Goal: Task Accomplishment & Management: Use online tool/utility

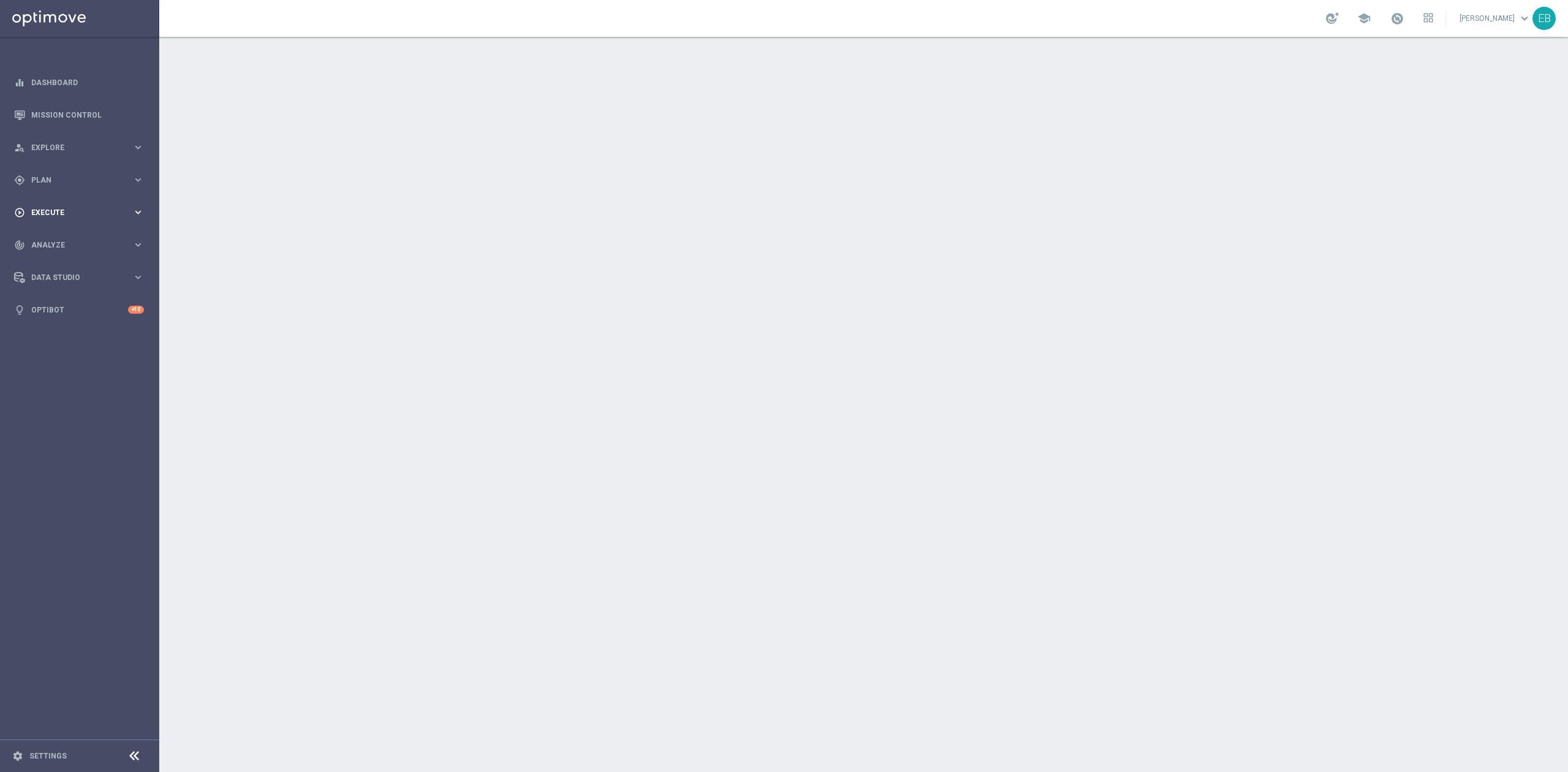
click at [67, 211] on span "Execute" at bounding box center [81, 212] width 101 height 7
click at [66, 233] on link "Campaign Builder" at bounding box center [79, 237] width 96 height 10
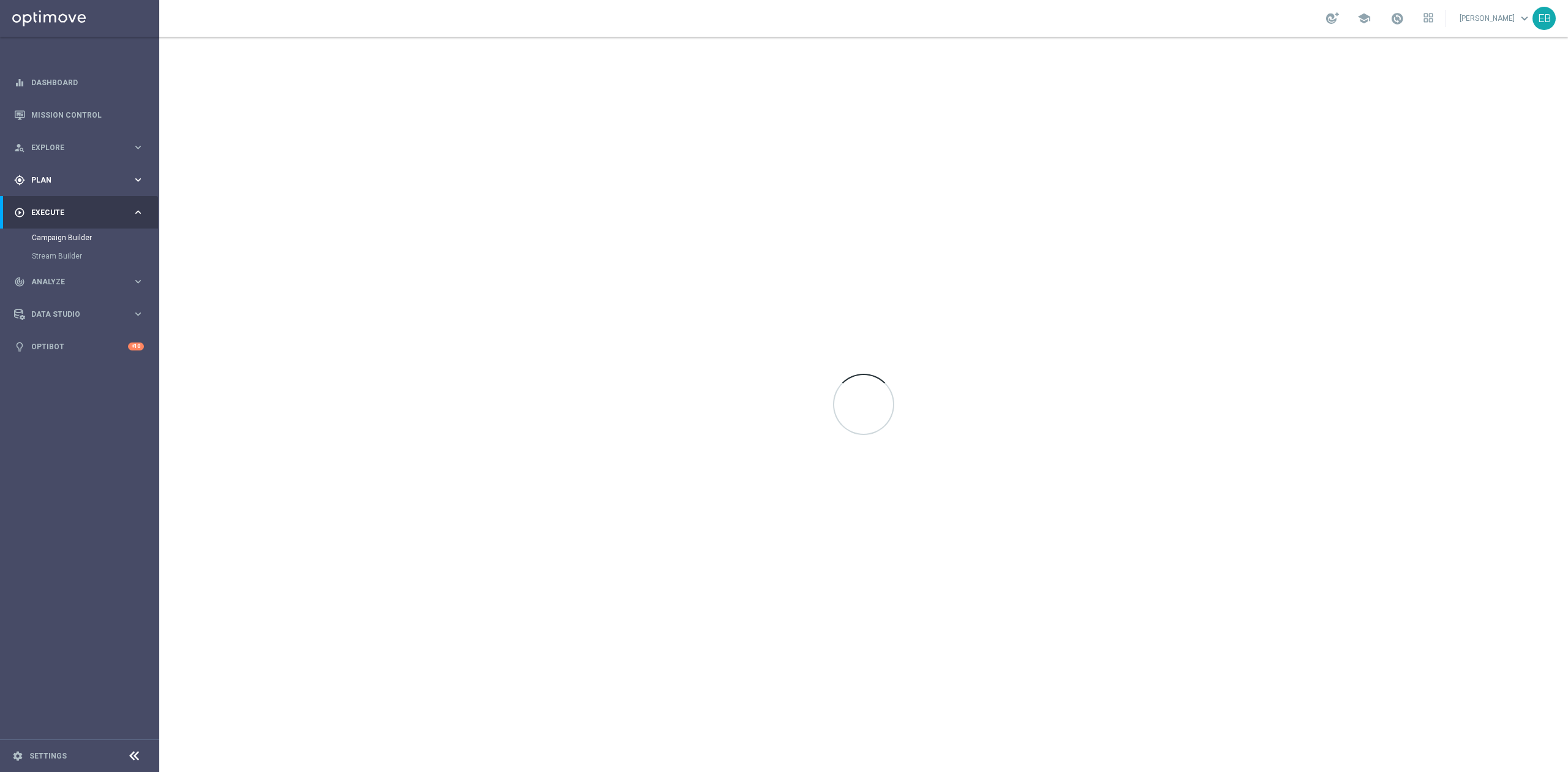
click at [72, 186] on div "gps_fixed Plan keyboard_arrow_right" at bounding box center [79, 180] width 158 height 33
click at [83, 242] on span "Templates" at bounding box center [76, 242] width 87 height 7
click at [64, 258] on link "Optimail" at bounding box center [82, 260] width 89 height 10
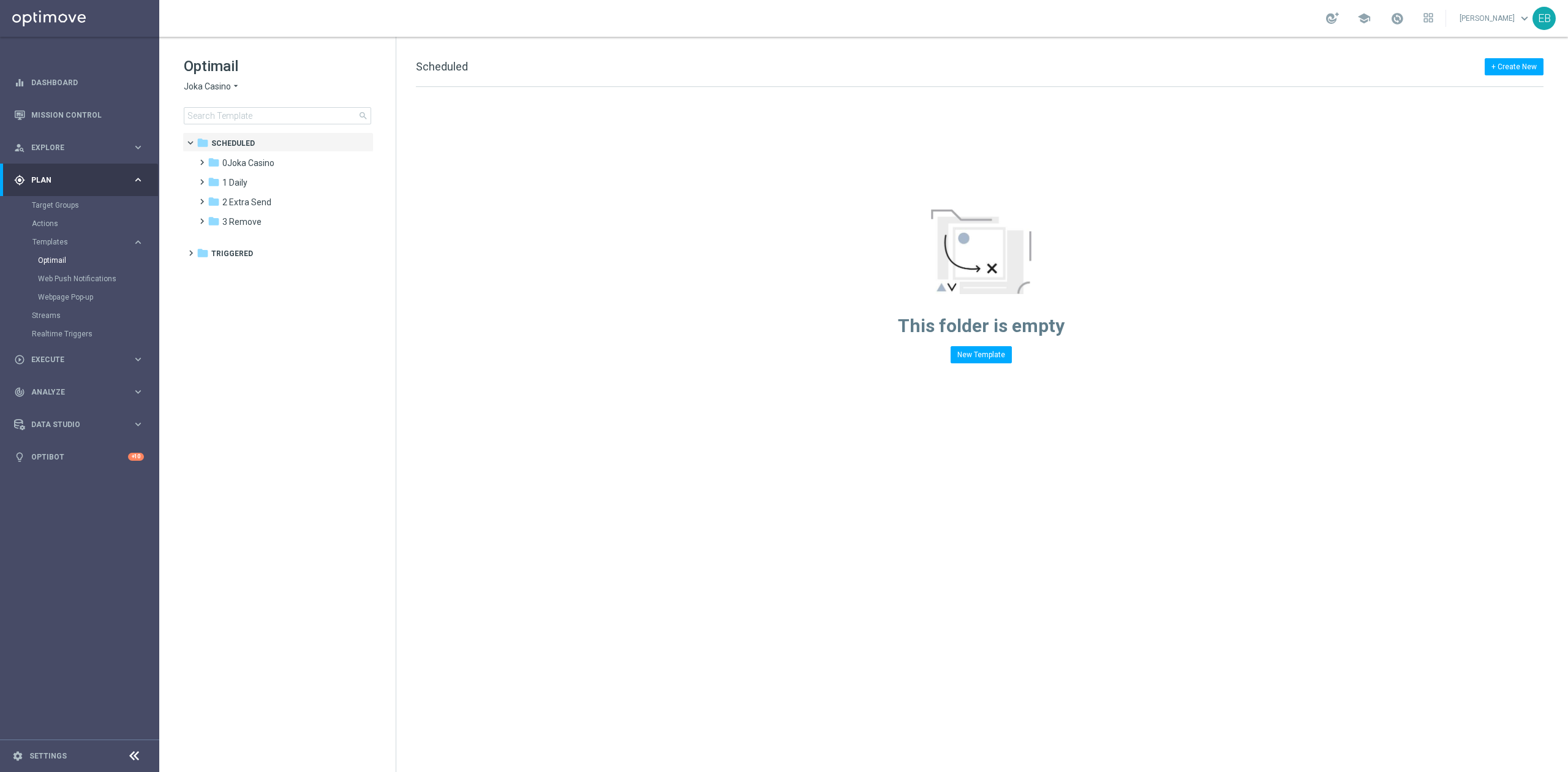
click at [208, 79] on div "Optimail Joka Casino arrow_drop_down × Joka Casino search" at bounding box center [289, 91] width 212 height 68
click at [221, 78] on div "Optimail Joka Casino arrow_drop_down × Joka Casino search" at bounding box center [289, 91] width 212 height 68
click at [218, 81] on span "Joka Casino" at bounding box center [207, 87] width 47 height 12
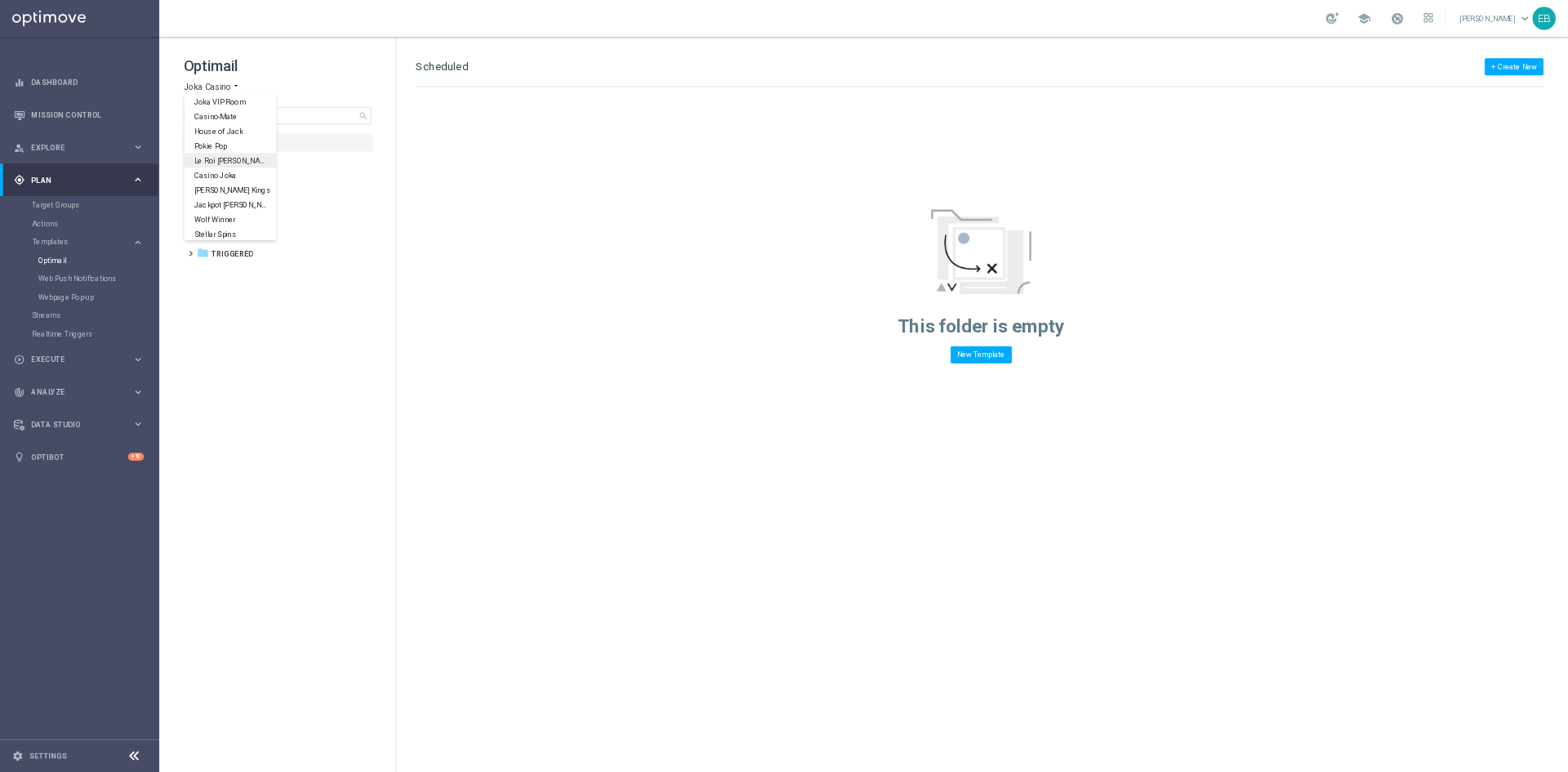
scroll to position [59, 0]
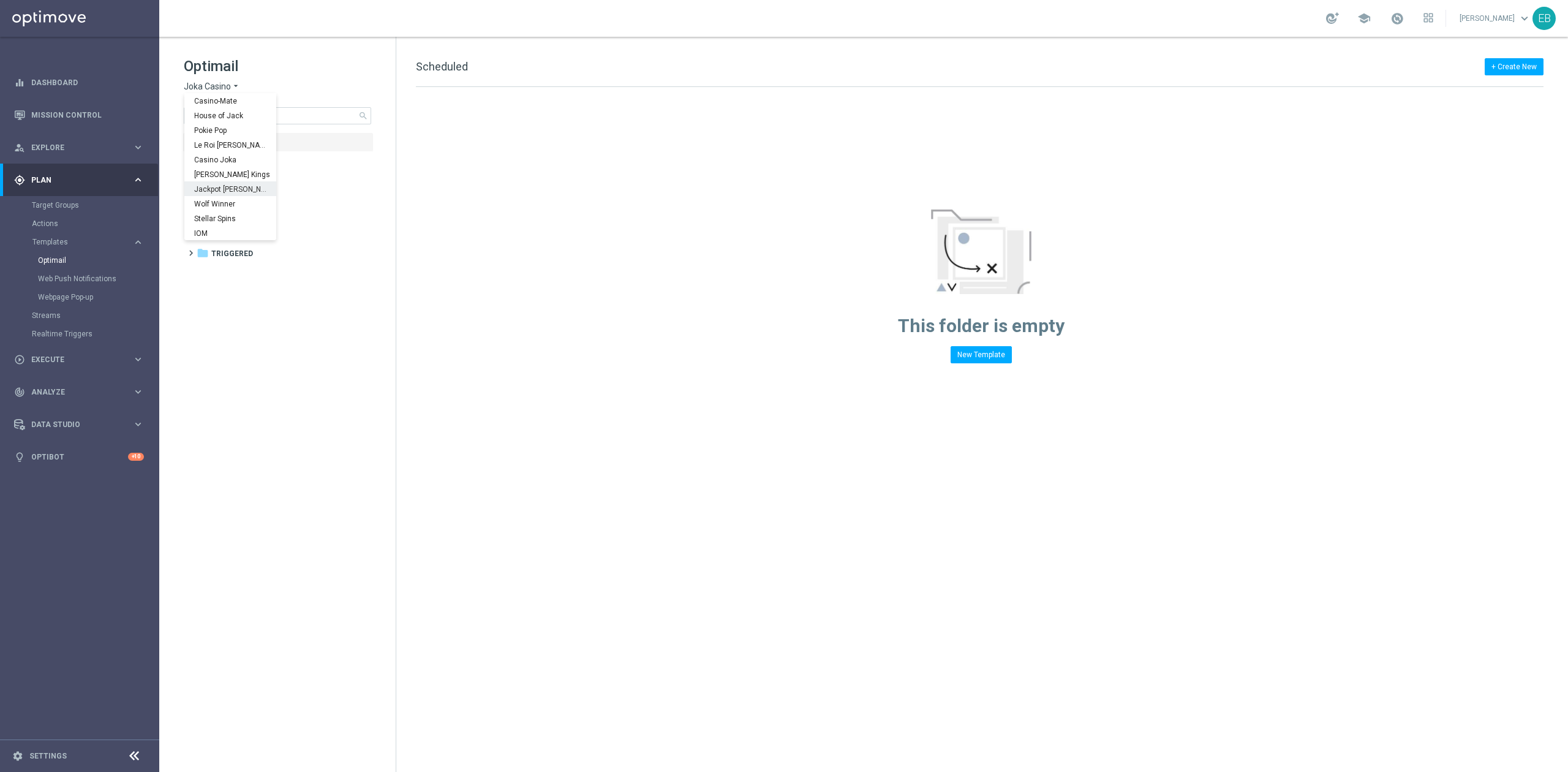
click at [236, 189] on div "Jackpot Jill" at bounding box center [230, 188] width 92 height 15
click at [236, 119] on input at bounding box center [278, 116] width 188 height 17
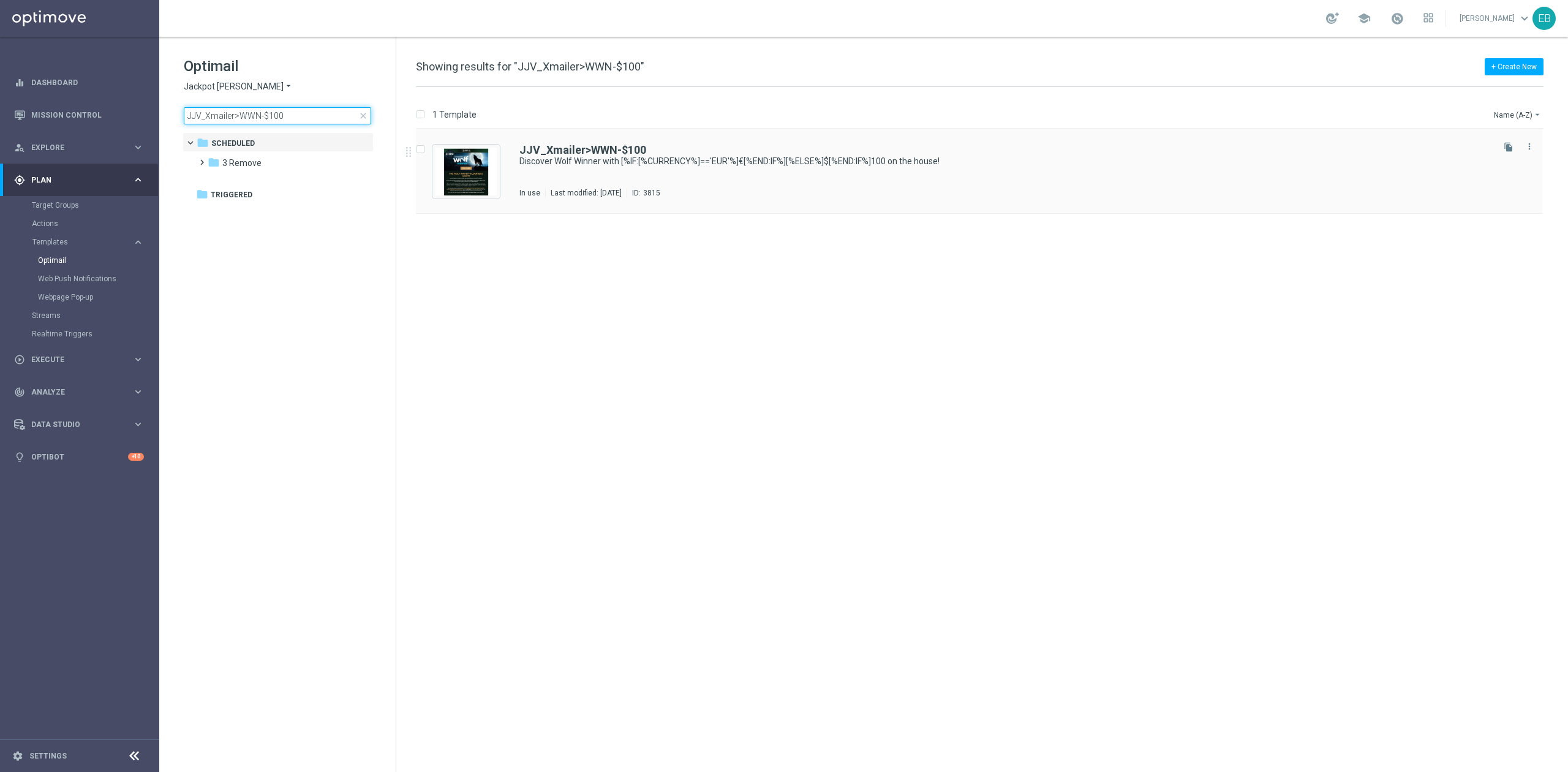
type input "JJV_Xmailer>WWN-$100"
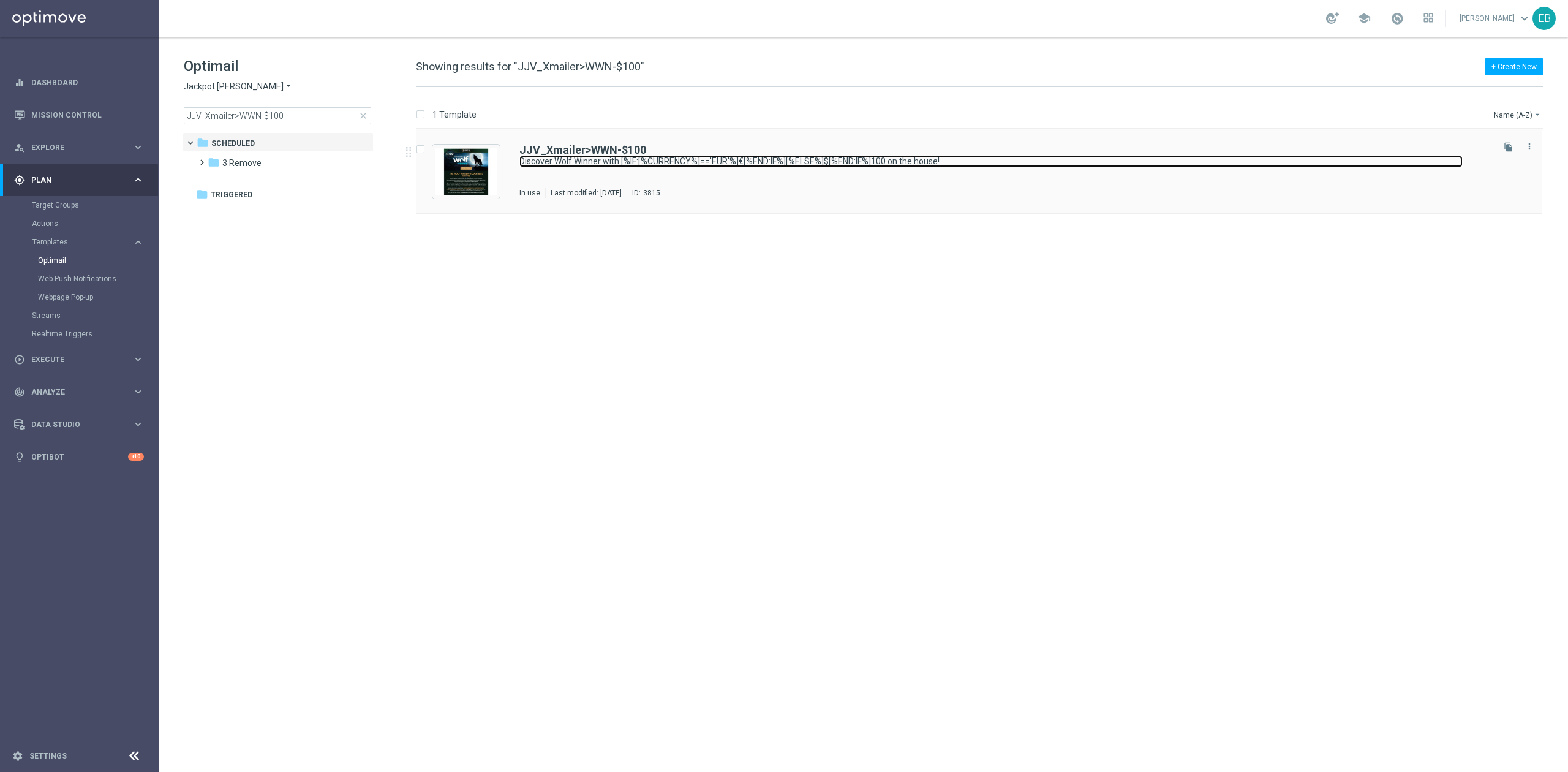
click at [714, 162] on link "Discover Wolf Winner with [%IF:[%CURRENCY%]=='EUR'%]€[%END:IF%][%ELSE%]$[%END:I…" at bounding box center [991, 162] width 943 height 12
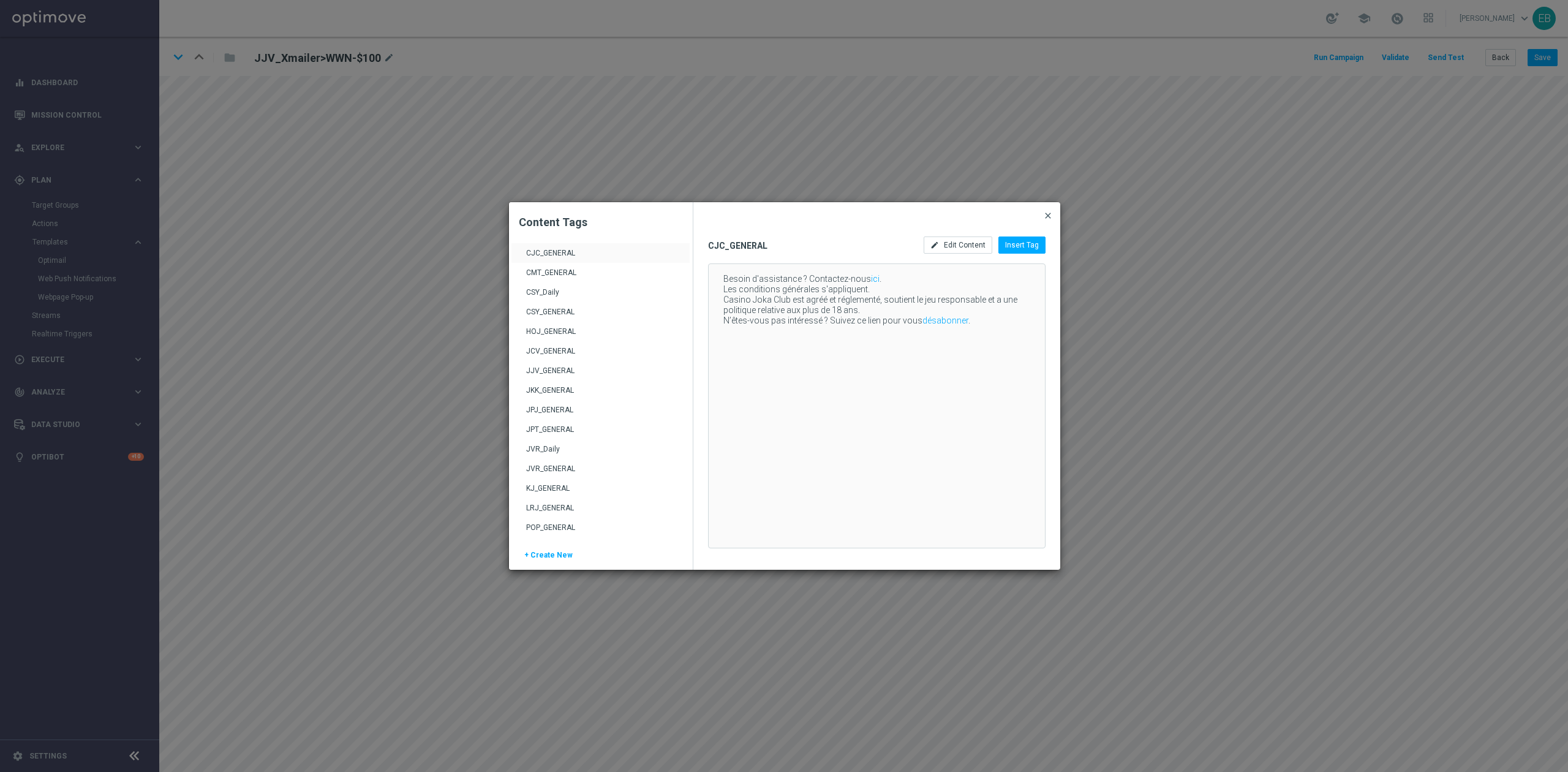
click at [1045, 210] on span "close" at bounding box center [1048, 215] width 10 height 10
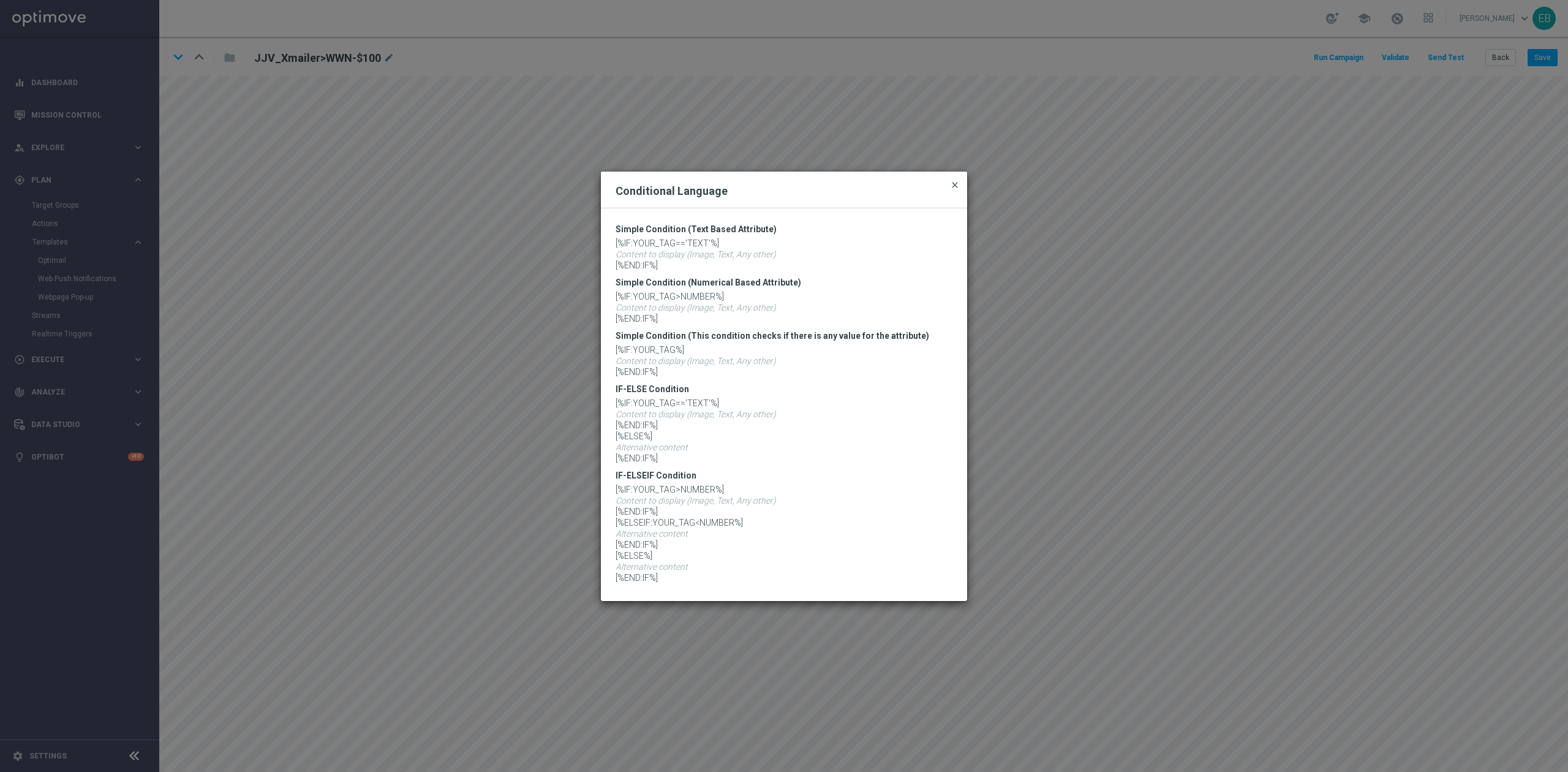
click at [953, 184] on span "close" at bounding box center [954, 184] width 10 height 10
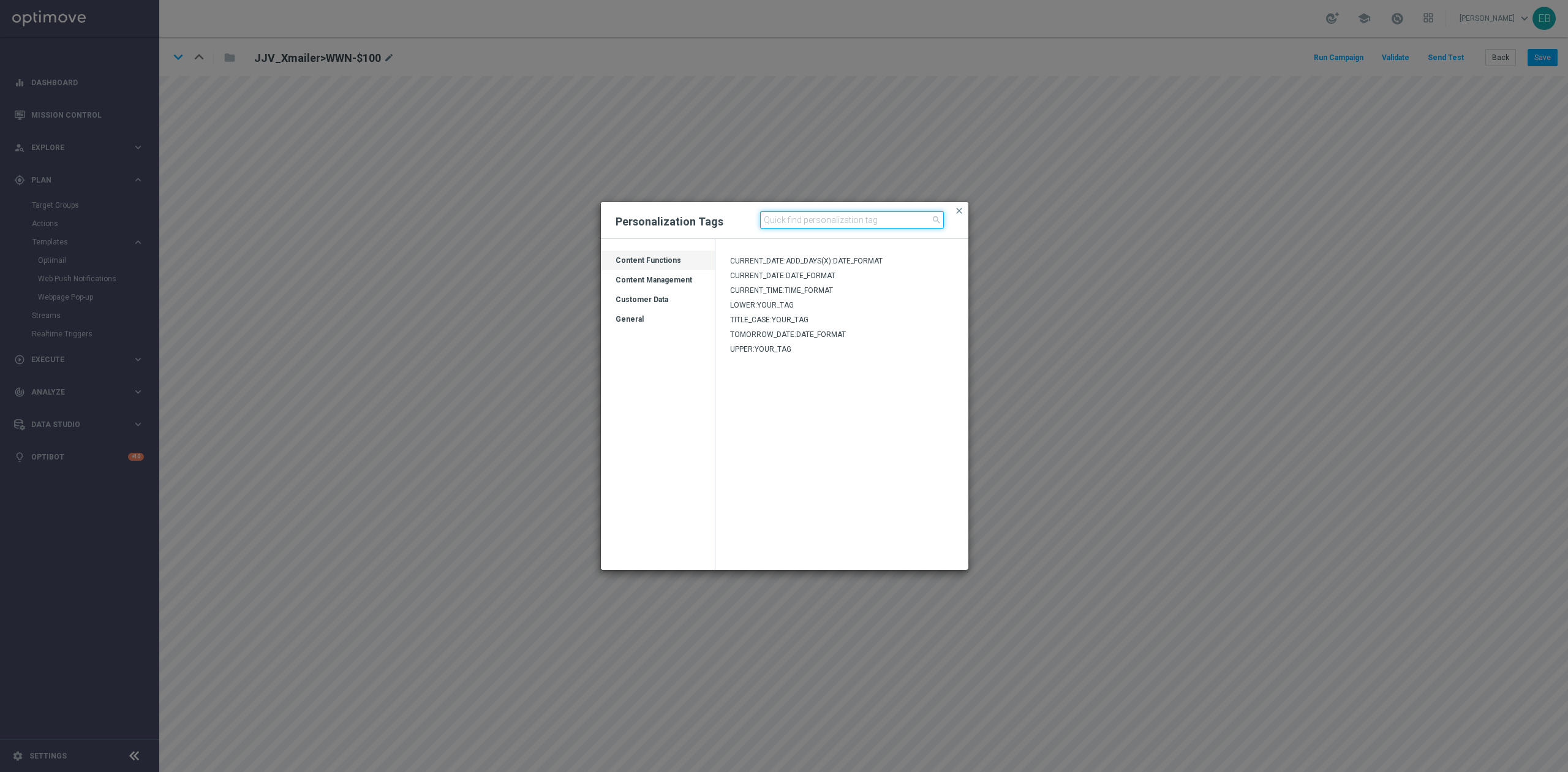
click at [789, 221] on input at bounding box center [852, 220] width 184 height 17
type input "alias"
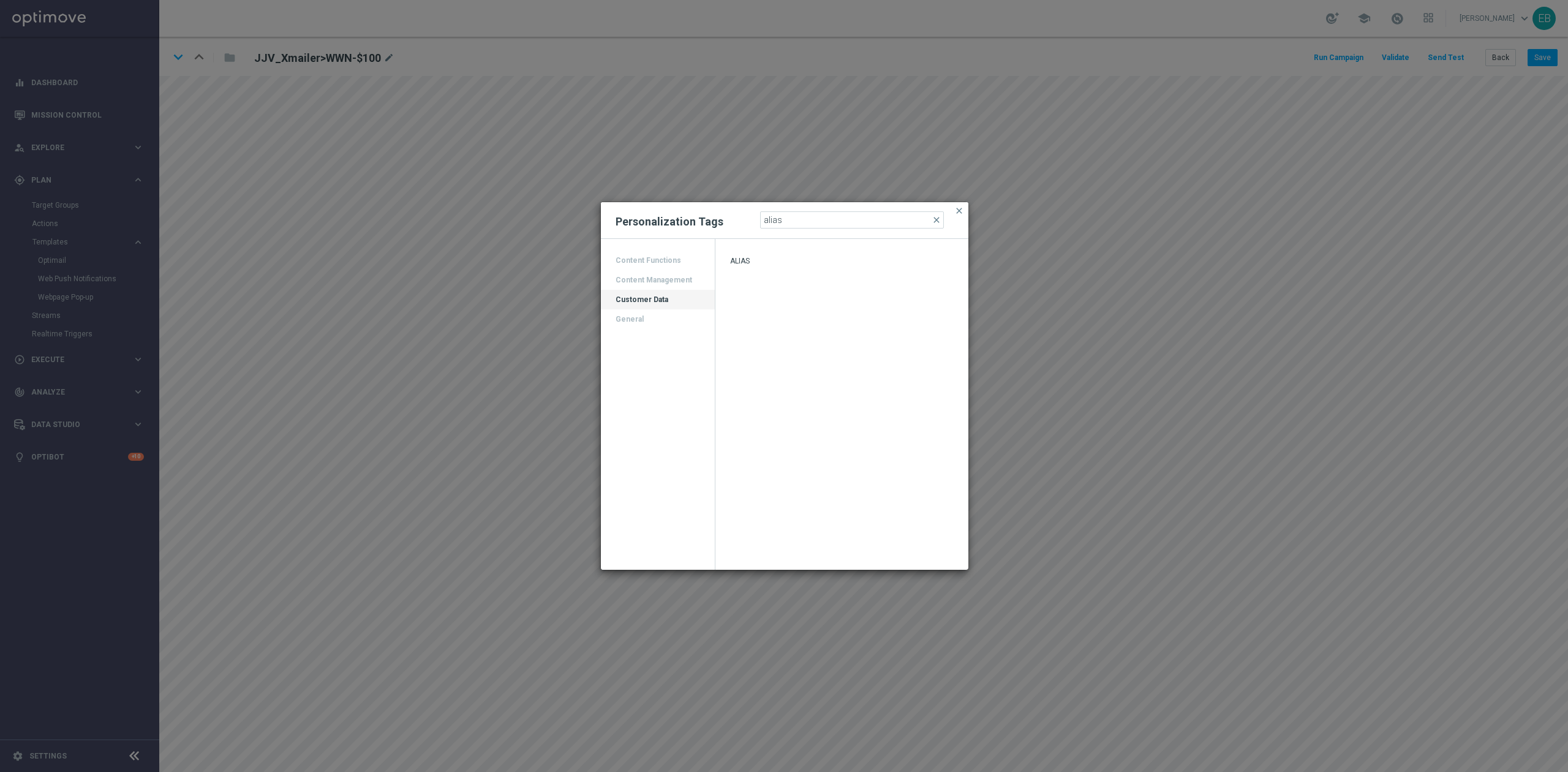
click at [769, 262] on div "ALIAS" at bounding box center [842, 263] width 253 height 15
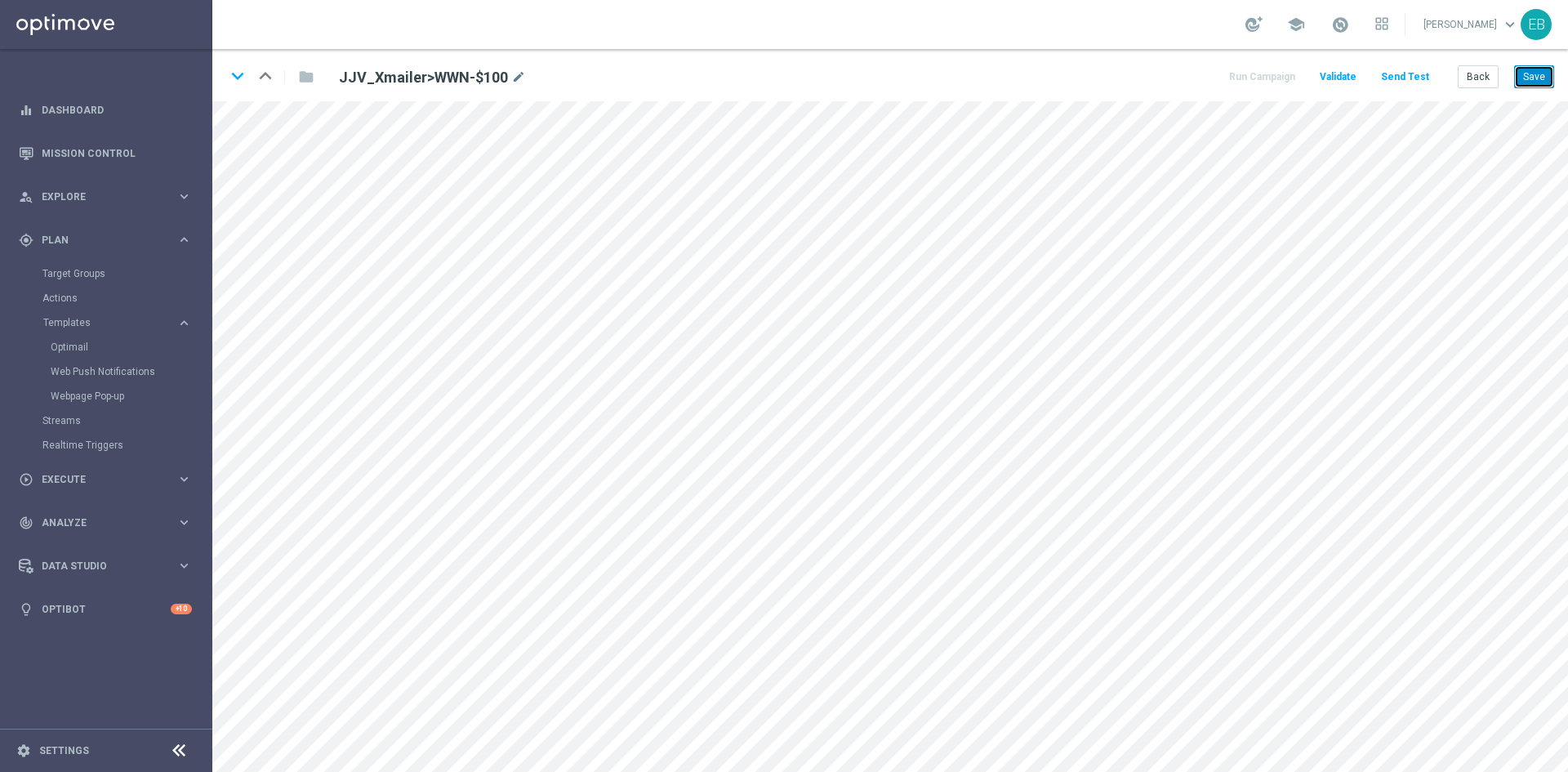
click at [1538, 78] on button "Save" at bounding box center [1534, 76] width 40 height 23
click at [1479, 79] on button "Back" at bounding box center [1479, 76] width 41 height 23
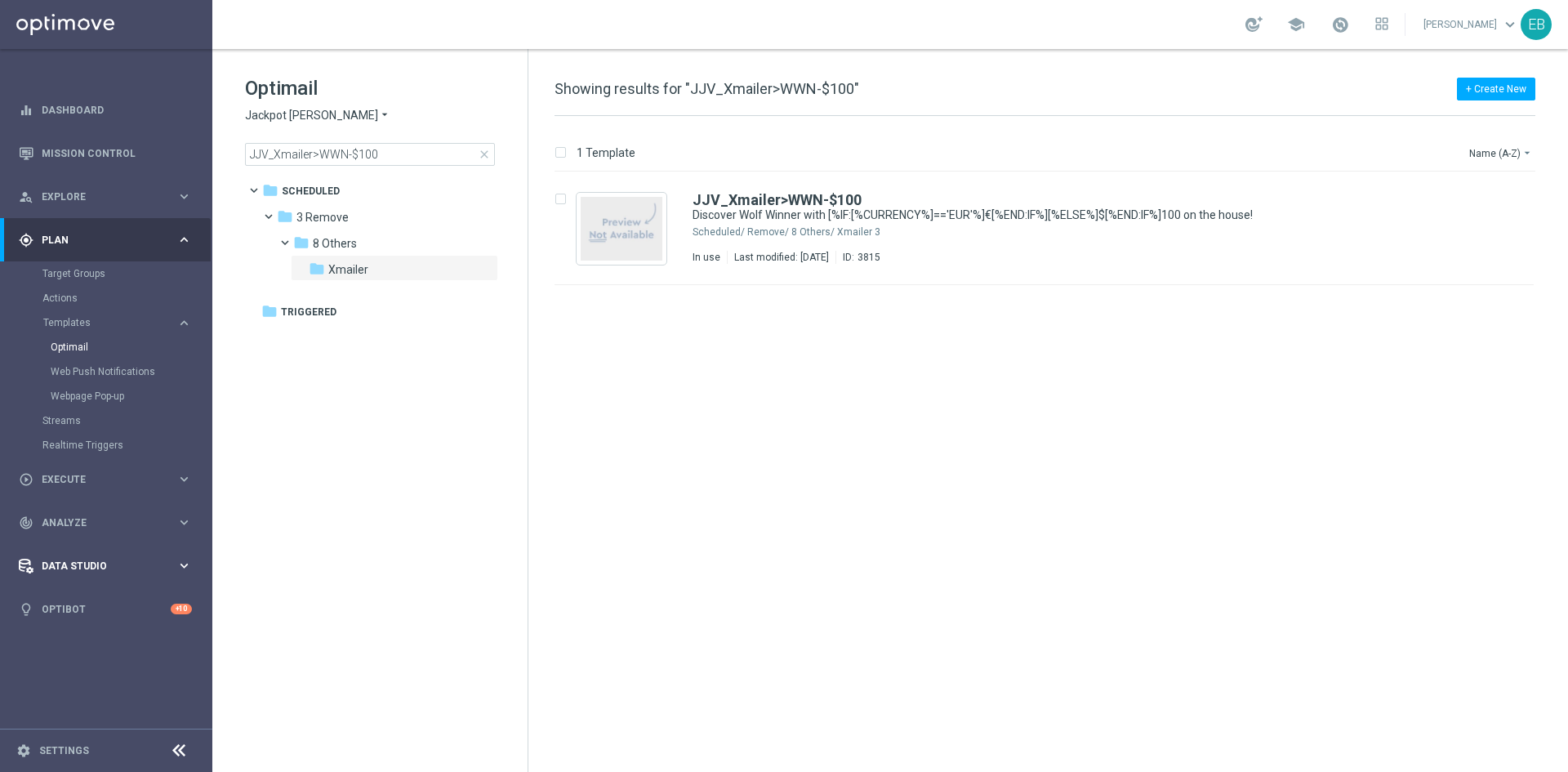
click at [99, 558] on div "Data Studio" at bounding box center [97, 565] width 157 height 15
drag, startPoint x: 70, startPoint y: 395, endPoint x: 75, endPoint y: 406, distance: 12.1
click at [878, 191] on div "JJV_Xmailer>WWN-$100 Discover Wolf Winner with [%IF:[%CURRENCY%]=='EUR'%]€[%END…" at bounding box center [1044, 228] width 979 height 113
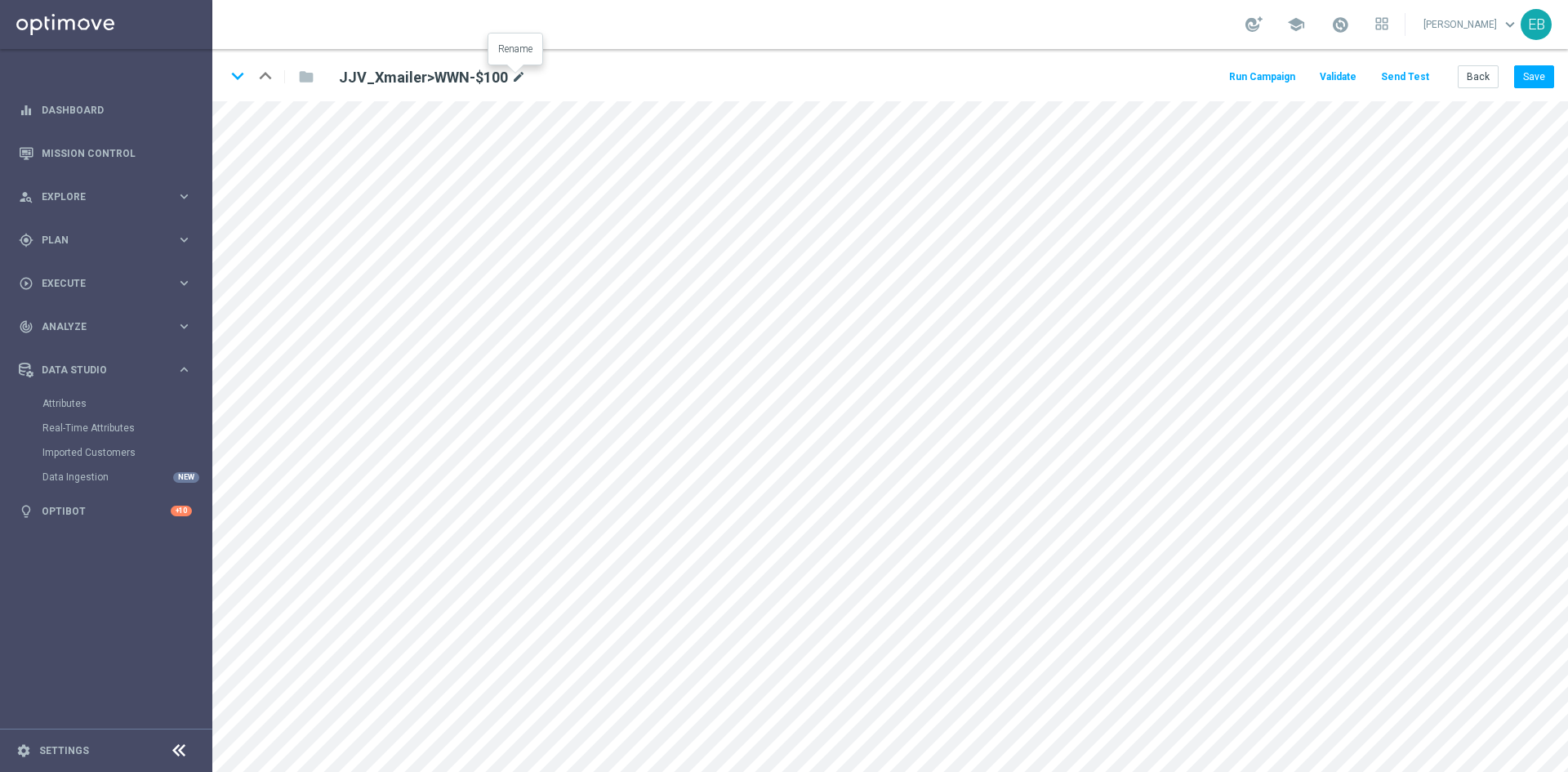
click at [516, 73] on icon "mode_edit" at bounding box center [519, 77] width 15 height 20
click at [512, 78] on icon "mode_edit" at bounding box center [519, 77] width 15 height 20
type input "JJV_Xmailer>WWN-$50"
click at [1479, 82] on button "Back" at bounding box center [1479, 76] width 41 height 23
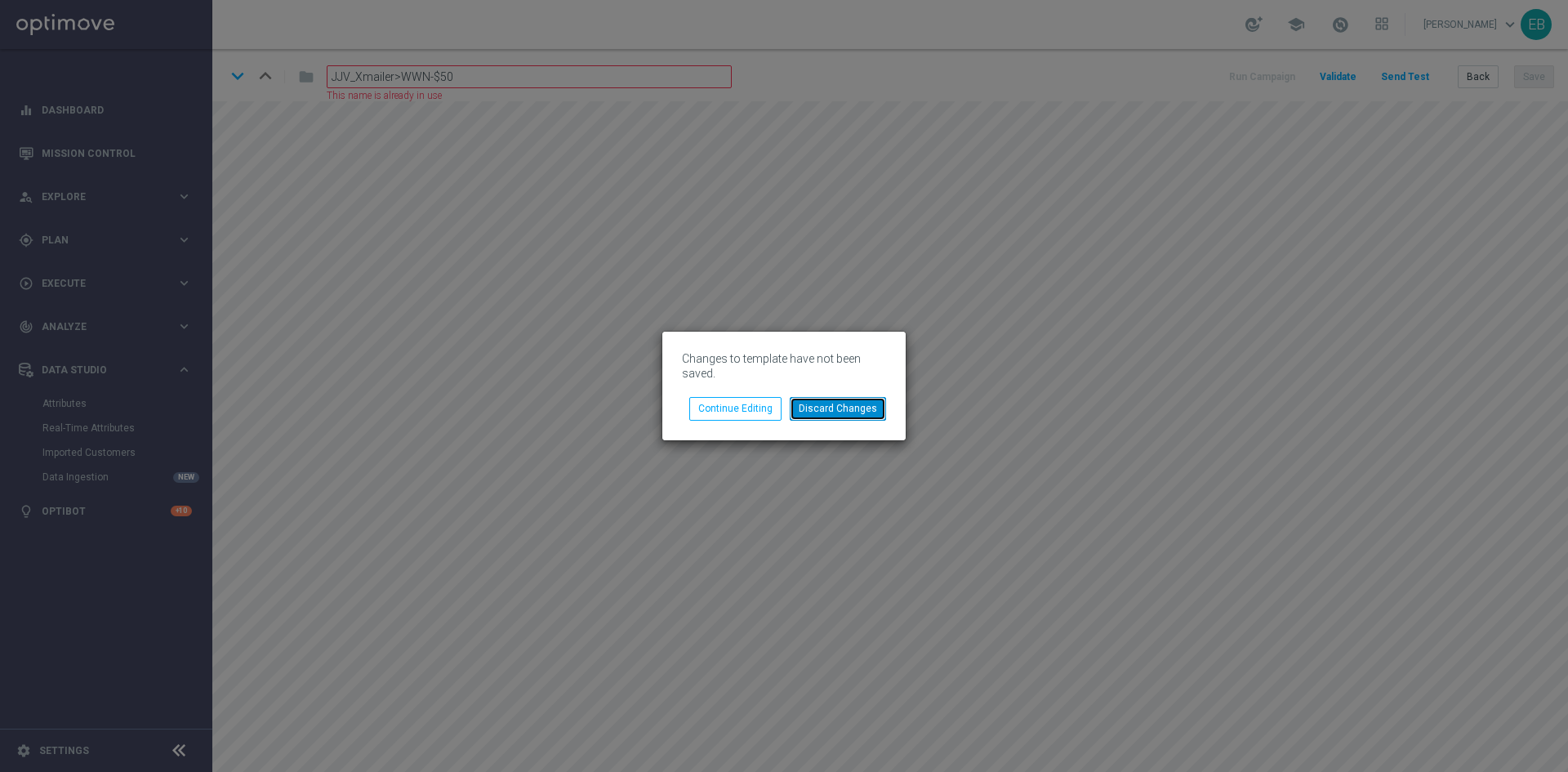
click at [849, 405] on button "Discard Changes" at bounding box center [837, 408] width 96 height 23
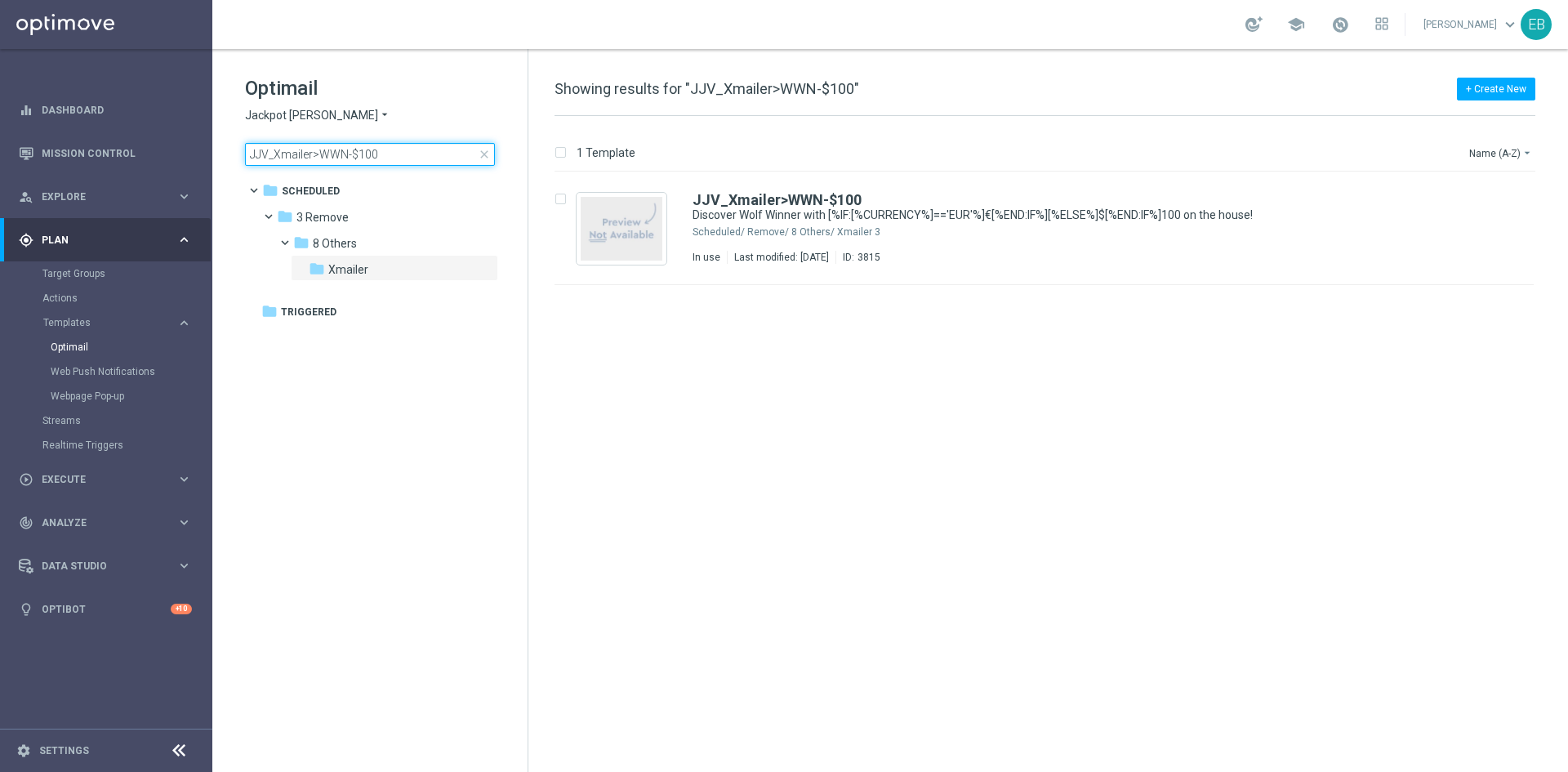
click at [425, 154] on input "JJV_Xmailer>WWN-$100" at bounding box center [370, 155] width 250 height 23
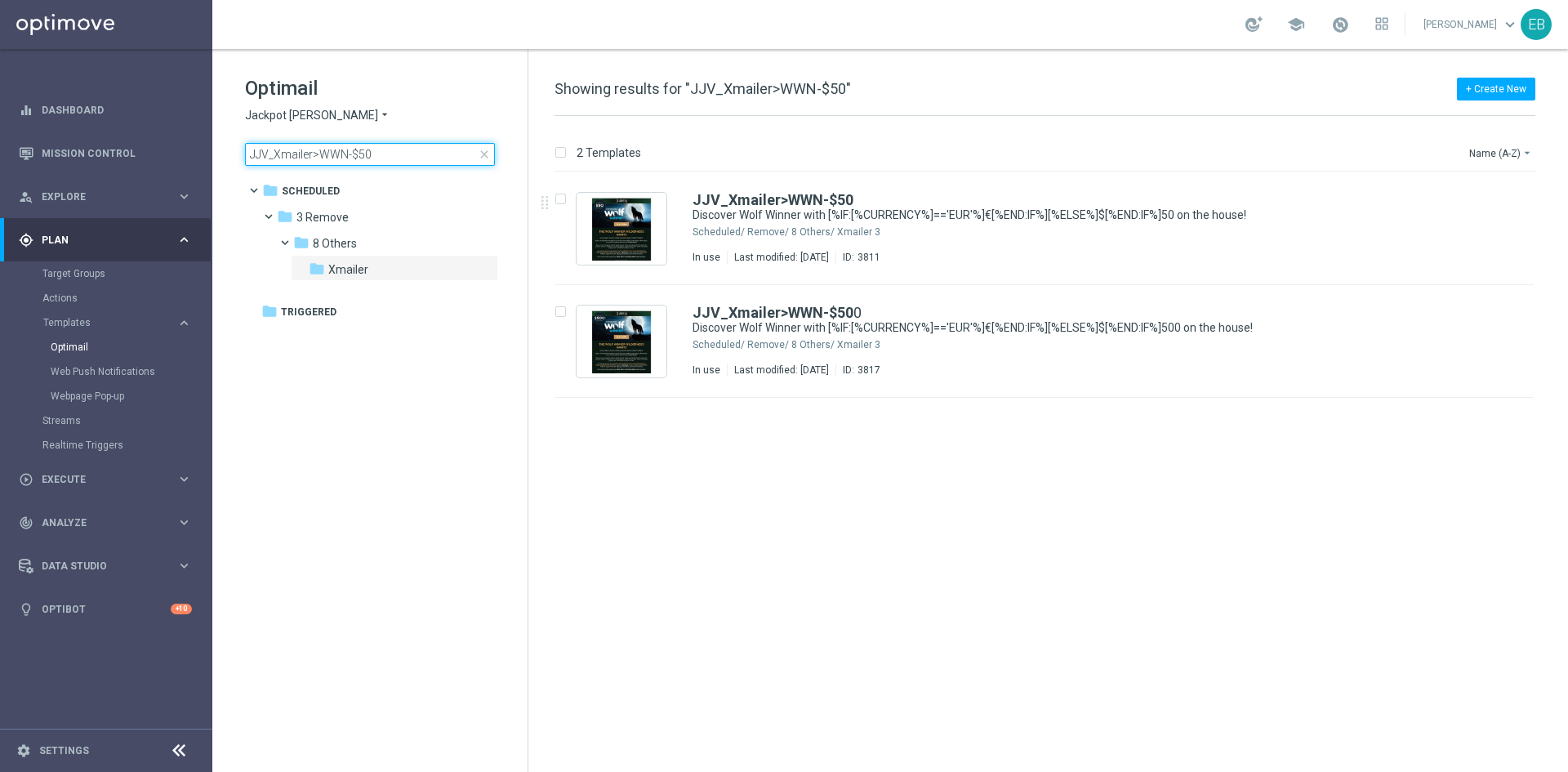
type input "JJV_Xmailer>WWN-$50"
click at [1011, 233] on div "3 Remove/ 8 Others/ Xmailer" at bounding box center [1106, 232] width 718 height 13
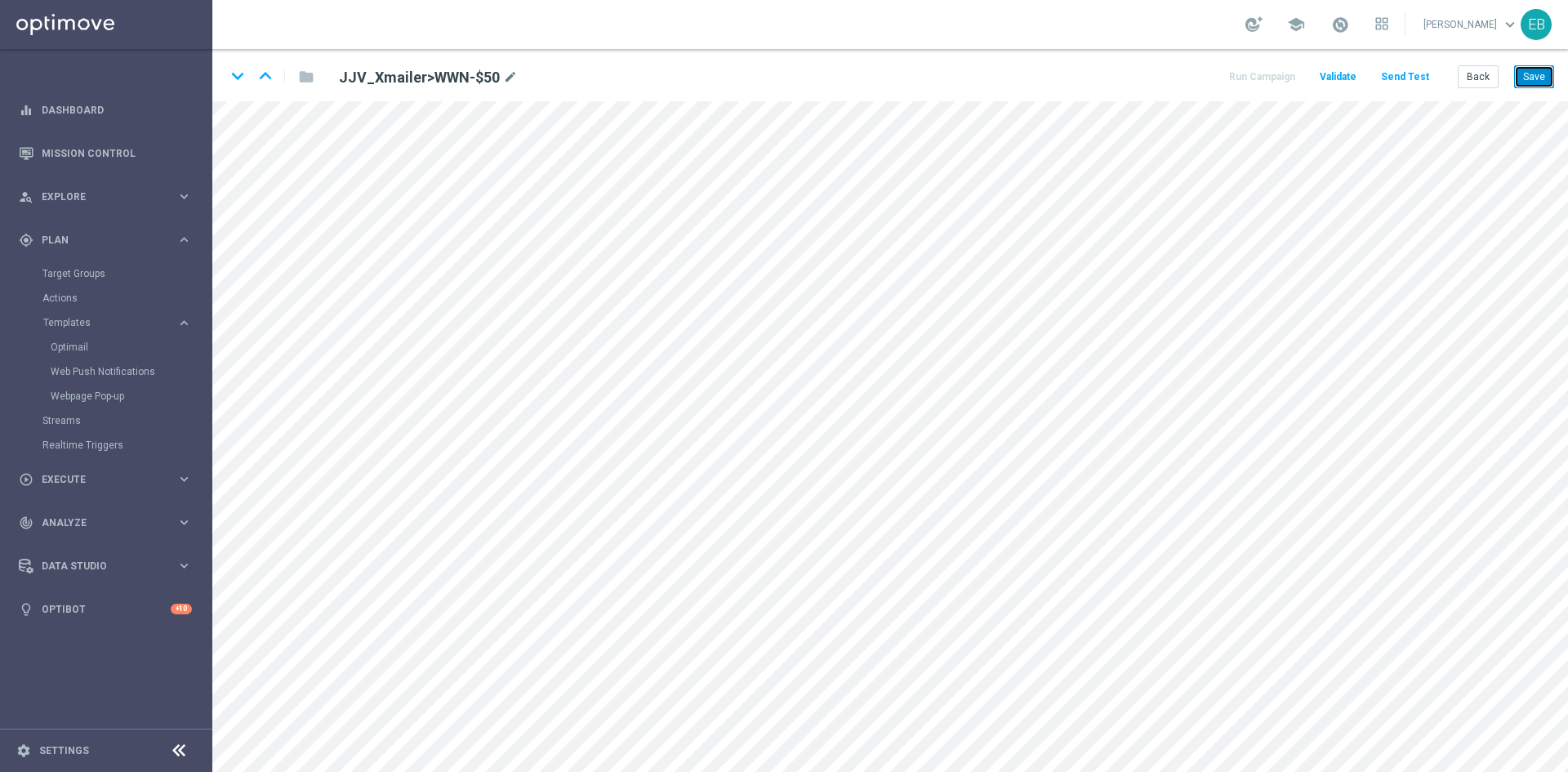
click at [1528, 76] on button "Save" at bounding box center [1534, 76] width 40 height 23
click at [1546, 73] on button "Save" at bounding box center [1534, 76] width 40 height 23
click at [1477, 73] on button "Back" at bounding box center [1479, 76] width 41 height 23
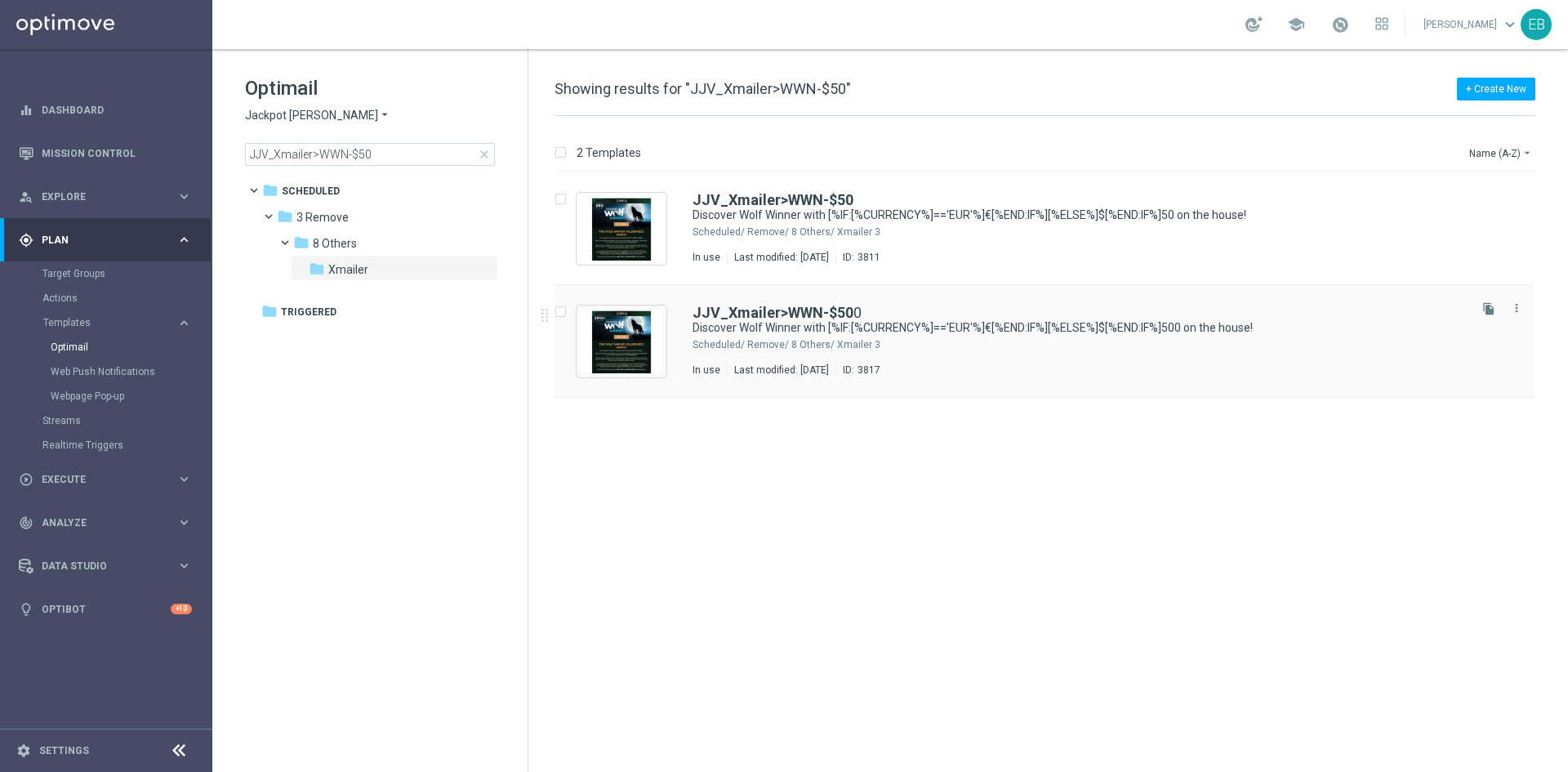
click at [1000, 337] on div "JJV_Xmailer>WWN-$50 0 Discover Wolf Winner with [%IF:[%CURRENCY%]=='EUR'%]€[%EN…" at bounding box center [1079, 341] width 773 height 71
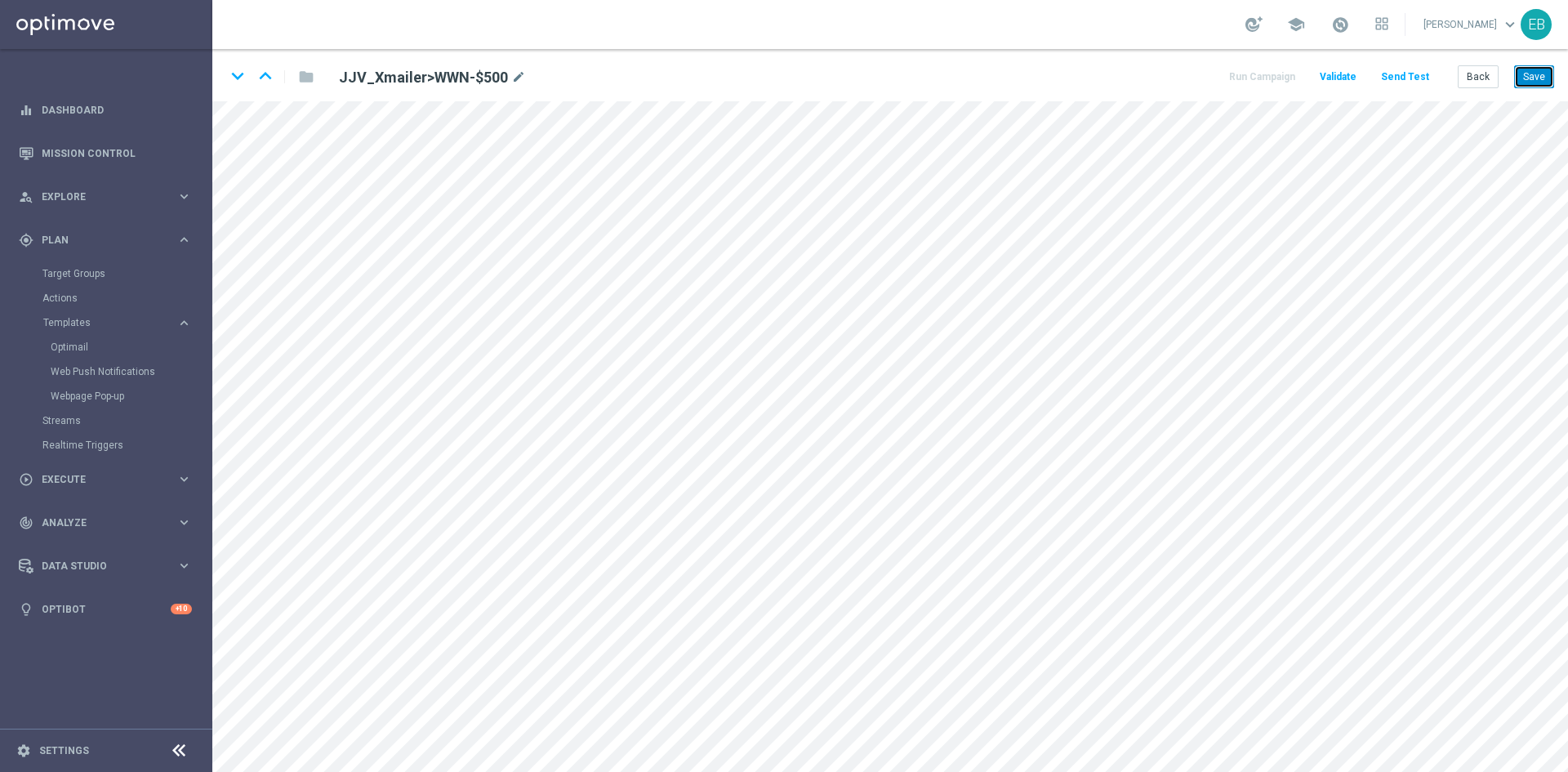
click at [1529, 72] on button "Save" at bounding box center [1534, 76] width 40 height 23
click at [1472, 76] on button "Back" at bounding box center [1479, 76] width 41 height 23
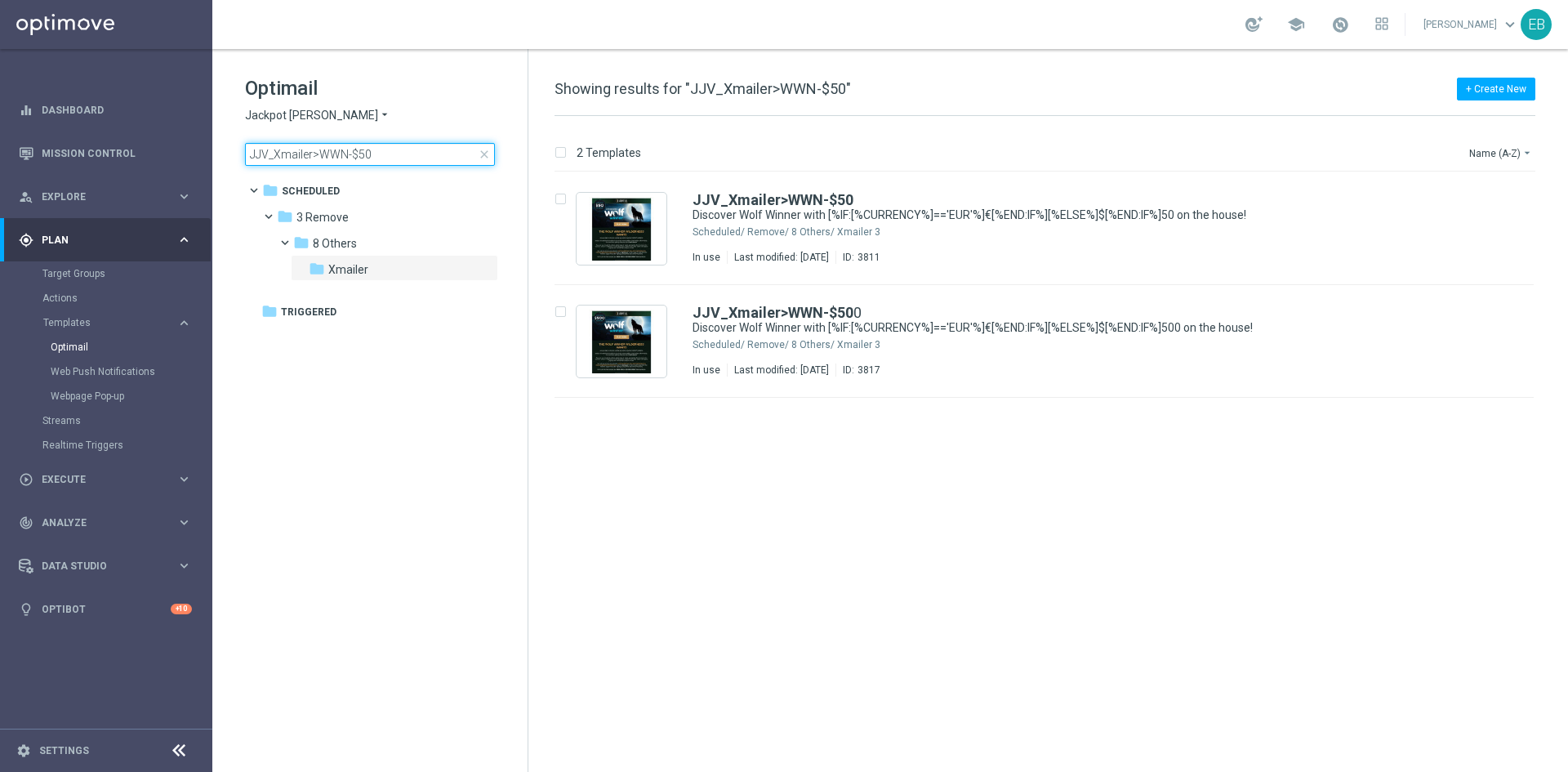
click at [394, 154] on input "JJV_Xmailer>WWN-$50" at bounding box center [370, 155] width 250 height 23
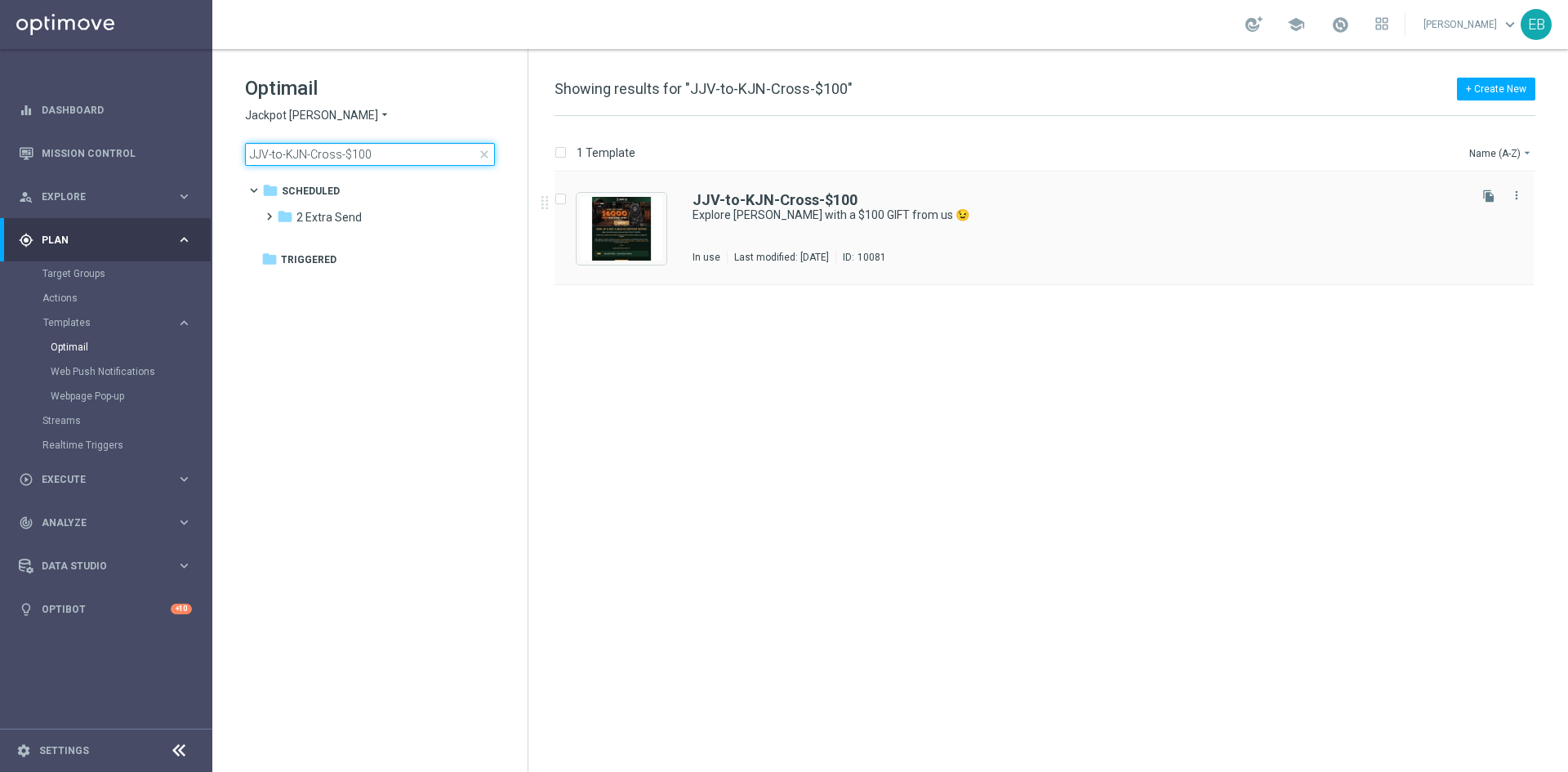
type input "JJV-to-KJN-Cross-$100"
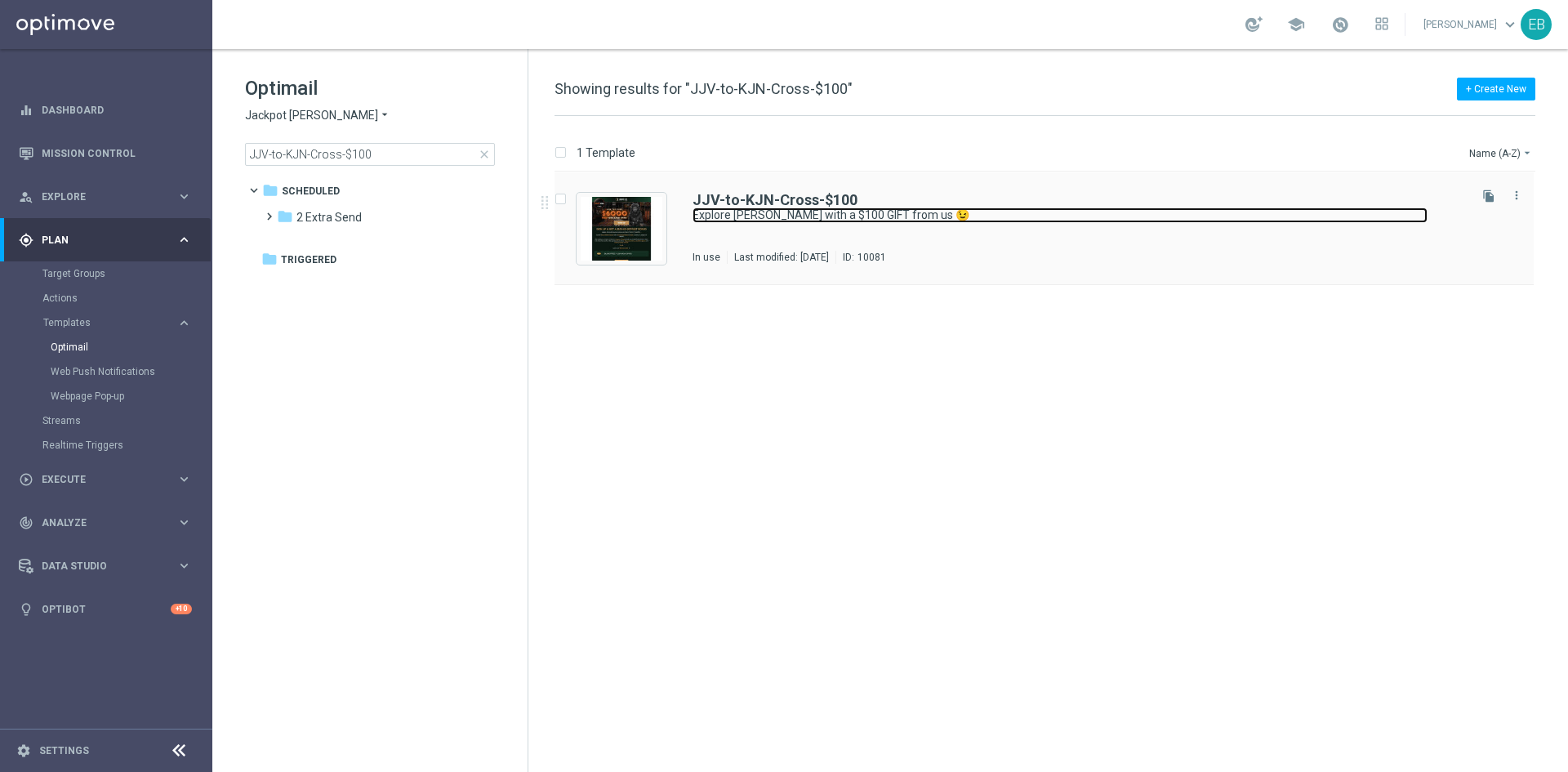
click at [1032, 222] on link "Explore King Johnnie with a $100 GIFT from us 😉" at bounding box center [1060, 215] width 735 height 16
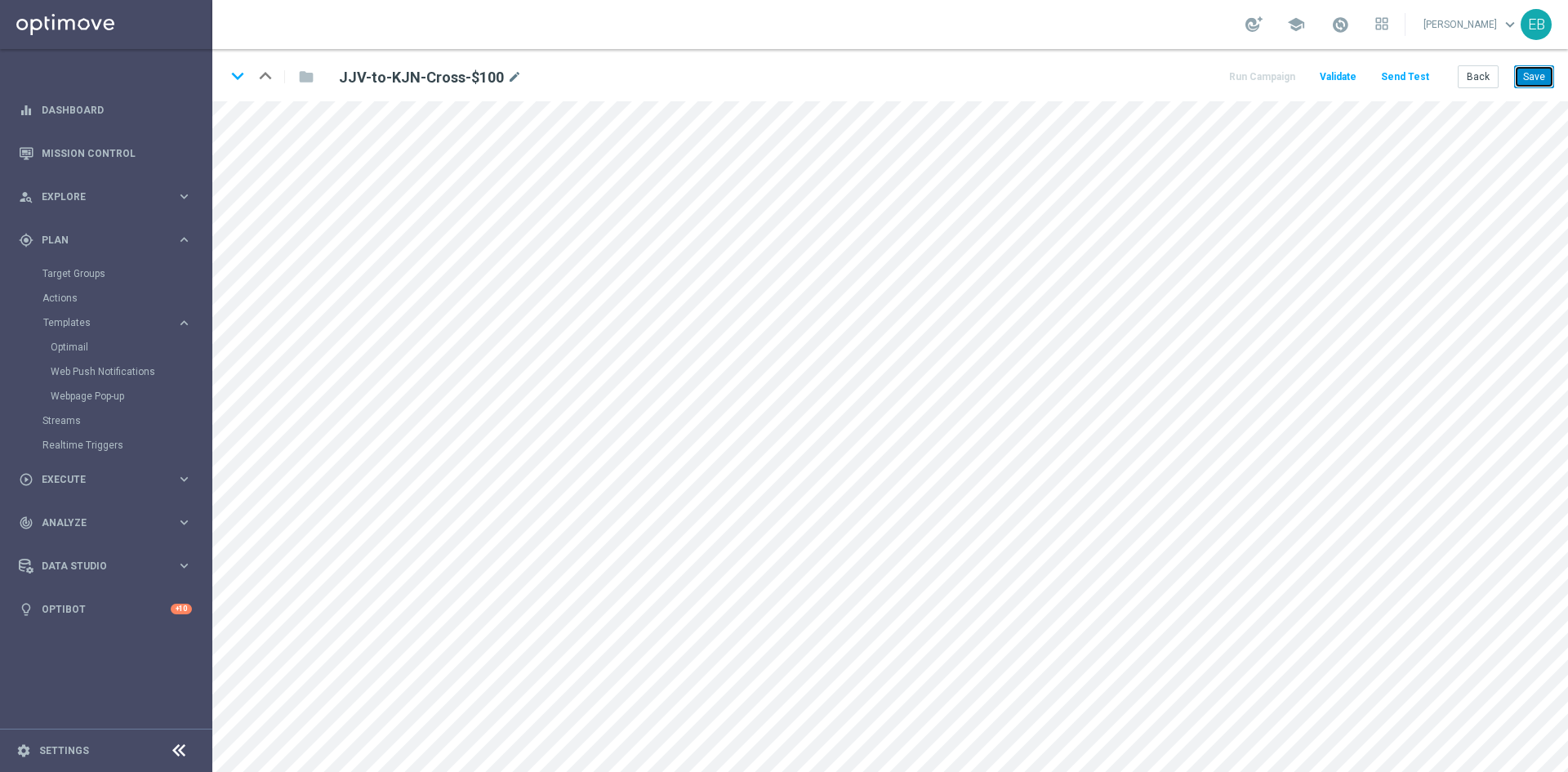
click at [1527, 82] on button "Save" at bounding box center [1534, 76] width 40 height 23
click at [1537, 79] on button "Save" at bounding box center [1534, 76] width 40 height 23
click at [1495, 77] on button "Back" at bounding box center [1479, 76] width 41 height 23
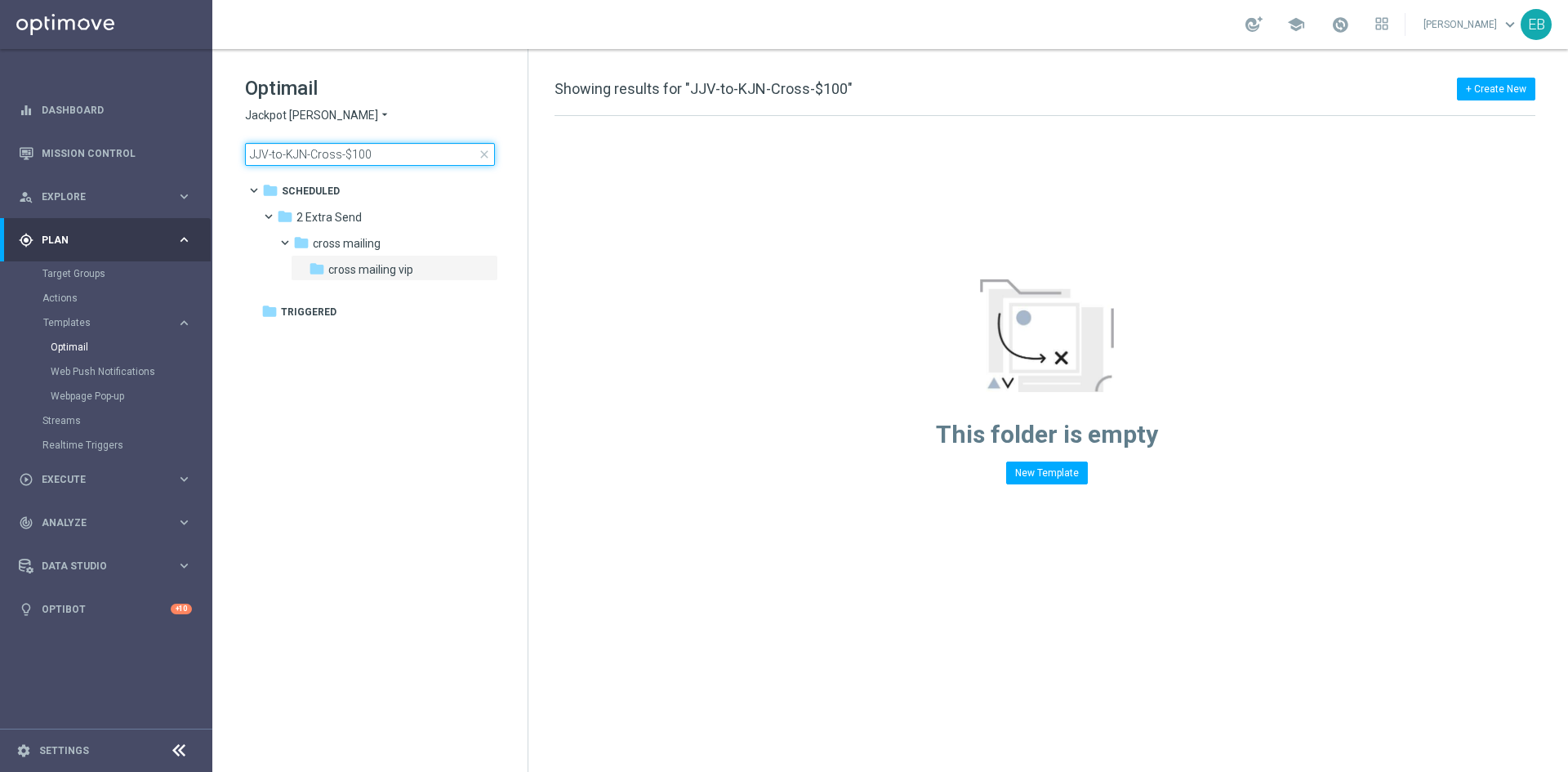
click at [395, 155] on input "JJV-to-KJN-Cross-$100" at bounding box center [370, 155] width 250 height 23
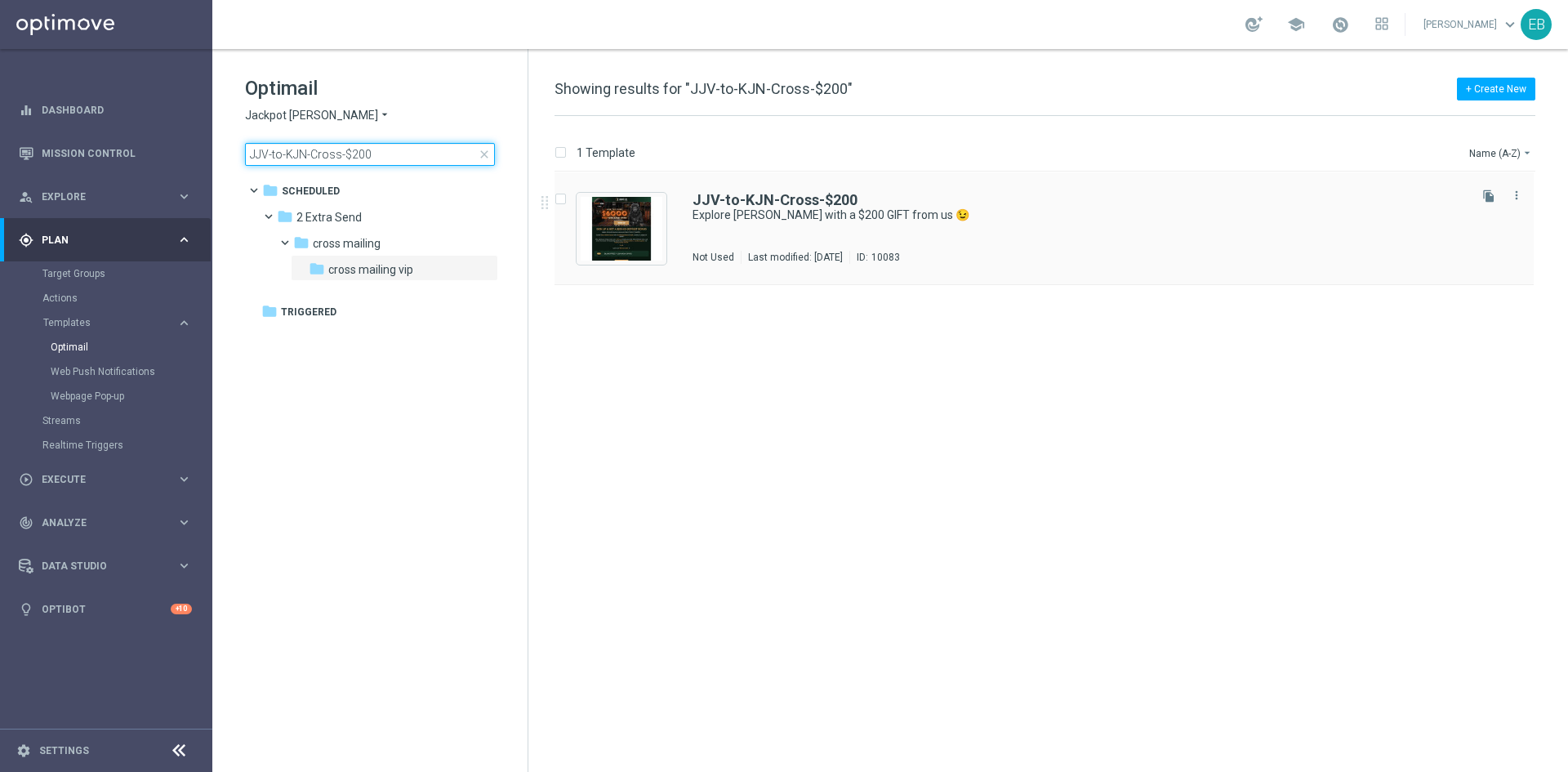
type input "JJV-to-KJN-Cross-$200"
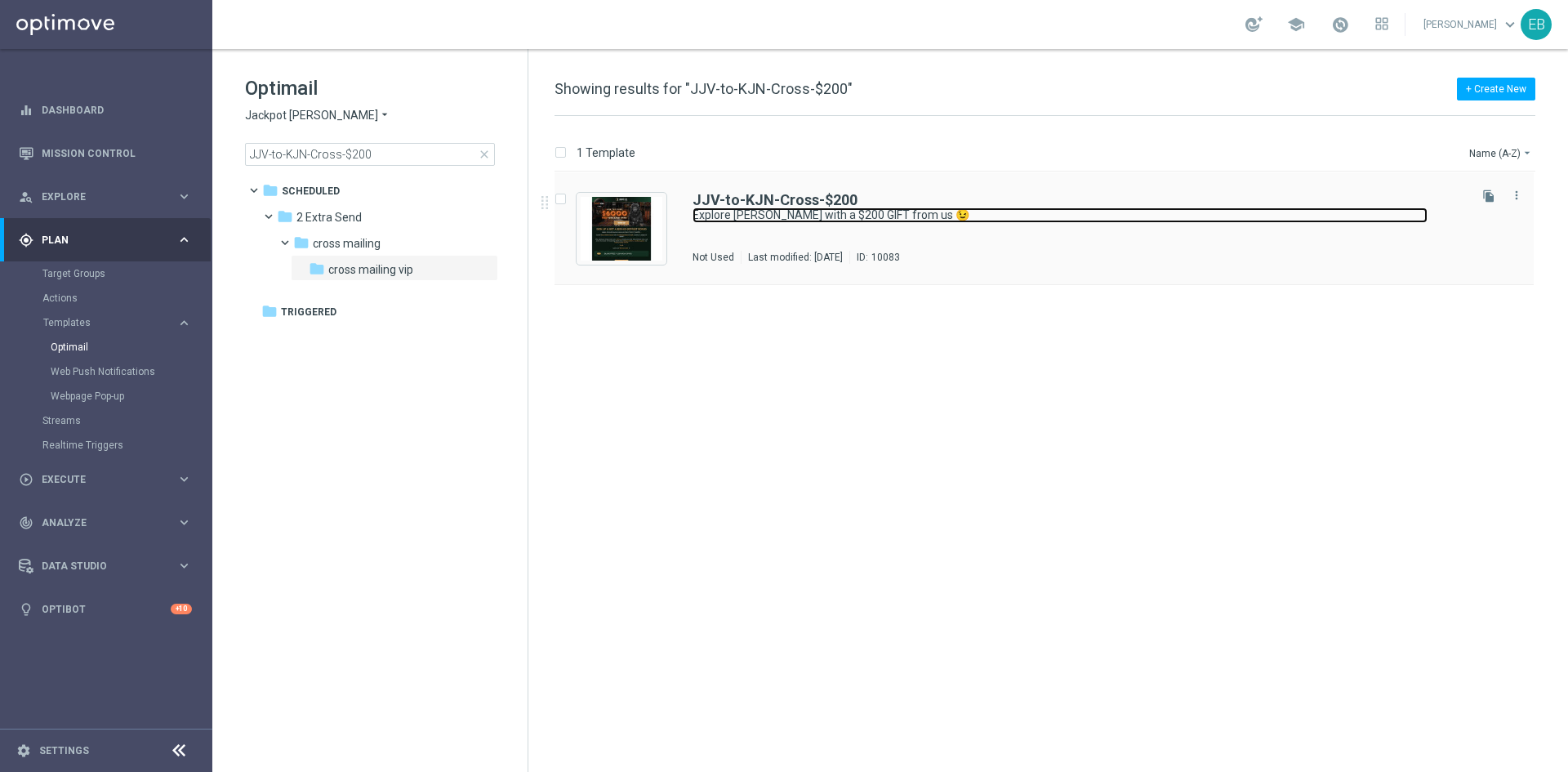
click at [1079, 208] on link "Explore King Johnnie with a $200 GIFT from us 😉" at bounding box center [1060, 215] width 735 height 16
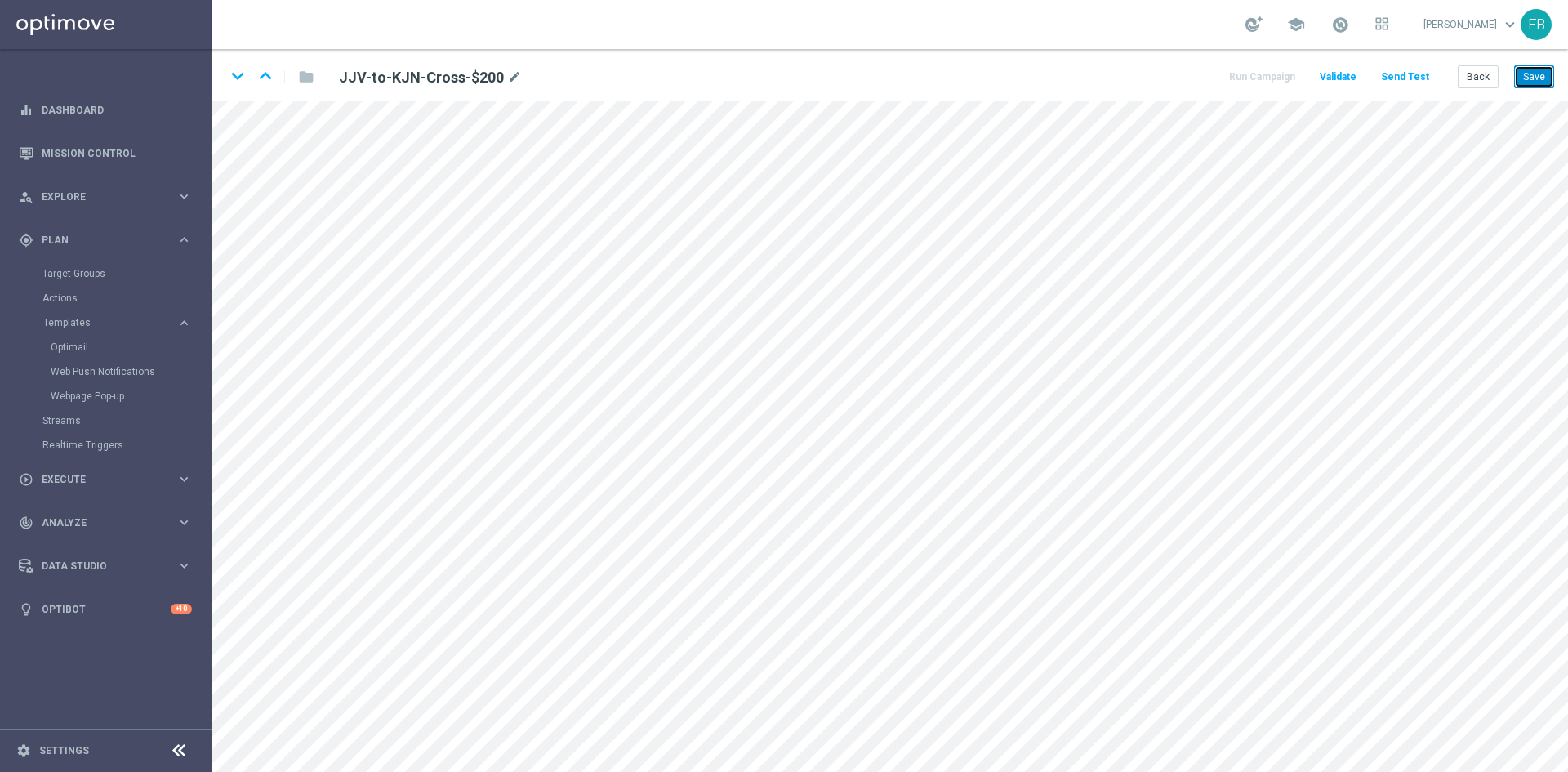
click at [1520, 66] on button "Save" at bounding box center [1534, 76] width 40 height 23
click at [1488, 76] on button "Back" at bounding box center [1479, 76] width 41 height 23
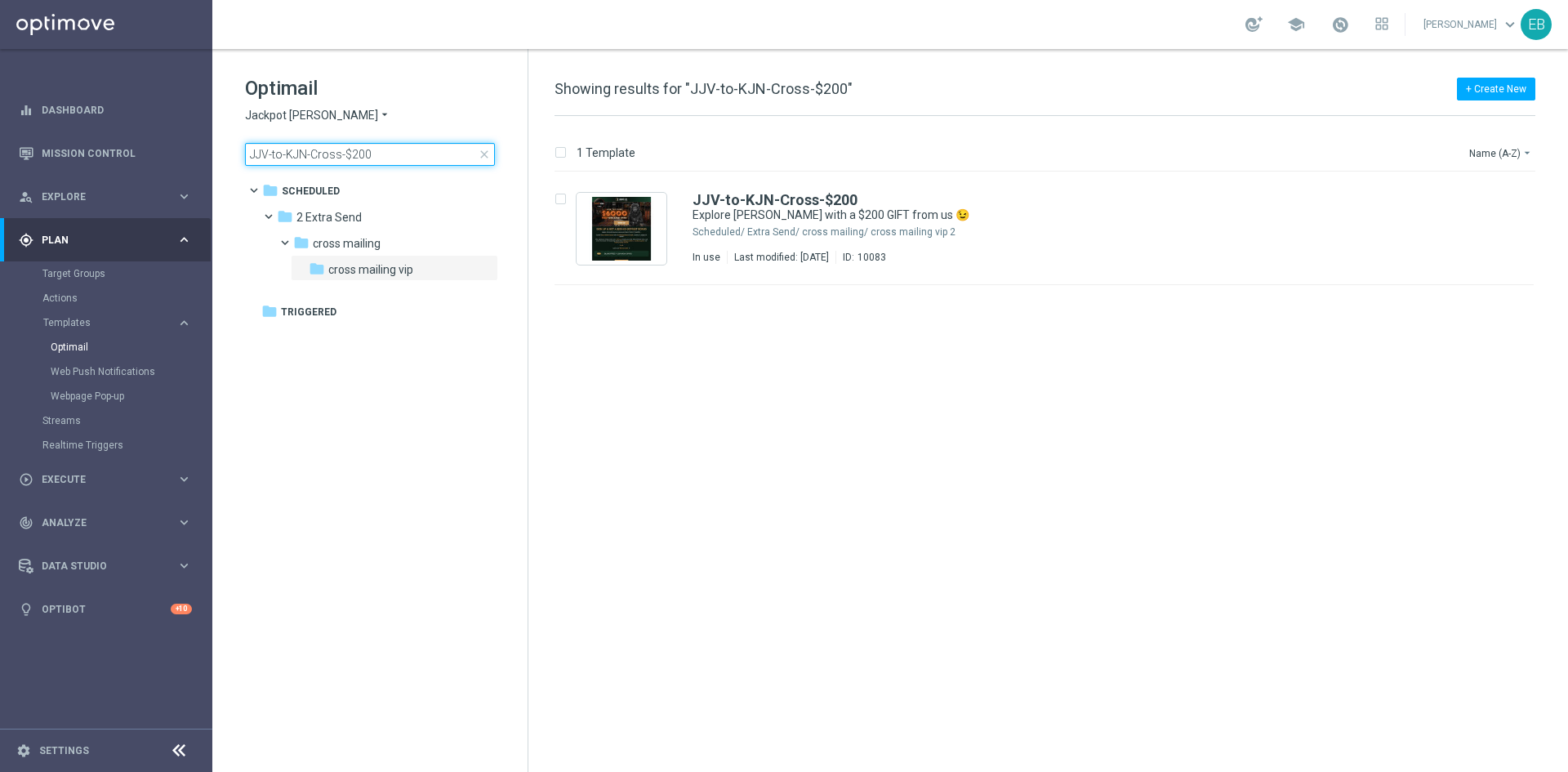
click at [396, 162] on input "JJV-to-KJN-Cross-$200" at bounding box center [370, 155] width 250 height 23
type input "JJV-to-KJN-Cross-$50"
click at [1022, 203] on div "JJV-to-KJN-Cross-$50" at bounding box center [1079, 200] width 773 height 15
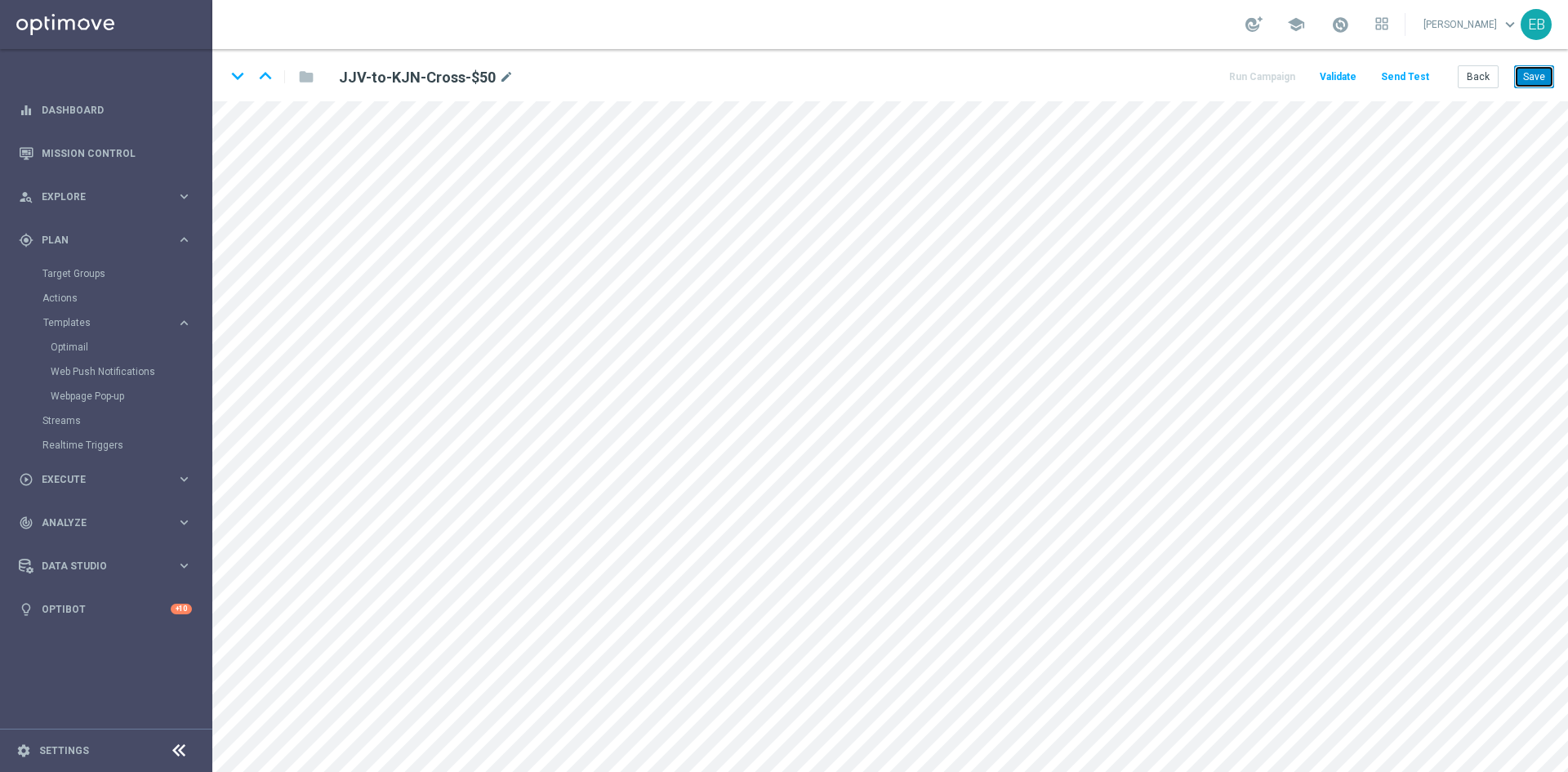
click at [1543, 74] on button "Save" at bounding box center [1534, 76] width 40 height 23
click at [1554, 76] on button "Save" at bounding box center [1534, 76] width 40 height 23
drag, startPoint x: 1473, startPoint y: 73, endPoint x: 1486, endPoint y: 66, distance: 14.8
click at [1477, 72] on button "Back" at bounding box center [1479, 76] width 41 height 23
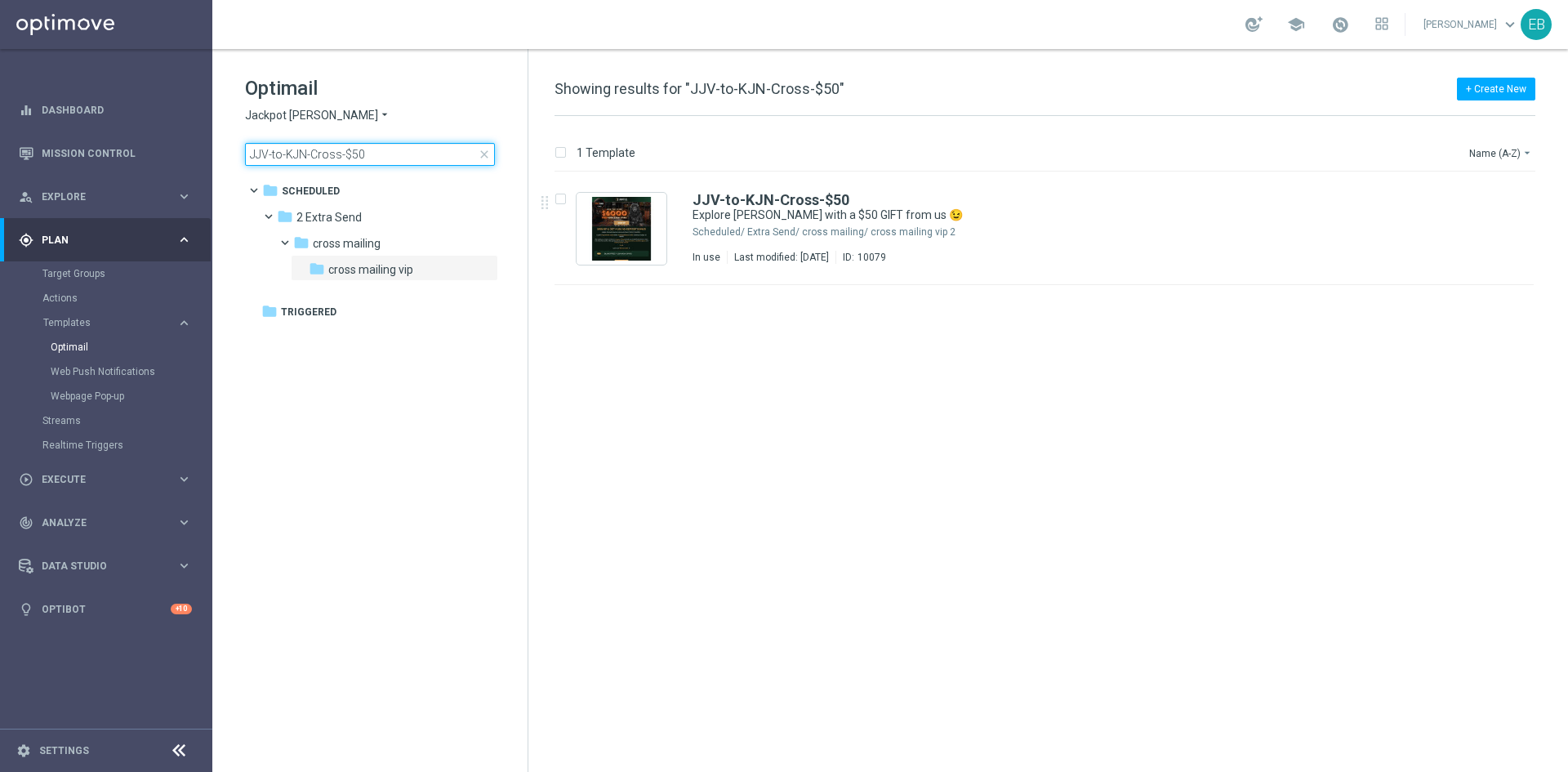
click at [380, 157] on input "JJV-to-KJN-Cross-$50" at bounding box center [370, 155] width 250 height 23
type input "JJV-to-STS-$100"
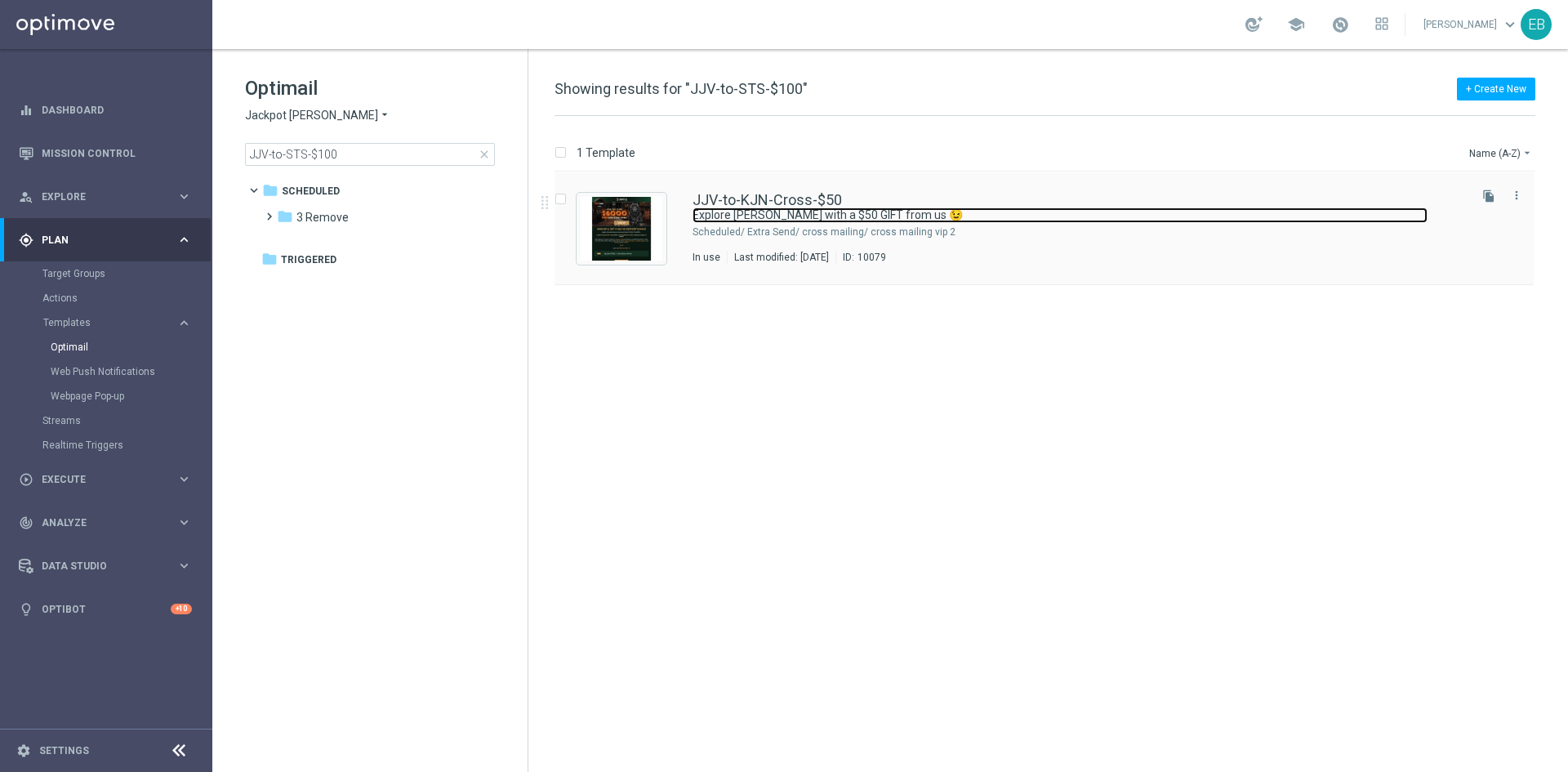
click at [1069, 218] on link "Explore King Johnnie with a $50 GIFT from us 😉" at bounding box center [1060, 215] width 735 height 16
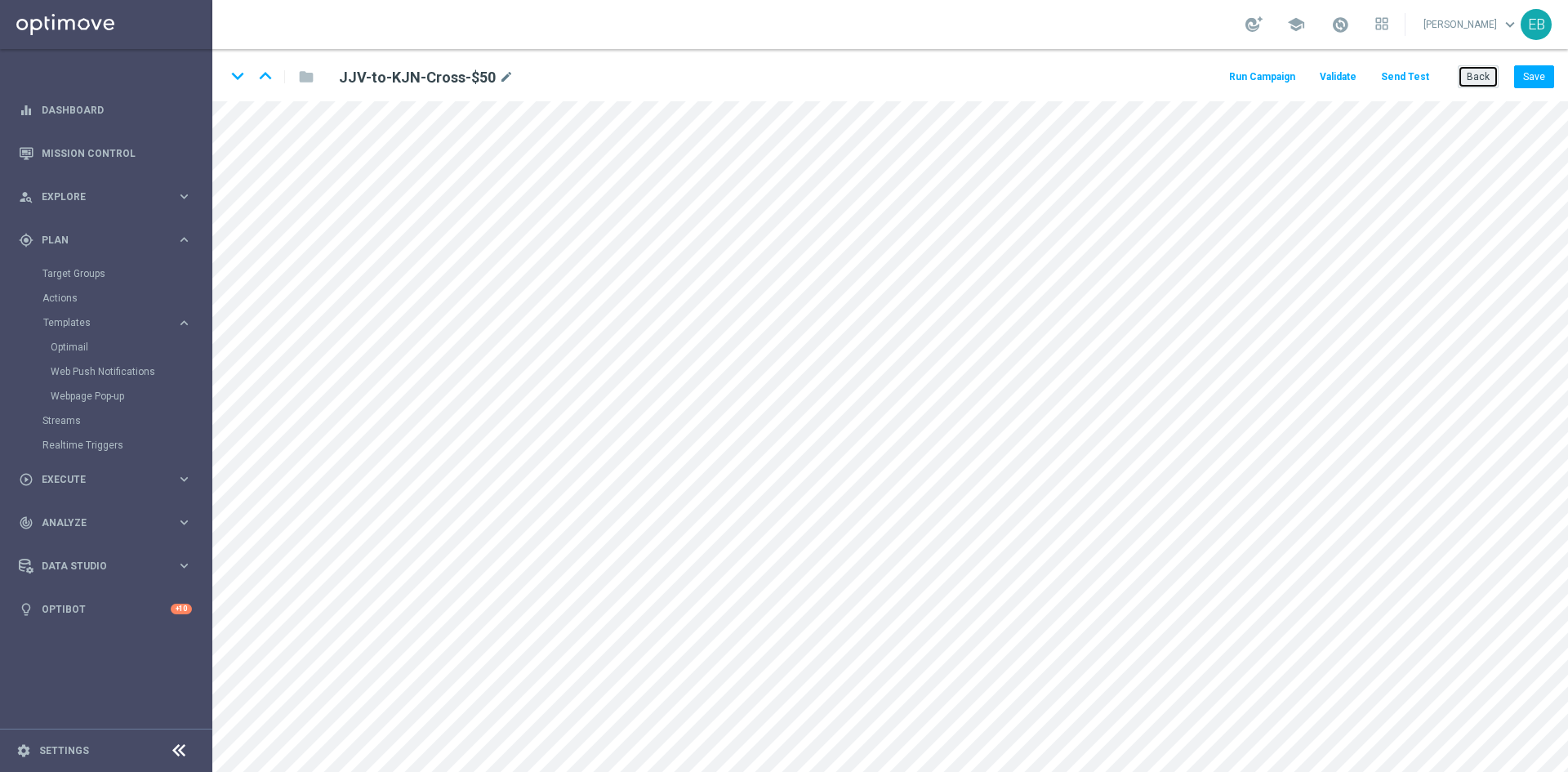
click at [1481, 72] on button "Back" at bounding box center [1479, 76] width 41 height 23
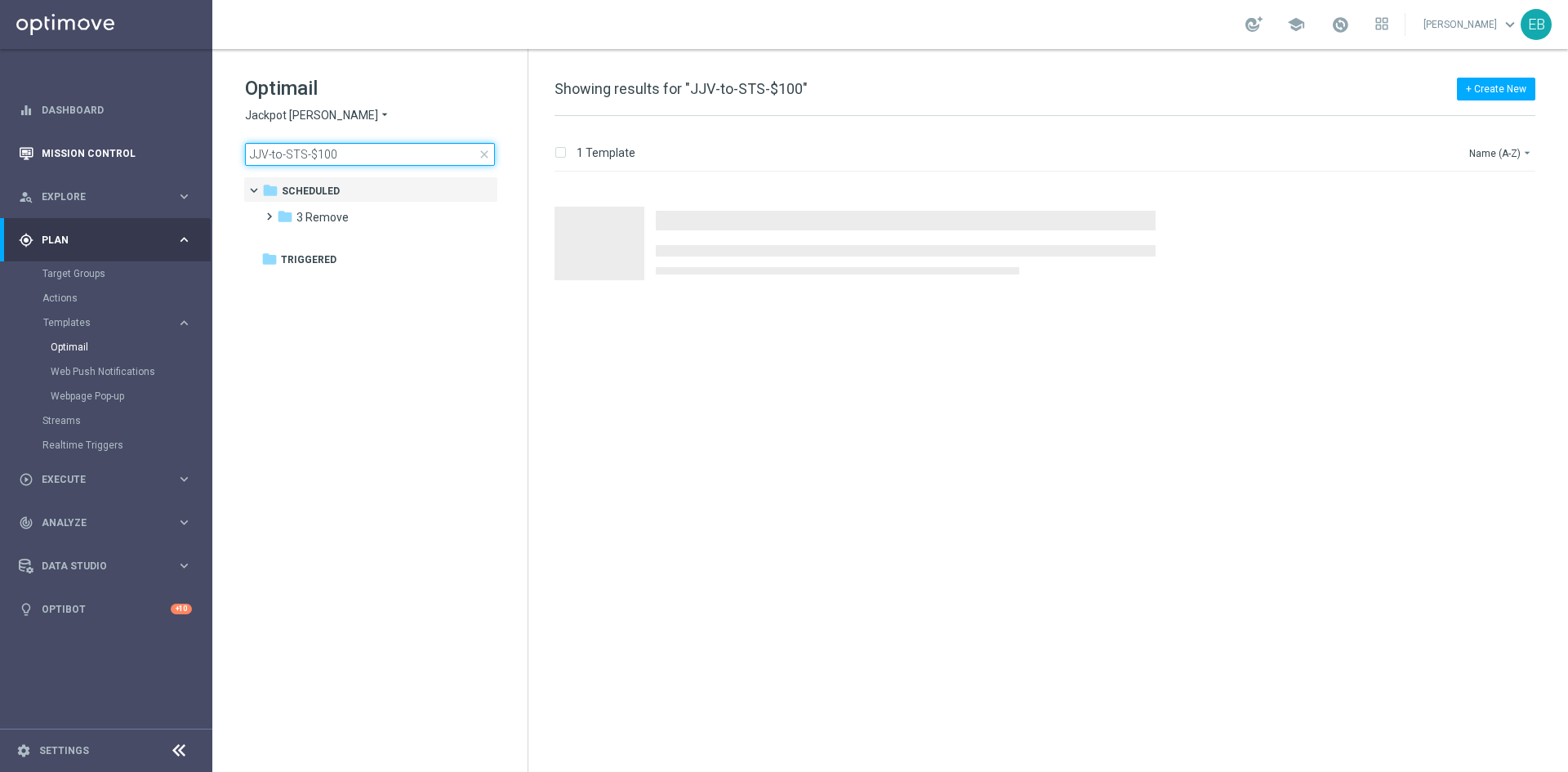
drag, startPoint x: 351, startPoint y: 146, endPoint x: 163, endPoint y: 146, distance: 188.0
click at [175, 146] on main "equalizer Dashboard Mission Control" at bounding box center [784, 386] width 1568 height 772
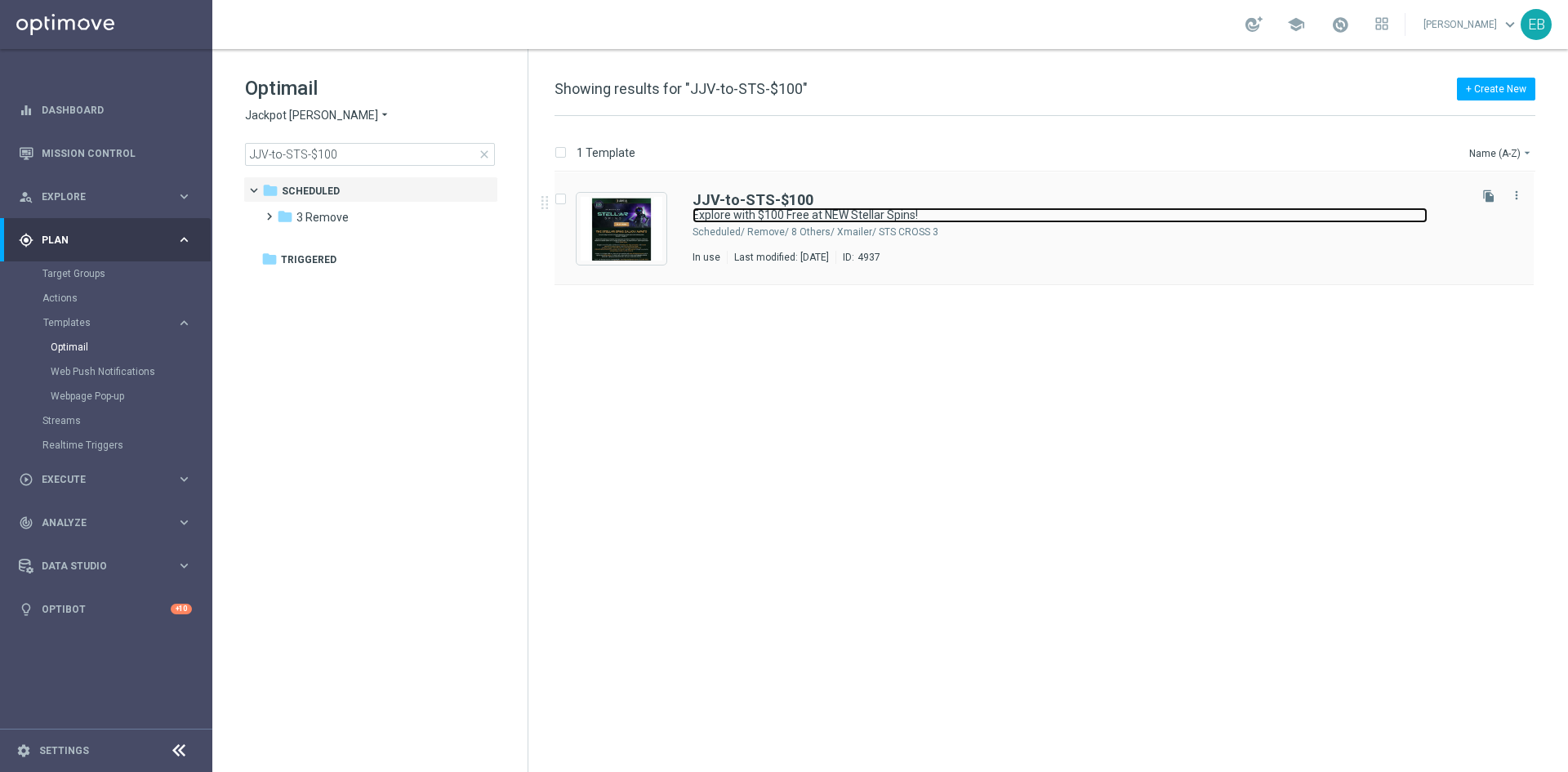
click at [1128, 215] on link "Explore with $100 Free at NEW Stellar Spins!" at bounding box center [1060, 215] width 735 height 16
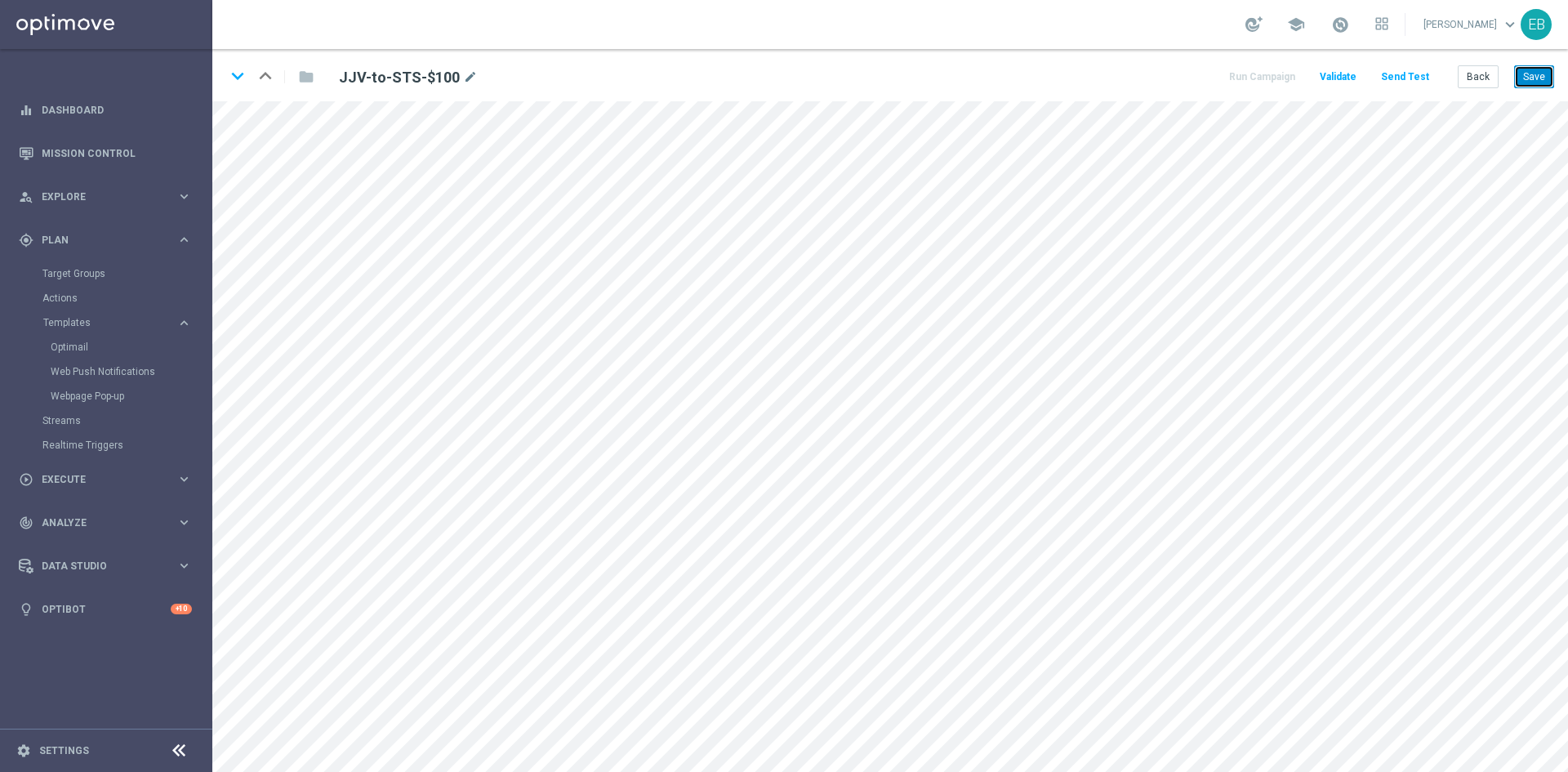
click at [1525, 77] on button "Save" at bounding box center [1534, 76] width 40 height 23
click at [1536, 74] on button "Save" at bounding box center [1534, 76] width 40 height 23
click at [1469, 75] on button "Back" at bounding box center [1479, 76] width 41 height 23
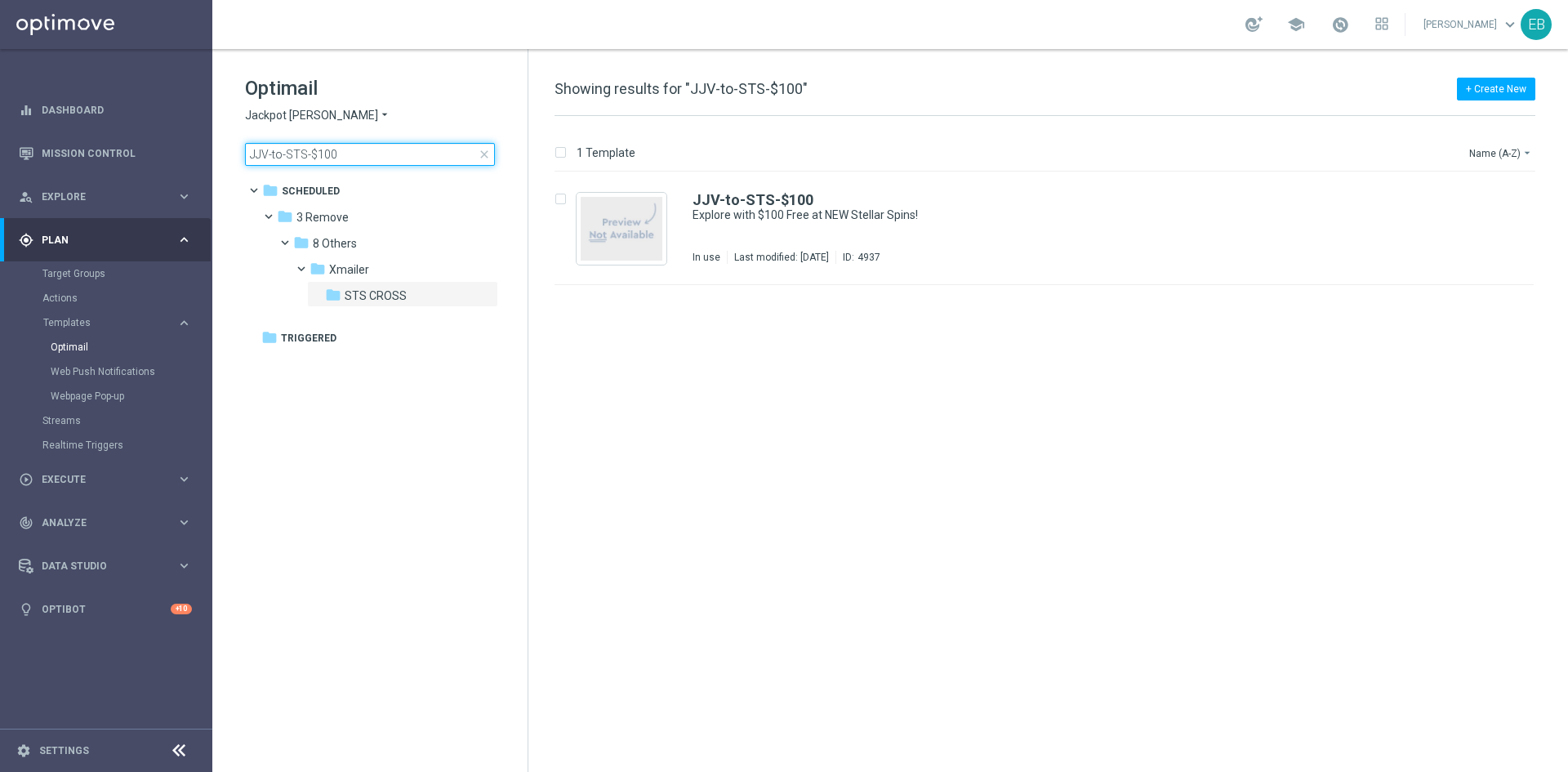
click at [361, 157] on input "JJV-to-STS-$100" at bounding box center [370, 155] width 250 height 23
type input "JJV-to-STS-$50"
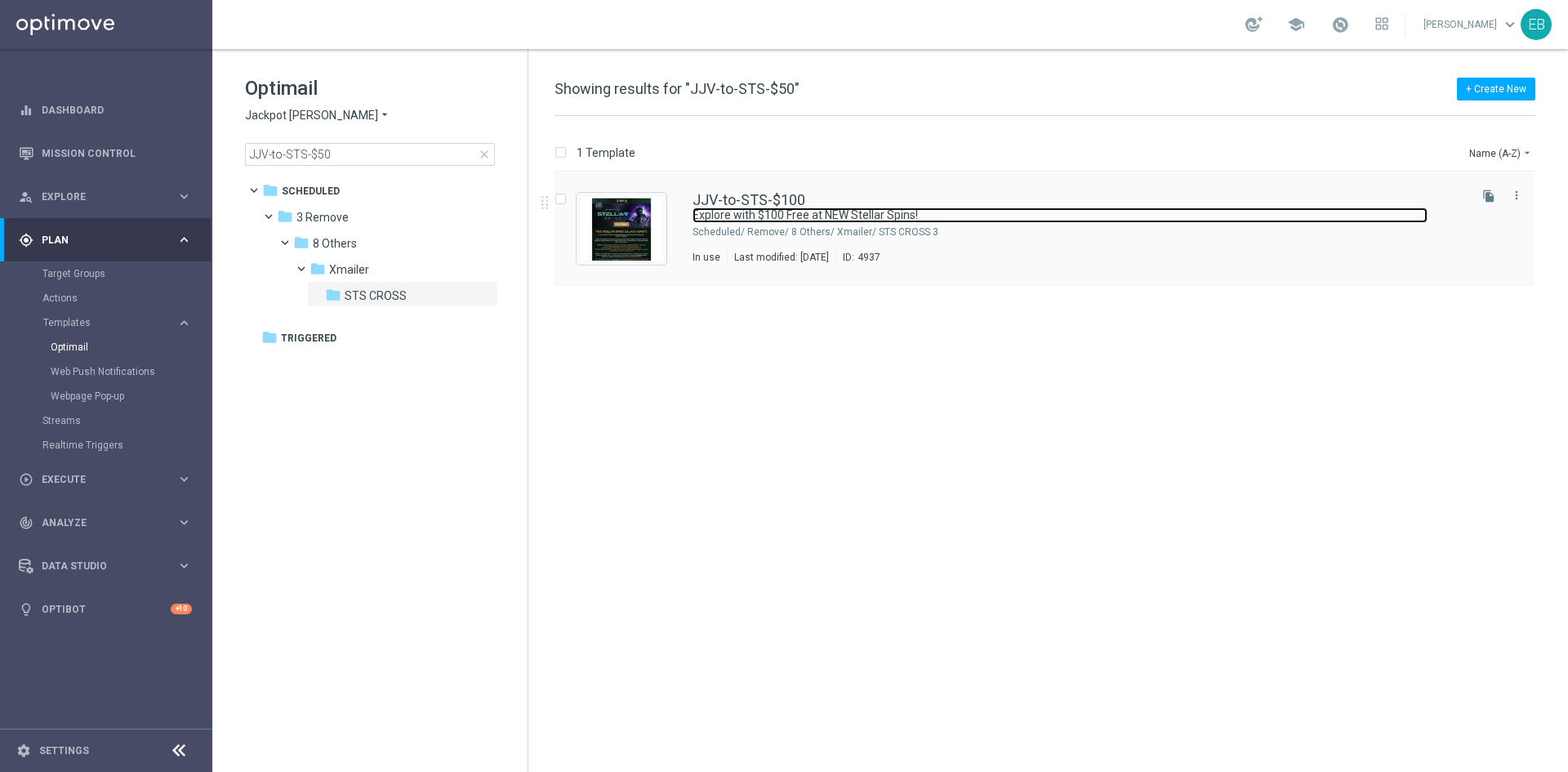
click at [872, 210] on link "Explore with $100 Free at NEW Stellar Spins!" at bounding box center [1060, 215] width 735 height 16
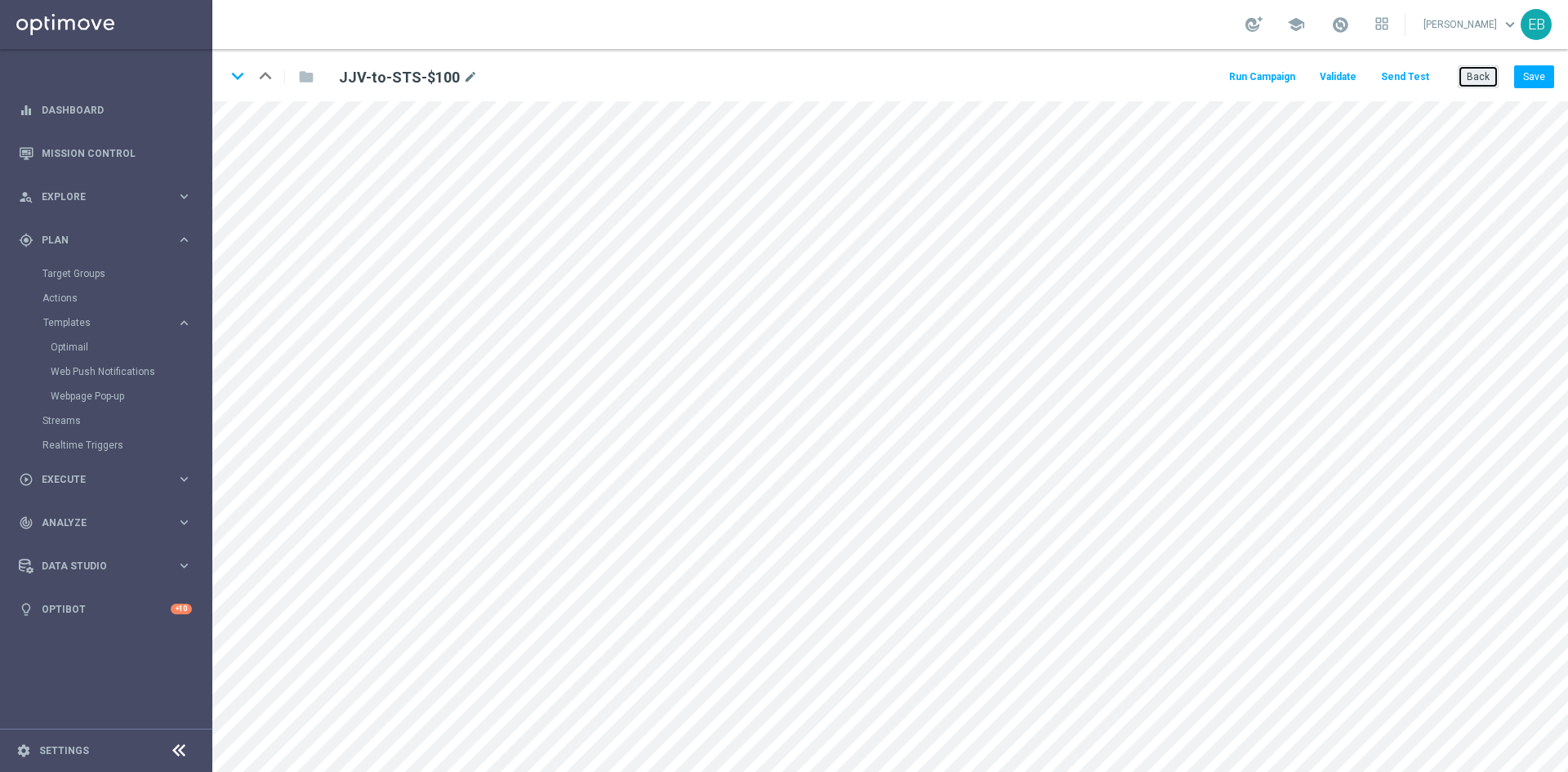
click at [1490, 72] on button "Back" at bounding box center [1479, 76] width 41 height 23
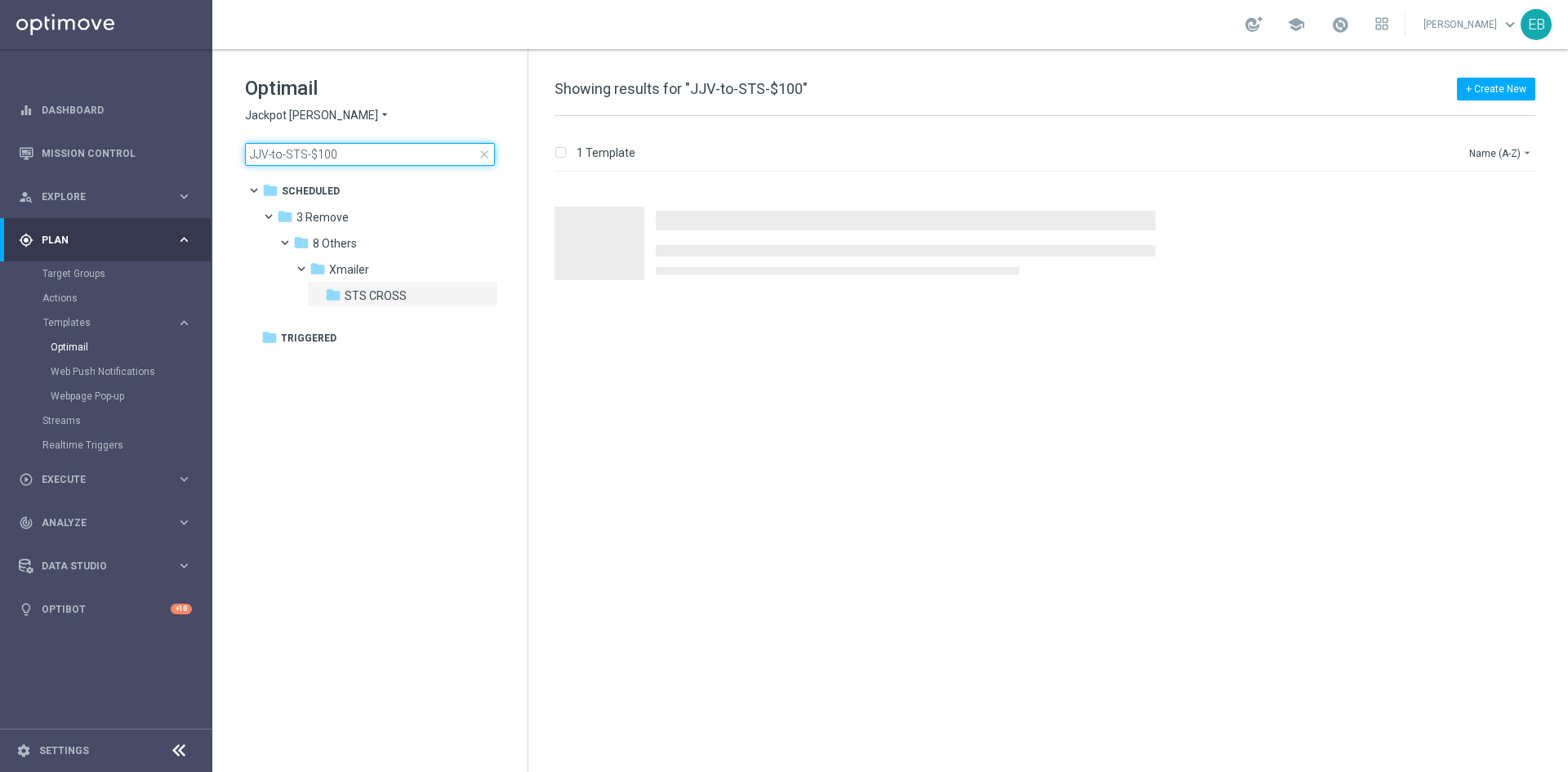
click at [392, 144] on input "JJV-to-STS-$100" at bounding box center [370, 155] width 250 height 23
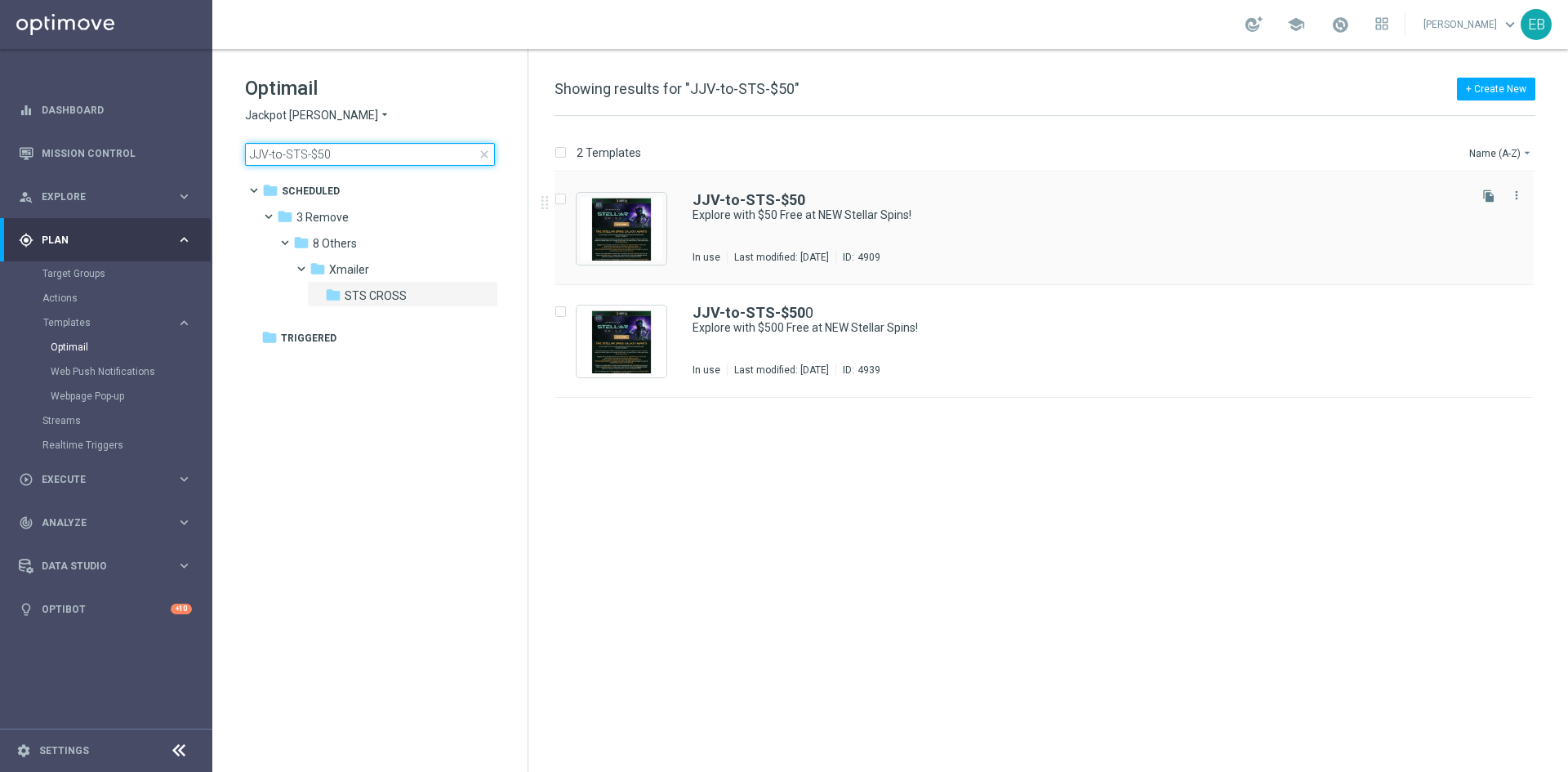
type input "JJV-to-STS-$50"
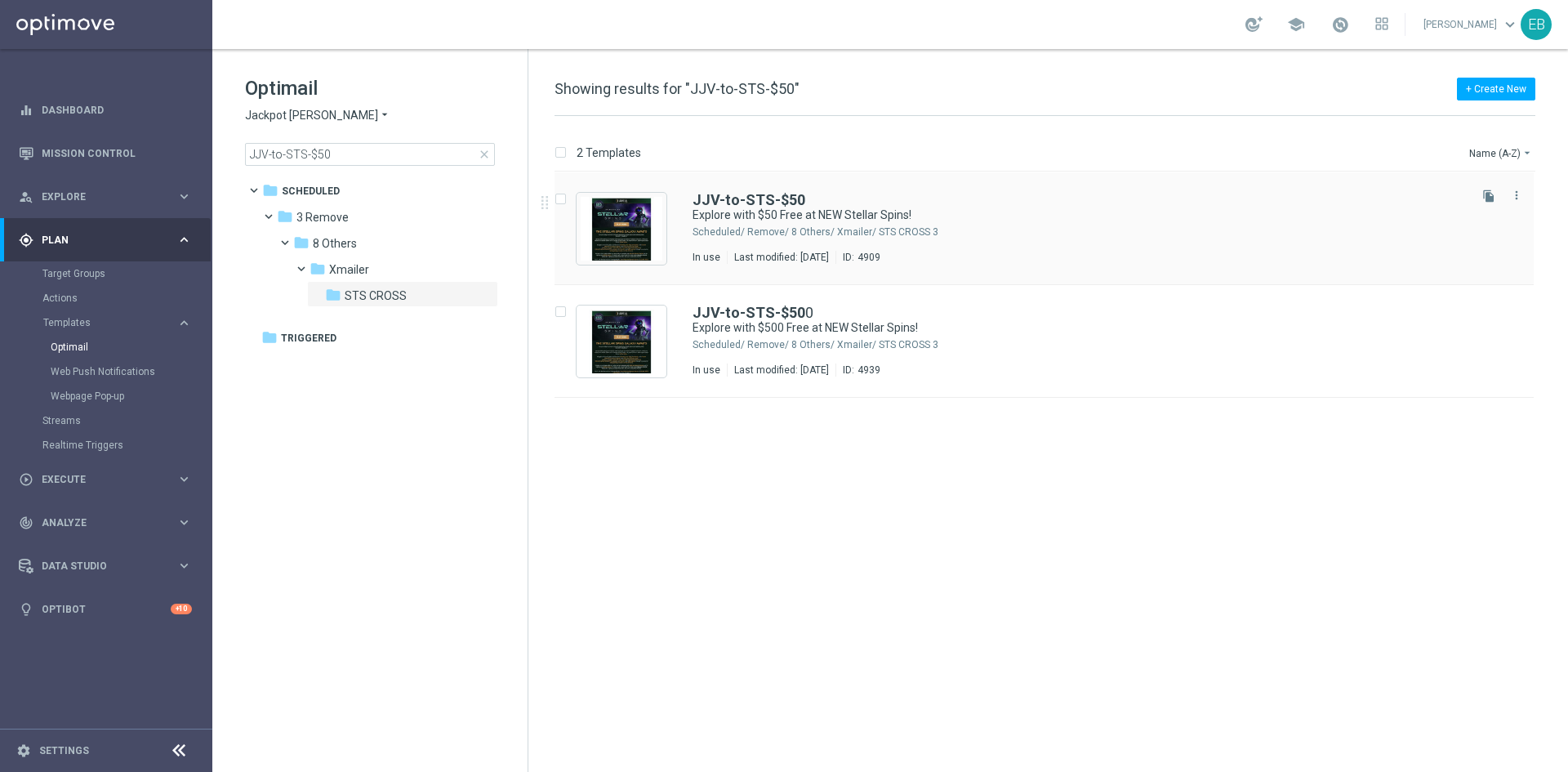
click at [1009, 205] on div "JJV-to-STS-$50" at bounding box center [1079, 200] width 773 height 15
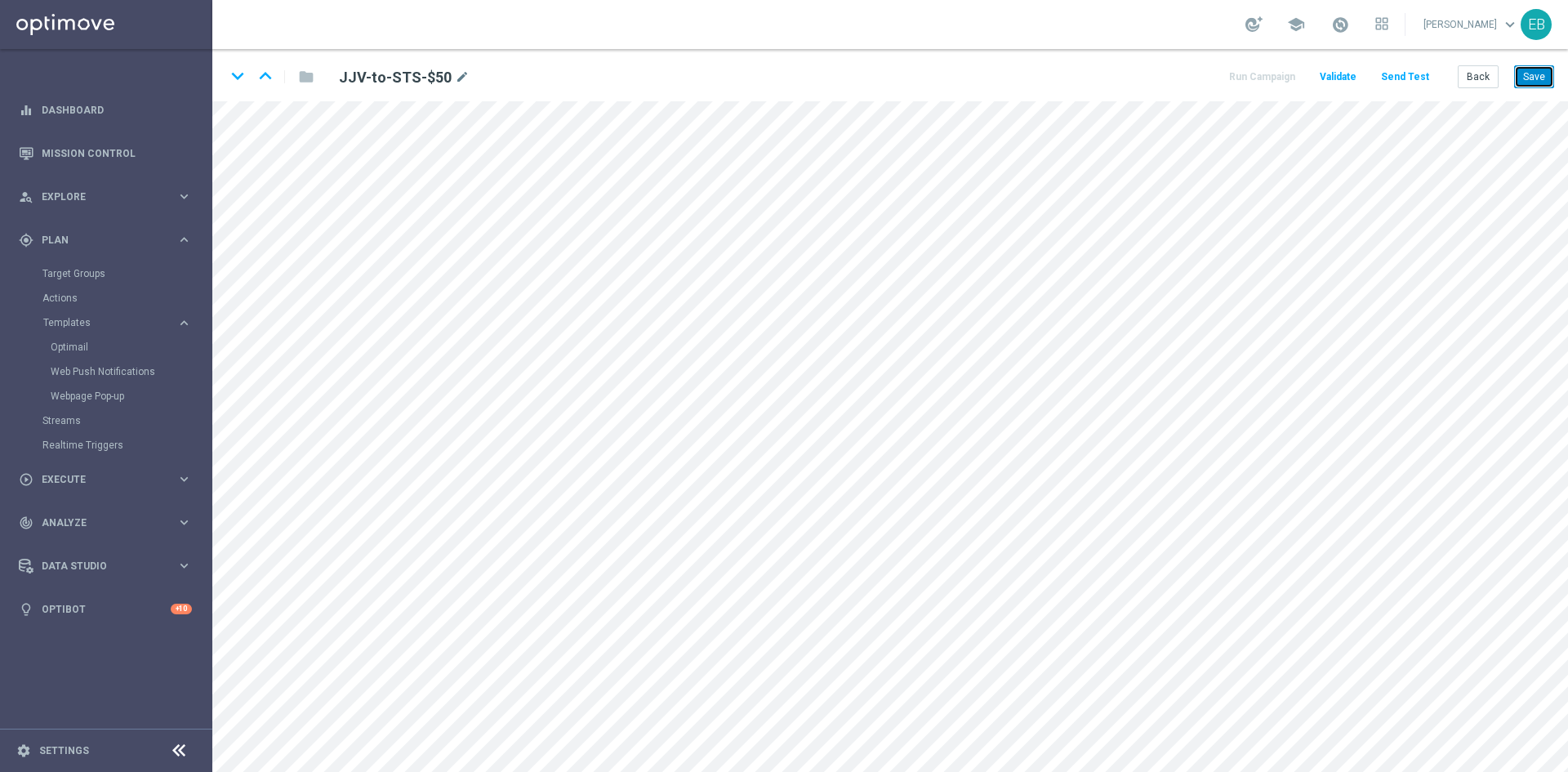
click at [1550, 72] on button "Save" at bounding box center [1534, 76] width 40 height 23
drag, startPoint x: 1524, startPoint y: 67, endPoint x: 1511, endPoint y: 68, distance: 13.0
click at [1525, 68] on button "Save" at bounding box center [1534, 76] width 40 height 23
click at [1461, 74] on button "Back" at bounding box center [1479, 76] width 41 height 23
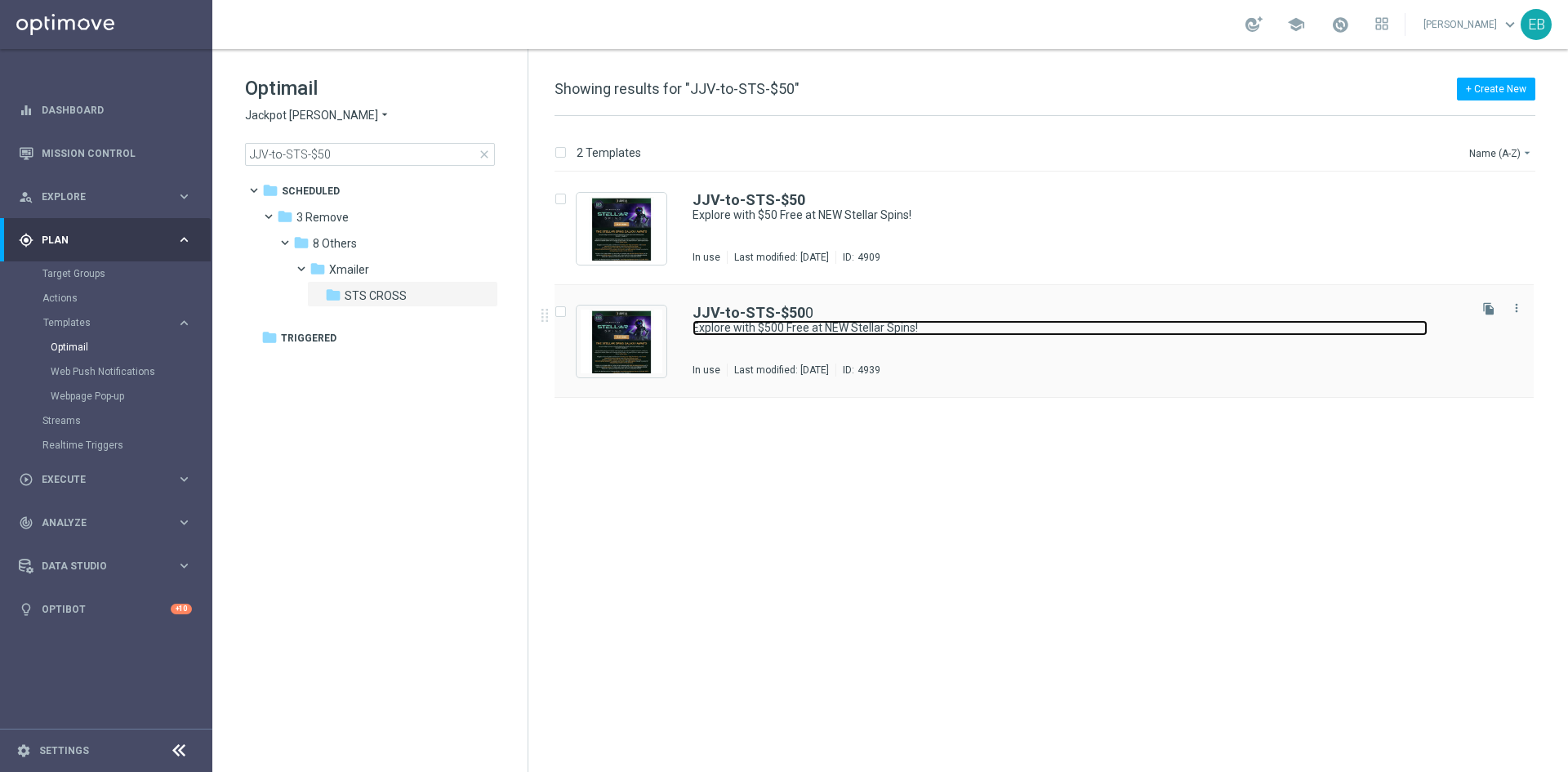
click at [1002, 325] on link "Explore with $500 Free at NEW Stellar Spins!" at bounding box center [1060, 328] width 735 height 16
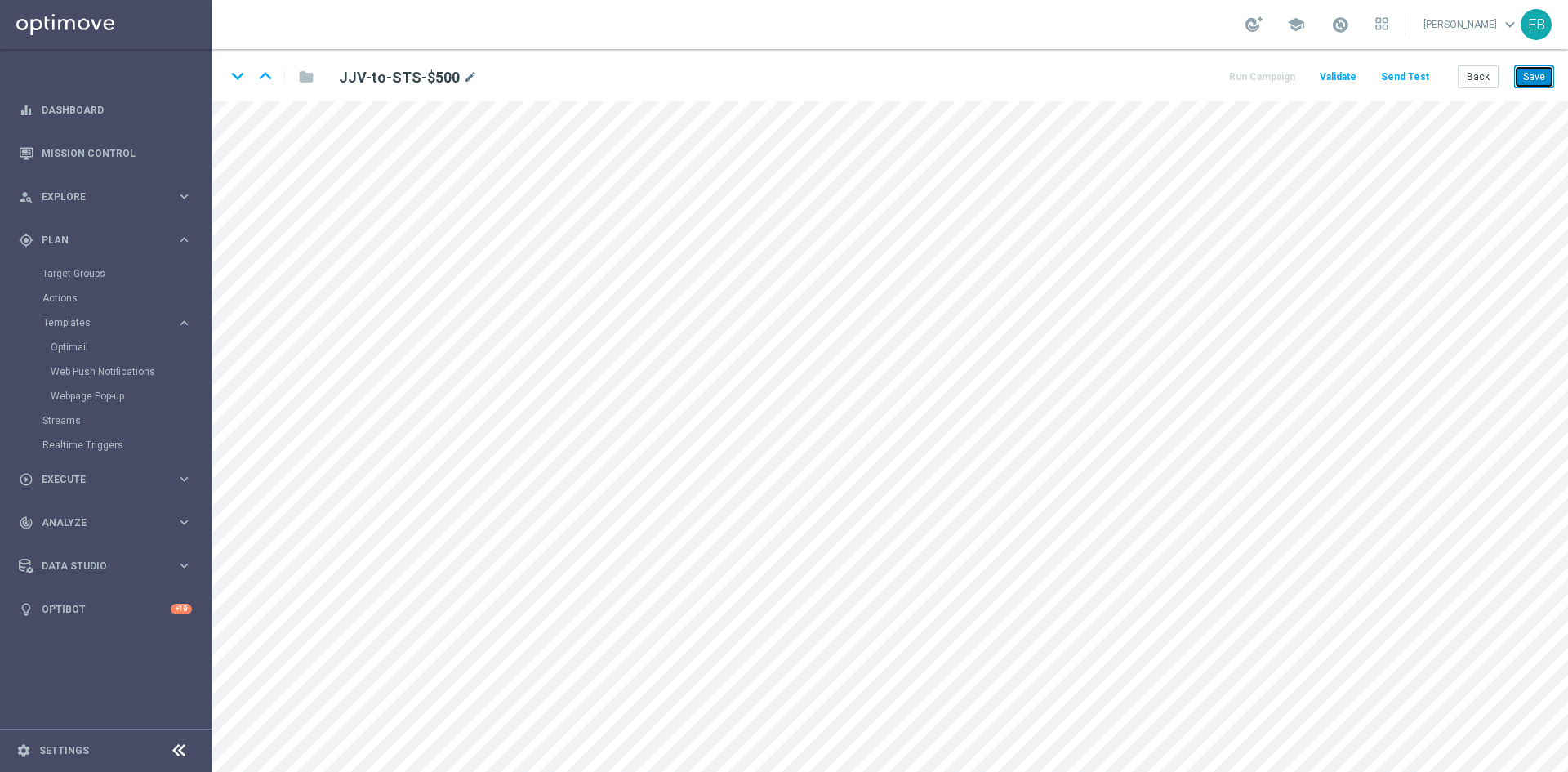
click at [1528, 70] on button "Save" at bounding box center [1534, 76] width 40 height 23
click at [1485, 69] on button "Back" at bounding box center [1479, 76] width 41 height 23
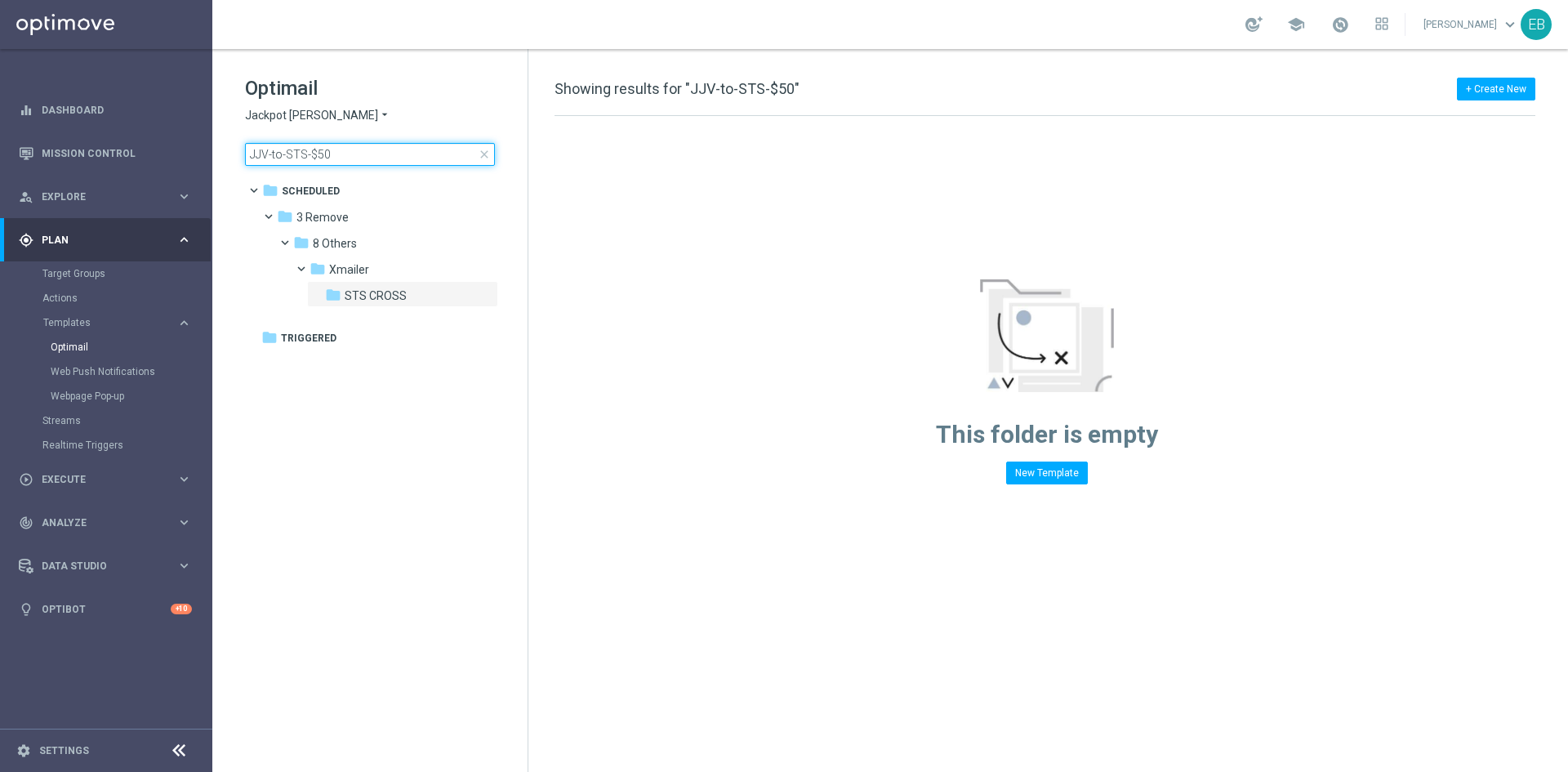
click at [372, 157] on input "JJV-to-STS-$50" at bounding box center [370, 155] width 250 height 23
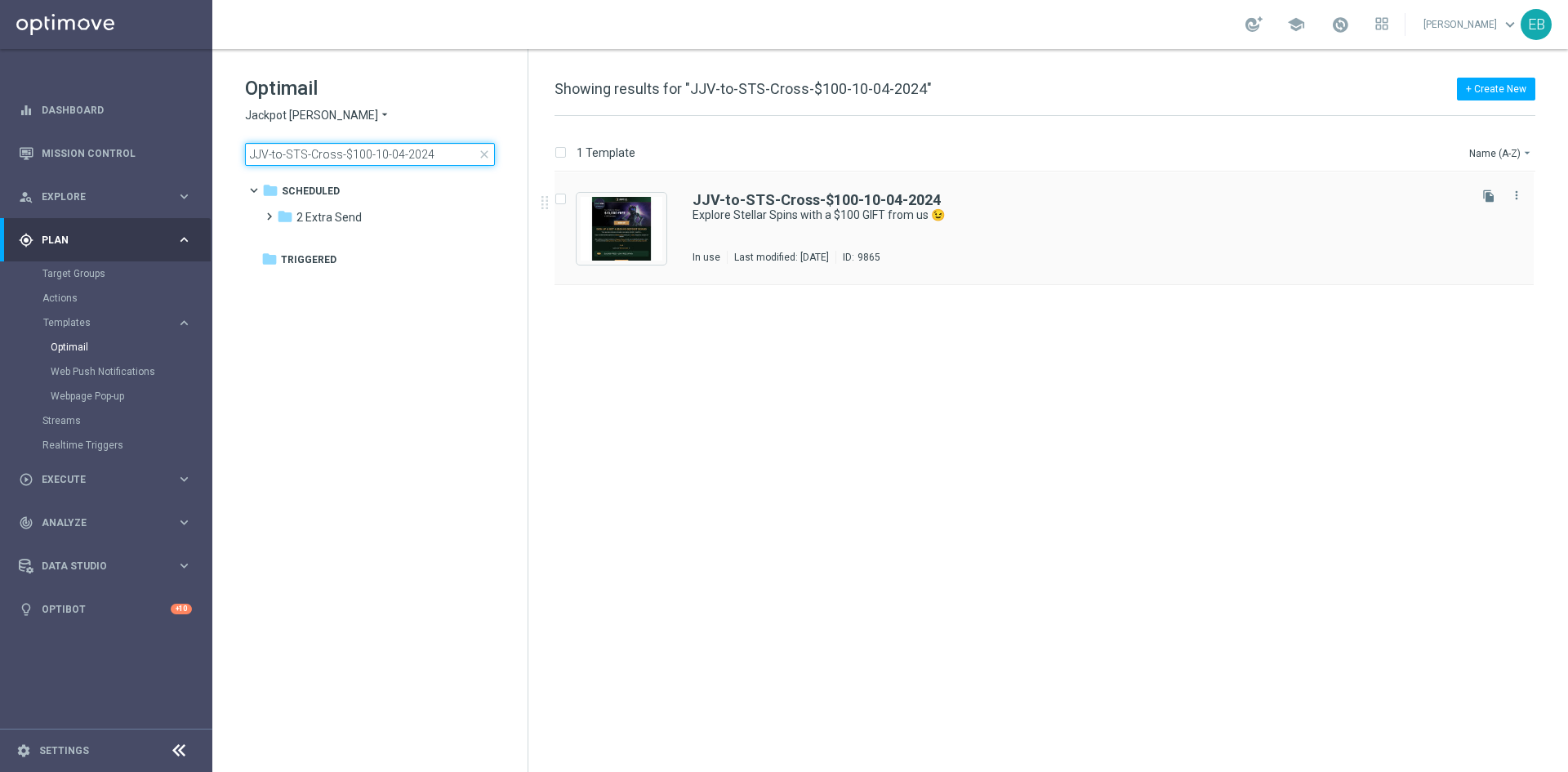
type input "JJV-to-STS-Cross-$100-10-04-2024"
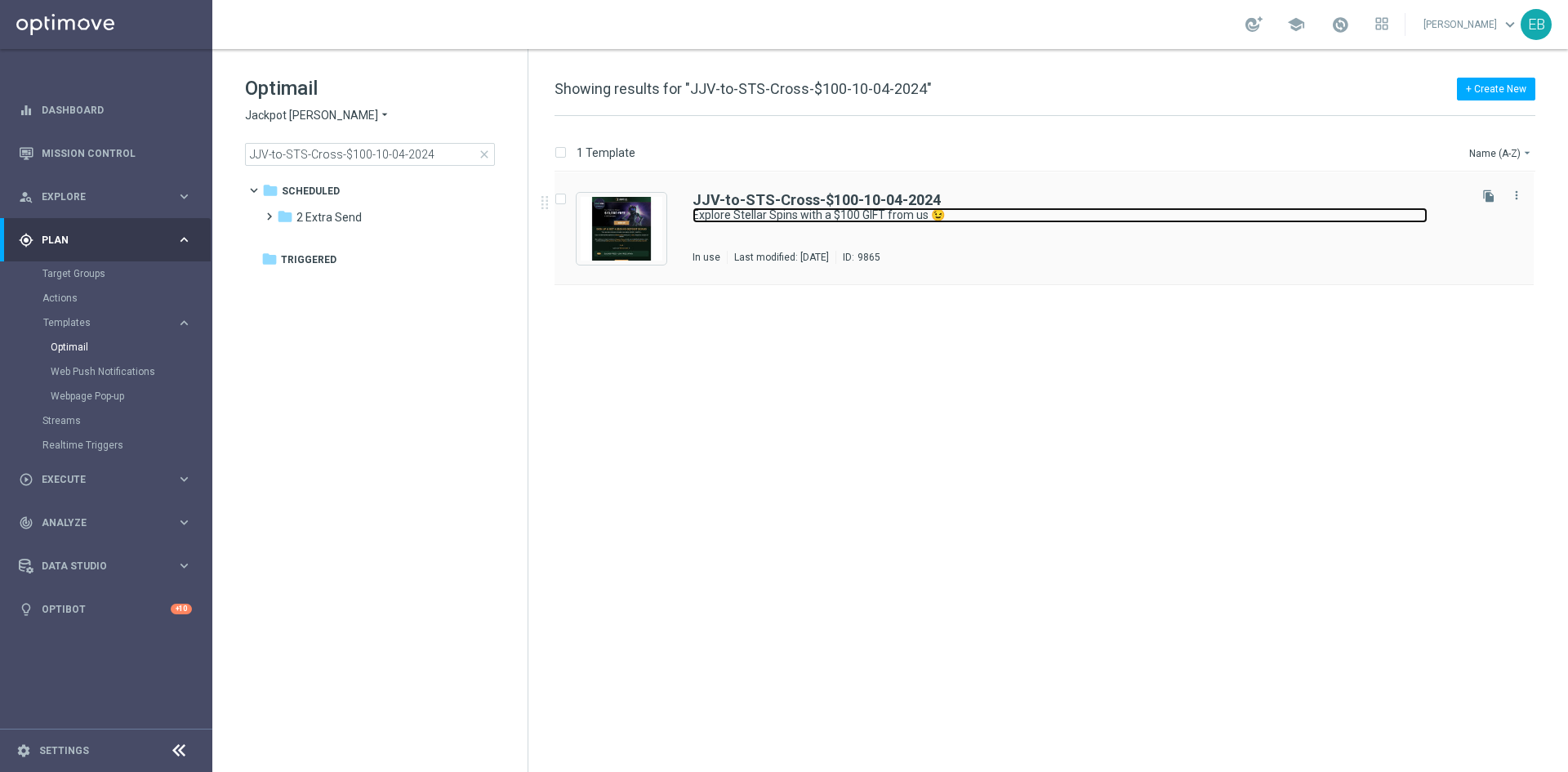
click at [1082, 213] on link "Explore Stellar Spins with a $100 GIFT from us 😉" at bounding box center [1060, 215] width 735 height 16
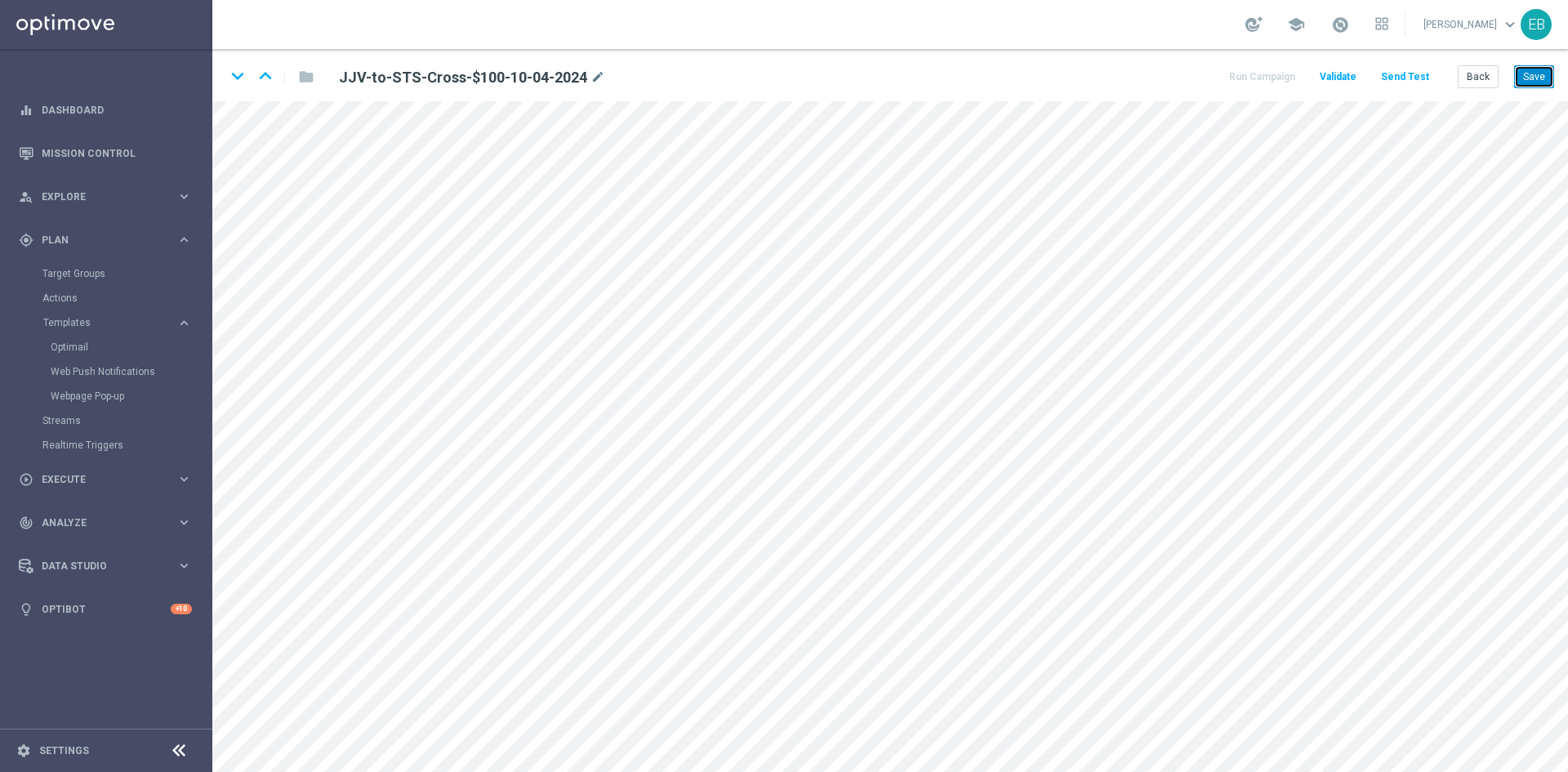
drag, startPoint x: 1538, startPoint y: 76, endPoint x: 1523, endPoint y: 84, distance: 17.0
click at [1537, 76] on button "Save" at bounding box center [1534, 76] width 40 height 23
click at [1539, 74] on button "Save" at bounding box center [1534, 76] width 40 height 23
click at [1492, 80] on button "Back" at bounding box center [1479, 76] width 41 height 23
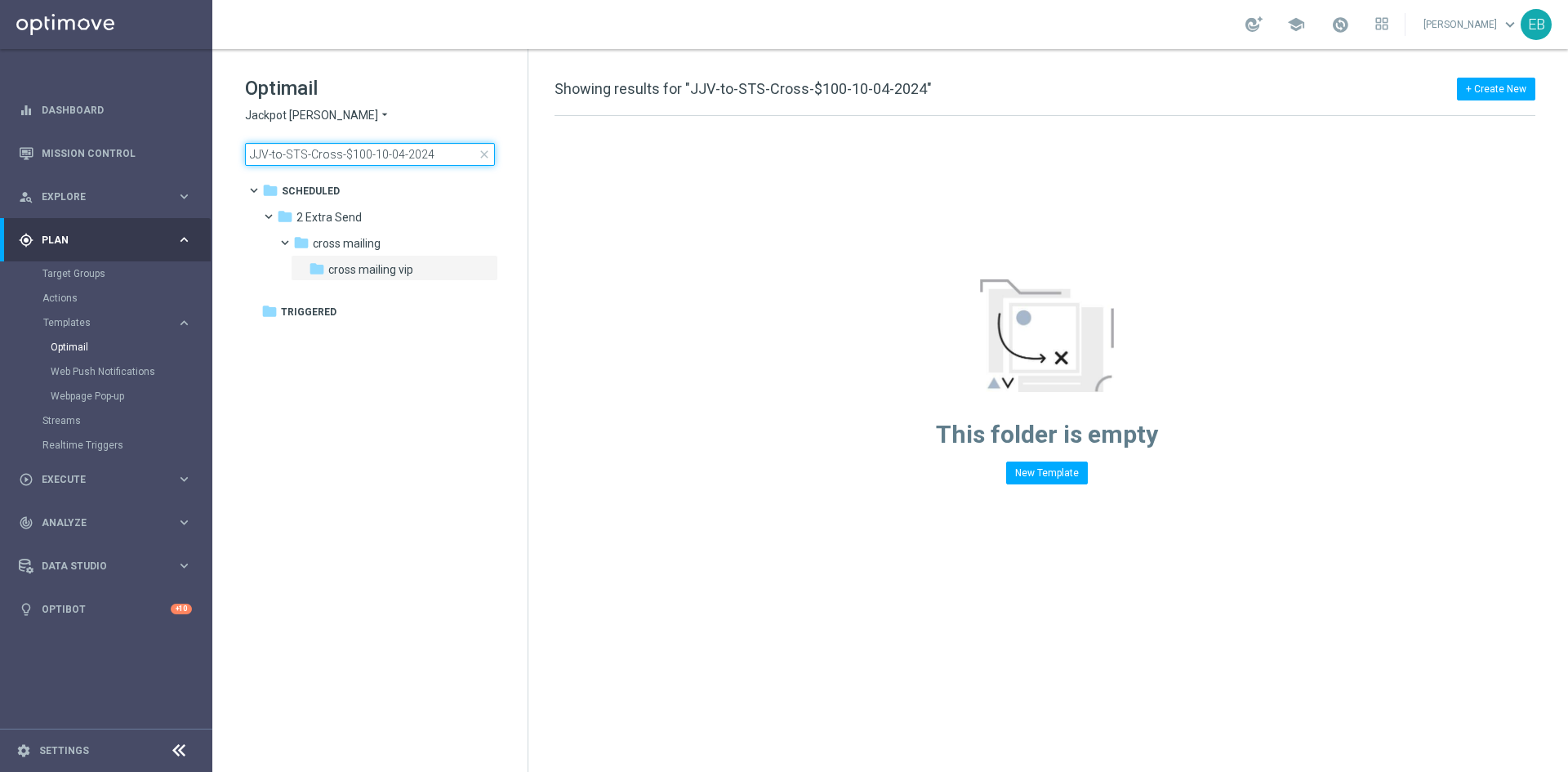
click at [447, 165] on input "JJV-to-STS-Cross-$100-10-04-2024" at bounding box center [370, 155] width 250 height 23
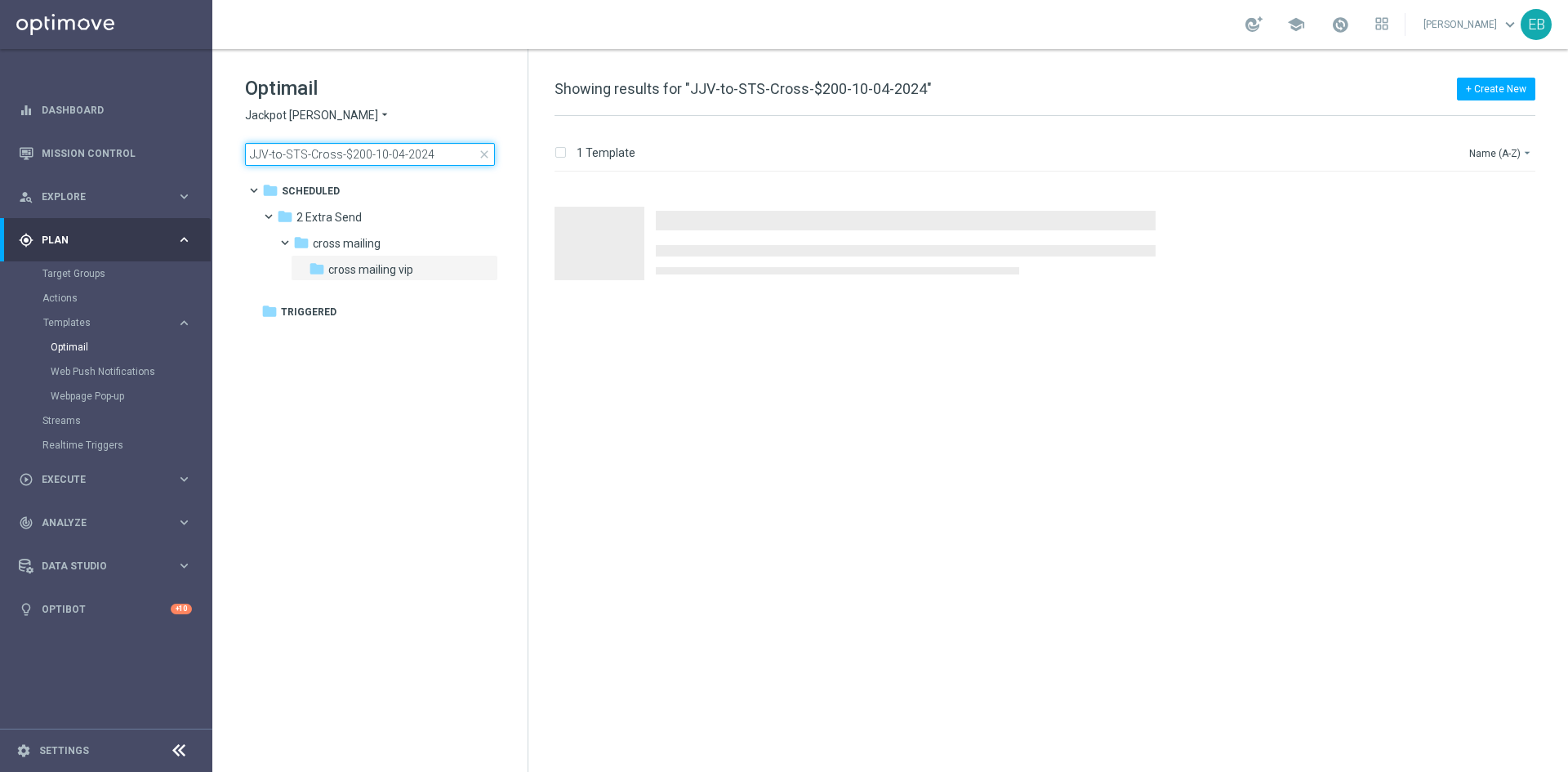
type input "JJV-to-STS-Cross-$200-10-04-2024"
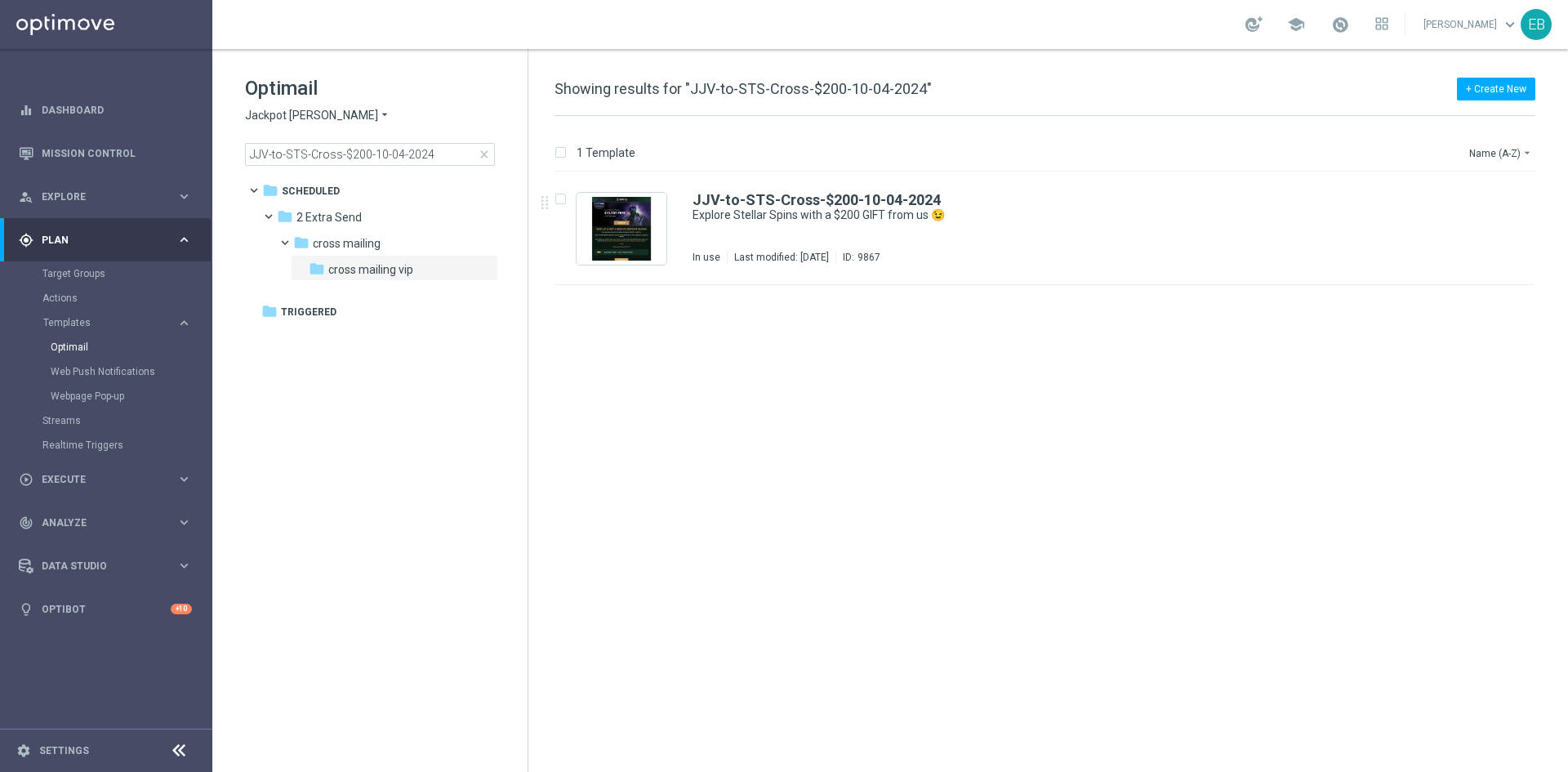
click at [1124, 224] on div "JJV-to-STS-Cross-$200-10-04-2024 Explore Stellar Spins with a $200 GIFT from us…" at bounding box center [1079, 228] width 773 height 71
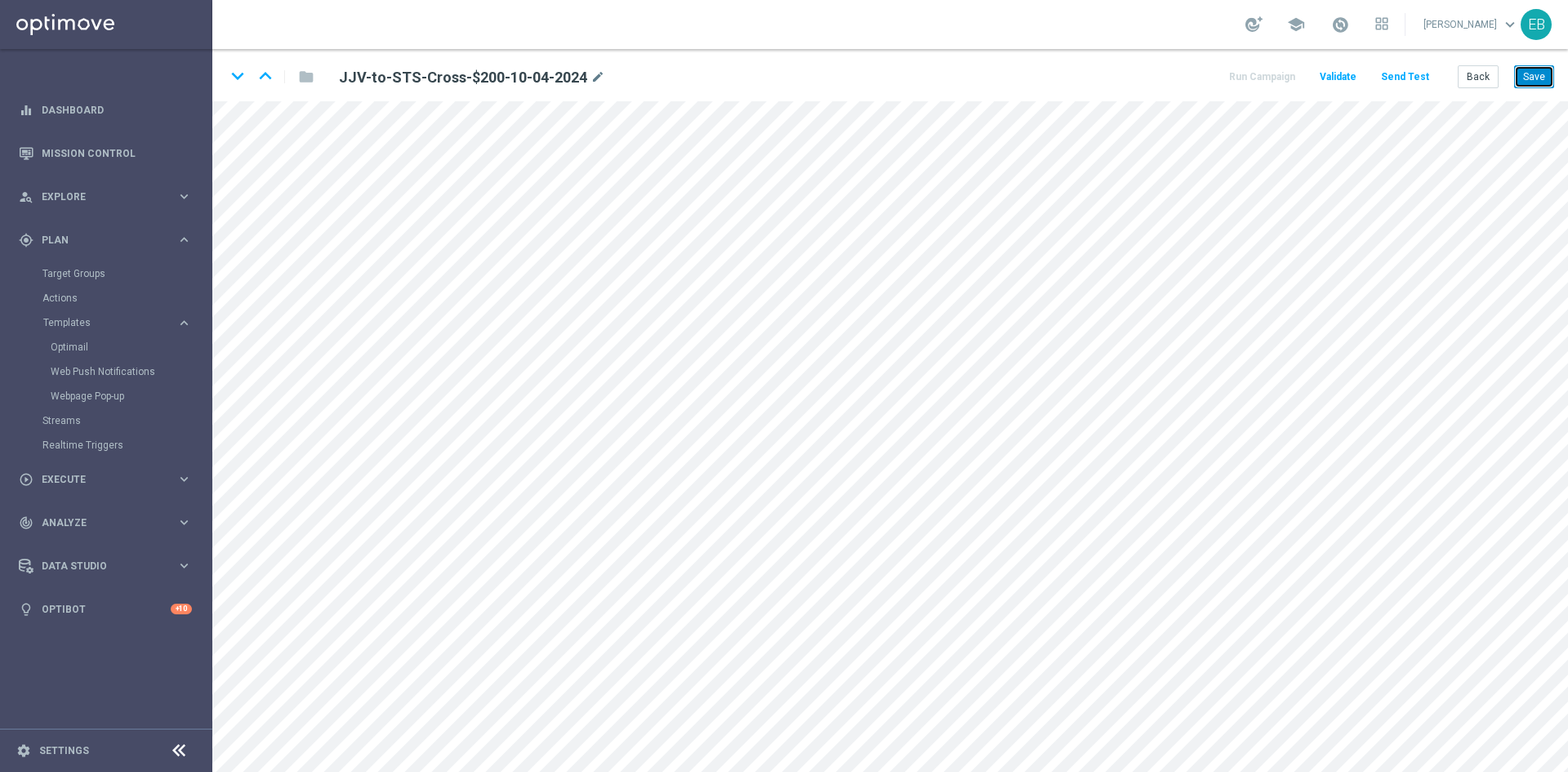
click at [1538, 73] on button "Save" at bounding box center [1534, 76] width 40 height 23
click at [1477, 80] on button "Back" at bounding box center [1479, 76] width 41 height 23
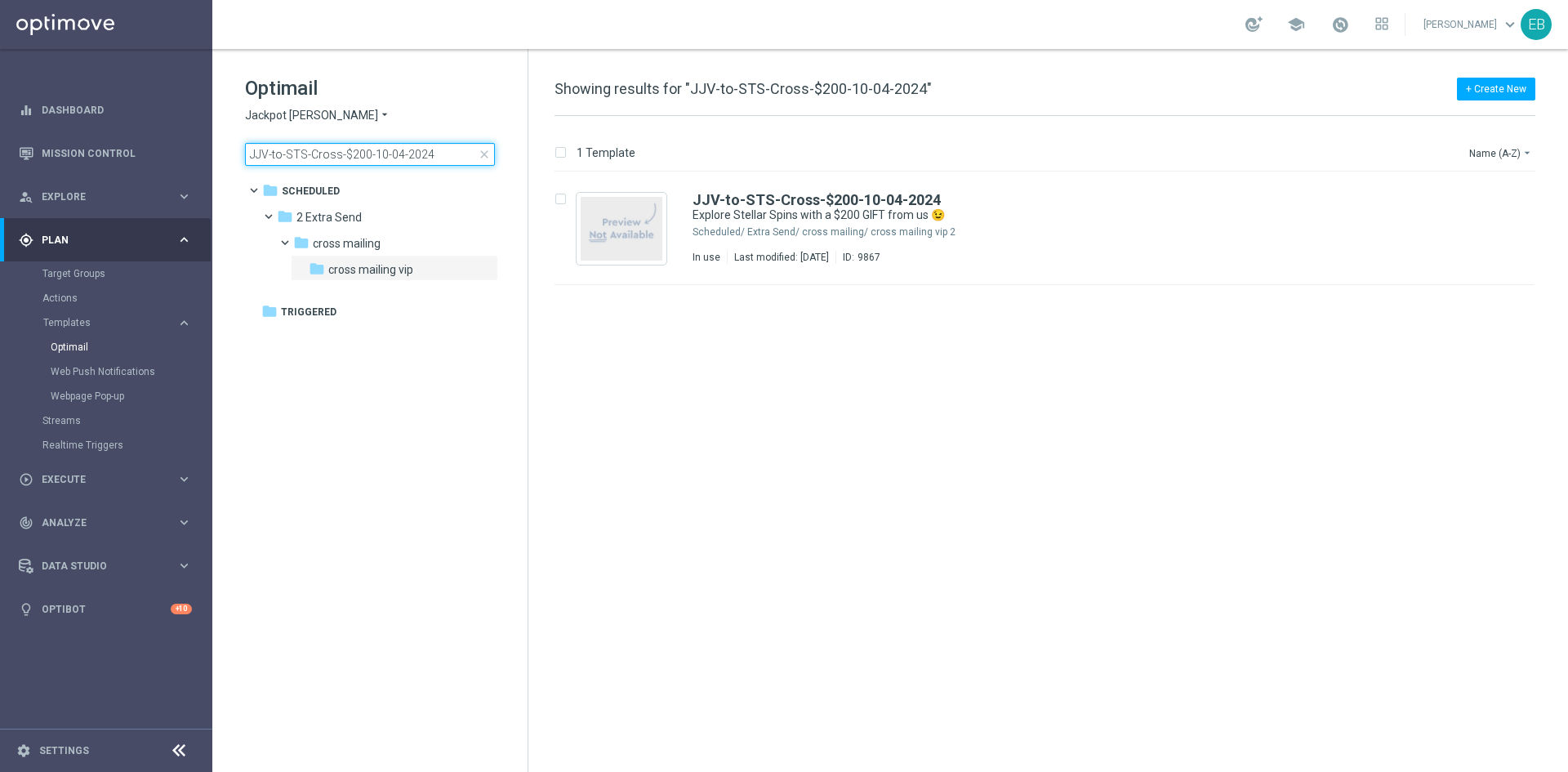
click at [394, 150] on input "JJV-to-STS-Cross-$200-10-04-2024" at bounding box center [370, 155] width 250 height 23
type input "JJV-to-STS-Cross-$50-11-04-2024"
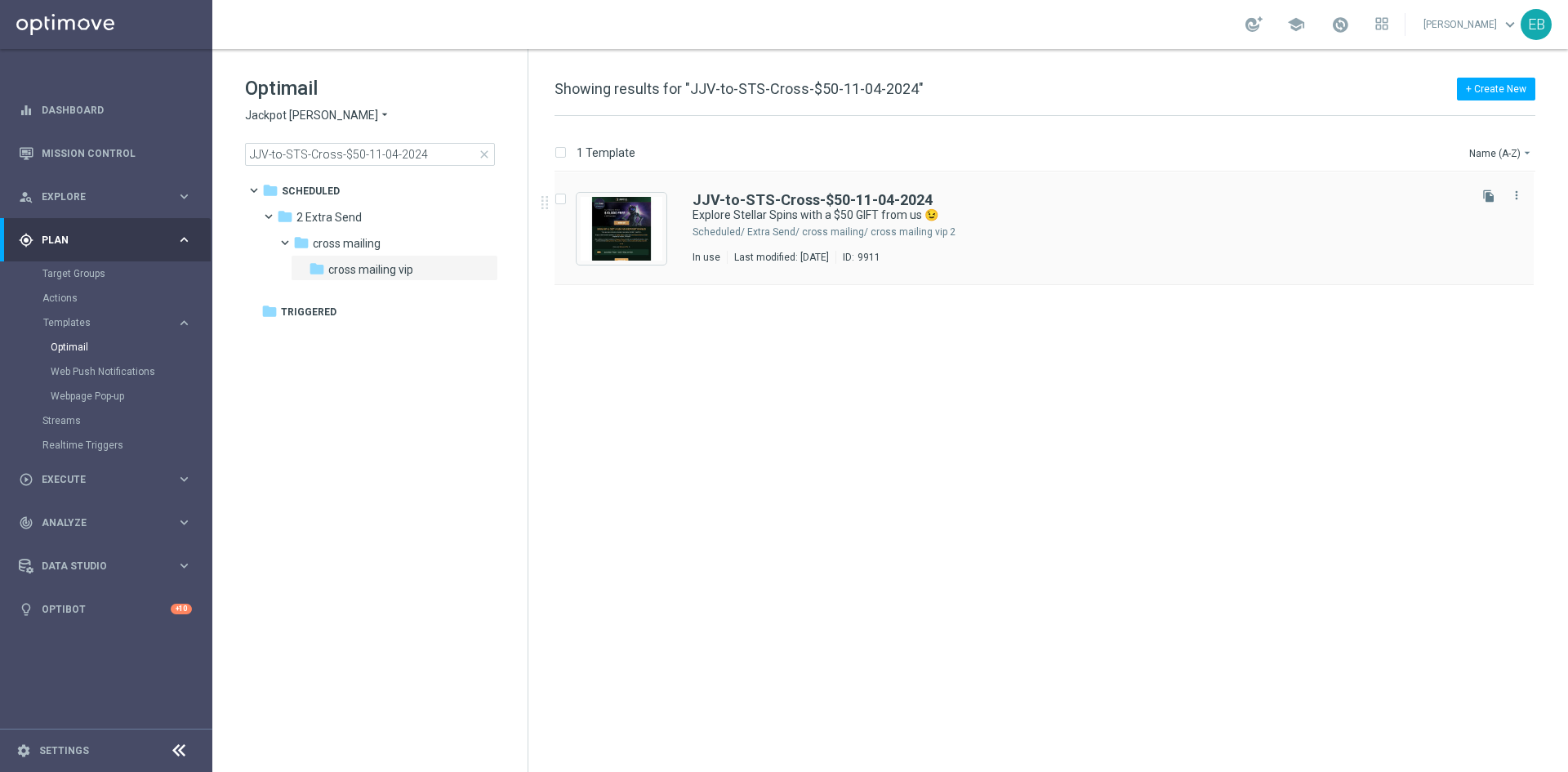
click at [1128, 228] on div "2 Extra Send/ cross mailing/ cross mailing vip" at bounding box center [1106, 232] width 718 height 13
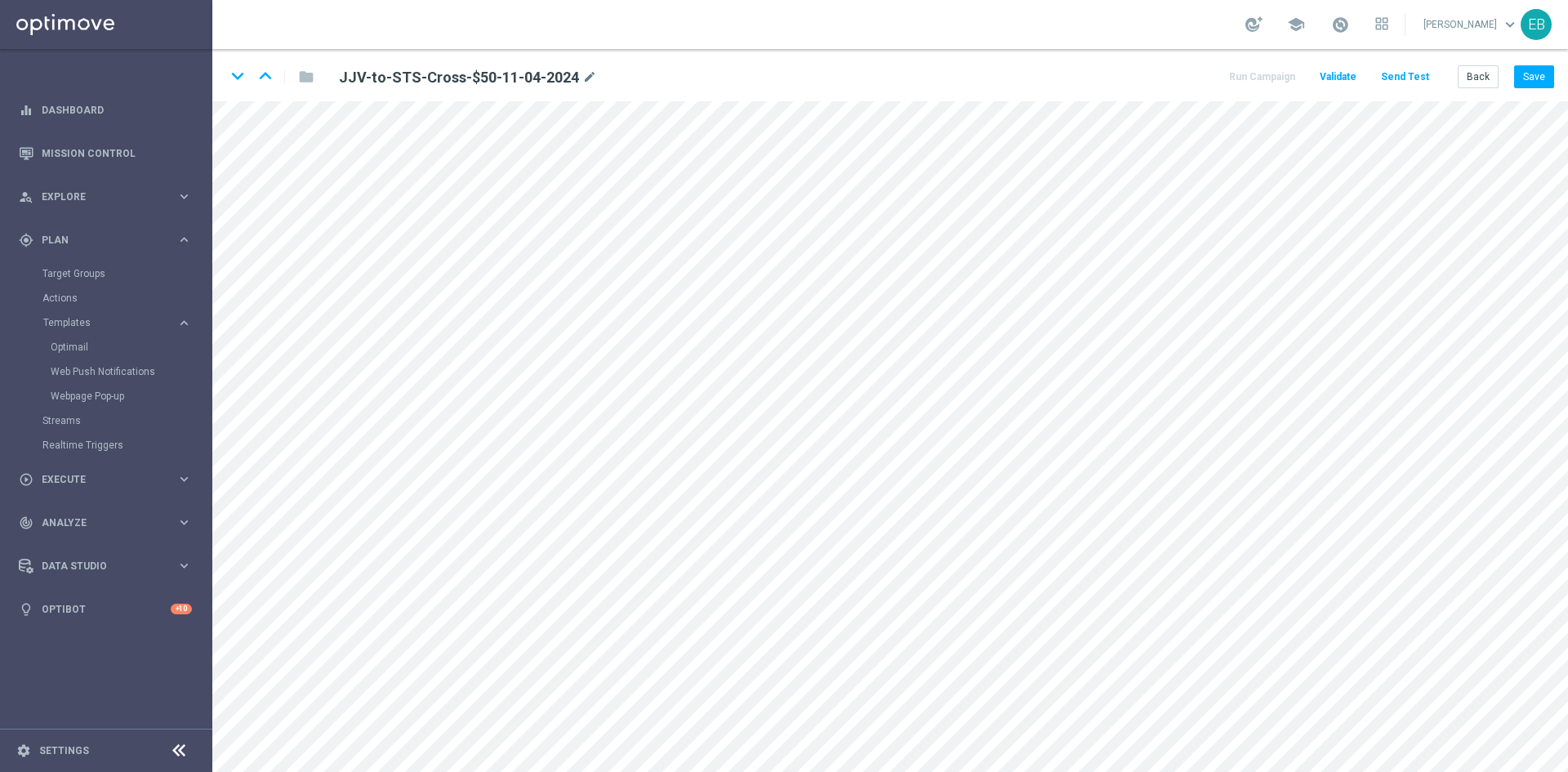
click at [1565, 78] on div "keyboard_arrow_down keyboard_arrow_up folder JJV-to-STS-Cross-$50-11-04-2024 mo…" at bounding box center [890, 75] width 1356 height 52
click at [1554, 79] on div "keyboard_arrow_down keyboard_arrow_up folder JJV-to-STS-Cross-$50-11-04-2024 mo…" at bounding box center [890, 75] width 1356 height 52
click at [1537, 80] on button "Save" at bounding box center [1534, 76] width 40 height 23
click at [1486, 77] on button "Back" at bounding box center [1479, 76] width 41 height 23
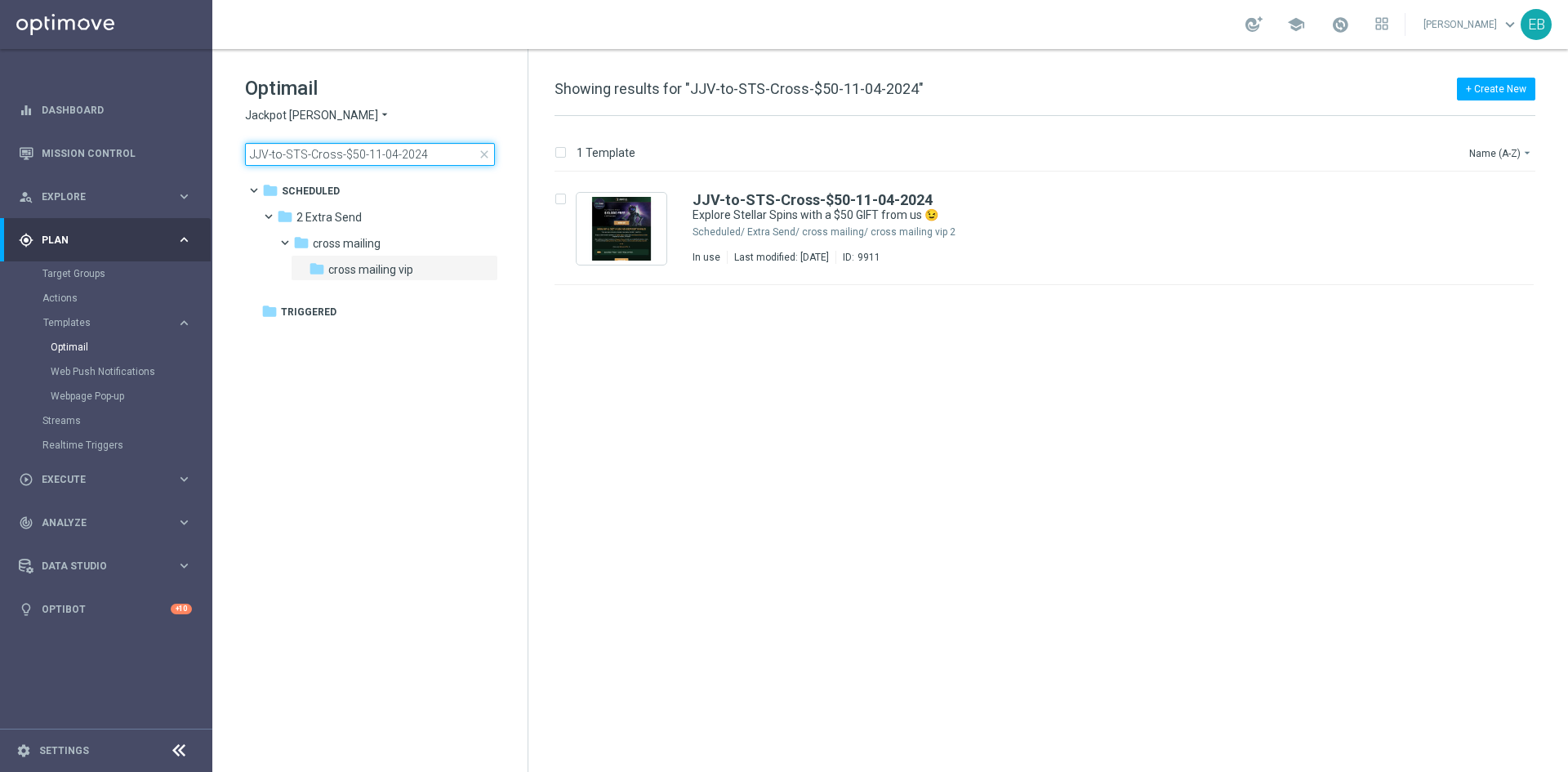
click at [387, 162] on input "JJV-to-STS-Cross-$50-11-04-2024" at bounding box center [370, 155] width 250 height 23
type input "JJV-to-WCC-Cross-$100"
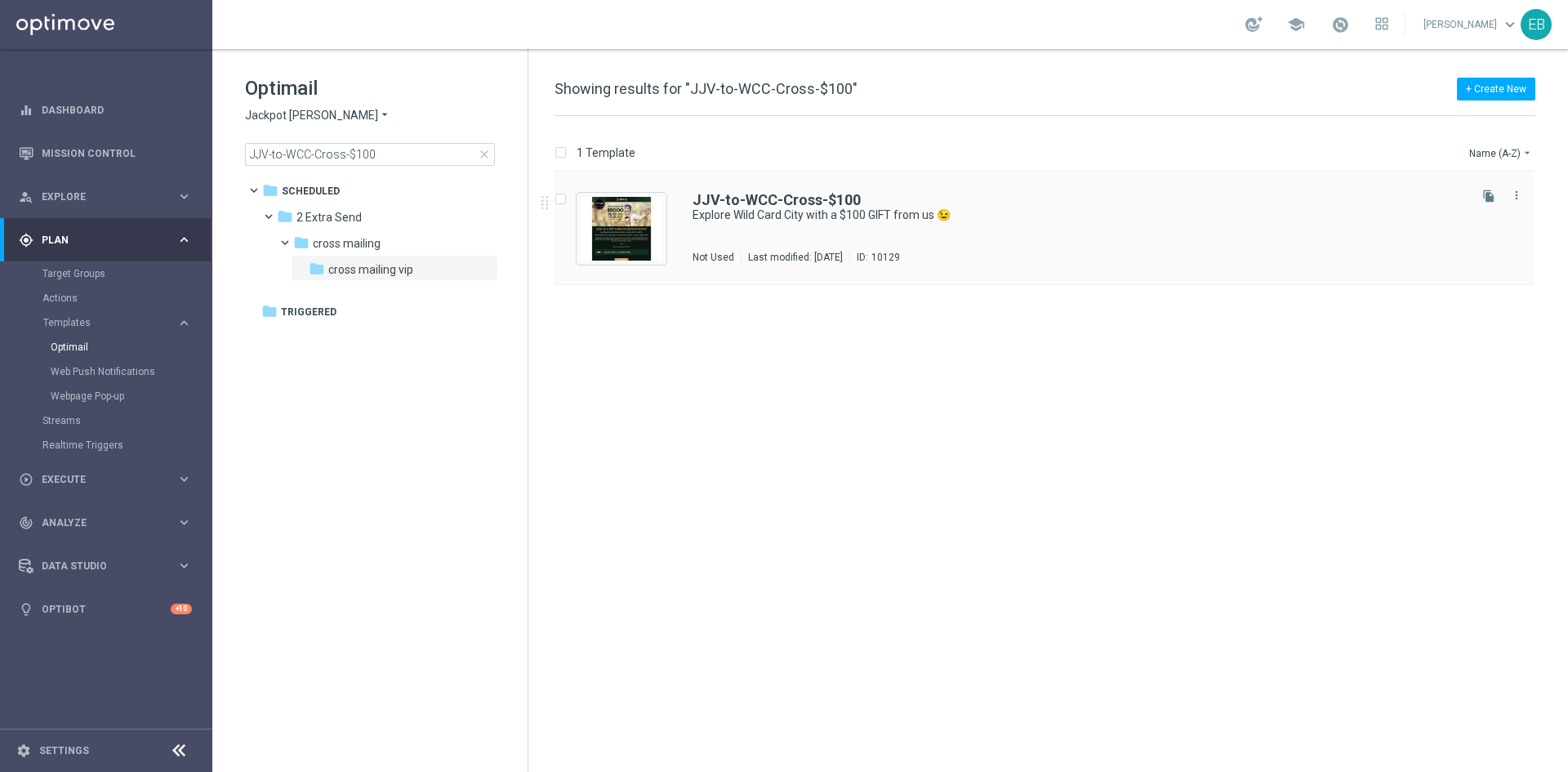
click at [1086, 191] on div "JJV-to-WCC-Cross-$100 Explore Wild Card City with a $100 GIFT from us 😉 Not Use…" at bounding box center [1044, 228] width 979 height 113
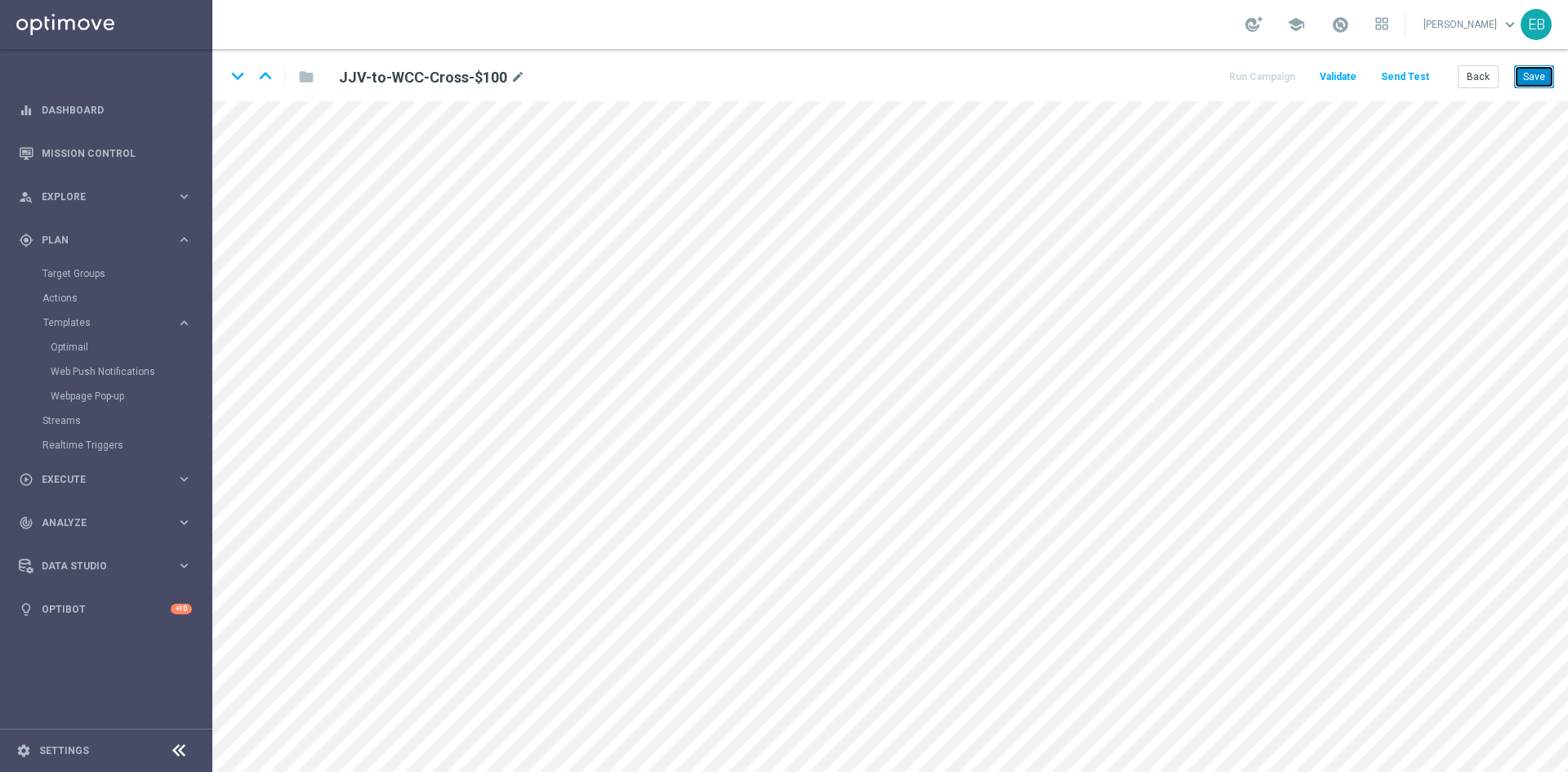
click at [1537, 76] on button "Save" at bounding box center [1534, 76] width 40 height 23
click at [1478, 79] on button "Back" at bounding box center [1479, 76] width 41 height 23
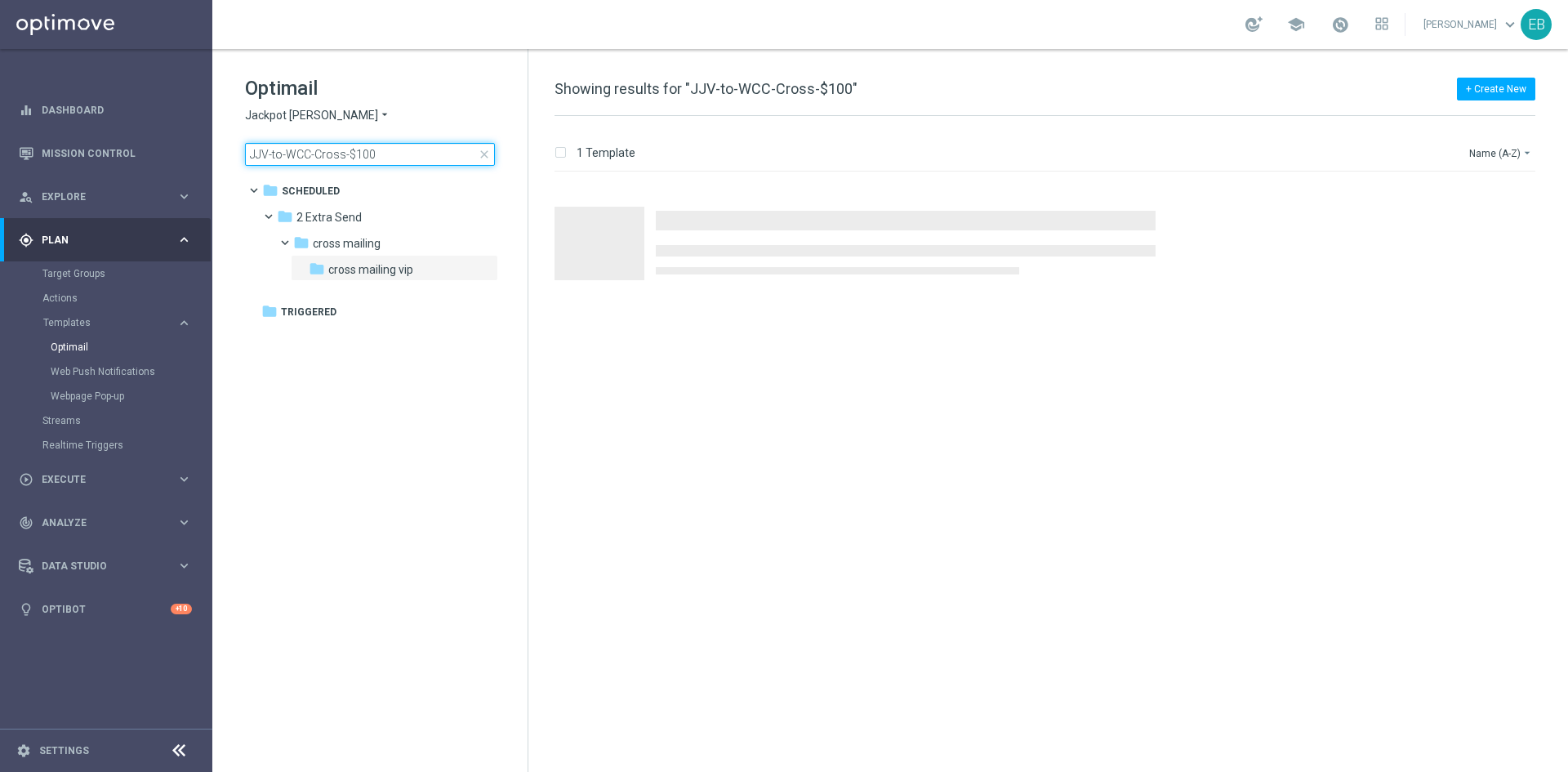
click at [423, 152] on input "JJV-to-WCC-Cross-$100" at bounding box center [370, 155] width 250 height 23
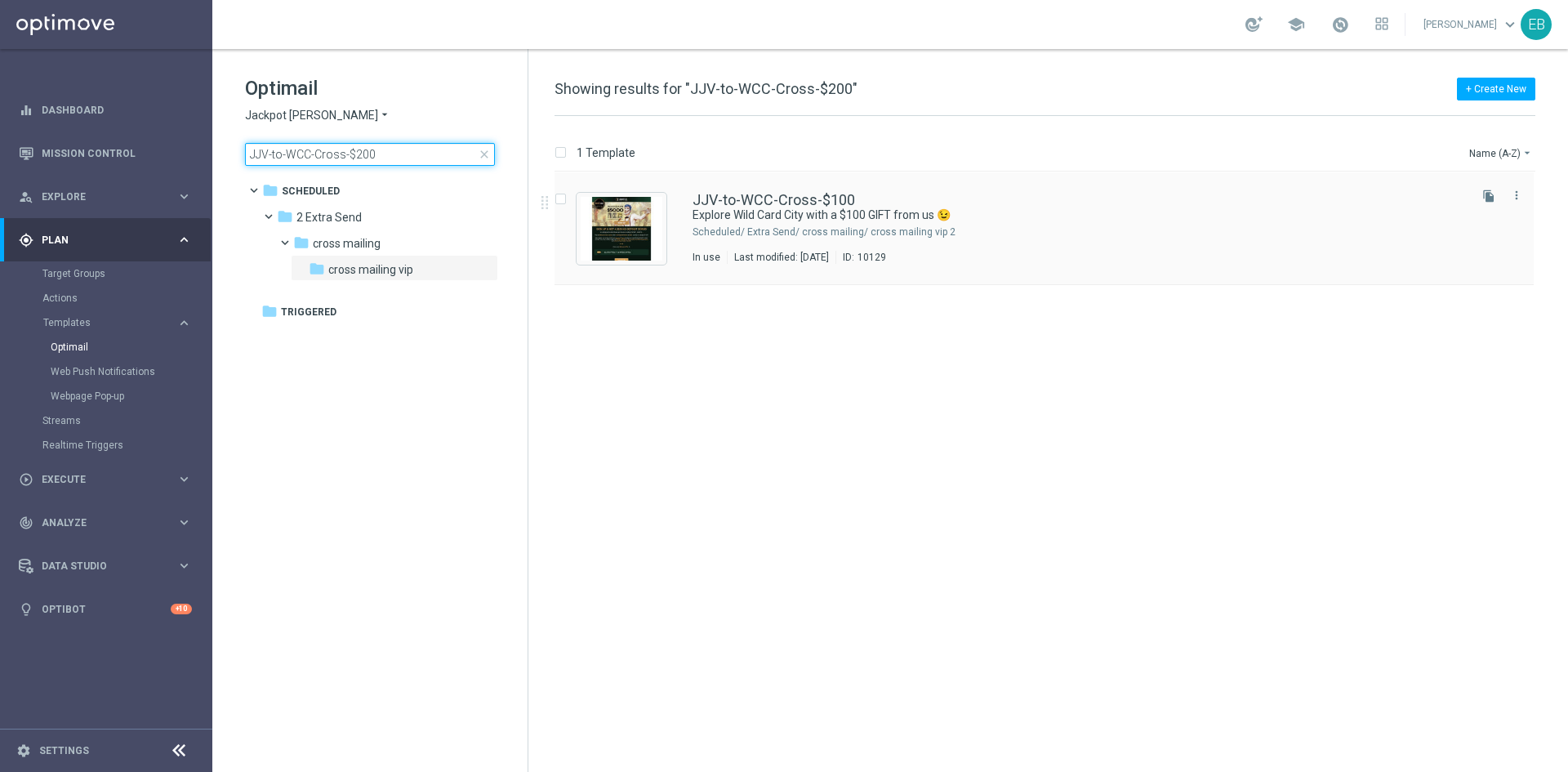
type input "JJV-to-WCC-Cross-$200"
click at [898, 205] on div "JJV-to-WCC-Cross-$100" at bounding box center [1079, 200] width 773 height 15
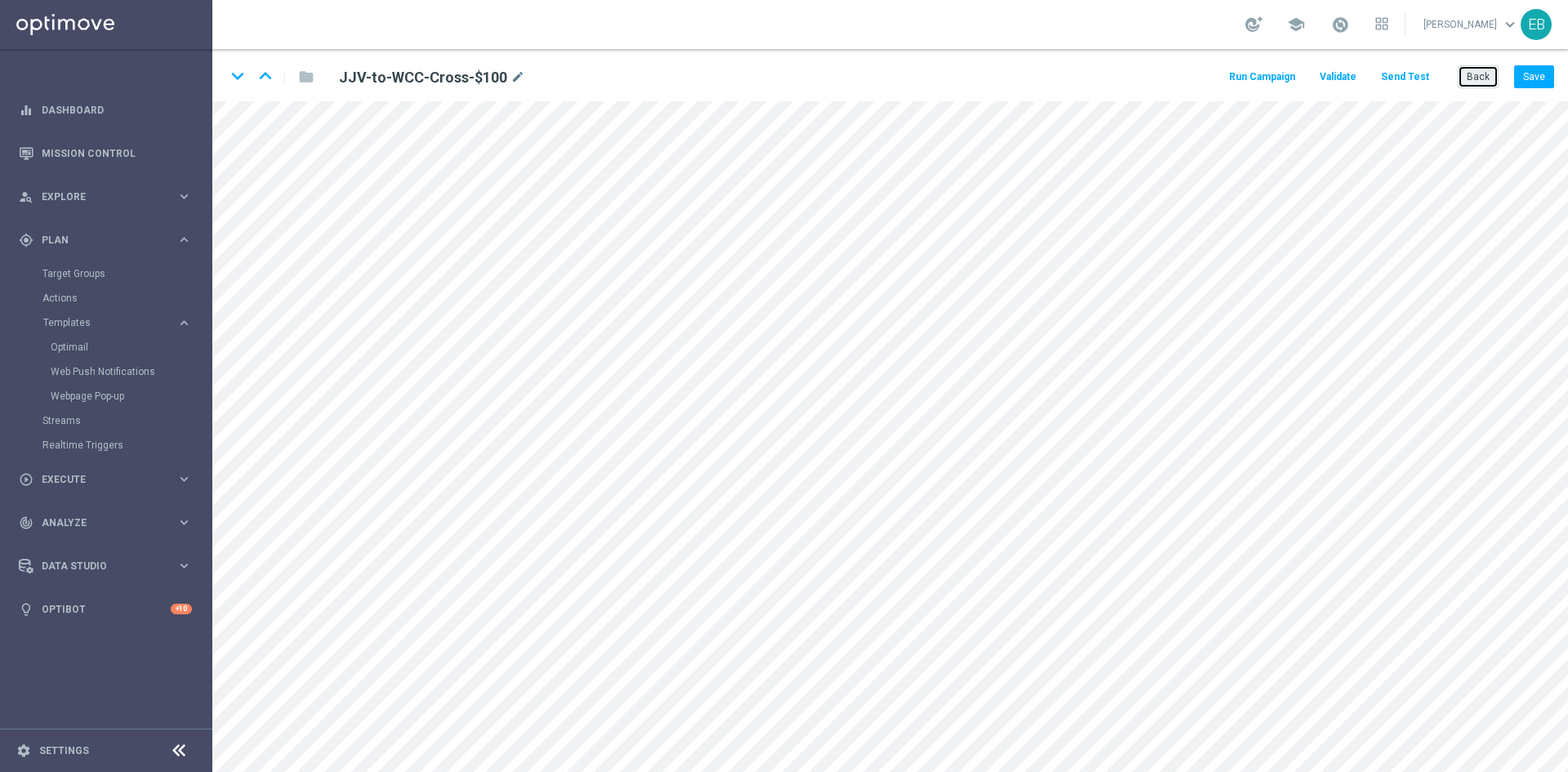
click at [1482, 85] on button "Back" at bounding box center [1479, 76] width 41 height 23
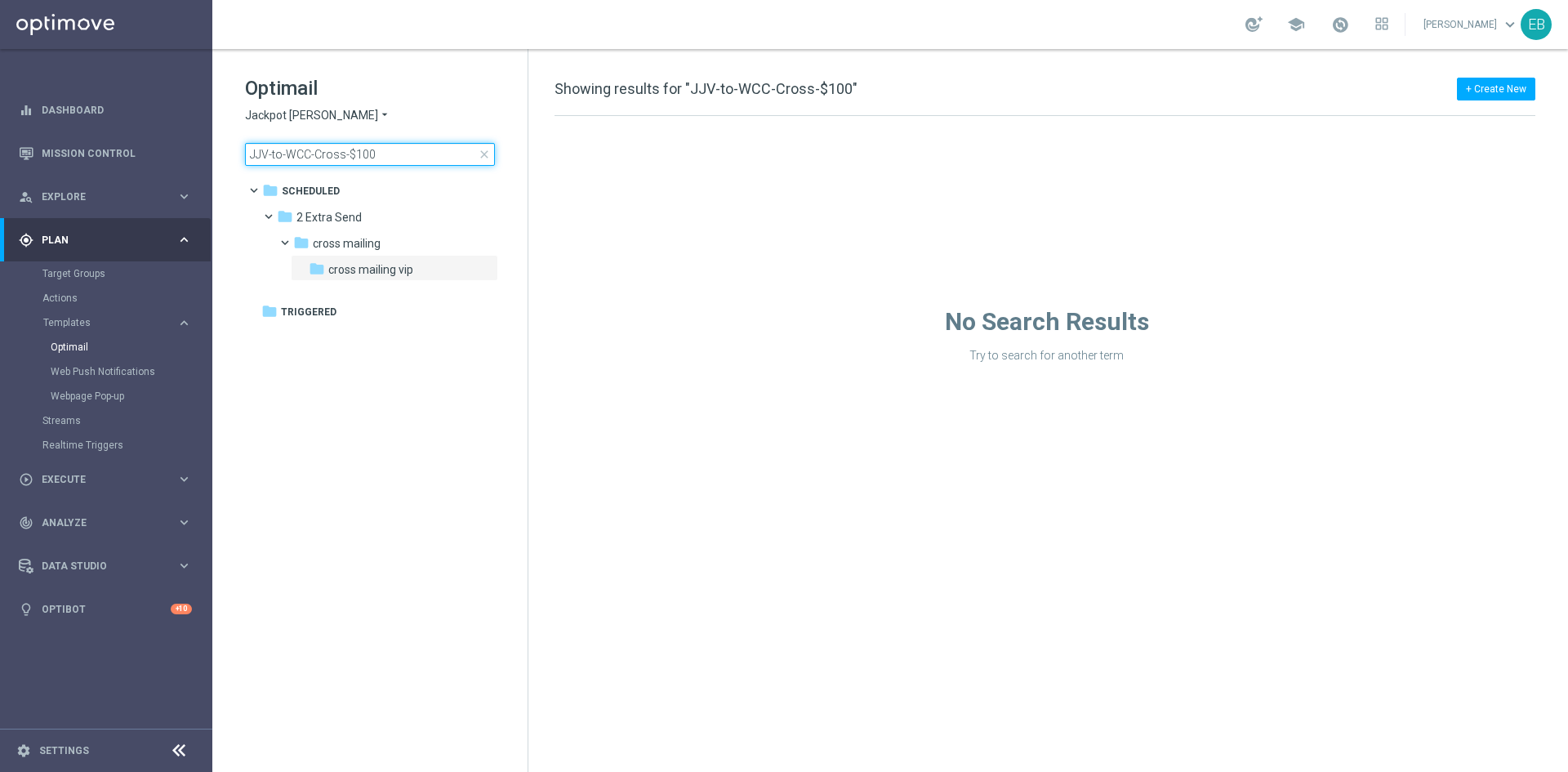
click at [391, 143] on input "JJV-to-WCC-Cross-$100" at bounding box center [370, 155] width 250 height 23
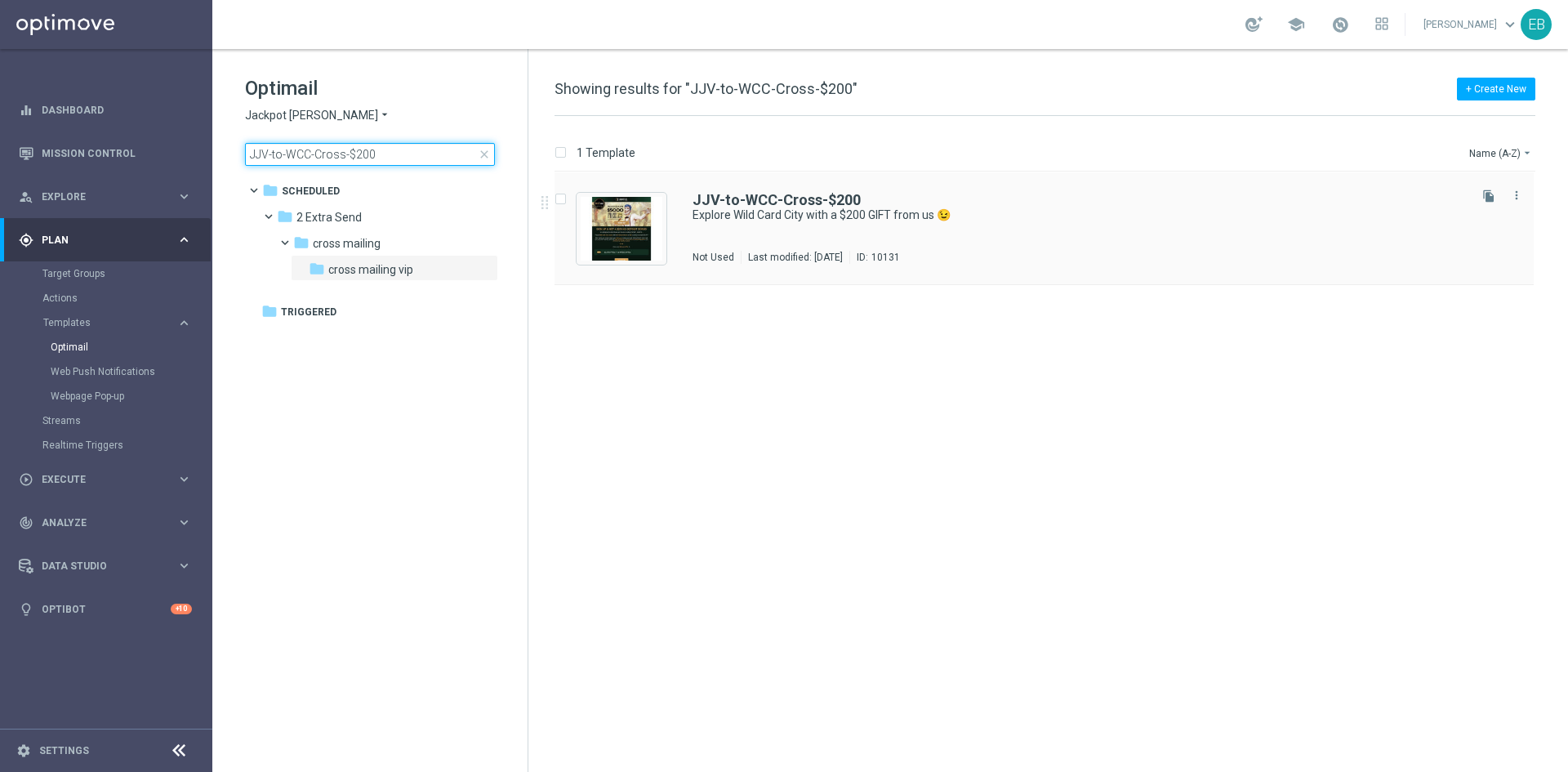
type input "JJV-to-WCC-Cross-$200"
click at [1216, 201] on div "JJV-to-WCC-Cross-$200" at bounding box center [1079, 200] width 773 height 15
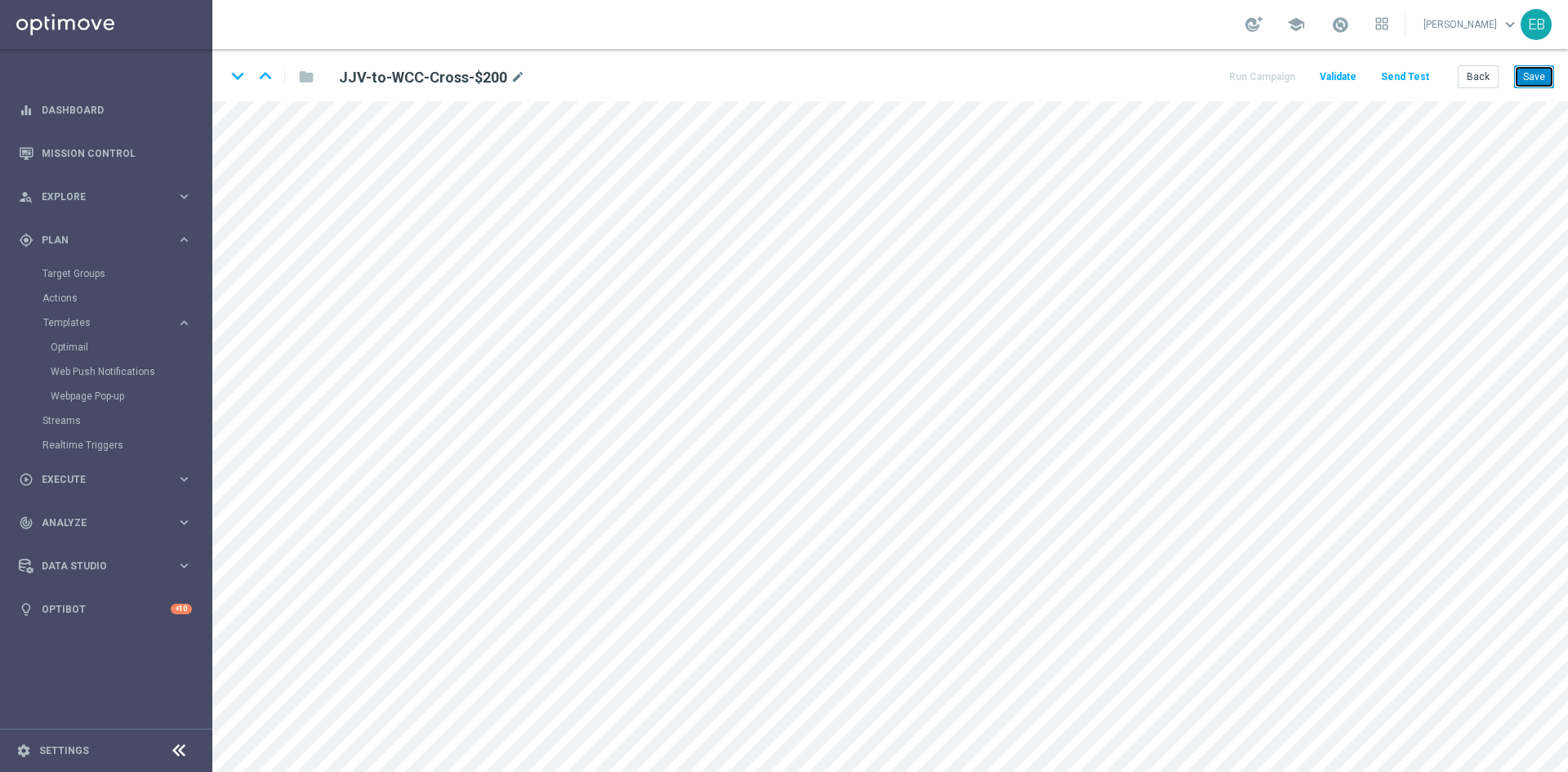
click at [1525, 85] on button "Save" at bounding box center [1534, 76] width 40 height 23
click at [519, 78] on icon "mode_edit" at bounding box center [518, 77] width 15 height 20
type input "JJV-to-WCC-Cross-$50"
click at [1521, 65] on button "Save" at bounding box center [1534, 76] width 40 height 23
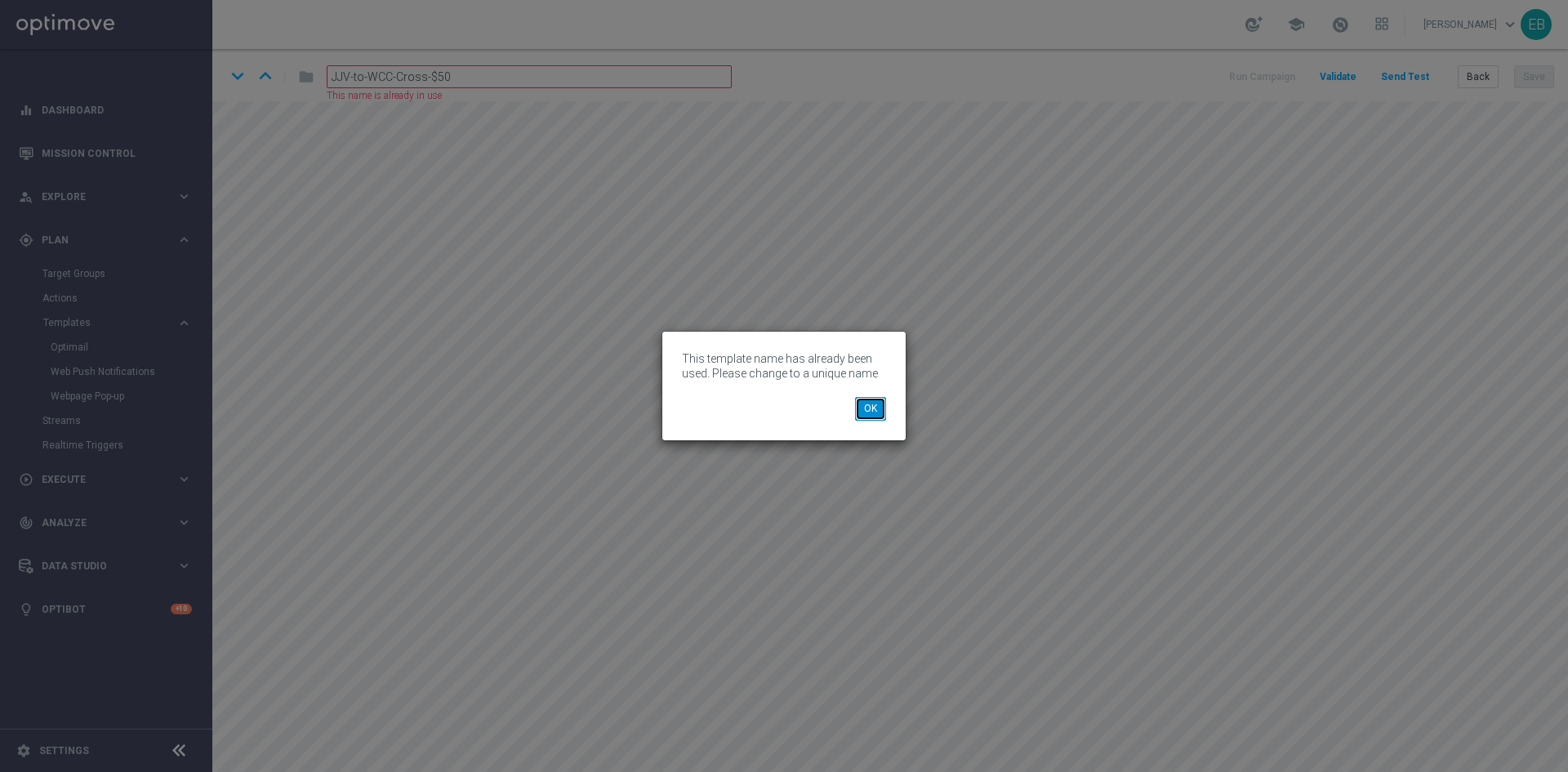
click at [884, 405] on button "OK" at bounding box center [871, 408] width 31 height 23
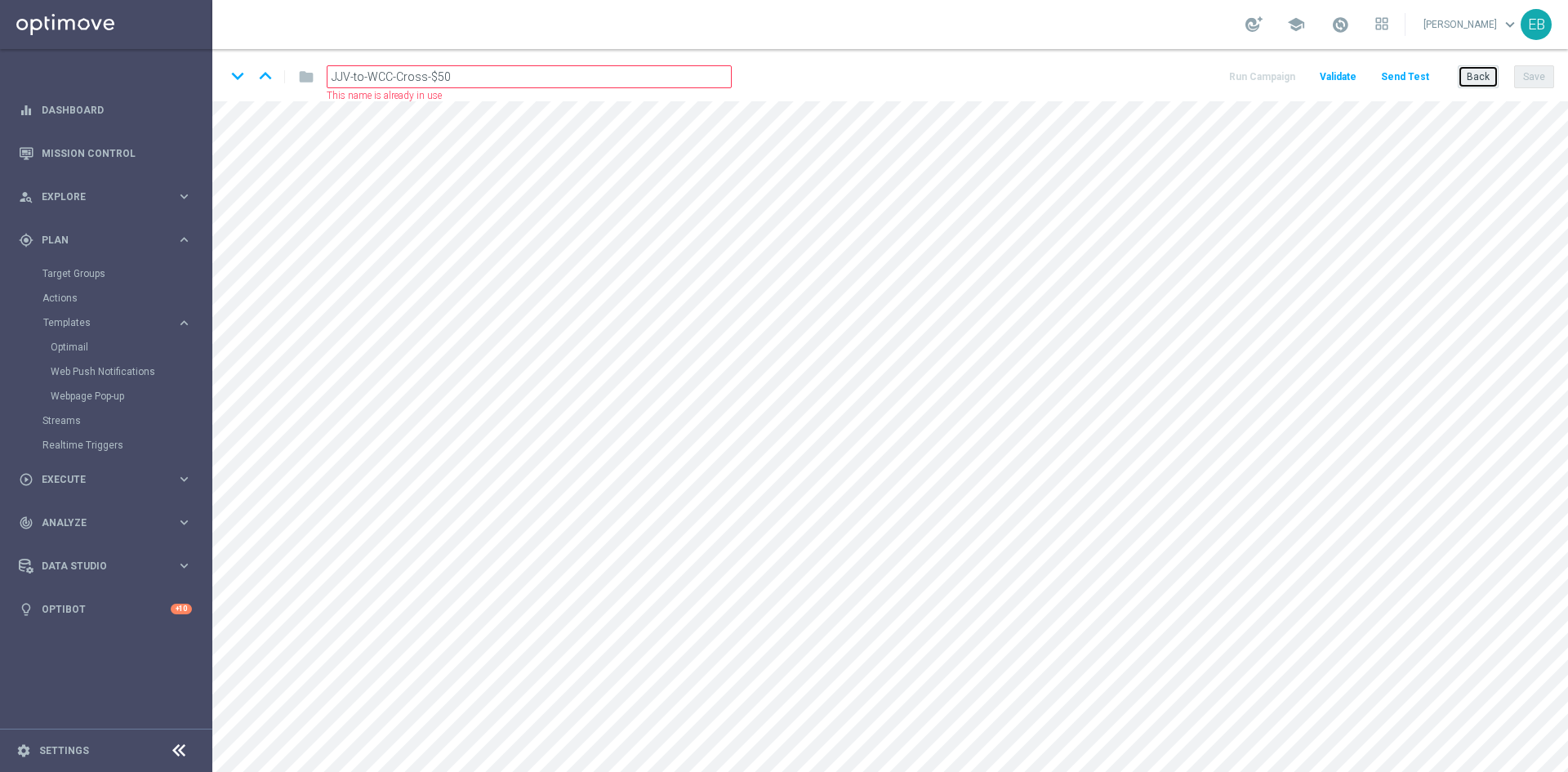
click at [1473, 77] on button "Back" at bounding box center [1479, 76] width 41 height 23
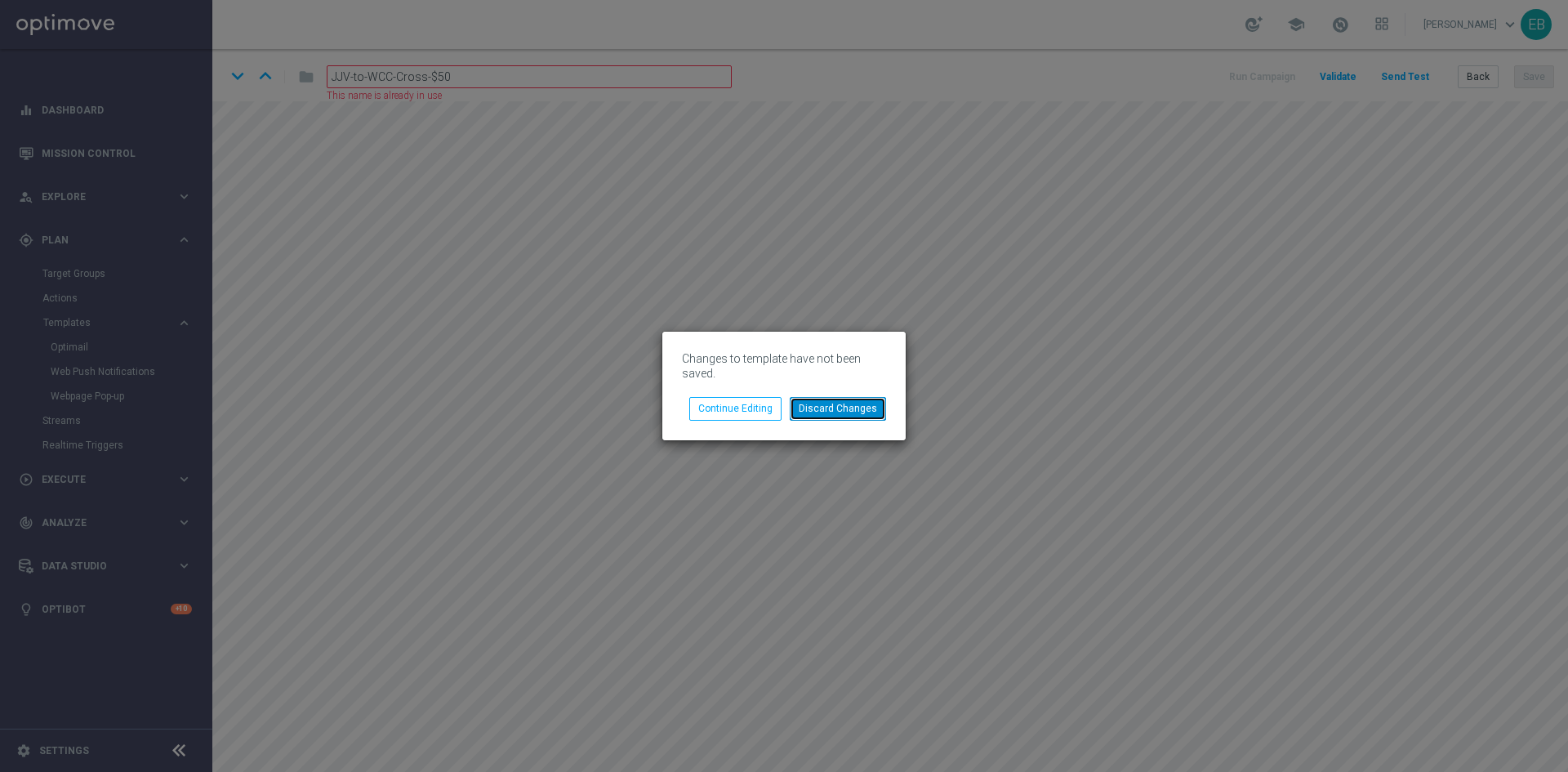
click at [849, 399] on button "Discard Changes" at bounding box center [837, 408] width 96 height 23
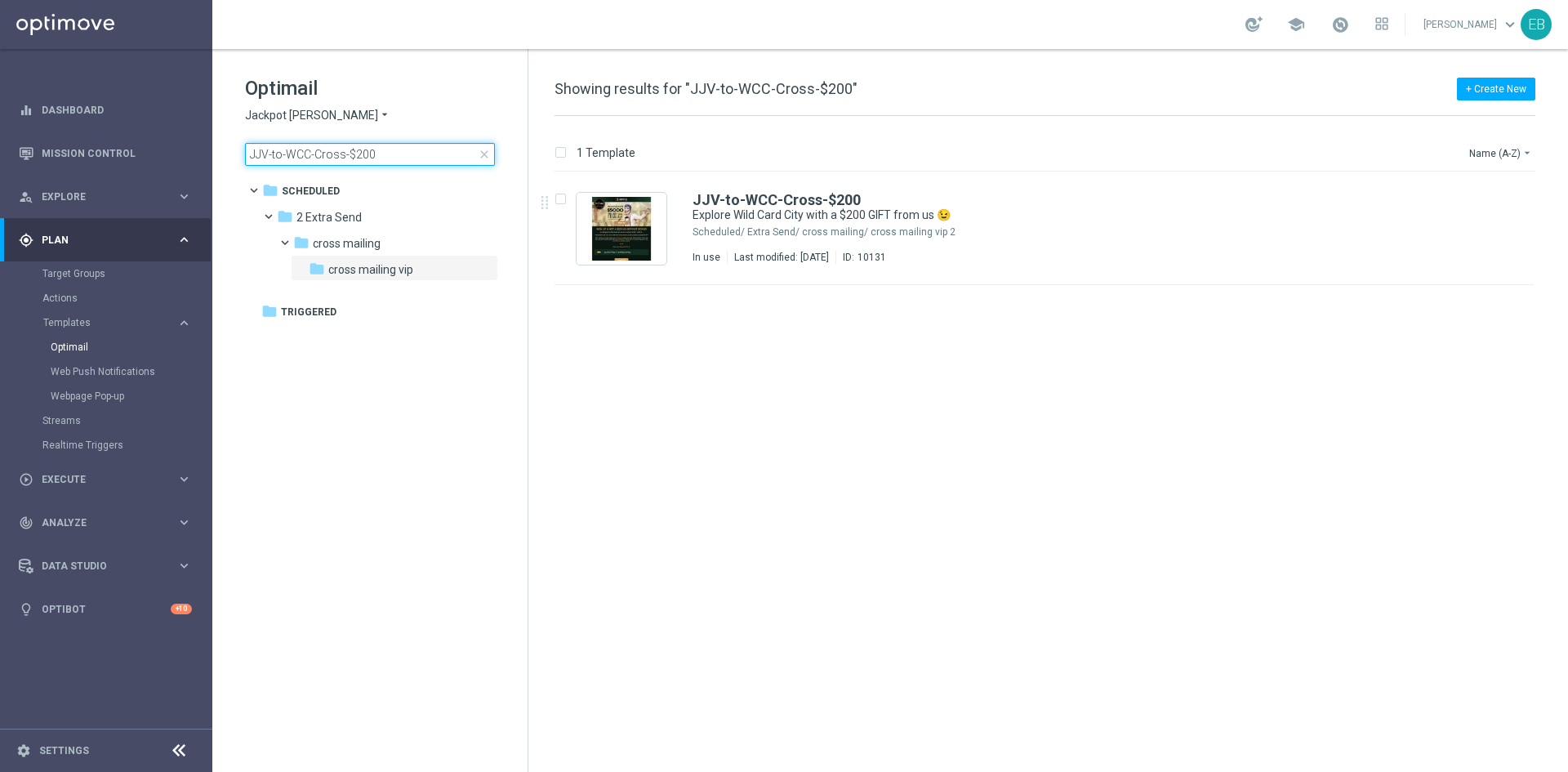
click at [407, 148] on input "JJV-to-WCC-Cross-$200" at bounding box center [370, 155] width 250 height 23
type input "JJV-to-WCC-Cross-$50"
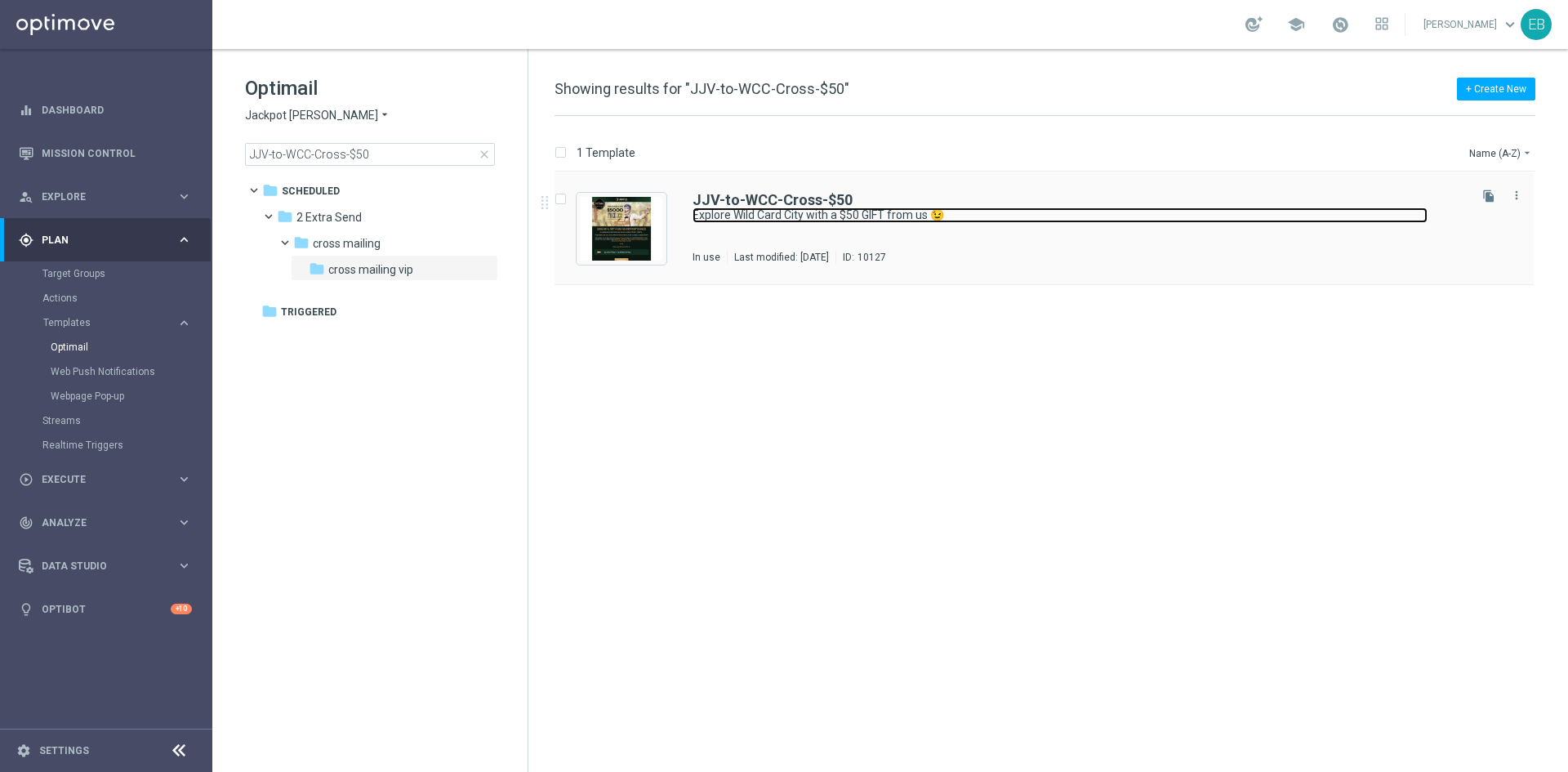
click at [1121, 221] on link "Explore Wild Card City with a $50 GIFT from us 😉" at bounding box center [1060, 215] width 735 height 16
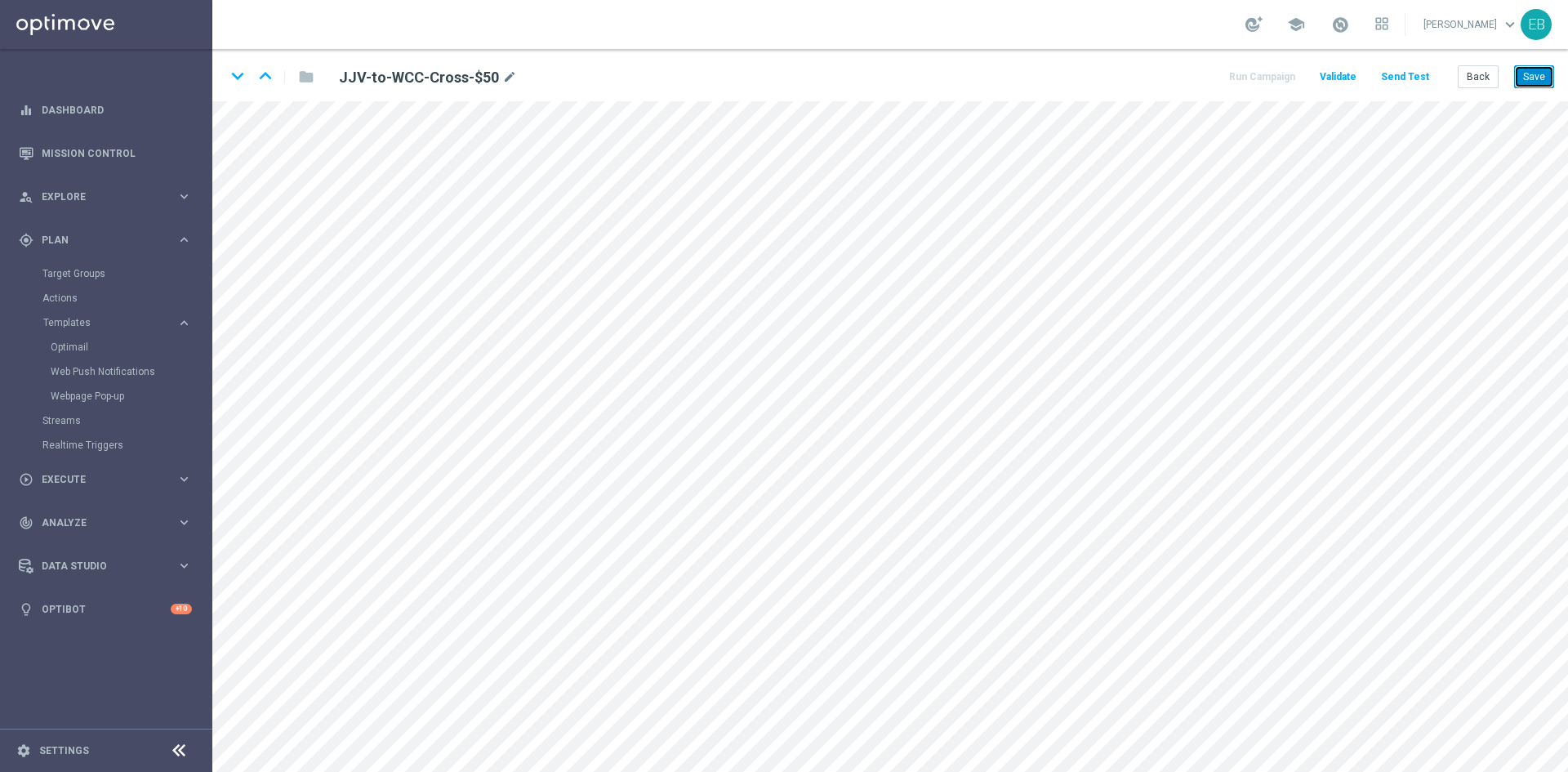
click at [1543, 79] on button "Save" at bounding box center [1534, 76] width 40 height 23
click at [1485, 78] on button "Back" at bounding box center [1479, 76] width 41 height 23
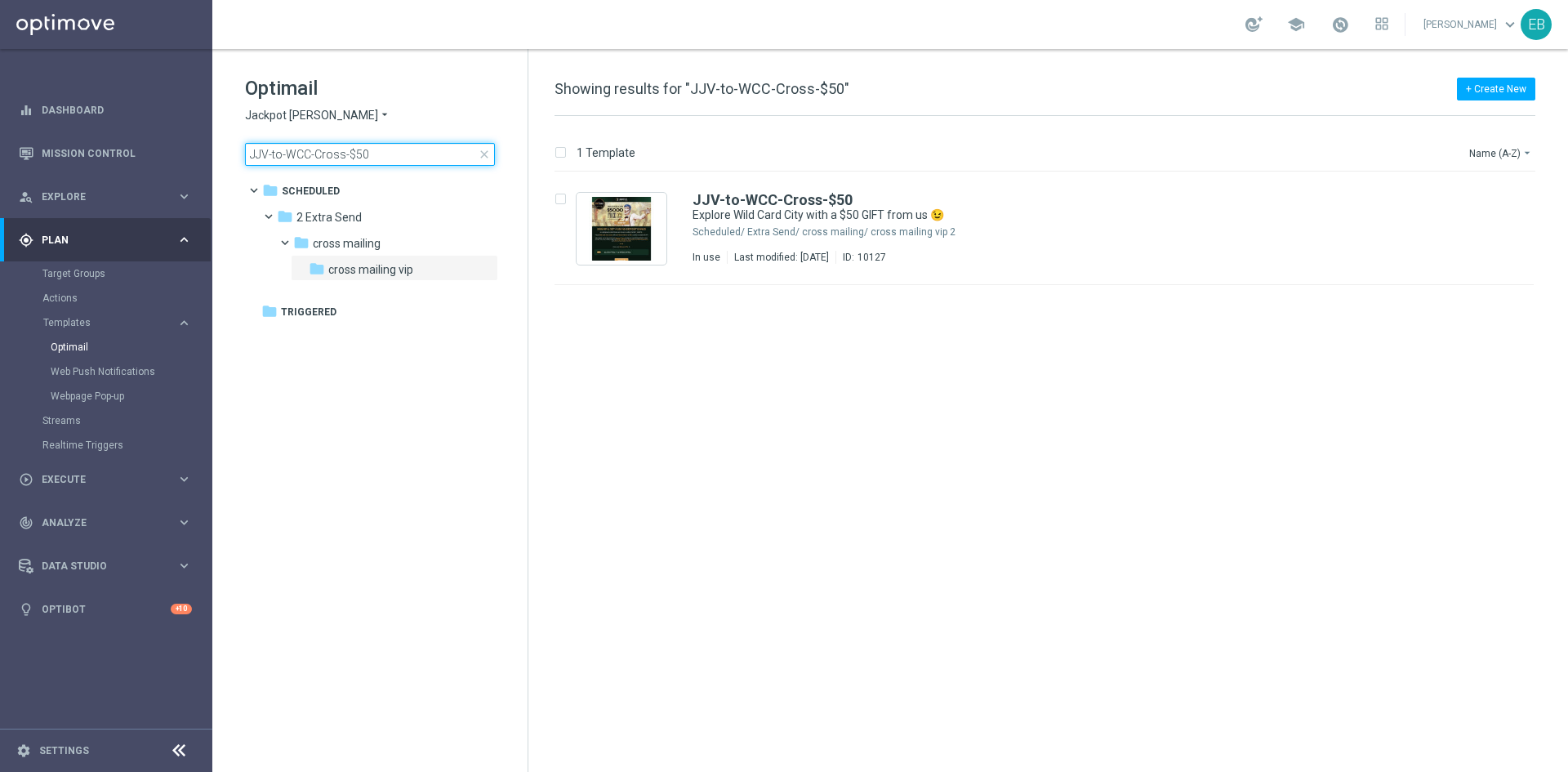
click at [383, 152] on input "JJV-to-WCC-Cross-$50" at bounding box center [370, 155] width 250 height 23
type input "JJV-to-WWN-Cross-$100"
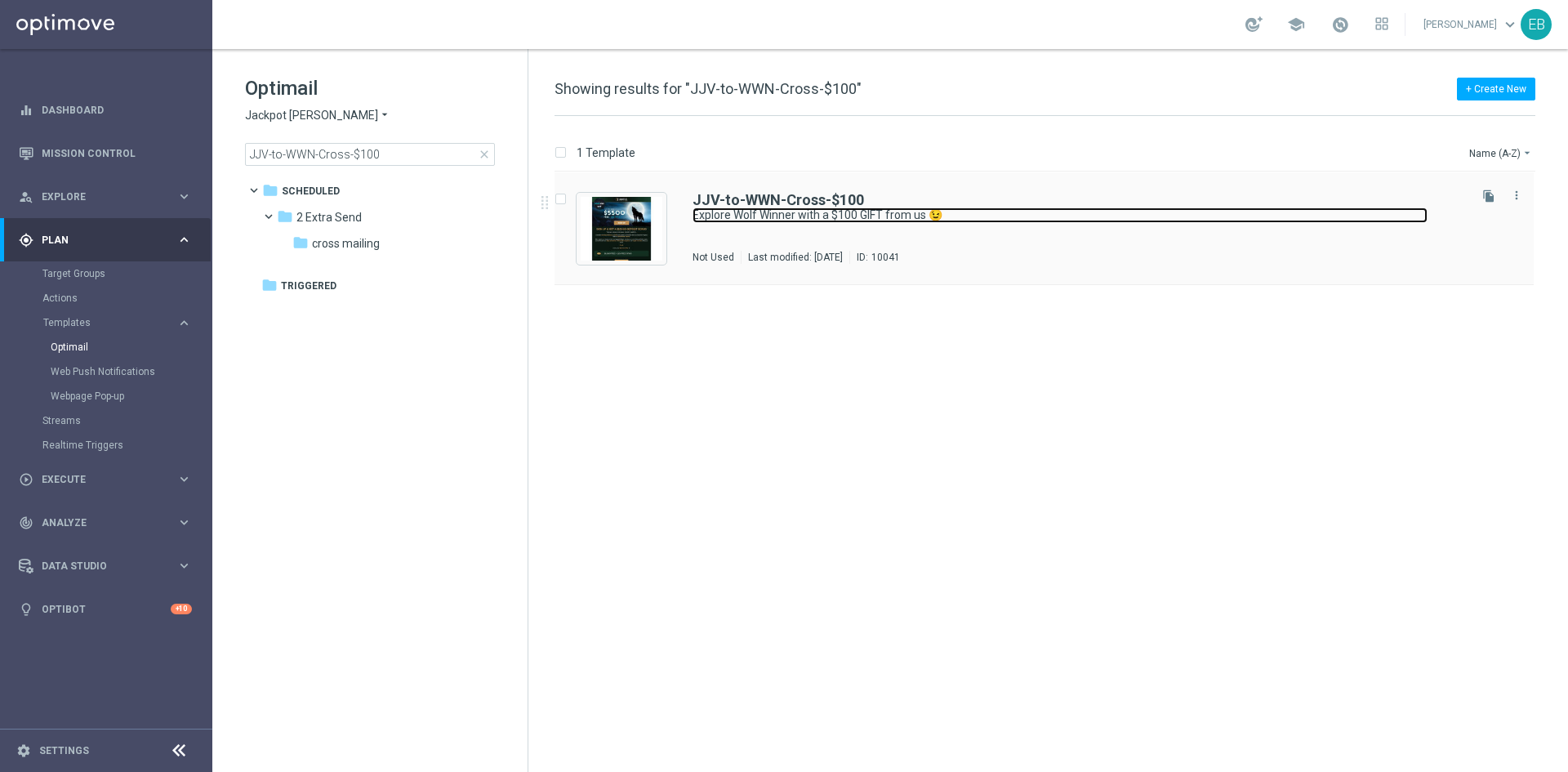
click at [1088, 215] on link "Explore Wolf Winner with a $100 GIFT from us 😉" at bounding box center [1060, 215] width 735 height 16
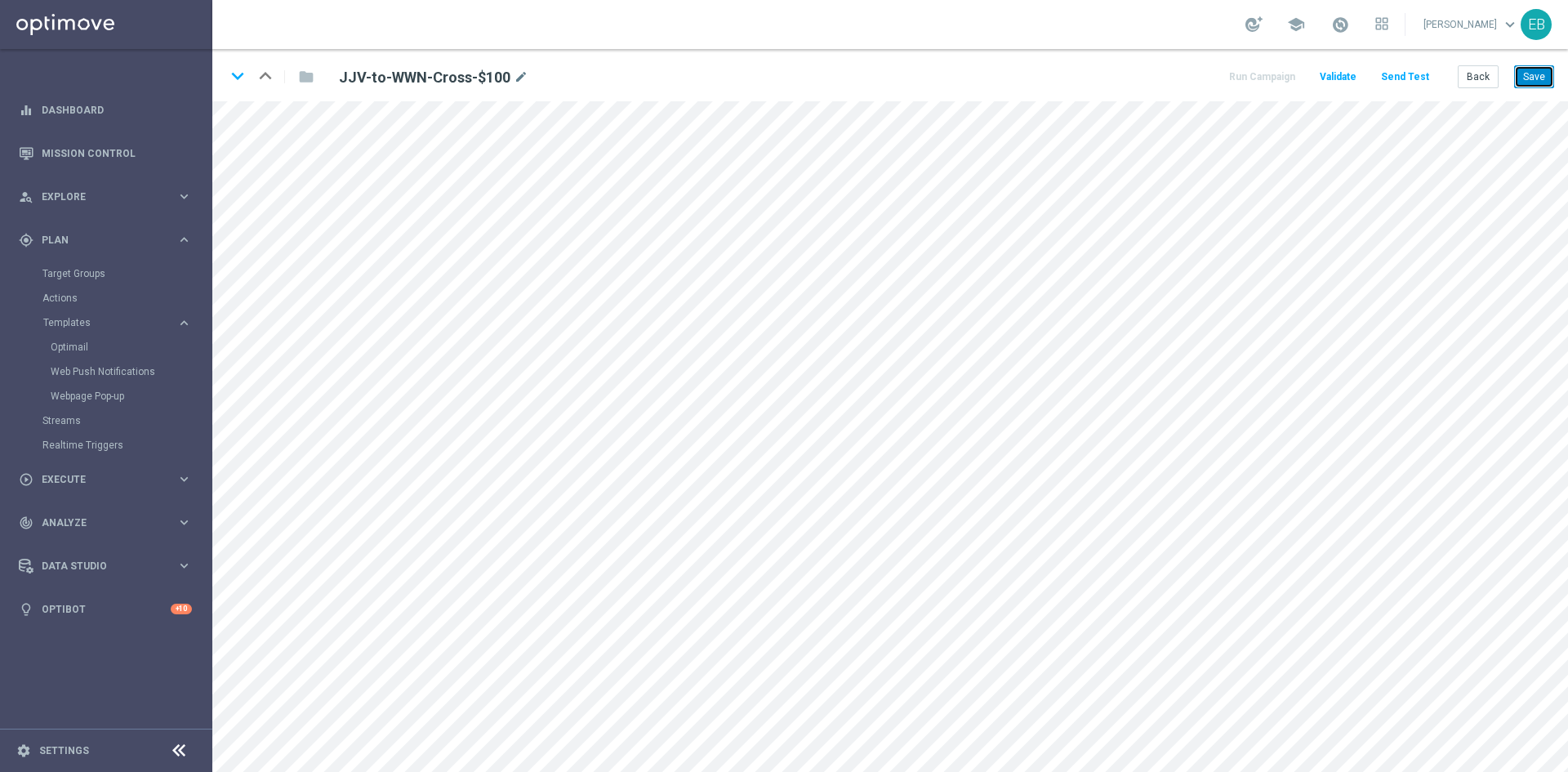
click at [1549, 77] on button "Save" at bounding box center [1534, 76] width 40 height 23
click at [1494, 82] on button "Back" at bounding box center [1479, 76] width 41 height 23
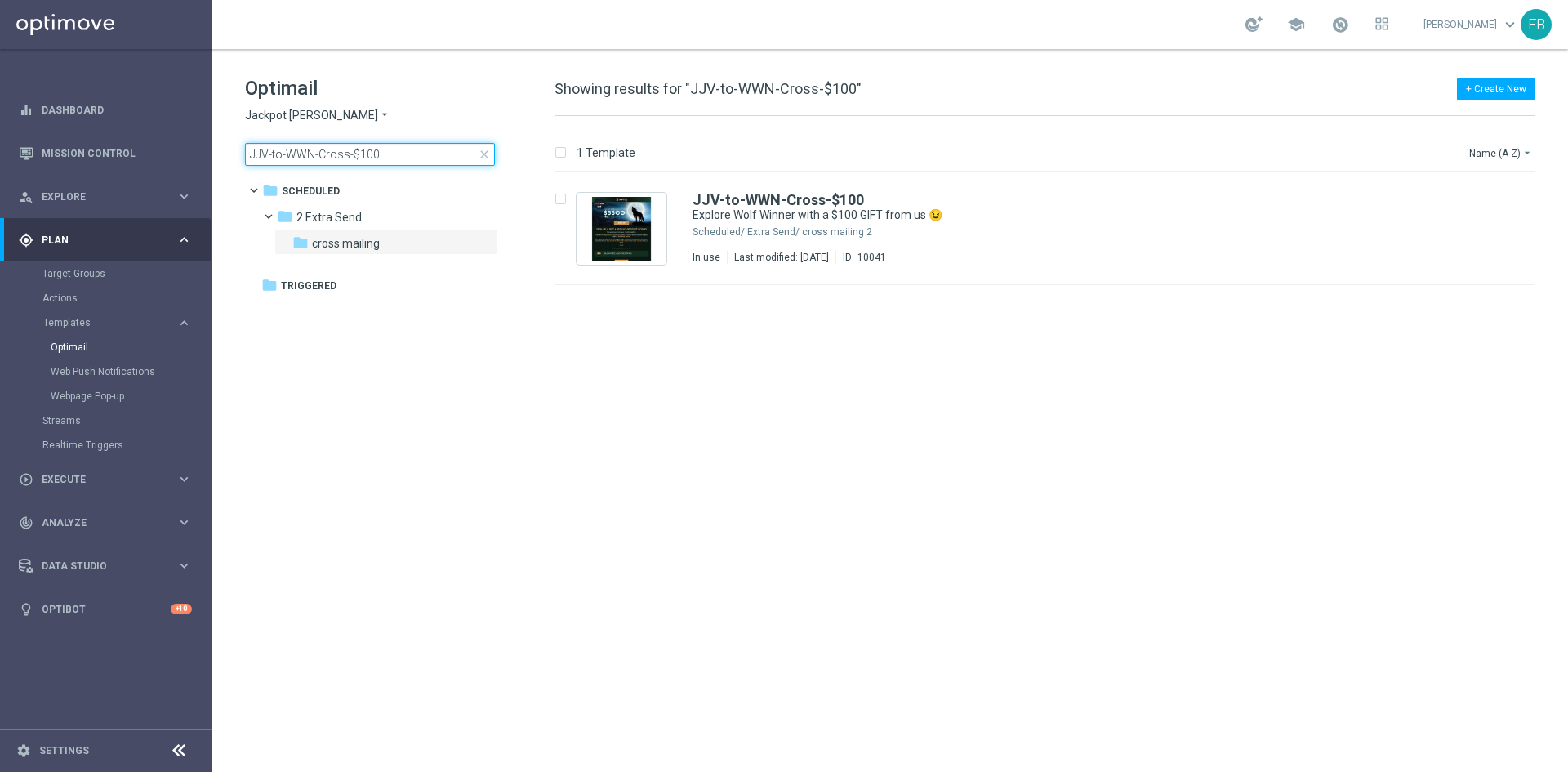
click at [388, 157] on input "JJV-to-WWN-Cross-$100" at bounding box center [370, 155] width 250 height 23
type input "JJV-to-WWN-Cross-$200"
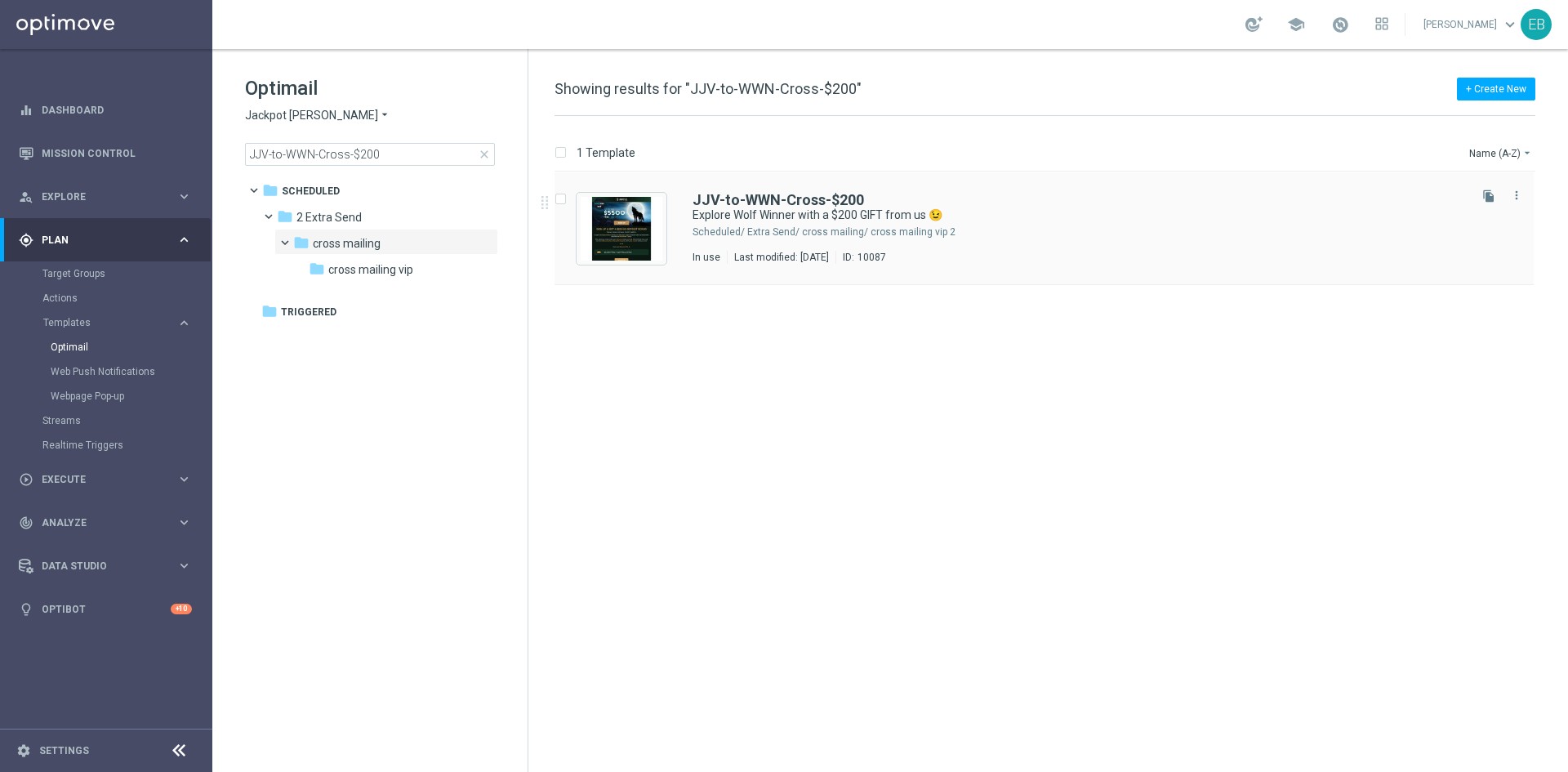
click at [1117, 195] on div "JJV-to-WWN-Cross-$200" at bounding box center [1079, 200] width 773 height 15
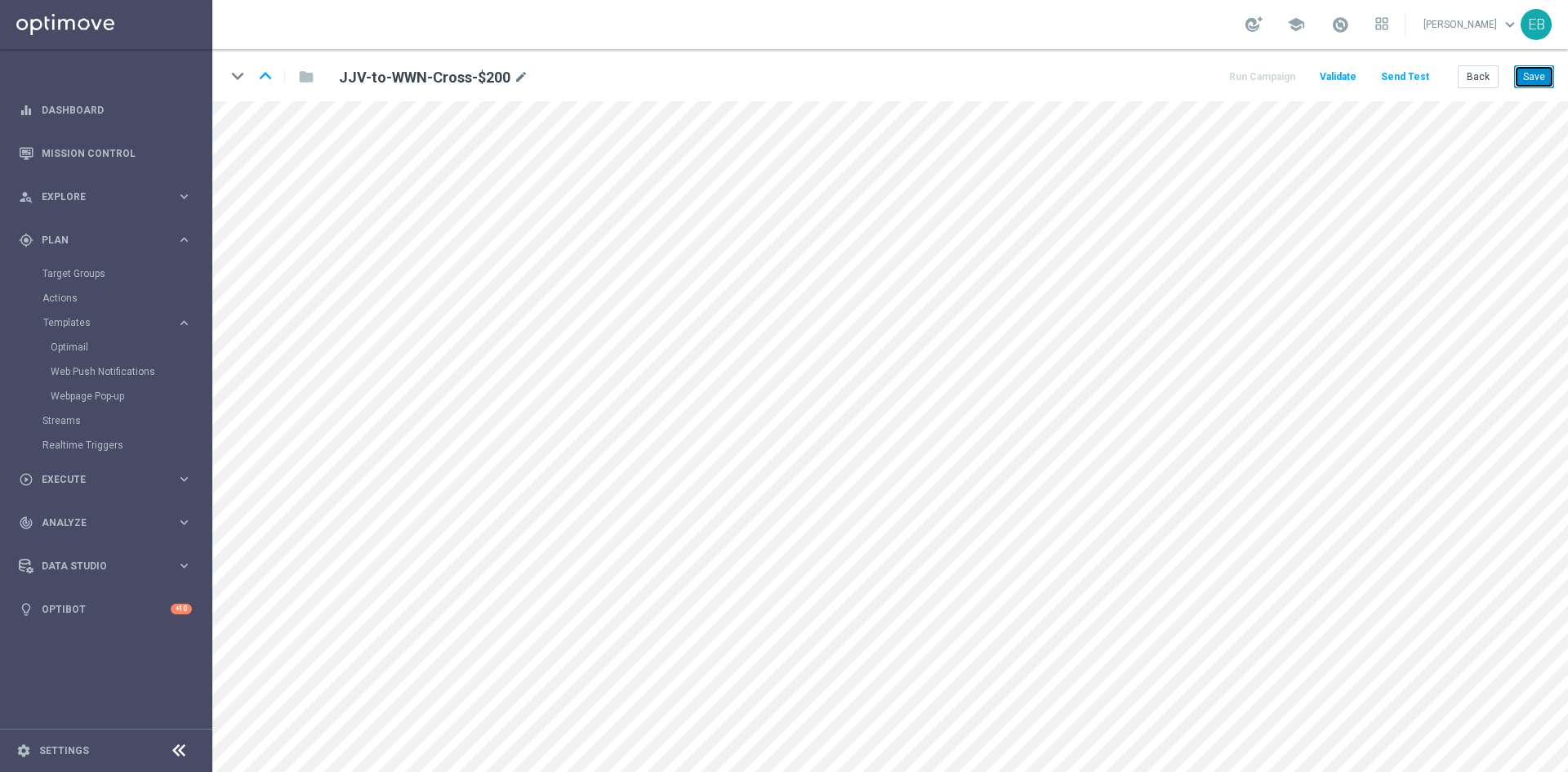
click at [1536, 66] on button "Save" at bounding box center [1534, 76] width 40 height 23
click at [1472, 76] on button "Back" at bounding box center [1479, 76] width 41 height 23
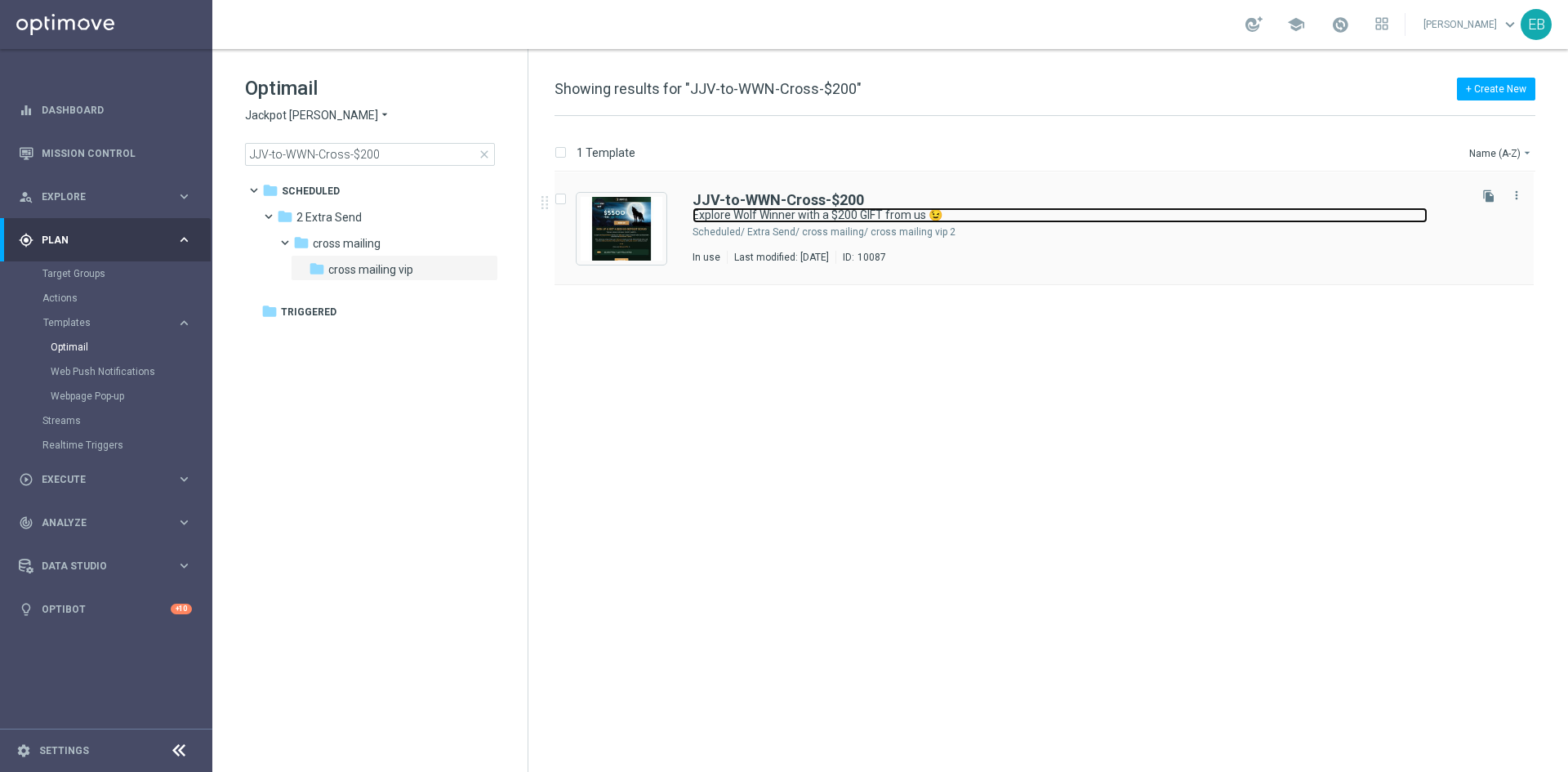
click at [1050, 207] on div "JJV-to-WWN-Cross-$200 Explore Wolf Winner with a $200 GIFT from us 😉 Scheduled/…" at bounding box center [1079, 228] width 773 height 71
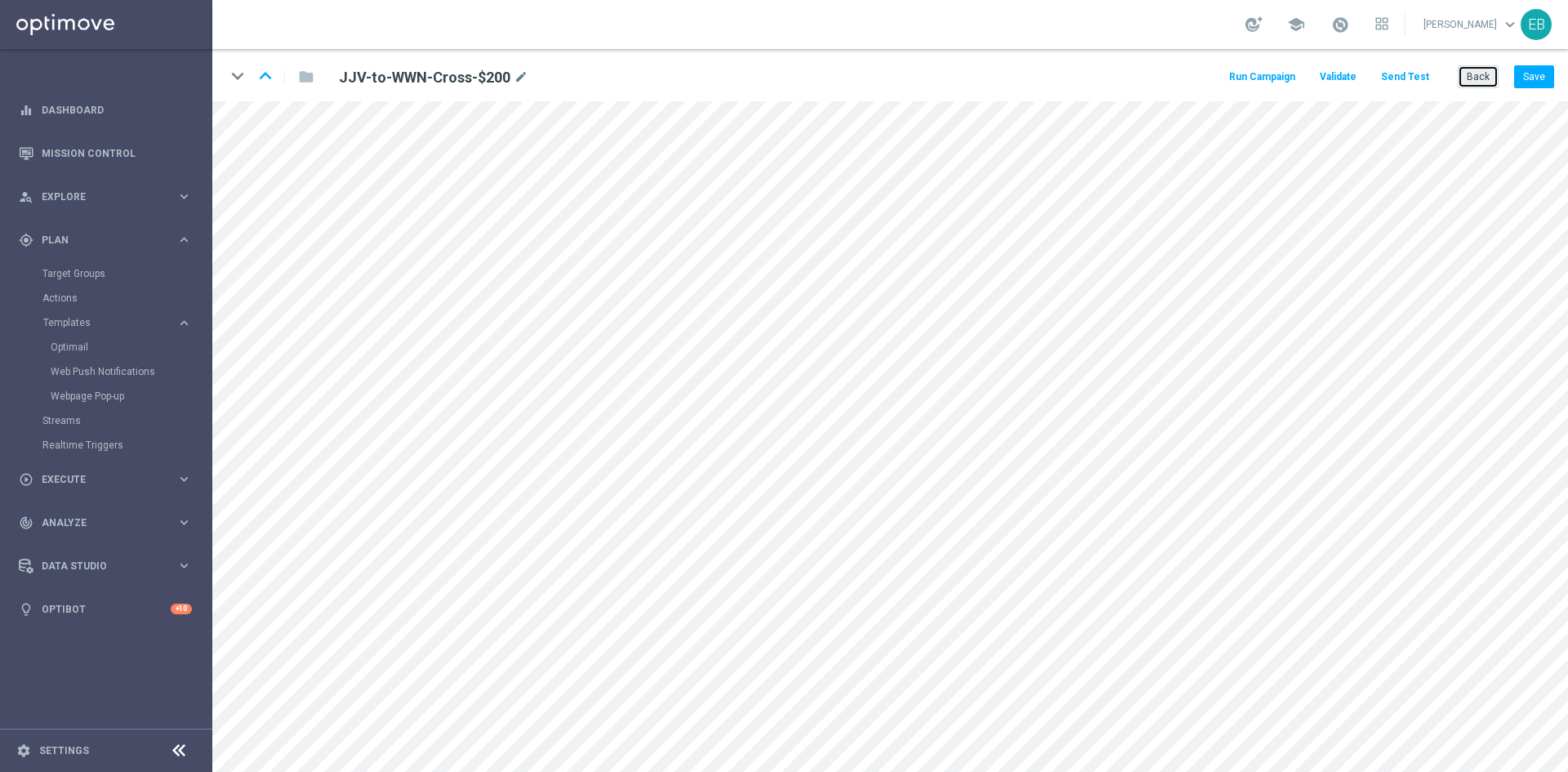
click at [1472, 69] on button "Back" at bounding box center [1479, 76] width 41 height 23
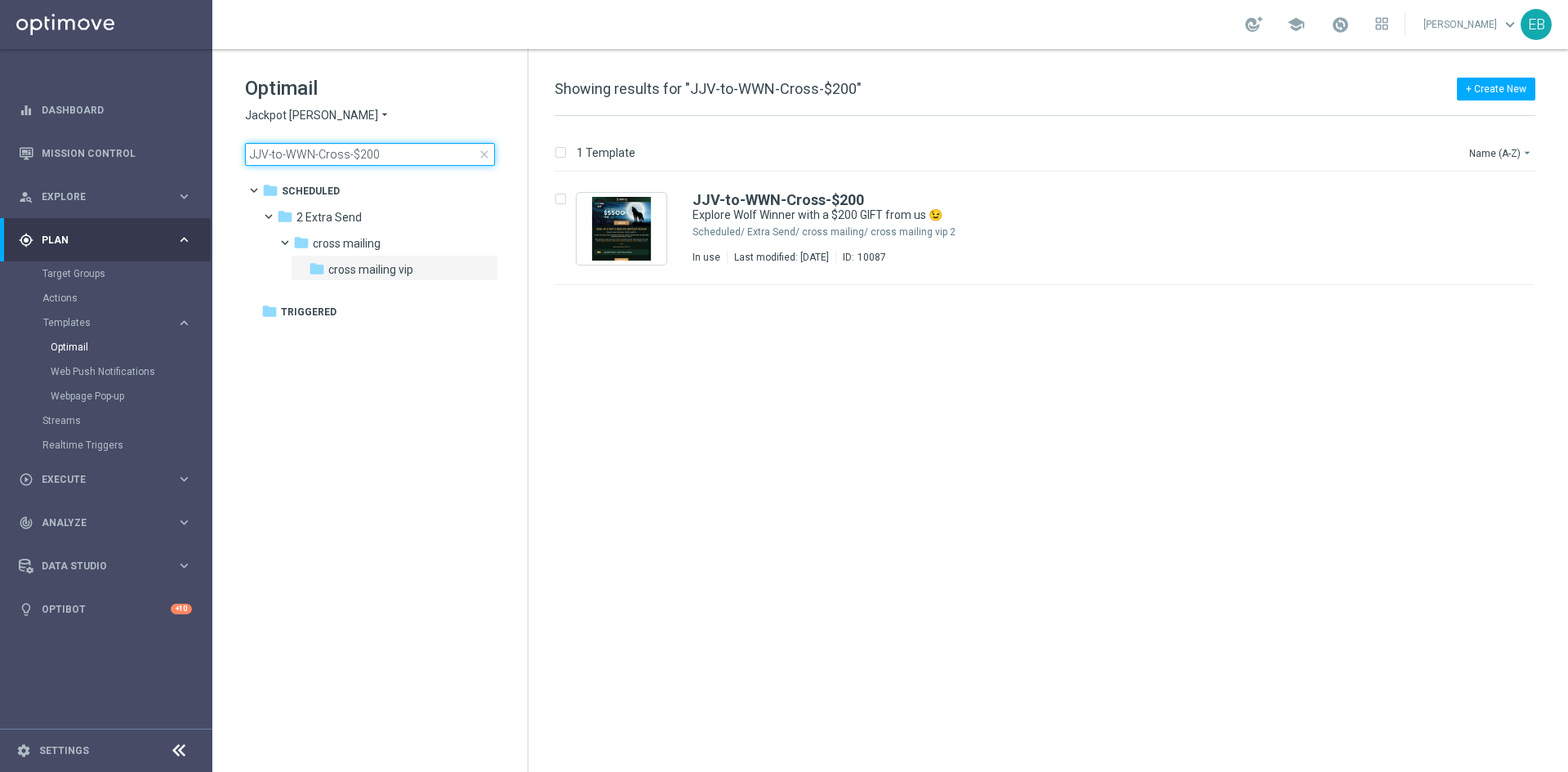
click at [331, 146] on input "JJV-to-WWN-Cross-$200" at bounding box center [370, 155] width 250 height 23
type input "JJV-to-WWN-Cross-$50"
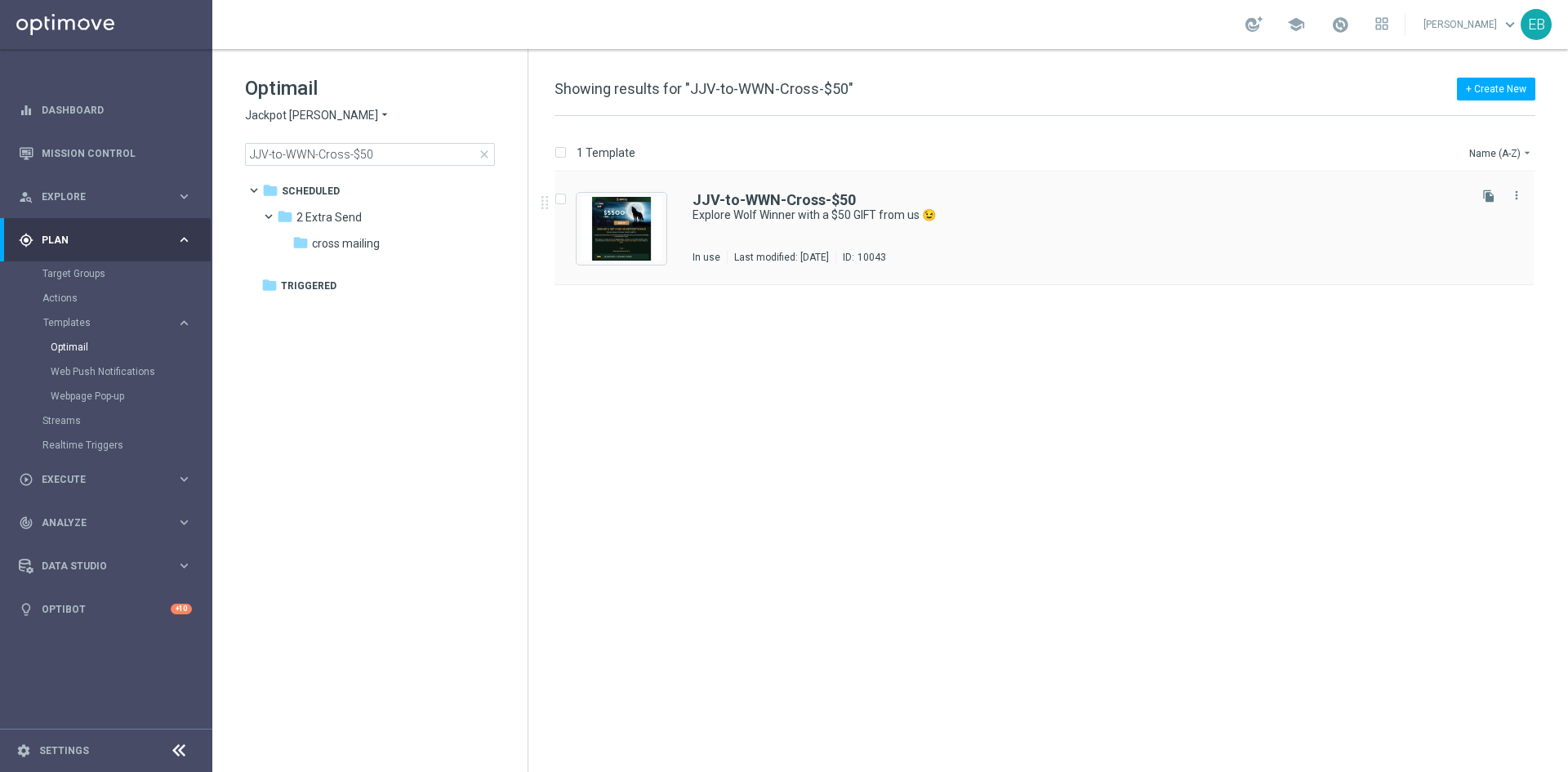
click at [1104, 191] on div "JJV-to-WWN-Cross-$50 Explore Wolf Winner with a $50 GIFT from us 😉 In use Last …" at bounding box center [1044, 228] width 979 height 113
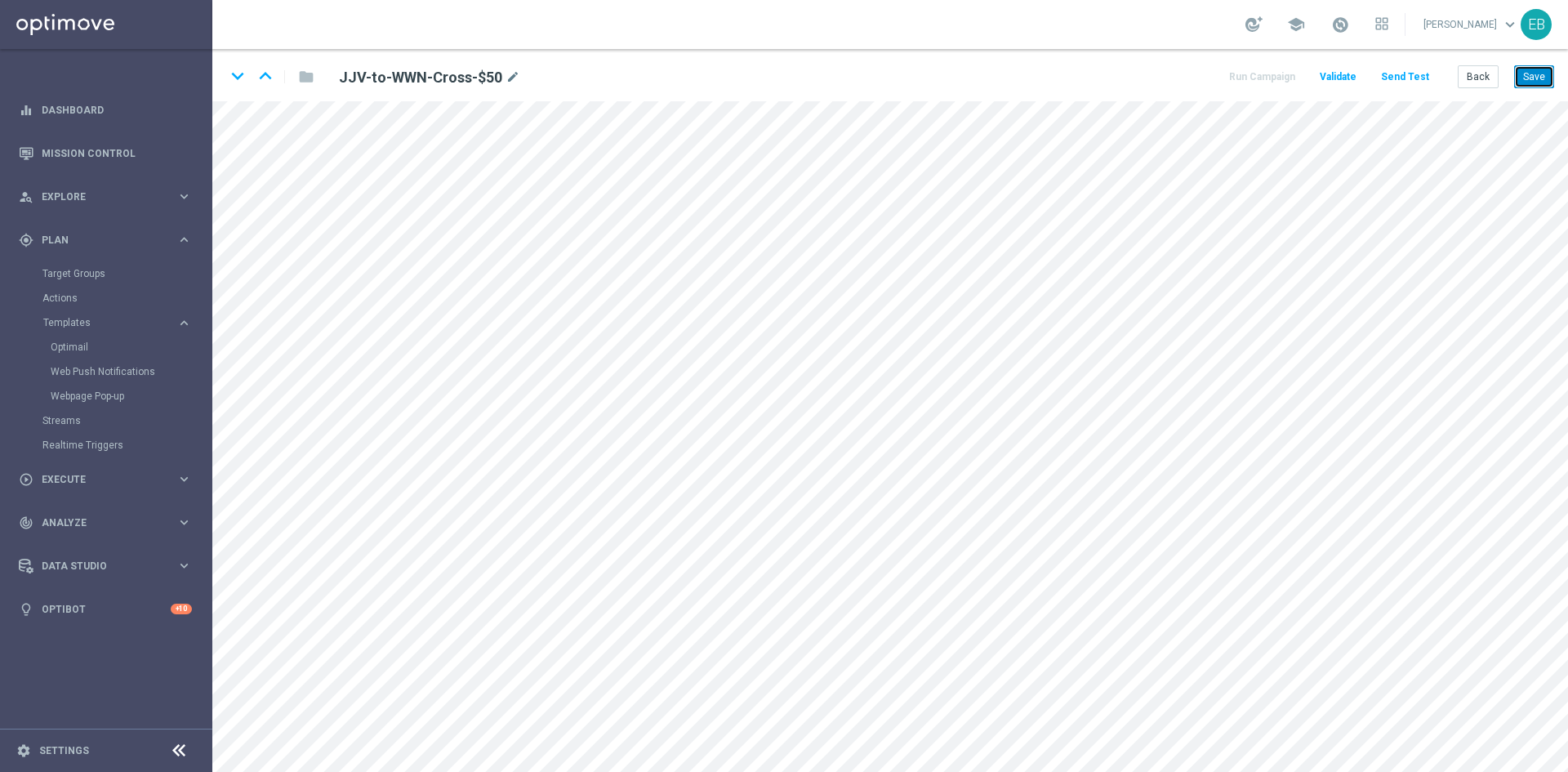
click at [1542, 74] on button "Save" at bounding box center [1534, 76] width 40 height 23
click at [1532, 73] on button "Save" at bounding box center [1534, 76] width 40 height 23
click at [1471, 76] on button "Back" at bounding box center [1479, 76] width 41 height 23
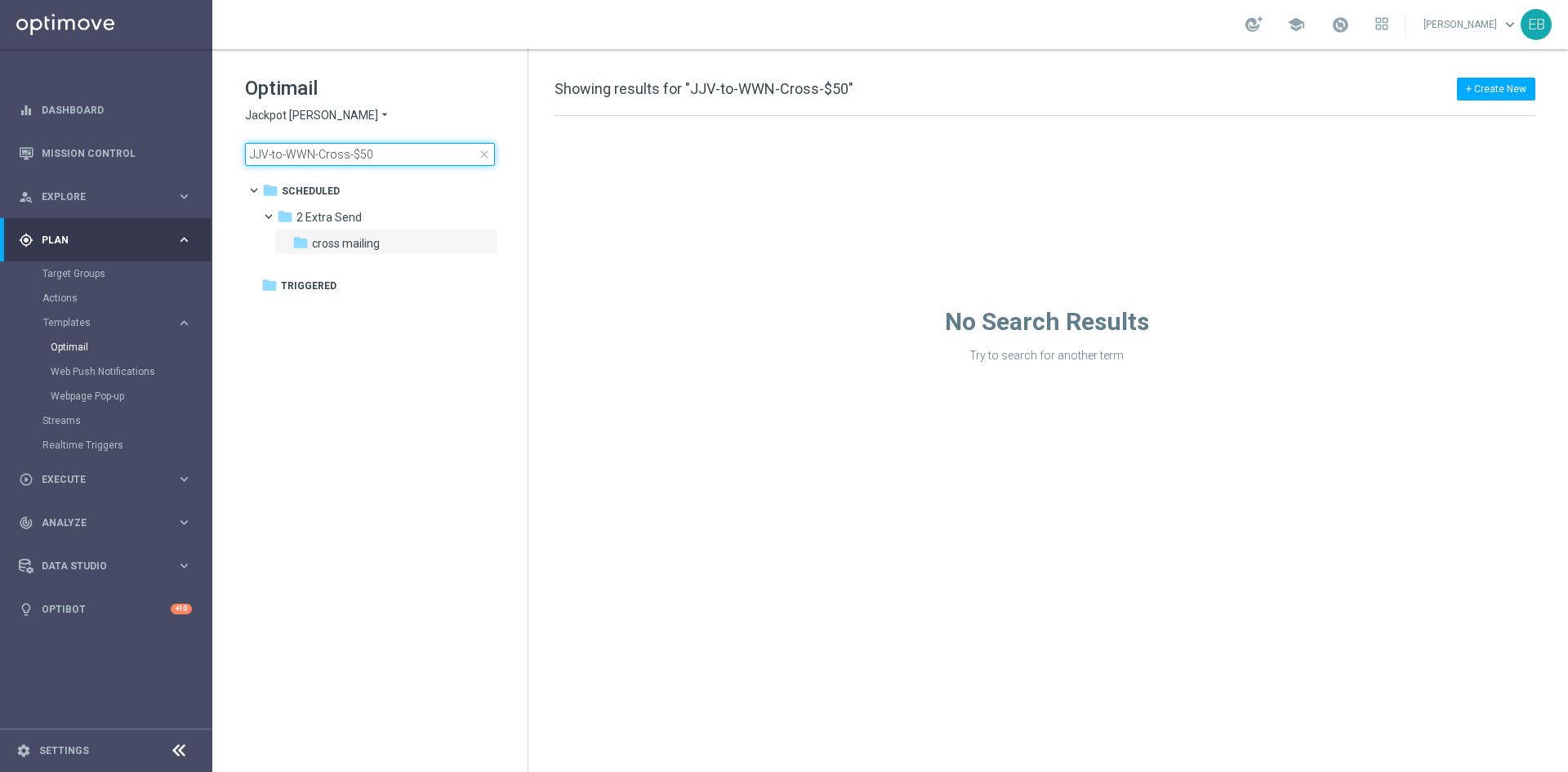
click at [391, 148] on input "JJV-to-WWN-Cross-$50" at bounding box center [370, 155] width 250 height 23
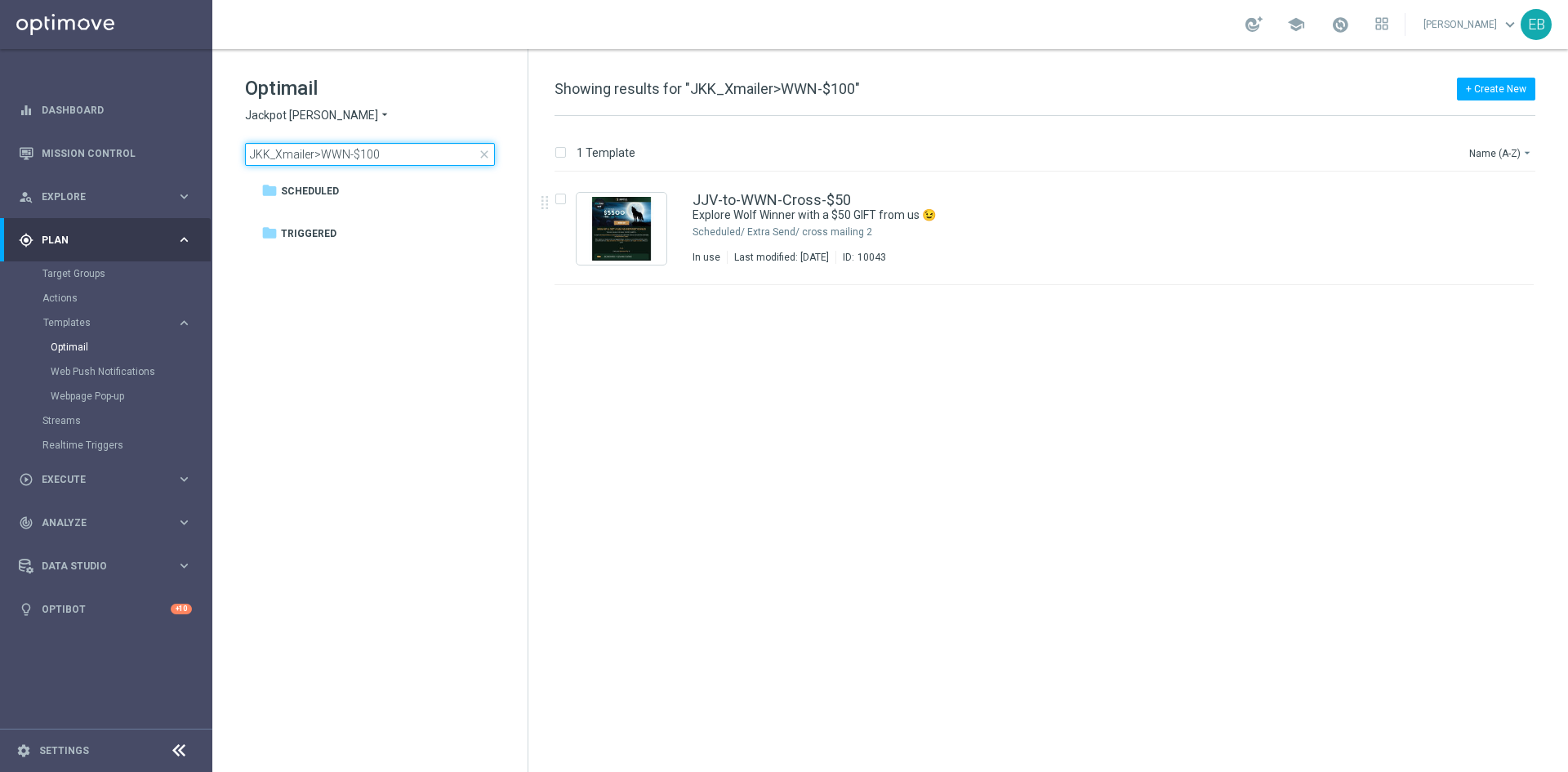
type input "JKK_Xmailer>WWN-$100"
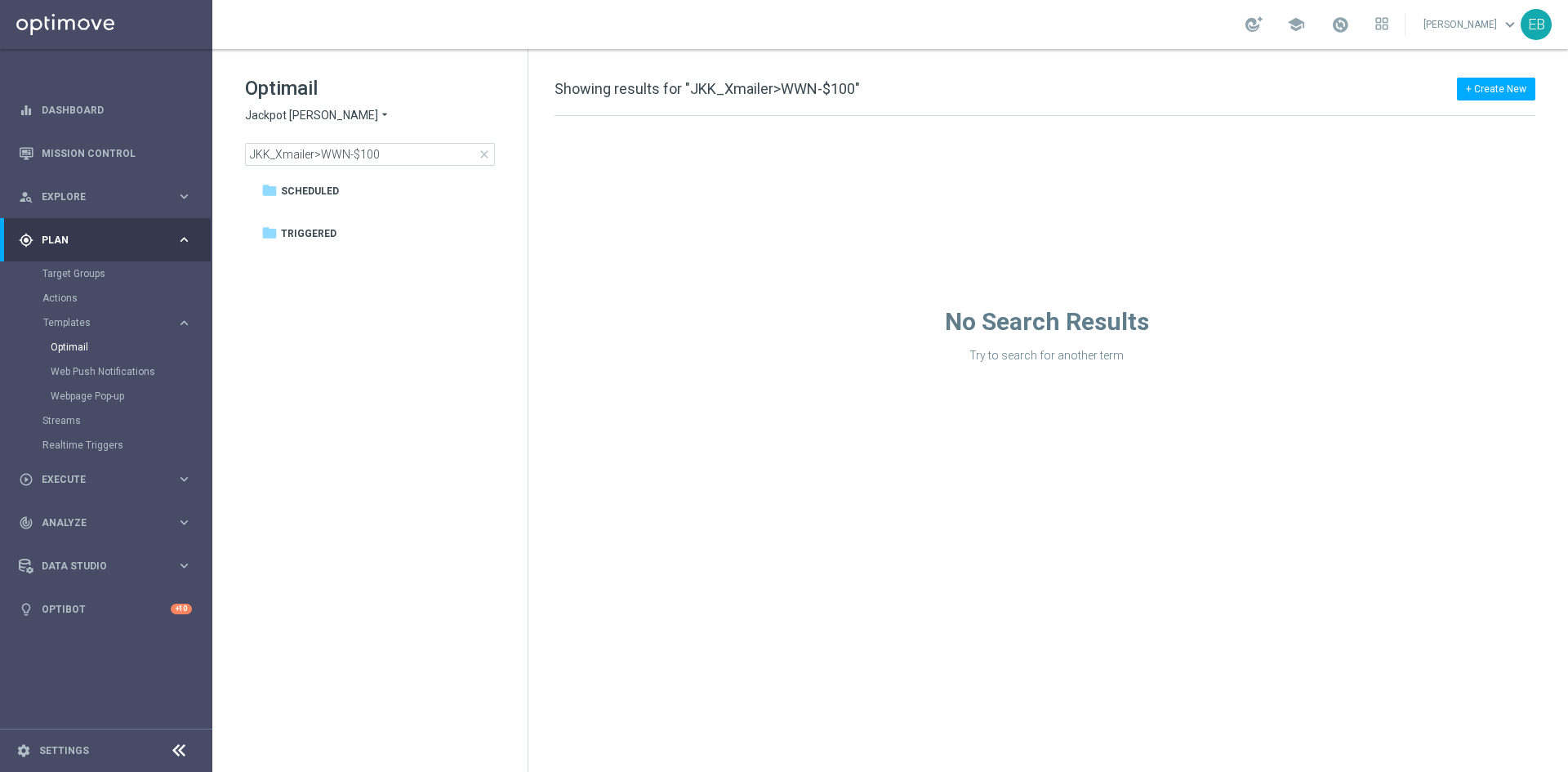
click at [1019, 201] on div "No Search Results Try to search for another term" at bounding box center [1046, 240] width 1036 height 247
click at [426, 150] on input "JKK_Xmailer>WWN-$100" at bounding box center [370, 155] width 250 height 23
drag, startPoint x: 390, startPoint y: 153, endPoint x: 118, endPoint y: 155, distance: 272.0
click at [118, 155] on main "equalizer Dashboard Mission Control" at bounding box center [784, 386] width 1568 height 772
click at [283, 109] on span "Jackpot Jill" at bounding box center [311, 115] width 133 height 16
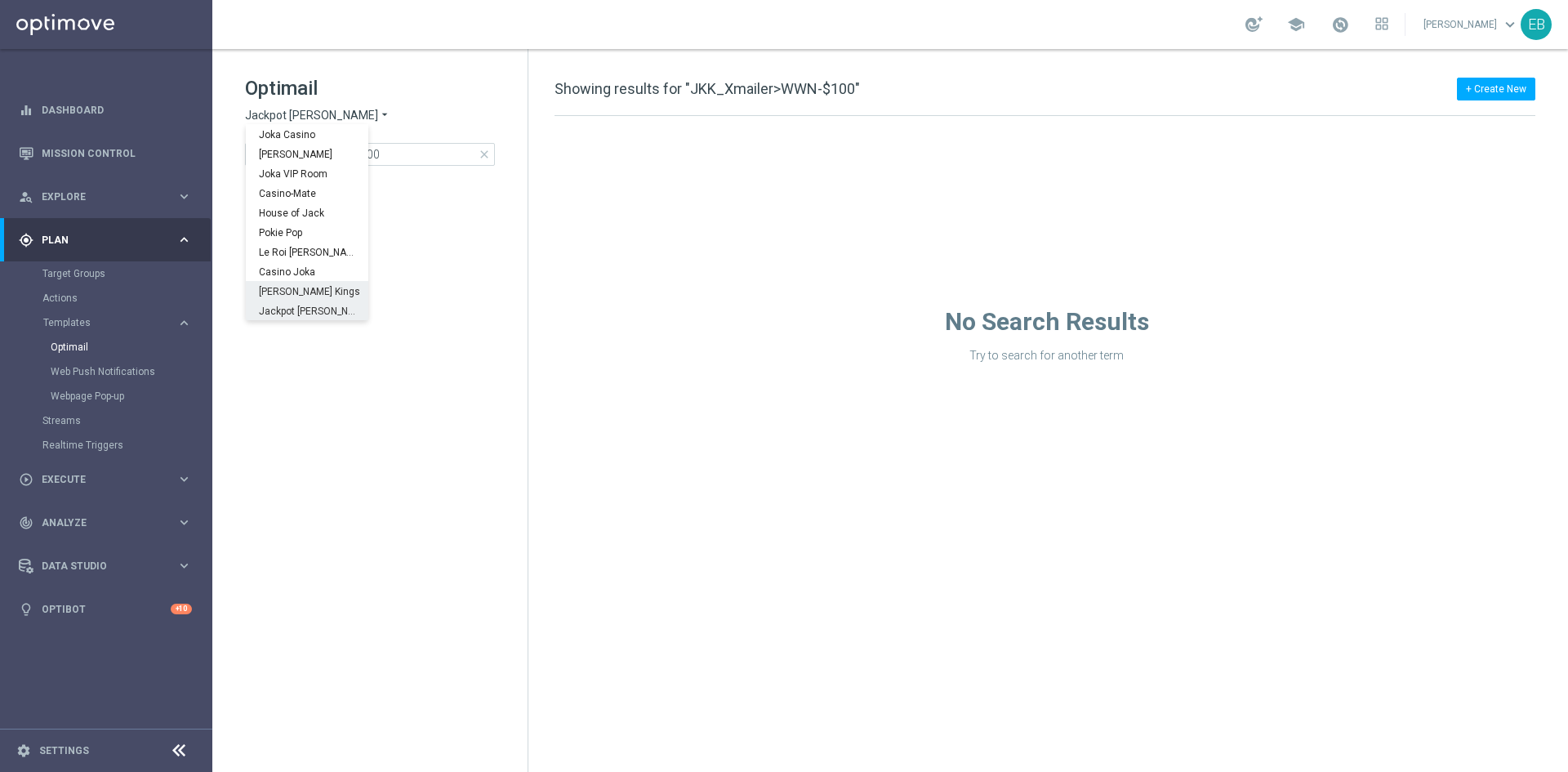
click at [0, 0] on span "Johnnie Kash Kings" at bounding box center [0, 0] width 0 height 0
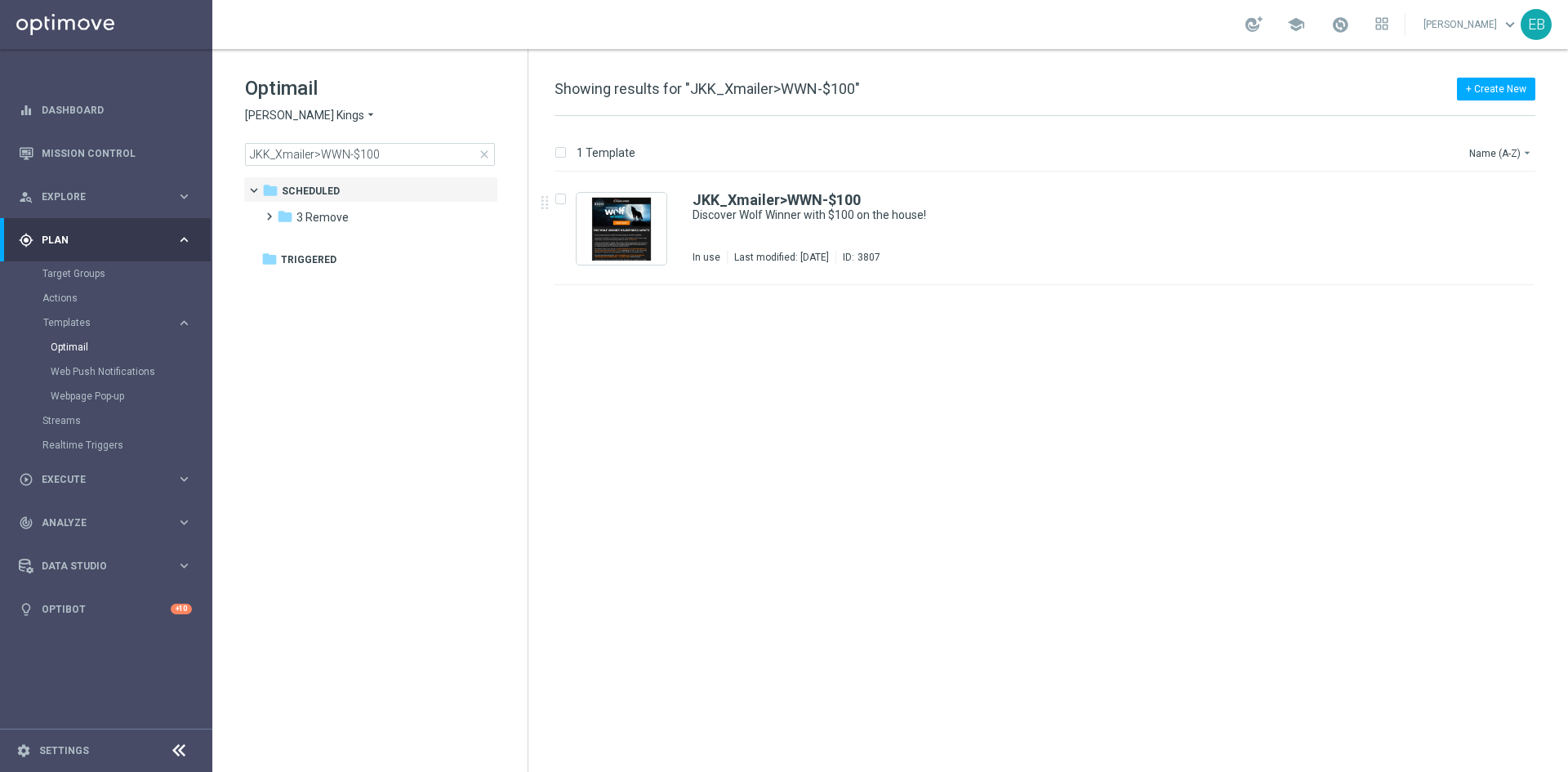
click at [990, 195] on div "JKK_Xmailer>WWN-$100" at bounding box center [1079, 200] width 773 height 15
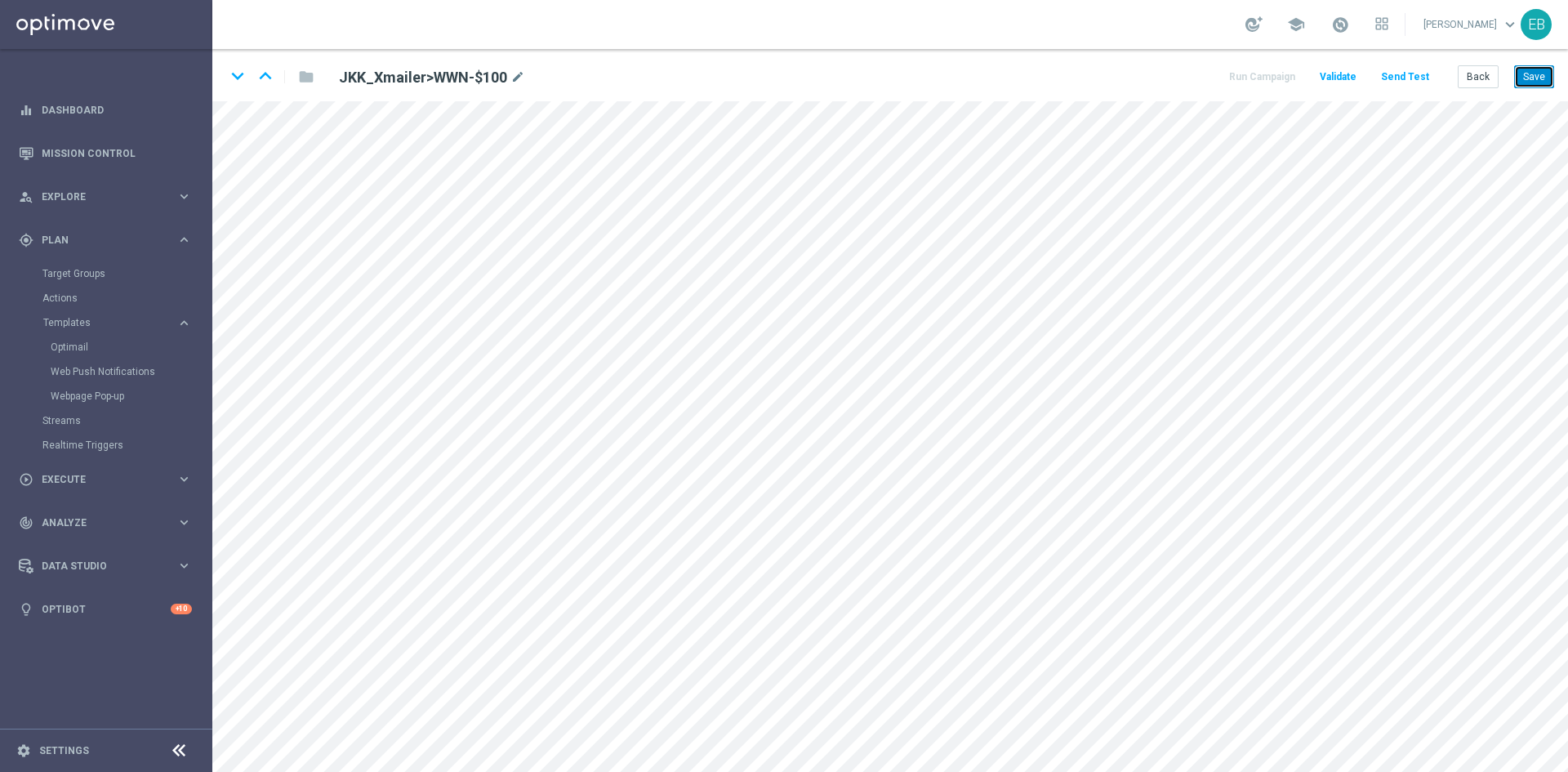
click at [1531, 80] on button "Save" at bounding box center [1534, 76] width 40 height 23
click at [1486, 70] on button "Back" at bounding box center [1479, 76] width 41 height 23
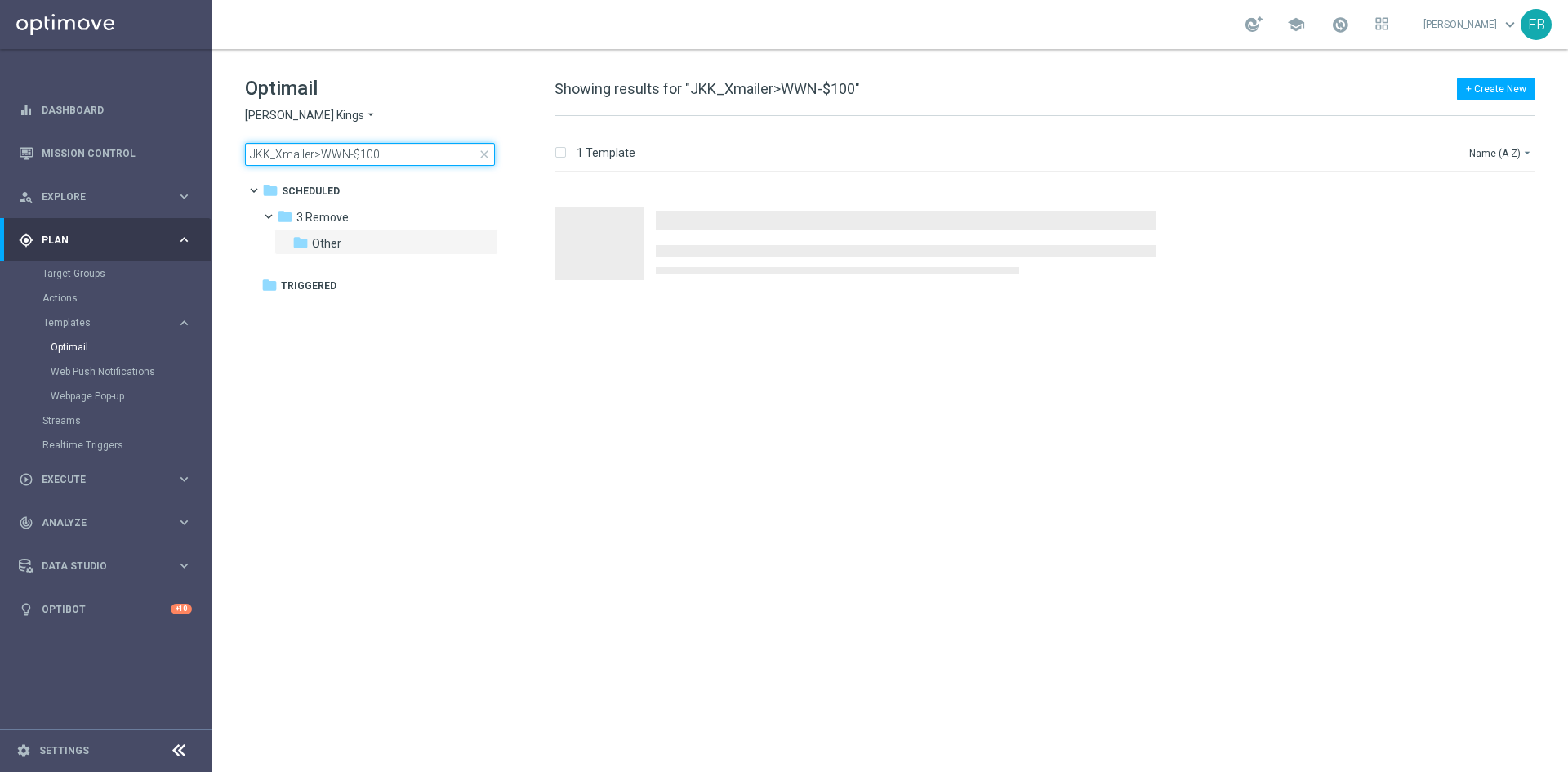
click at [410, 148] on input "JKK_Xmailer>WWN-$100" at bounding box center [370, 155] width 250 height 23
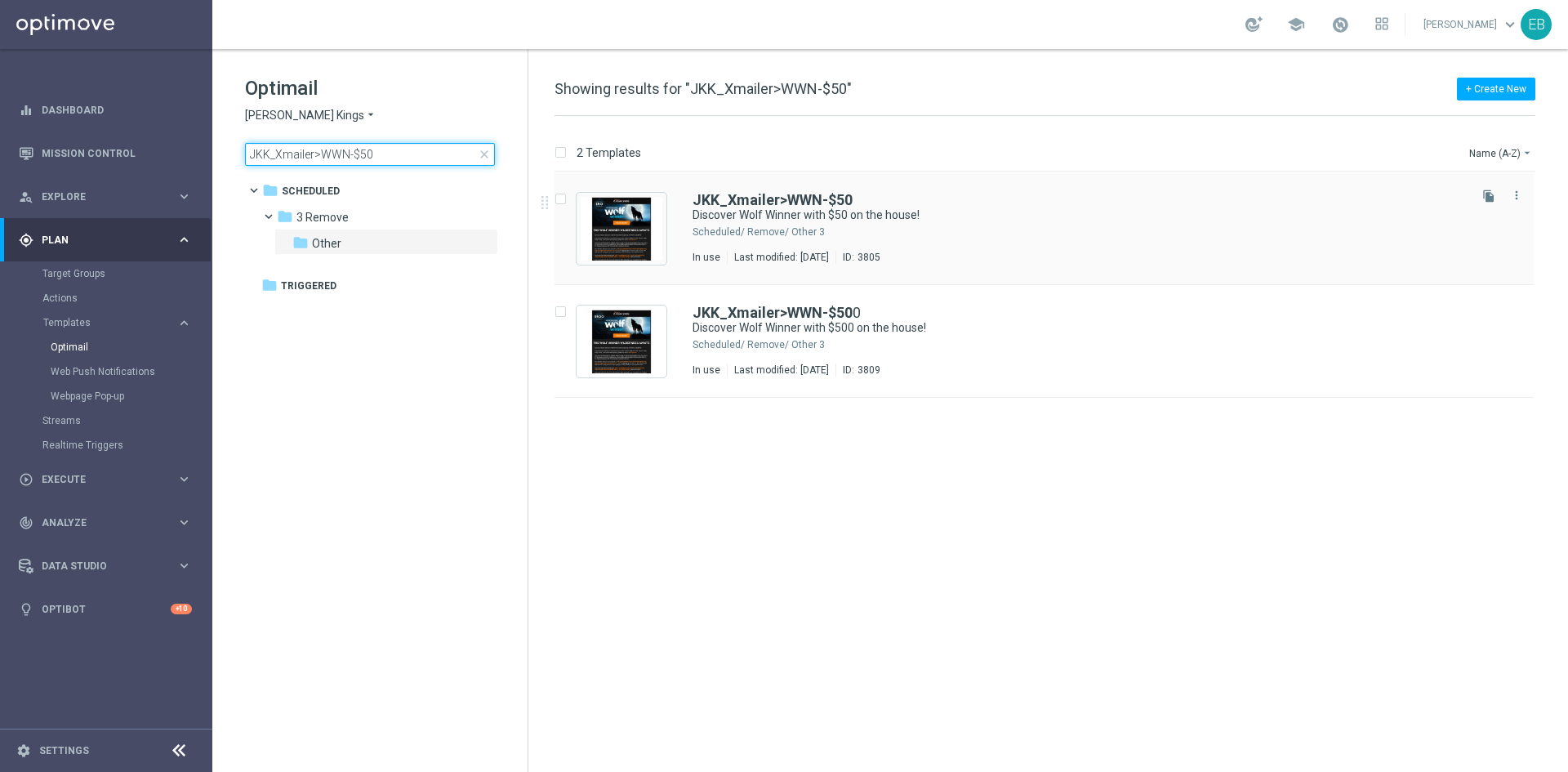
type input "JKK_Xmailer>WWN-$50"
click at [1135, 197] on div "JKK_Xmailer>WWN-$50" at bounding box center [1079, 200] width 773 height 15
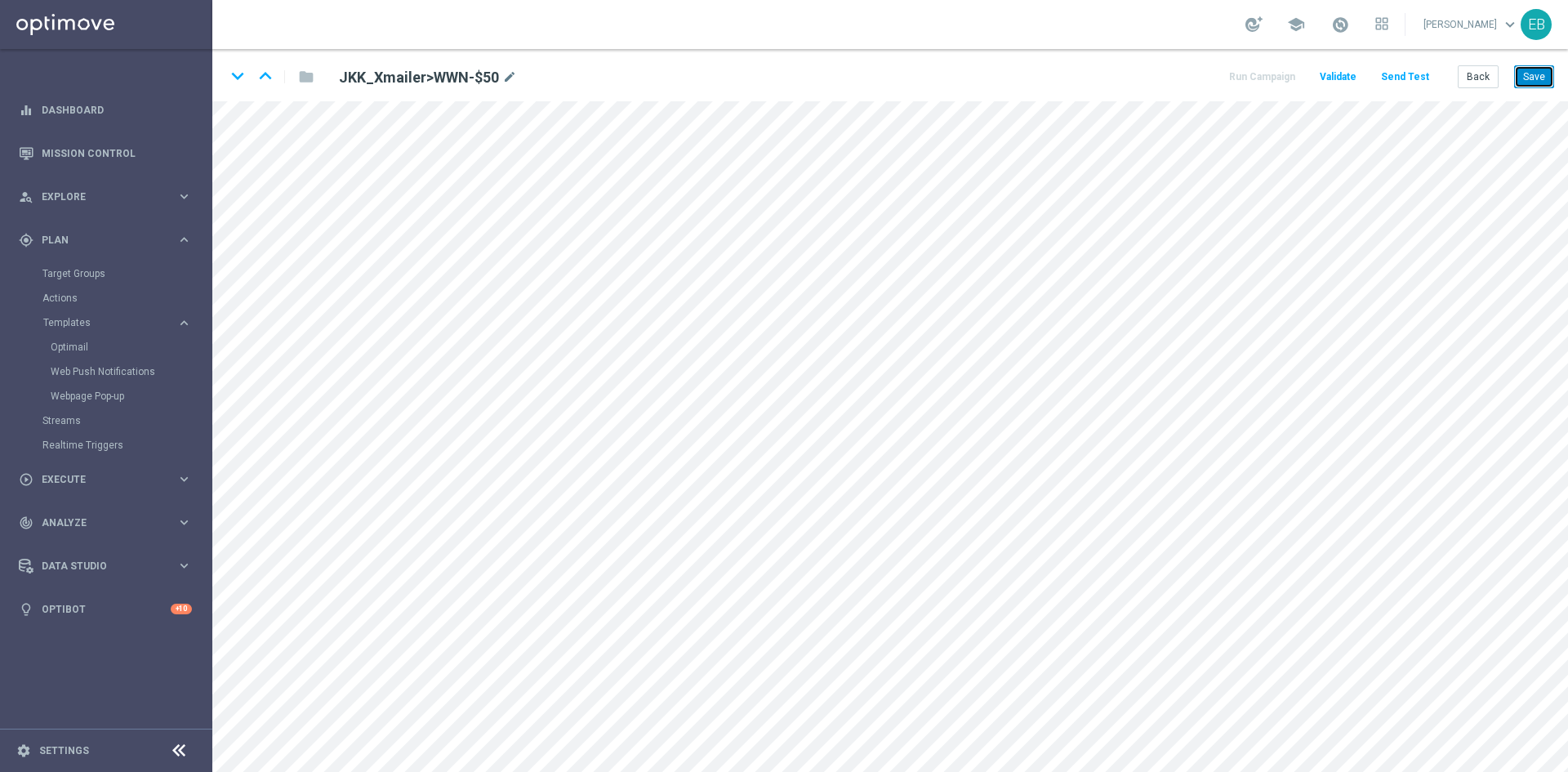
click at [1518, 76] on button "Save" at bounding box center [1534, 76] width 40 height 23
click at [1492, 82] on button "Back" at bounding box center [1479, 76] width 41 height 23
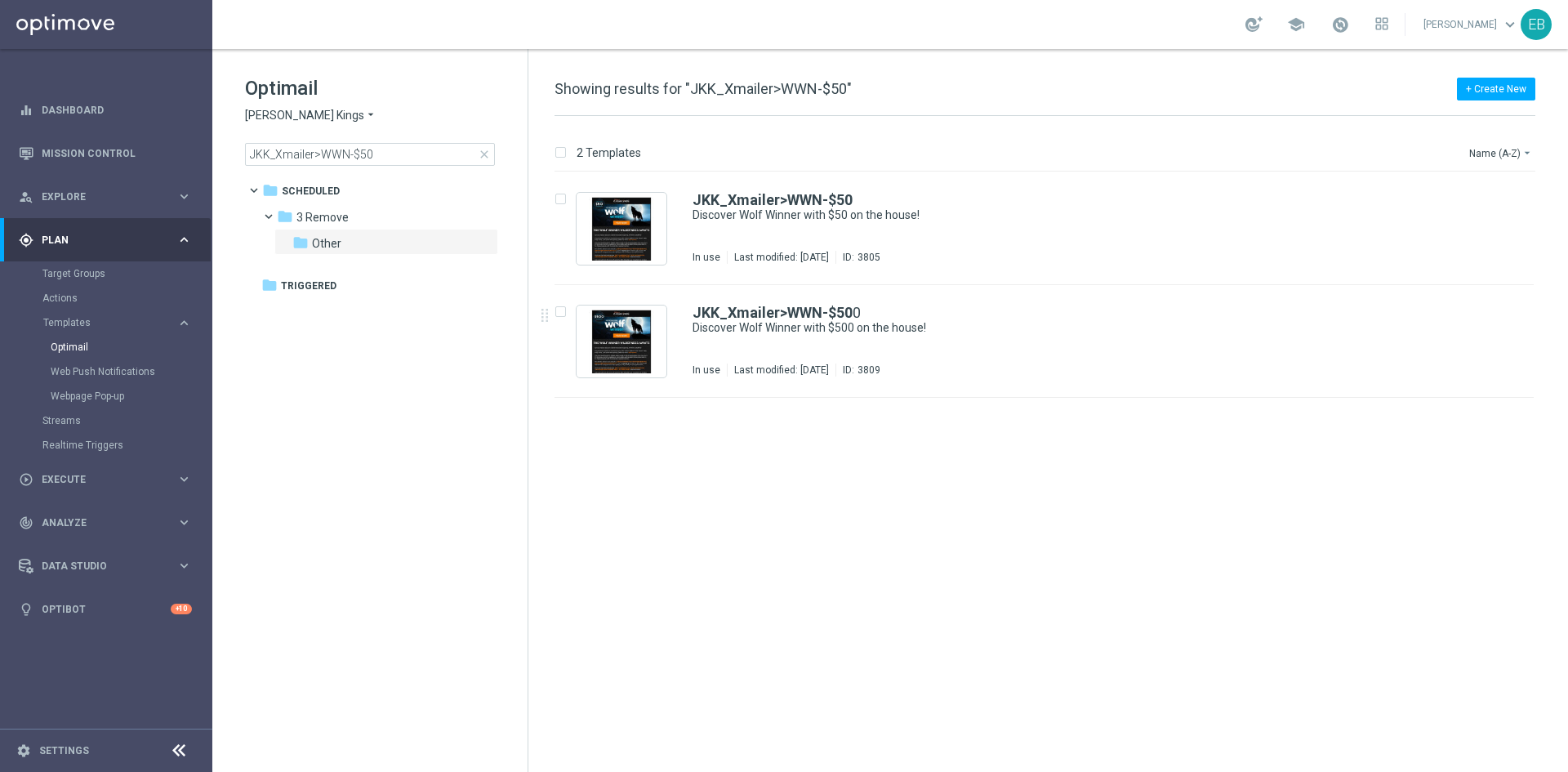
click at [1049, 337] on div "JKK_Xmailer>WWN-$50 0 Discover Wolf Winner with $500 on the house! In use Last …" at bounding box center [1079, 341] width 773 height 71
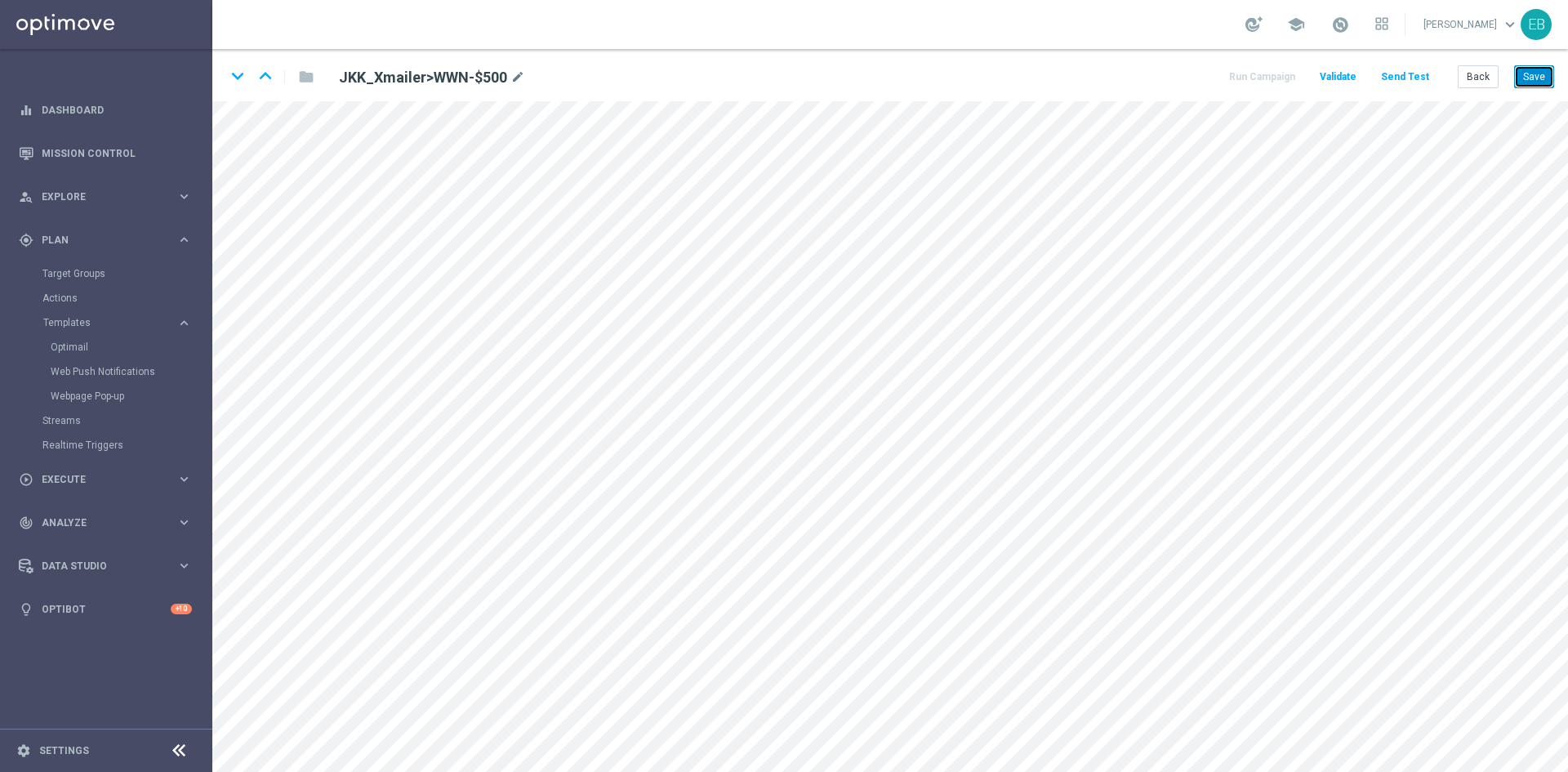
click at [1534, 82] on button "Save" at bounding box center [1534, 76] width 40 height 23
click at [1494, 83] on button "Back" at bounding box center [1479, 76] width 41 height 23
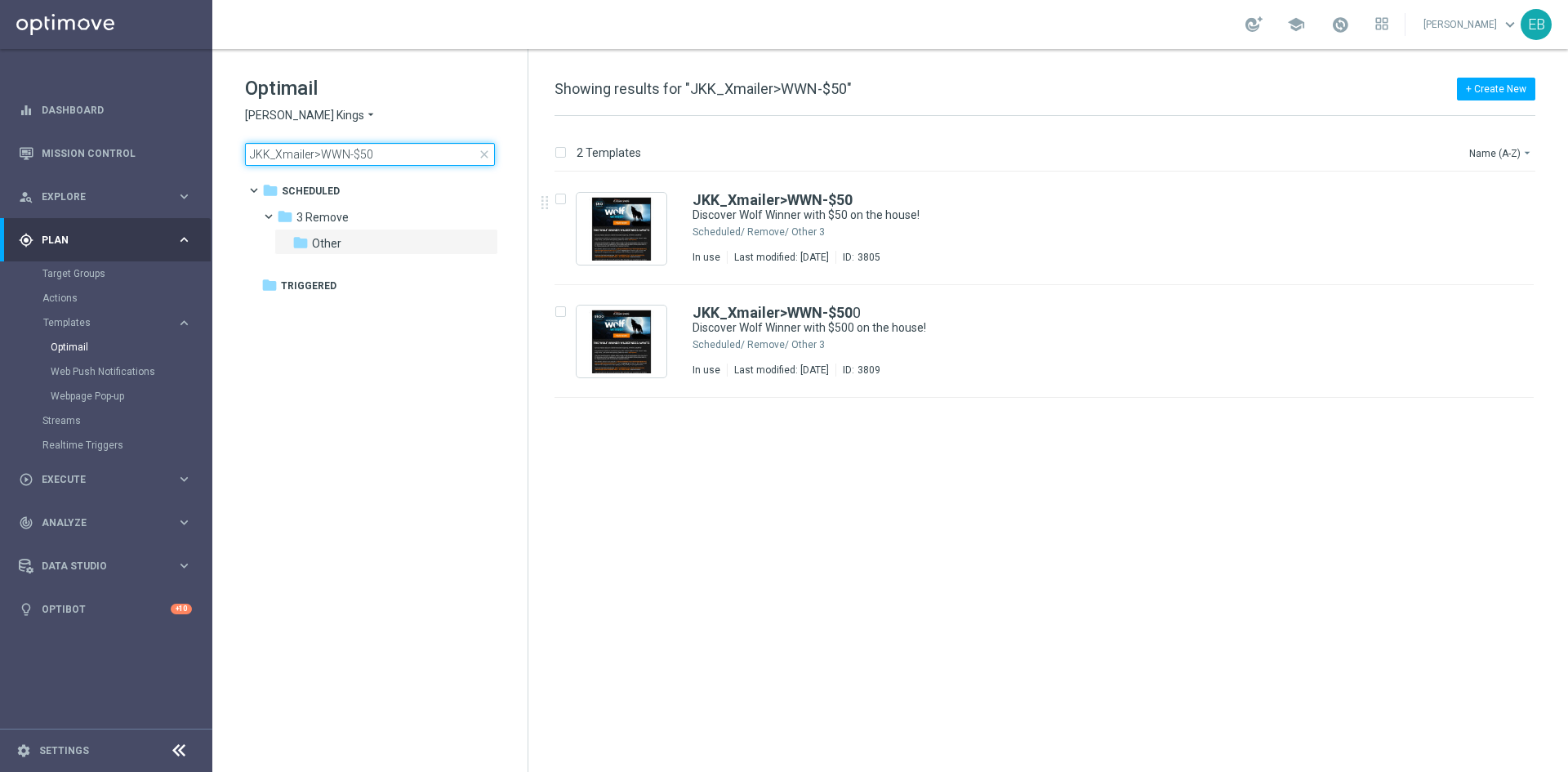
click at [377, 150] on input "JKK_Xmailer>WWN-$50" at bounding box center [370, 155] width 250 height 23
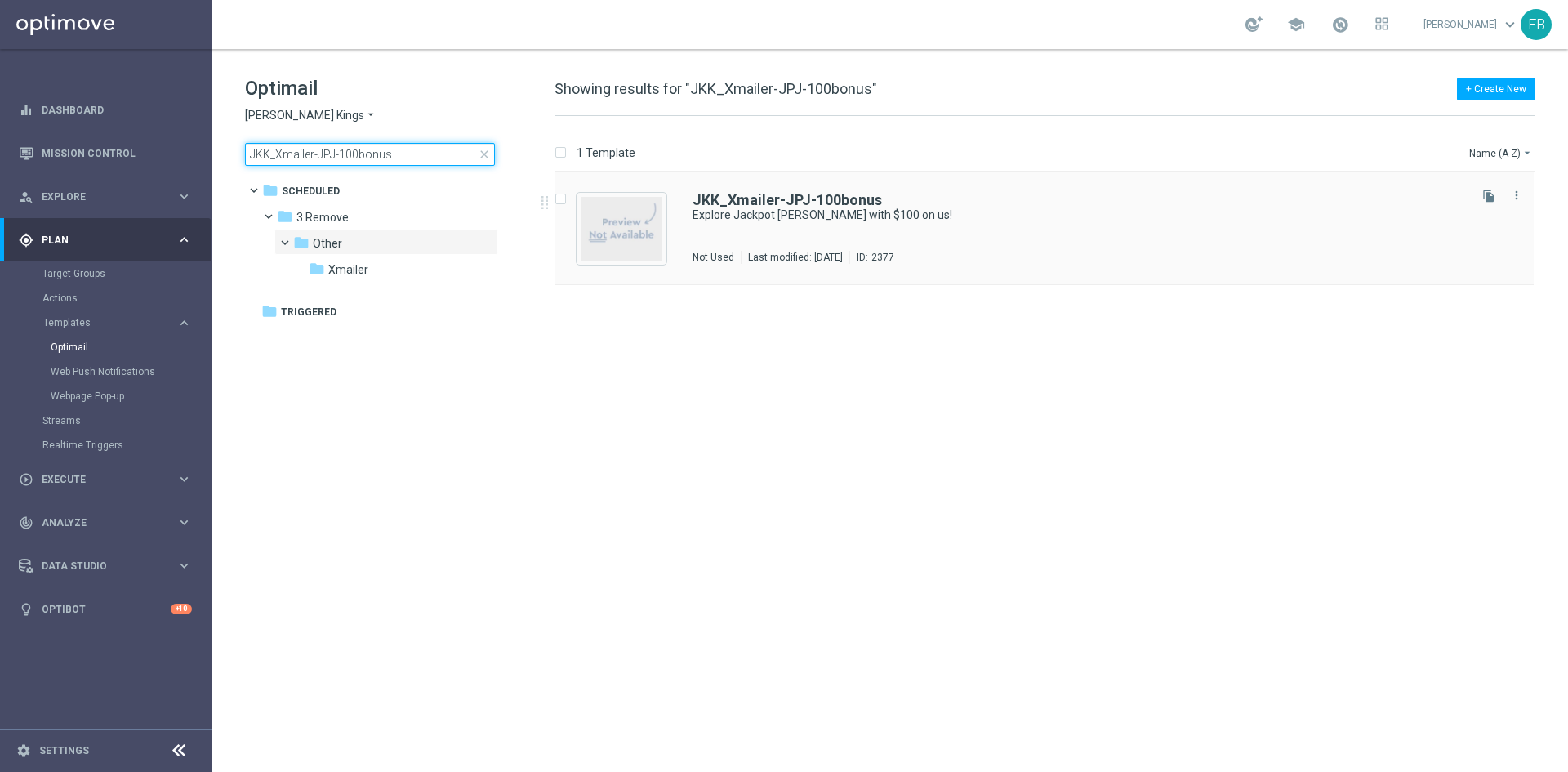
type input "JKK_Xmailer-JPJ-100bonus"
click at [988, 192] on div "JKK_Xmailer-JPJ-100bonus Explore Jackpot Jill with $100 on us! Not Used Last mo…" at bounding box center [1044, 228] width 979 height 113
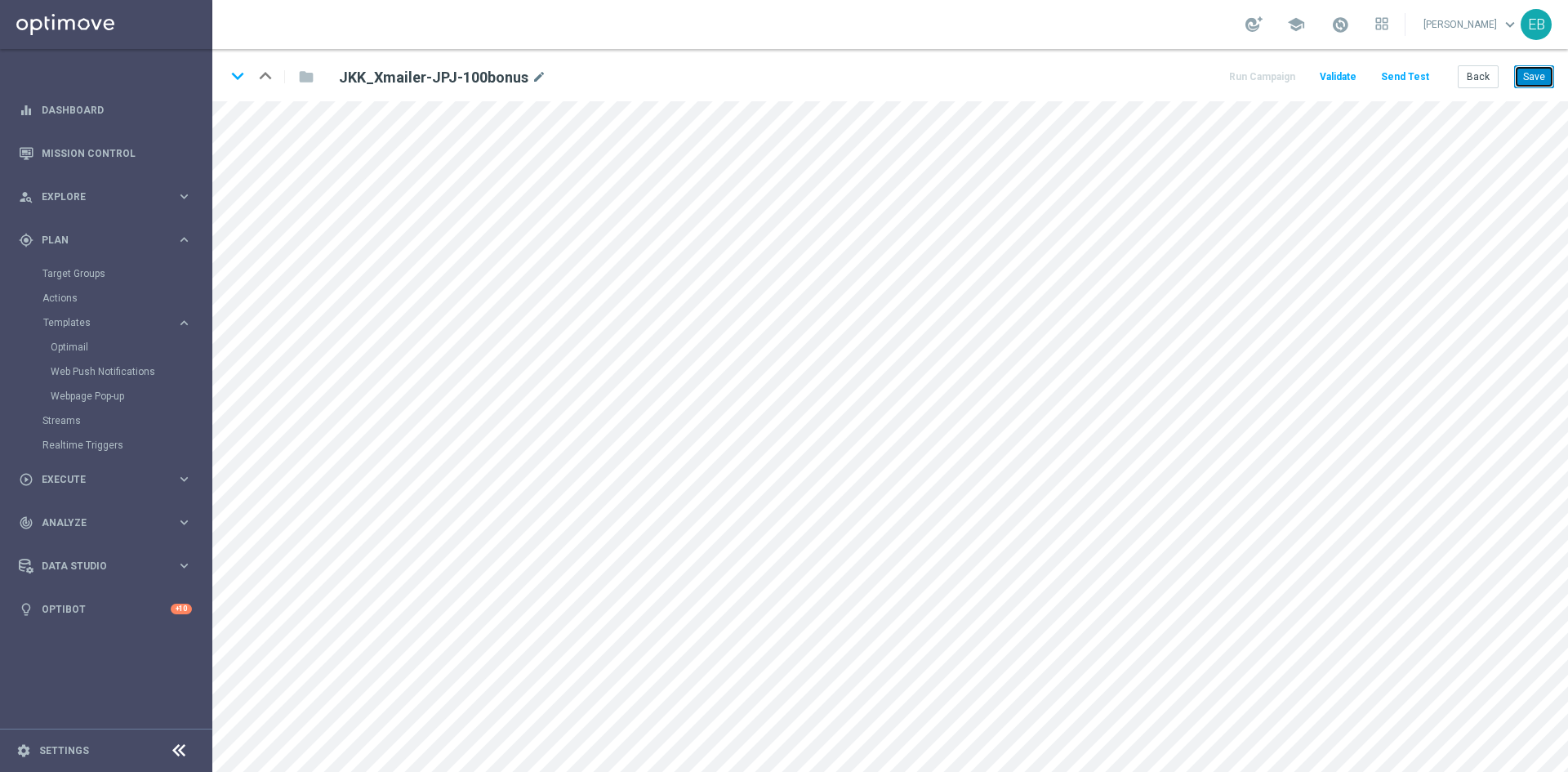
click at [1516, 82] on button "Save" at bounding box center [1534, 76] width 40 height 23
click at [1472, 86] on button "Back" at bounding box center [1479, 76] width 41 height 23
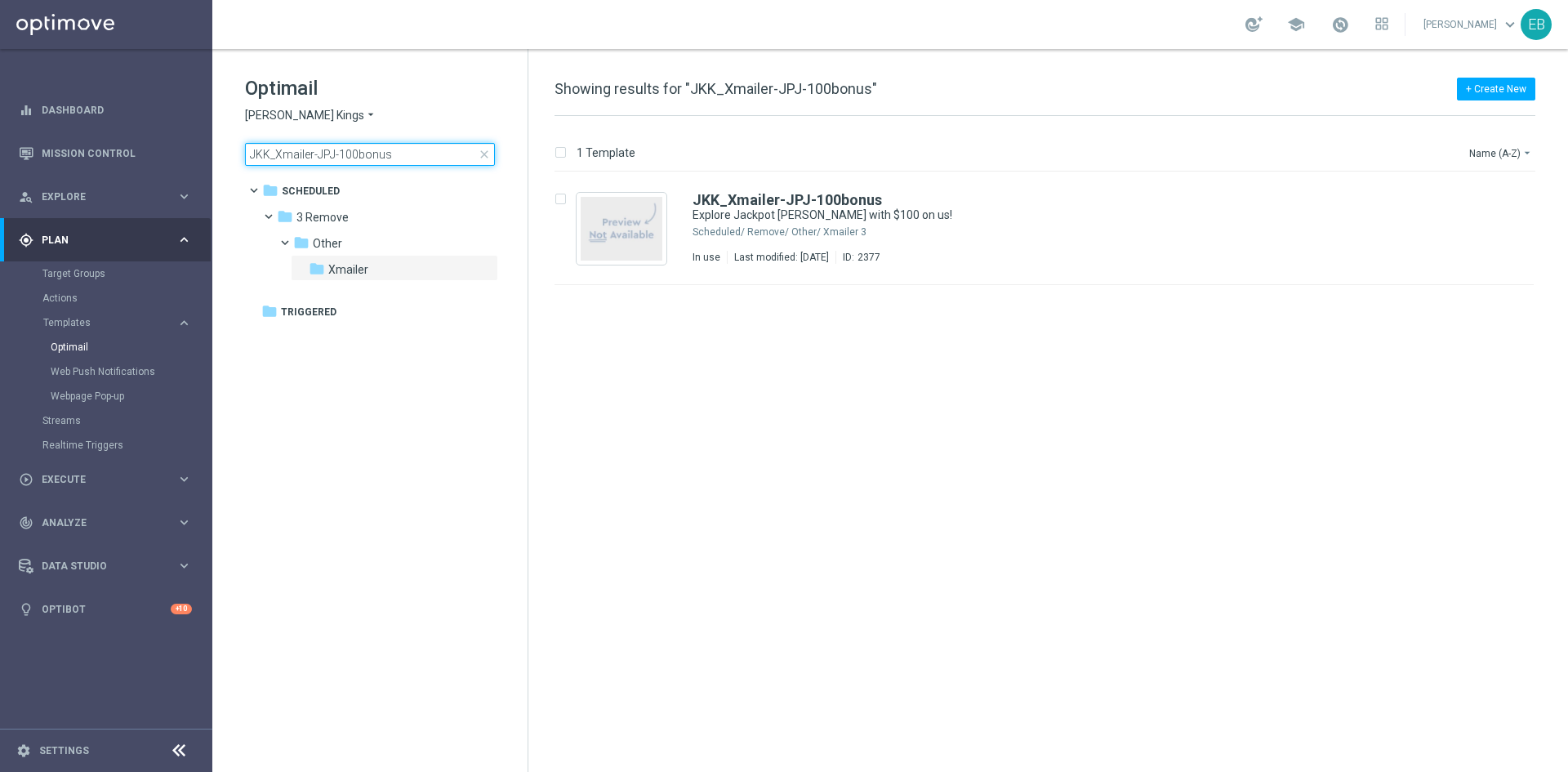
click at [404, 143] on input "JKK_Xmailer-JPJ-100bonus" at bounding box center [370, 155] width 250 height 23
type input "JKK_Xmailer-JPJ-500bonus"
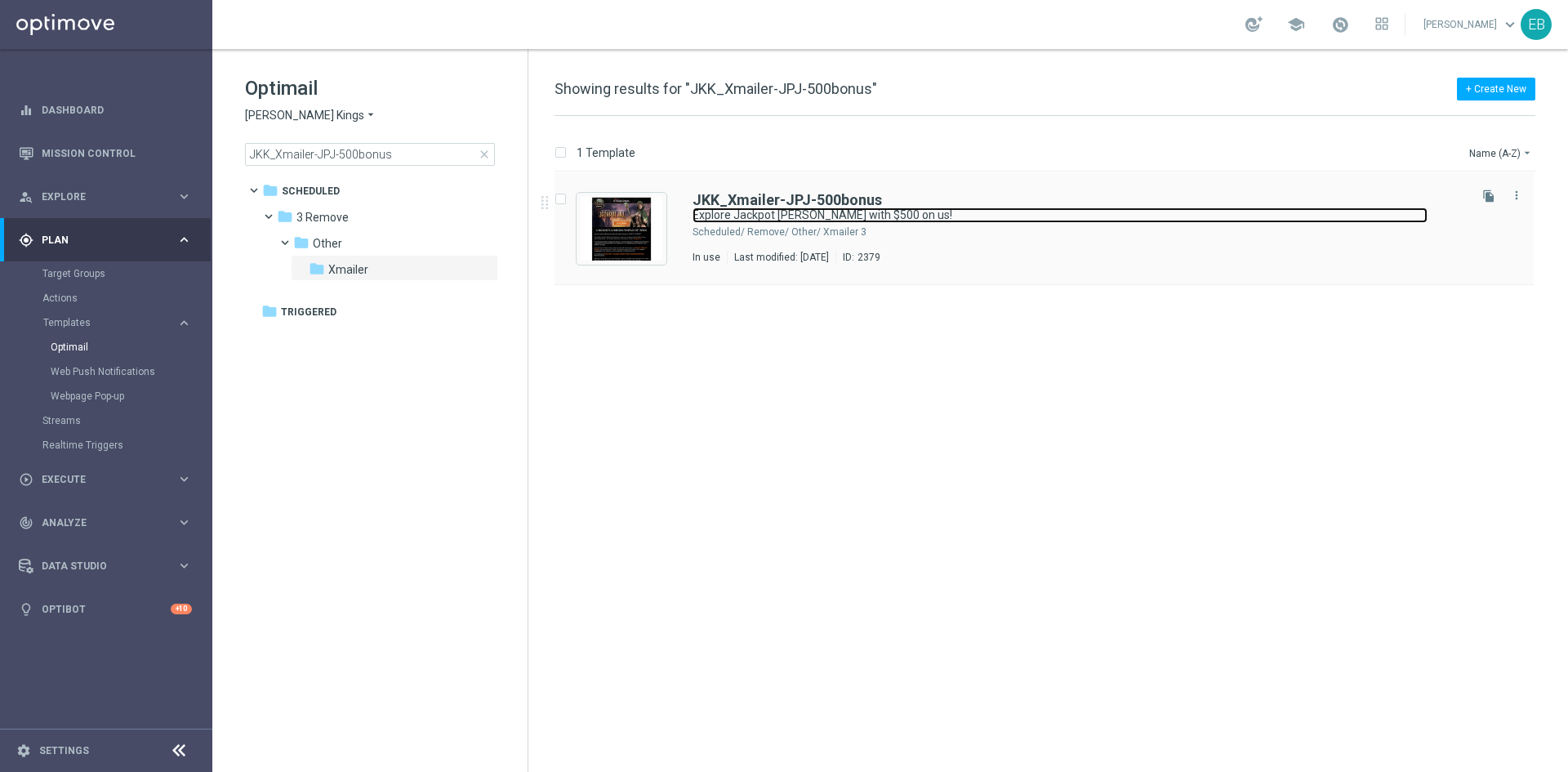
click at [1028, 220] on link "Explore Jackpot Jill with $500 on us!" at bounding box center [1060, 215] width 735 height 16
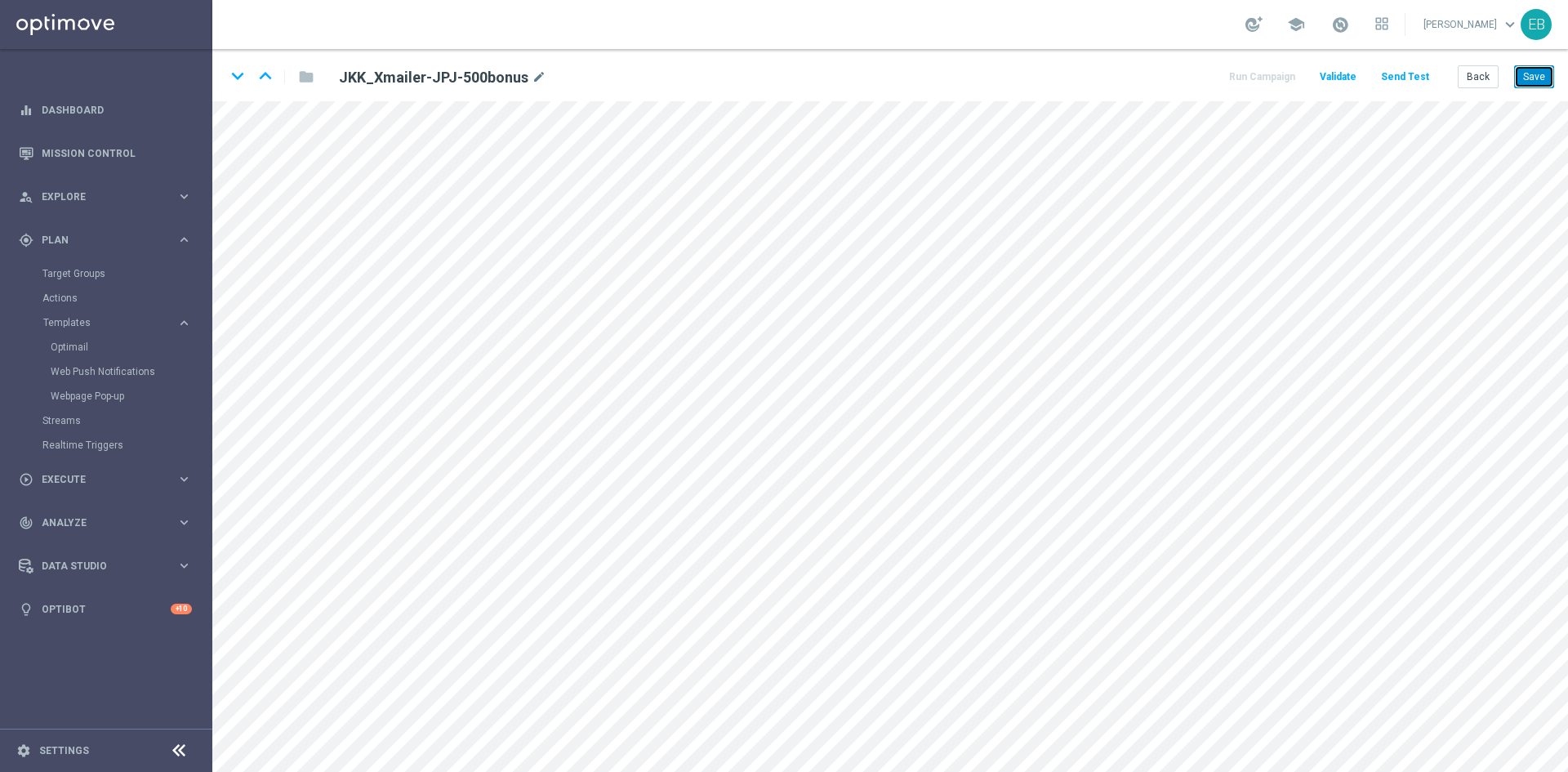
click at [1540, 82] on button "Save" at bounding box center [1534, 76] width 40 height 23
click at [1546, 76] on button "Save" at bounding box center [1534, 76] width 40 height 23
click at [1474, 70] on button "Back" at bounding box center [1479, 76] width 41 height 23
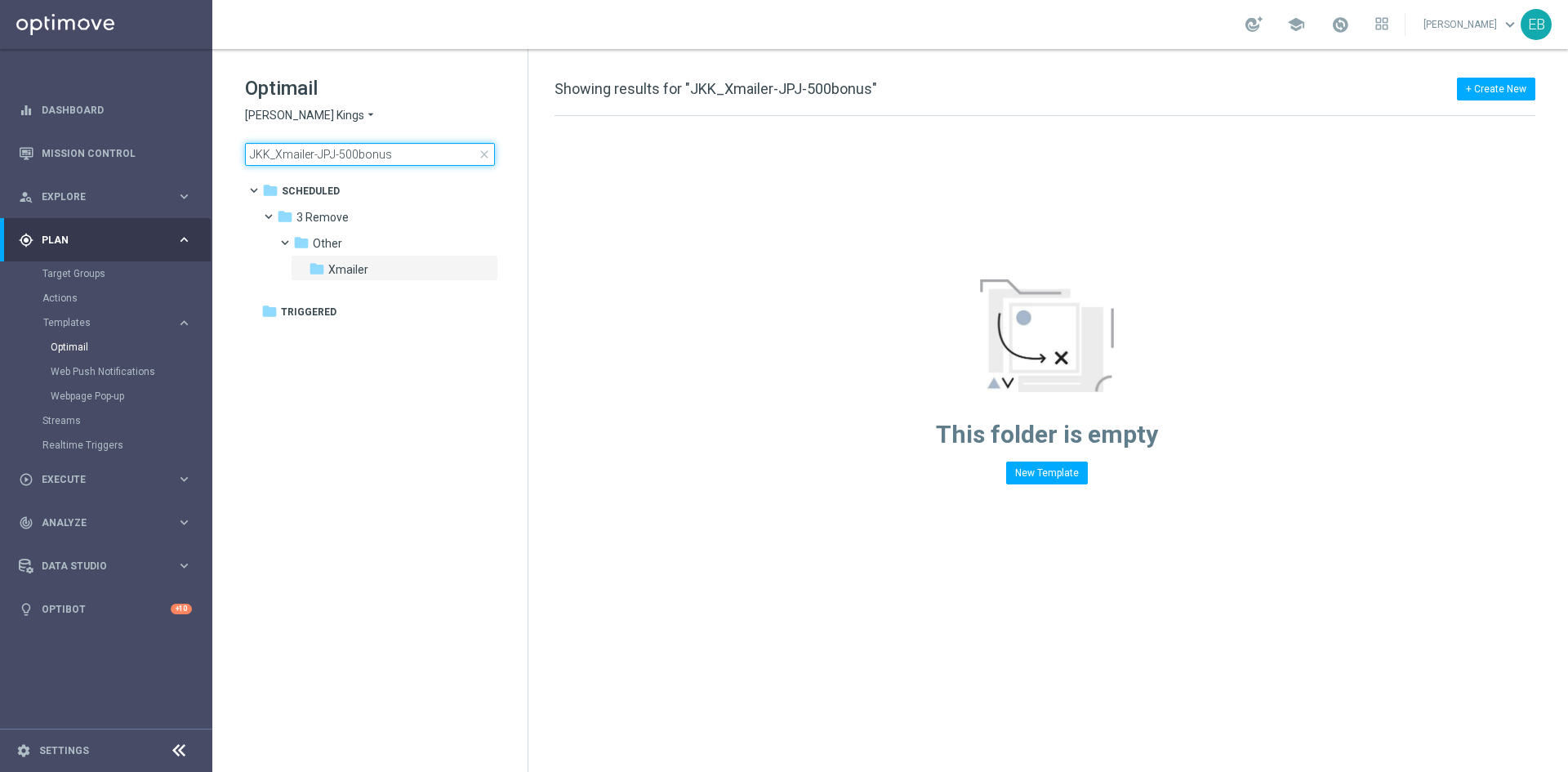
click at [409, 146] on input "JKK_Xmailer-JPJ-500bonus" at bounding box center [370, 155] width 250 height 23
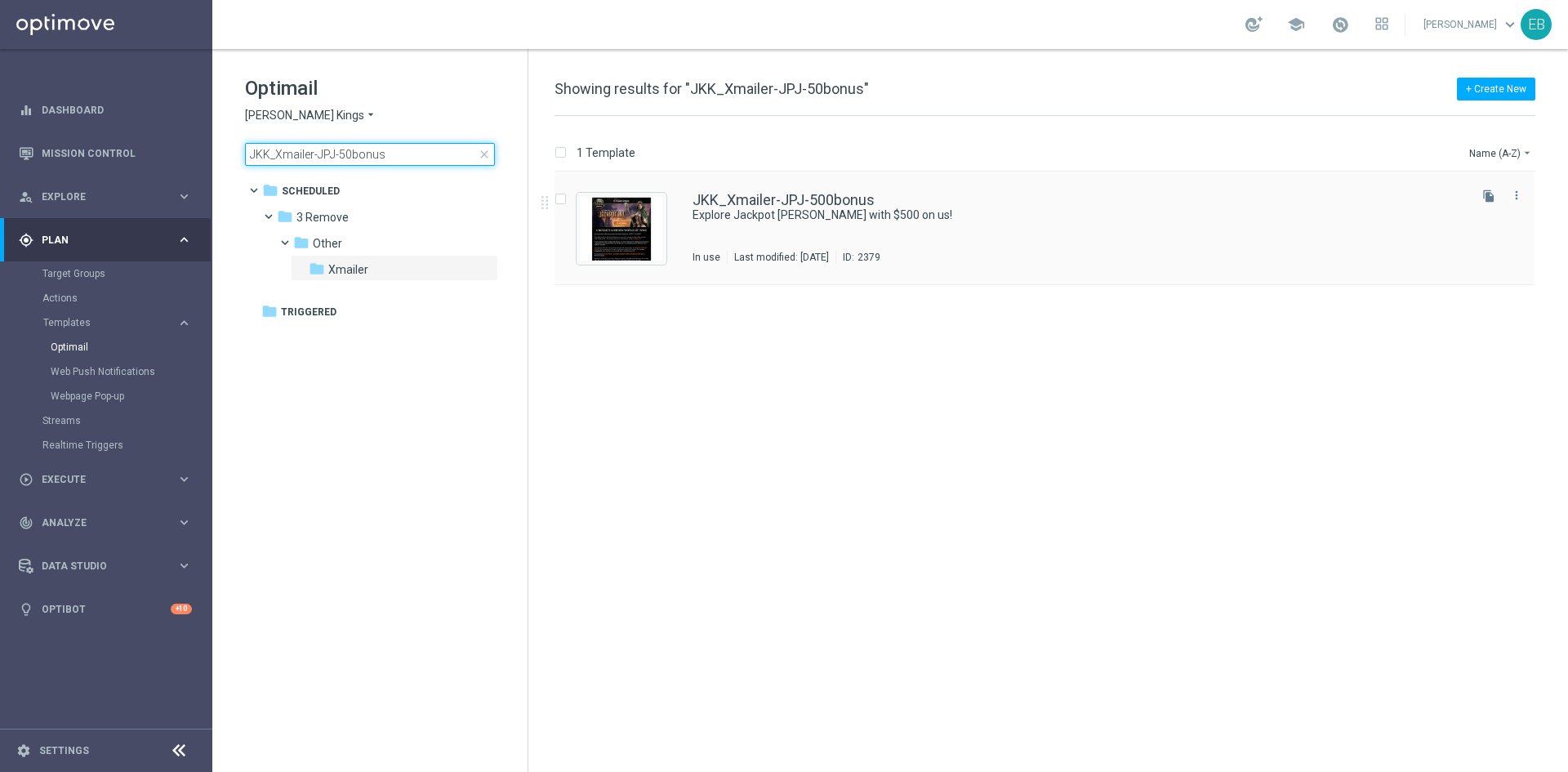
type input "JKK_Xmailer-JPJ-50bonus"
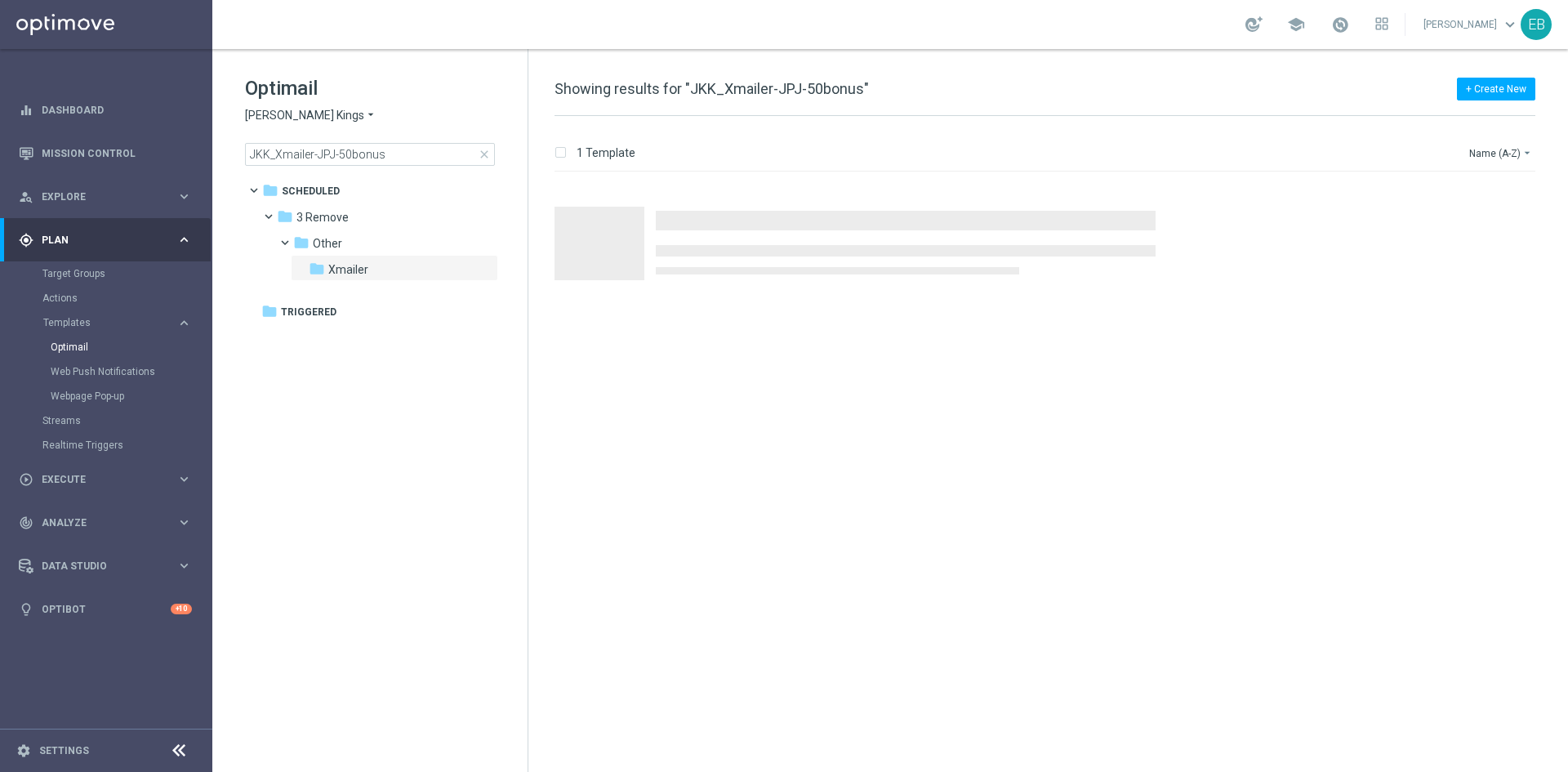
drag, startPoint x: 1018, startPoint y: 192, endPoint x: 647, endPoint y: 254, distance: 376.1
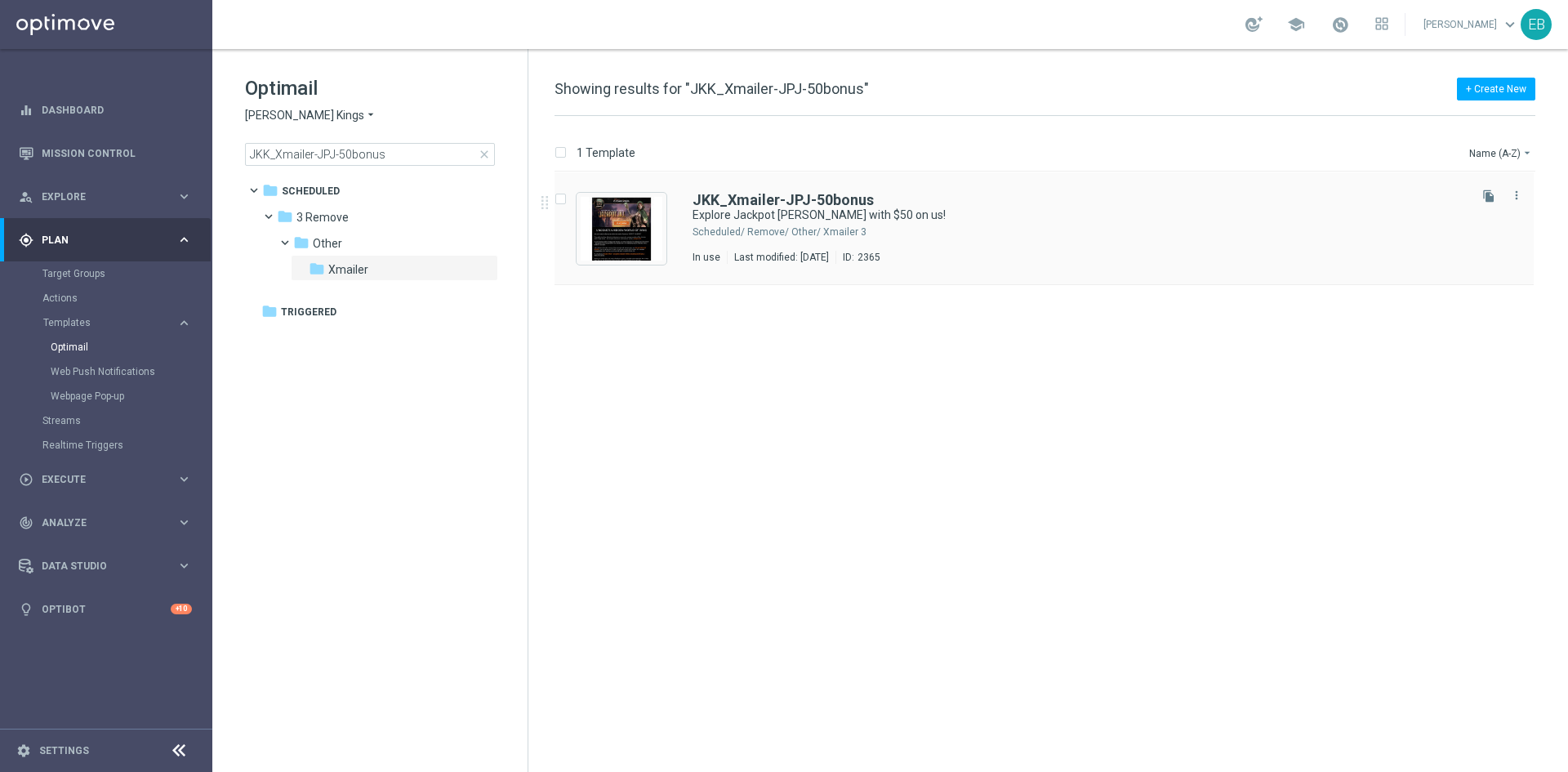
click at [1039, 225] on div "JKK_Xmailer-JPJ-50bonus Explore Jackpot Jill with $50 on us! Scheduled/ 3 Remov…" at bounding box center [1079, 228] width 773 height 71
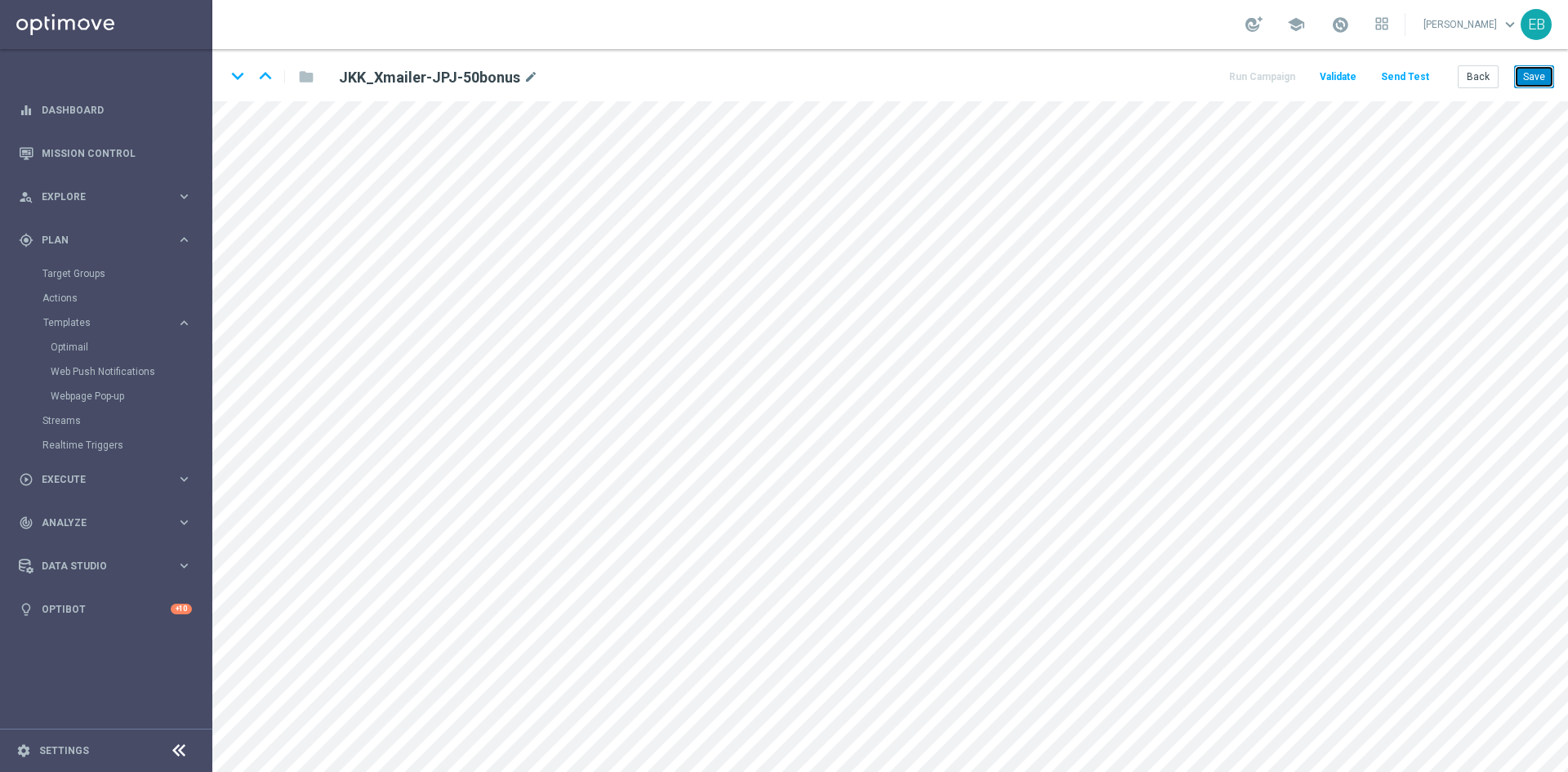
click at [1526, 69] on button "Save" at bounding box center [1534, 76] width 40 height 23
click at [1464, 77] on button "Back" at bounding box center [1479, 76] width 41 height 23
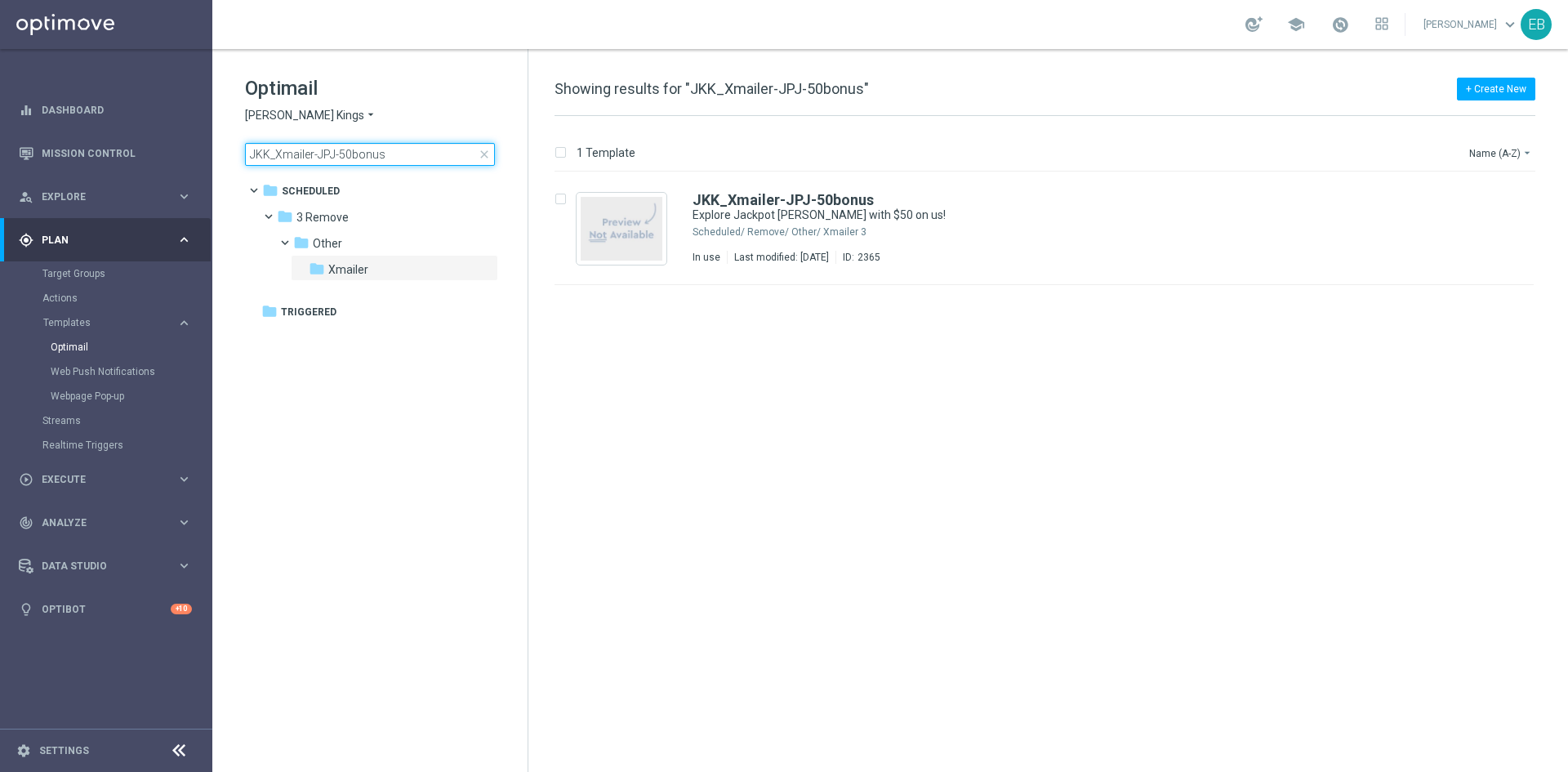
click at [400, 152] on input "JKK_Xmailer-JPJ-50bonus" at bounding box center [370, 155] width 250 height 23
type input "JKK-to-JPJ-Cross-$100"
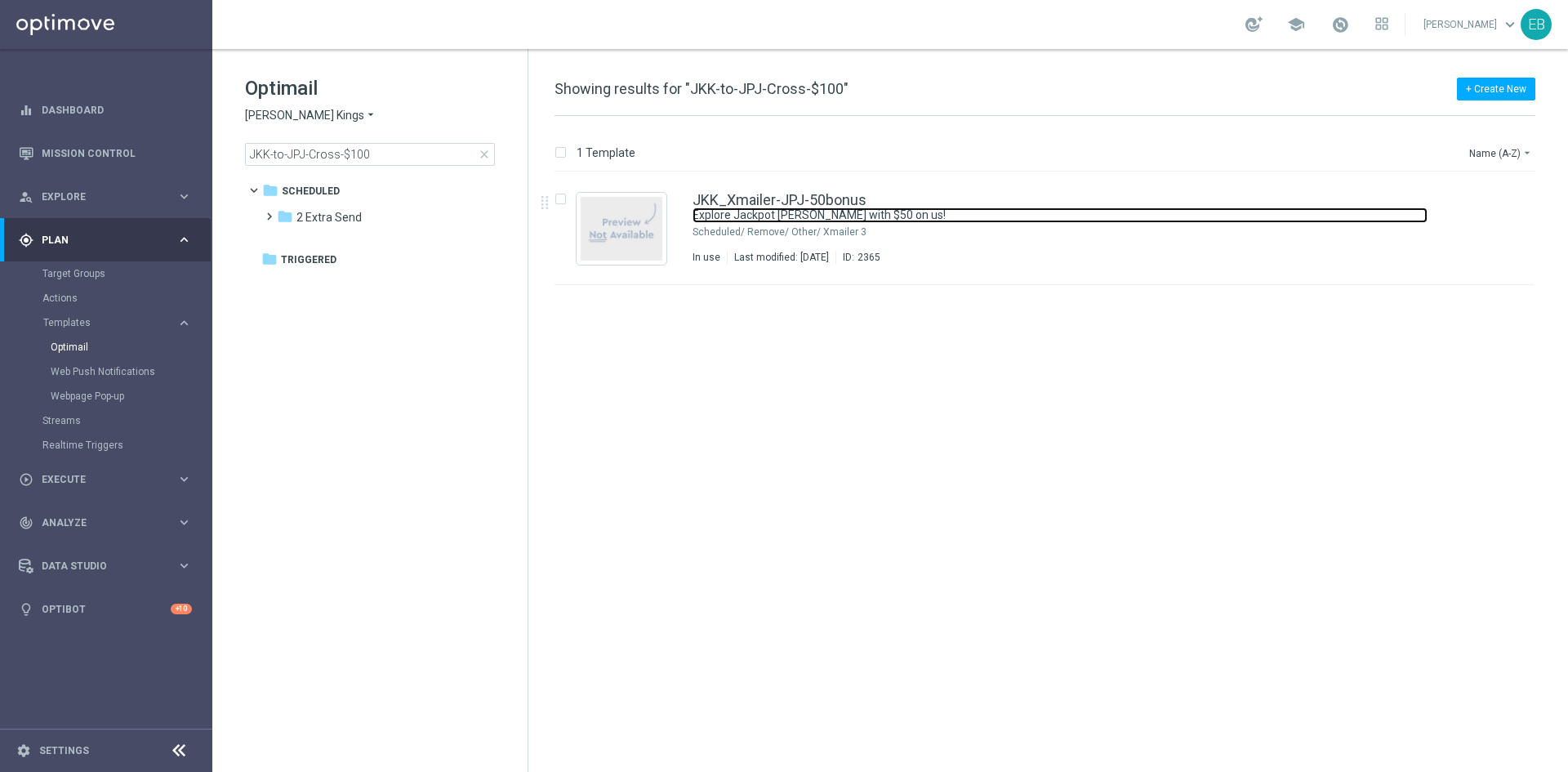
click at [1045, 218] on link "Explore Jackpot Jill with $50 on us!" at bounding box center [1060, 215] width 735 height 16
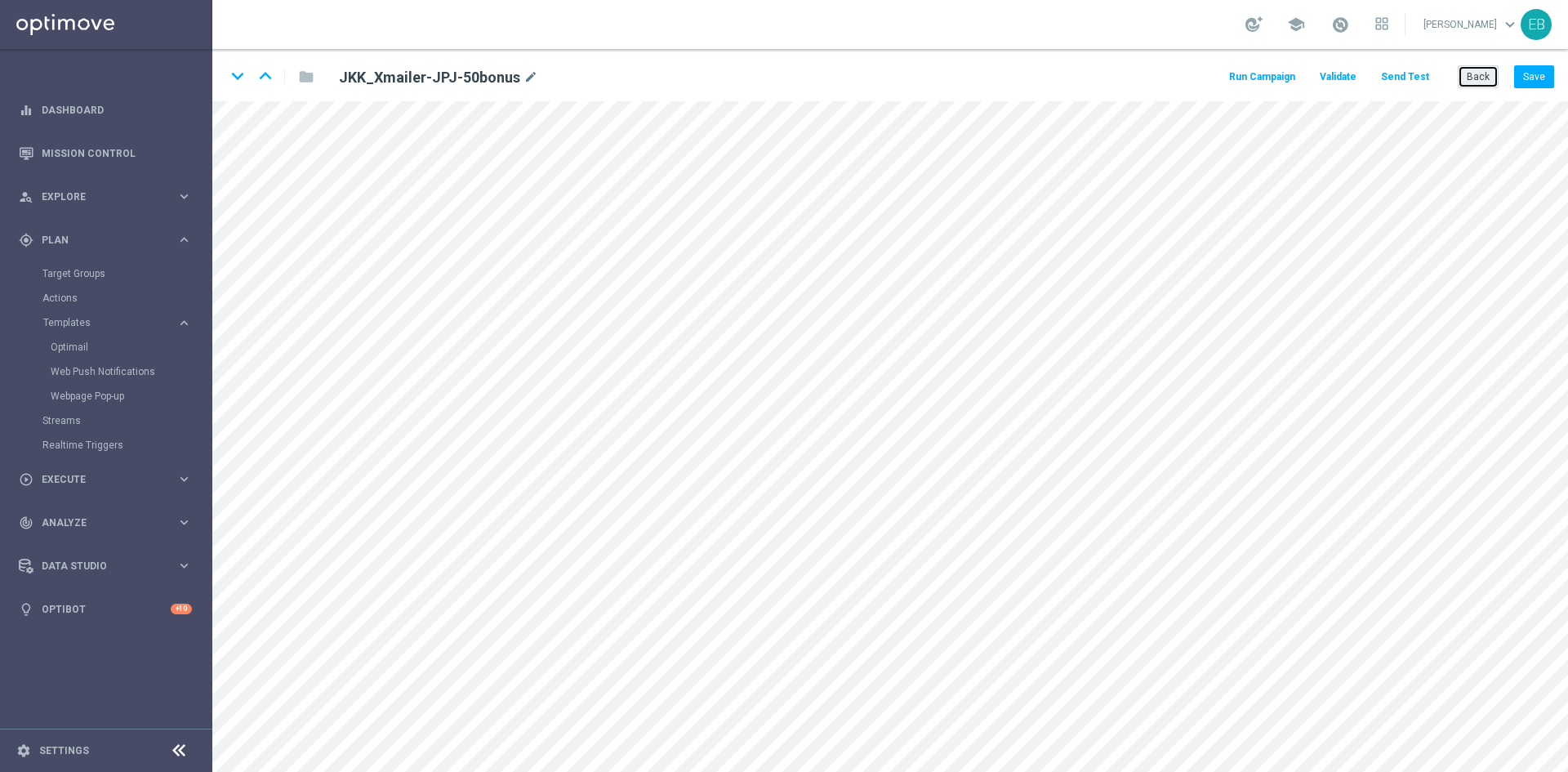
click at [1482, 76] on button "Back" at bounding box center [1479, 76] width 41 height 23
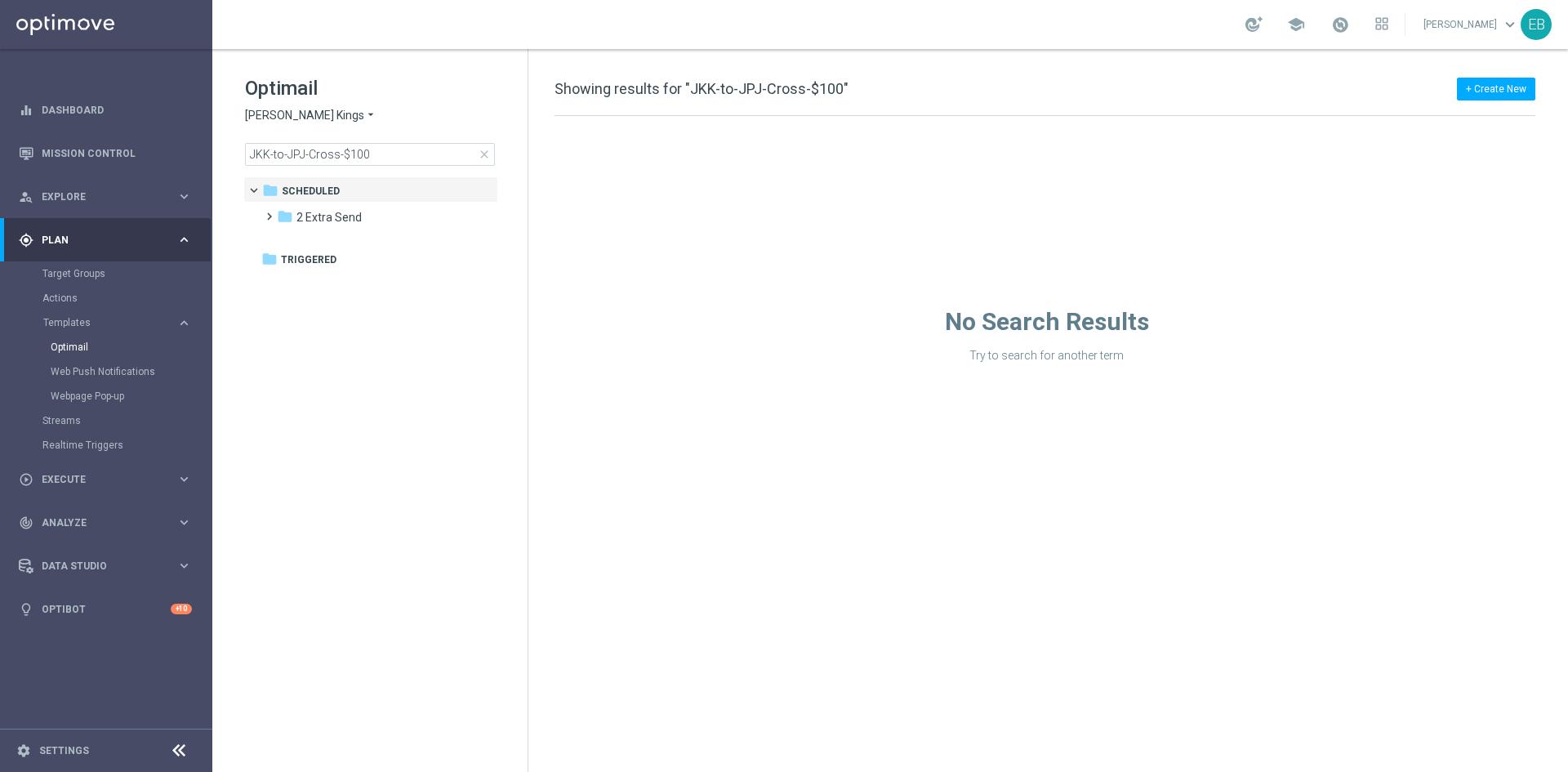
drag, startPoint x: 388, startPoint y: 137, endPoint x: 384, endPoint y: 144, distance: 8.1
click at [387, 139] on div "Optimail Johnnie Kash Kings arrow_drop_down × Johnnie Kash Kings JKK-to-JPJ-Cro…" at bounding box center [386, 121] width 282 height 90
click at [378, 155] on input "JKK-to-JPJ-Cross-$100" at bounding box center [370, 155] width 250 height 23
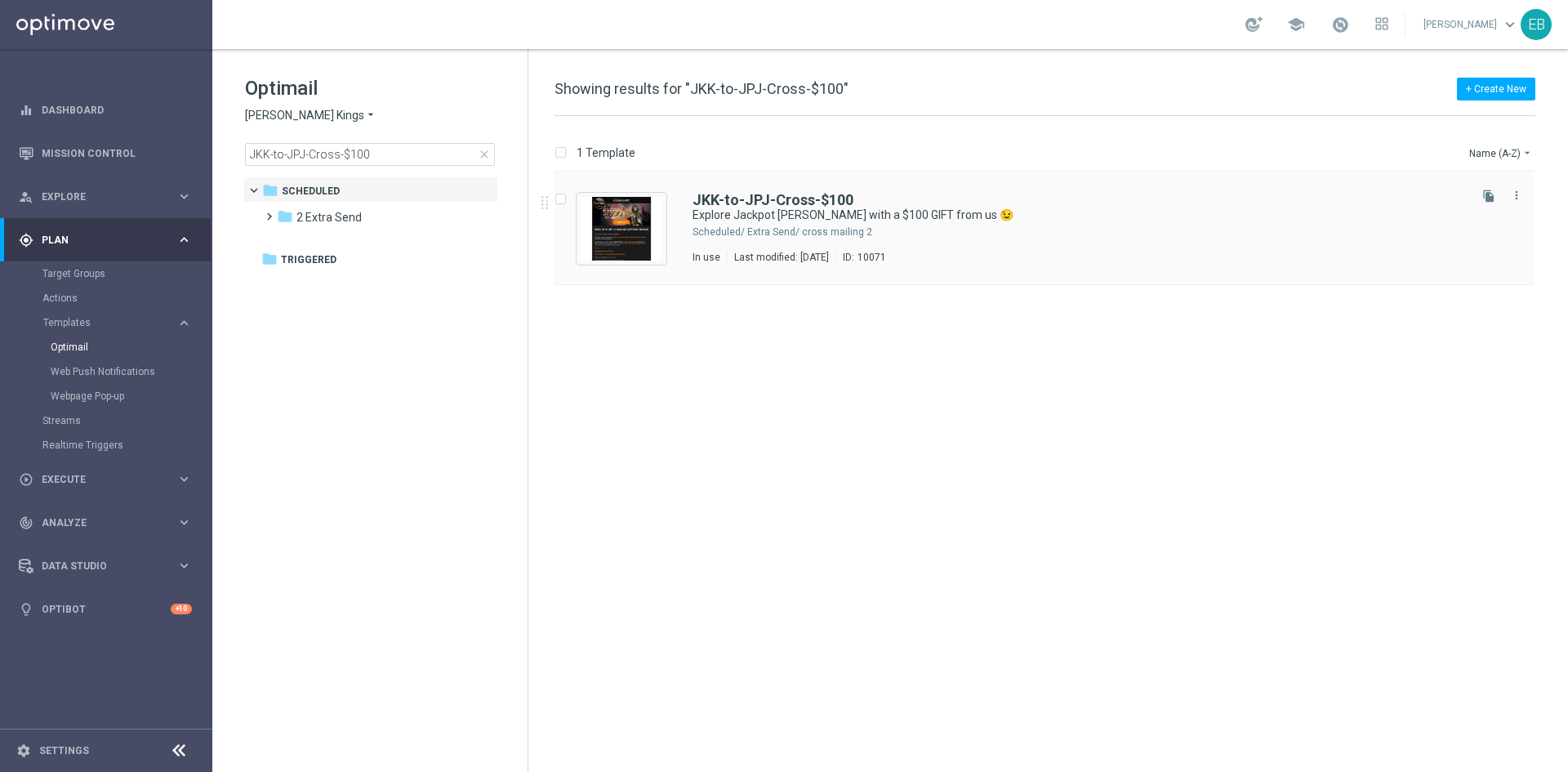
click at [1074, 227] on div "2 Extra Send/ cross mailing" at bounding box center [1106, 232] width 718 height 13
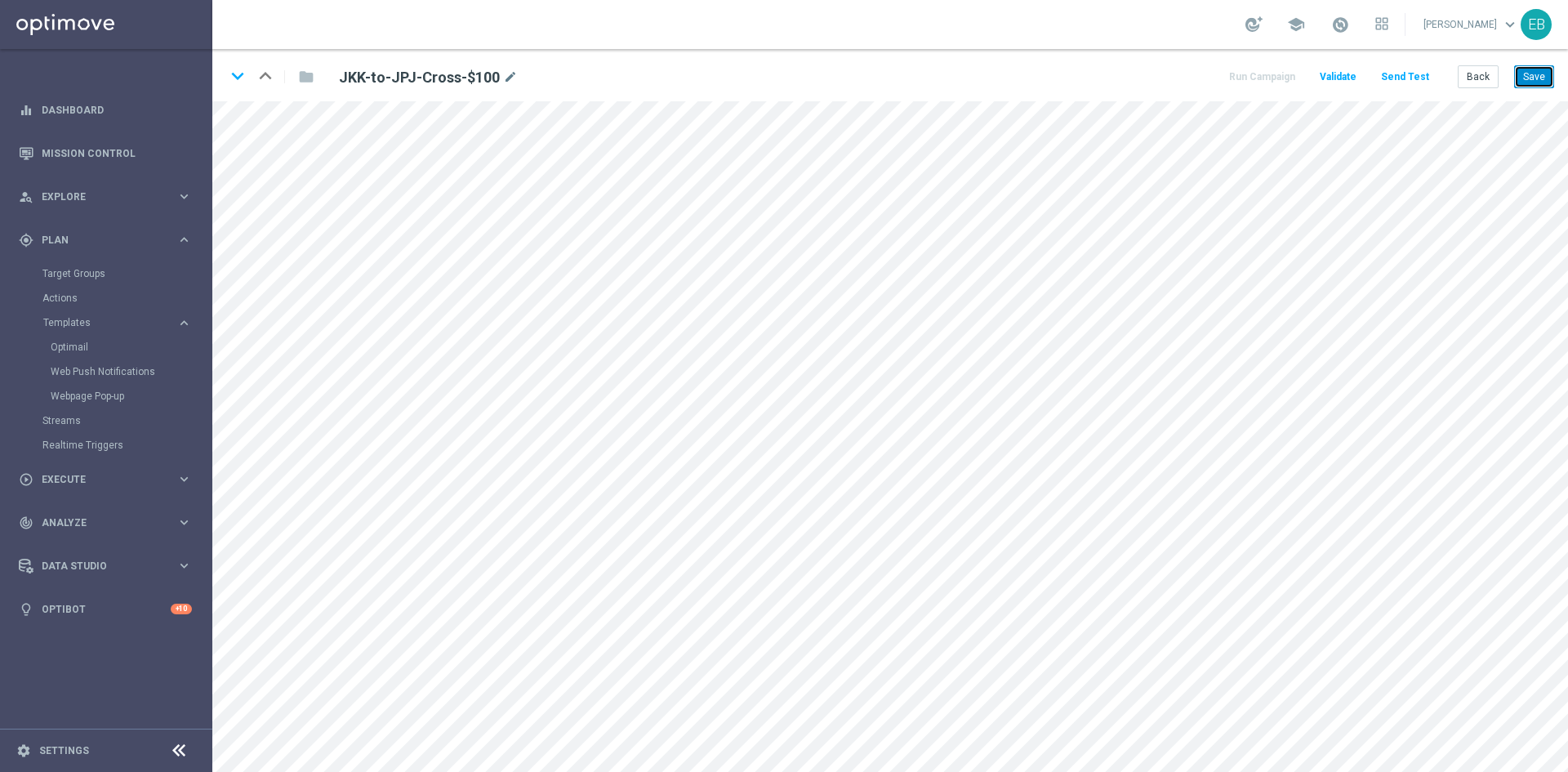
click at [1521, 78] on button "Save" at bounding box center [1534, 76] width 40 height 23
click at [1528, 79] on button "Save" at bounding box center [1534, 76] width 40 height 23
click at [1525, 76] on button "Save" at bounding box center [1534, 76] width 40 height 23
click at [1479, 88] on button "Back" at bounding box center [1479, 76] width 41 height 23
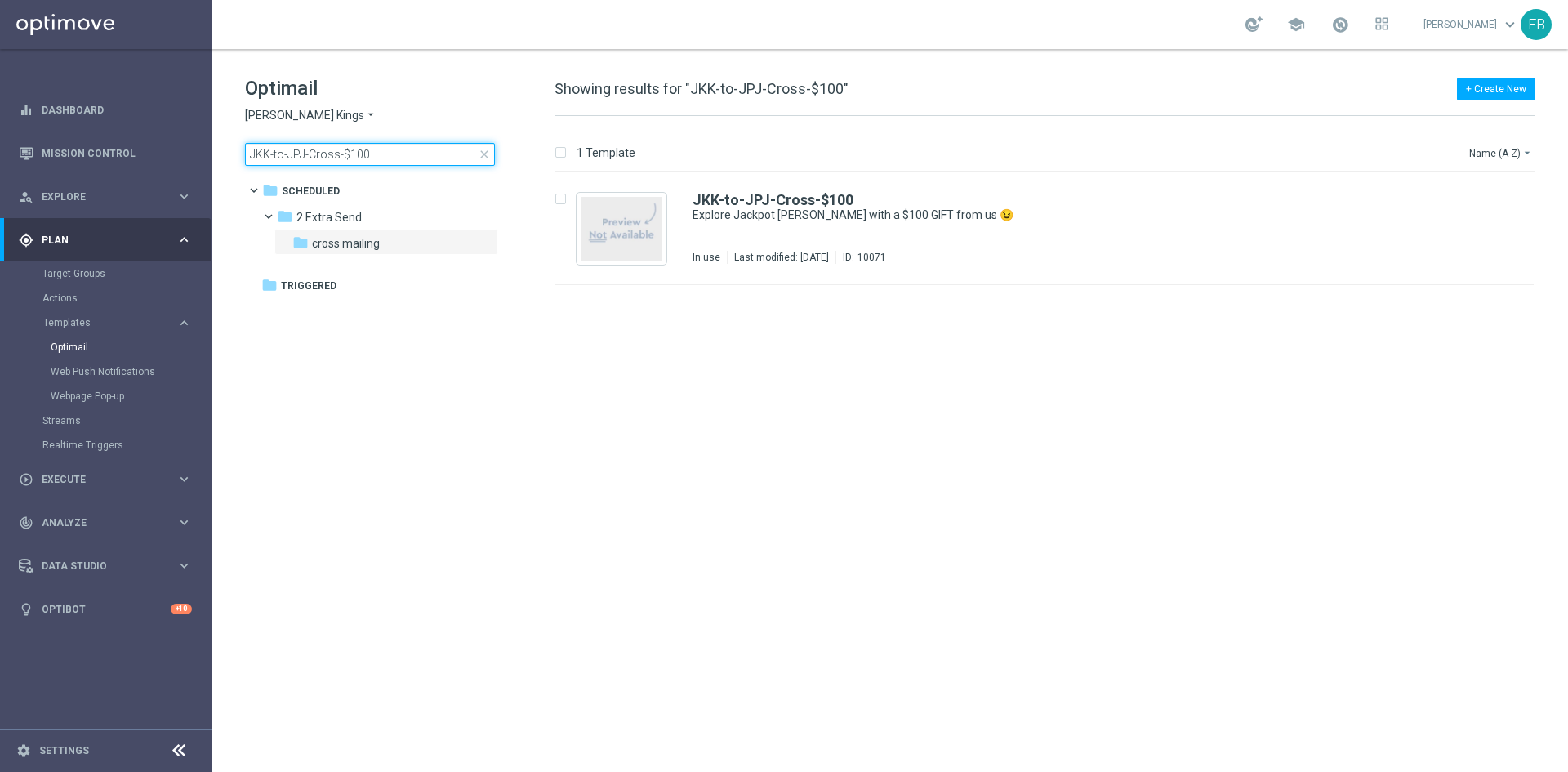
click at [420, 156] on input "JKK-to-JPJ-Cross-$100" at bounding box center [370, 155] width 250 height 23
type input "JKK-to-JPJ-Cross-$200"
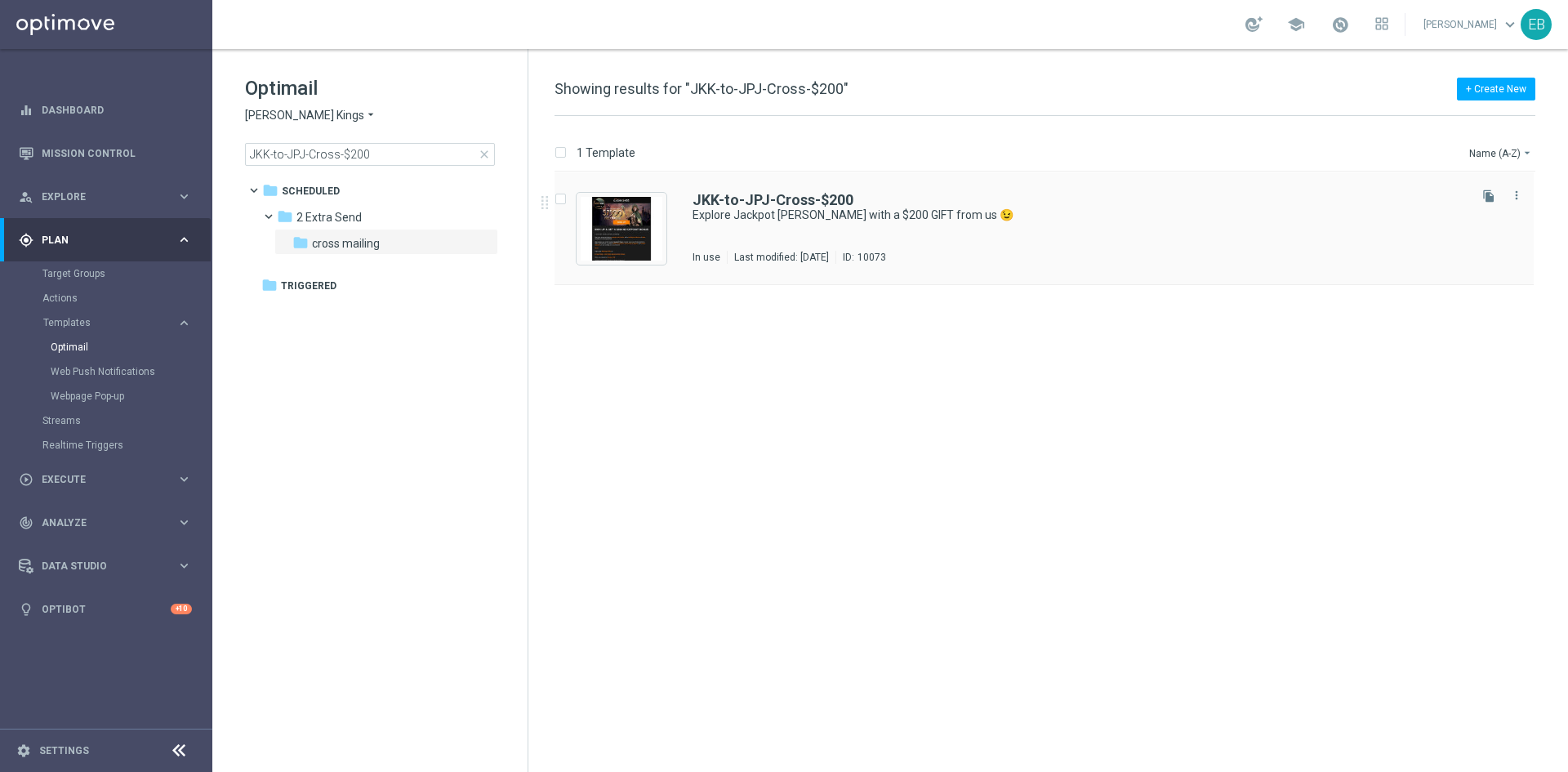
click at [1035, 225] on div "JKK-to-JPJ-Cross-$200 Explore Jackpot Jill with a $200 GIFT from us 😉 In use La…" at bounding box center [1079, 228] width 773 height 71
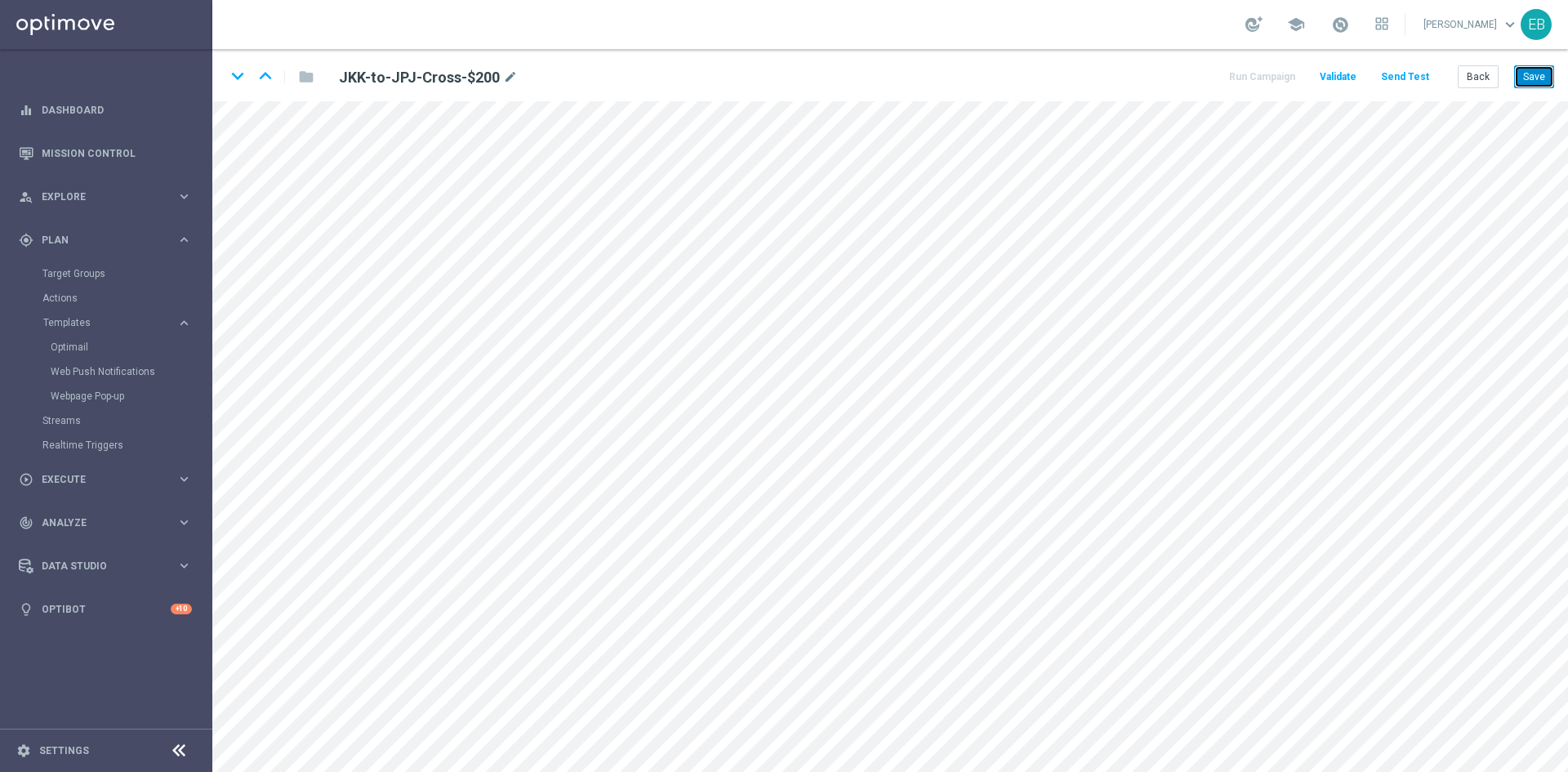
click at [1537, 69] on button "Save" at bounding box center [1534, 76] width 40 height 23
click at [1539, 69] on button "Save" at bounding box center [1534, 76] width 40 height 23
click at [1484, 76] on button "Back" at bounding box center [1479, 76] width 41 height 23
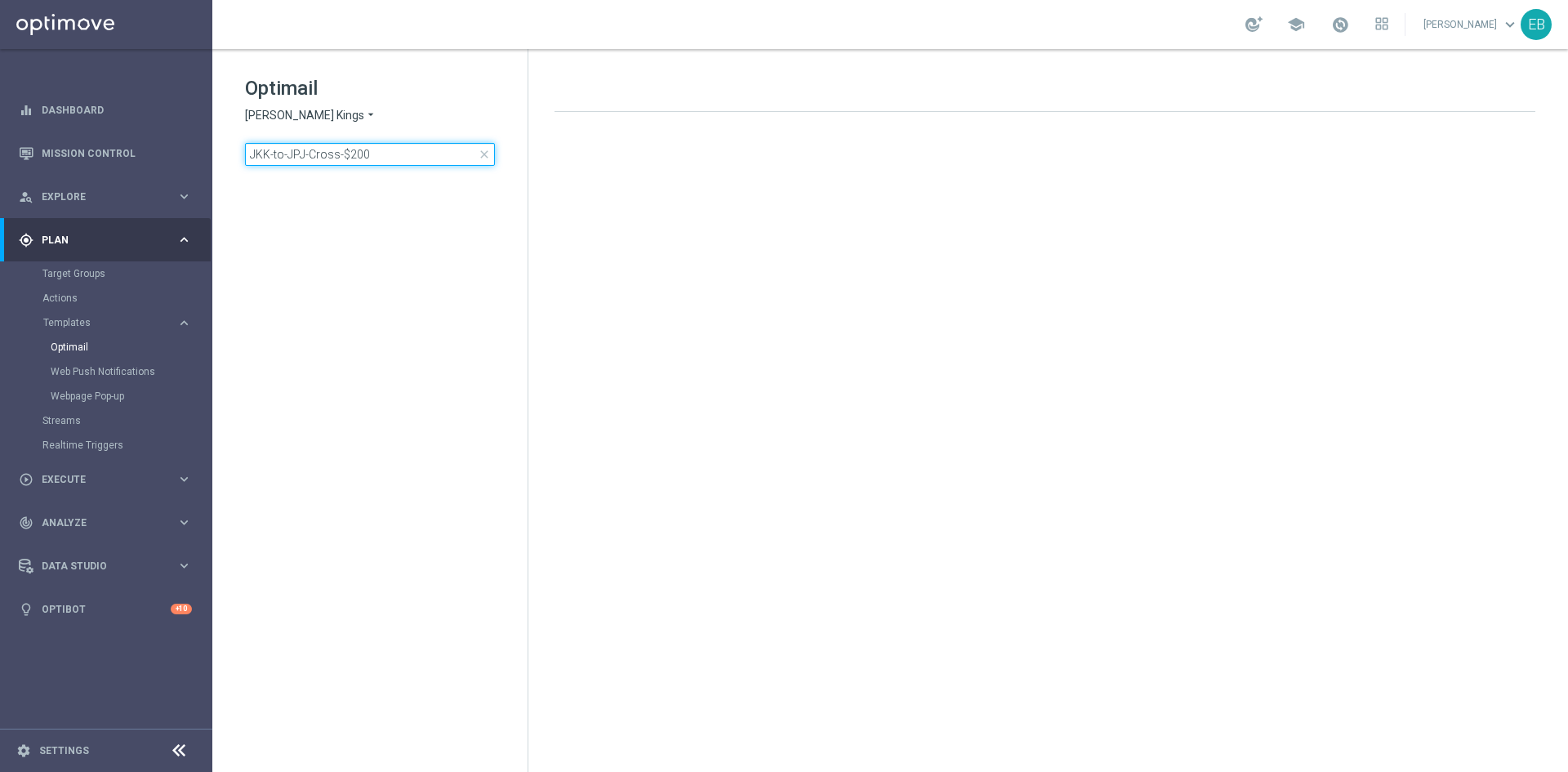
click at [399, 159] on input "JKK-to-JPJ-Cross-$200" at bounding box center [370, 155] width 250 height 23
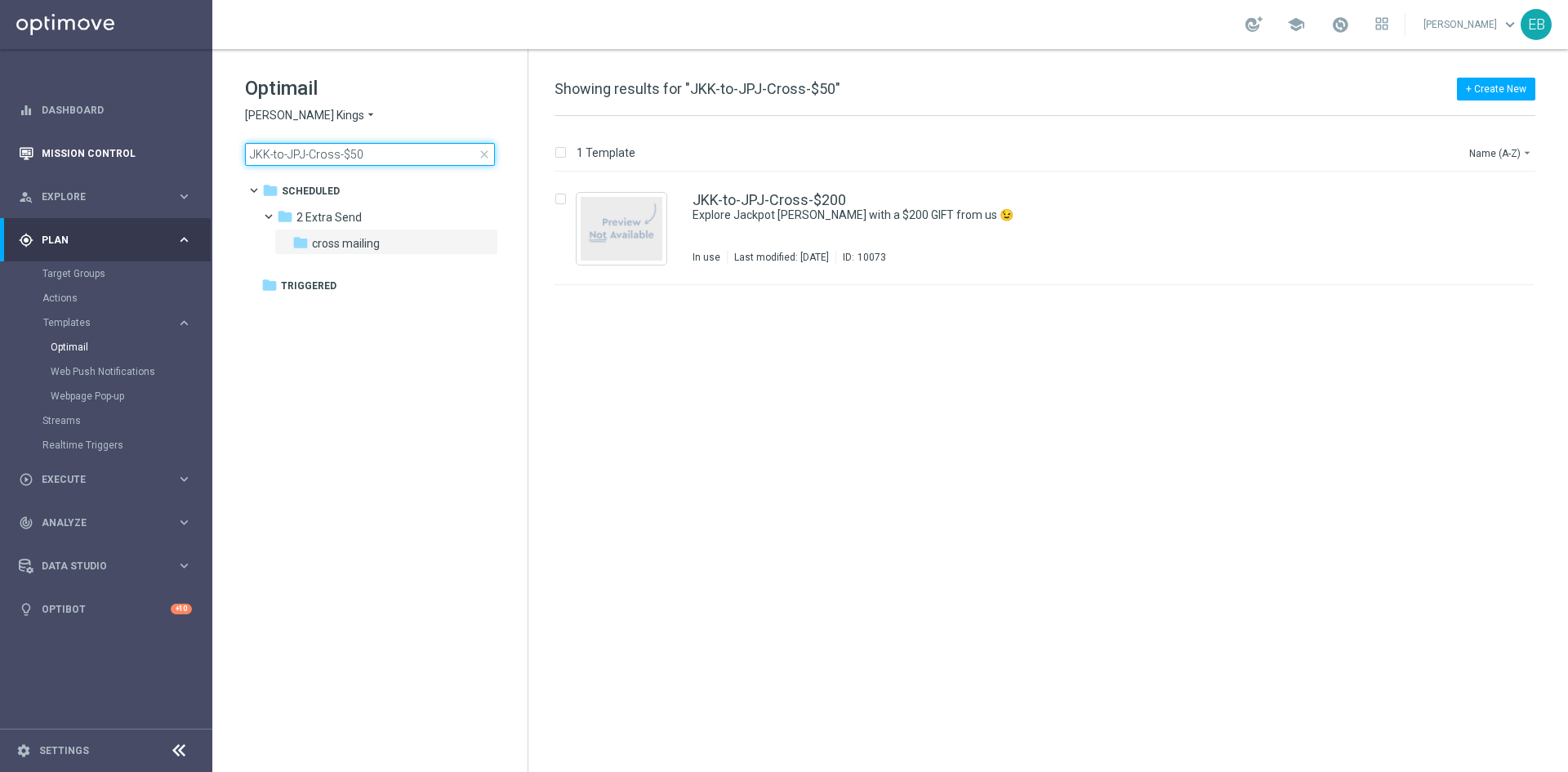
type input "JKK-to-JPJ-Cross-$50"
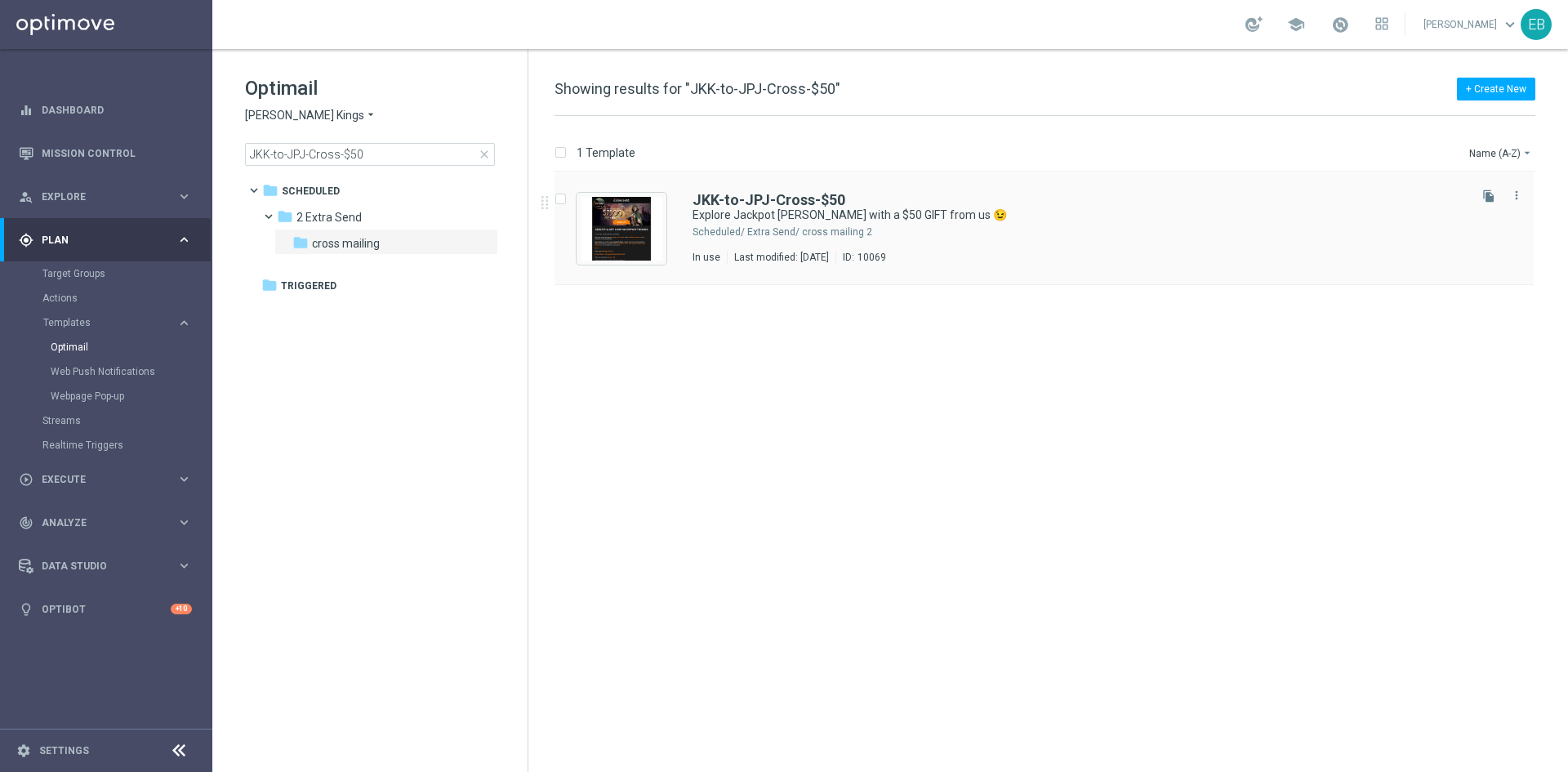
click at [1110, 195] on div "JKK-to-JPJ-Cross-$50" at bounding box center [1079, 200] width 773 height 15
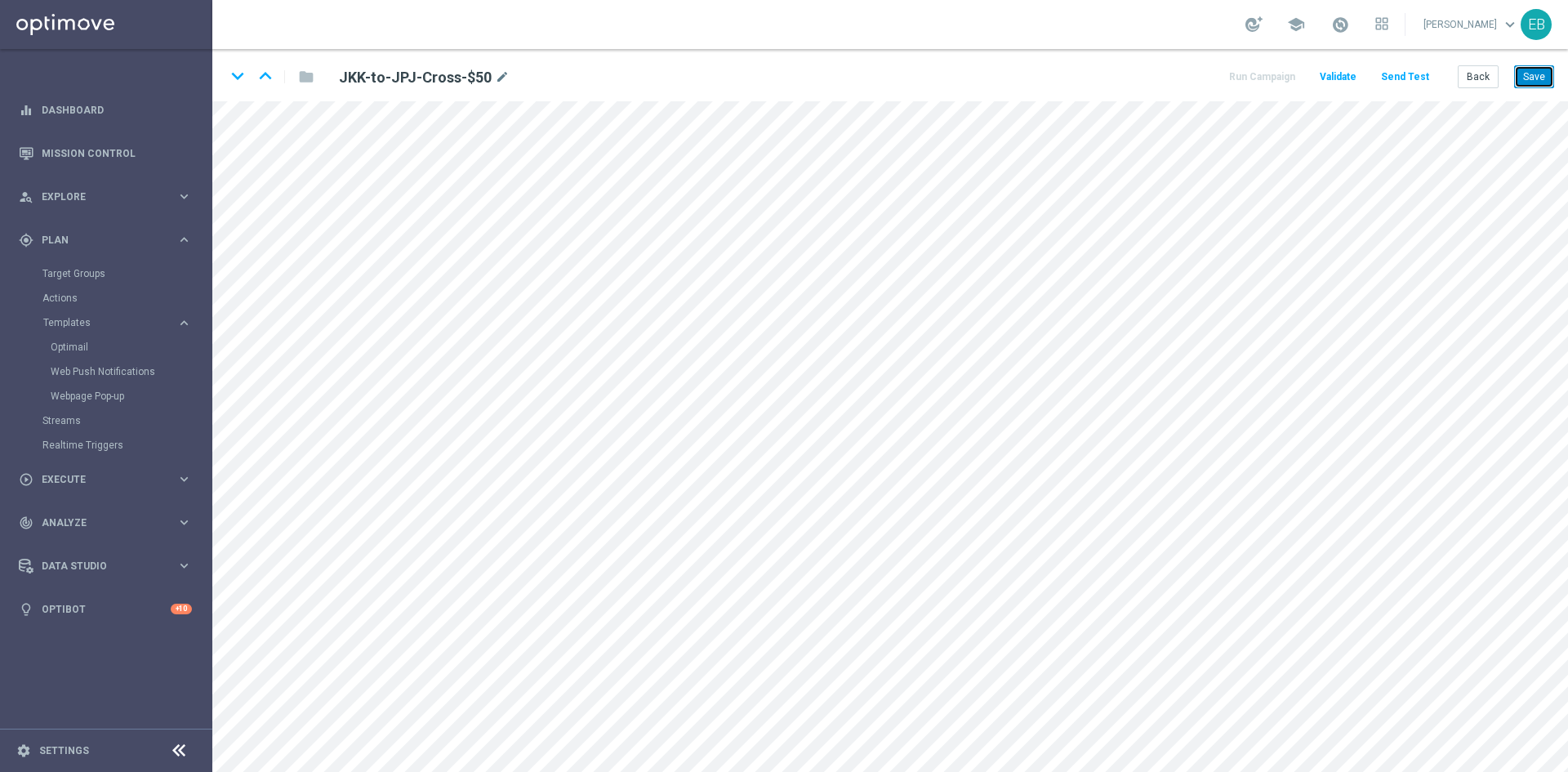
click at [1543, 80] on button "Save" at bounding box center [1534, 76] width 40 height 23
click at [1472, 78] on button "Back" at bounding box center [1479, 76] width 41 height 23
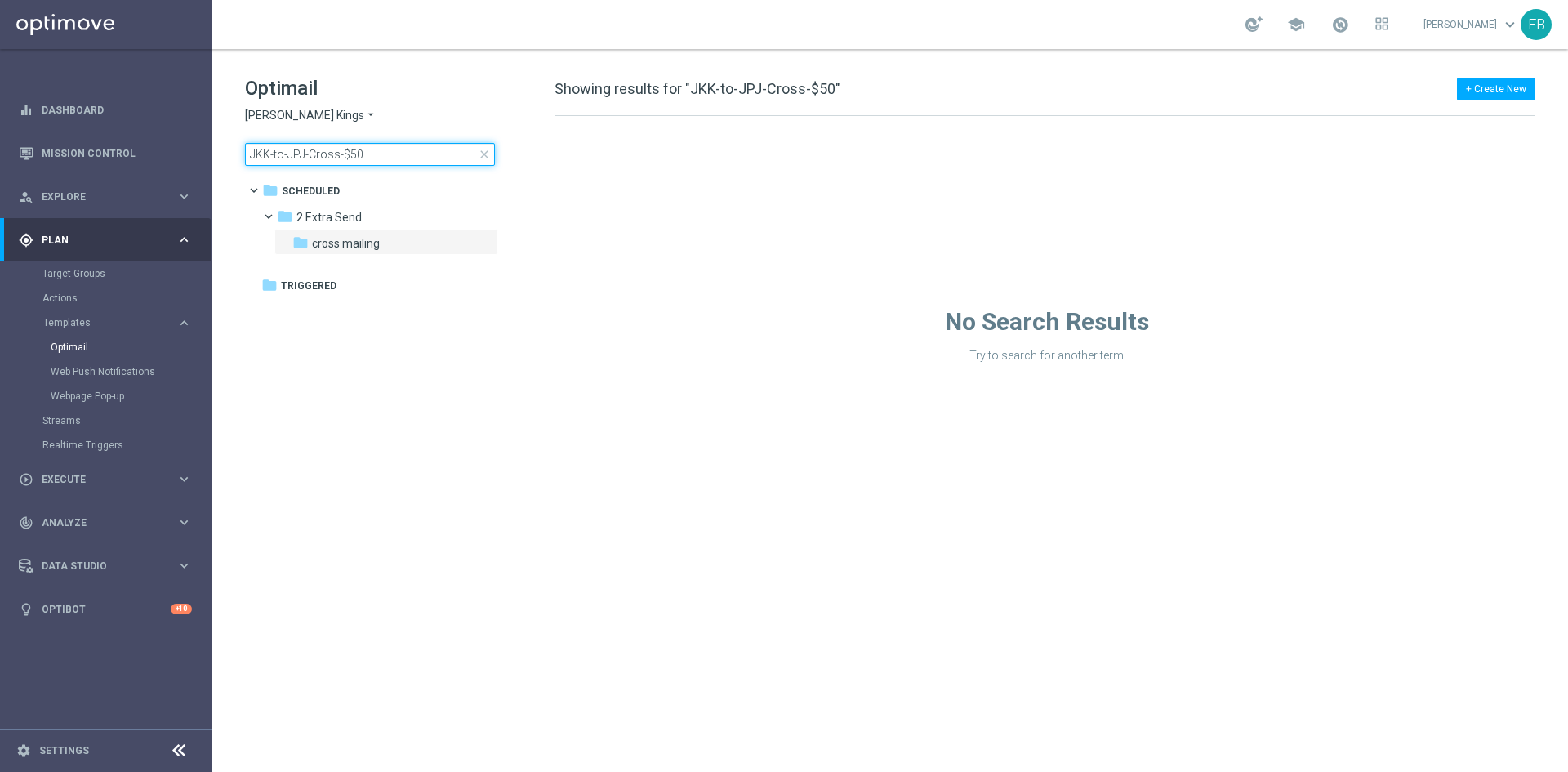
click at [414, 151] on input "JKK-to-JPJ-Cross-$50" at bounding box center [370, 155] width 250 height 23
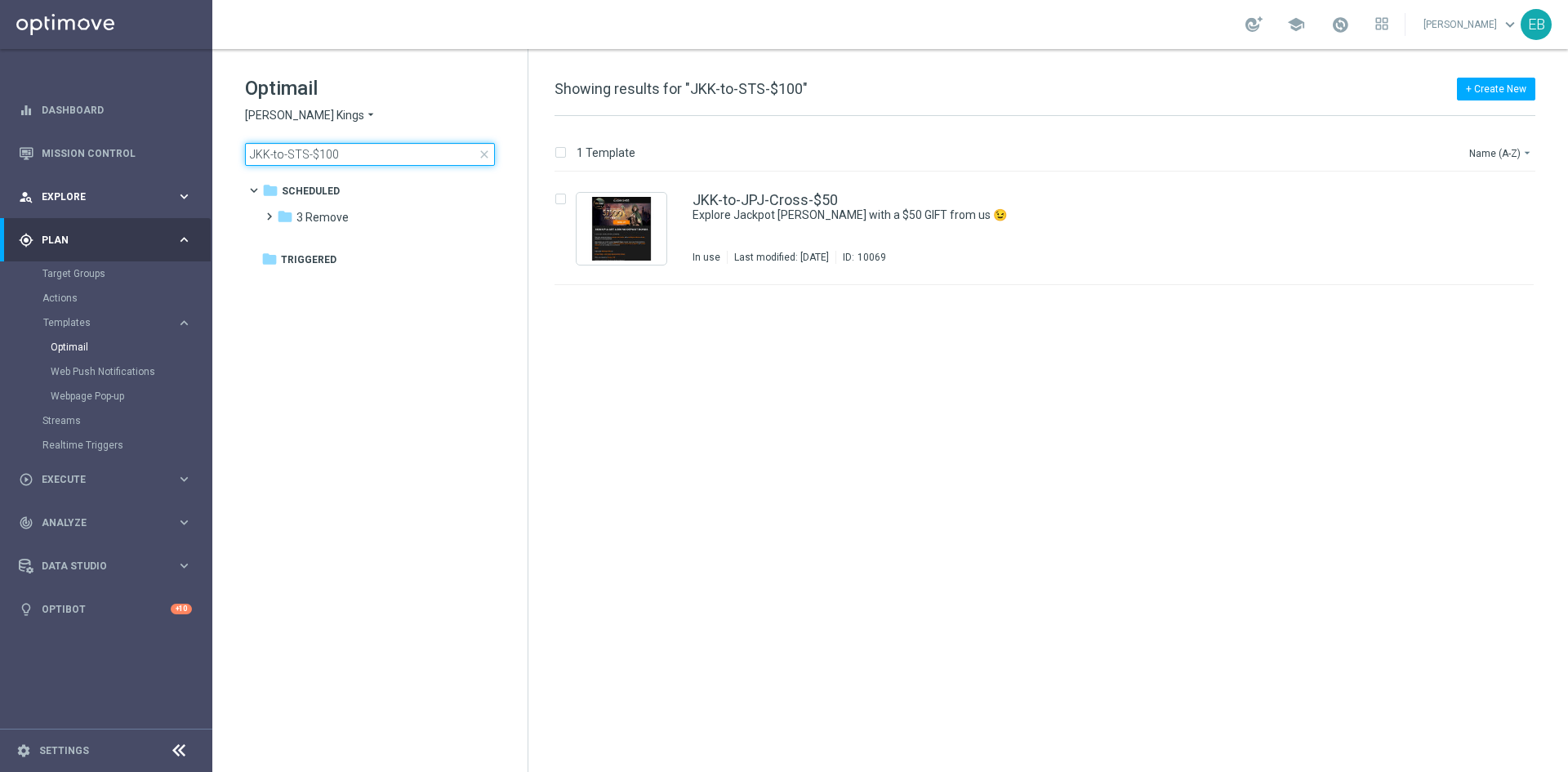
type input "JKK-to-STS-$100"
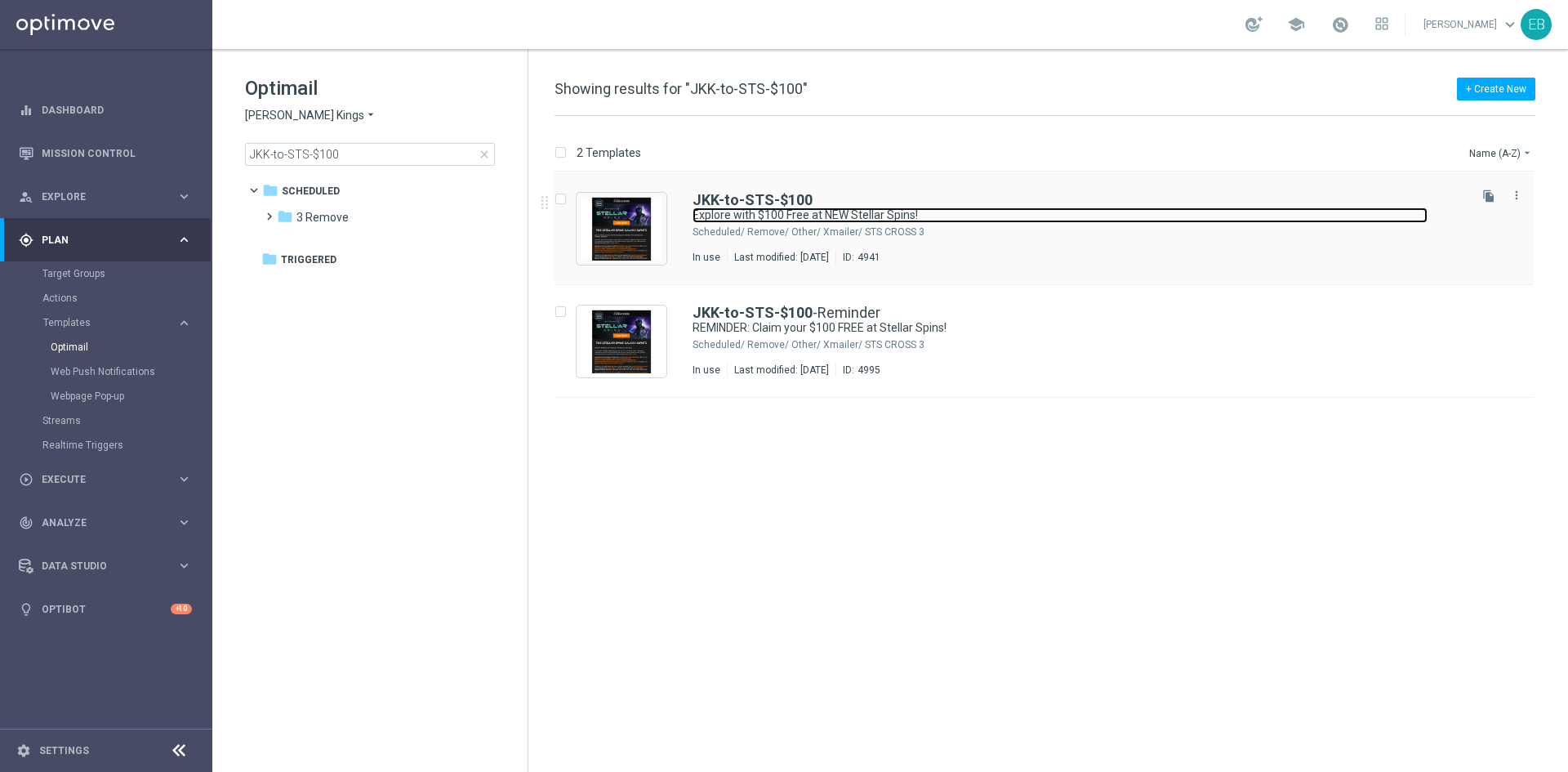
click at [1082, 211] on link "Explore with $100 Free at NEW Stellar Spins!" at bounding box center [1060, 215] width 735 height 16
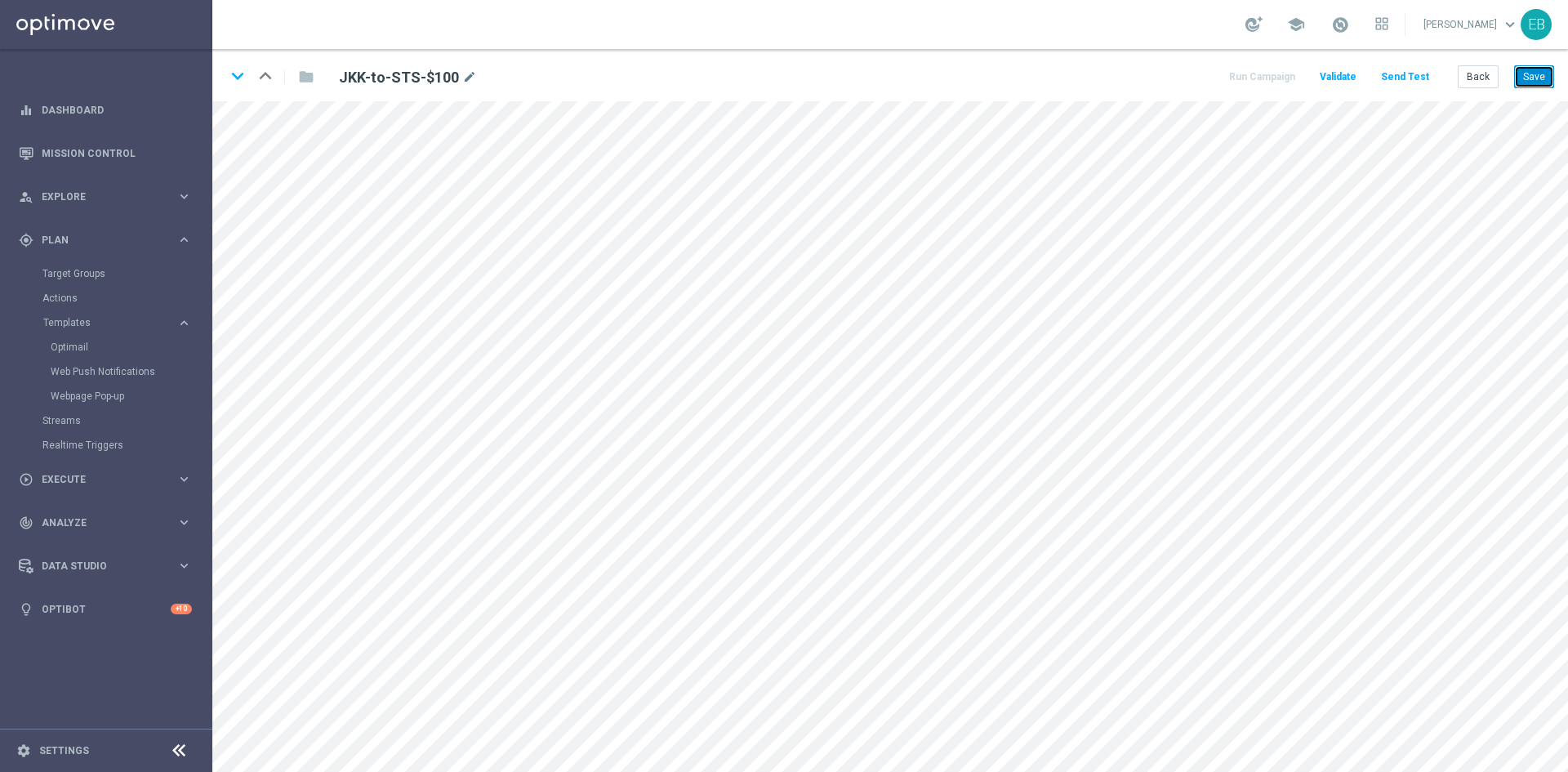
click at [1521, 81] on button "Save" at bounding box center [1534, 76] width 40 height 23
click at [1478, 83] on button "Back" at bounding box center [1479, 76] width 41 height 23
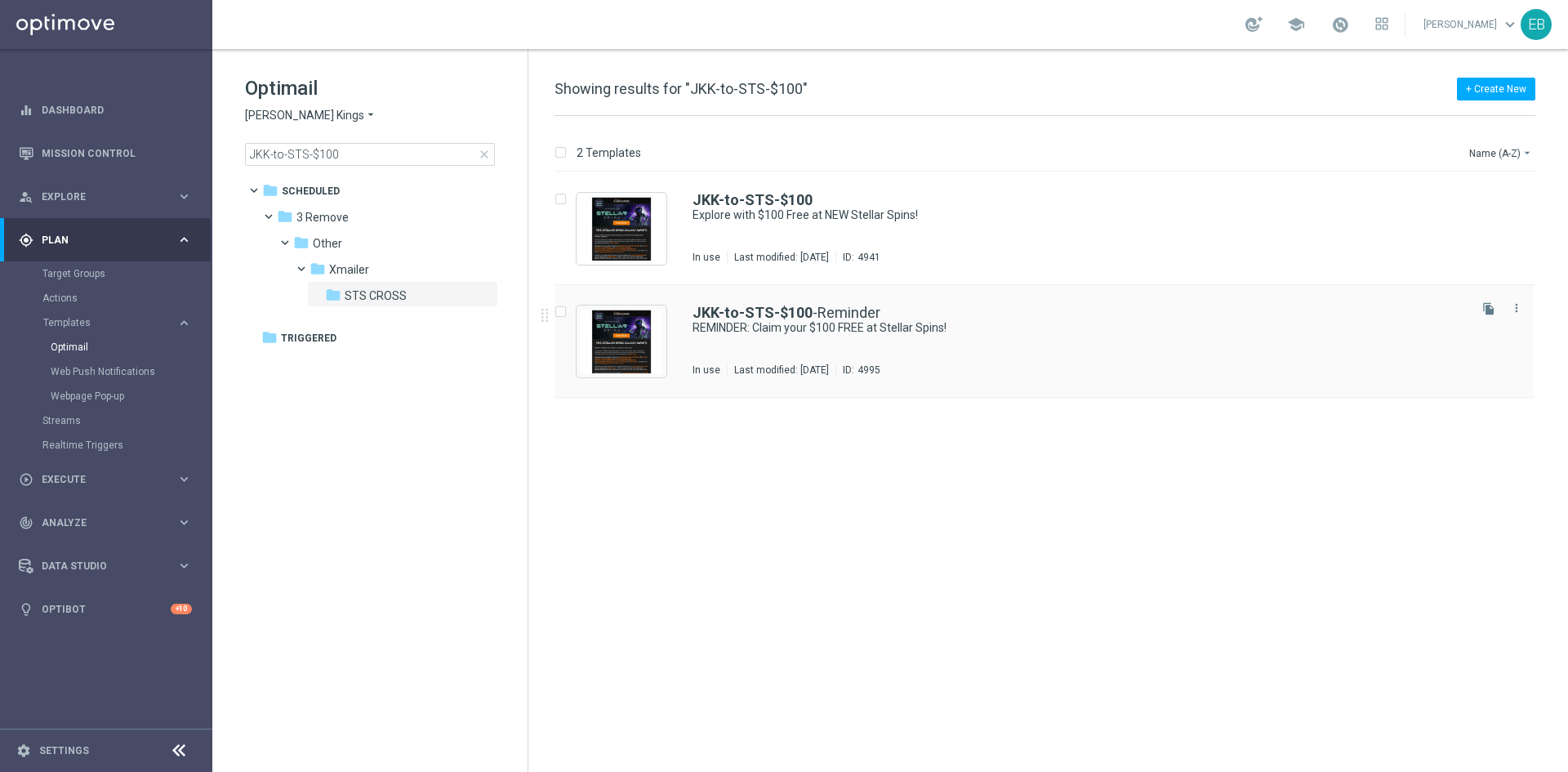
click at [1082, 347] on div "JKK-to-STS-$100 -Reminder REMINDER: Claim your $100 FREE at Stellar Spins! In u…" at bounding box center [1079, 341] width 773 height 71
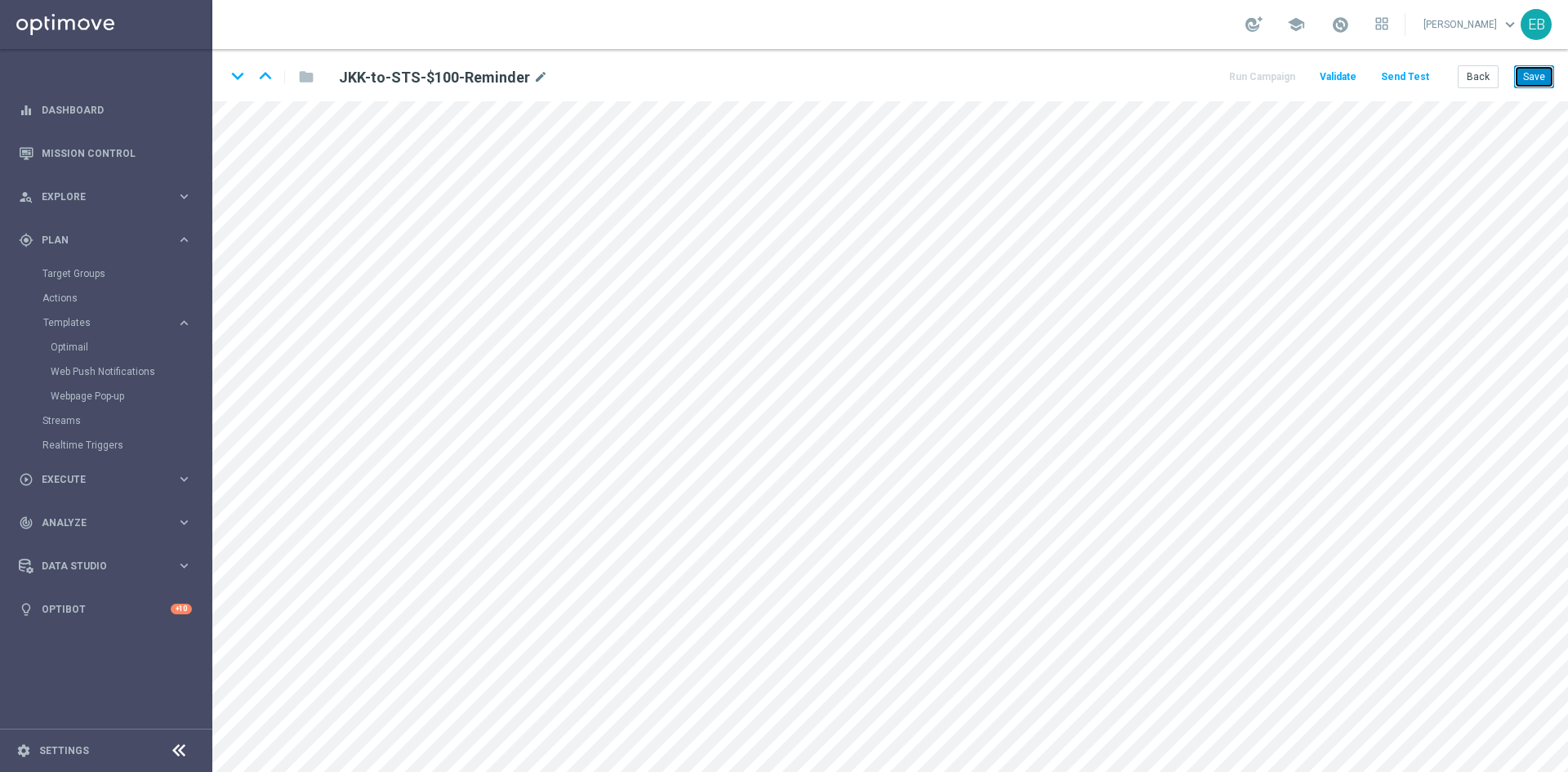
click at [1530, 75] on button "Save" at bounding box center [1534, 76] width 40 height 23
click at [1475, 78] on button "Back" at bounding box center [1479, 76] width 41 height 23
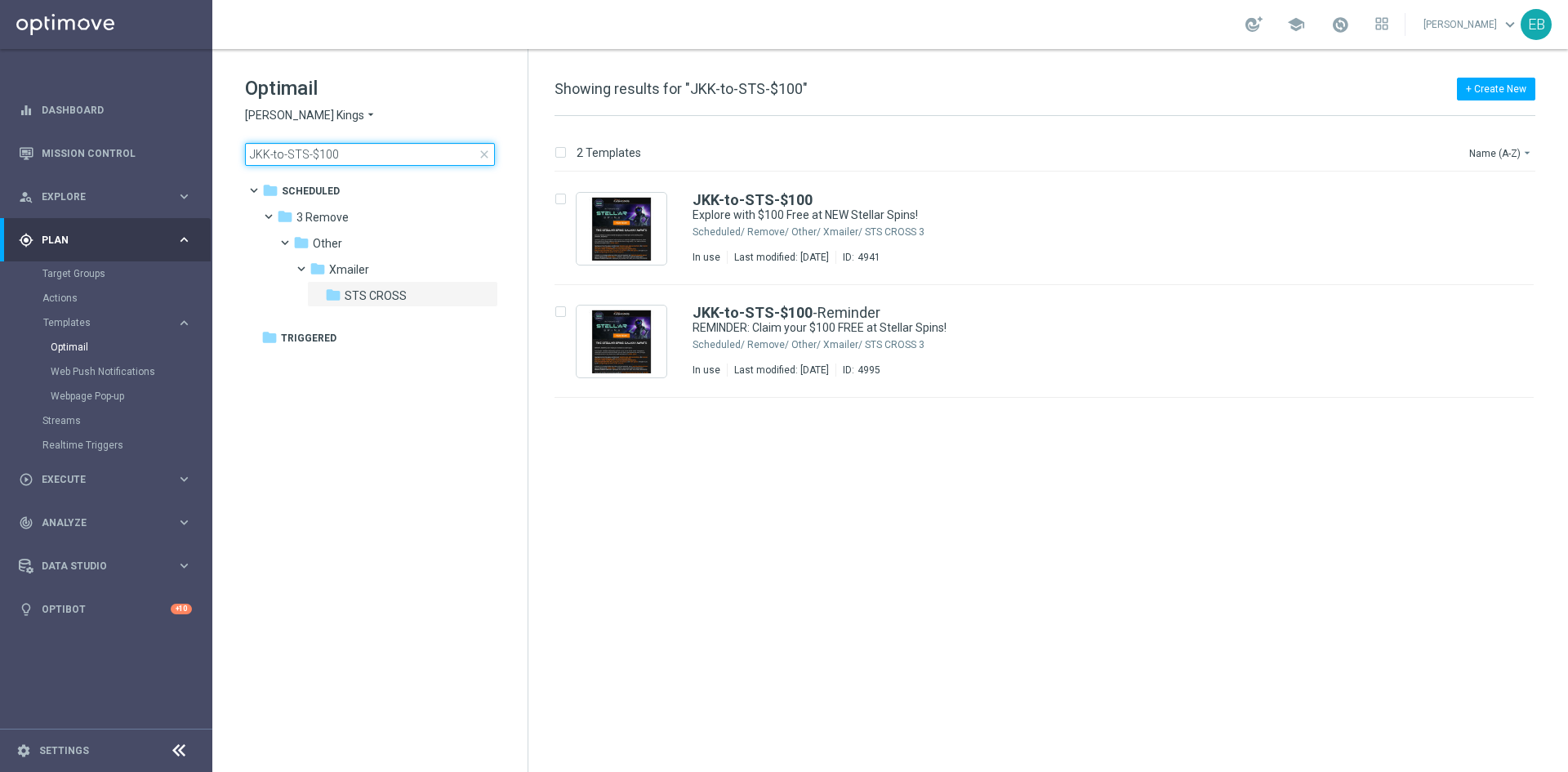
click at [347, 152] on input "JKK-to-STS-$100" at bounding box center [370, 155] width 250 height 23
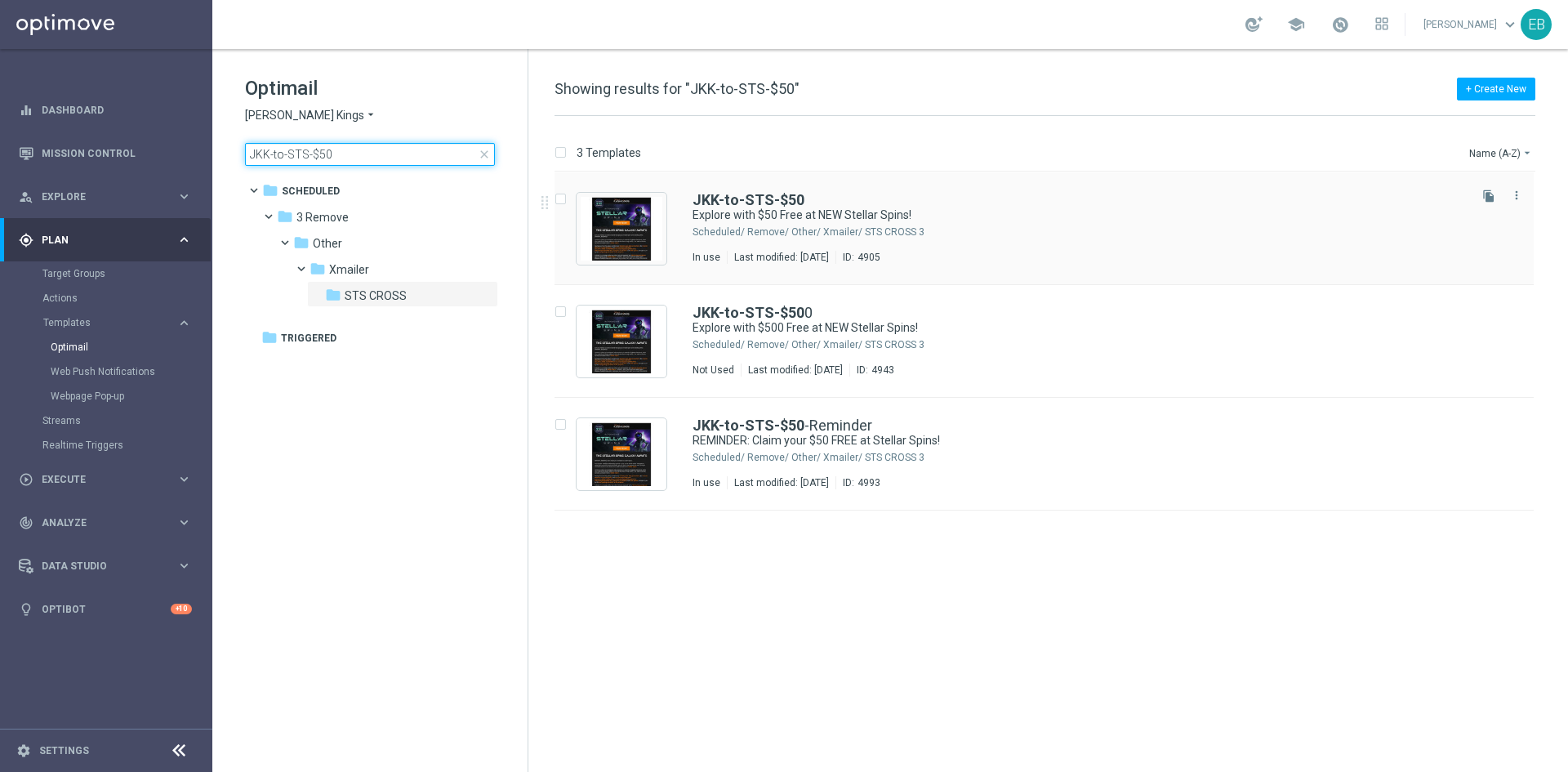
type input "JKK-to-STS-$50"
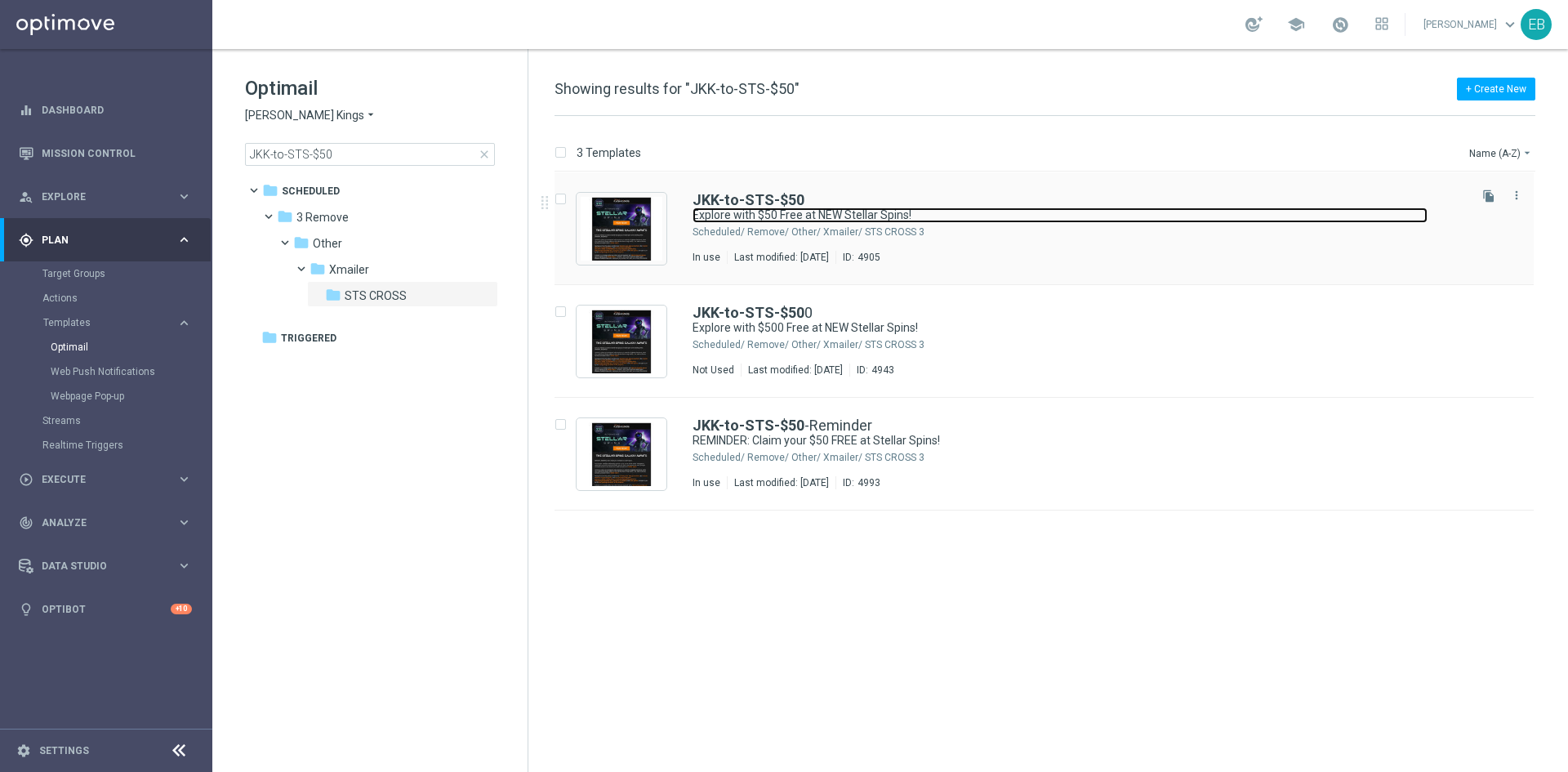
click at [1106, 221] on link "Explore with $50 Free at NEW Stellar Spins!" at bounding box center [1060, 215] width 735 height 16
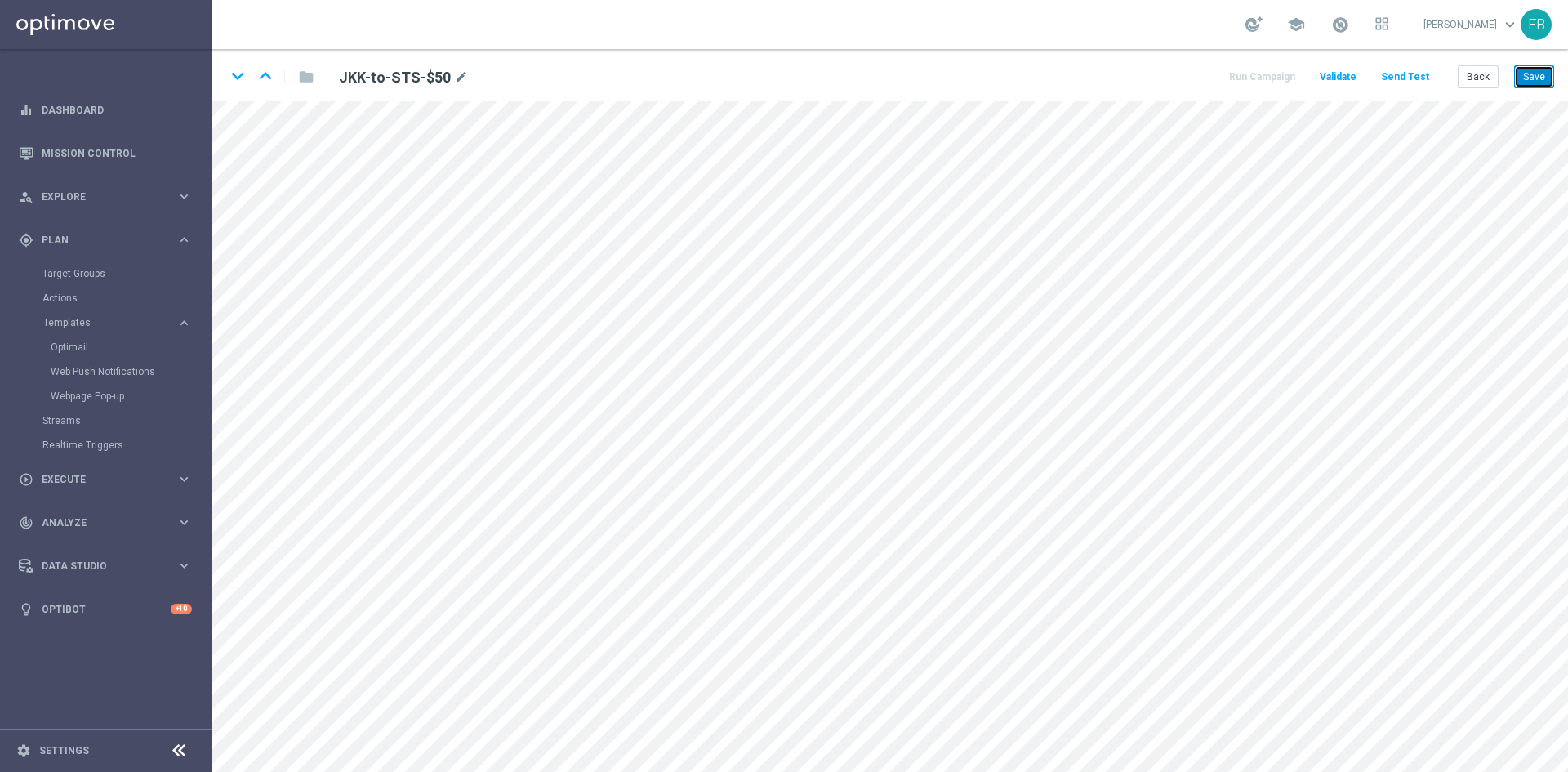
click at [1537, 71] on button "Save" at bounding box center [1534, 76] width 40 height 23
click at [1494, 69] on button "Back" at bounding box center [1479, 76] width 41 height 23
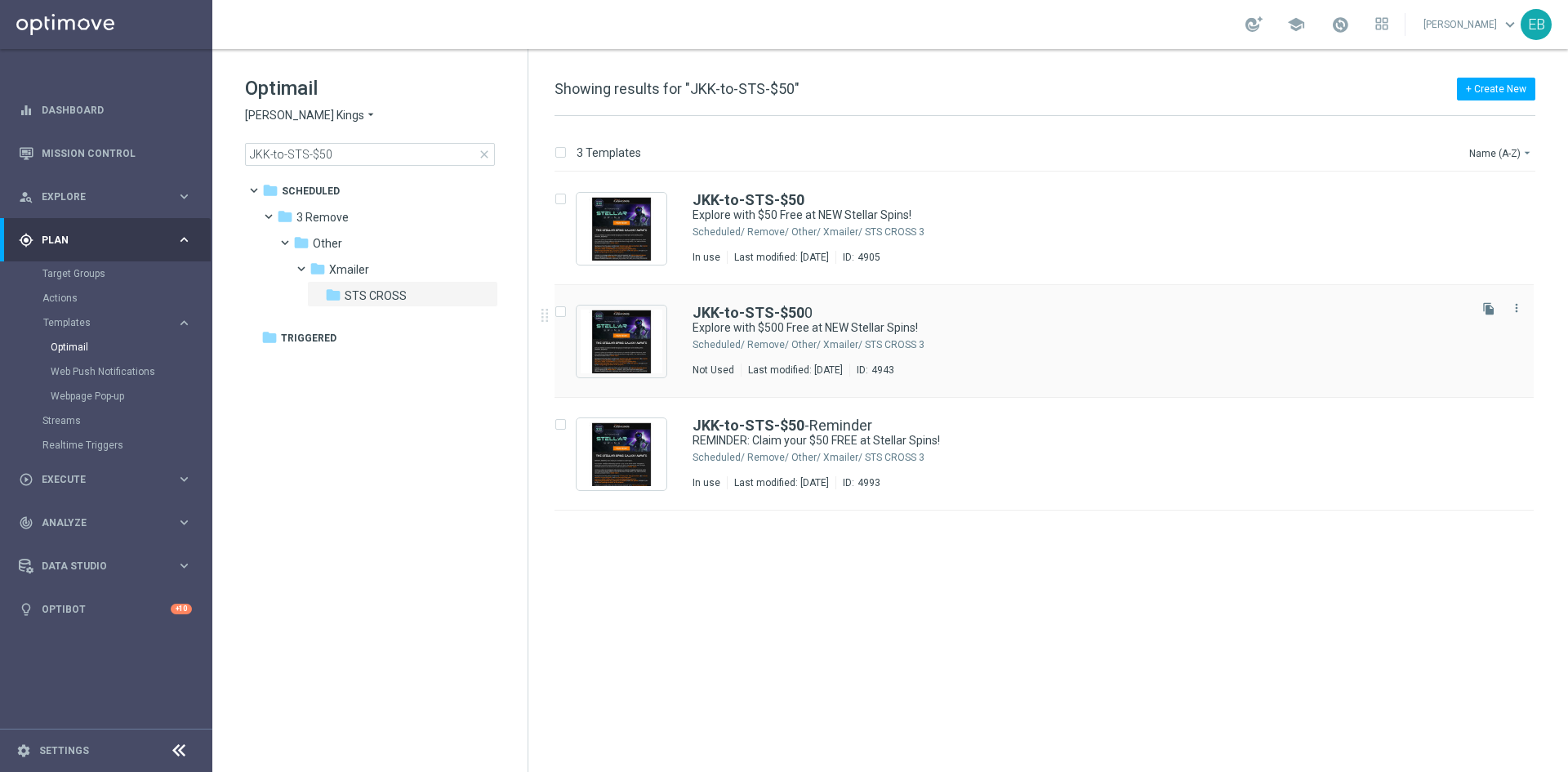
click at [991, 343] on div "3 Remove/ Other/ Xmailer/ STS CROSS" at bounding box center [1106, 344] width 718 height 13
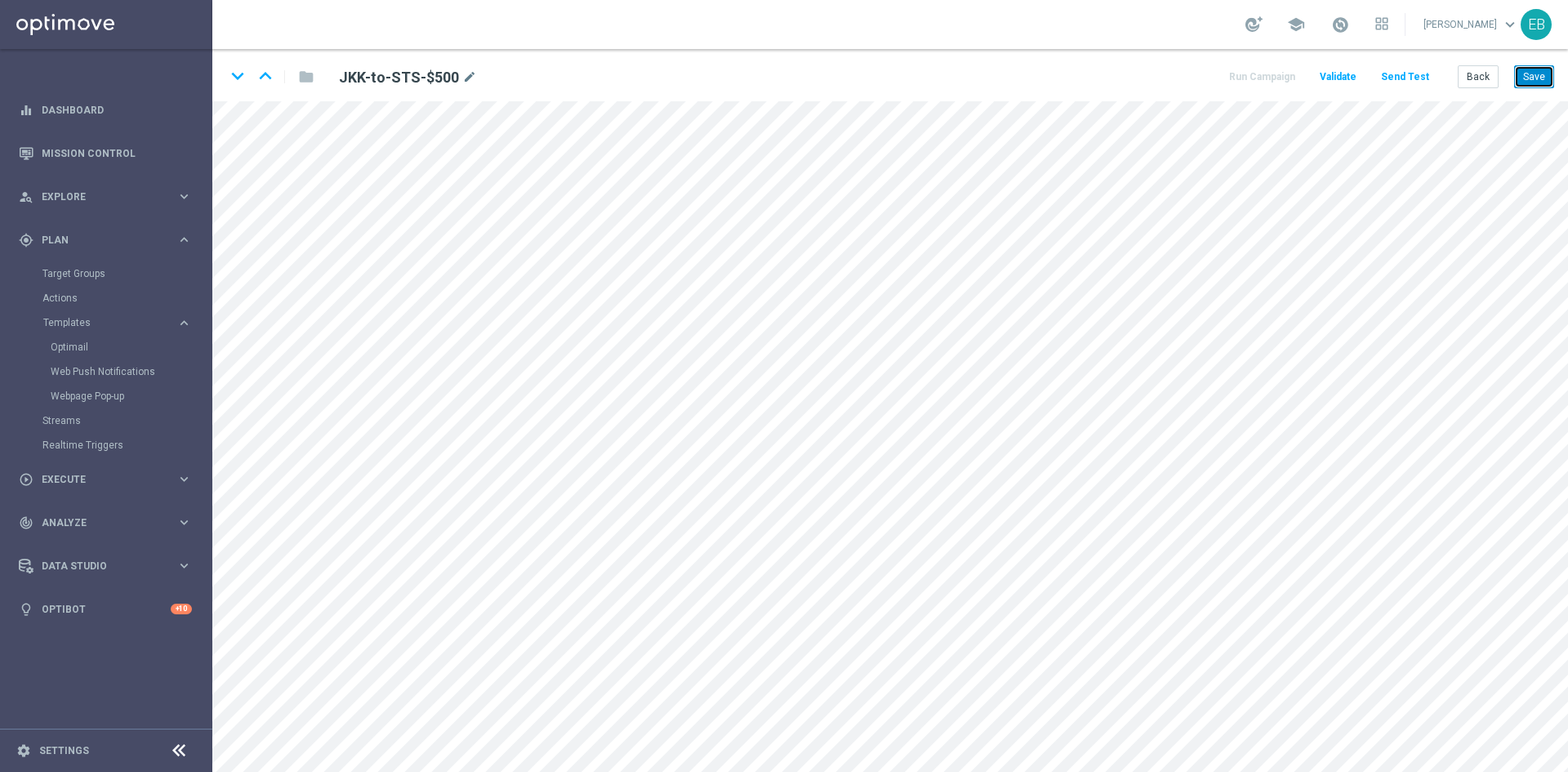
click at [1545, 78] on button "Save" at bounding box center [1534, 76] width 40 height 23
click at [1539, 72] on button "Save" at bounding box center [1534, 76] width 40 height 23
click at [1532, 69] on button "Save" at bounding box center [1534, 76] width 40 height 23
click at [1540, 84] on button "Save" at bounding box center [1534, 76] width 40 height 23
drag, startPoint x: 1491, startPoint y: 76, endPoint x: 1465, endPoint y: 82, distance: 26.7
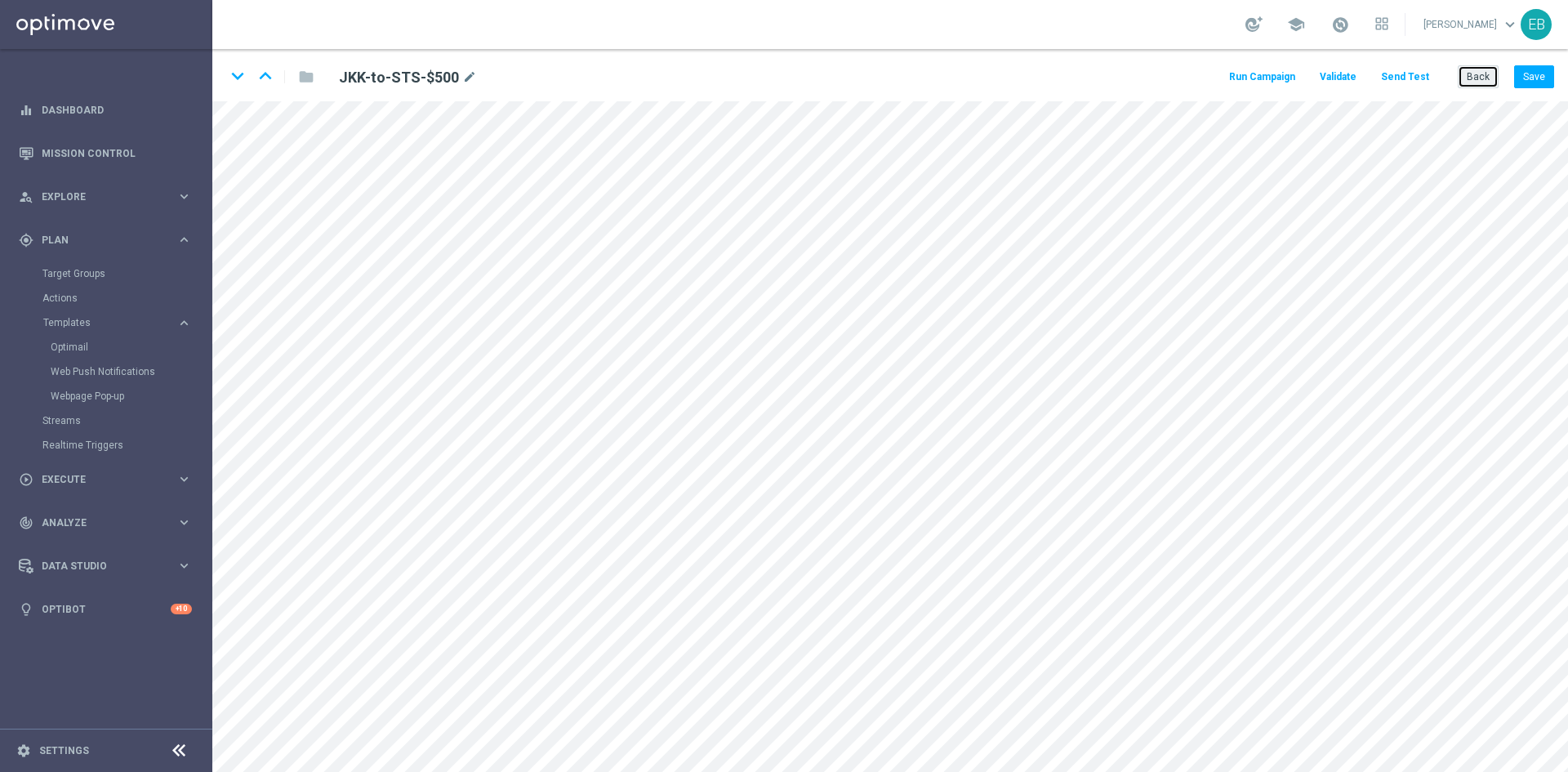
click at [1491, 76] on button "Back" at bounding box center [1479, 76] width 41 height 23
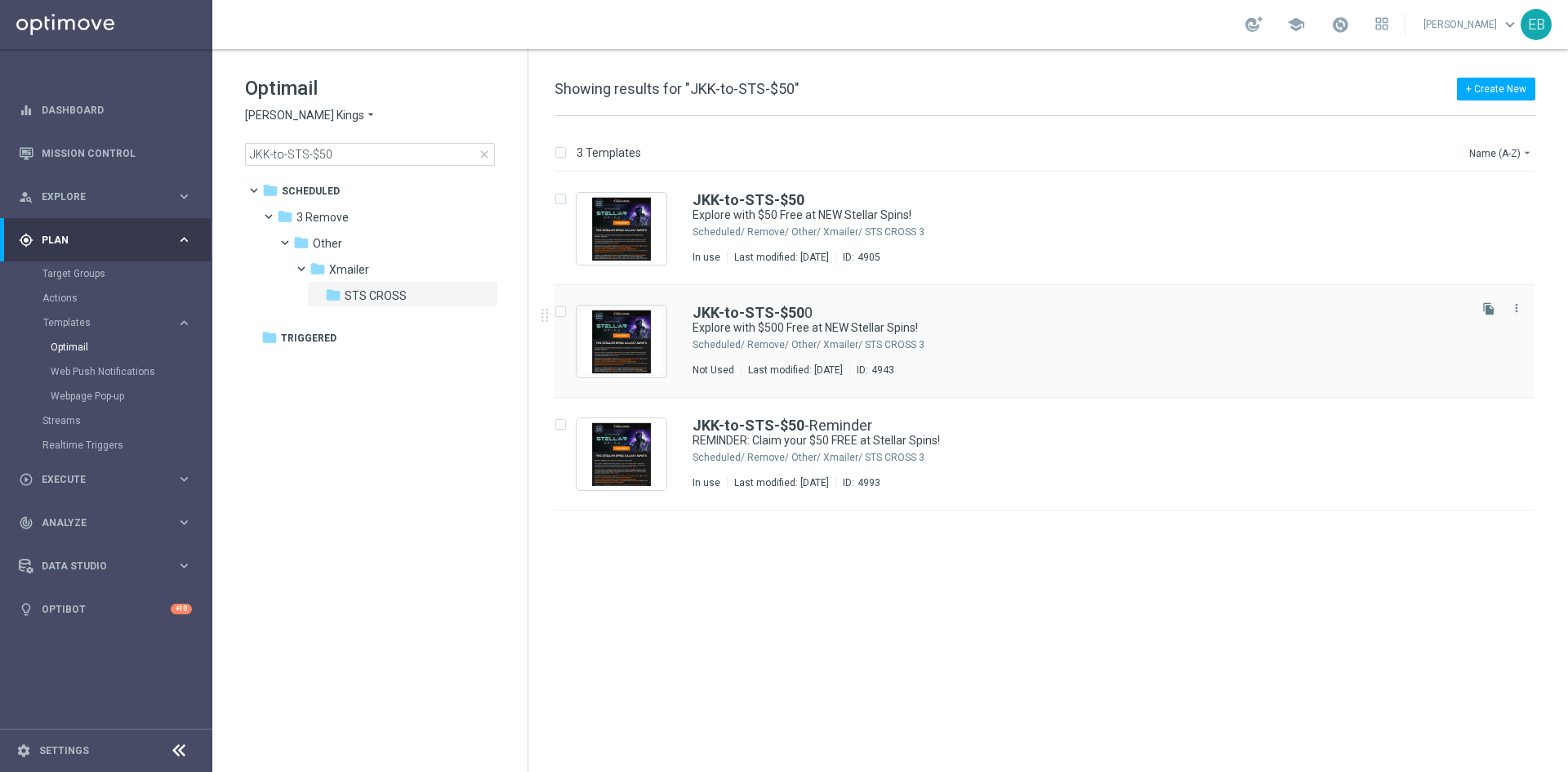
click at [1070, 338] on div "3 Remove/ Other/ Xmailer/ STS CROSS" at bounding box center [1106, 344] width 718 height 13
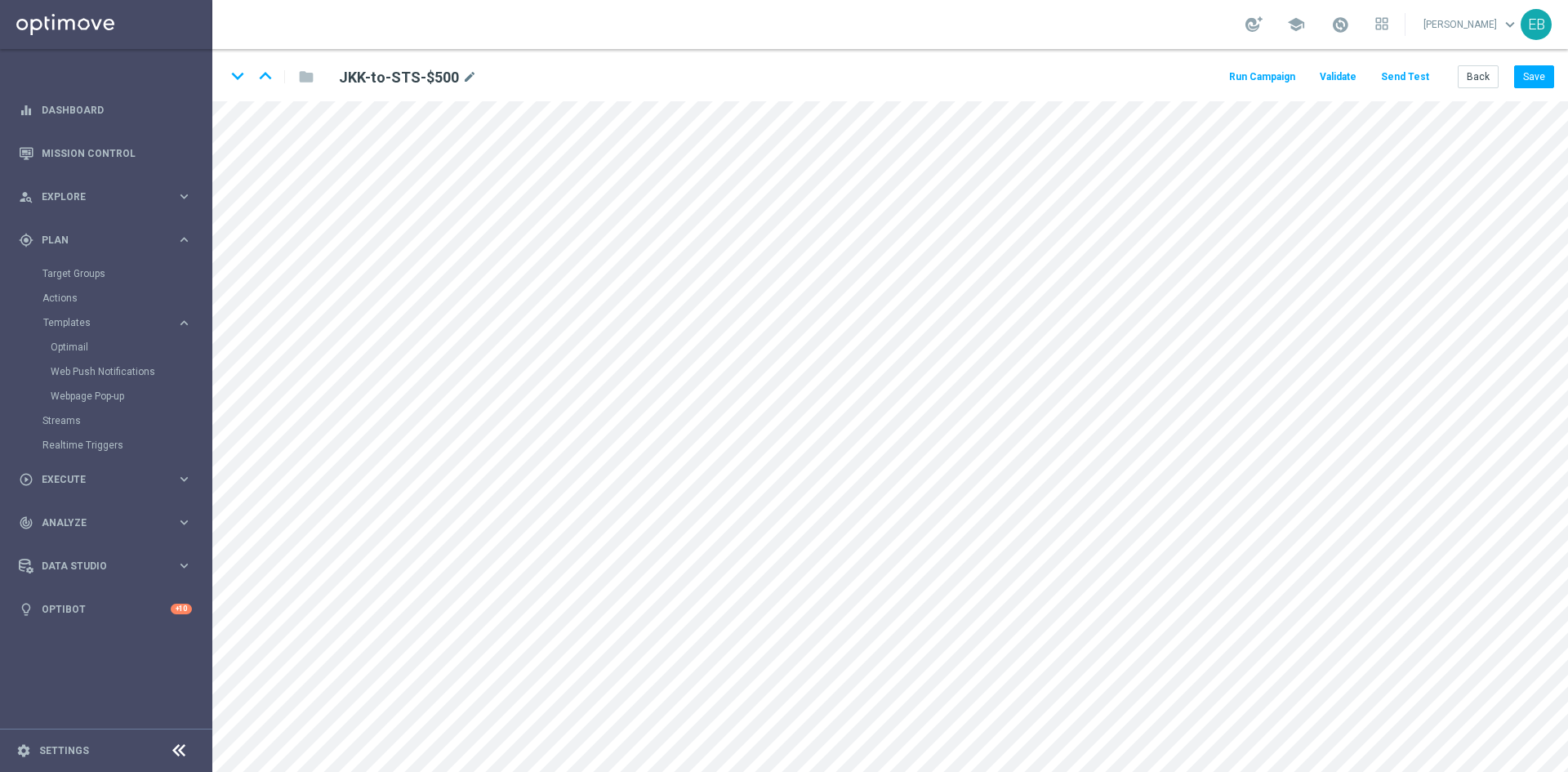
click at [1488, 58] on div "keyboard_arrow_down keyboard_arrow_up folder JKK-to-STS-$500 mode_edit Run Camp…" at bounding box center [890, 75] width 1356 height 52
click at [1487, 65] on button "Back" at bounding box center [1479, 76] width 41 height 23
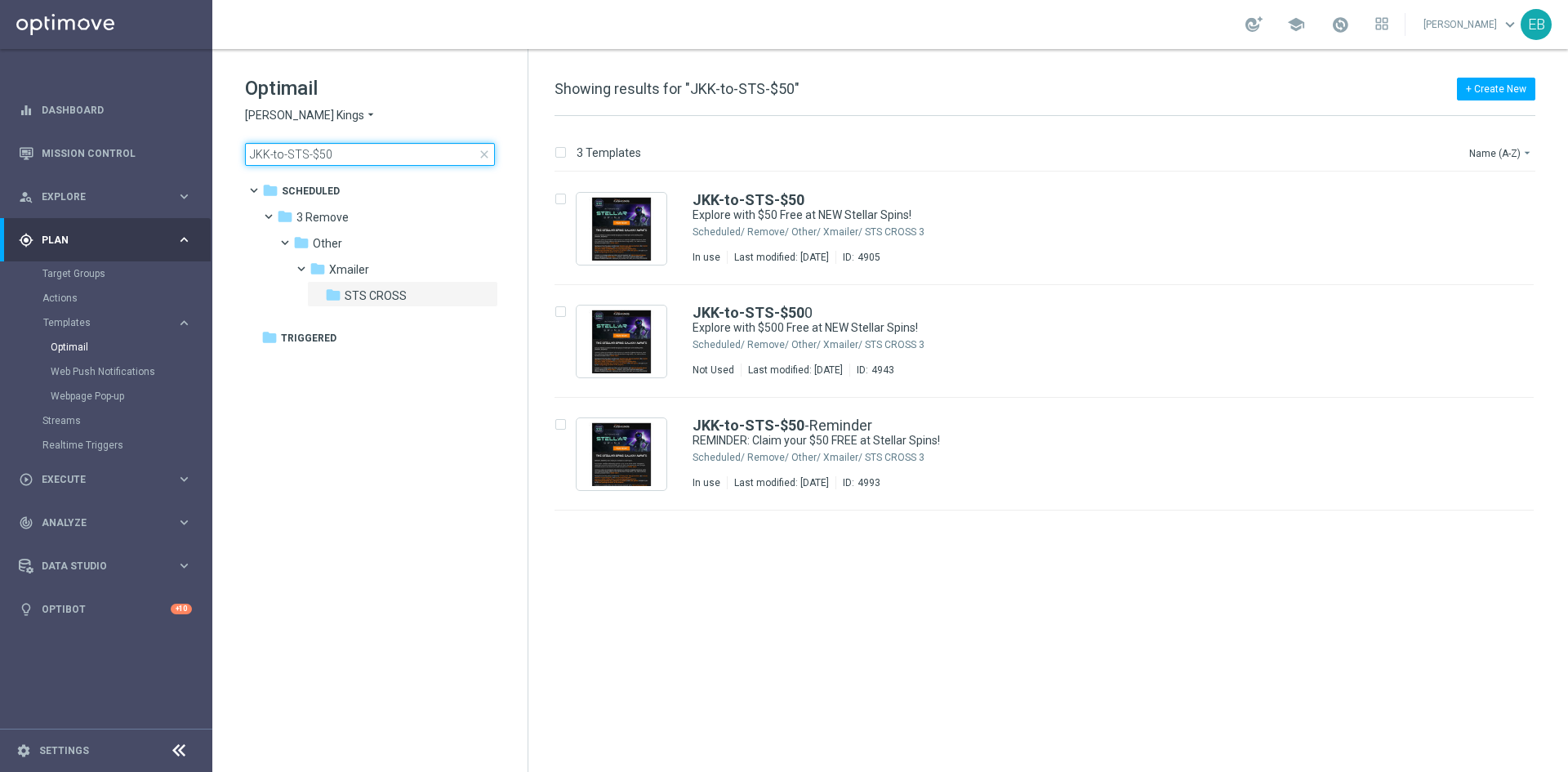
click at [387, 148] on input "JKK-to-STS-$50" at bounding box center [370, 155] width 250 height 23
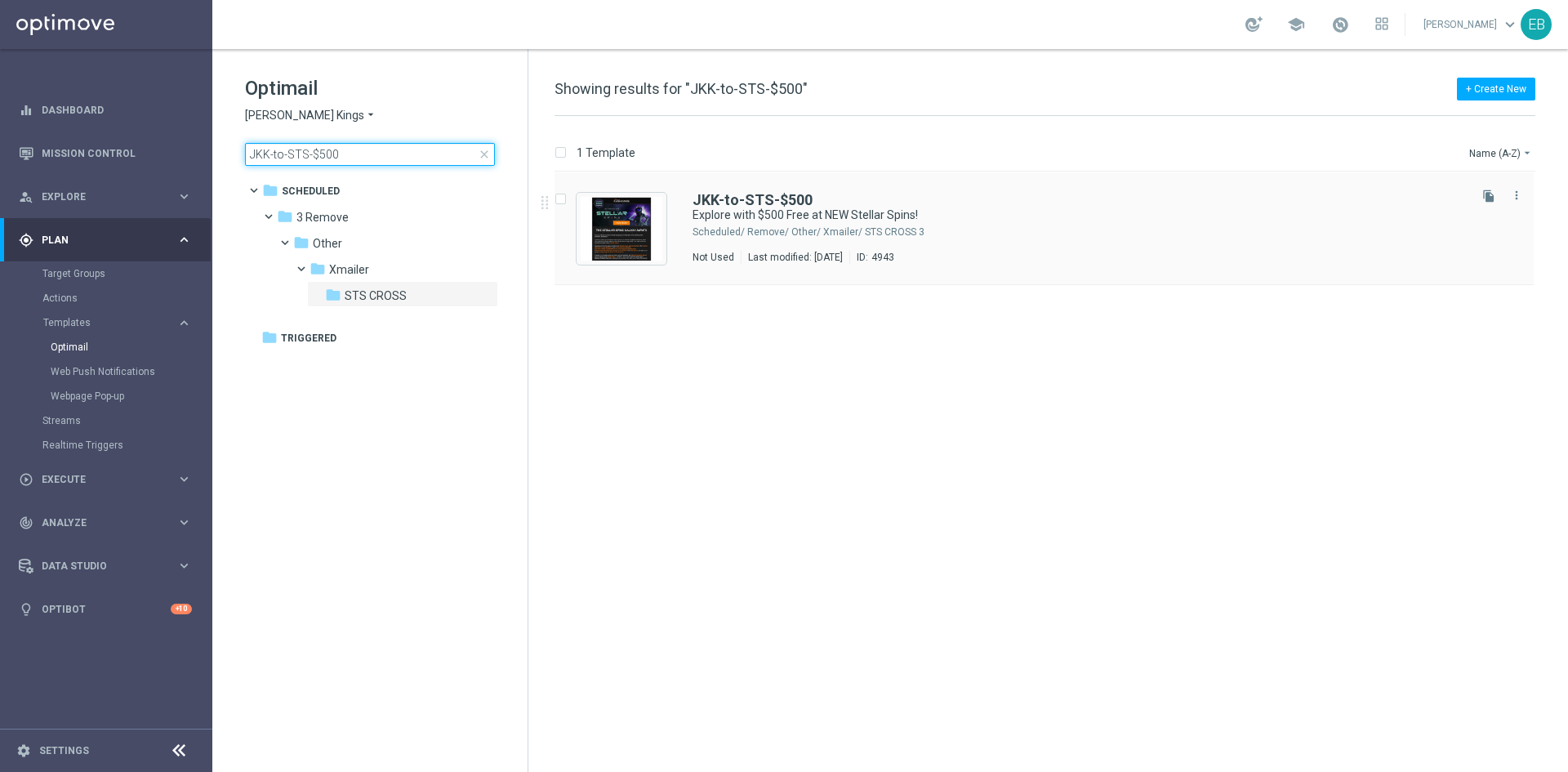
type input "JKK-to-STS-$500"
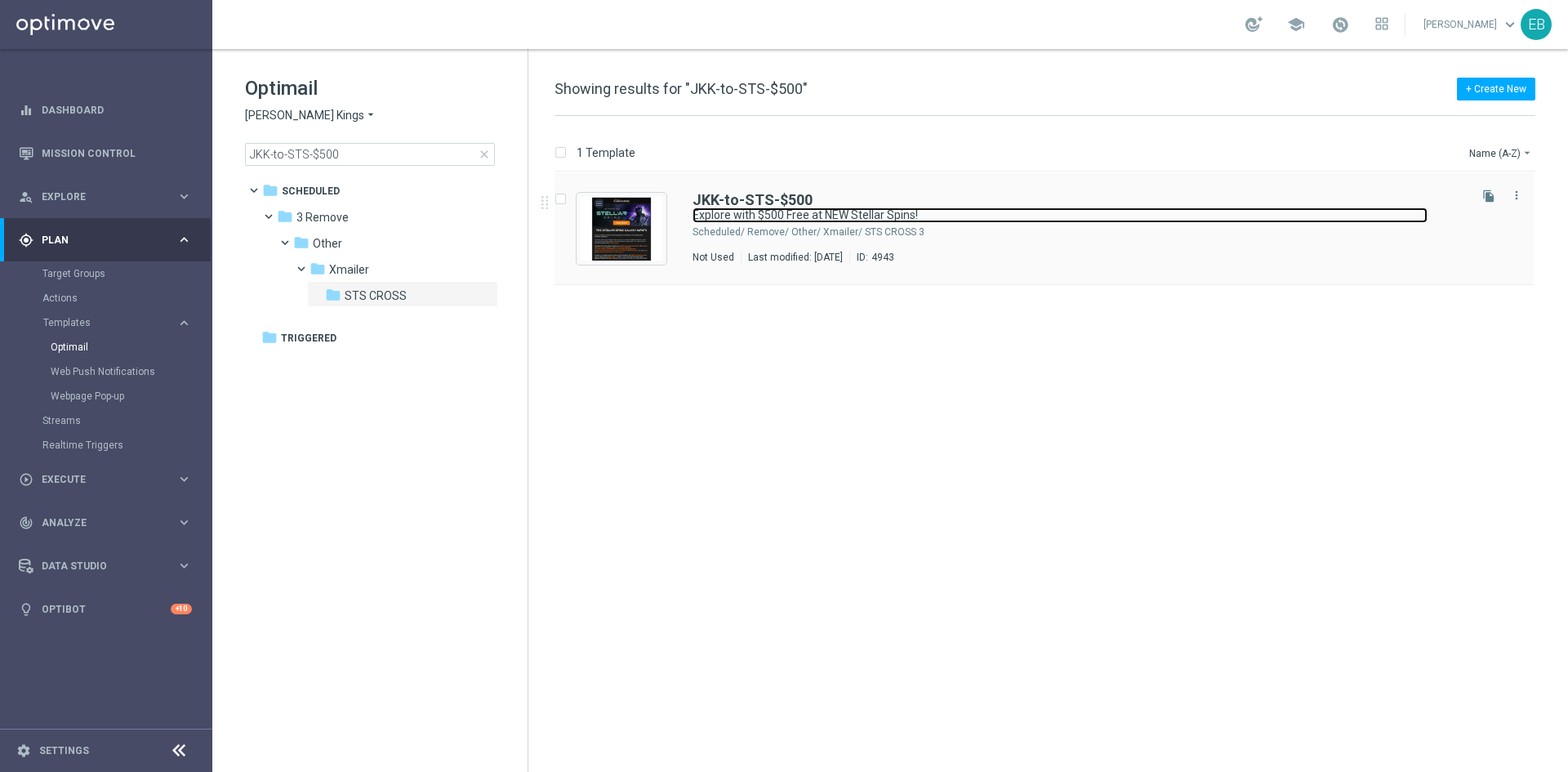
click at [1113, 216] on link "Explore with $500 Free at NEW Stellar Spins!" at bounding box center [1060, 215] width 735 height 16
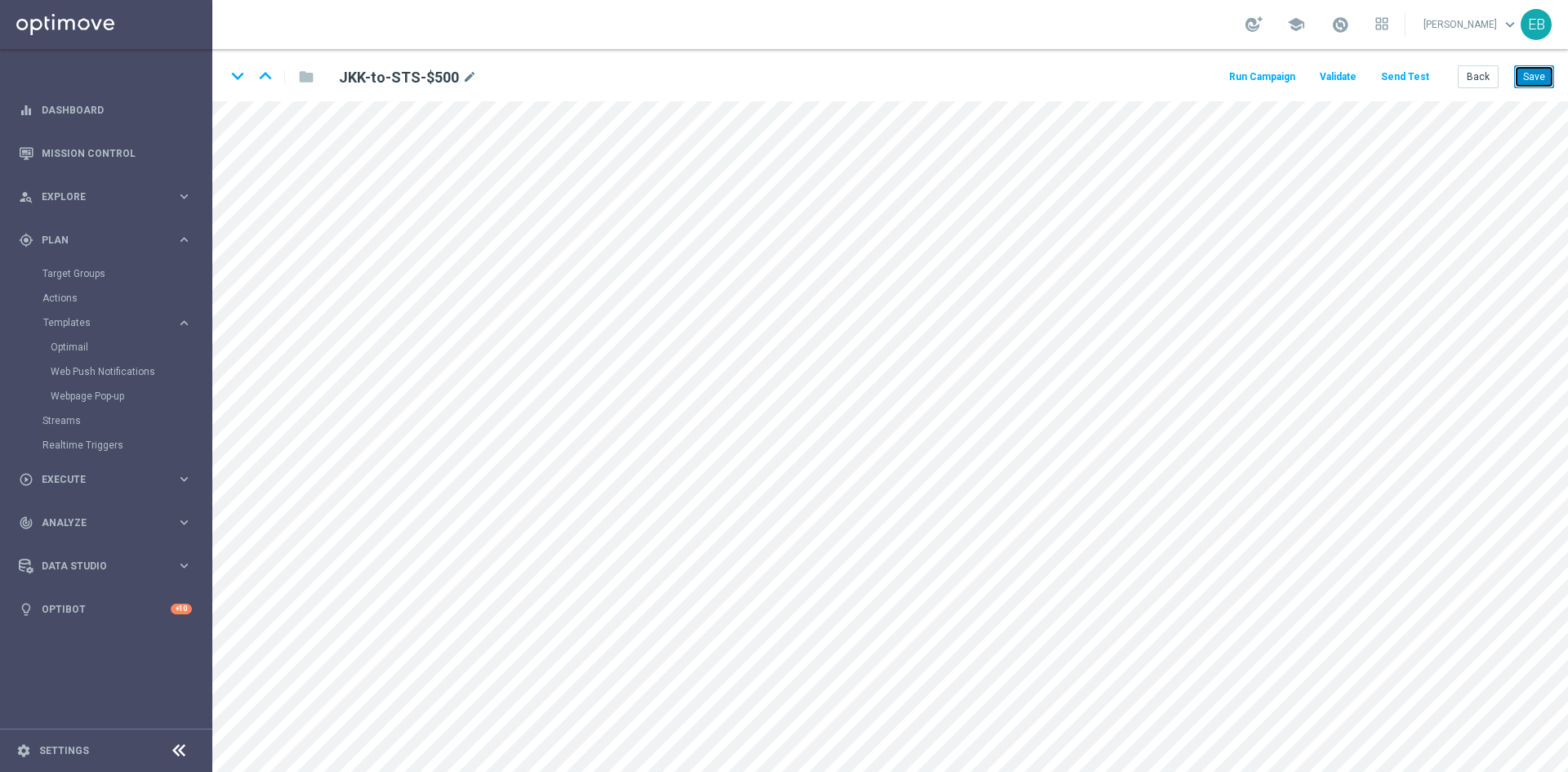
click at [1522, 78] on button "Save" at bounding box center [1534, 76] width 40 height 23
click at [1482, 84] on button "Back" at bounding box center [1479, 76] width 41 height 23
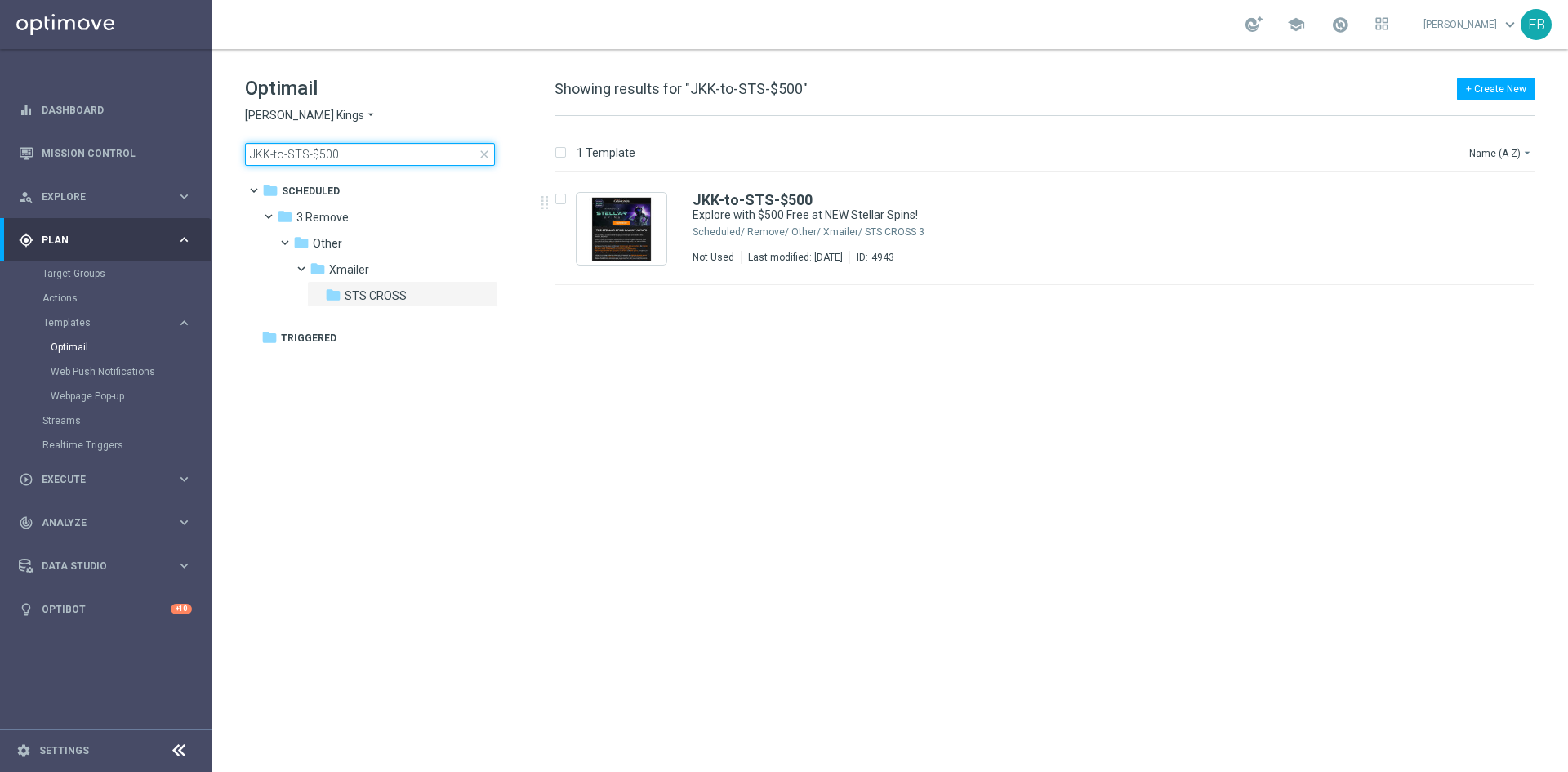
click at [386, 150] on input "JKK-to-STS-$500" at bounding box center [370, 155] width 250 height 23
type input "JKK-to-STS-$50-Reminder"
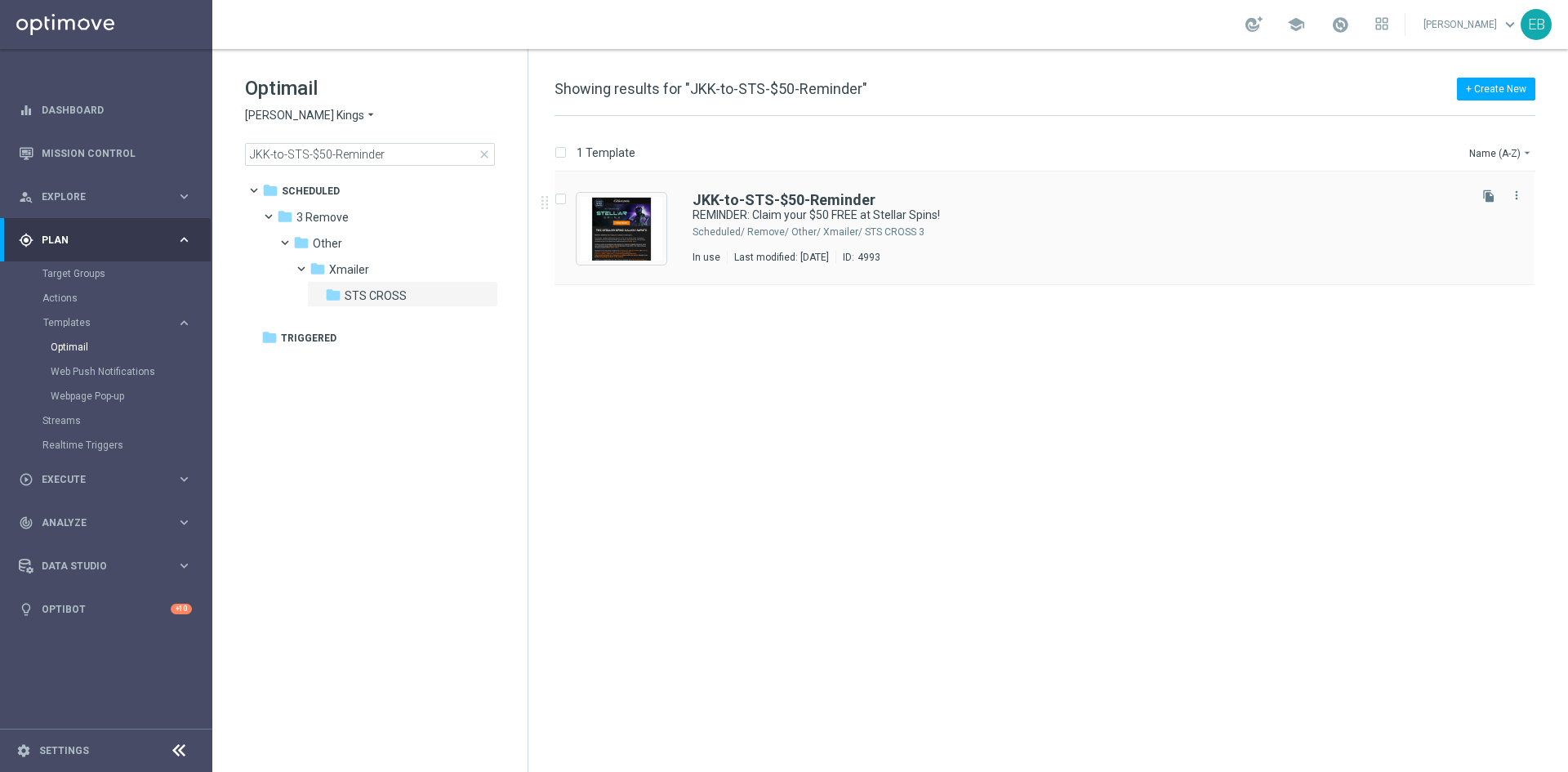
click at [1062, 193] on div "JKK-to-STS-$50-Reminder" at bounding box center [1079, 200] width 773 height 15
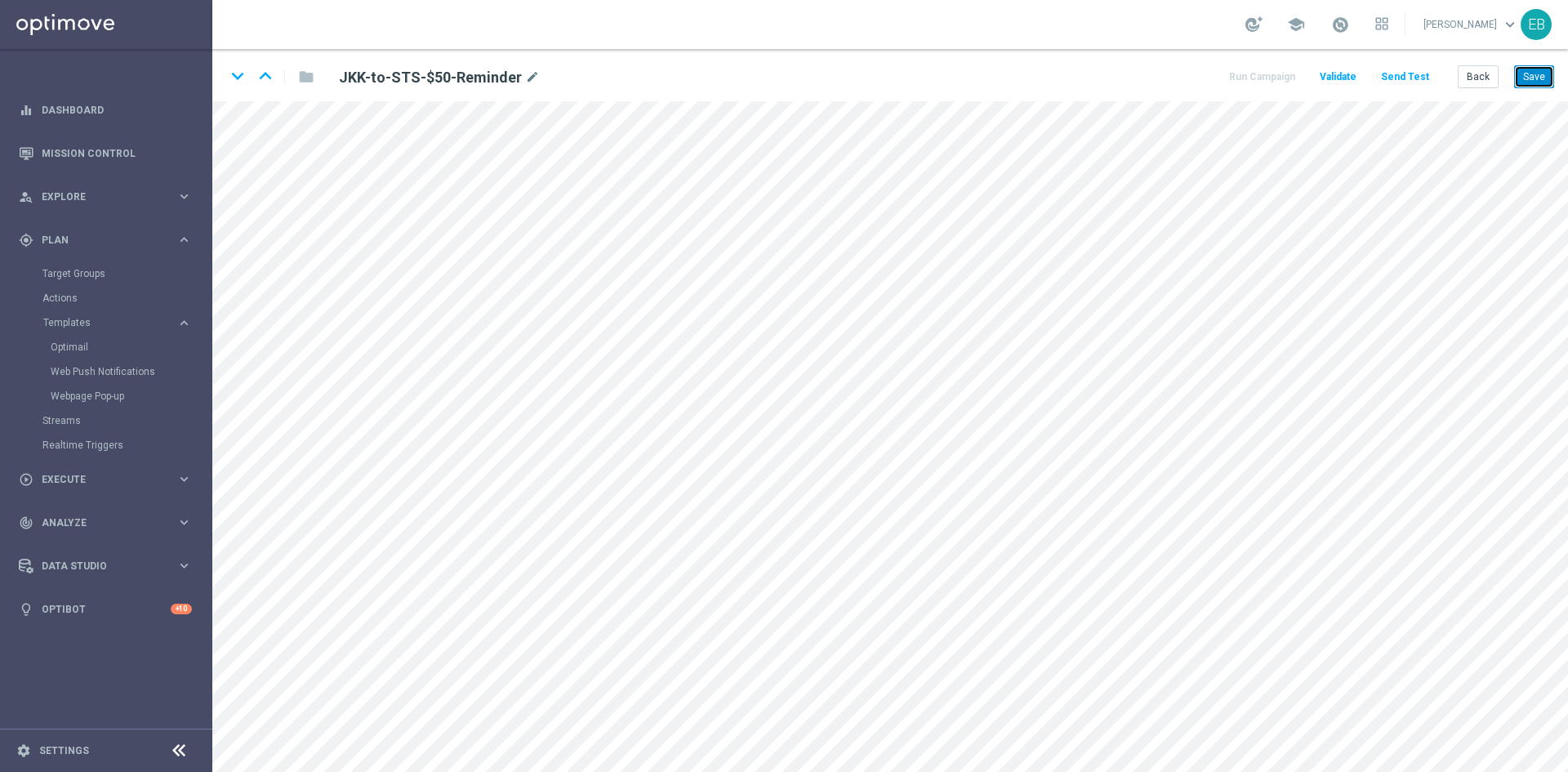
click at [1539, 85] on button "Save" at bounding box center [1534, 76] width 40 height 23
click at [1528, 82] on button "Save" at bounding box center [1534, 76] width 40 height 23
click at [1473, 72] on button "Back" at bounding box center [1479, 76] width 41 height 23
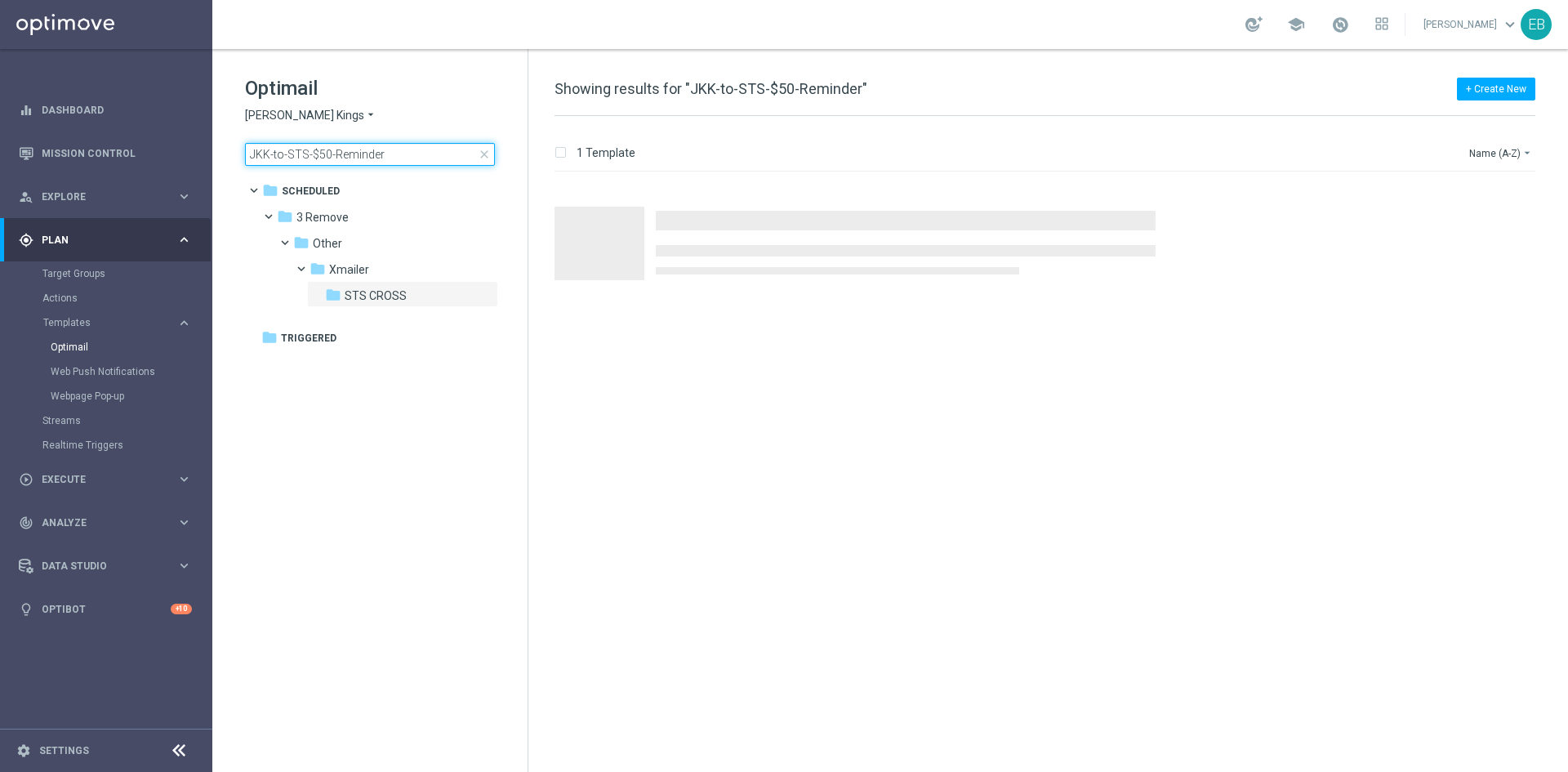
click at [414, 163] on input "JKK-to-STS-$50-Reminder" at bounding box center [370, 155] width 250 height 23
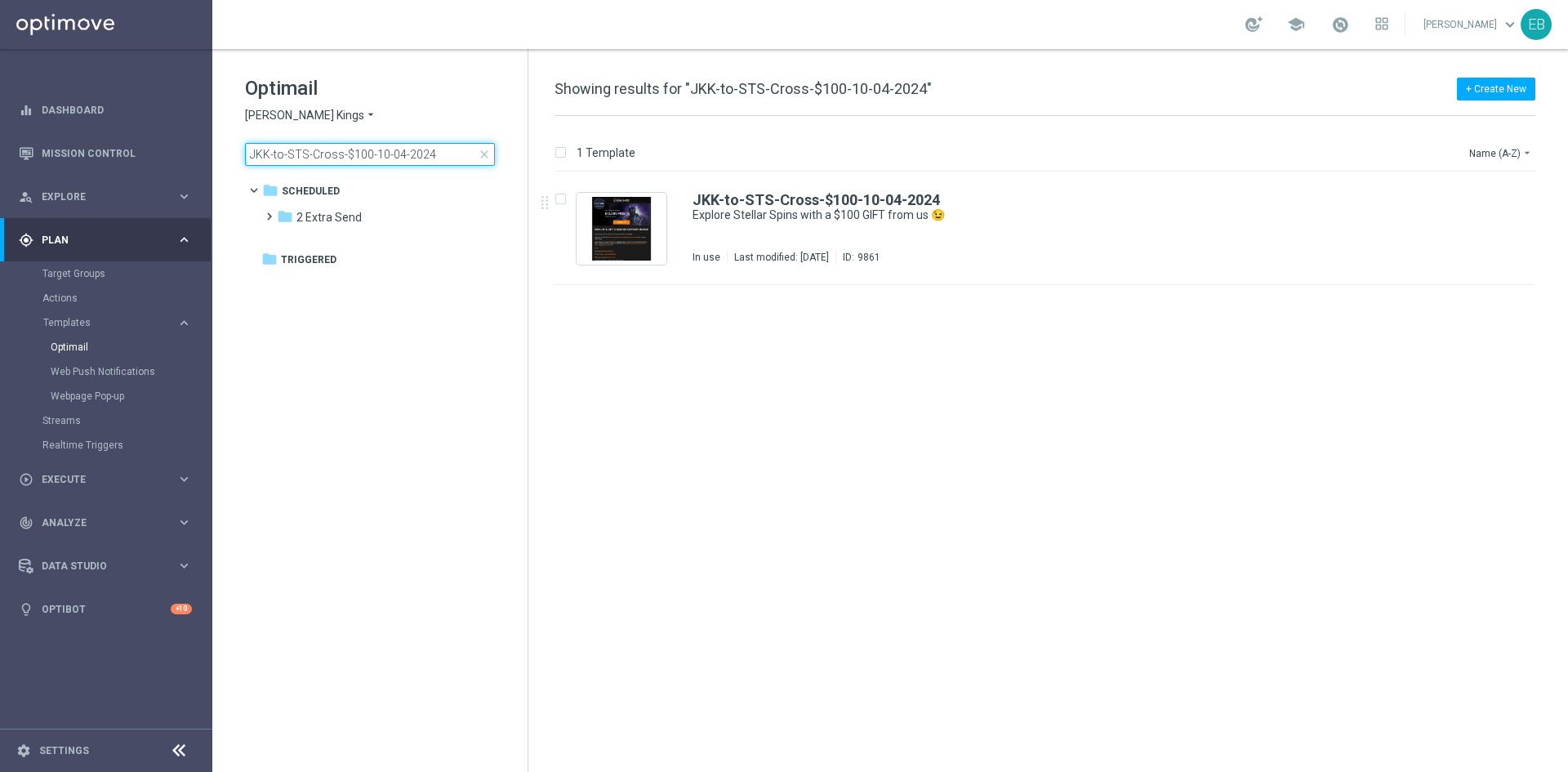
type input "JKK-to-STS-Cross-$100-10-04-2024"
click at [1099, 193] on div "JKK-to-STS-Cross-$100-10-04-2024" at bounding box center [1079, 200] width 773 height 15
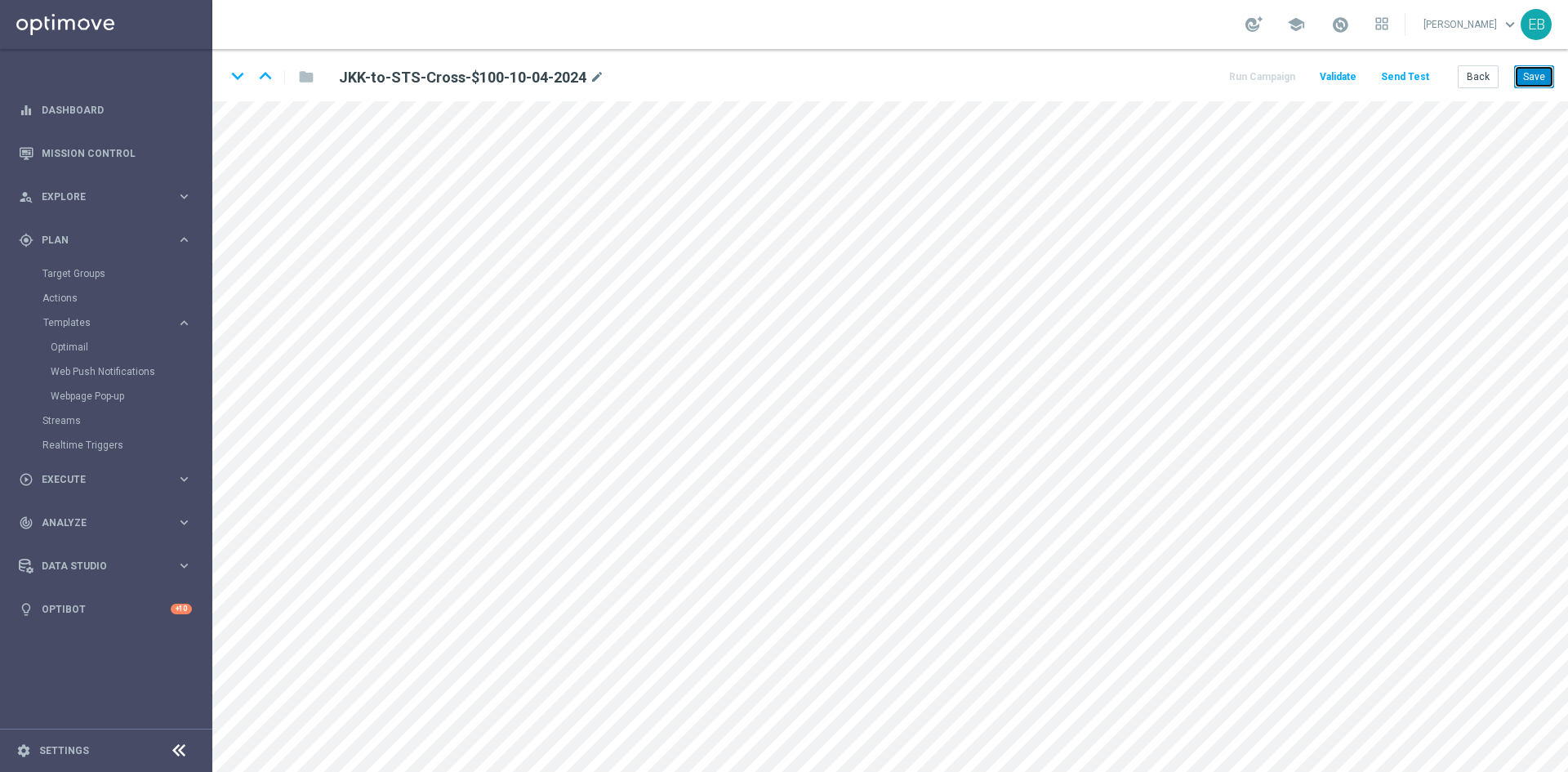
click at [1541, 72] on button "Save" at bounding box center [1534, 76] width 40 height 23
click at [1541, 73] on button "Save" at bounding box center [1534, 76] width 40 height 23
click at [1468, 70] on button "Back" at bounding box center [1479, 76] width 41 height 23
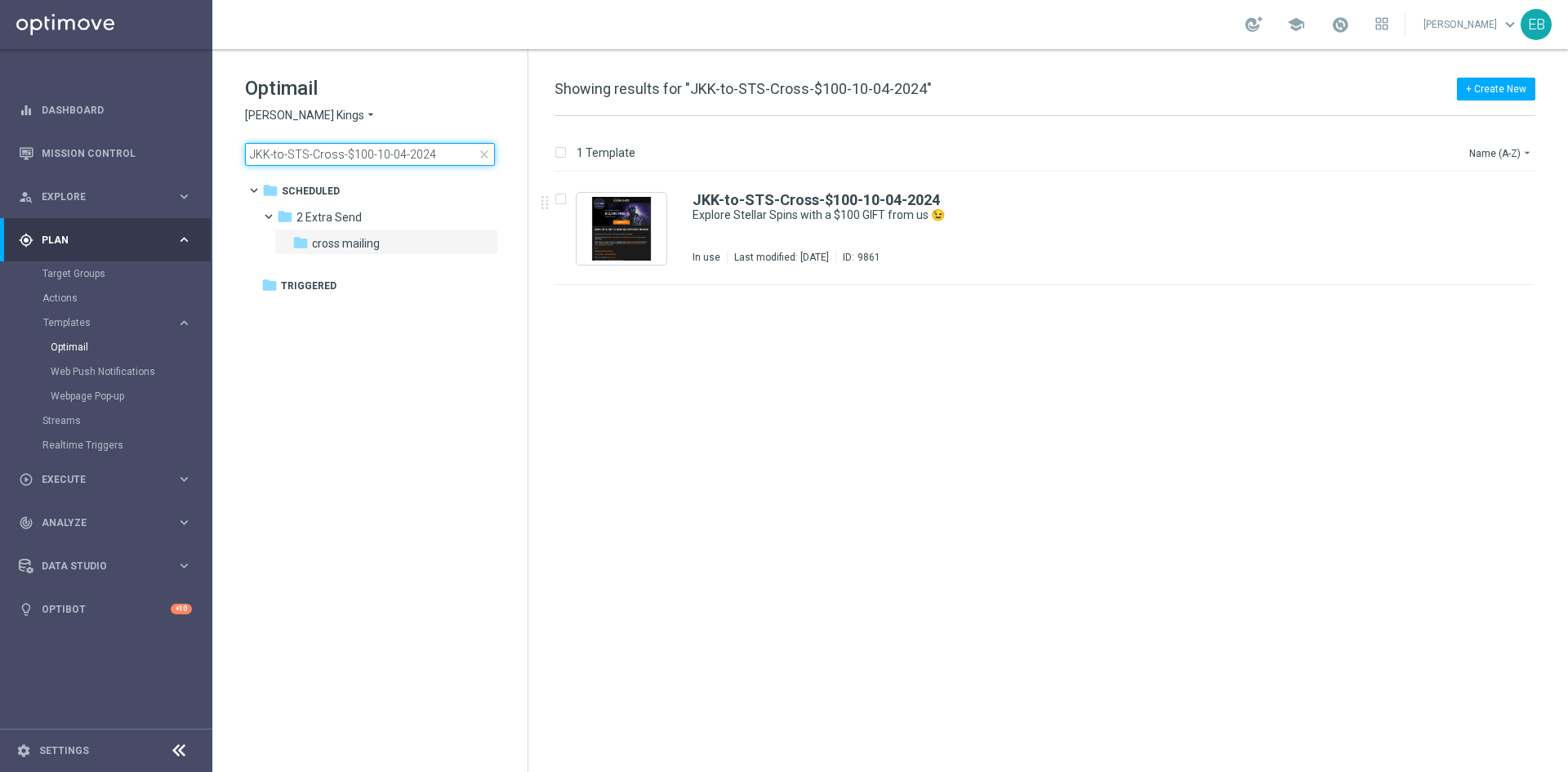
click at [445, 151] on input "JKK-to-STS-Cross-$100-10-04-2024" at bounding box center [370, 155] width 250 height 23
type input "JKK-to-STS-Cross-$200-10-04-2024"
click at [1044, 185] on div "JKK-to-STS-Cross-$200-10-04-2024 Explore Stellar Spins with a $200 GIFT from us…" at bounding box center [1044, 228] width 979 height 113
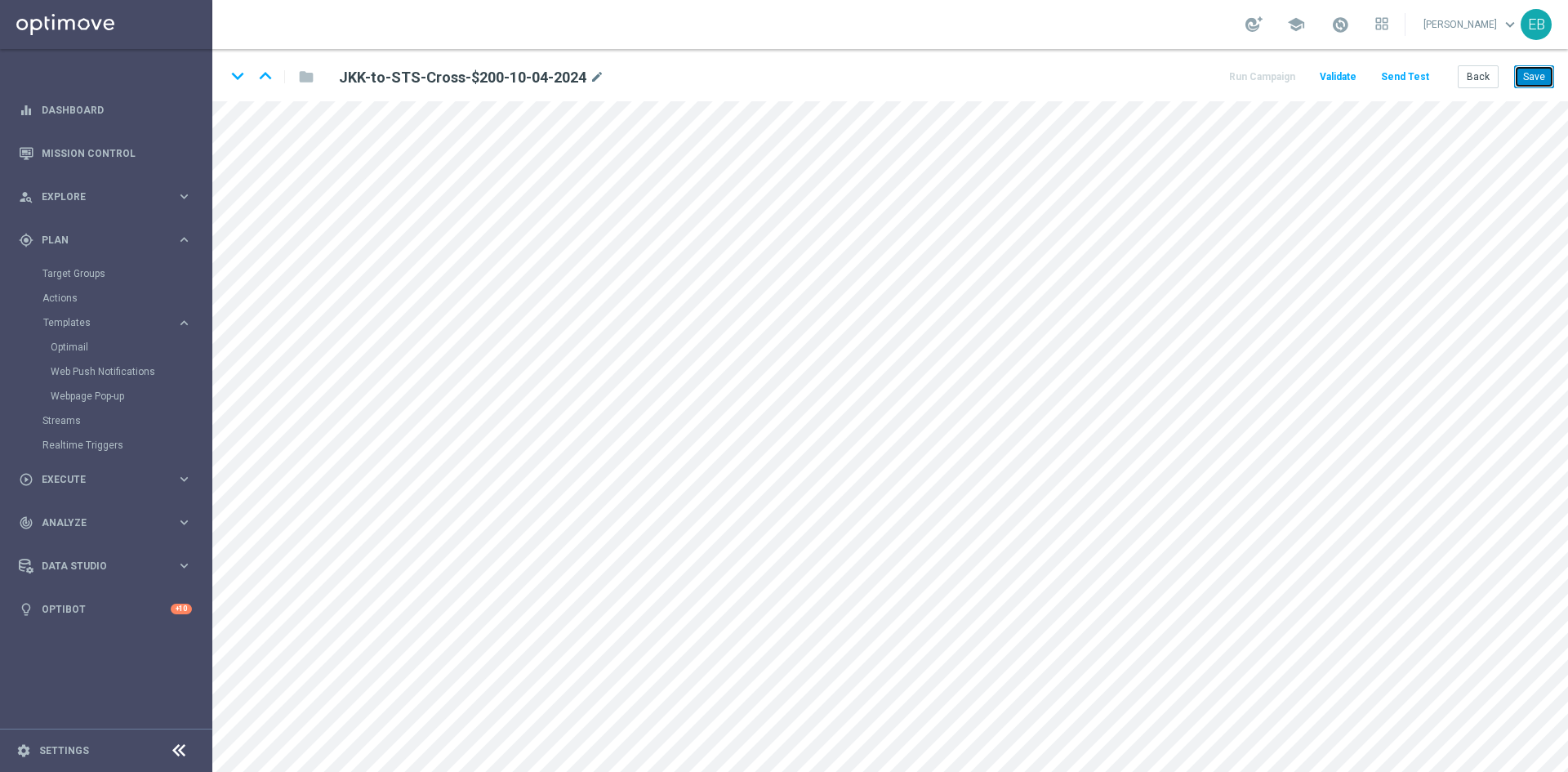
click at [1524, 80] on button "Save" at bounding box center [1534, 76] width 40 height 23
click at [1520, 76] on button "Save" at bounding box center [1534, 76] width 40 height 23
click at [1493, 82] on button "Back" at bounding box center [1479, 76] width 41 height 23
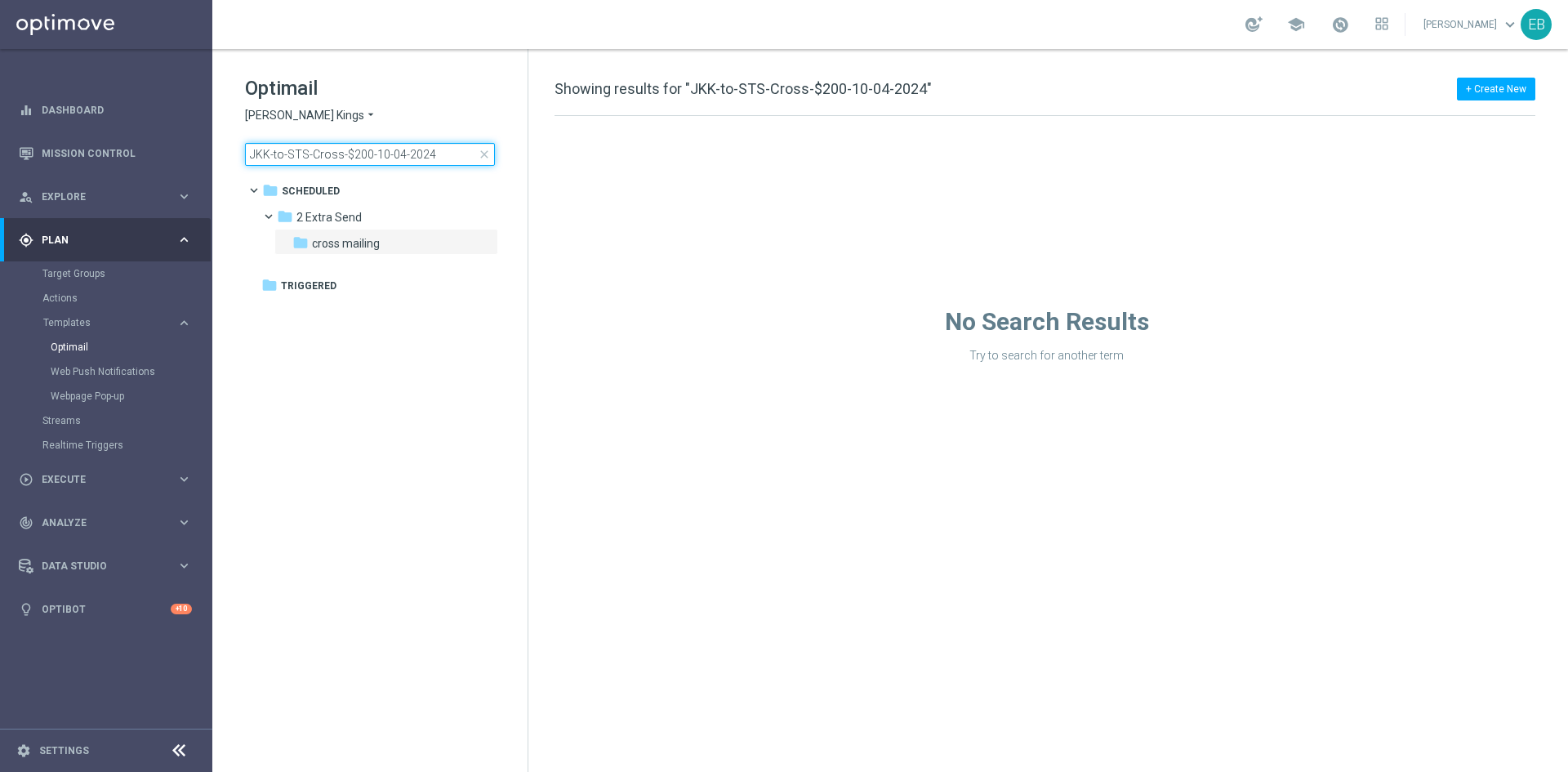
click at [455, 158] on input "JKK-to-STS-Cross-$200-10-04-2024" at bounding box center [370, 155] width 250 height 23
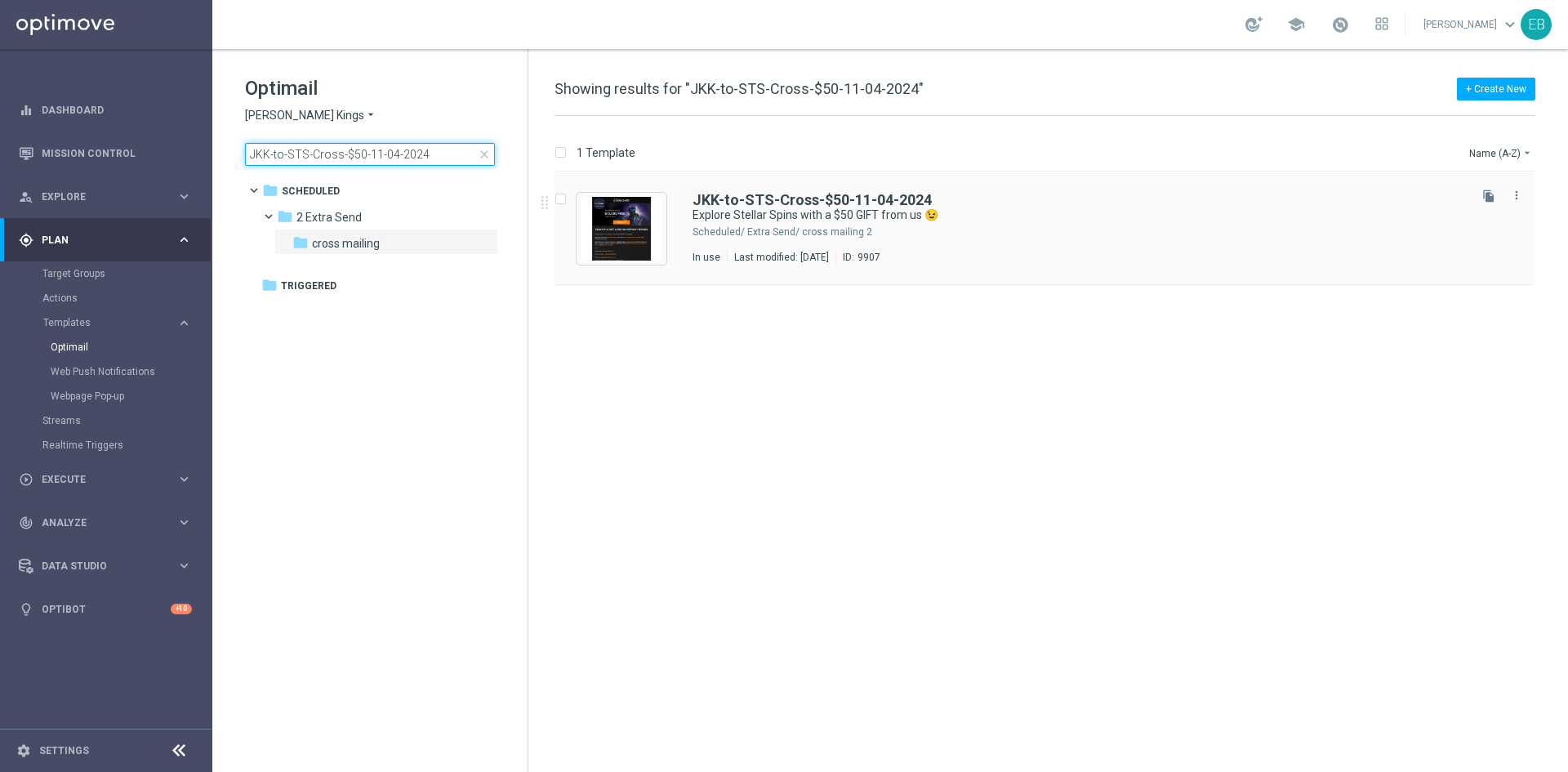
type input "JKK-to-STS-Cross-$50-11-04-2024"
click at [1078, 234] on div "2 Extra Send/ cross mailing" at bounding box center [1106, 232] width 718 height 13
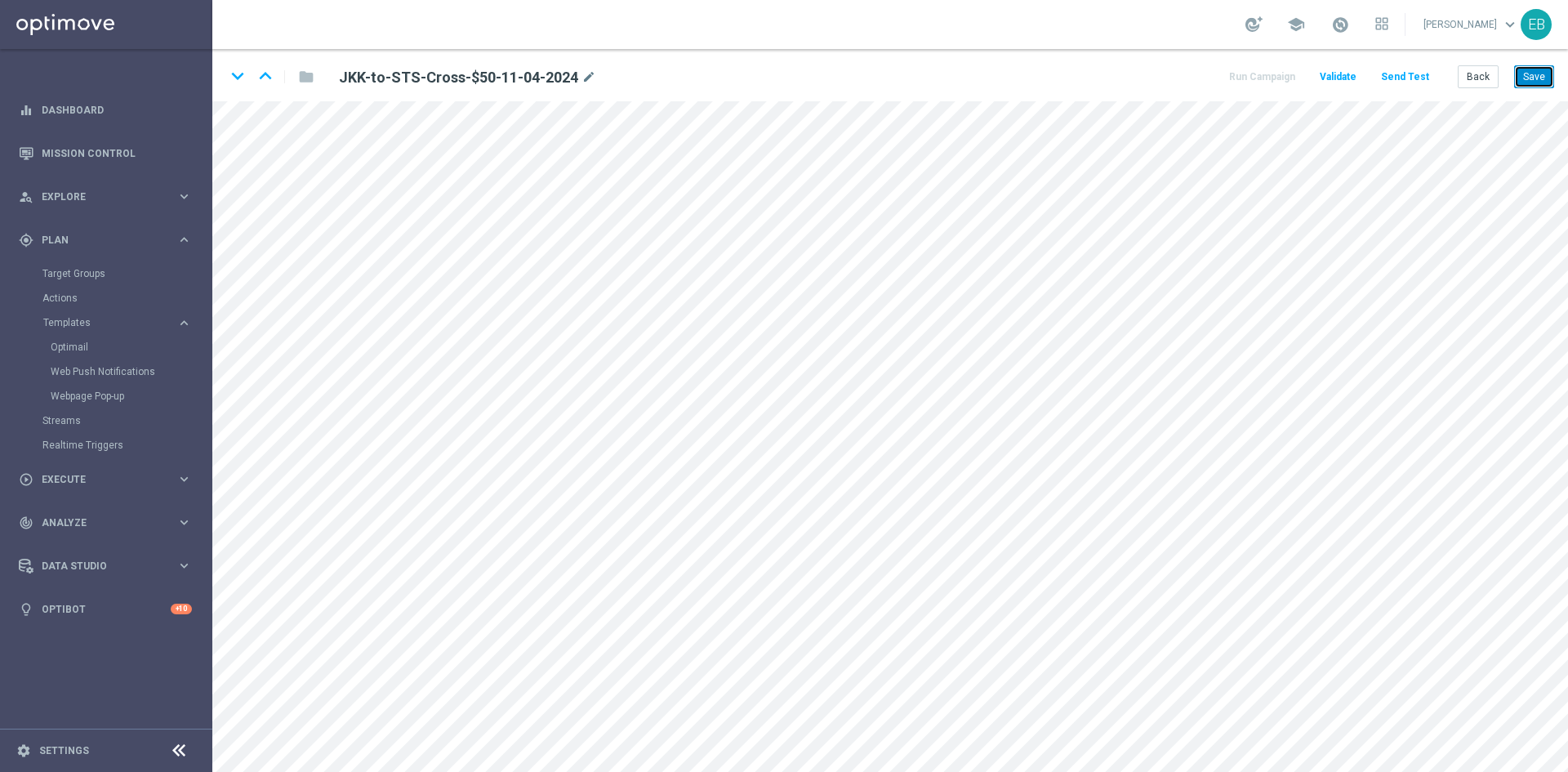
click at [1531, 69] on button "Save" at bounding box center [1534, 76] width 40 height 23
click at [1518, 81] on button "Save" at bounding box center [1534, 76] width 40 height 23
click at [1535, 74] on button "Save" at bounding box center [1534, 76] width 40 height 23
click at [1479, 82] on button "Back" at bounding box center [1479, 76] width 41 height 23
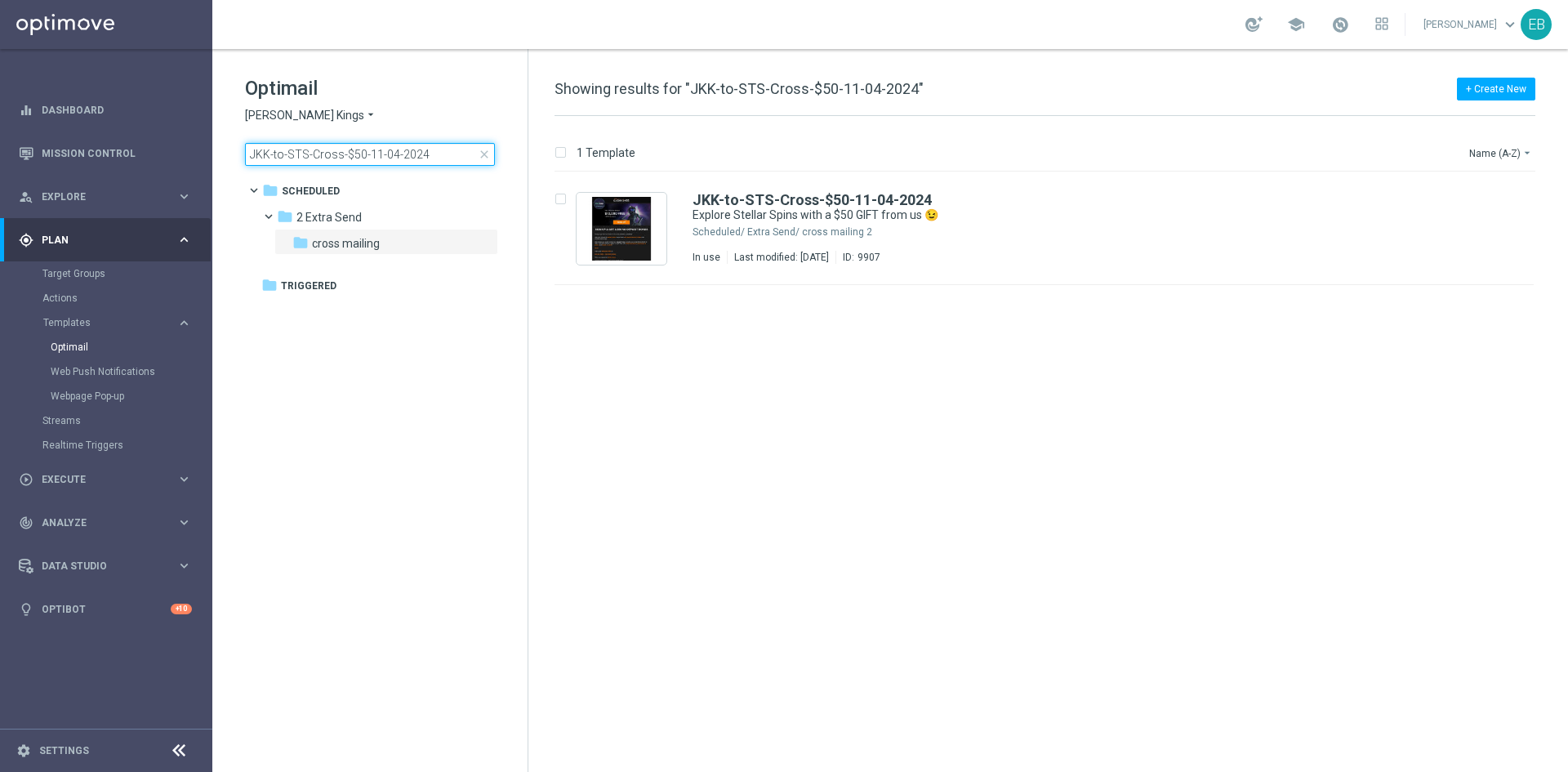
click at [453, 148] on input "JKK-to-STS-Cross-$50-11-04-2024" at bounding box center [370, 155] width 250 height 23
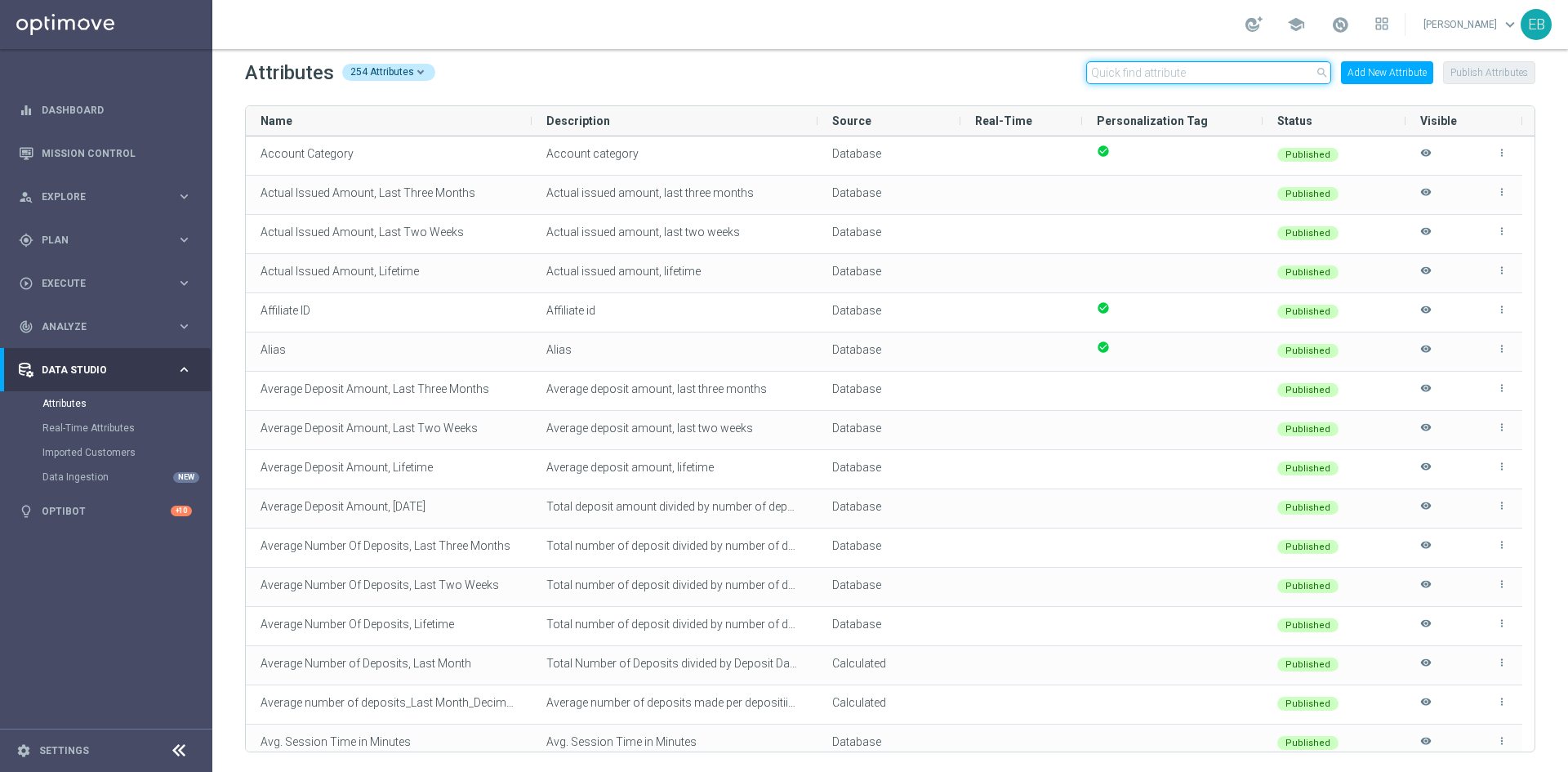
click at [1122, 79] on input "text" at bounding box center [1209, 73] width 245 height 23
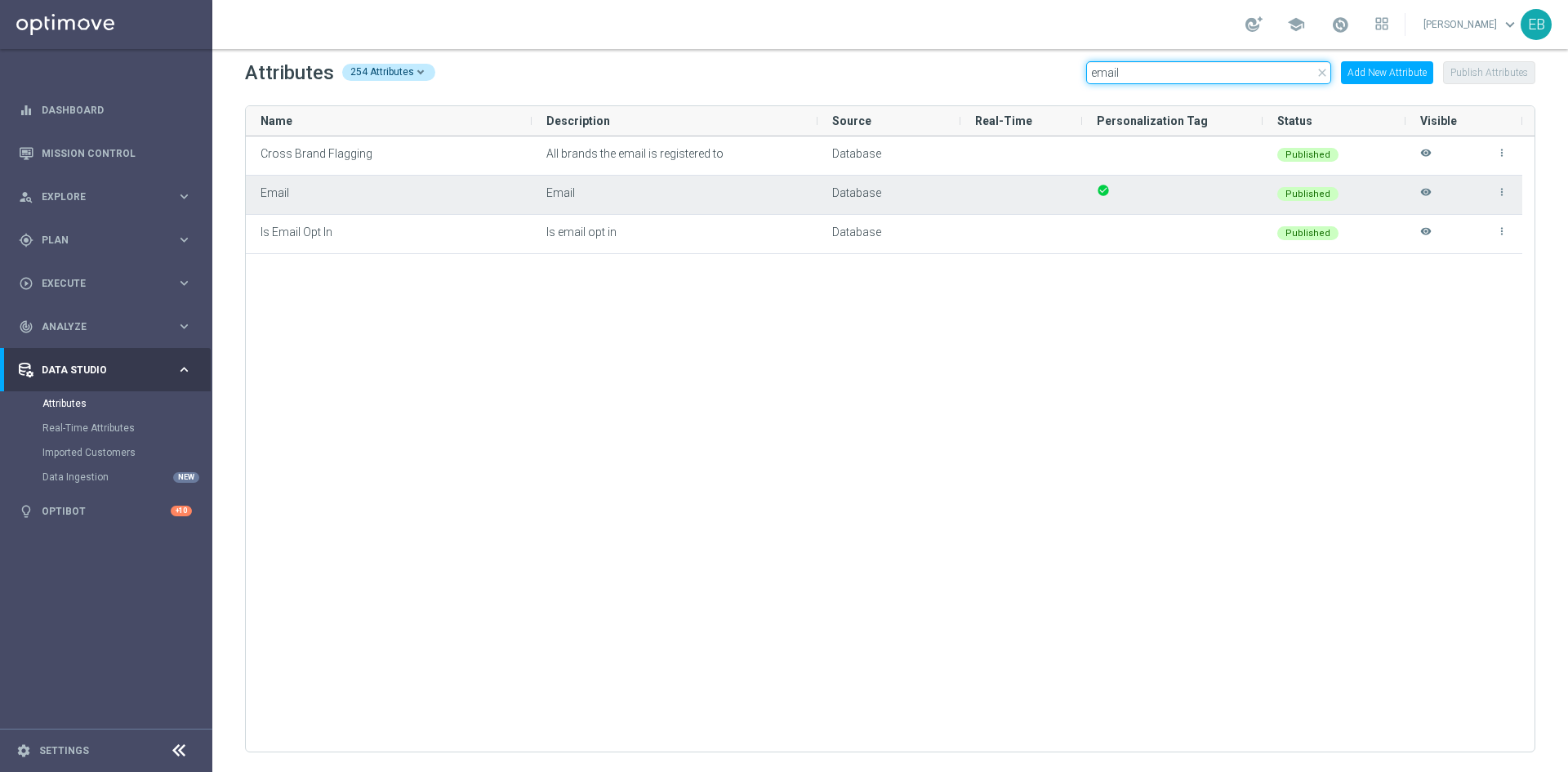
type input "email"
click at [1501, 188] on icon "more_vert" at bounding box center [1502, 191] width 11 height 11
click at [739, 194] on div "Email" at bounding box center [674, 195] width 286 height 38
click at [611, 200] on div "Email" at bounding box center [674, 195] width 286 height 38
click at [1422, 193] on icon "visibility" at bounding box center [1426, 199] width 11 height 27
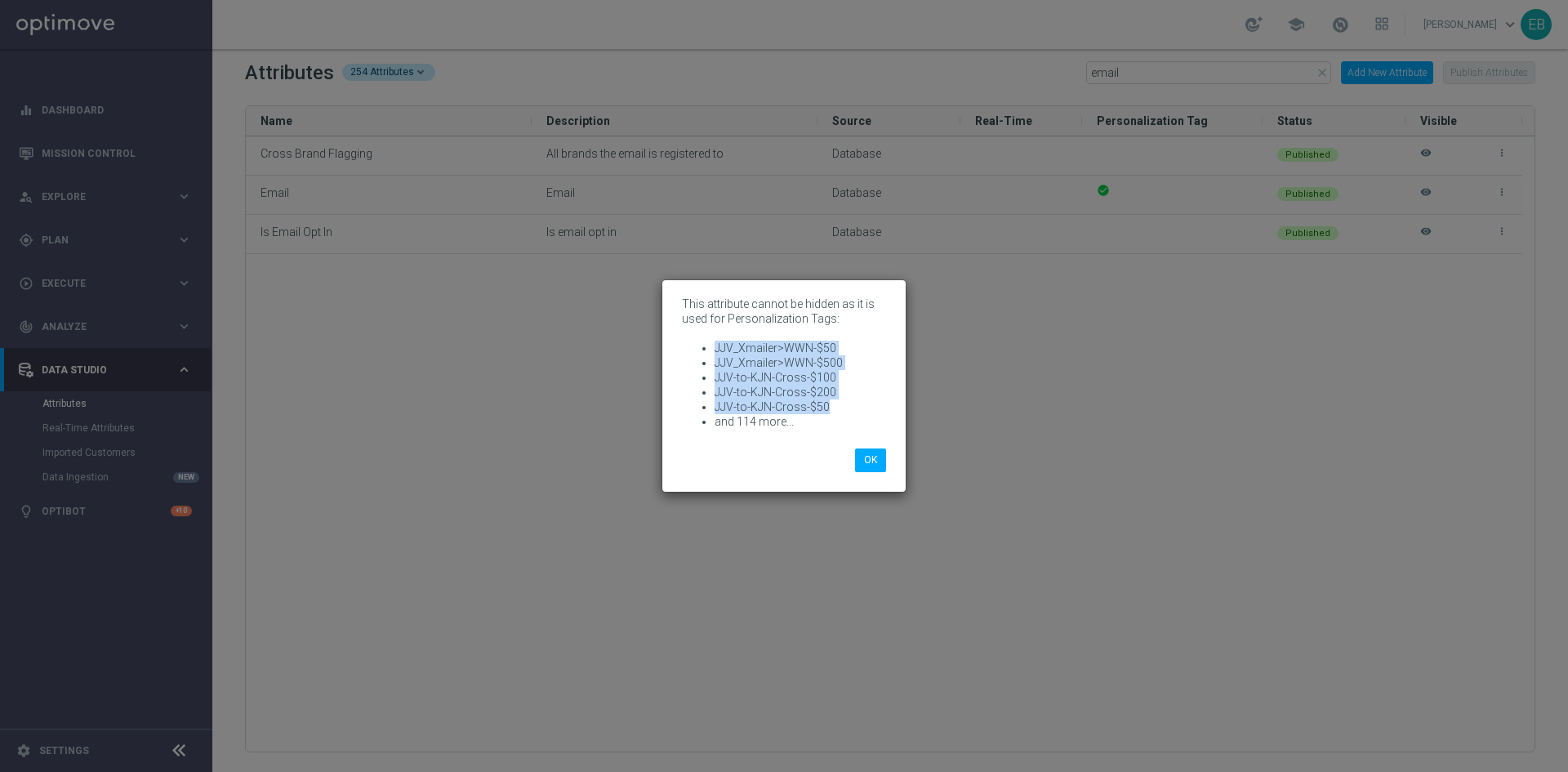
drag, startPoint x: 839, startPoint y: 405, endPoint x: 706, endPoint y: 340, distance: 148.0
click at [706, 340] on ul "JJV_Xmailer>WWN-$50 JJV_Xmailer>WWN-$500 JJV-to-KJN-Cross-$100 JJV-to-KJN-Cross…" at bounding box center [784, 385] width 204 height 89
copy ul "JJV_Xmailer>WWN-$50 JJV_Xmailer>WWN-$500 JJV-to-KJN-Cross-$100 JJV-to-KJN-Cross…"
click at [1445, 411] on modal-container "This attribute cannot be hidden as it is used for Personalization Tags: JJV_Xma…" at bounding box center [784, 386] width 1568 height 772
drag, startPoint x: 829, startPoint y: 405, endPoint x: 708, endPoint y: 337, distance: 138.8
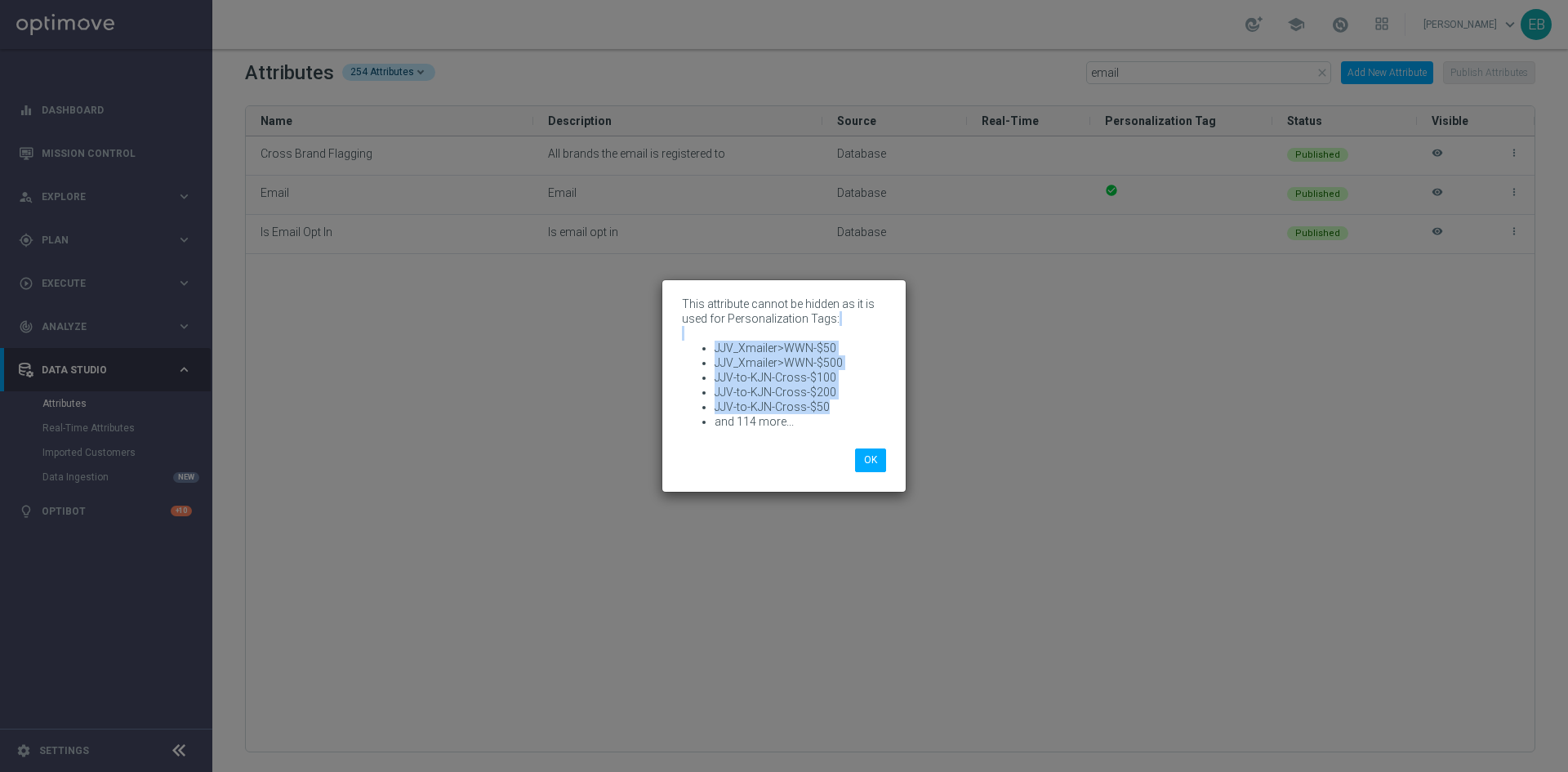
click at [707, 337] on p "This attribute cannot be hidden as it is used for Personalization Tags: JJV_Xma…" at bounding box center [784, 362] width 204 height 132
click at [834, 347] on li "JJV_Xmailer>WWN-$50" at bounding box center [800, 347] width 171 height 15
drag, startPoint x: 826, startPoint y: 402, endPoint x: 707, endPoint y: 347, distance: 131.1
click at [707, 347] on ul "JJV_Xmailer>WWN-$50 JJV_Xmailer>WWN-$500 JJV-to-KJN-Cross-$100 JJV-to-KJN-Cross…" at bounding box center [784, 385] width 204 height 89
copy ul "JJV_Xmailer>WWN-$50 JJV_Xmailer>WWN-$500 JJV-to-KJN-Cross-$100 JJV-to-KJN-Cross…"
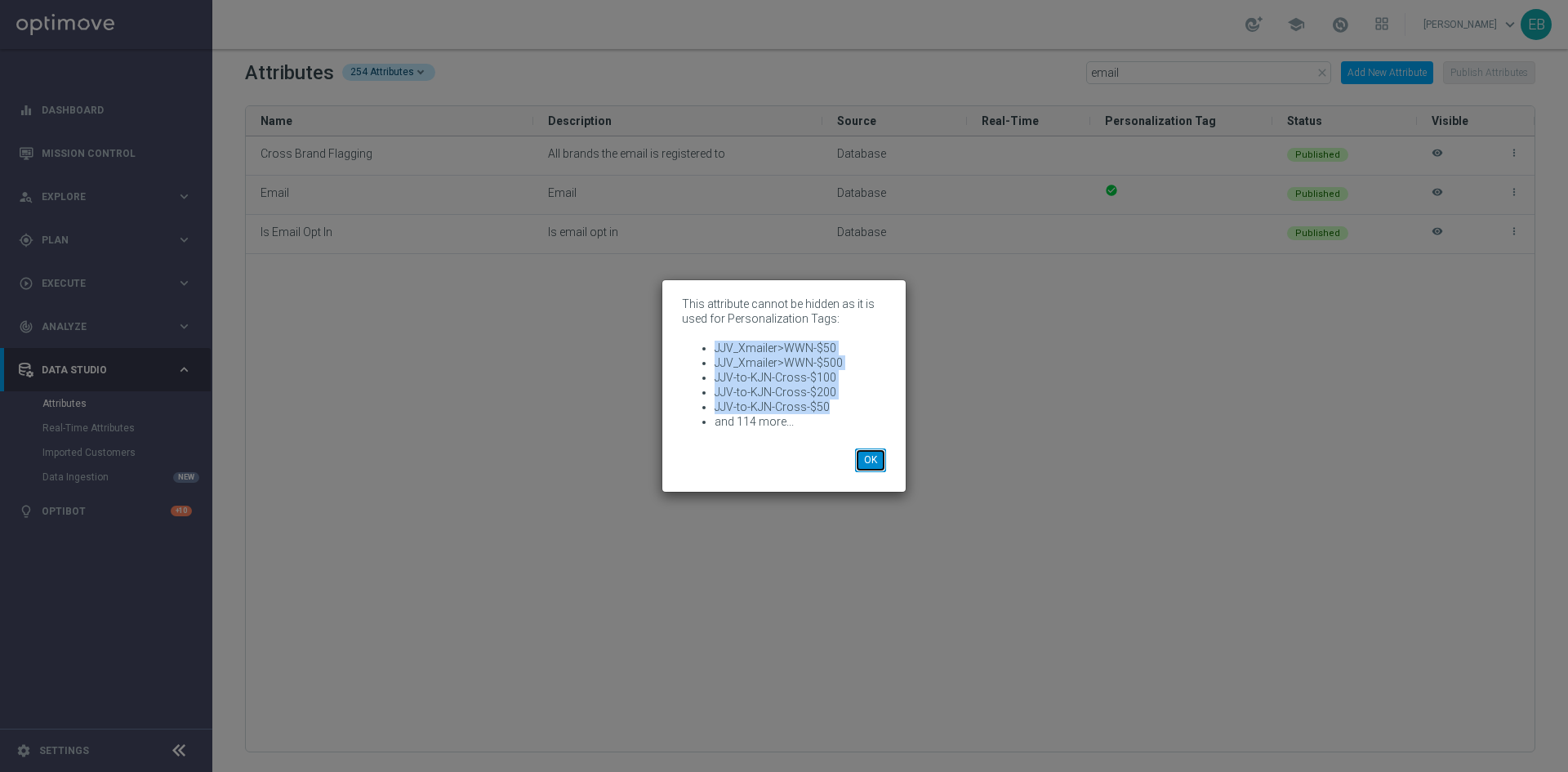
click at [874, 459] on button "OK" at bounding box center [871, 459] width 31 height 23
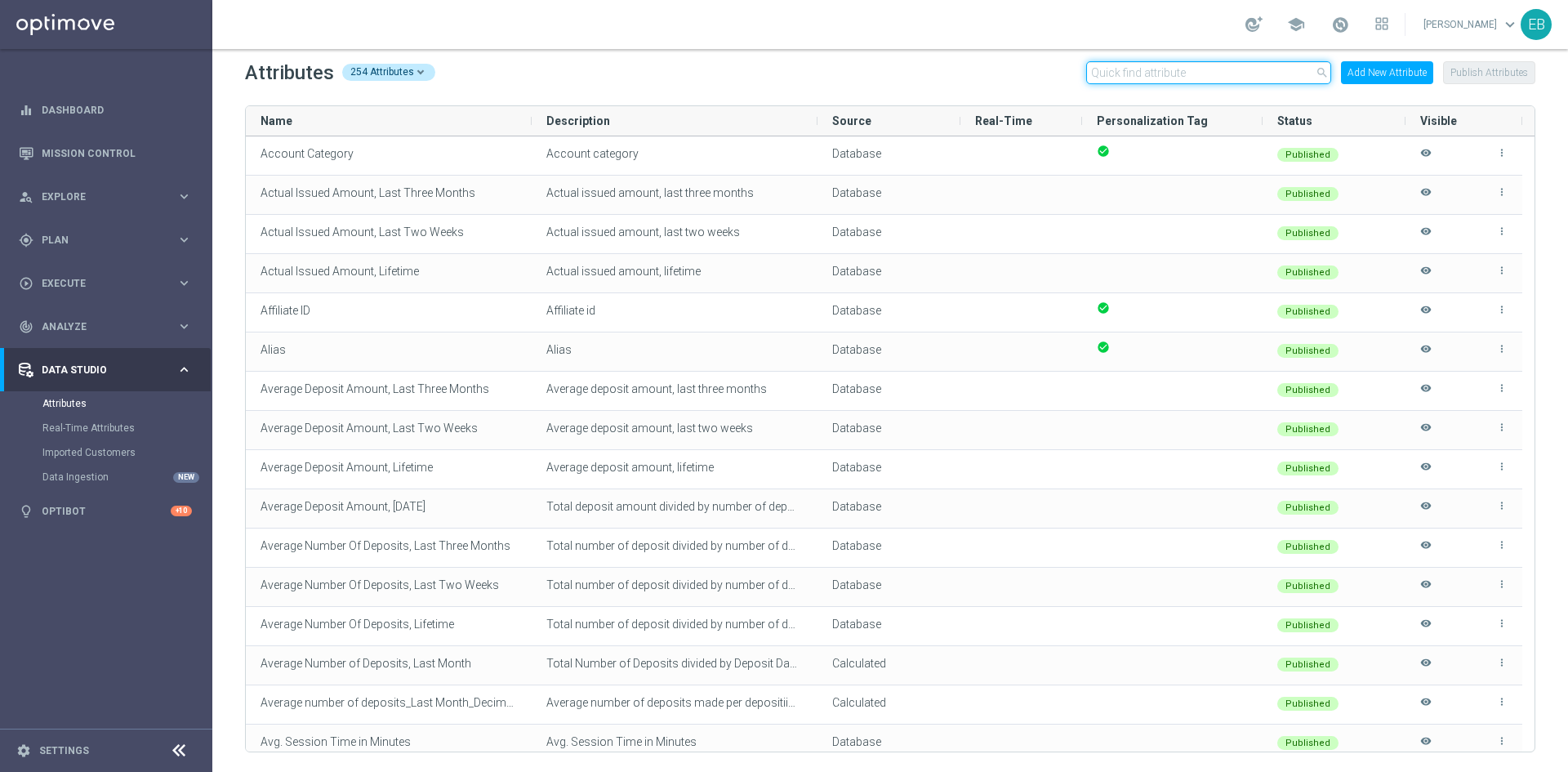
click at [1176, 69] on input "text" at bounding box center [1209, 73] width 245 height 23
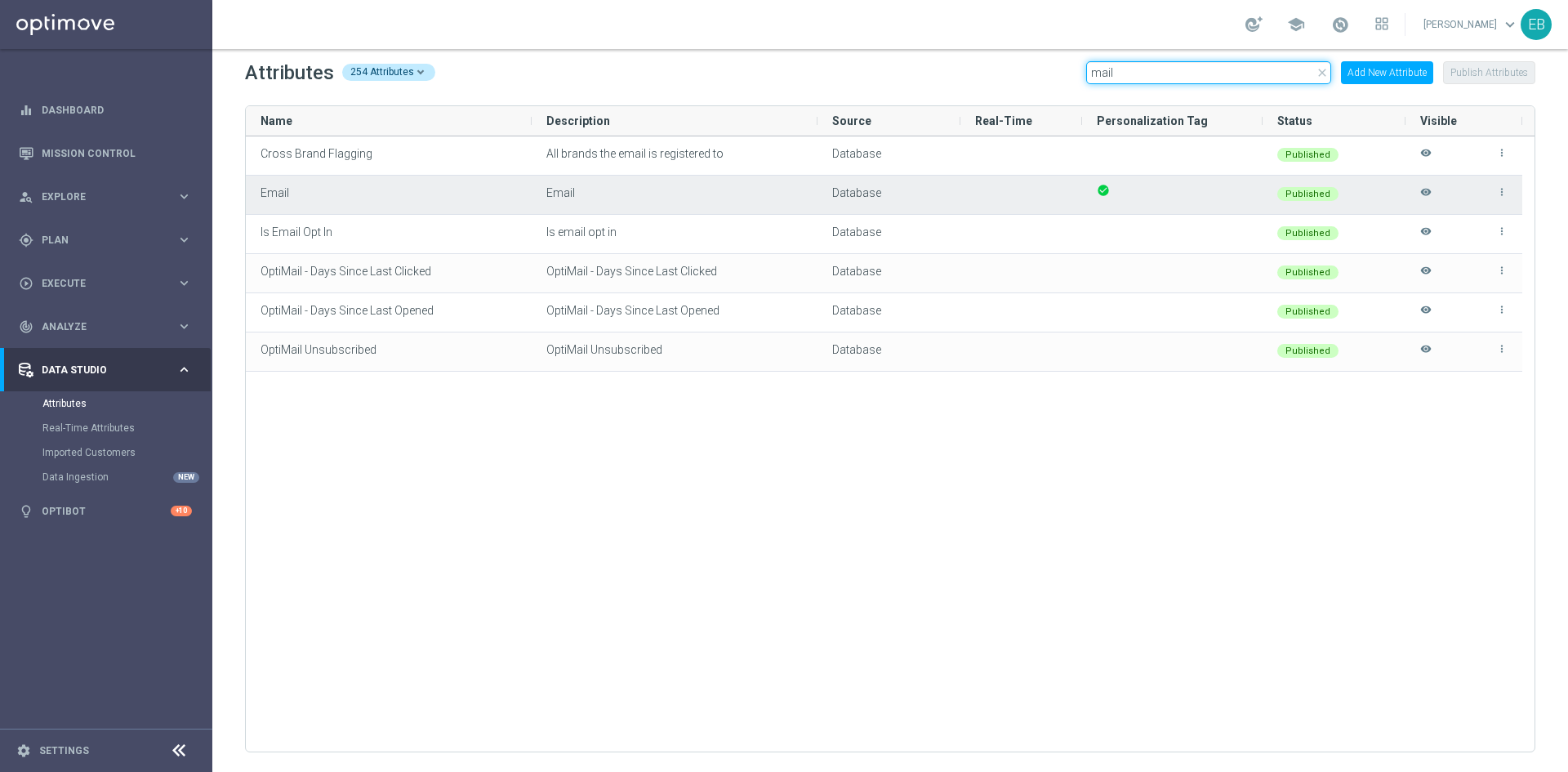
type input "mail"
click at [1429, 187] on icon "visibility" at bounding box center [1426, 199] width 11 height 27
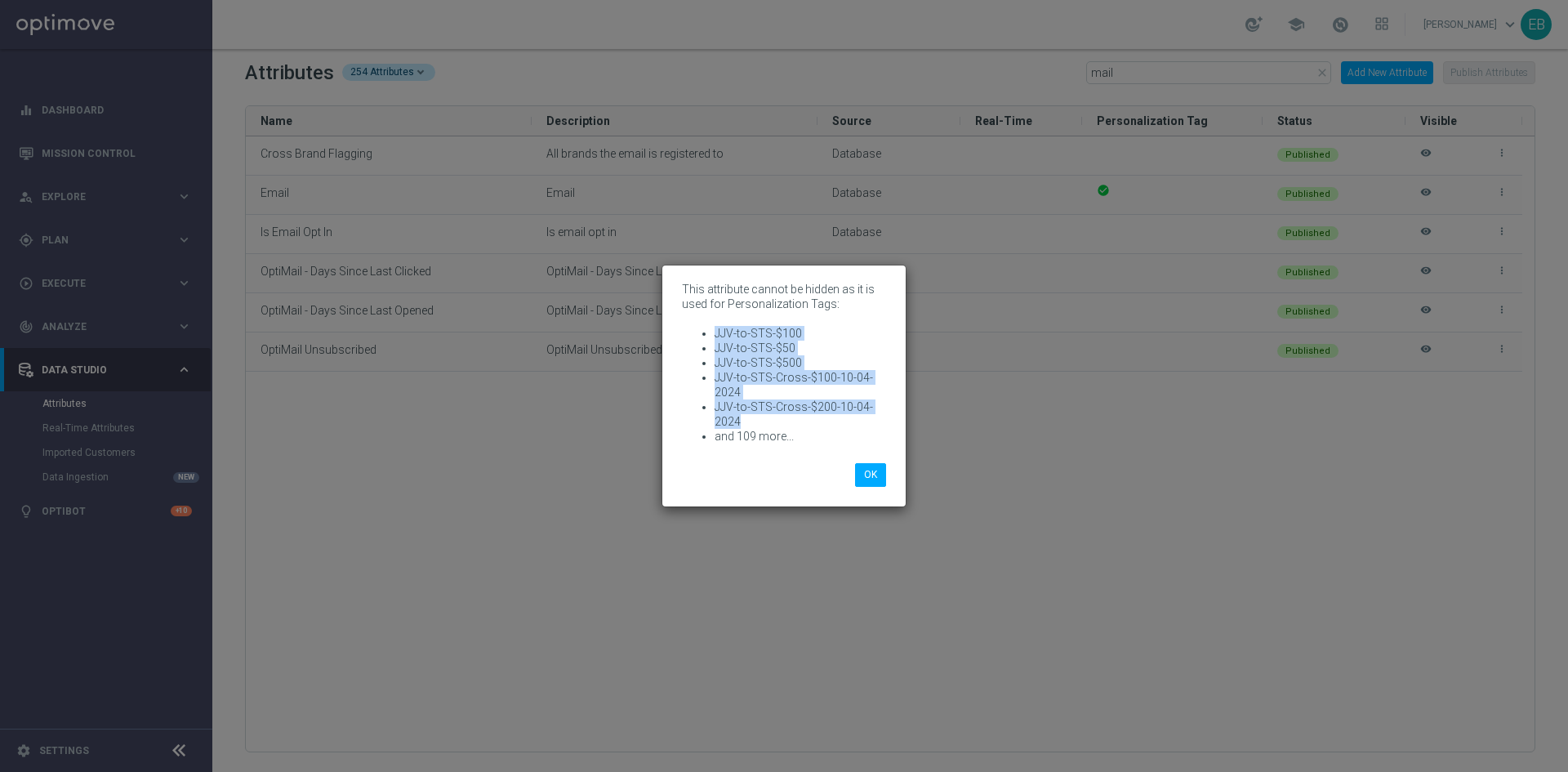
drag, startPoint x: 716, startPoint y: 334, endPoint x: 775, endPoint y: 418, distance: 102.6
click at [775, 418] on ul "JJV-to-STS-$100 JJV-to-STS-$50 JJV-to-STS-$500 JJV-to-STS-Cross-$100-10-04-2024…" at bounding box center [784, 384] width 204 height 117
copy ul "JJV-to-STS-$100 JJV-to-STS-$50 JJV-to-STS-$500 JJV-to-STS-Cross-$100-10-04-2024…"
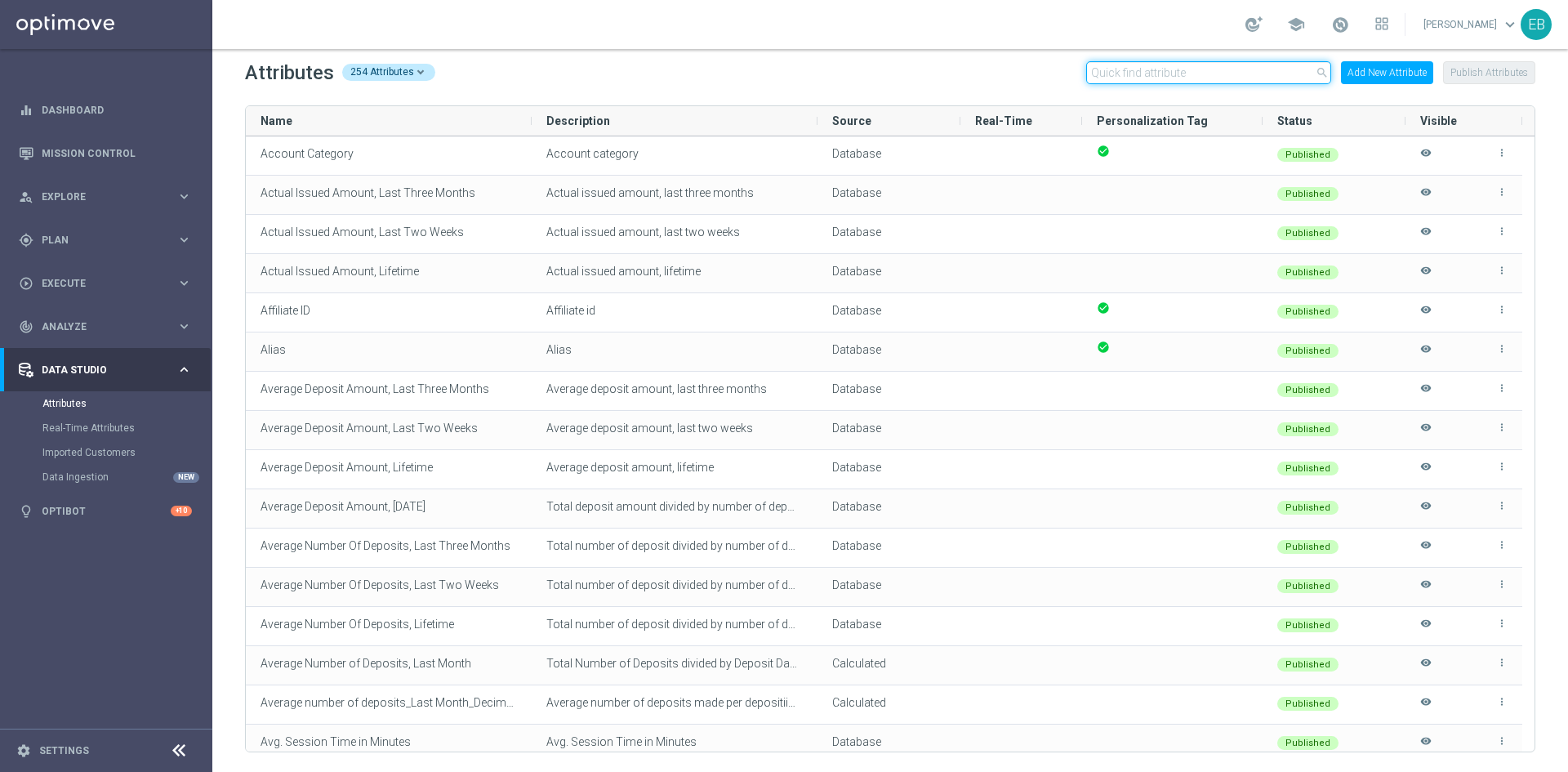
click at [1154, 72] on input "text" at bounding box center [1209, 73] width 245 height 23
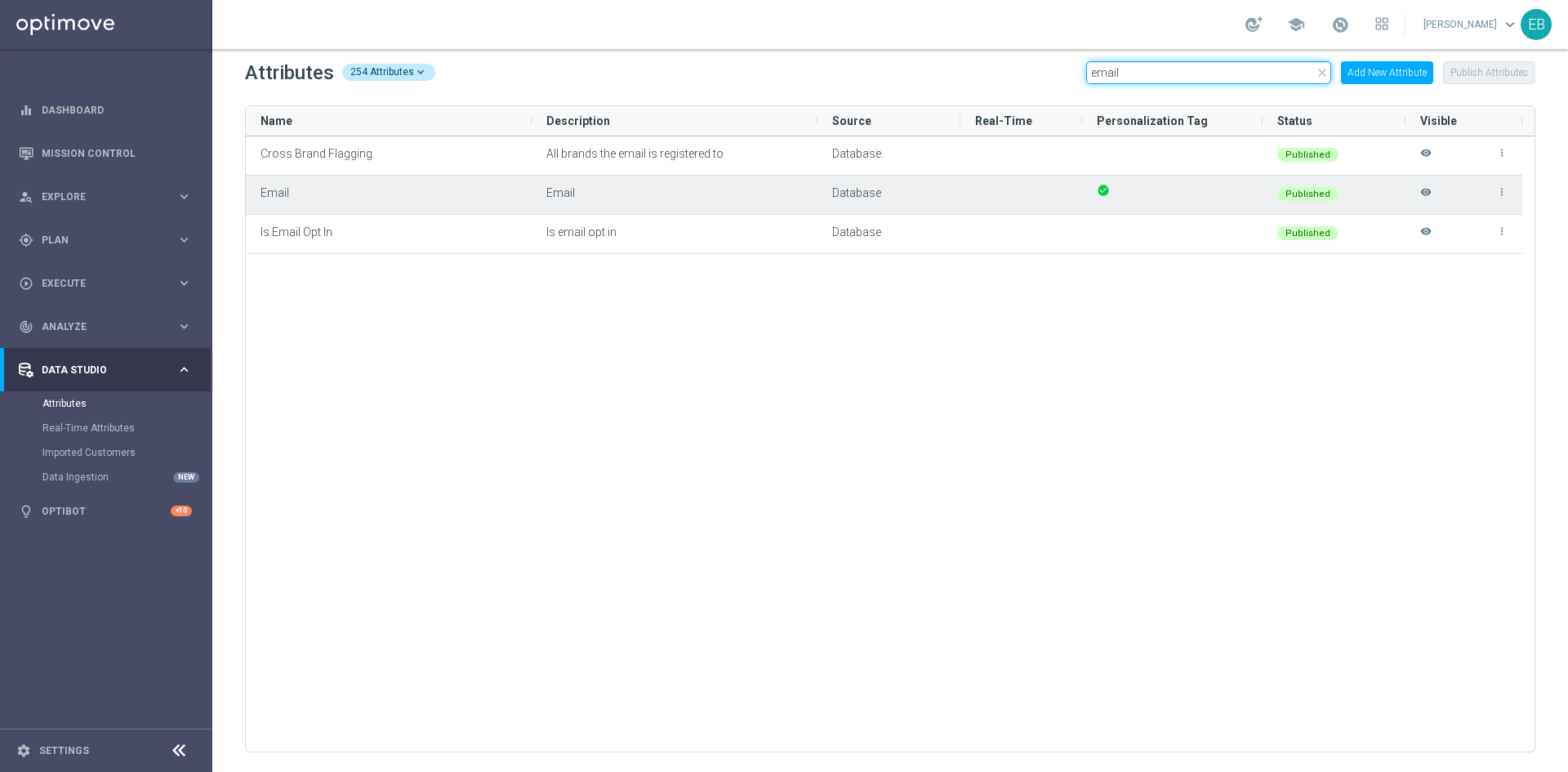
type input "email"
click at [1426, 196] on icon "visibility" at bounding box center [1426, 199] width 11 height 27
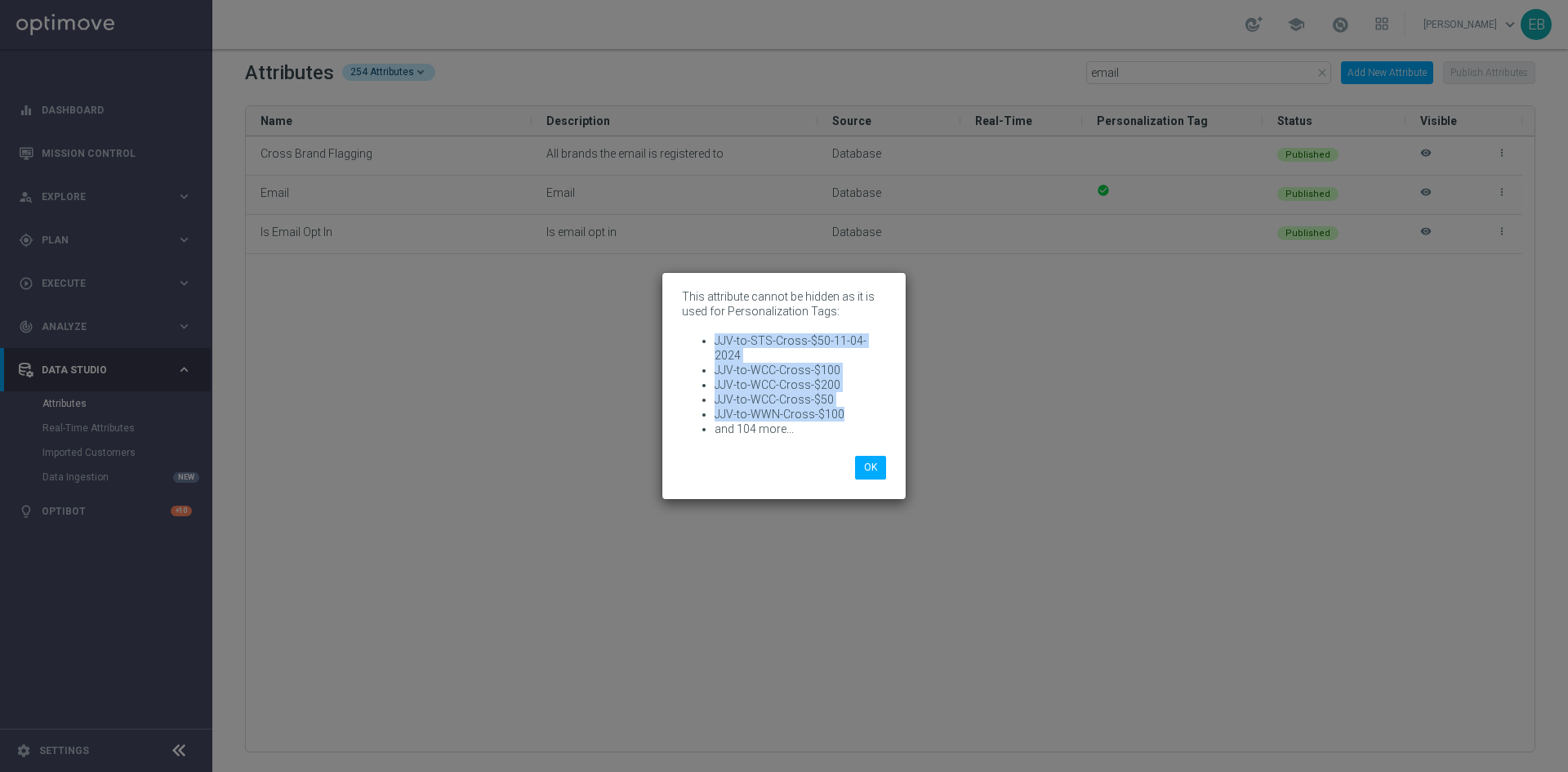
drag, startPoint x: 712, startPoint y: 337, endPoint x: 859, endPoint y: 420, distance: 168.8
click at [859, 420] on ul "JJV-to-STS-Cross-$50-11-04-2024 JJV-to-WCC-Cross-$100 JJV-to-WCC-Cross-$200 JJV…" at bounding box center [784, 385] width 204 height 102
copy ul "JJV-to-STS-Cross-$50-11-04-2024 JJV-to-WCC-Cross-$100 JJV-to-WCC-Cross-$200 JJV…"
click at [979, 383] on modal-container "This attribute cannot be hidden as it is used for Personalization Tags: JJV-to-…" at bounding box center [784, 386] width 1568 height 772
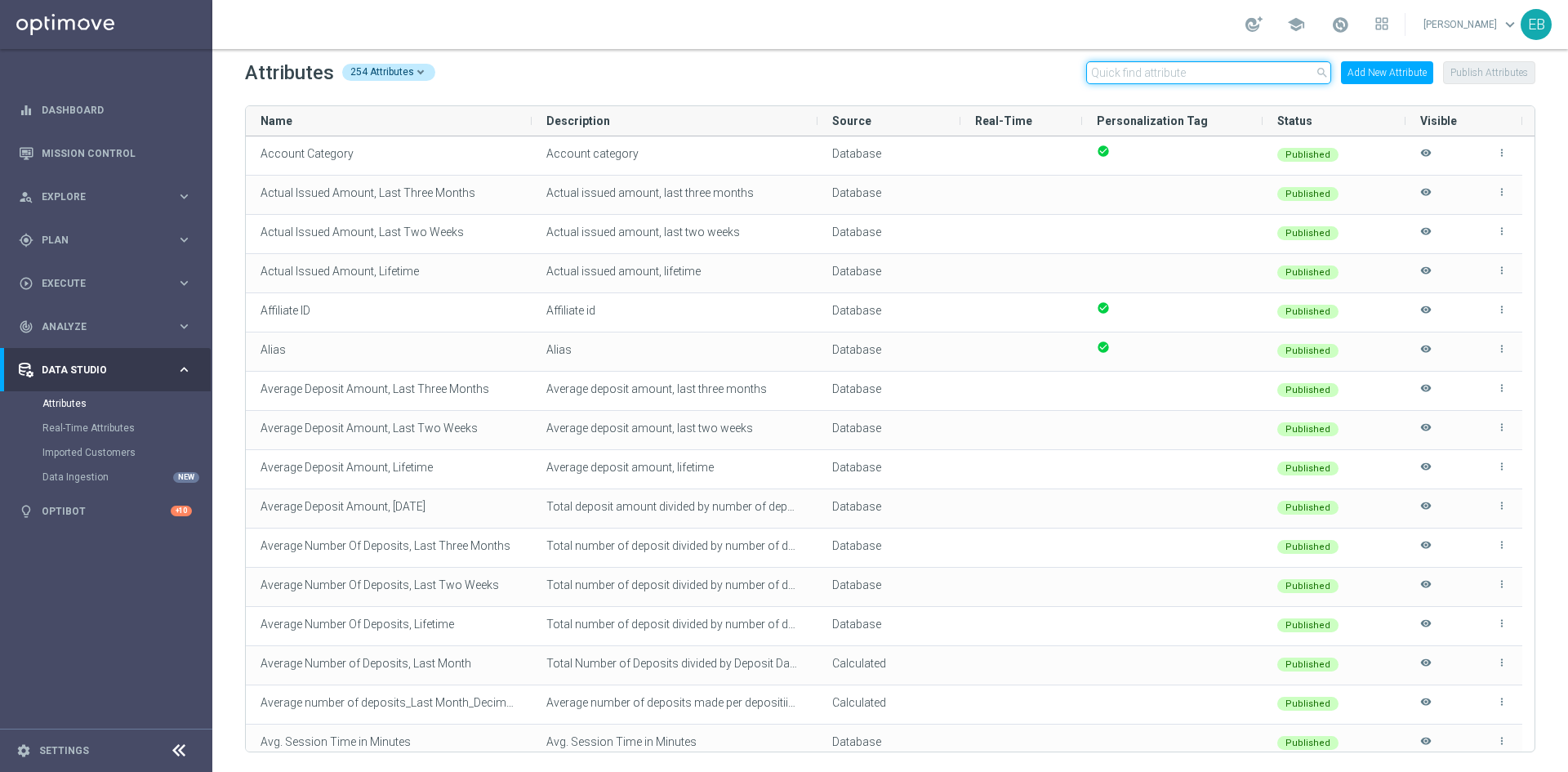
click at [1186, 71] on input "text" at bounding box center [1209, 73] width 245 height 23
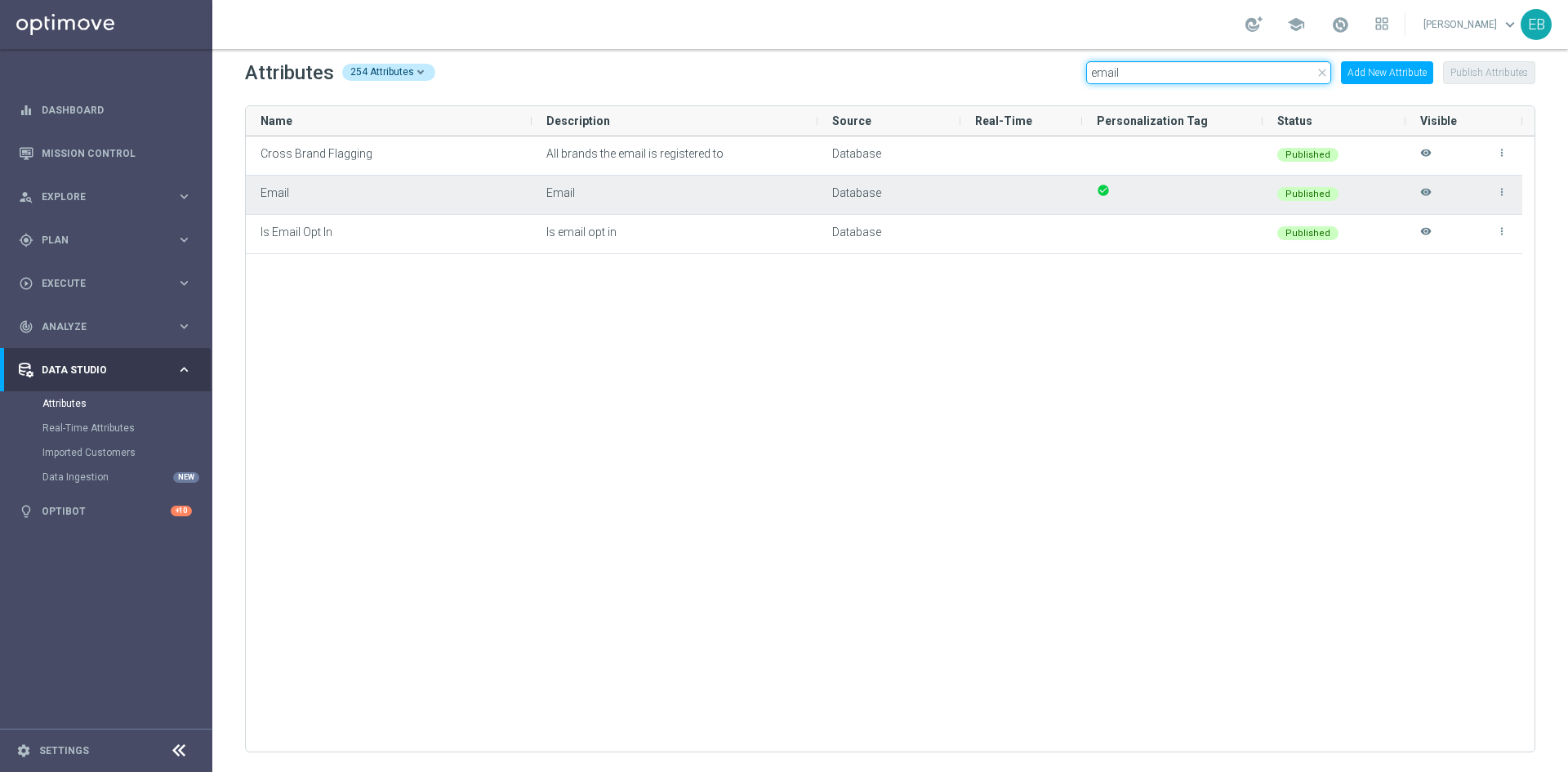
type input "email"
click at [1428, 190] on icon "visibility" at bounding box center [1426, 199] width 11 height 27
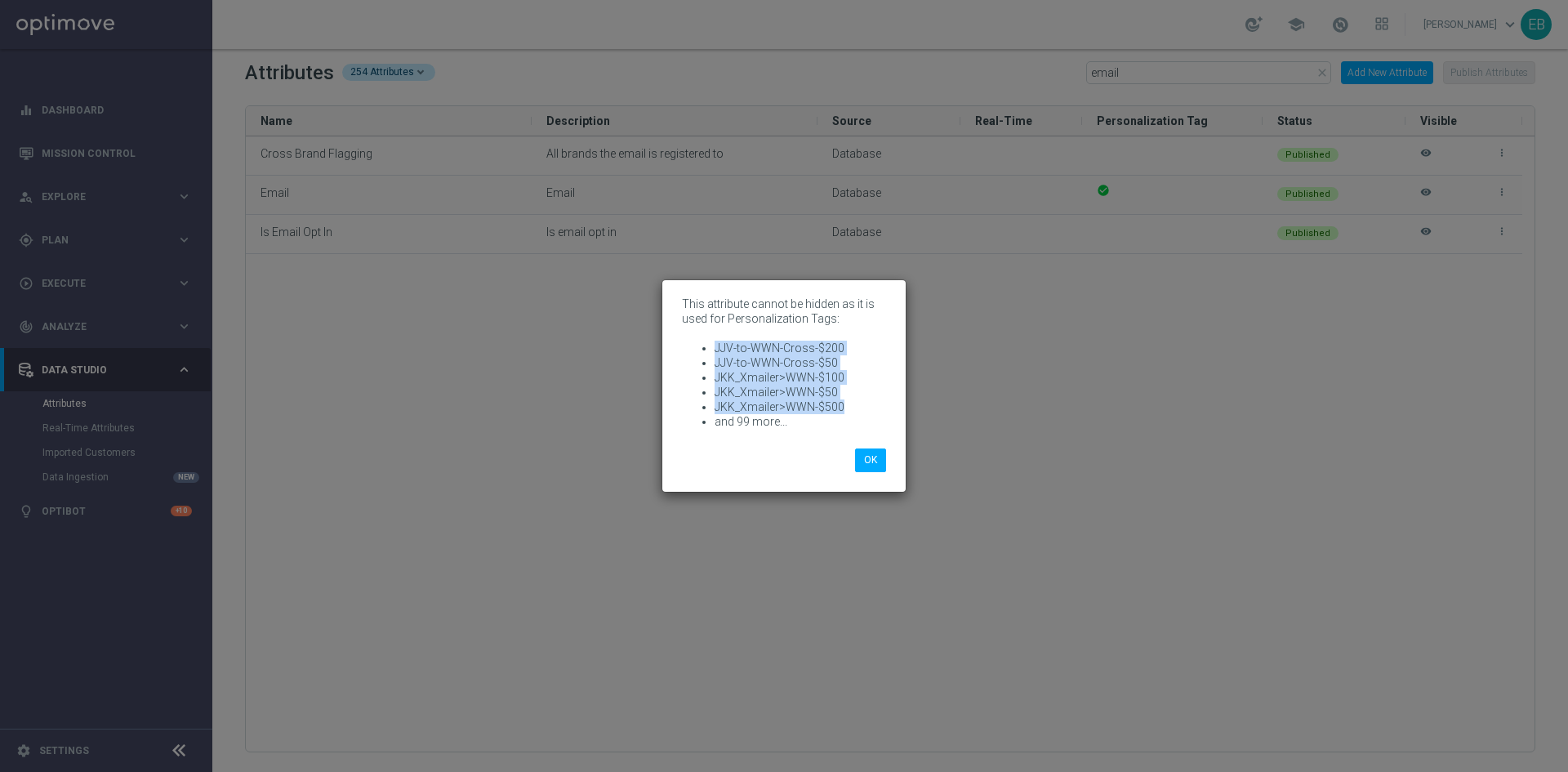
drag, startPoint x: 860, startPoint y: 403, endPoint x: 698, endPoint y: 346, distance: 171.7
click at [698, 346] on ul "JJV-to-WWN-Cross-$200 JJV-to-WWN-Cross-$50 JKK_Xmailer>WWN-$100 JKK_Xmailer>WWN…" at bounding box center [784, 385] width 204 height 89
copy ul "JJV-to-WWN-Cross-$200 JJV-to-WWN-Cross-$50 JKK_Xmailer>WWN-$100 JKK_Xmailer>WWN…"
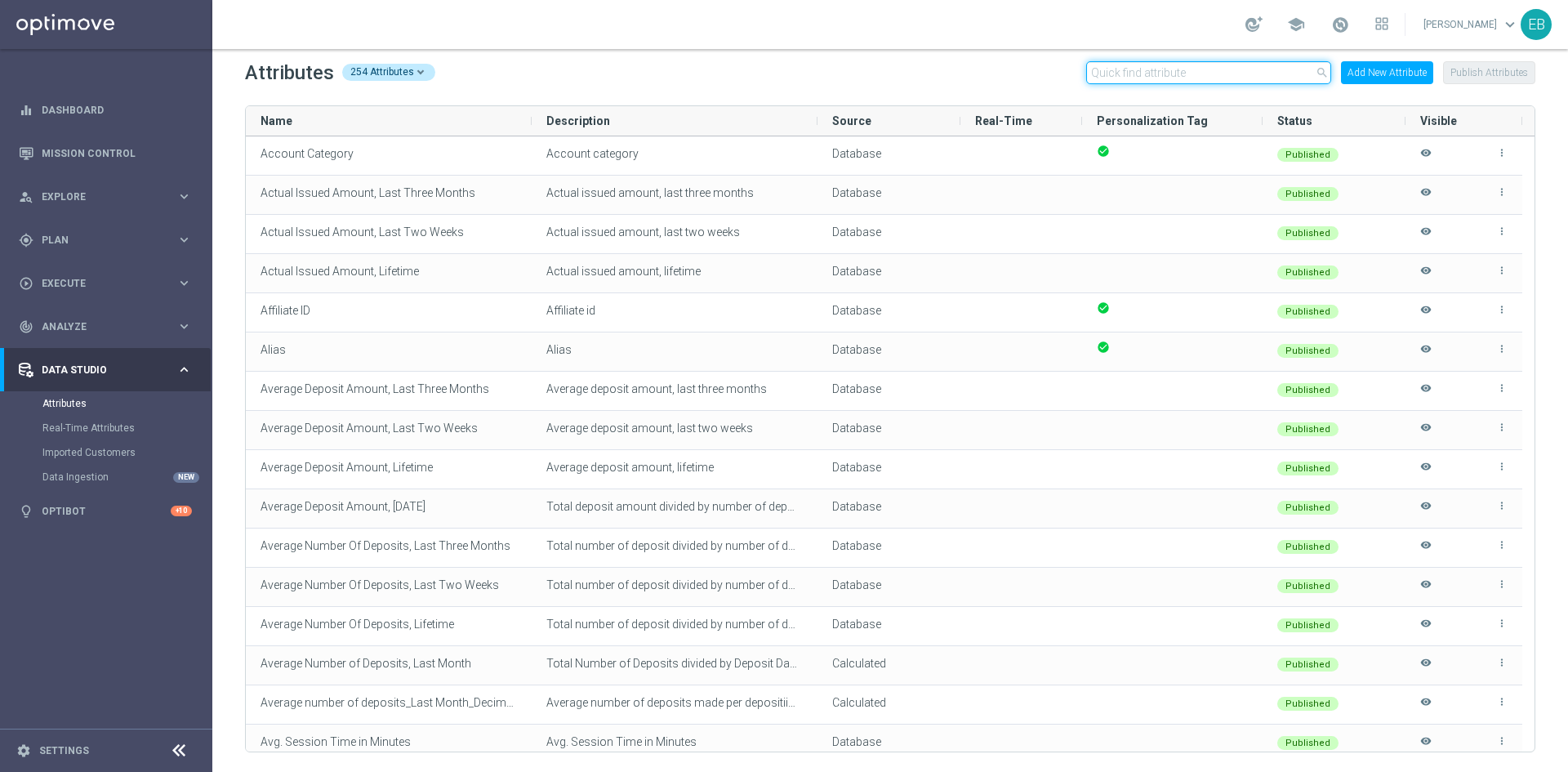
click at [1151, 77] on input "text" at bounding box center [1209, 73] width 245 height 23
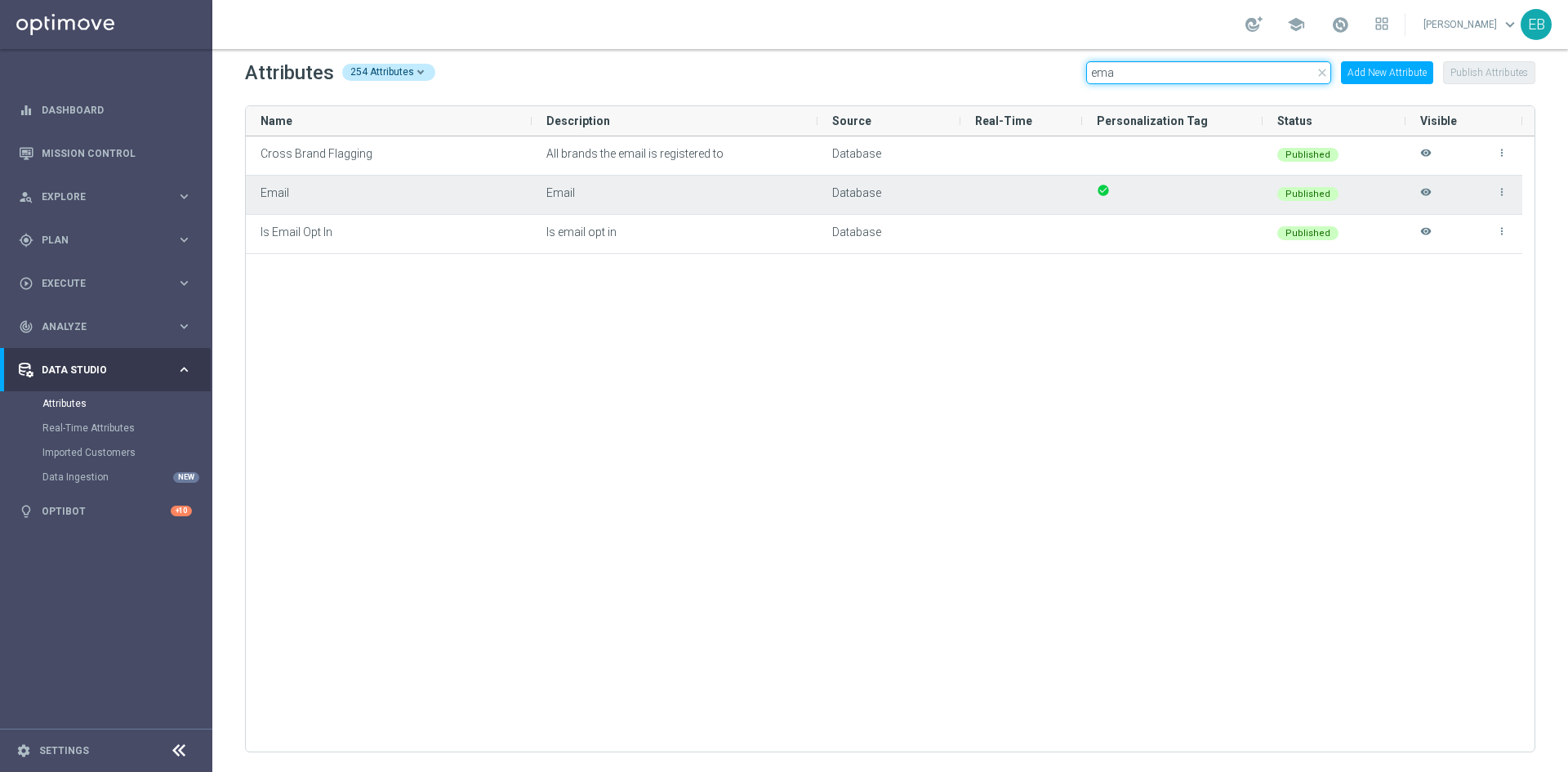
type input "ema"
click at [1424, 194] on icon "visibility" at bounding box center [1426, 199] width 11 height 27
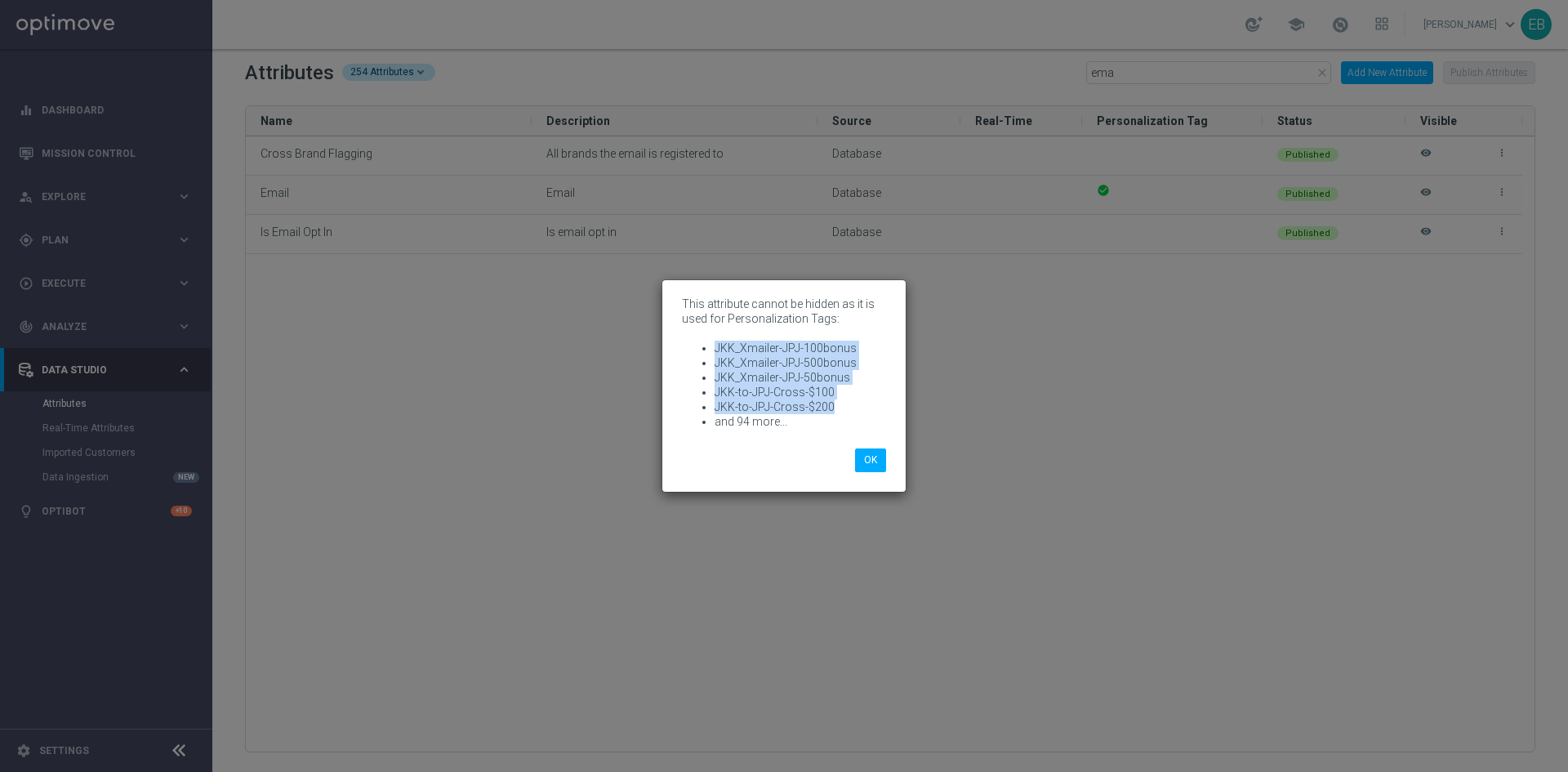
drag, startPoint x: 856, startPoint y: 412, endPoint x: 714, endPoint y: 353, distance: 153.8
click at [714, 353] on ul "JKK_Xmailer-JPJ-100bonus JKK_Xmailer-JPJ-500bonus JKK_Xmailer-JPJ-50bonus JKK-t…" at bounding box center [784, 385] width 204 height 89
copy ul "JKK_Xmailer-JPJ-100bonus JKK_Xmailer-JPJ-500bonus JKK_Xmailer-JPJ-50bonus JKK-t…"
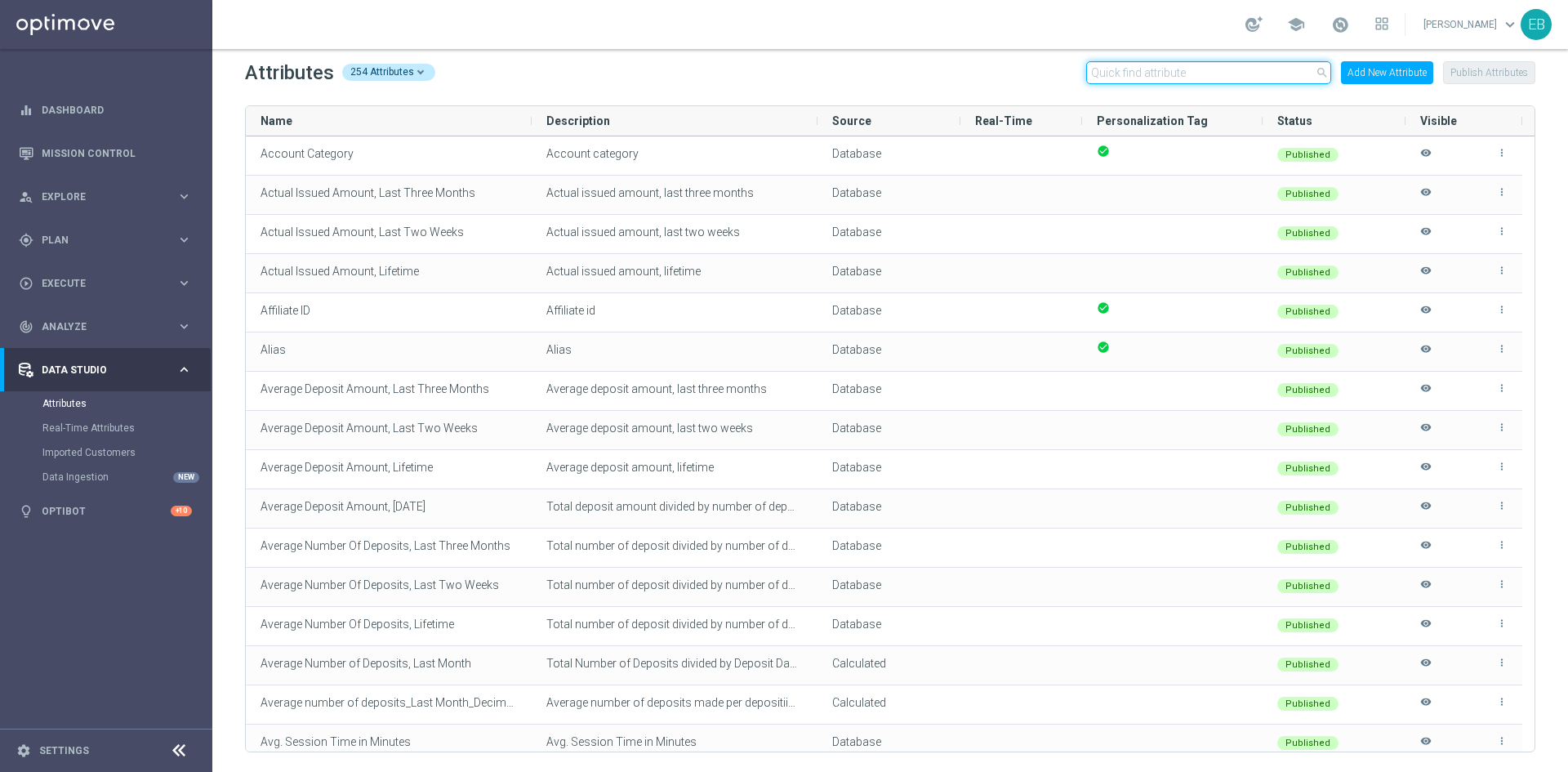
click at [1135, 70] on input "text" at bounding box center [1209, 73] width 245 height 23
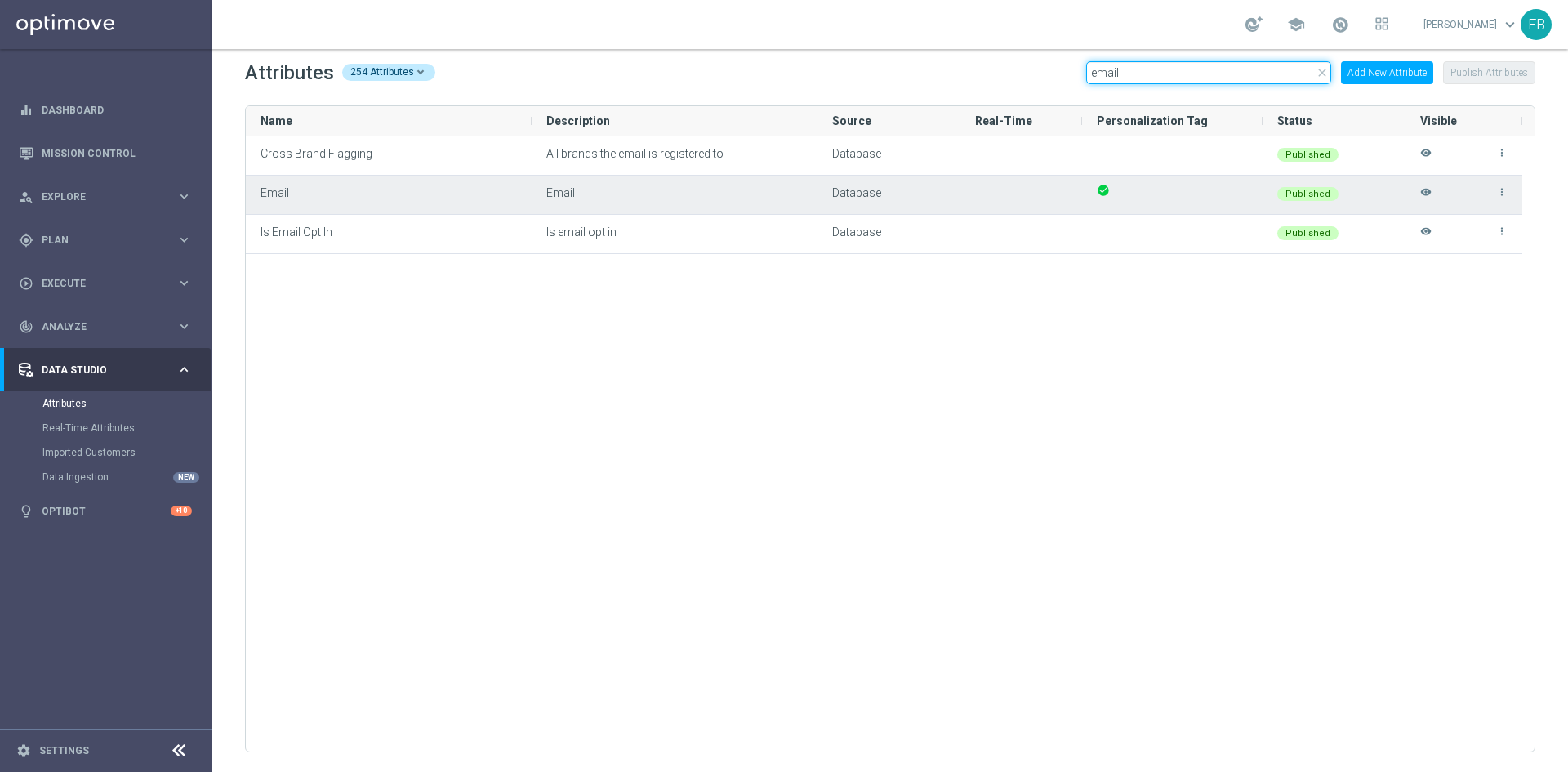
type input "email"
click at [1430, 186] on icon "visibility" at bounding box center [1426, 199] width 11 height 27
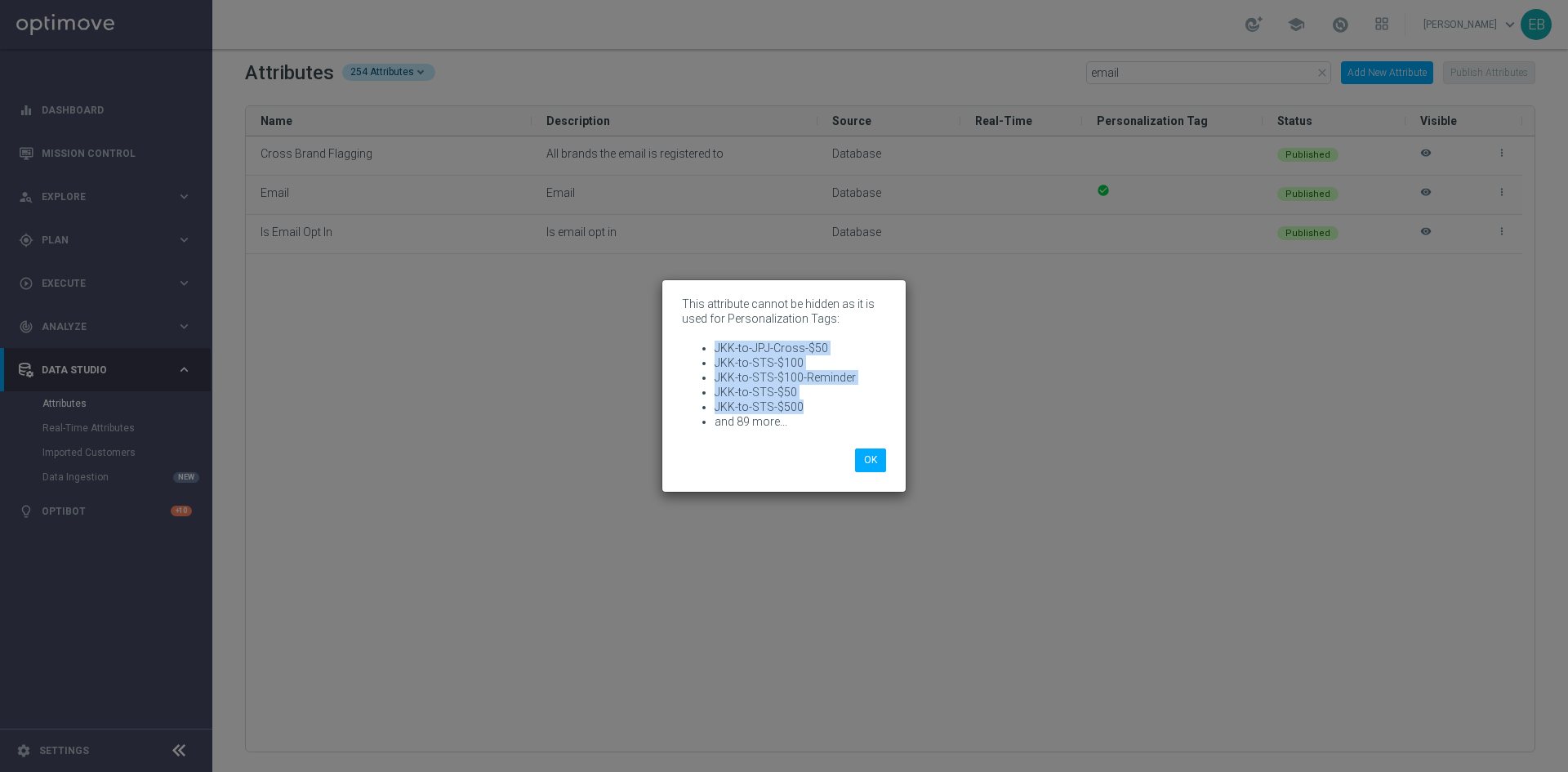
drag, startPoint x: 811, startPoint y: 404, endPoint x: 708, endPoint y: 347, distance: 117.7
click at [708, 347] on ul "JKK-to-JPJ-Cross-$50 JKK-to-STS-$100 JKK-to-STS-$100-Reminder JKK-to-STS-$50 JK…" at bounding box center [784, 385] width 204 height 89
copy ul "JKK-to-JPJ-Cross-$50 JKK-to-STS-$100 JKK-to-STS-$100-Reminder JKK-to-STS-$50 JK…"
click at [877, 457] on button "OK" at bounding box center [871, 459] width 31 height 23
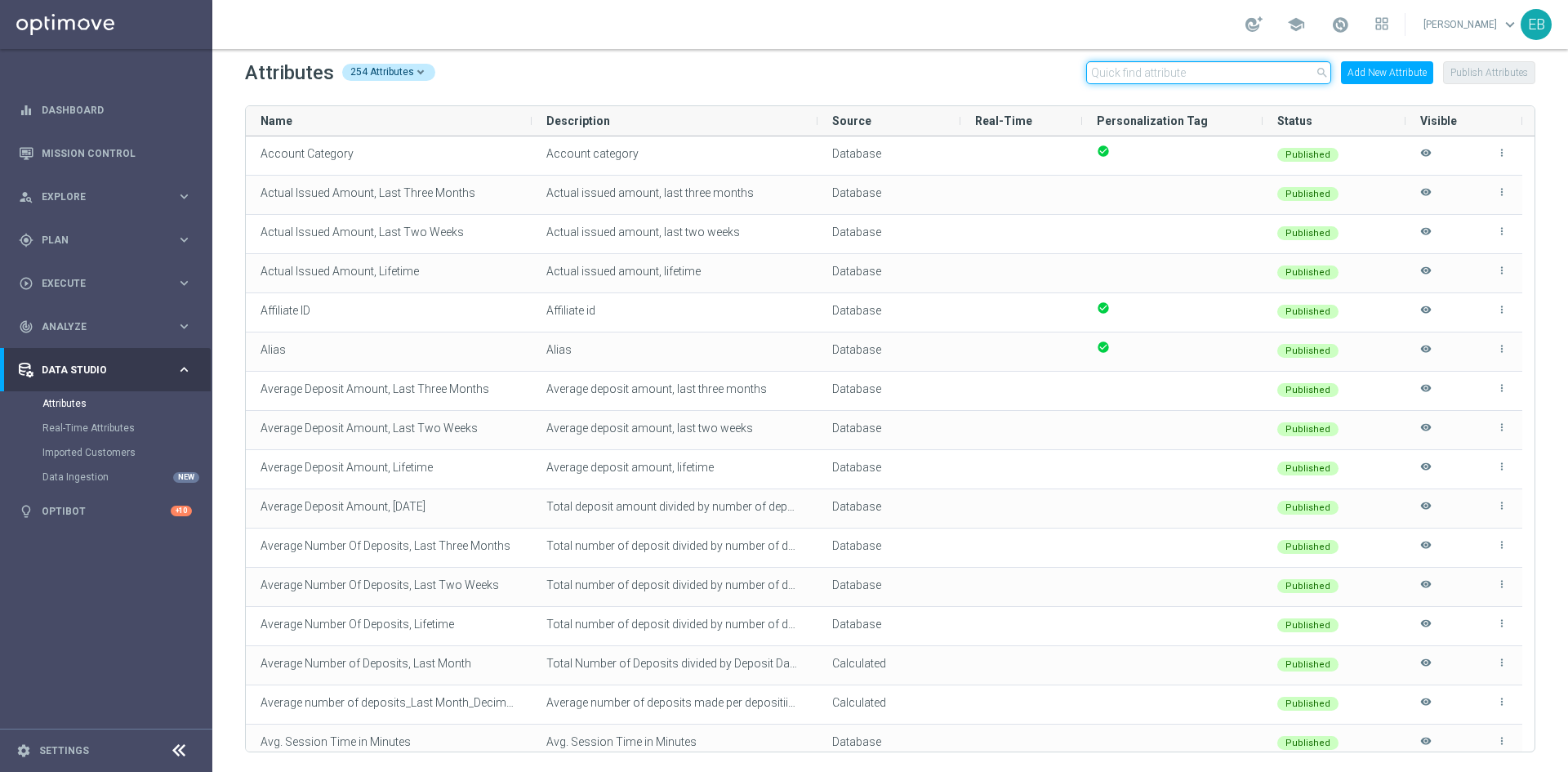
click at [1158, 76] on input "text" at bounding box center [1209, 73] width 245 height 23
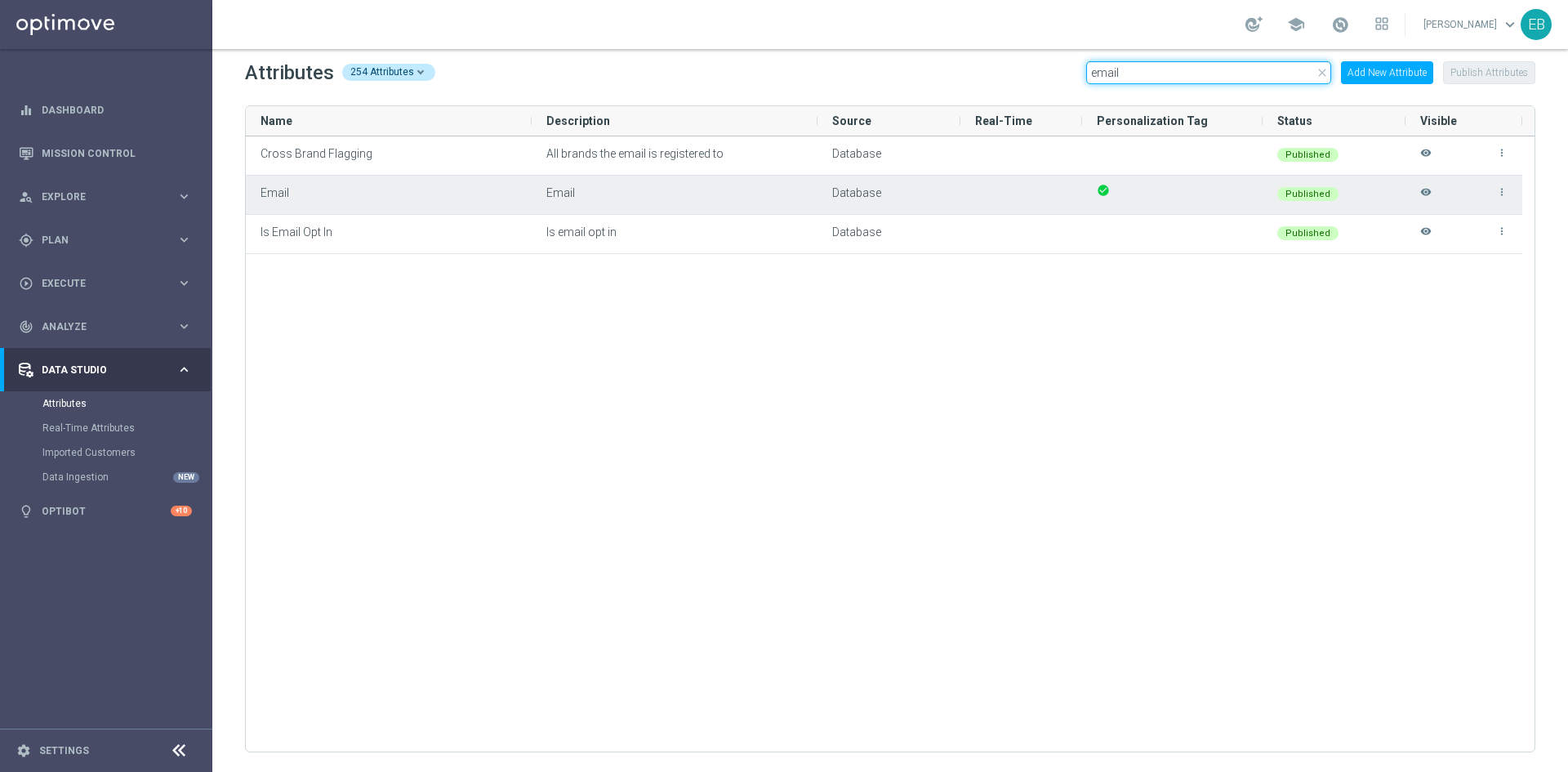
type input "email"
click at [1425, 188] on icon "visibility" at bounding box center [1426, 199] width 11 height 27
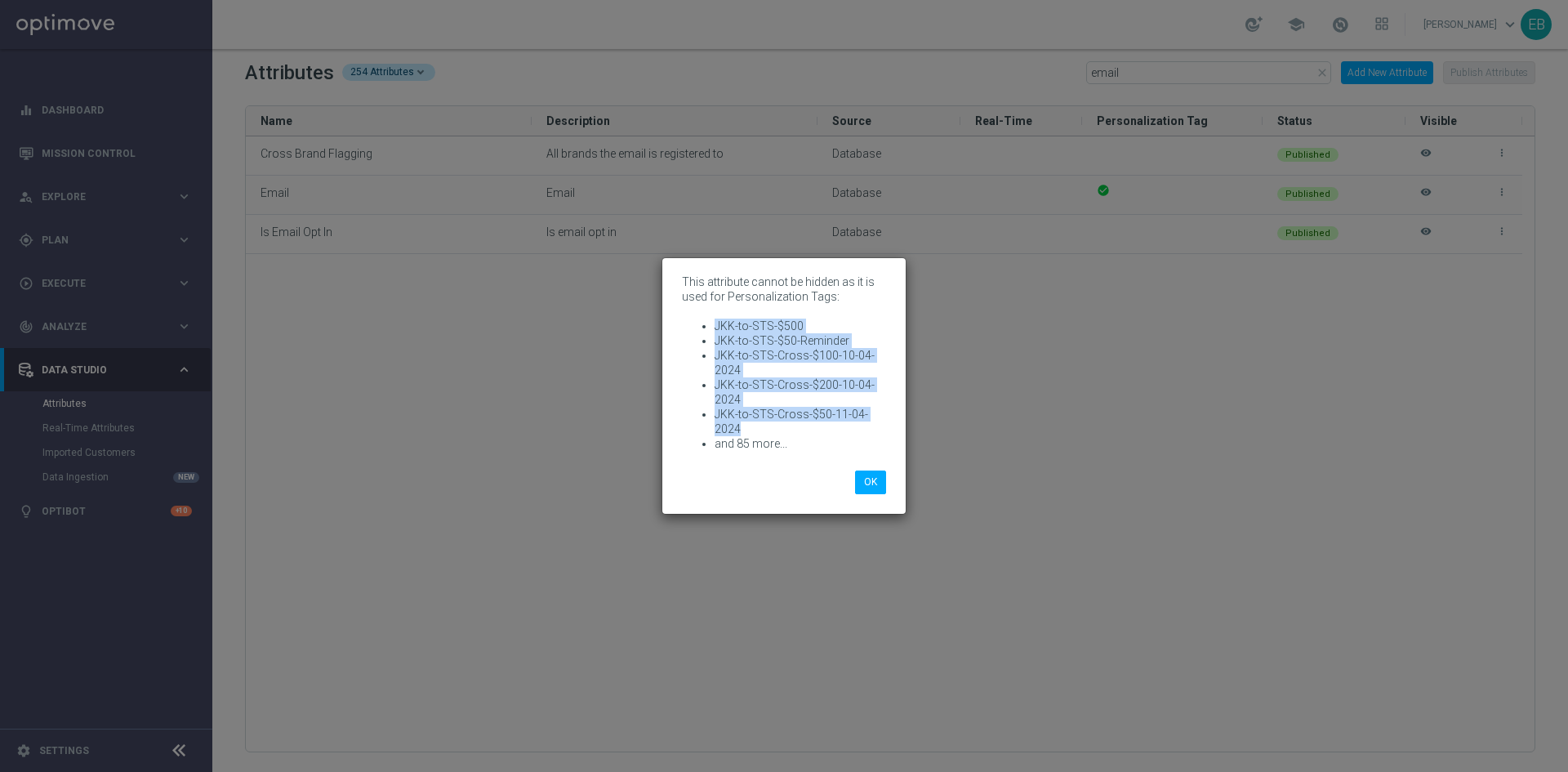
drag, startPoint x: 750, startPoint y: 433, endPoint x: 714, endPoint y: 320, distance: 118.6
click at [714, 320] on ul "JKK-to-STS-$500 JKK-to-STS-$50-Reminder JKK-to-STS-Cross-$100-10-04-2024 JKK-to…" at bounding box center [784, 385] width 204 height 132
copy ul "JKK-to-STS-$500 JKK-to-STS-$50-Reminder JKK-to-STS-Cross-$100-10-04-2024 JKK-to…"
click at [1054, 380] on modal-container "This attribute cannot be hidden as it is used for Personalization Tags: JKK-to-…" at bounding box center [784, 386] width 1568 height 772
click at [878, 482] on button "OK" at bounding box center [871, 482] width 31 height 23
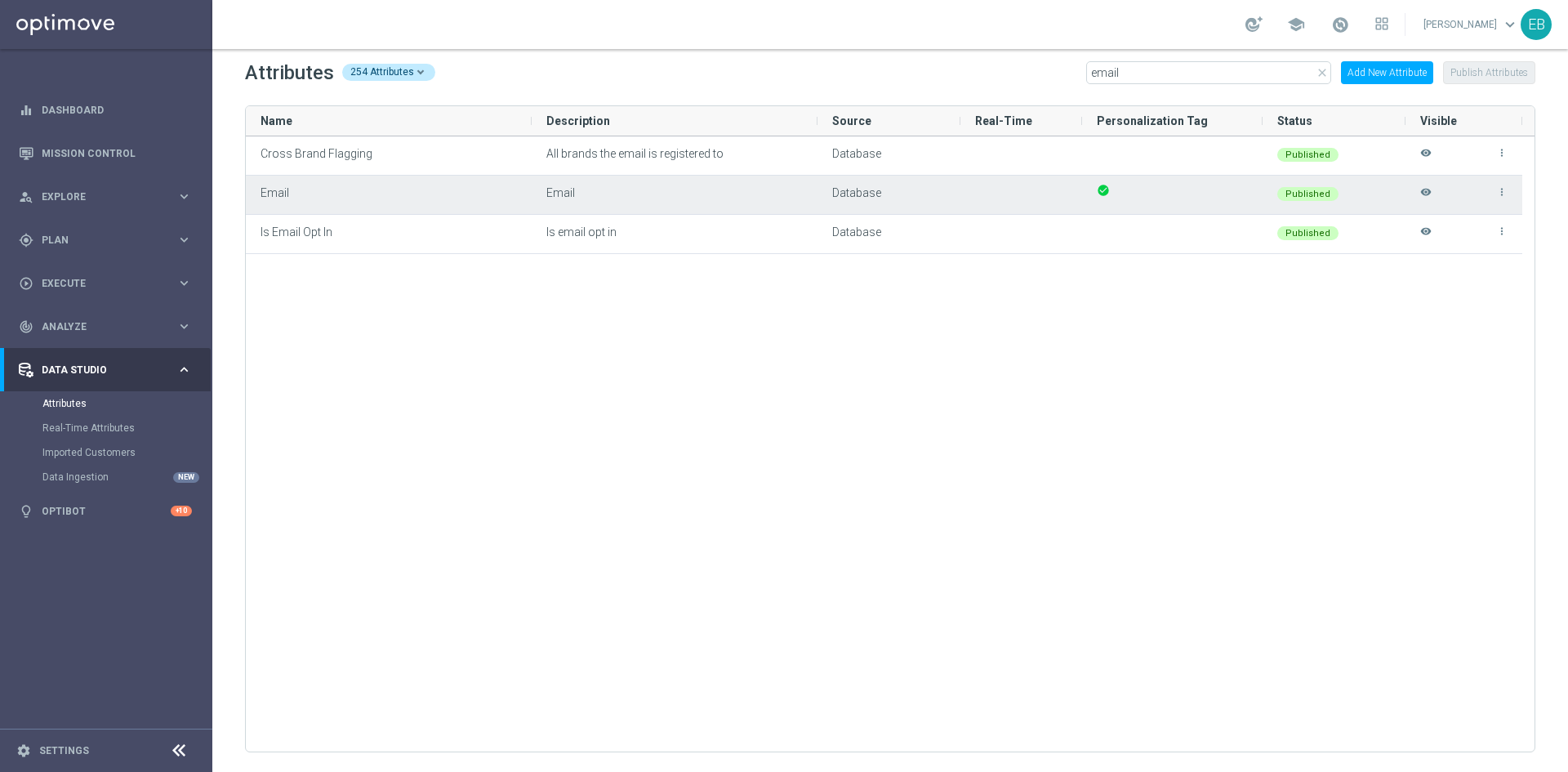
click at [1430, 188] on icon "visibility" at bounding box center [1426, 199] width 11 height 27
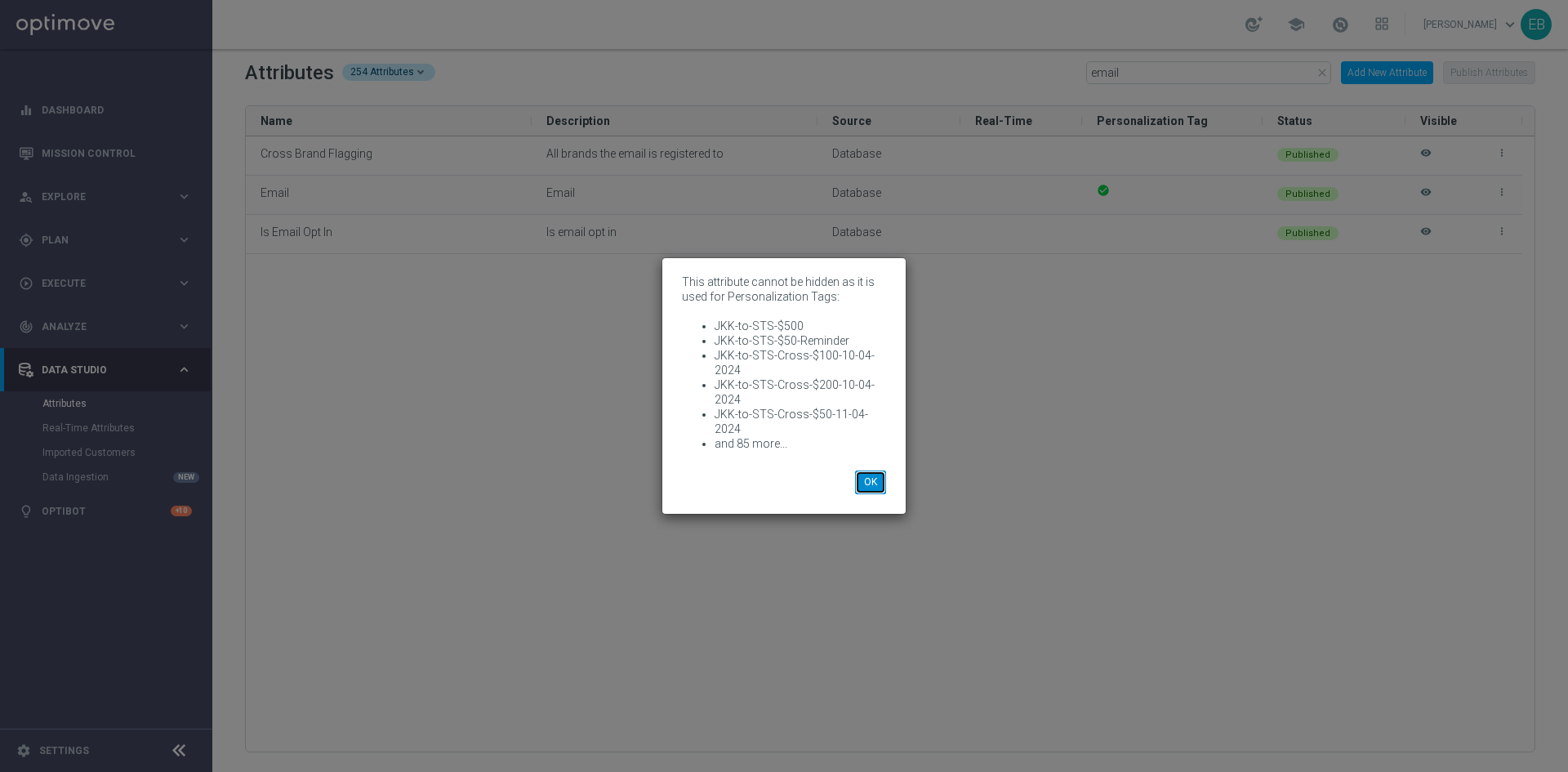
click at [873, 476] on button "OK" at bounding box center [871, 482] width 31 height 23
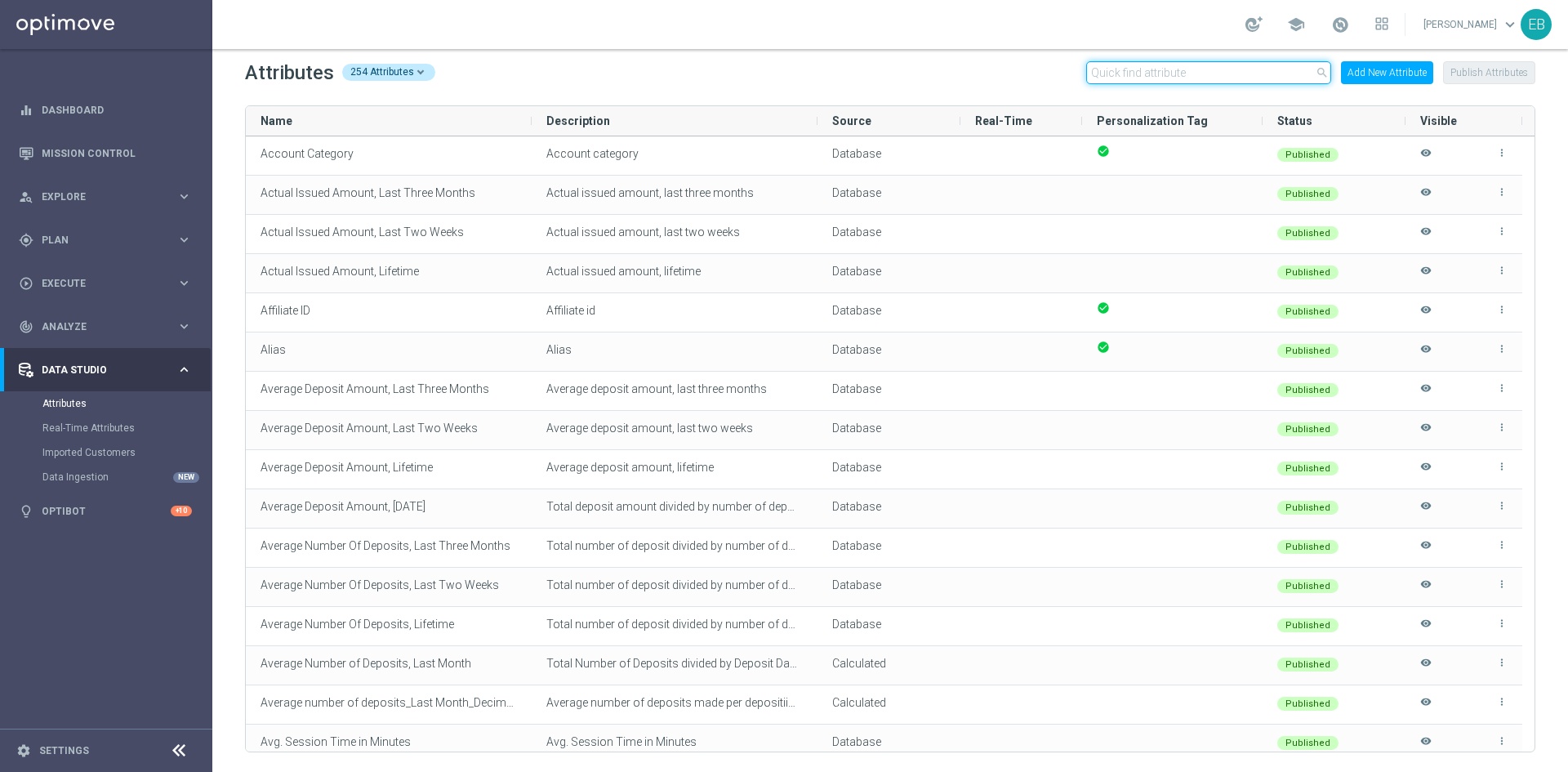
click at [1096, 66] on input "text" at bounding box center [1209, 73] width 245 height 23
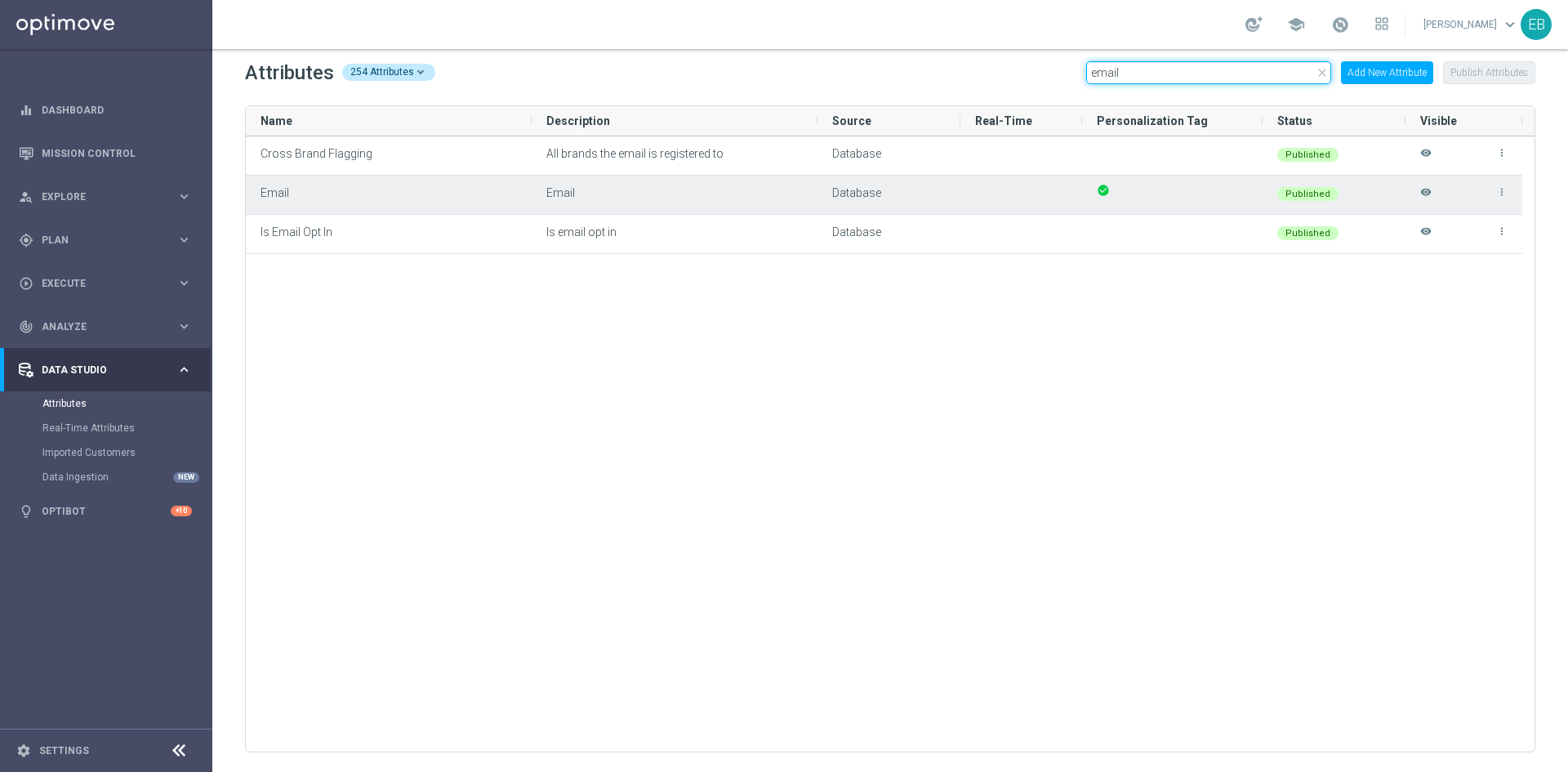
type input "email"
click at [1429, 199] on icon "visibility" at bounding box center [1426, 199] width 11 height 27
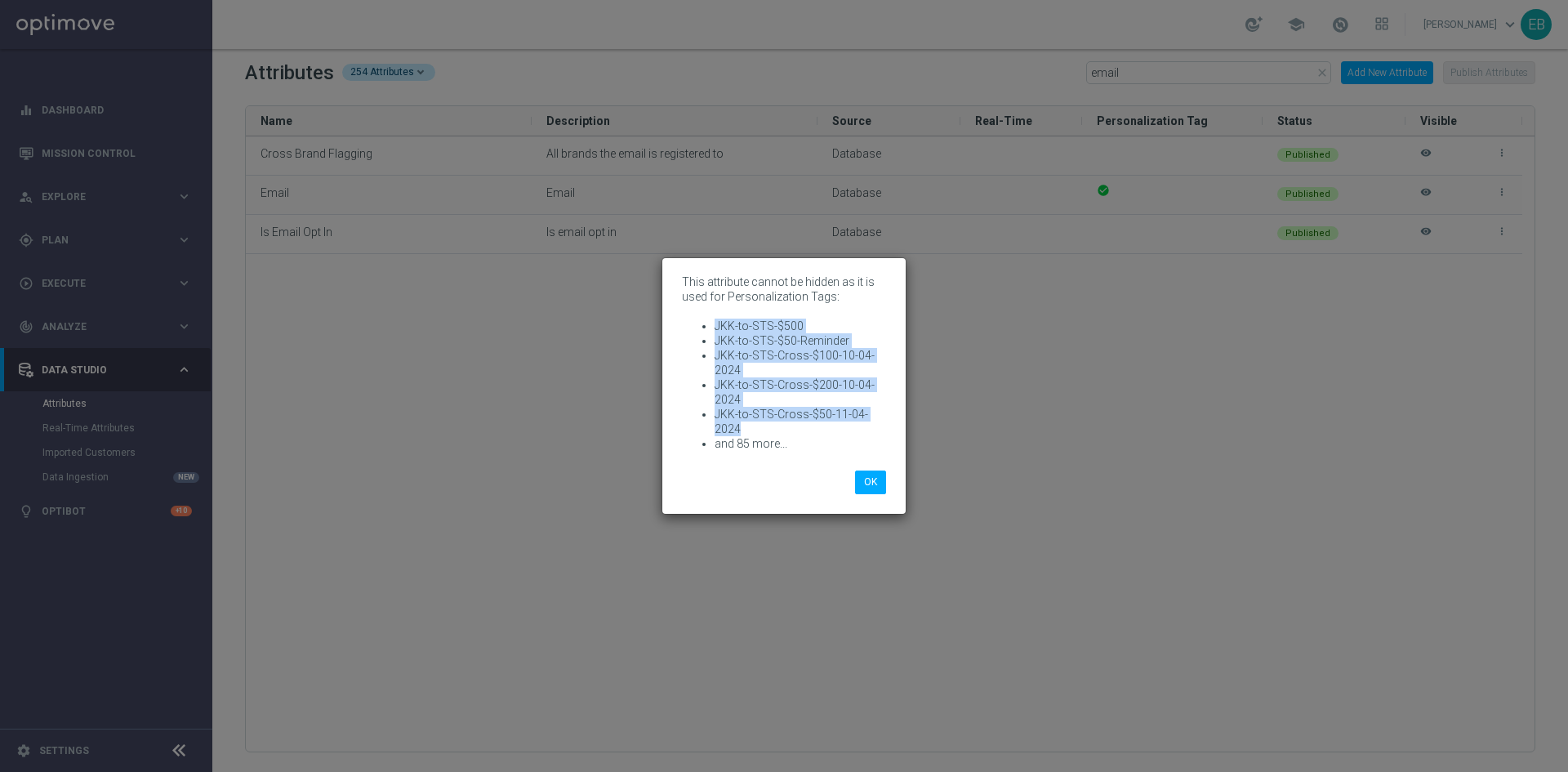
drag, startPoint x: 784, startPoint y: 426, endPoint x: 718, endPoint y: 330, distance: 116.5
click at [718, 330] on ul "JKK-to-STS-$500 JKK-to-STS-$50-Reminder JKK-to-STS-Cross-$100-10-04-2024 JKK-to…" at bounding box center [784, 385] width 204 height 132
copy ul "JKK-to-STS-$500 JKK-to-STS-$50-Reminder JKK-to-STS-Cross-$100-10-04-2024 JKK-to…"
click at [1056, 406] on modal-container "This attribute cannot be hidden as it is used for Personalization Tags: JKK-to-…" at bounding box center [784, 386] width 1568 height 772
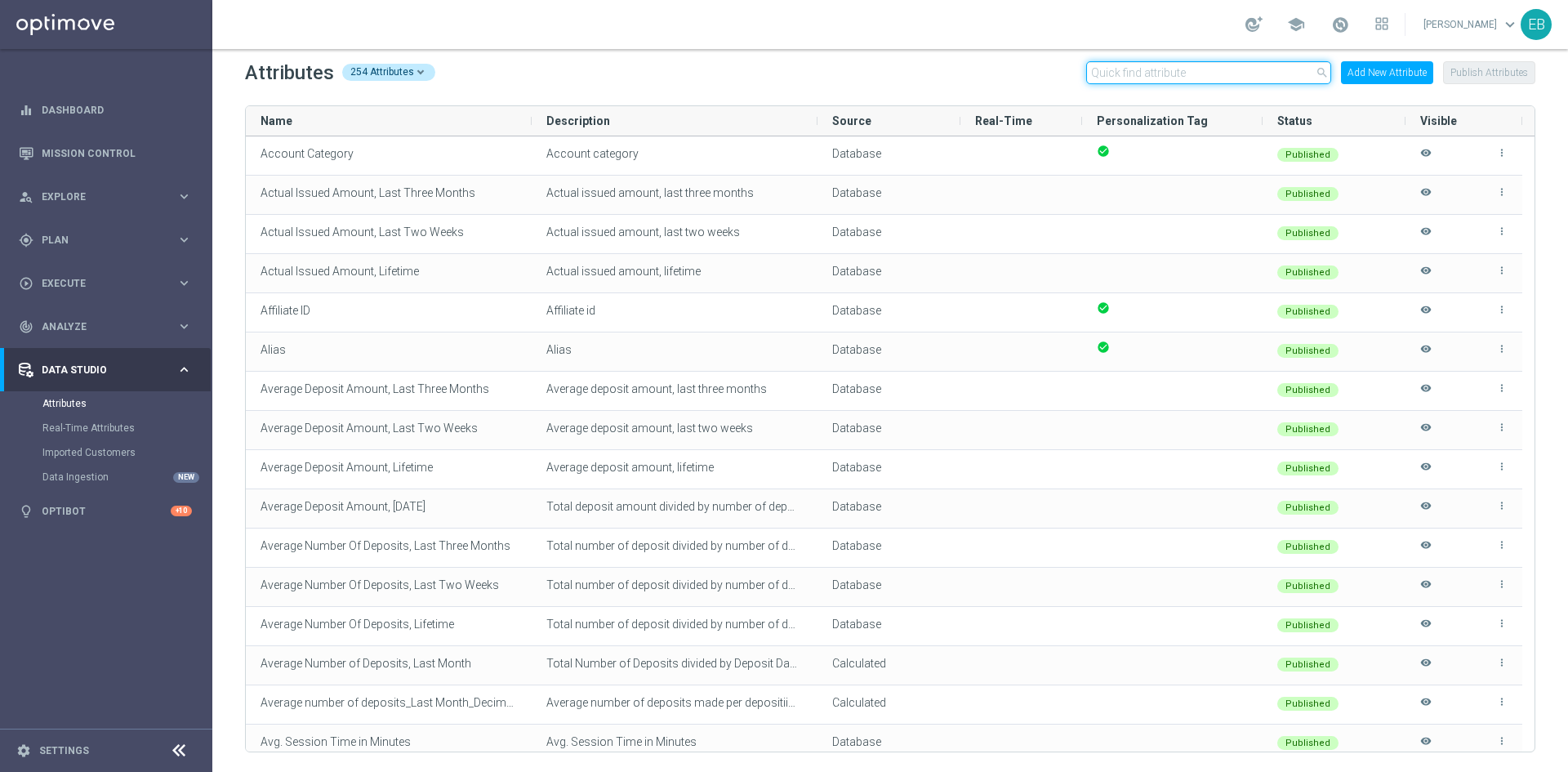
click at [1188, 61] on div "Attributes 254 Attributes search Add New Attribute Publish Attributes" at bounding box center [890, 73] width 1291 height 26
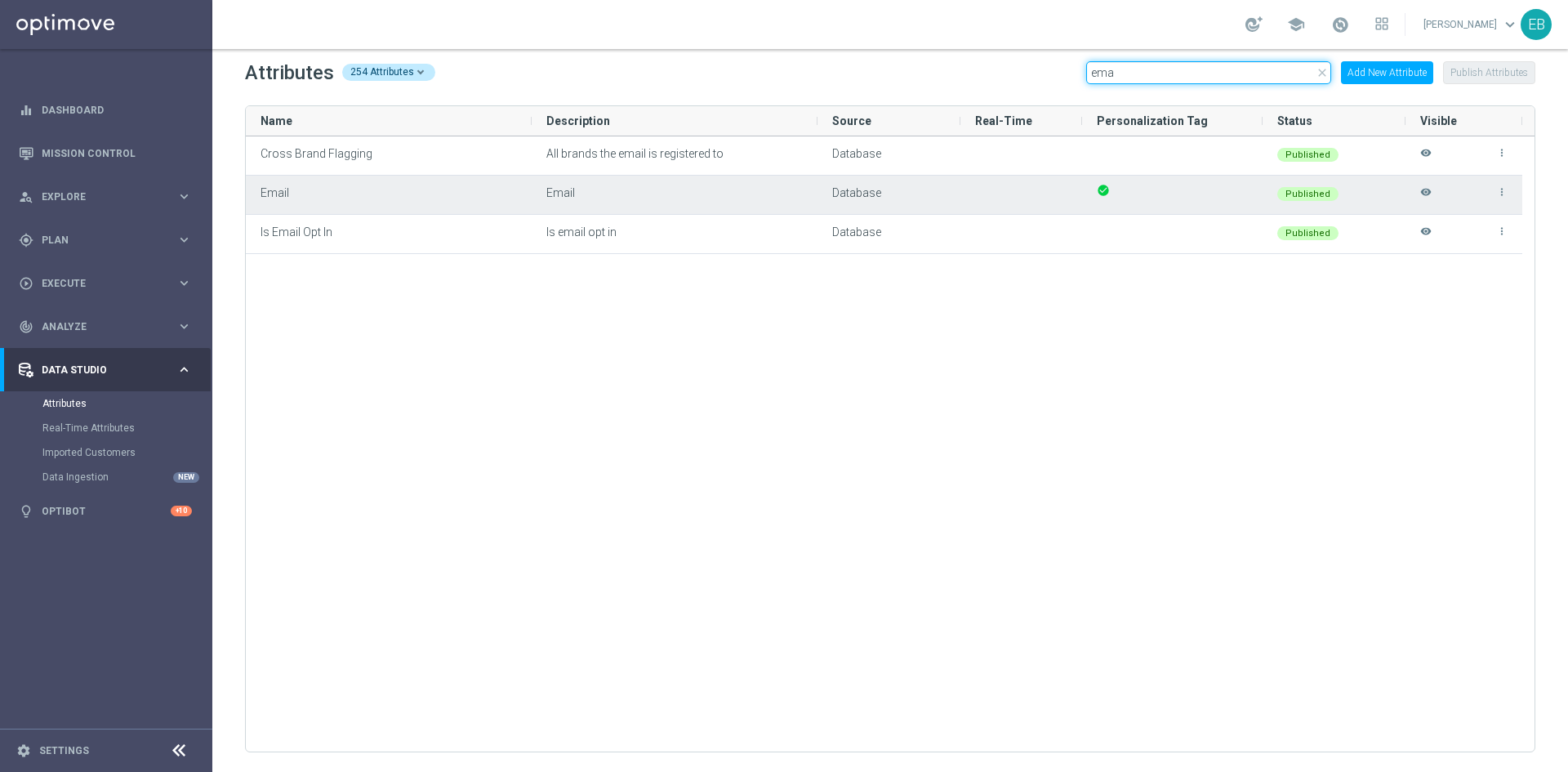
type input "ema"
click at [1429, 188] on icon "visibility" at bounding box center [1426, 199] width 11 height 27
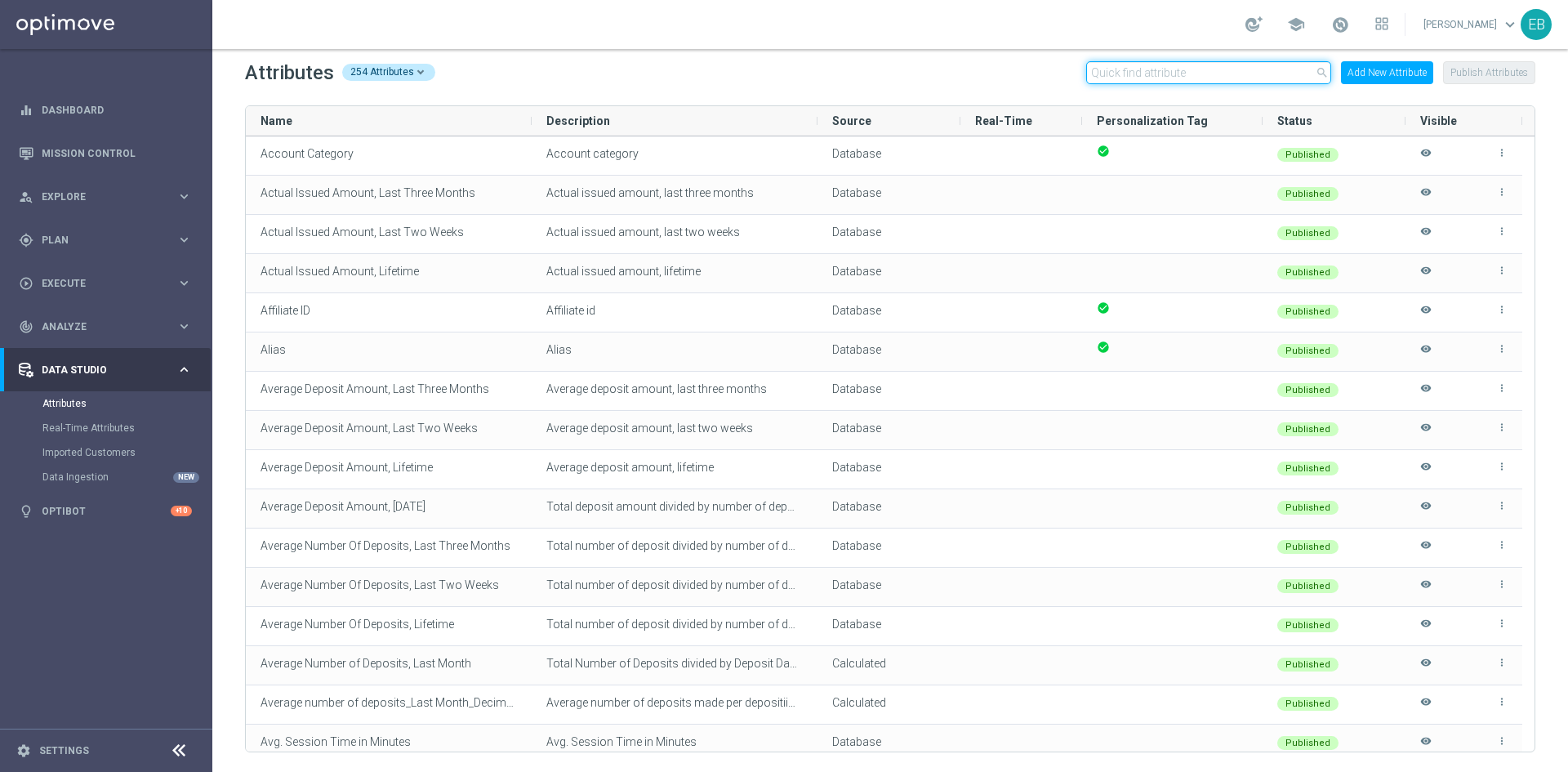
click at [1192, 69] on input "text" at bounding box center [1209, 73] width 245 height 23
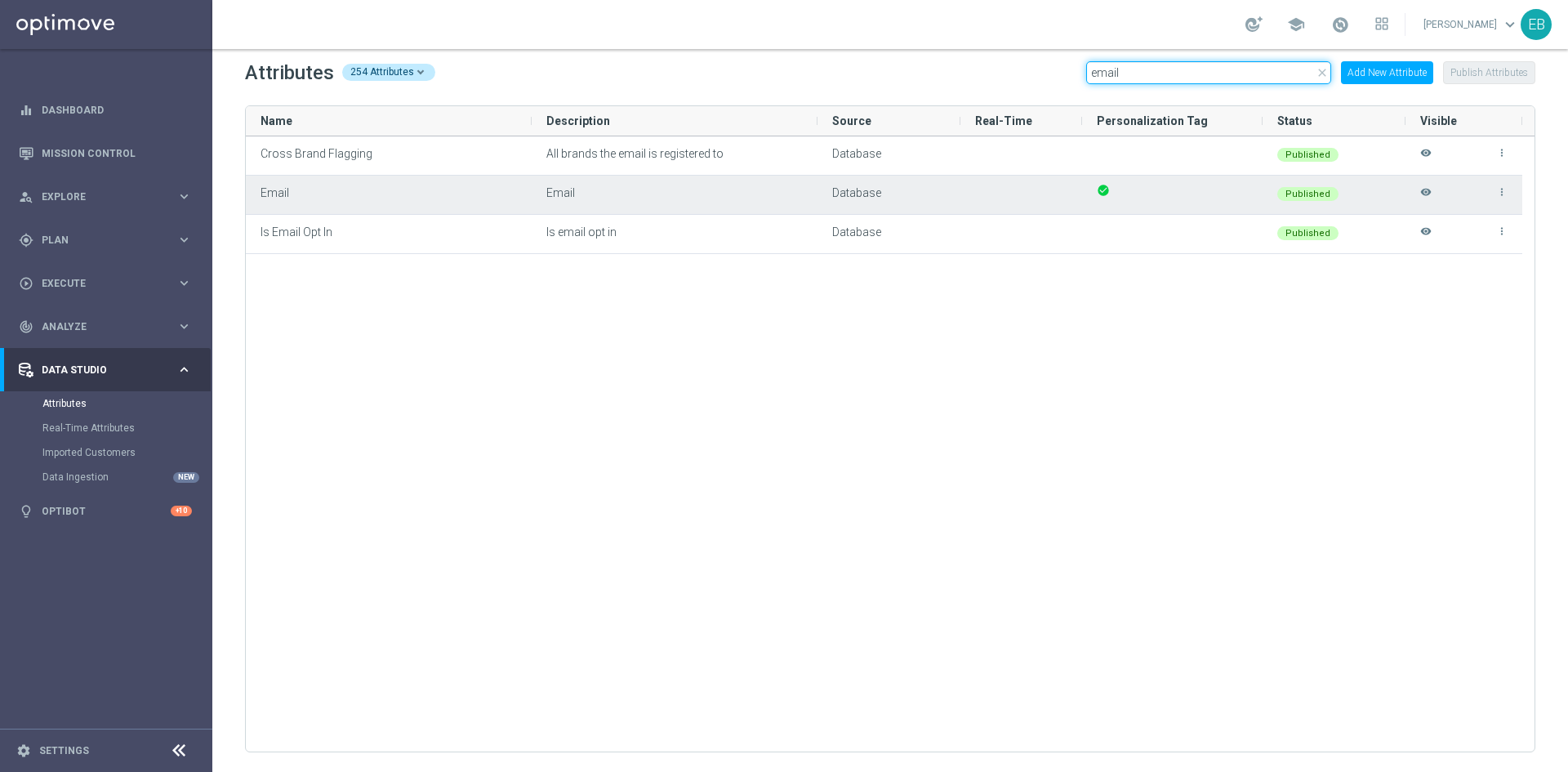
type input "email"
click at [1423, 190] on icon "visibility" at bounding box center [1426, 199] width 11 height 27
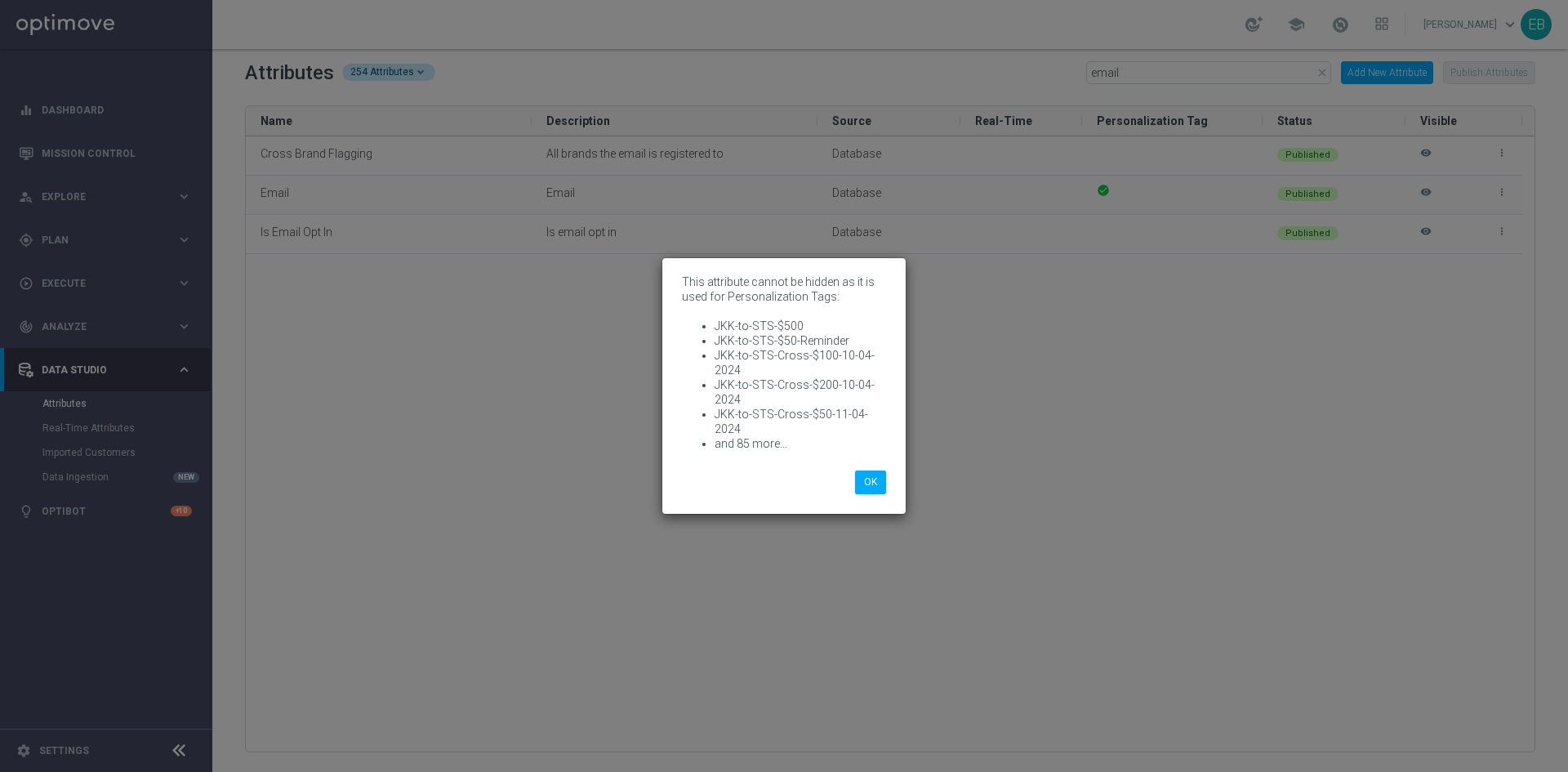
click at [1021, 378] on modal-container "This attribute cannot be hidden as it is used for Personalization Tags: JKK-to-…" at bounding box center [784, 386] width 1568 height 772
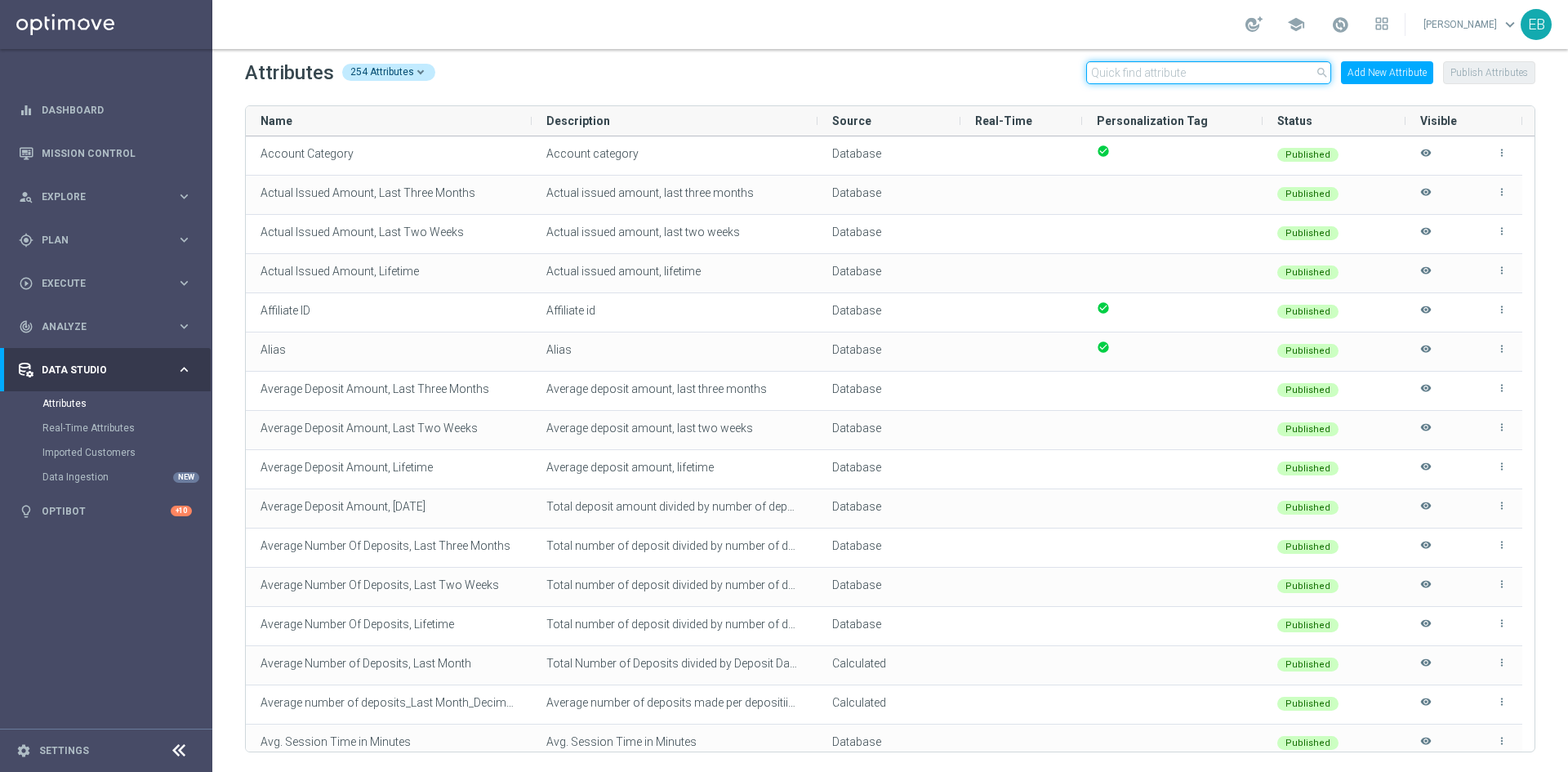
click at [1132, 74] on input "text" at bounding box center [1209, 73] width 245 height 23
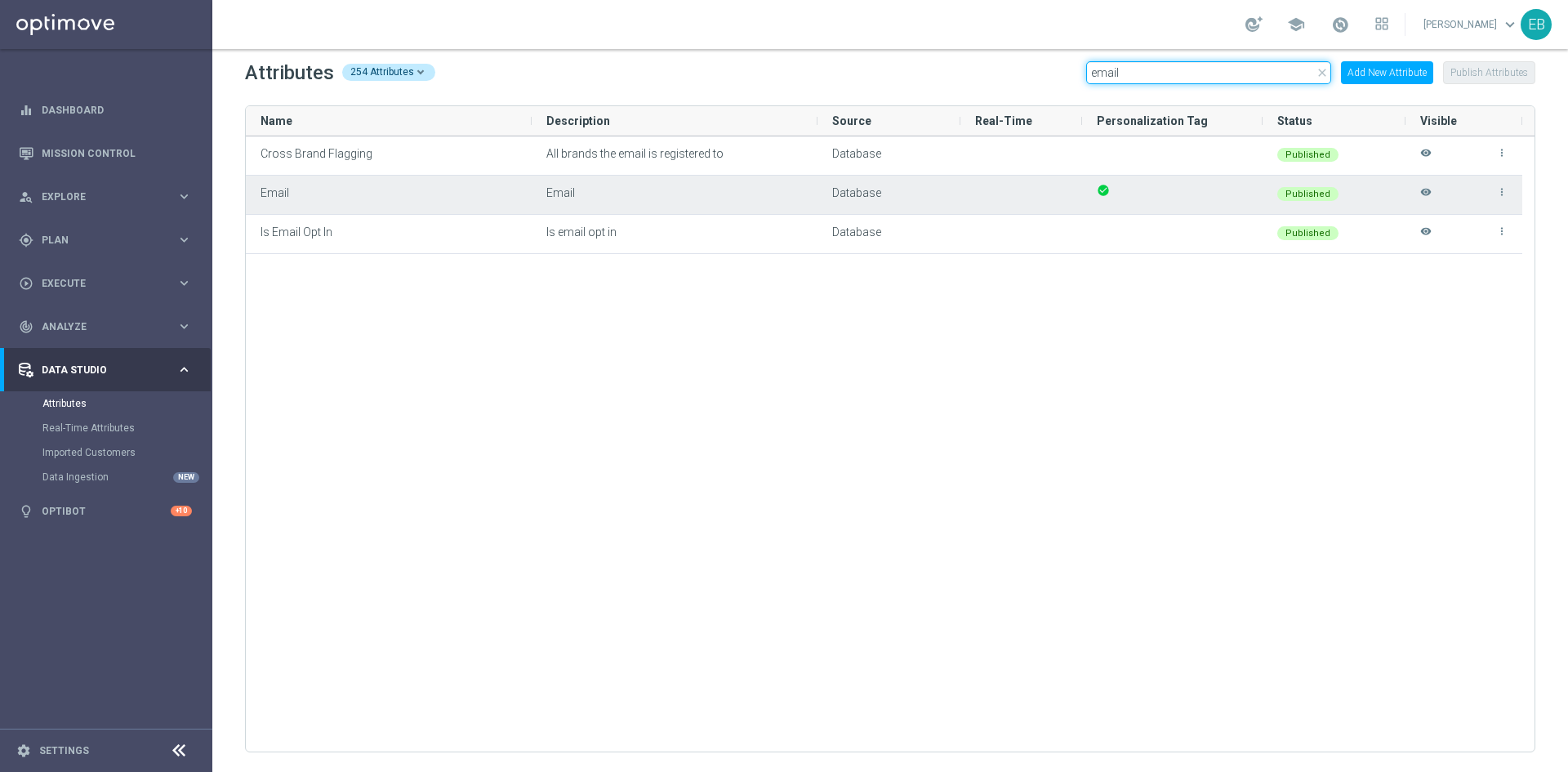
type input "email"
click at [1430, 188] on icon "visibility" at bounding box center [1426, 199] width 11 height 27
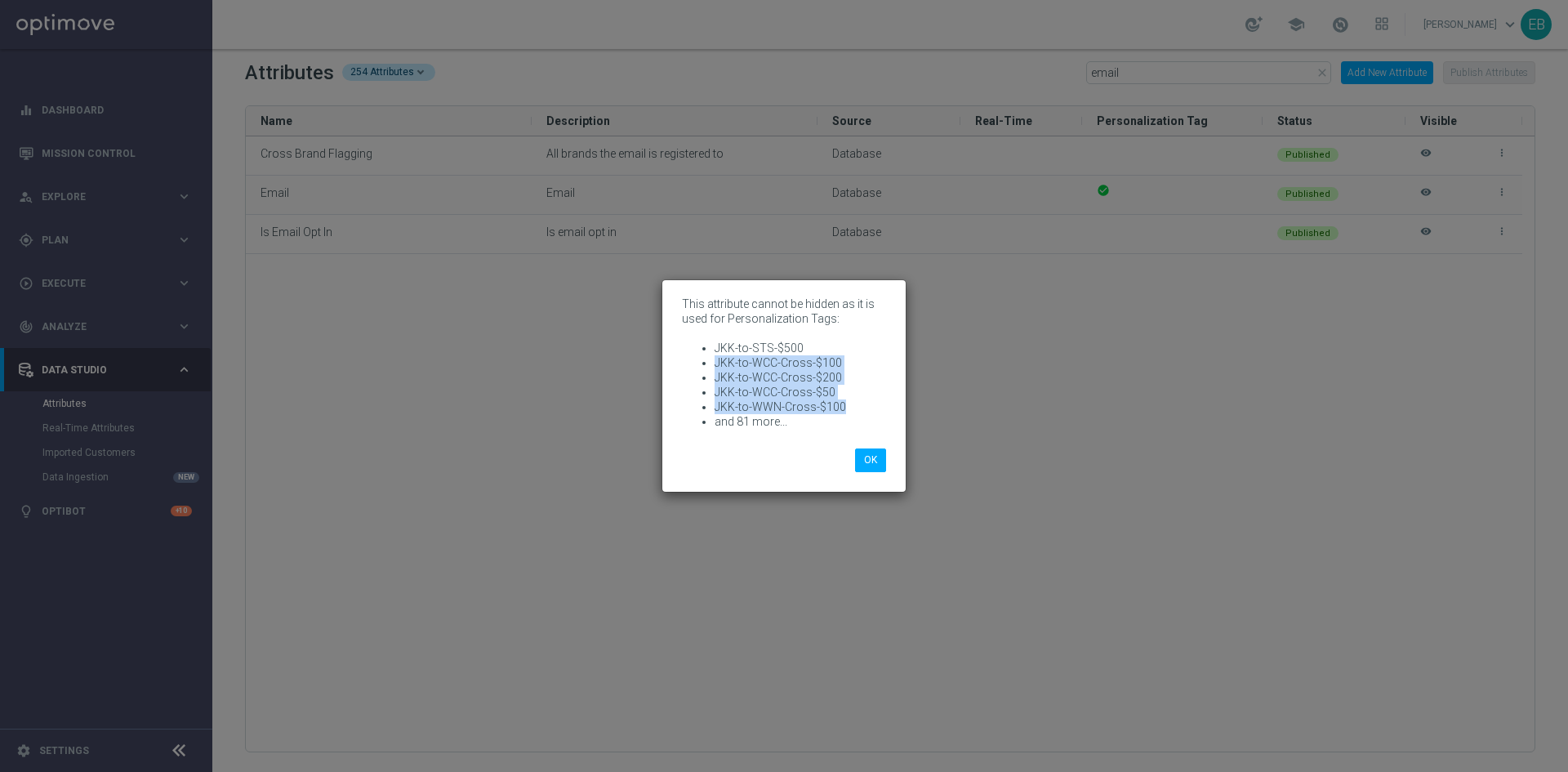
drag, startPoint x: 845, startPoint y: 404, endPoint x: 704, endPoint y: 360, distance: 147.7
click at [703, 360] on ul "JKK-to-STS-$500 JKK-to-WCC-Cross-$100 JKK-to-WCC-Cross-$200 JKK-to-WCC-Cross-$5…" at bounding box center [784, 385] width 204 height 89
copy ul "JKK-to-WCC-Cross-$100 JKK-to-WCC-Cross-$200 JKK-to-WCC-Cross-$50 JKK-to-WWN-Cro…"
click at [1015, 335] on modal-container "This attribute cannot be hidden as it is used for Personalization Tags: JKK-to-…" at bounding box center [784, 386] width 1568 height 772
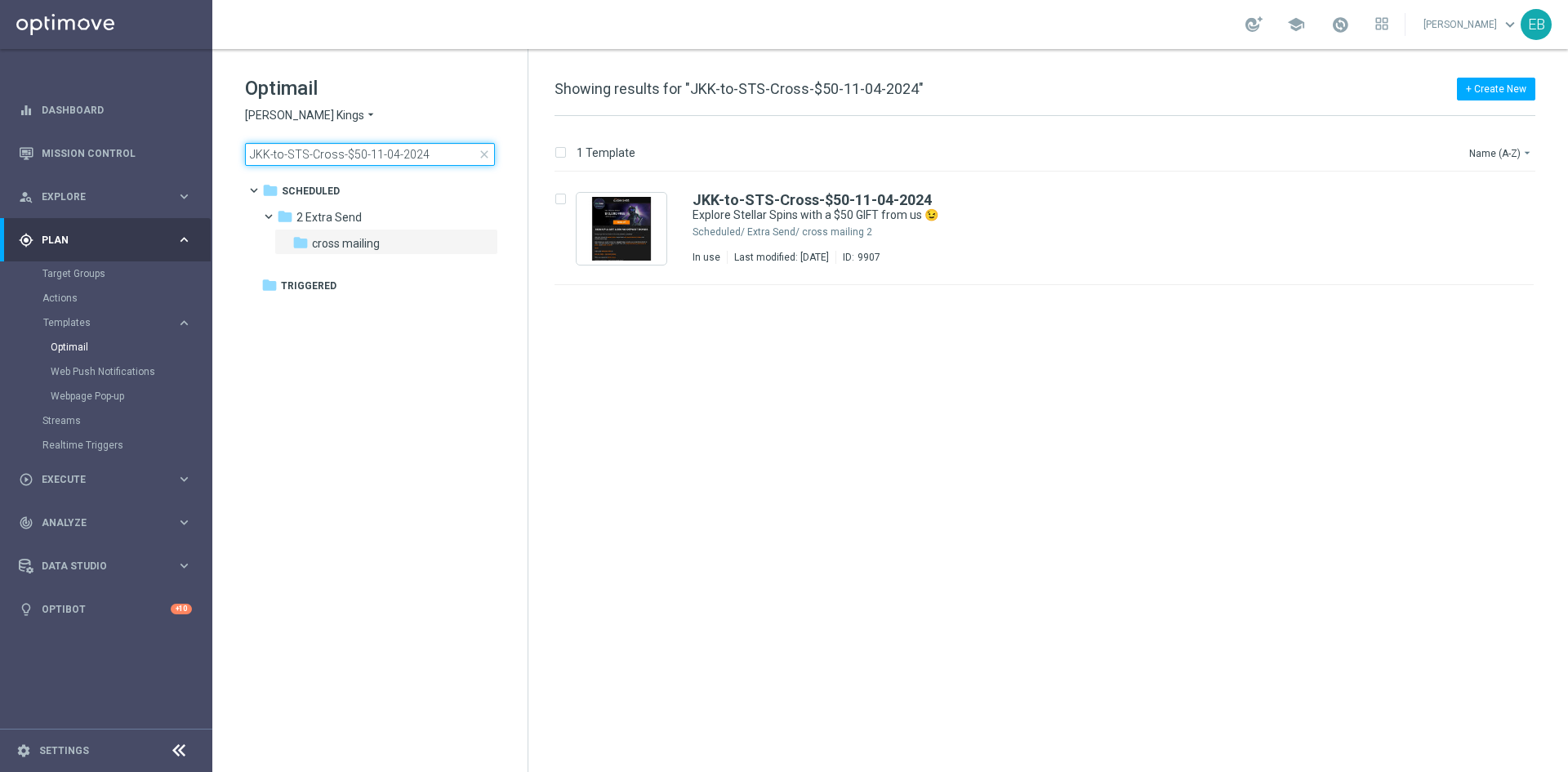
click at [458, 161] on input "JKK-to-STS-Cross-$50-11-04-2024" at bounding box center [370, 155] width 250 height 23
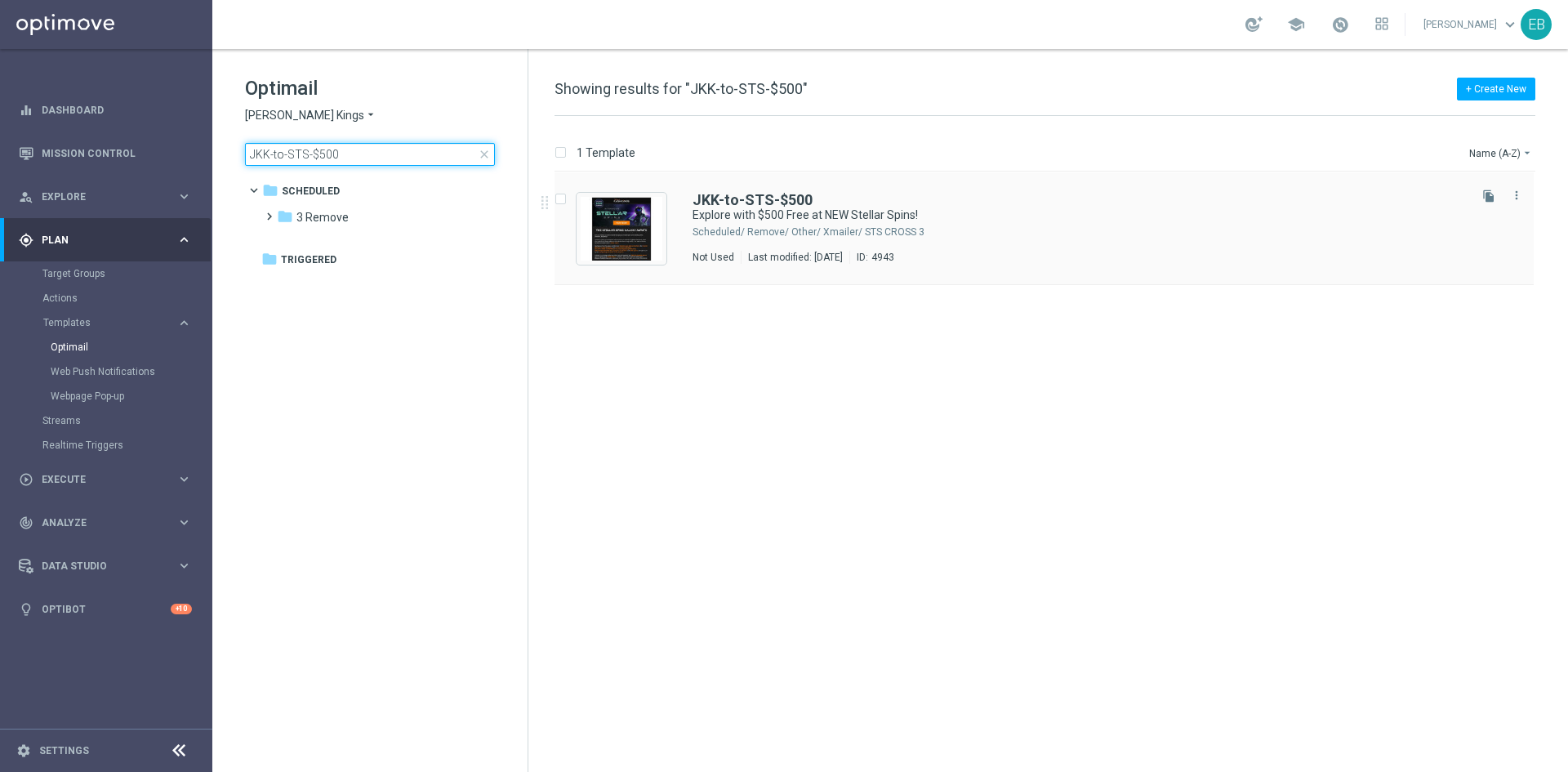
type input "JKK-to-STS-$500"
click at [1045, 228] on div "3 Remove/ Other/ Xmailer/ STS CROSS" at bounding box center [1106, 232] width 718 height 13
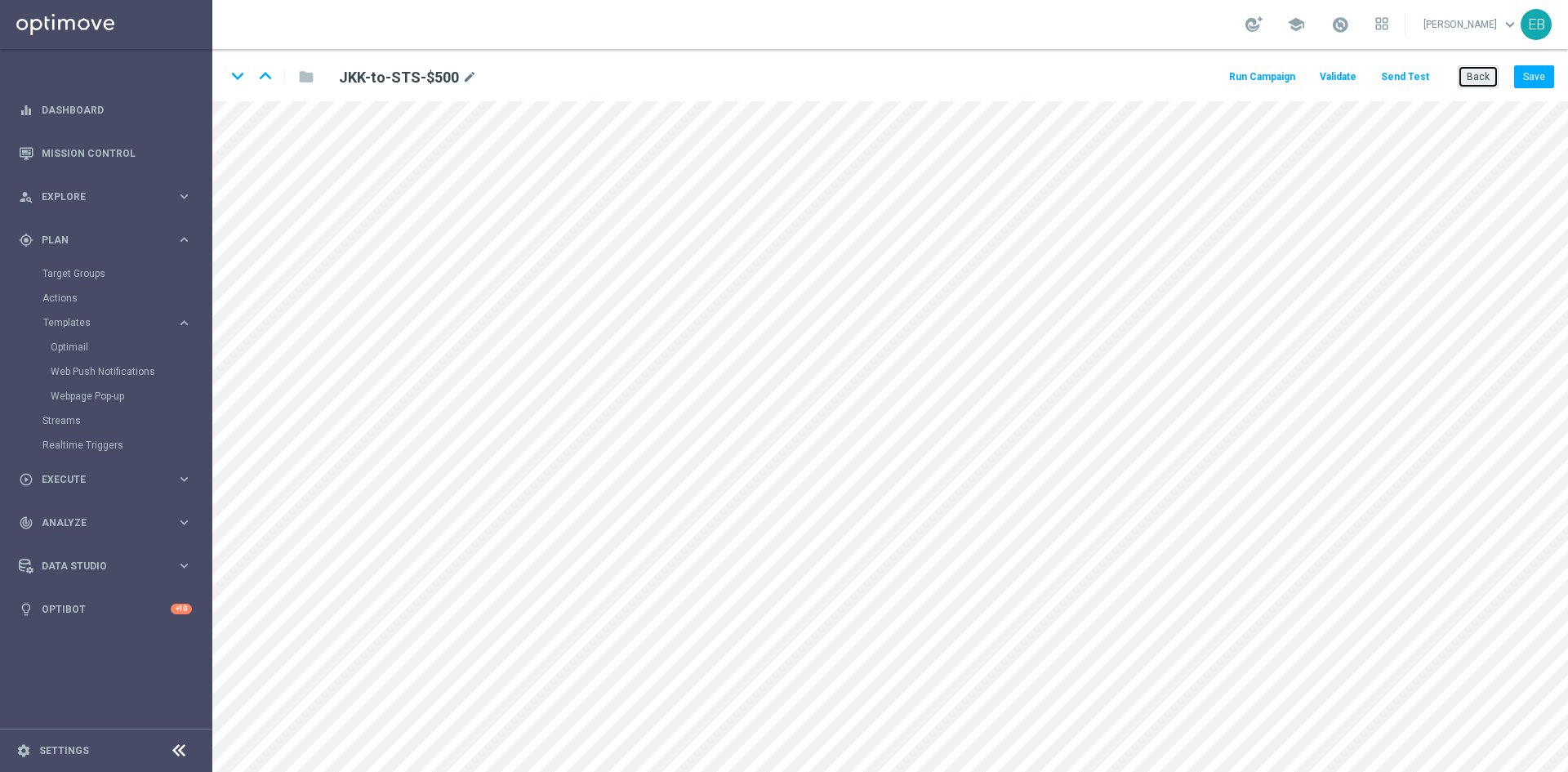
click at [1487, 69] on button "Back" at bounding box center [1479, 76] width 41 height 23
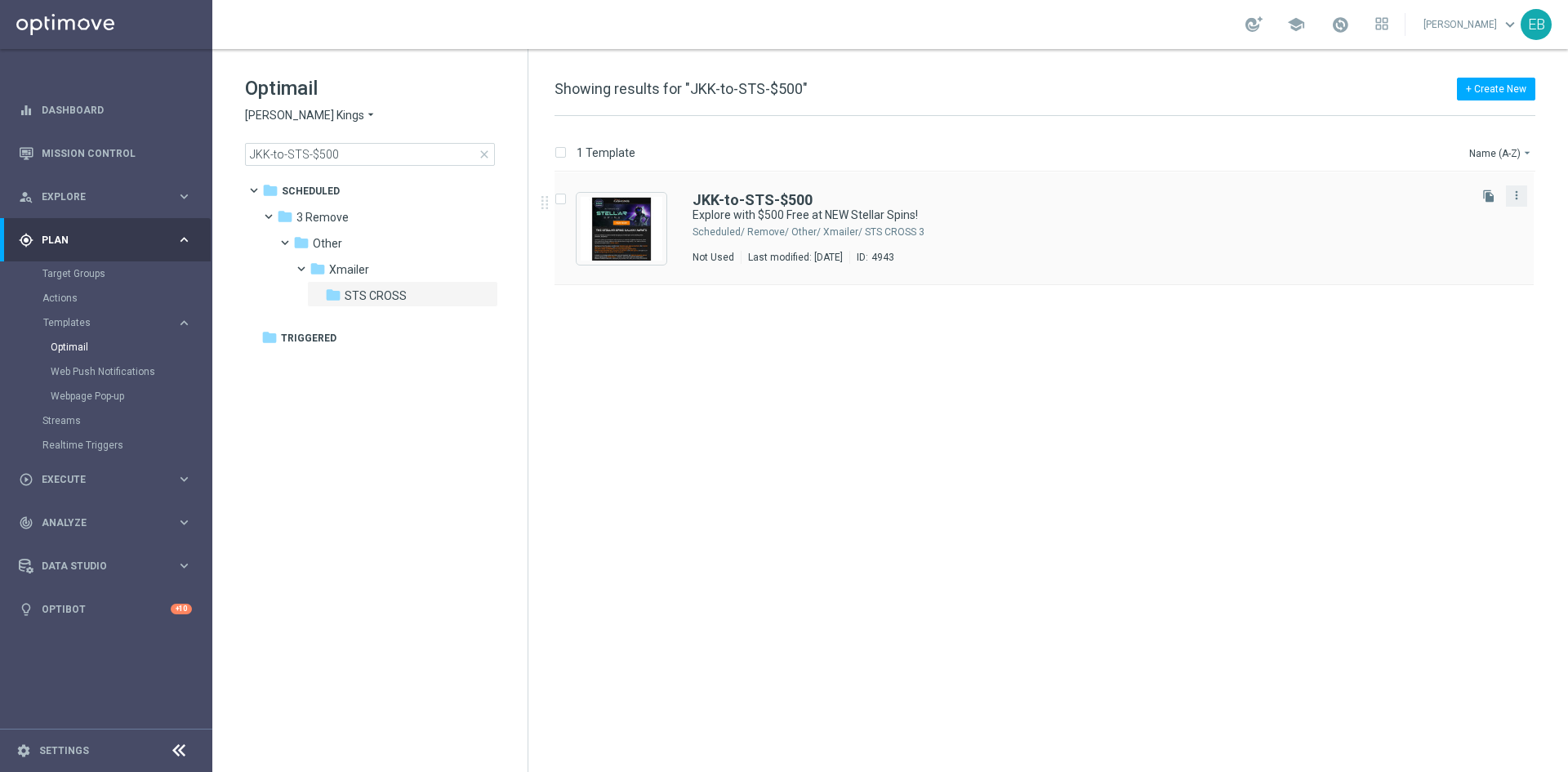
click at [1508, 189] on div "more_vert" at bounding box center [1517, 195] width 21 height 21
click at [1513, 195] on icon "more_vert" at bounding box center [1517, 195] width 13 height 13
click at [1457, 265] on div "Delete" at bounding box center [1452, 259] width 99 height 11
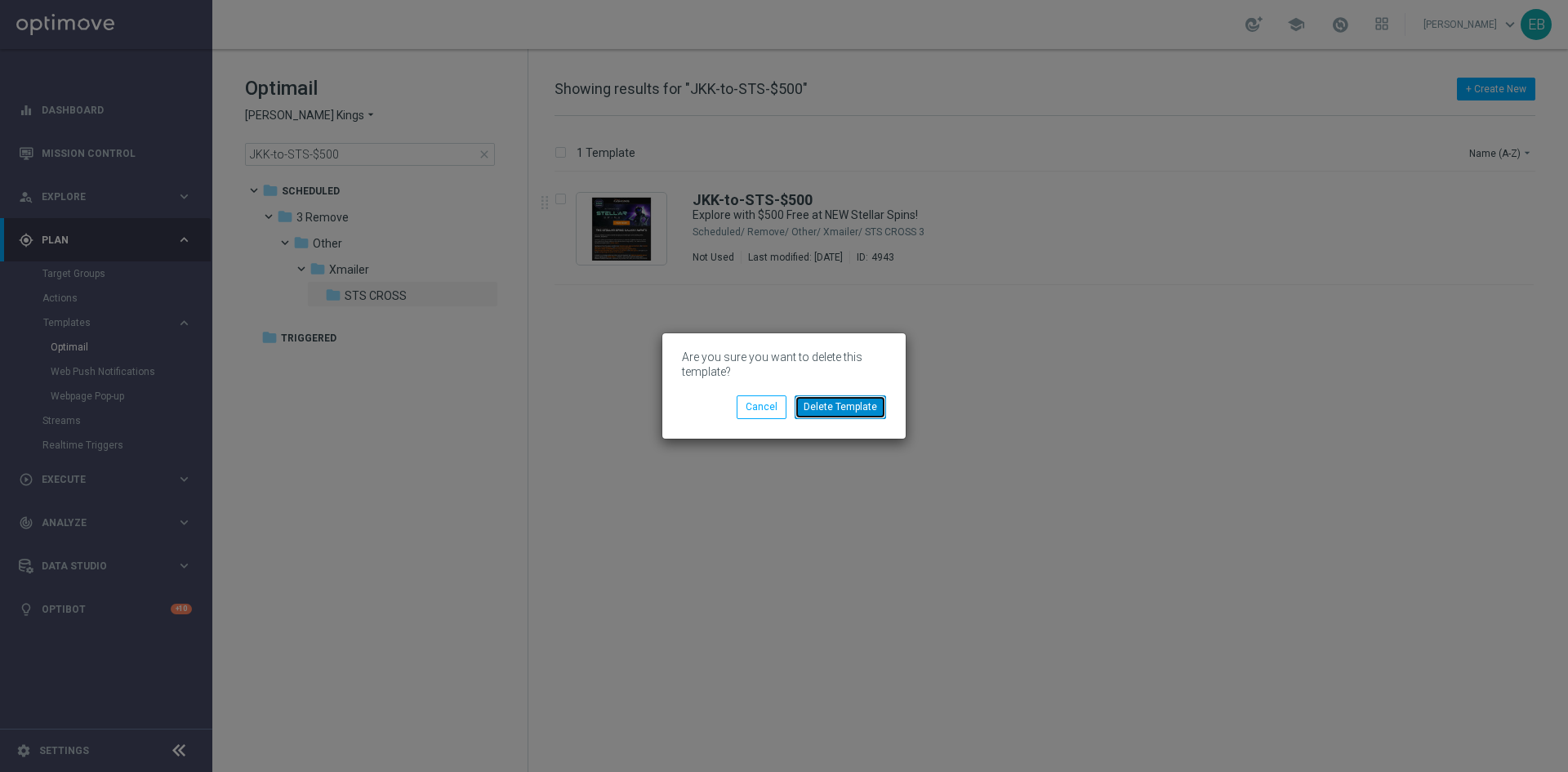
click at [875, 416] on button "Delete Template" at bounding box center [840, 406] width 91 height 23
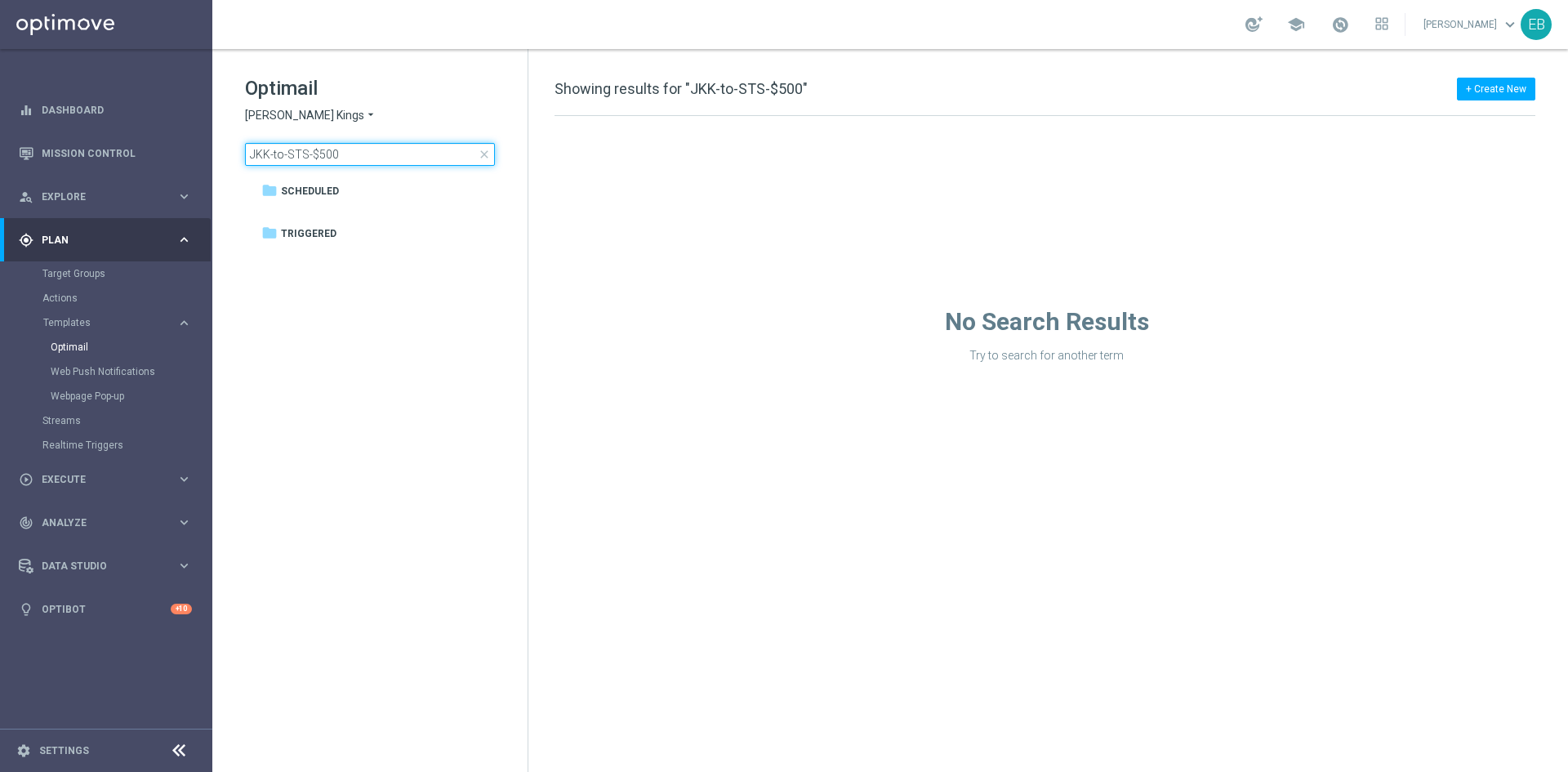
click at [351, 159] on input "JKK-to-STS-$500" at bounding box center [370, 155] width 250 height 23
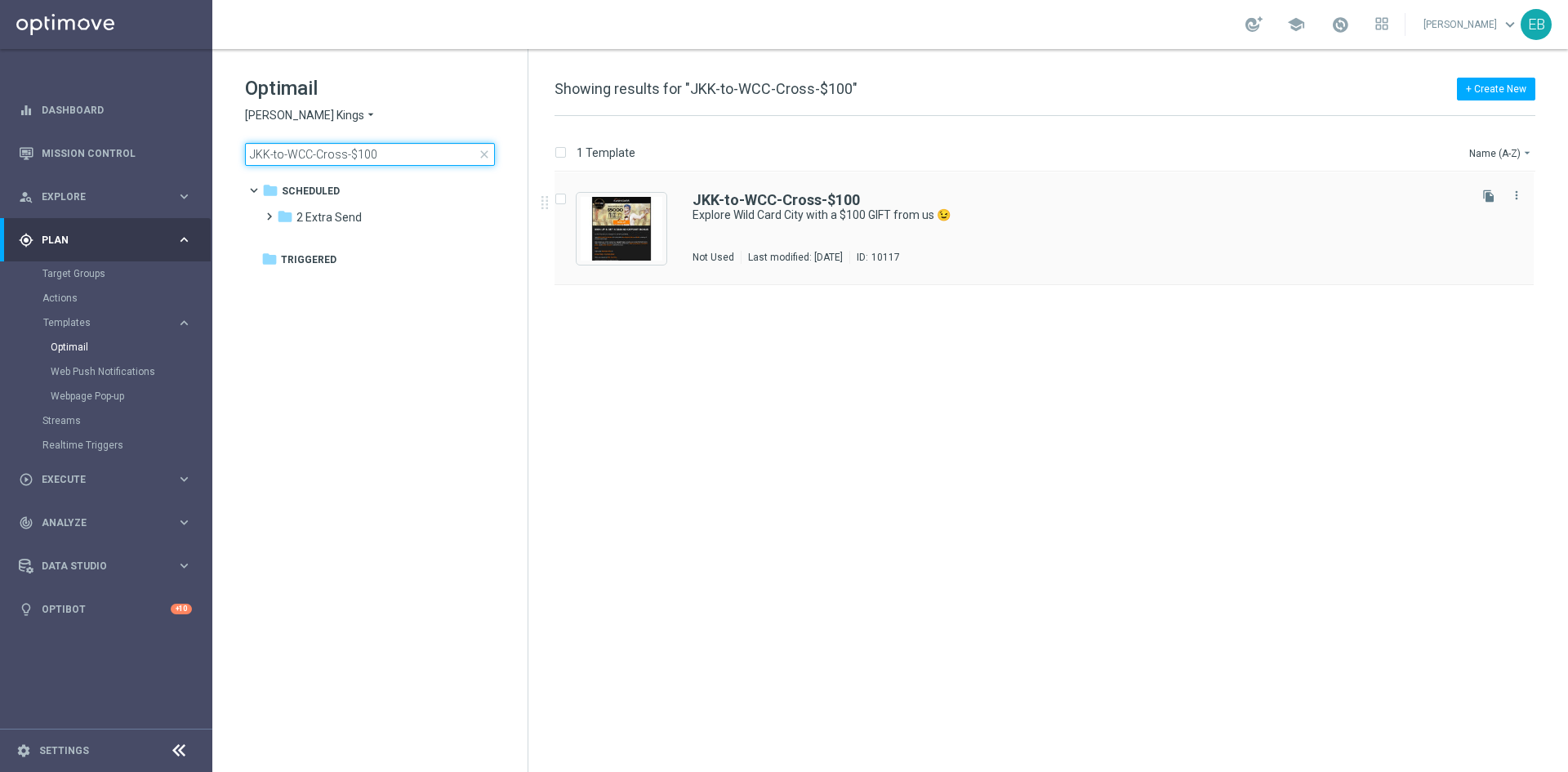
type input "JKK-to-WCC-Cross-$100"
click at [1131, 206] on div "JKK-to-WCC-Cross-$100" at bounding box center [1079, 200] width 773 height 15
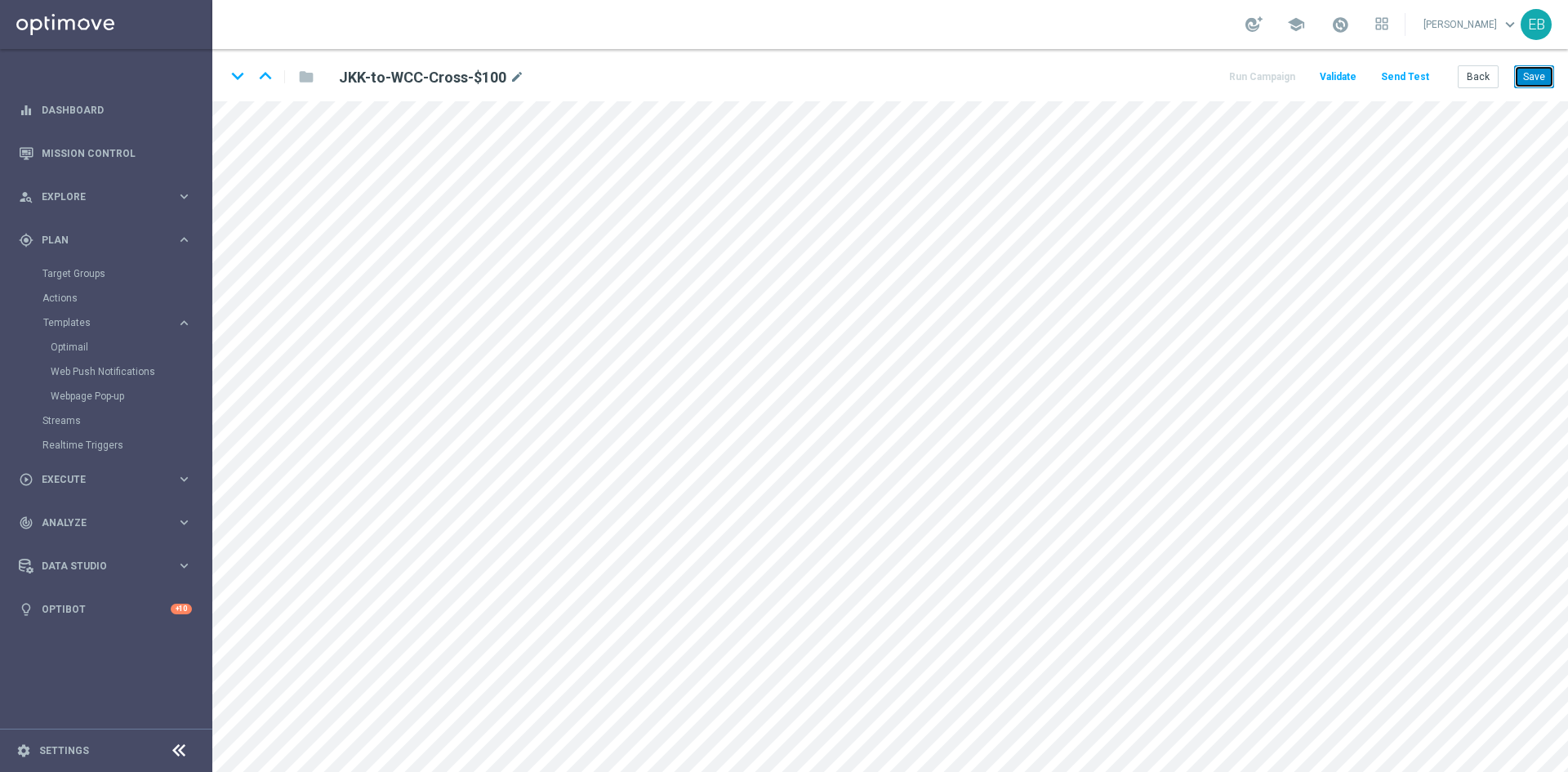
click at [1528, 76] on button "Save" at bounding box center [1534, 76] width 40 height 23
click at [1459, 71] on div "Run Campaign Validate Send Test Back Save" at bounding box center [1390, 76] width 327 height 23
click at [1472, 70] on button "Back" at bounding box center [1479, 76] width 41 height 23
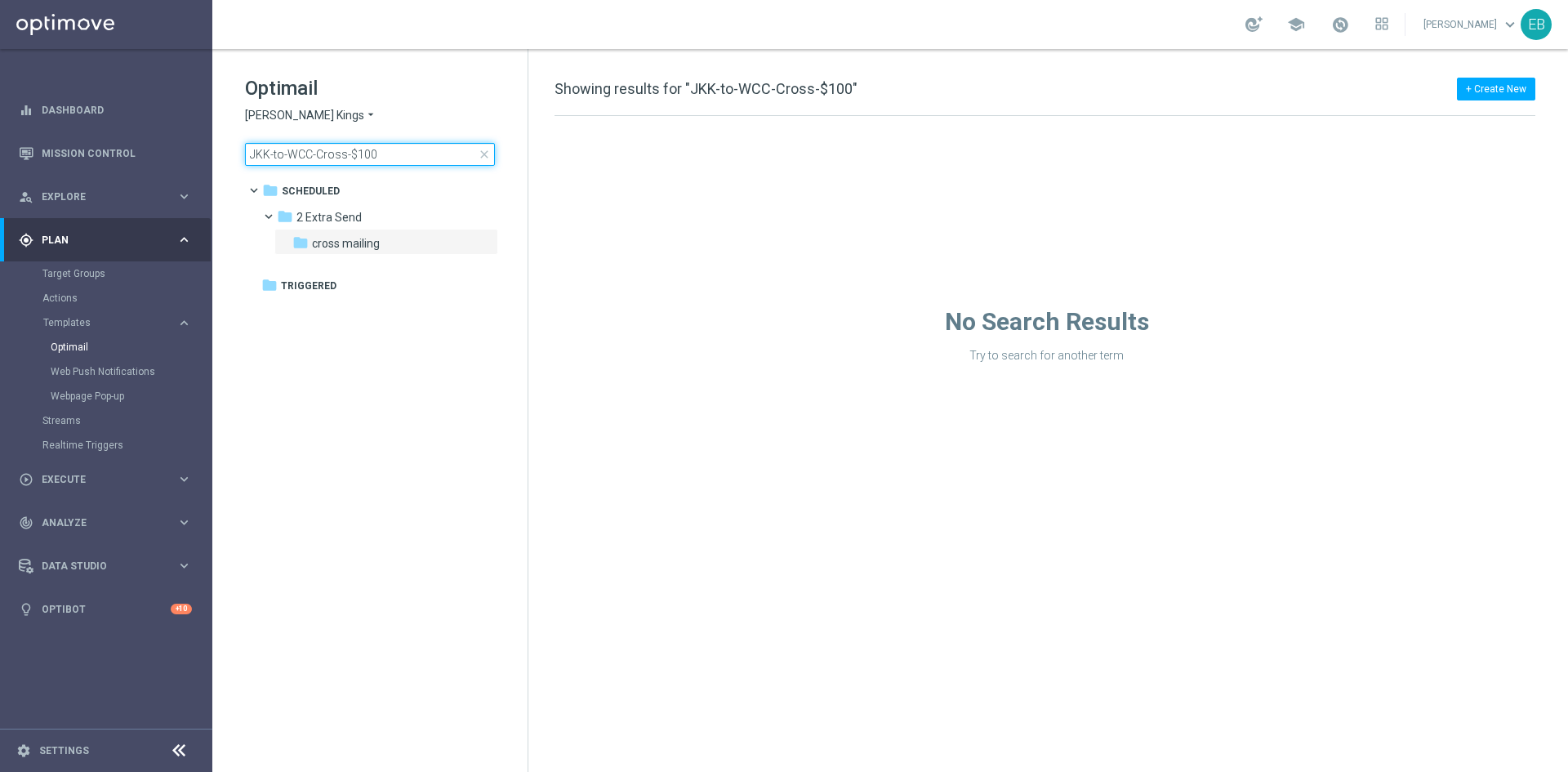
click at [393, 158] on input "JKK-to-WCC-Cross-$100" at bounding box center [370, 155] width 250 height 23
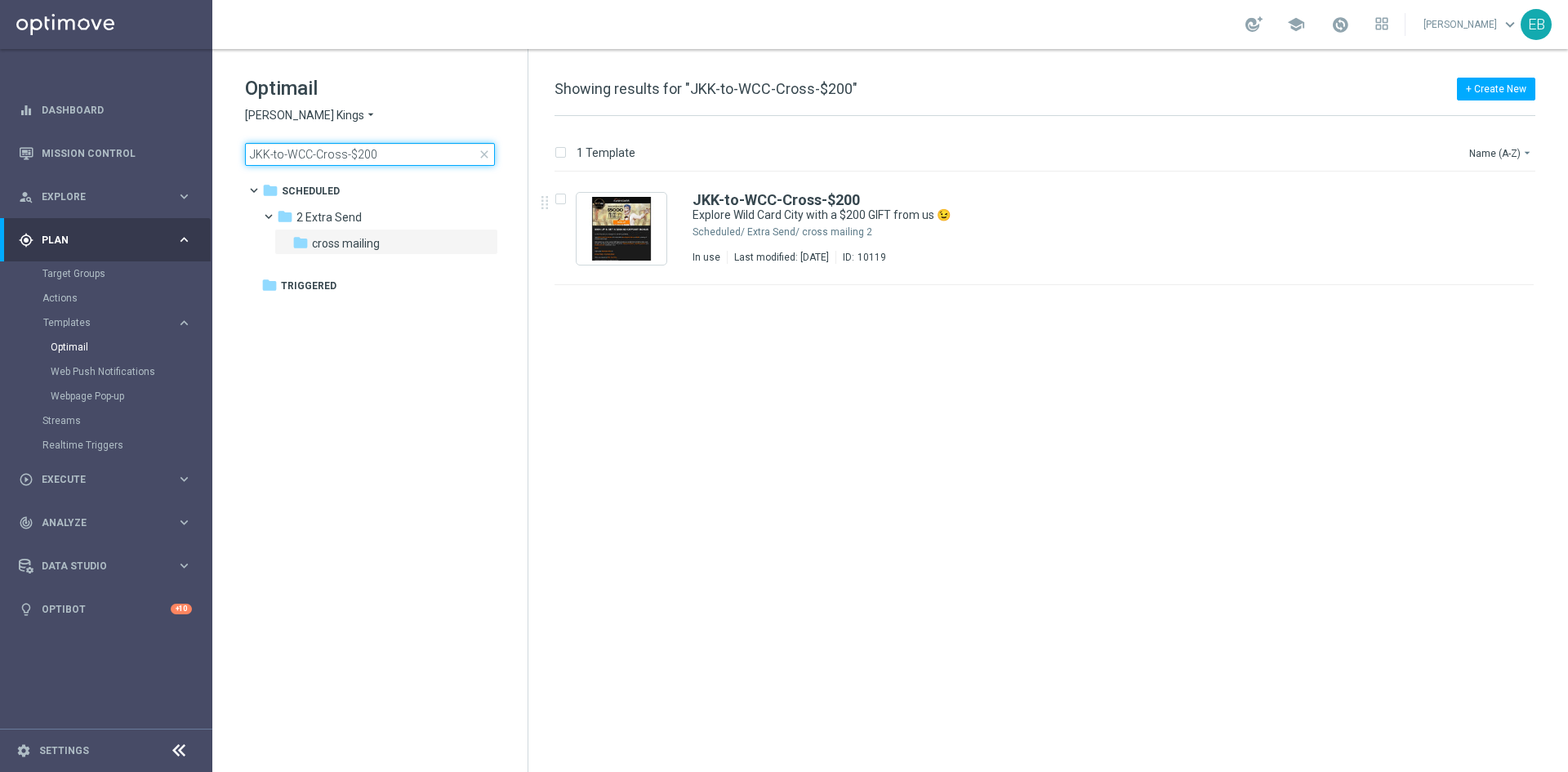
type input "JKK-to-WCC-Cross-$200"
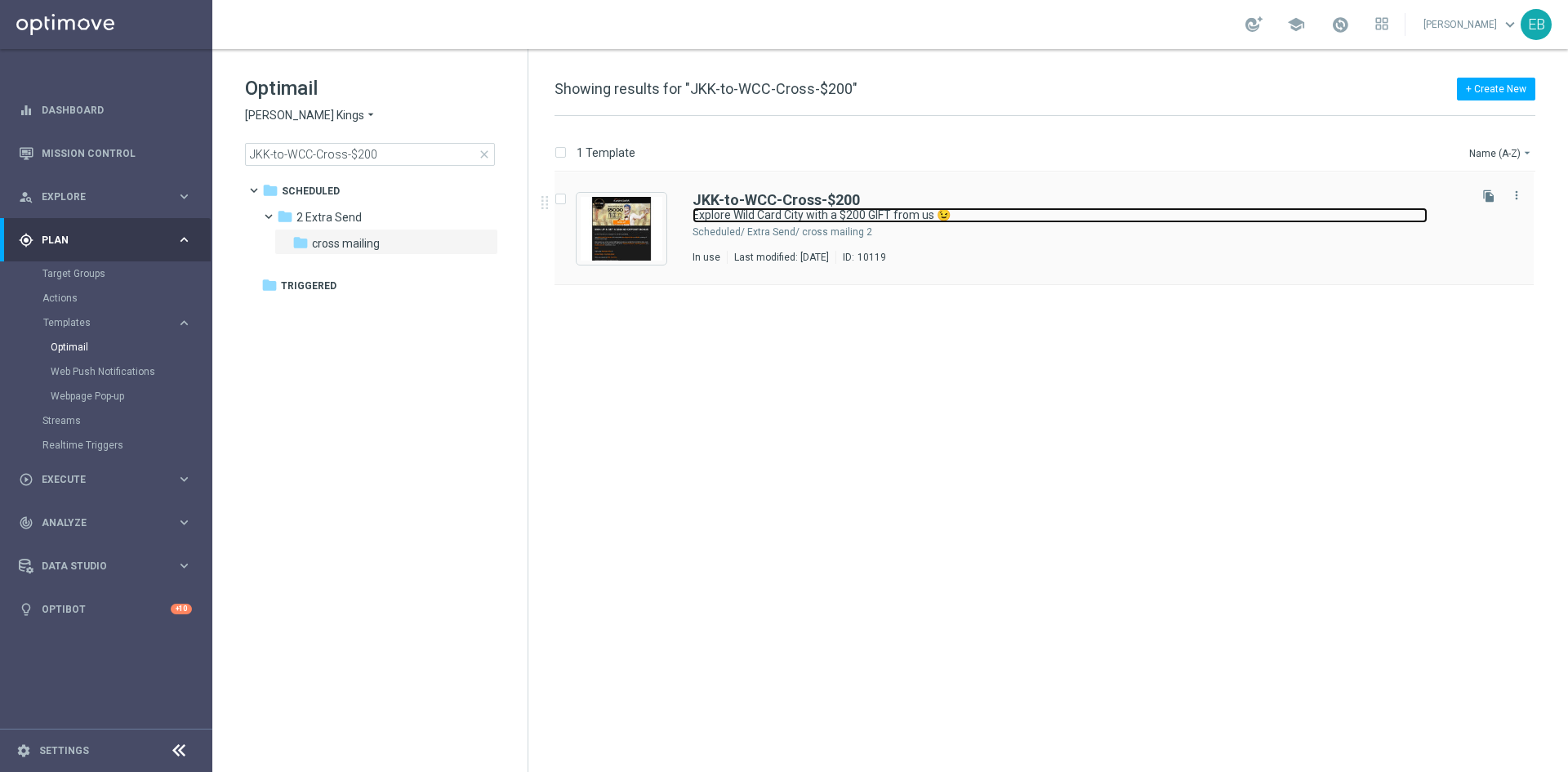
click at [1035, 210] on link "Explore Wild Card City with a $200 GIFT from us 😉" at bounding box center [1060, 215] width 735 height 16
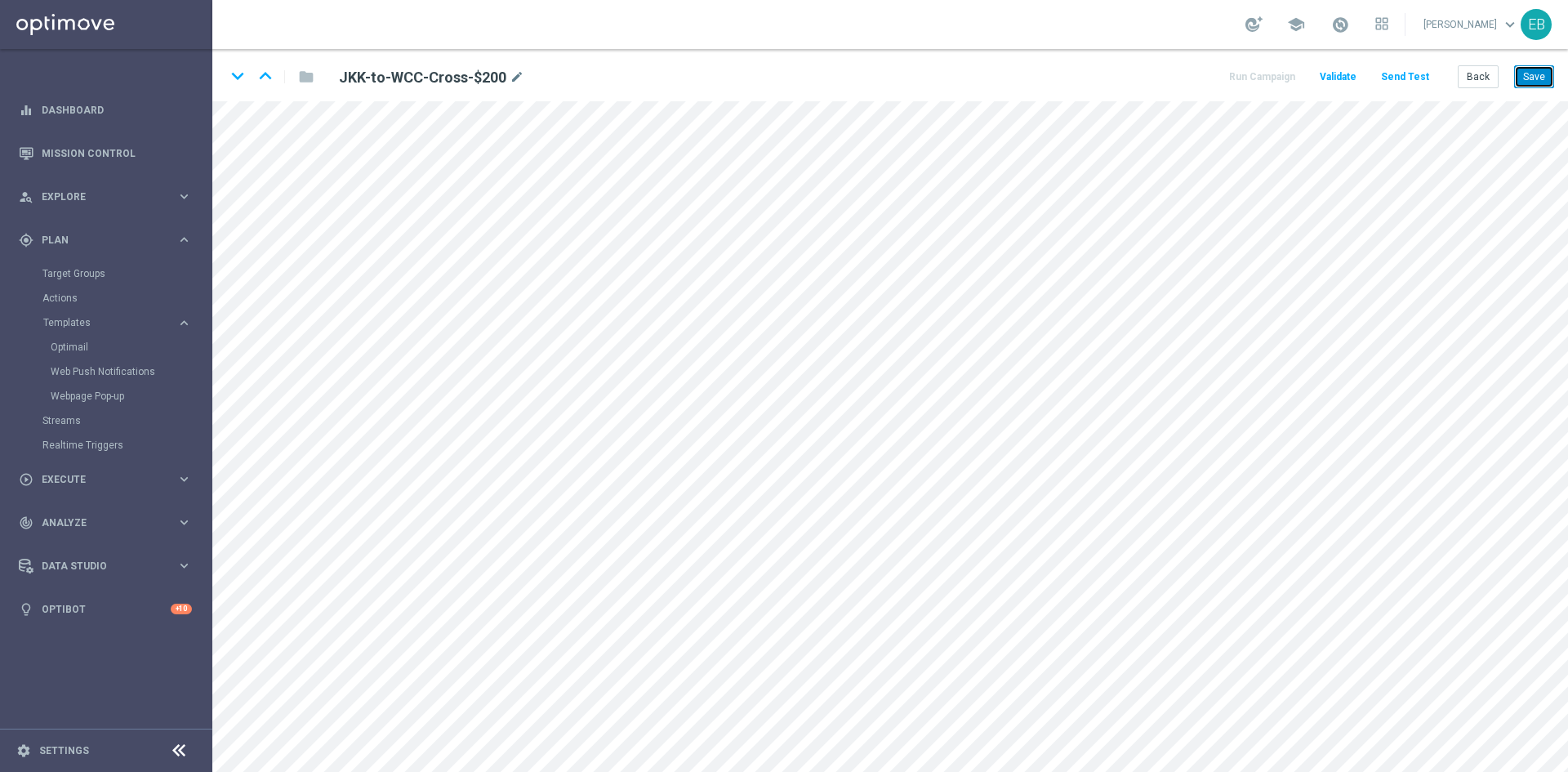
click at [1536, 87] on button "Save" at bounding box center [1534, 76] width 40 height 23
click at [1531, 83] on button "Save" at bounding box center [1534, 76] width 40 height 23
click at [1476, 73] on button "Back" at bounding box center [1479, 76] width 41 height 23
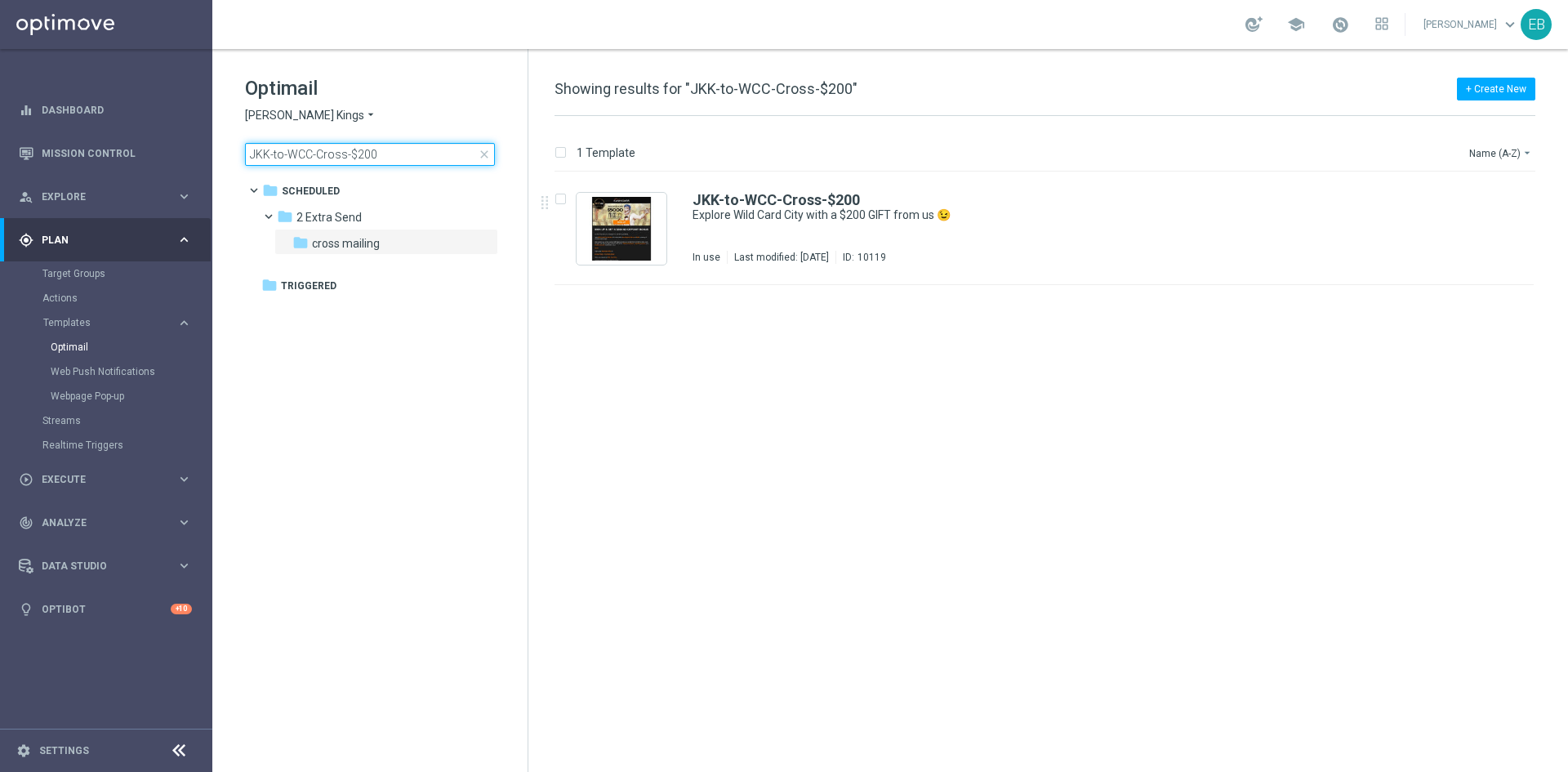
click at [392, 148] on input "JKK-to-WCC-Cross-$200" at bounding box center [370, 155] width 250 height 23
type input "JKK-to-WCC-Cross-$50"
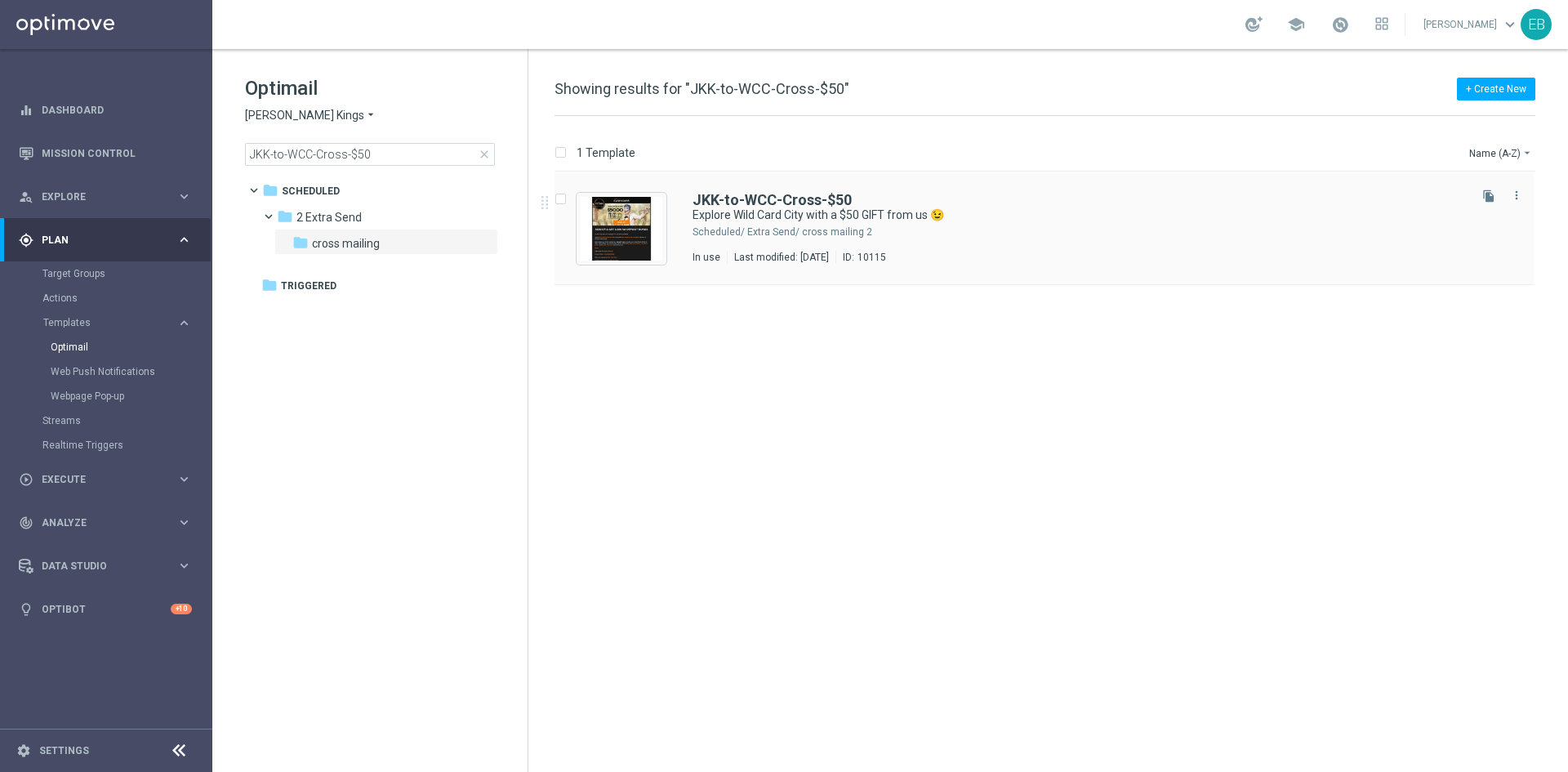
click at [1030, 200] on div "JKK-to-WCC-Cross-$50" at bounding box center [1079, 200] width 773 height 15
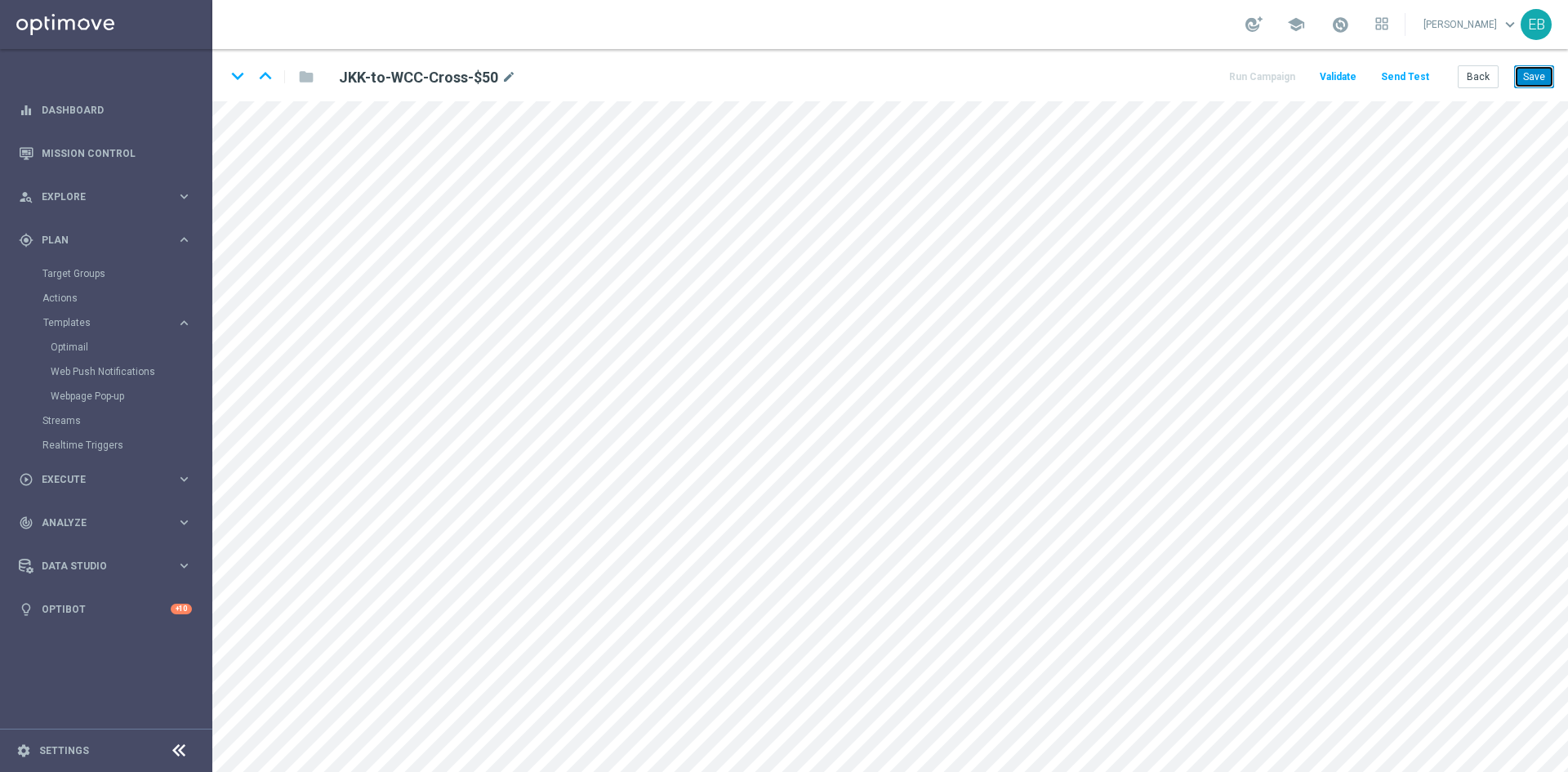
click at [1538, 79] on button "Save" at bounding box center [1534, 76] width 40 height 23
click at [1522, 81] on button "Save" at bounding box center [1534, 76] width 40 height 23
click at [1464, 76] on button "Back" at bounding box center [1479, 76] width 41 height 23
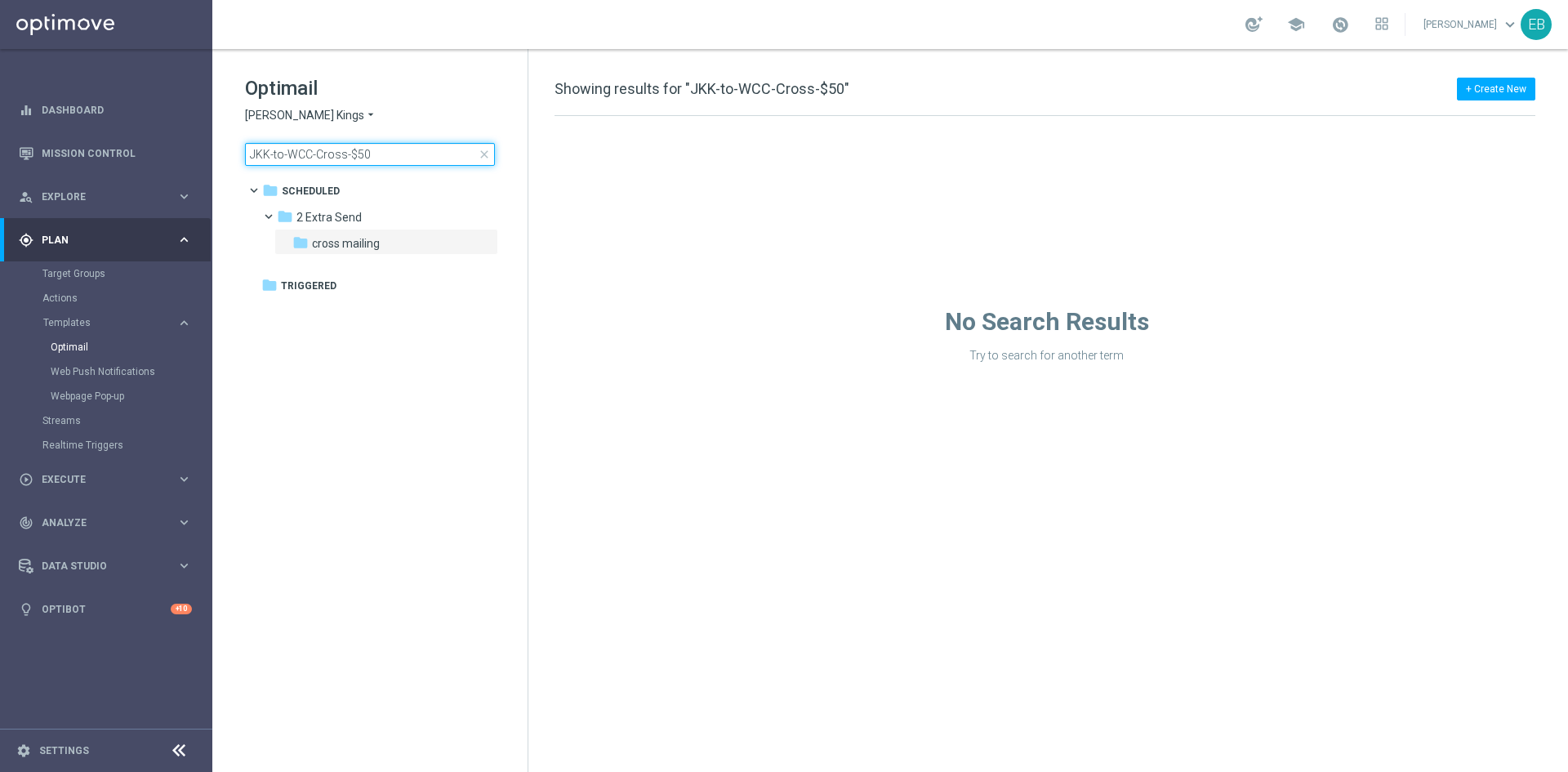
click at [428, 145] on input "JKK-to-WCC-Cross-$50" at bounding box center [370, 155] width 250 height 23
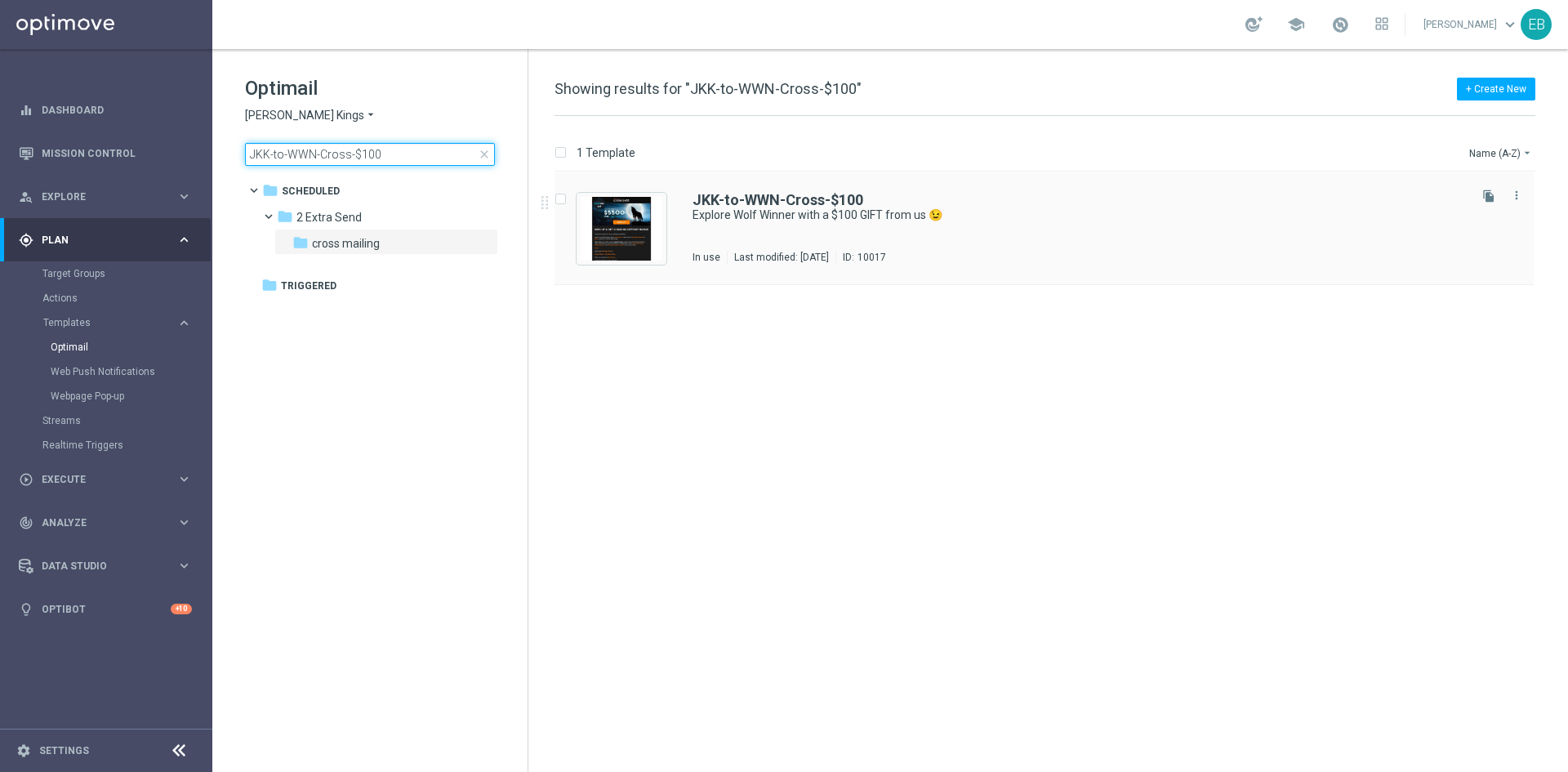
type input "JKK-to-WWN-Cross-$100"
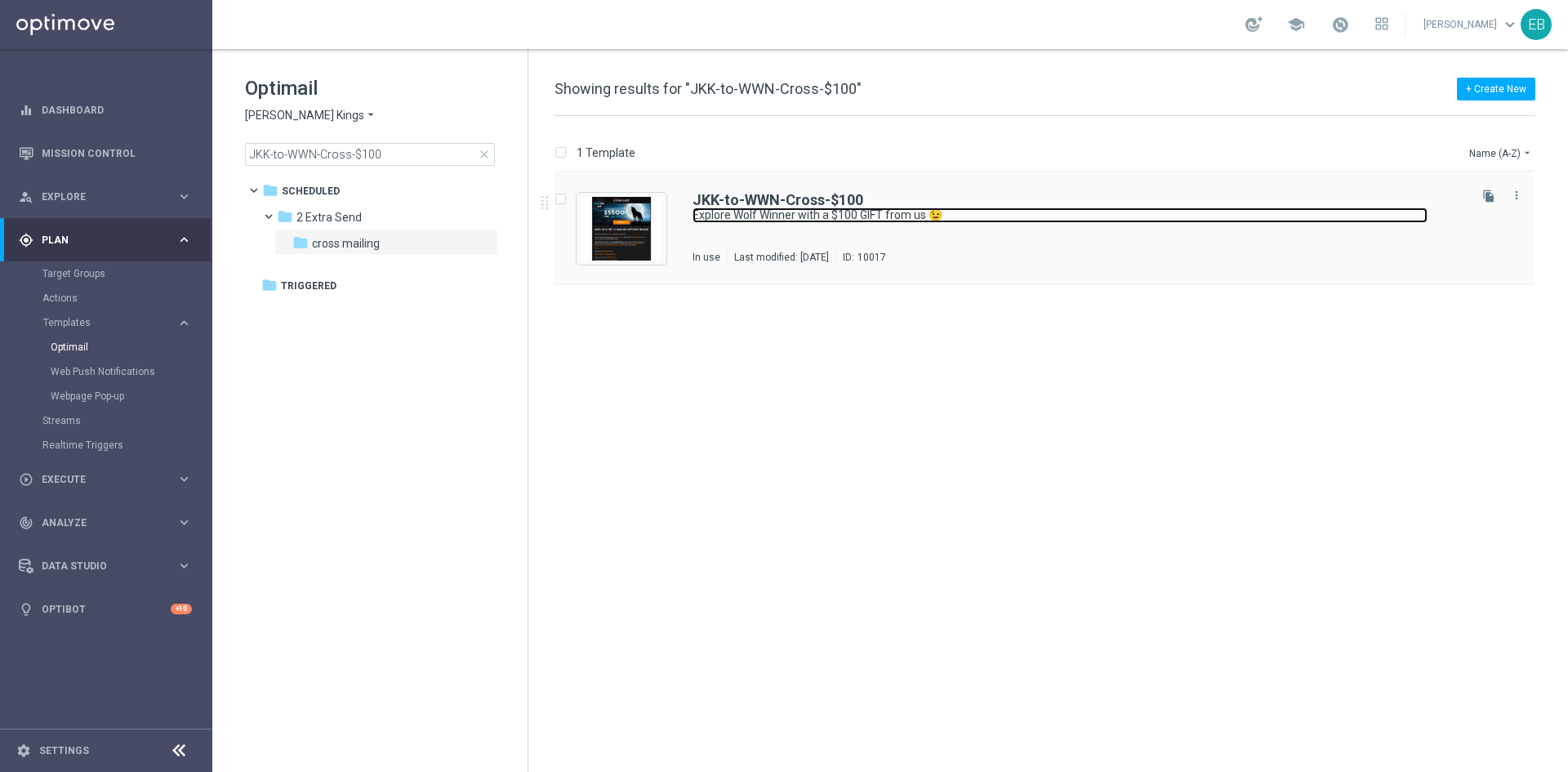
click at [1066, 221] on link "Explore Wolf Winner with a $100 GIFT from us 😉" at bounding box center [1060, 215] width 735 height 16
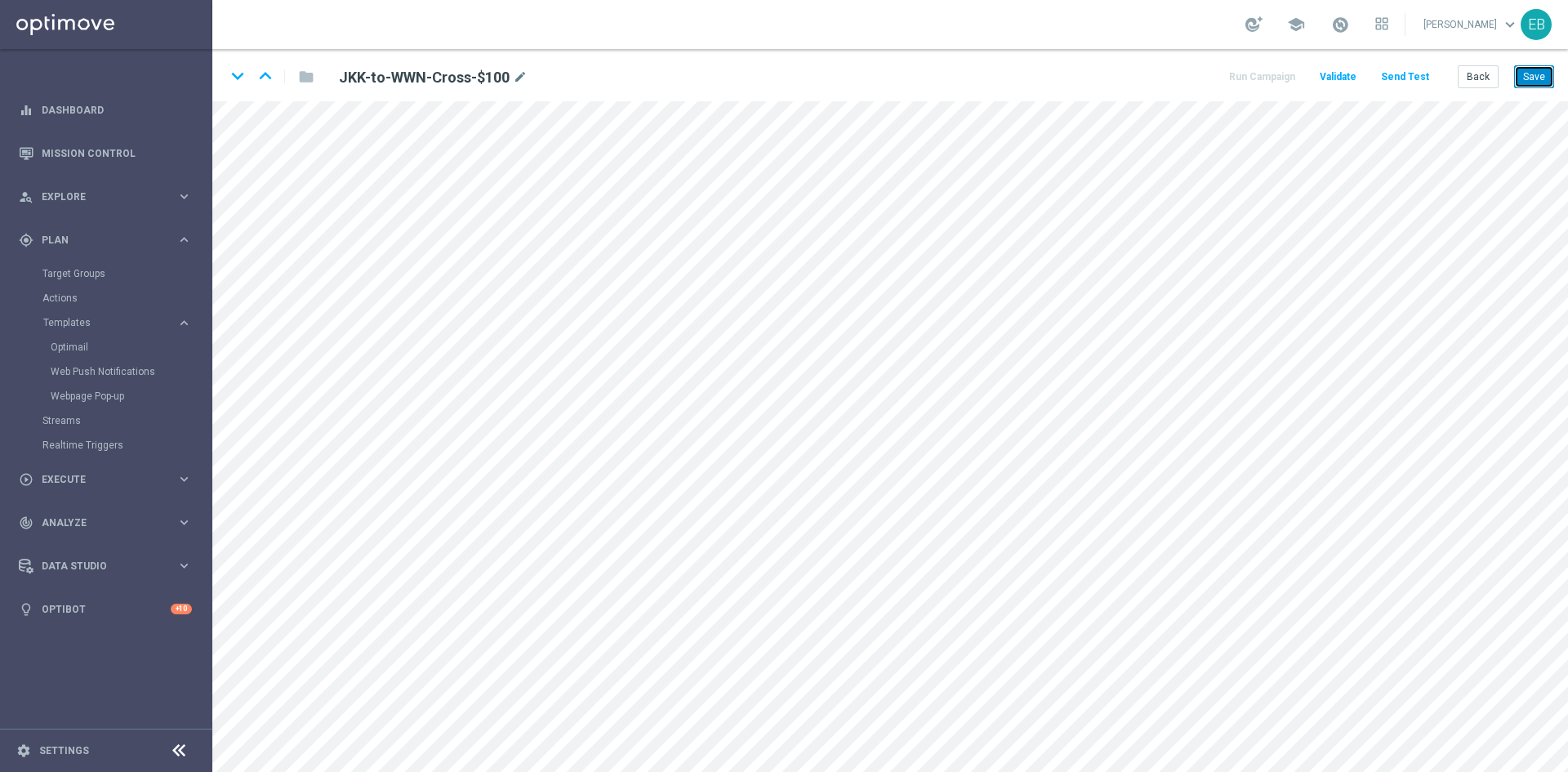
click at [1525, 80] on button "Save" at bounding box center [1534, 76] width 40 height 23
click at [1522, 80] on button "Save" at bounding box center [1534, 76] width 40 height 23
click at [1539, 76] on button "Save" at bounding box center [1534, 76] width 40 height 23
click at [1469, 74] on button "Back" at bounding box center [1479, 76] width 41 height 23
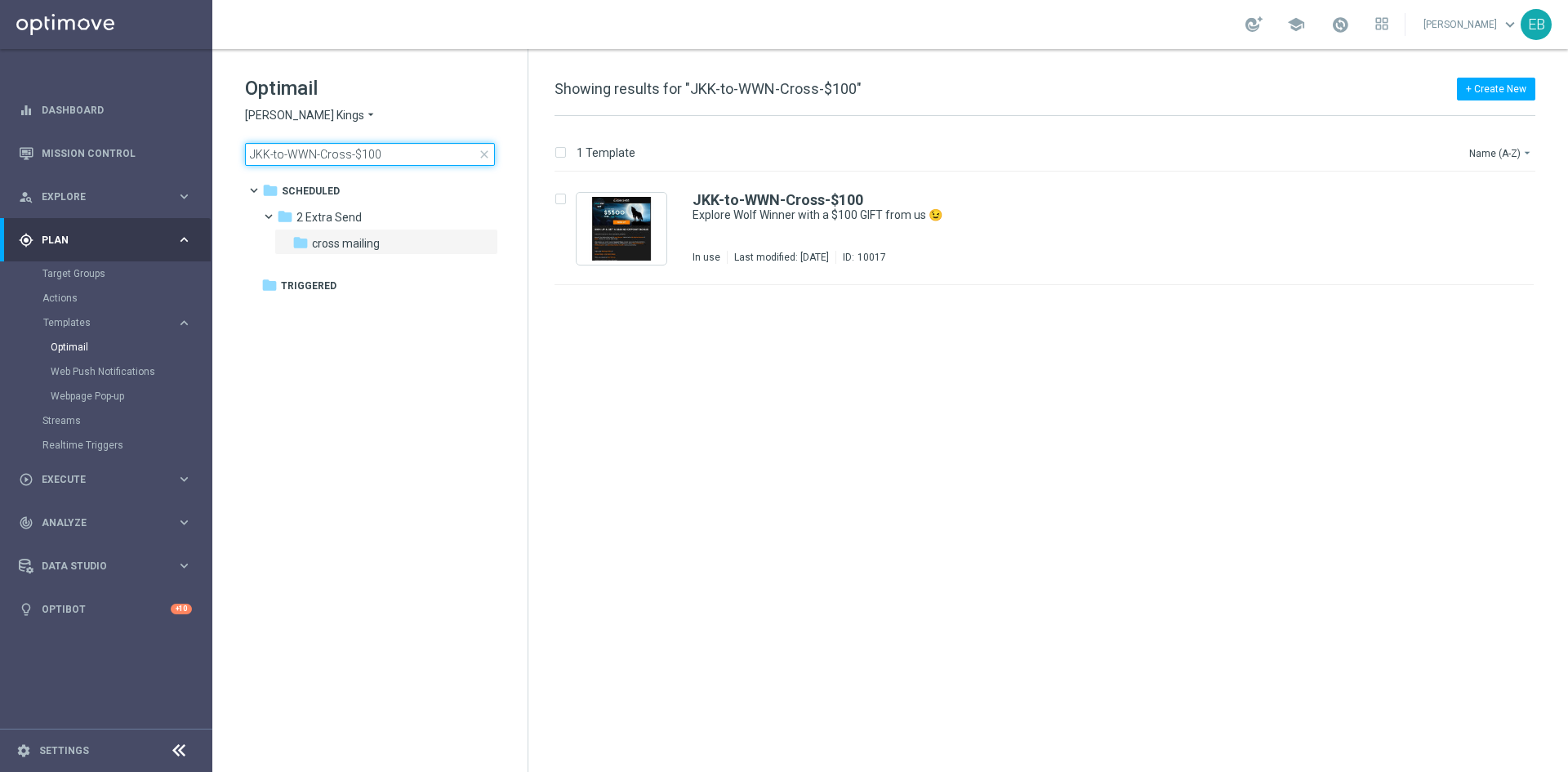
click at [401, 151] on input "JKK-to-WWN-Cross-$100" at bounding box center [370, 155] width 250 height 23
type input "JKK-to-WWN-Cross-$200"
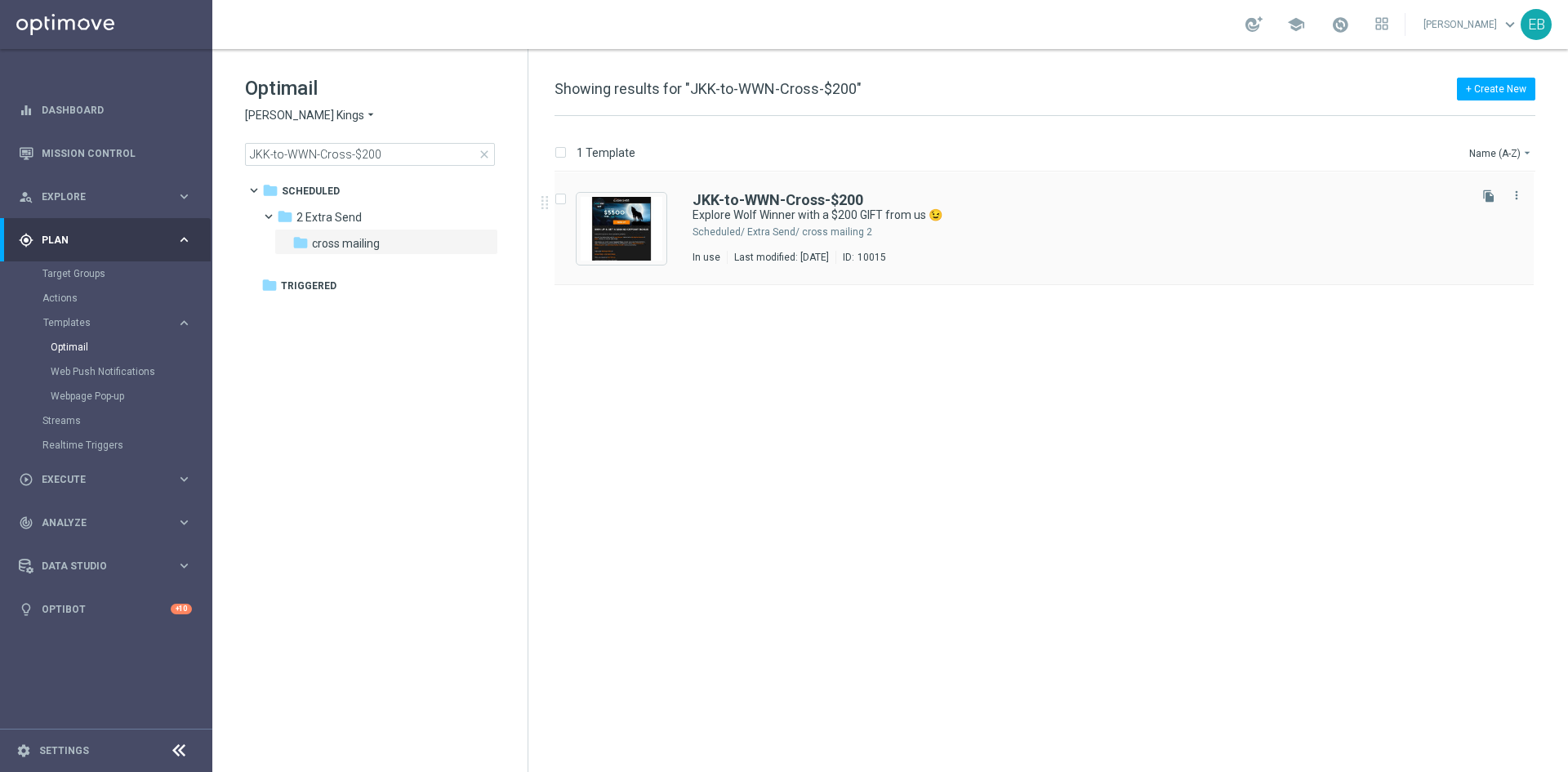
click at [1015, 190] on div "JKK-to-WWN-Cross-$200 Explore Wolf Winner with a $200 GIFT from us 😉 Scheduled/…" at bounding box center [1044, 228] width 979 height 113
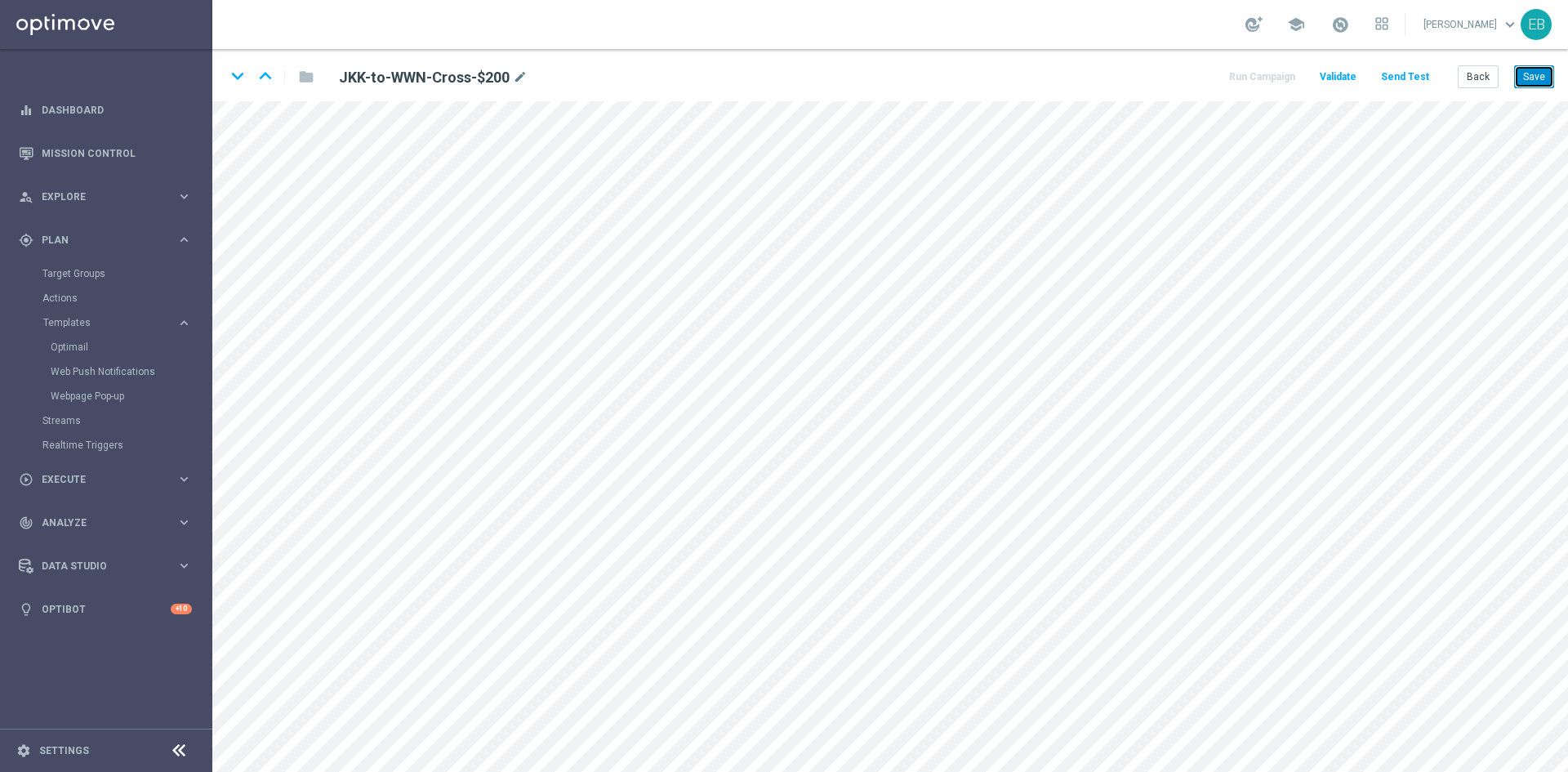
click at [1540, 69] on button "Save" at bounding box center [1534, 76] width 40 height 23
click at [1477, 79] on button "Back" at bounding box center [1479, 76] width 41 height 23
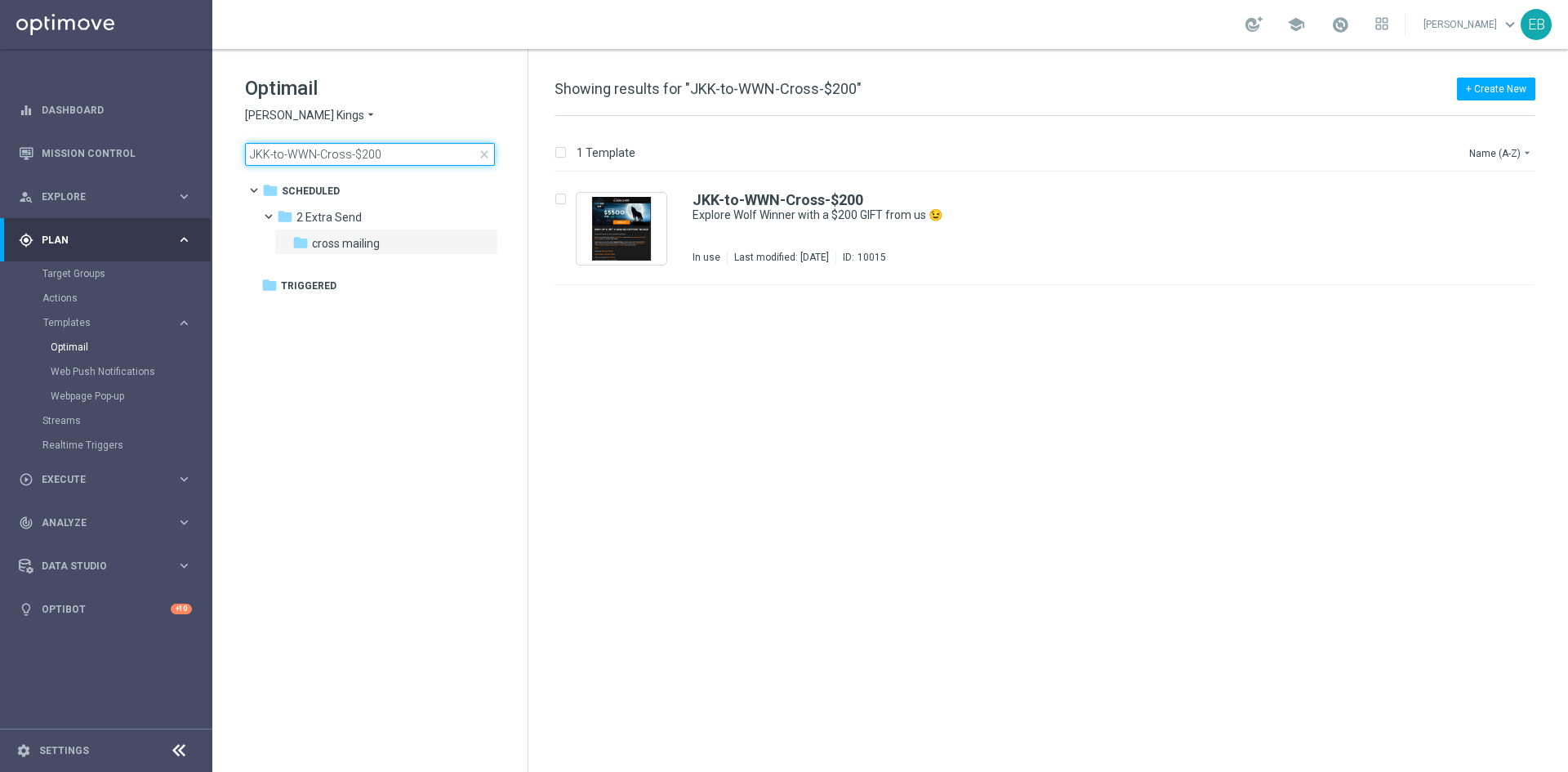
click at [404, 149] on input "JKK-to-WWN-Cross-$200" at bounding box center [370, 155] width 250 height 23
type input "JKK-to-WWN-Cross-$50"
click at [1146, 195] on div "JKK-to-WWN-Cross-$50" at bounding box center [1079, 200] width 773 height 15
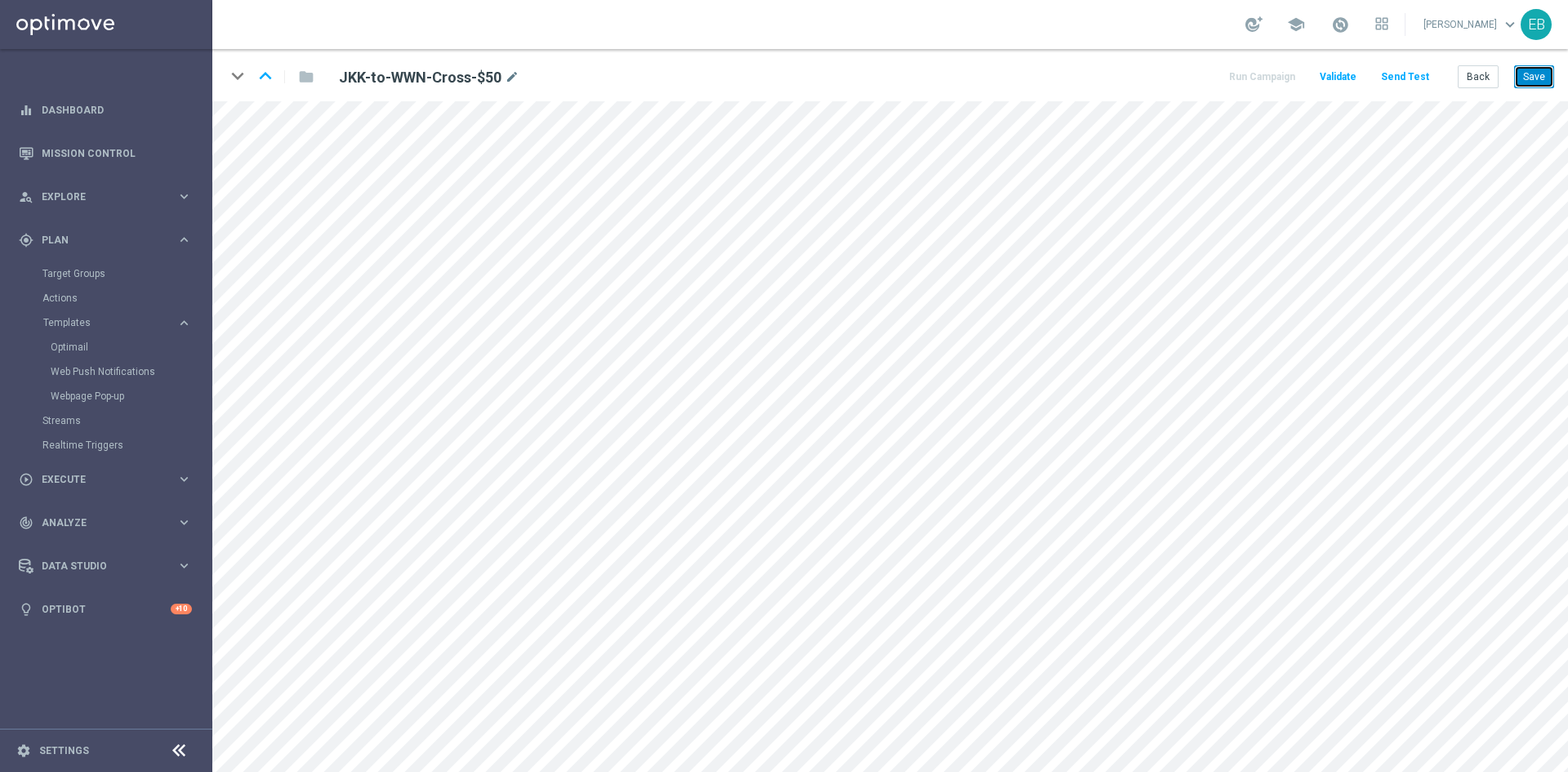
click at [1541, 75] on button "Save" at bounding box center [1534, 76] width 40 height 23
click at [1470, 67] on button "Back" at bounding box center [1479, 76] width 41 height 23
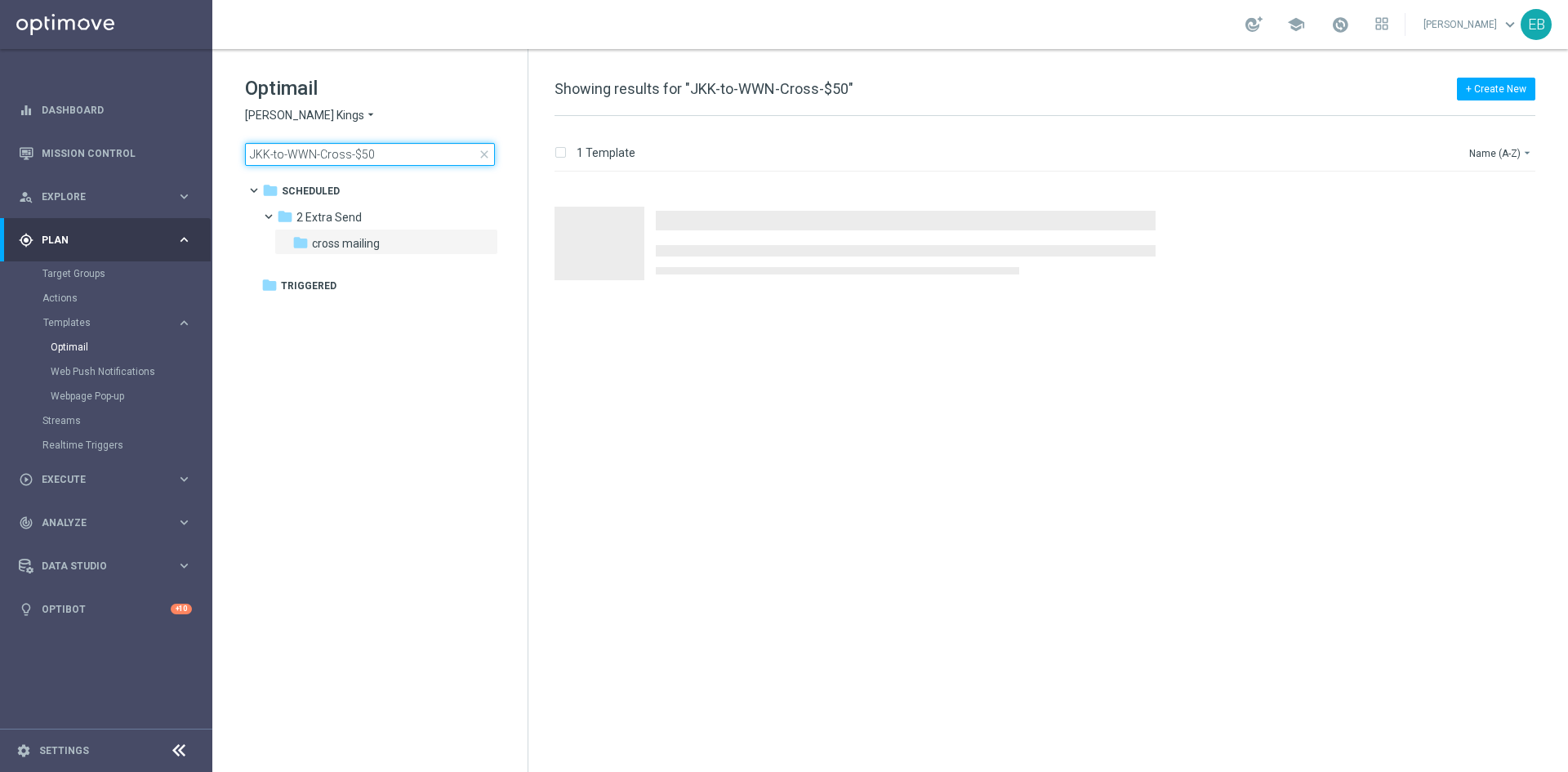
click at [435, 157] on input "JKK-to-WWN-Cross-$50" at bounding box center [370, 155] width 250 height 23
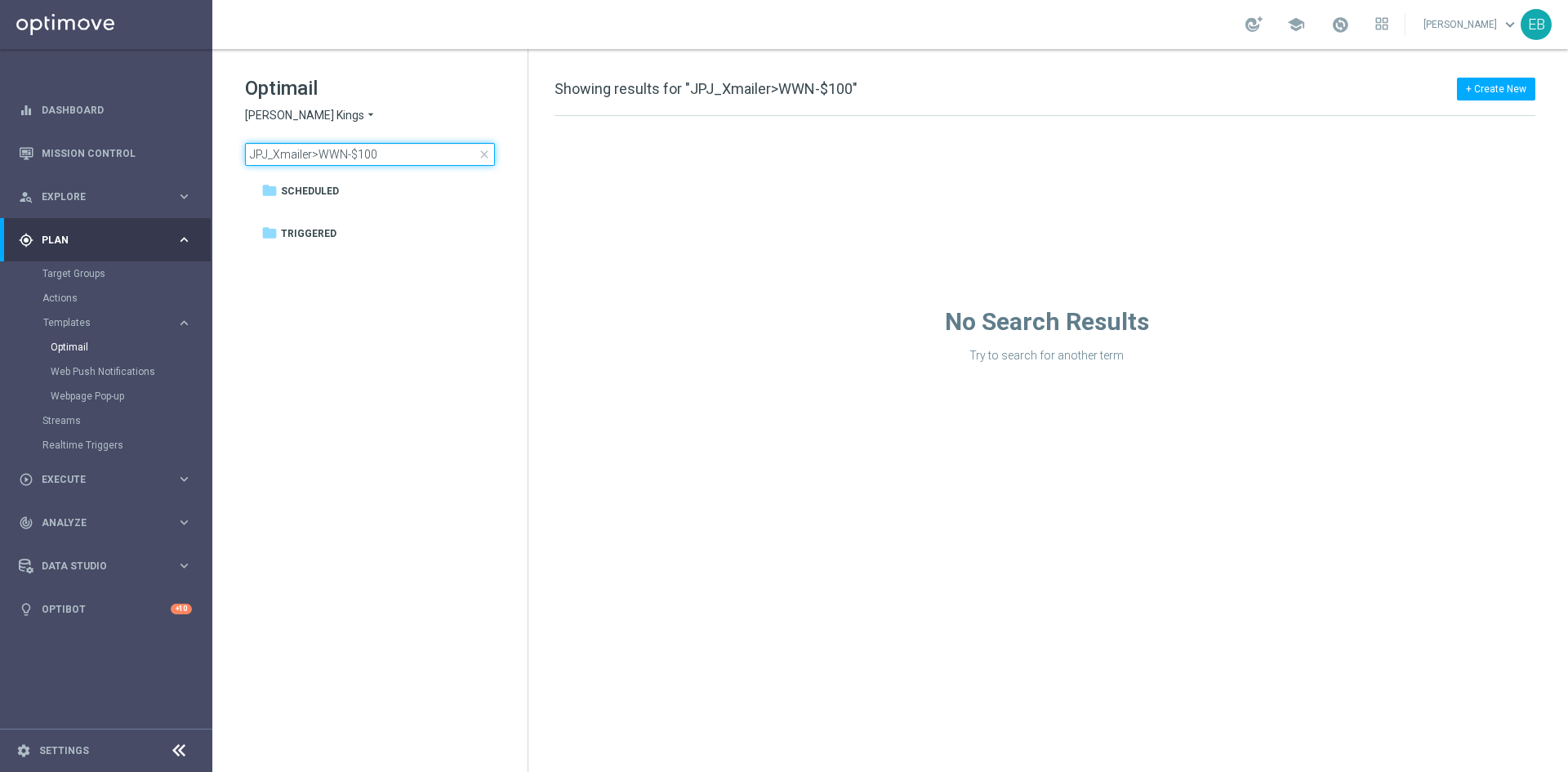
type input "JPJ_Xmailer>WWN-$100"
click at [293, 118] on span "Johnnie Kash Kings" at bounding box center [304, 115] width 119 height 16
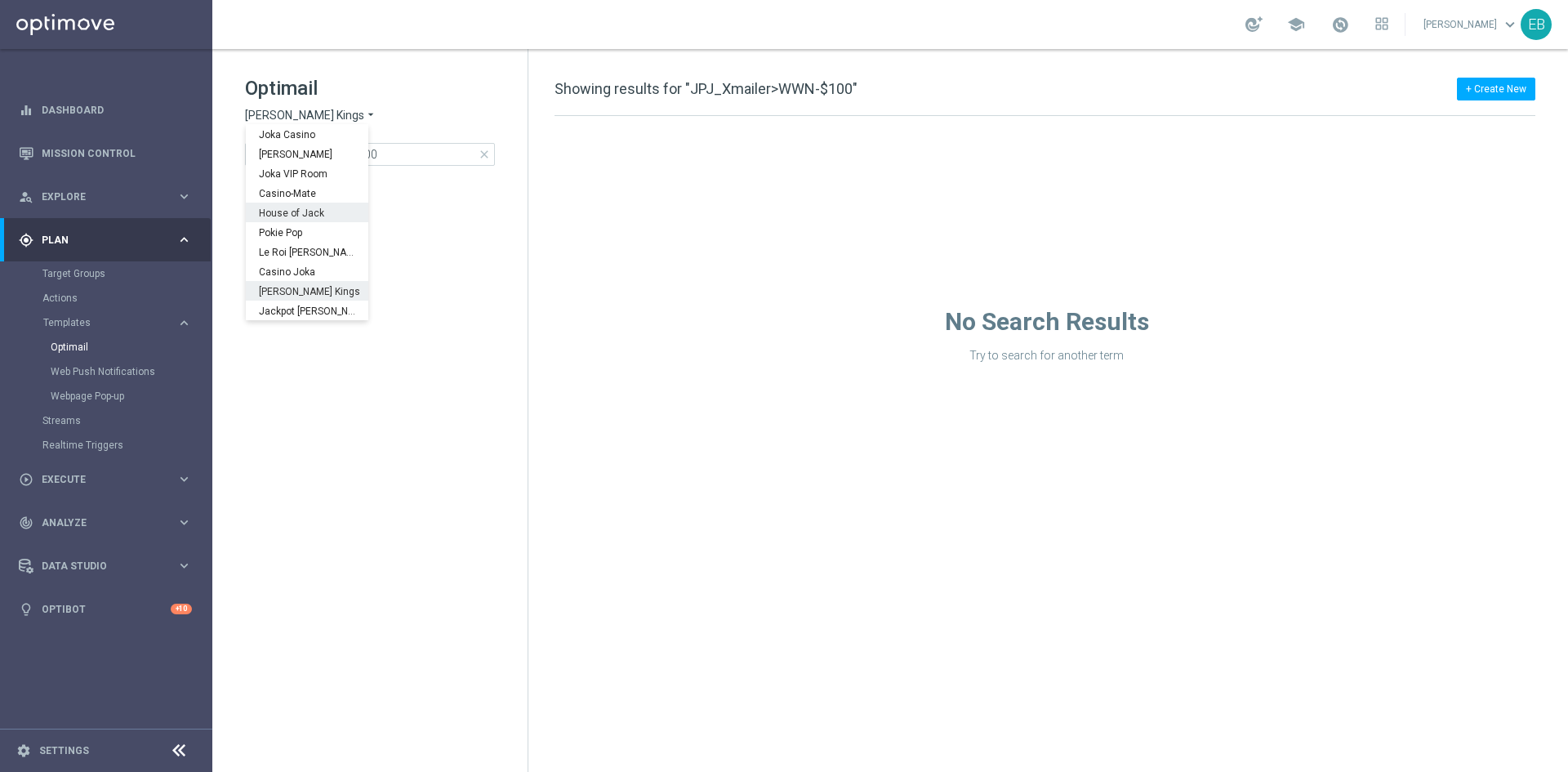
scroll to position [59, 0]
click at [313, 252] on div "Jackpot Jill" at bounding box center [307, 251] width 122 height 20
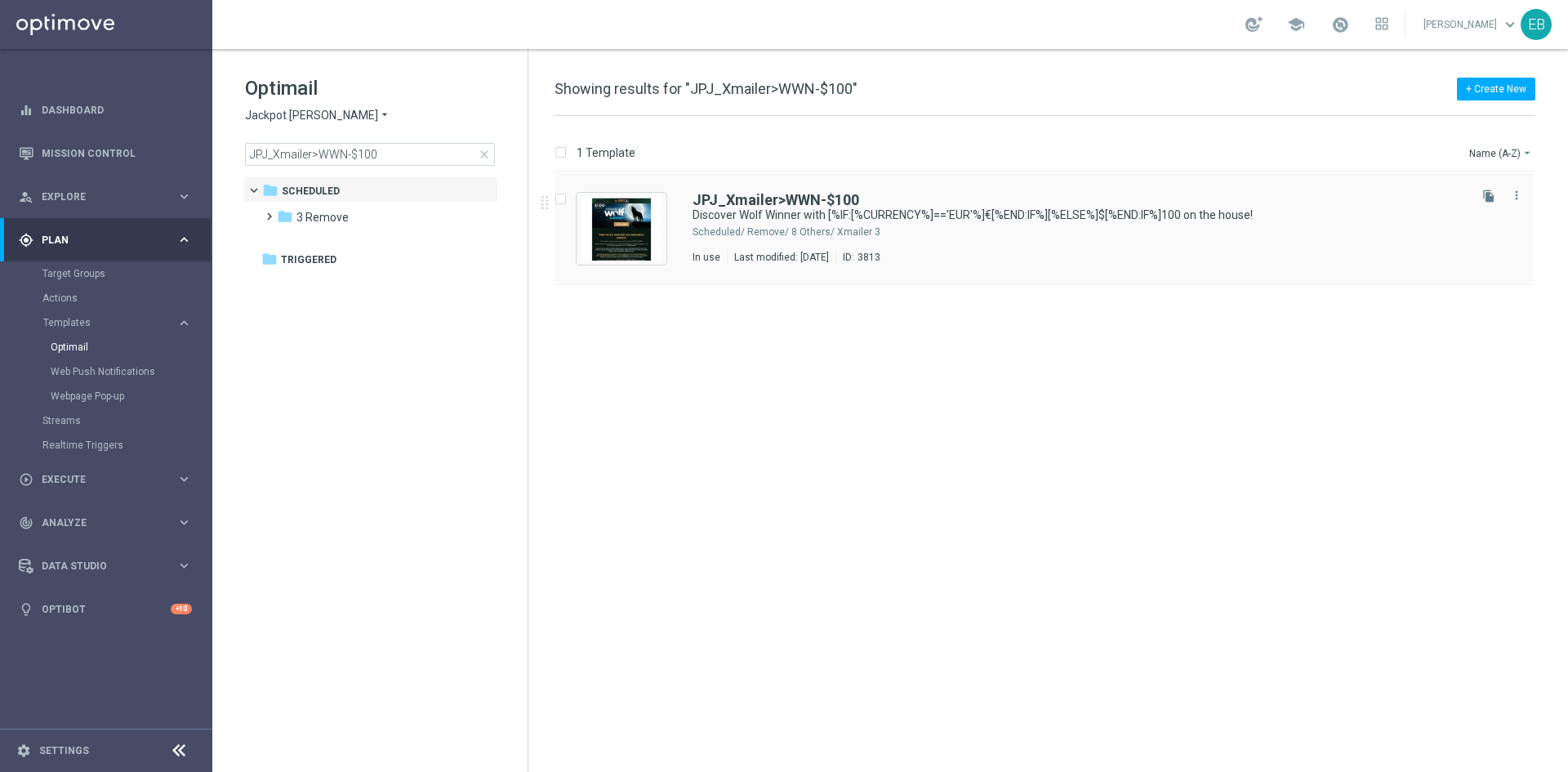
click at [1046, 227] on div "3 Remove/ 8 Others/ Xmailer" at bounding box center [1106, 232] width 718 height 13
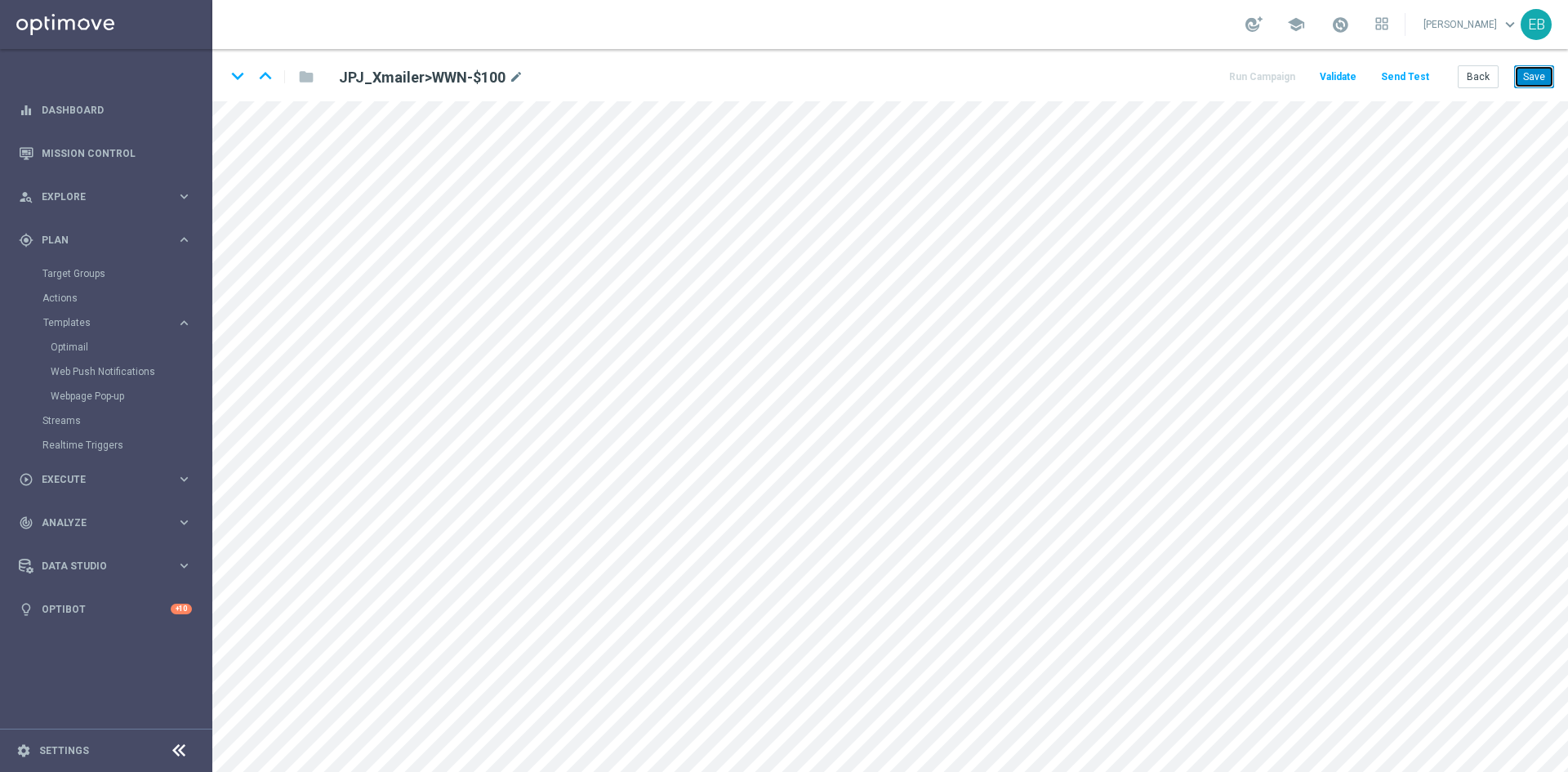
click at [1525, 75] on button "Save" at bounding box center [1534, 76] width 40 height 23
click at [1539, 73] on button "Save" at bounding box center [1534, 76] width 40 height 23
click at [1477, 72] on button "Back" at bounding box center [1479, 76] width 41 height 23
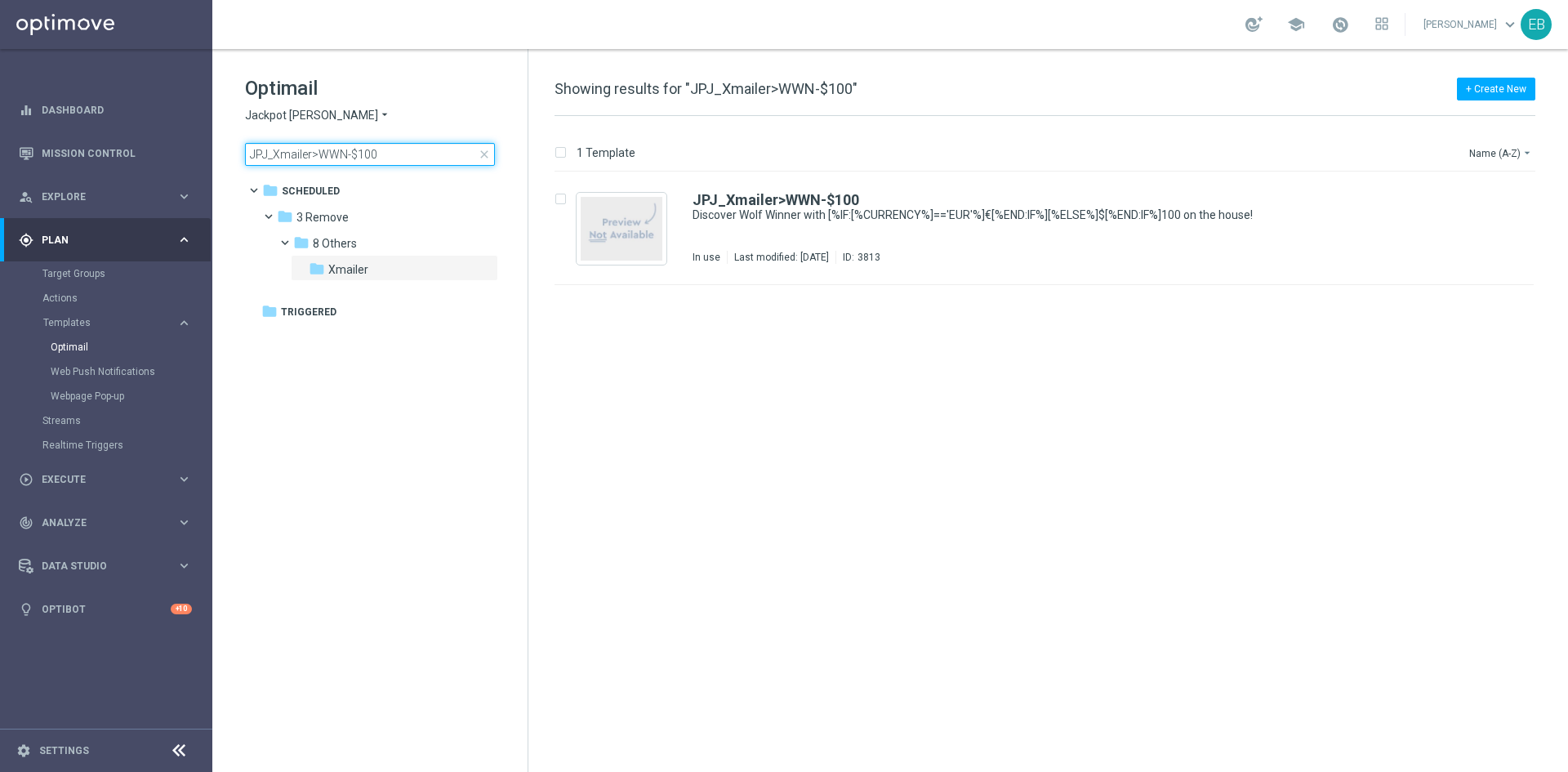
click at [423, 157] on input "JPJ_Xmailer>WWN-$100" at bounding box center [370, 155] width 250 height 23
type input "JPJ_Xmailer>WWN-$50"
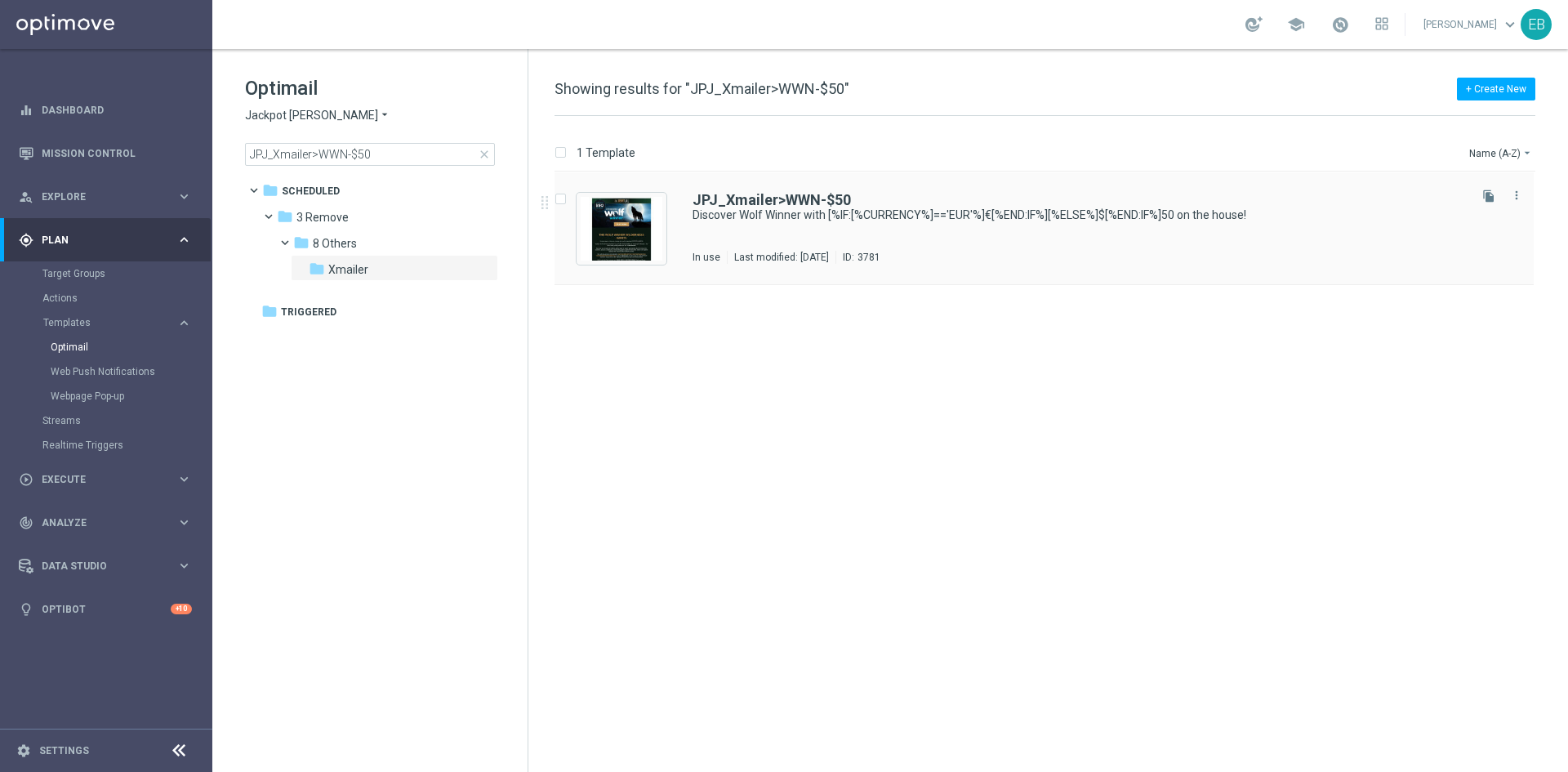
click at [1026, 241] on div "JPJ_Xmailer>WWN-$50 Discover Wolf Winner with [%IF:[%CURRENCY%]=='EUR'%]€[%END:…" at bounding box center [1079, 228] width 773 height 71
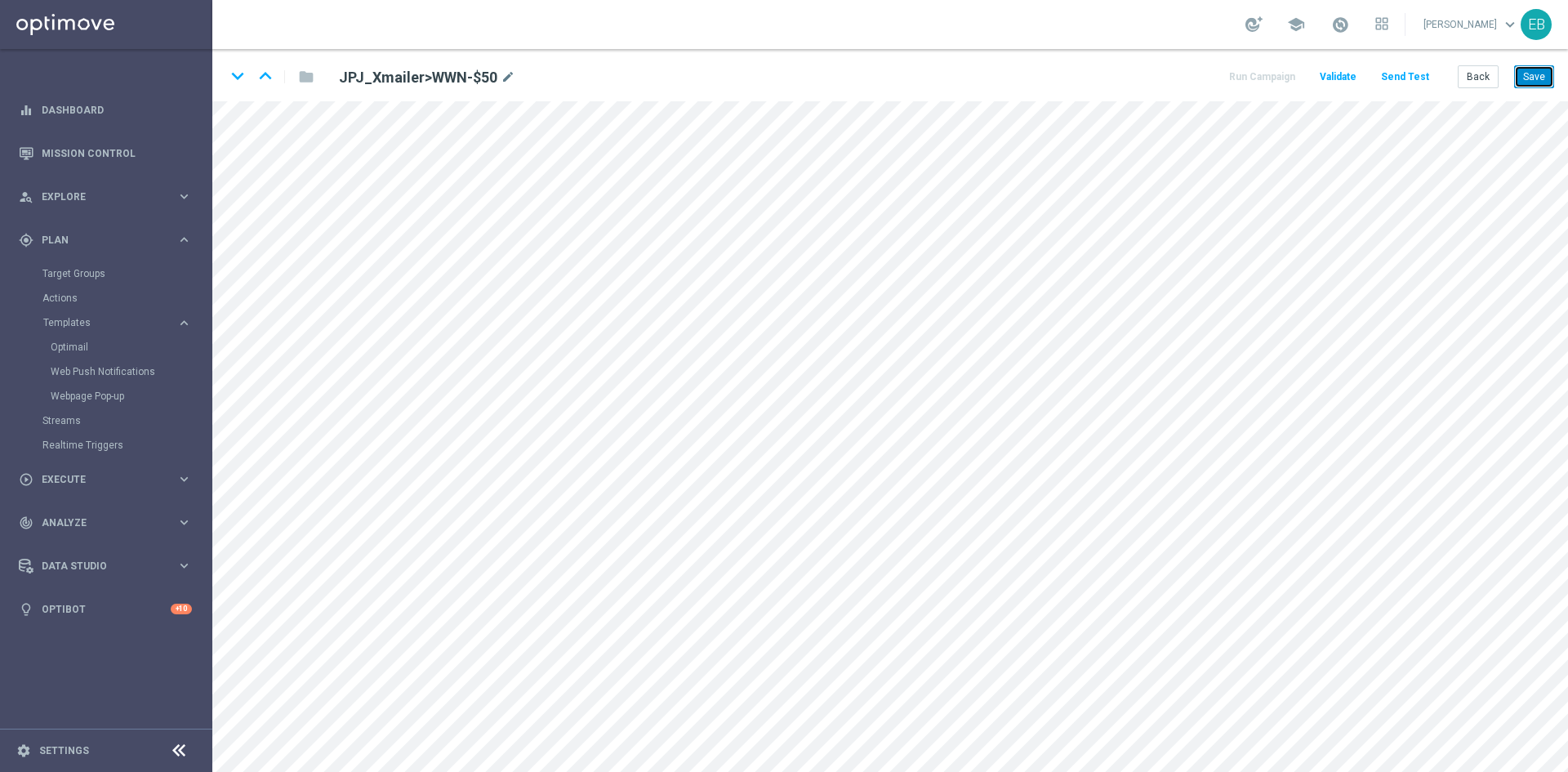
click at [1525, 82] on button "Save" at bounding box center [1534, 76] width 40 height 23
click at [1545, 69] on button "Save" at bounding box center [1534, 76] width 40 height 23
click at [1483, 79] on button "Back" at bounding box center [1479, 76] width 41 height 23
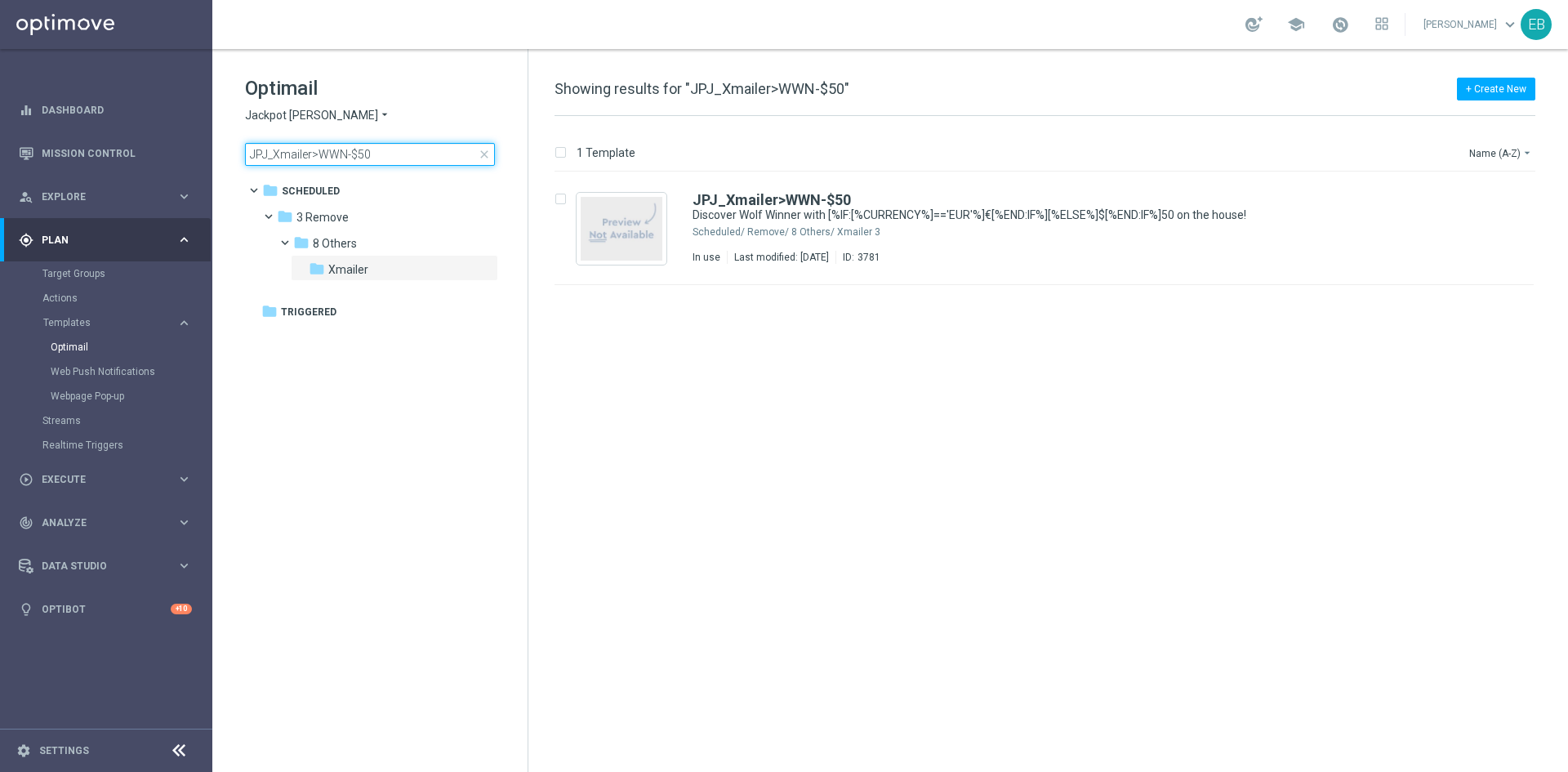
click at [398, 156] on input "JPJ_Xmailer>WWN-$50" at bounding box center [370, 155] width 250 height 23
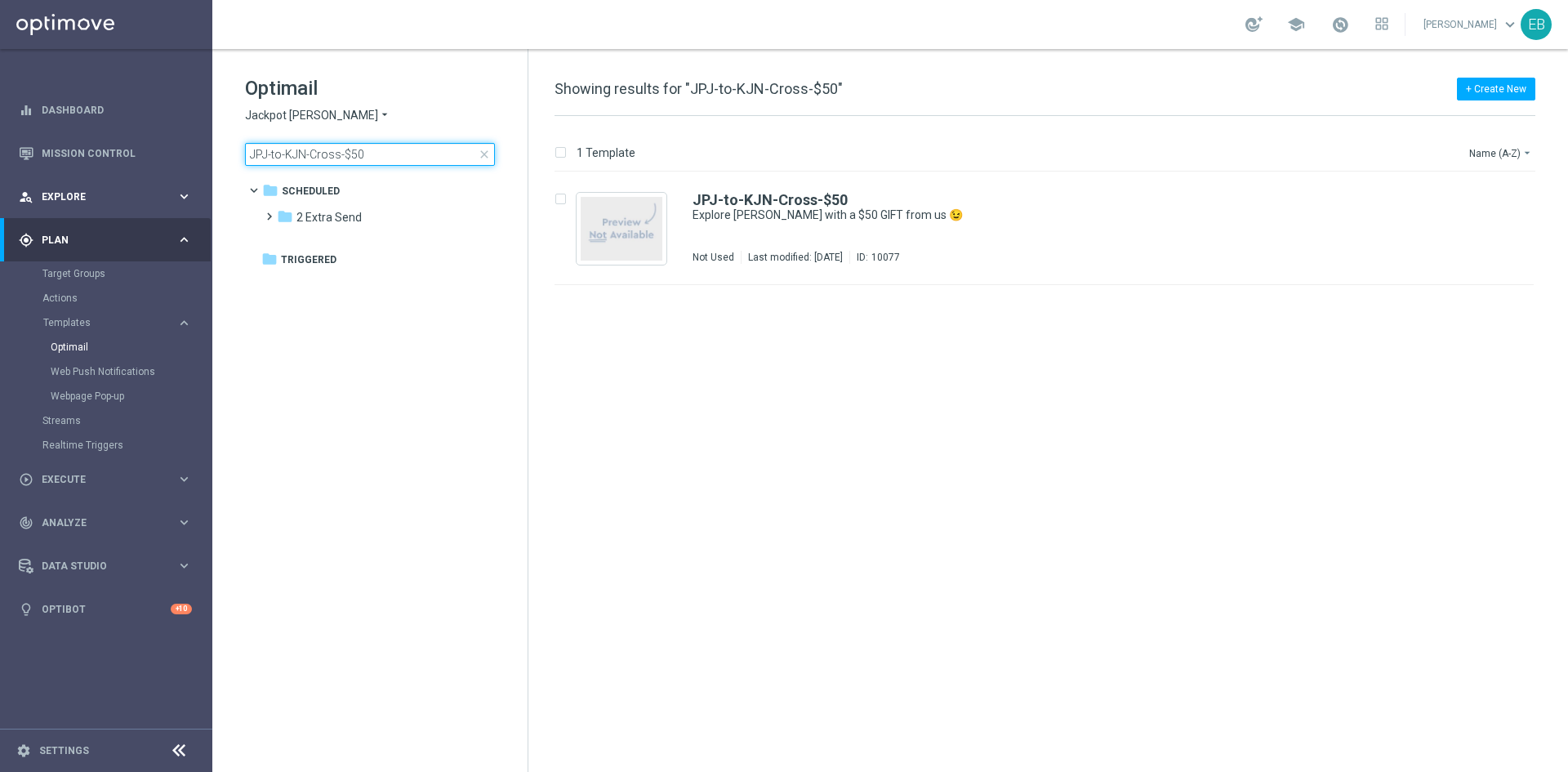
type input "JPJ-to-KJN-Cross-$50"
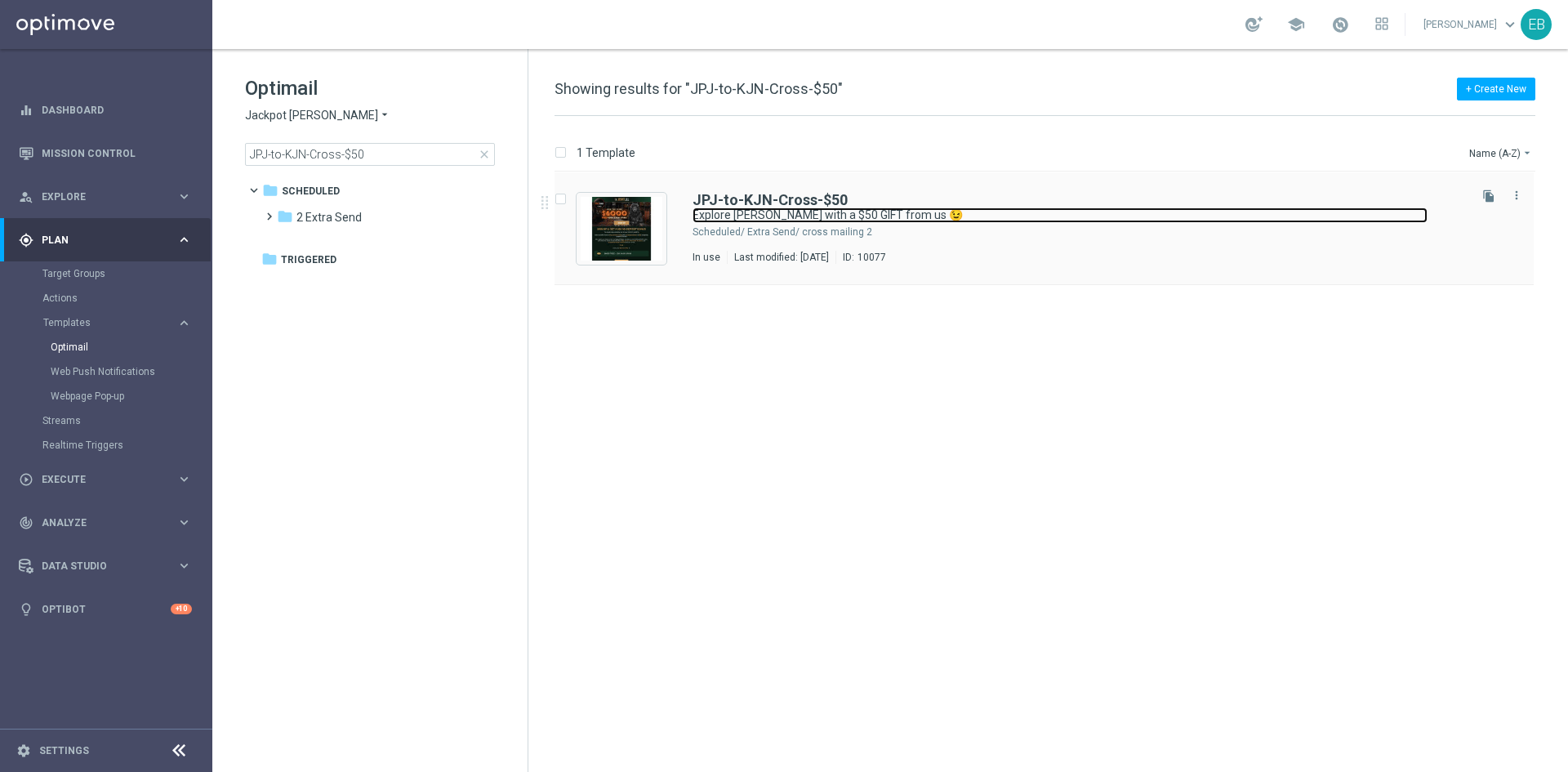
click at [1029, 209] on link "Explore King Johnnie with a $50 GIFT from us 😉" at bounding box center [1060, 215] width 735 height 16
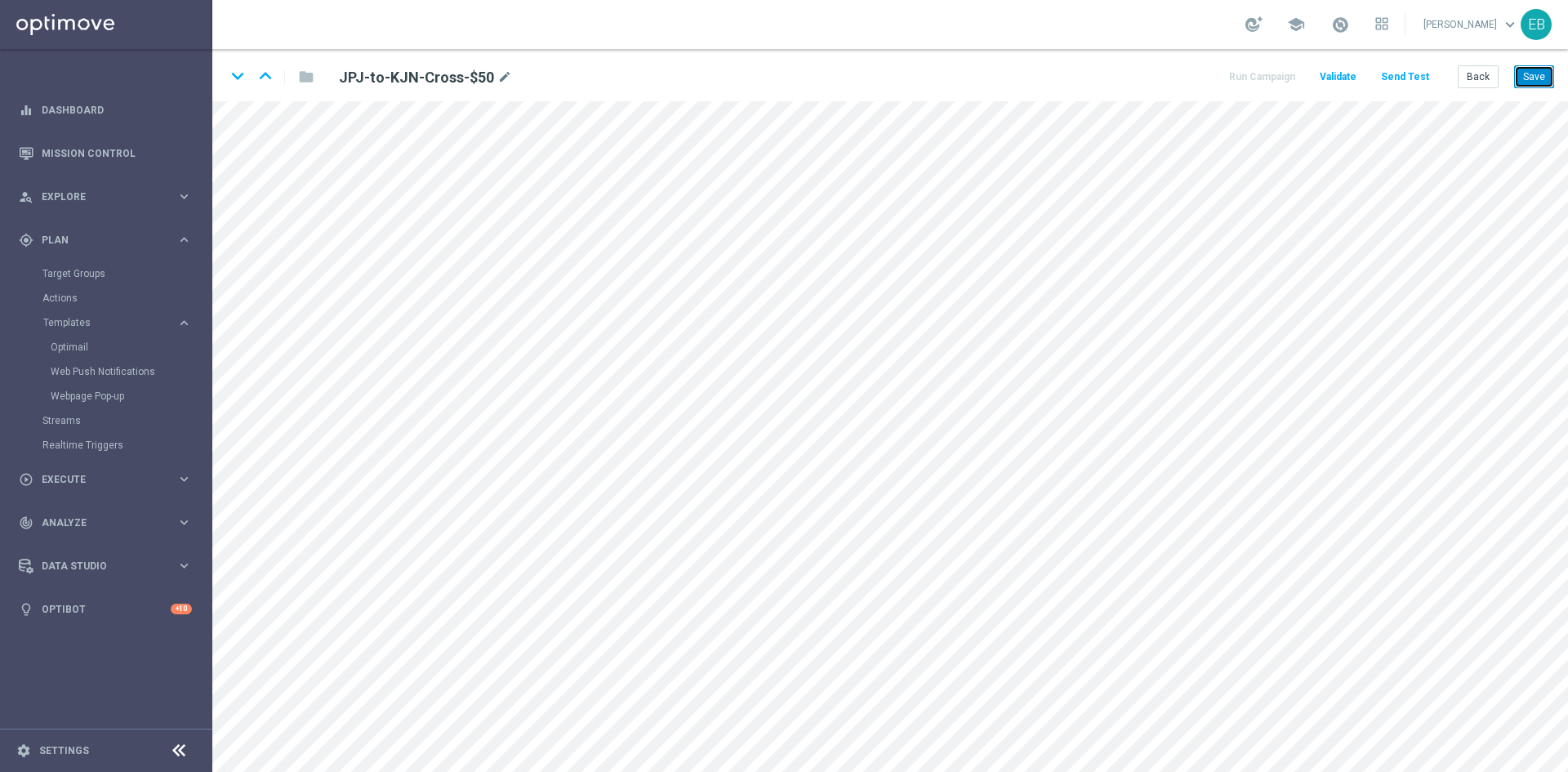
click at [1540, 79] on button "Save" at bounding box center [1534, 76] width 40 height 23
click at [1486, 70] on button "Back" at bounding box center [1479, 76] width 41 height 23
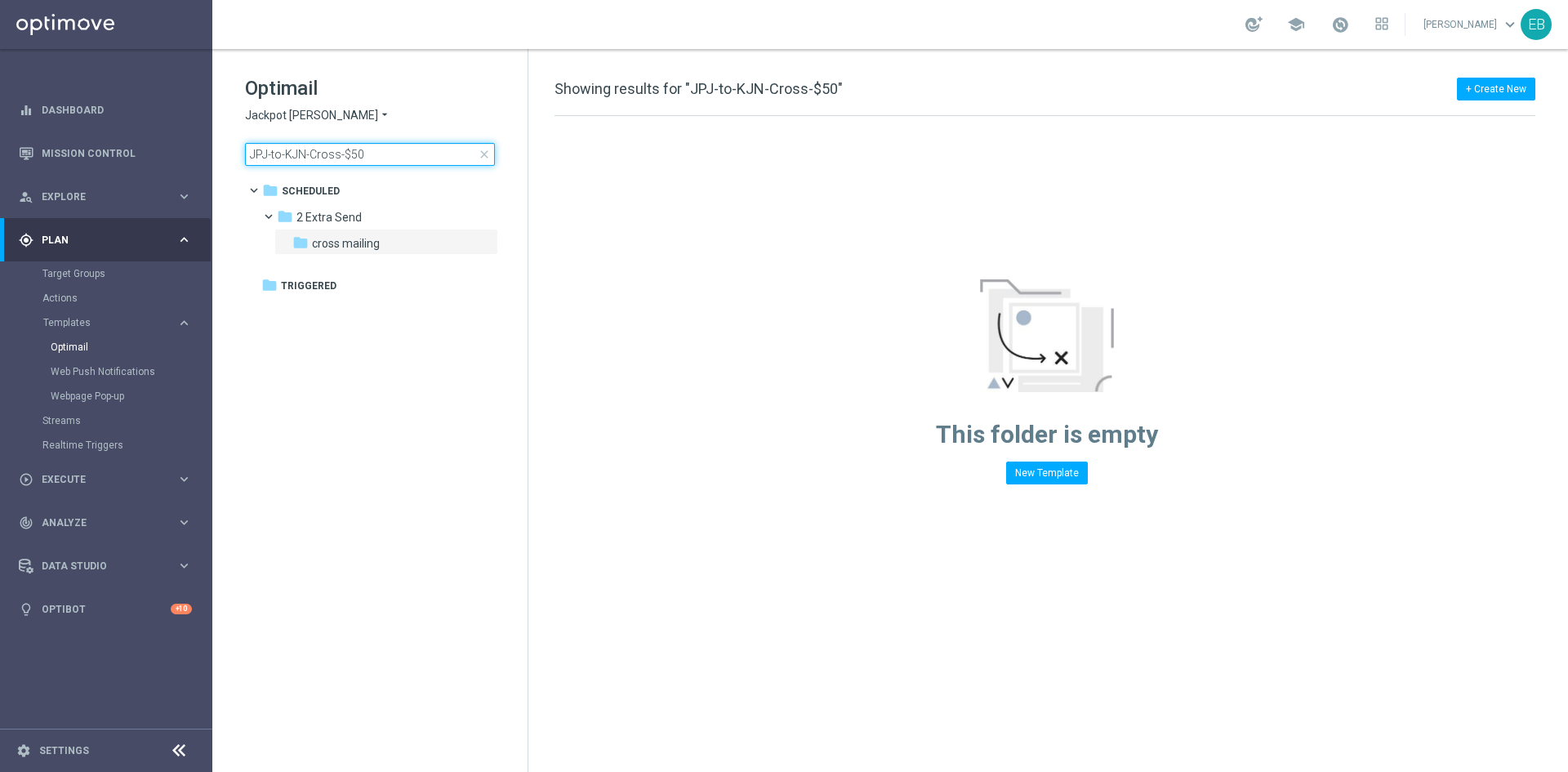
drag, startPoint x: 358, startPoint y: 151, endPoint x: 371, endPoint y: 148, distance: 13.3
click at [364, 150] on input "JPJ-to-KJN-Cross-$50" at bounding box center [370, 155] width 250 height 23
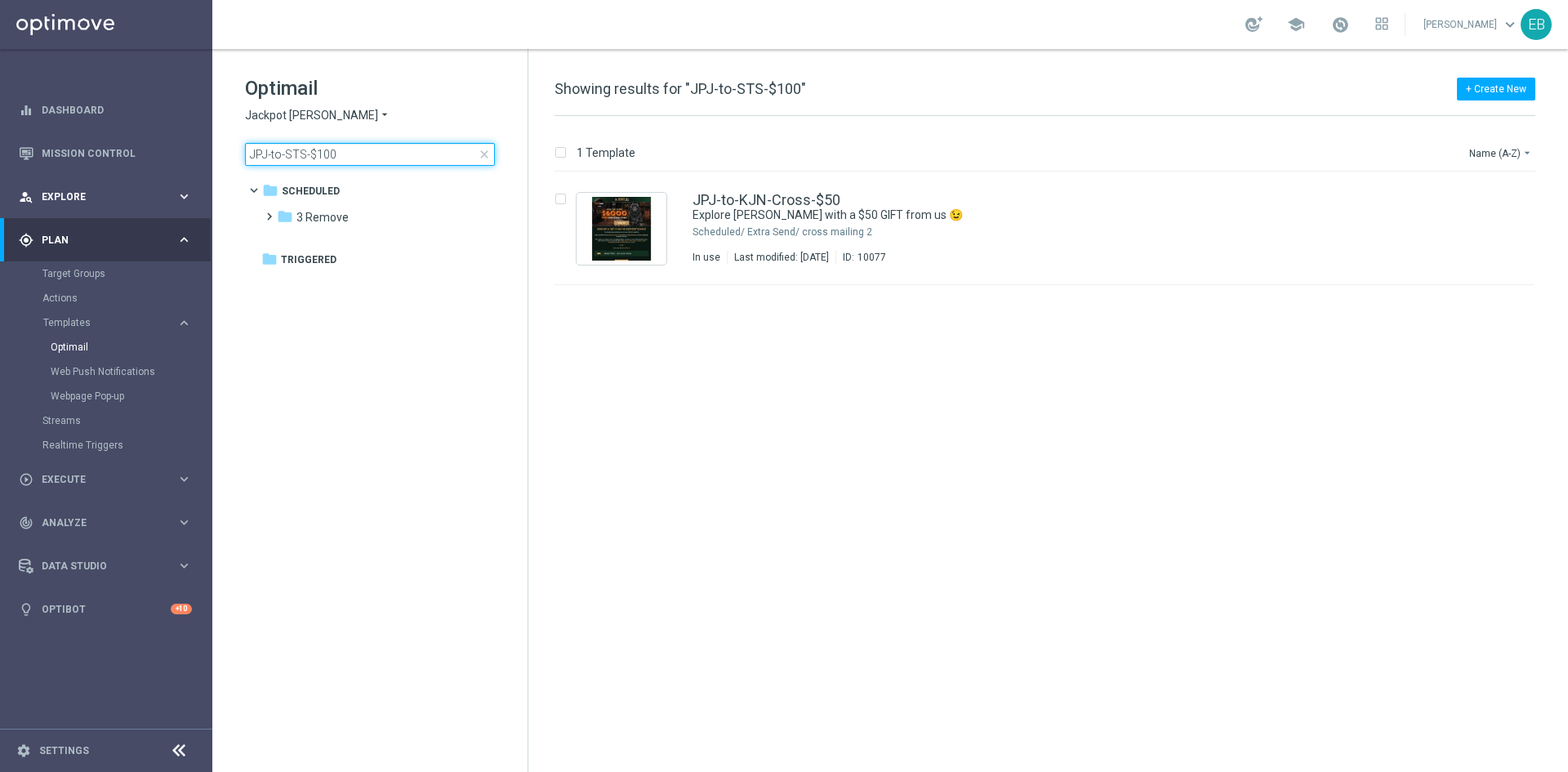
type input "JPJ-to-STS-$100"
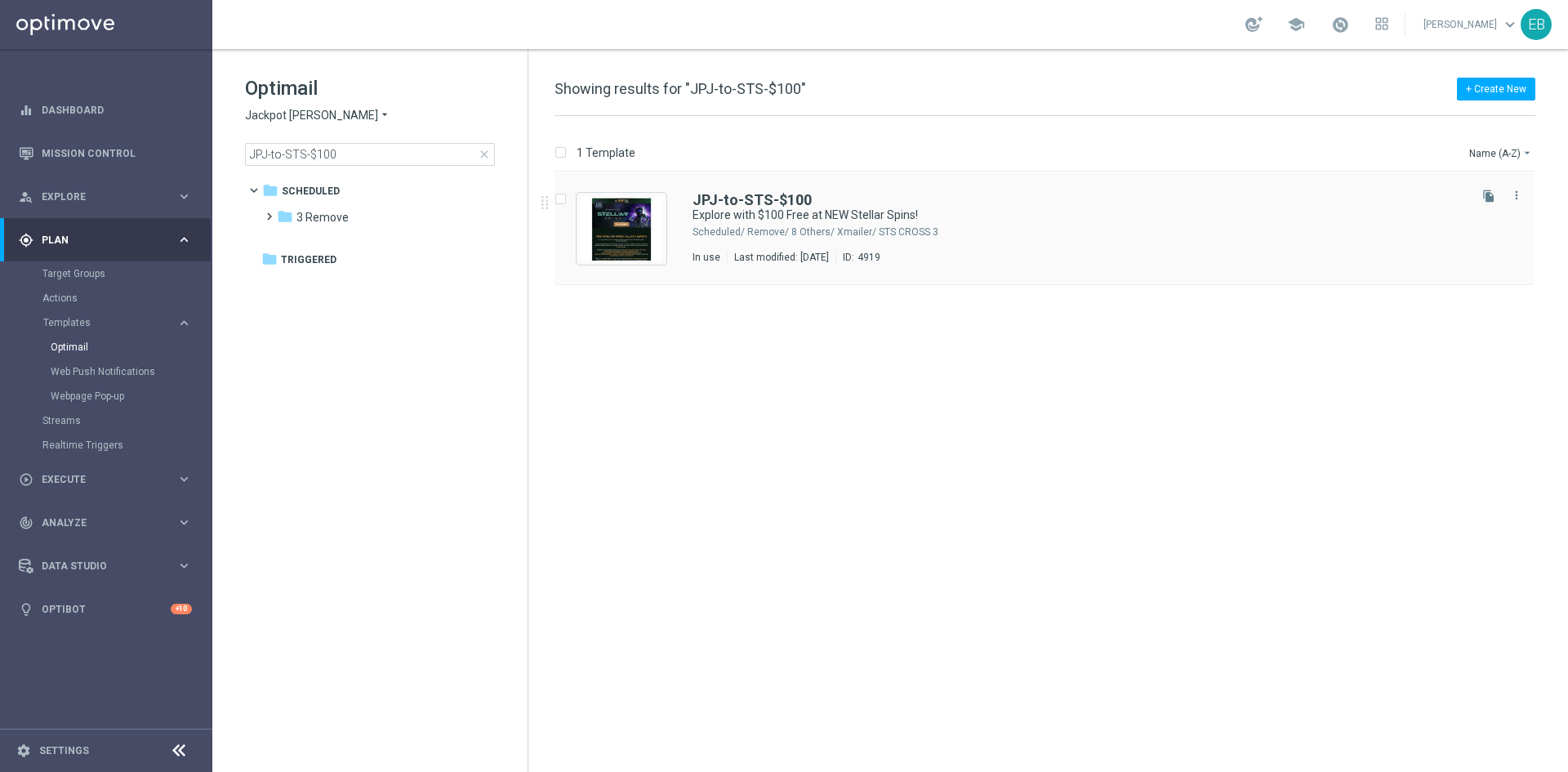
click at [962, 198] on div "JPJ-to-STS-$100" at bounding box center [1079, 200] width 773 height 15
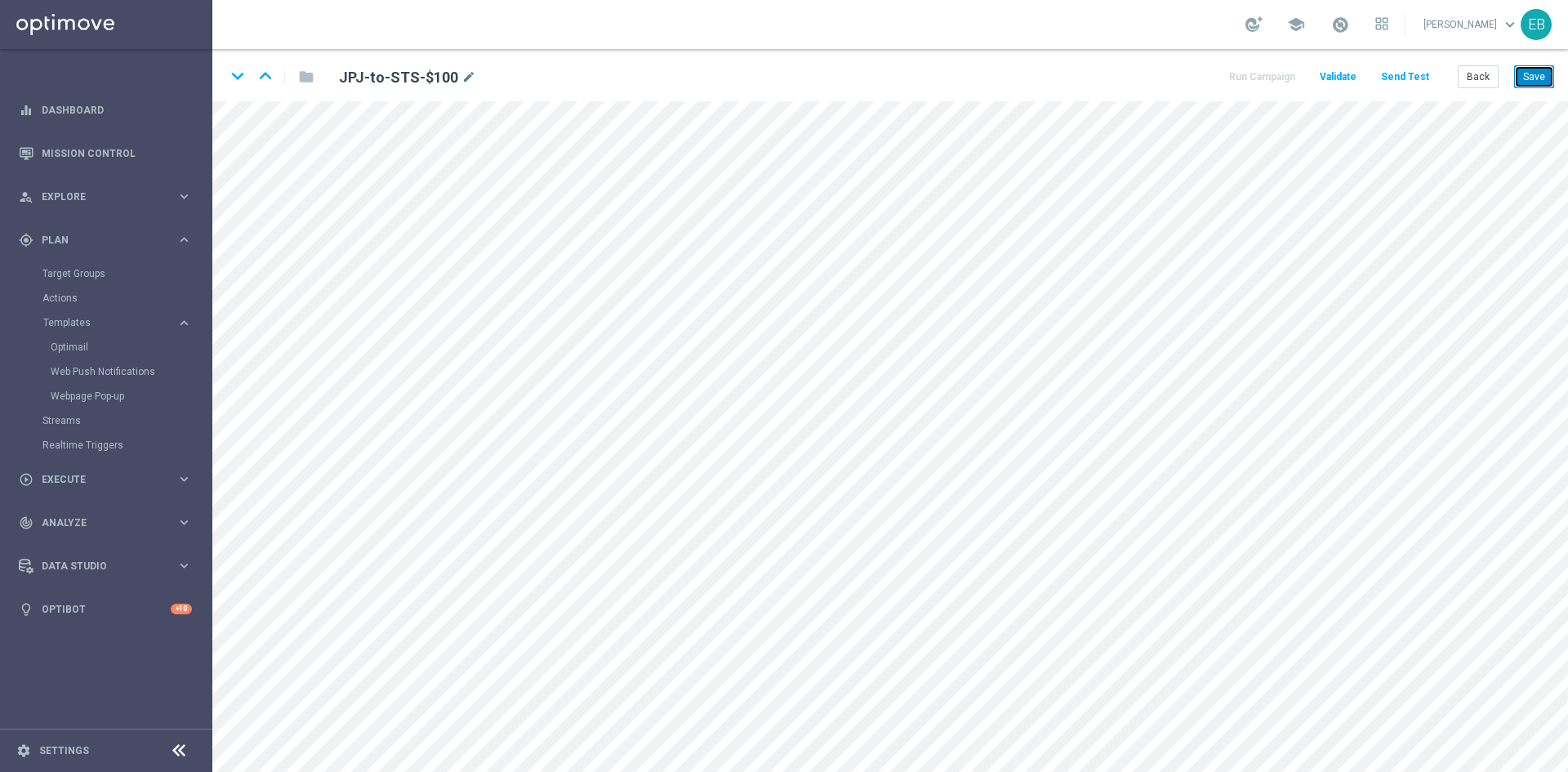
click at [1542, 76] on button "Save" at bounding box center [1534, 76] width 40 height 23
click at [1470, 76] on button "Back" at bounding box center [1479, 76] width 41 height 23
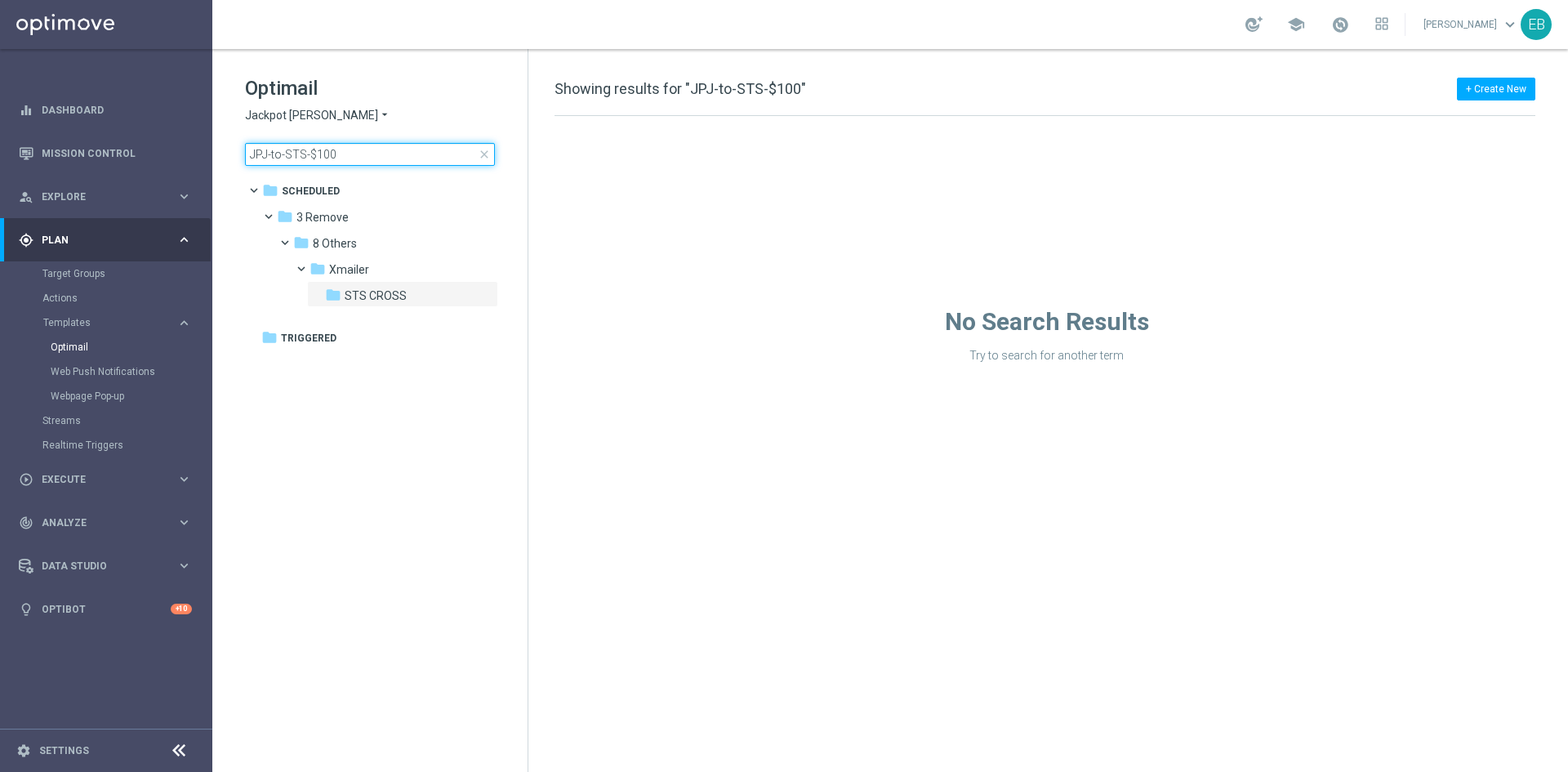
click at [387, 149] on input "JPJ-to-STS-$100" at bounding box center [370, 155] width 250 height 23
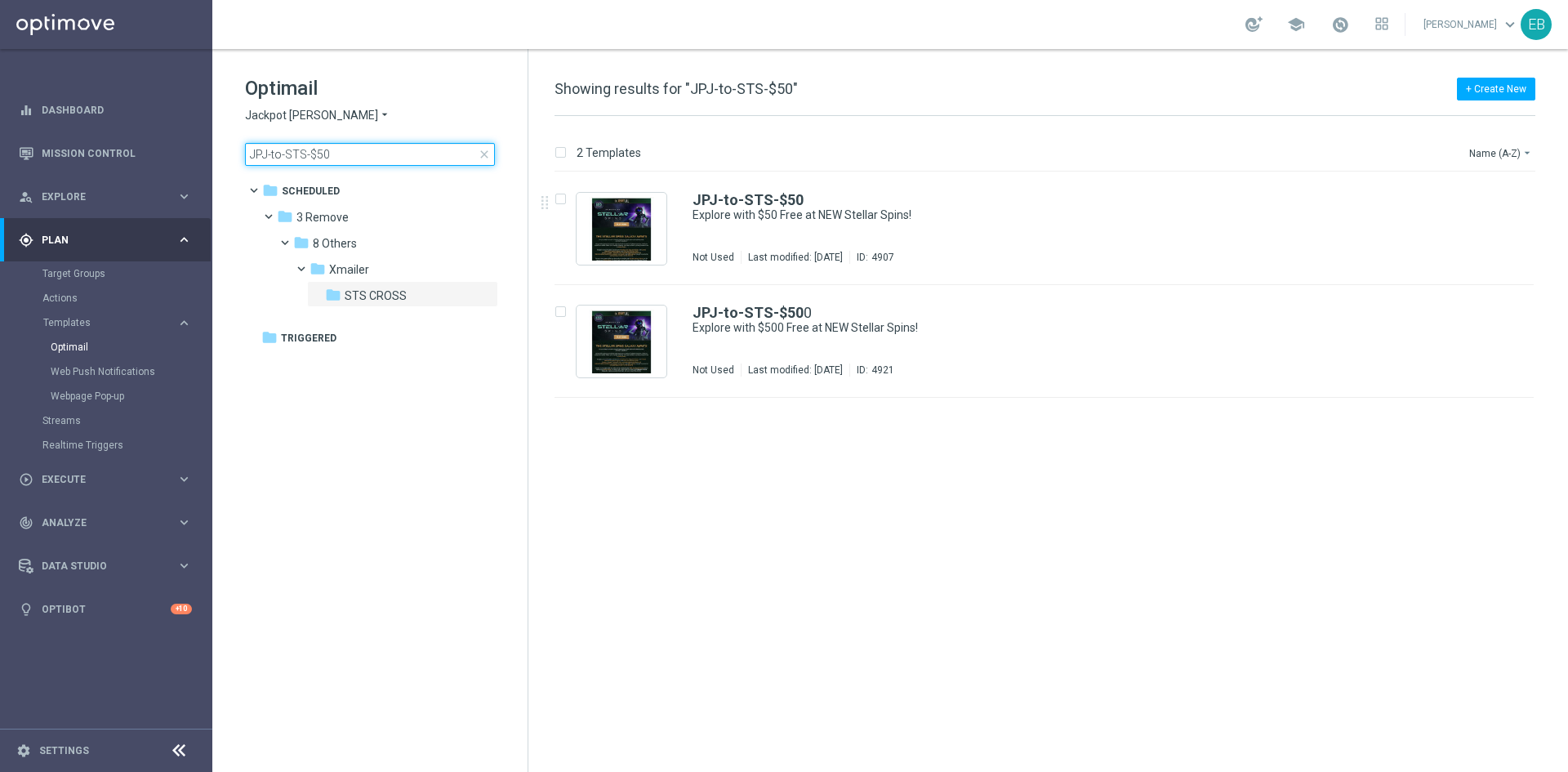
type input "JPJ-to-STS-$50"
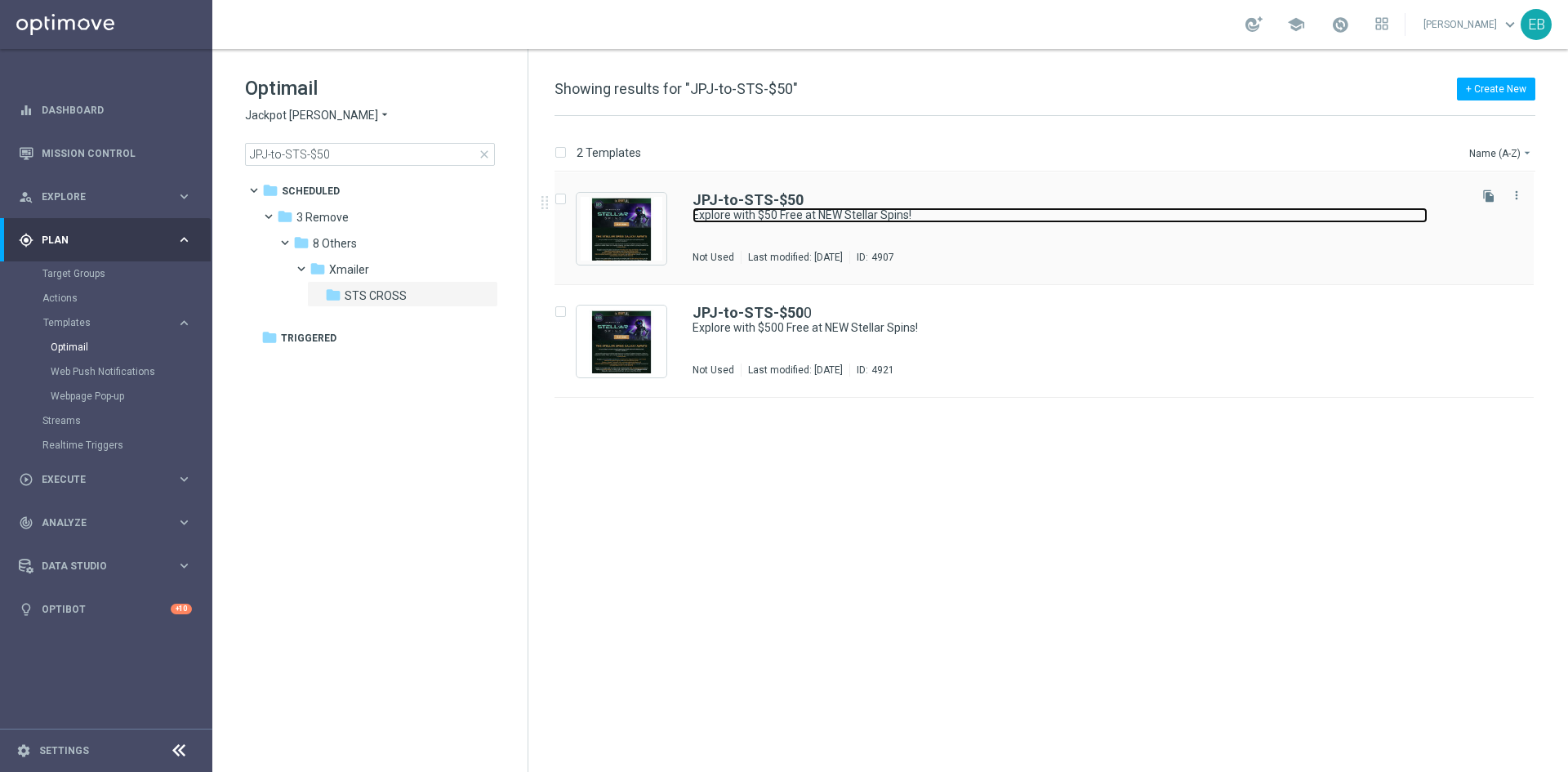
click at [1194, 215] on link "Explore with $50 Free at NEW Stellar Spins!" at bounding box center [1060, 215] width 735 height 16
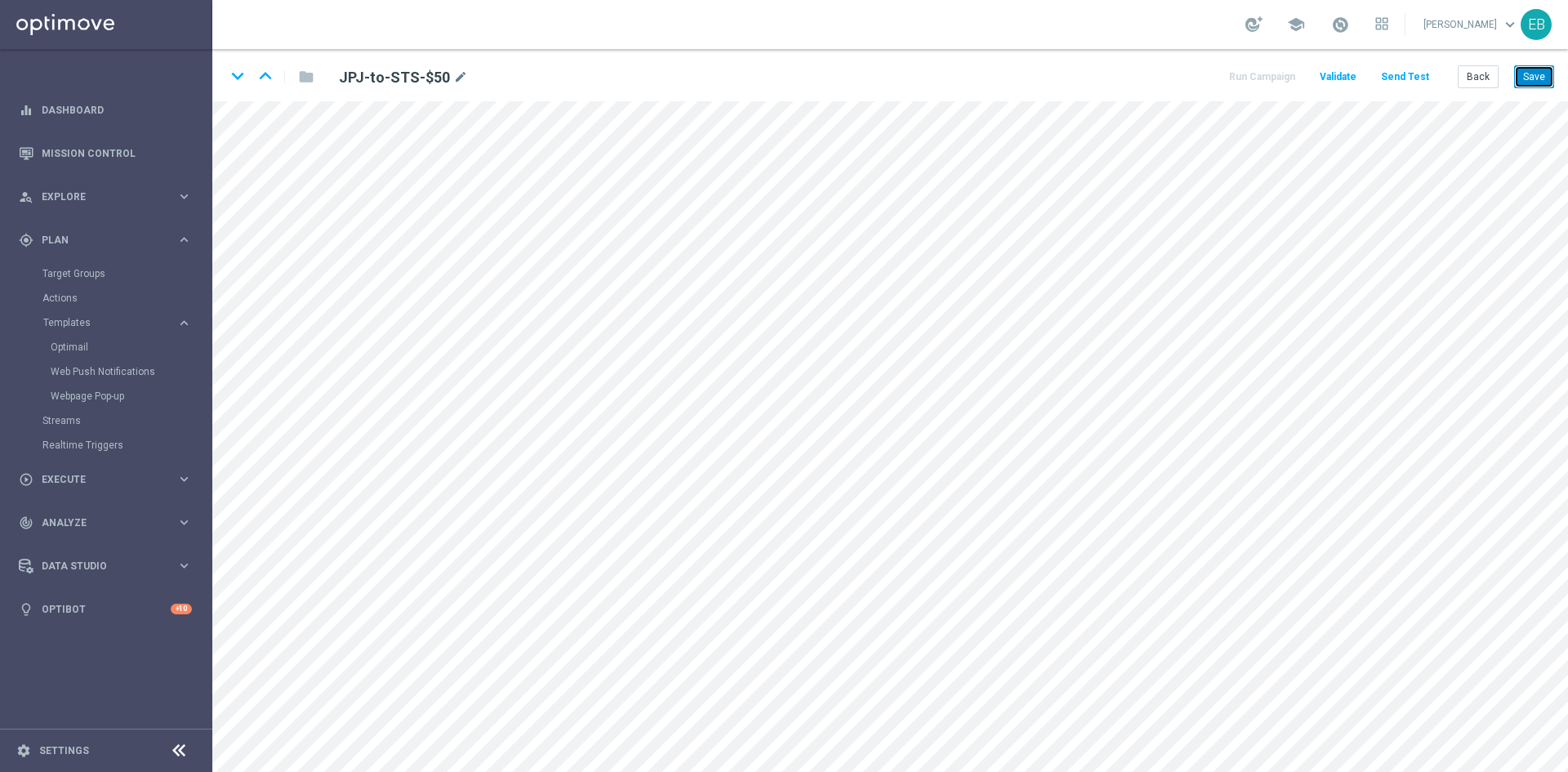
click at [1532, 77] on button "Save" at bounding box center [1534, 76] width 40 height 23
click at [1483, 76] on button "Back" at bounding box center [1479, 76] width 41 height 23
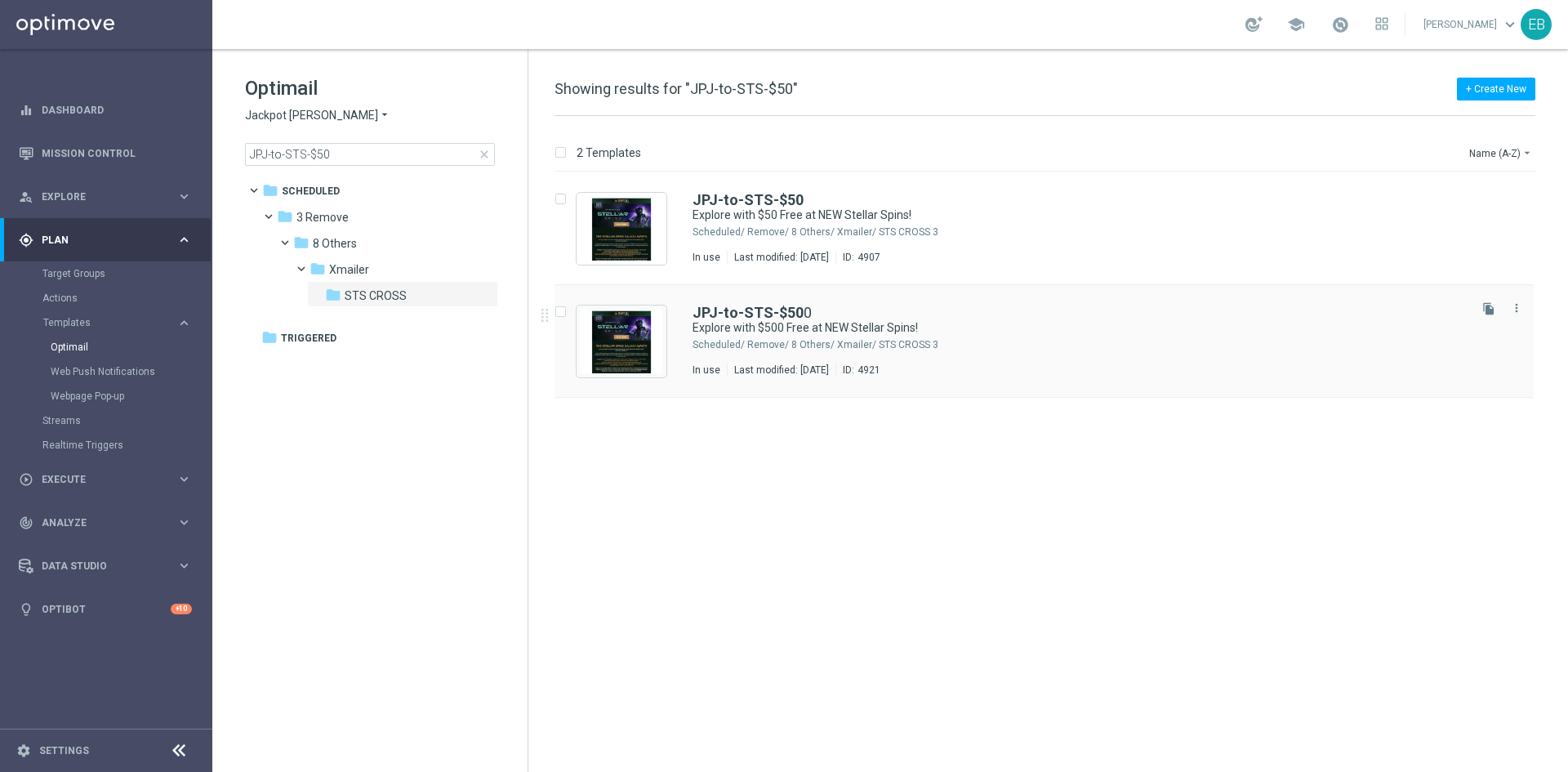
click at [891, 317] on div "JPJ-to-STS-$50 0" at bounding box center [1079, 313] width 773 height 15
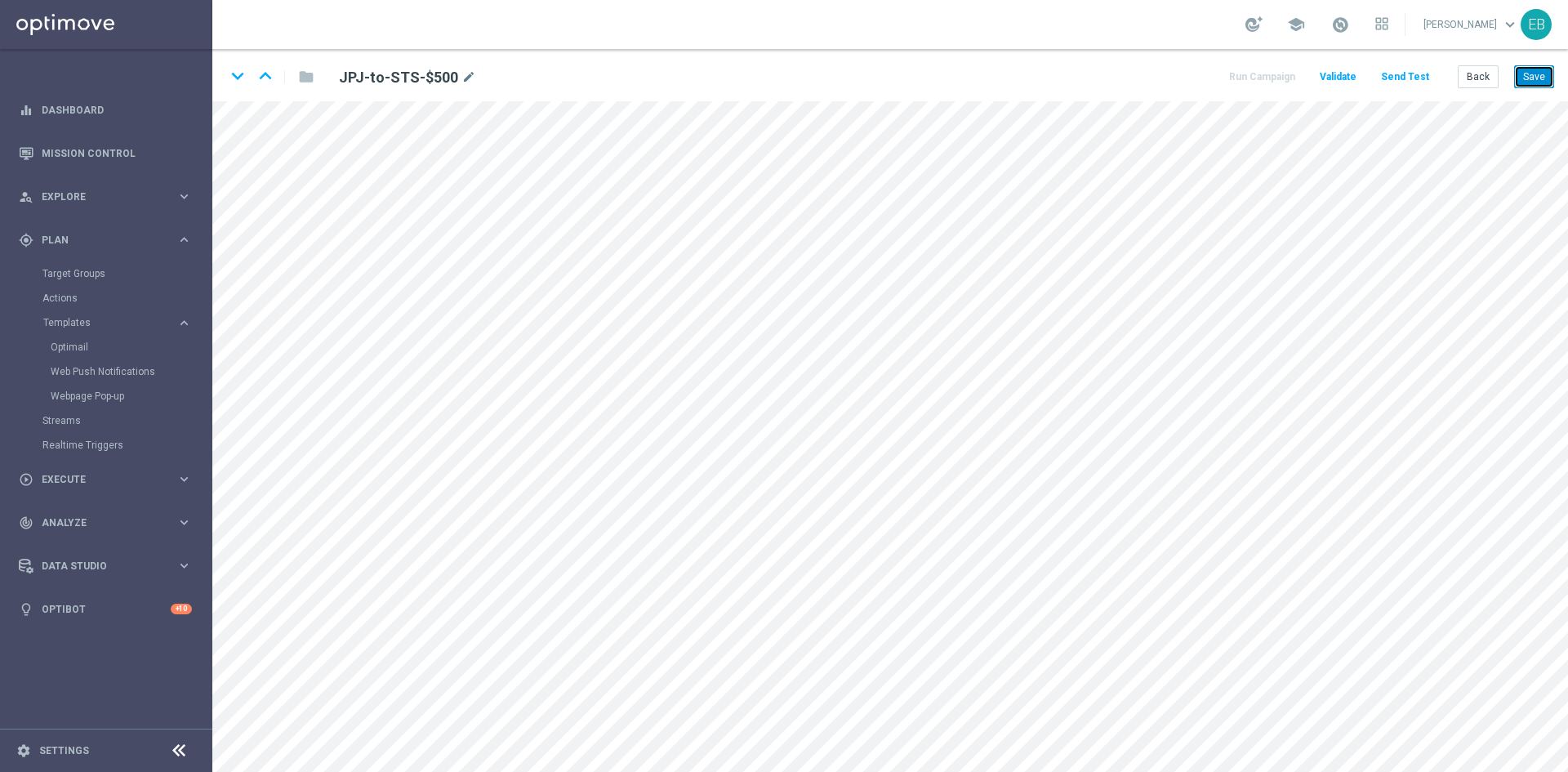
click at [1533, 75] on button "Save" at bounding box center [1534, 76] width 40 height 23
drag, startPoint x: 848, startPoint y: 1, endPoint x: 650, endPoint y: 16, distance: 198.6
click at [650, 16] on div "school Emile Bredenkamp keyboard_arrow_down EB" at bounding box center [890, 24] width 1356 height 49
click at [1465, 78] on button "Back" at bounding box center [1479, 76] width 41 height 23
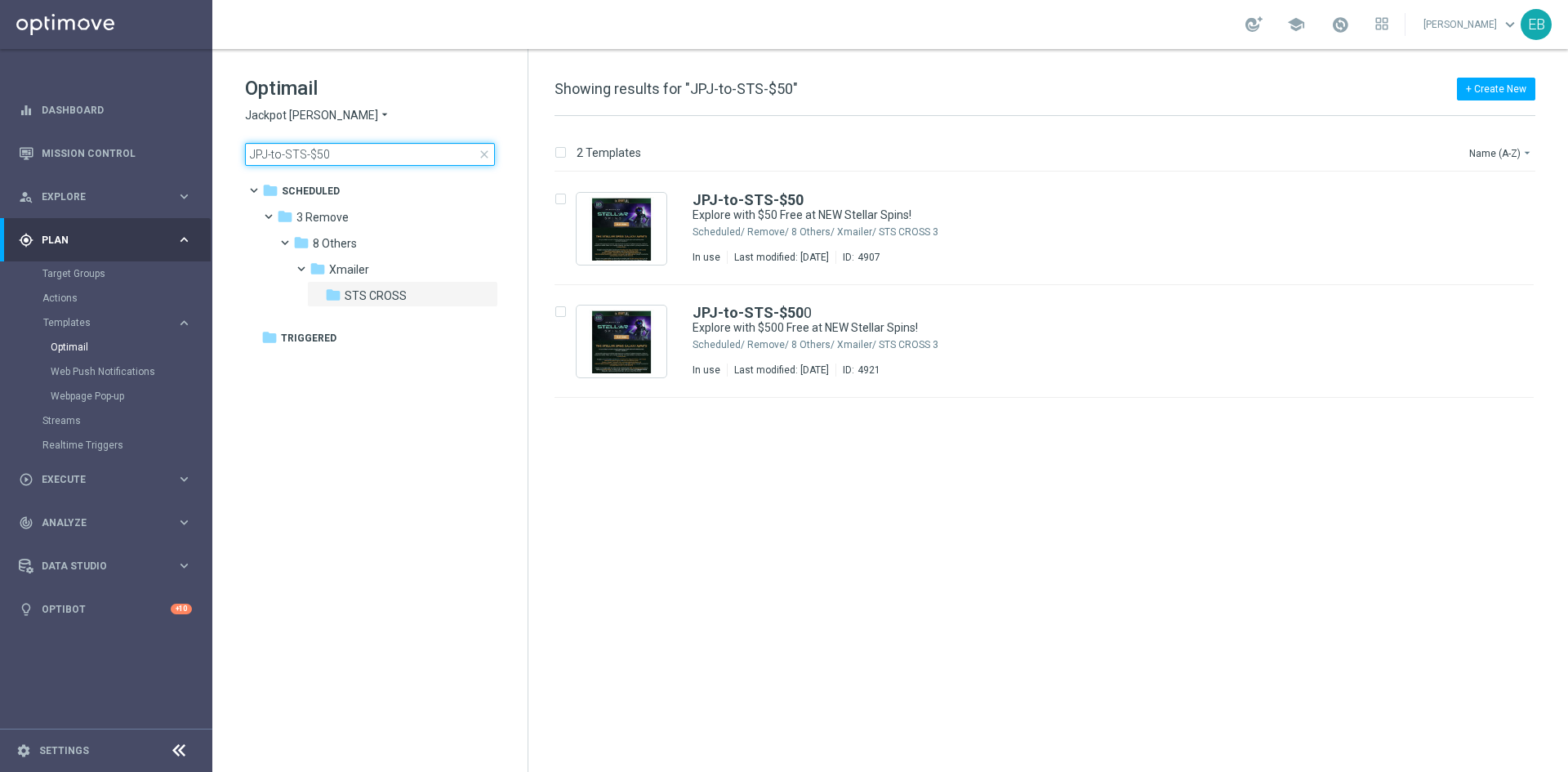
click at [371, 148] on input "JPJ-to-STS-$50" at bounding box center [370, 155] width 250 height 23
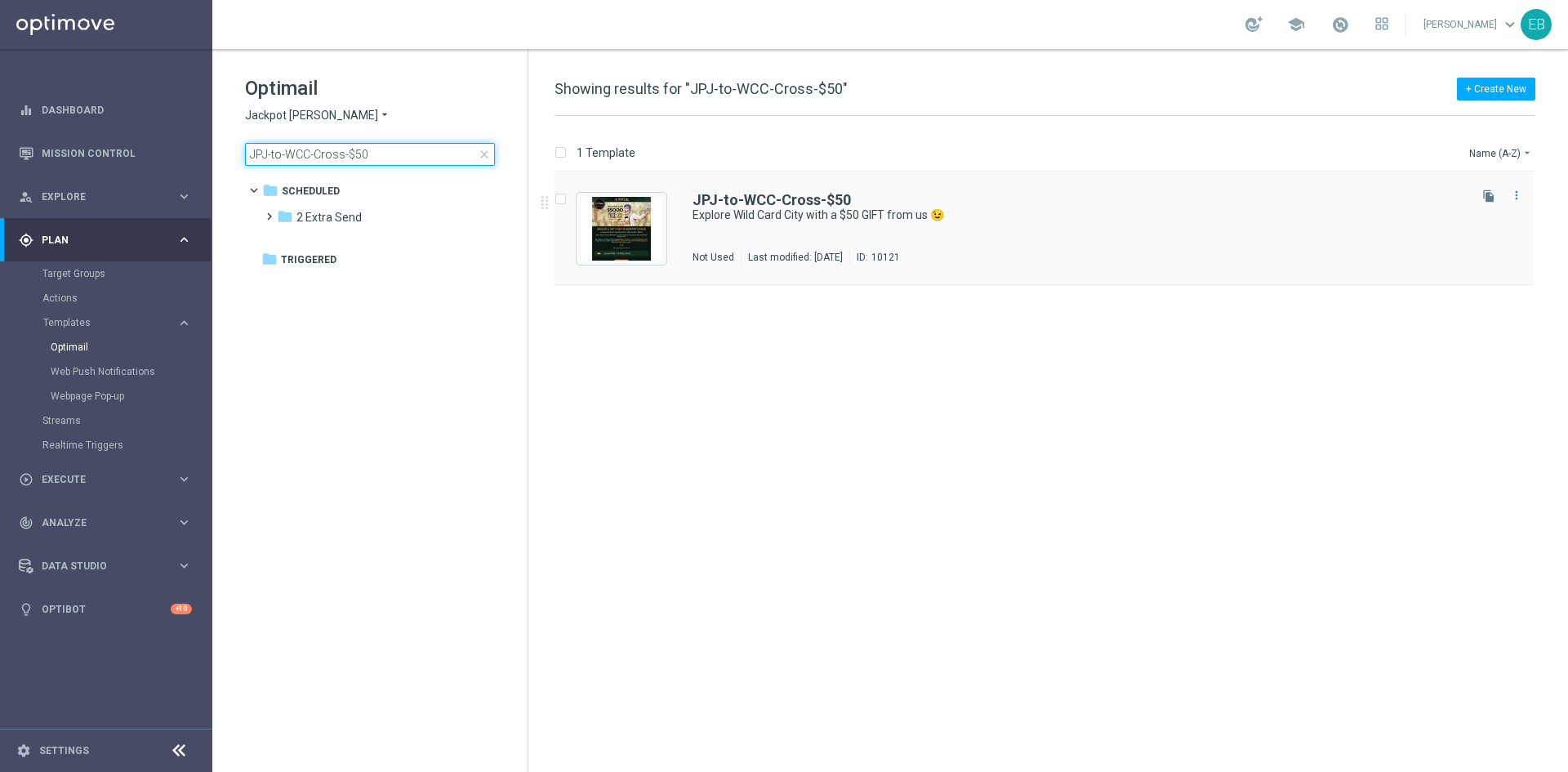
type input "JPJ-to-WCC-Cross-$50"
click at [1056, 203] on div "JPJ-to-WCC-Cross-$50" at bounding box center [1079, 200] width 773 height 15
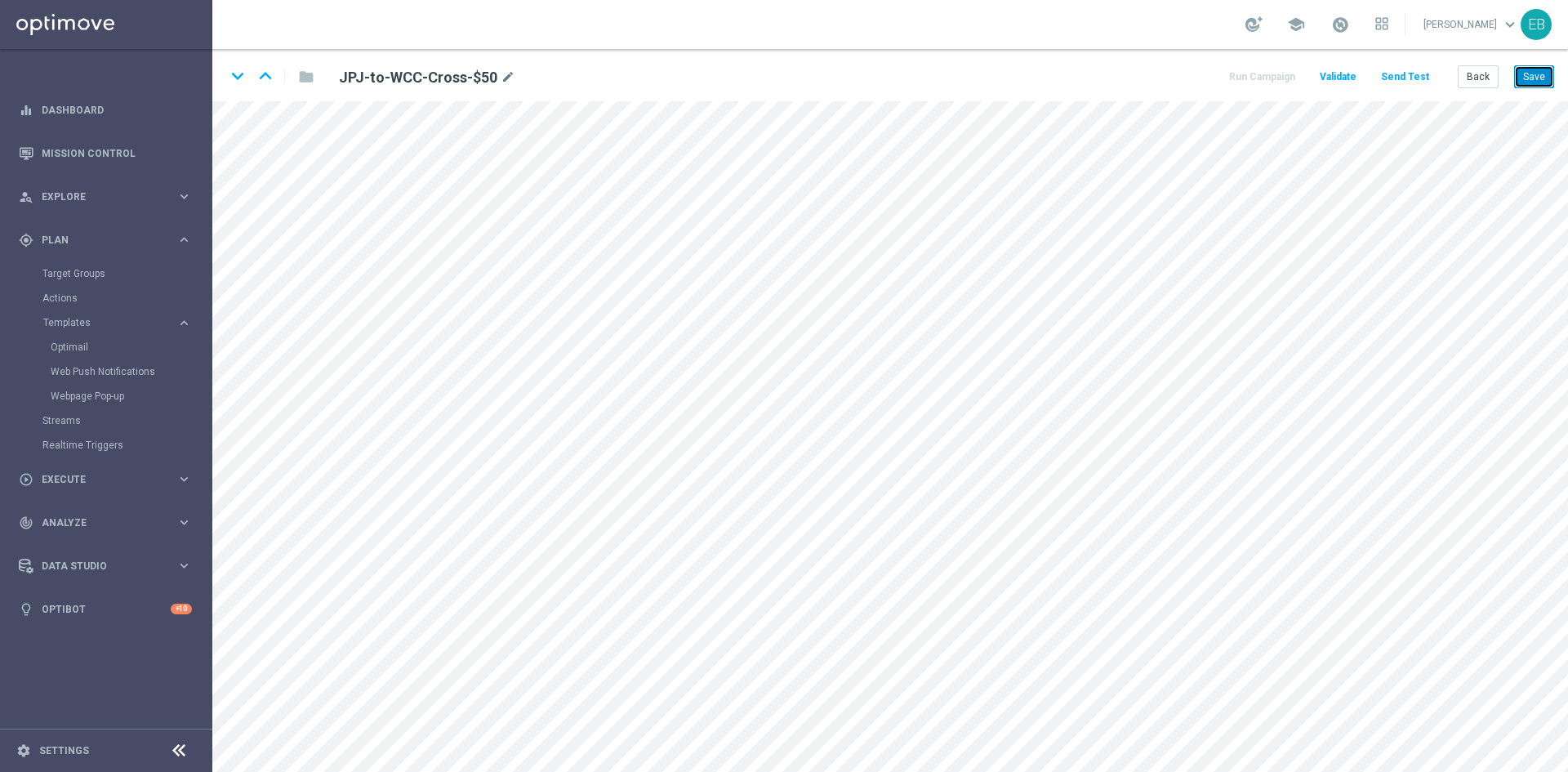
click at [1538, 76] on button "Save" at bounding box center [1534, 76] width 40 height 23
click at [1483, 86] on button "Back" at bounding box center [1479, 76] width 41 height 23
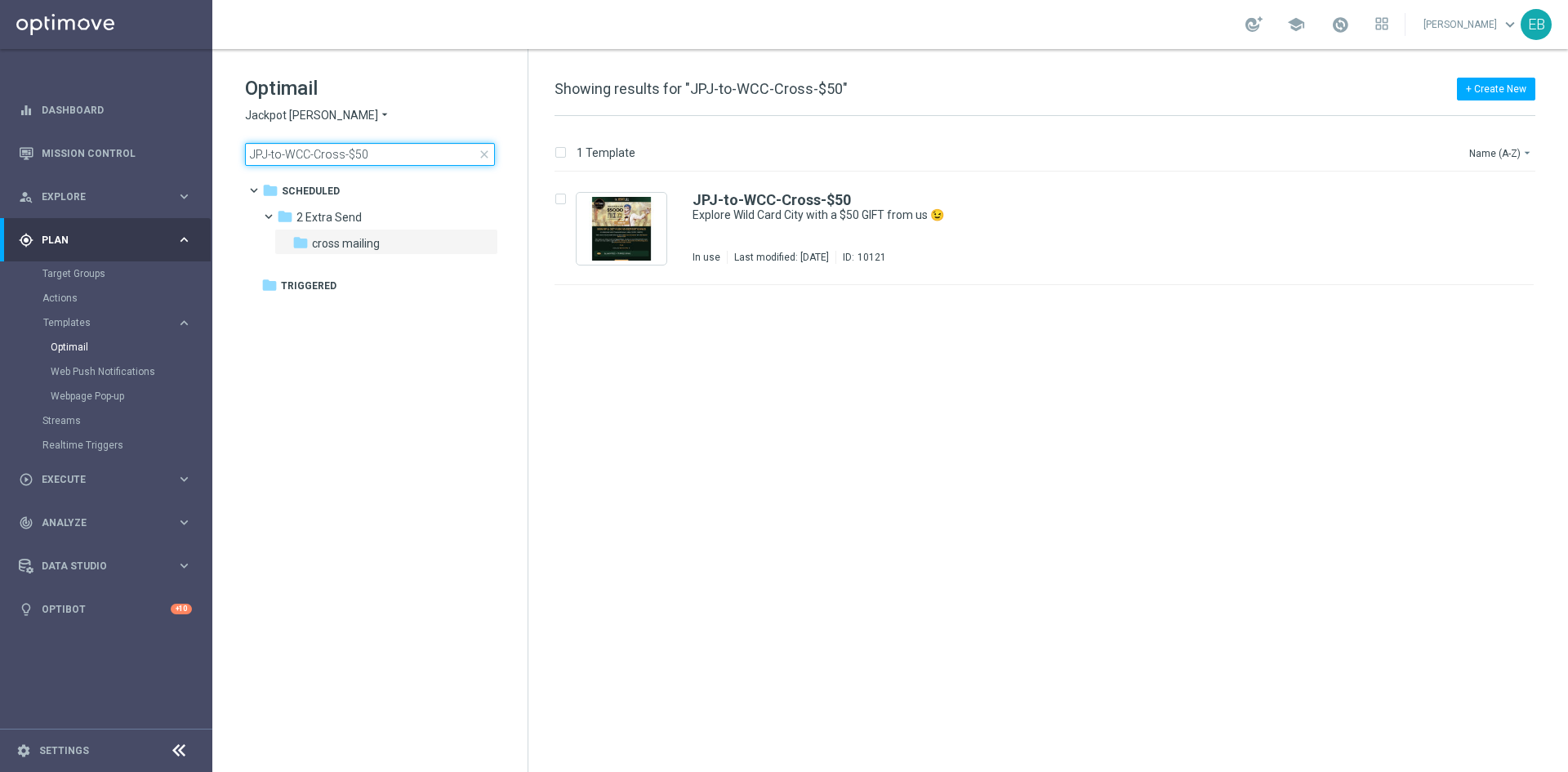
click at [404, 160] on input "JPJ-to-WCC-Cross-$50" at bounding box center [370, 155] width 250 height 23
type input "JPJ-to-WWN-Cross-$50"
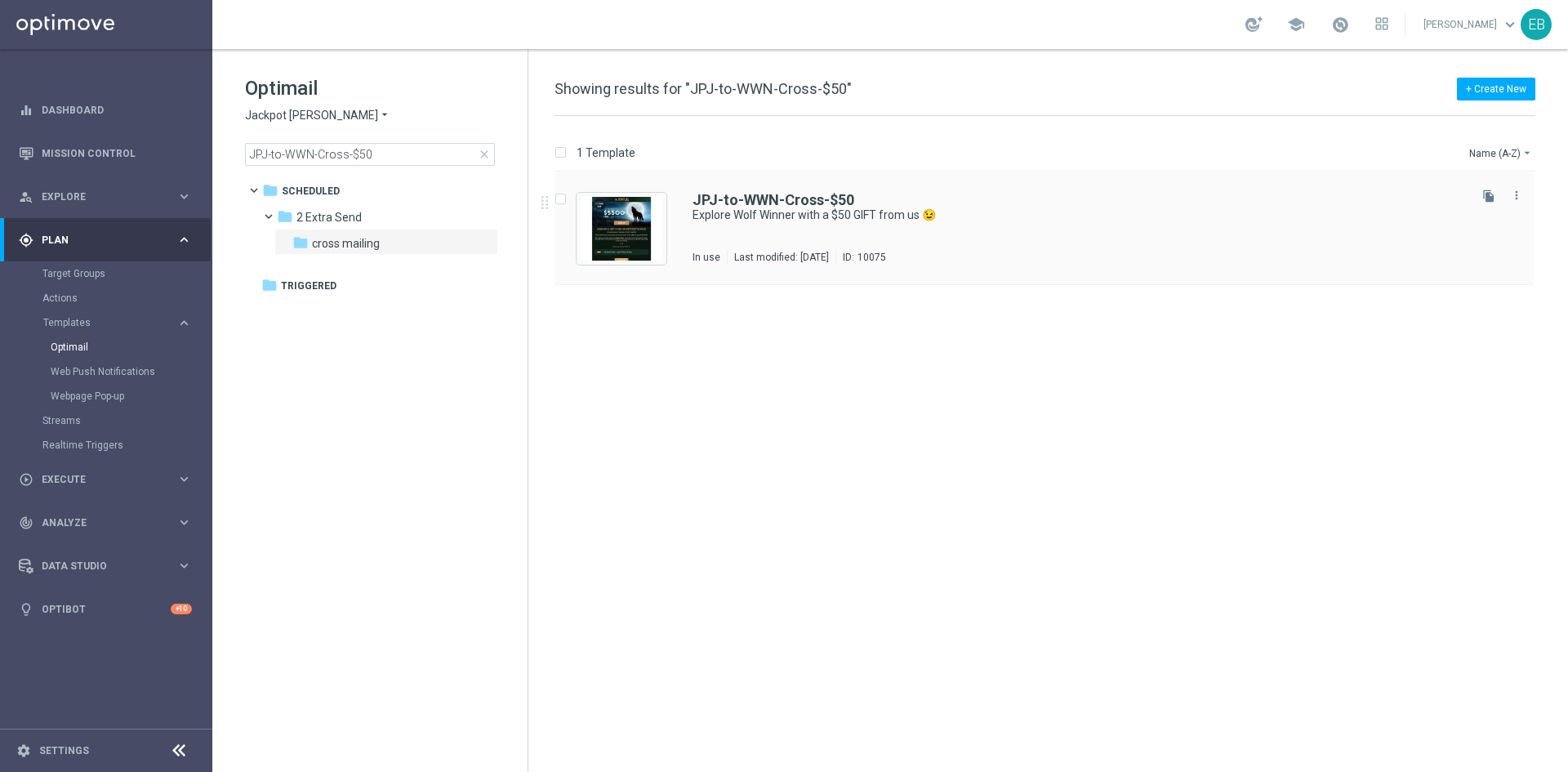
click at [1133, 224] on div "JPJ-to-WWN-Cross-$50 Explore Wolf Winner with a $50 GIFT from us 😉 In use Last …" at bounding box center [1079, 228] width 773 height 71
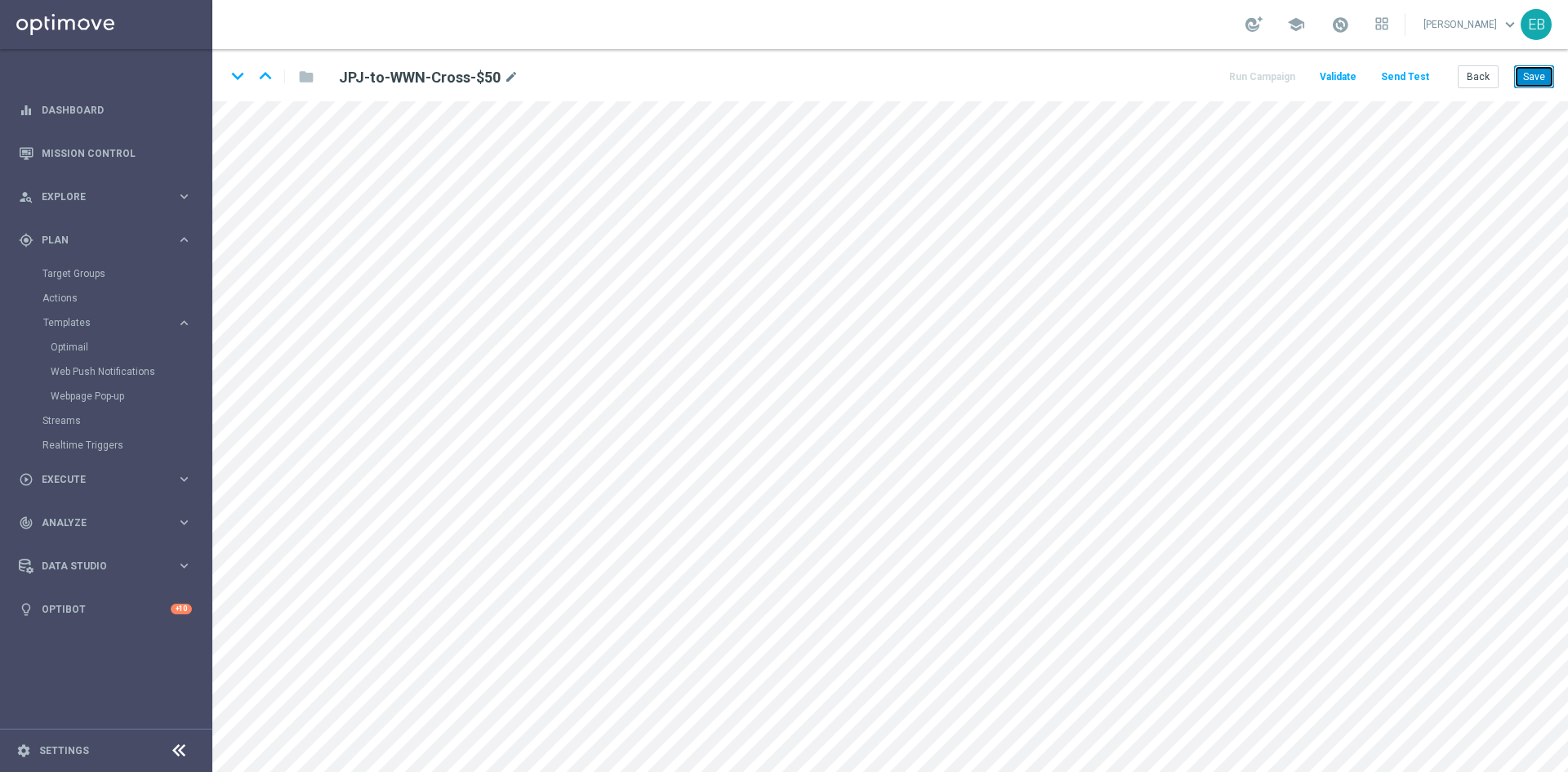
click at [1540, 87] on button "Save" at bounding box center [1534, 76] width 40 height 23
click at [1547, 72] on button "Save" at bounding box center [1534, 76] width 40 height 23
click at [1527, 66] on button "Save" at bounding box center [1534, 76] width 40 height 23
click at [1475, 85] on button "Back" at bounding box center [1479, 76] width 41 height 23
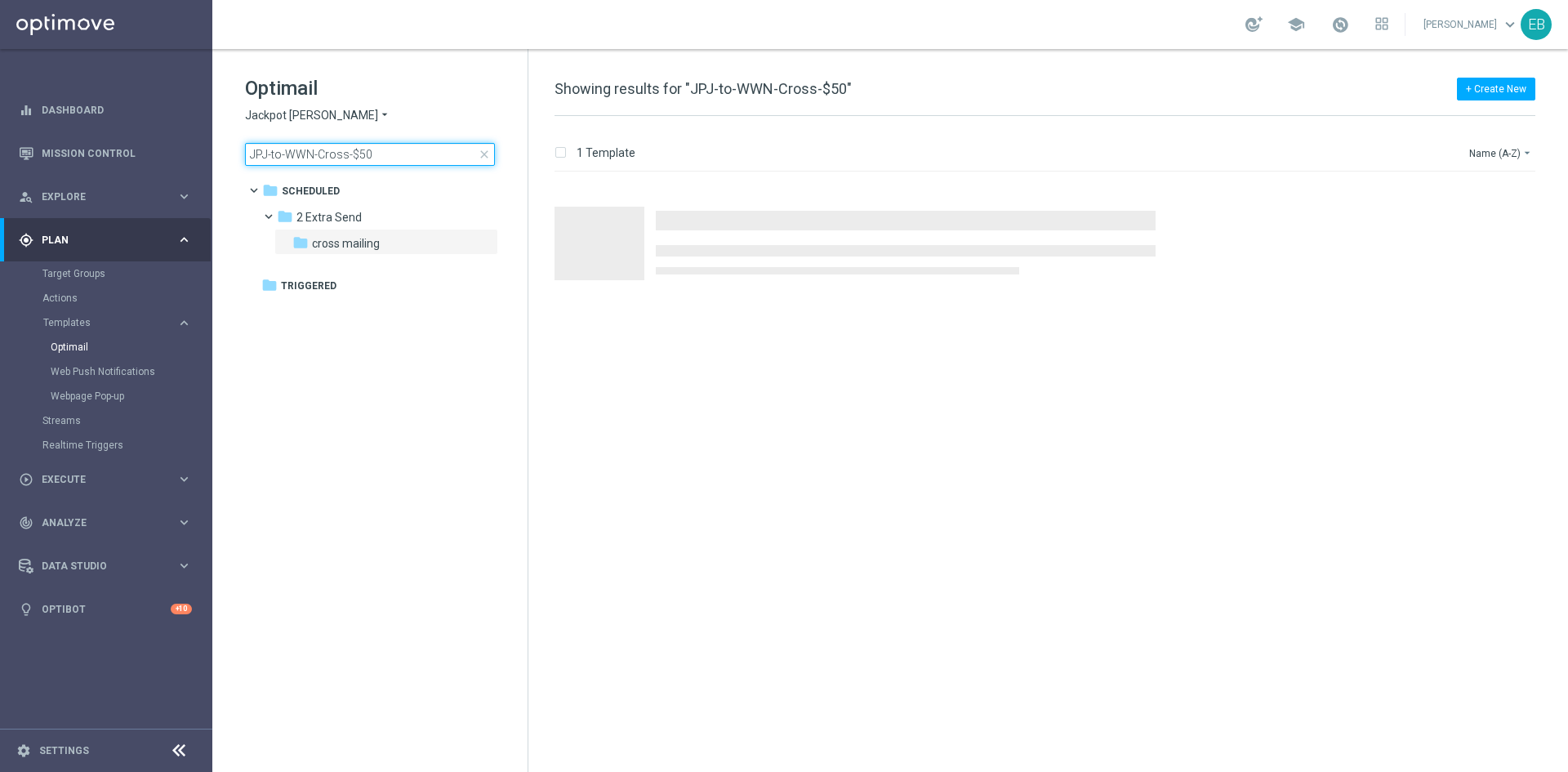
click at [409, 149] on input "JPJ-to-WWN-Cross-$50" at bounding box center [370, 155] width 250 height 23
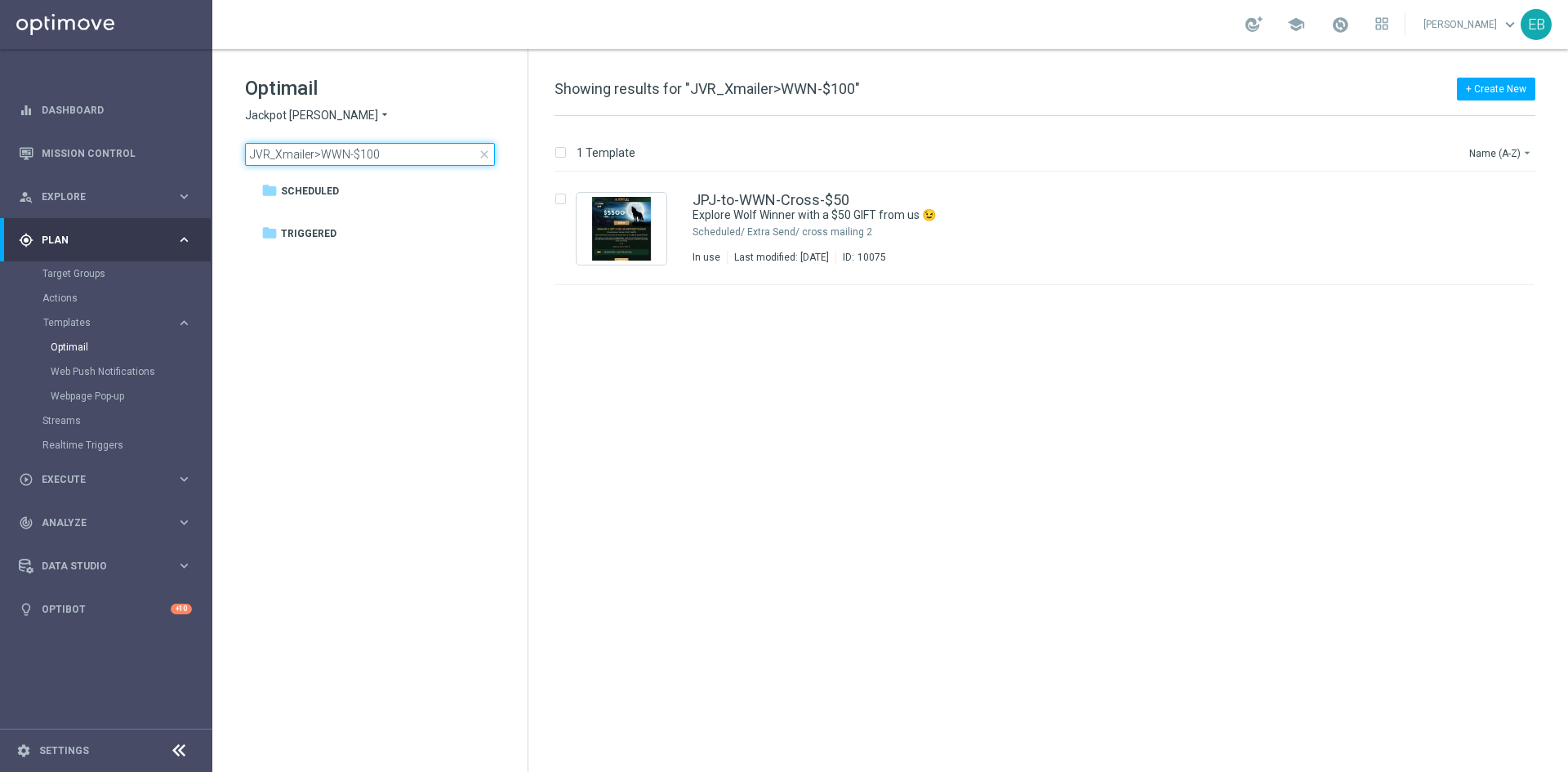
type input "JVR_Xmailer>WWN-$100"
click at [294, 112] on span "Jackpot Jill" at bounding box center [311, 115] width 133 height 16
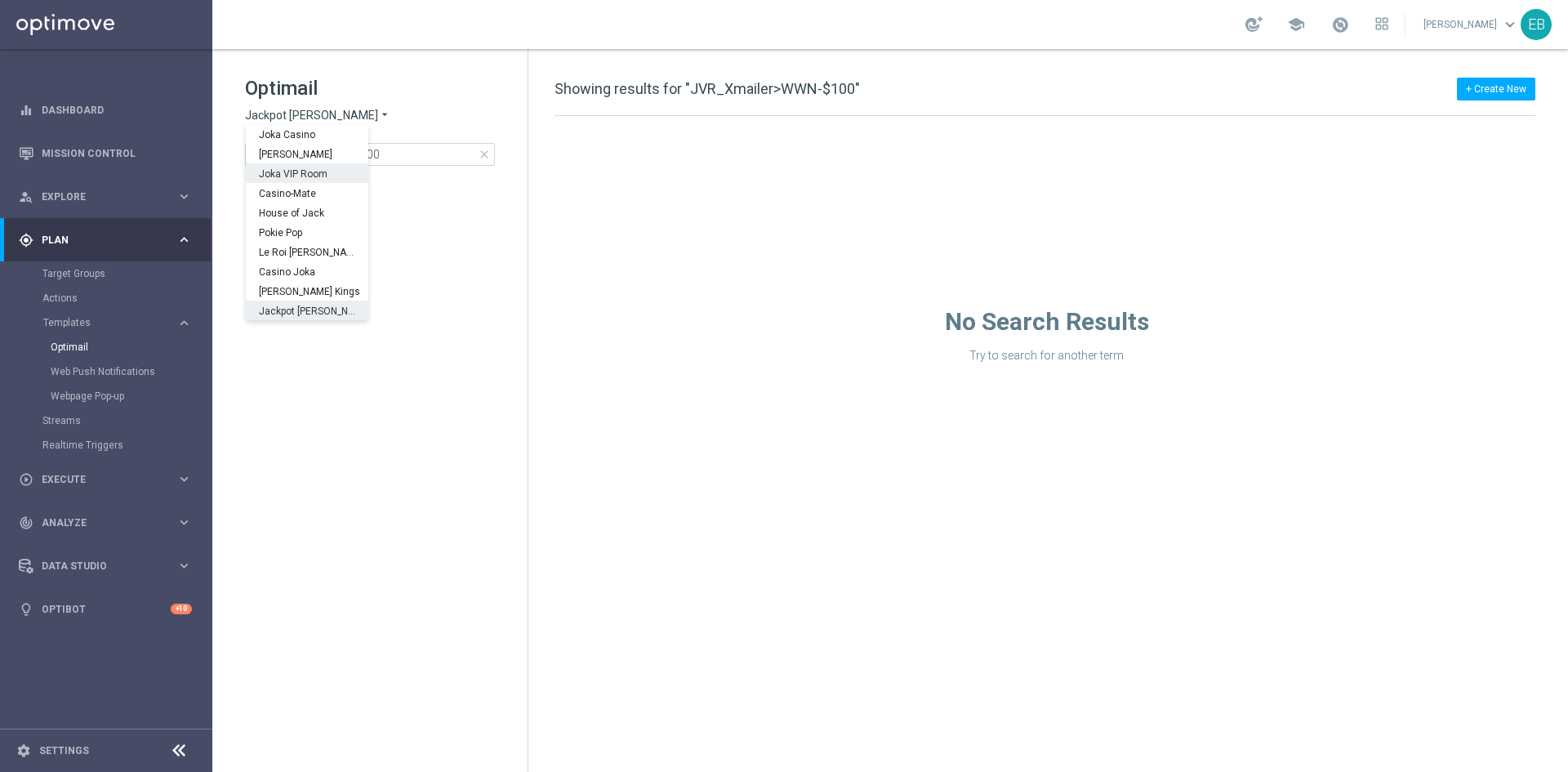
click at [331, 173] on div "Joka VIP Room" at bounding box center [307, 173] width 122 height 20
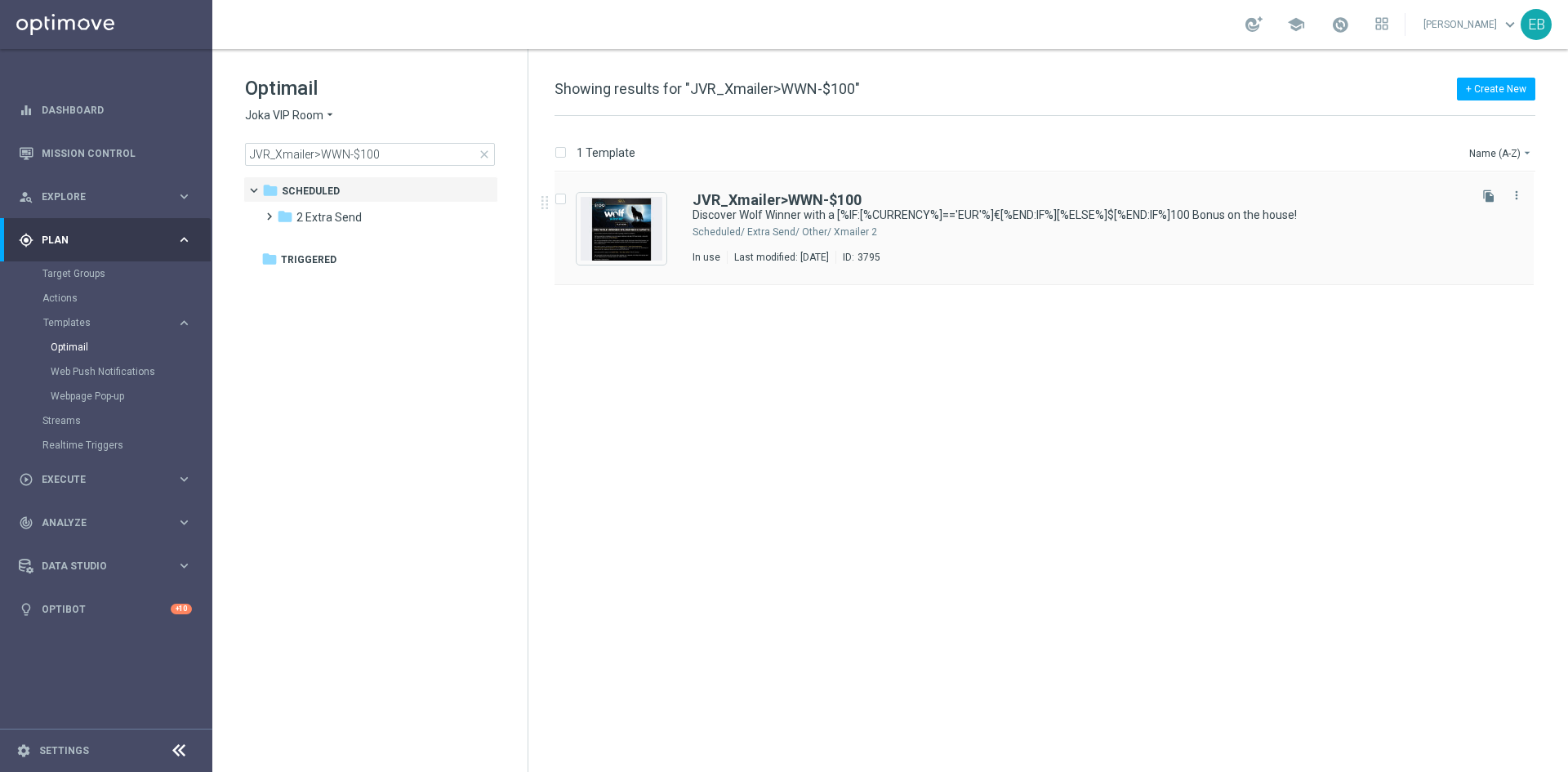
click at [1055, 228] on div "2 Extra Send/ Other/ Xmailer" at bounding box center [1106, 232] width 718 height 13
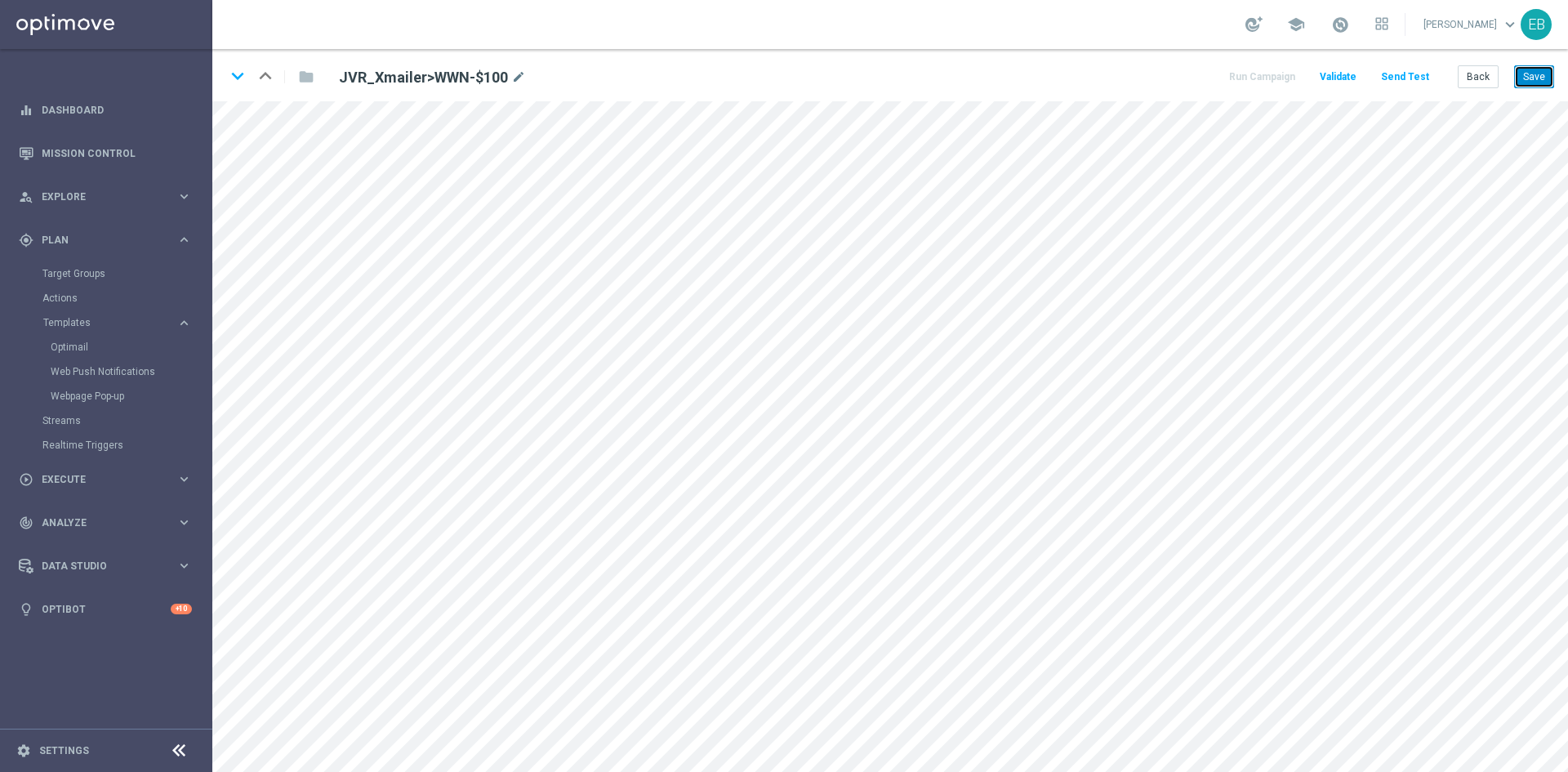
click at [1527, 83] on button "Save" at bounding box center [1534, 76] width 40 height 23
click at [1529, 72] on button "Save" at bounding box center [1534, 76] width 40 height 23
click at [1491, 86] on button "Back" at bounding box center [1479, 76] width 41 height 23
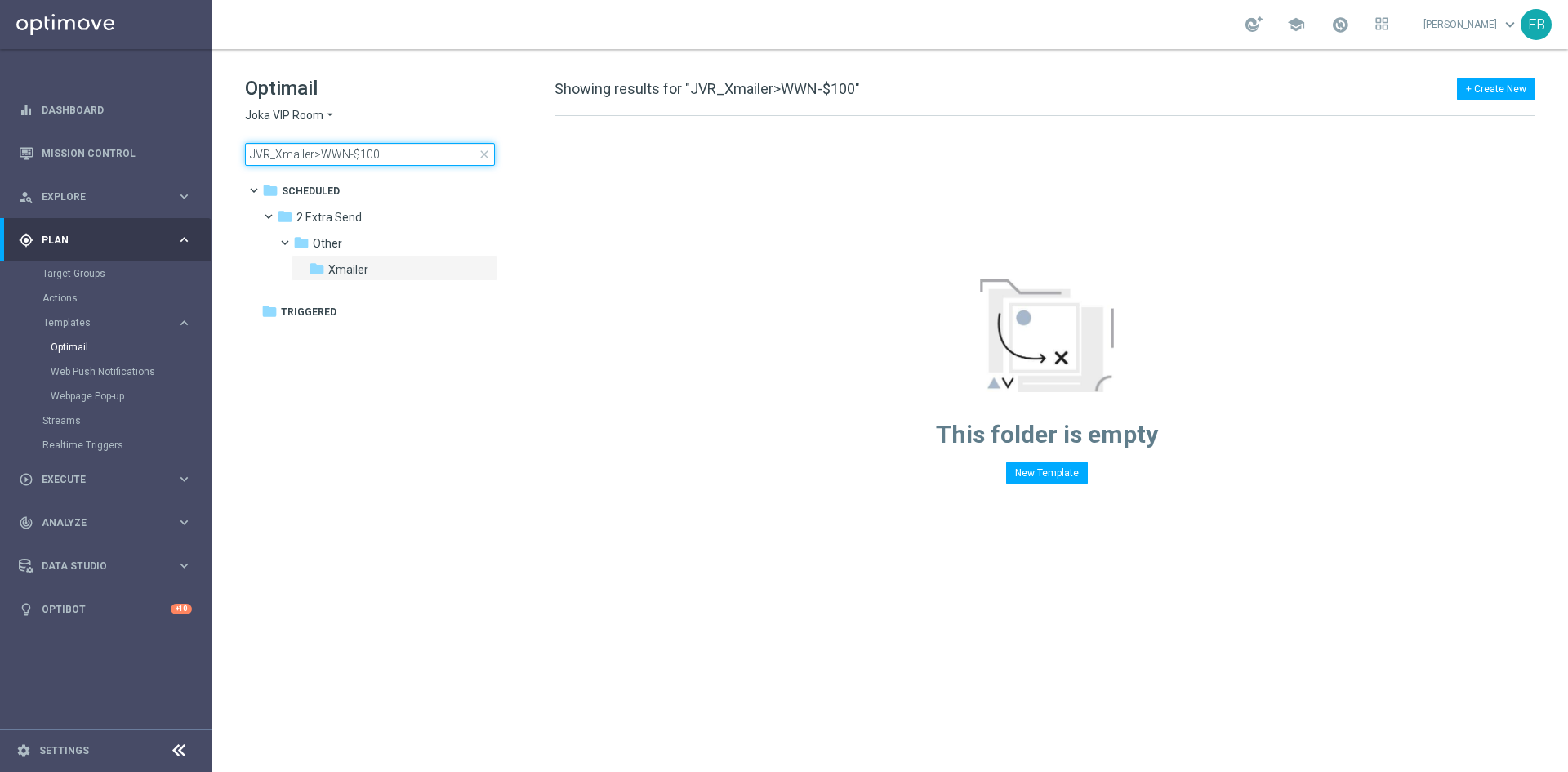
click at [415, 144] on input "JVR_Xmailer>WWN-$100" at bounding box center [370, 155] width 250 height 23
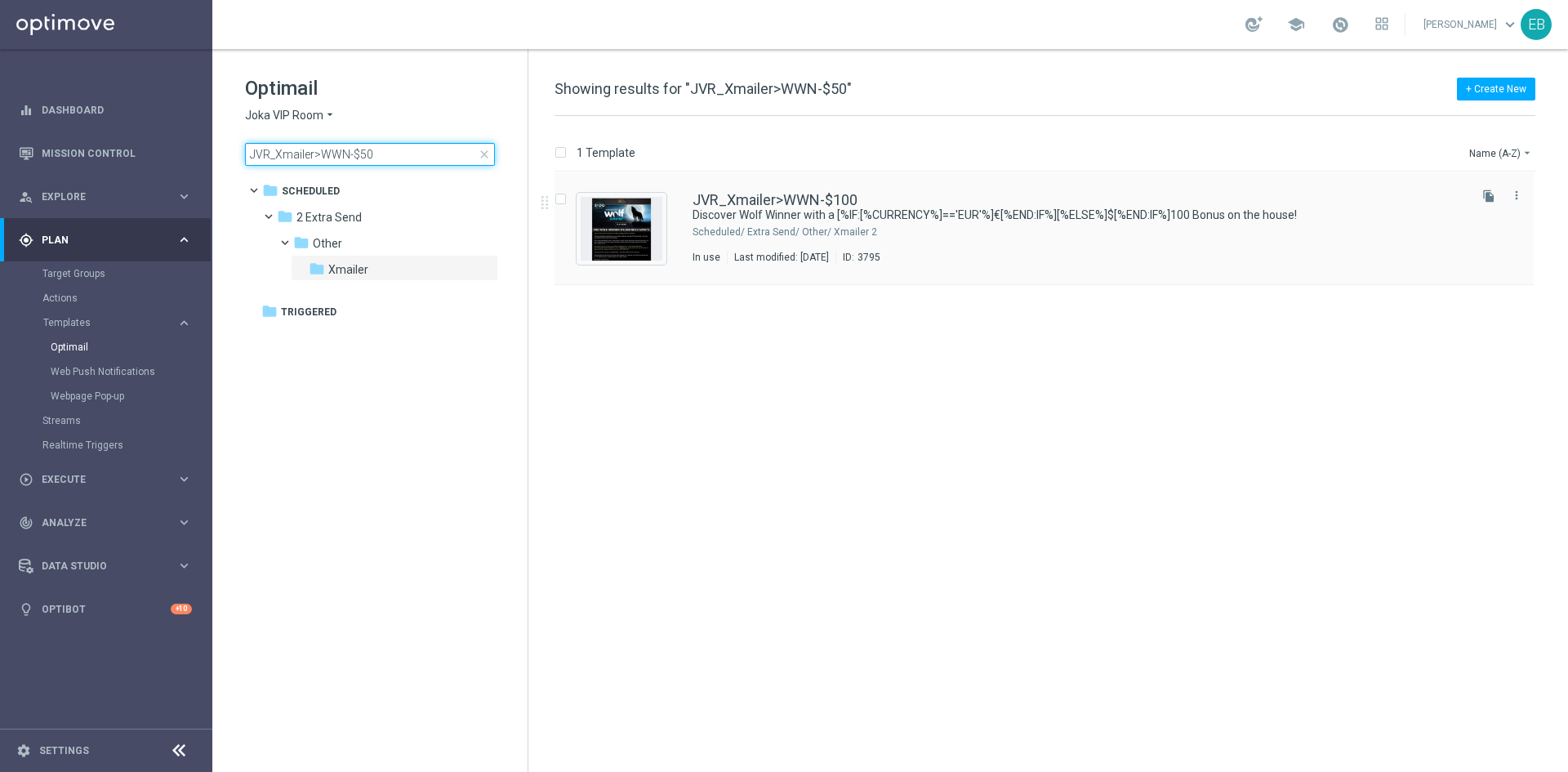
type input "JVR_Xmailer>WWN-$50"
click at [934, 185] on div "JVR_Xmailer>WWN-$100 Discover Wolf Winner with a [%IF:[%CURRENCY%]=='EUR'%]€[%E…" at bounding box center [1044, 228] width 979 height 113
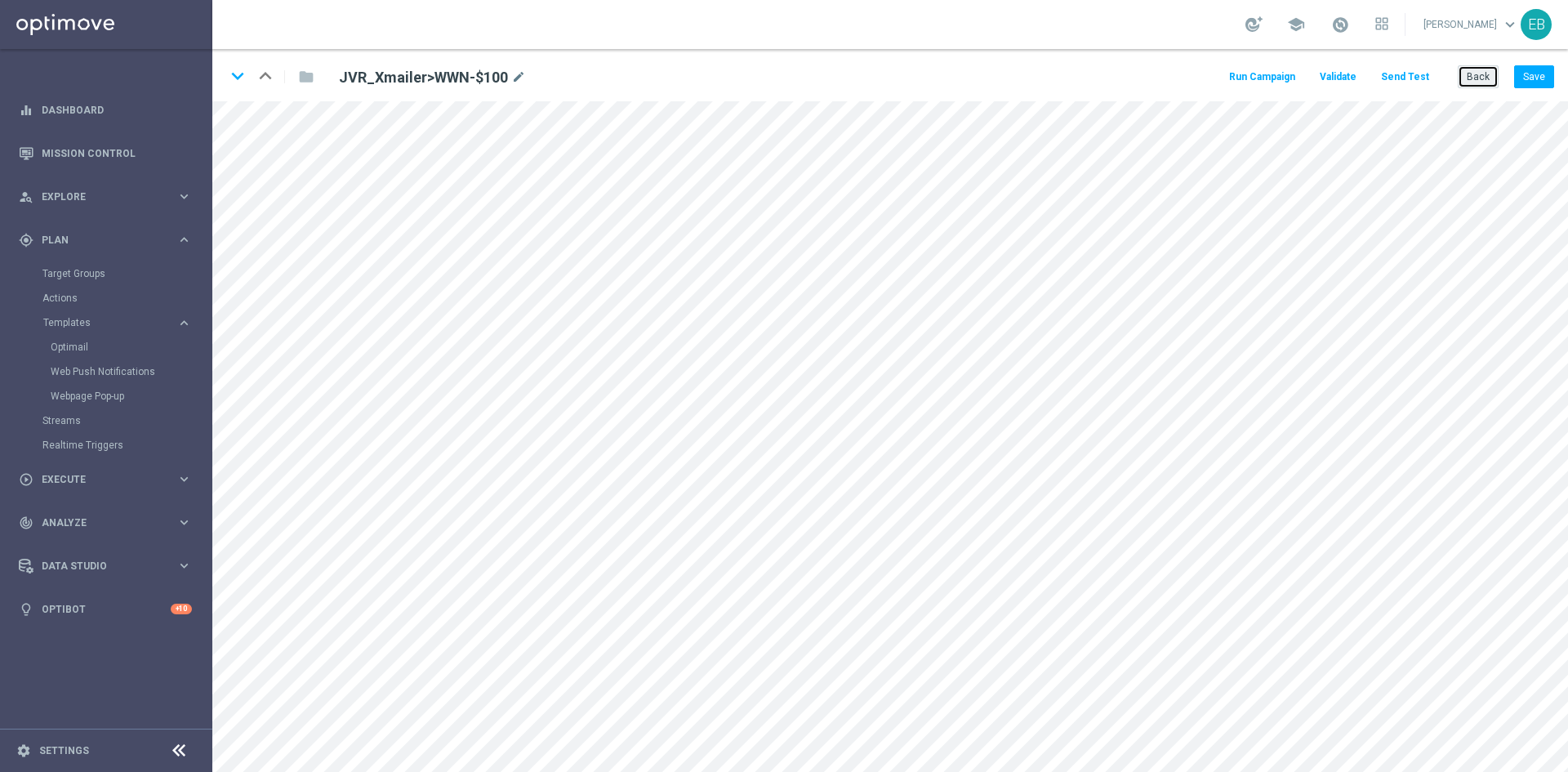
click at [1460, 76] on button "Back" at bounding box center [1479, 76] width 41 height 23
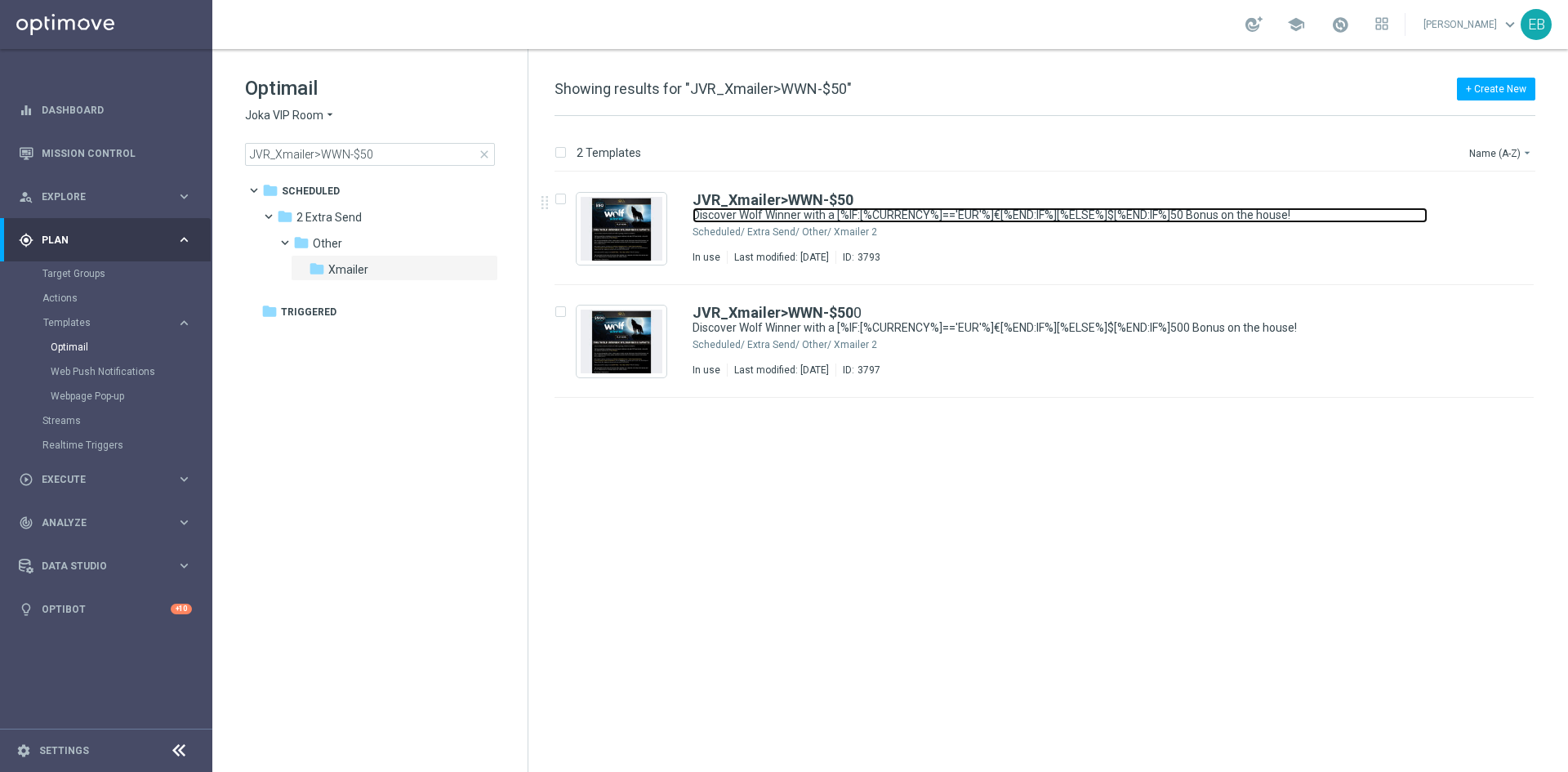
click at [1019, 208] on link "Discover Wolf Winner with a [%IF:[%CURRENCY%]=='EUR'%]€[%END:IF%][%ELSE%]$[%END…" at bounding box center [1060, 215] width 735 height 16
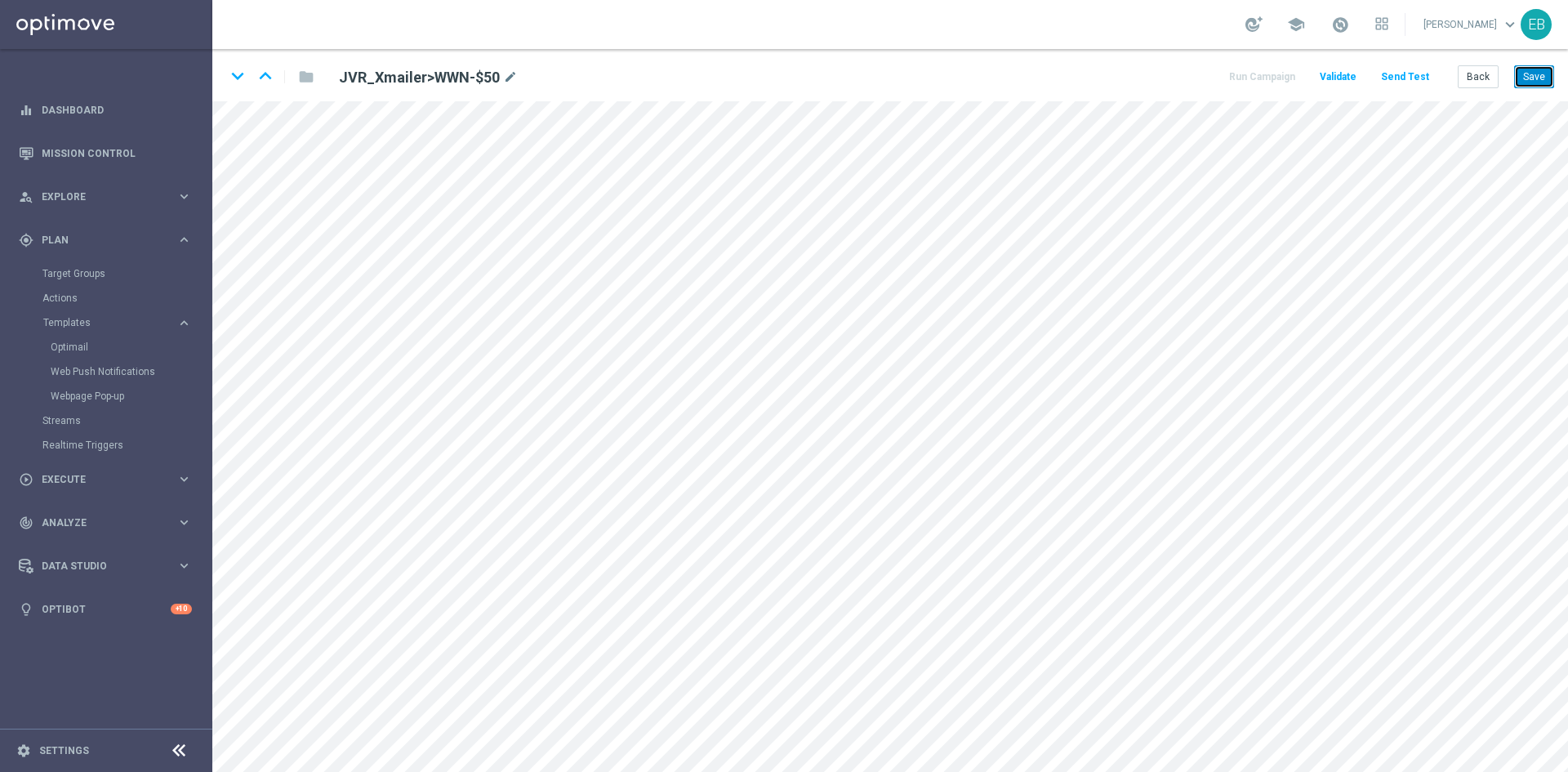
click at [1536, 78] on button "Save" at bounding box center [1534, 76] width 40 height 23
click at [1538, 74] on button "Save" at bounding box center [1534, 76] width 40 height 23
click at [1538, 74] on button "Save" at bounding box center [1534, 76] width 40 height 23
click at [1529, 70] on button "Save" at bounding box center [1534, 76] width 40 height 23
click at [1472, 82] on button "Back" at bounding box center [1479, 76] width 41 height 23
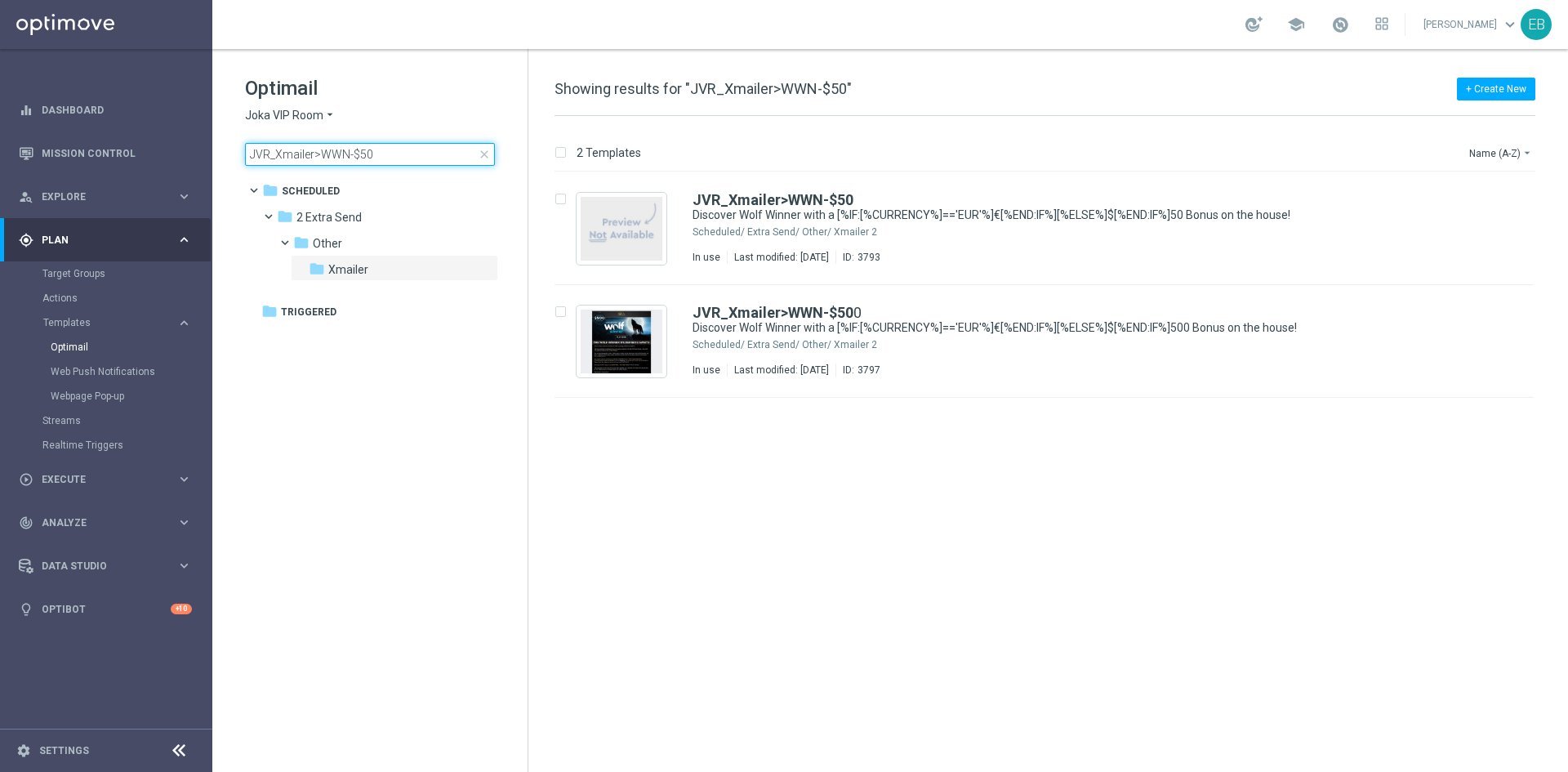
click at [404, 155] on input "JVR_Xmailer>WWN-$50" at bounding box center [370, 155] width 250 height 23
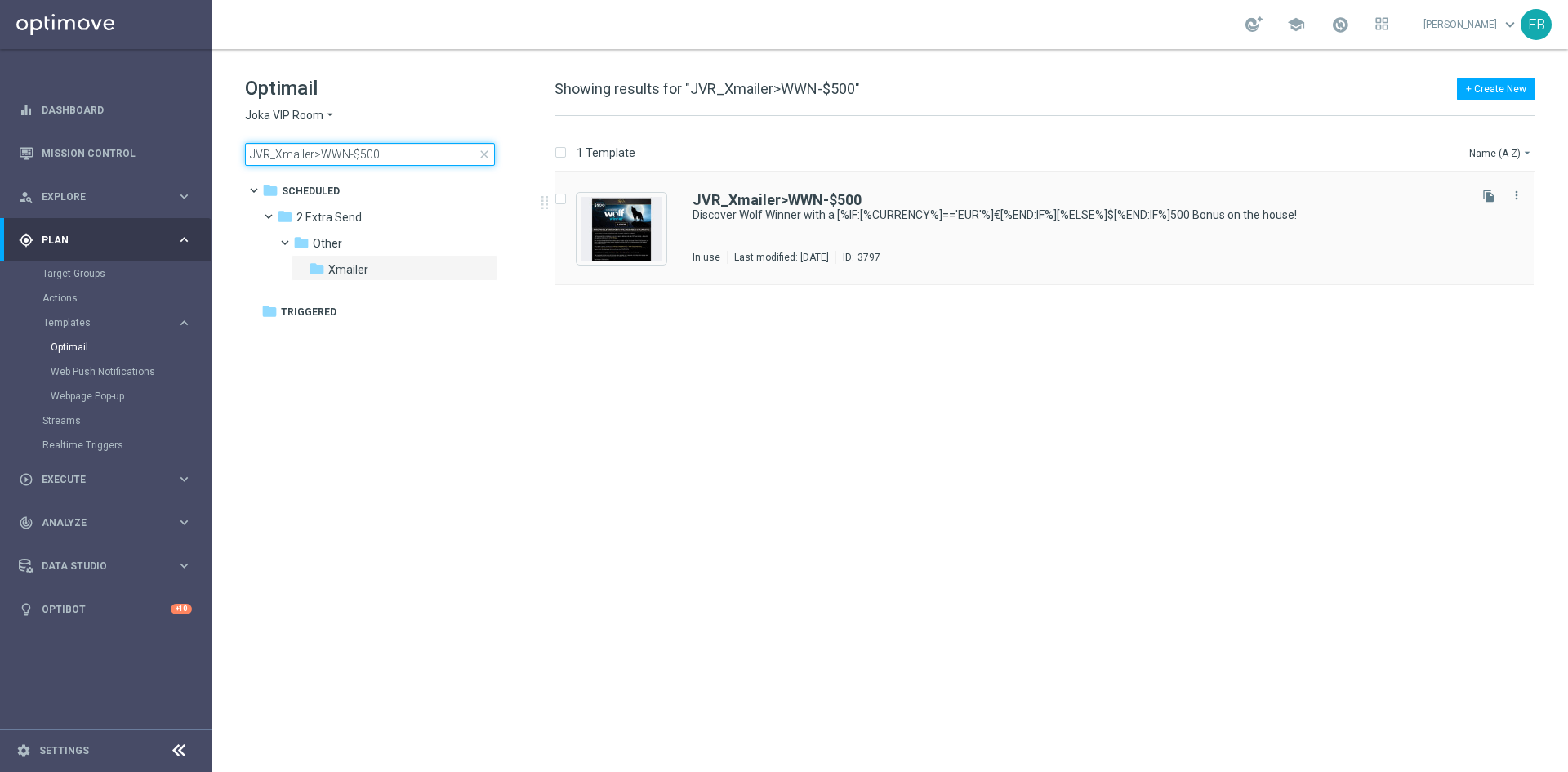
type input "JVR_Xmailer>WWN-$500"
click at [1026, 189] on div "JVR_Xmailer>WWN-$500 Discover Wolf Winner with a [%IF:[%CURRENCY%]=='EUR'%]€[%E…" at bounding box center [1044, 228] width 979 height 113
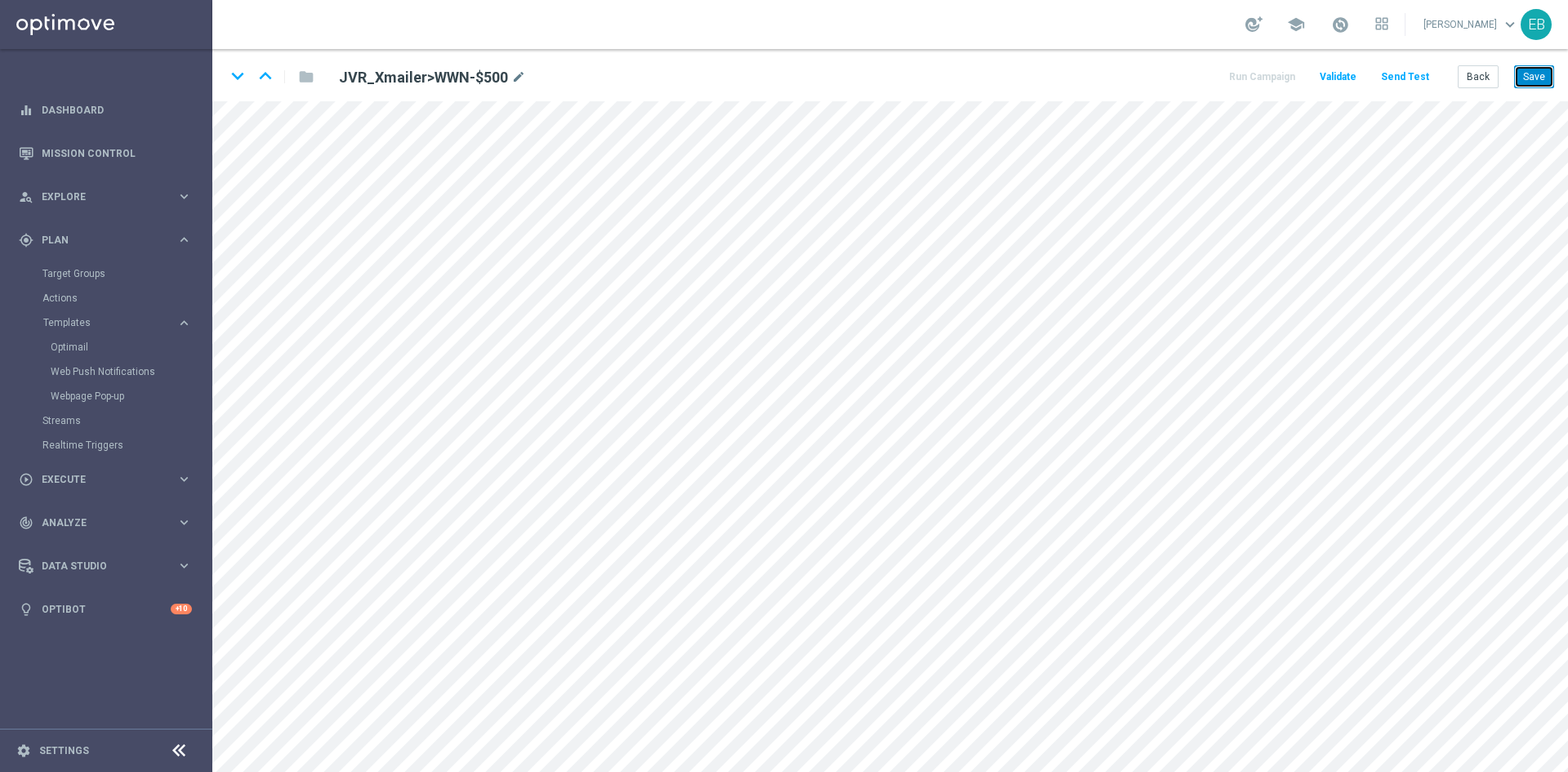
click at [1525, 74] on button "Save" at bounding box center [1534, 76] width 40 height 23
click at [1525, 74] on button "Save" at bounding box center [1534, 76] width 40 height 23
click at [1524, 68] on button "Save" at bounding box center [1534, 76] width 40 height 23
click at [1479, 72] on button "Back" at bounding box center [1479, 76] width 41 height 23
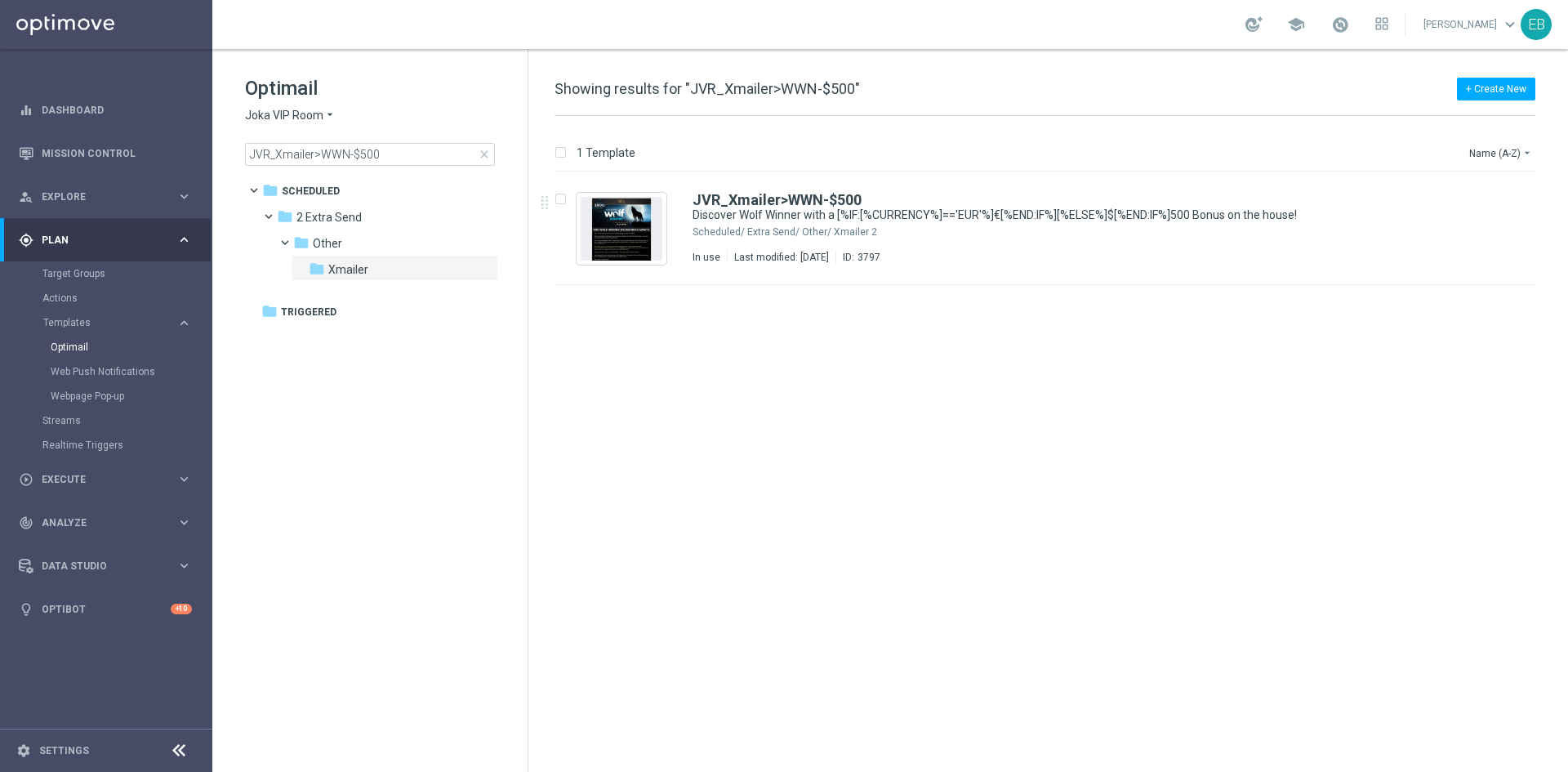
click at [403, 139] on div "Optimail Joka VIP Room arrow_drop_down × Joka VIP Room JVR_Xmailer>WWN-$500 clo…" at bounding box center [386, 121] width 282 height 90
click at [395, 154] on input "JVR_Xmailer>WWN-$500" at bounding box center [370, 155] width 250 height 23
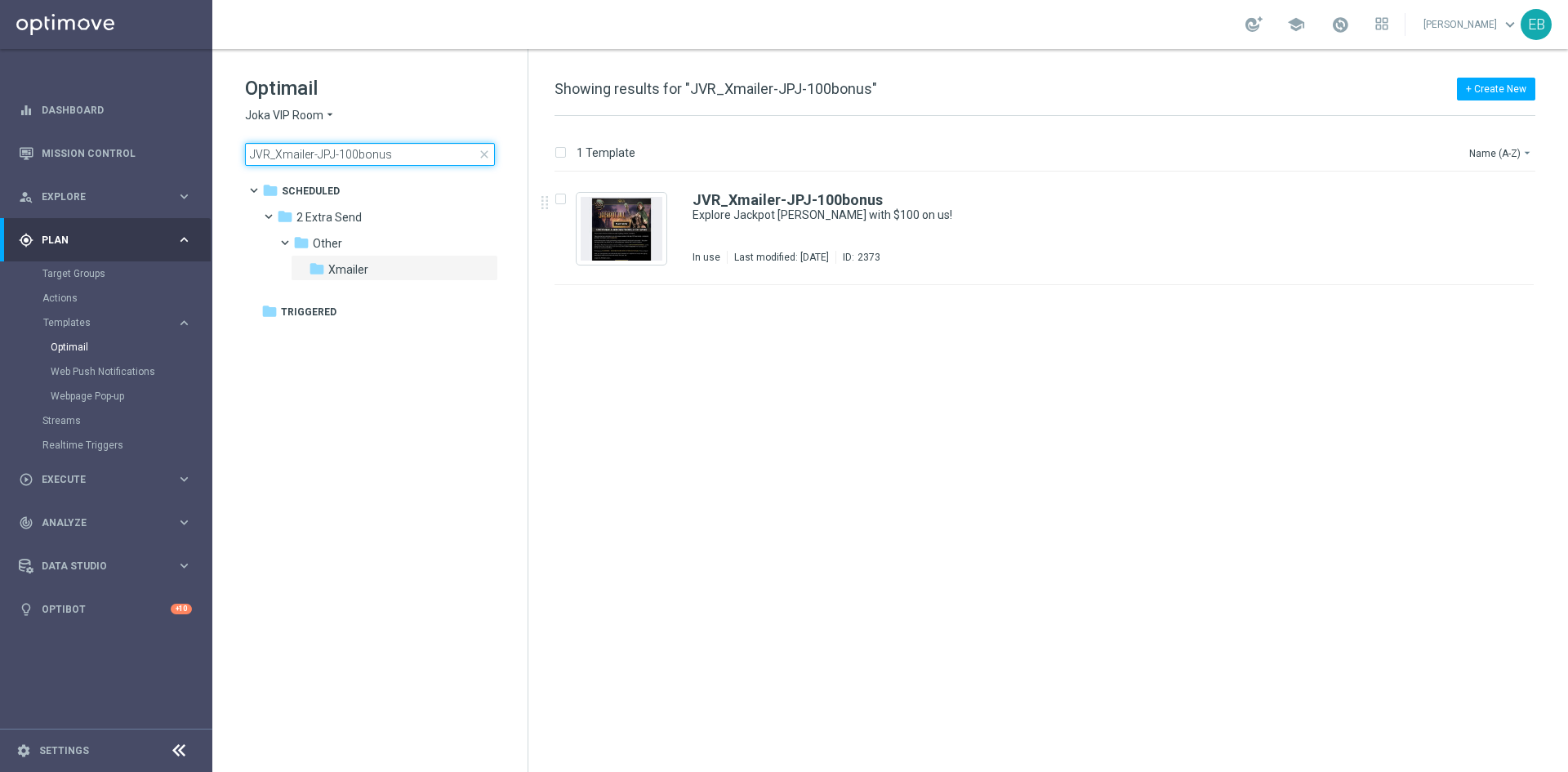
type input "JVR_Xmailer-JPJ-100bonus"
click at [956, 194] on div "JVR_Xmailer-JPJ-100bonus" at bounding box center [1079, 200] width 773 height 15
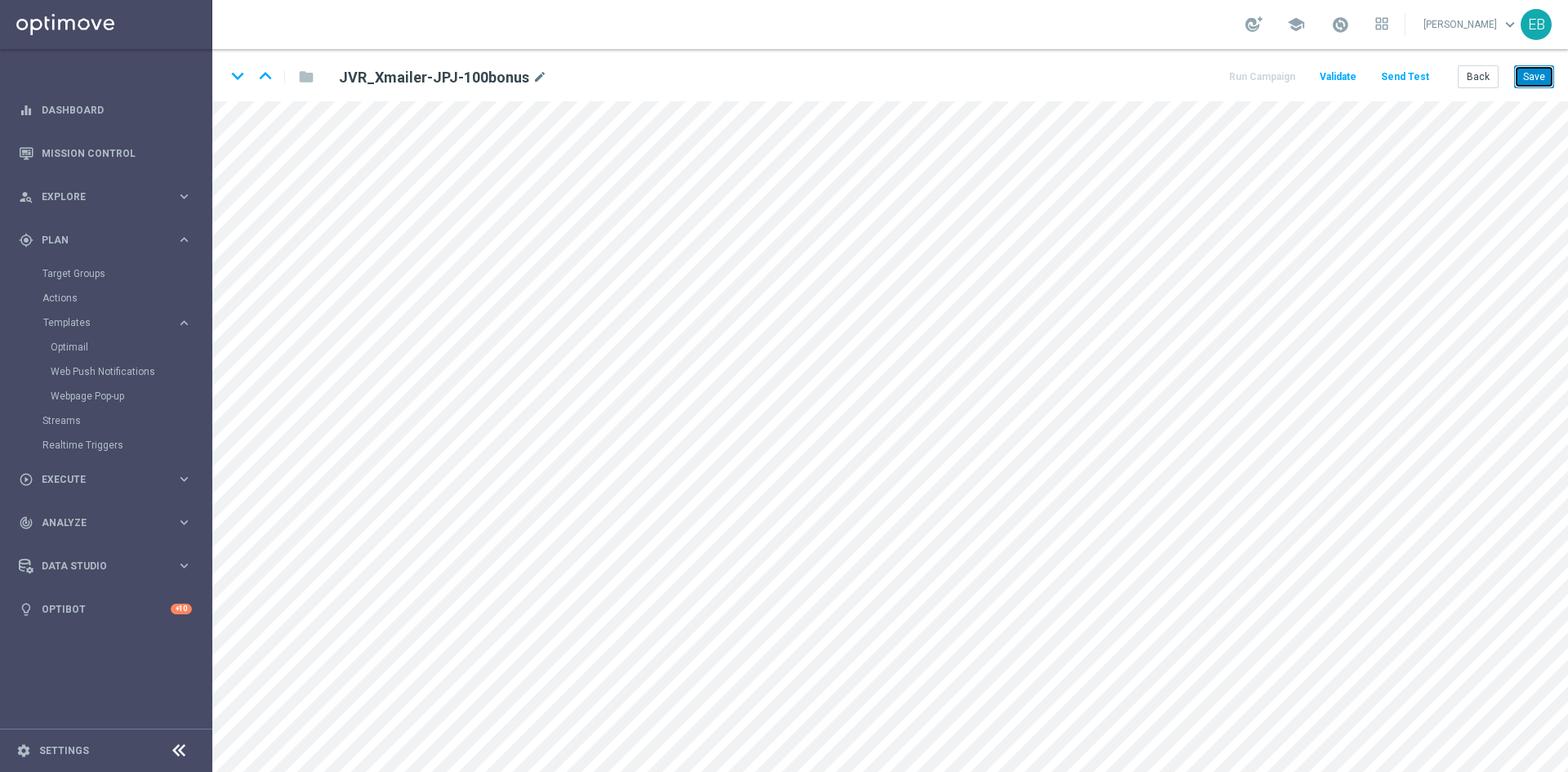
click at [1533, 74] on button "Save" at bounding box center [1534, 76] width 40 height 23
click at [1531, 75] on button "Save" at bounding box center [1534, 76] width 40 height 23
click at [1525, 75] on button "Save" at bounding box center [1534, 76] width 40 height 23
click at [1477, 82] on button "Back" at bounding box center [1479, 76] width 41 height 23
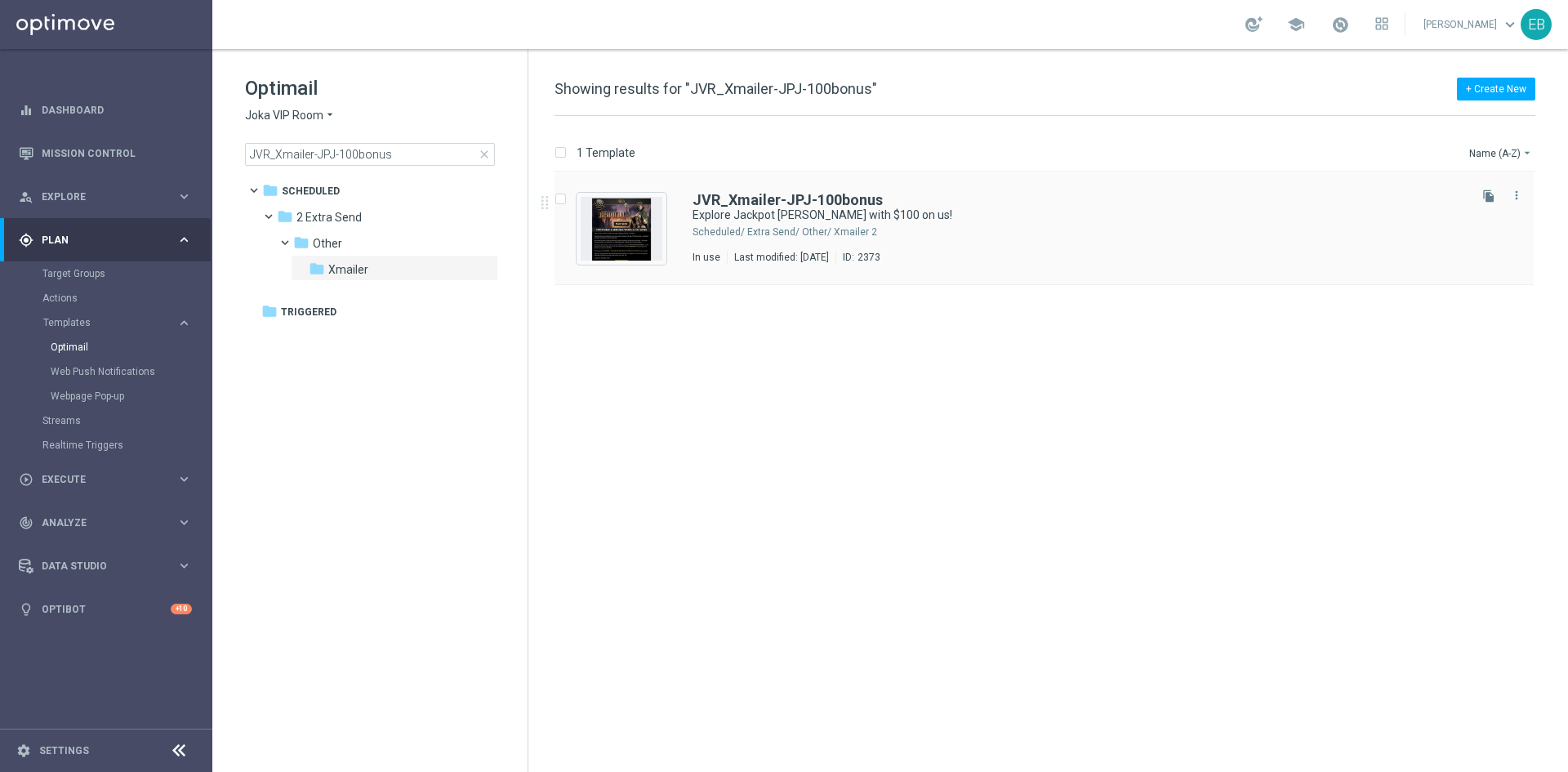
click at [963, 188] on div "JVR_Xmailer-JPJ-100bonus Explore Jackpot Jill with $100 on us! Scheduled/ 2 Ext…" at bounding box center [1044, 228] width 979 height 113
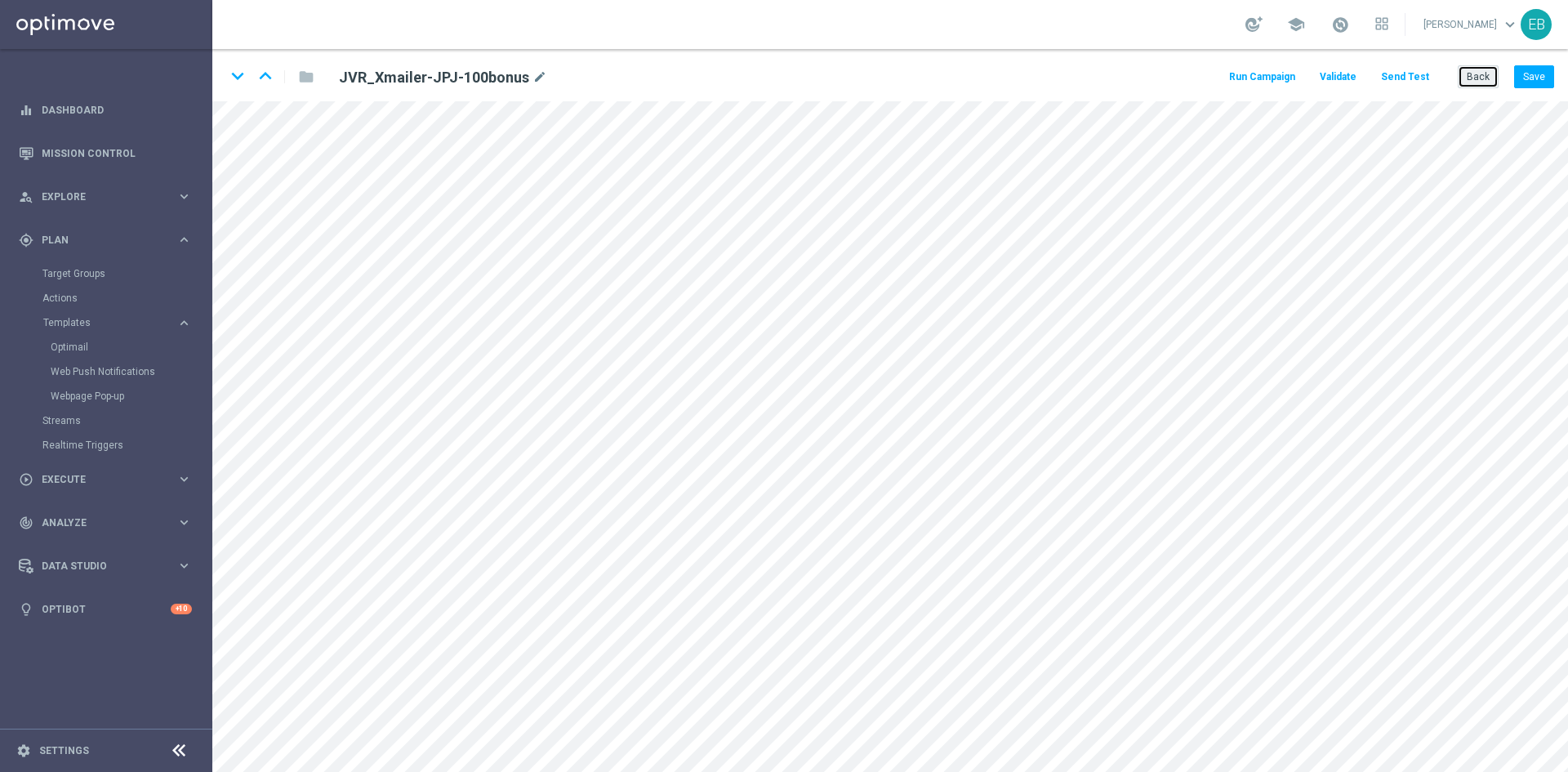
click at [1481, 72] on button "Back" at bounding box center [1479, 76] width 41 height 23
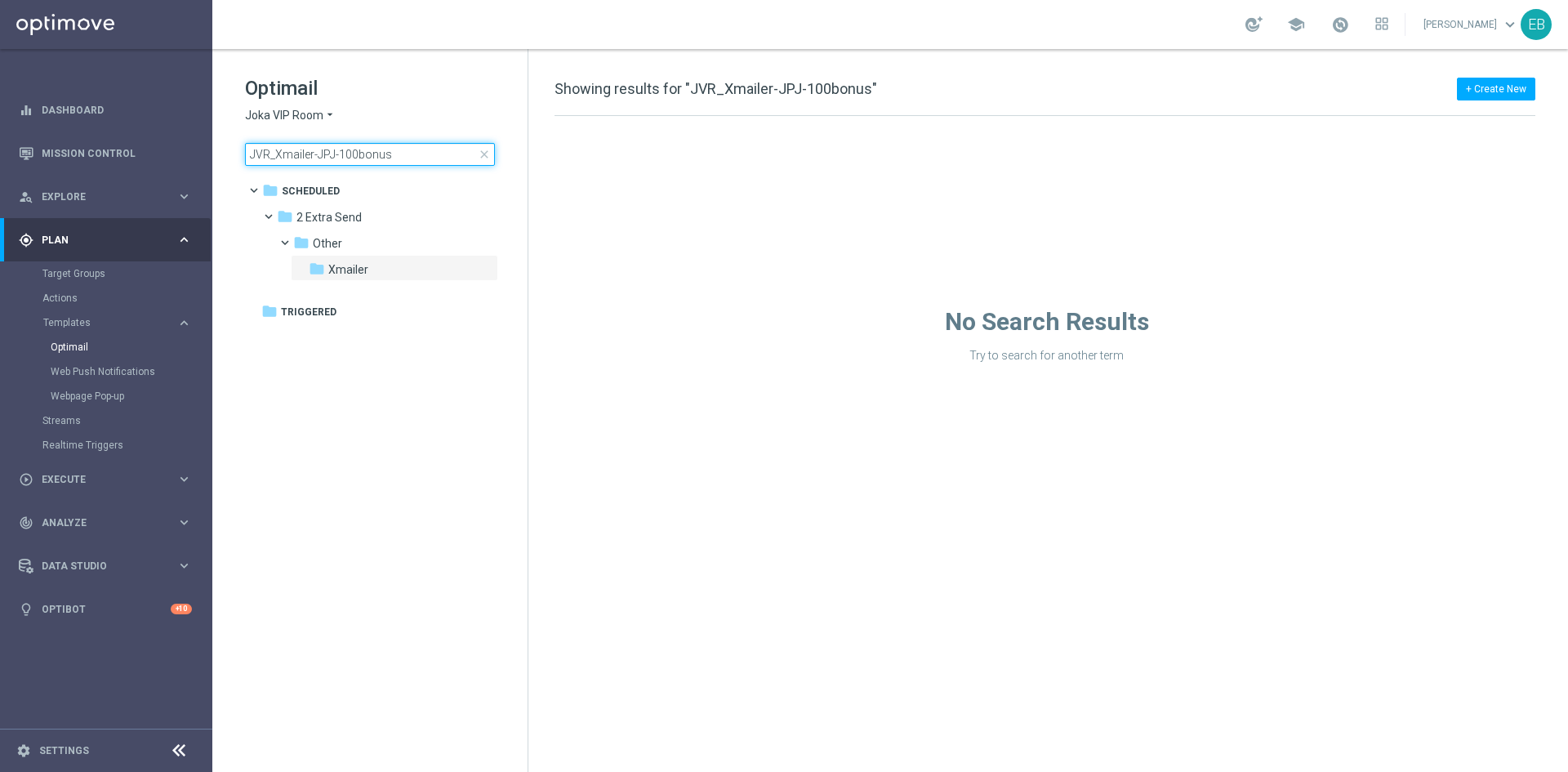
click at [406, 144] on input "JVR_Xmailer-JPJ-100bonus" at bounding box center [370, 155] width 250 height 23
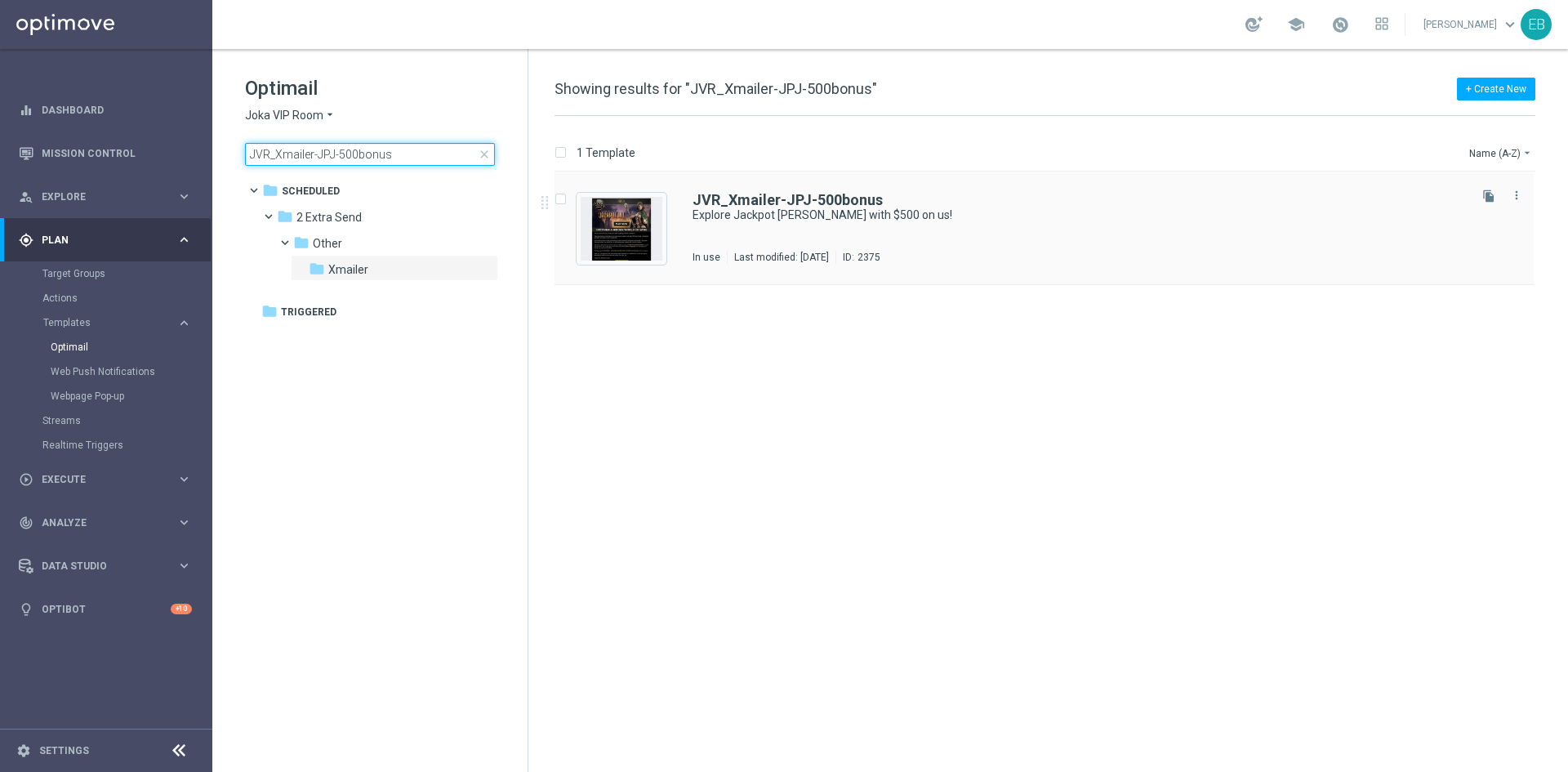
type input "JVR_Xmailer-JPJ-500bonus"
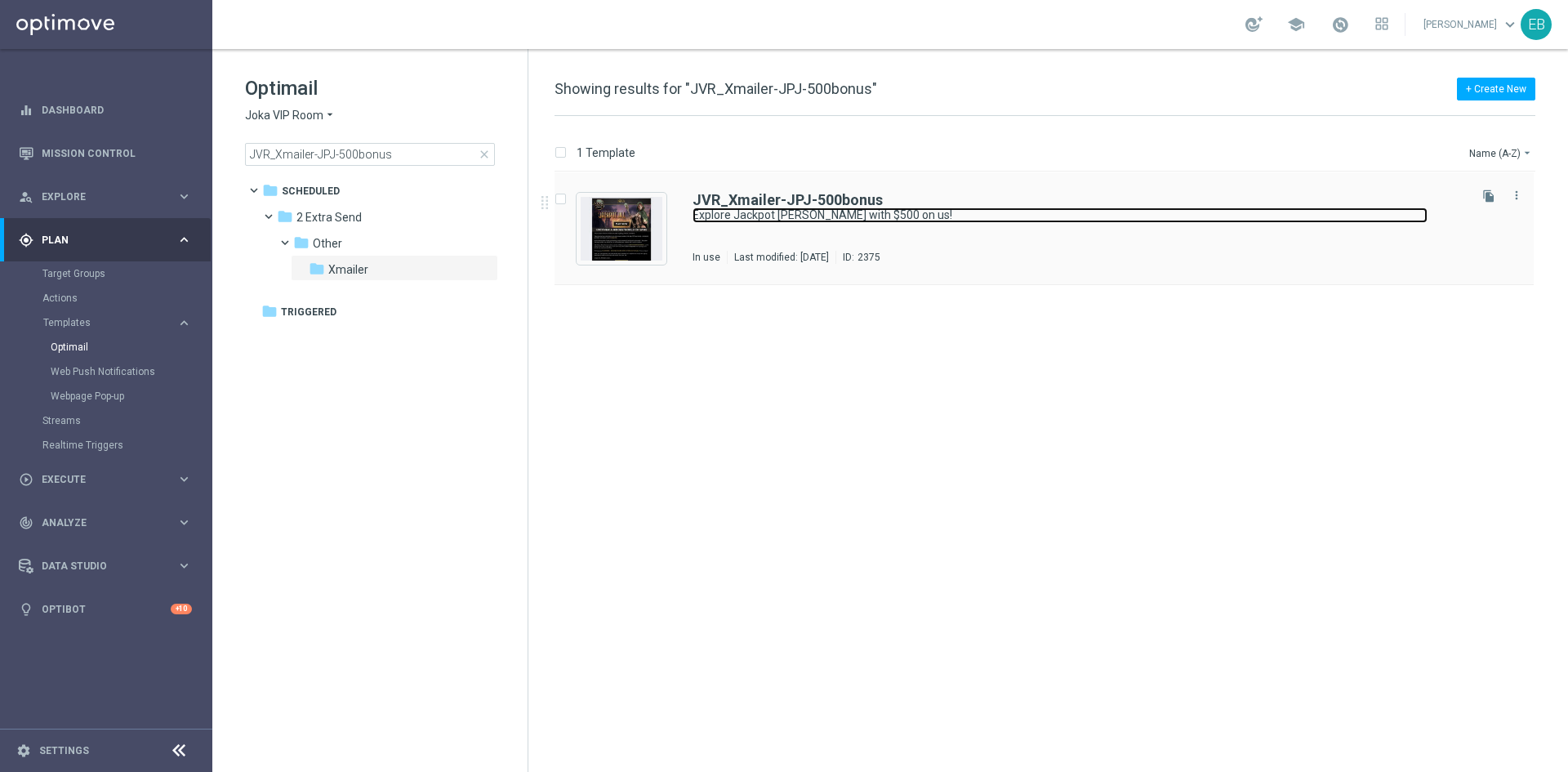
click at [1038, 208] on link "Explore Jackpot Jill with $500 on us!" at bounding box center [1060, 215] width 735 height 16
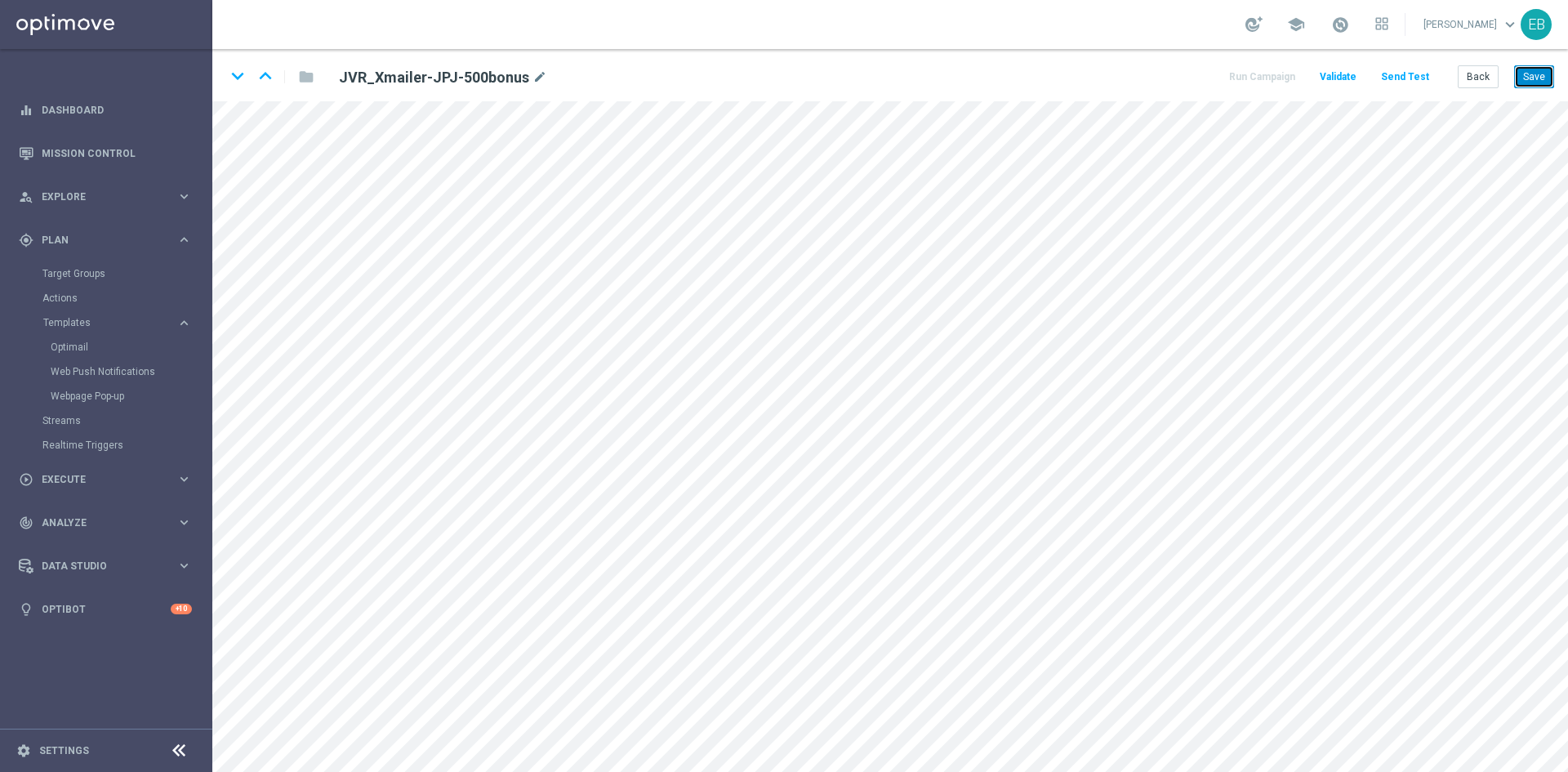
click at [1536, 79] on button "Save" at bounding box center [1534, 76] width 40 height 23
click at [1517, 77] on button "Save" at bounding box center [1534, 76] width 40 height 23
click at [1468, 83] on button "Back" at bounding box center [1479, 76] width 41 height 23
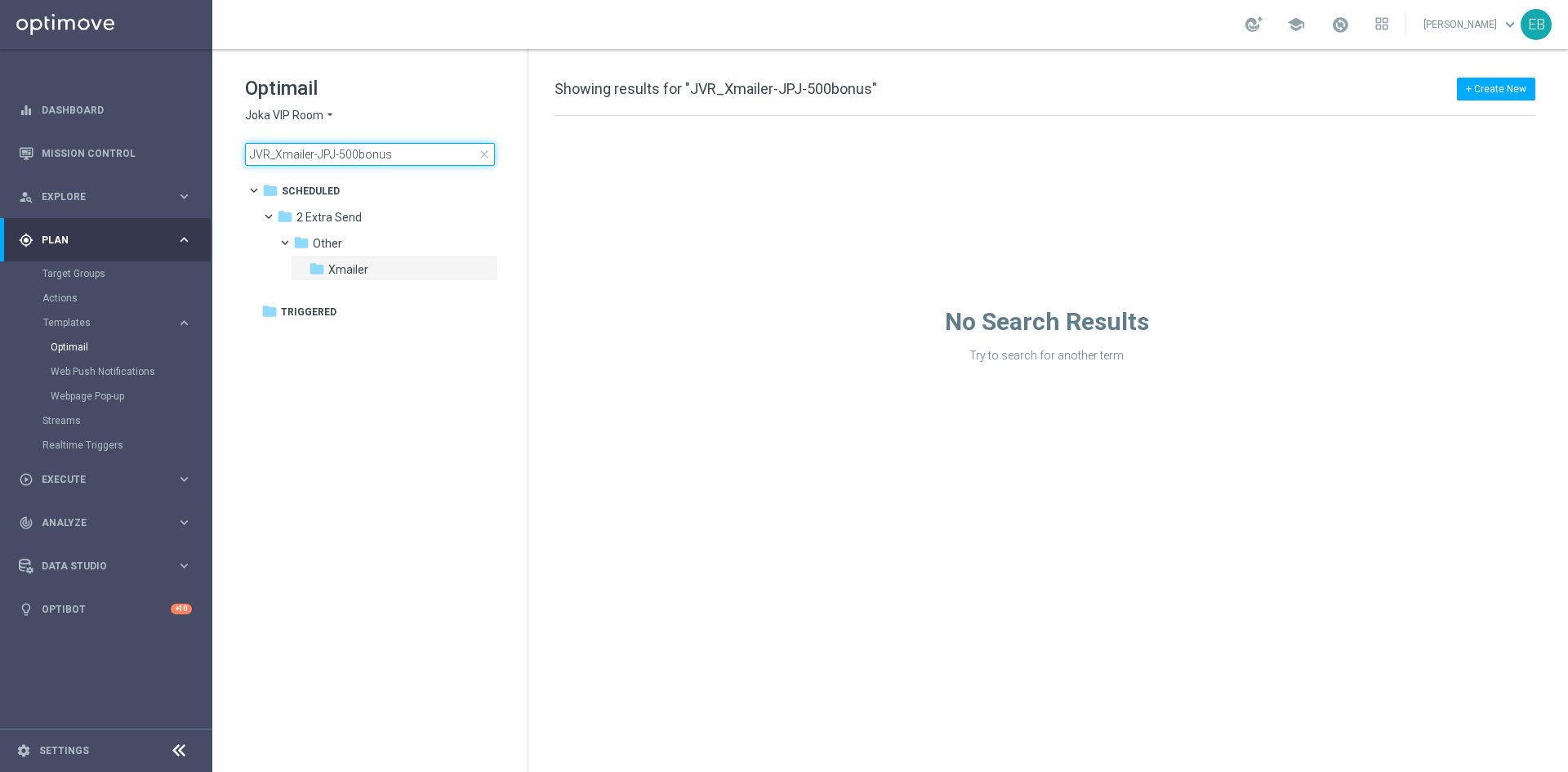
click at [417, 145] on input "JVR_Xmailer-JPJ-500bonus" at bounding box center [370, 155] width 250 height 23
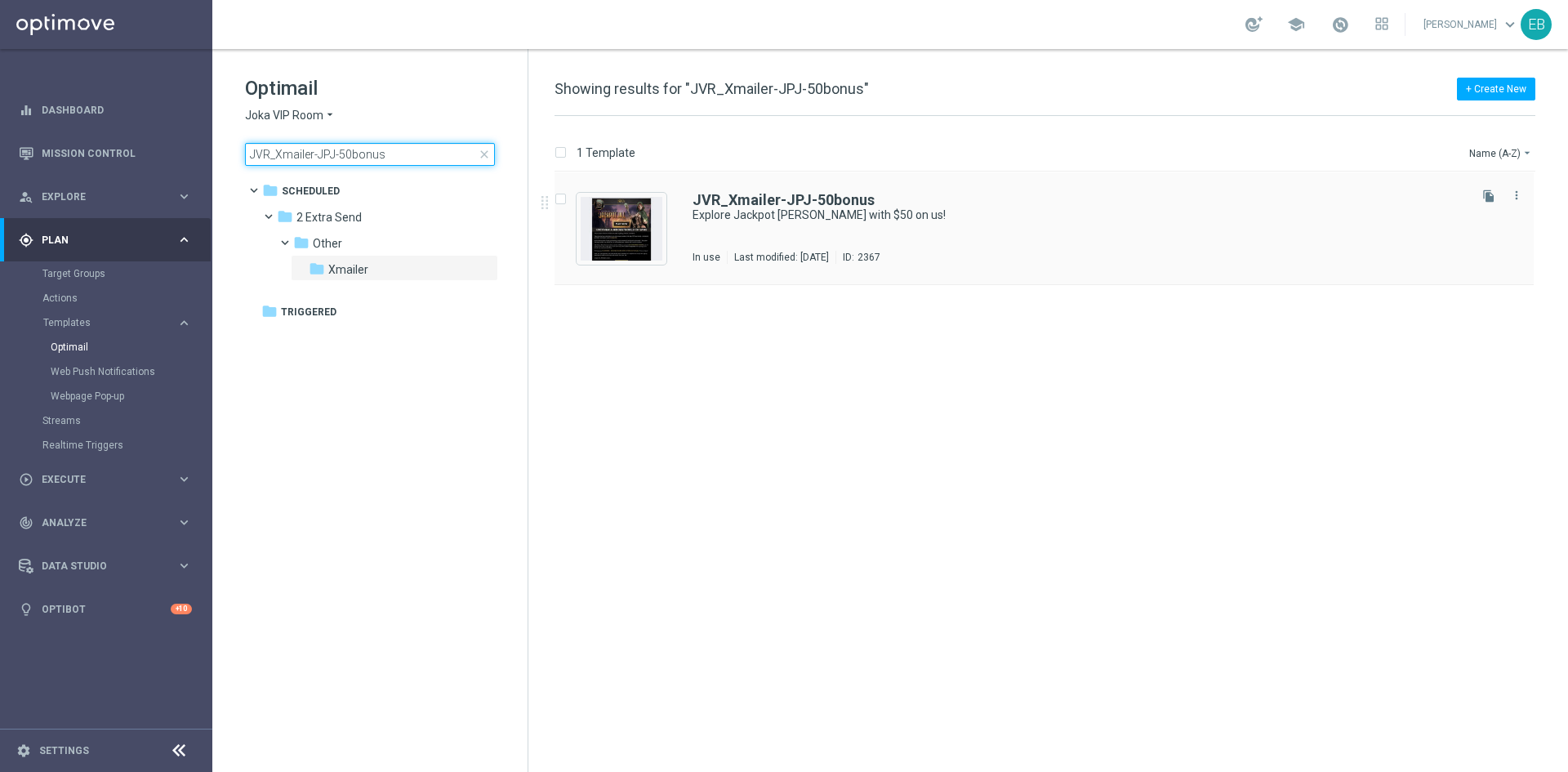
type input "JVR_Xmailer-JPJ-50bonus"
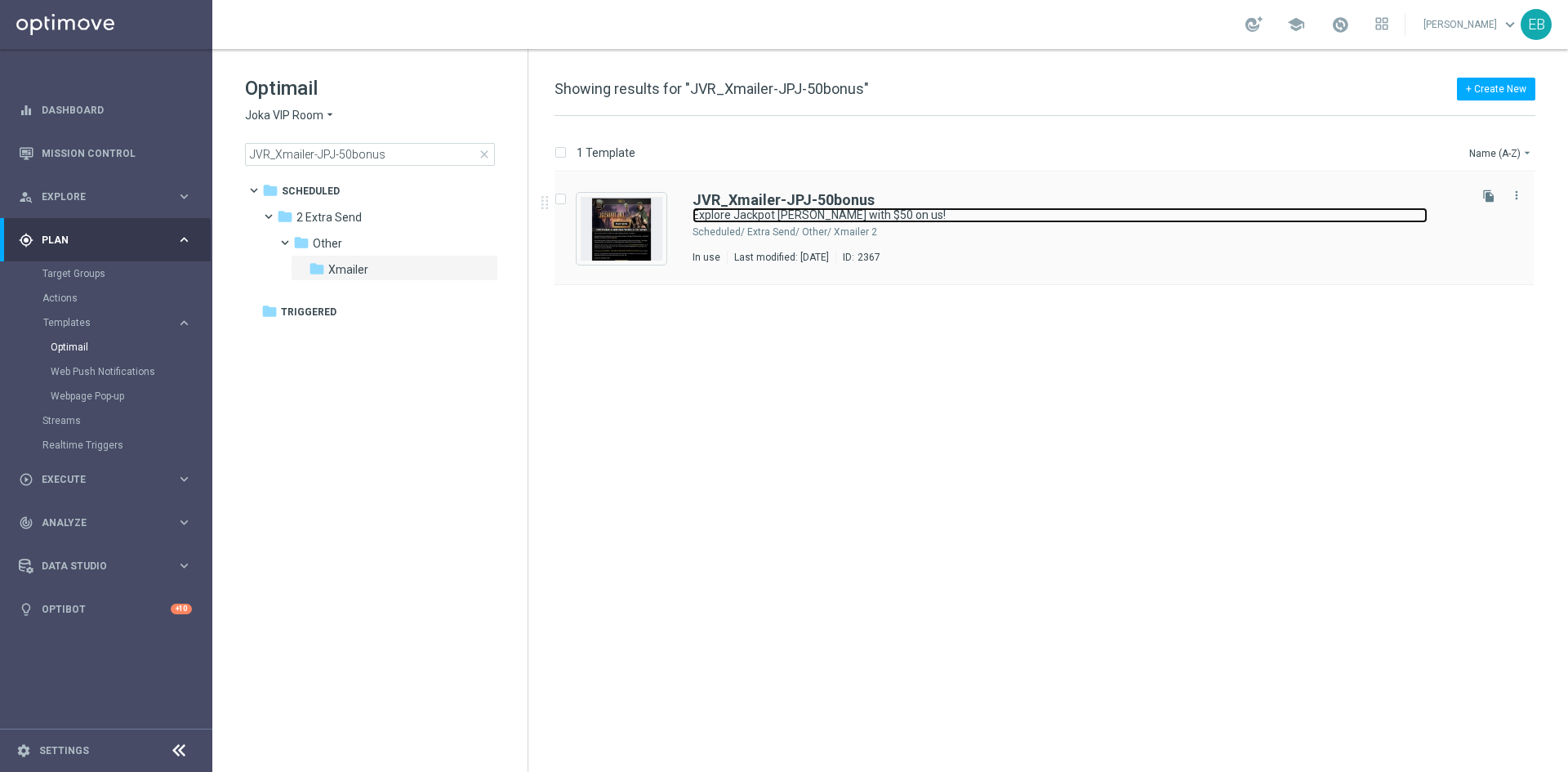
click at [935, 208] on link "Explore Jackpot Jill with $50 on us!" at bounding box center [1060, 215] width 735 height 16
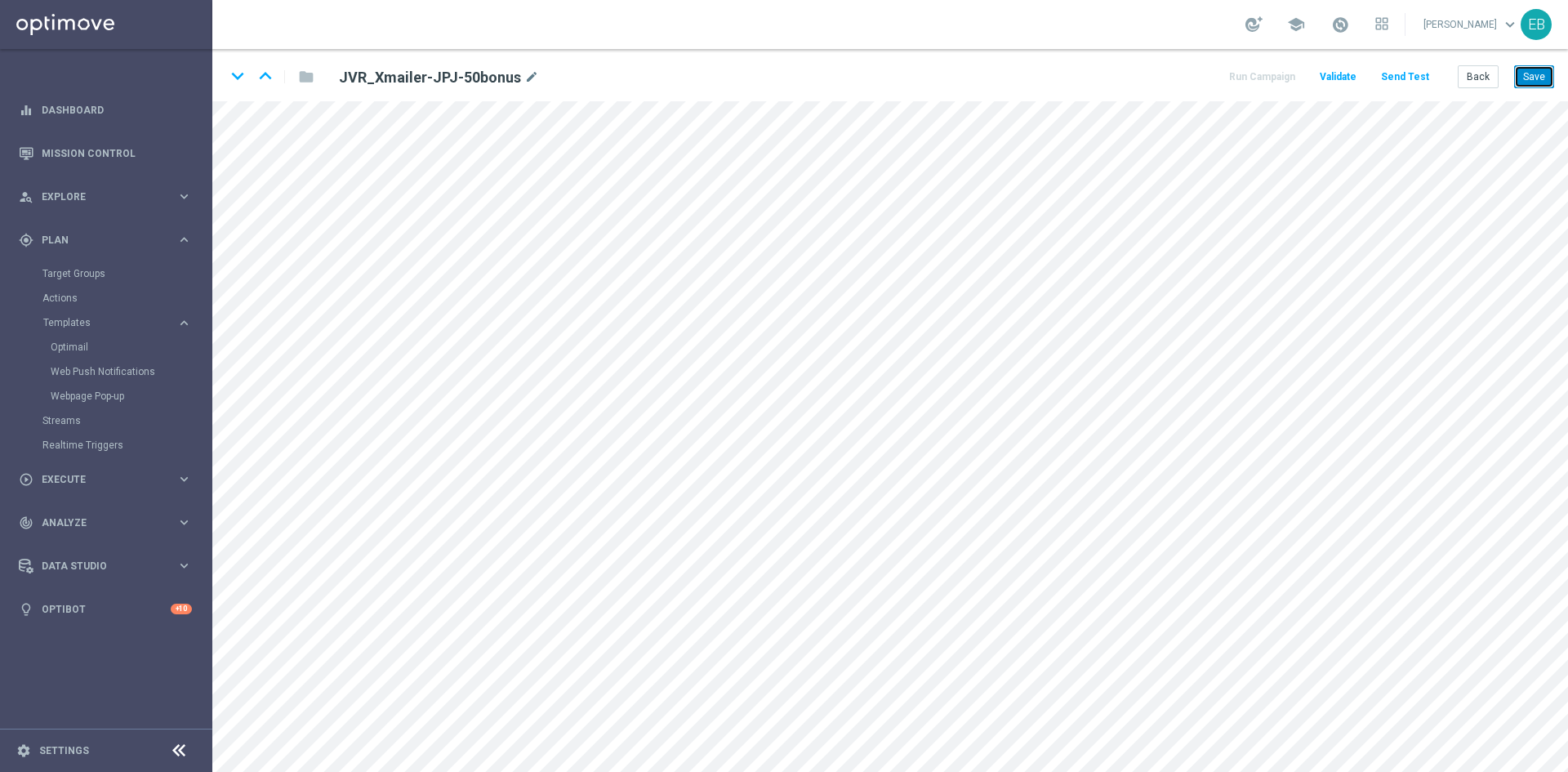
click at [1540, 78] on button "Save" at bounding box center [1534, 76] width 40 height 23
click at [1542, 77] on button "Save" at bounding box center [1534, 76] width 40 height 23
click at [1541, 76] on button "Save" at bounding box center [1534, 76] width 40 height 23
click at [1471, 74] on button "Back" at bounding box center [1479, 76] width 41 height 23
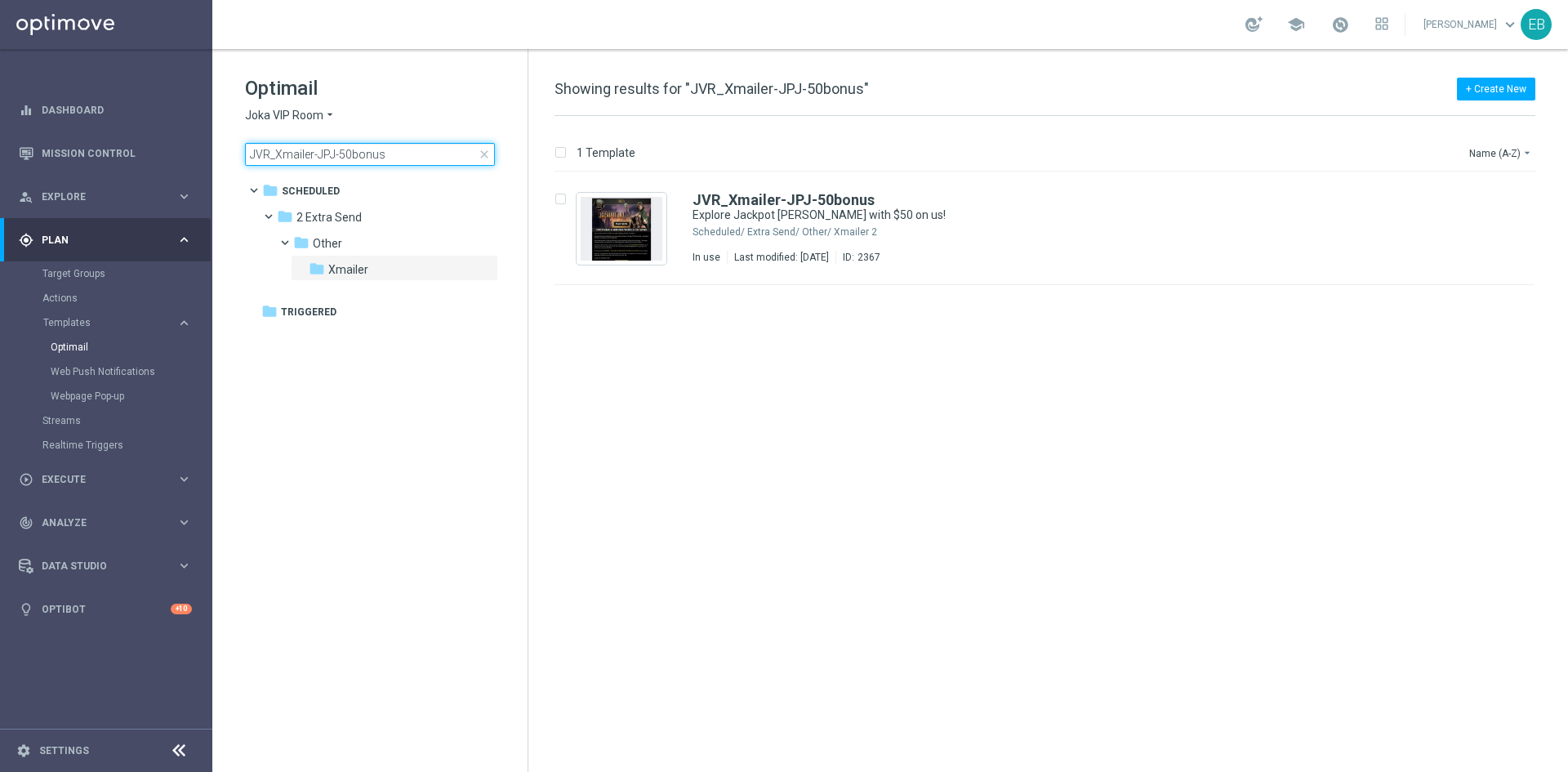
click at [419, 160] on input "JVR_Xmailer-JPJ-50bonus" at bounding box center [370, 155] width 250 height 23
type input "JVR-to-JPJ-Cross-$100"
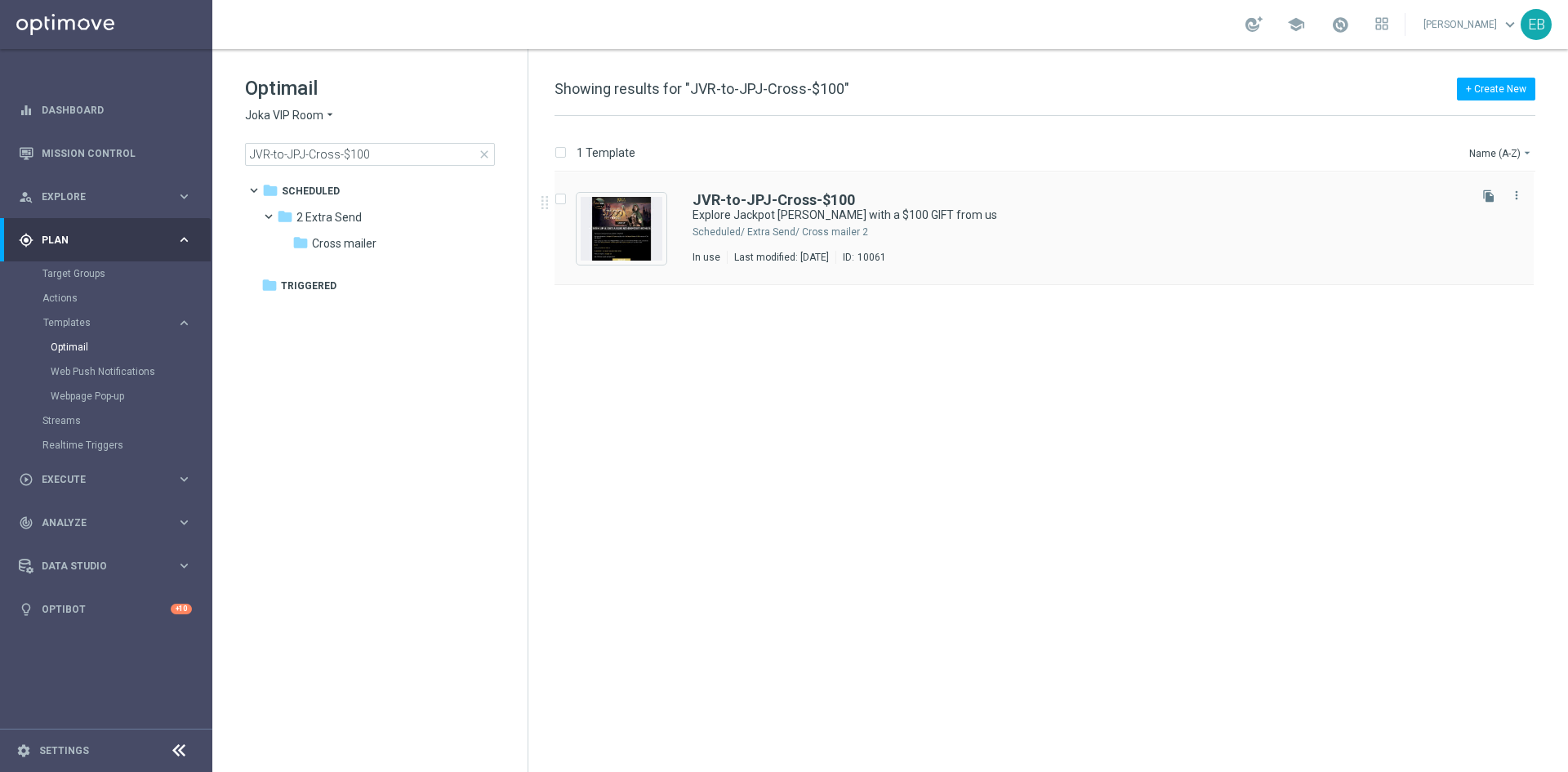
click at [1028, 190] on div "JVR-to-JPJ-Cross-$100 Explore Jackpot Jill with a $100 GIFT from us Scheduled/ …" at bounding box center [1044, 228] width 979 height 113
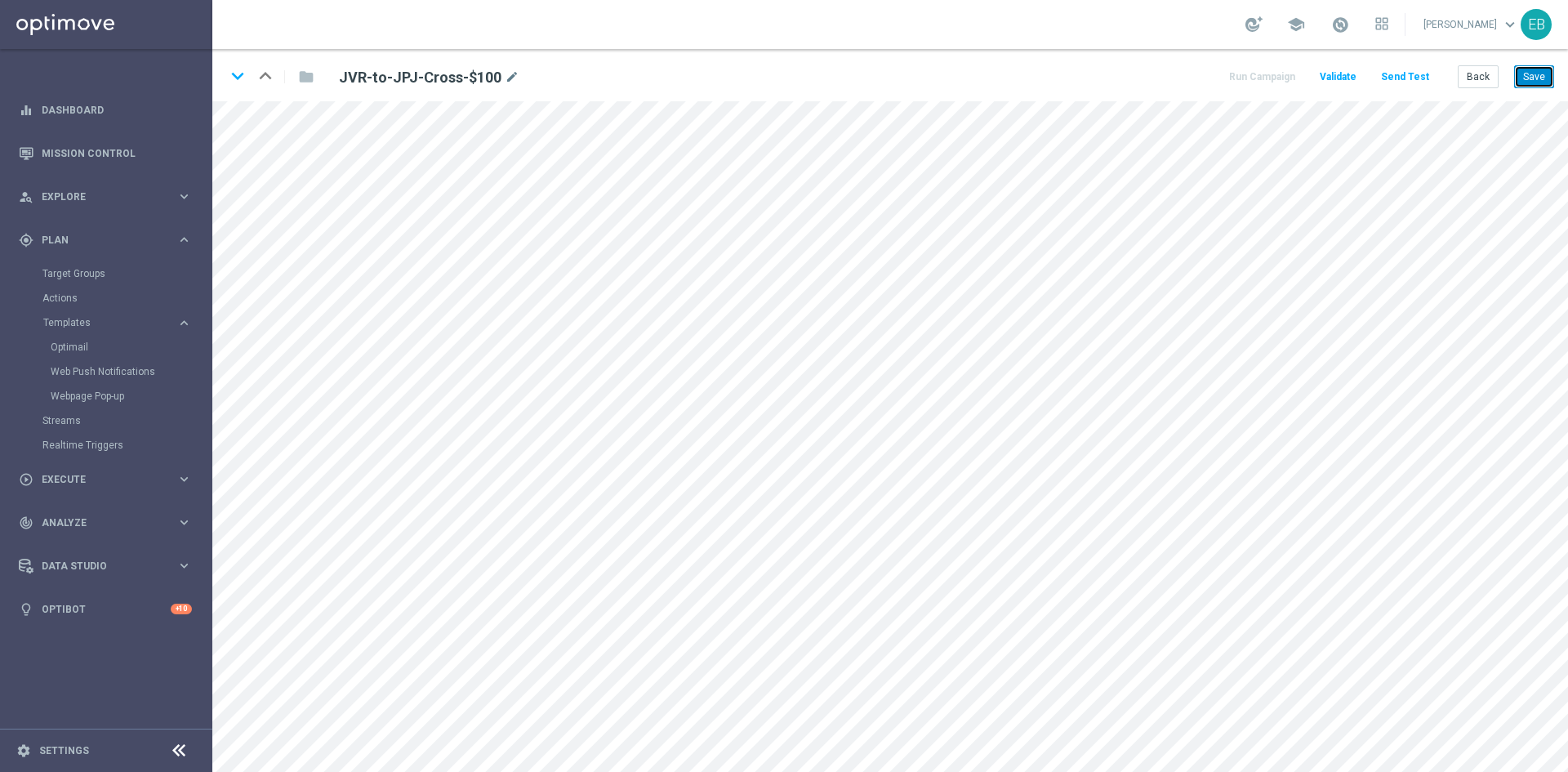
click at [1527, 82] on button "Save" at bounding box center [1534, 76] width 40 height 23
click at [1535, 73] on button "Save" at bounding box center [1534, 76] width 40 height 23
click at [1492, 74] on button "Back" at bounding box center [1479, 76] width 41 height 23
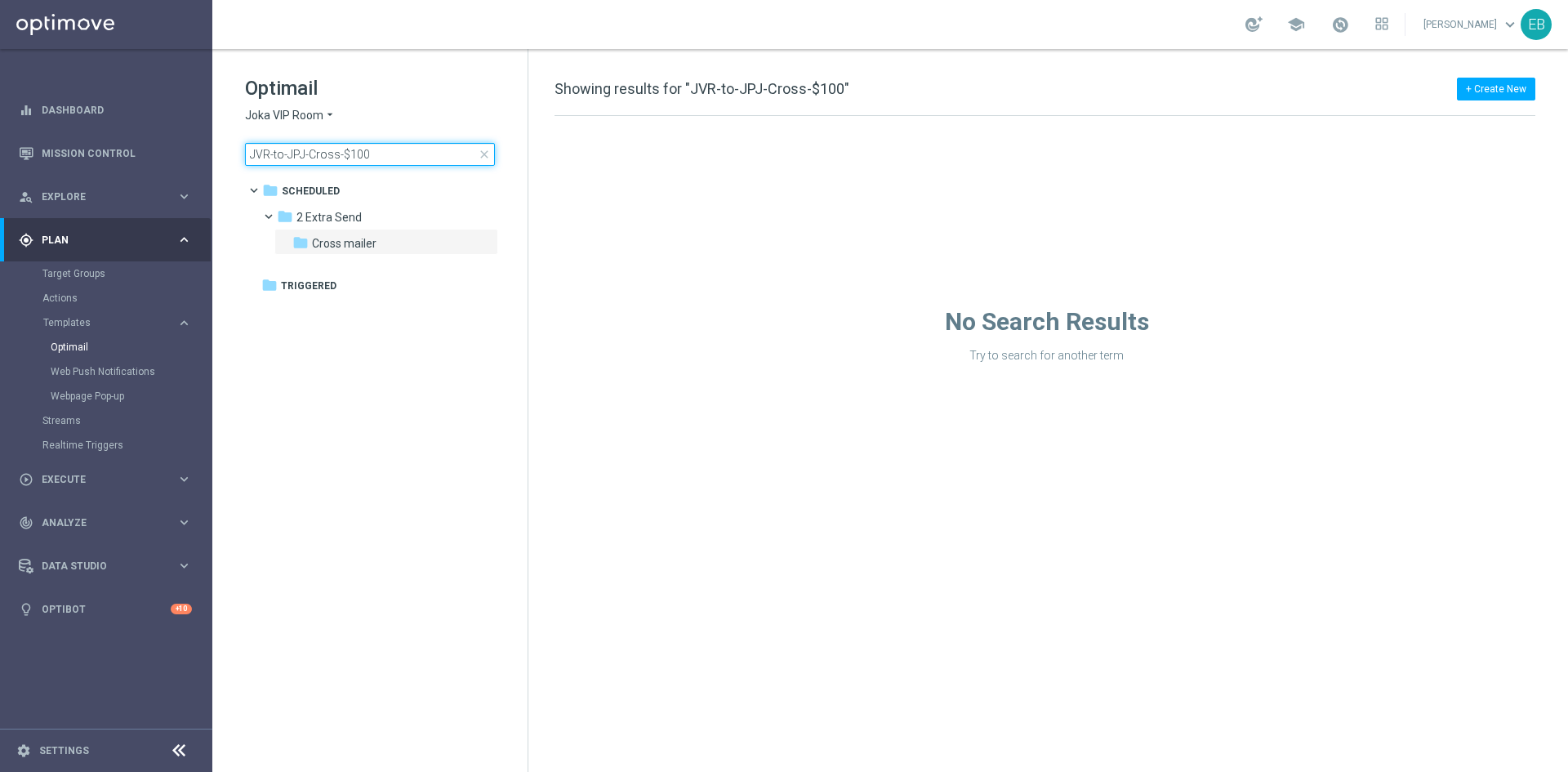
click at [410, 159] on input "JVR-to-JPJ-Cross-$100" at bounding box center [370, 155] width 250 height 23
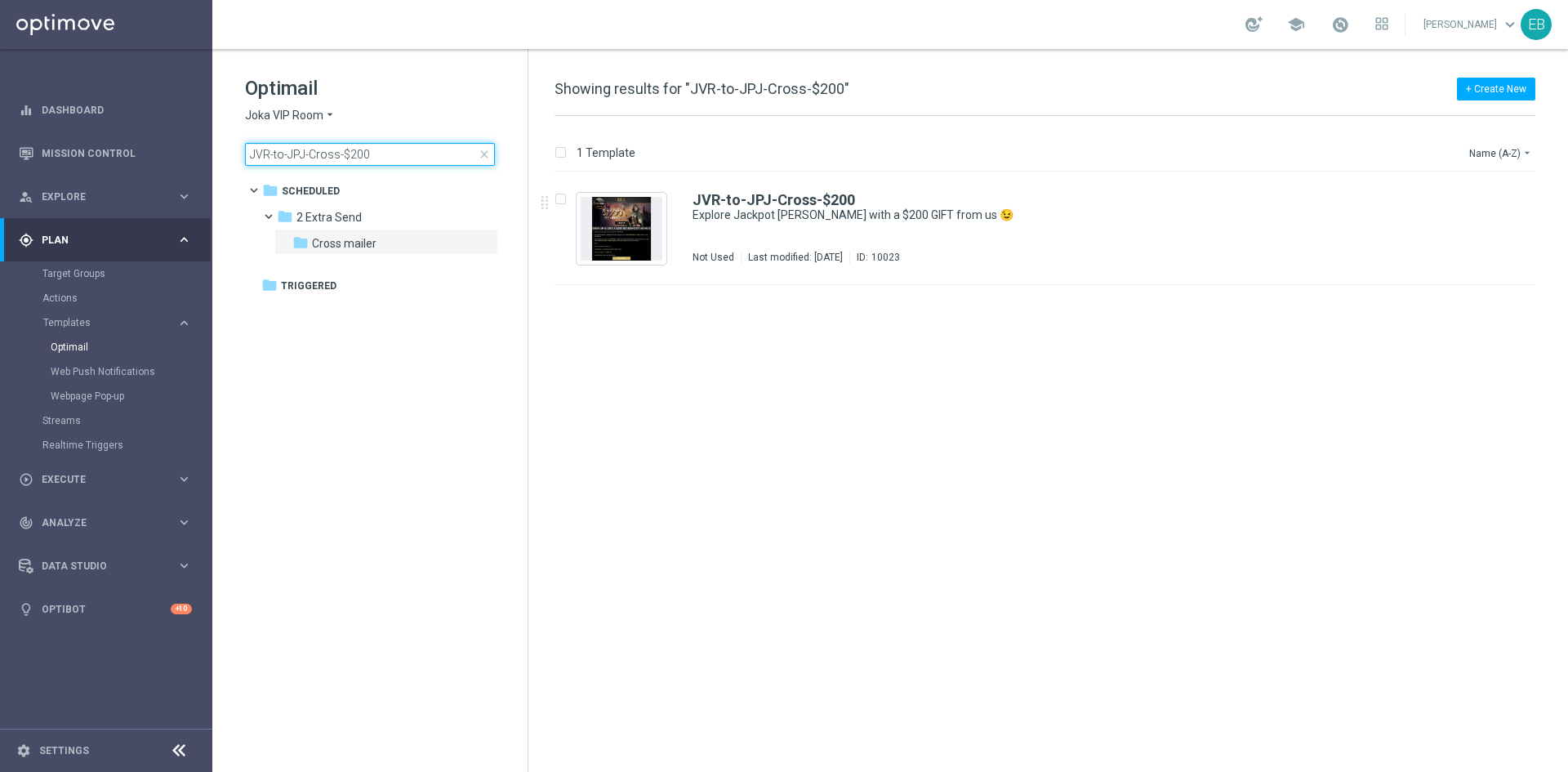
type input "JVR-to-JPJ-Cross-$200"
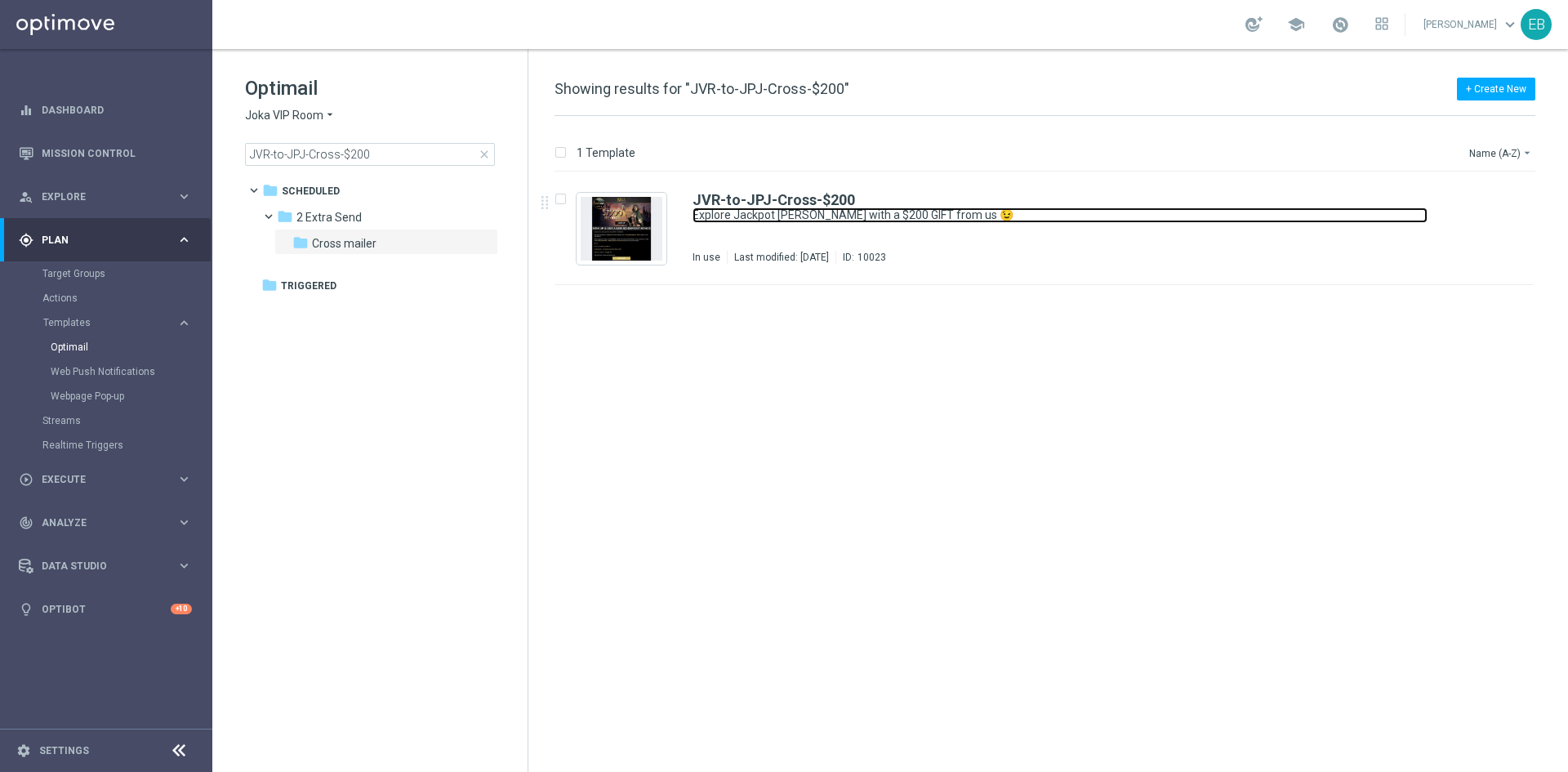
click at [1076, 220] on link "Explore Jackpot Jill with a $200 GIFT from us 😉" at bounding box center [1060, 215] width 735 height 16
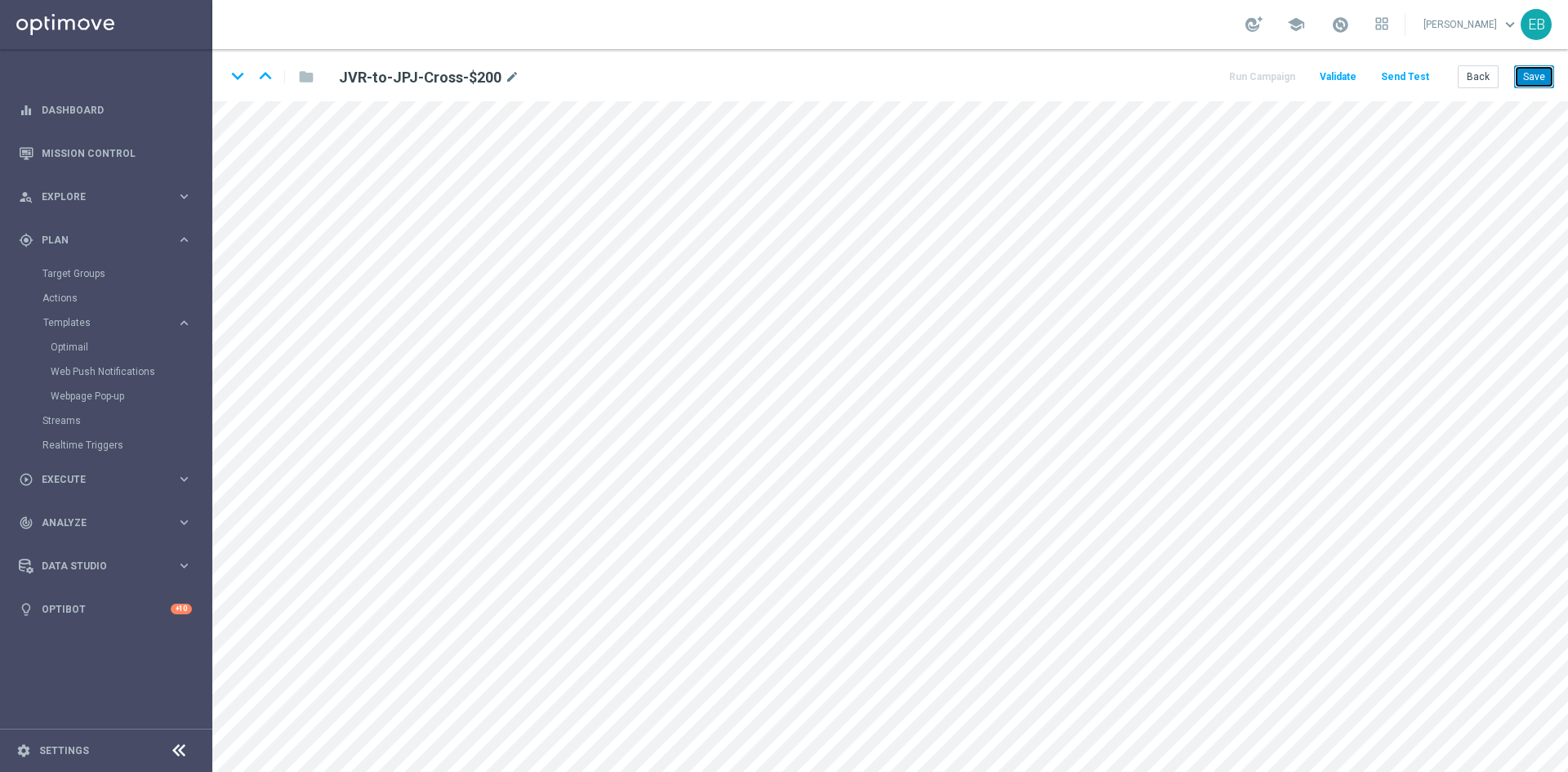
click at [1524, 76] on button "Save" at bounding box center [1534, 76] width 40 height 23
click at [1551, 66] on button "Save" at bounding box center [1534, 76] width 40 height 23
click at [1486, 73] on button "Back" at bounding box center [1479, 76] width 41 height 23
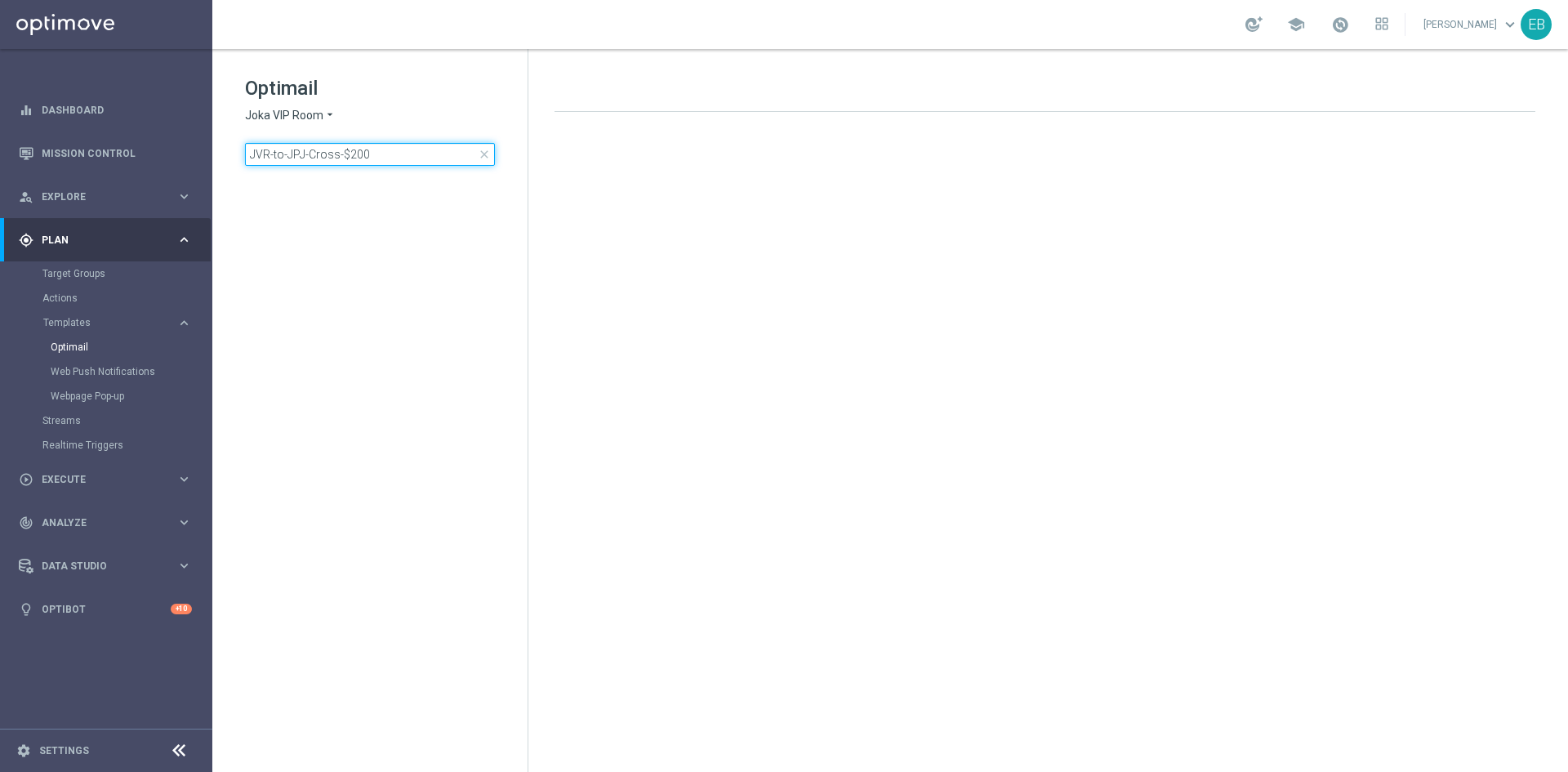
click at [389, 157] on input "JVR-to-JPJ-Cross-$200" at bounding box center [370, 155] width 250 height 23
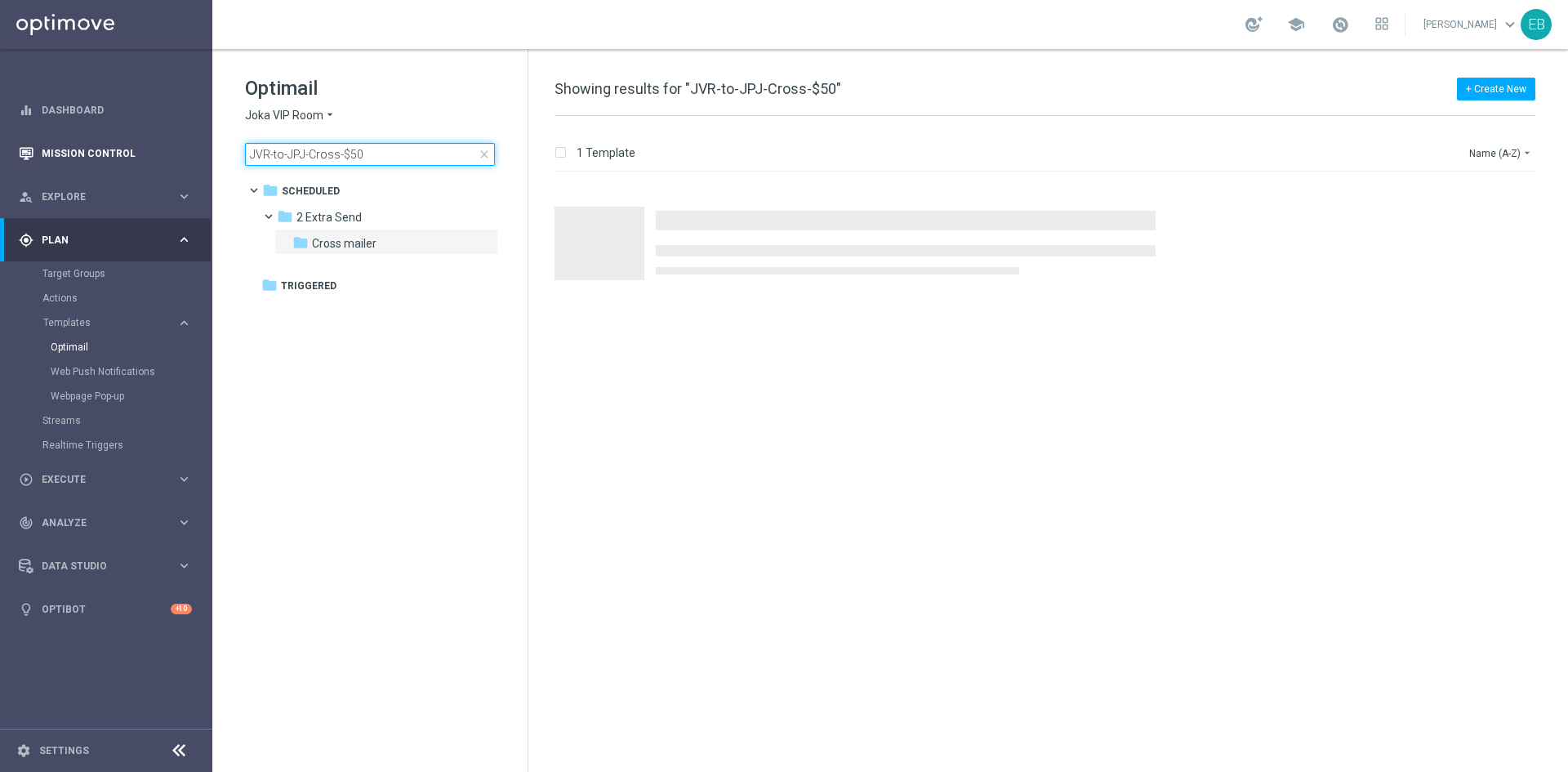
type input "JVR-to-JPJ-Cross-$50"
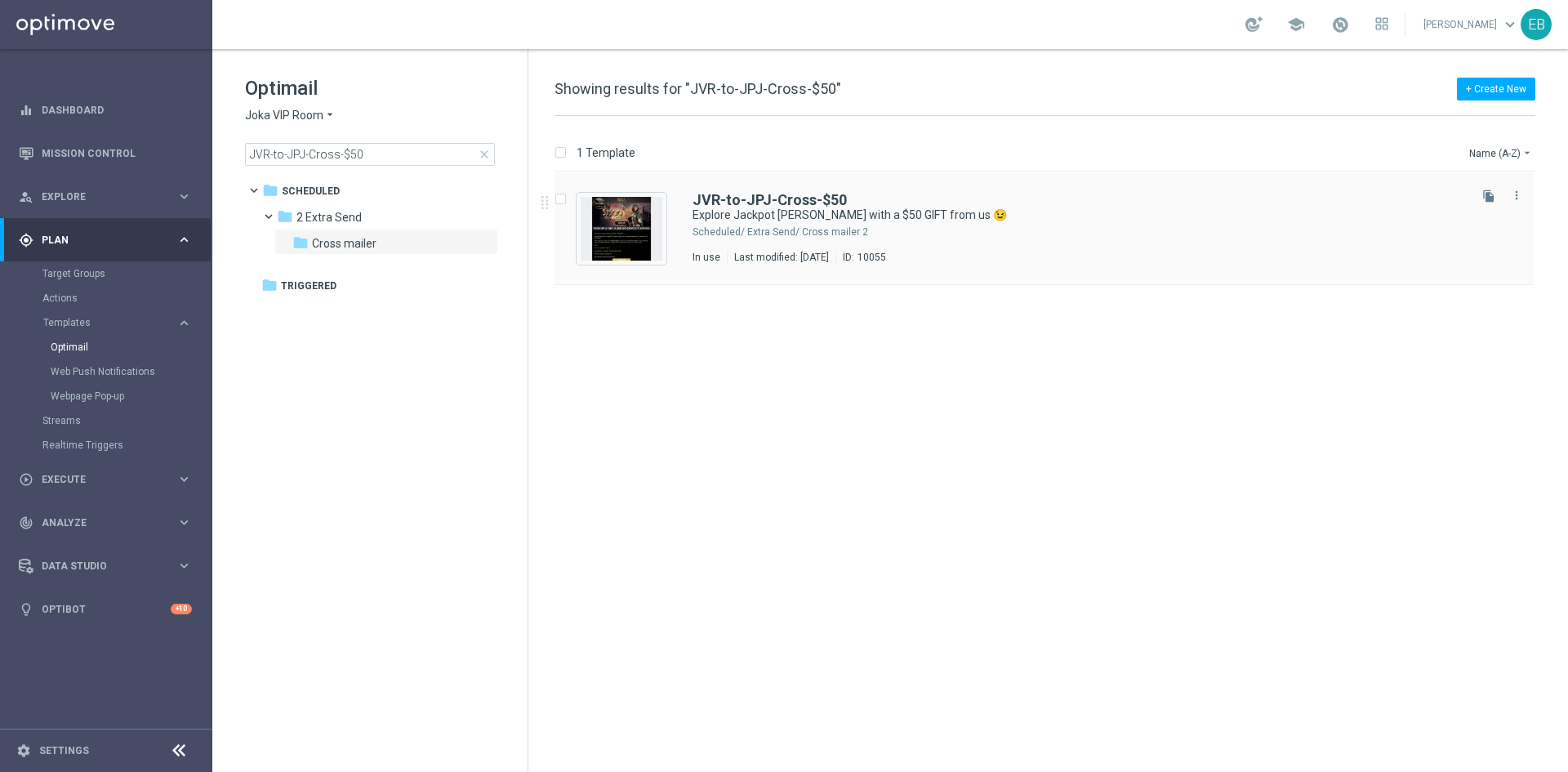
click at [1029, 234] on div "2 Extra Send/ Cross mailer" at bounding box center [1106, 232] width 718 height 13
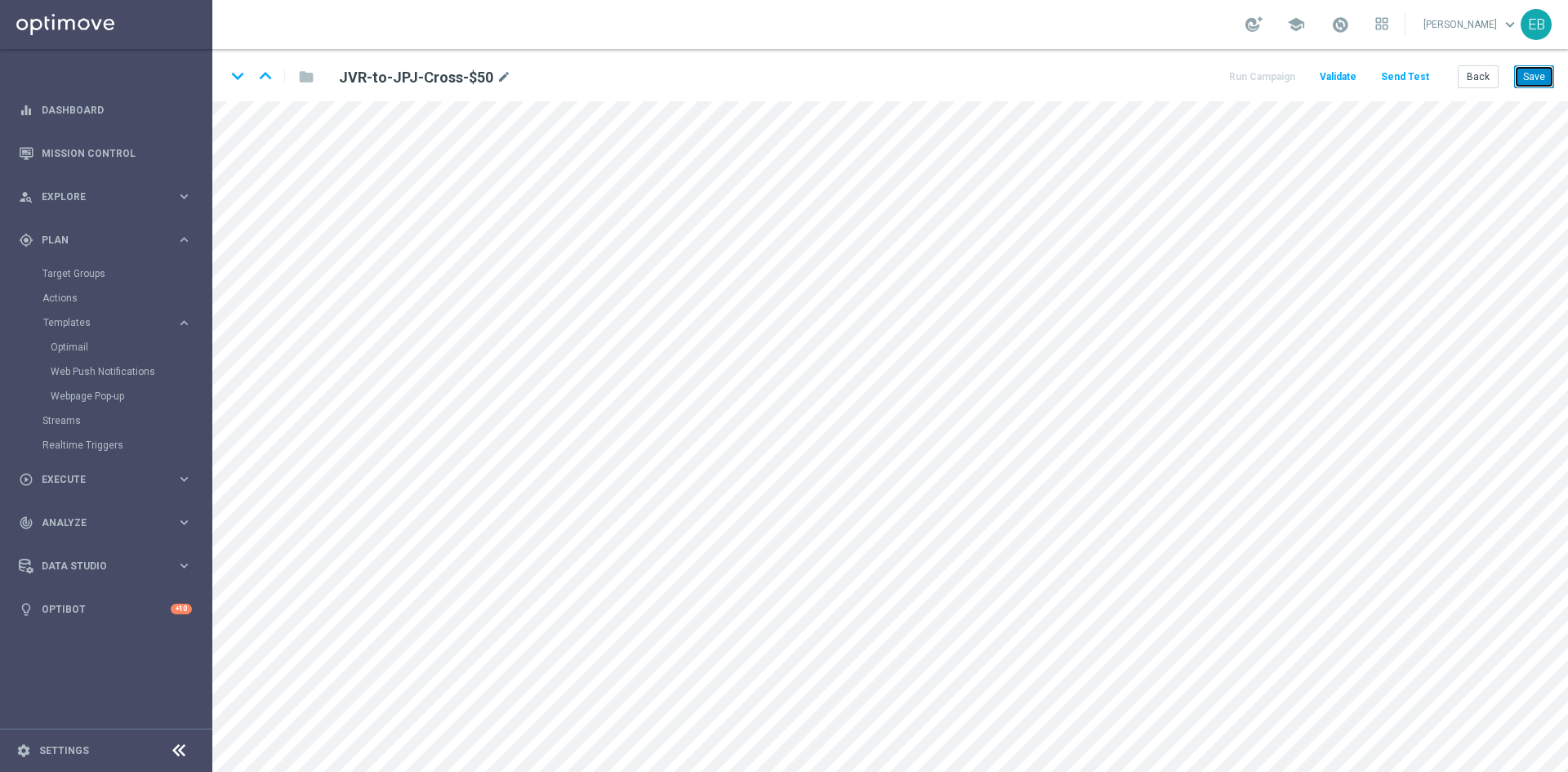
click at [1529, 77] on button "Save" at bounding box center [1534, 76] width 40 height 23
click at [1539, 76] on button "Save" at bounding box center [1534, 76] width 40 height 23
click at [1499, 79] on div "Back Save" at bounding box center [1506, 76] width 96 height 23
click at [1491, 79] on button "Back" at bounding box center [1479, 76] width 41 height 23
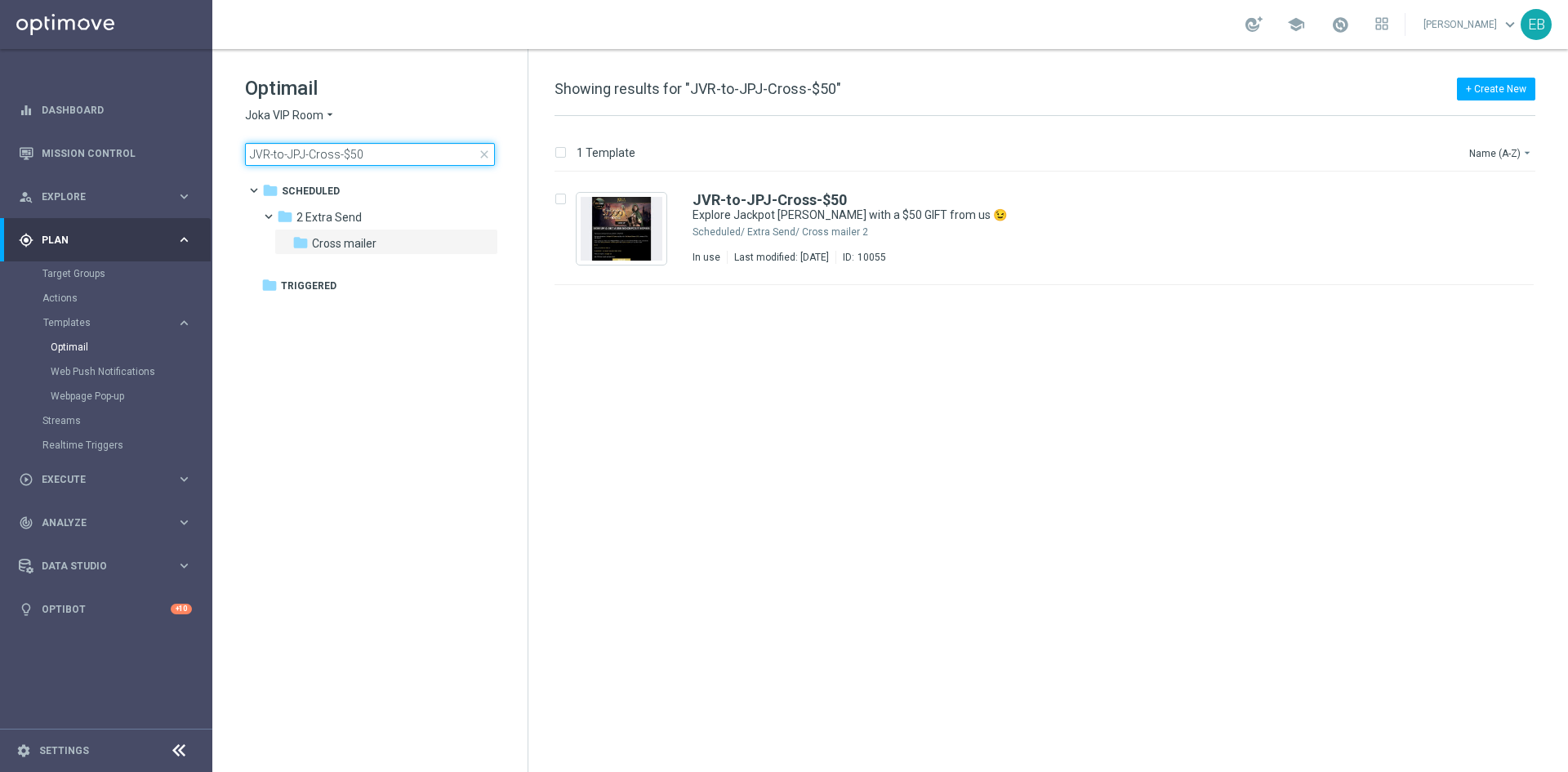
click at [394, 155] on input "JVR-to-JPJ-Cross-$50" at bounding box center [370, 155] width 250 height 23
type input "JVR-to-KJN-Cross-$100"
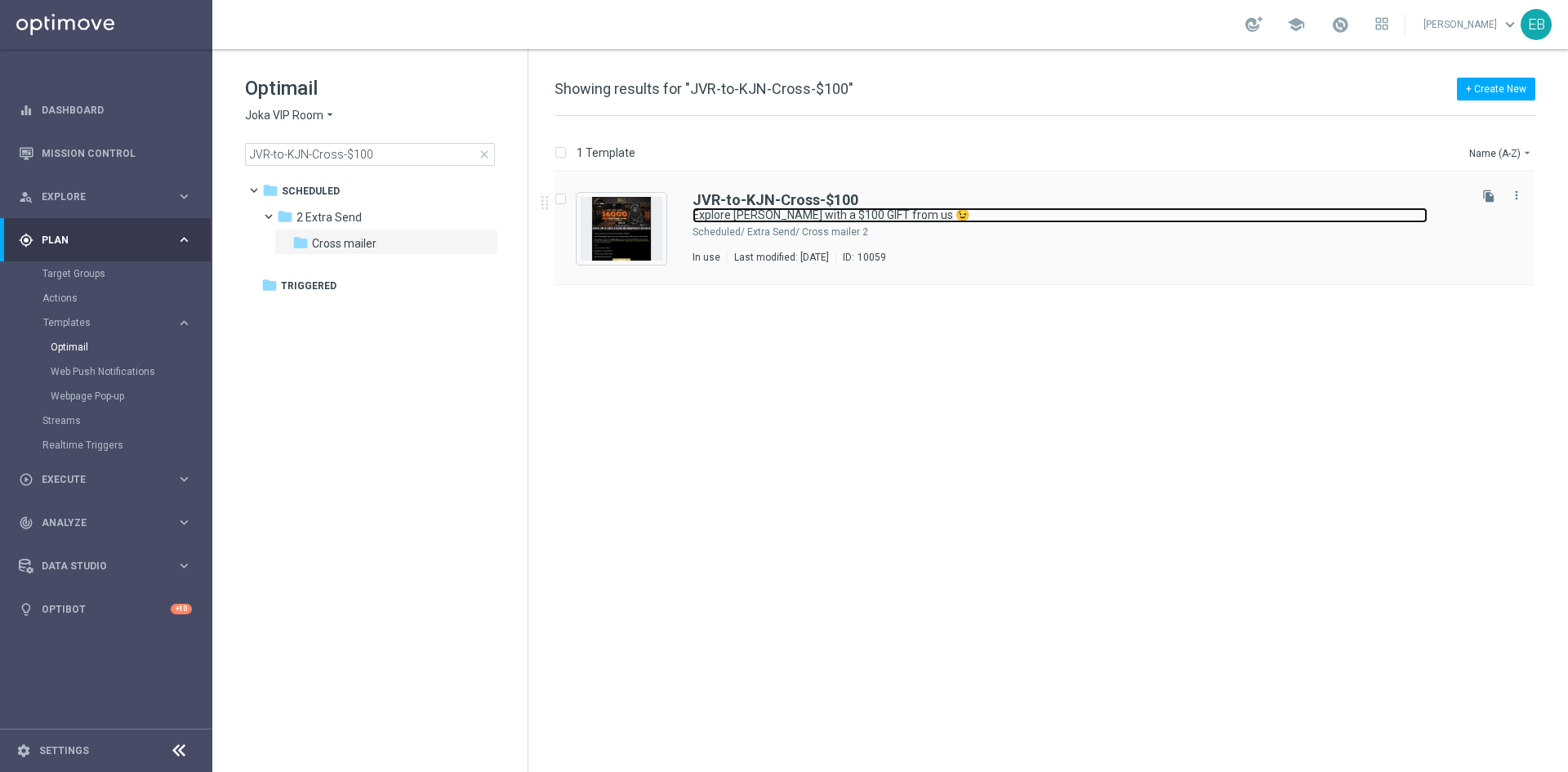
click at [1060, 219] on link "Explore King Johnnie with a $100 GIFT from us 😉" at bounding box center [1060, 215] width 735 height 16
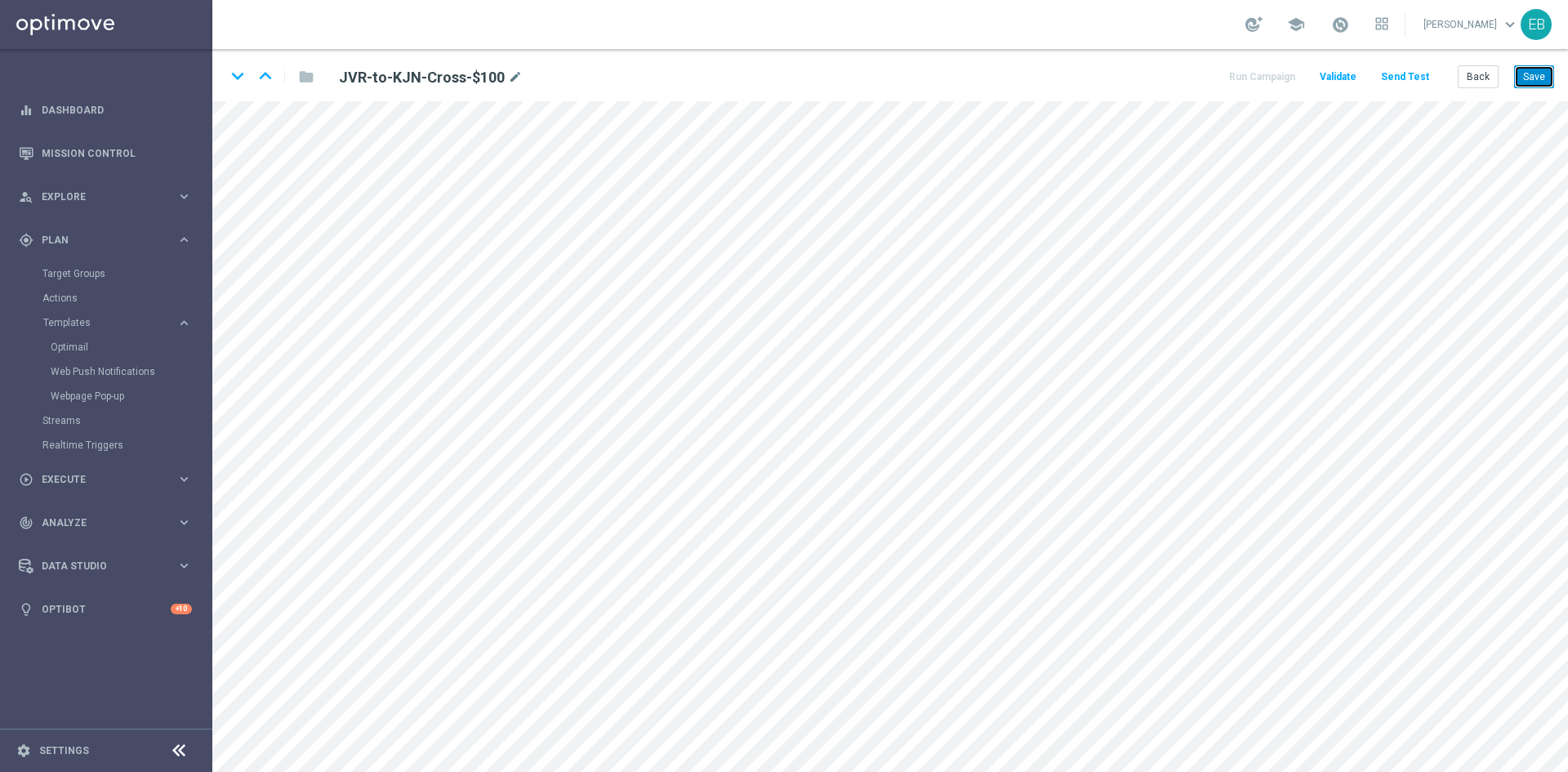
click at [1532, 85] on button "Save" at bounding box center [1534, 76] width 40 height 23
click at [1528, 79] on button "Save" at bounding box center [1534, 76] width 40 height 23
click at [1545, 73] on button "Save" at bounding box center [1534, 76] width 40 height 23
click at [1467, 78] on button "Back" at bounding box center [1479, 76] width 41 height 23
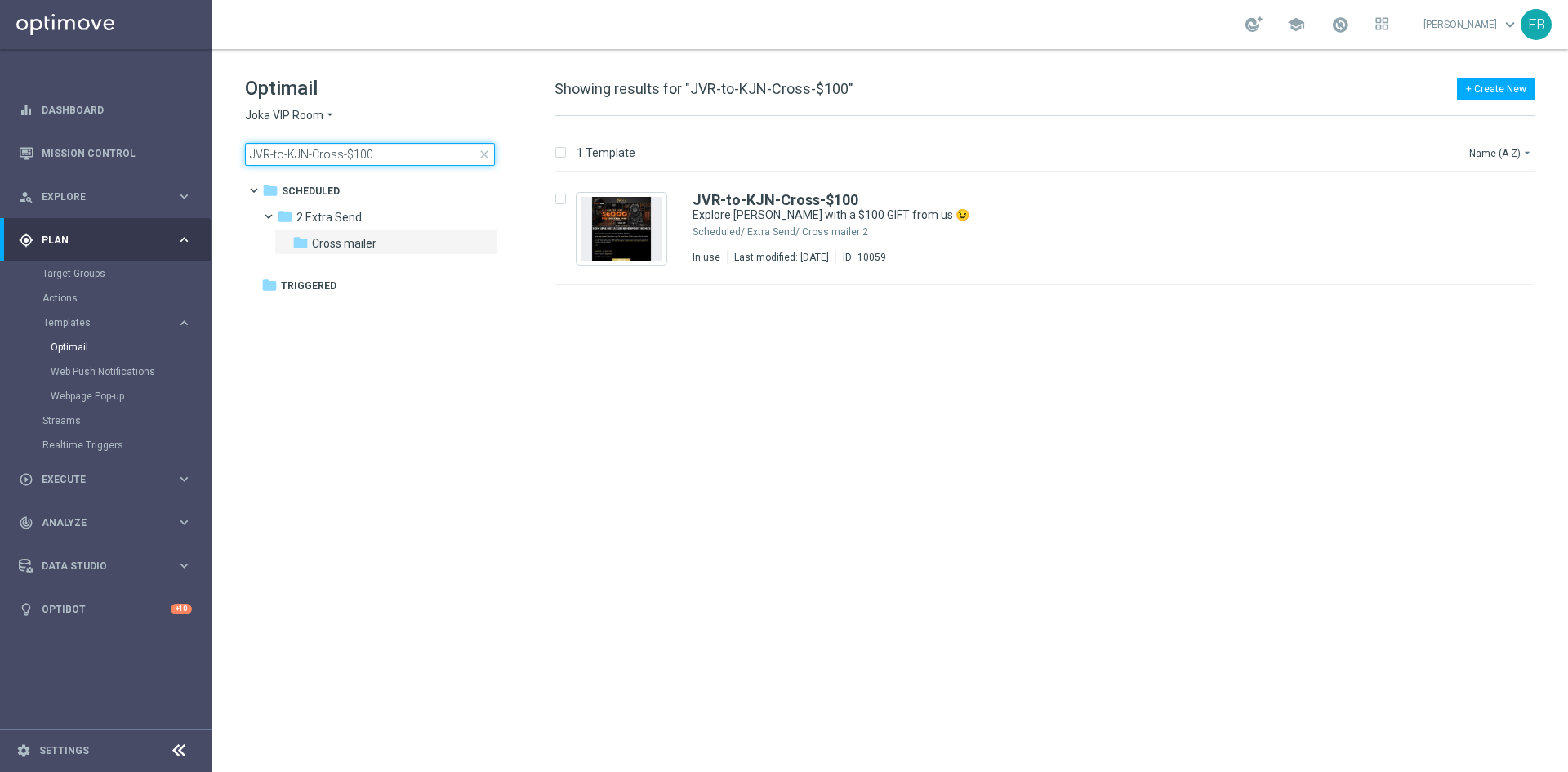
click at [400, 149] on input "JVR-to-KJN-Cross-$100" at bounding box center [370, 155] width 250 height 23
type input "JVR-to-KJN-Cross-$200"
click at [1037, 206] on div "JVR-to-KJN-Cross-$200" at bounding box center [1079, 200] width 773 height 15
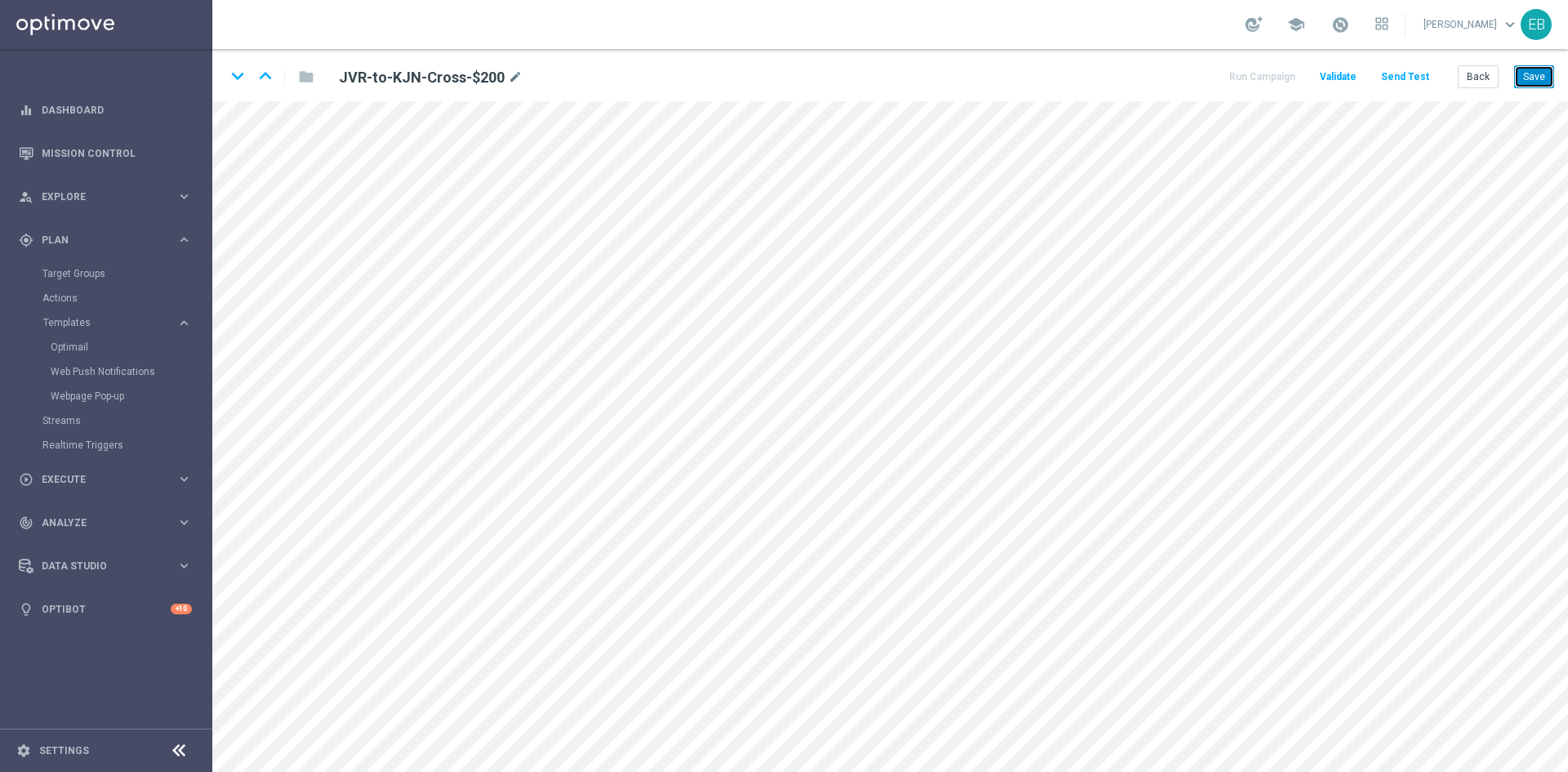
click at [1520, 82] on button "Save" at bounding box center [1534, 76] width 40 height 23
click at [1527, 80] on button "Save" at bounding box center [1534, 76] width 40 height 23
click at [1478, 85] on button "Back" at bounding box center [1479, 76] width 41 height 23
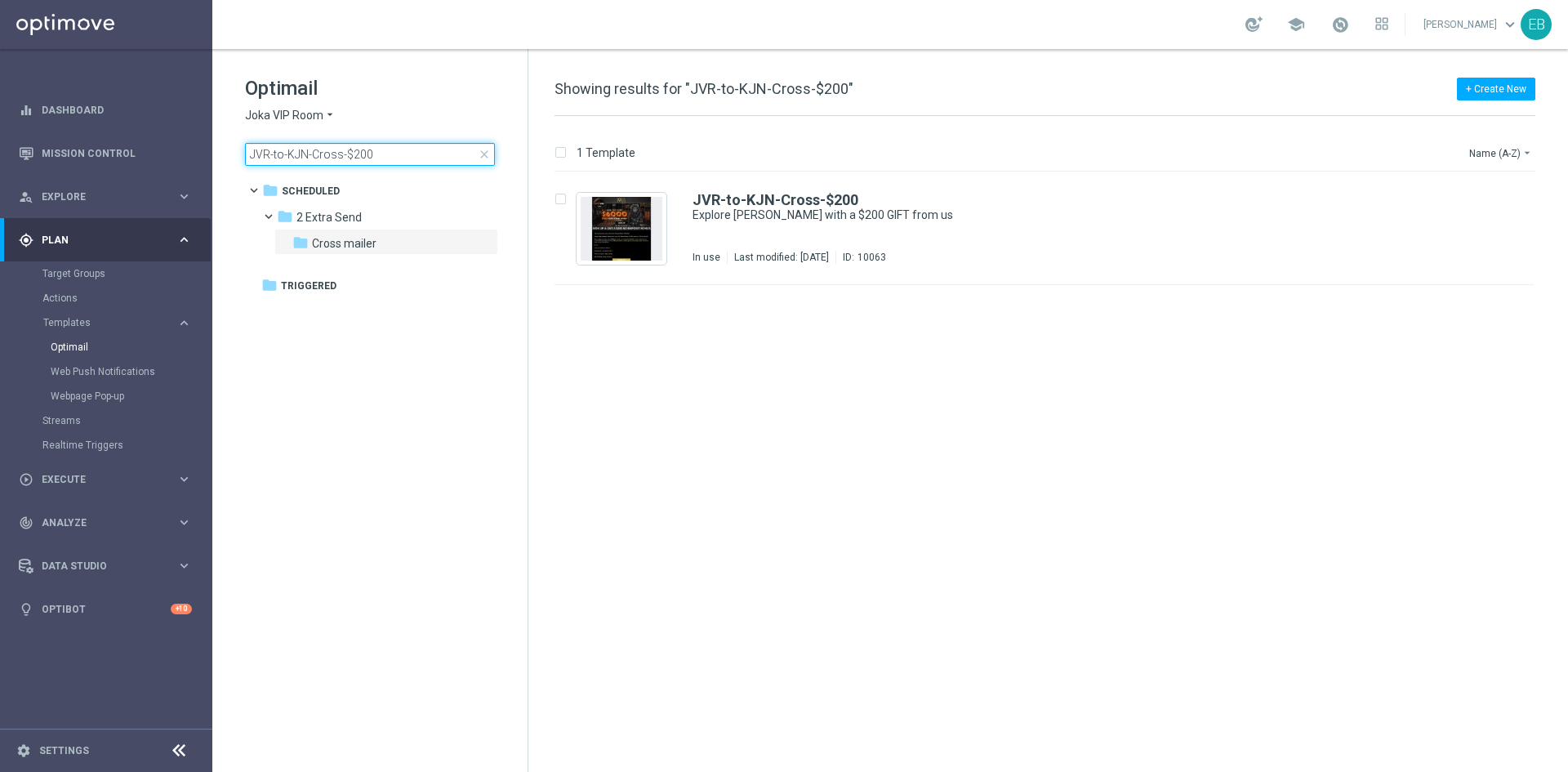
click at [392, 154] on input "JVR-to-KJN-Cross-$200" at bounding box center [370, 155] width 250 height 23
type input "JVR-to-KJN-Cross-$50"
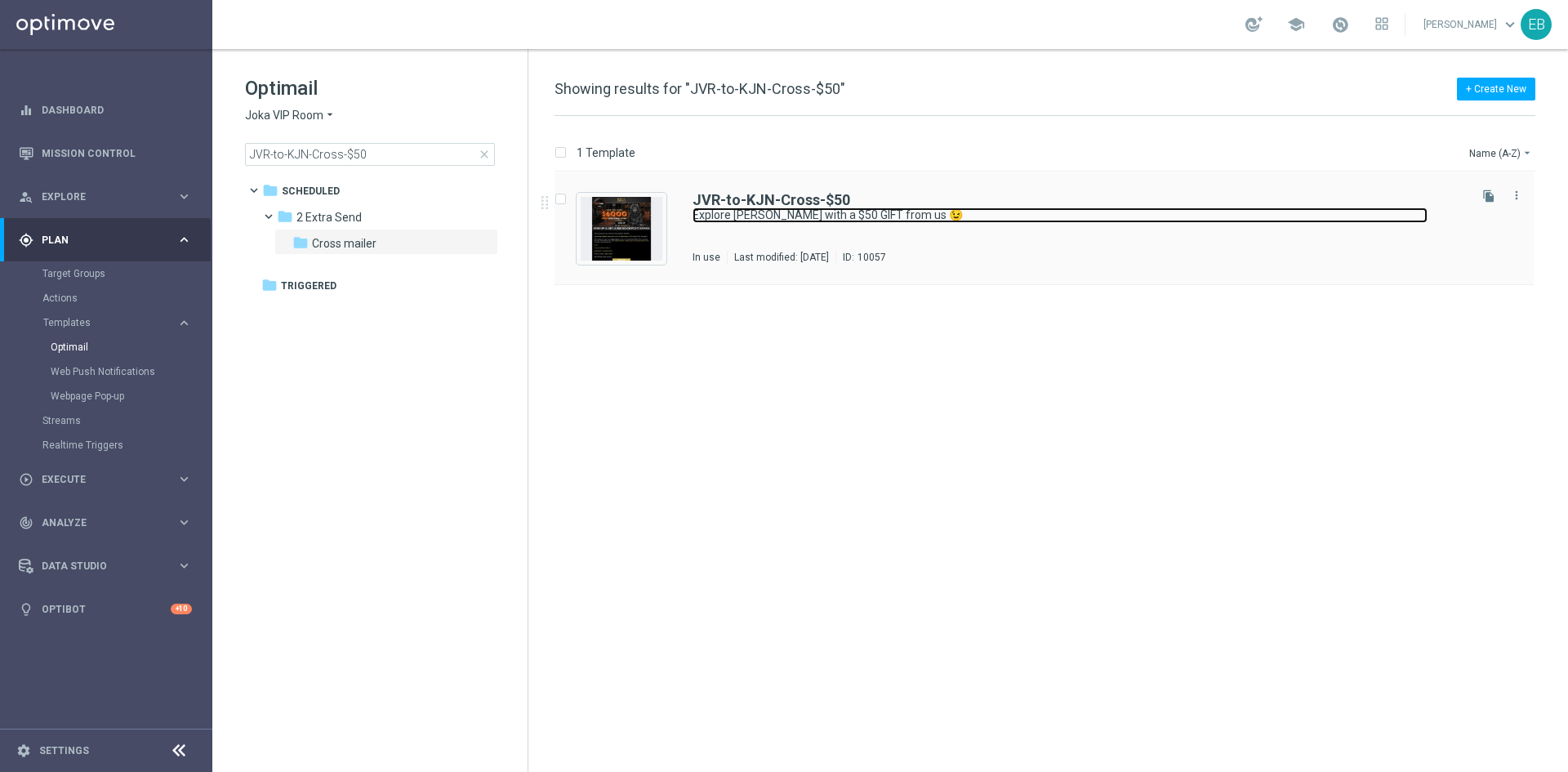
click at [1016, 208] on link "Explore King Johnnie with a $50 GIFT from us 😉" at bounding box center [1060, 215] width 735 height 16
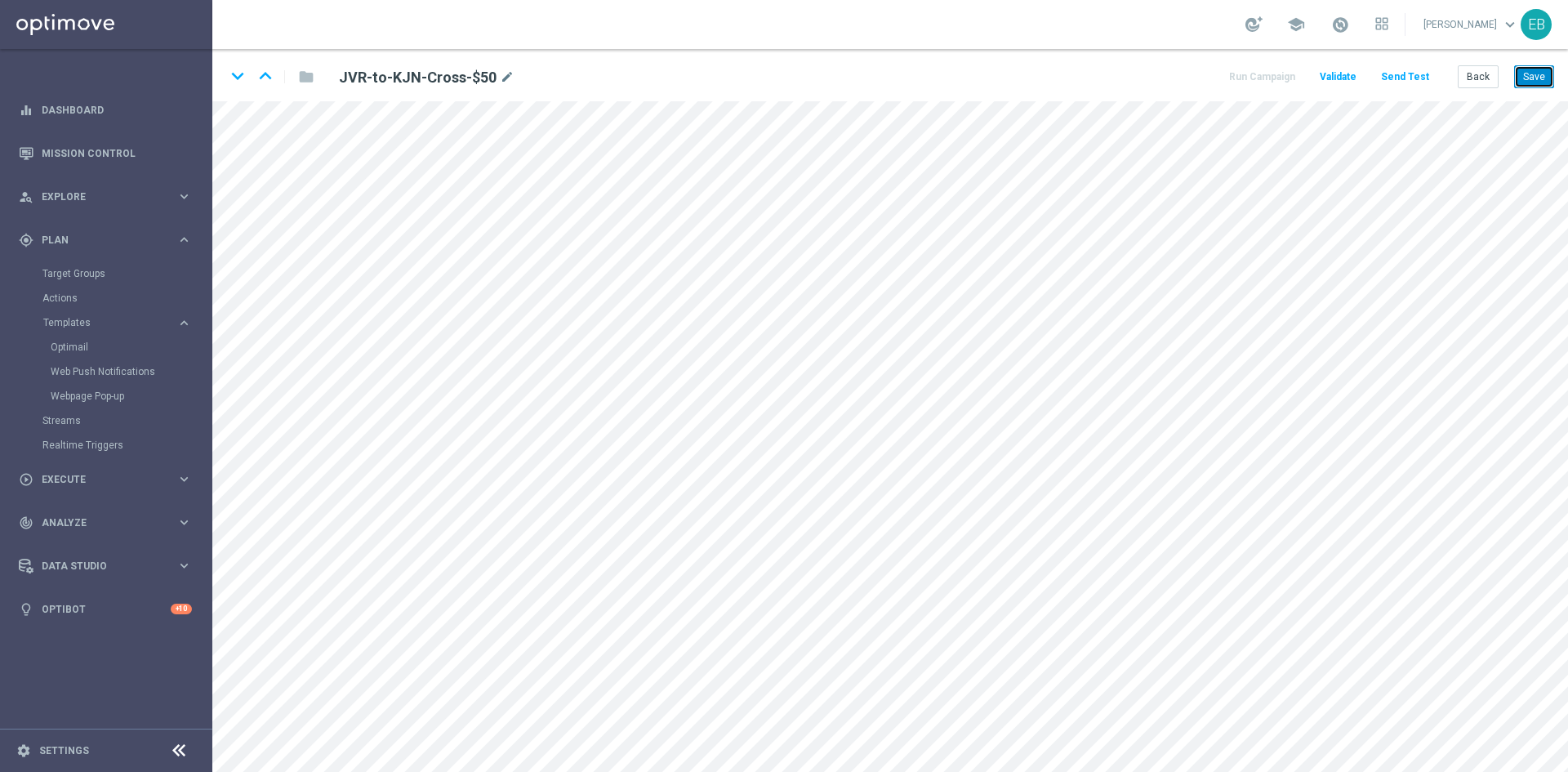
click at [1541, 80] on button "Save" at bounding box center [1534, 76] width 40 height 23
click at [1486, 85] on button "Back" at bounding box center [1479, 76] width 41 height 23
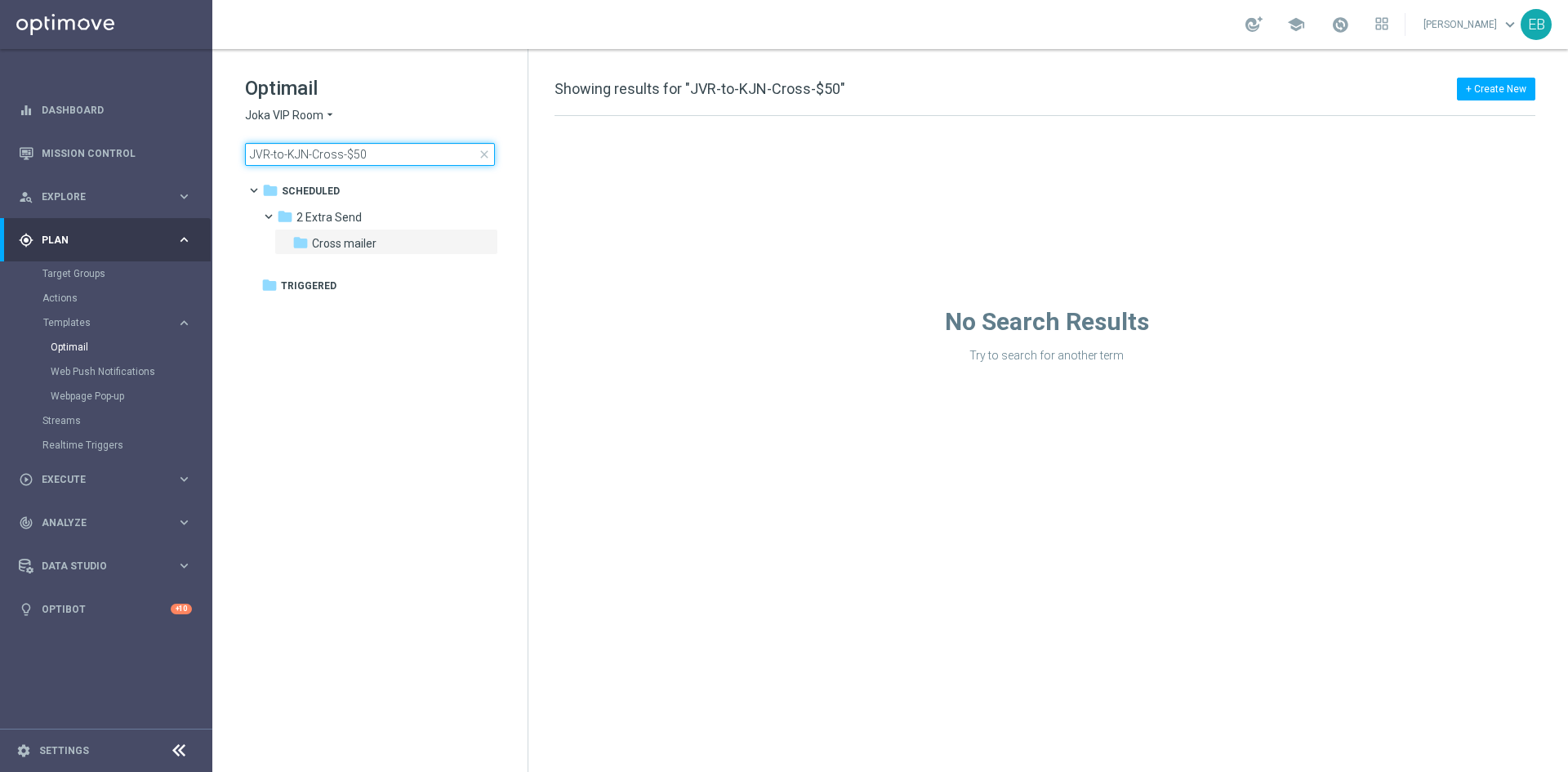
click at [373, 147] on input "JVR-to-KJN-Cross-$50" at bounding box center [370, 155] width 250 height 23
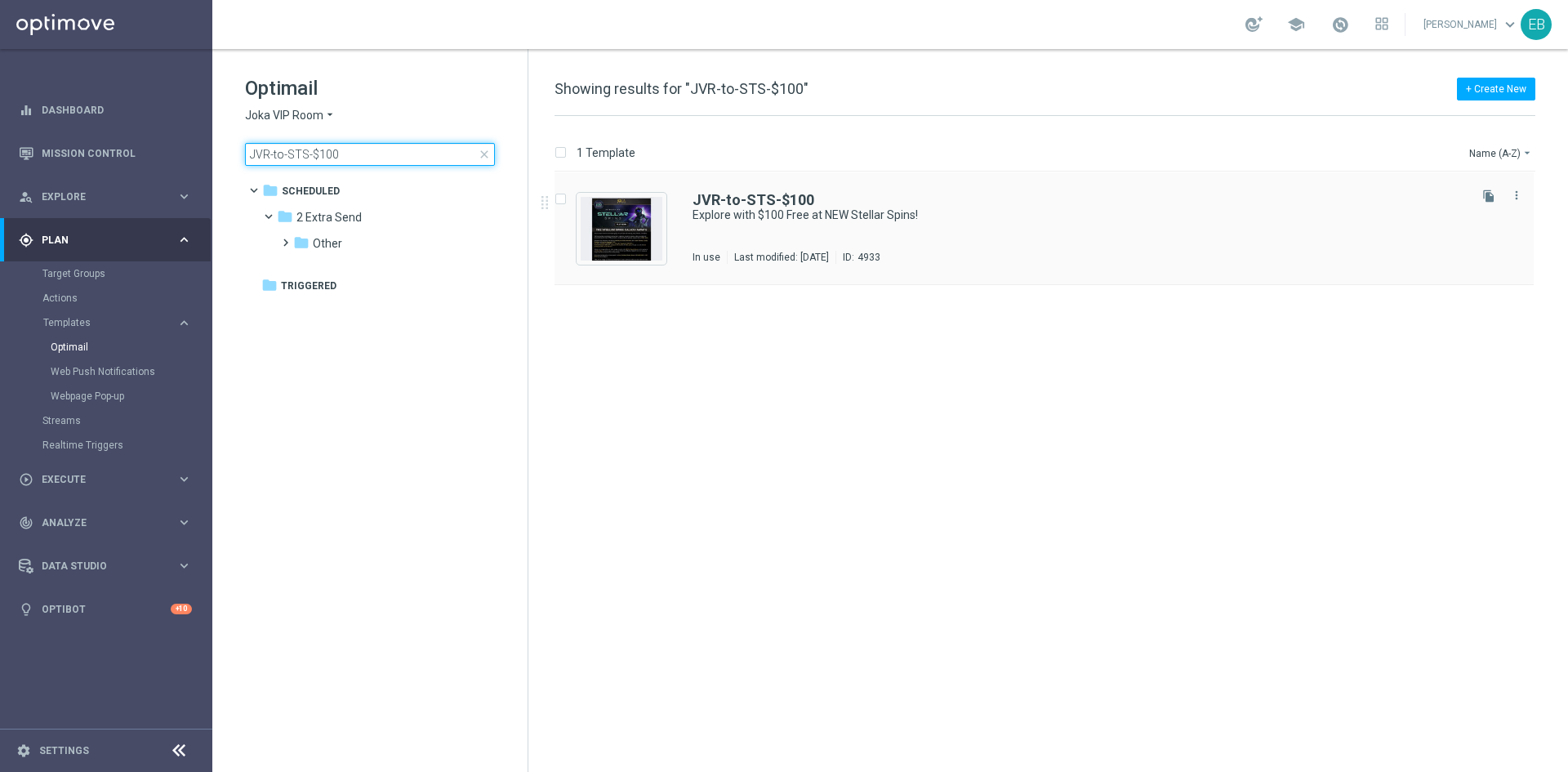
type input "JVR-to-STS-$100"
click at [1038, 199] on div "JVR-to-STS-$100" at bounding box center [1079, 200] width 773 height 15
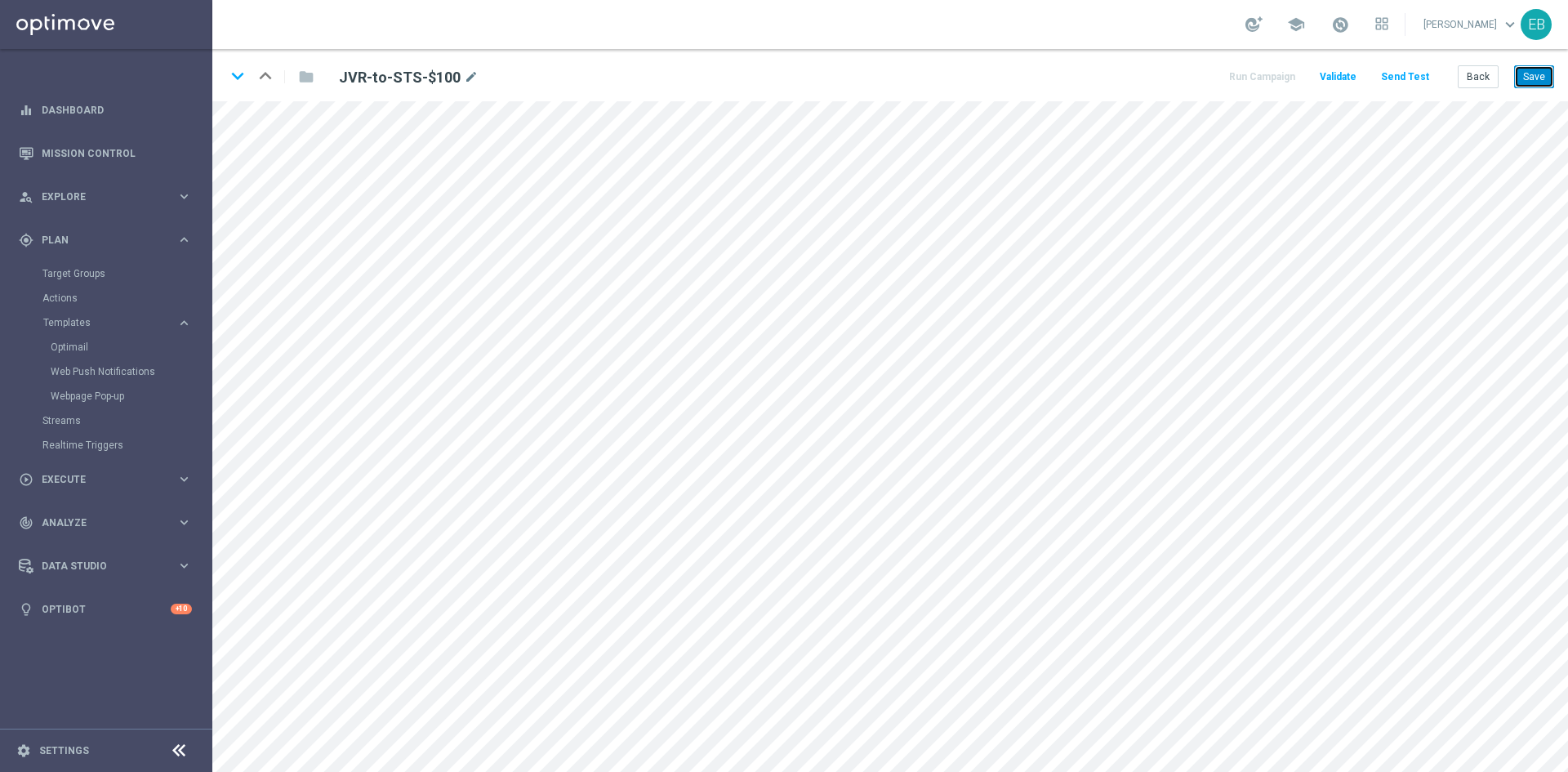
click at [1524, 72] on button "Save" at bounding box center [1534, 76] width 40 height 23
click at [1527, 81] on button "Save" at bounding box center [1534, 76] width 40 height 23
click at [1489, 81] on button "Back" at bounding box center [1479, 76] width 41 height 23
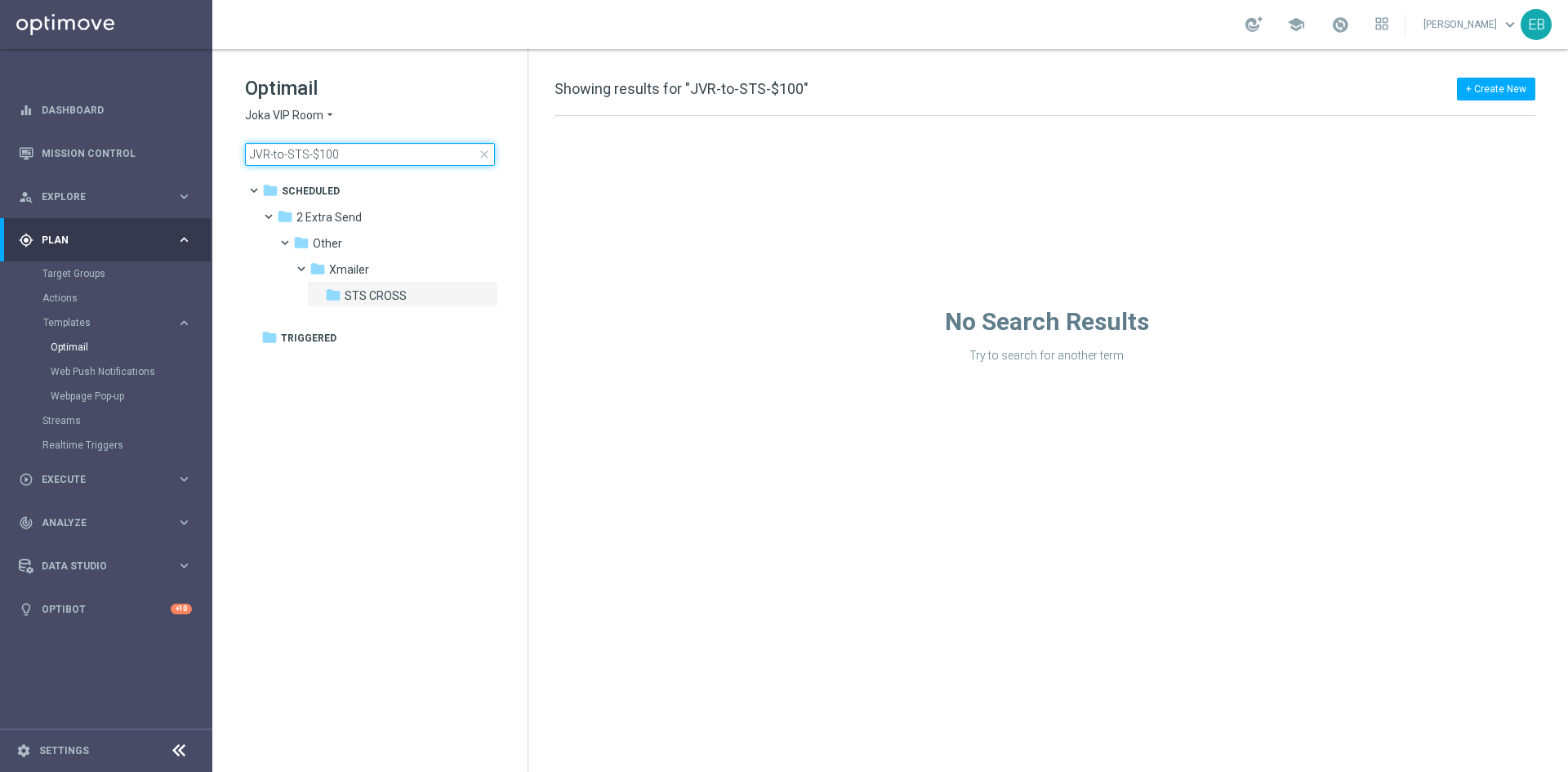
click at [344, 152] on input "JVR-to-STS-$100" at bounding box center [370, 155] width 250 height 23
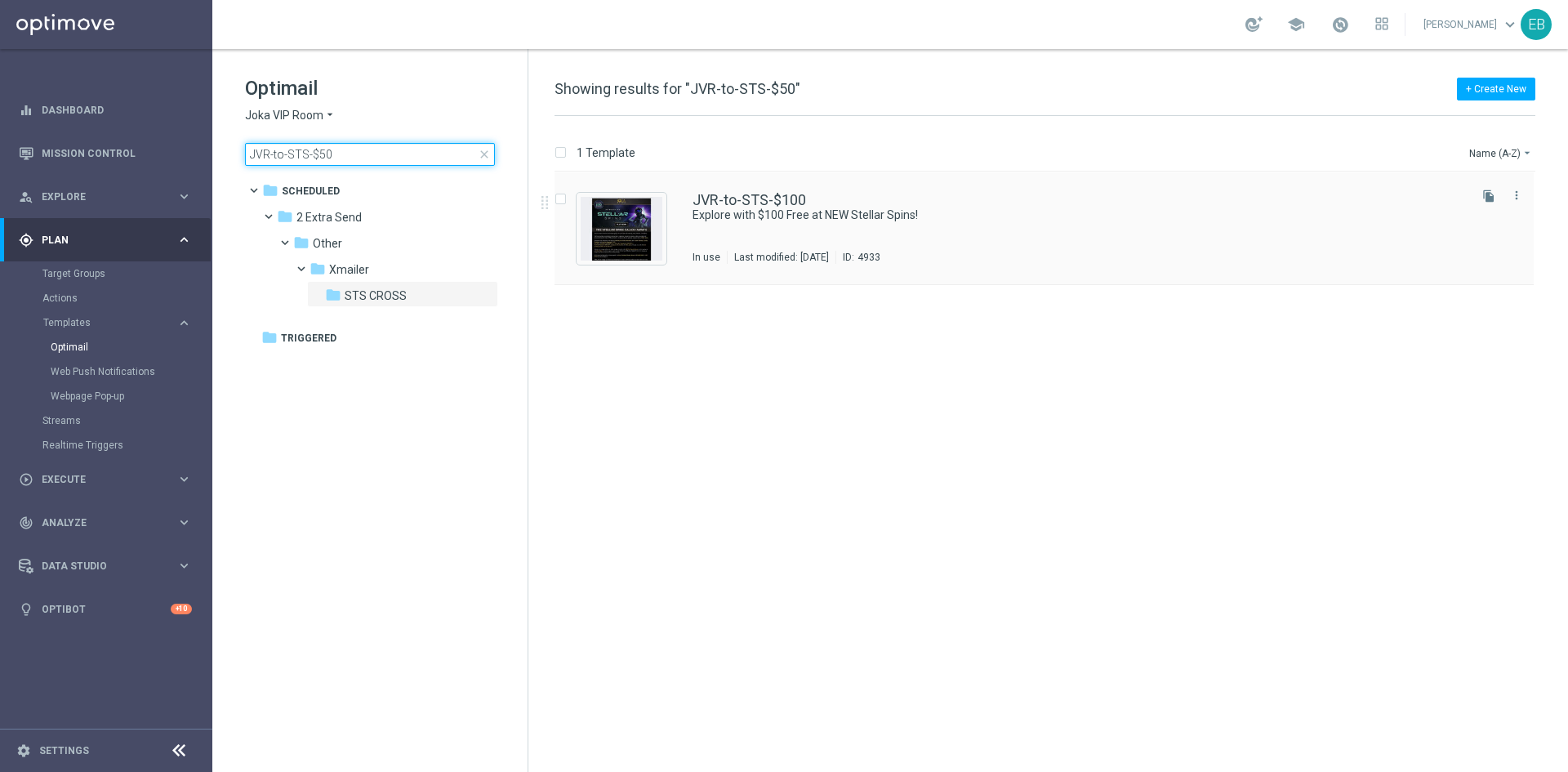
type input "JVR-to-STS-$50"
click at [1026, 206] on div "JVR-to-STS-$100" at bounding box center [1079, 200] width 773 height 15
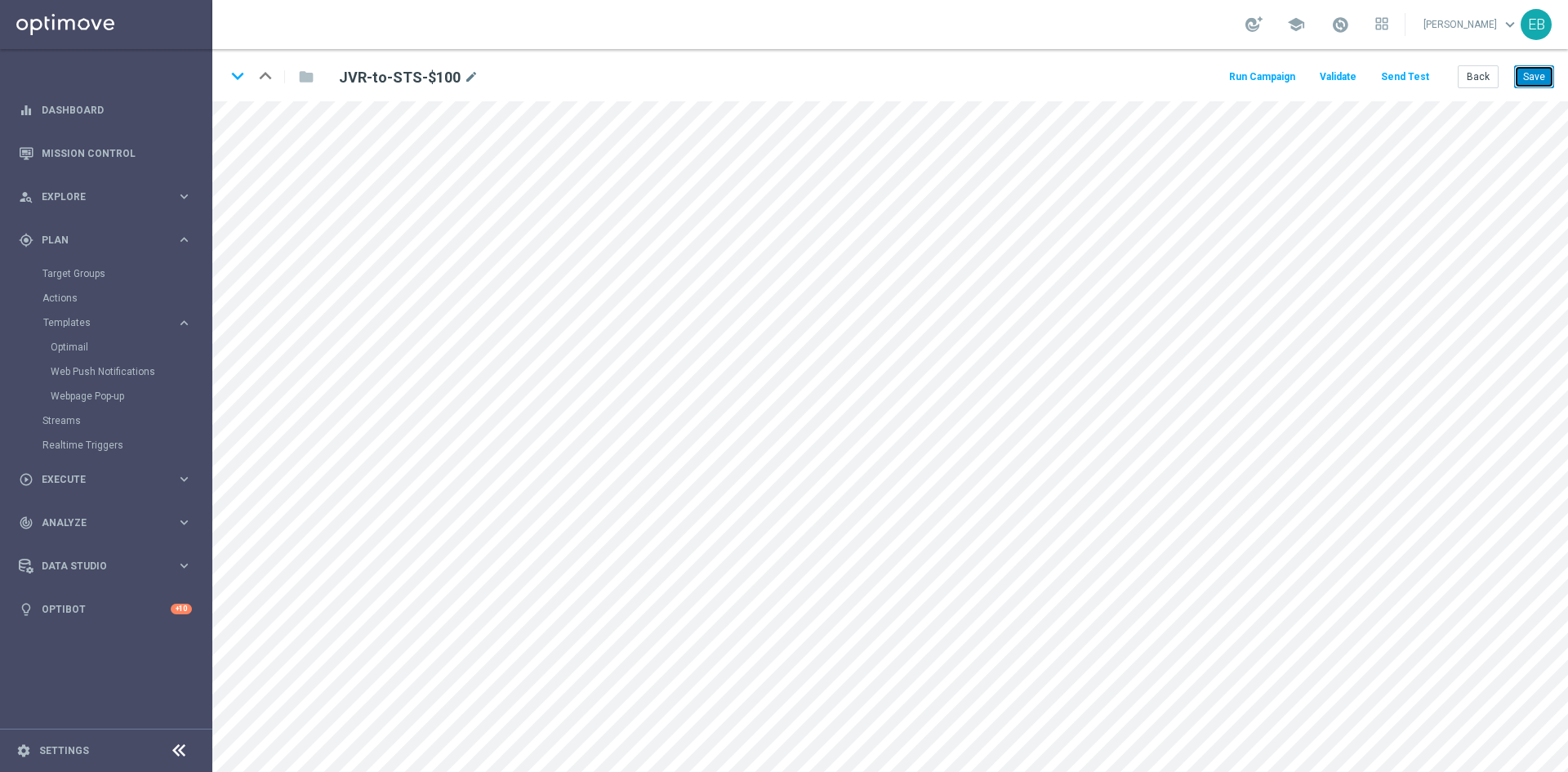
click at [1549, 81] on button "Save" at bounding box center [1534, 76] width 40 height 23
click at [1479, 75] on button "Back" at bounding box center [1479, 76] width 41 height 23
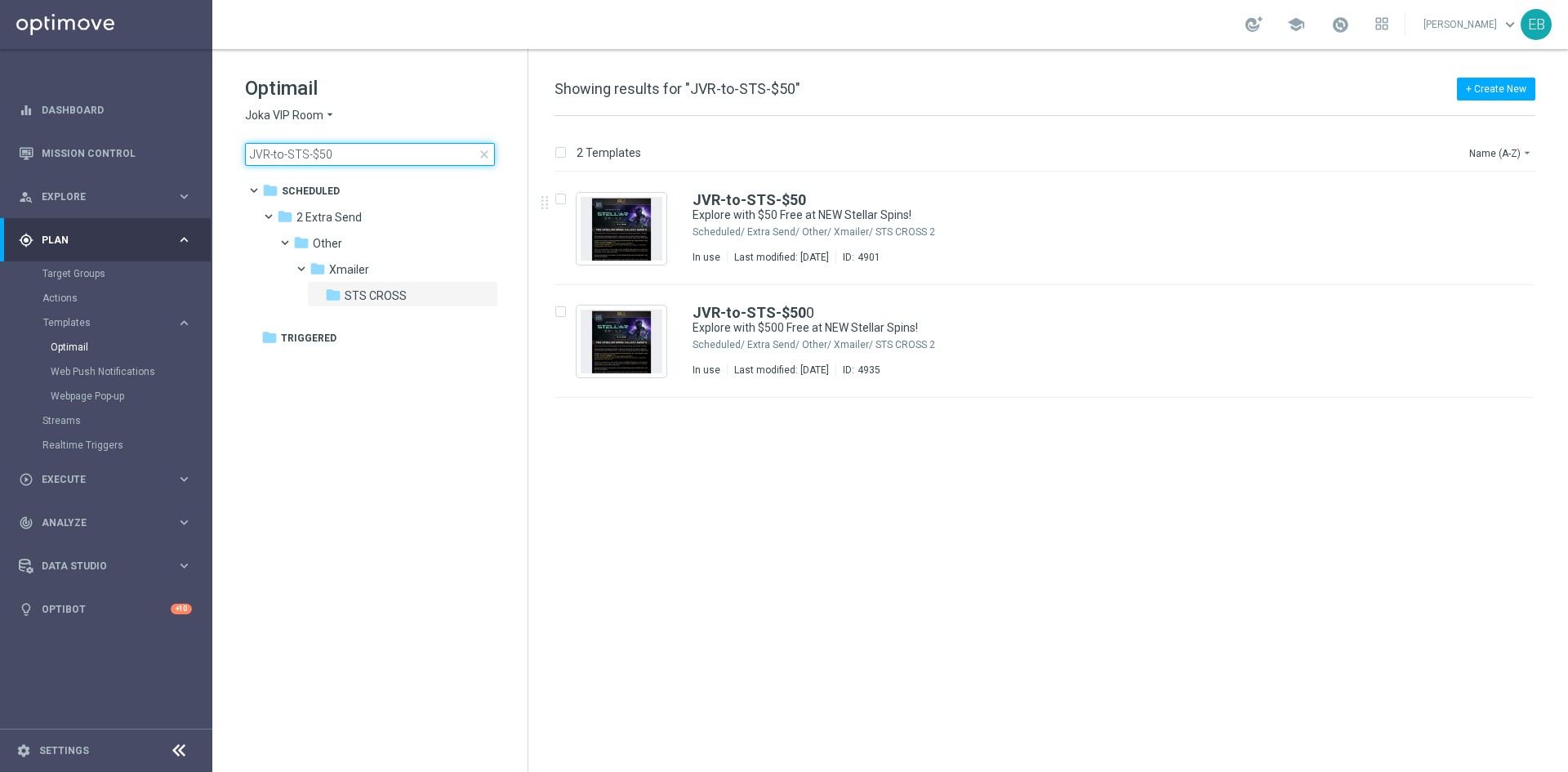
click at [363, 159] on input "JVR-to-STS-$50" at bounding box center [370, 155] width 250 height 23
click at [999, 189] on div "JVR-to-STS-$50 Explore with $50 Free at NEW Stellar Spins! Scheduled/ 2 Extra S…" at bounding box center [1044, 228] width 979 height 113
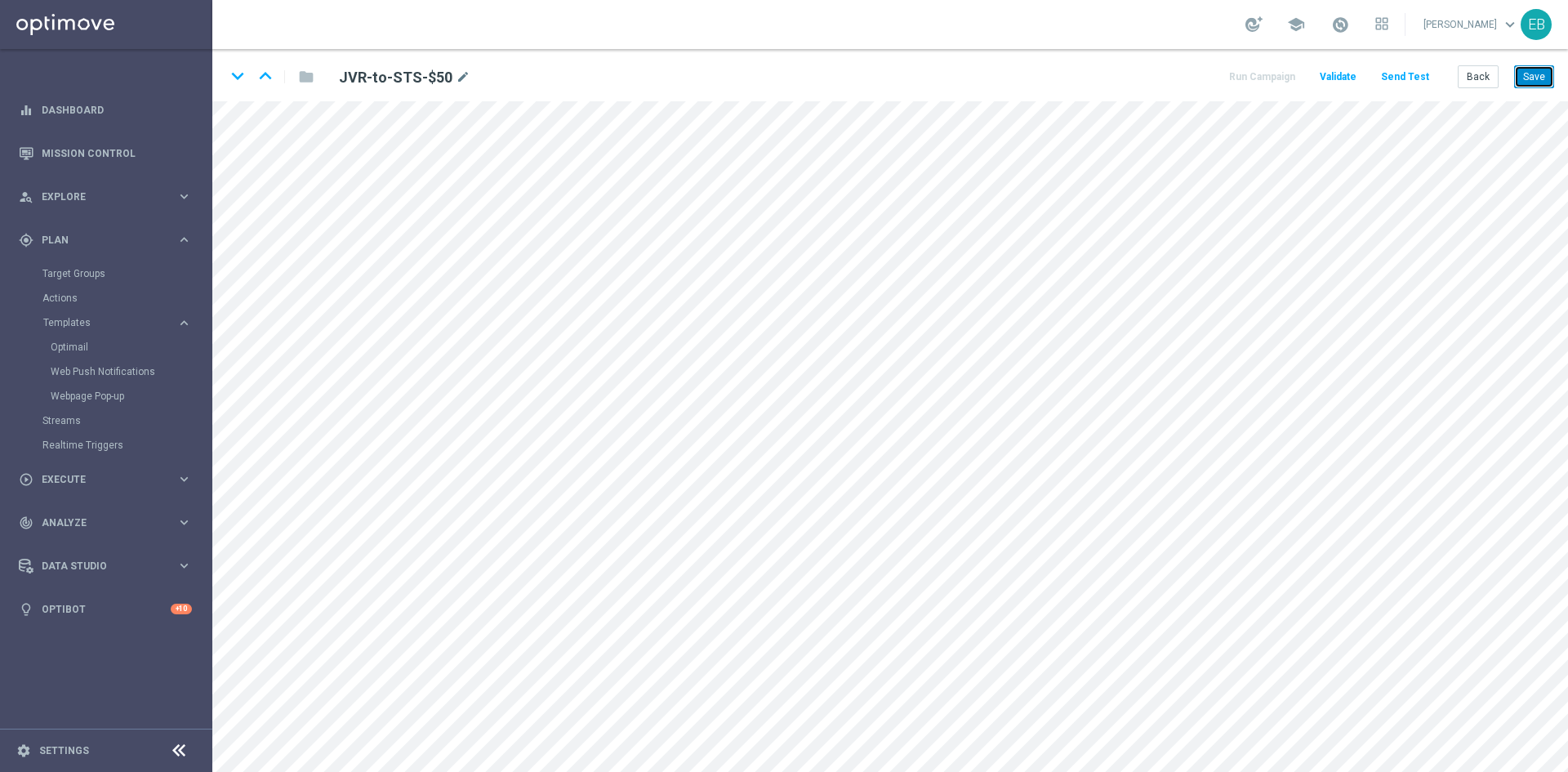
click at [1536, 75] on button "Save" at bounding box center [1534, 76] width 40 height 23
click at [1549, 63] on div "keyboard_arrow_down keyboard_arrow_up folder JVR-to-STS-$50 mode_edit Run Campa…" at bounding box center [890, 75] width 1356 height 52
click at [1536, 63] on div "keyboard_arrow_down keyboard_arrow_up folder JVR-to-STS-$50 mode_edit Run Campa…" at bounding box center [890, 75] width 1356 height 52
click at [1525, 71] on button "Save" at bounding box center [1534, 76] width 40 height 23
click at [1548, 77] on button "Save" at bounding box center [1534, 76] width 40 height 23
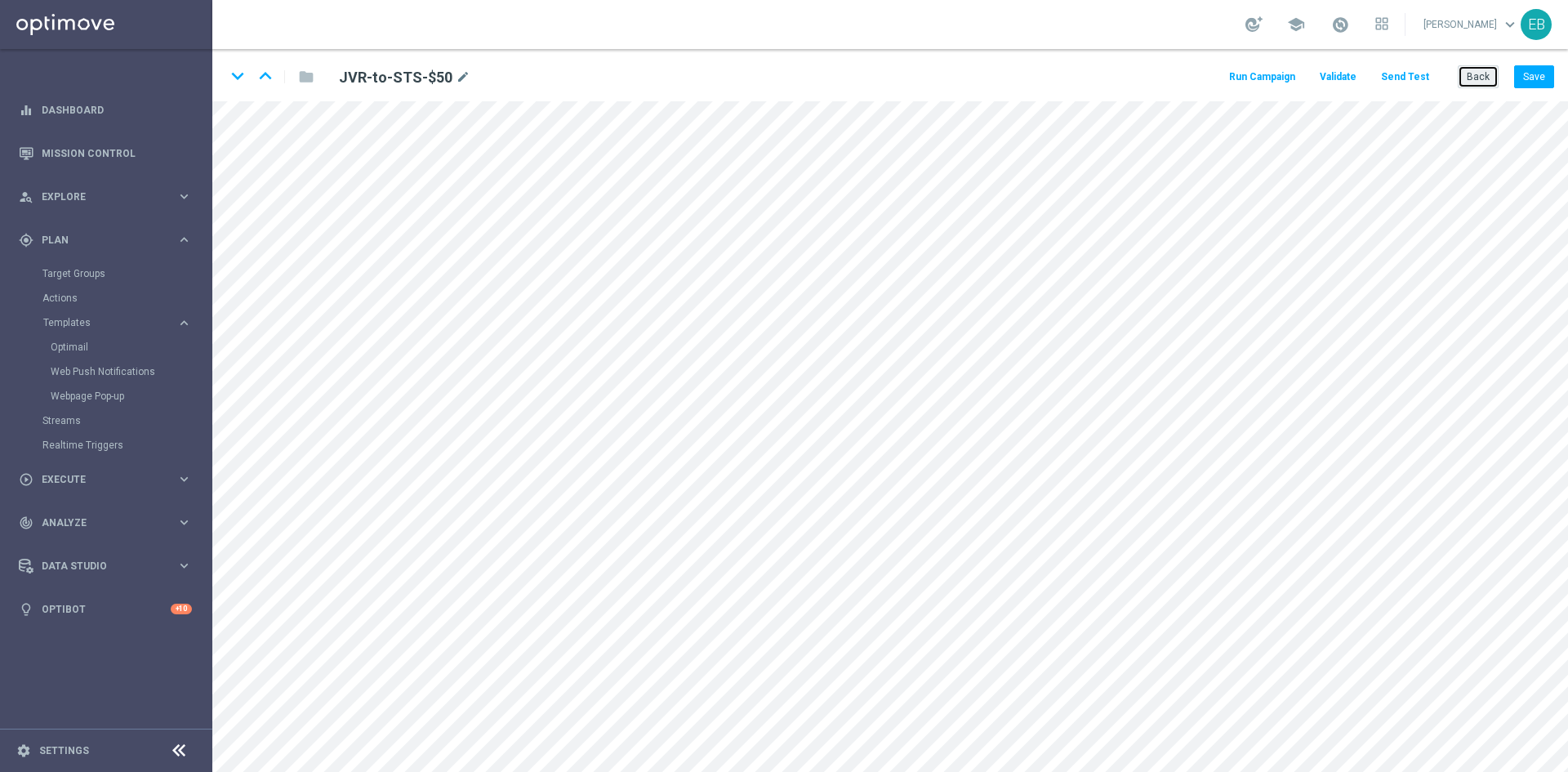
drag, startPoint x: 1470, startPoint y: 73, endPoint x: 1449, endPoint y: 73, distance: 21.0
click at [1469, 73] on button "Back" at bounding box center [1479, 76] width 41 height 23
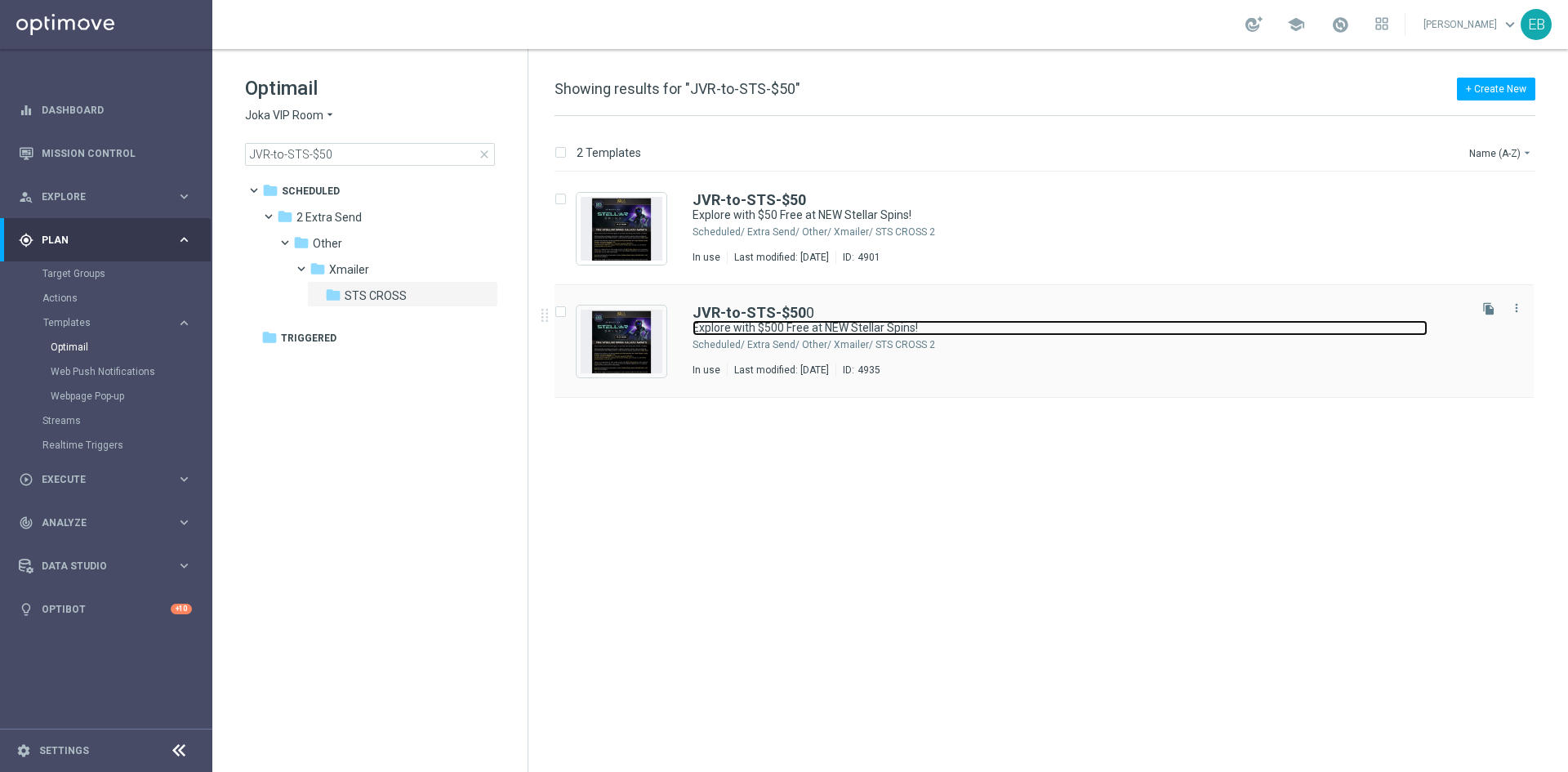
click at [1039, 331] on link "Explore with $500 Free at NEW Stellar Spins!" at bounding box center [1060, 328] width 735 height 16
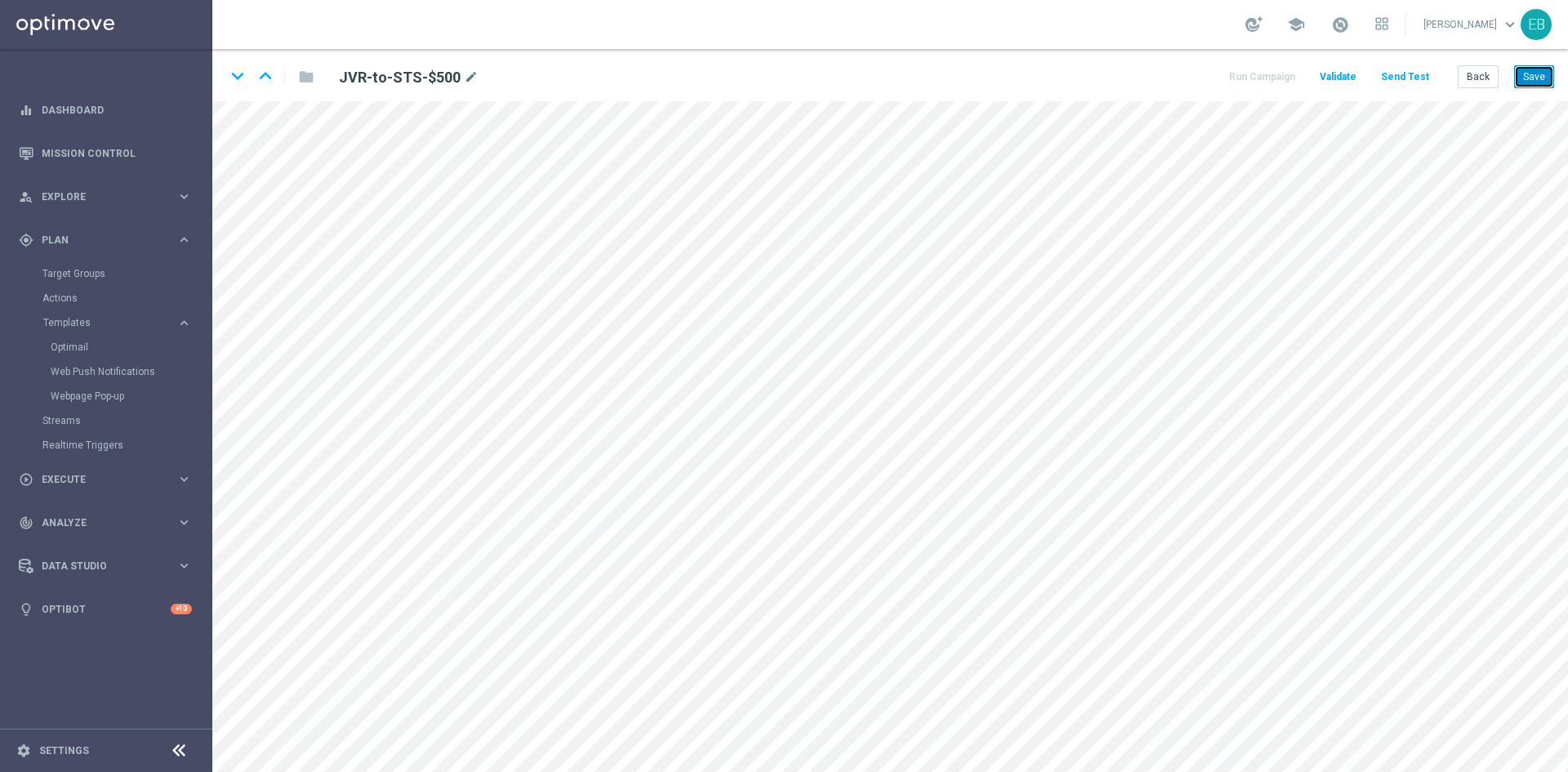
click at [1535, 79] on button "Save" at bounding box center [1534, 76] width 40 height 23
click at [1525, 70] on button "Save" at bounding box center [1534, 76] width 40 height 23
click at [1475, 77] on button "Back" at bounding box center [1479, 76] width 41 height 23
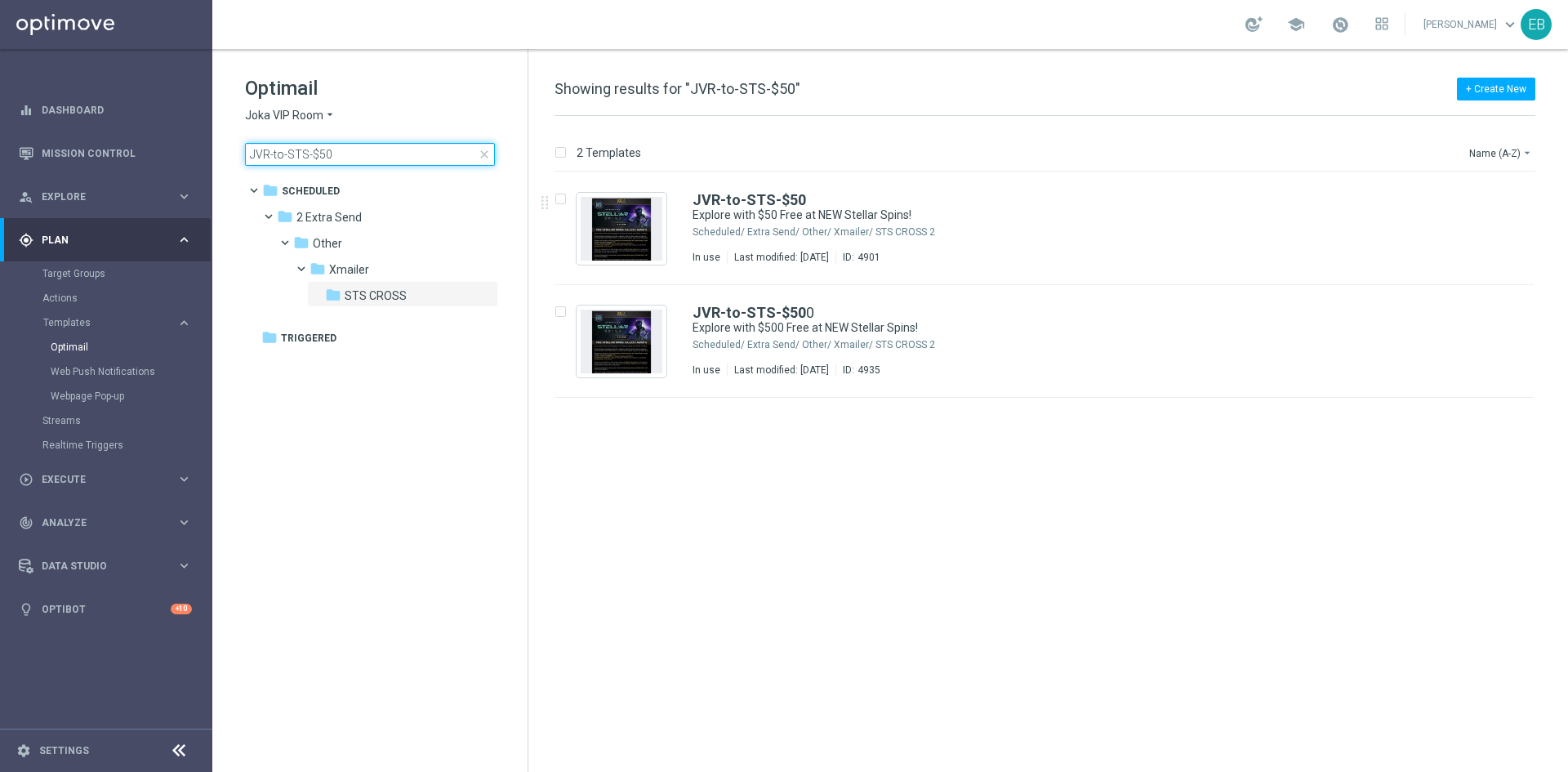
click at [377, 156] on input "JVR-to-STS-$50" at bounding box center [370, 155] width 250 height 23
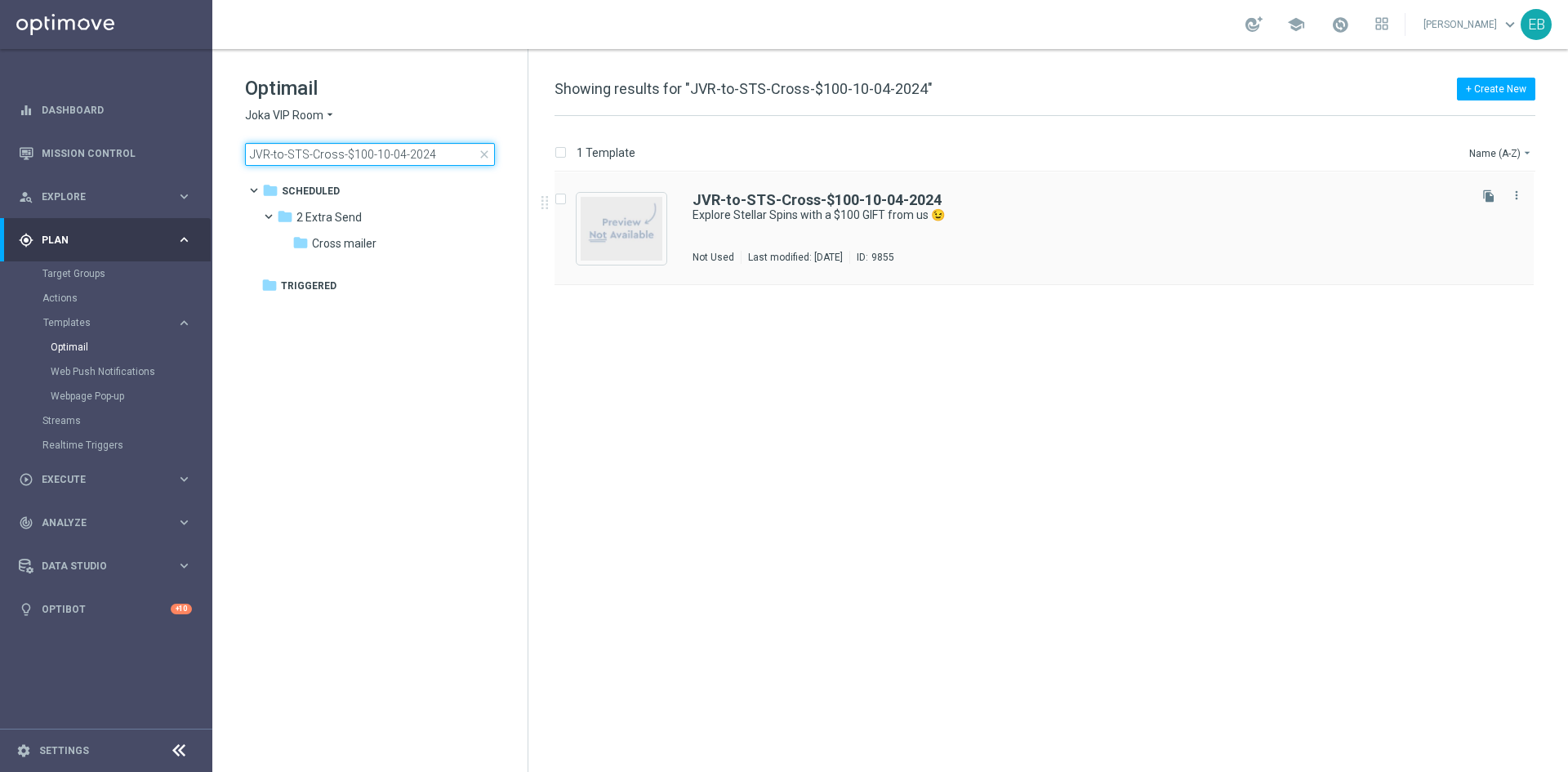
type input "JVR-to-STS-Cross-$100-10-04-2024"
click at [1102, 233] on div "JVR-to-STS-Cross-$100-10-04-2024 Explore Stellar Spins with a $100 GIFT from us…" at bounding box center [1079, 228] width 773 height 71
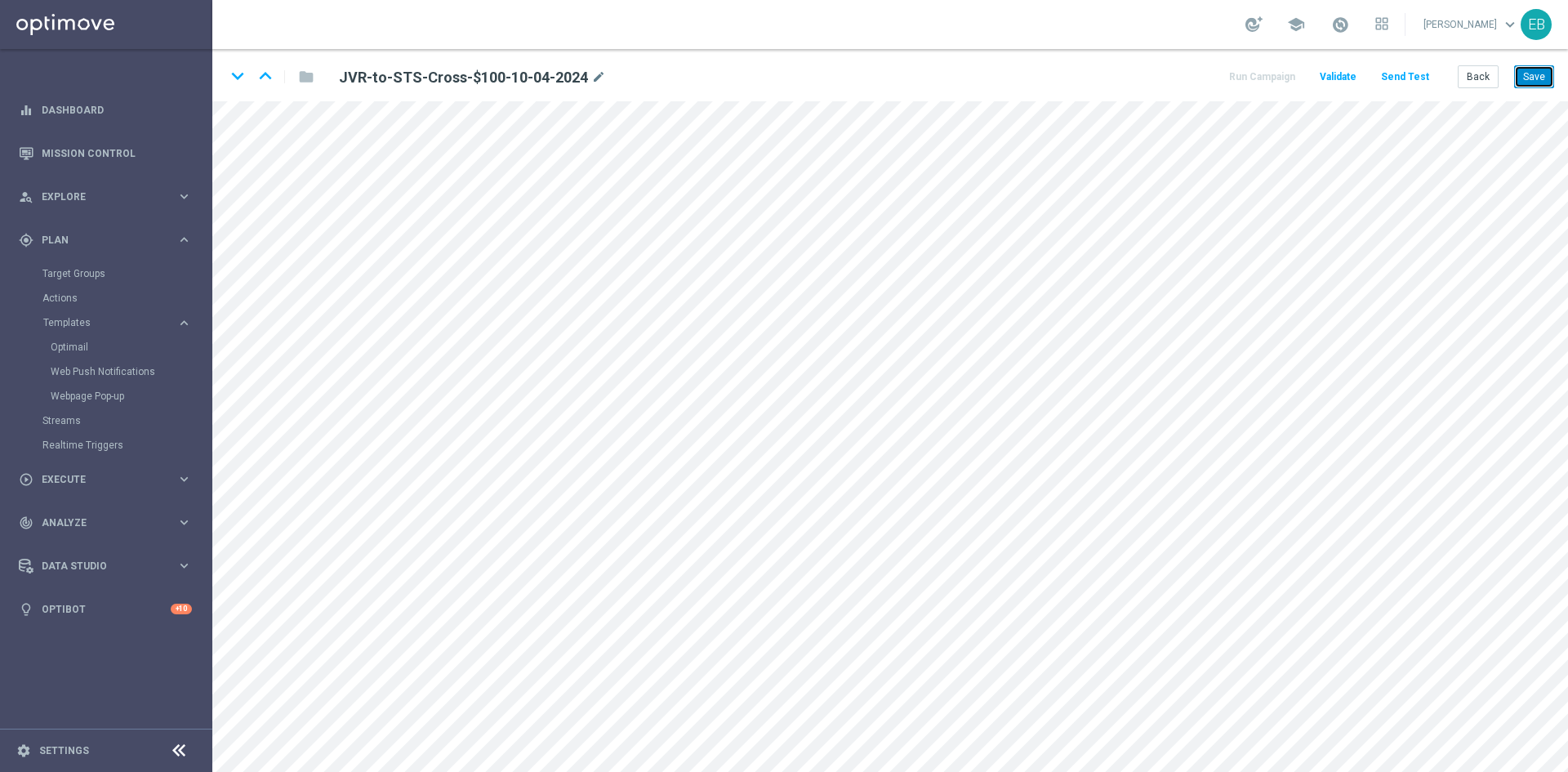
click at [1527, 80] on button "Save" at bounding box center [1534, 76] width 40 height 23
click at [1551, 73] on button "Save" at bounding box center [1534, 76] width 40 height 23
click at [1472, 85] on button "Back" at bounding box center [1479, 76] width 41 height 23
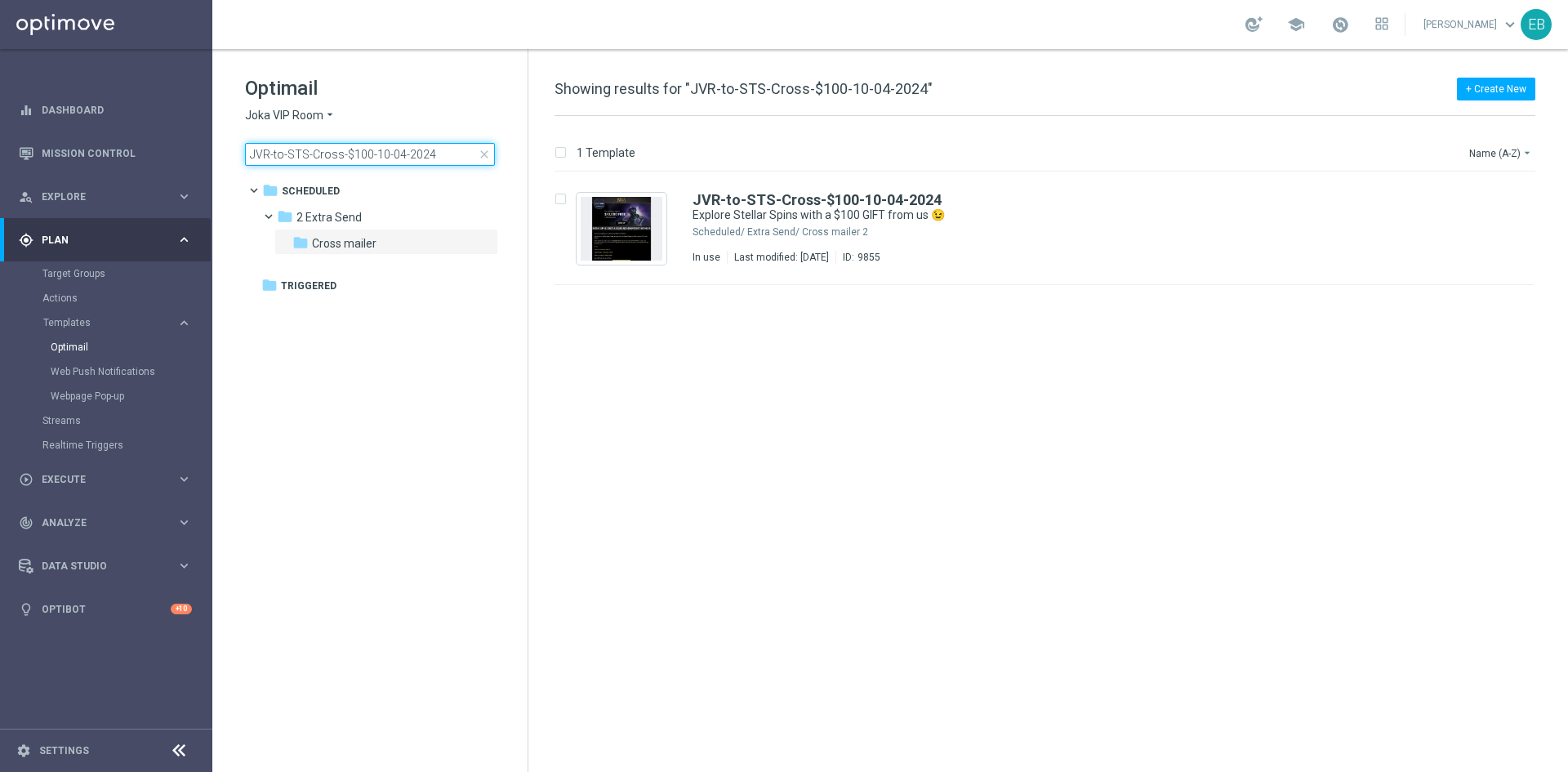
click at [438, 151] on input "JVR-to-STS-Cross-$100-10-04-2024" at bounding box center [370, 155] width 250 height 23
type input "JVR-to-STS-Cross-$200-10-04-2024"
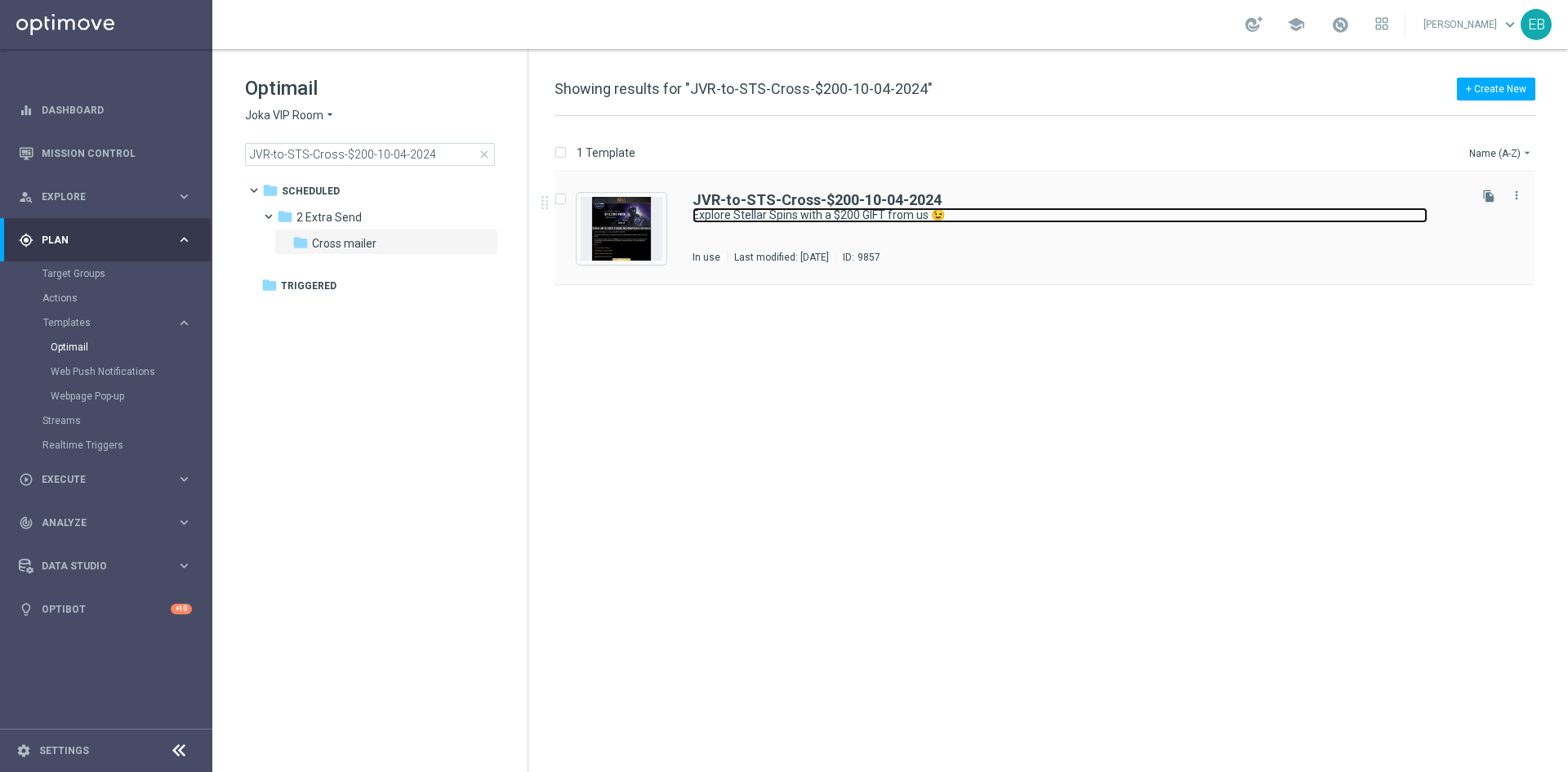
click at [1013, 209] on link "Explore Stellar Spins with a $200 GIFT from us 😉" at bounding box center [1060, 215] width 735 height 16
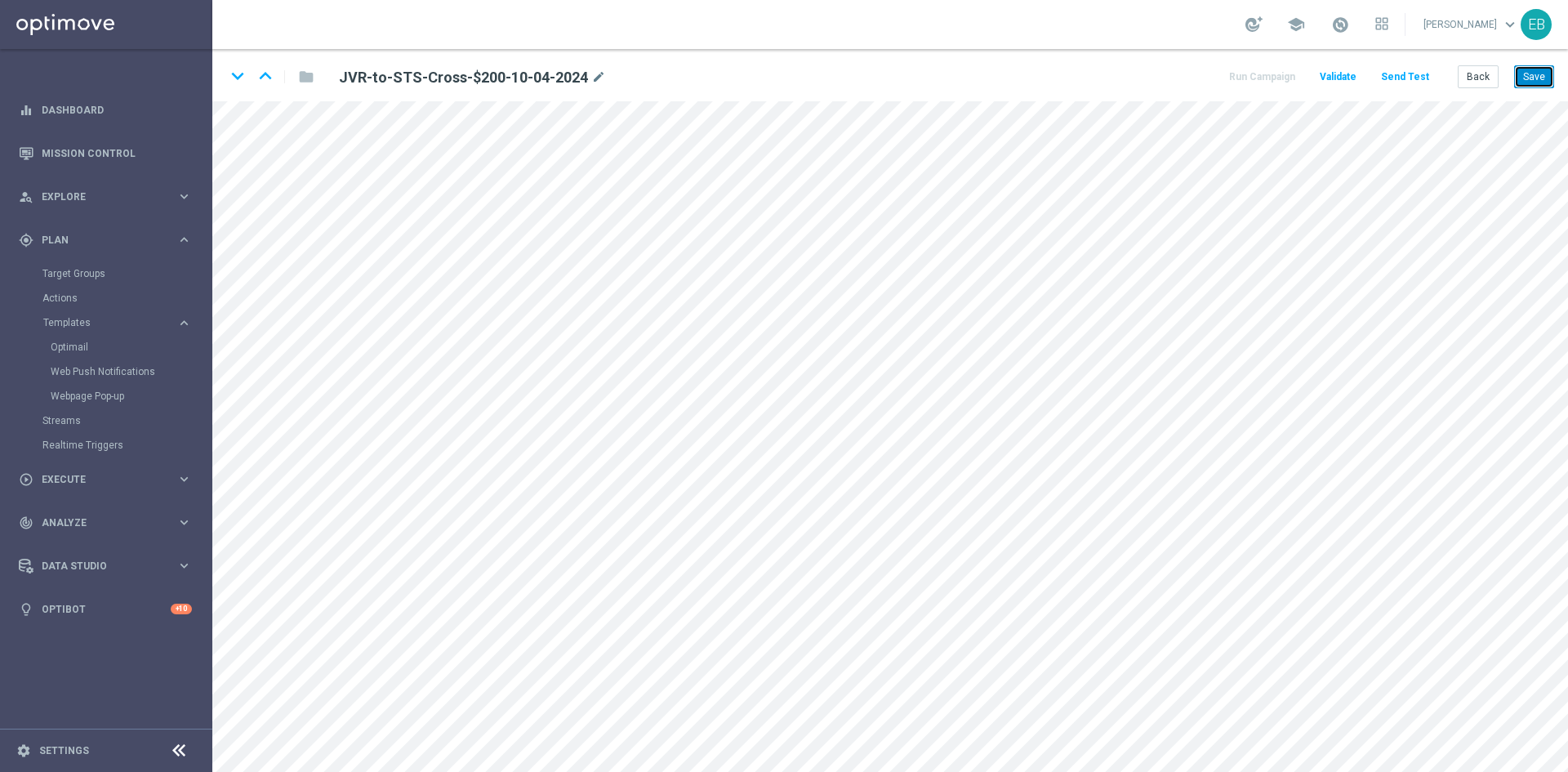
click at [1527, 77] on button "Save" at bounding box center [1534, 76] width 40 height 23
click at [1473, 80] on button "Back" at bounding box center [1479, 76] width 41 height 23
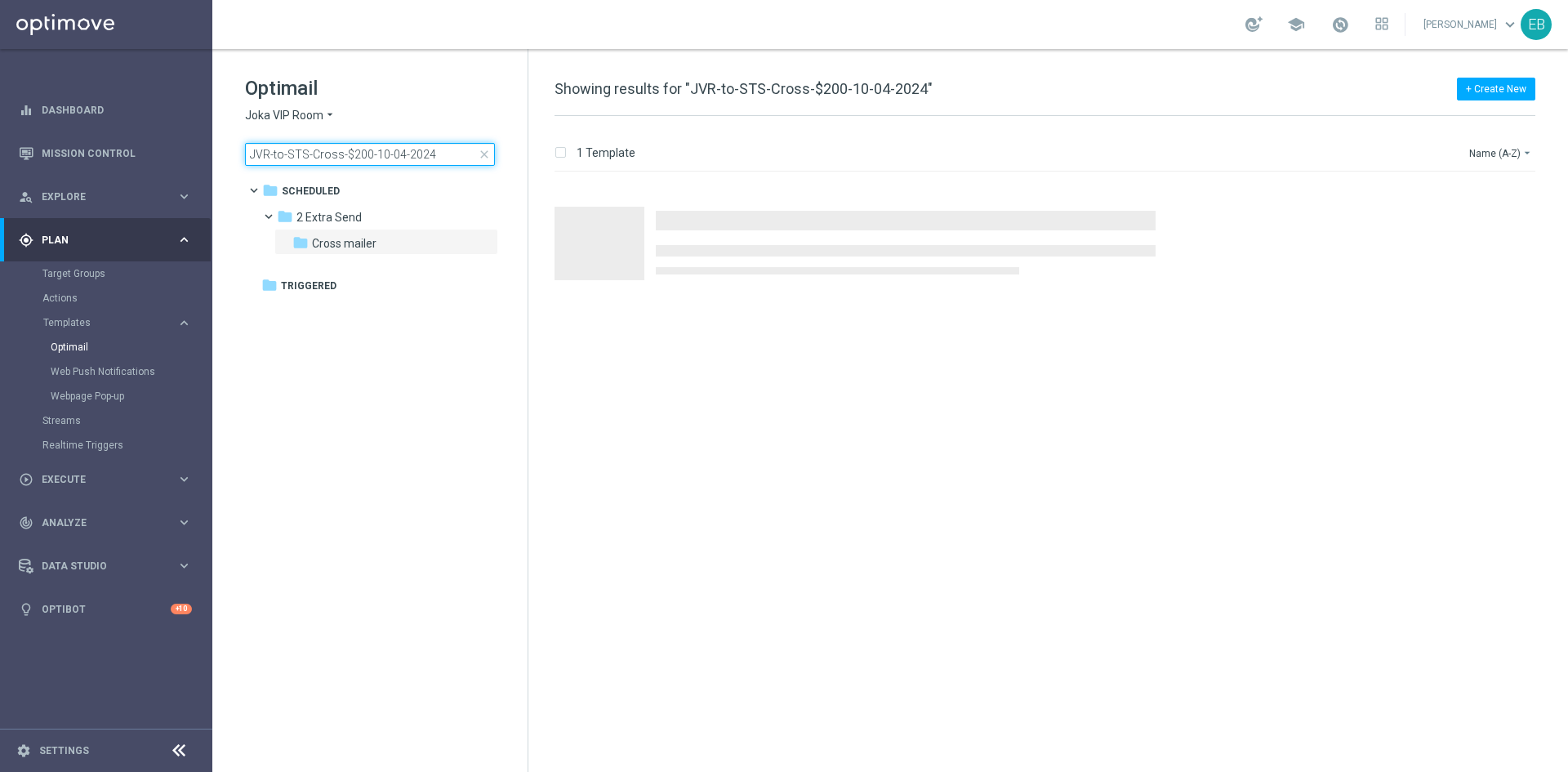
click at [452, 152] on input "JVR-to-STS-Cross-$200-10-04-2024" at bounding box center [370, 155] width 250 height 23
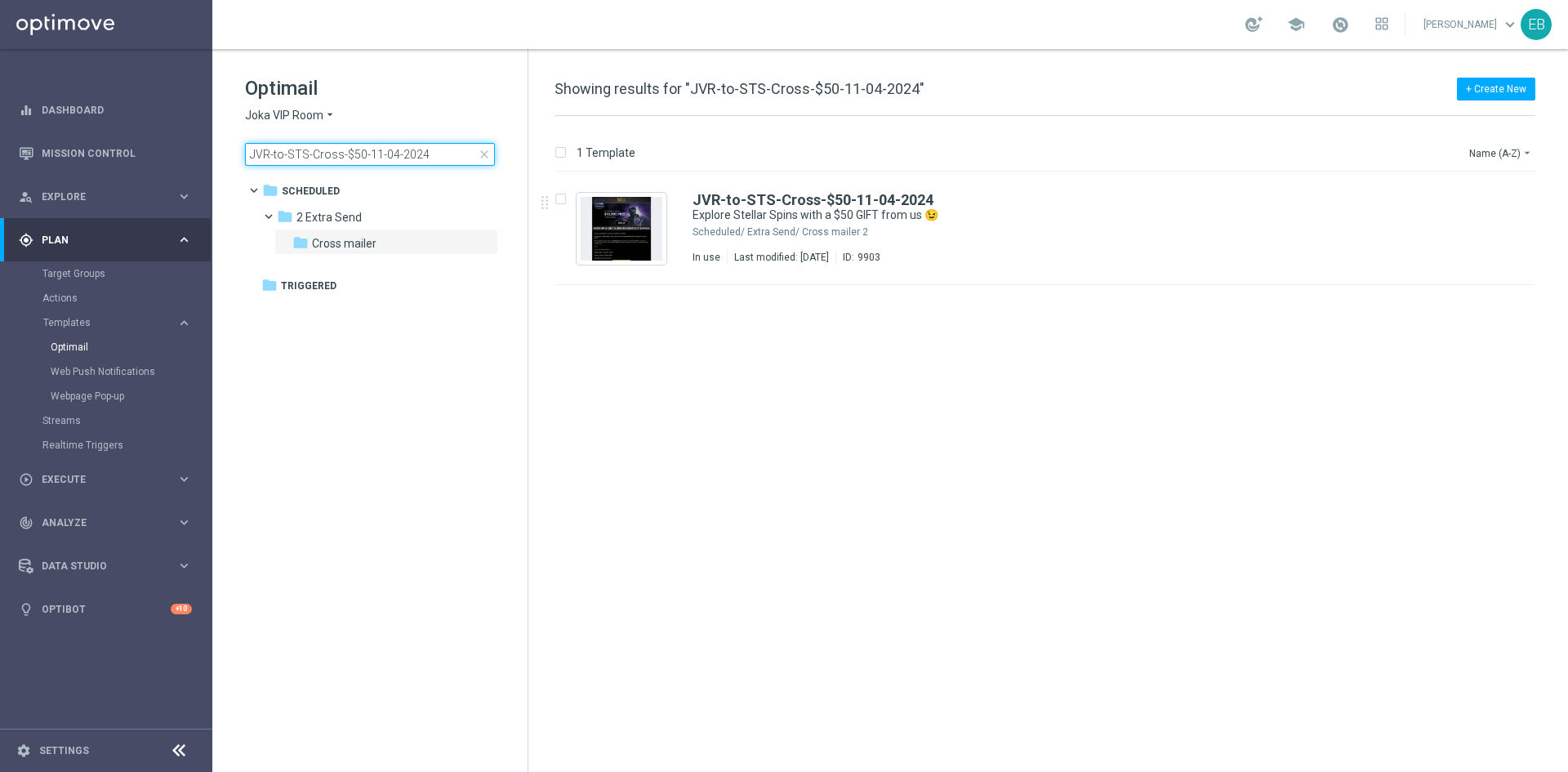
type input "JVR-to-STS-Cross-$50-11-04-2024"
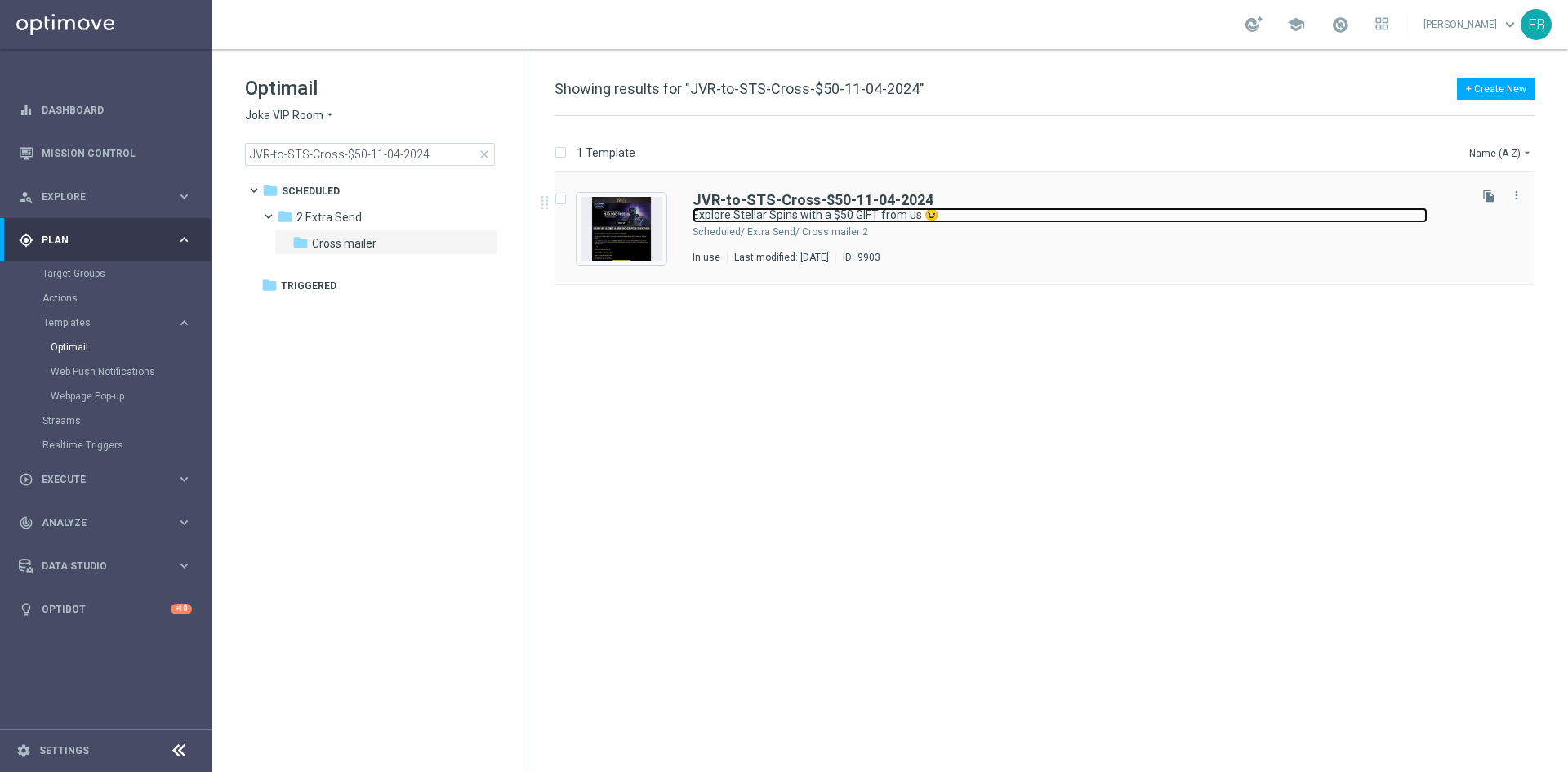
click at [1027, 218] on link "Explore Stellar Spins with a $50 GIFT from us 😉" at bounding box center [1060, 215] width 735 height 16
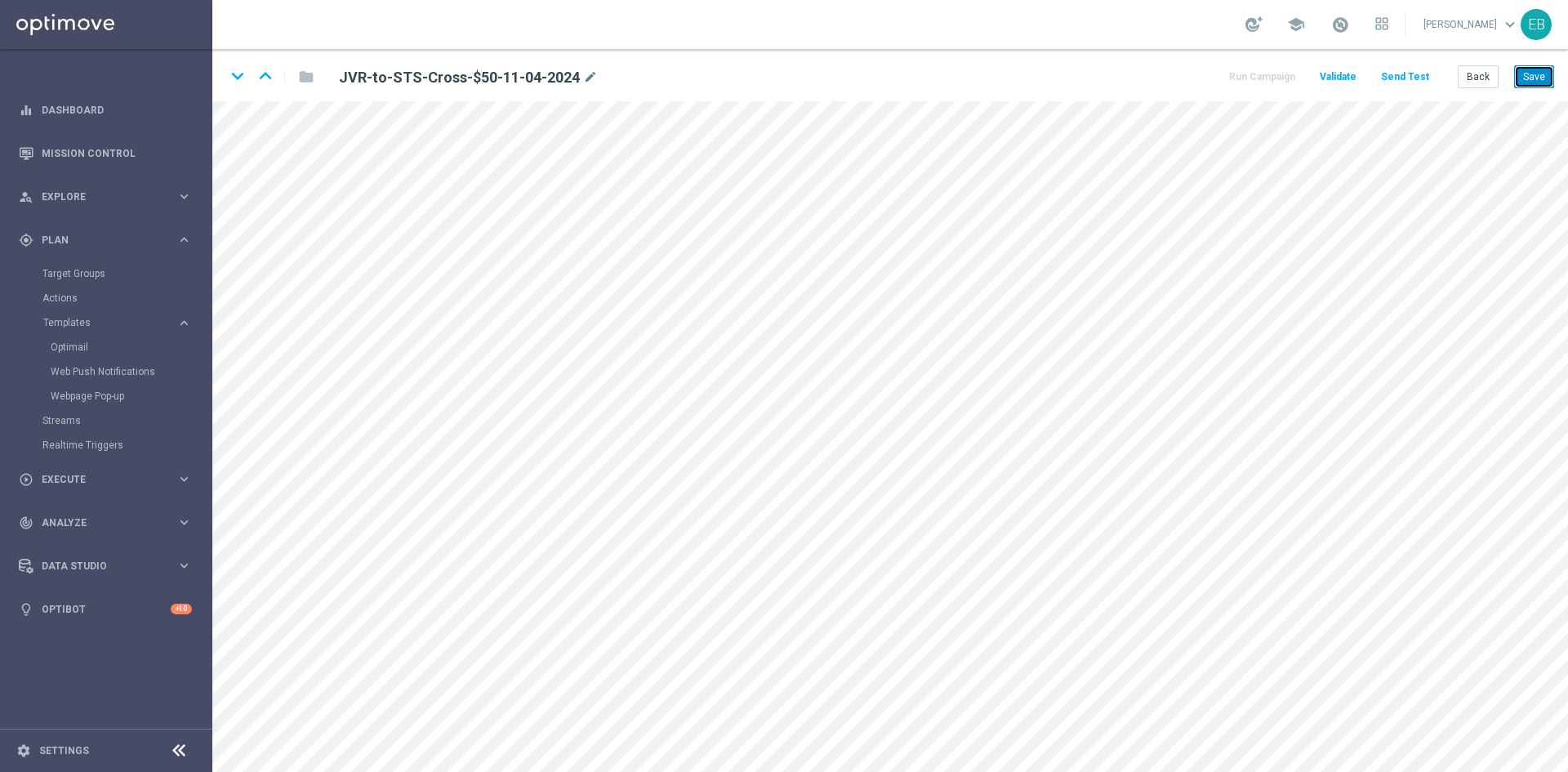
click at [1531, 77] on button "Save" at bounding box center [1534, 76] width 40 height 23
click at [1525, 69] on button "Save" at bounding box center [1534, 76] width 40 height 23
click at [1542, 71] on button "Save" at bounding box center [1534, 76] width 40 height 23
click at [1465, 78] on button "Back" at bounding box center [1479, 76] width 41 height 23
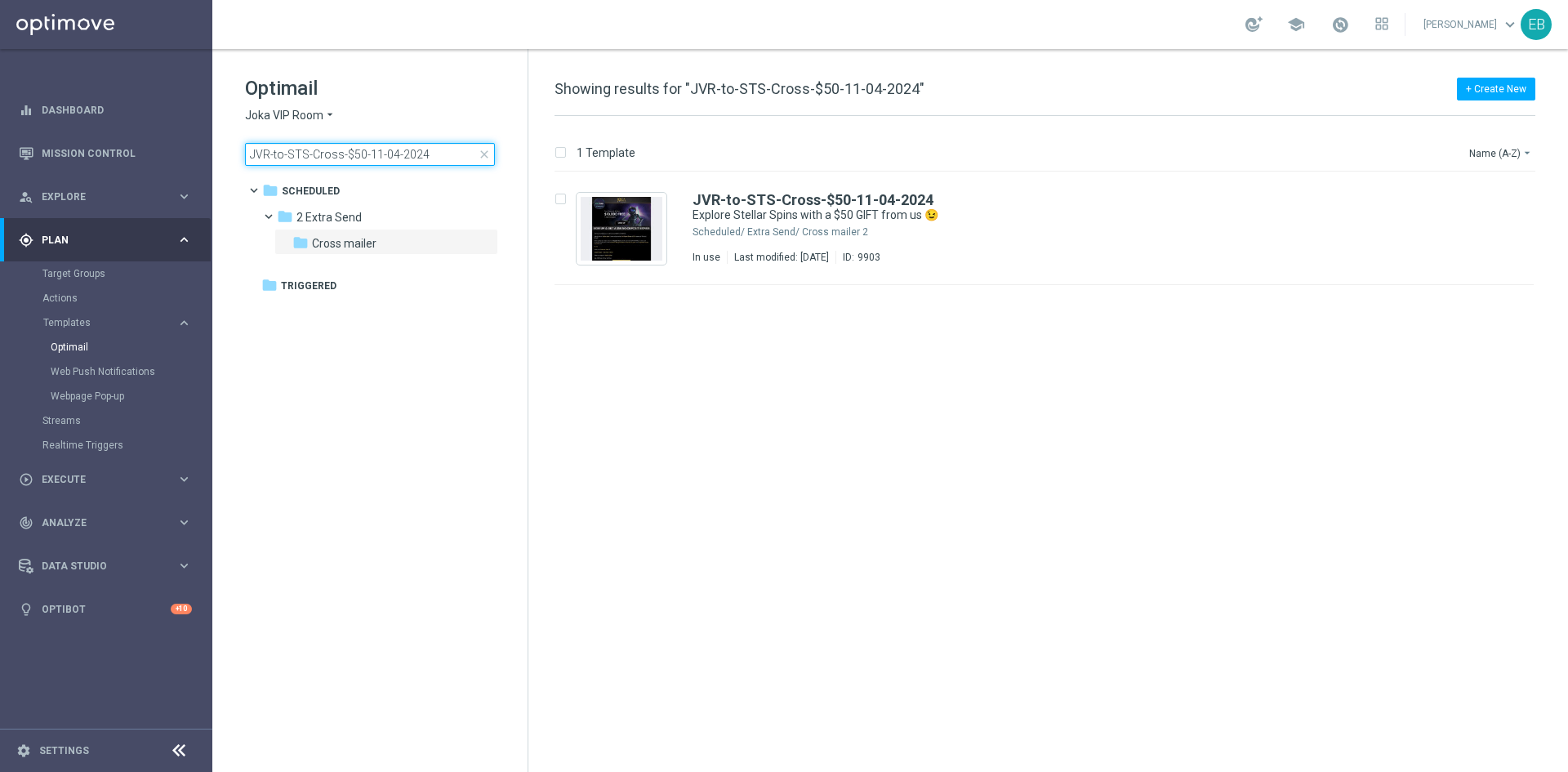
click at [428, 155] on input "JVR-to-STS-Cross-$50-11-04-2024" at bounding box center [370, 155] width 250 height 23
type input "JVR-to-WWN-Cross-$100"
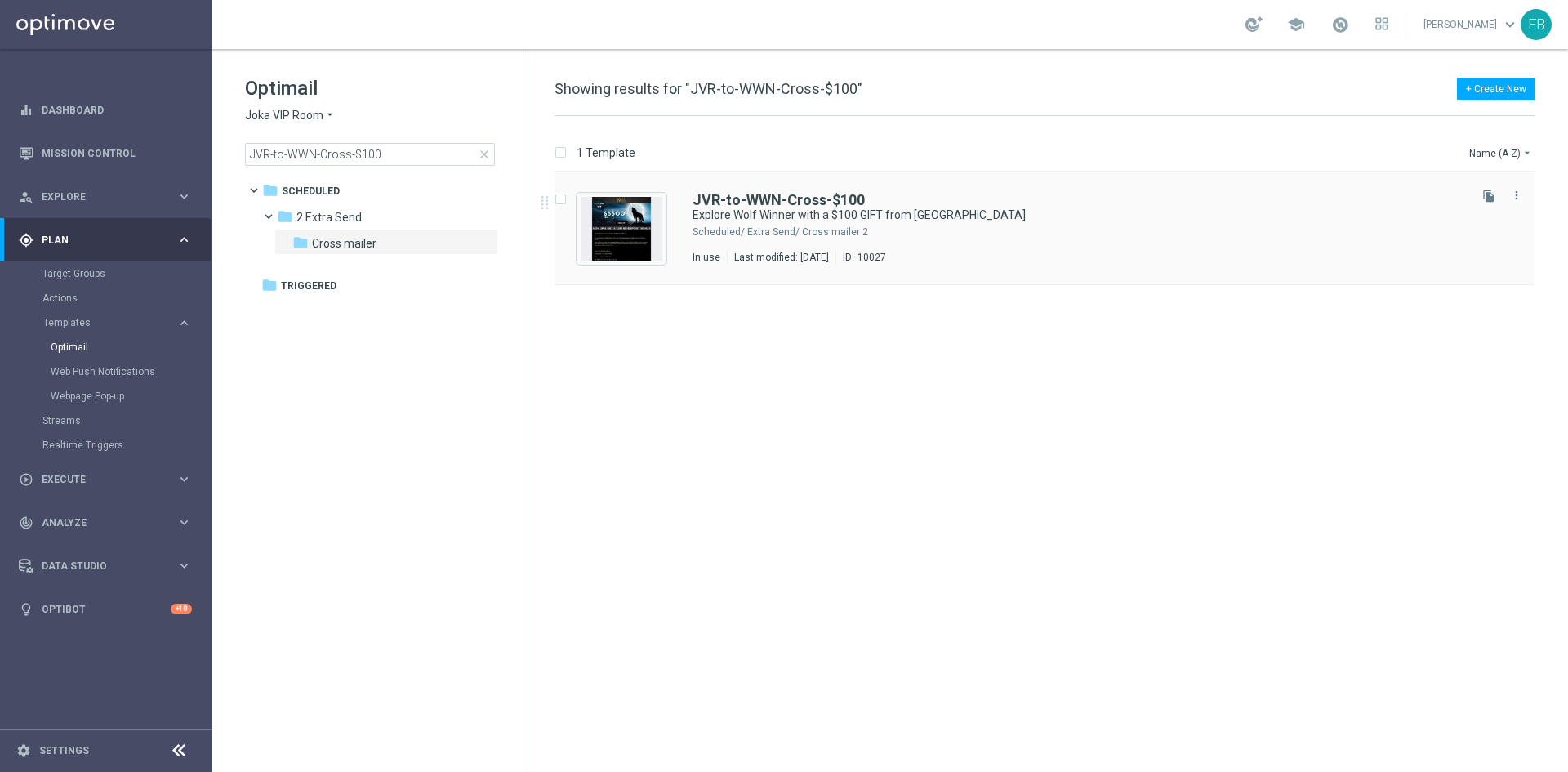
click at [1132, 224] on div "JVR-to-WWN-Cross-$100 Explore Wolf Winner with a $100 GIFT from us Scheduled/ 2…" at bounding box center [1079, 228] width 773 height 71
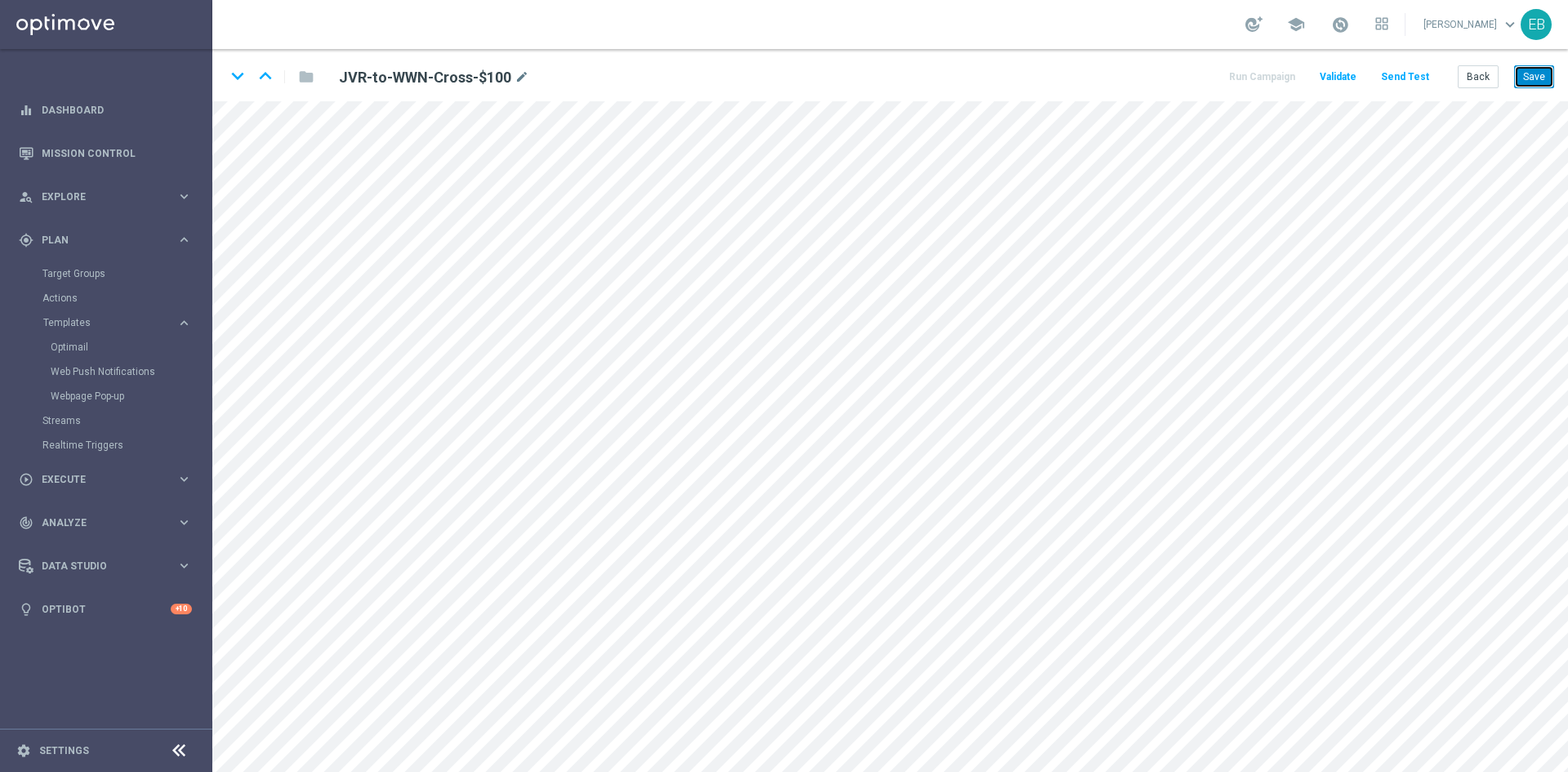
click at [1538, 76] on button "Save" at bounding box center [1534, 76] width 40 height 23
click at [1534, 75] on button "Save" at bounding box center [1534, 76] width 40 height 23
click at [1487, 76] on button "Back" at bounding box center [1479, 76] width 41 height 23
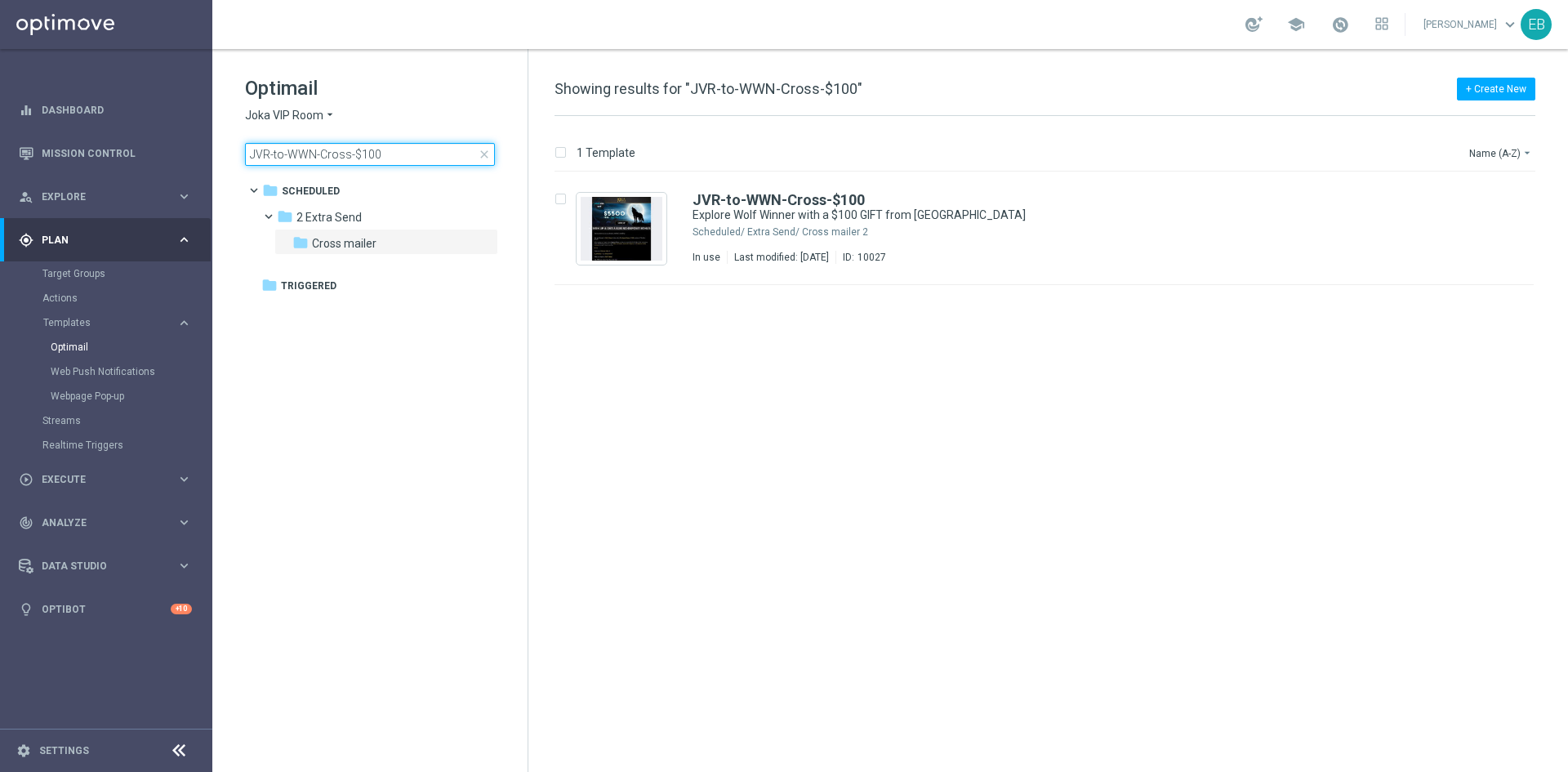
click at [303, 157] on input "JVR-to-WWN-Cross-$100" at bounding box center [370, 155] width 250 height 23
type input "JVR-to-WWN-Cross-$200"
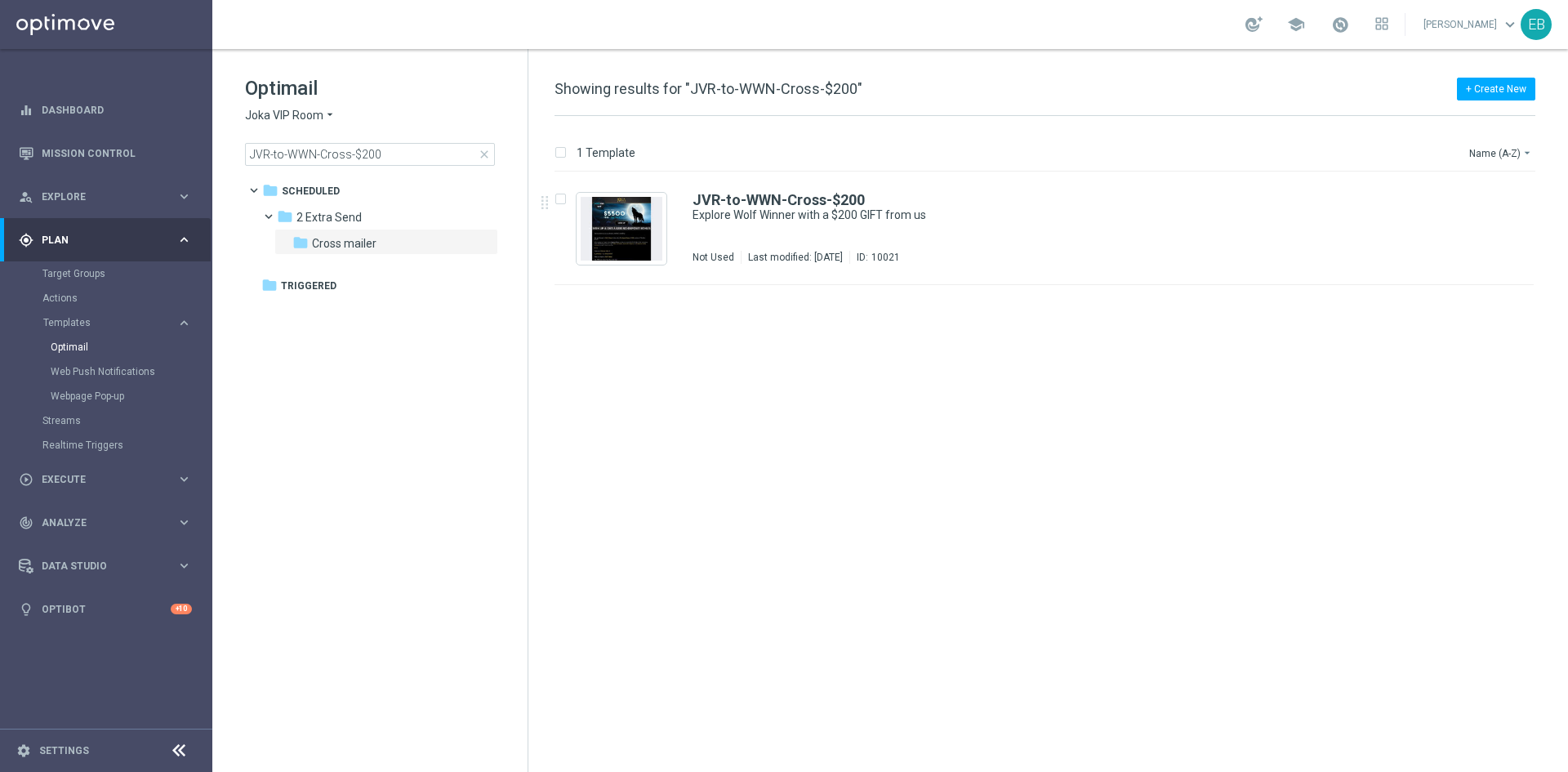
drag, startPoint x: 1130, startPoint y: 229, endPoint x: 1073, endPoint y: 236, distance: 57.4
click at [1130, 229] on div "JVR-to-WWN-Cross-$200 Explore Wolf Winner with a $200 GIFT from us Not Used Las…" at bounding box center [1079, 228] width 773 height 71
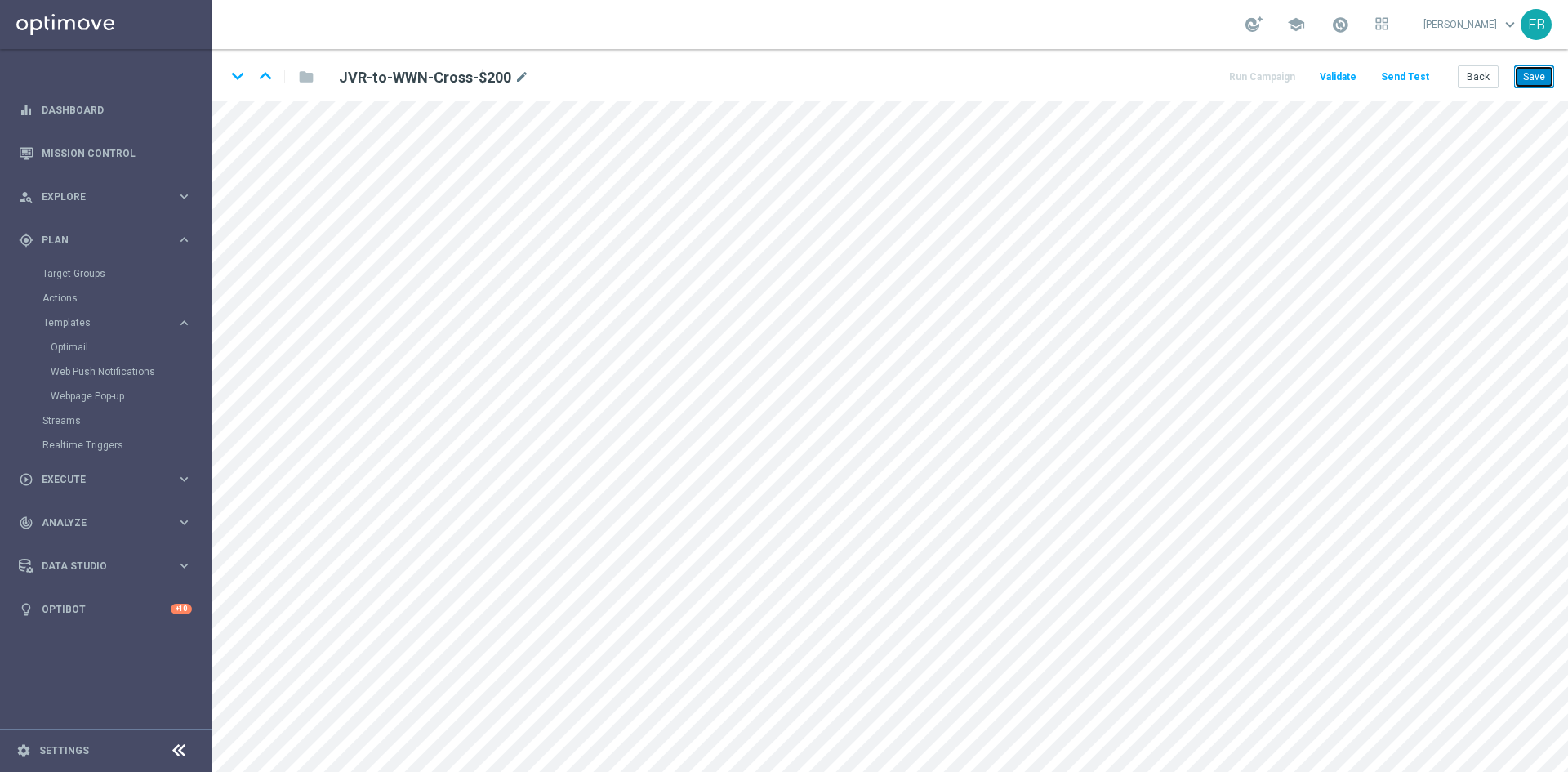
click at [1518, 83] on button "Save" at bounding box center [1534, 76] width 40 height 23
click at [1543, 70] on button "Save" at bounding box center [1534, 76] width 40 height 23
click at [1496, 76] on button "Back" at bounding box center [1479, 76] width 41 height 23
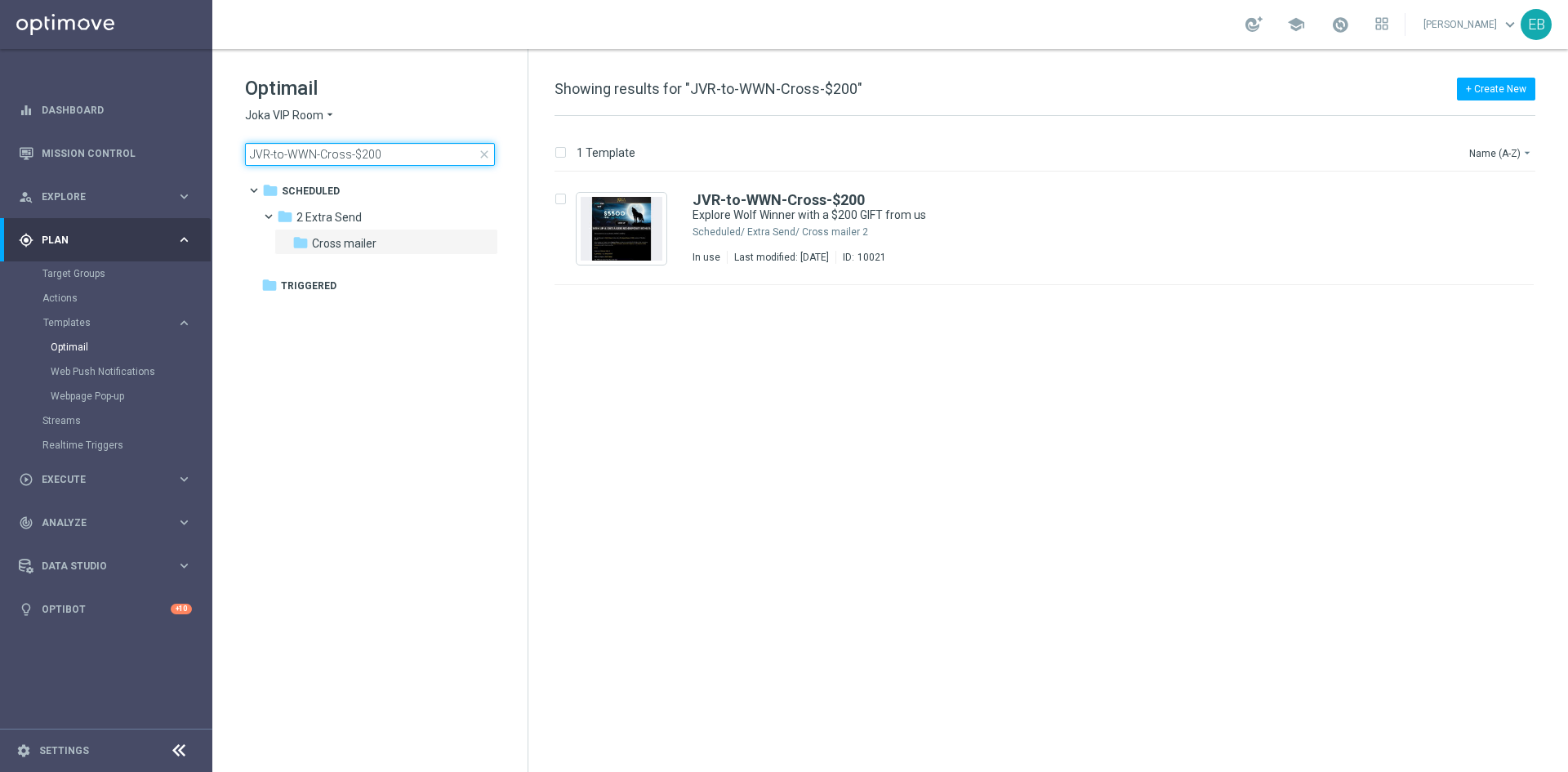
click at [415, 160] on input "JVR-to-WWN-Cross-$200" at bounding box center [370, 155] width 250 height 23
type input "JVR-to-WWN-Cross-$50"
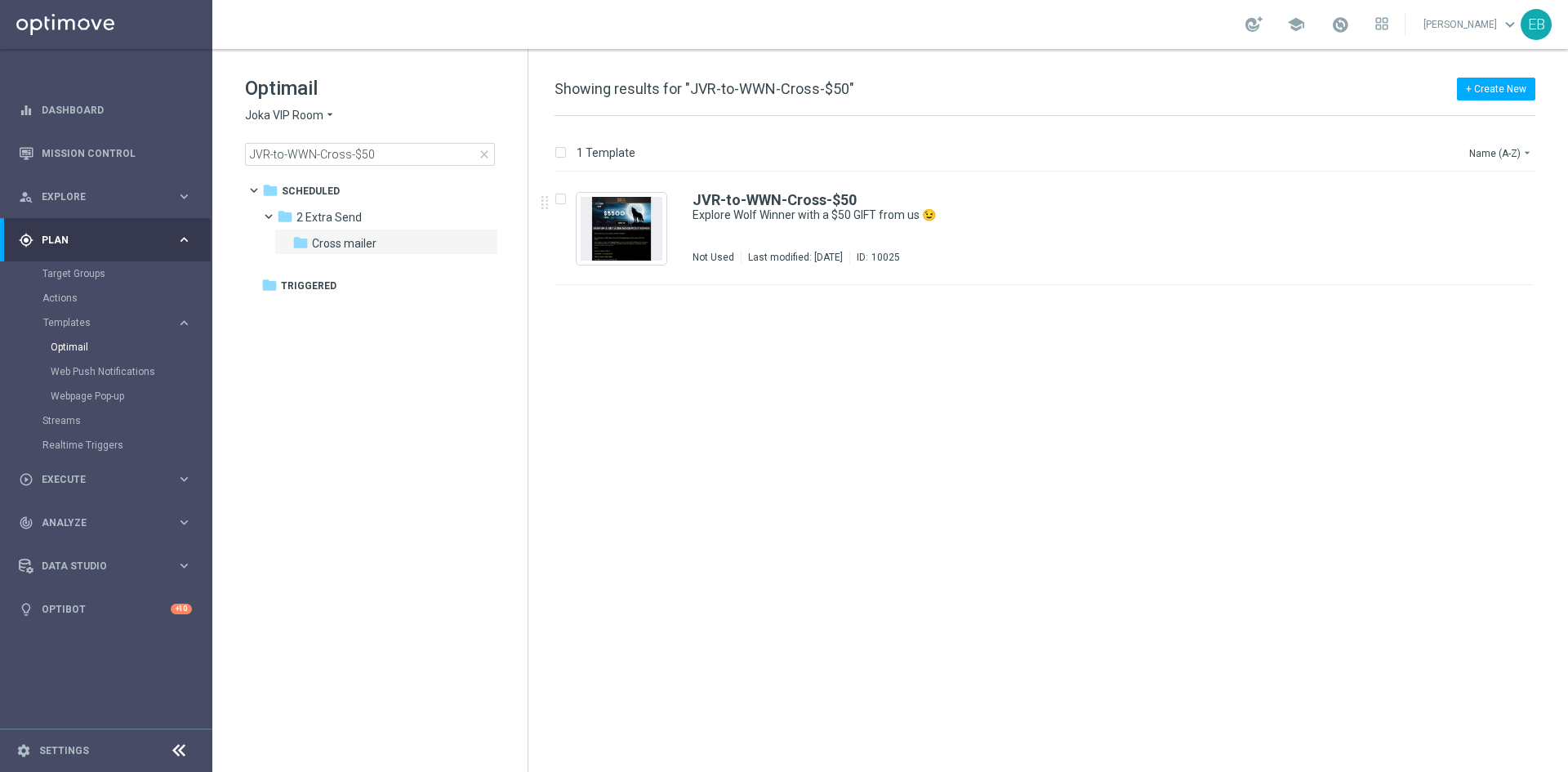
click at [1102, 202] on div "JVR-to-WWN-Cross-$50" at bounding box center [1079, 200] width 773 height 15
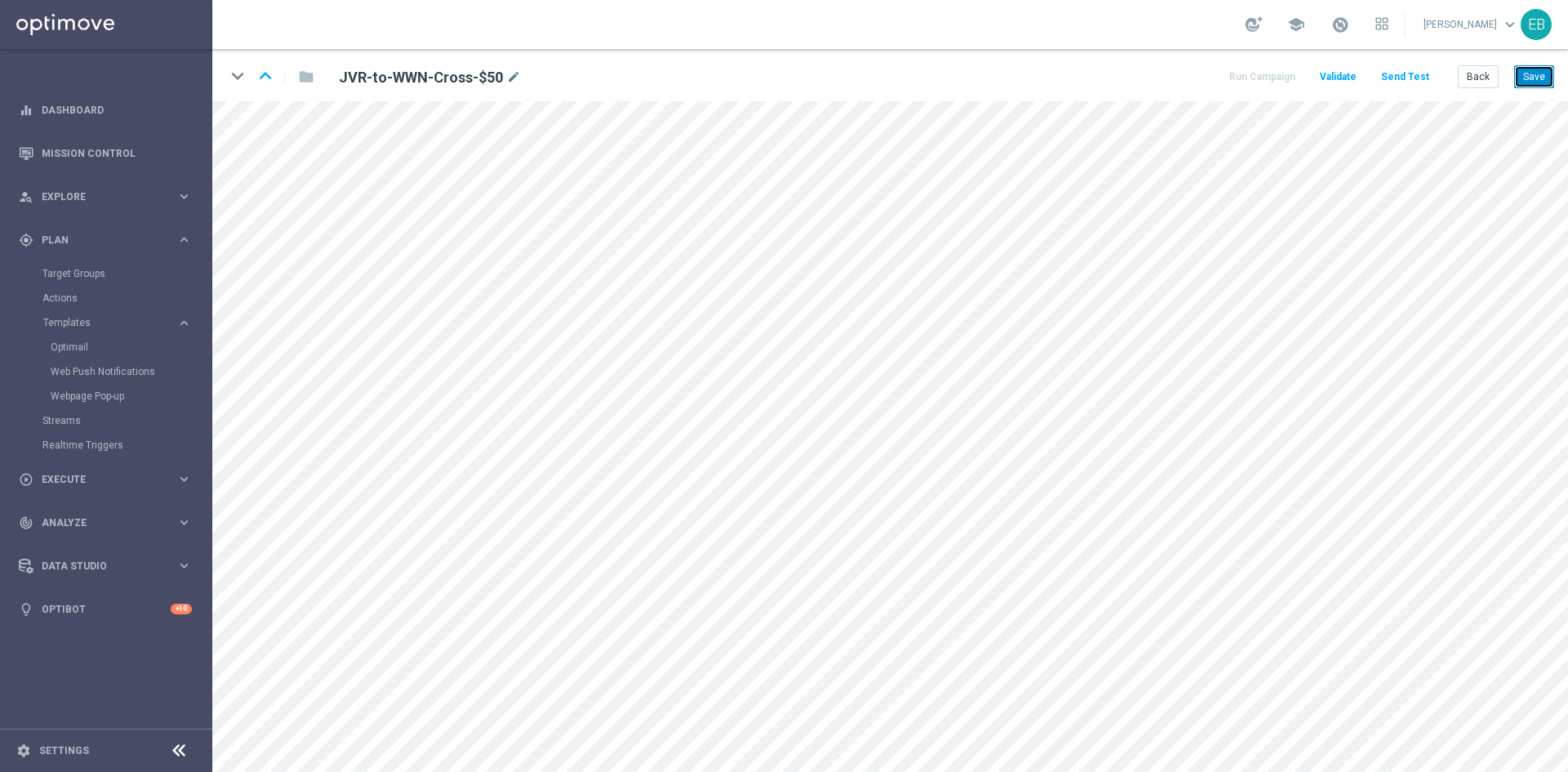
click at [1541, 77] on button "Save" at bounding box center [1534, 76] width 40 height 23
click at [1478, 74] on button "Back" at bounding box center [1479, 76] width 41 height 23
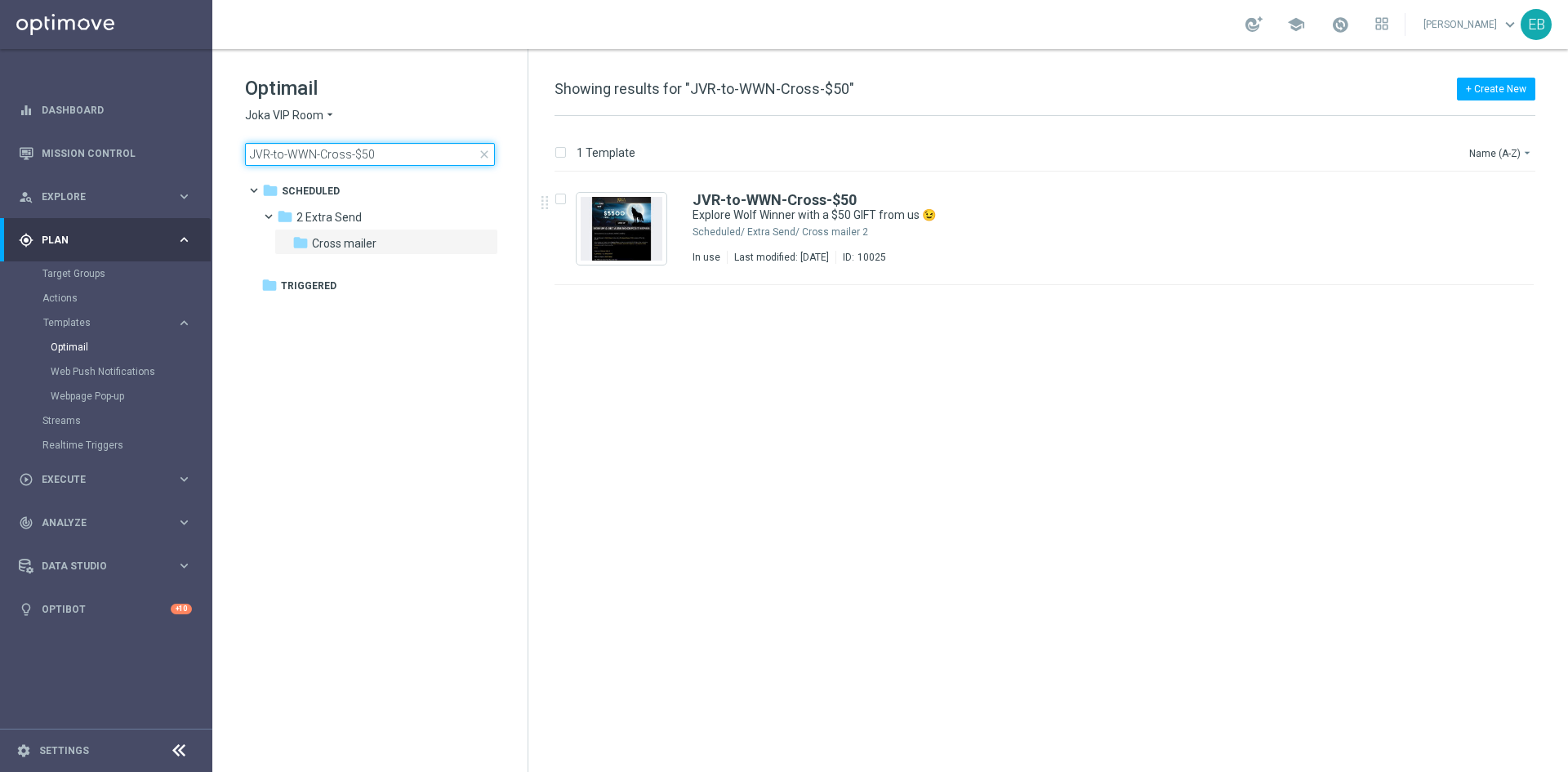
click at [415, 159] on input "JVR-to-WWN-Cross-$50" at bounding box center [370, 155] width 250 height 23
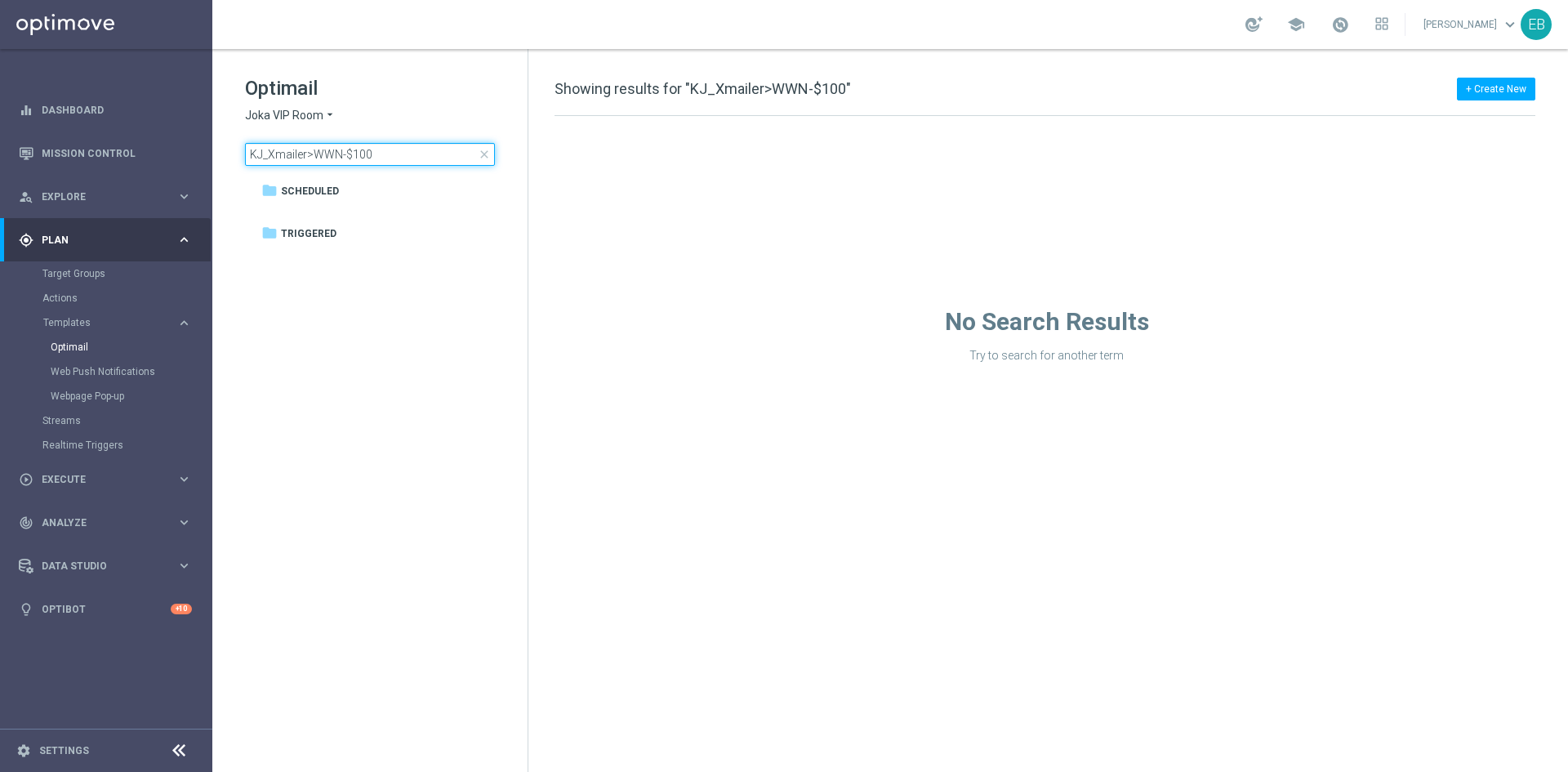
type input "KJ_Xmailer>WWN-$100"
click at [311, 112] on span "Joka VIP Room" at bounding box center [284, 115] width 78 height 16
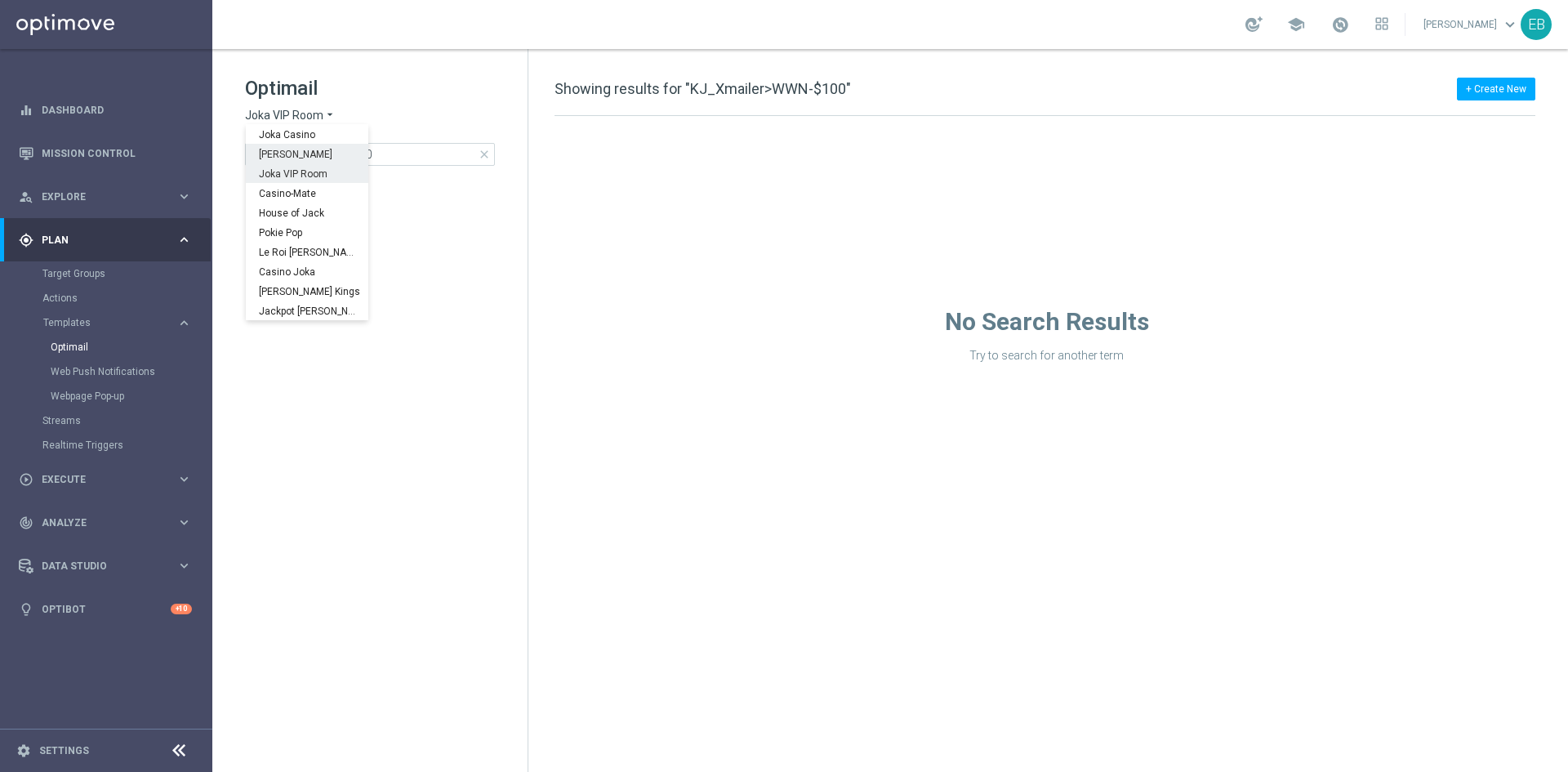
click at [0, 0] on span "King Johnnie" at bounding box center [0, 0] width 0 height 0
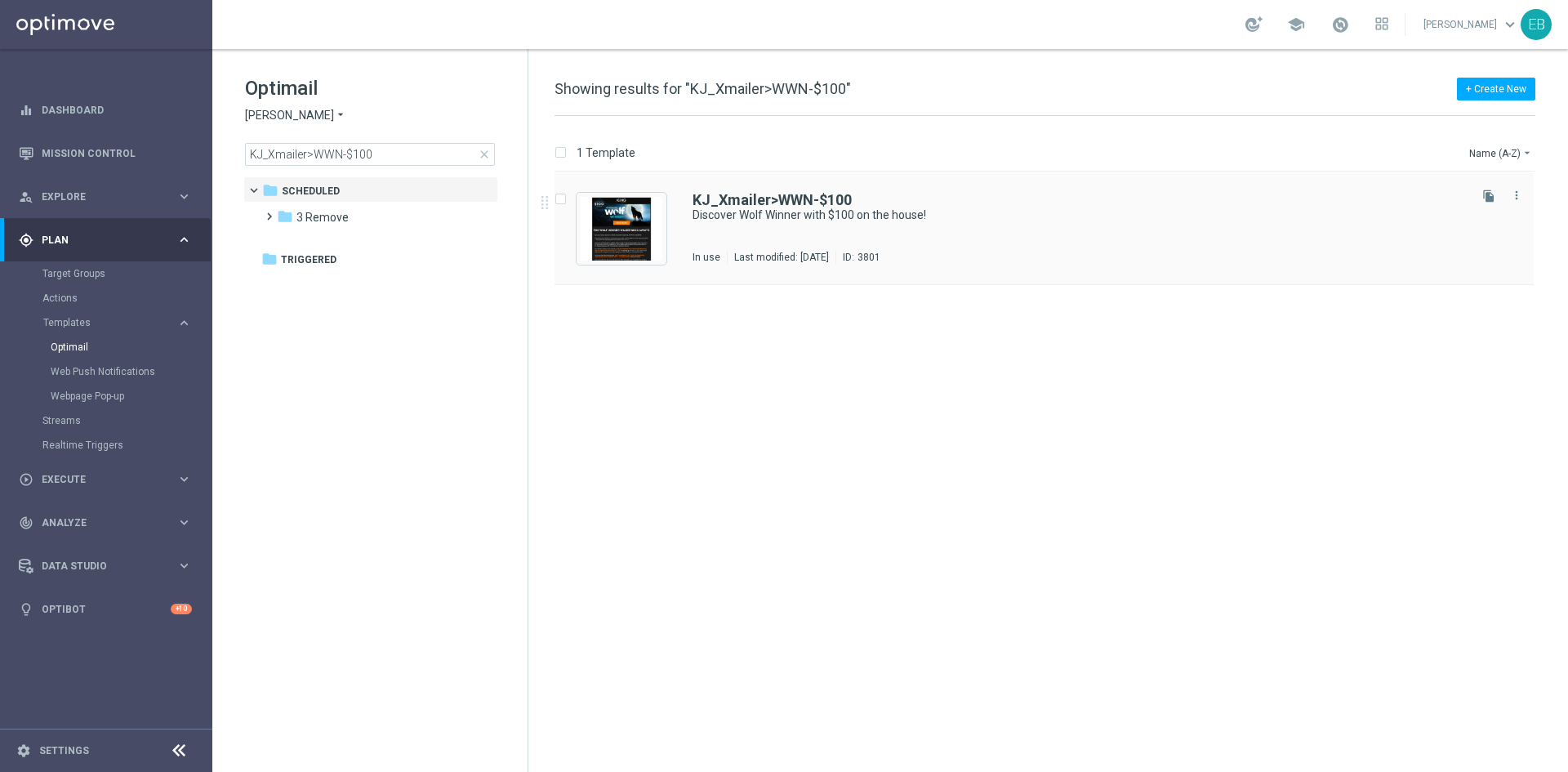
click at [925, 233] on div "KJ_Xmailer>WWN-$100 Discover Wolf Winner with $100 on the house! In use Last mo…" at bounding box center [1079, 228] width 773 height 71
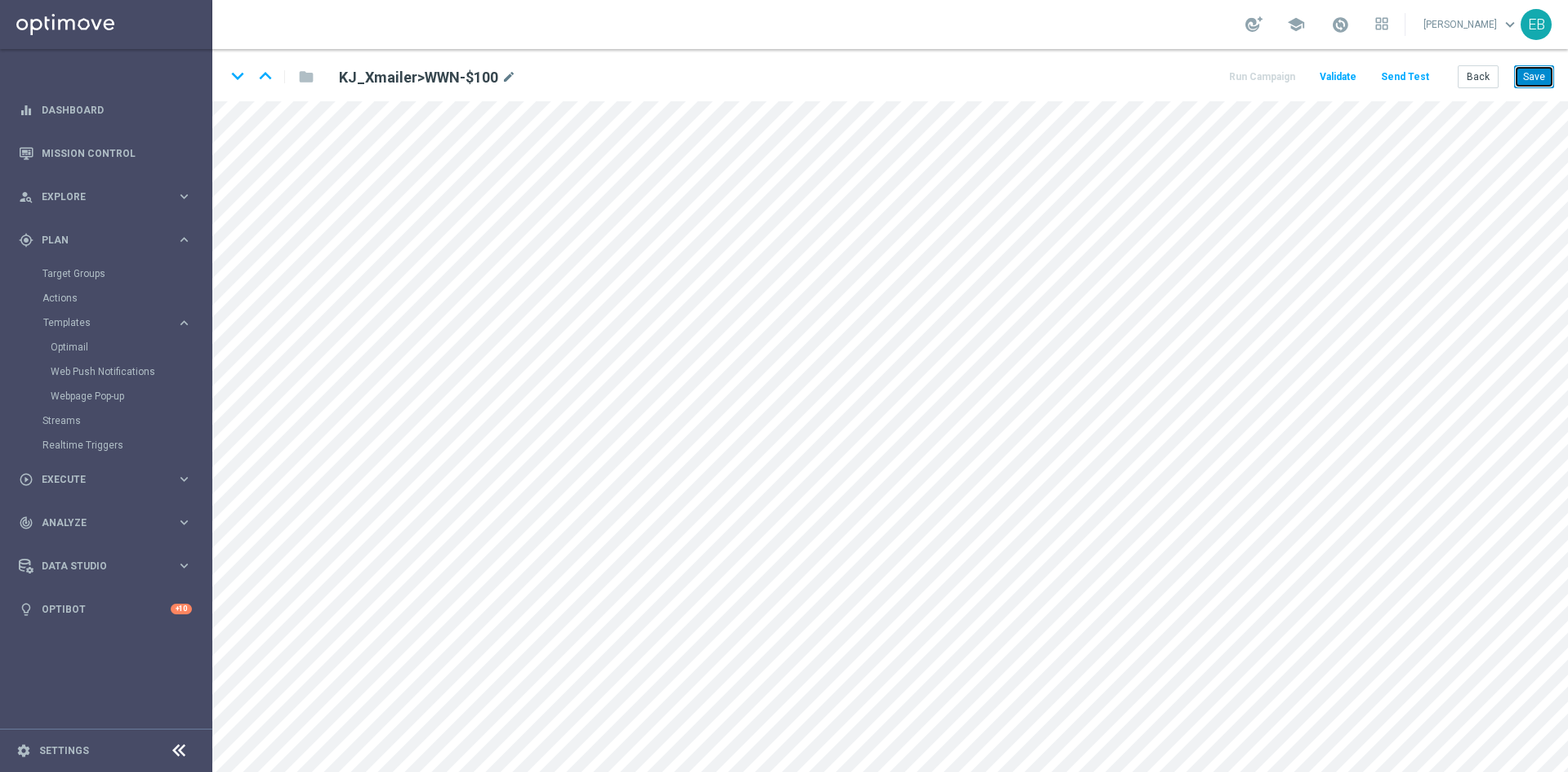
click at [1537, 71] on button "Save" at bounding box center [1534, 76] width 40 height 23
click at [1525, 82] on button "Save" at bounding box center [1534, 76] width 40 height 23
click at [1474, 74] on button "Back" at bounding box center [1479, 76] width 41 height 23
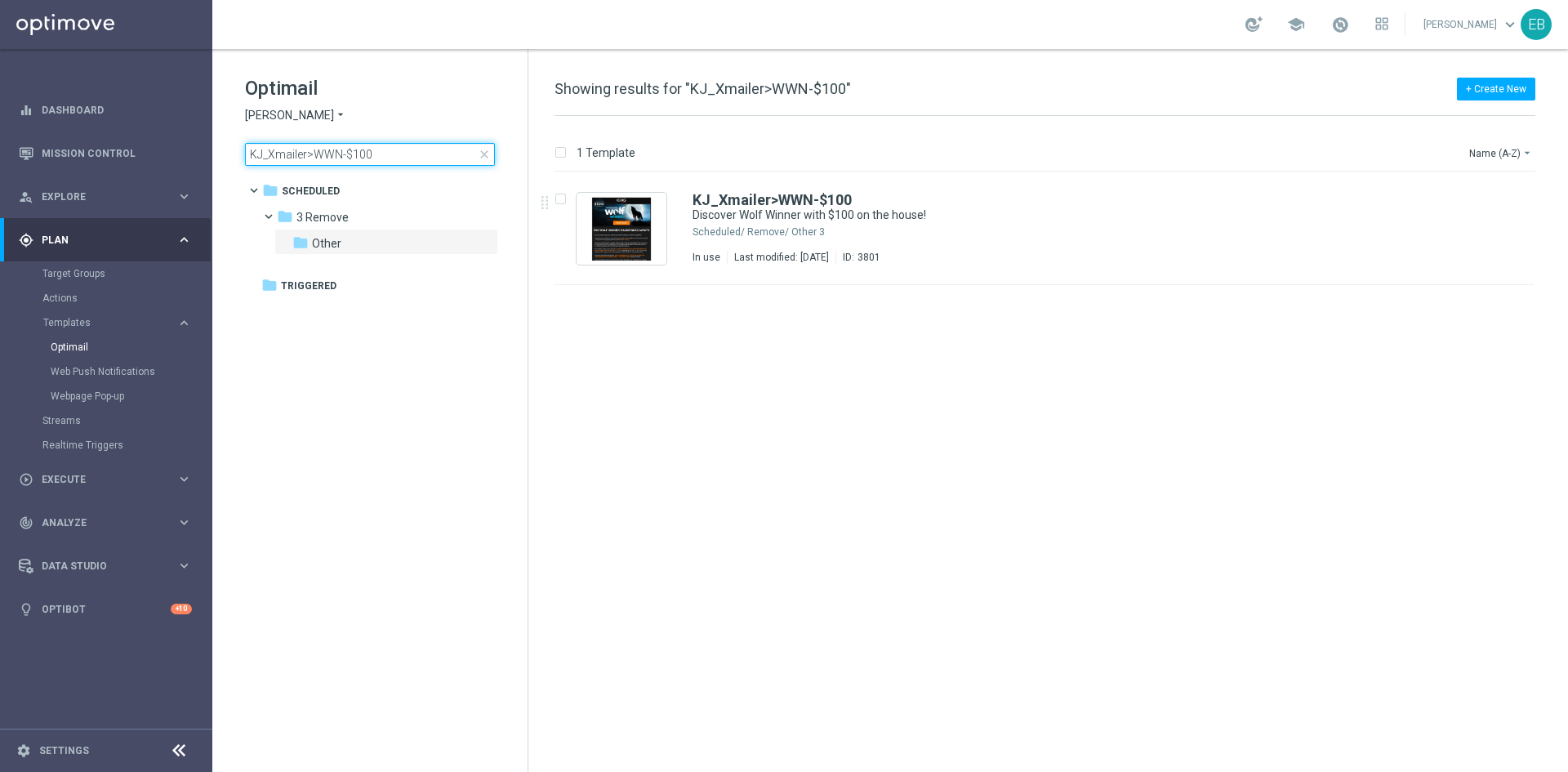
click at [390, 154] on input "KJ_Xmailer>WWN-$100" at bounding box center [370, 155] width 250 height 23
type input "KJ_Xmailer>WWN-$50"
click at [988, 226] on div "3 Remove/ Other" at bounding box center [1106, 232] width 718 height 13
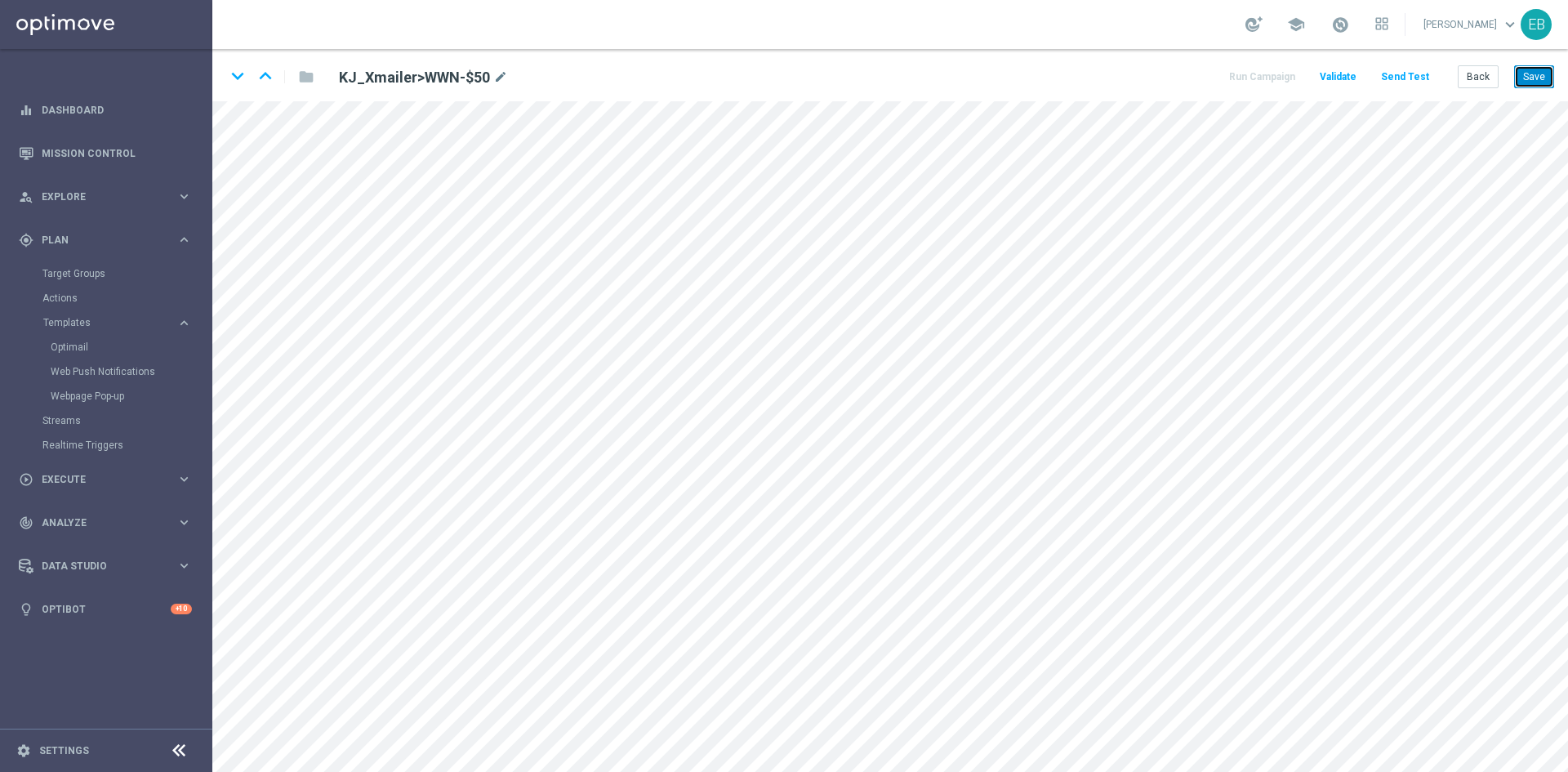
click at [1540, 80] on button "Save" at bounding box center [1534, 76] width 40 height 23
click at [1555, 80] on div "keyboard_arrow_down keyboard_arrow_up folder KJ_Xmailer>WWN-$50 mode_edit Run C…" at bounding box center [890, 75] width 1356 height 52
click at [1538, 80] on button "Save" at bounding box center [1534, 76] width 40 height 23
click at [1471, 78] on button "Back" at bounding box center [1479, 76] width 41 height 23
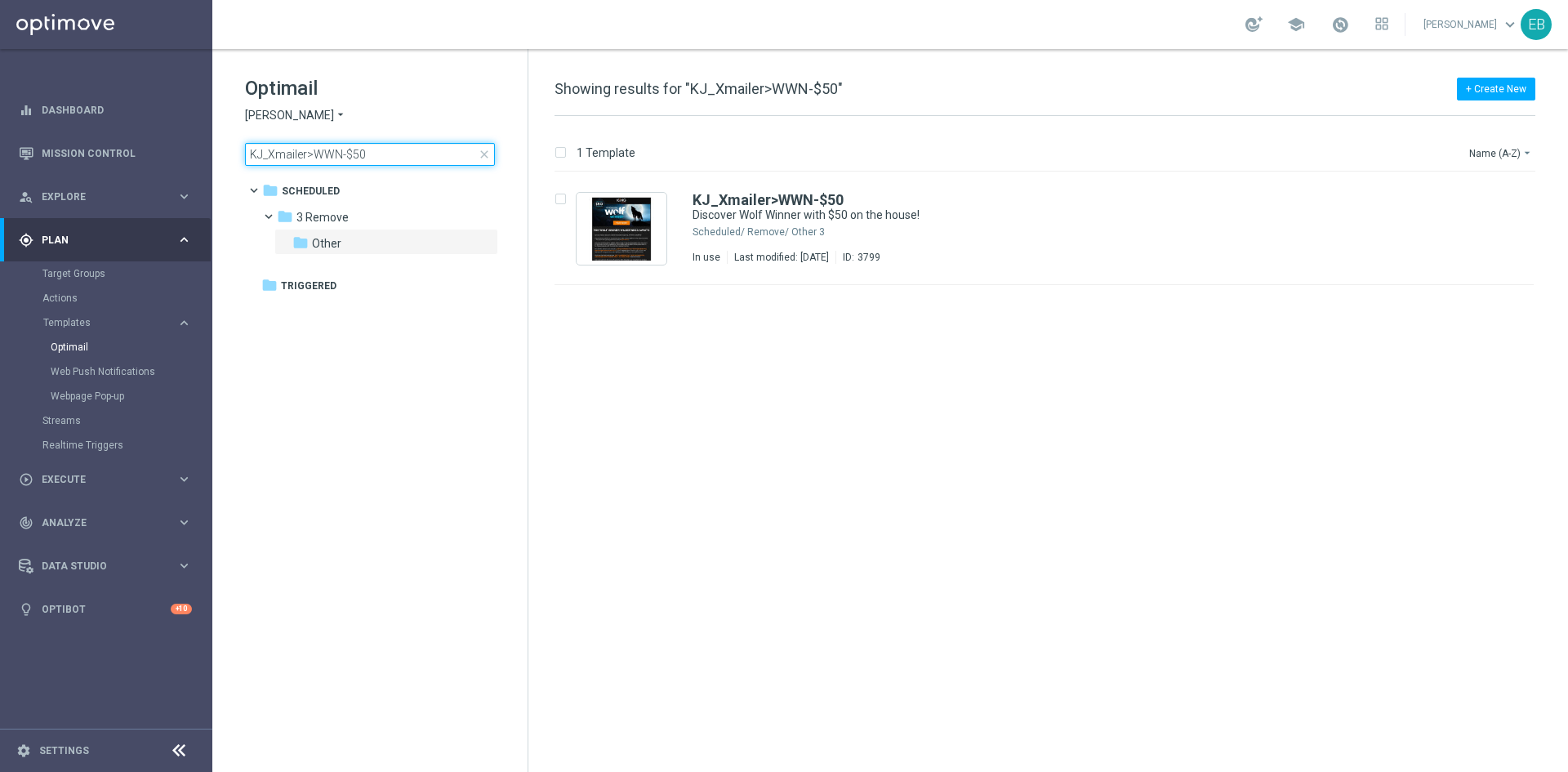
click at [402, 145] on input "KJ_Xmailer>WWN-$50" at bounding box center [370, 155] width 250 height 23
type input "KJ_Xmailer-JPJ-100bonus"
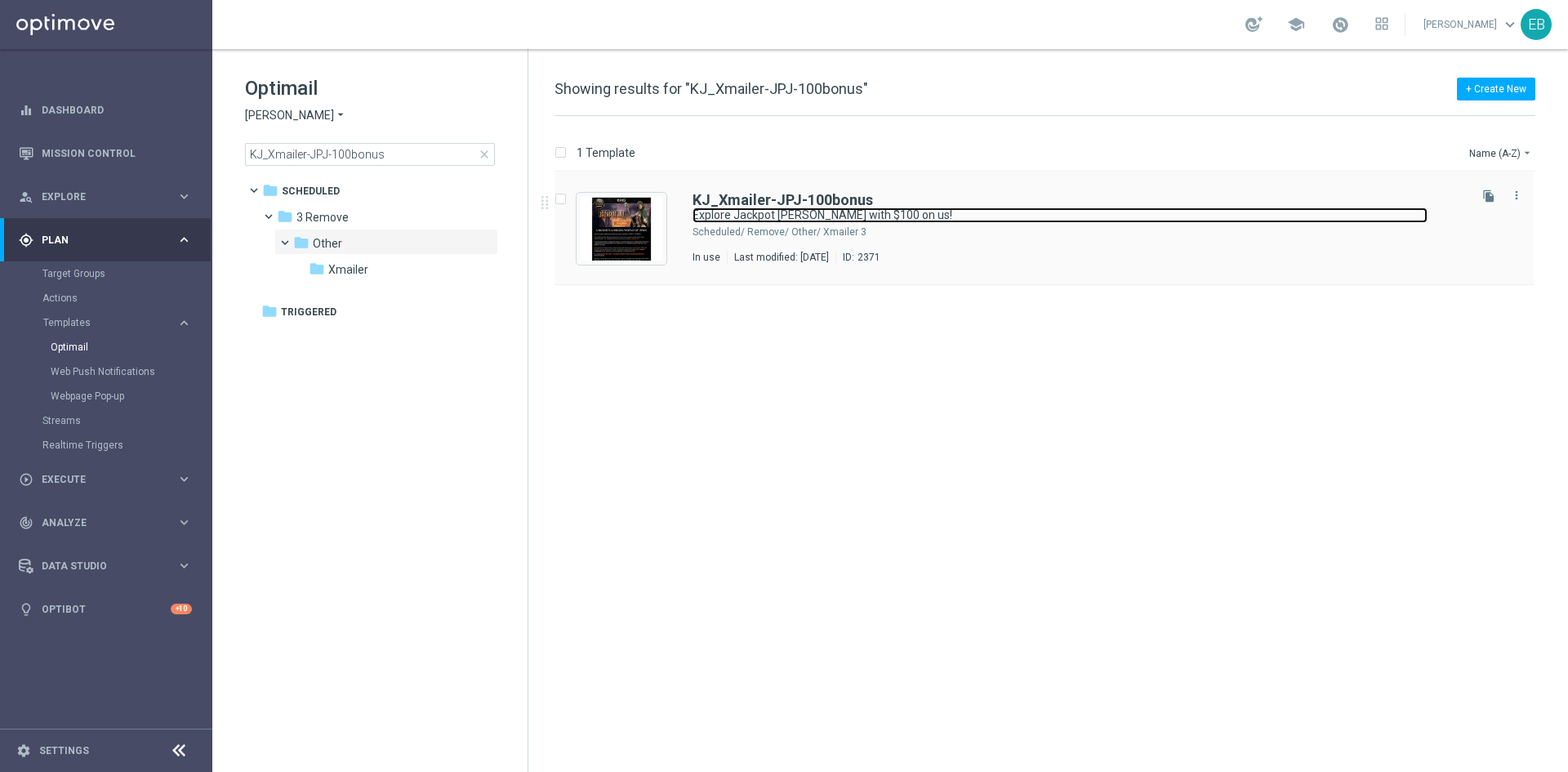
click at [1064, 215] on link "Explore Jackpot Jill with $100 on us!" at bounding box center [1060, 215] width 735 height 16
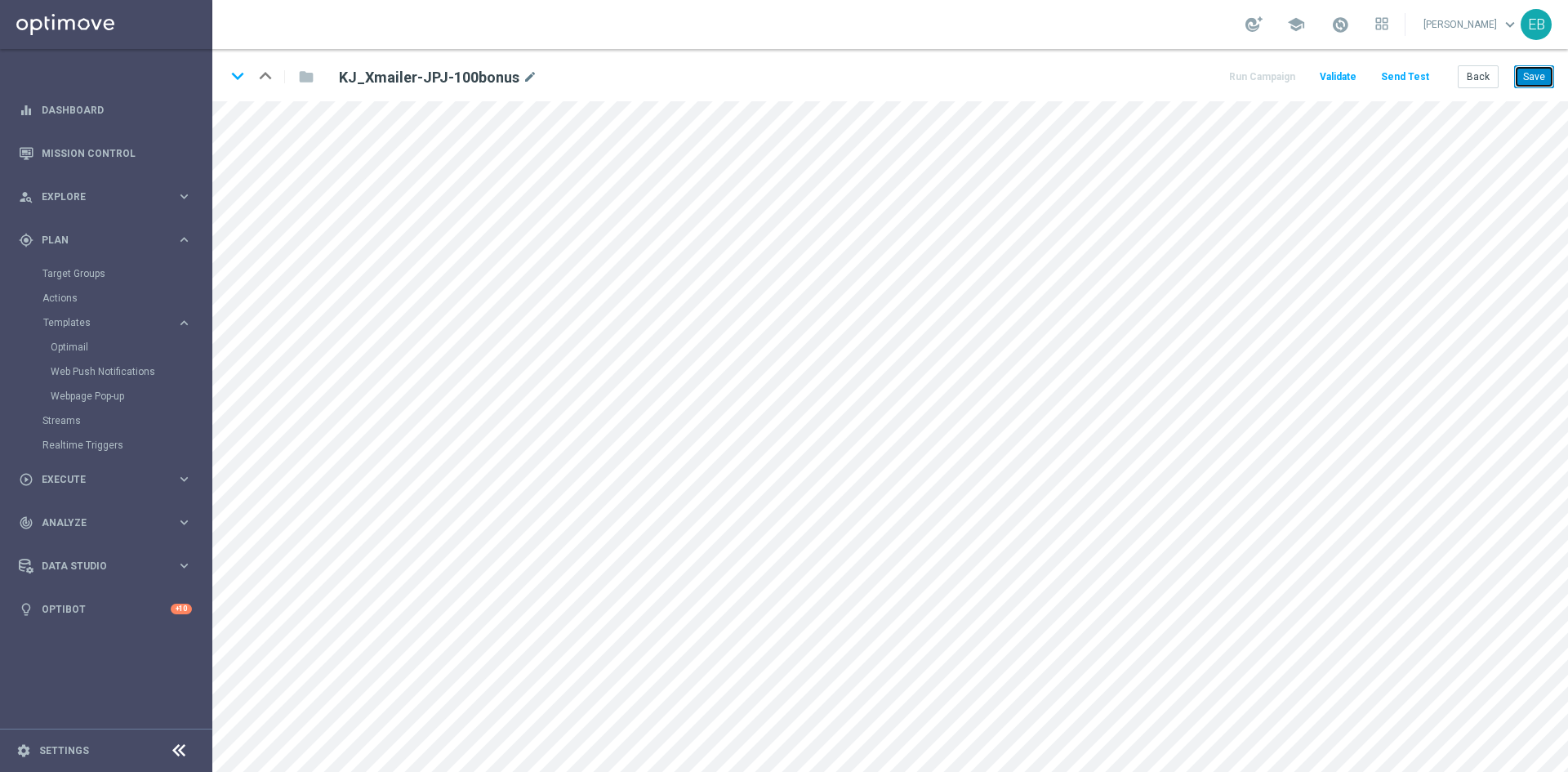
click at [1517, 70] on button "Save" at bounding box center [1534, 76] width 40 height 23
click at [1536, 75] on button "Save" at bounding box center [1534, 76] width 40 height 23
click at [1478, 80] on button "Back" at bounding box center [1479, 76] width 41 height 23
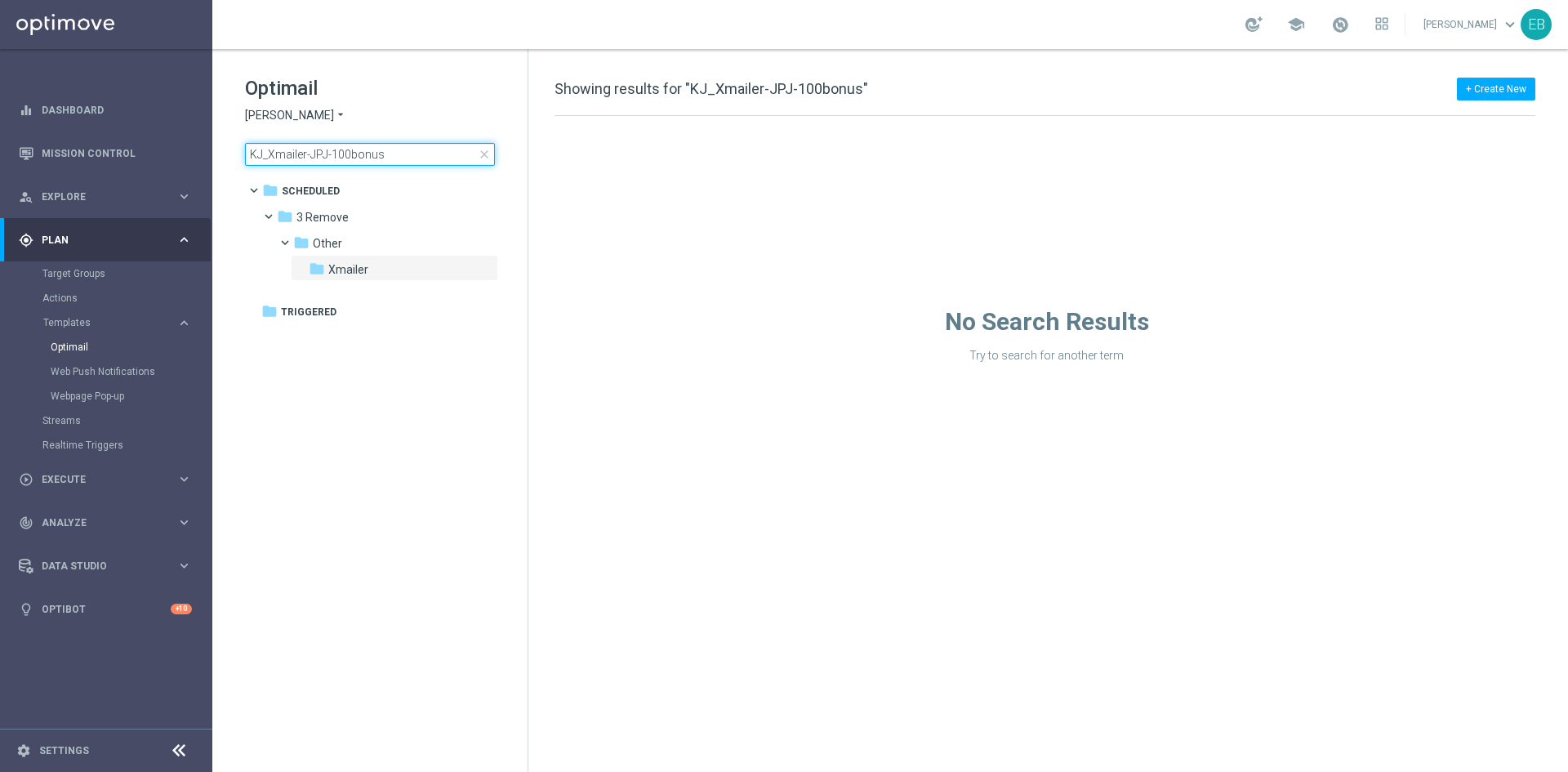
click at [412, 157] on input "KJ_Xmailer-JPJ-100bonus" at bounding box center [370, 155] width 250 height 23
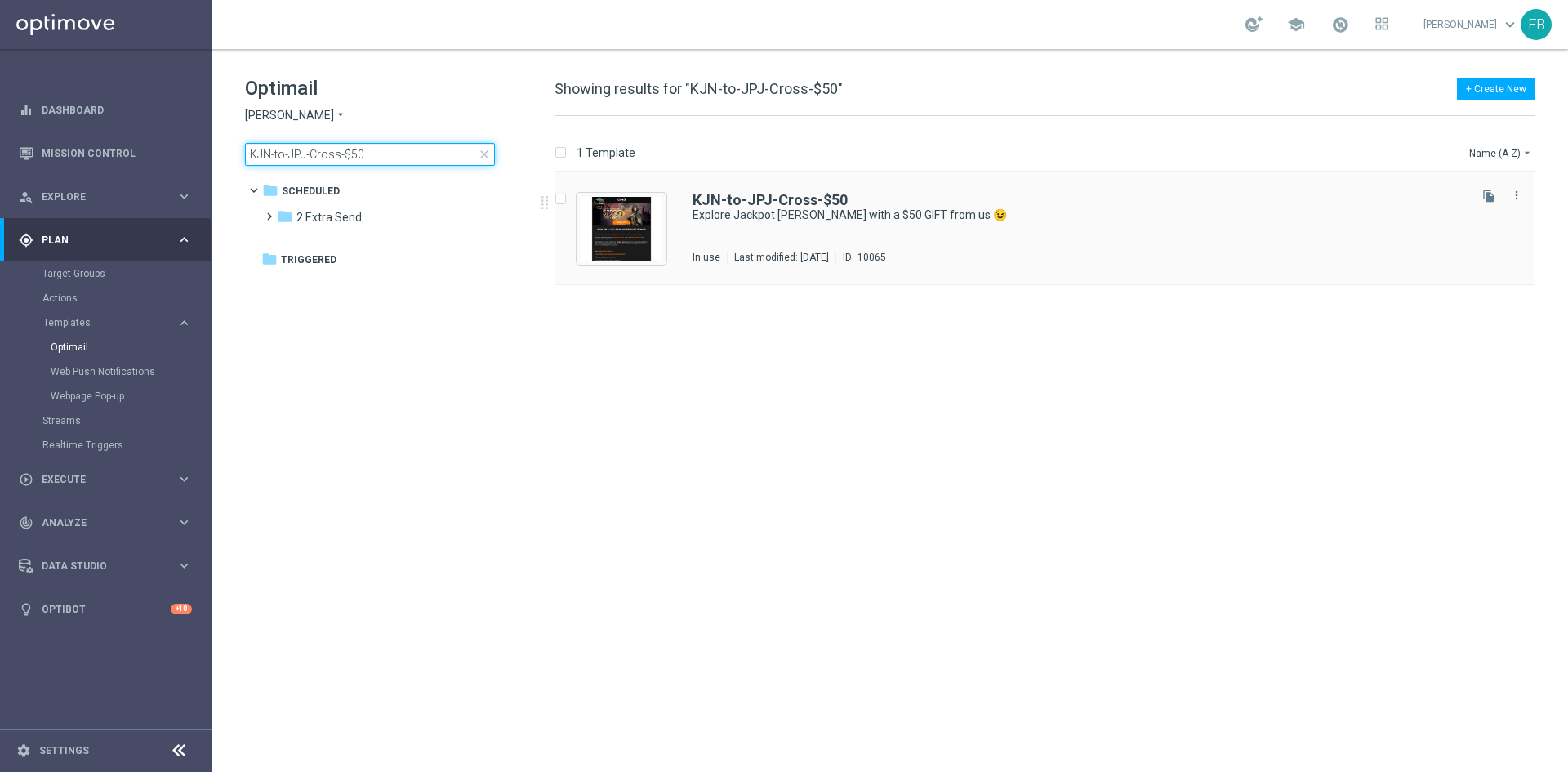
type input "KJN-to-JPJ-Cross-$50"
click at [1028, 206] on div "KJN-to-JPJ-Cross-$50" at bounding box center [1079, 200] width 773 height 15
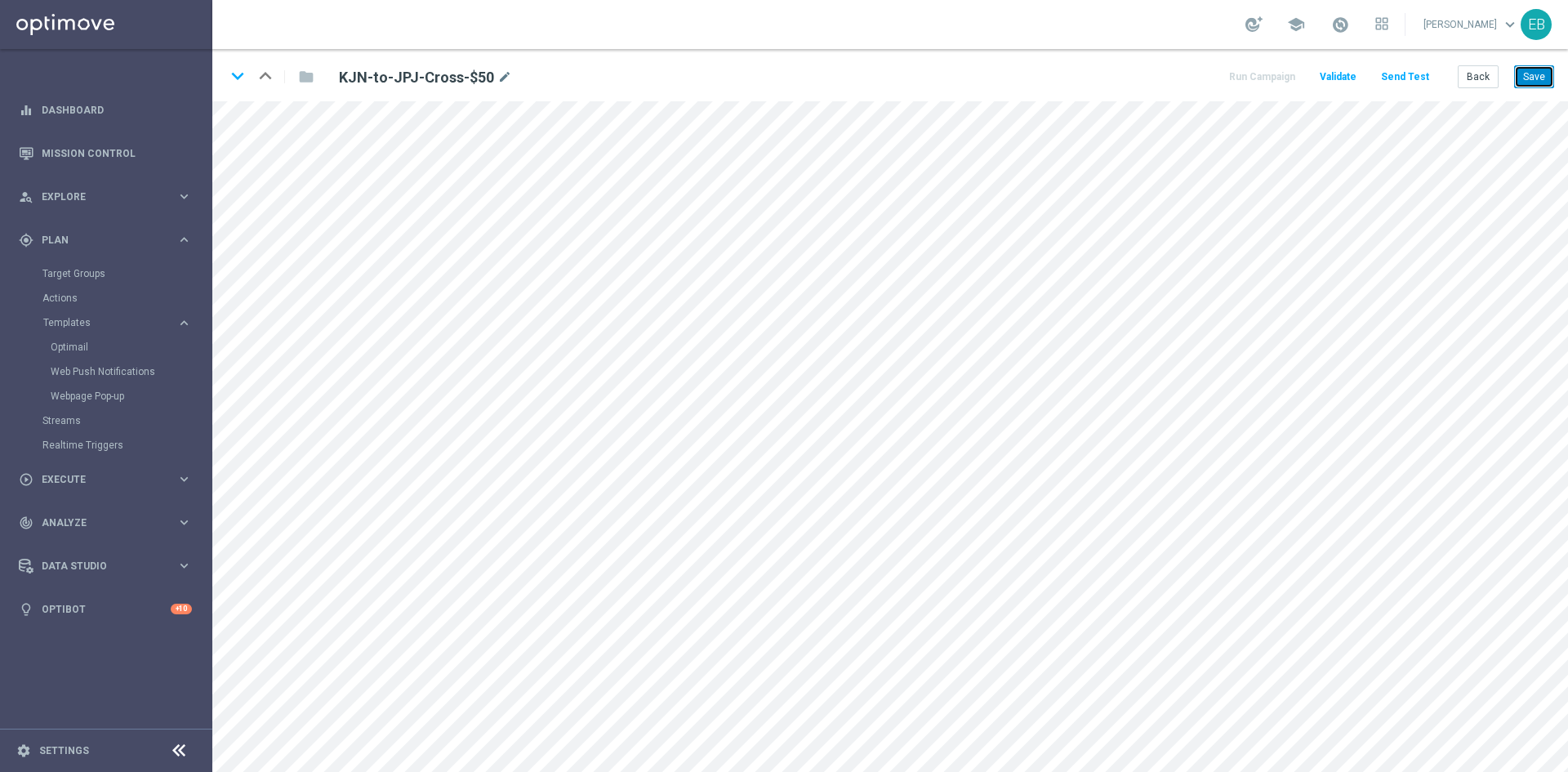
click at [1527, 88] on button "Save" at bounding box center [1534, 76] width 40 height 23
click at [1529, 71] on button "Save" at bounding box center [1534, 76] width 40 height 23
click at [1472, 80] on button "Back" at bounding box center [1479, 76] width 41 height 23
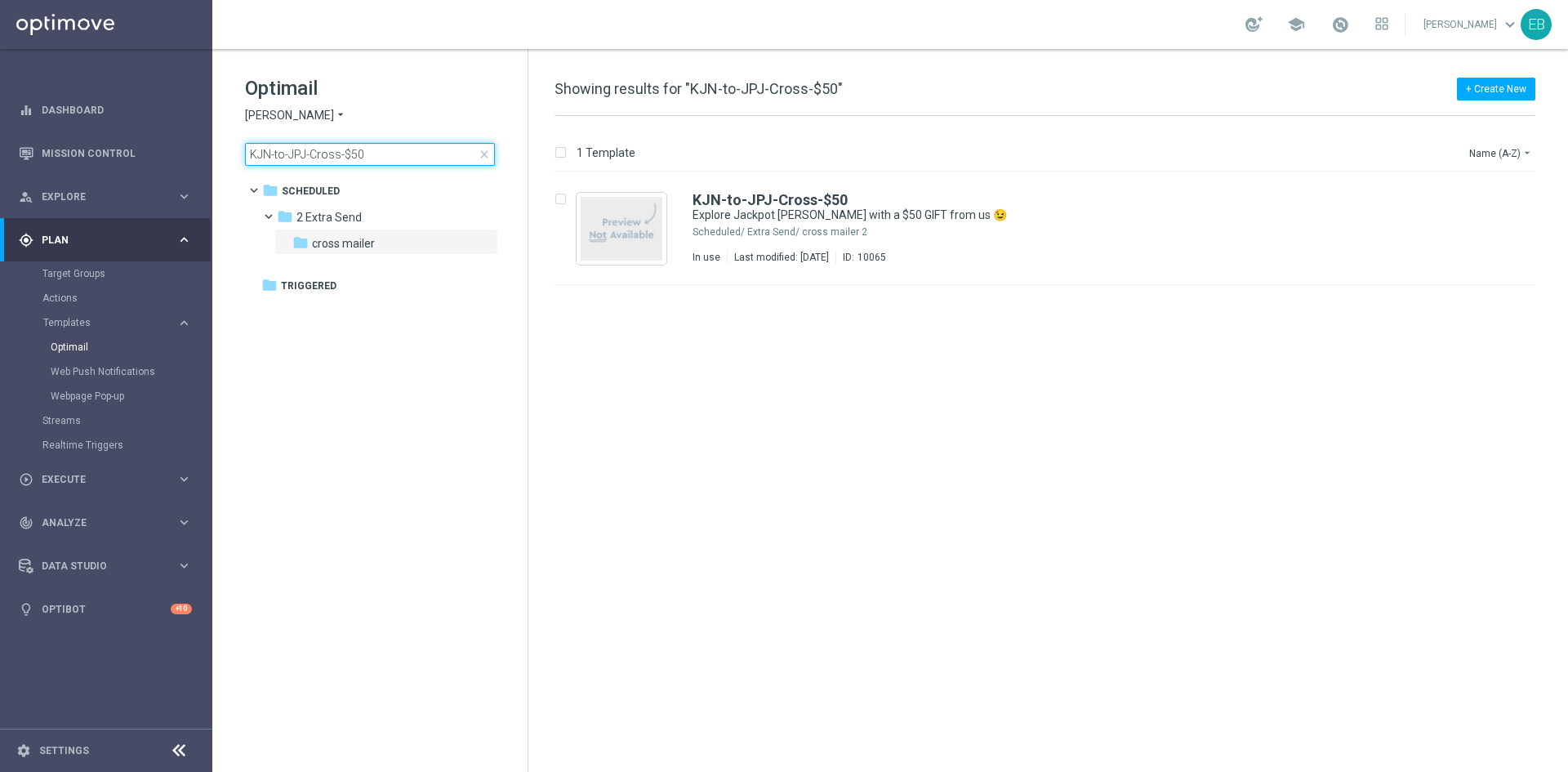
click at [390, 150] on input "KJN-to-JPJ-Cross-$50" at bounding box center [370, 155] width 250 height 23
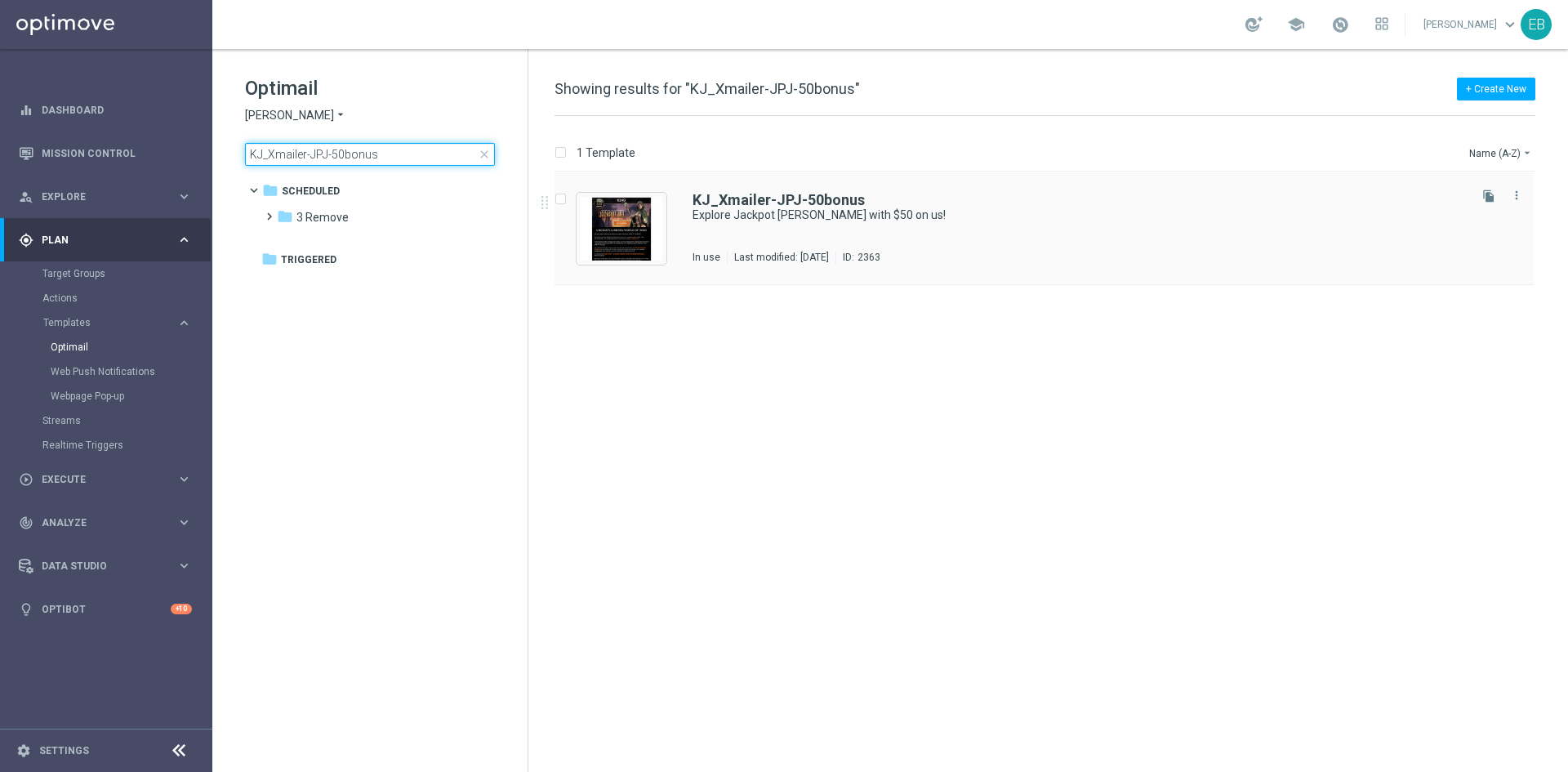
type input "KJ_Xmailer-JPJ-50bonus"
click at [1058, 205] on div "KJ_Xmailer-JPJ-50bonus" at bounding box center [1079, 200] width 773 height 15
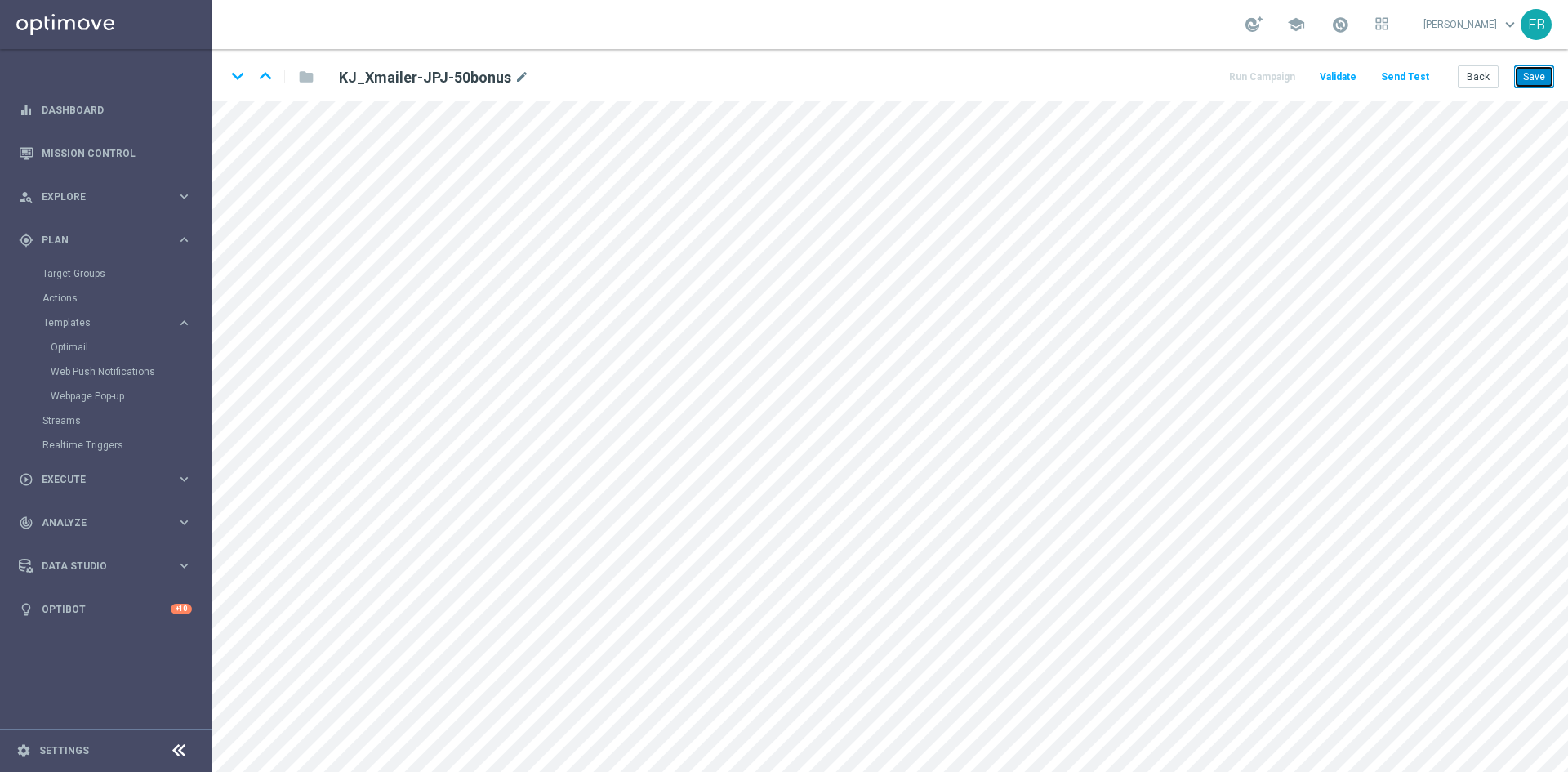
click at [1546, 77] on button "Save" at bounding box center [1534, 76] width 40 height 23
click at [1537, 80] on button "Save" at bounding box center [1534, 76] width 40 height 23
click at [1497, 82] on button "Back" at bounding box center [1479, 76] width 41 height 23
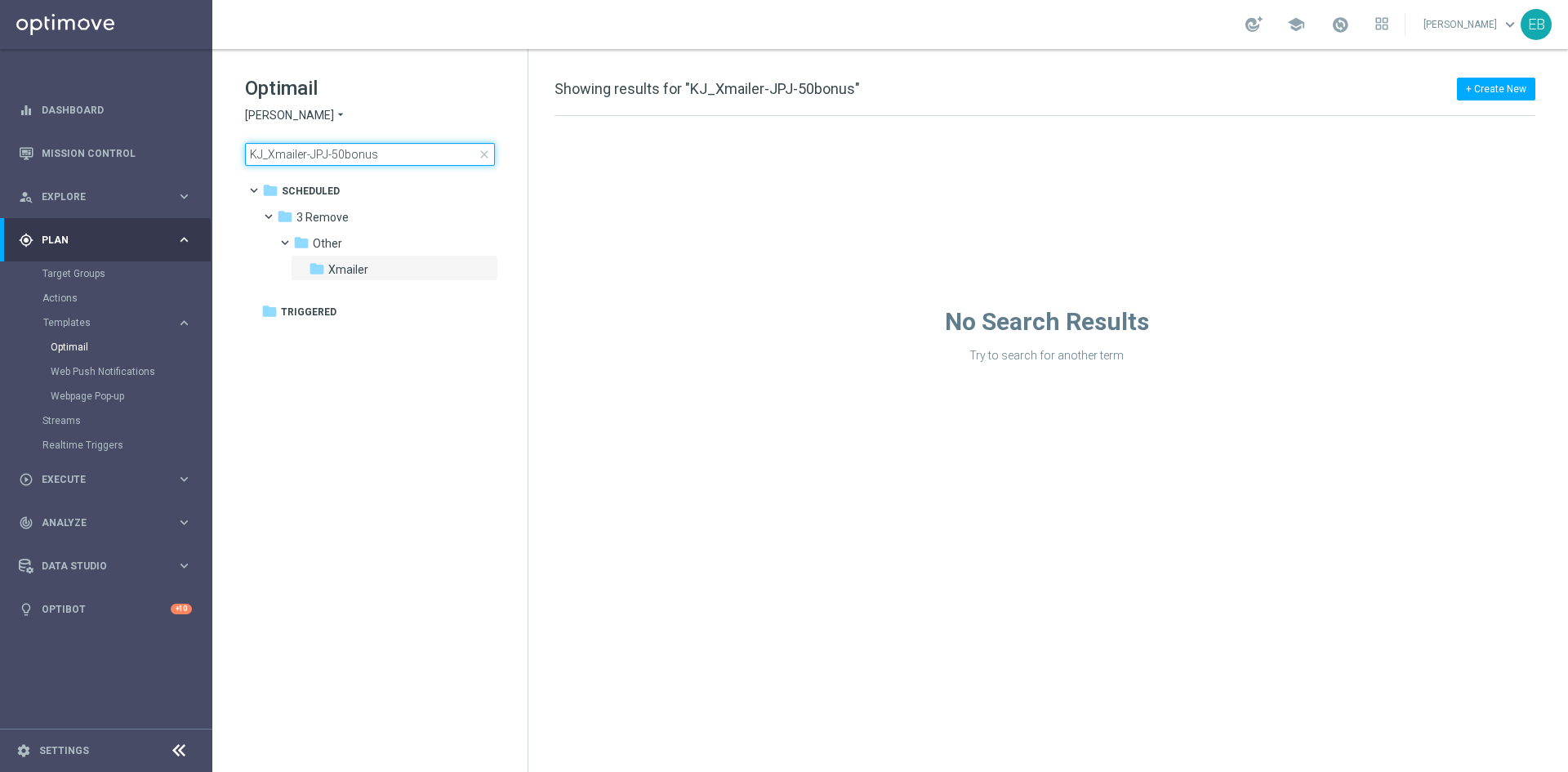
click at [387, 153] on input "KJ_Xmailer-JPJ-50bonus" at bounding box center [370, 155] width 250 height 23
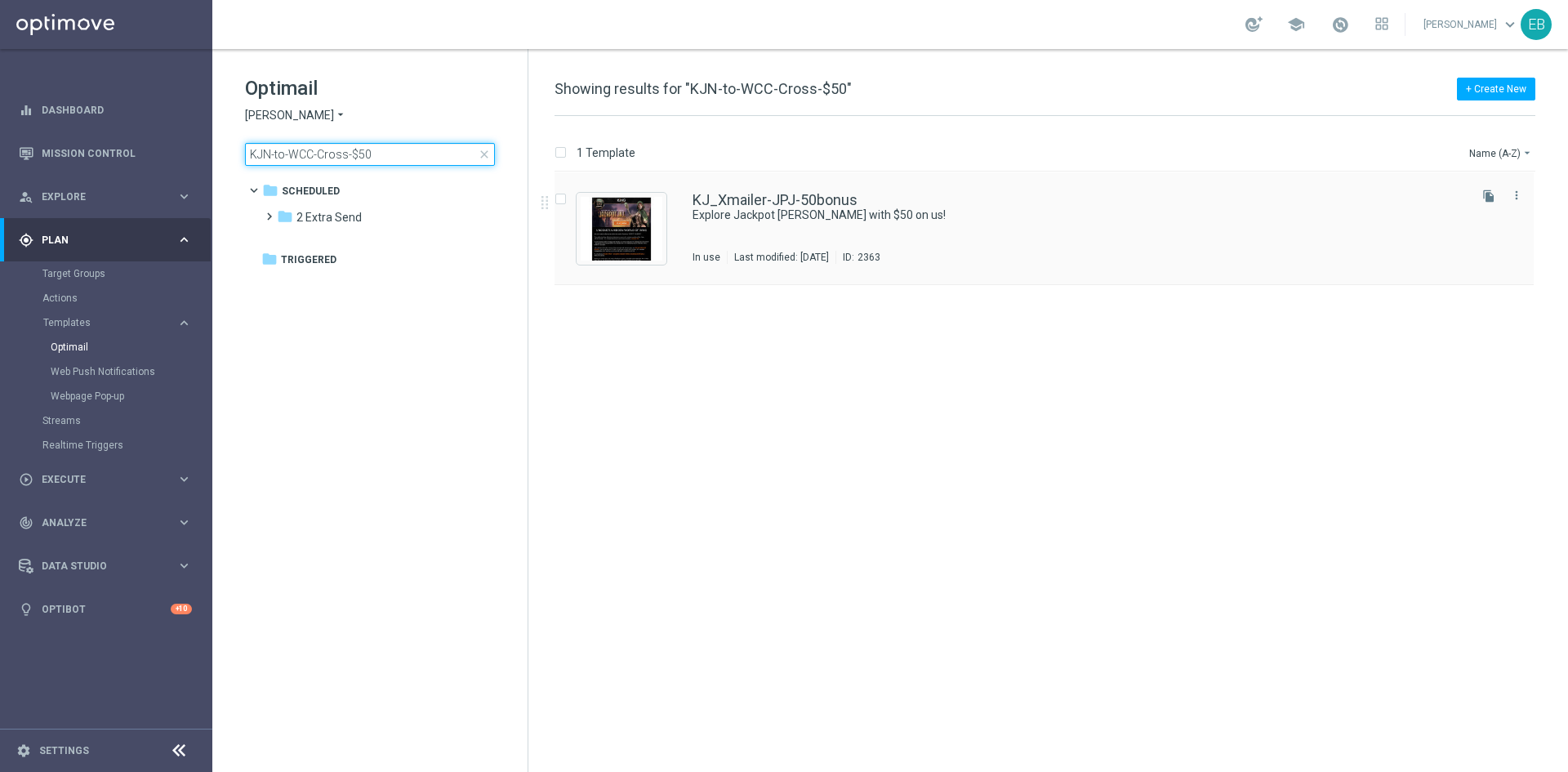
type input "KJN-to-WCC-Cross-$50"
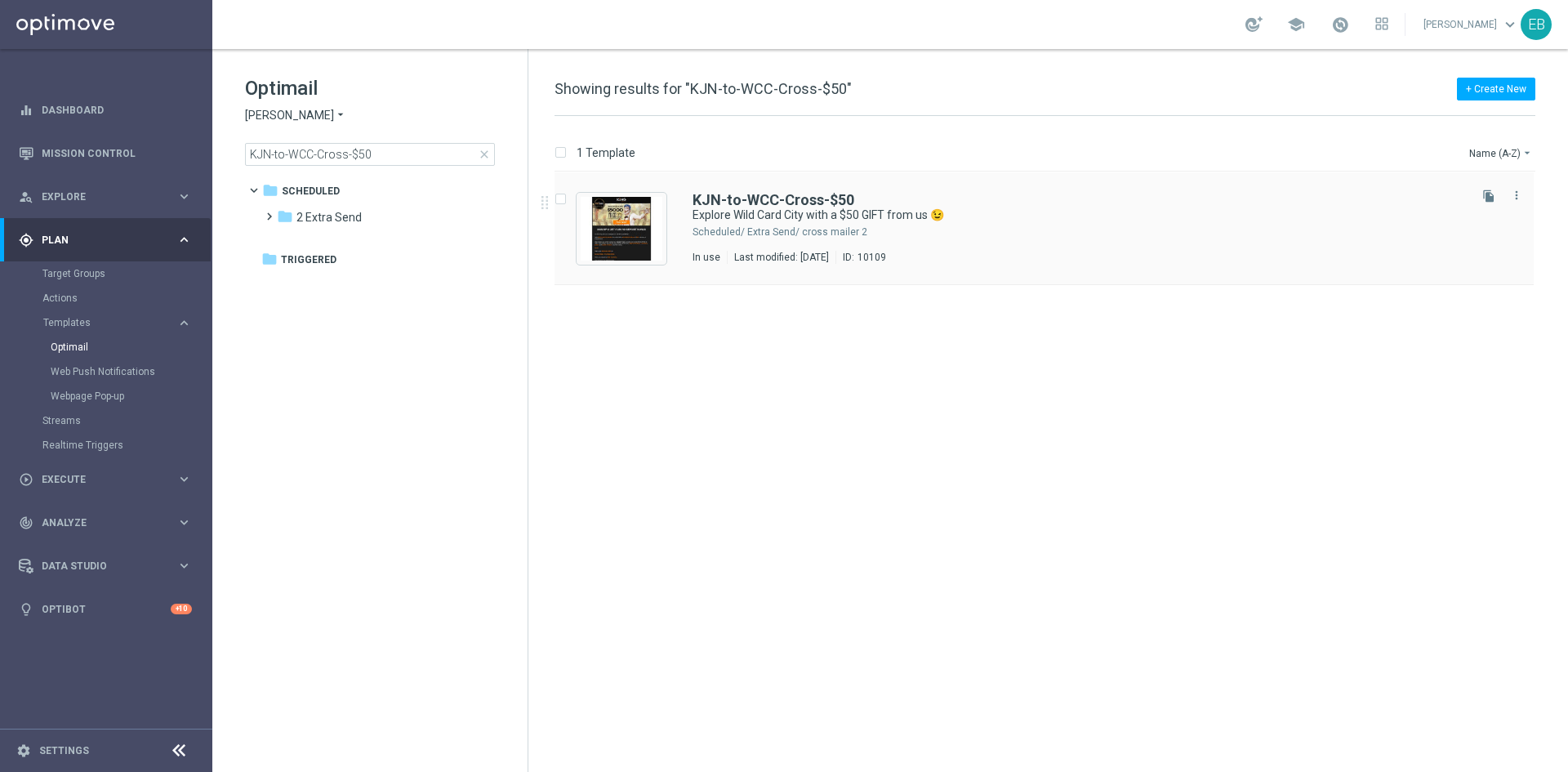
click at [1135, 224] on div "KJN-to-WCC-Cross-$50 Explore Wild Card City with a $50 GIFT from us 😉 Scheduled…" at bounding box center [1079, 228] width 773 height 71
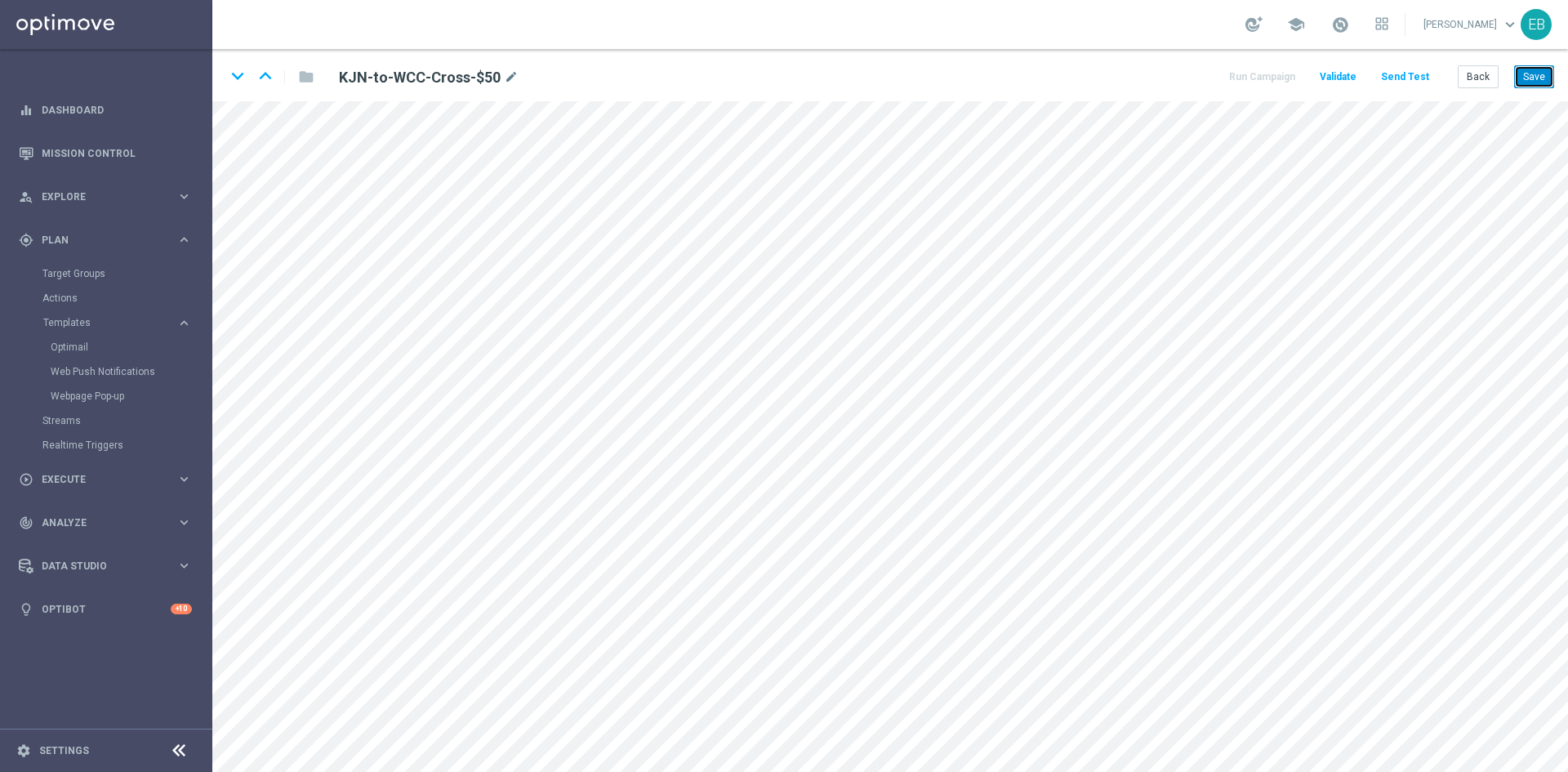
click at [1531, 82] on button "Save" at bounding box center [1534, 76] width 40 height 23
click at [1522, 82] on button "Save" at bounding box center [1534, 76] width 40 height 23
click at [1472, 87] on button "Back" at bounding box center [1479, 76] width 41 height 23
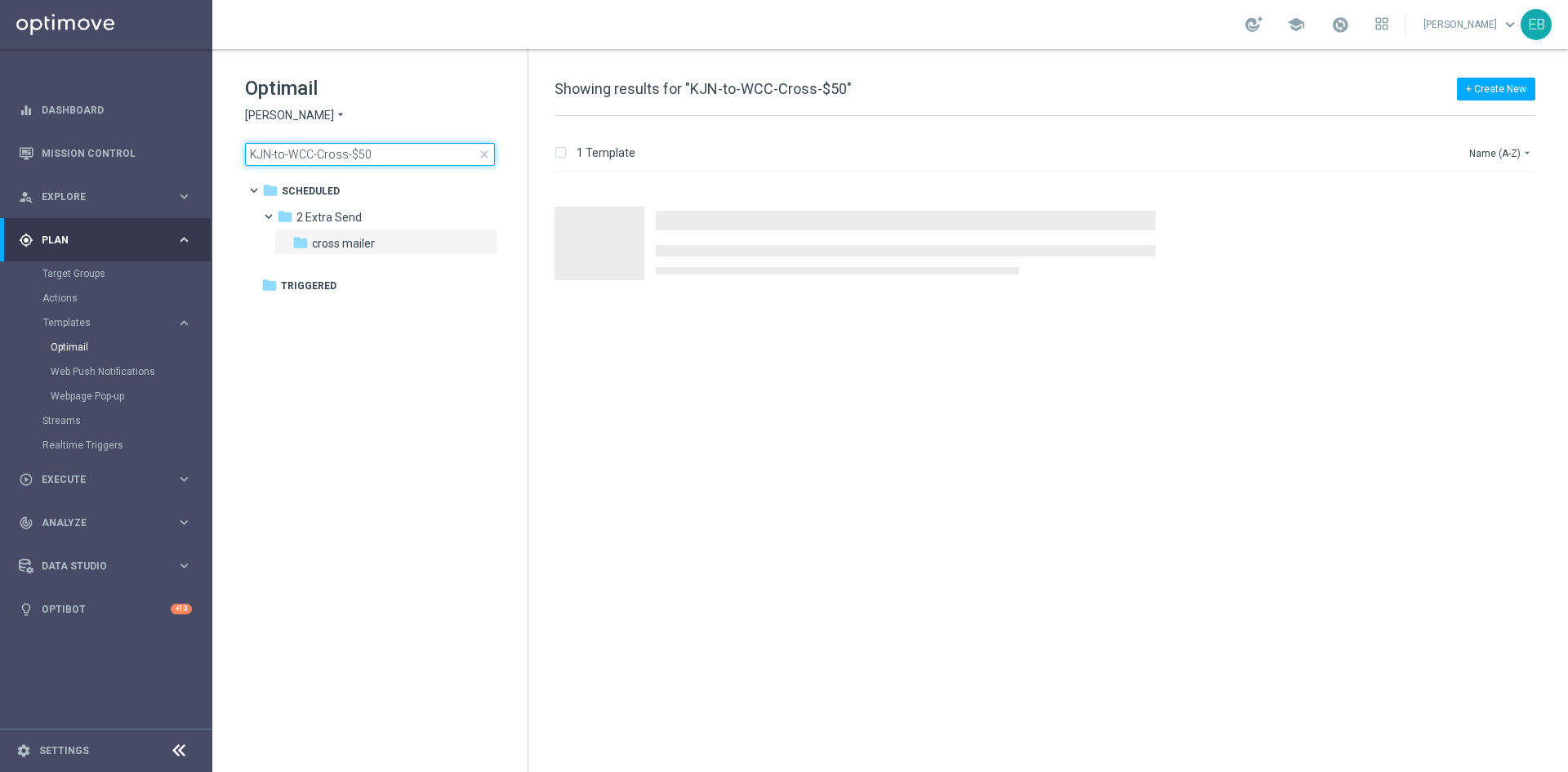
click at [389, 153] on input "KJN-to-WCC-Cross-$50" at bounding box center [370, 155] width 250 height 23
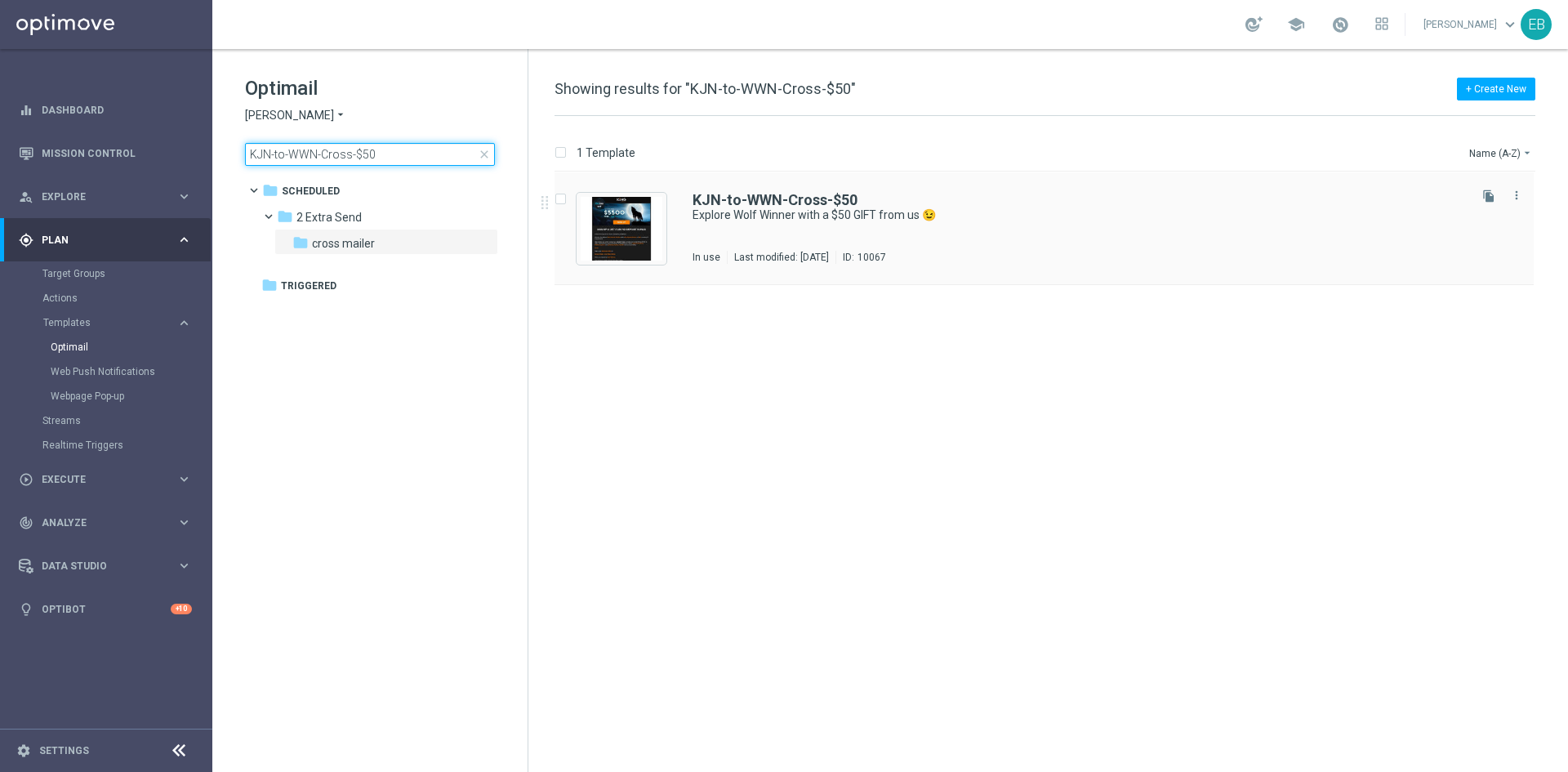
type input "KJN-to-WWN-Cross-$50"
click at [619, 217] on img "Press SPACE to select this row." at bounding box center [622, 228] width 82 height 63
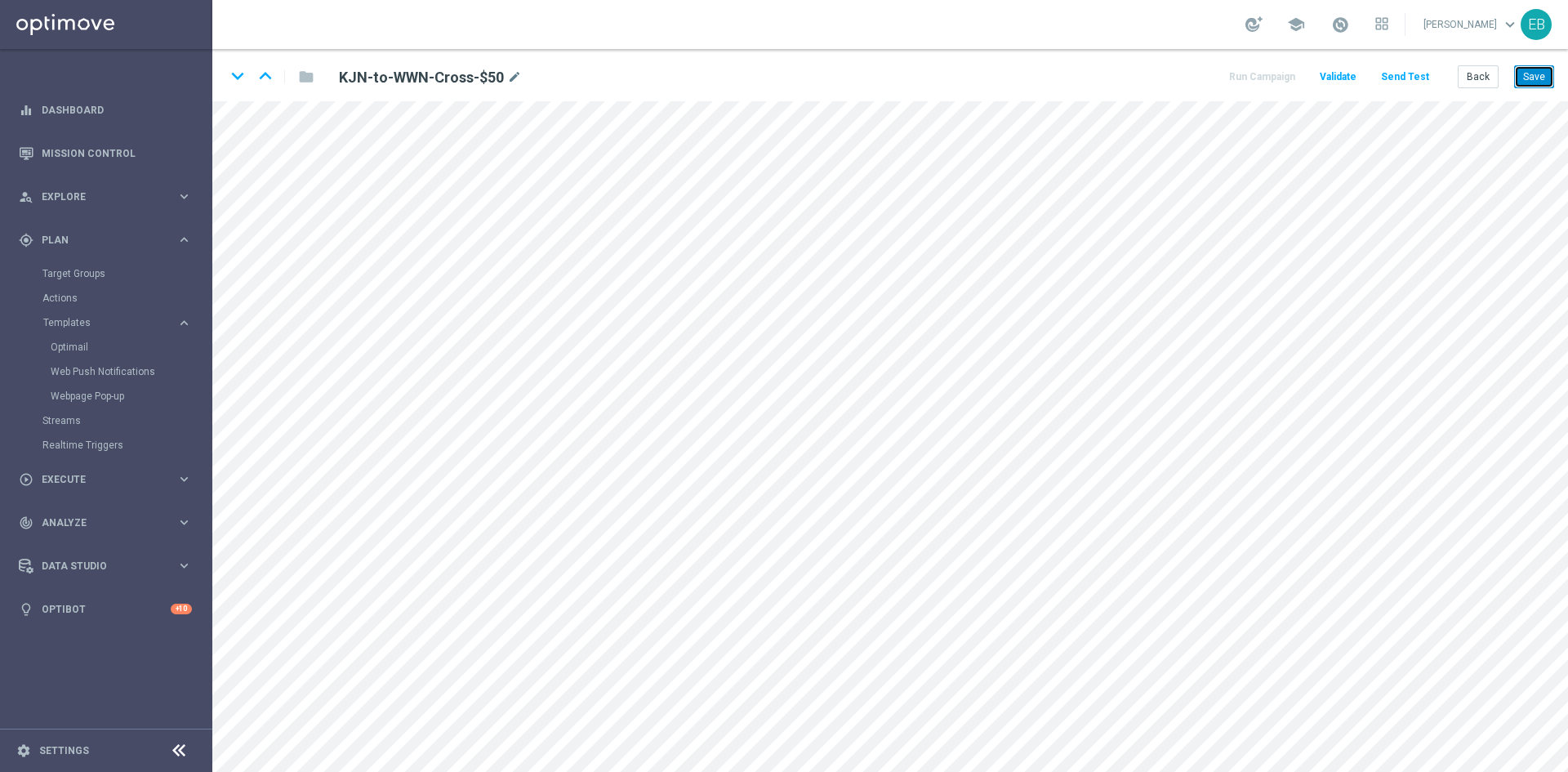
click at [1532, 71] on button "Save" at bounding box center [1534, 76] width 40 height 23
click at [1484, 73] on button "Back" at bounding box center [1479, 76] width 41 height 23
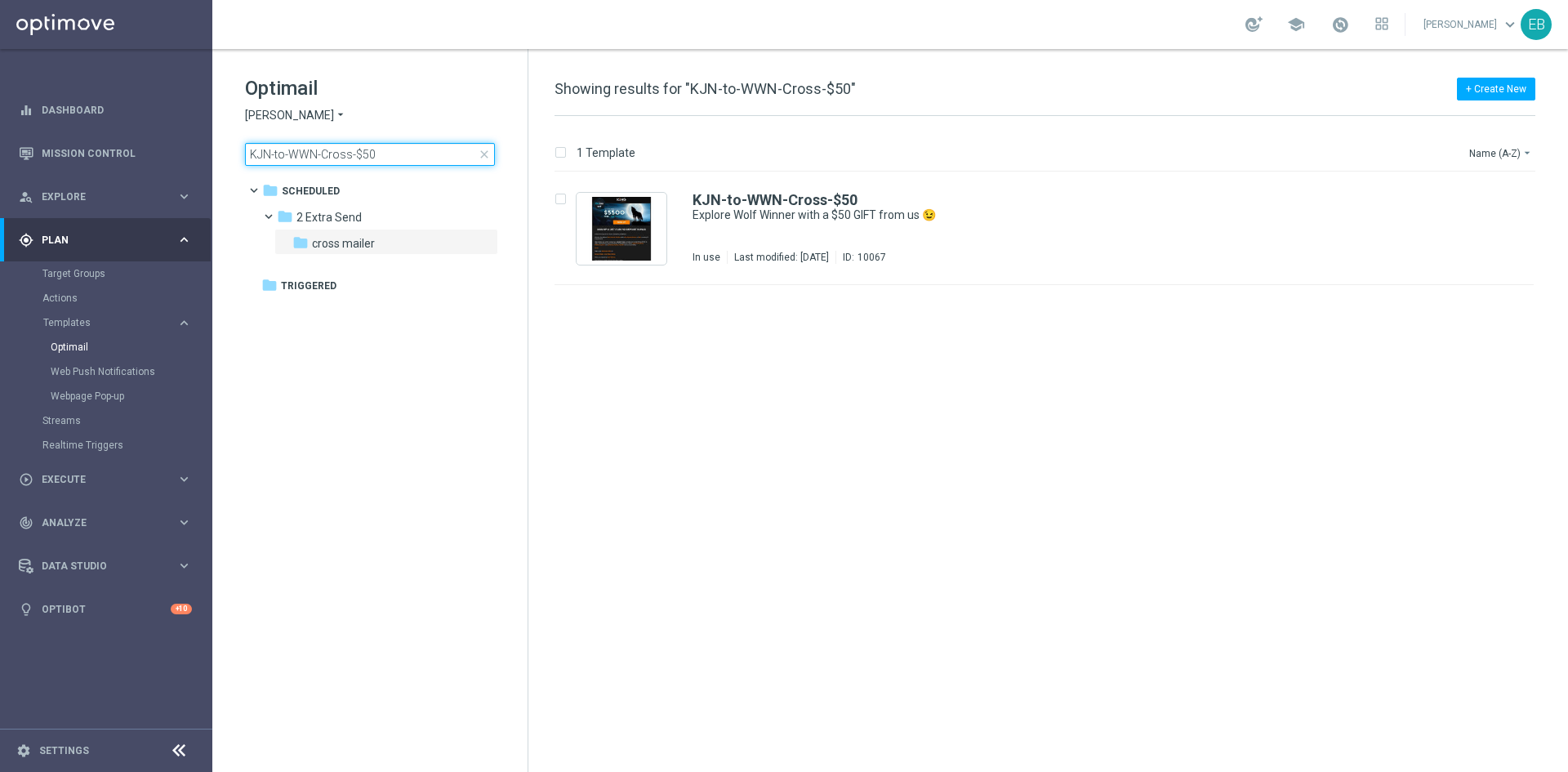
click at [403, 151] on input "KJN-to-WWN-Cross-$50" at bounding box center [370, 155] width 250 height 23
type input "KJ-to-STS-$100"
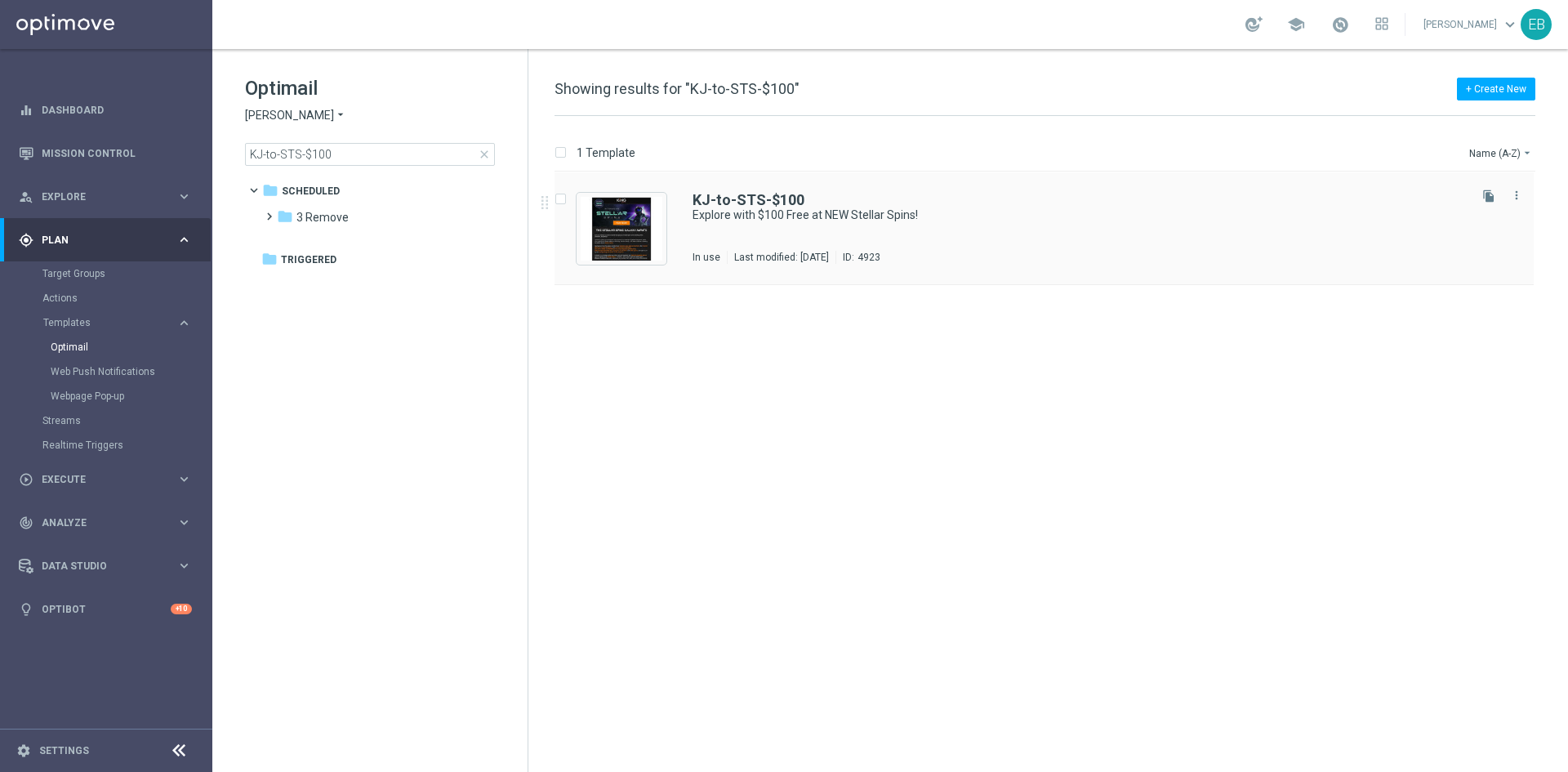
click at [1095, 205] on div "KJ-to-STS-$100" at bounding box center [1079, 200] width 773 height 15
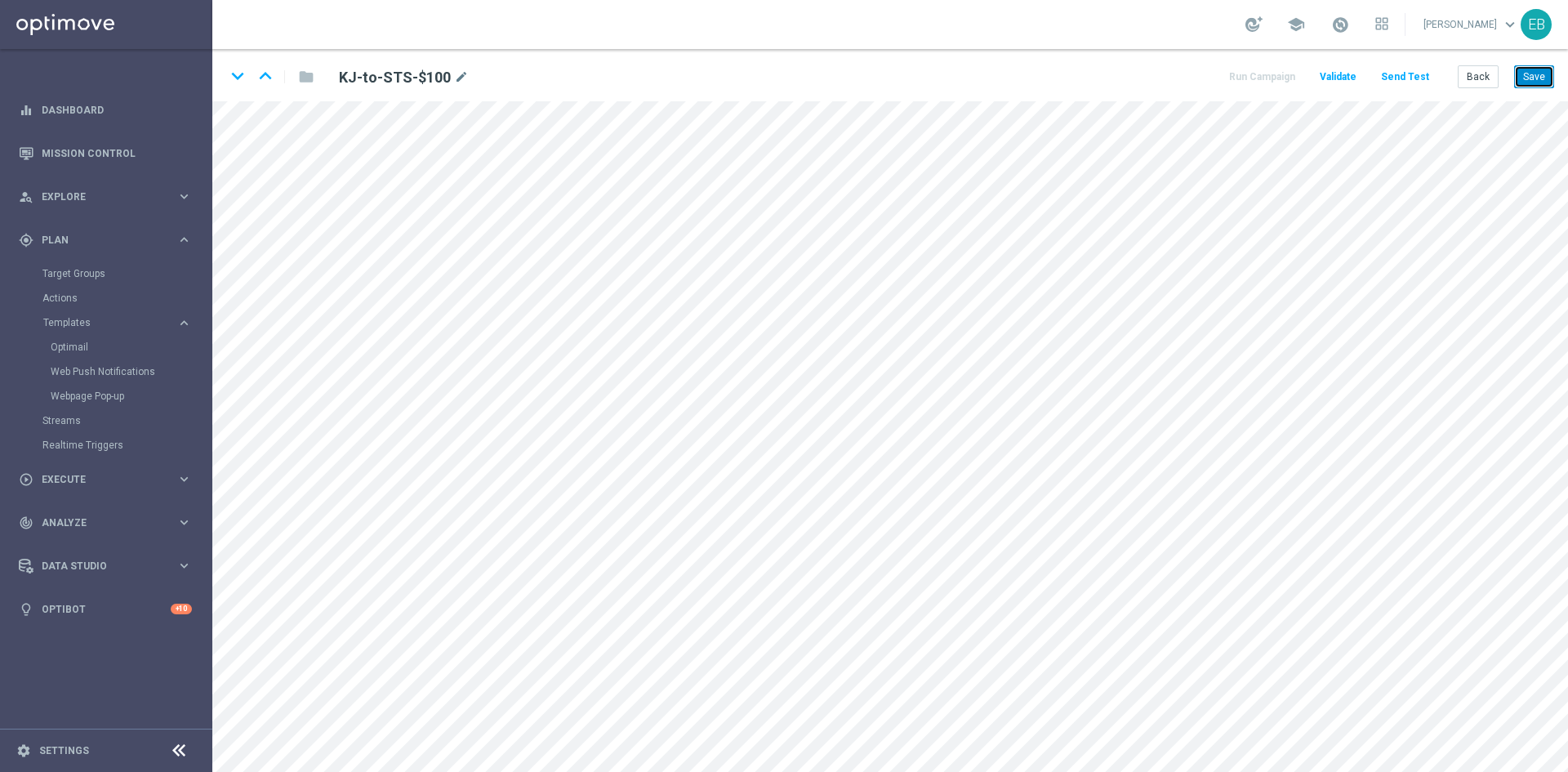
click at [1532, 80] on button "Save" at bounding box center [1534, 76] width 40 height 23
click at [1527, 70] on button "Save" at bounding box center [1534, 76] width 40 height 23
click at [1495, 71] on button "Back" at bounding box center [1479, 76] width 41 height 23
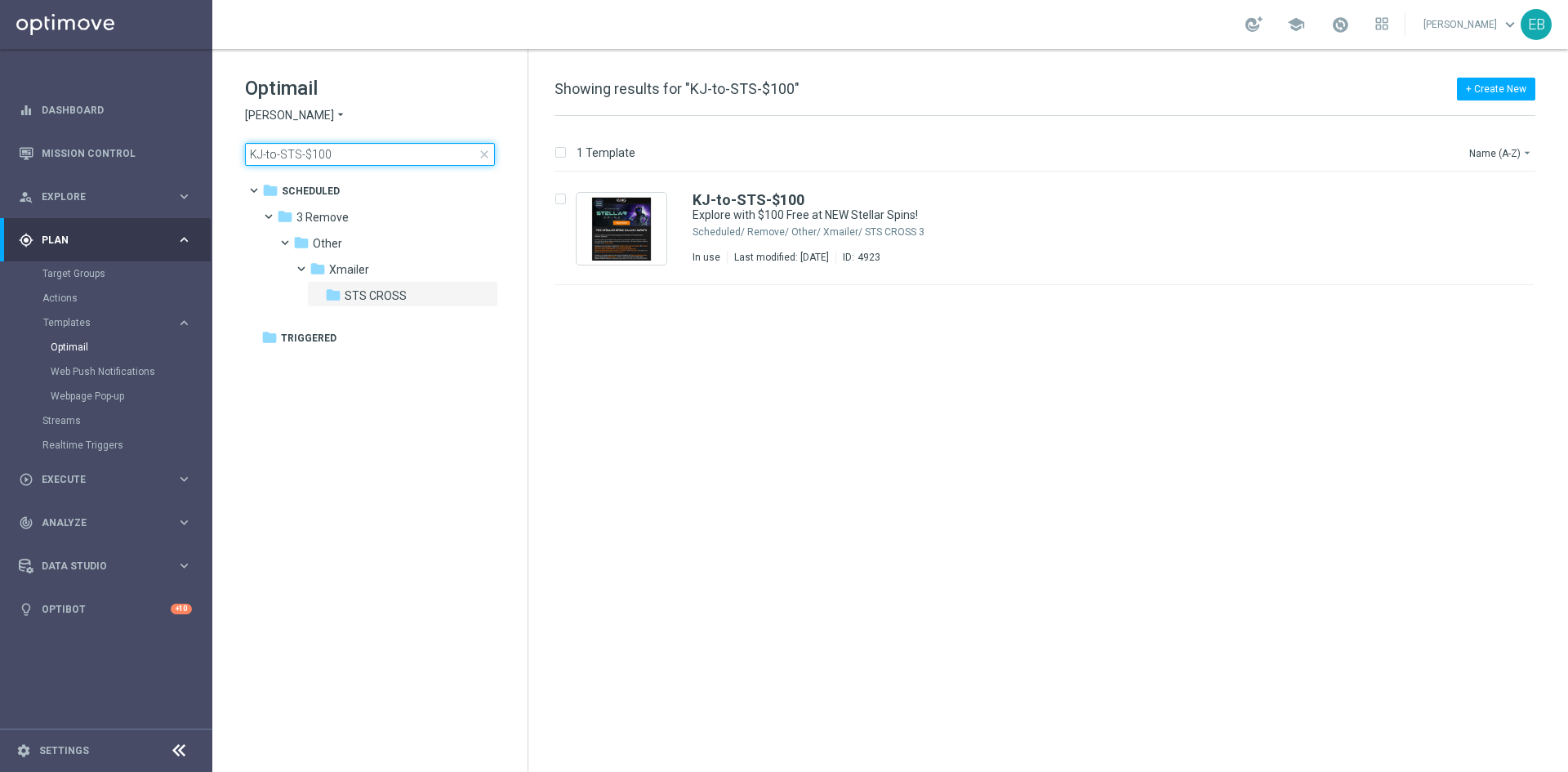
click at [379, 155] on input "KJ-to-STS-$100" at bounding box center [370, 155] width 250 height 23
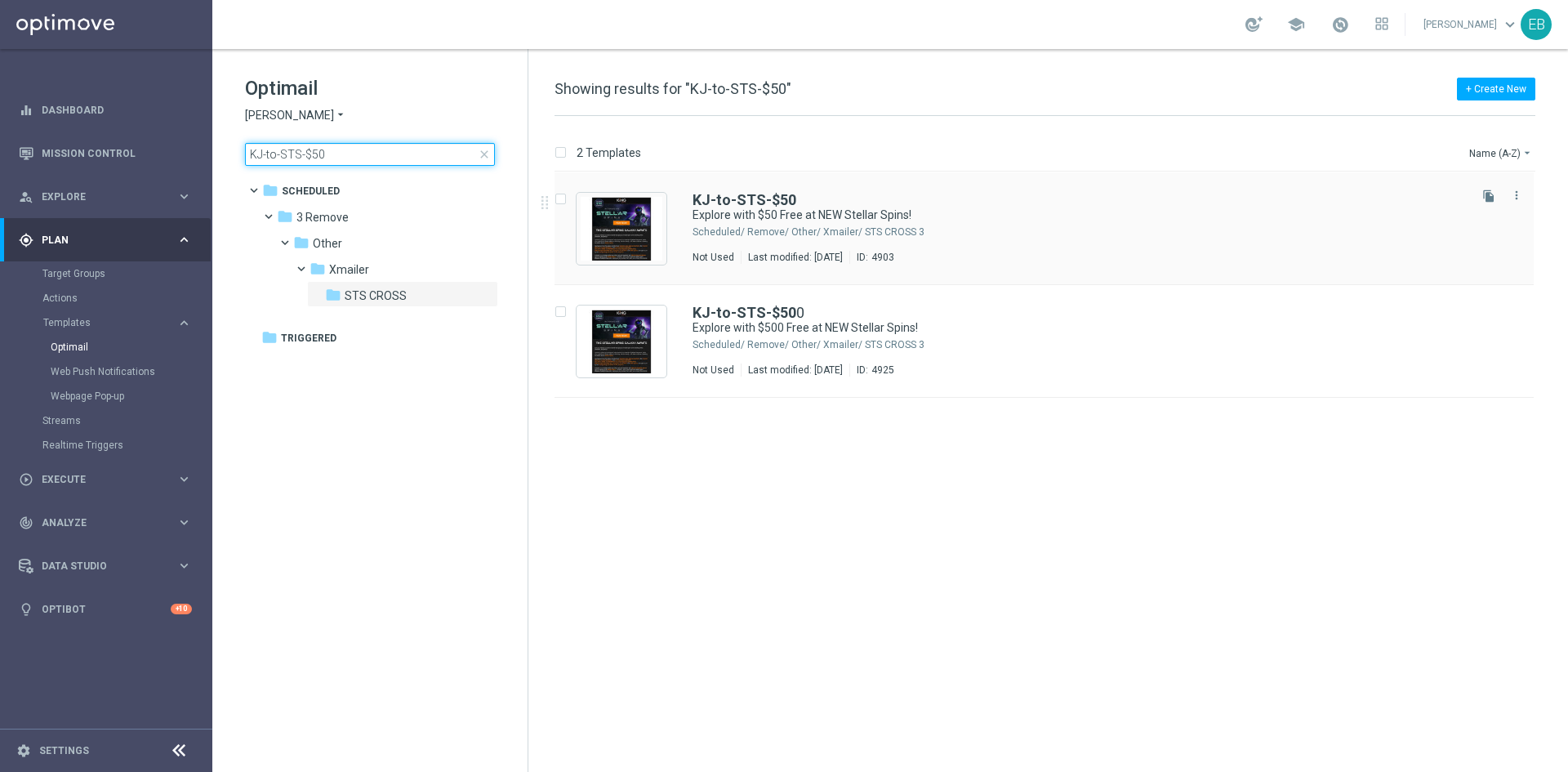
type input "KJ-to-STS-$50"
click at [983, 200] on div "KJ-to-STS-$50" at bounding box center [1079, 200] width 773 height 15
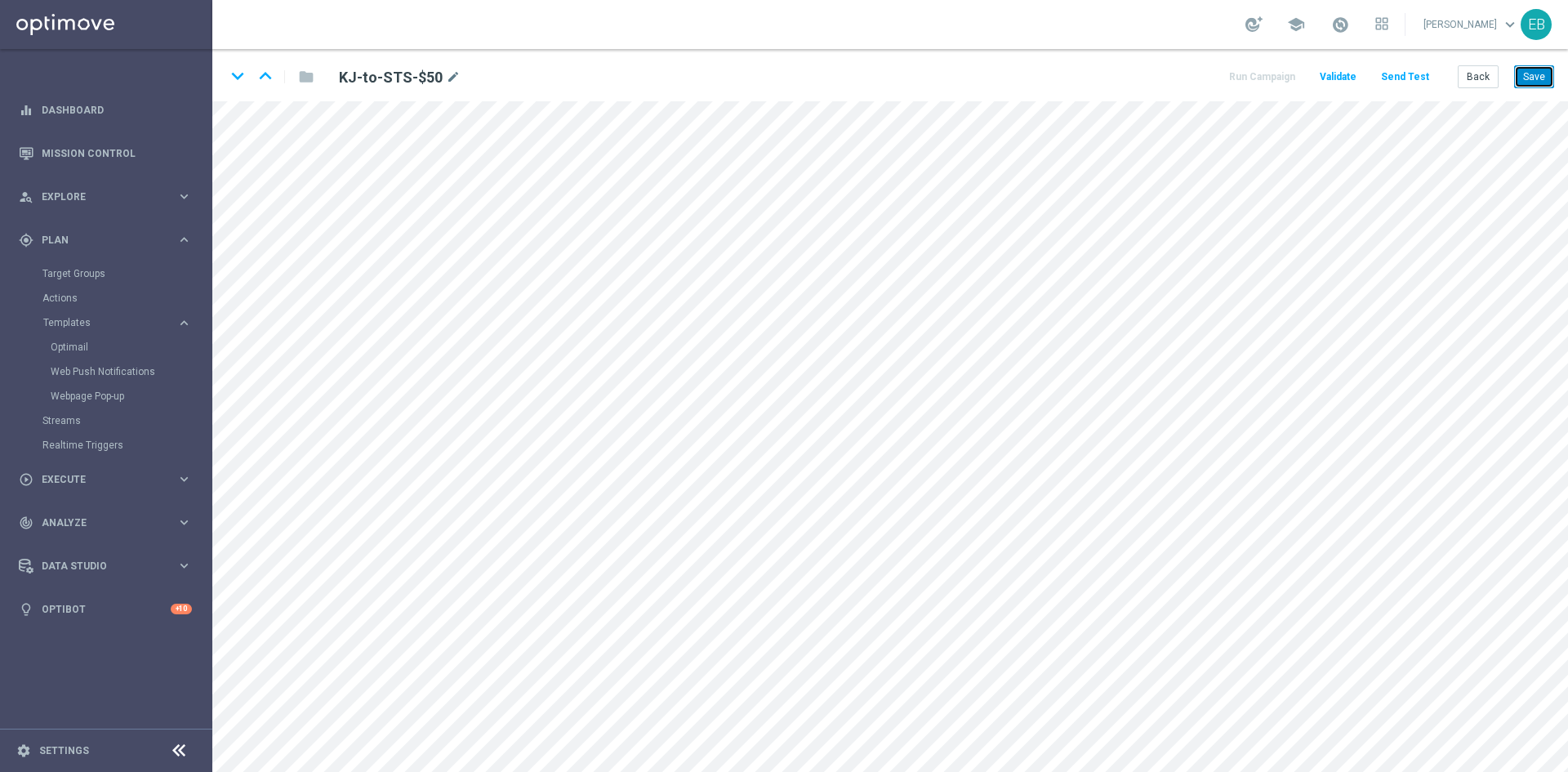
click at [1532, 77] on button "Save" at bounding box center [1534, 76] width 40 height 23
click at [1487, 80] on button "Back" at bounding box center [1479, 76] width 41 height 23
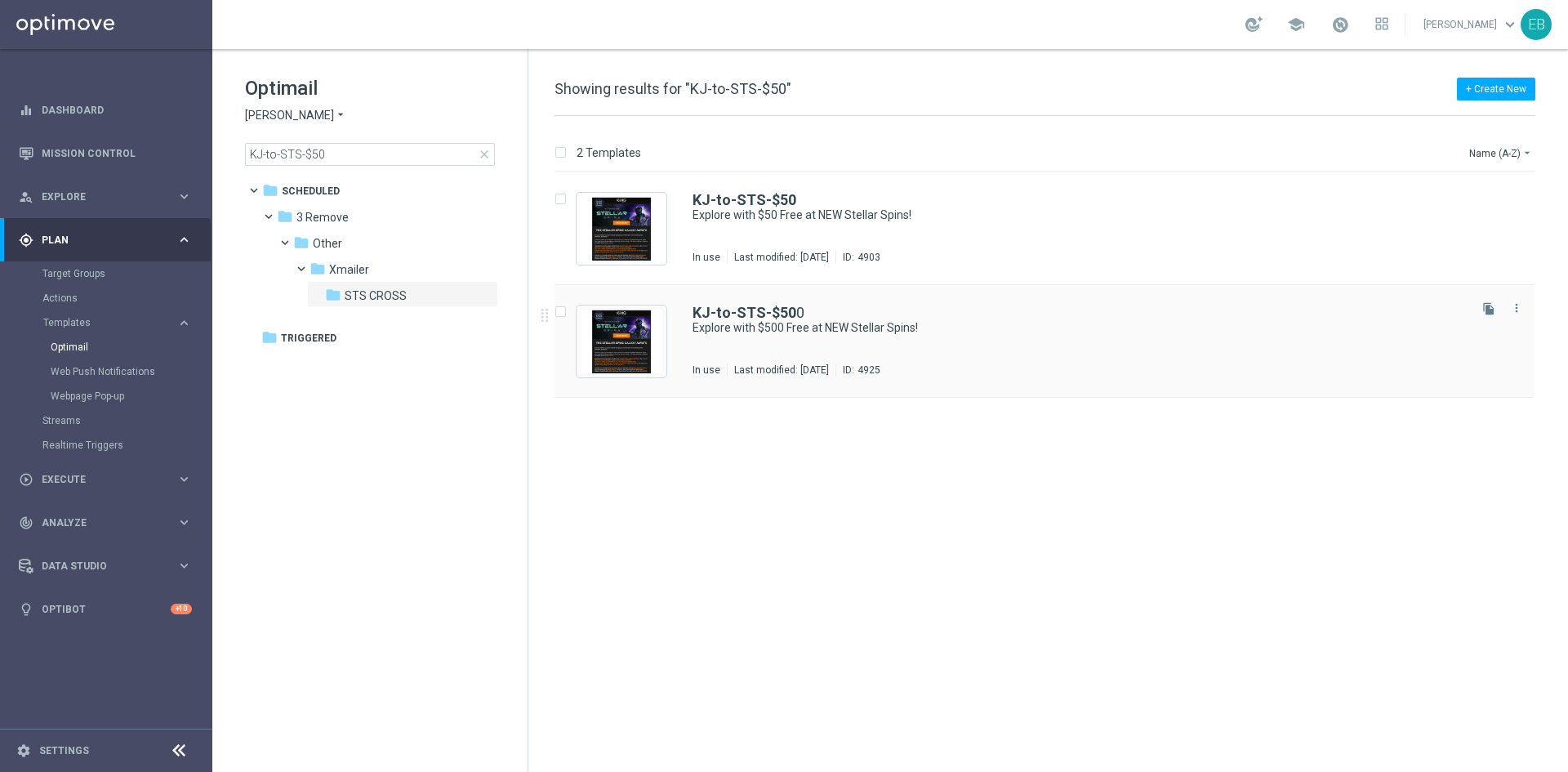
click at [995, 360] on div "KJ-to-STS-$50 0 Explore with $500 Free at NEW Stellar Spins! In use Last modifi…" at bounding box center [1079, 341] width 773 height 71
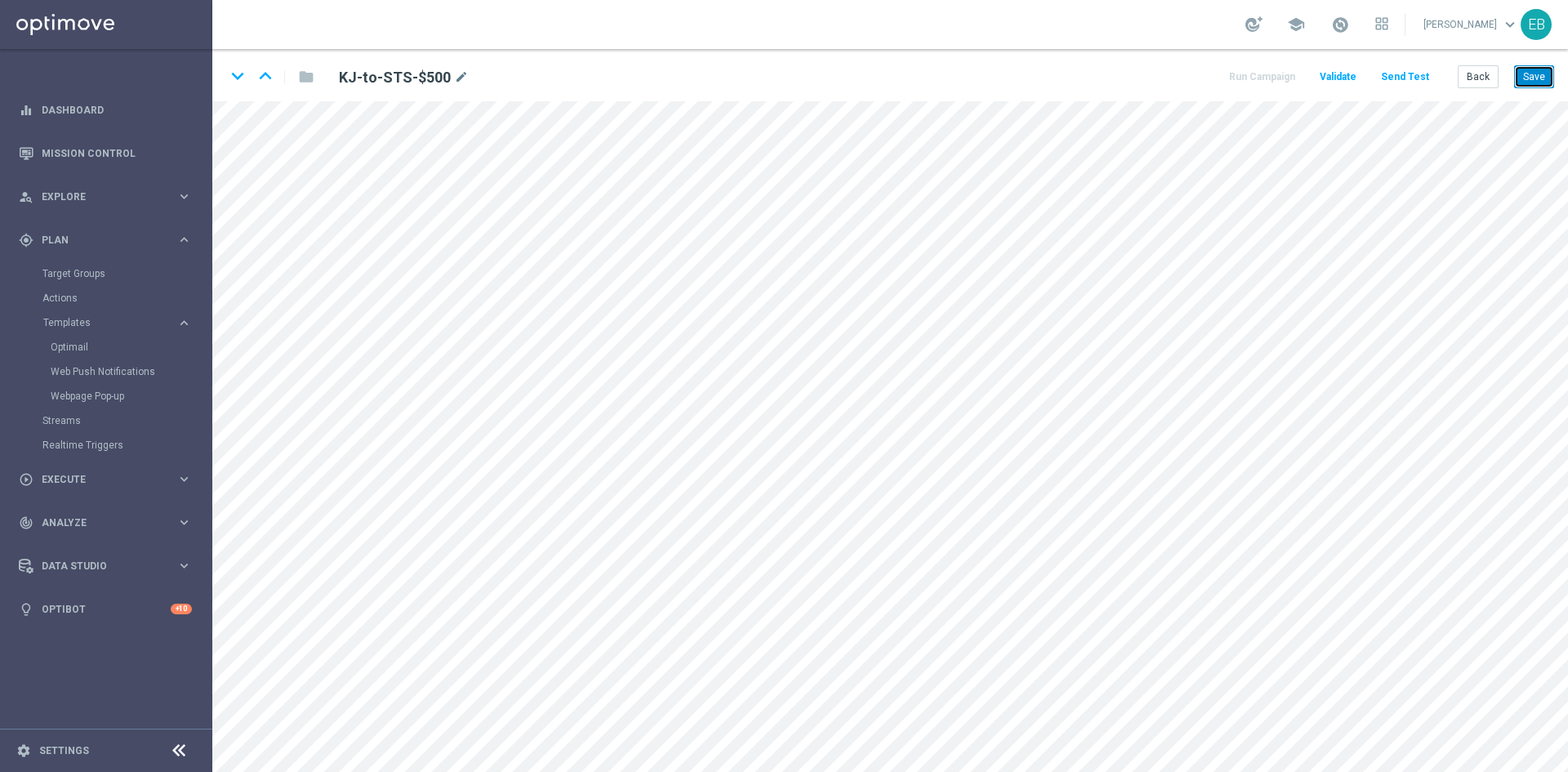
click at [1534, 71] on button "Save" at bounding box center [1534, 76] width 40 height 23
click at [1479, 77] on button "Back" at bounding box center [1479, 76] width 41 height 23
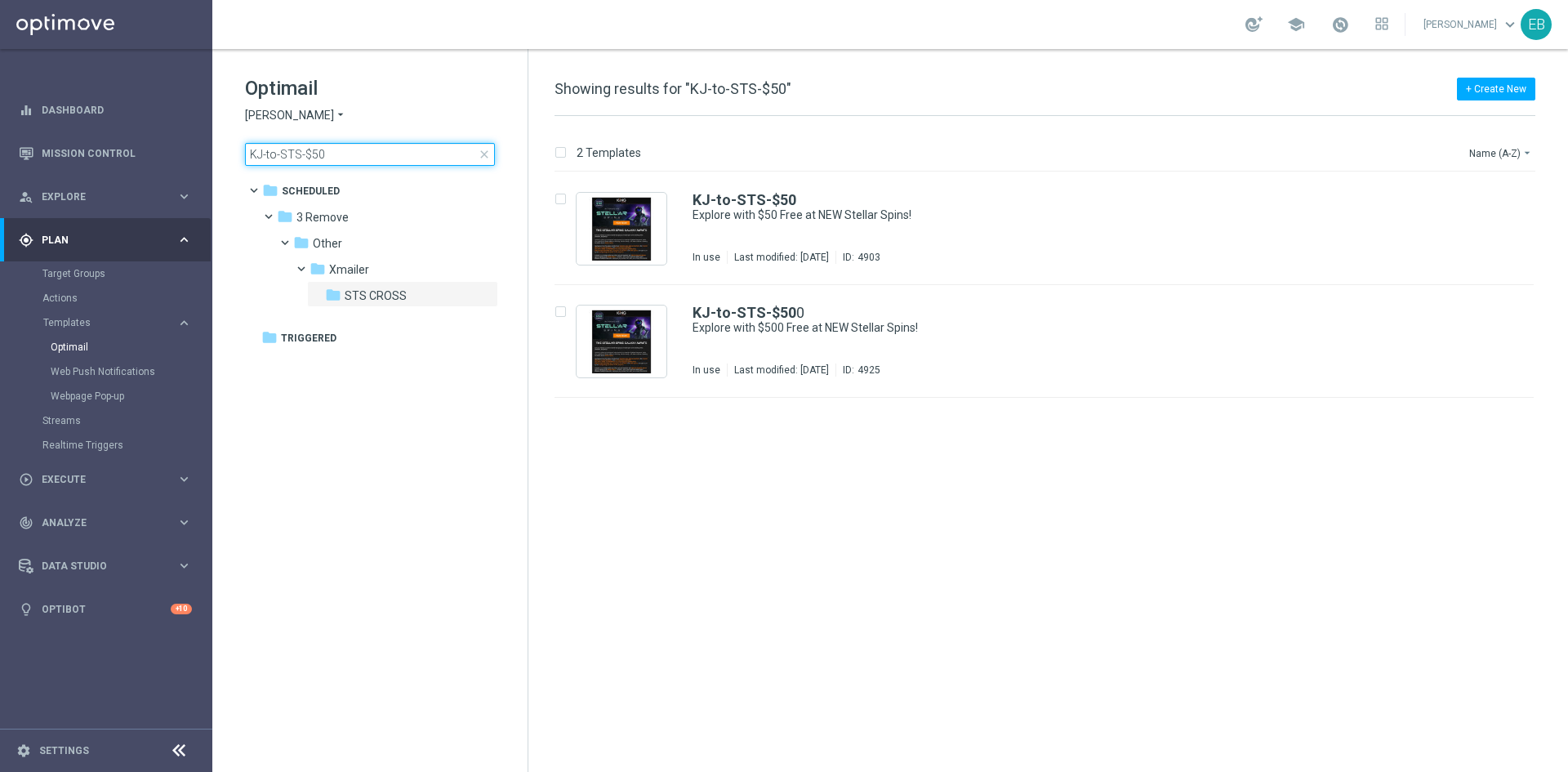
click at [364, 155] on input "KJ-to-STS-$50" at bounding box center [370, 155] width 250 height 23
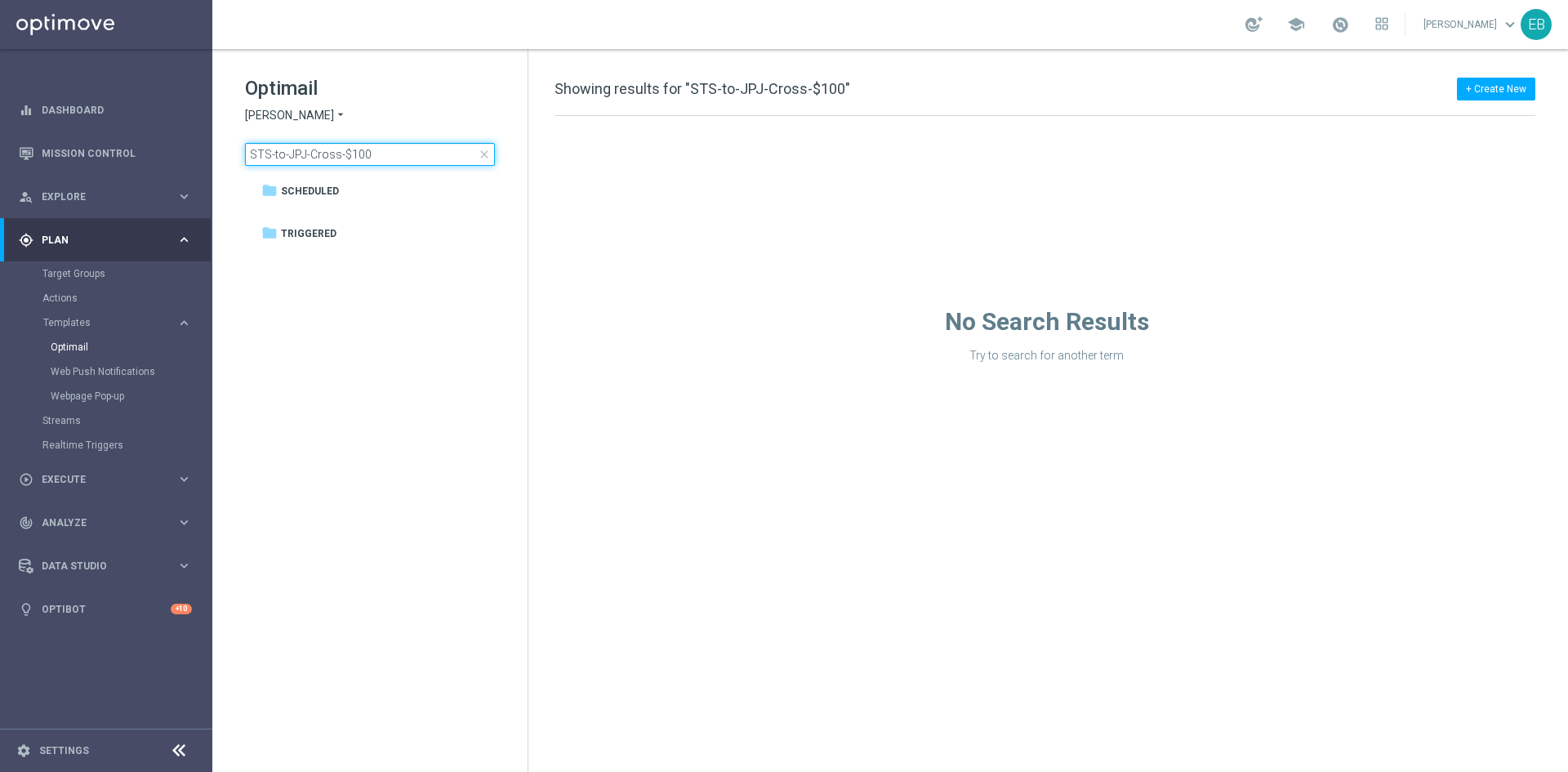
type input "STS-to-JPJ-Cross-$100"
click at [274, 115] on span "King Johnnie" at bounding box center [289, 115] width 89 height 16
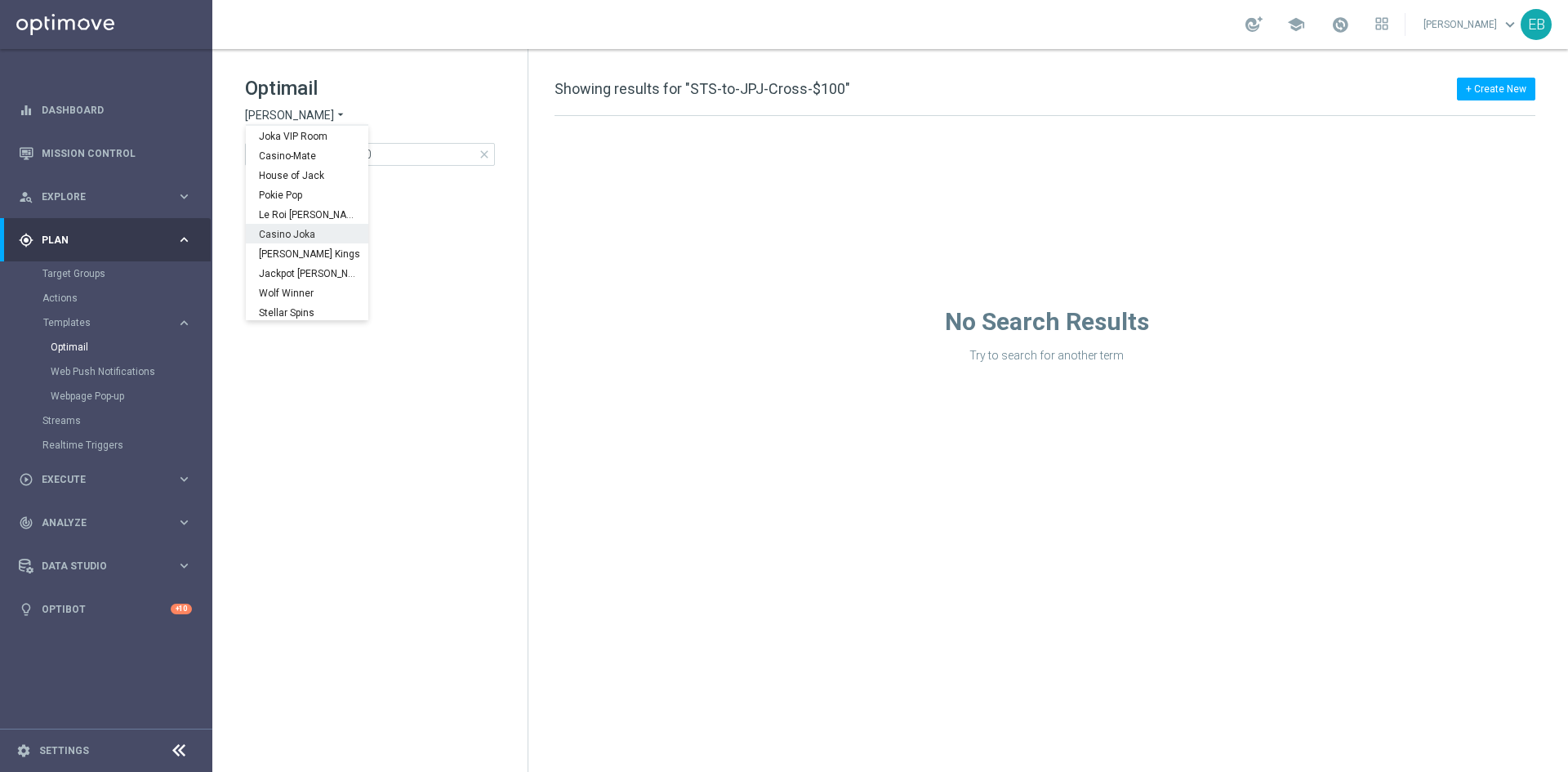
scroll to position [59, 0]
click at [0, 0] on span "Stellar Spins" at bounding box center [0, 0] width 0 height 0
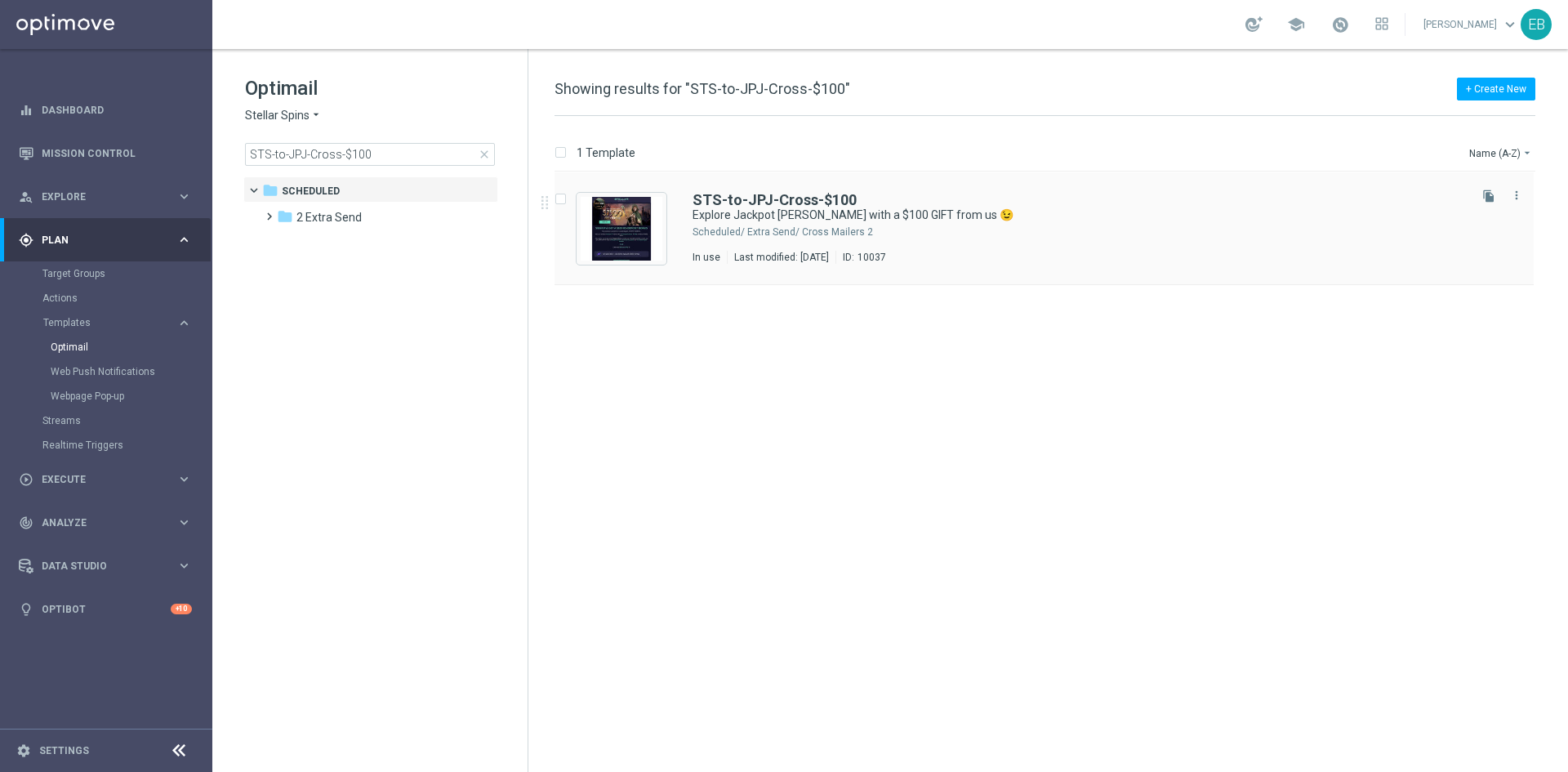
click at [993, 231] on div "2 Extra Send/ Cross Mailers" at bounding box center [1106, 232] width 718 height 13
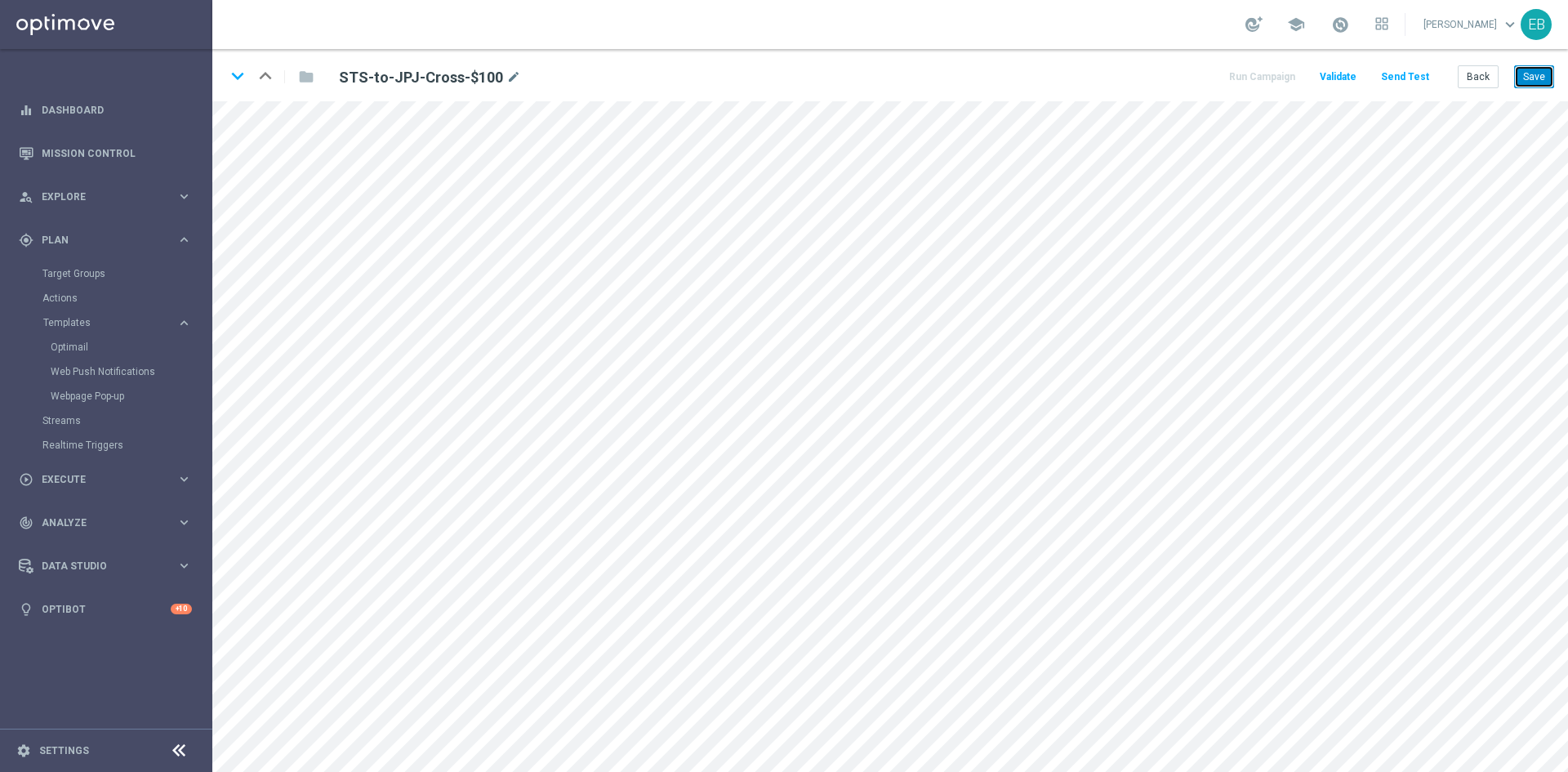
click at [1541, 83] on button "Save" at bounding box center [1534, 76] width 40 height 23
click at [1544, 76] on button "Save" at bounding box center [1534, 76] width 40 height 23
click at [1495, 69] on button "Back" at bounding box center [1479, 76] width 41 height 23
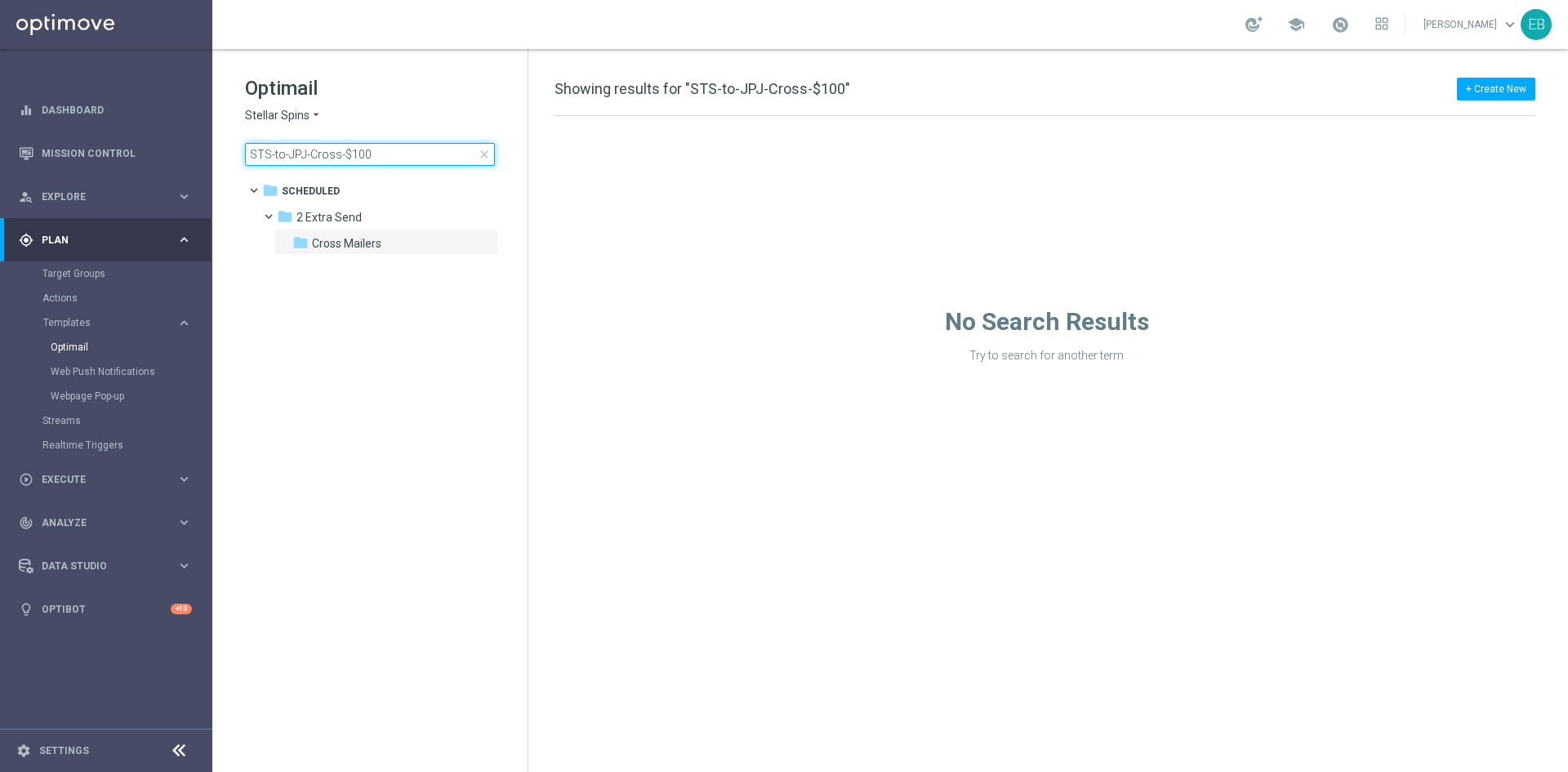
click at [386, 160] on input "STS-to-JPJ-Cross-$100" at bounding box center [370, 155] width 250 height 23
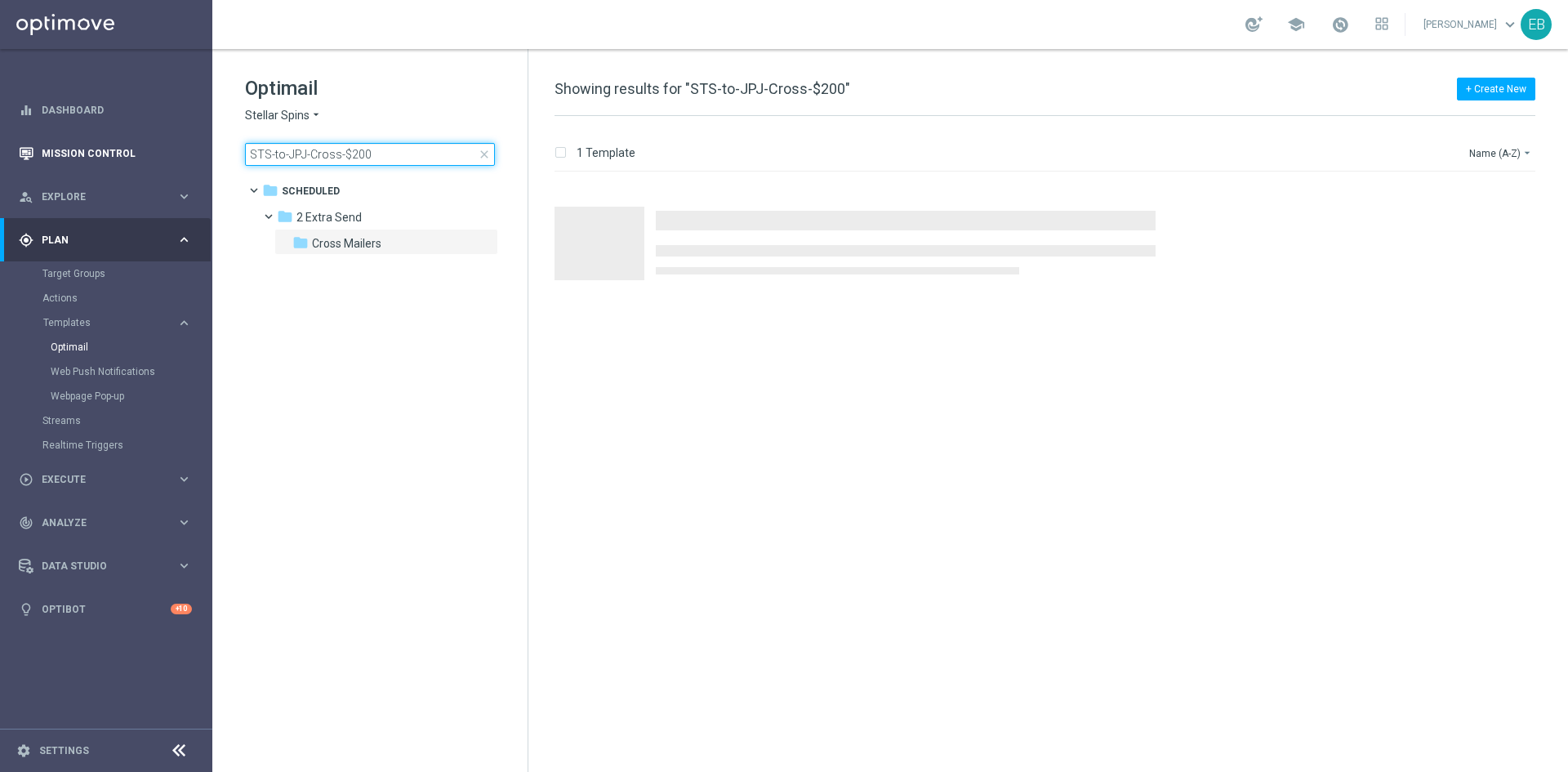
type input "STS-to-JPJ-Cross-$200"
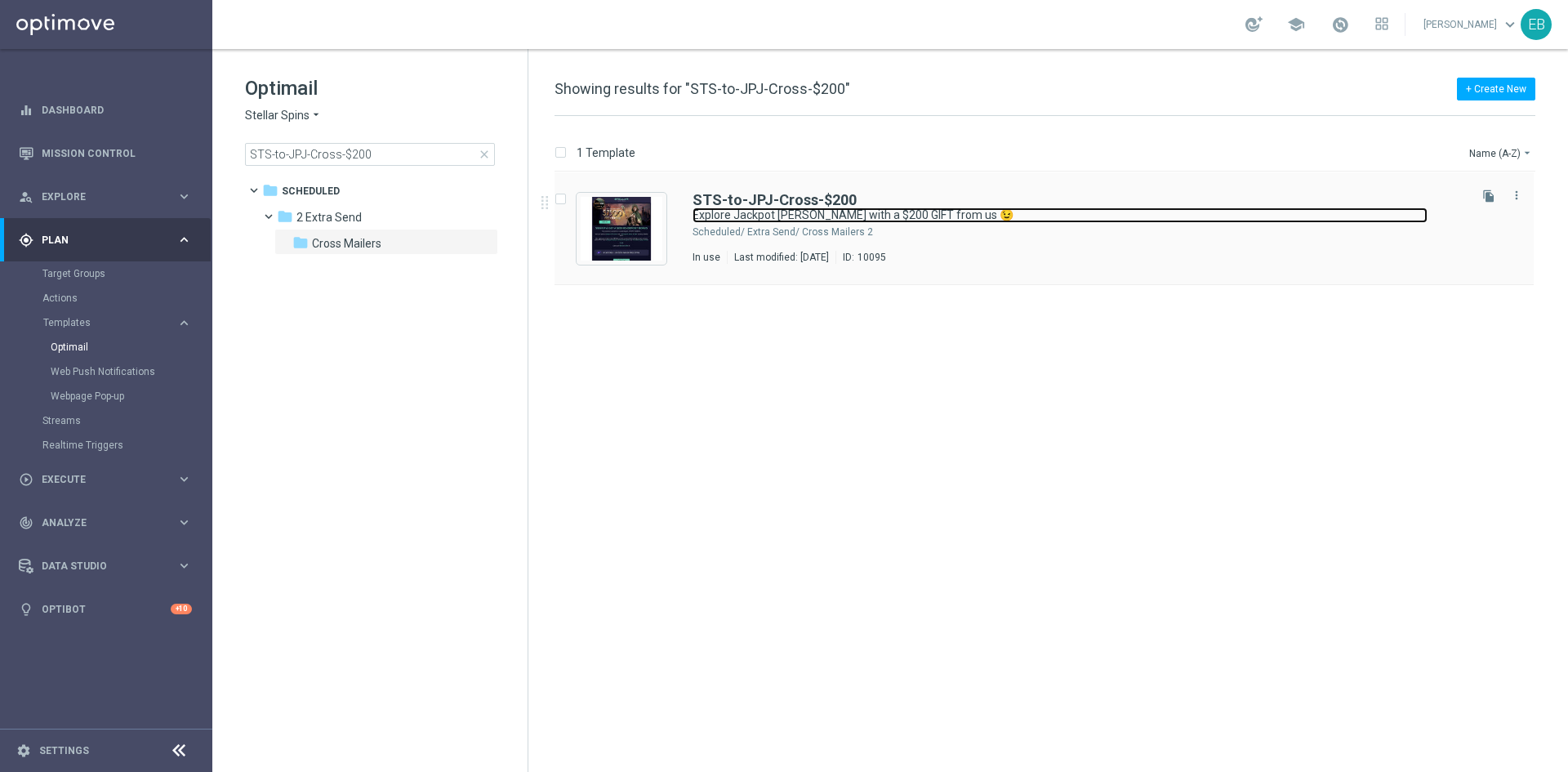
click at [1082, 208] on link "Explore Jackpot Jill with a $200 GIFT from us 😉" at bounding box center [1060, 215] width 735 height 16
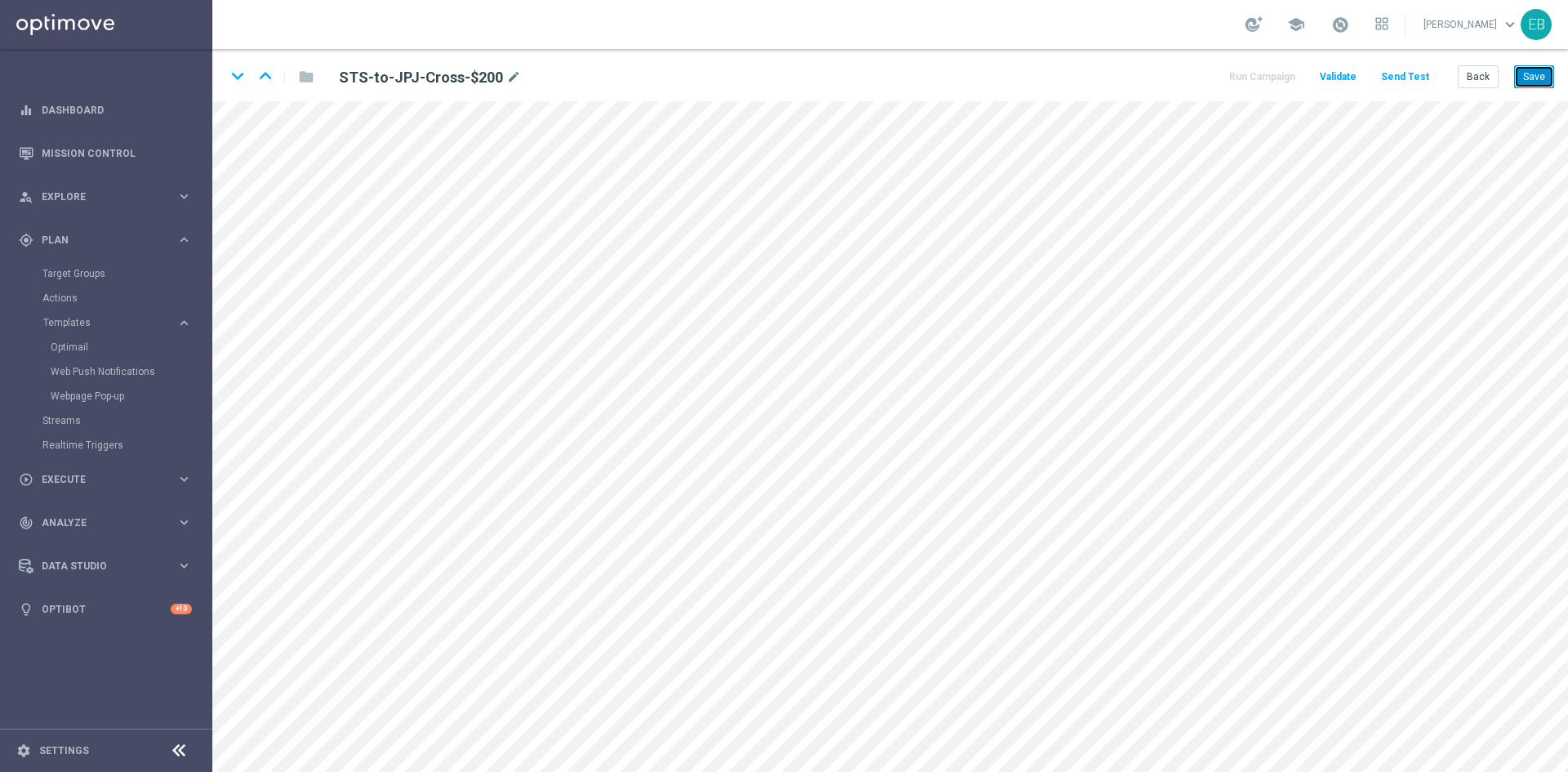
click at [1527, 76] on button "Save" at bounding box center [1534, 76] width 40 height 23
click at [1545, 70] on button "Save" at bounding box center [1534, 76] width 40 height 23
click at [1529, 83] on button "Save" at bounding box center [1534, 76] width 40 height 23
click at [1470, 76] on button "Back" at bounding box center [1479, 76] width 41 height 23
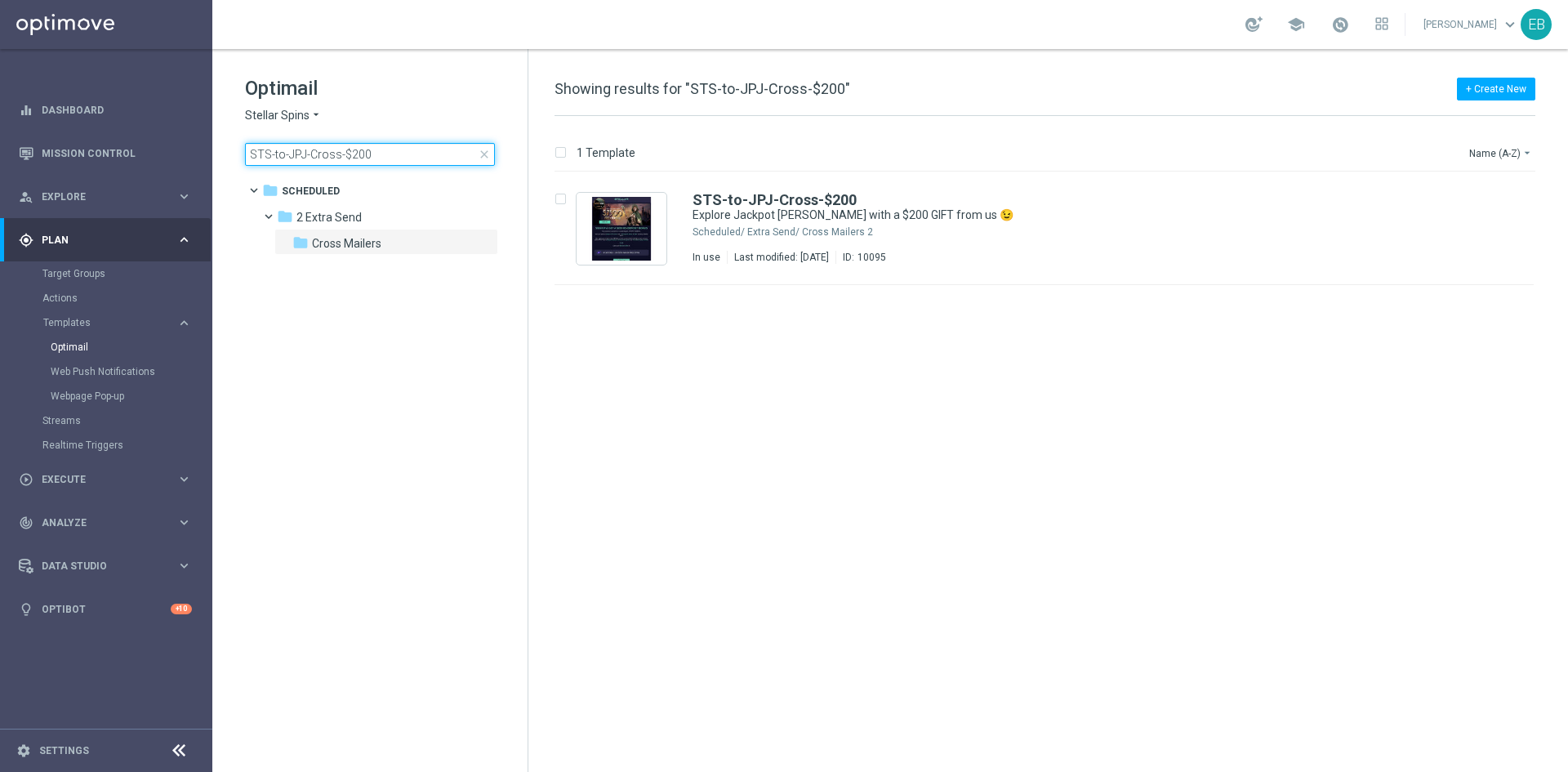
click at [432, 156] on input "STS-to-JPJ-Cross-$200" at bounding box center [370, 155] width 250 height 23
type input "STS-to-JPJ-Cross-$50"
click at [1132, 189] on div "STS-to-JPJ-Cross-$50 Explore Jackpot Jill with a $50 GIFT from us 😉 Not Used La…" at bounding box center [1044, 228] width 979 height 113
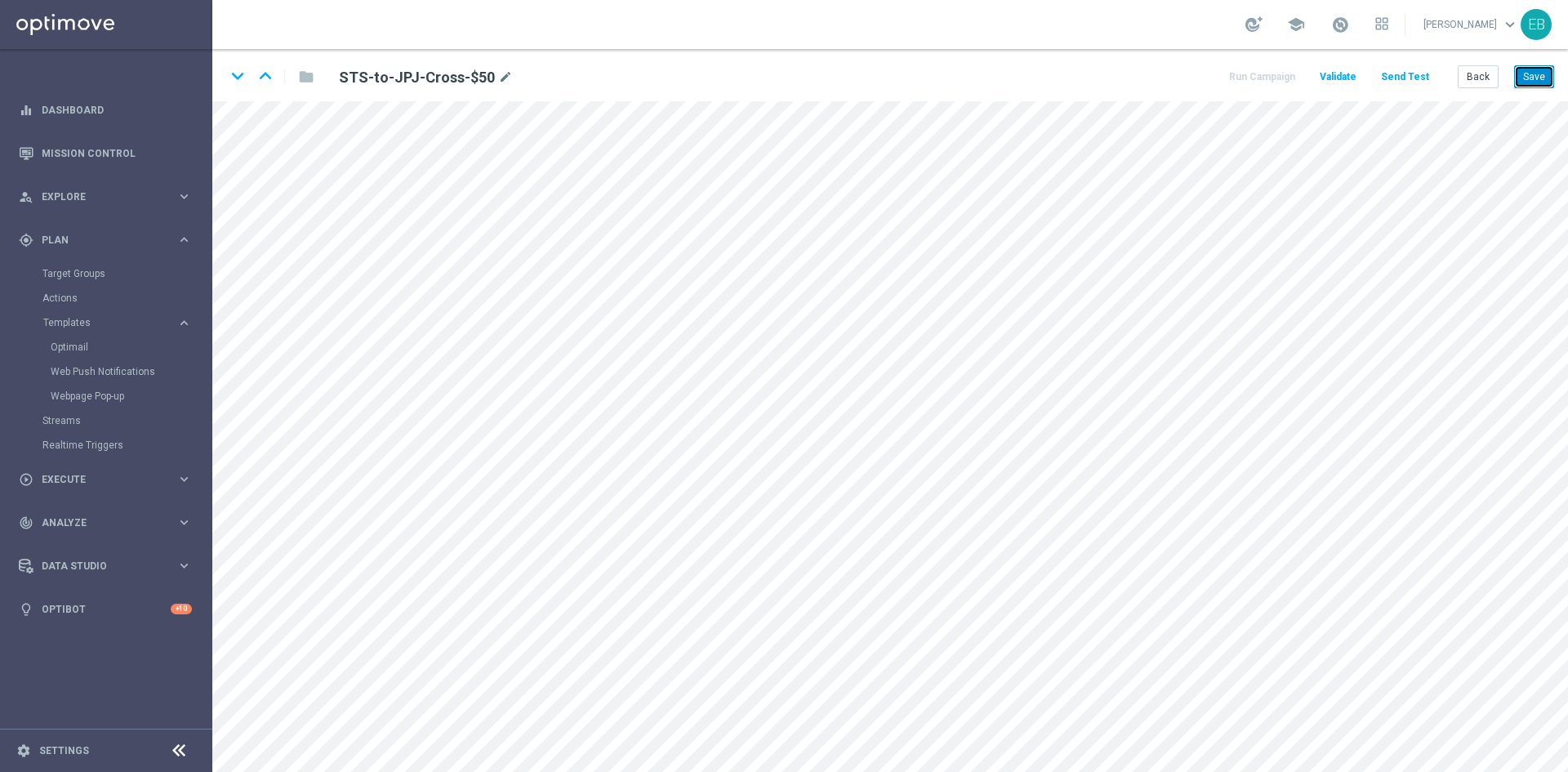
click at [1535, 71] on button "Save" at bounding box center [1534, 76] width 40 height 23
click at [1471, 76] on button "Back" at bounding box center [1479, 76] width 41 height 23
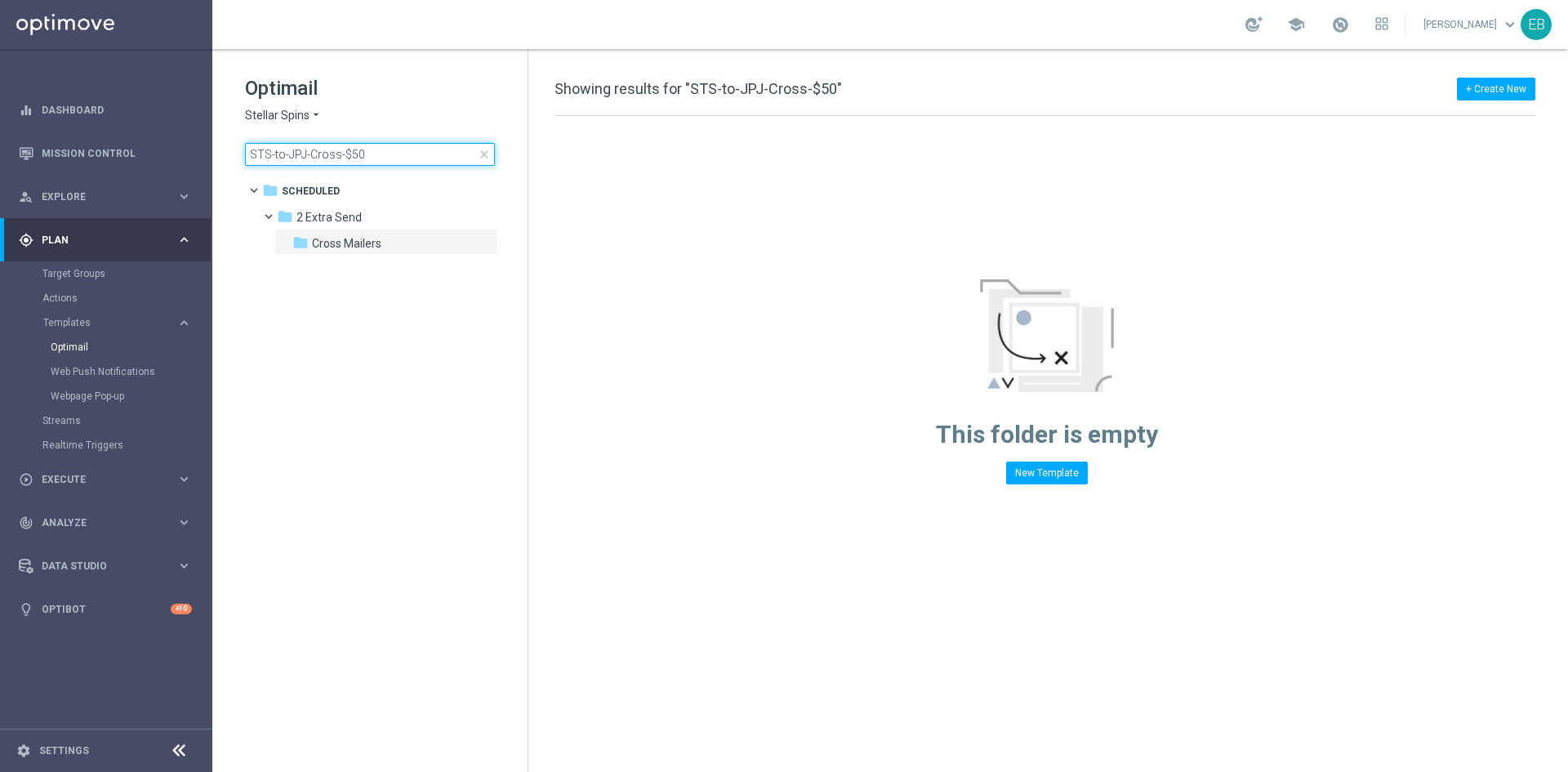
click at [367, 148] on input "STS-to-JPJ-Cross-$50" at bounding box center [370, 155] width 250 height 23
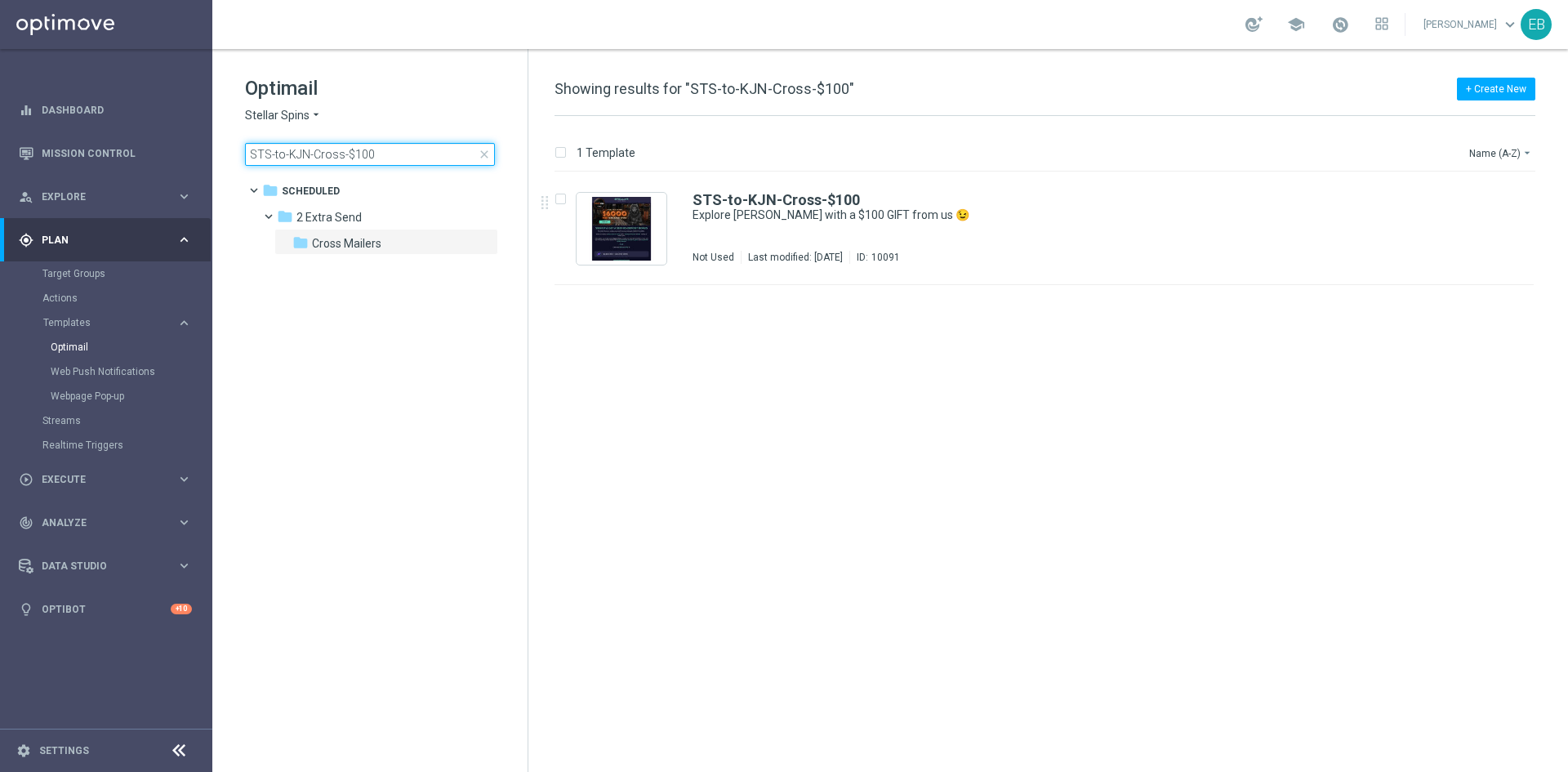
type input "STS-to-KJN-Cross-$100"
drag, startPoint x: 1088, startPoint y: 211, endPoint x: 1113, endPoint y: 223, distance: 27.7
click at [1113, 223] on div "STS-to-KJN-Cross-$100 Explore King Johnnie with a $100 GIFT from us 😉 Not Used …" at bounding box center [1079, 228] width 773 height 71
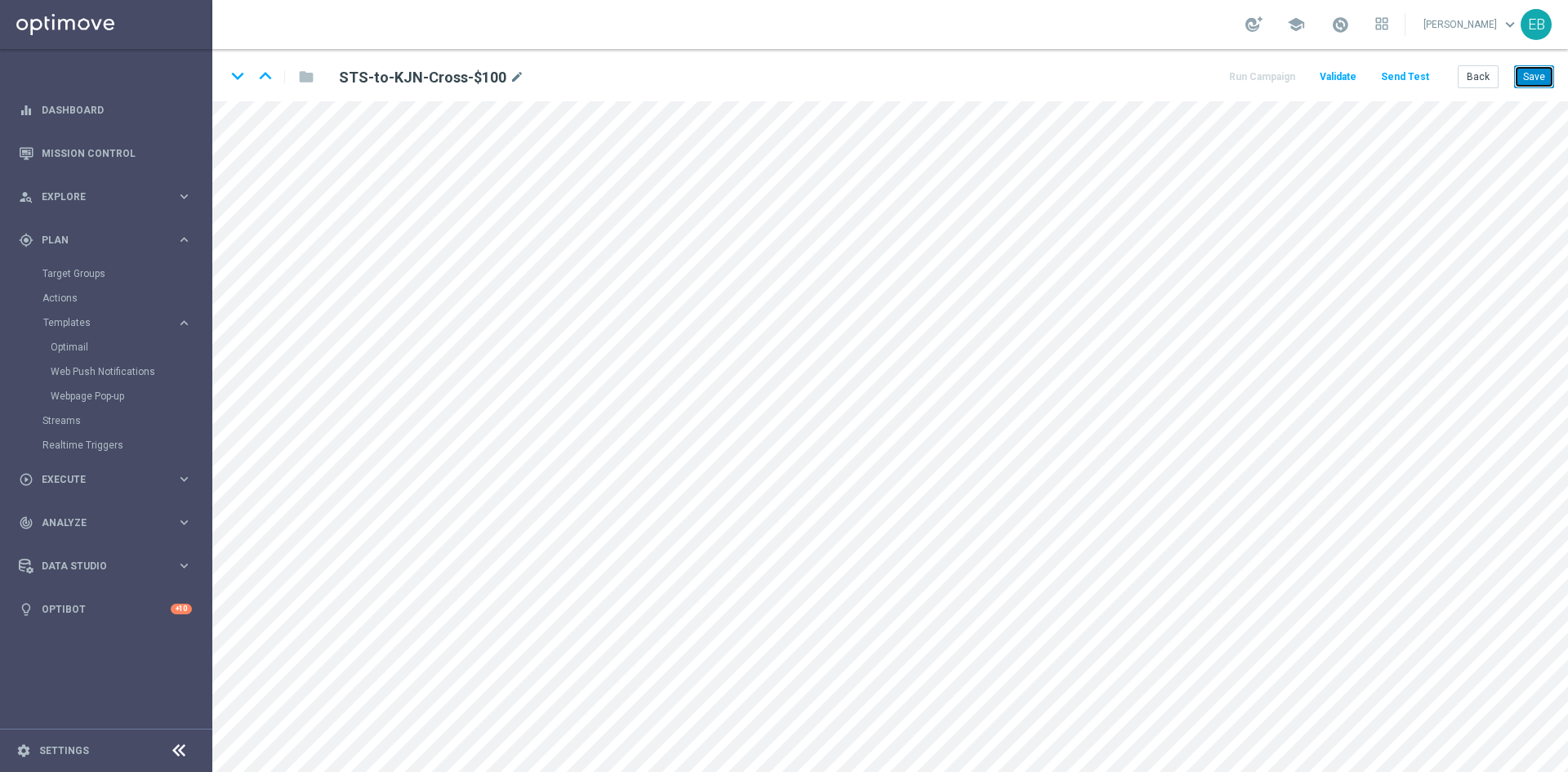
click at [1523, 77] on button "Save" at bounding box center [1534, 76] width 40 height 23
click at [1476, 77] on button "Back" at bounding box center [1479, 76] width 41 height 23
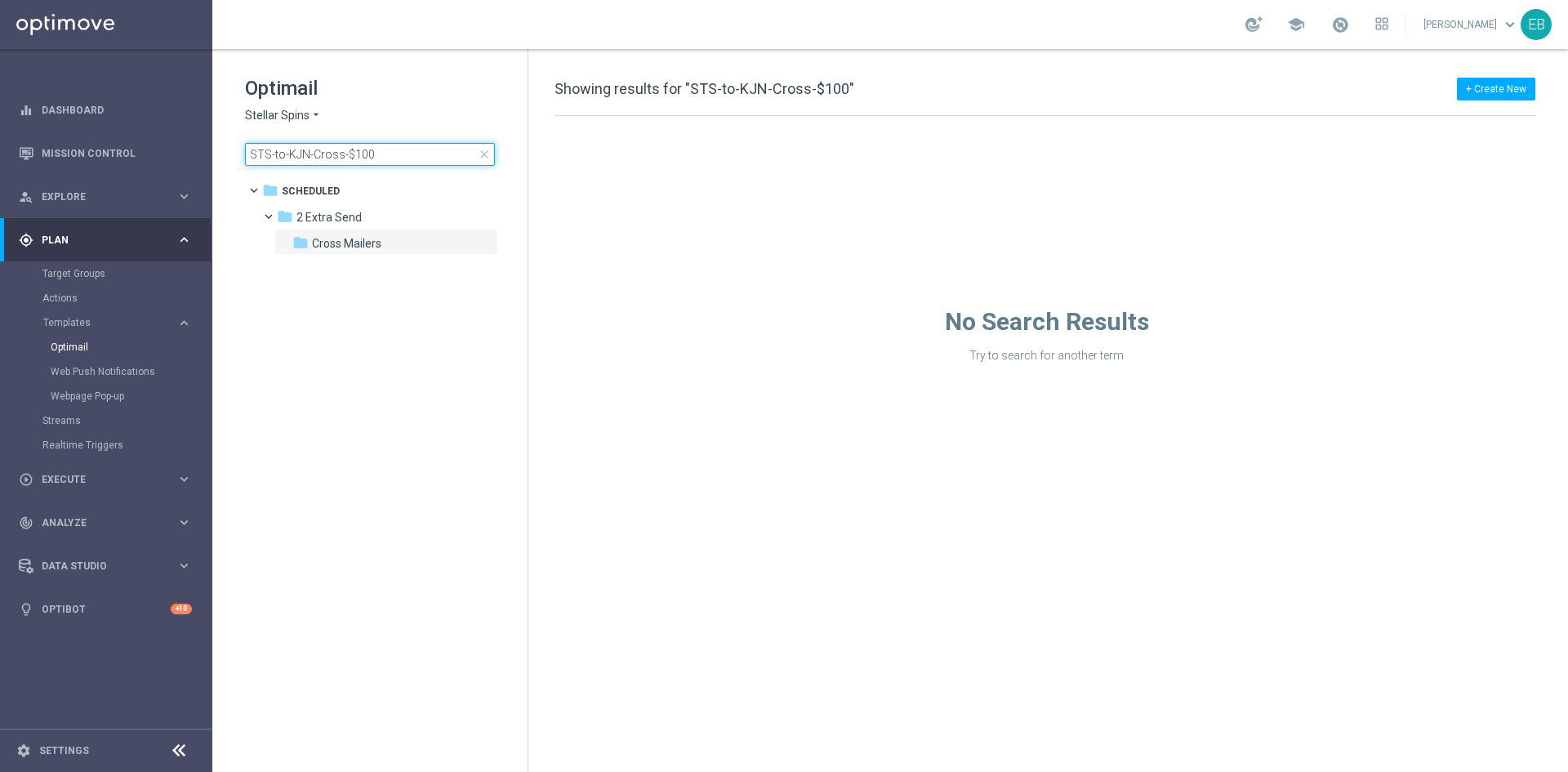
click at [411, 149] on input "STS-to-KJN-Cross-$100" at bounding box center [370, 155] width 250 height 23
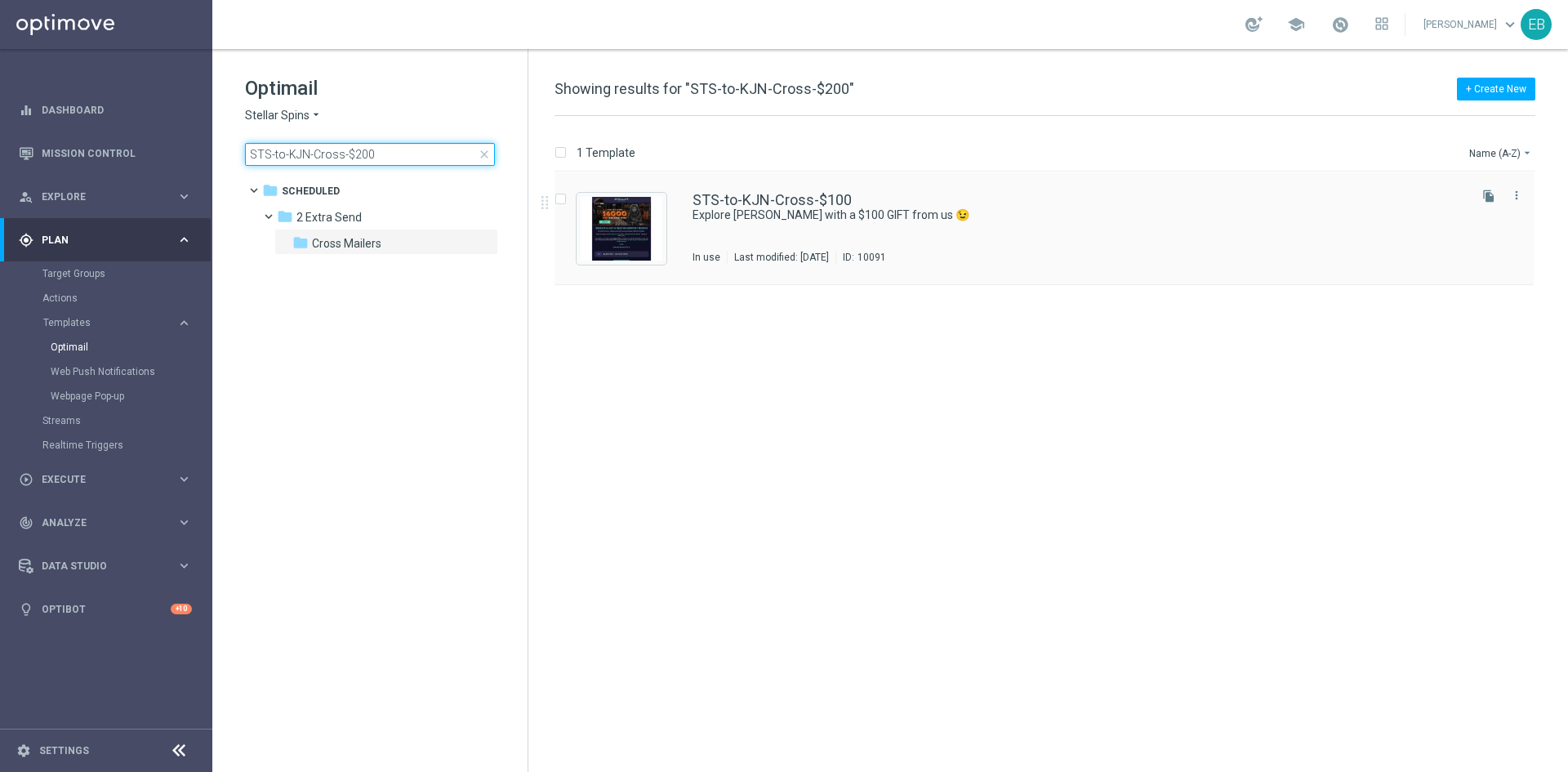
type input "STS-to-KJN-Cross-$200"
click at [994, 181] on div "STS-to-KJN-Cross-$100 Explore King Johnnie with a $100 GIFT from us 😉 In use La…" at bounding box center [1044, 228] width 979 height 113
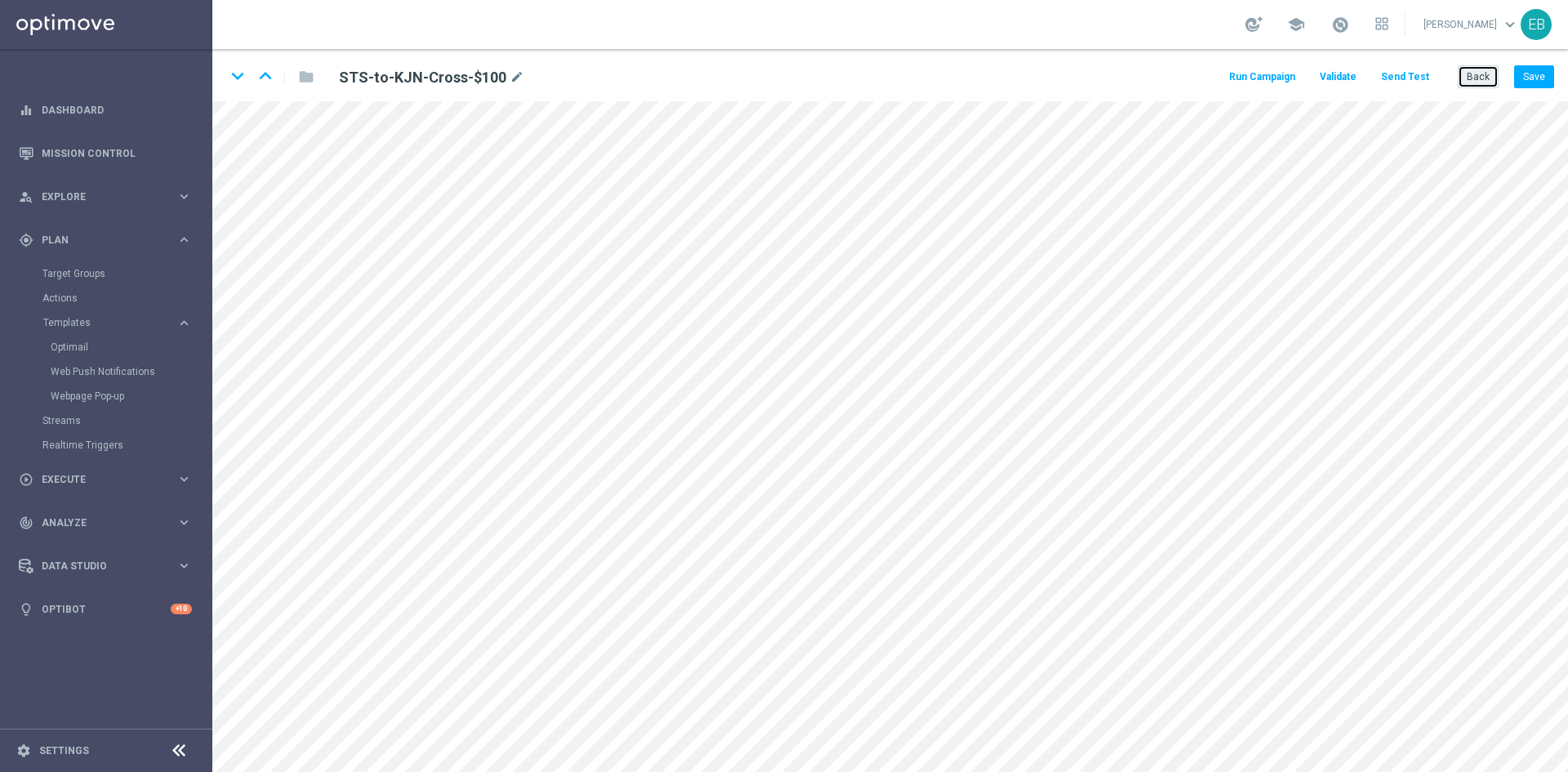
click at [1492, 82] on button "Back" at bounding box center [1479, 76] width 41 height 23
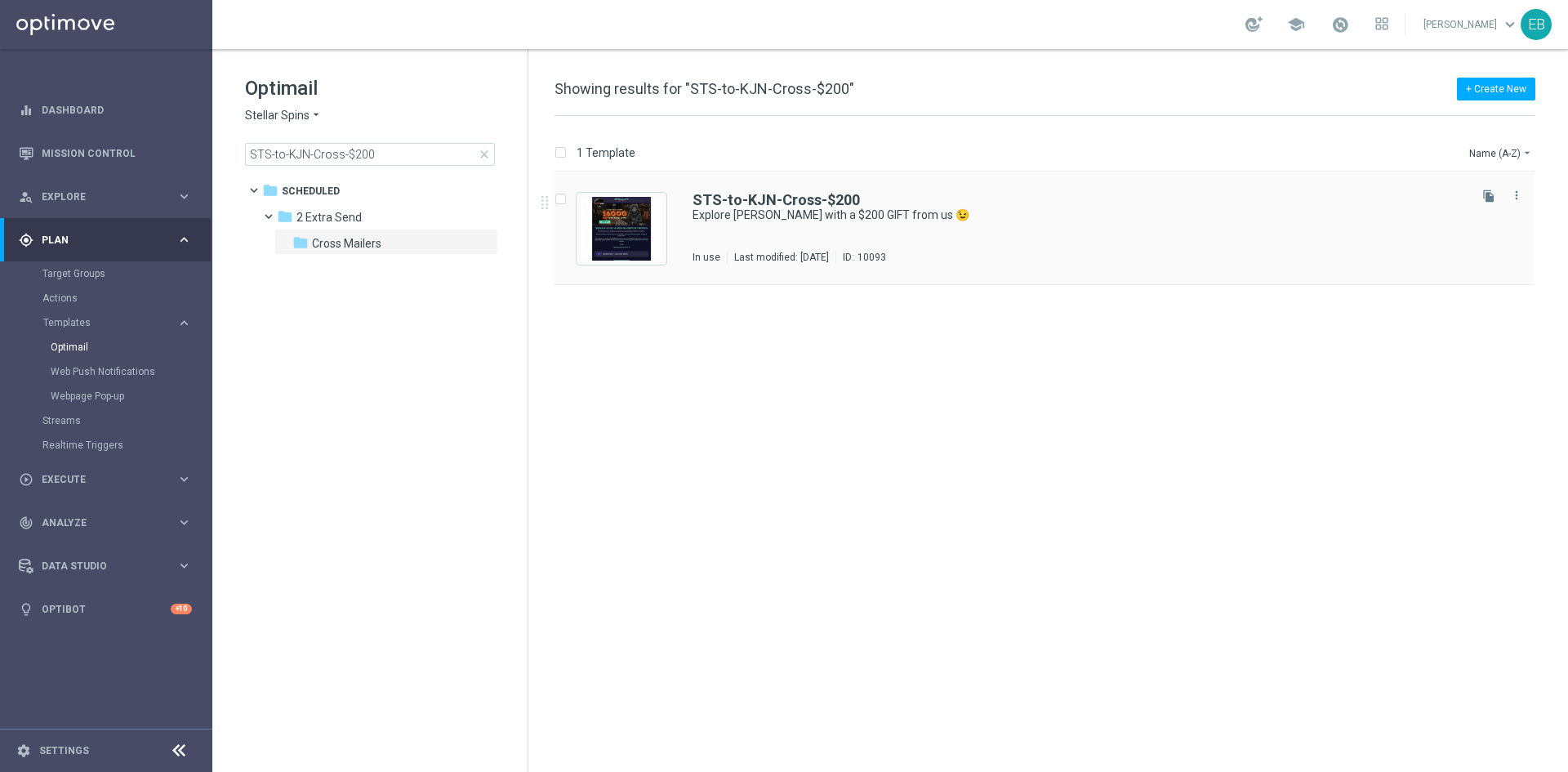
click at [1106, 232] on div "STS-to-KJN-Cross-$200 Explore King Johnnie with a $200 GIFT from us 😉 In use La…" at bounding box center [1079, 228] width 773 height 71
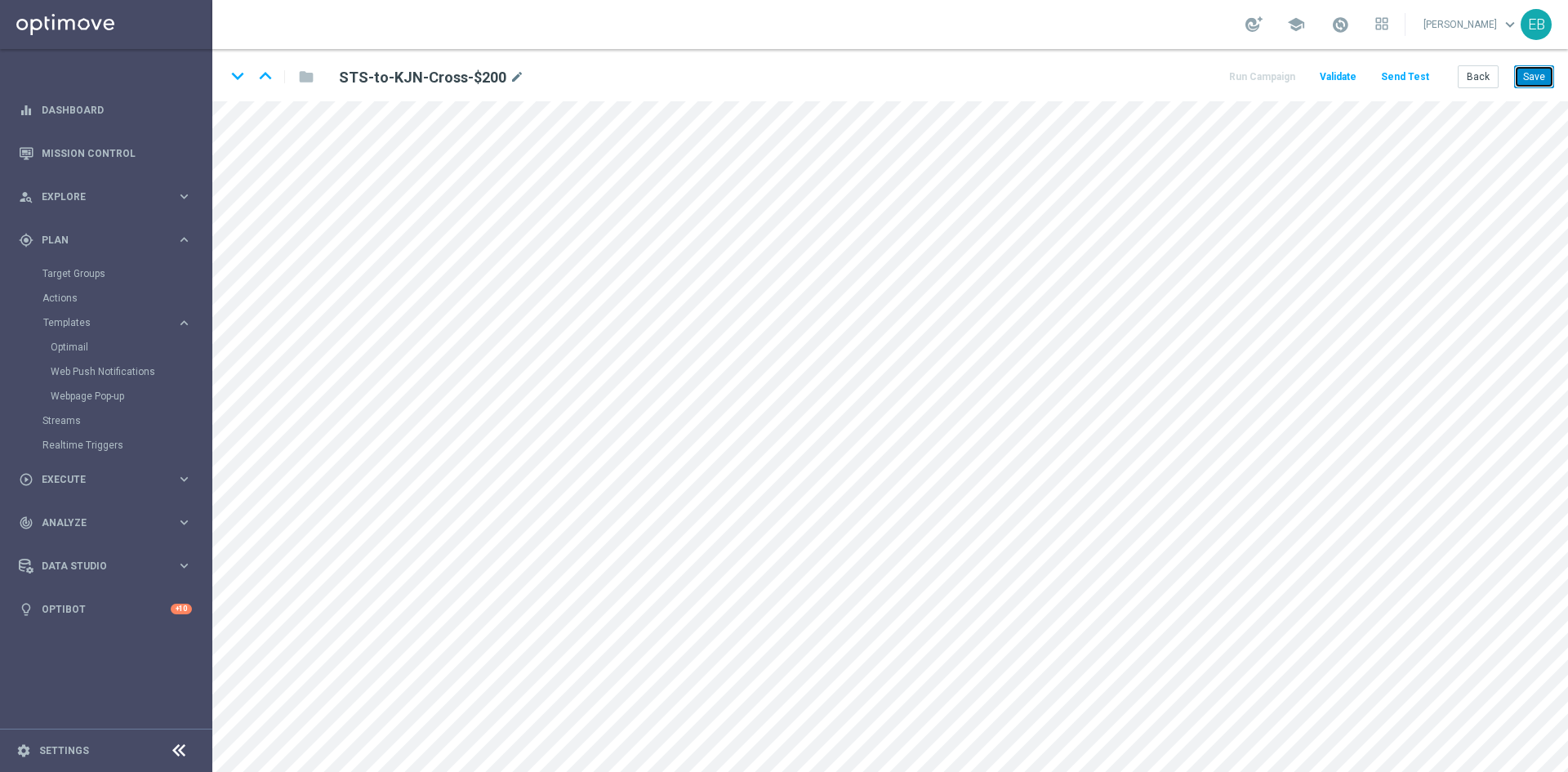
click at [1521, 72] on button "Save" at bounding box center [1534, 76] width 40 height 23
click at [1465, 85] on button "Back" at bounding box center [1479, 76] width 41 height 23
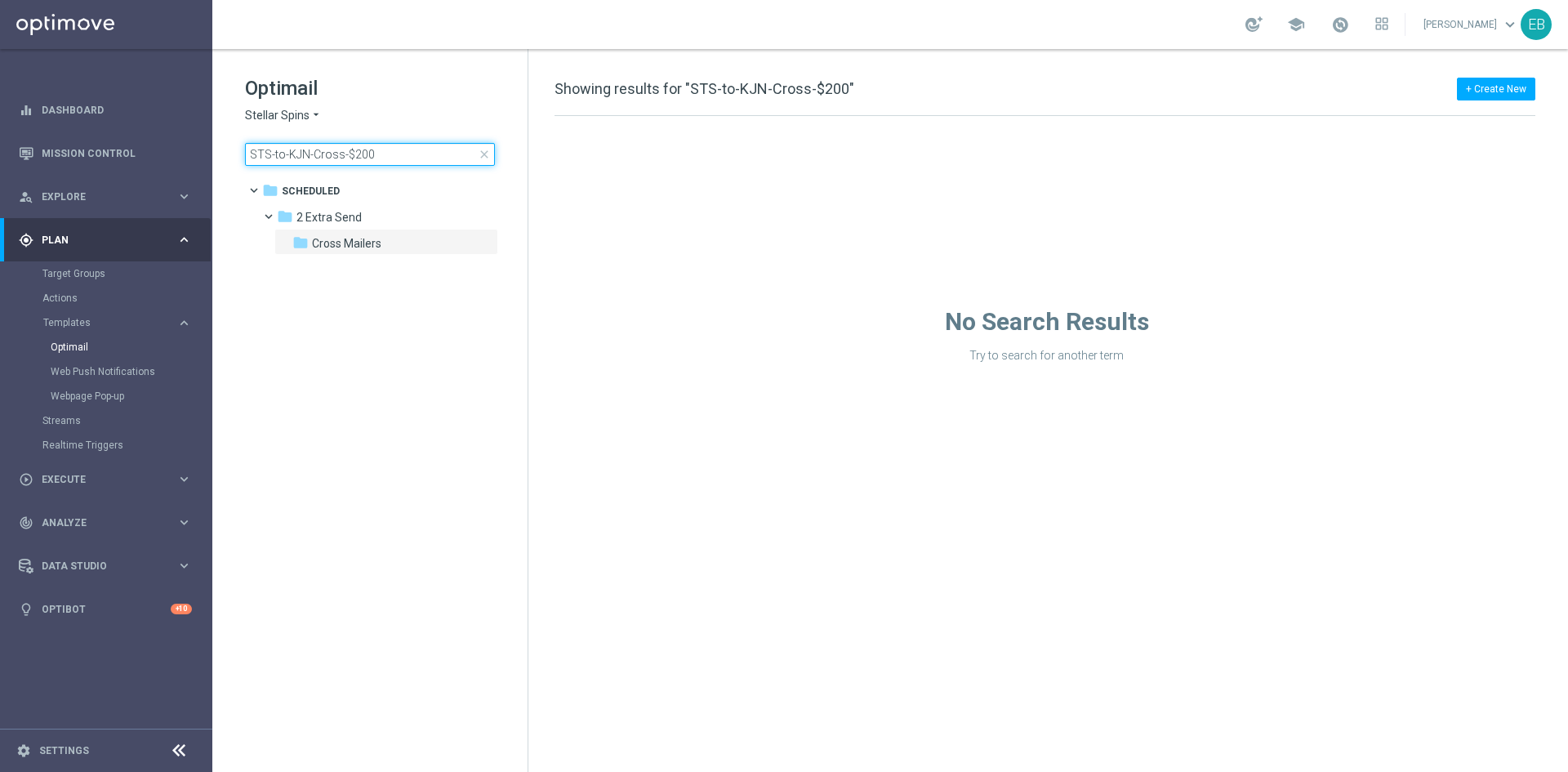
click at [432, 161] on input "STS-to-KJN-Cross-$200" at bounding box center [370, 155] width 250 height 23
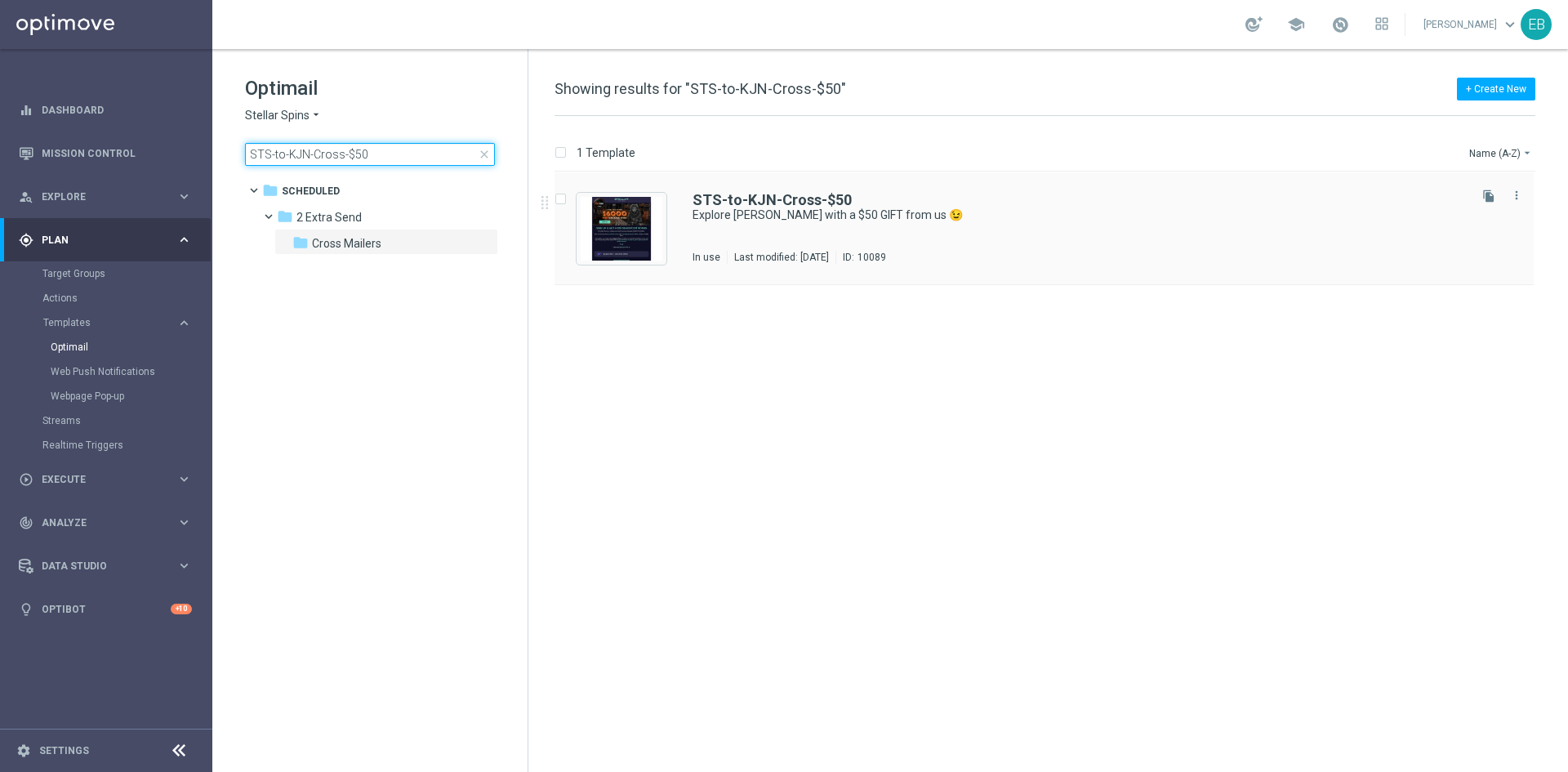
type input "STS-to-KJN-Cross-$50"
click at [1102, 223] on div "STS-to-KJN-Cross-$50 Explore King Johnnie with a $50 GIFT from us 😉 In use Last…" at bounding box center [1079, 228] width 773 height 71
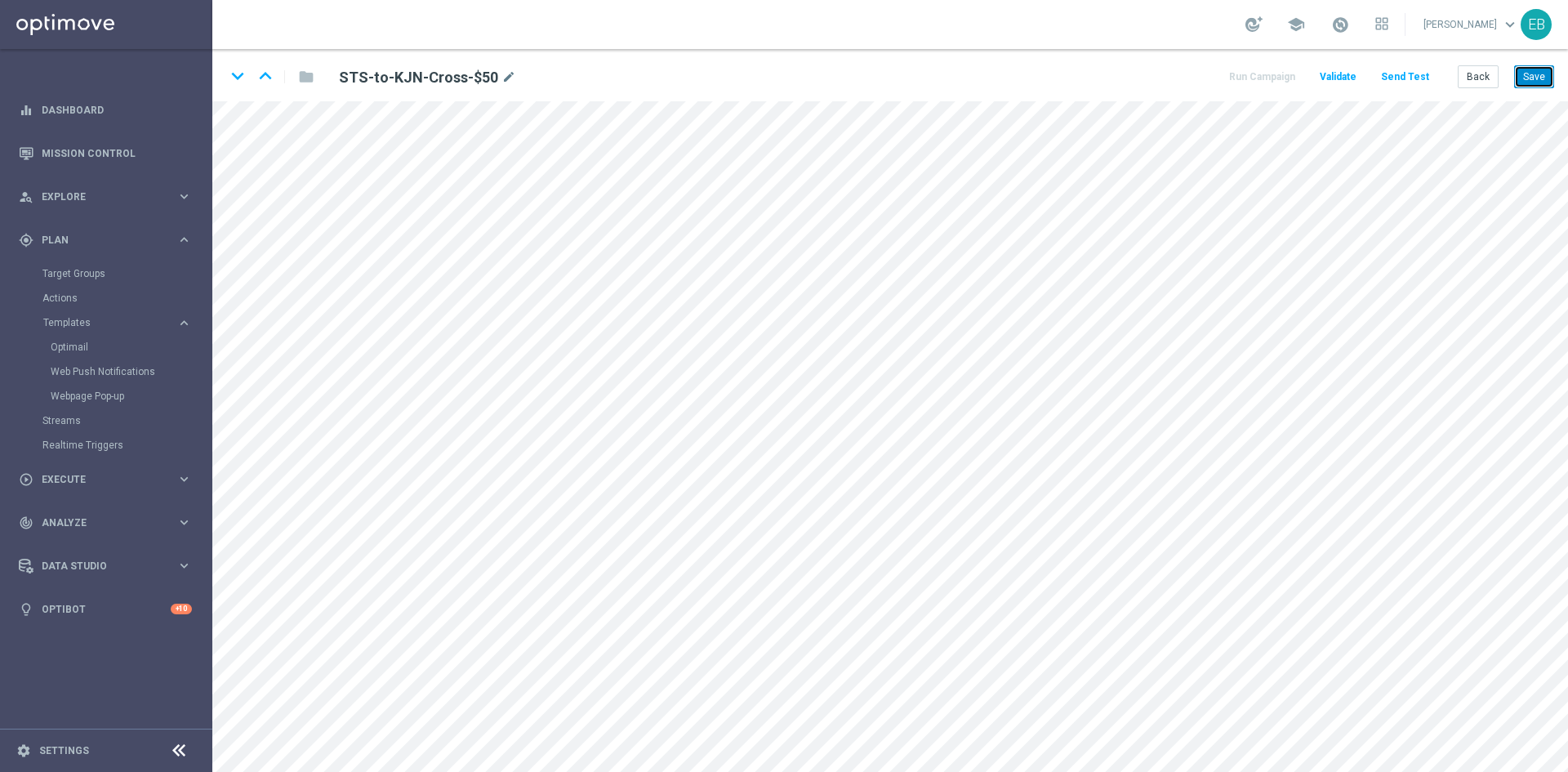
click at [1541, 76] on button "Save" at bounding box center [1534, 76] width 40 height 23
click at [1491, 81] on button "Back" at bounding box center [1479, 76] width 41 height 23
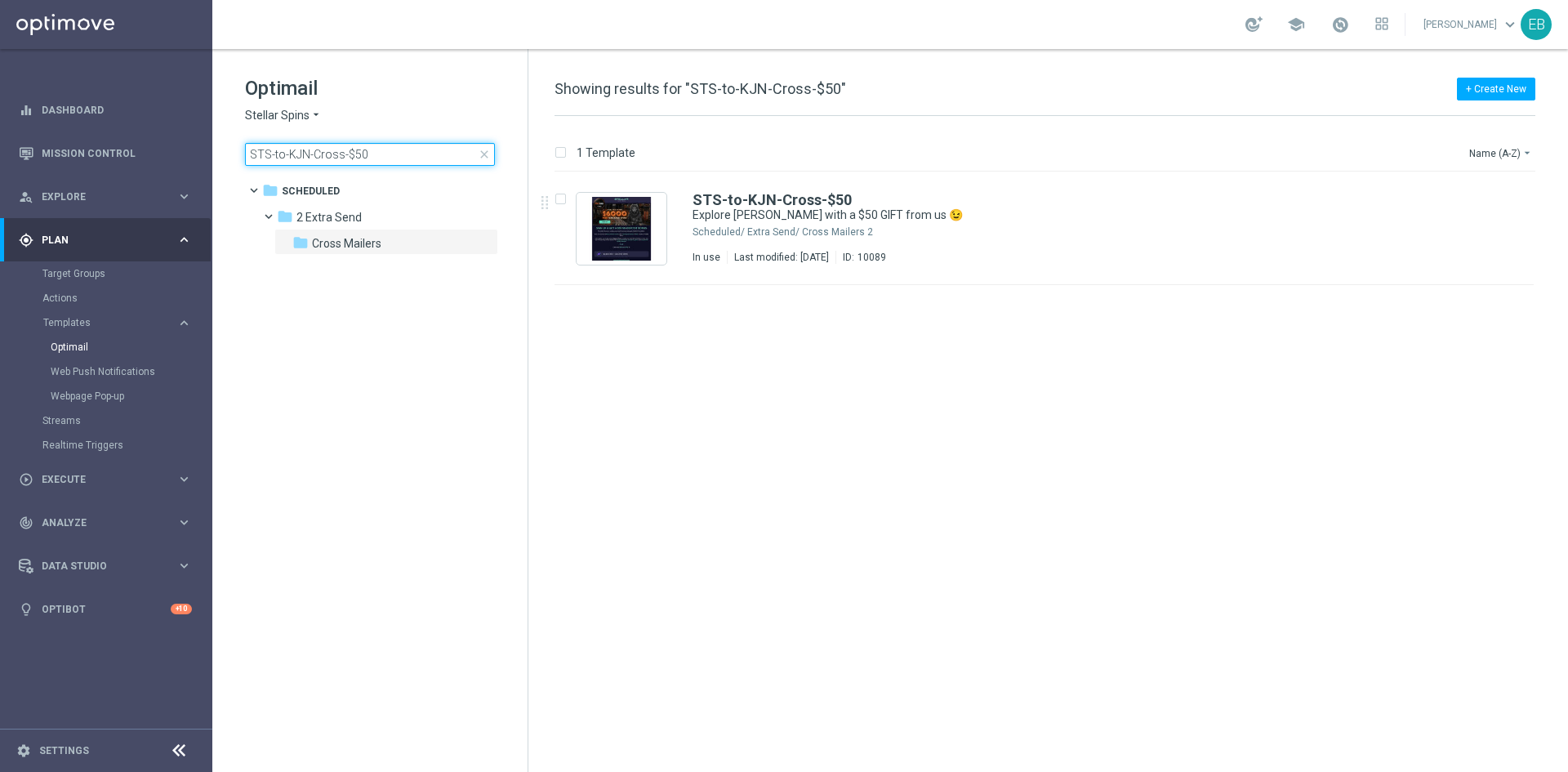
click at [387, 153] on input "STS-to-KJN-Cross-$50" at bounding box center [370, 155] width 250 height 23
type input "STS-to-WCC-Cross-$100"
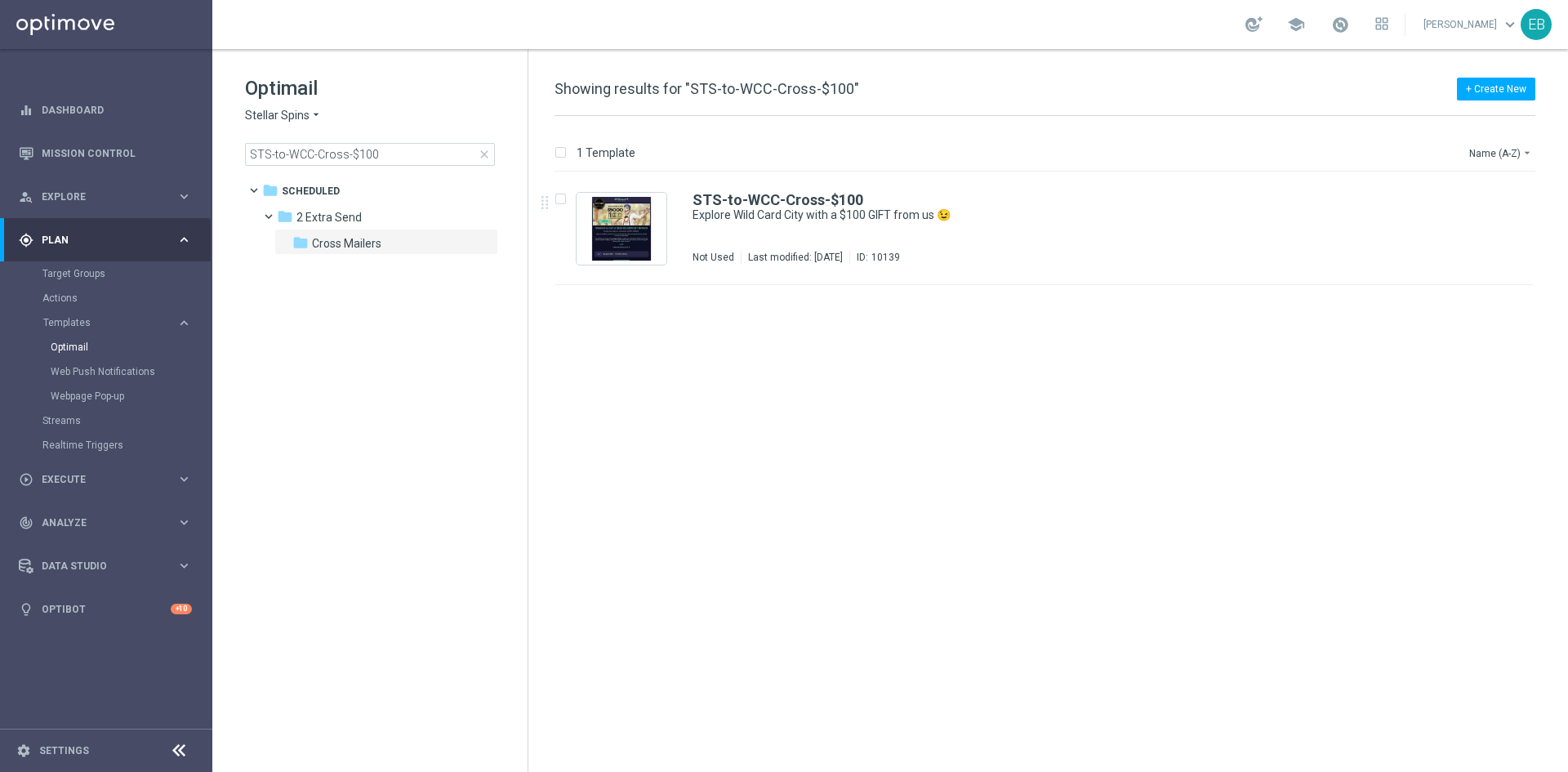
click at [1129, 200] on div "STS-to-WCC-Cross-$100" at bounding box center [1079, 200] width 773 height 15
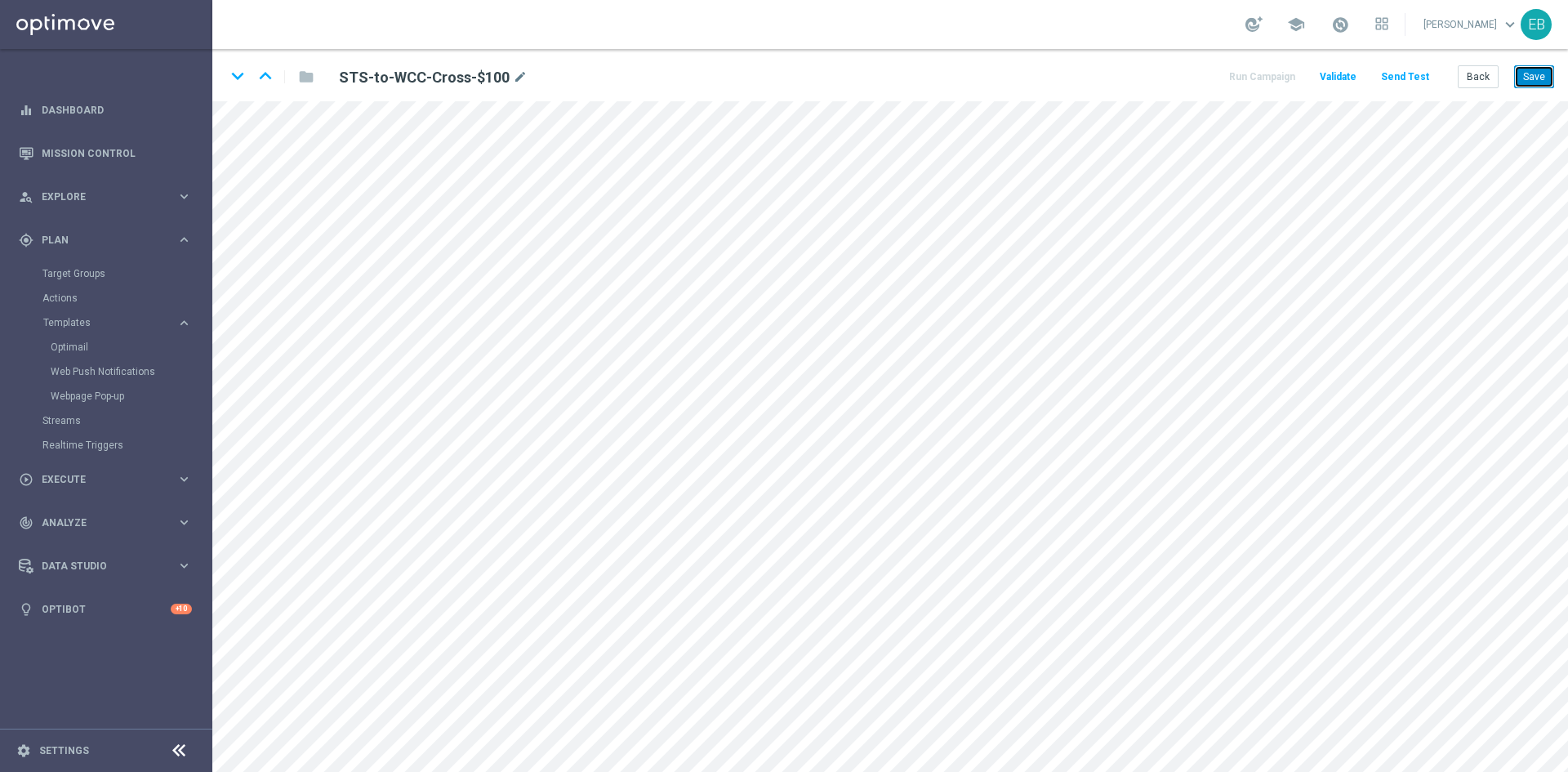
click at [1520, 71] on button "Save" at bounding box center [1534, 76] width 40 height 23
click at [1529, 65] on button "Save" at bounding box center [1534, 76] width 40 height 23
click at [1468, 83] on button "Back" at bounding box center [1479, 76] width 41 height 23
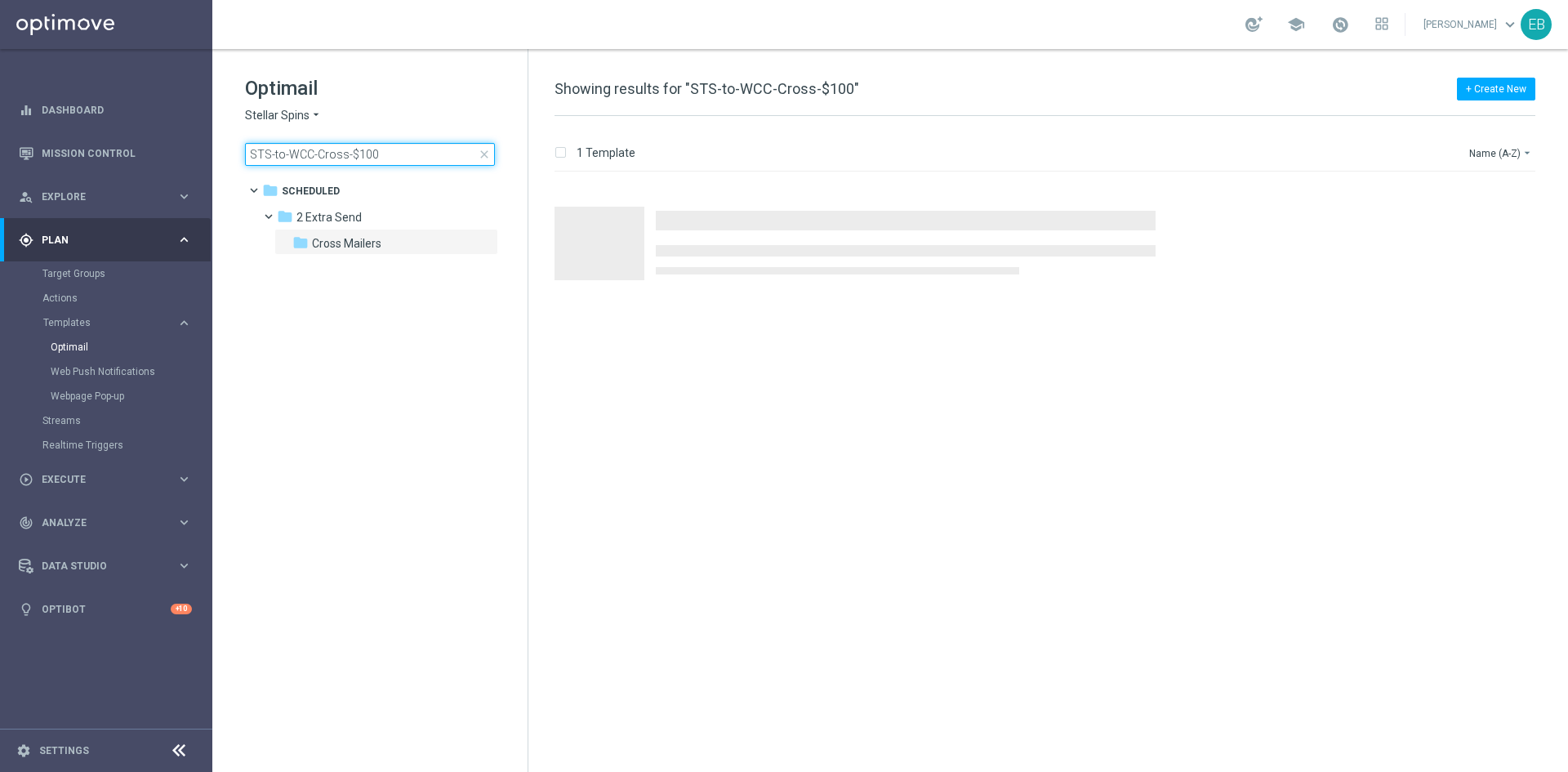
click at [405, 150] on input "STS-to-WCC-Cross-$100" at bounding box center [370, 155] width 250 height 23
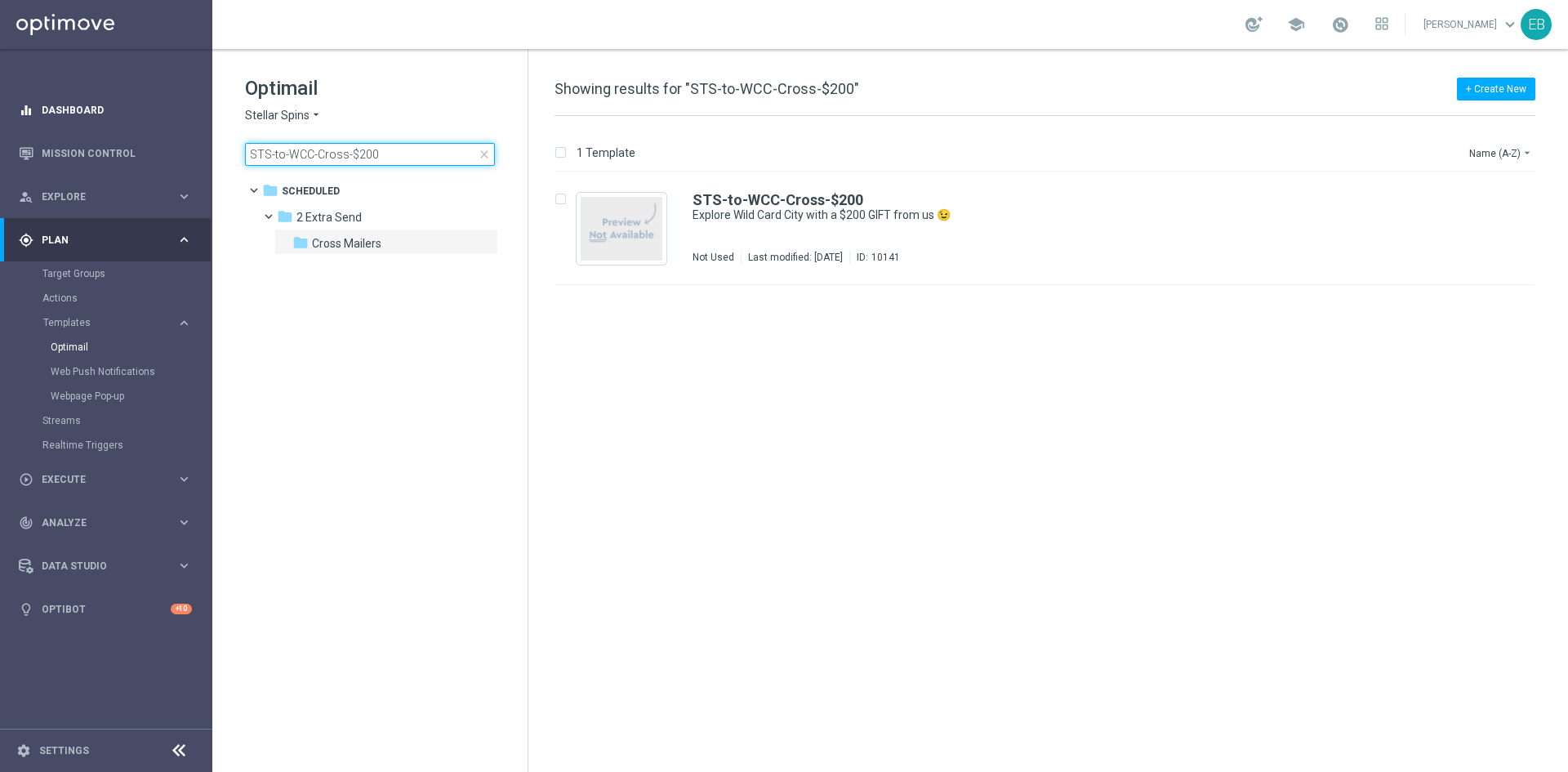
type input "STS-to-WCC-Cross-$200"
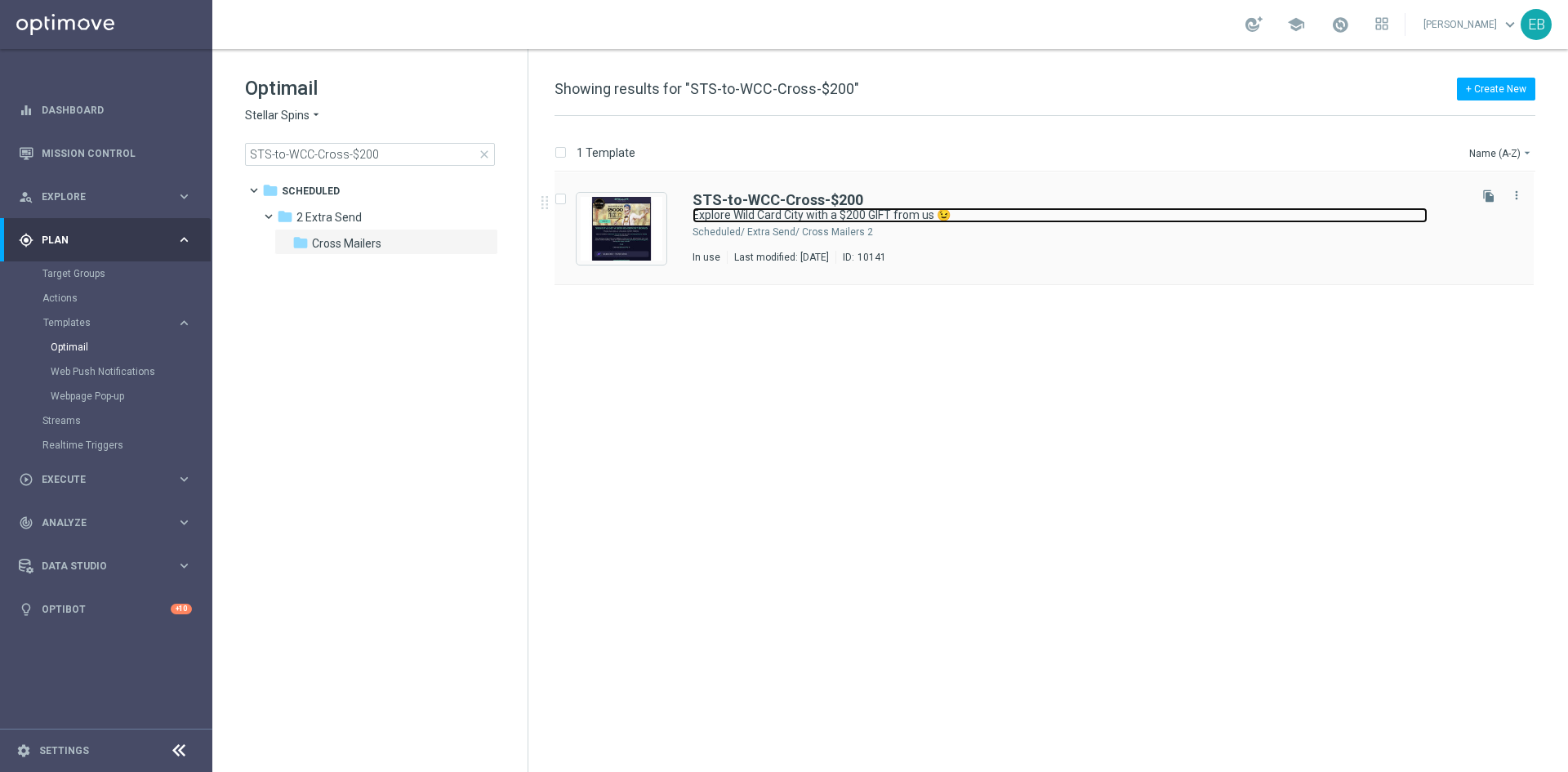
click at [1085, 211] on link "Explore Wild Card City with a $200 GIFT from us 😉" at bounding box center [1060, 215] width 735 height 16
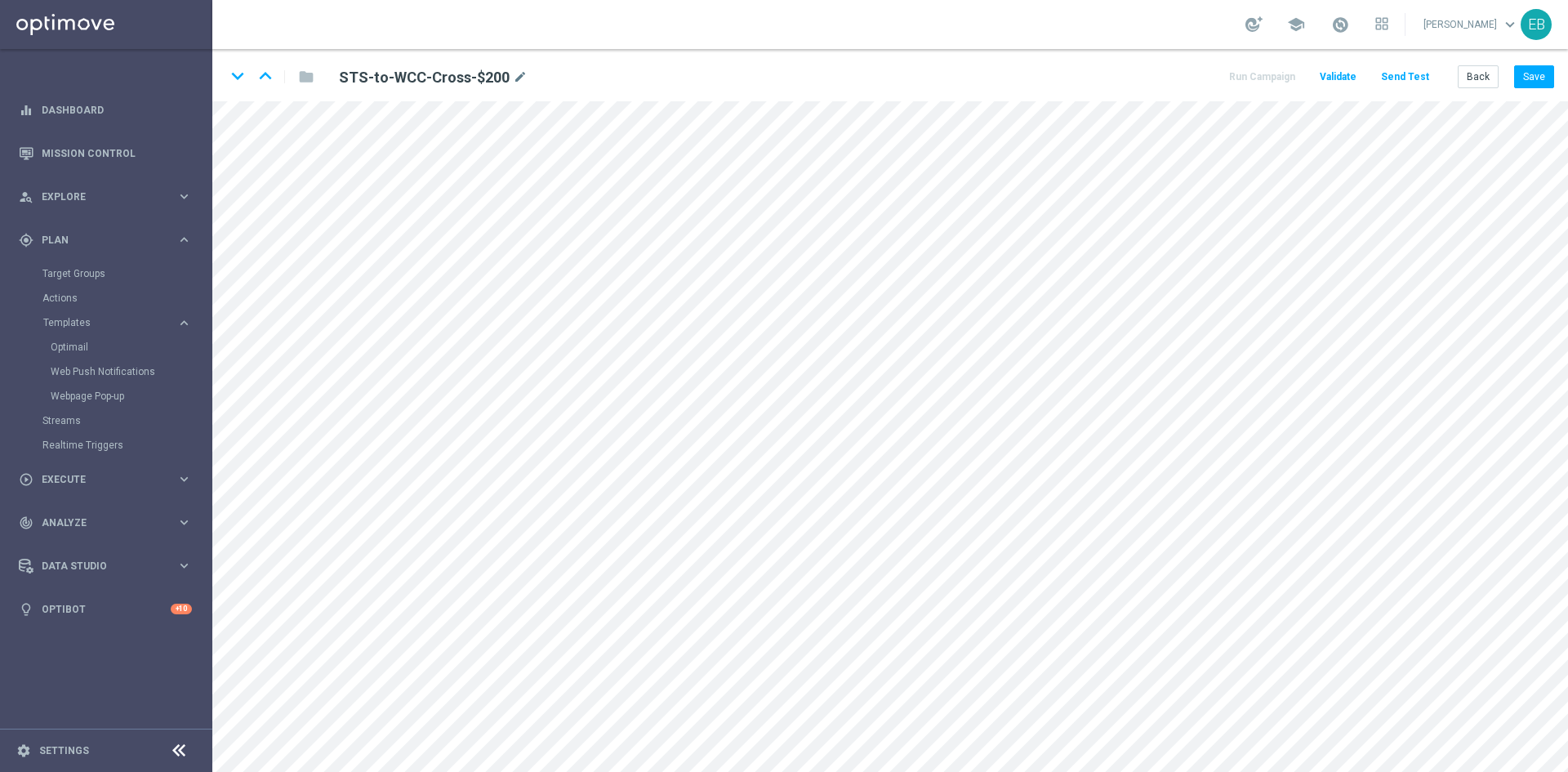
click at [1558, 66] on div "keyboard_arrow_down keyboard_arrow_up folder STS-to-WCC-Cross-$200 mode_edit Ru…" at bounding box center [890, 75] width 1356 height 52
click at [1540, 72] on button "Save" at bounding box center [1534, 76] width 40 height 23
click at [1542, 78] on button "Save" at bounding box center [1534, 76] width 40 height 23
click at [1488, 70] on button "Back" at bounding box center [1479, 76] width 41 height 23
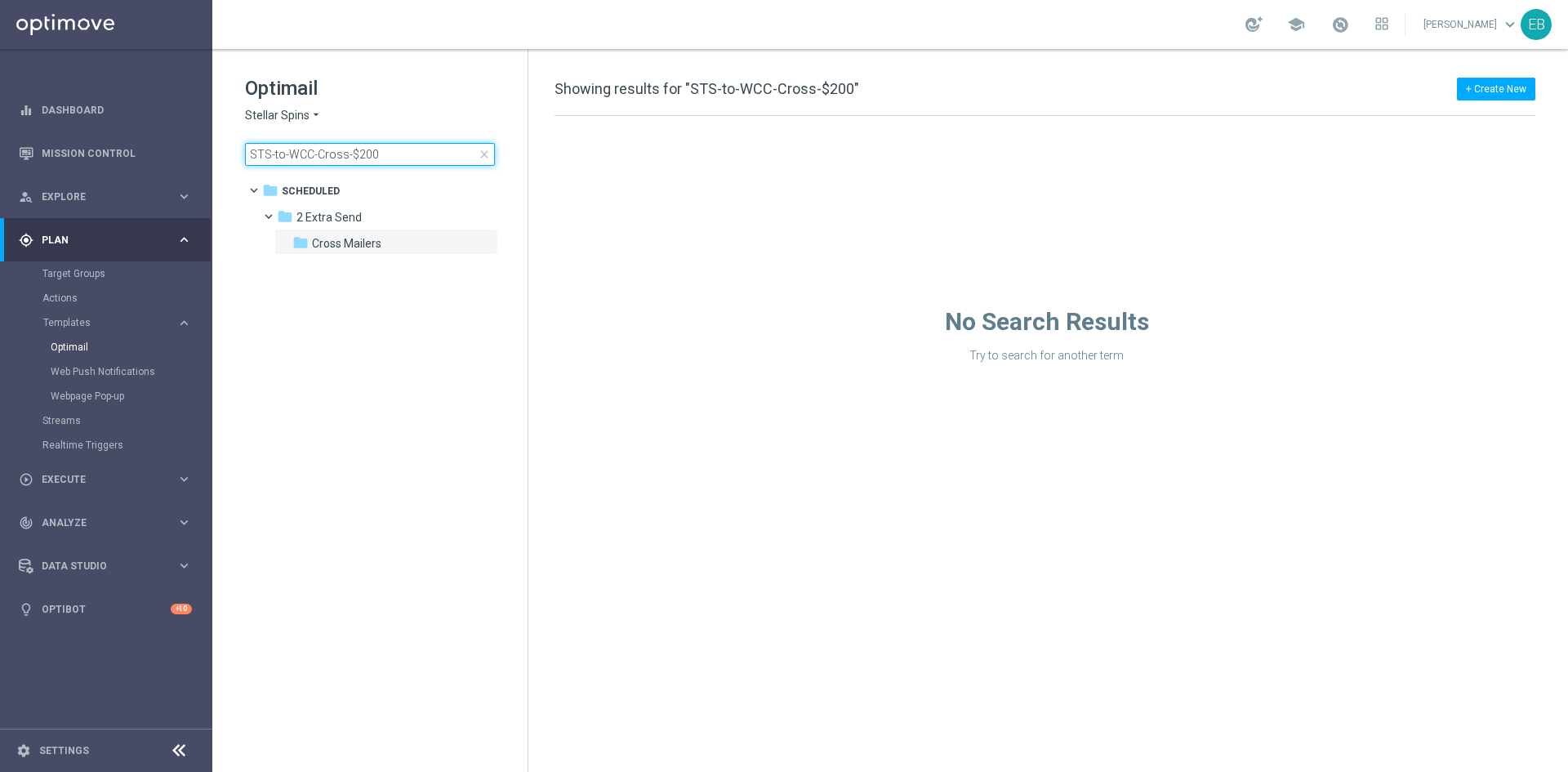
click at [399, 154] on input "STS-to-WCC-Cross-$200" at bounding box center [370, 155] width 250 height 23
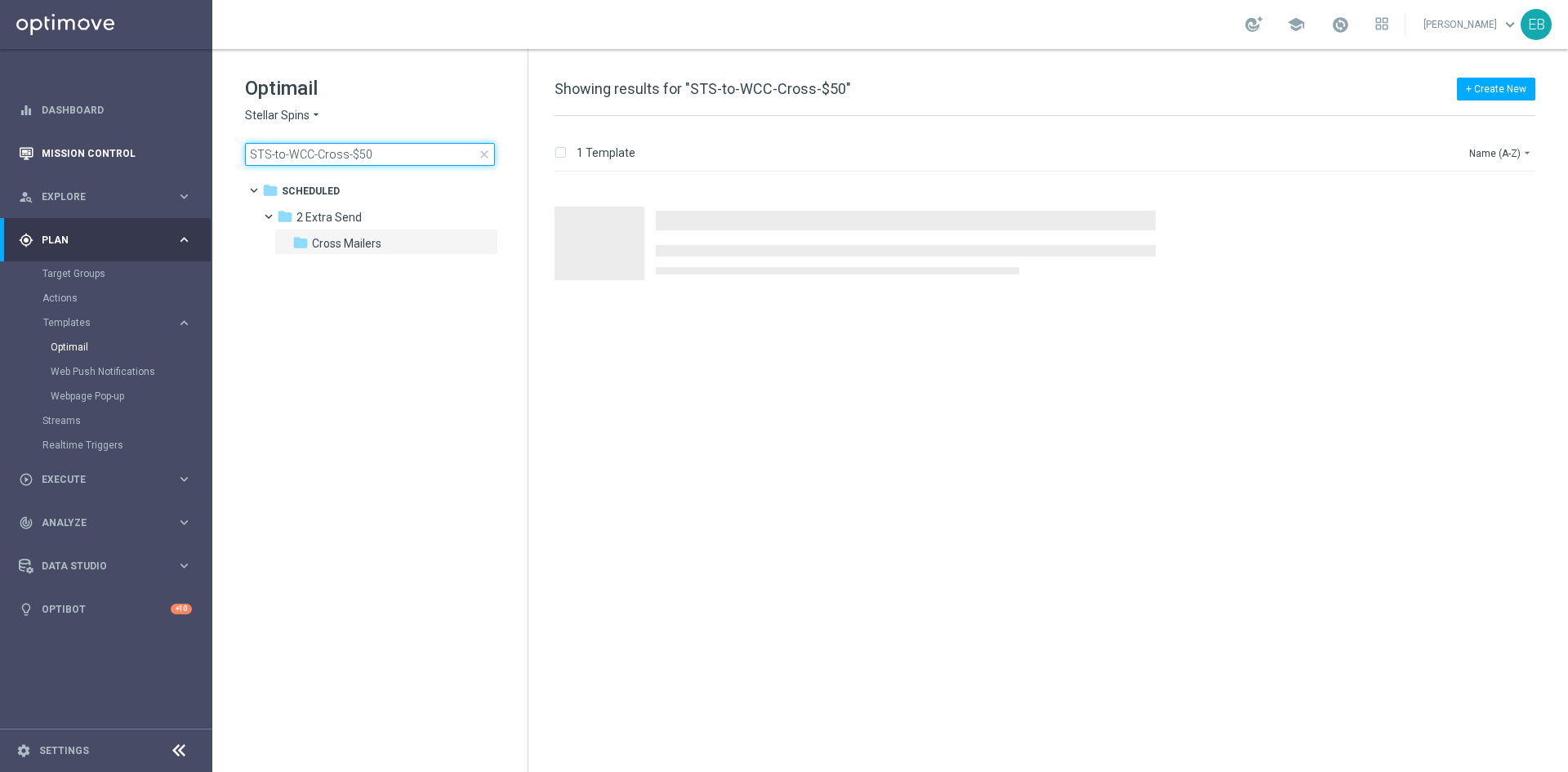
type input "STS-to-WCC-Cross-$50"
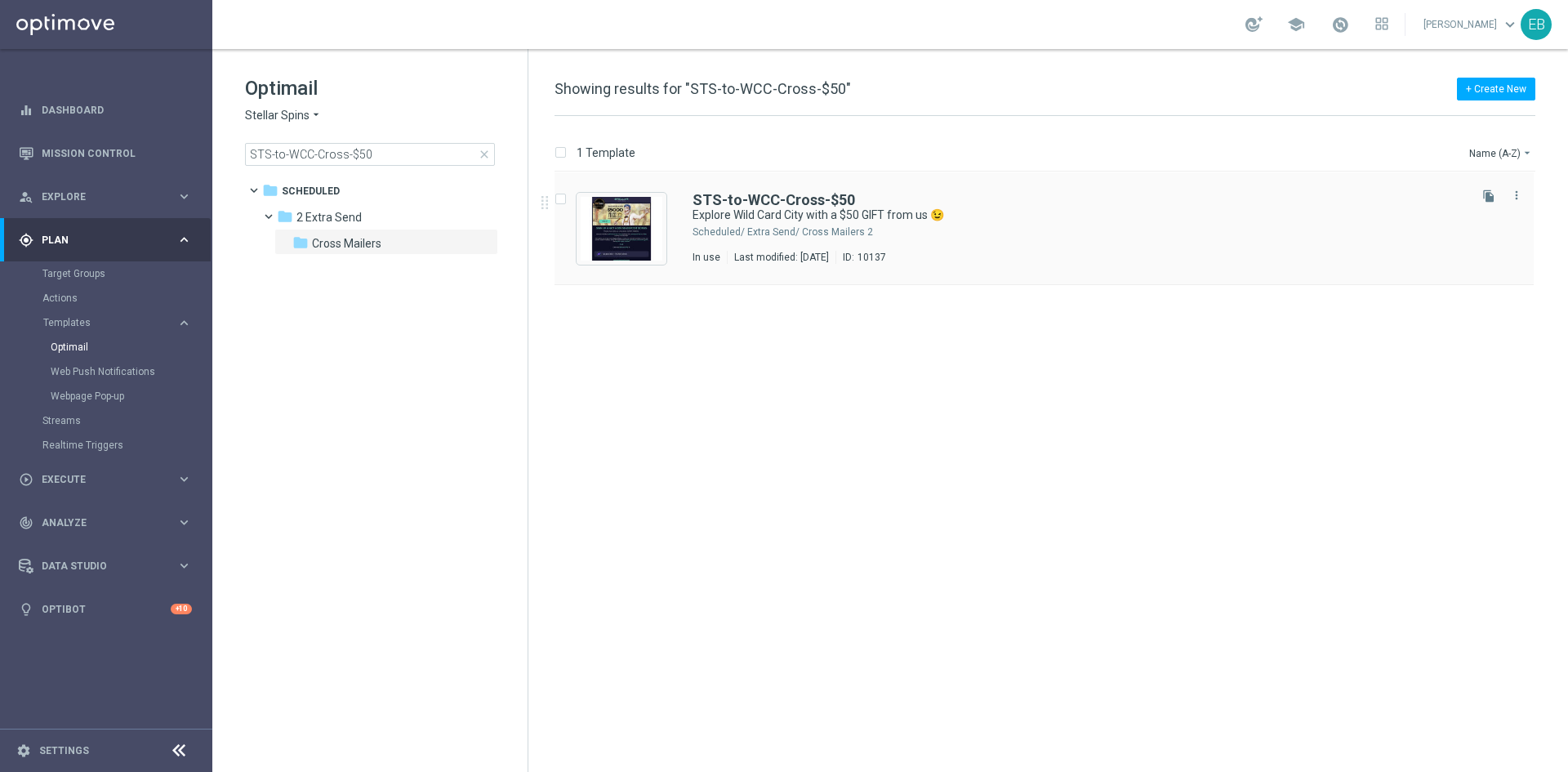
click at [1064, 207] on div "STS-to-WCC-Cross-$50" at bounding box center [1079, 200] width 773 height 15
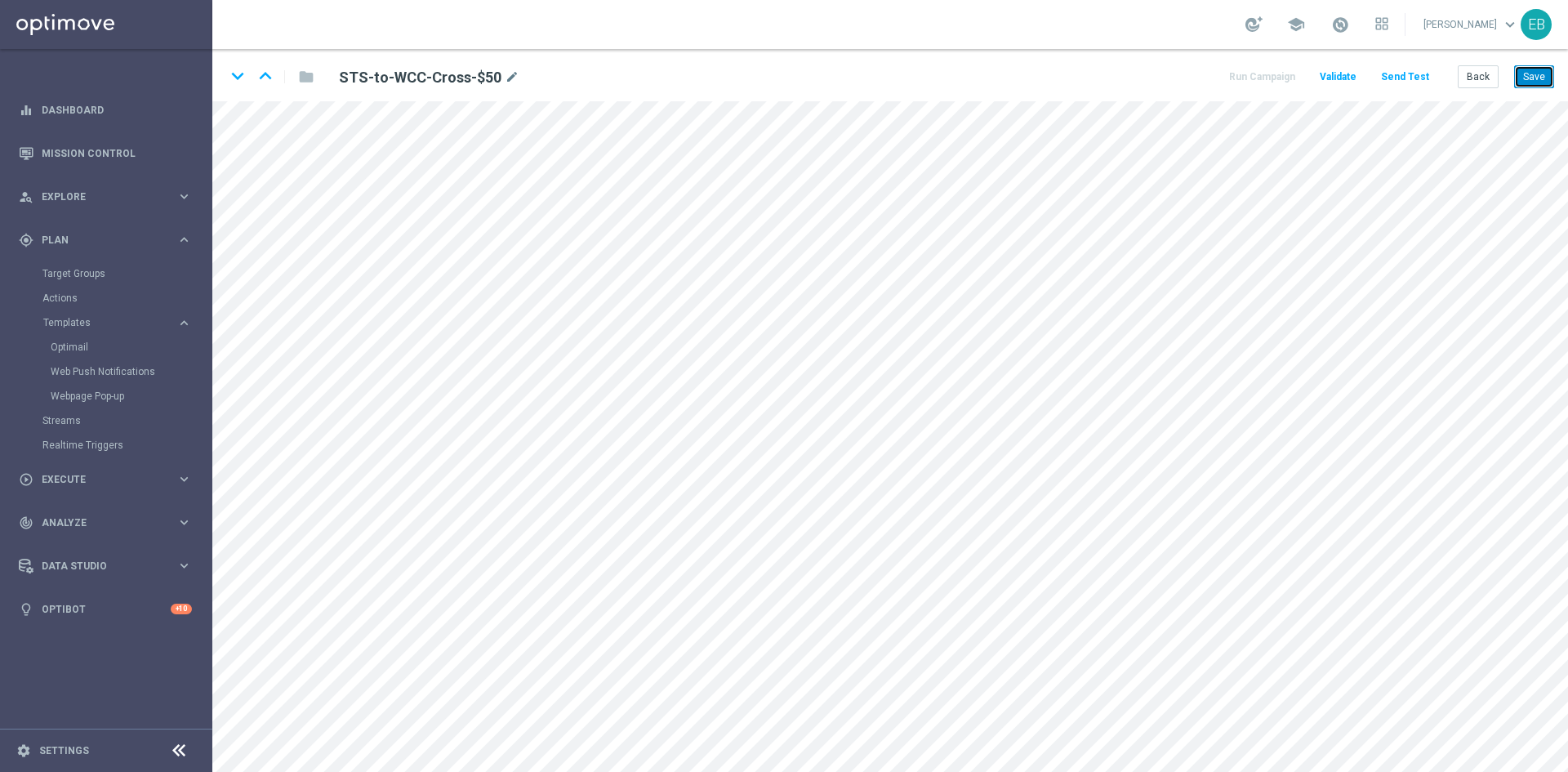
drag, startPoint x: 1523, startPoint y: 75, endPoint x: 1510, endPoint y: 88, distance: 18.4
click at [1521, 76] on button "Save" at bounding box center [1534, 76] width 40 height 23
click at [1525, 84] on button "Save" at bounding box center [1534, 76] width 40 height 23
click at [1480, 76] on button "Back" at bounding box center [1479, 76] width 41 height 23
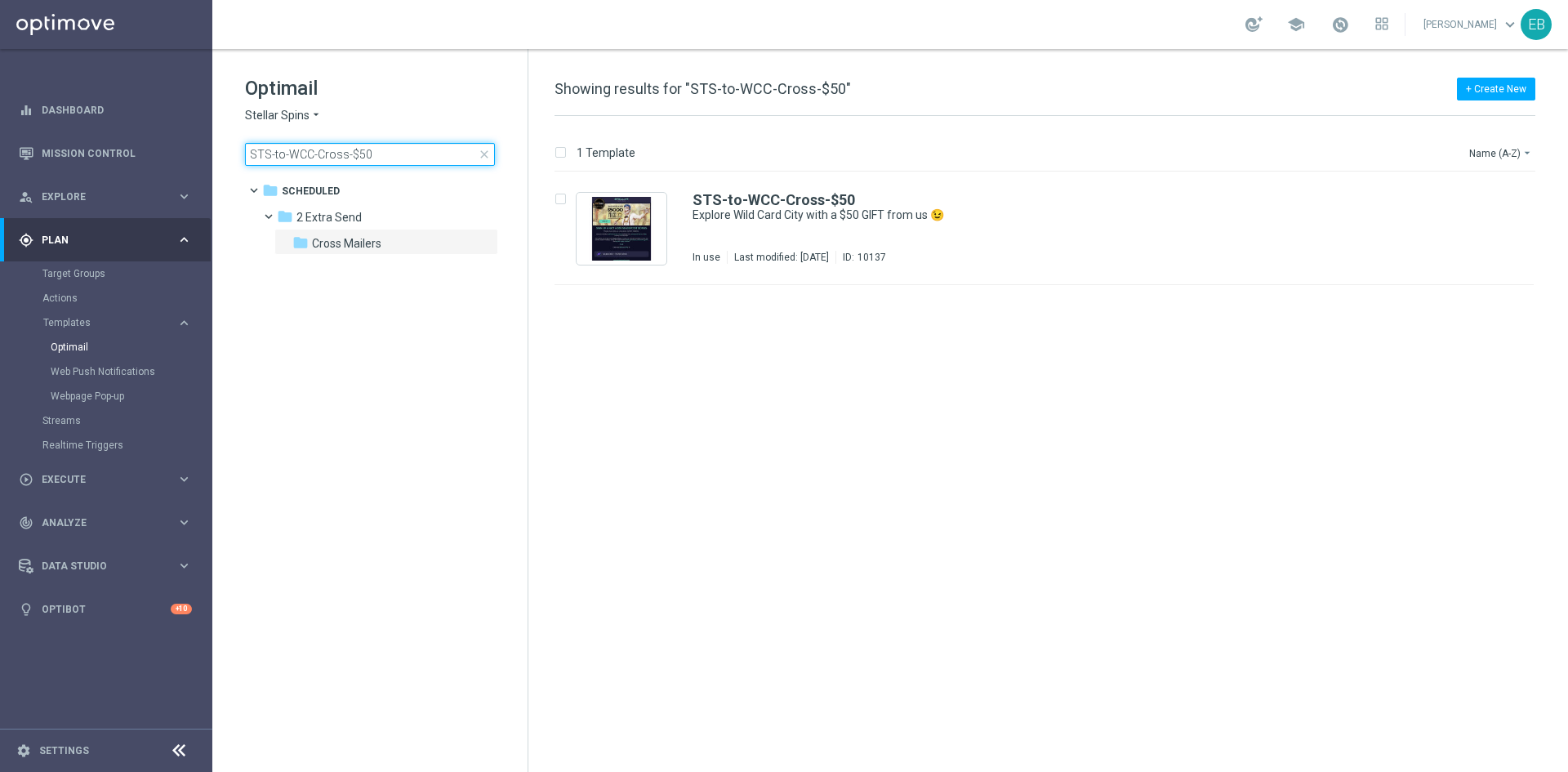
click at [391, 152] on input "STS-to-WCC-Cross-$50" at bounding box center [370, 155] width 250 height 23
type input "STS-to-WWN-Cross-$100"
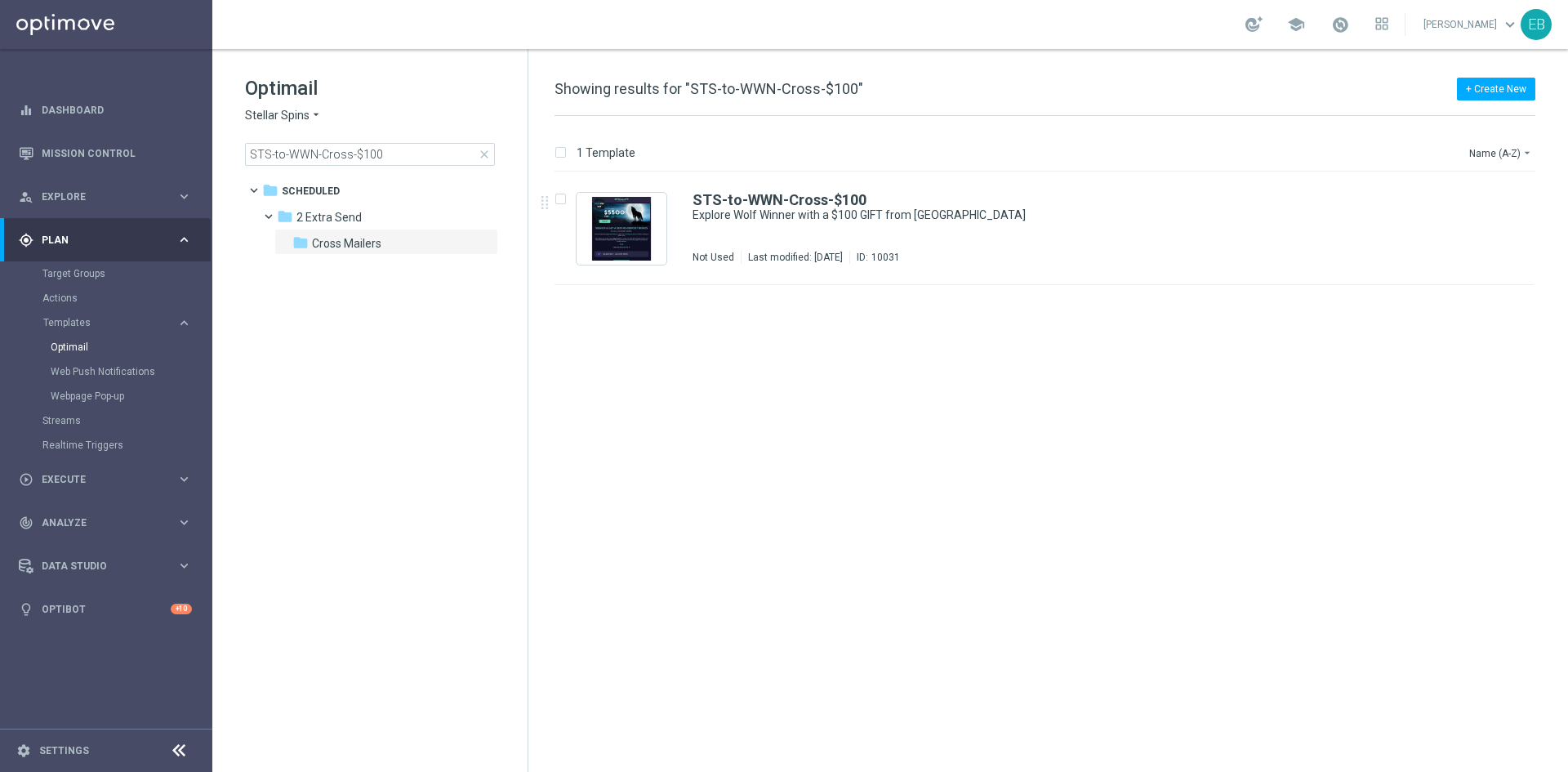
click at [1106, 205] on div "STS-to-WWN-Cross-$100" at bounding box center [1079, 200] width 773 height 15
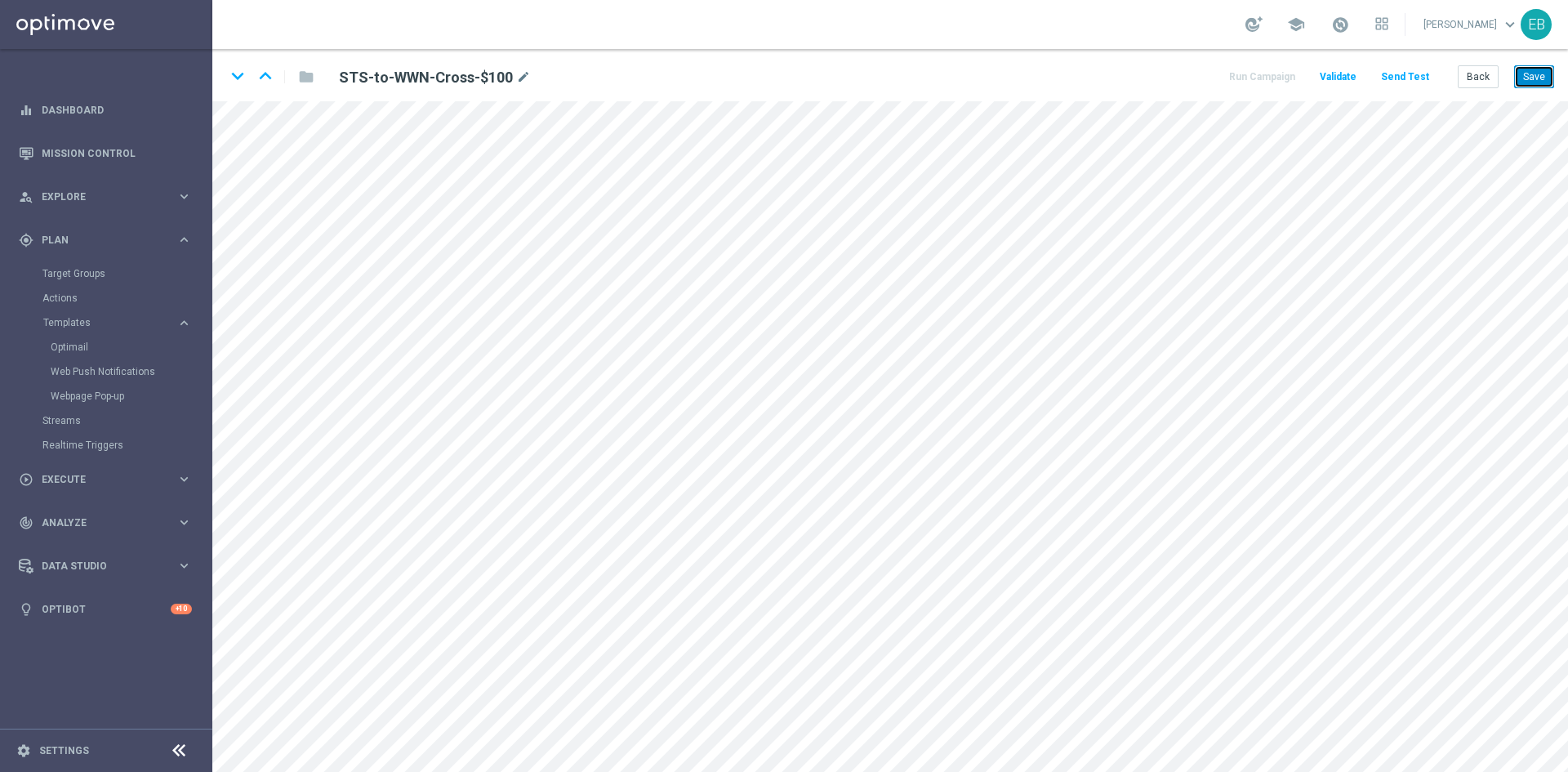
click at [1524, 74] on button "Save" at bounding box center [1534, 76] width 40 height 23
click at [1481, 78] on button "Back" at bounding box center [1479, 76] width 41 height 23
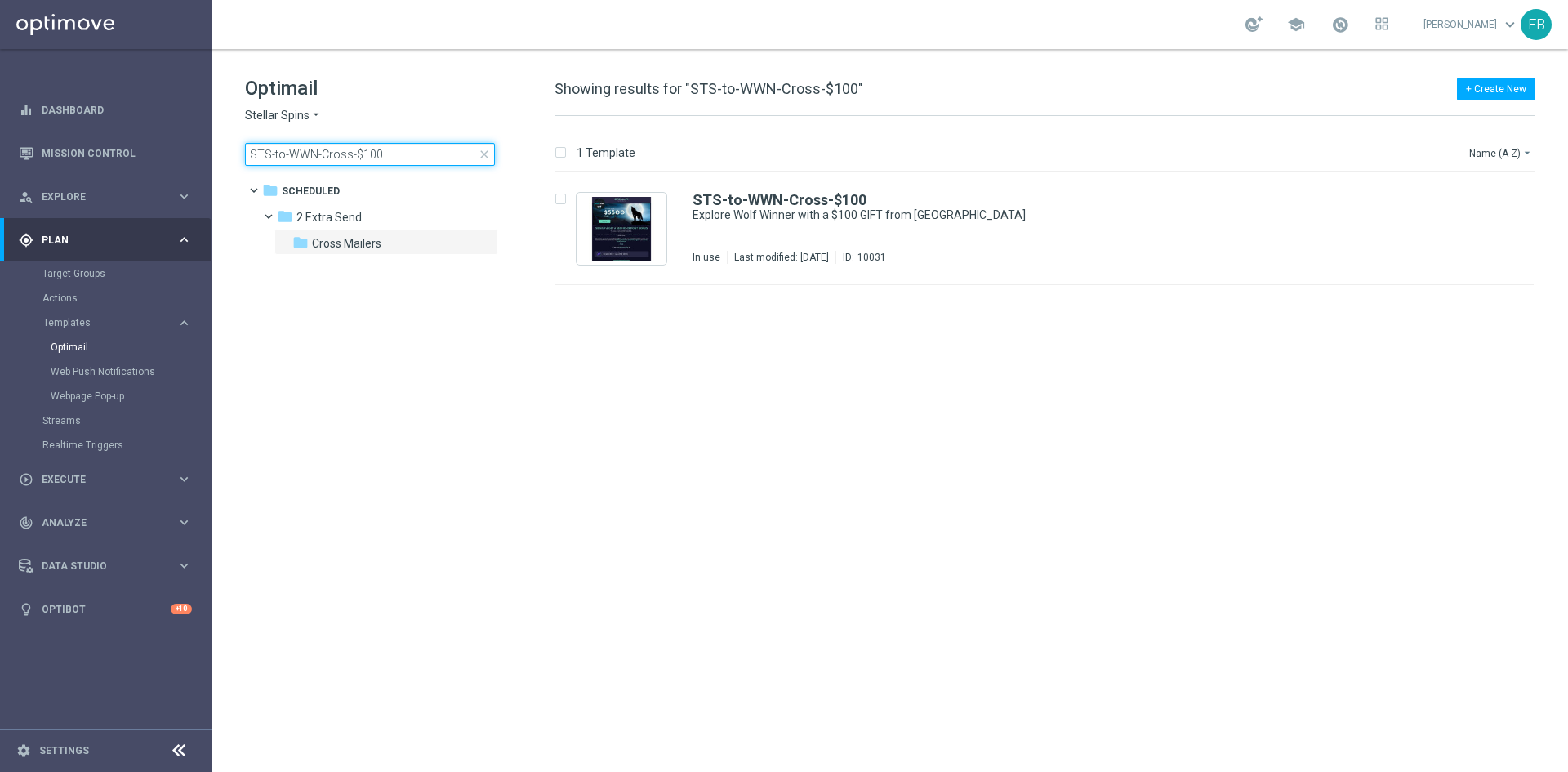
click at [399, 151] on input "STS-to-WWN-Cross-$100" at bounding box center [370, 155] width 250 height 23
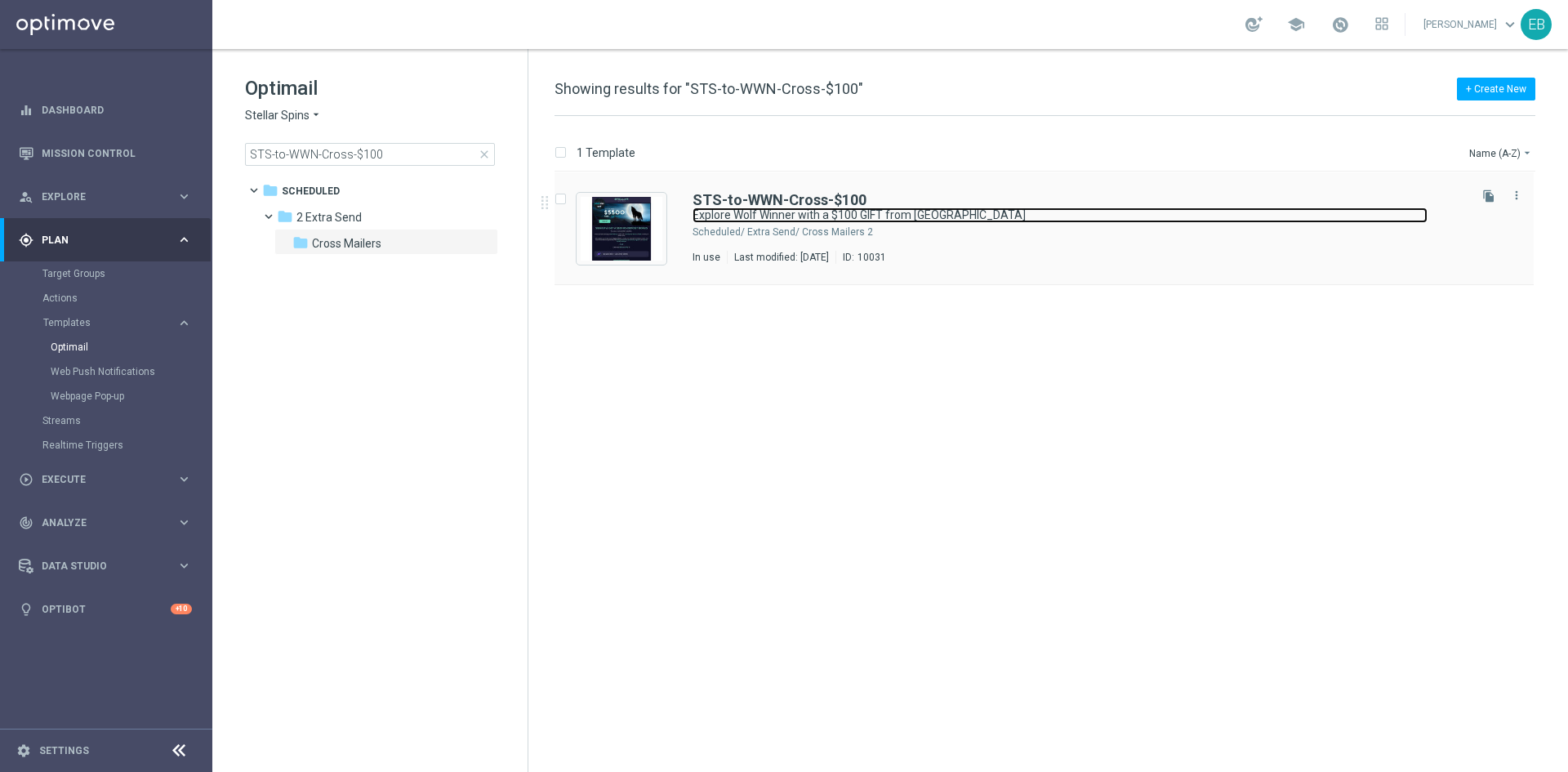
click at [1075, 209] on link "Explore Wolf Winner with a $100 GIFT from us" at bounding box center [1060, 215] width 735 height 16
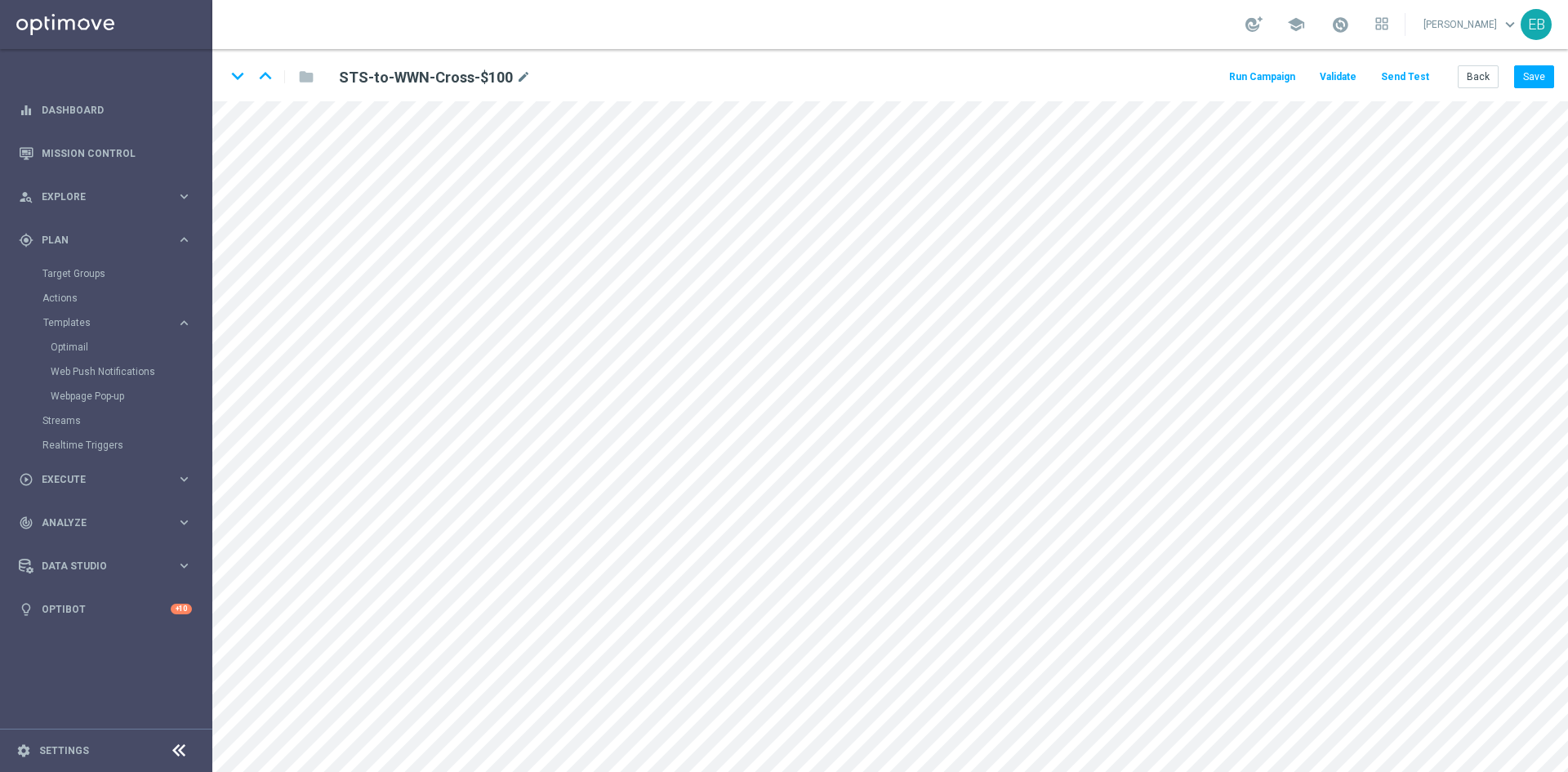
click at [1558, 76] on div "keyboard_arrow_down keyboard_arrow_up folder STS-to-WWN-Cross-$100 mode_edit Ru…" at bounding box center [890, 75] width 1356 height 52
click at [1548, 82] on button "Save" at bounding box center [1534, 76] width 40 height 23
click at [1483, 83] on button "Back" at bounding box center [1479, 76] width 41 height 23
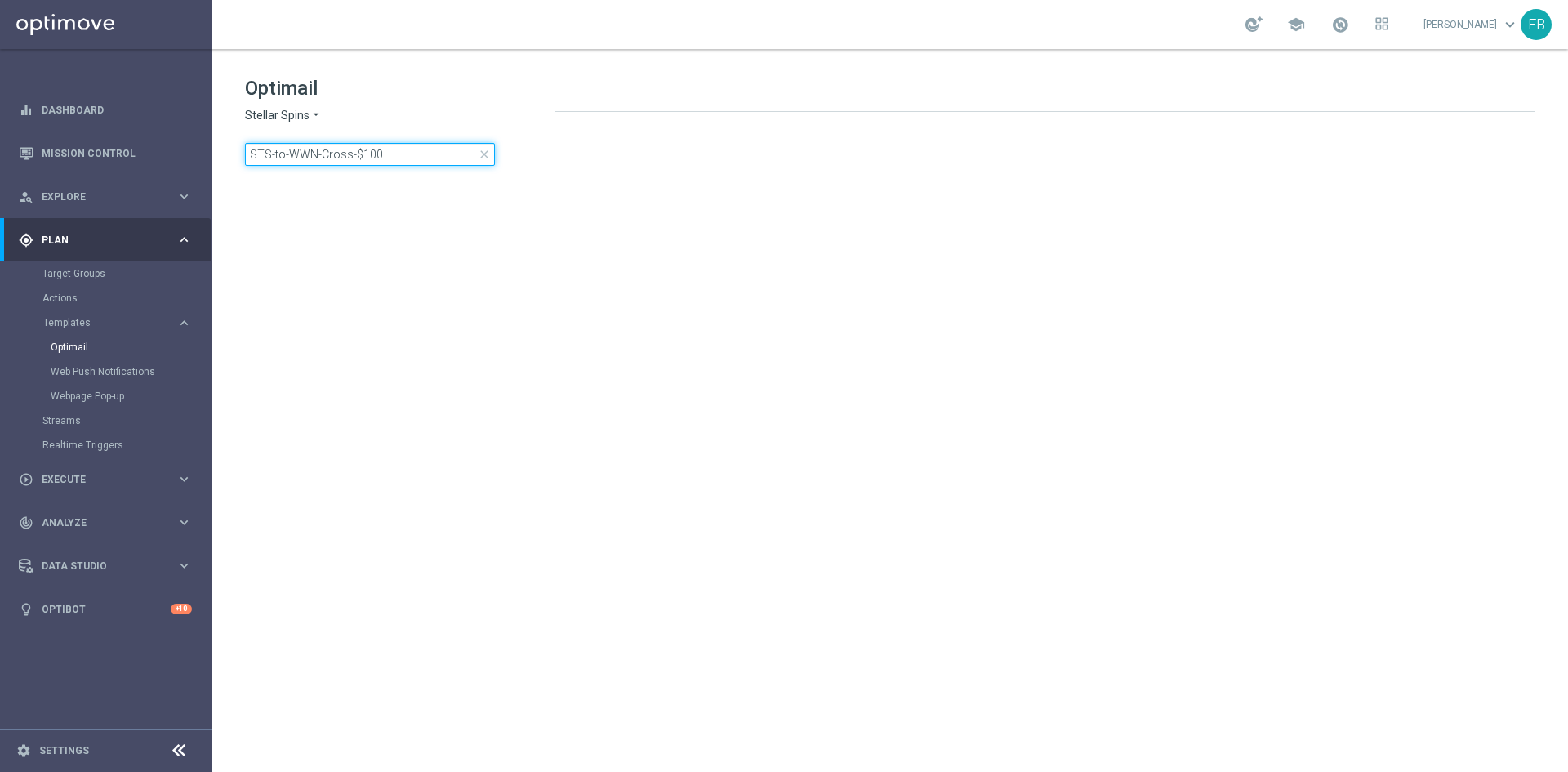
click at [384, 149] on input "STS-to-WWN-Cross-$100" at bounding box center [370, 155] width 250 height 23
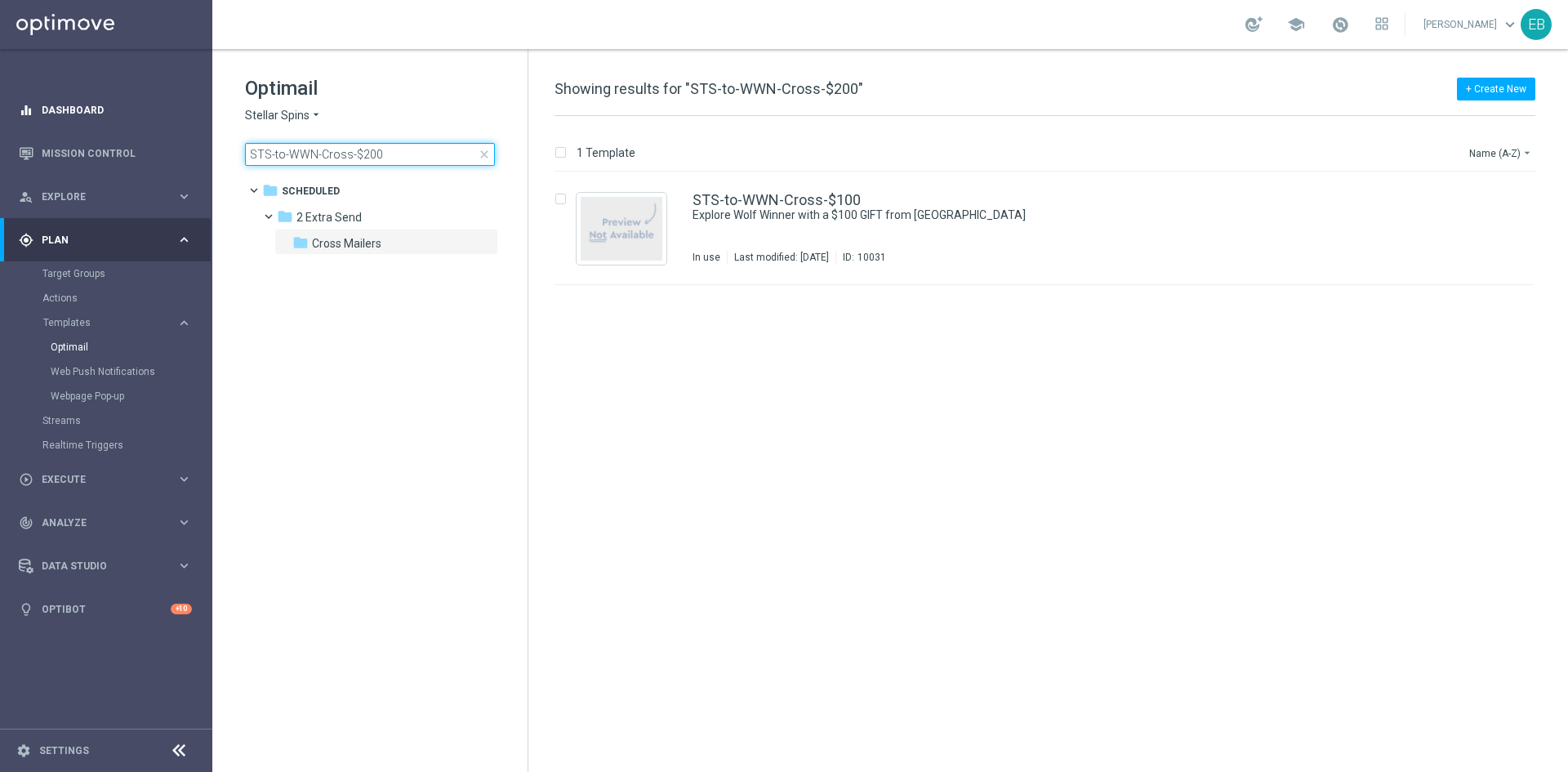
type input "STS-to-WWN-Cross-$200"
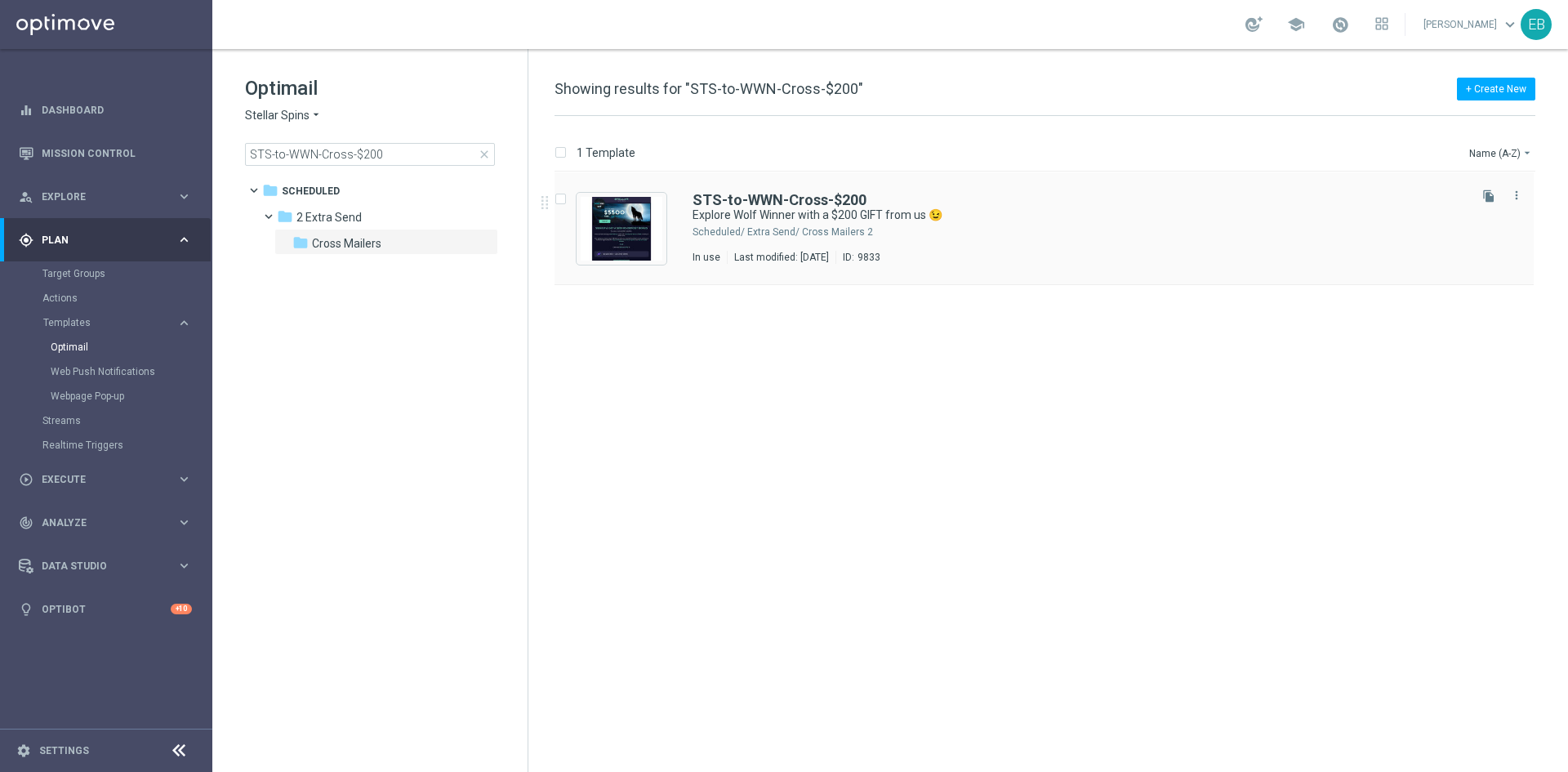
click at [1026, 192] on div "STS-to-WWN-Cross-$200 Explore Wolf Winner with a $200 GIFT from us 😉 Scheduled/…" at bounding box center [1044, 228] width 979 height 113
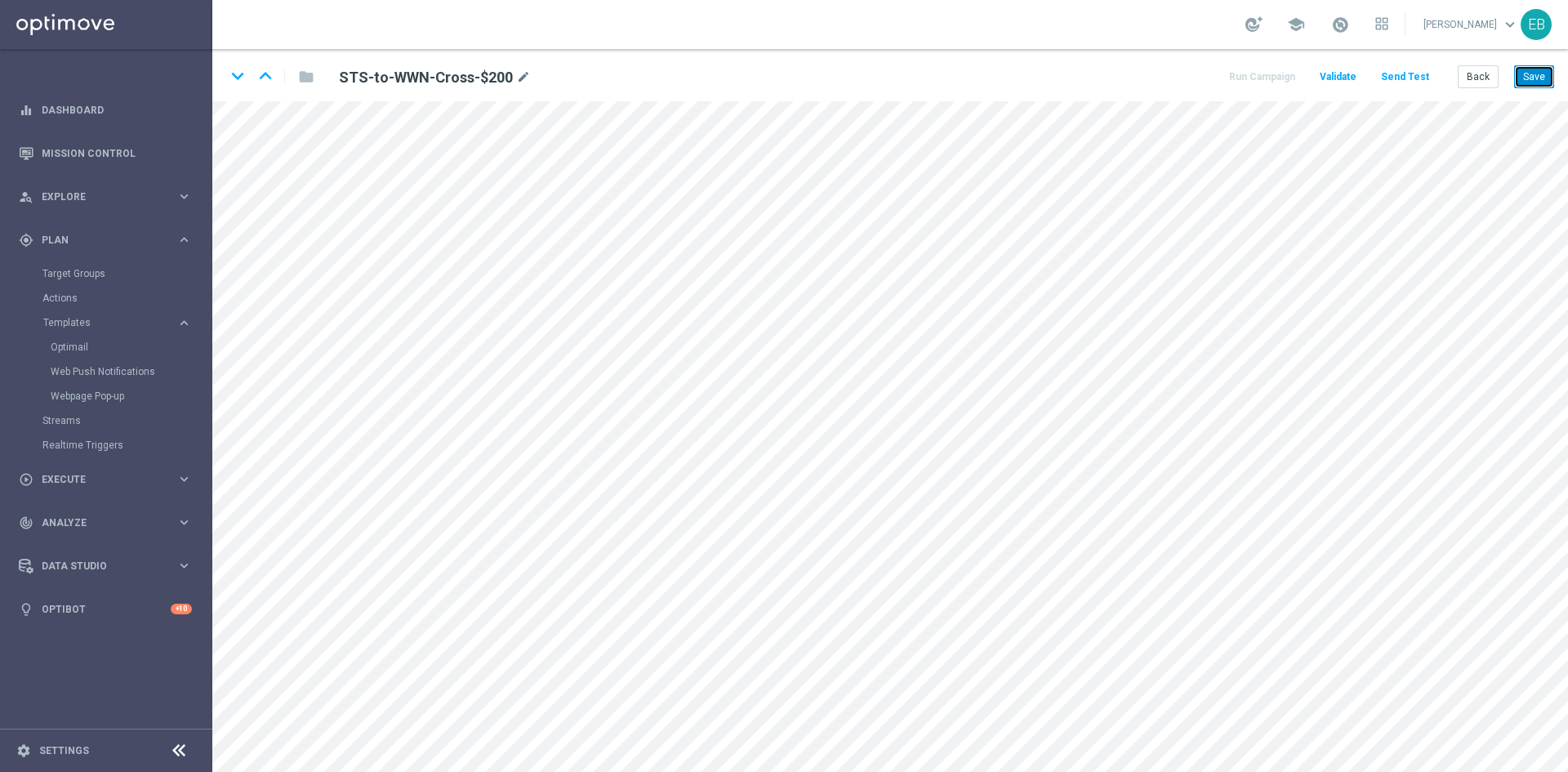
click at [1525, 71] on button "Save" at bounding box center [1534, 76] width 40 height 23
click at [1525, 77] on button "Save" at bounding box center [1534, 76] width 40 height 23
click at [1479, 75] on button "Back" at bounding box center [1479, 76] width 41 height 23
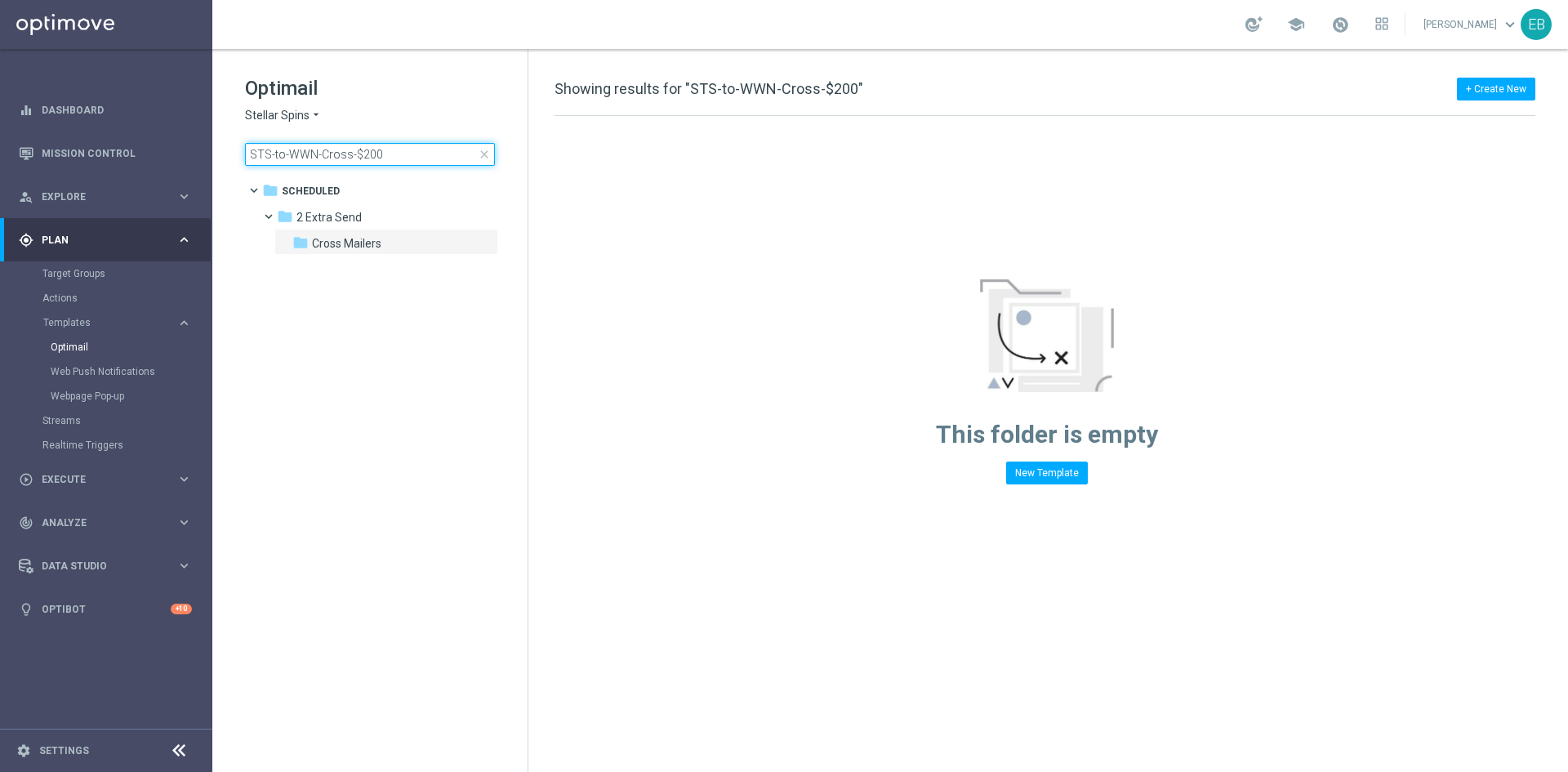
click at [381, 161] on input "STS-to-WWN-Cross-$200" at bounding box center [370, 155] width 250 height 23
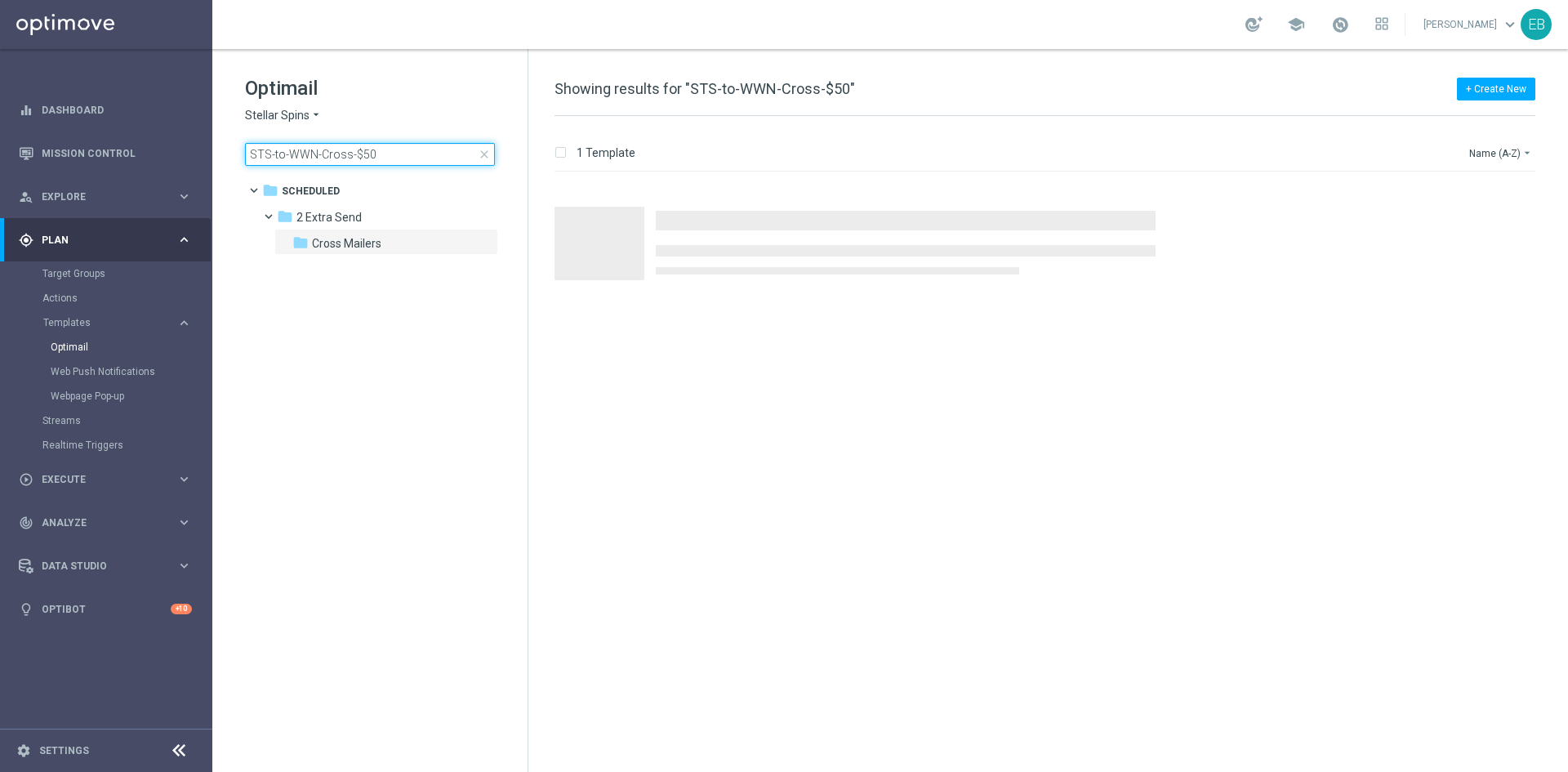
type input "STS-to-WWN-Cross-$50"
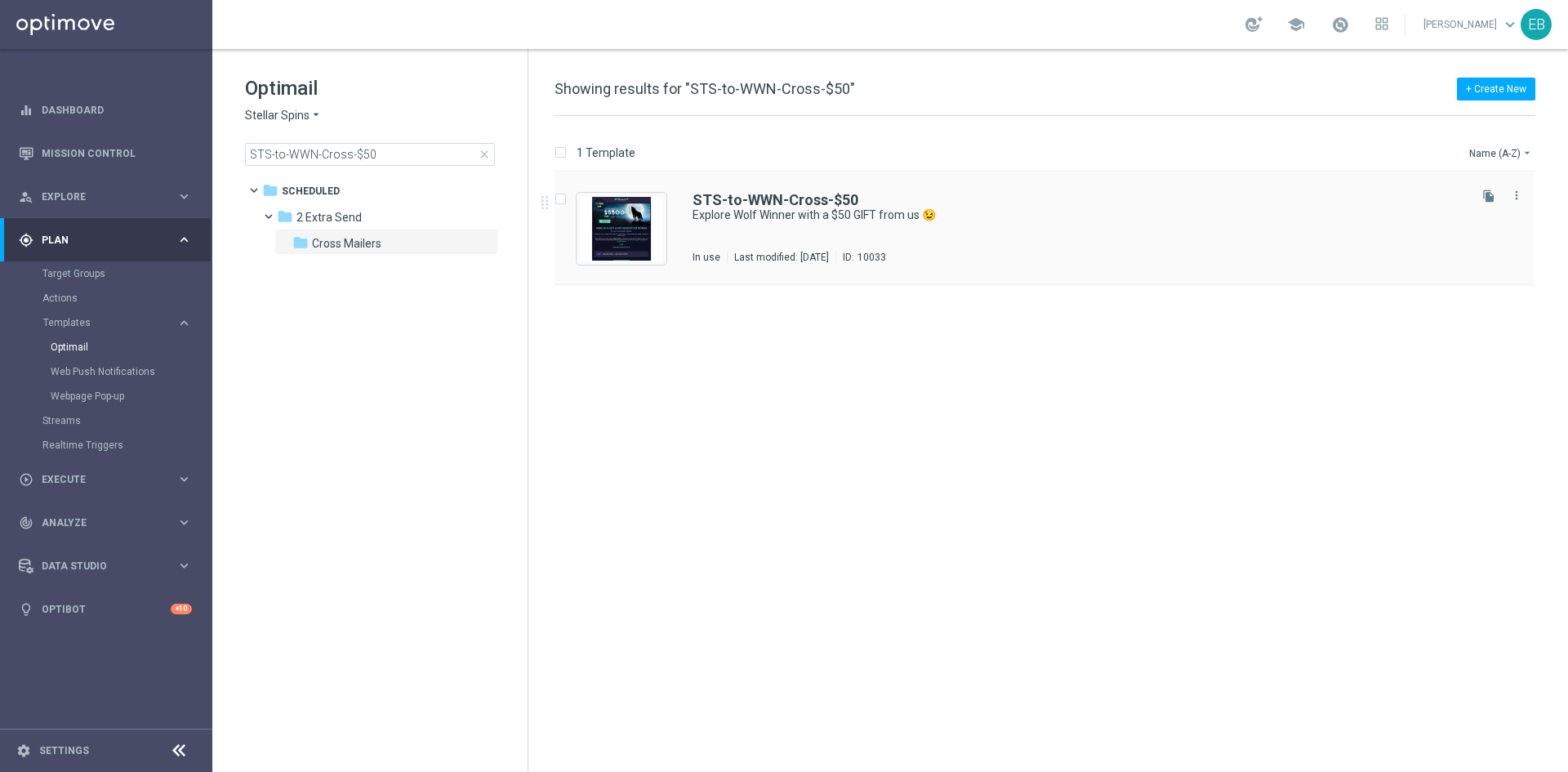
click at [1016, 192] on div "STS-to-WWN-Cross-$50 Explore Wolf Winner with a $50 GIFT from us 😉 In use Last …" at bounding box center [1044, 228] width 979 height 113
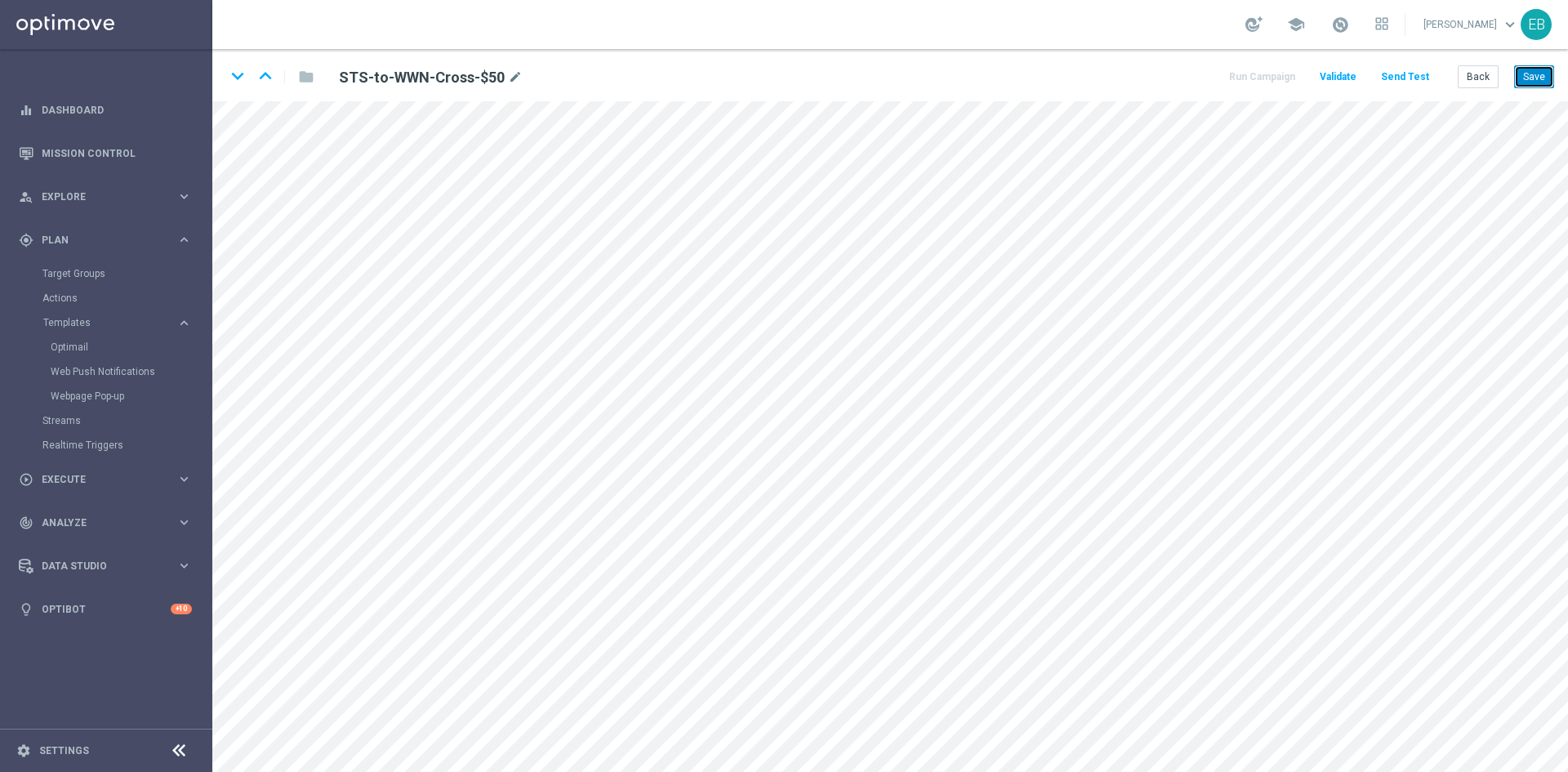
click at [1518, 69] on button "Save" at bounding box center [1534, 76] width 40 height 23
click at [1529, 72] on button "Save" at bounding box center [1534, 76] width 40 height 23
click at [1485, 89] on button "Back" at bounding box center [1479, 76] width 41 height 23
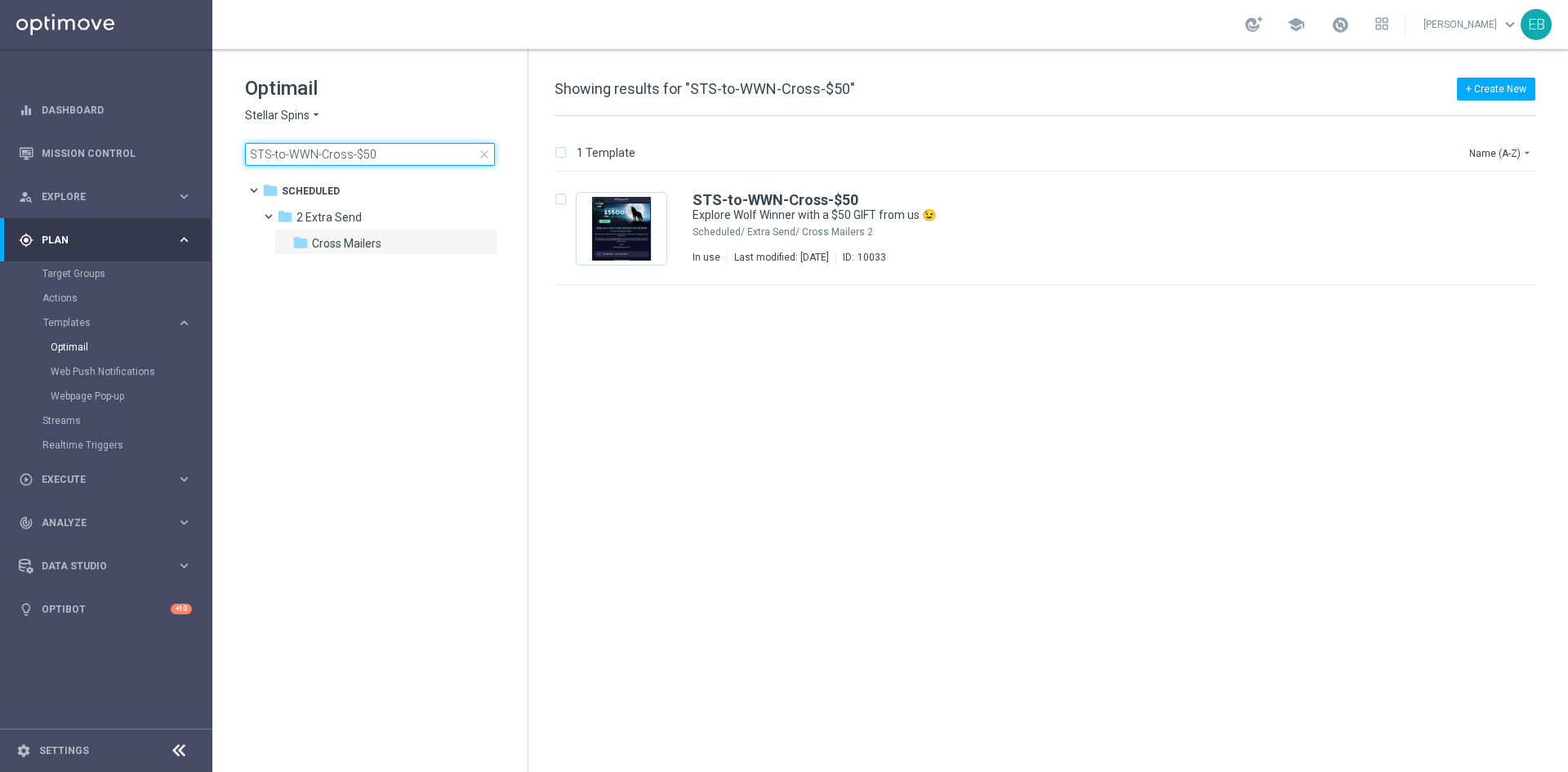
click at [382, 148] on input "STS-to-WWN-Cross-$50" at bounding box center [370, 155] width 250 height 23
type input "WCC_Xmailer>WWN-$100"
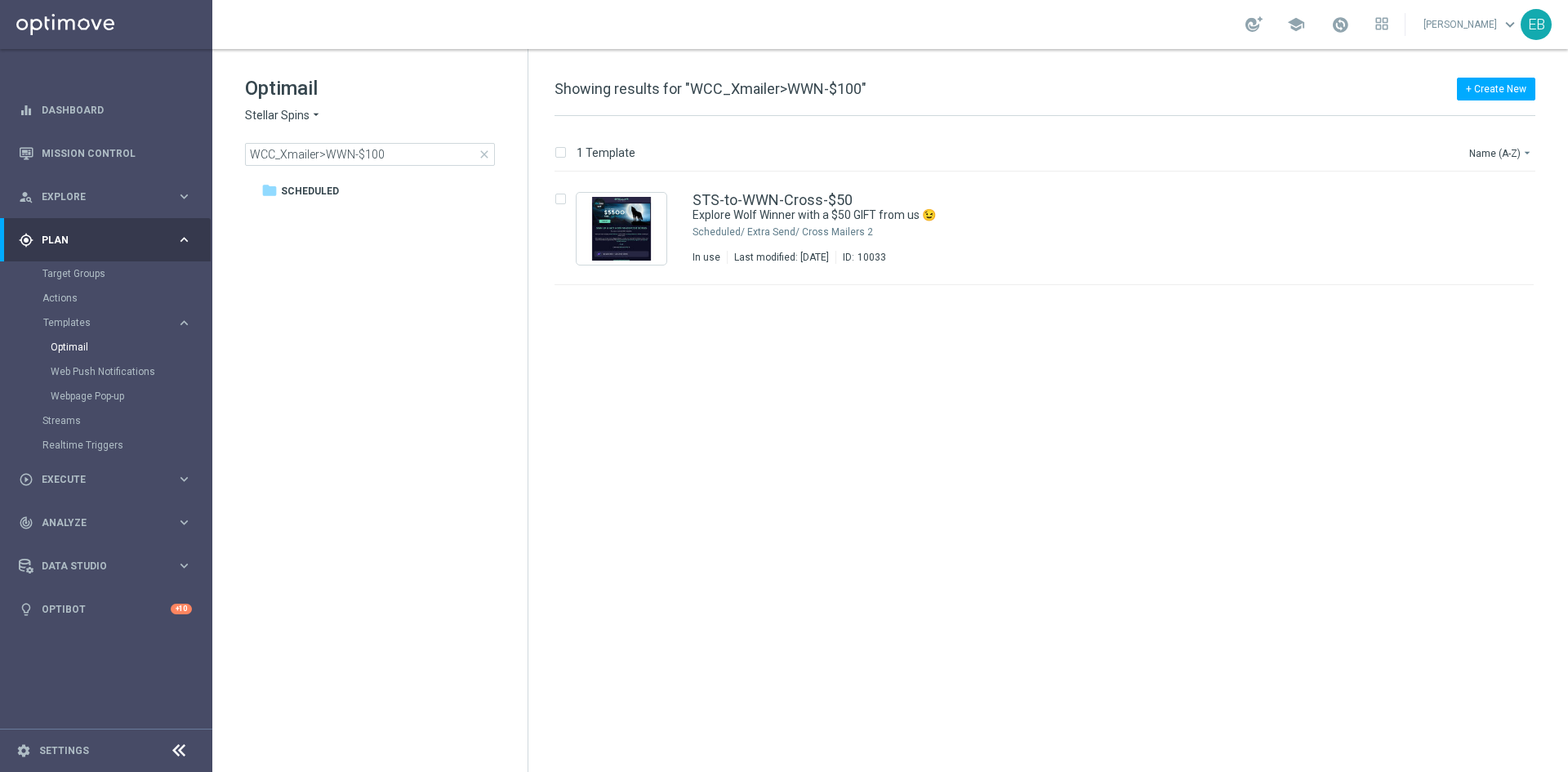
click at [296, 115] on span "Stellar Spins" at bounding box center [277, 115] width 64 height 16
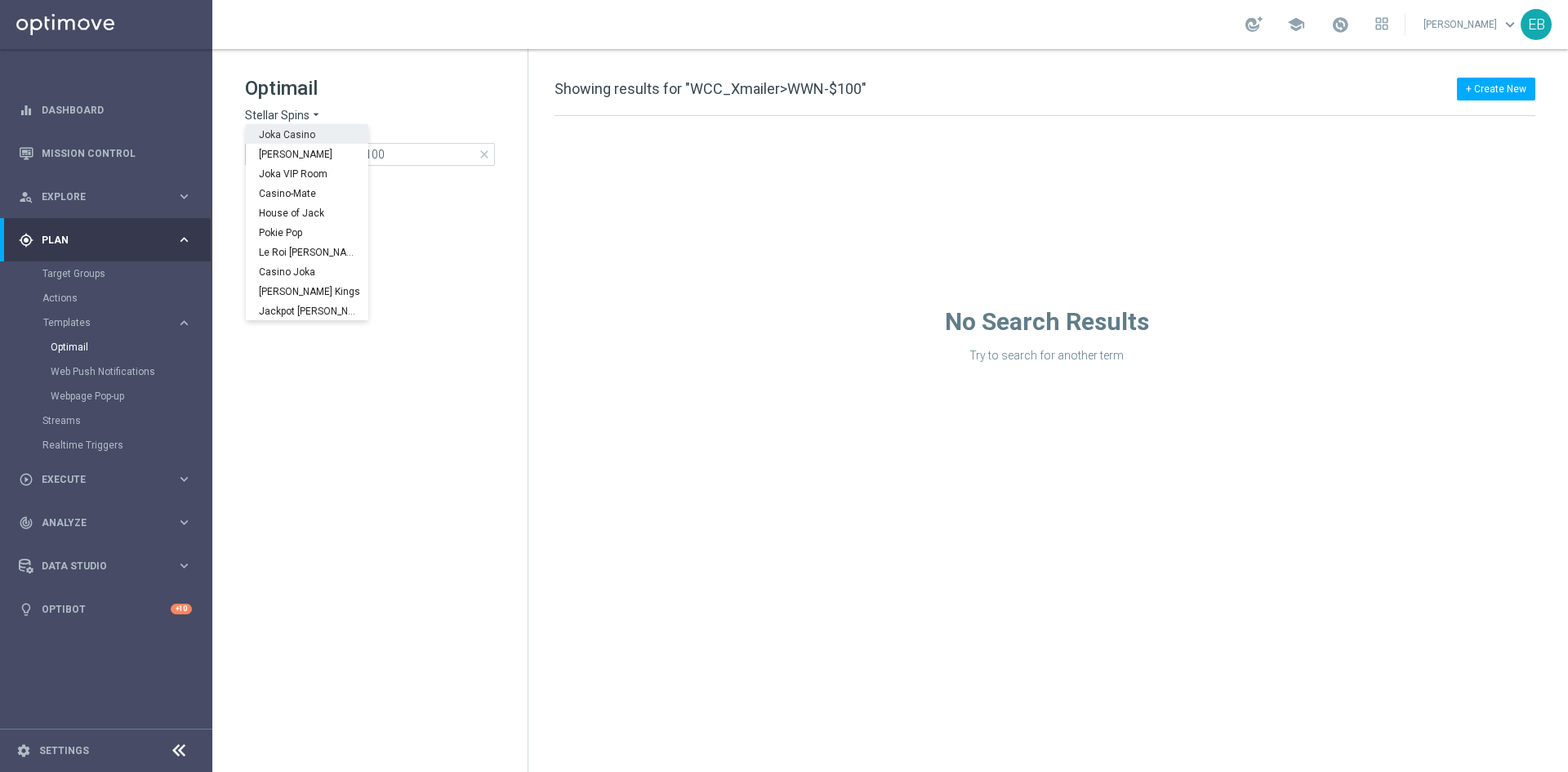
click at [314, 140] on div "Joka Casino" at bounding box center [307, 134] width 122 height 20
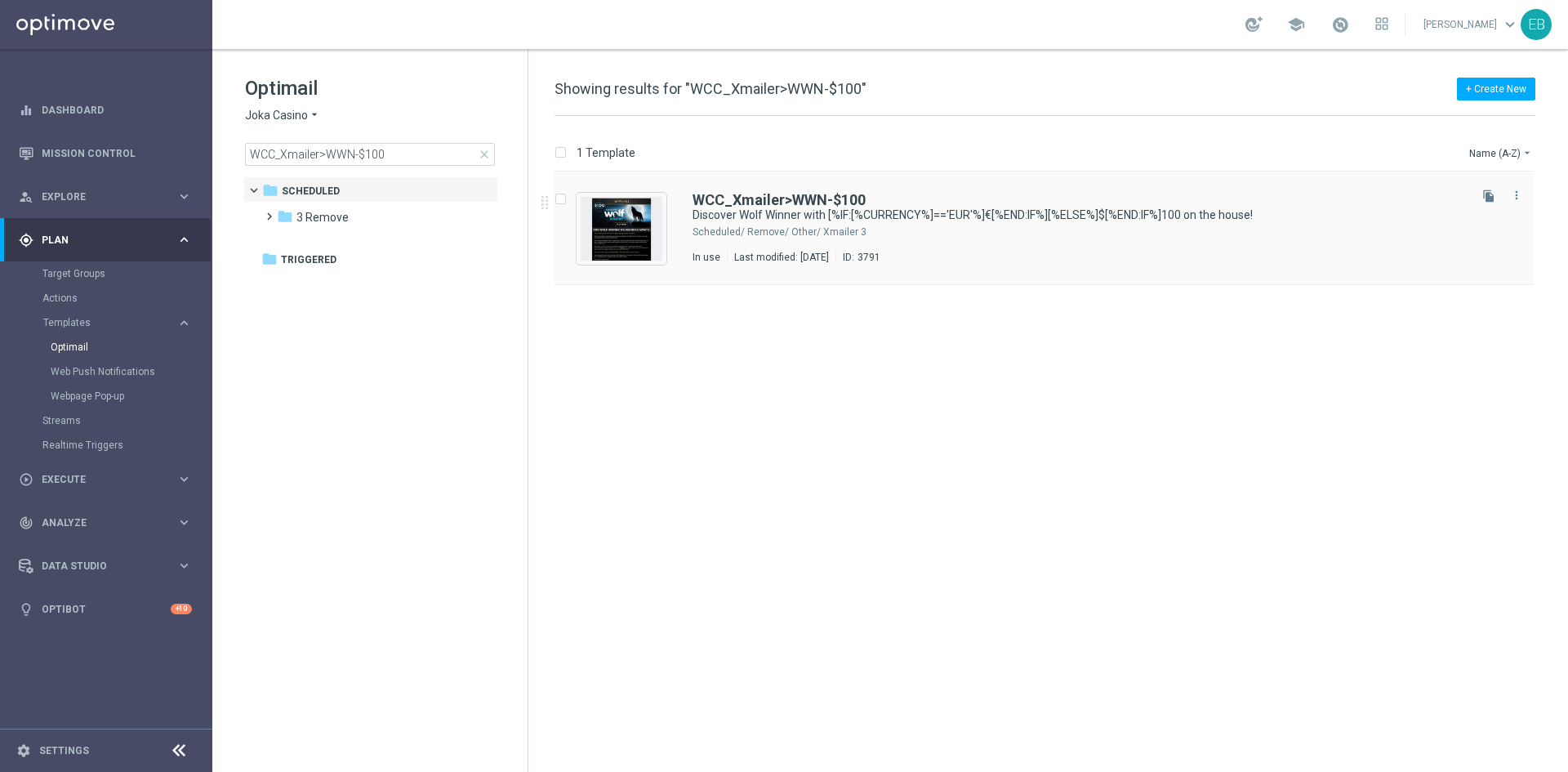
click at [1154, 232] on div "3 Remove/ Other/ Xmailer" at bounding box center [1106, 232] width 718 height 13
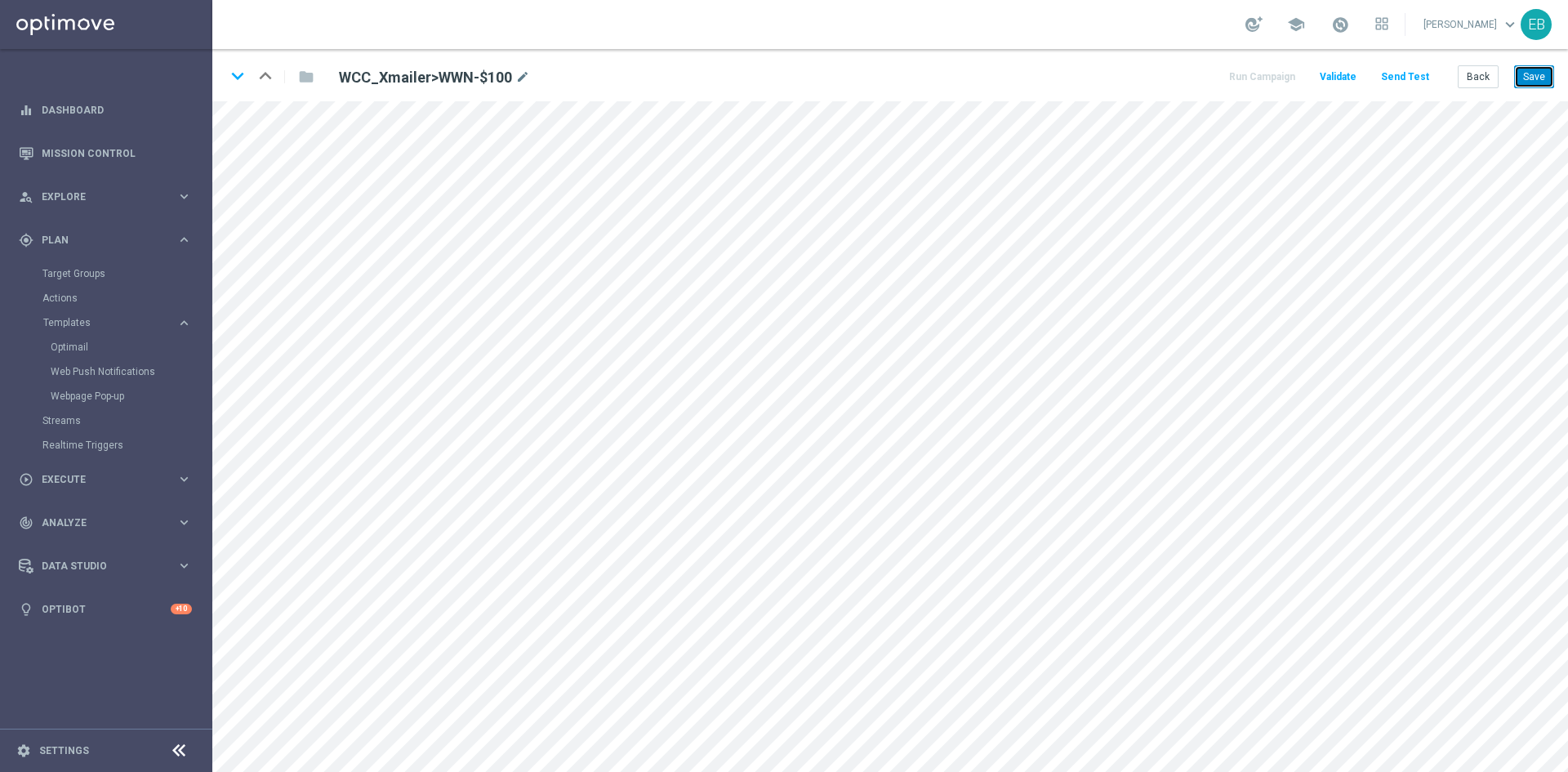
click at [1528, 79] on button "Save" at bounding box center [1534, 76] width 40 height 23
click at [1536, 76] on button "Save" at bounding box center [1534, 76] width 40 height 23
click at [1485, 85] on button "Back" at bounding box center [1479, 76] width 41 height 23
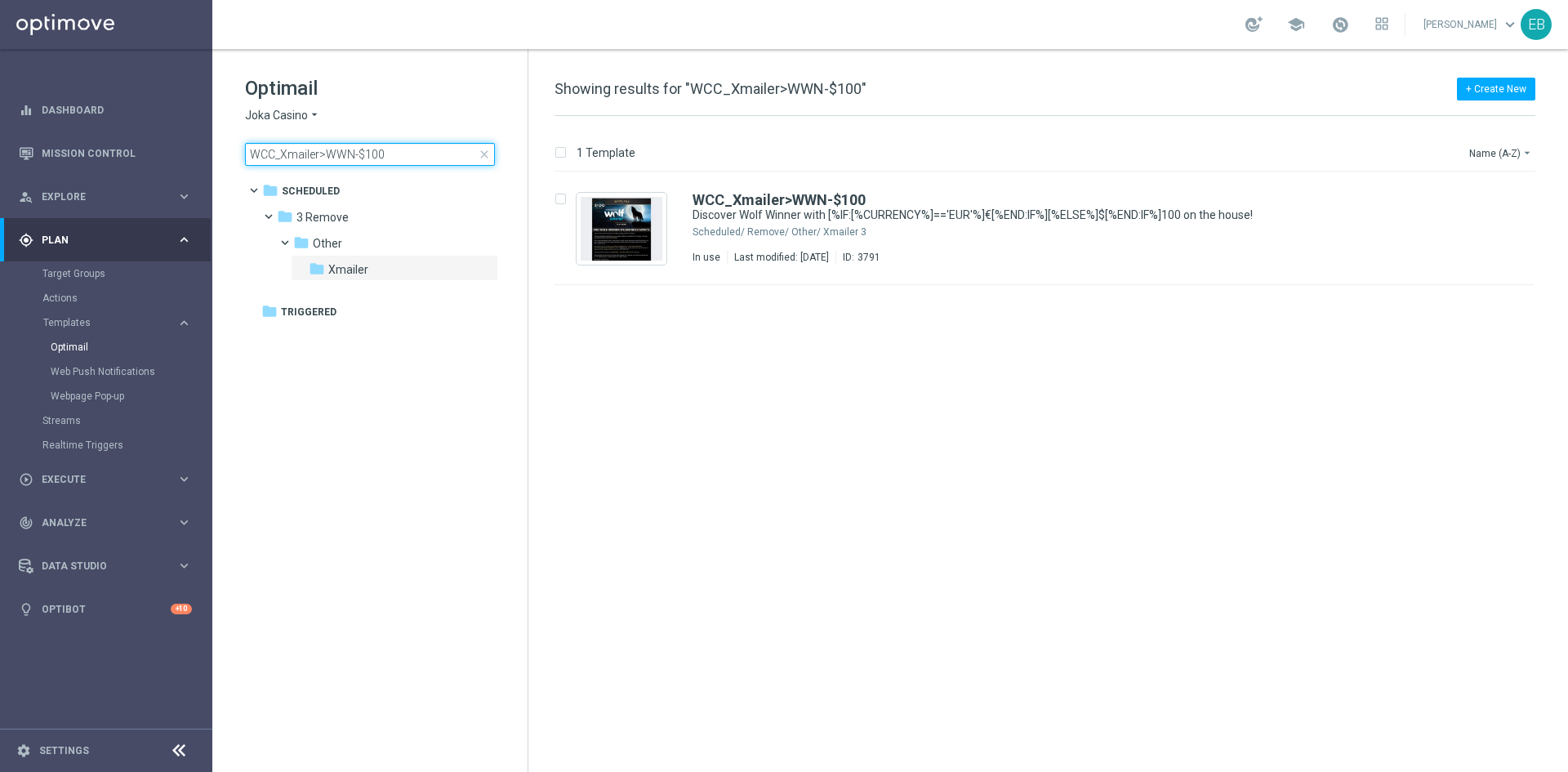
click at [400, 160] on input "WCC_Xmailer>WWN-$100" at bounding box center [370, 155] width 250 height 23
type input "WCC_Xmailer>WWN-$50"
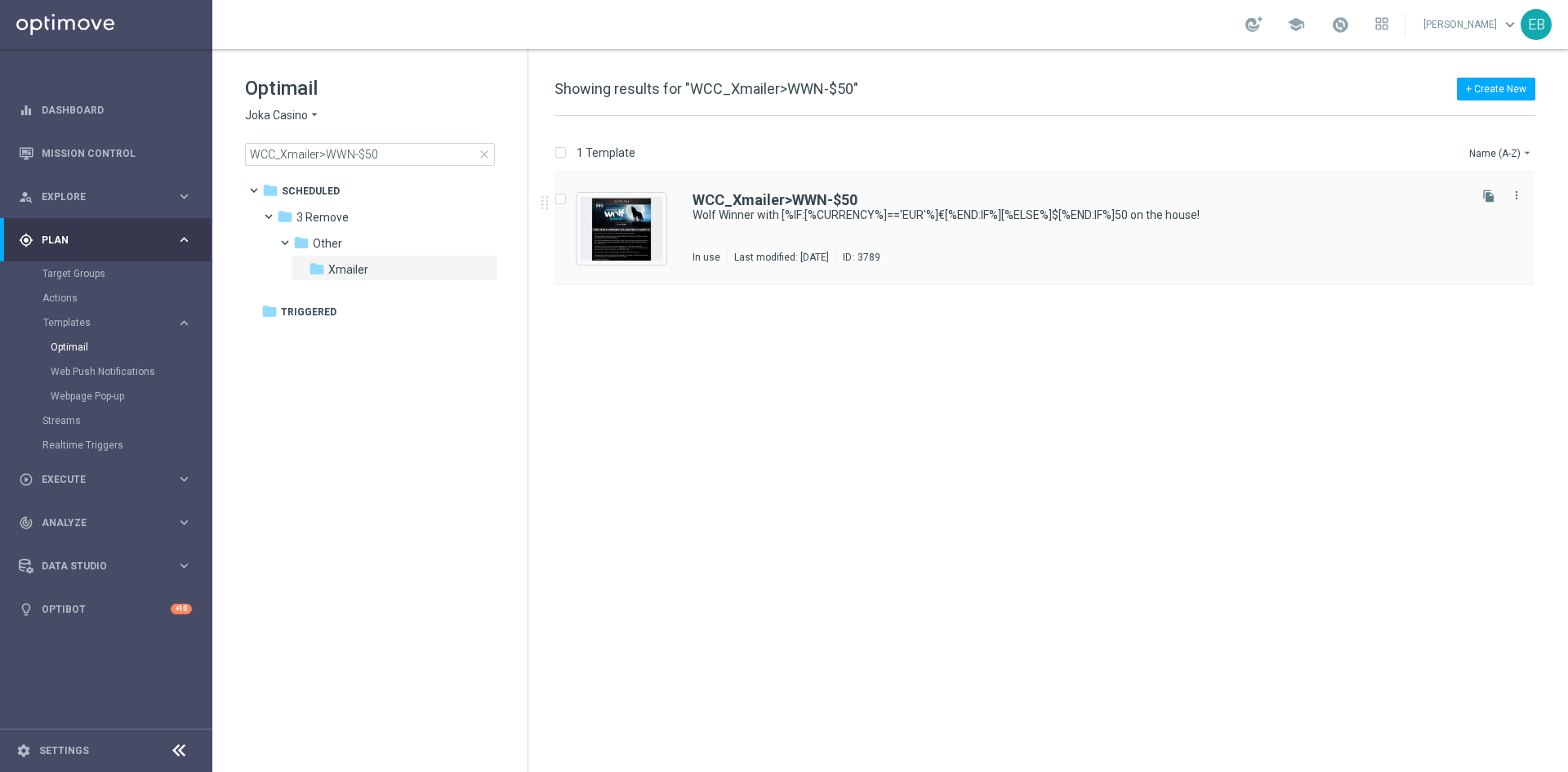
click at [1011, 183] on div "WCC_Xmailer>WWN-$50 Wolf Winner with [%IF:[%CURRENCY%]=='EUR'%]€[%END:IF%][%ELS…" at bounding box center [1044, 228] width 979 height 113
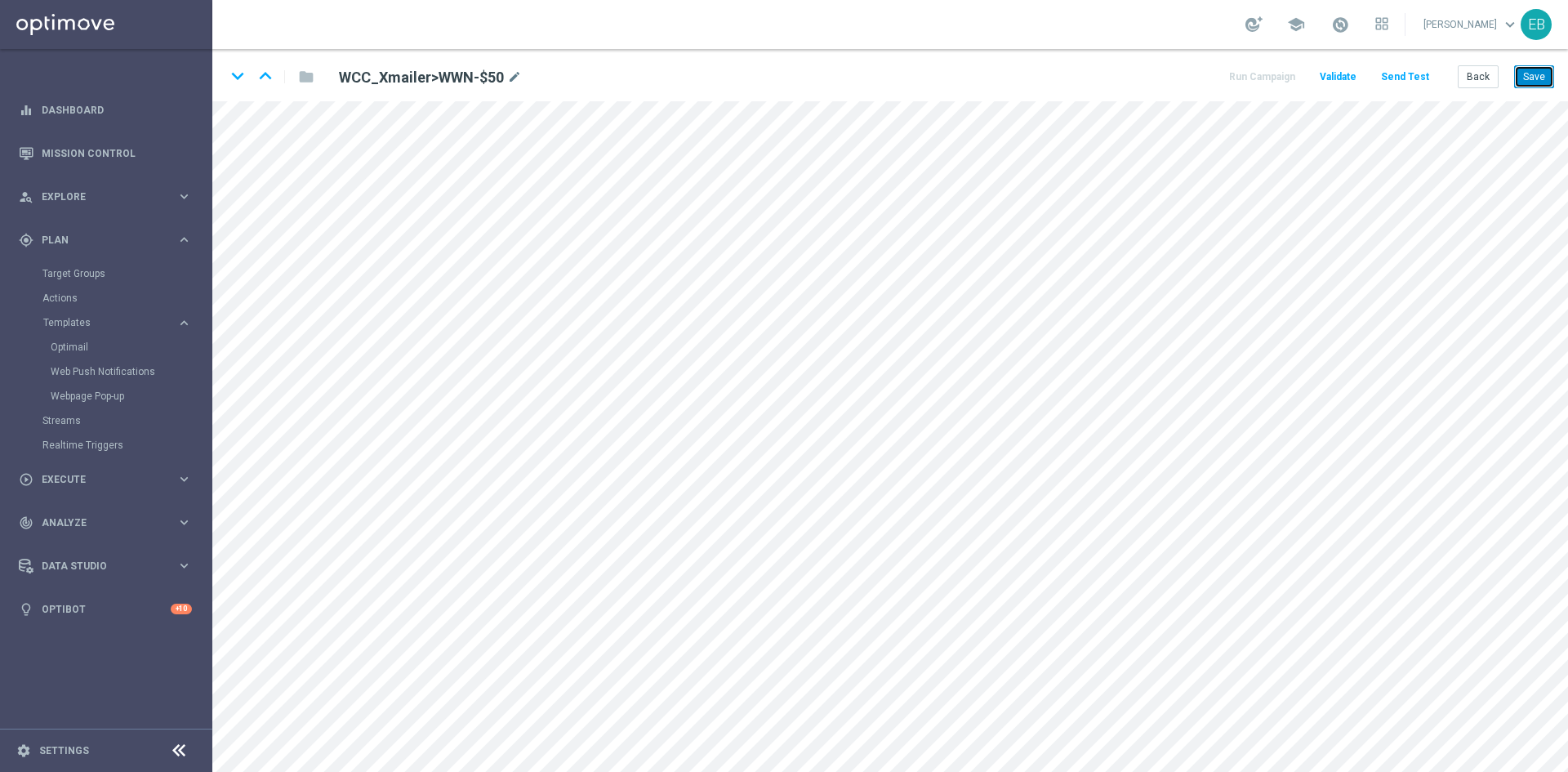
click at [1525, 74] on button "Save" at bounding box center [1534, 76] width 40 height 23
click at [1530, 72] on button "Save" at bounding box center [1534, 76] width 40 height 23
click at [1492, 79] on button "Back" at bounding box center [1479, 76] width 41 height 23
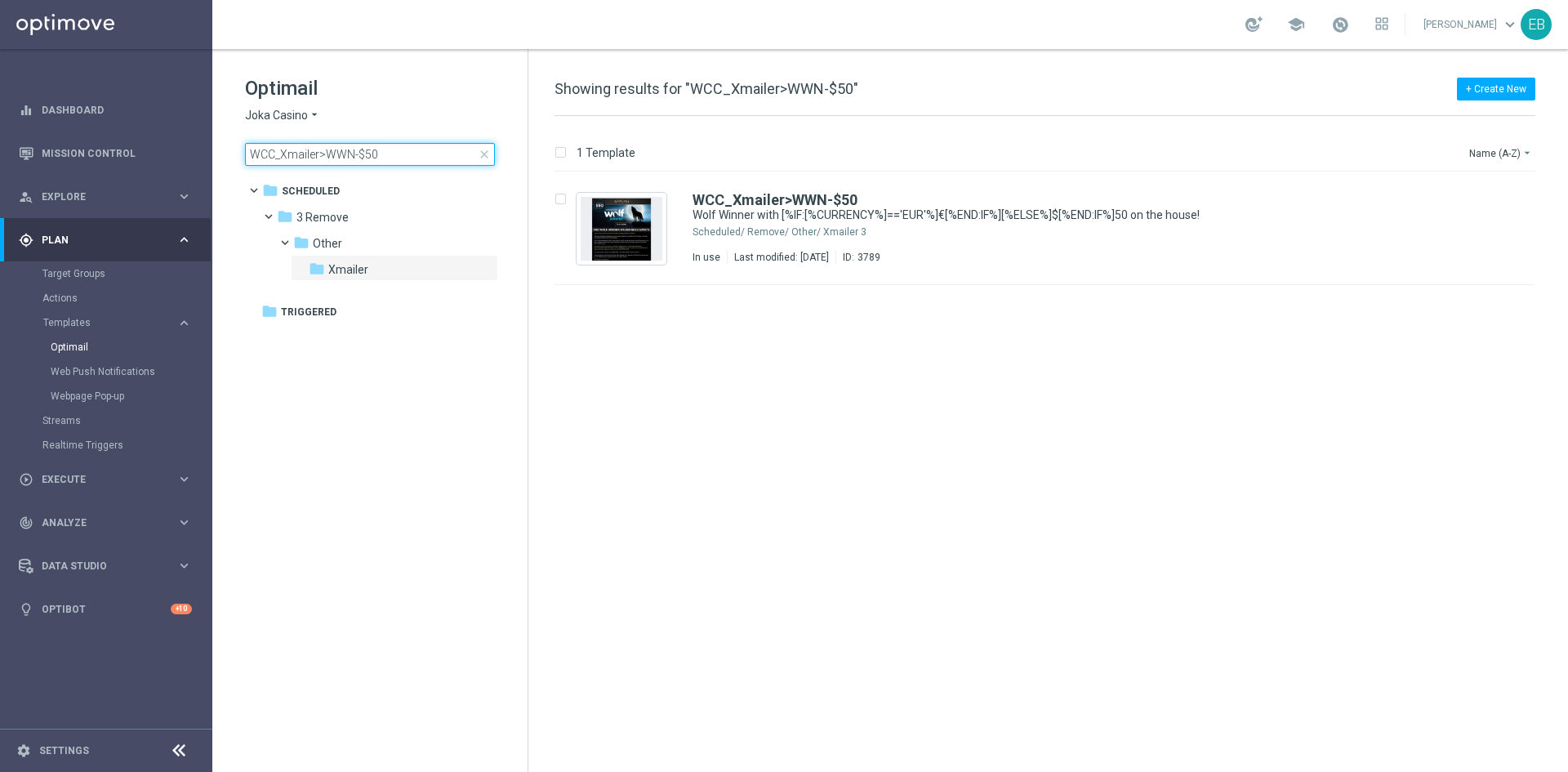
click at [449, 157] on input "WCC_Xmailer>WWN-$50" at bounding box center [370, 155] width 250 height 23
click at [480, 156] on span "close" at bounding box center [484, 154] width 13 height 13
type input "WCC_Xmailer-JPJ-100bonus"
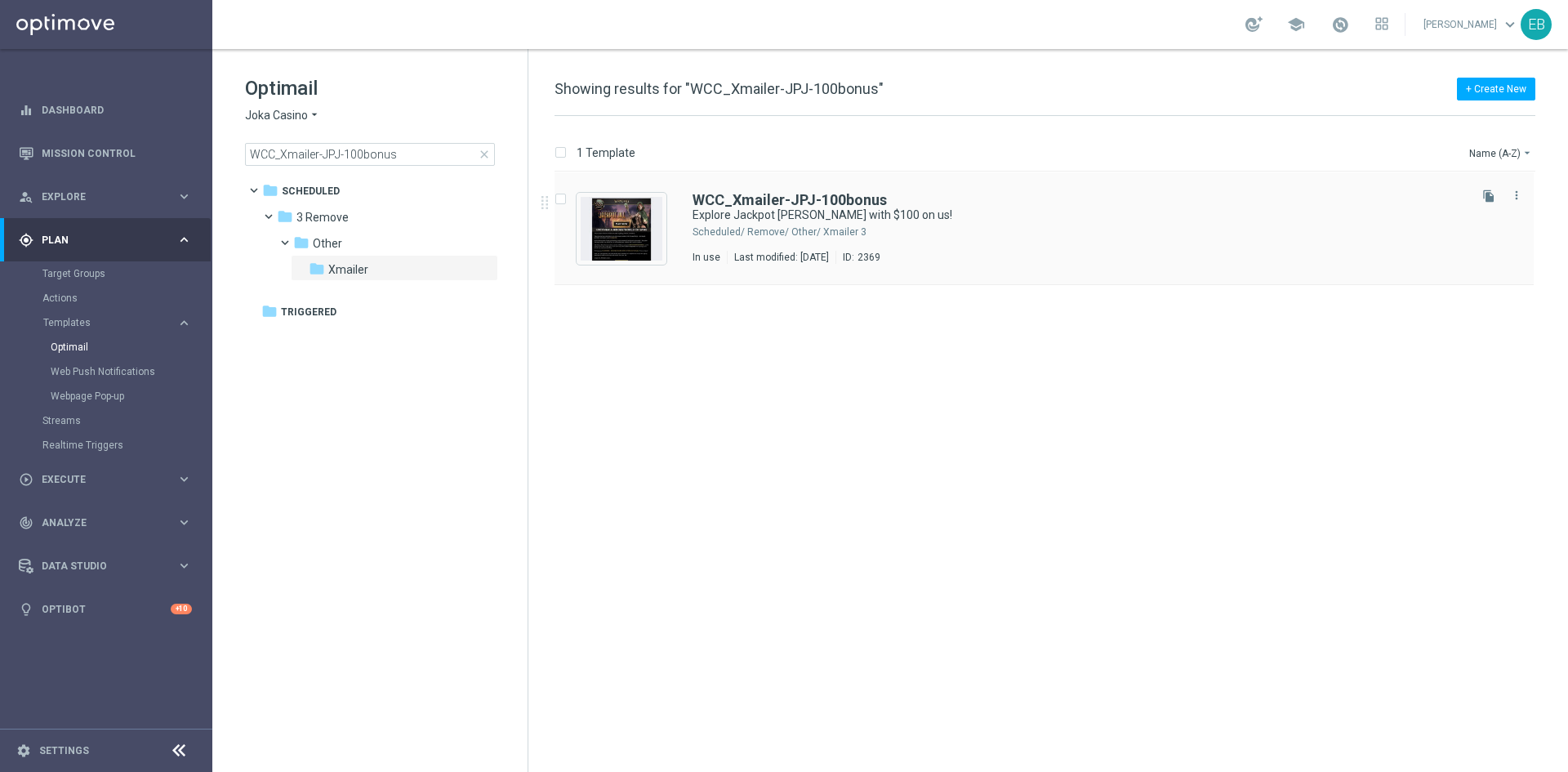
click at [1088, 185] on div "WCC_Xmailer-JPJ-100bonus Explore Jackpot Jill with $100 on us! Scheduled/ 3 Rem…" at bounding box center [1044, 228] width 979 height 113
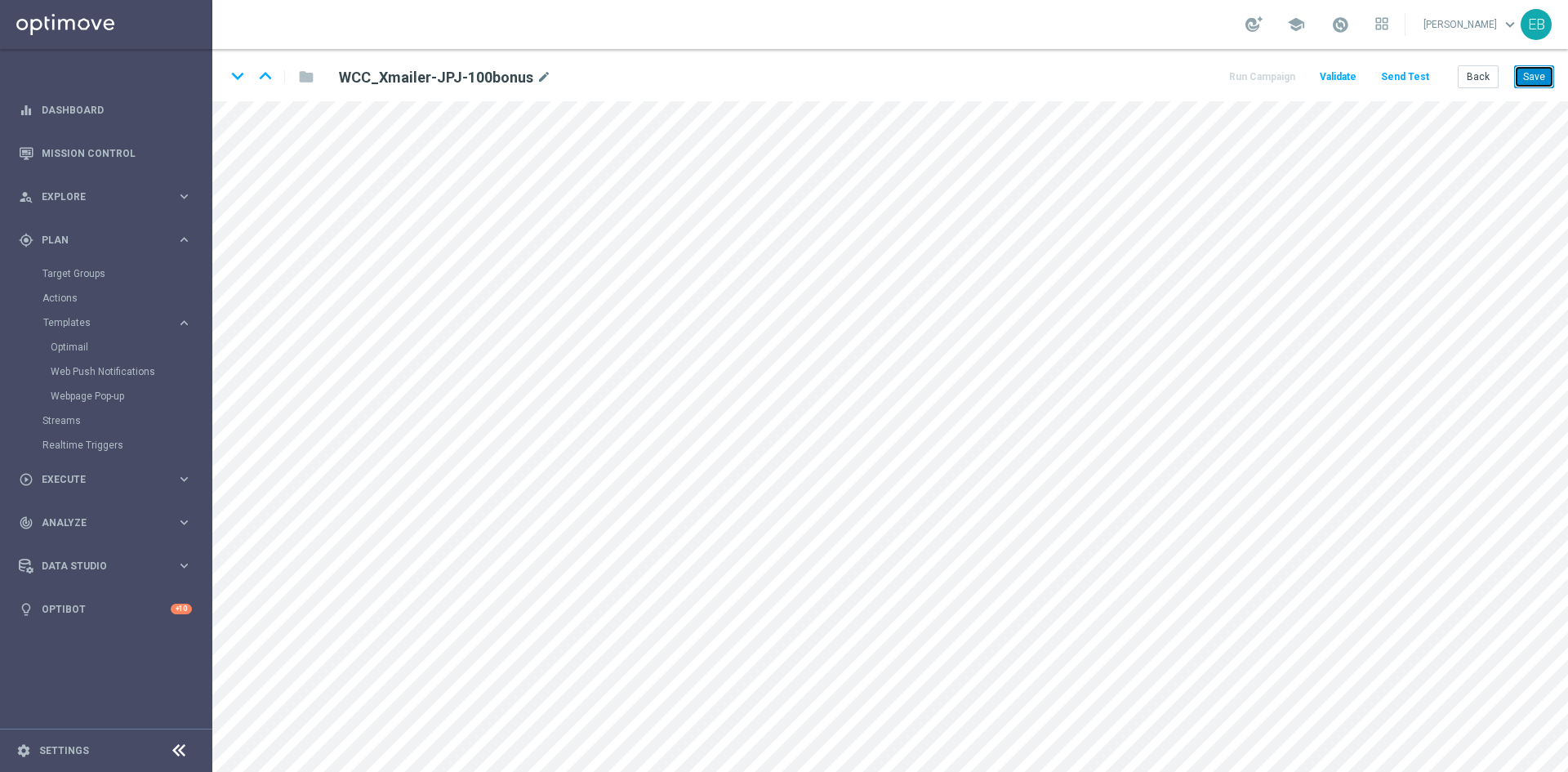
click at [1548, 81] on button "Save" at bounding box center [1534, 76] width 40 height 23
click at [1492, 79] on button "Back" at bounding box center [1479, 76] width 41 height 23
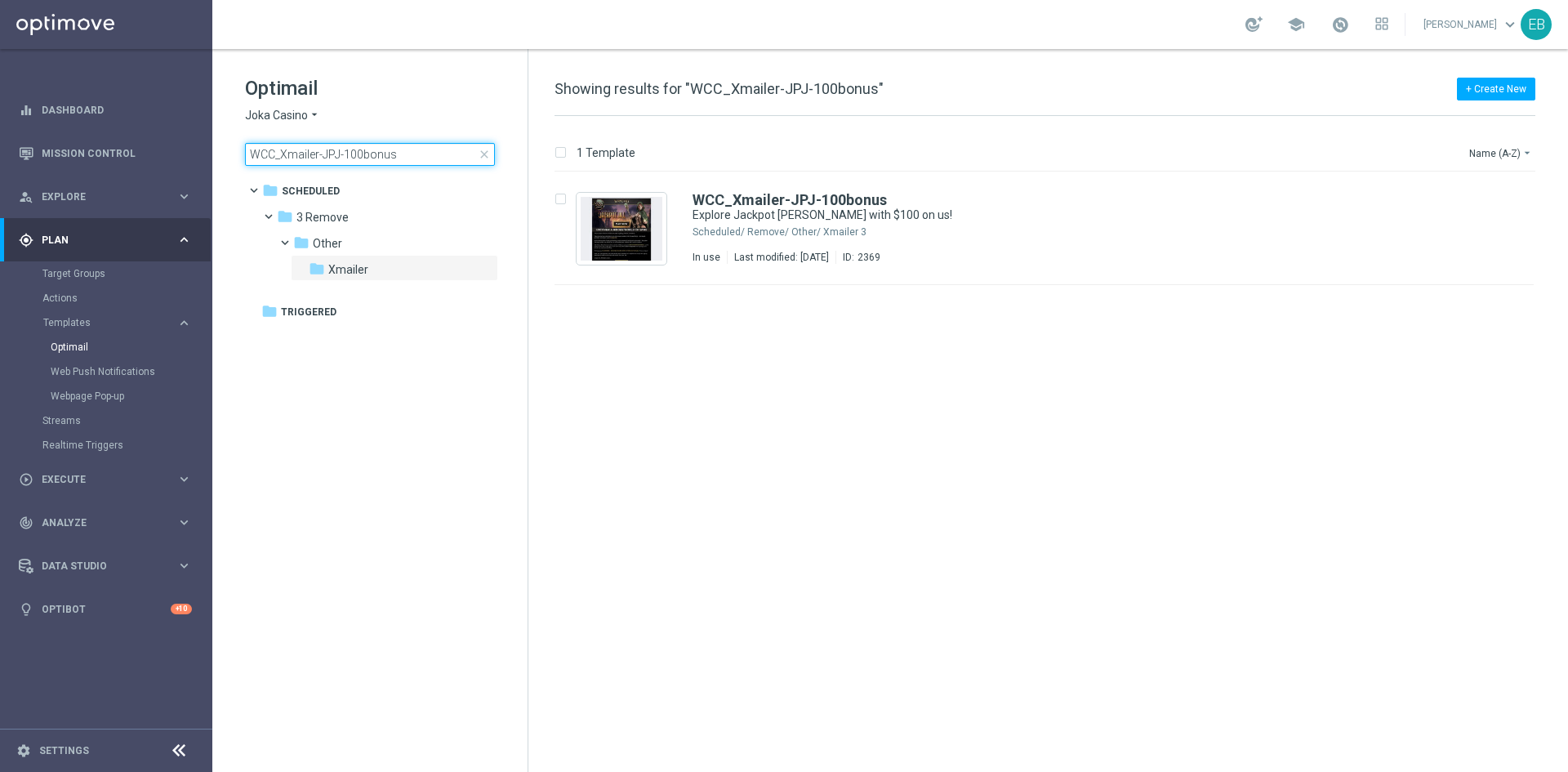
click at [448, 152] on input "WCC_Xmailer-JPJ-100bonus" at bounding box center [370, 155] width 250 height 23
drag, startPoint x: 442, startPoint y: 153, endPoint x: 279, endPoint y: 148, distance: 163.1
click at [236, 143] on div "Optimail Joka Casino arrow_drop_down × Joka Casino WCC_Xmailer-JPJ-100bonus clo…" at bounding box center [369, 161] width 315 height 225
type input "WCC_Xmailer-JPJ-50bonus"
click at [1135, 245] on div "WCC_Xmailer-JPJ-50bonus Explore Jackpot Jill with $50 on us! Scheduled/ 3 Remov…" at bounding box center [1079, 228] width 773 height 71
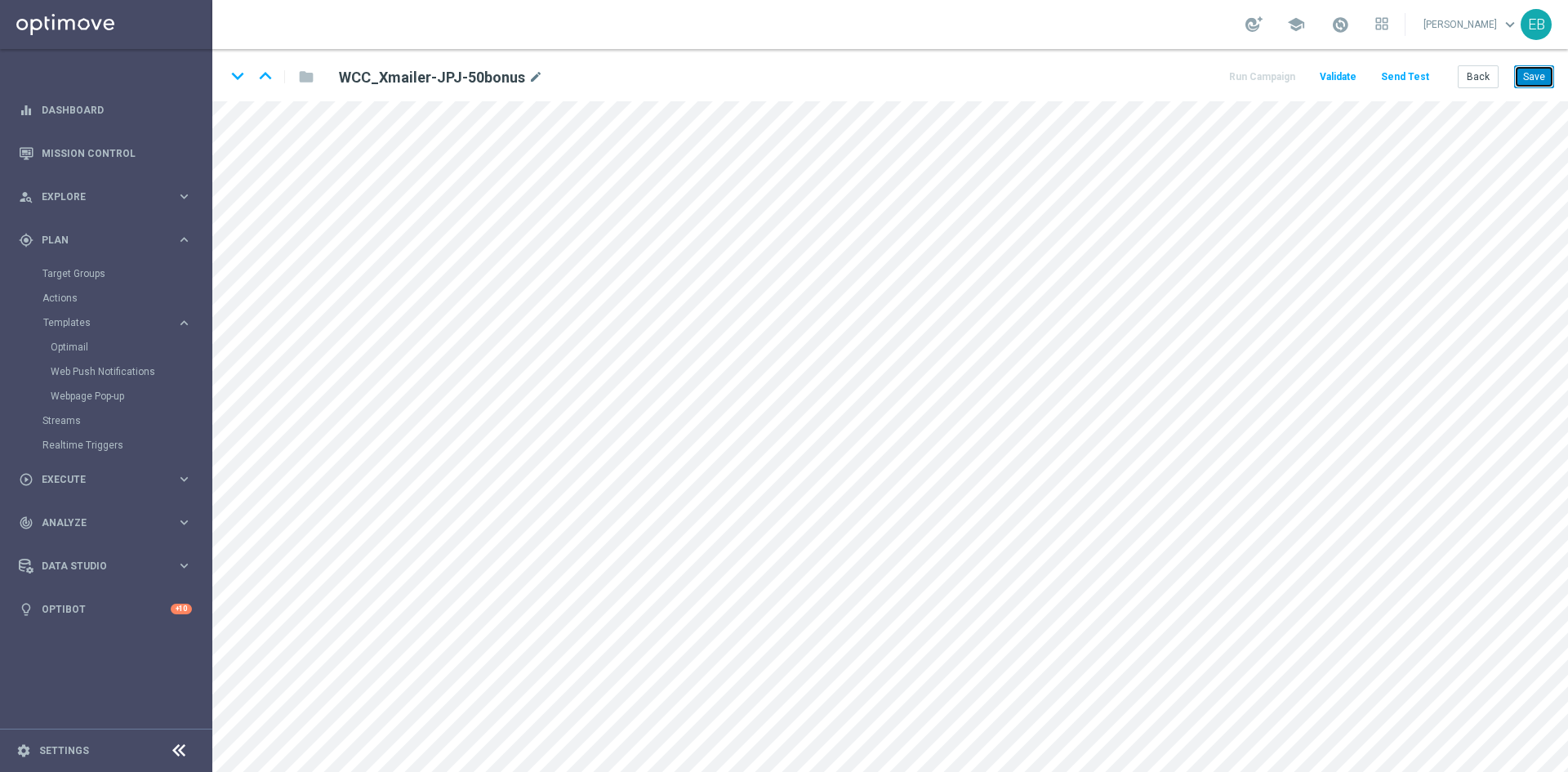
click at [1529, 81] on button "Save" at bounding box center [1534, 76] width 40 height 23
click at [1528, 71] on button "Save" at bounding box center [1534, 76] width 40 height 23
click at [1489, 76] on button "Back" at bounding box center [1479, 76] width 41 height 23
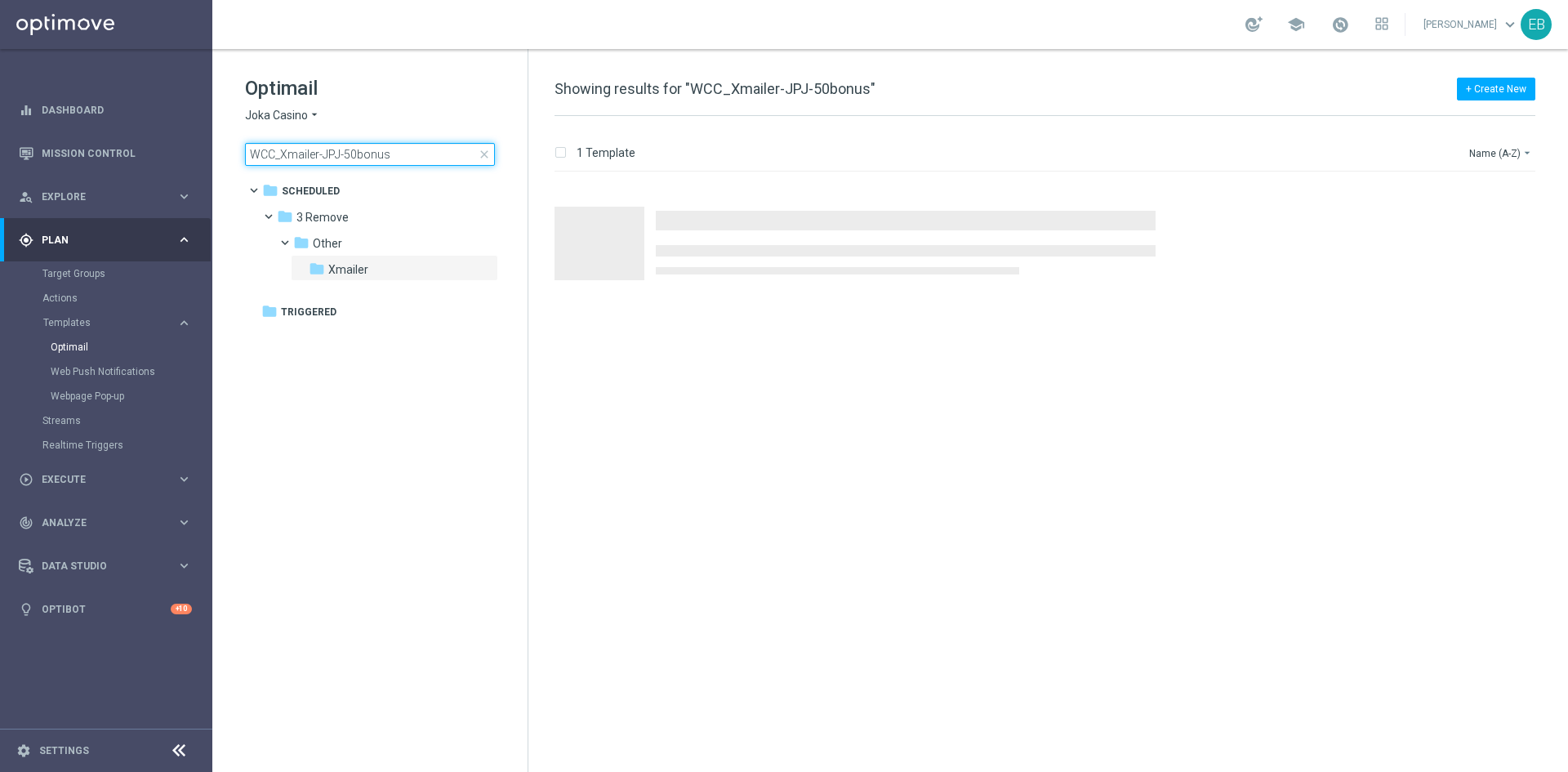
click at [407, 155] on input "WCC_Xmailer-JPJ-50bonus" at bounding box center [370, 155] width 250 height 23
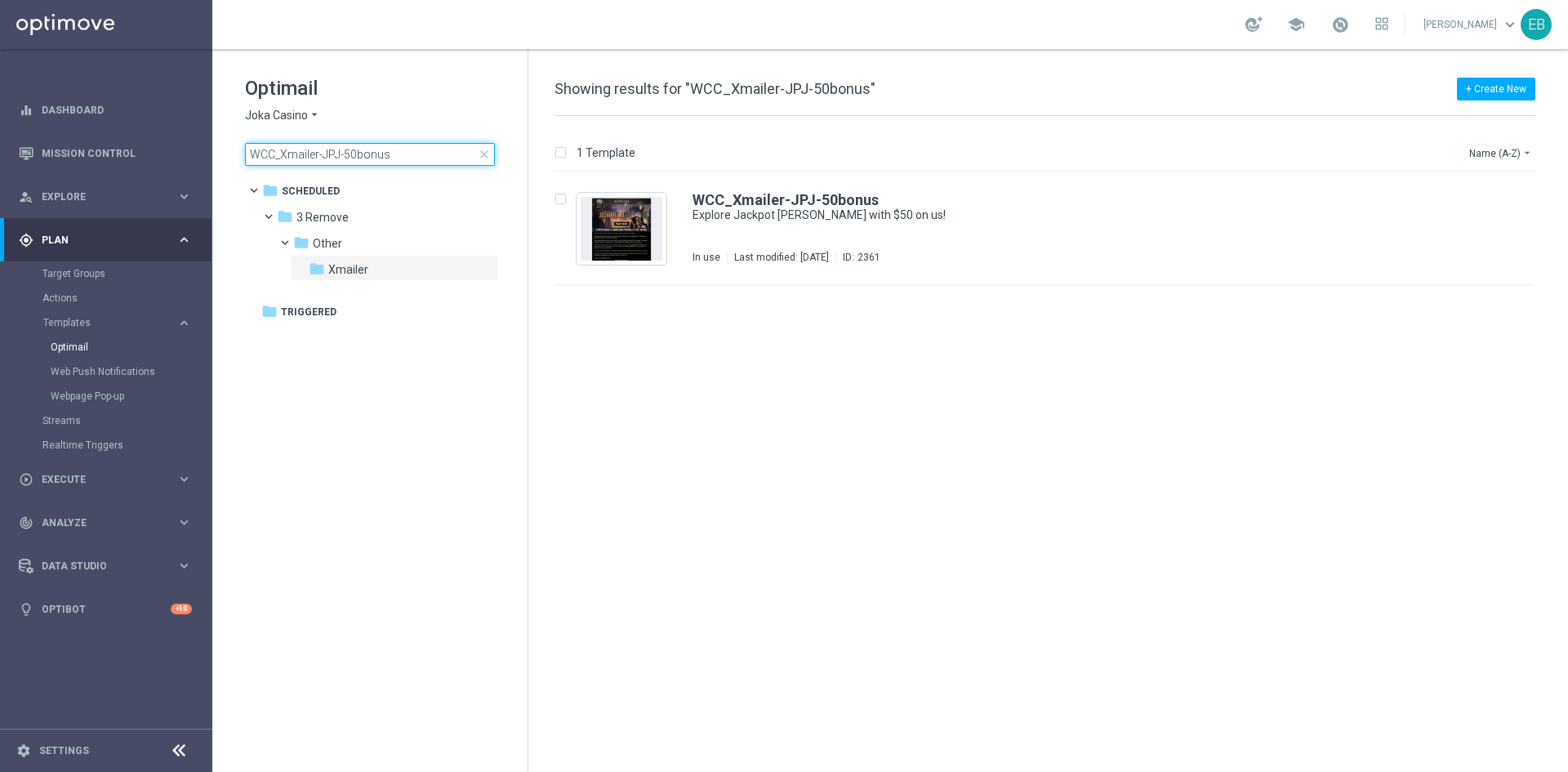
drag, startPoint x: 400, startPoint y: 159, endPoint x: 228, endPoint y: 158, distance: 172.0
click at [223, 161] on div "Optimail Joka Casino arrow_drop_down × Joka Casino WCC_Xmailer-JPJ-50bonus clos…" at bounding box center [369, 161] width 315 height 225
type input "WCC-to-JPJ-Cross-$50"
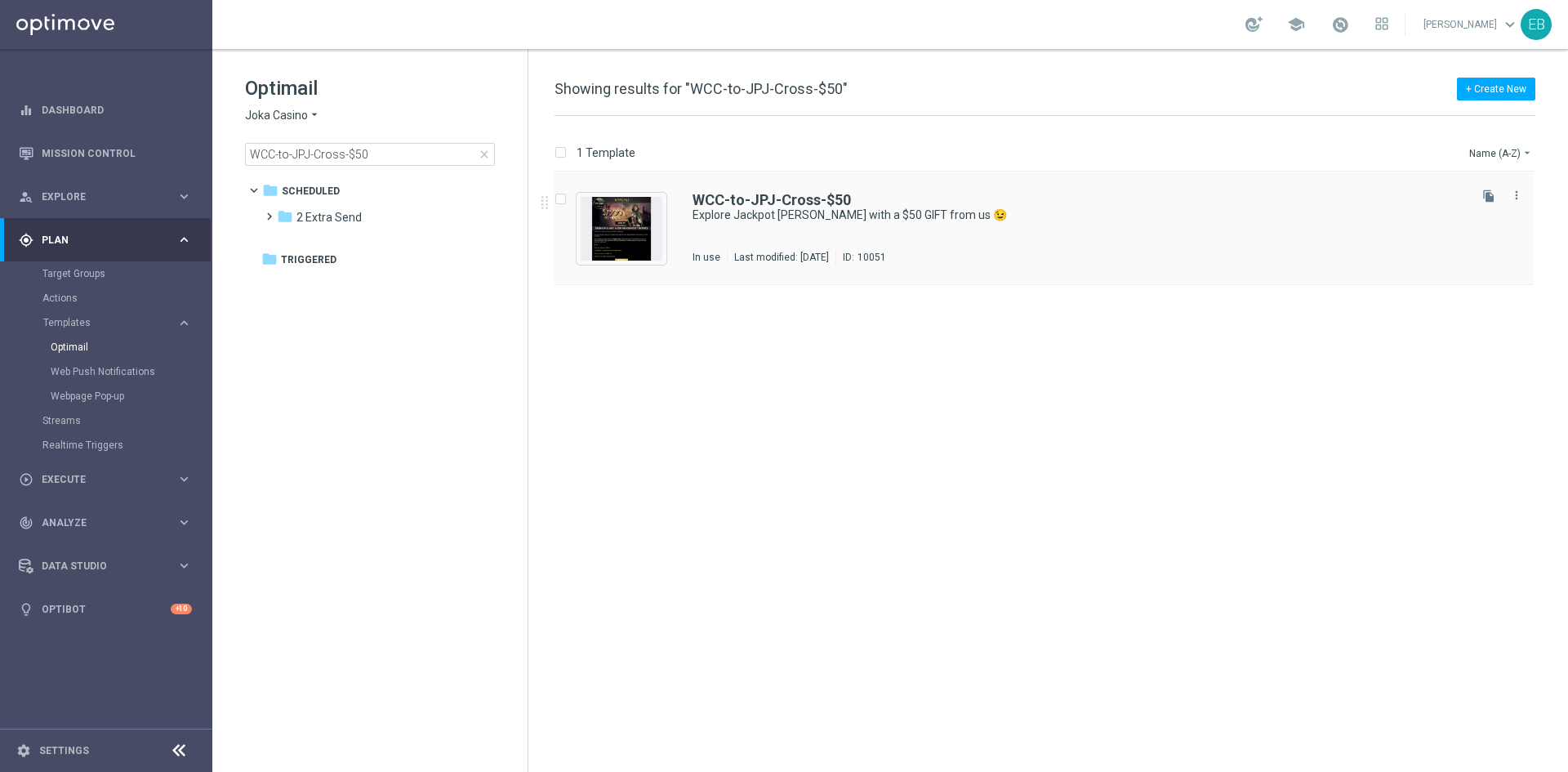
click at [1075, 225] on div "WCC-to-JPJ-Cross-$50 Explore Jackpot Jill with a $50 GIFT from us 😉 In use Last…" at bounding box center [1079, 228] width 773 height 71
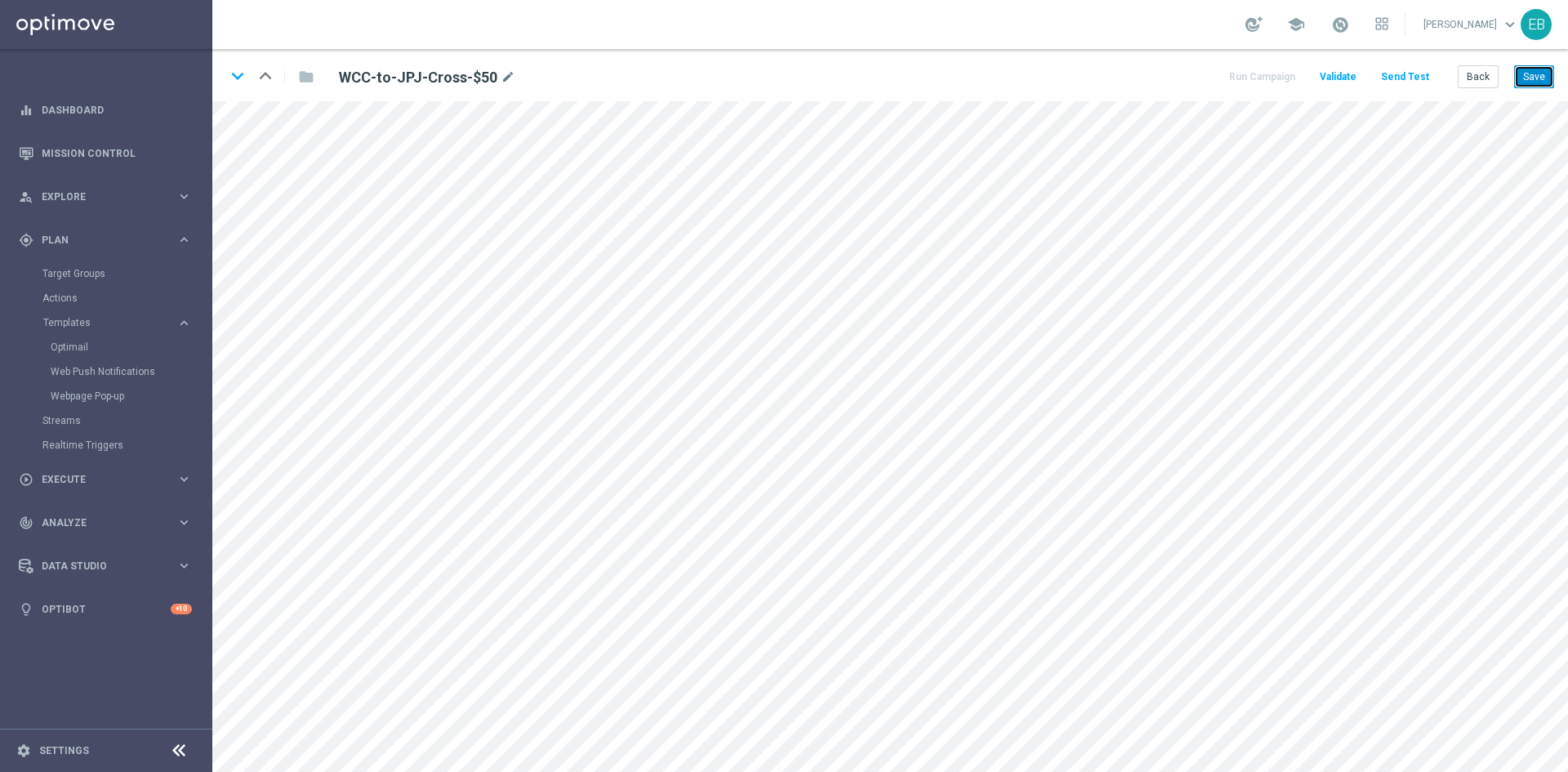
click at [1532, 76] on button "Save" at bounding box center [1534, 76] width 40 height 23
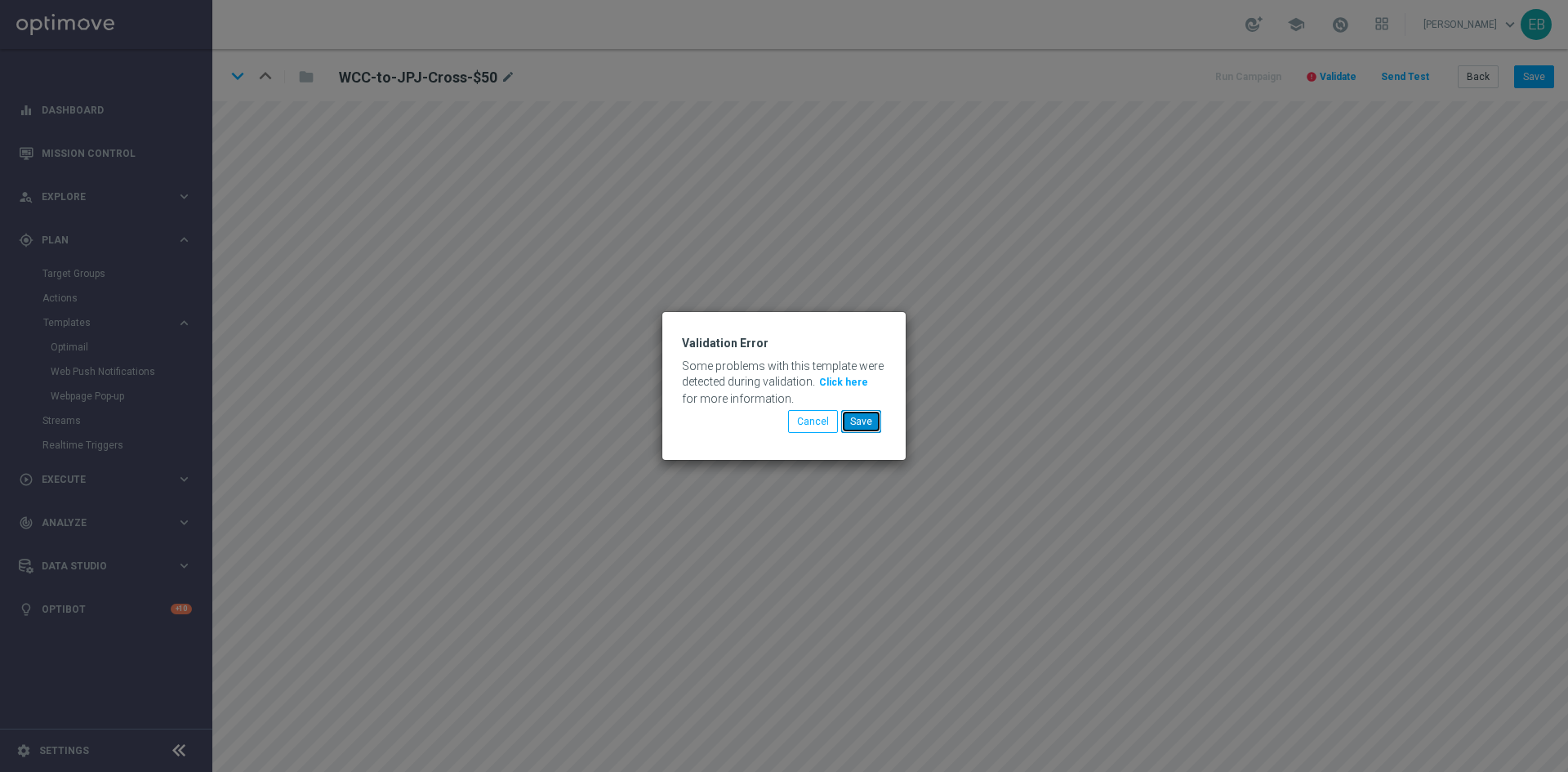
click at [870, 419] on button "Save" at bounding box center [862, 421] width 40 height 23
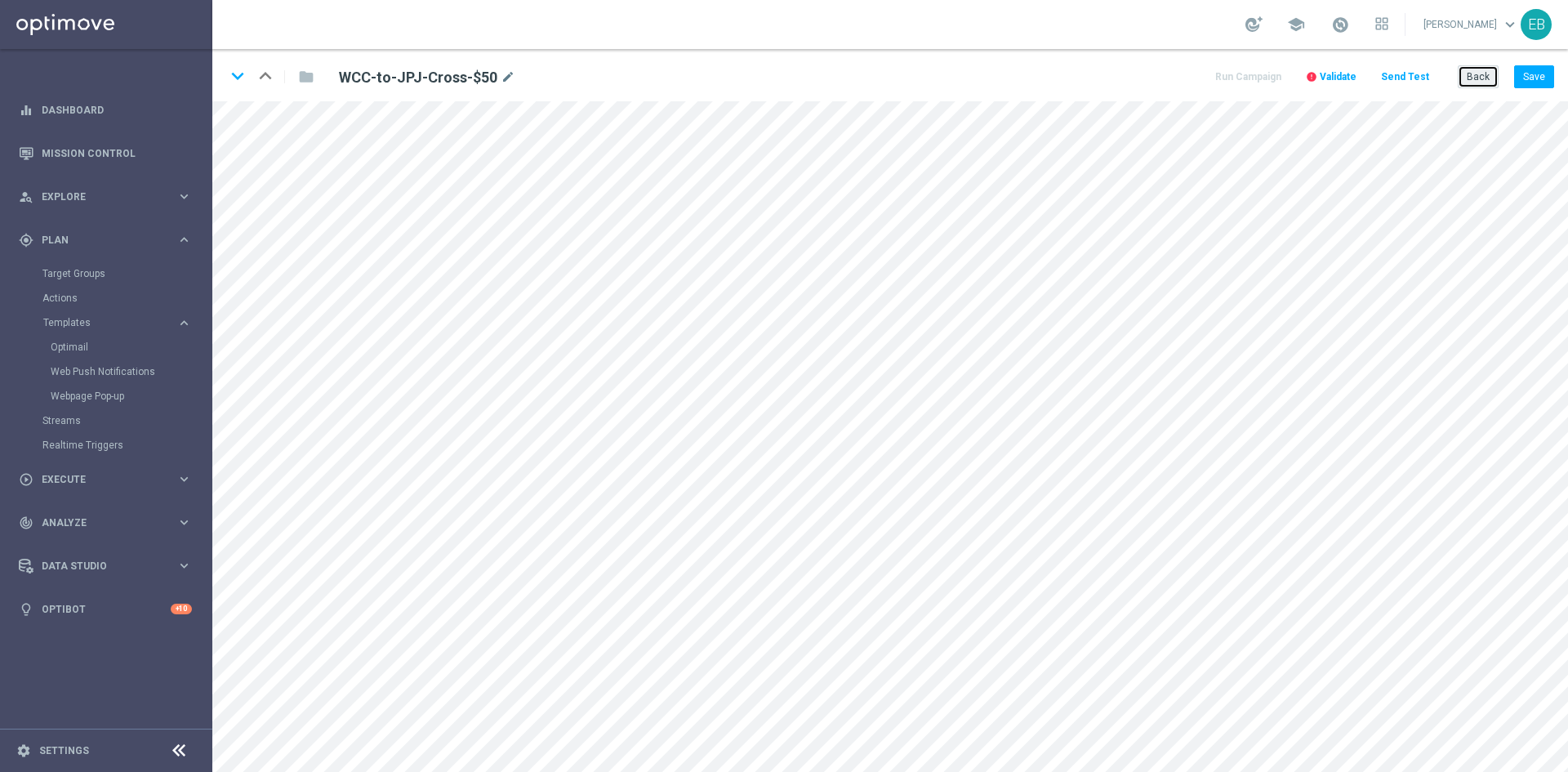
click at [1482, 69] on button "Back" at bounding box center [1479, 76] width 41 height 23
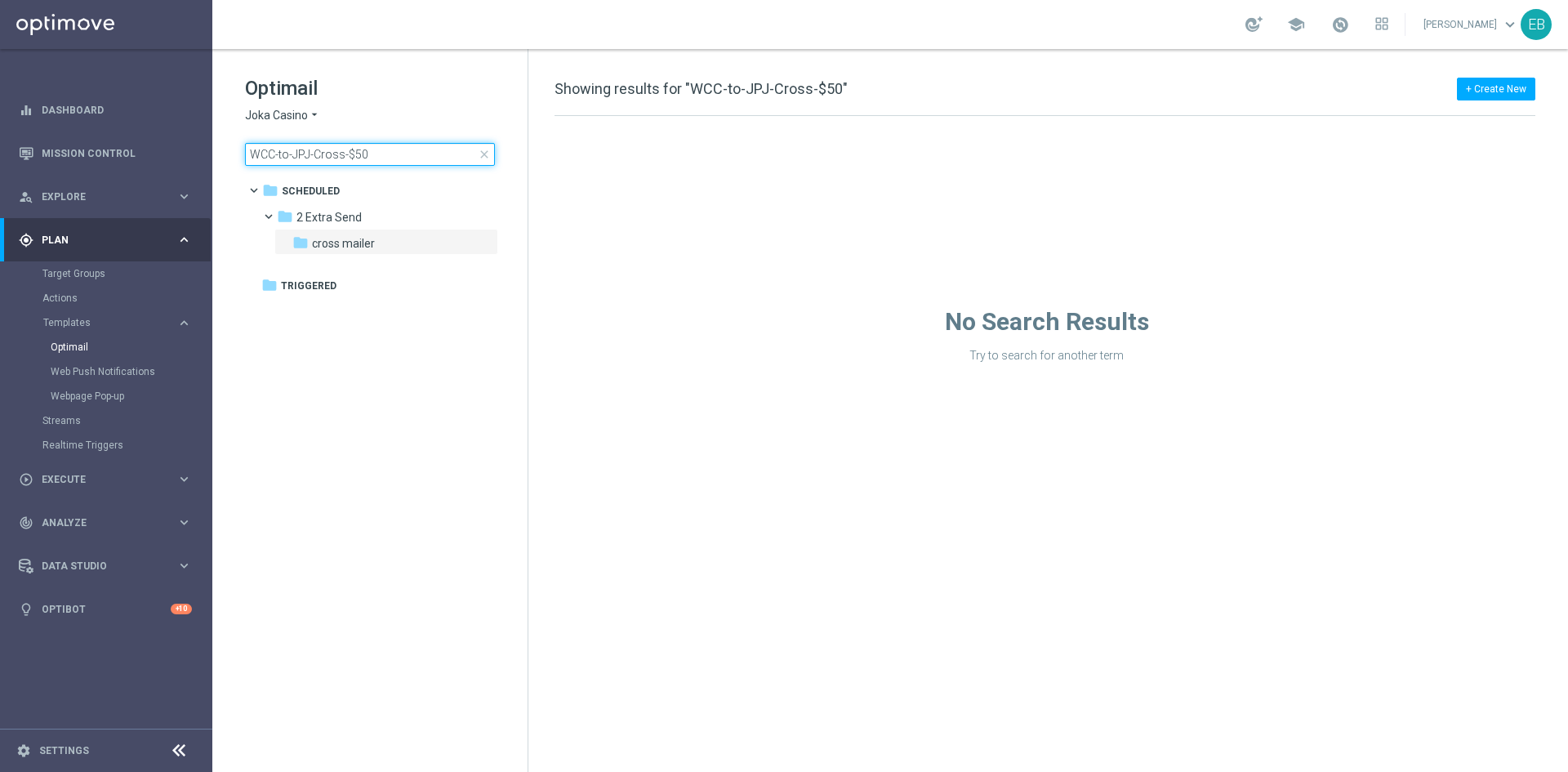
click at [385, 154] on input "WCC-to-JPJ-Cross-$50" at bounding box center [370, 155] width 250 height 23
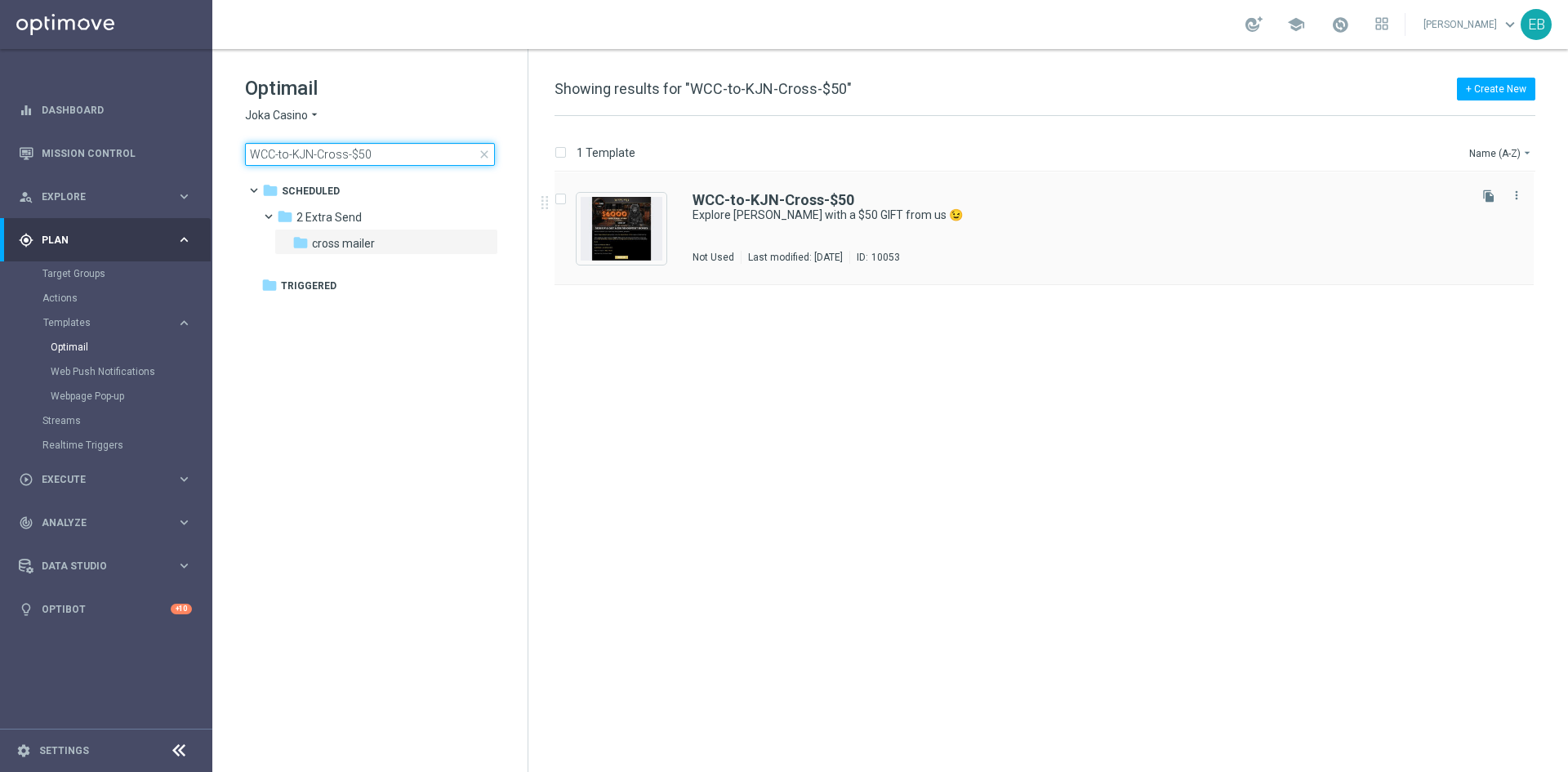
type input "WCC-to-KJN-Cross-$50"
click at [1048, 202] on div "WCC-to-KJN-Cross-$50" at bounding box center [1079, 200] width 773 height 15
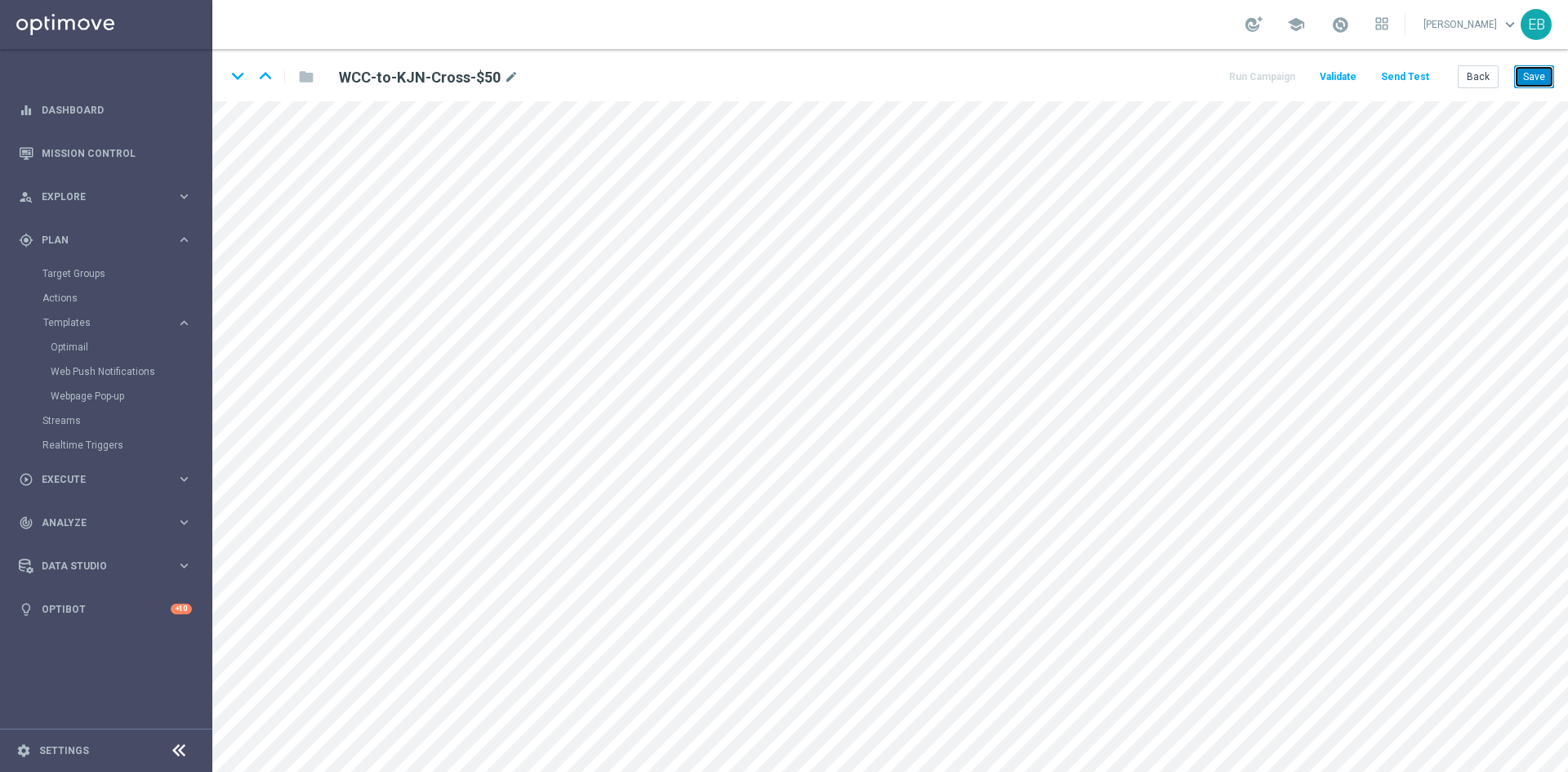
click at [1529, 75] on button "Save" at bounding box center [1534, 76] width 40 height 23
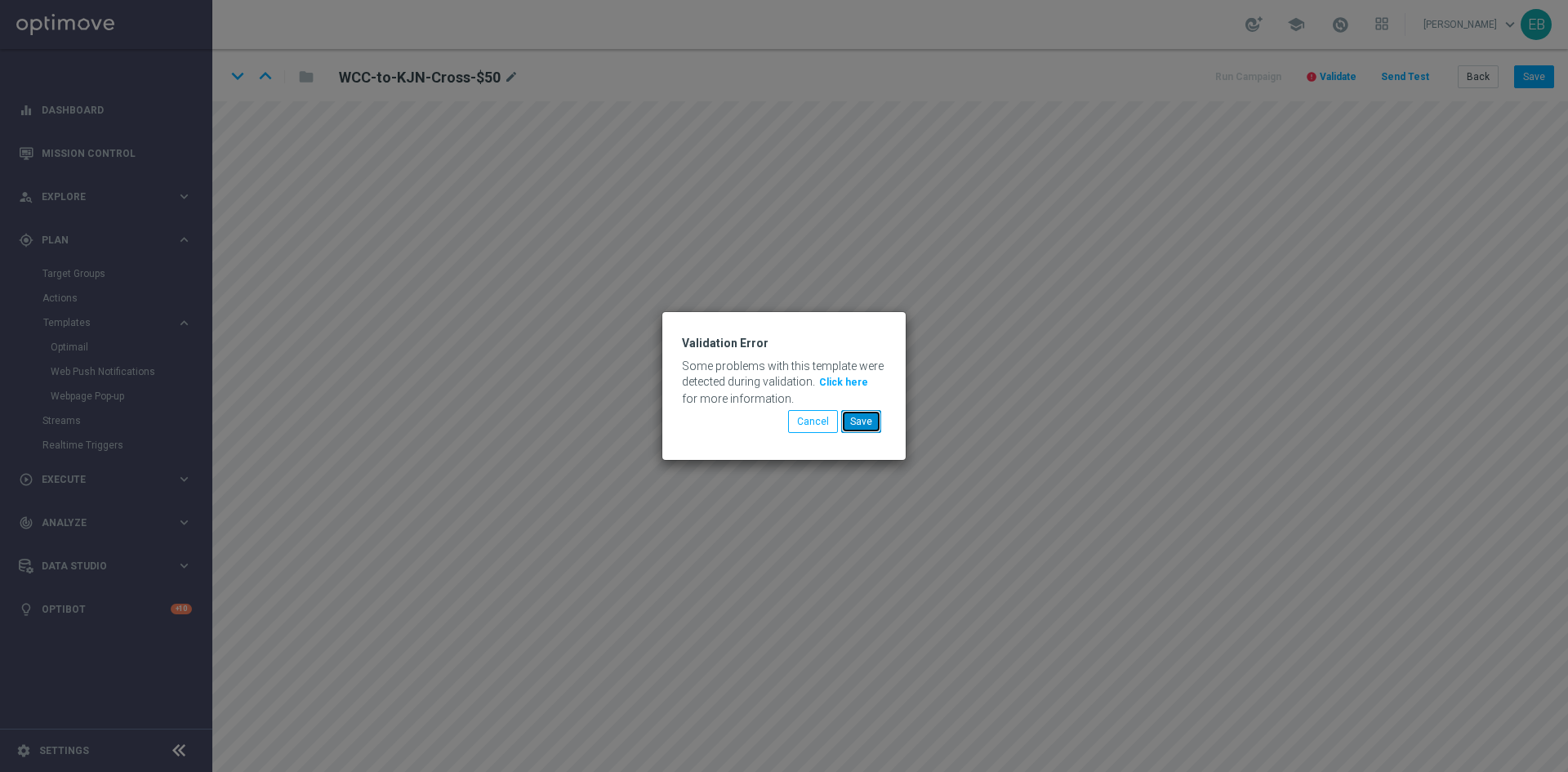
click at [864, 418] on button "Save" at bounding box center [862, 421] width 40 height 23
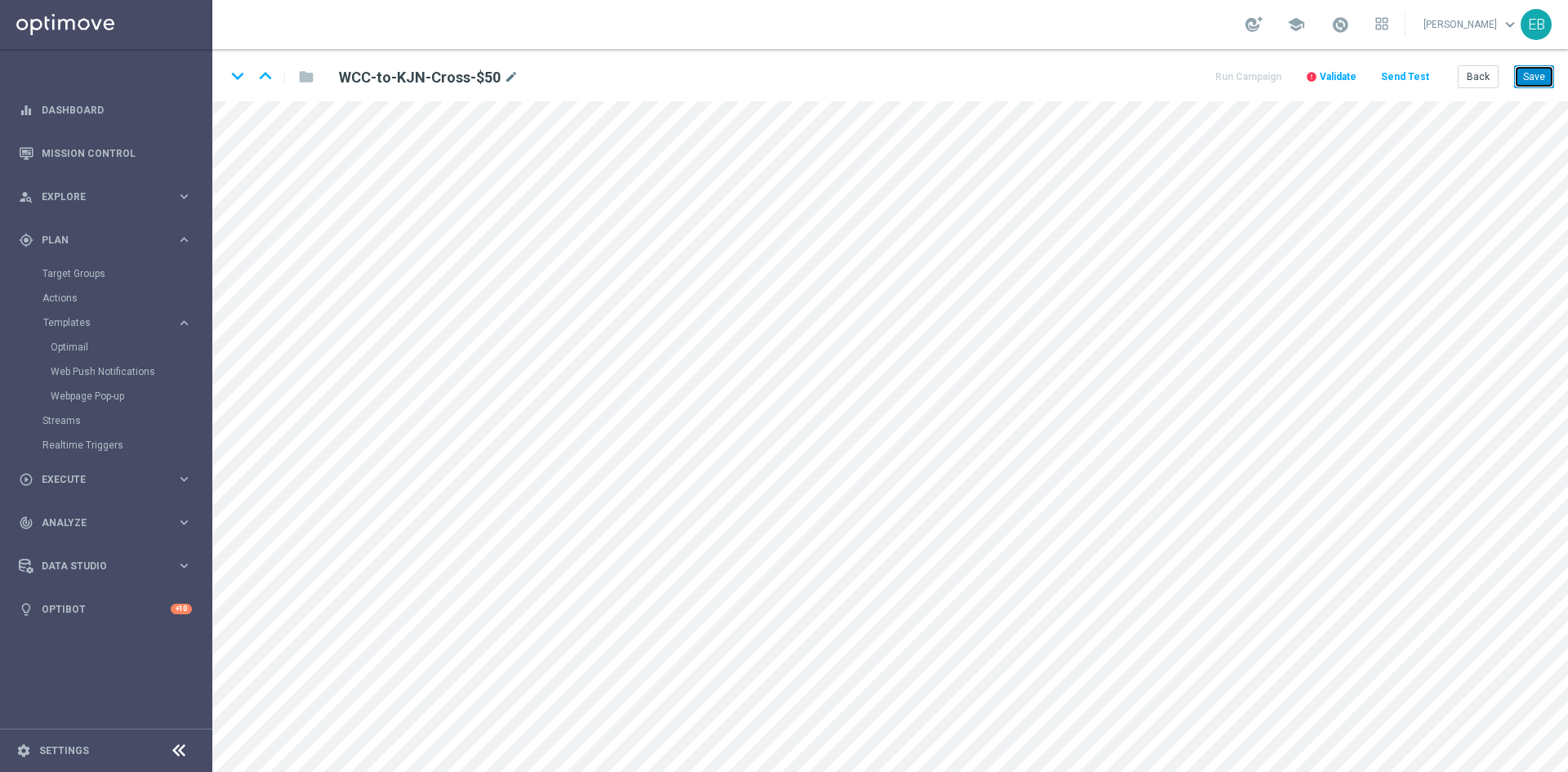
click at [1531, 77] on button "Save" at bounding box center [1534, 76] width 40 height 23
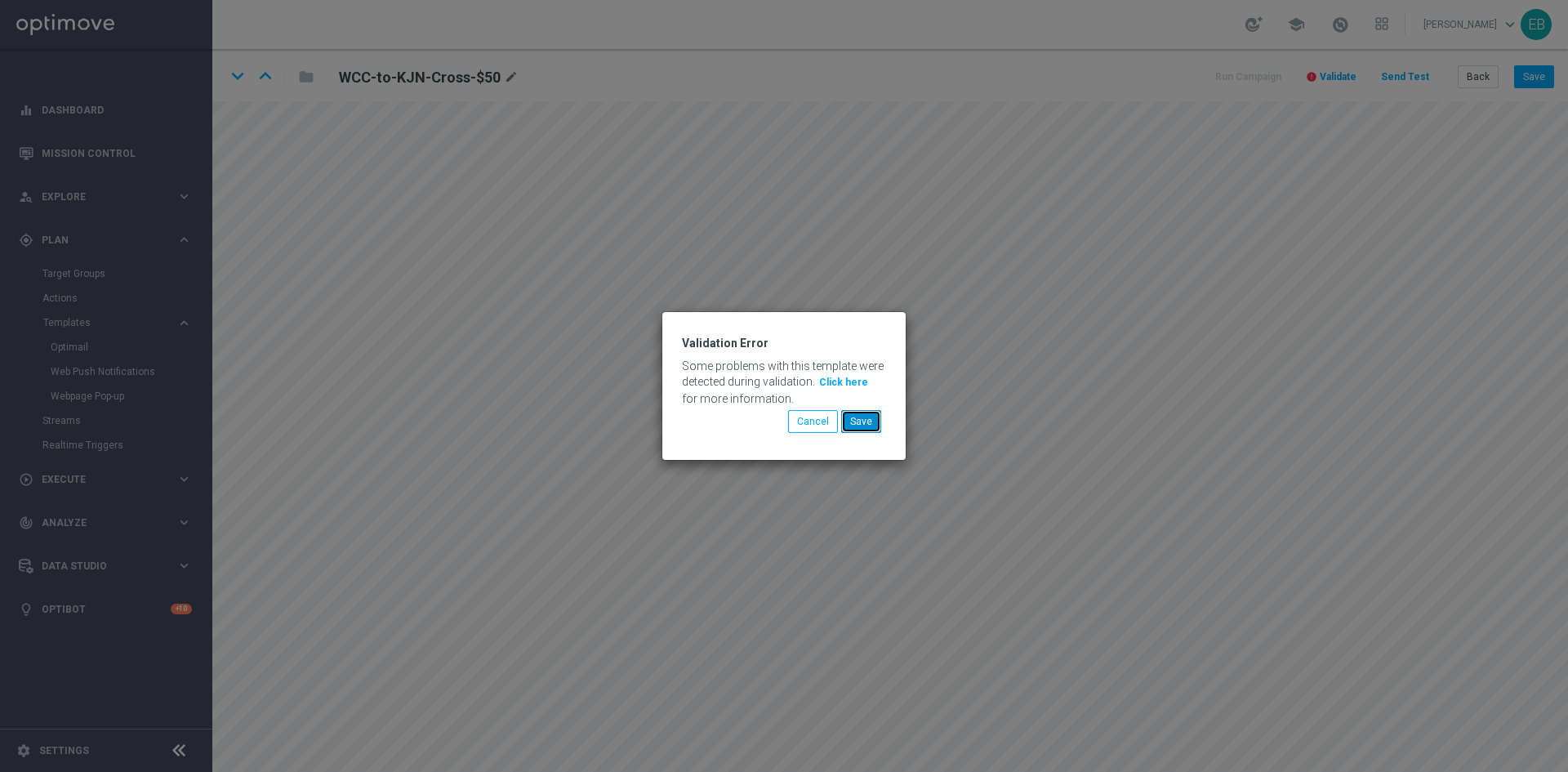
click at [868, 420] on button "Save" at bounding box center [862, 421] width 40 height 23
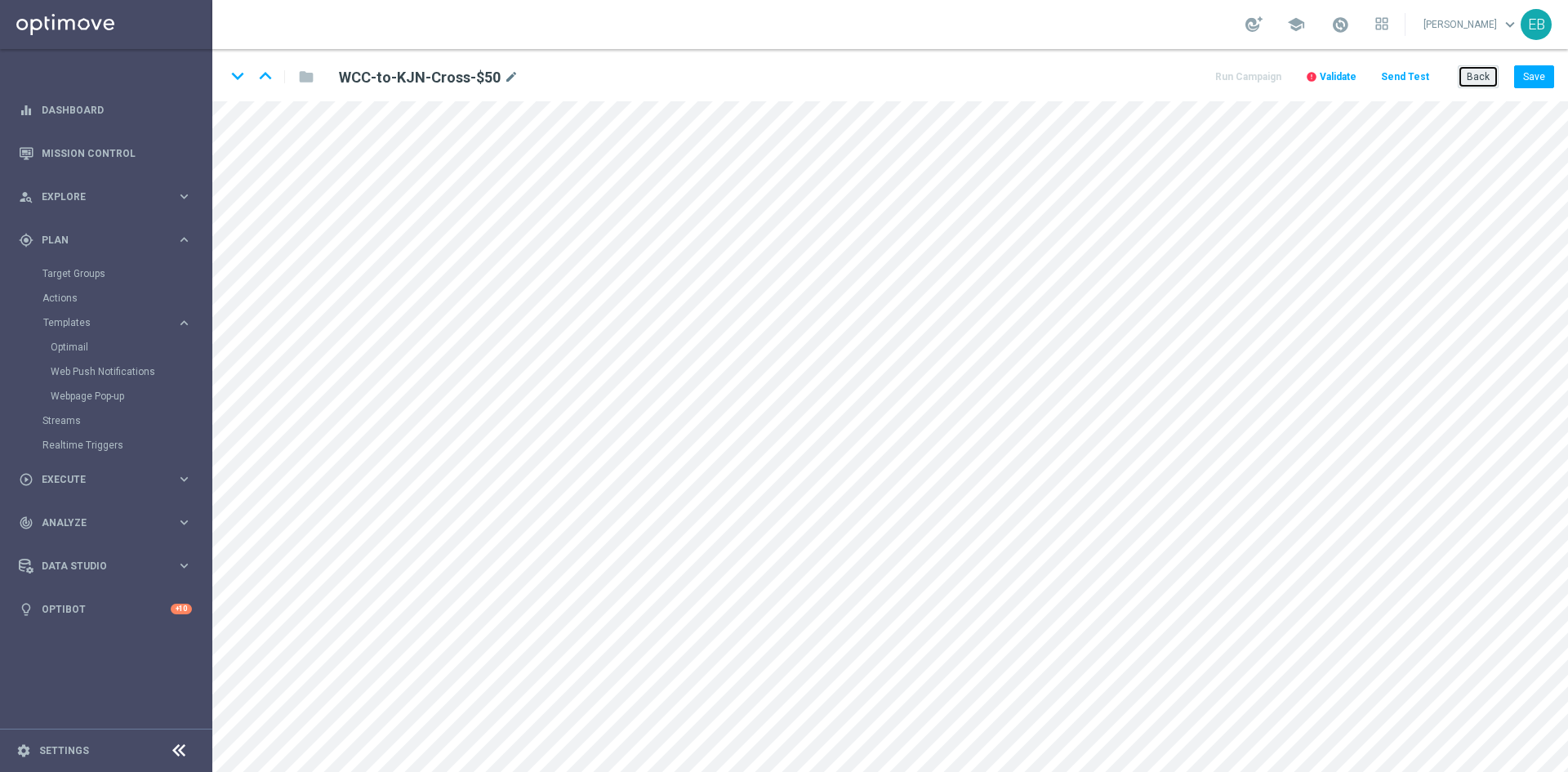
click at [1490, 78] on button "Back" at bounding box center [1479, 76] width 41 height 23
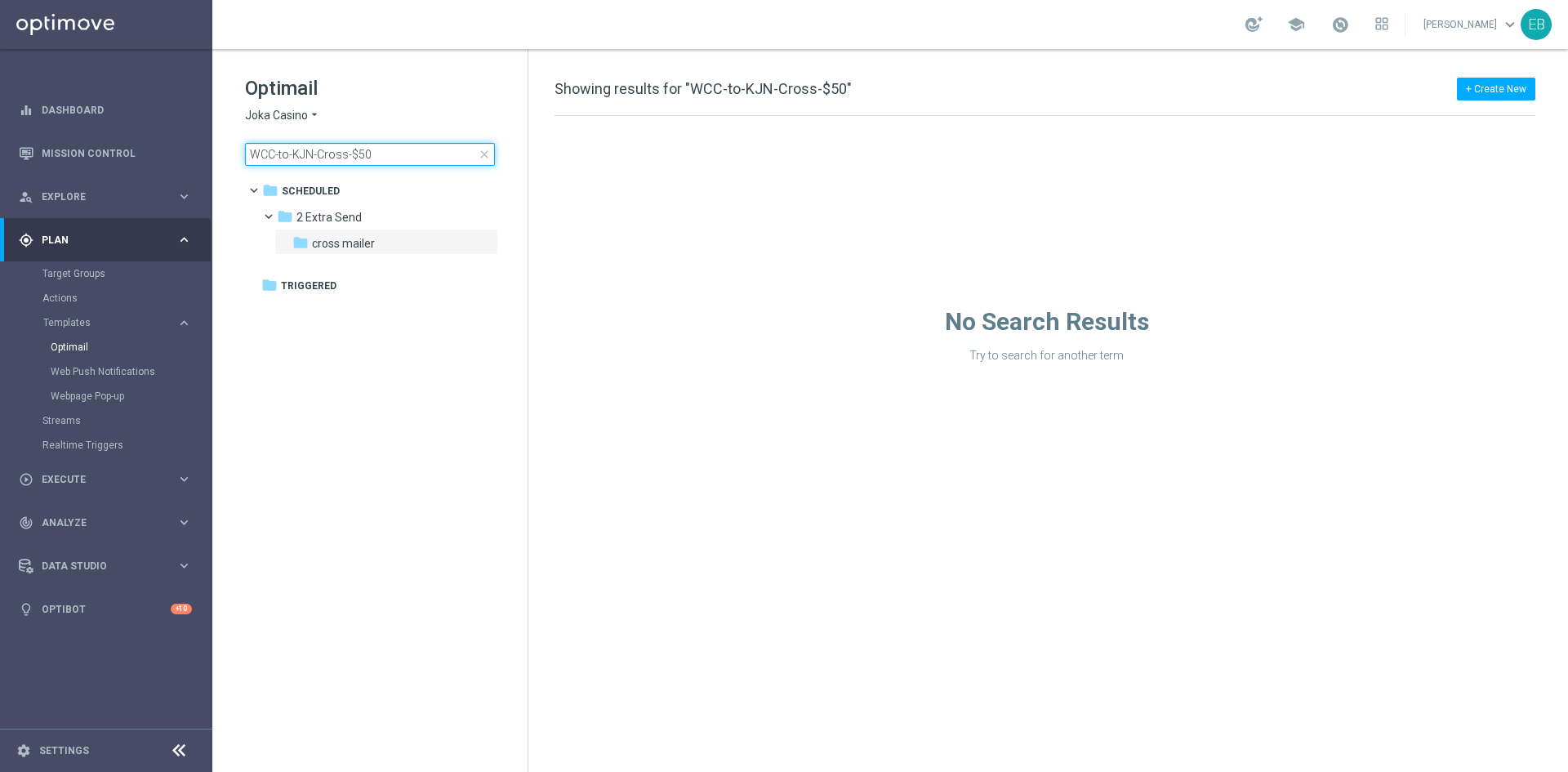
click at [405, 156] on input "WCC-to-KJN-Cross-$50" at bounding box center [370, 155] width 250 height 23
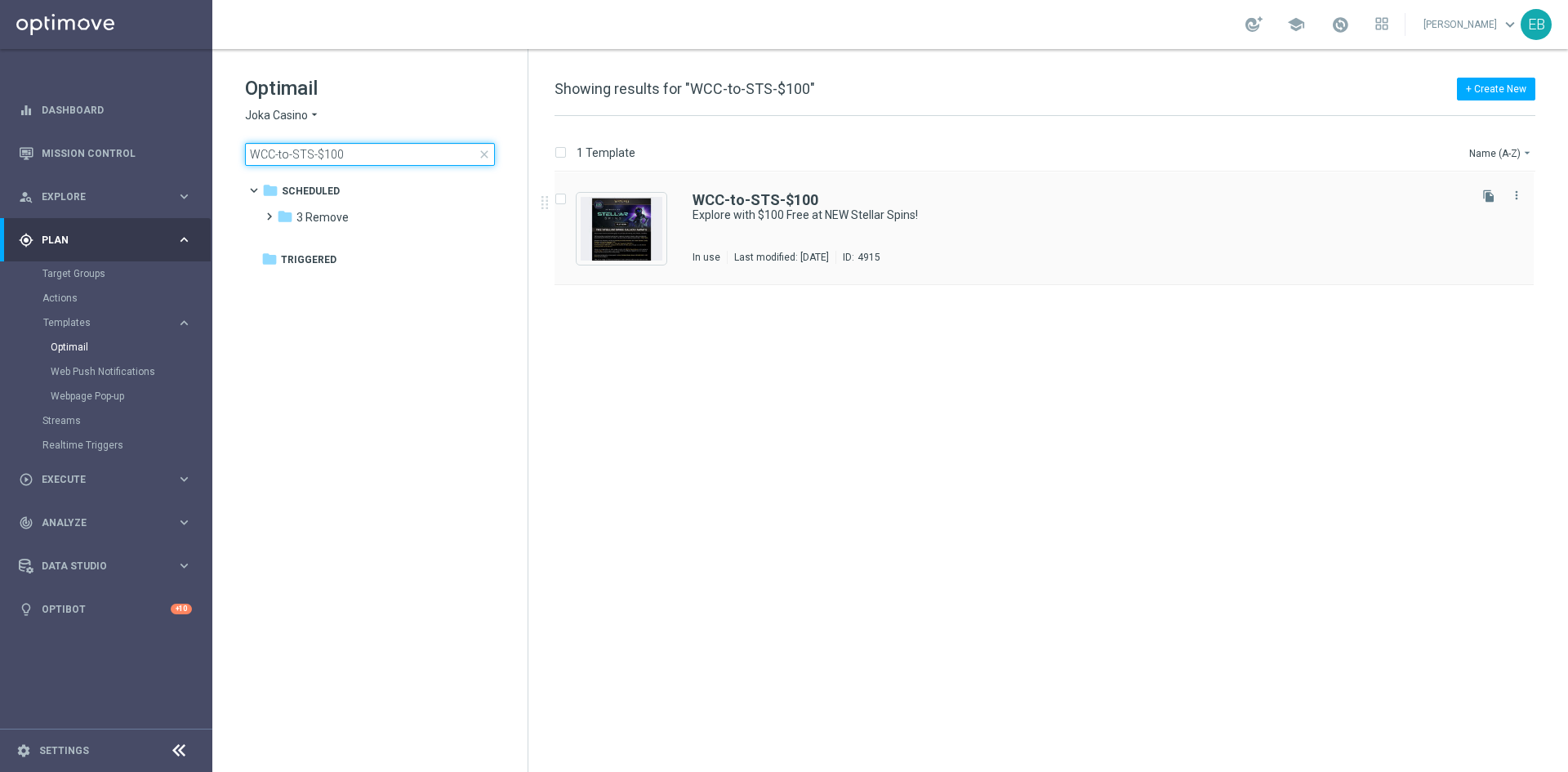
type input "WCC-to-STS-$100"
click at [1105, 198] on div "WCC-to-STS-$100" at bounding box center [1079, 200] width 773 height 15
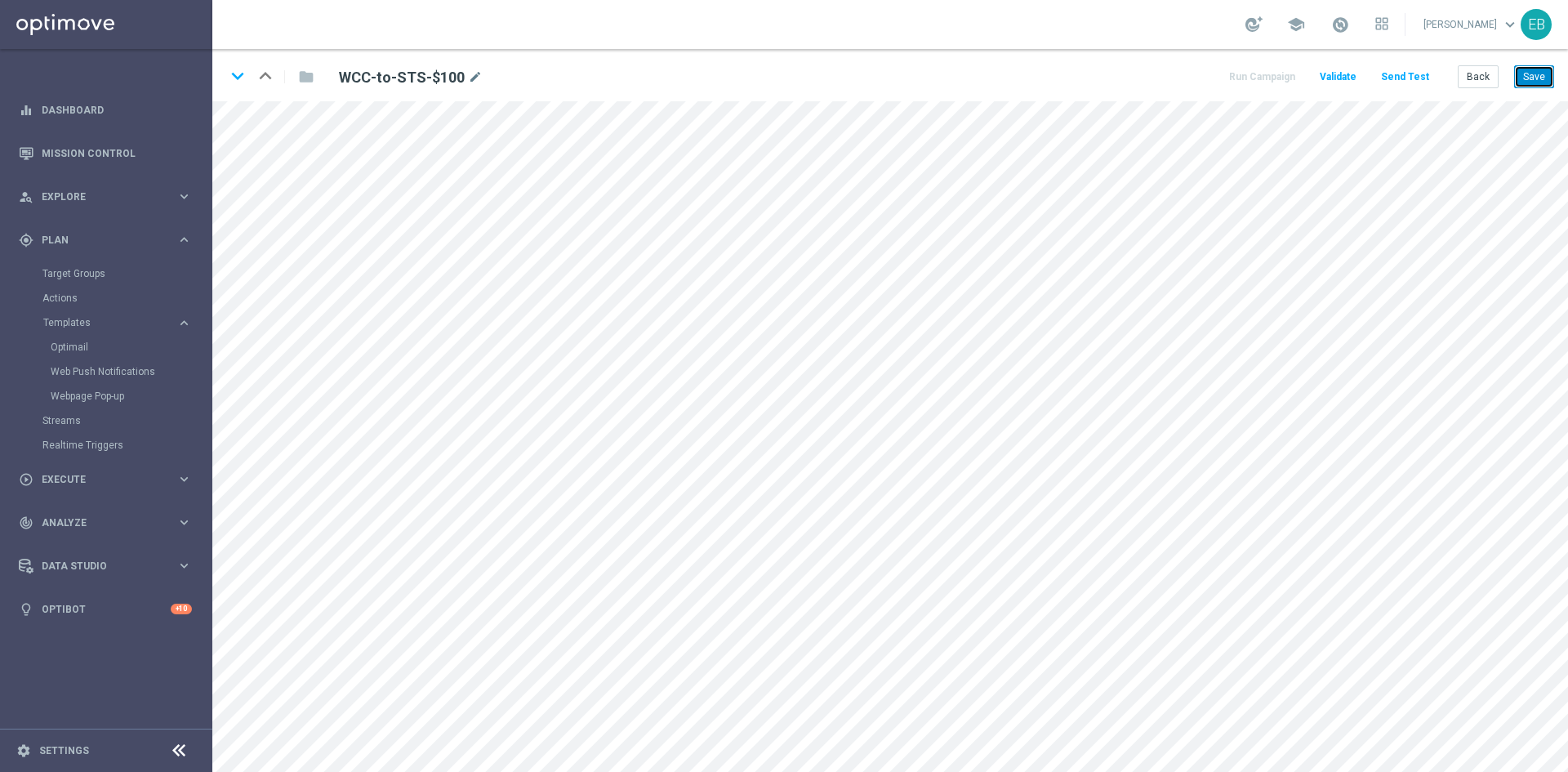
click at [1527, 70] on button "Save" at bounding box center [1534, 76] width 40 height 23
click at [1486, 69] on button "Back" at bounding box center [1479, 76] width 41 height 23
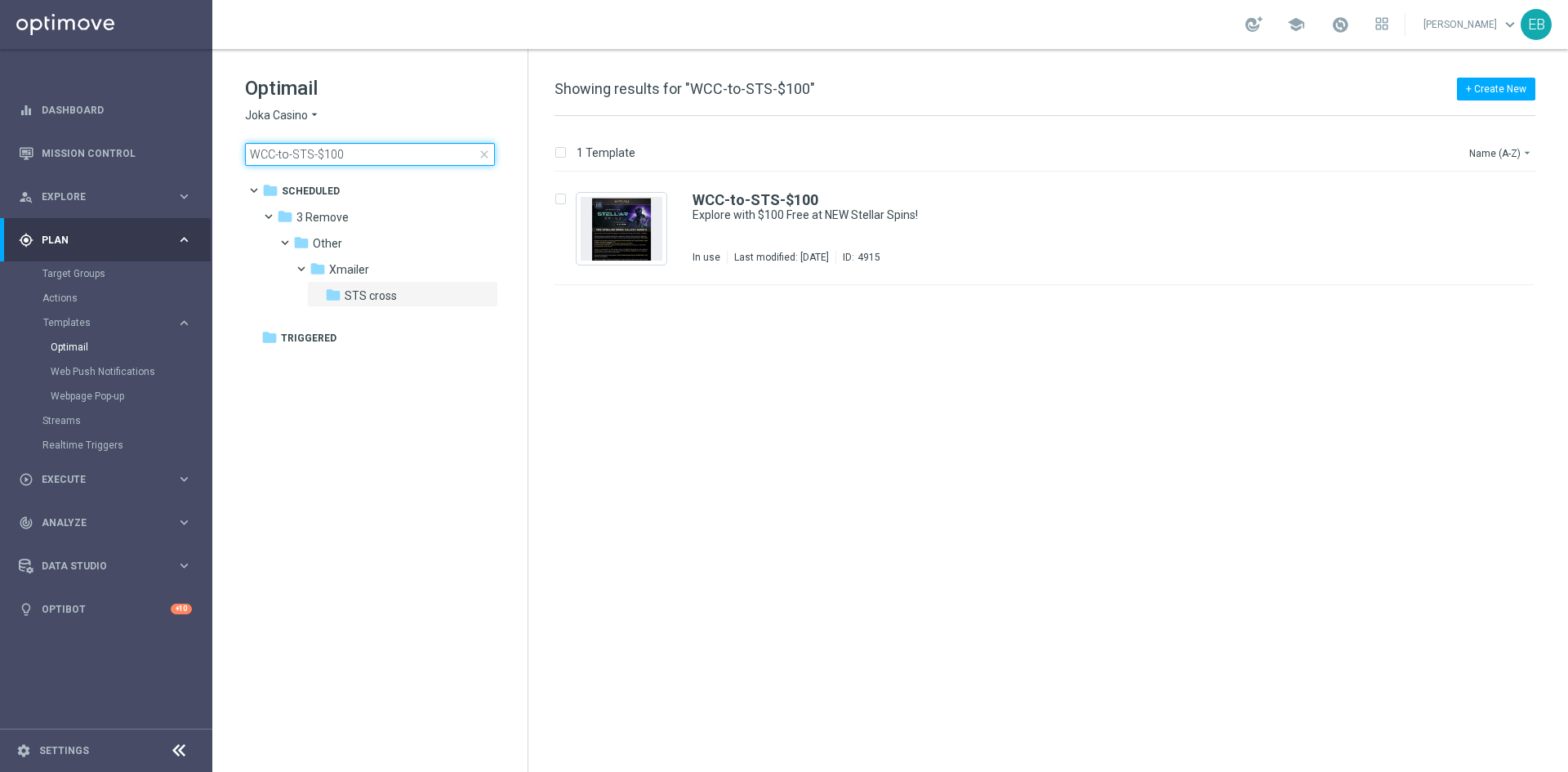
click at [386, 160] on input "WCC-to-STS-$100" at bounding box center [370, 155] width 250 height 23
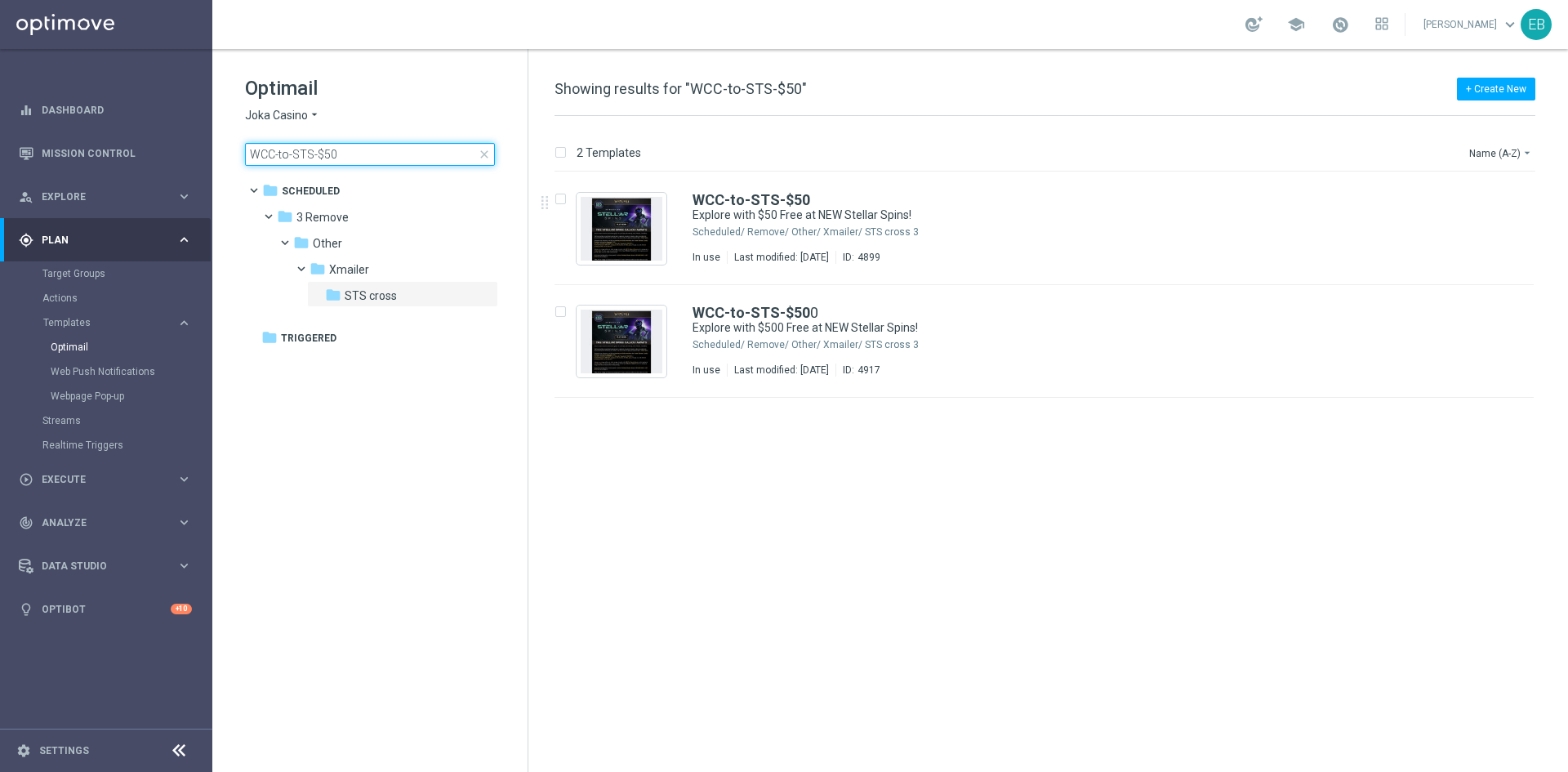
type input "WCC-to-STS-$50"
click at [1031, 207] on div "WCC-to-STS-$50" at bounding box center [1079, 200] width 773 height 15
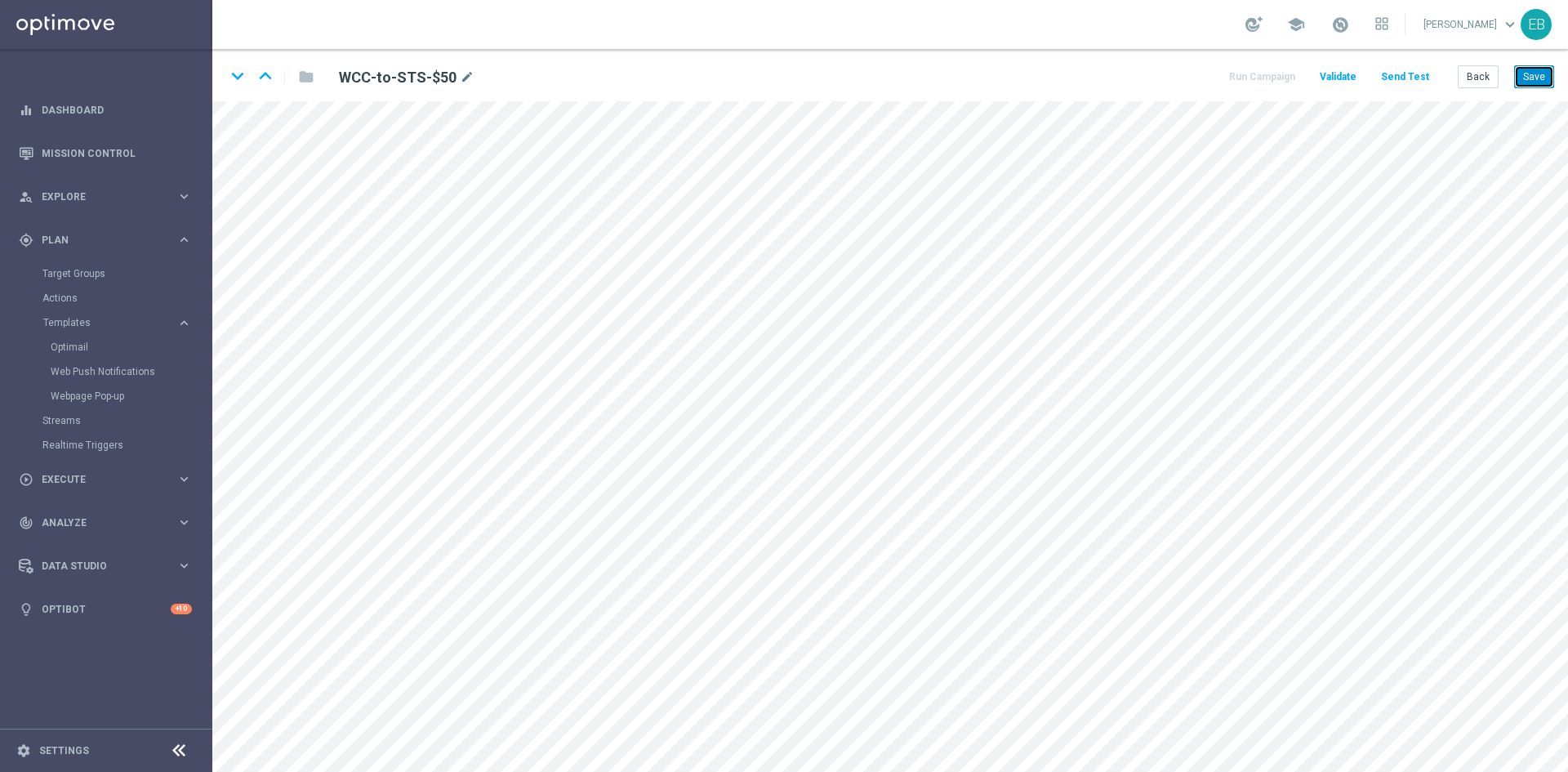
click at [1532, 71] on button "Save" at bounding box center [1534, 76] width 40 height 23
click at [1491, 84] on button "Back" at bounding box center [1479, 76] width 41 height 23
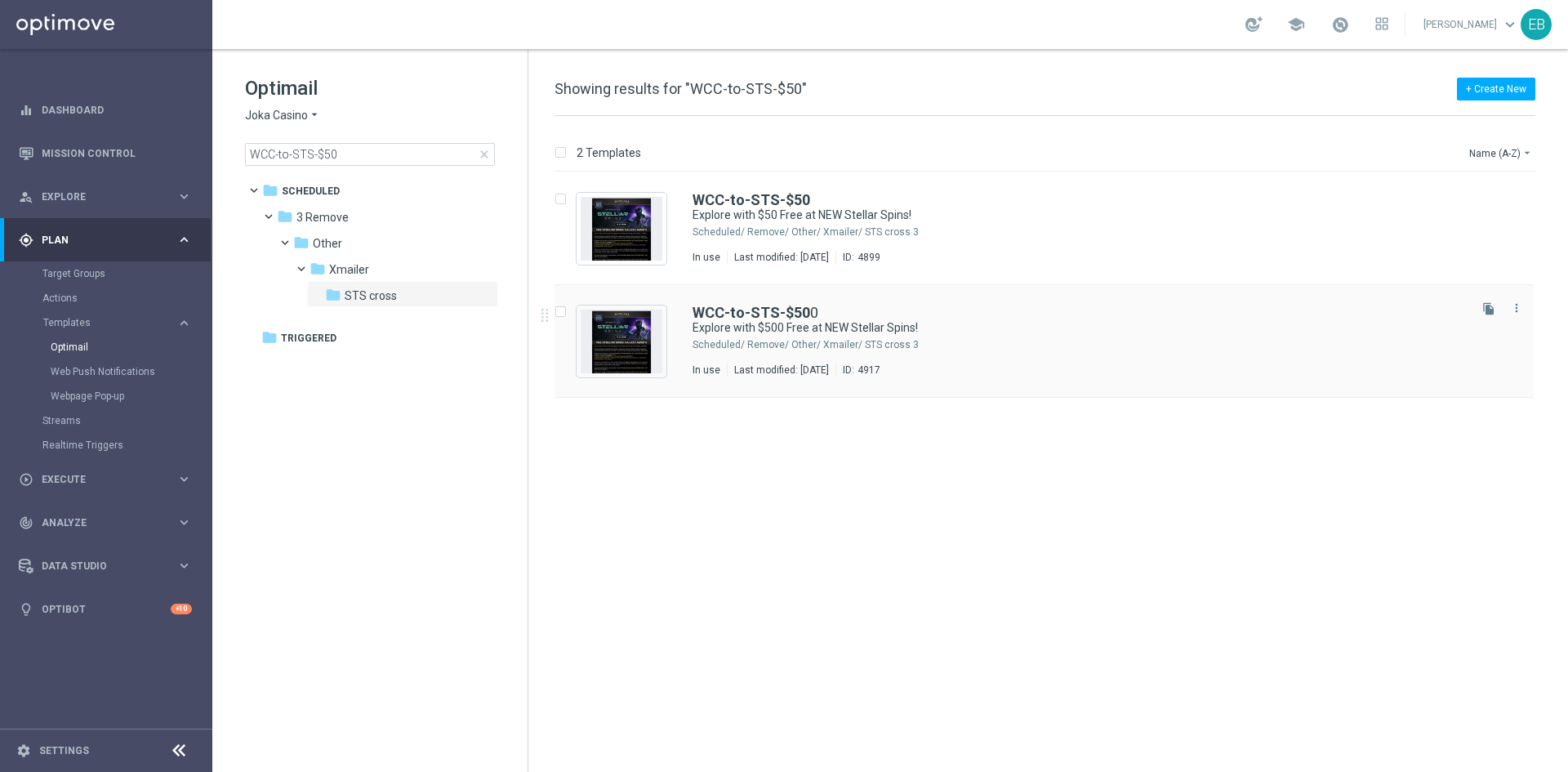
click at [1041, 348] on div "3 Remove/ Other/ Xmailer/ STS cross" at bounding box center [1106, 344] width 718 height 13
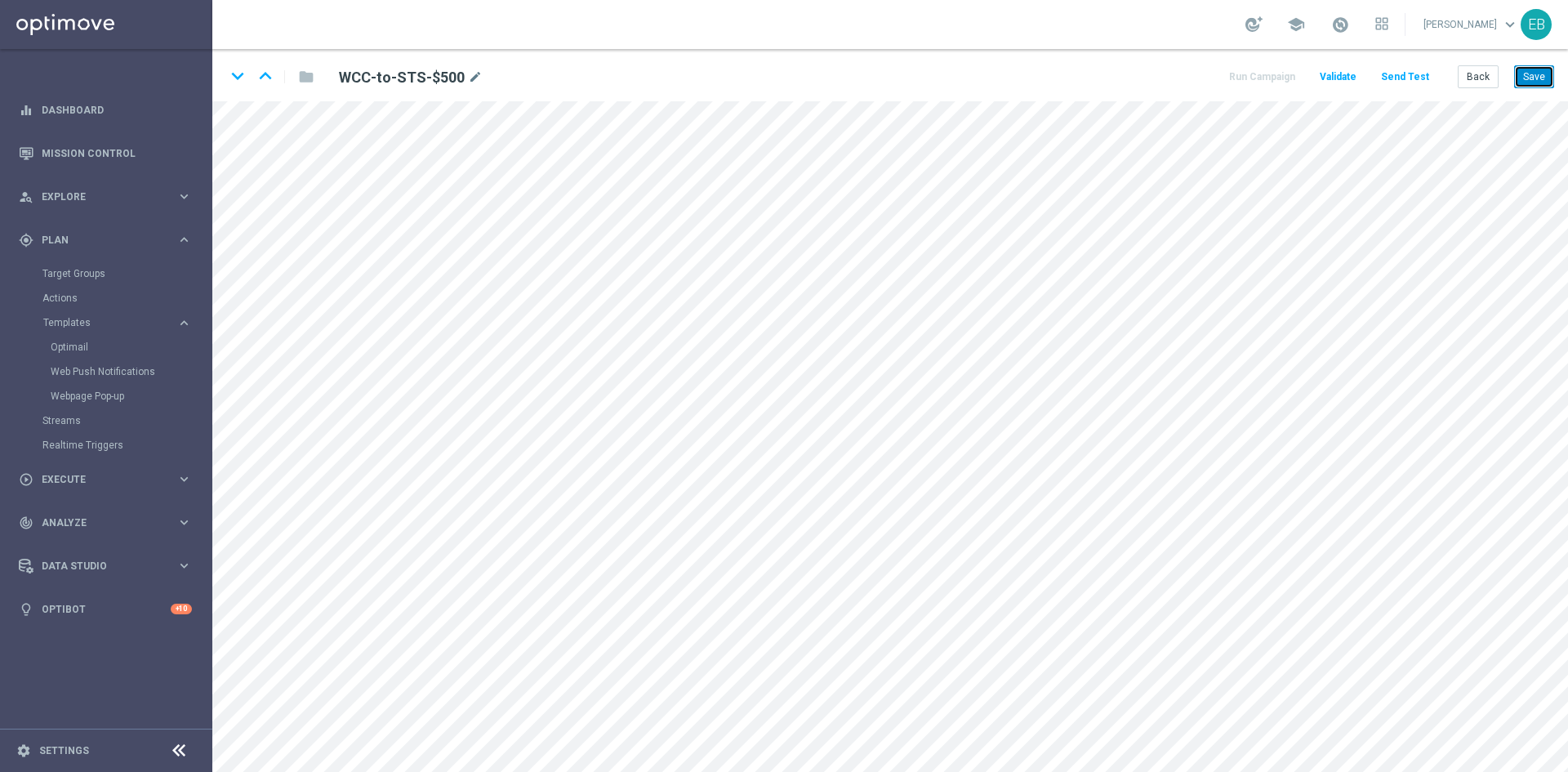
click at [1536, 84] on button "Save" at bounding box center [1534, 76] width 40 height 23
click at [1479, 74] on button "Back" at bounding box center [1479, 76] width 41 height 23
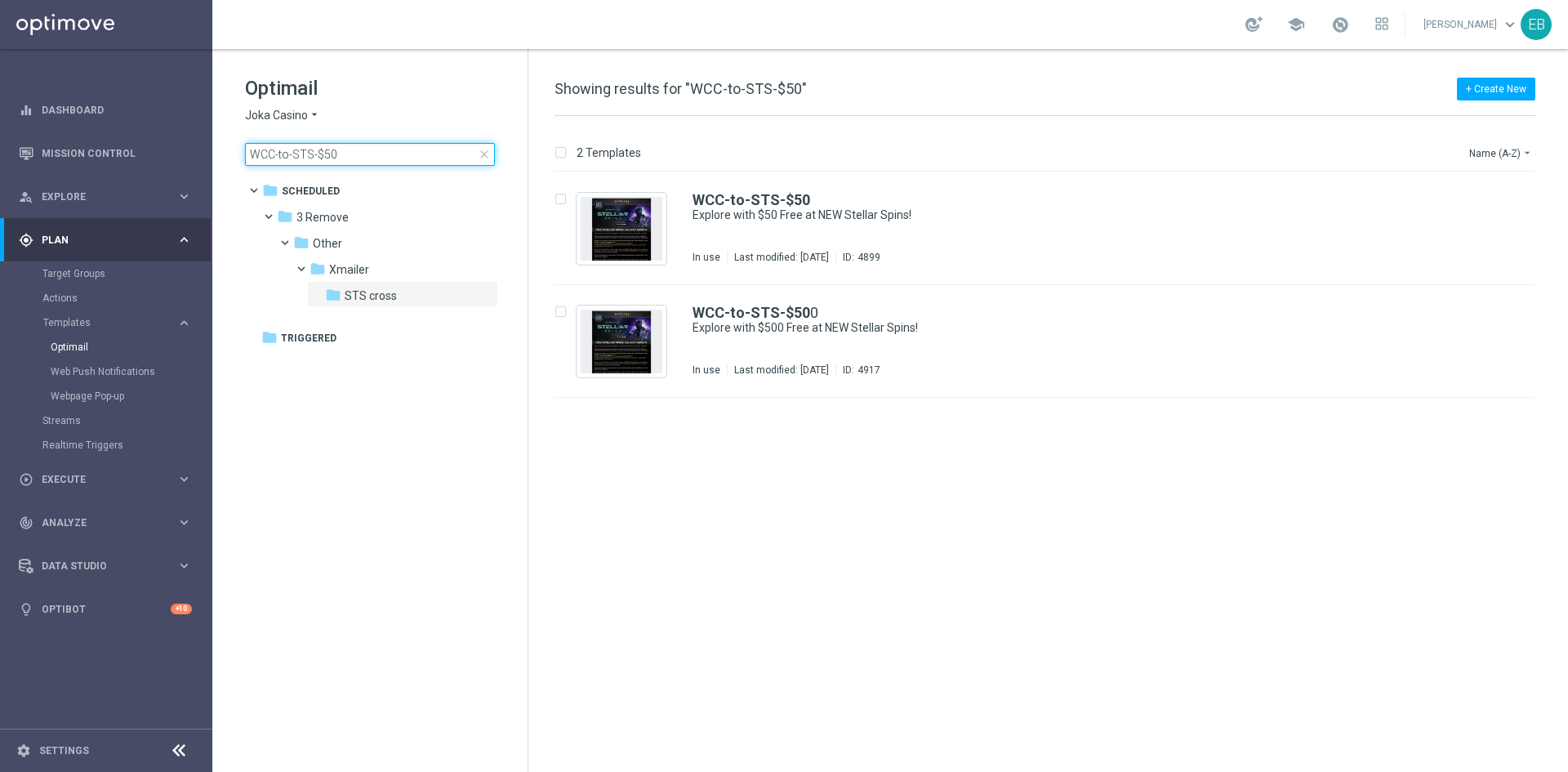
click at [359, 151] on input "WCC-to-STS-$50" at bounding box center [370, 155] width 250 height 23
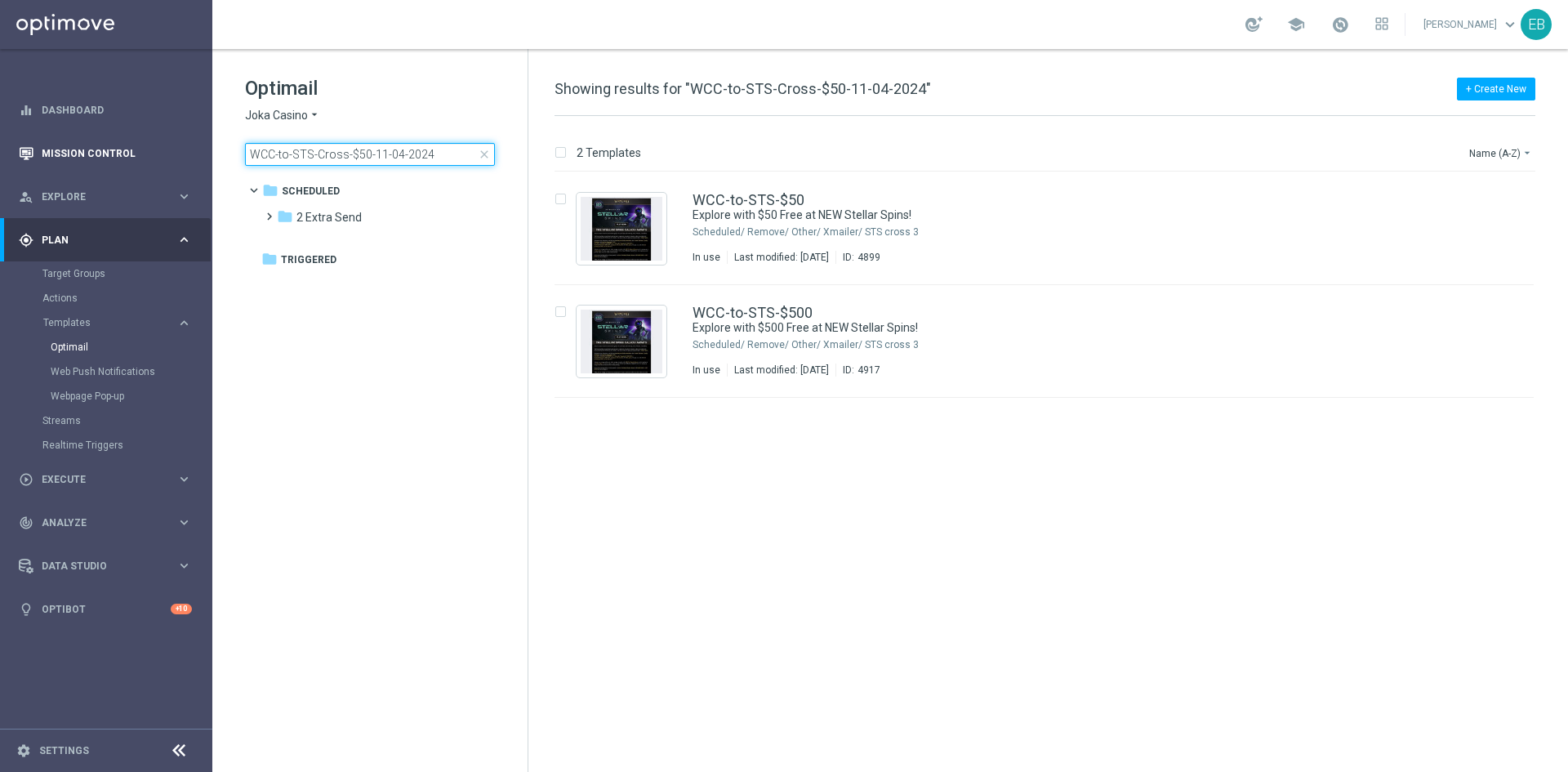
type input "WCC-to-STS-Cross-$50-11-04-2024"
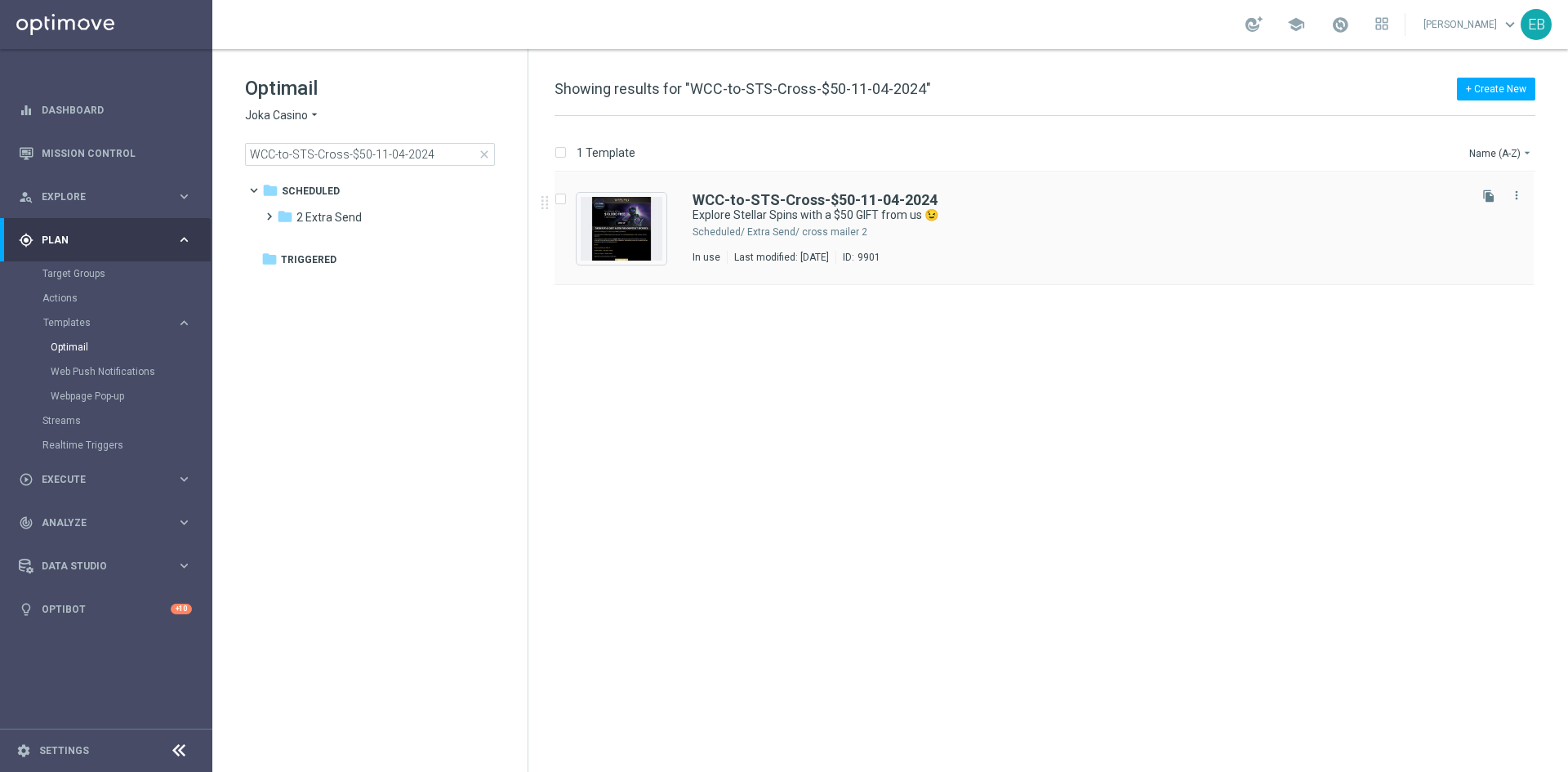
click at [1096, 195] on div "WCC-to-STS-Cross-$50-11-04-2024" at bounding box center [1079, 200] width 773 height 15
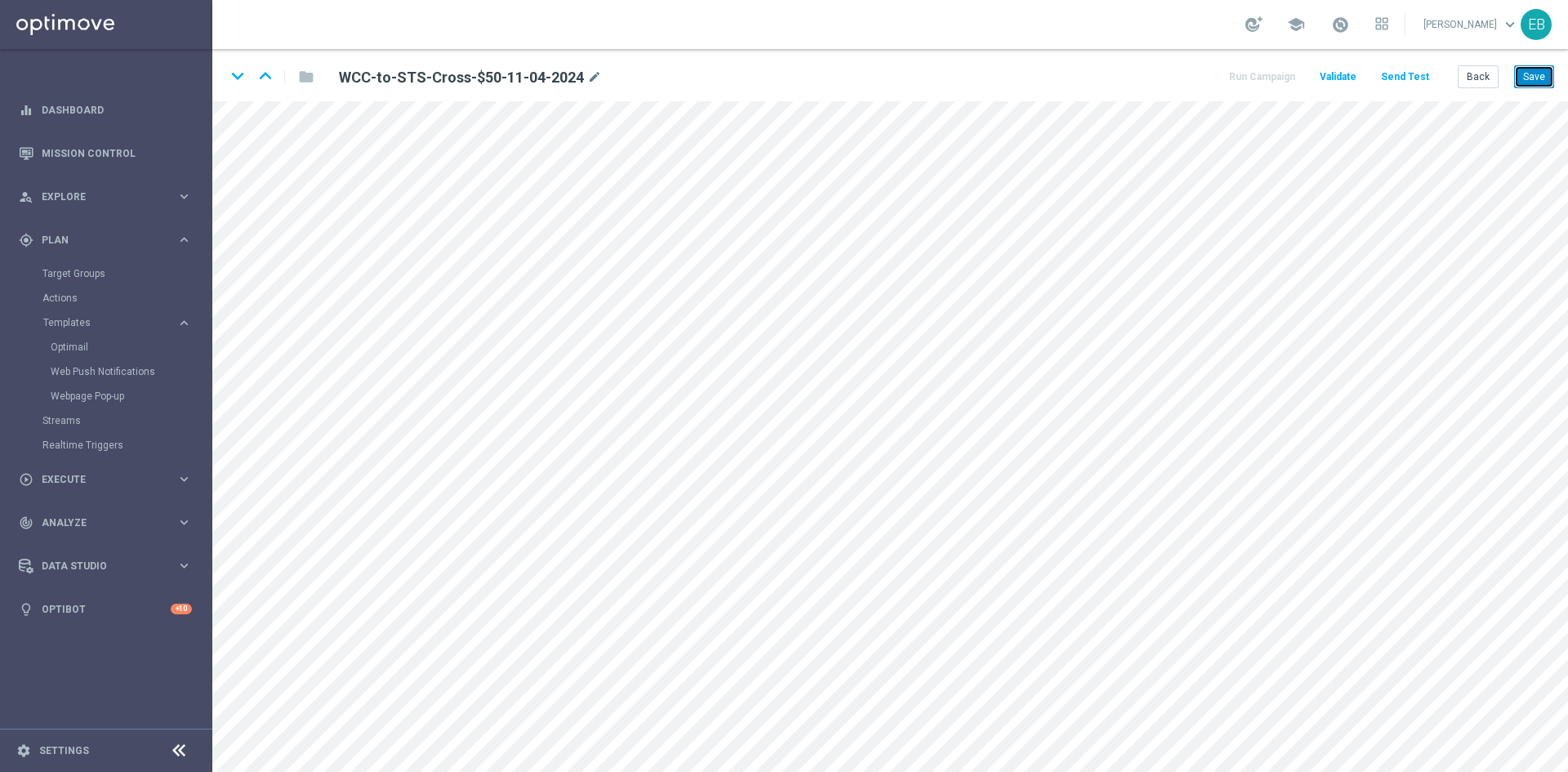
click at [1532, 84] on button "Save" at bounding box center [1534, 76] width 40 height 23
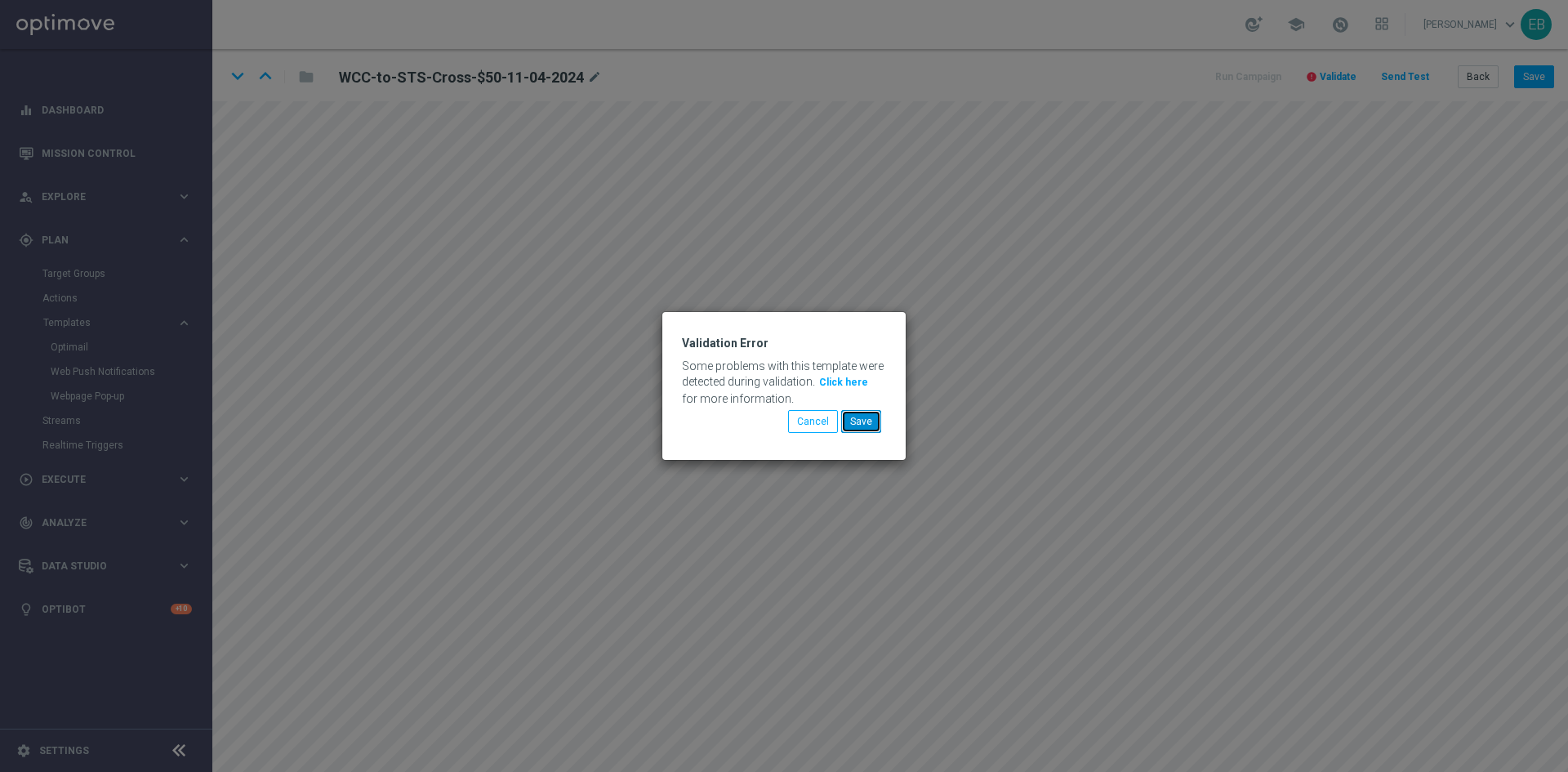
click at [860, 419] on button "Save" at bounding box center [862, 421] width 40 height 23
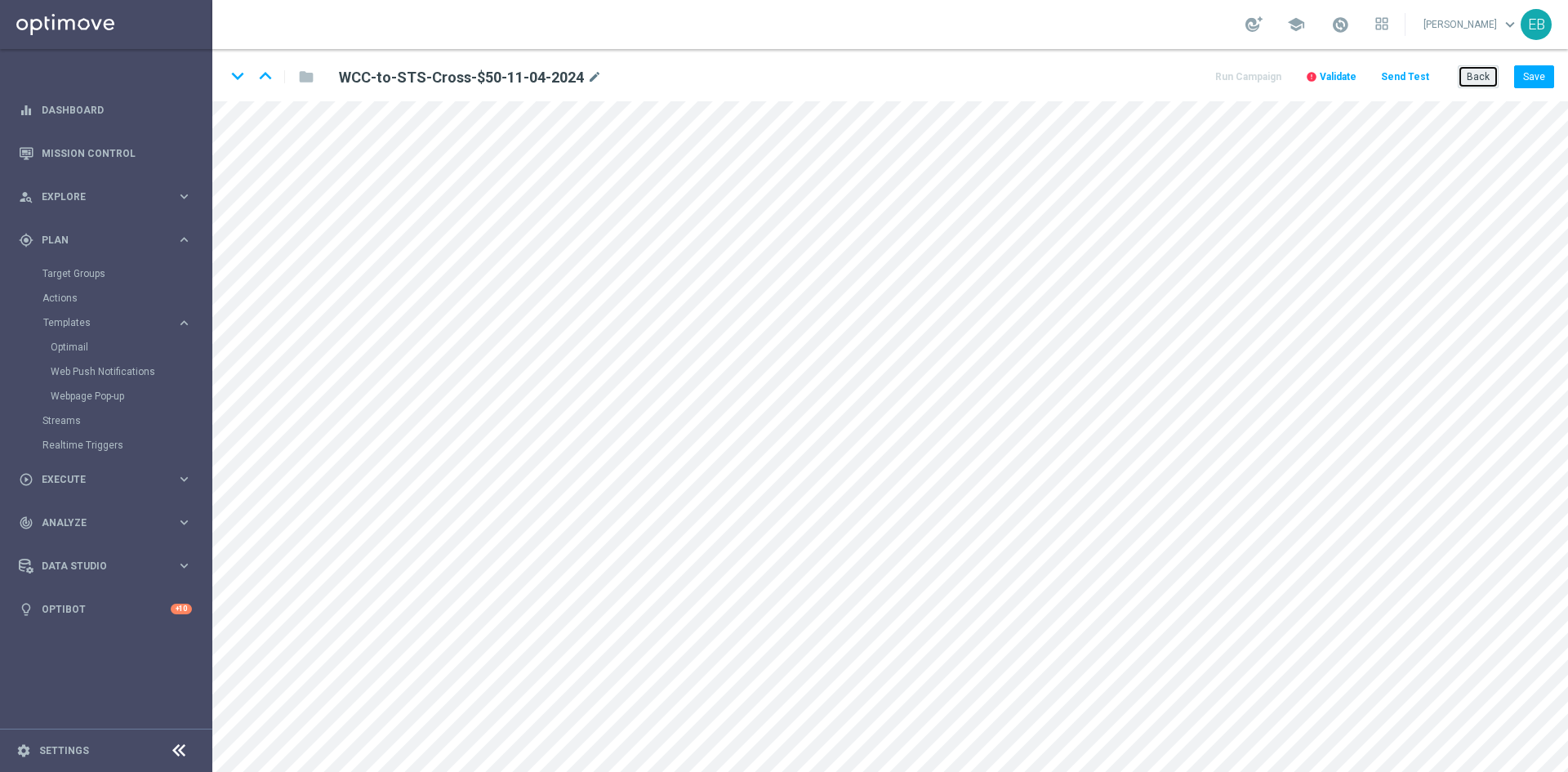
click at [1492, 71] on button "Back" at bounding box center [1479, 76] width 41 height 23
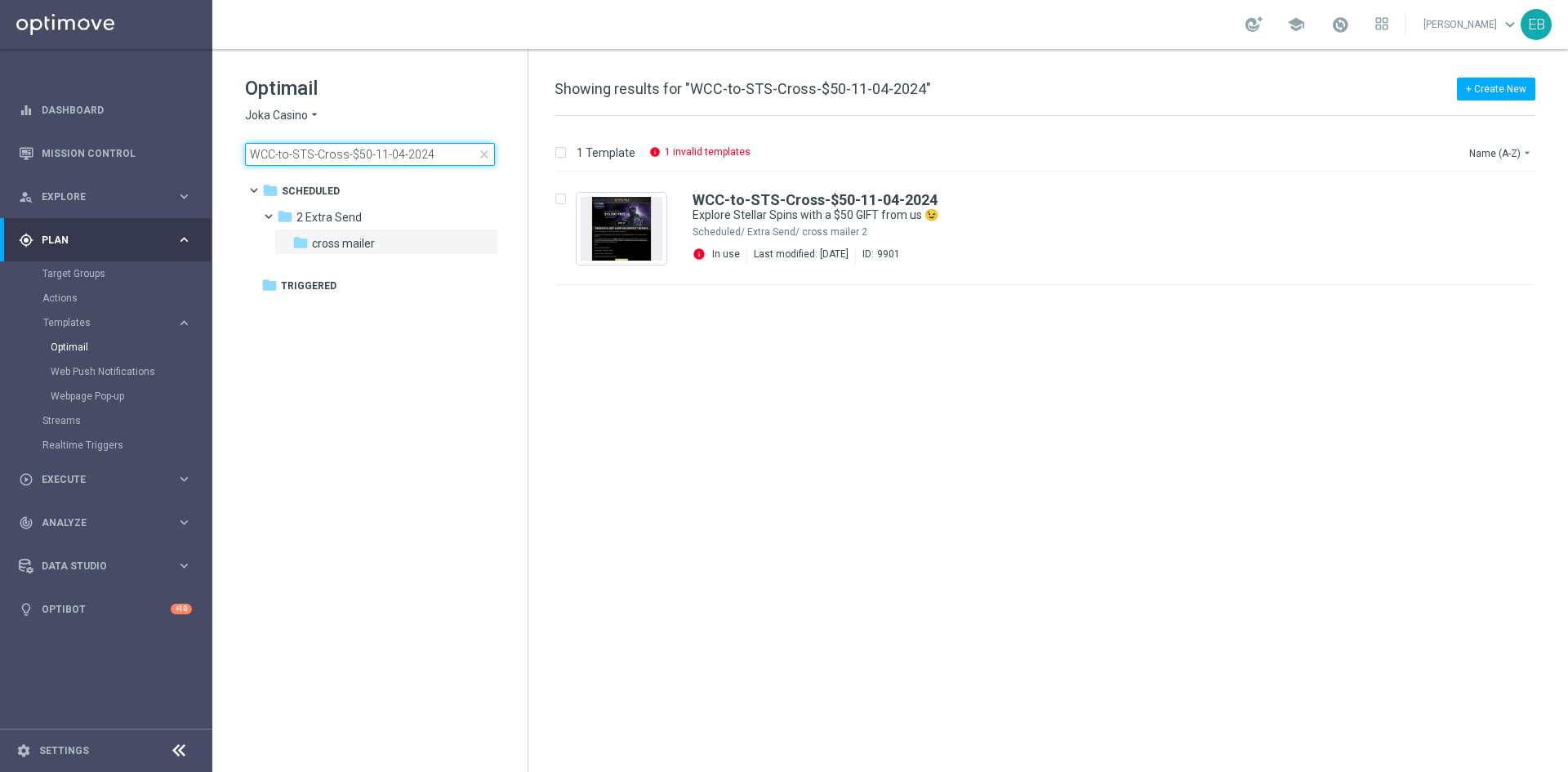
click at [439, 157] on input "WCC-to-STS-Cross-$50-11-04-2024" at bounding box center [370, 155] width 250 height 23
type input "WCC-to-WWN-Cross-$50"
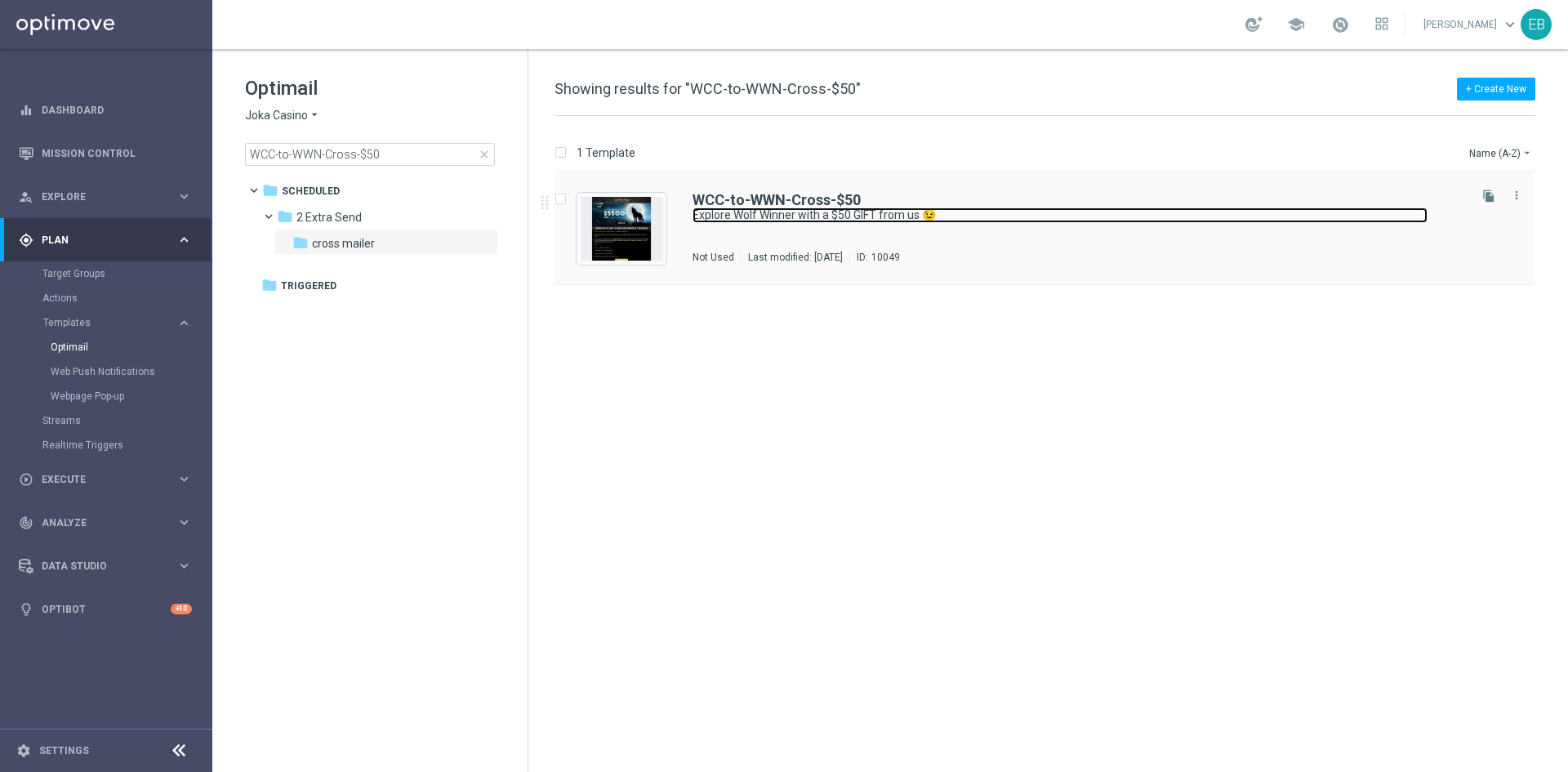
click at [1107, 218] on link "Explore Wolf Winner with a $50 GIFT from us 😉" at bounding box center [1060, 215] width 735 height 16
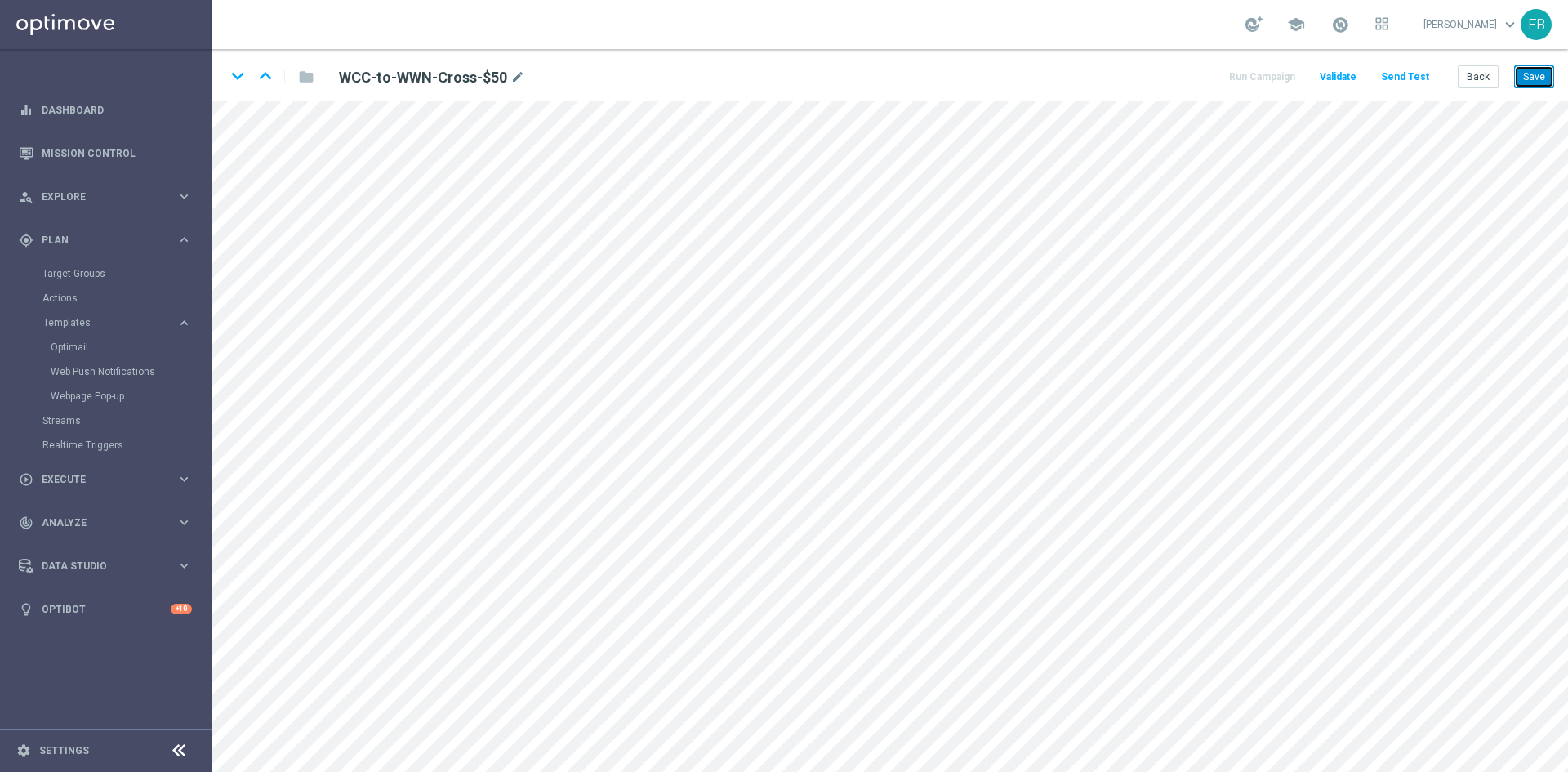
click at [1525, 76] on button "Save" at bounding box center [1534, 76] width 40 height 23
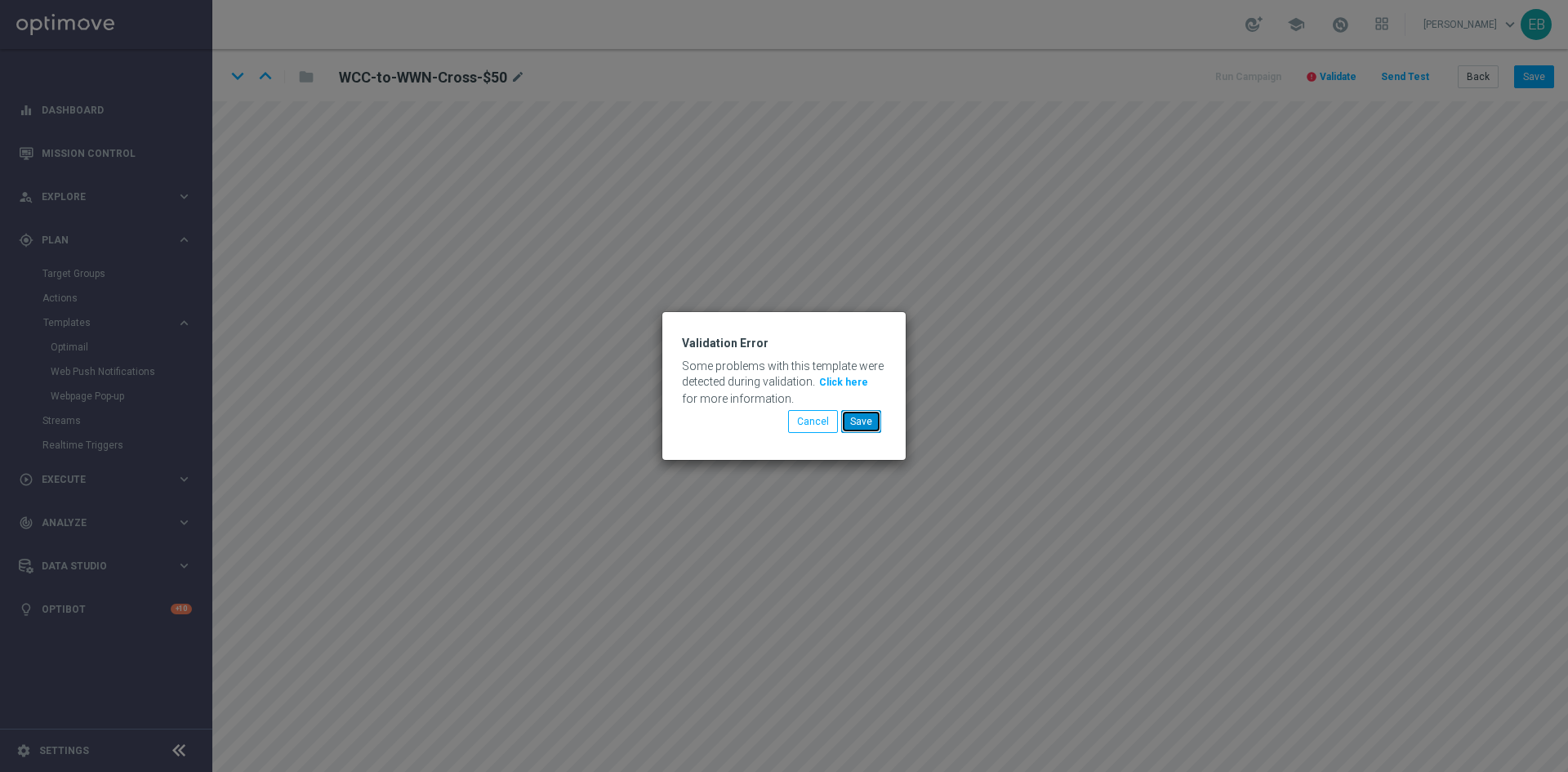
click at [870, 411] on button "Save" at bounding box center [862, 421] width 40 height 23
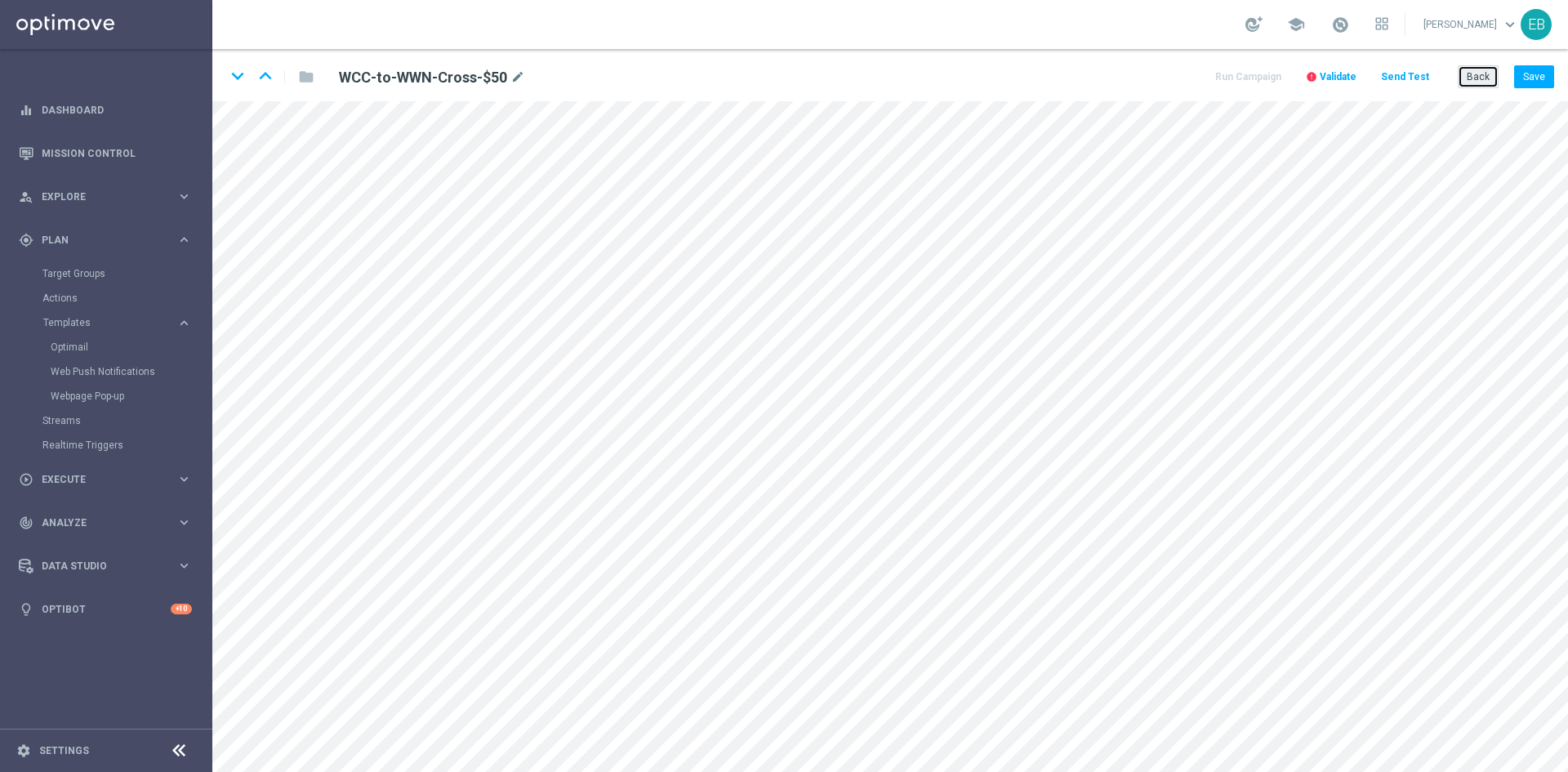
click at [1482, 73] on button "Back" at bounding box center [1479, 76] width 41 height 23
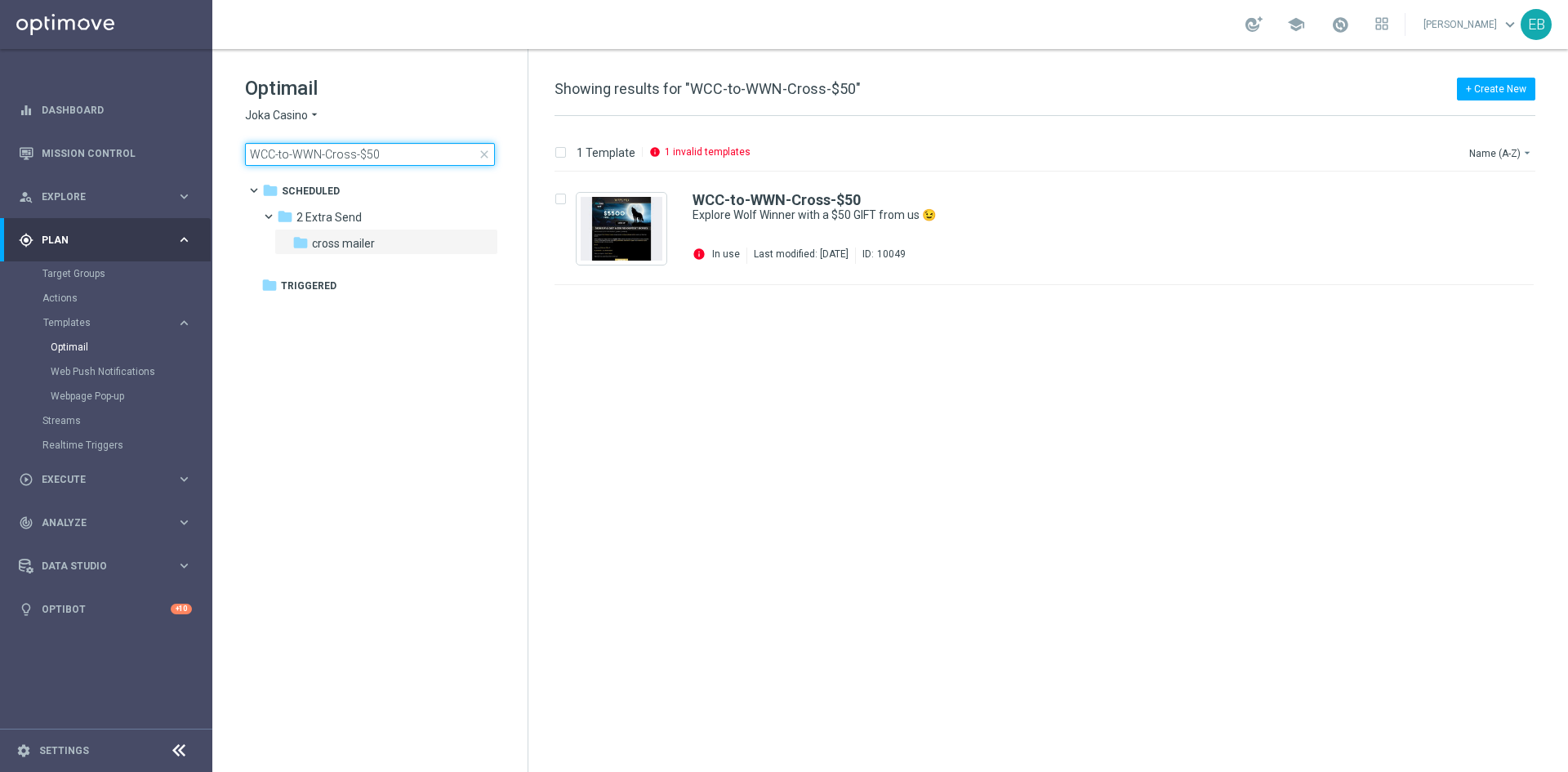
click at [392, 160] on input "WCC-to-WWN-Cross-$50" at bounding box center [370, 155] width 250 height 23
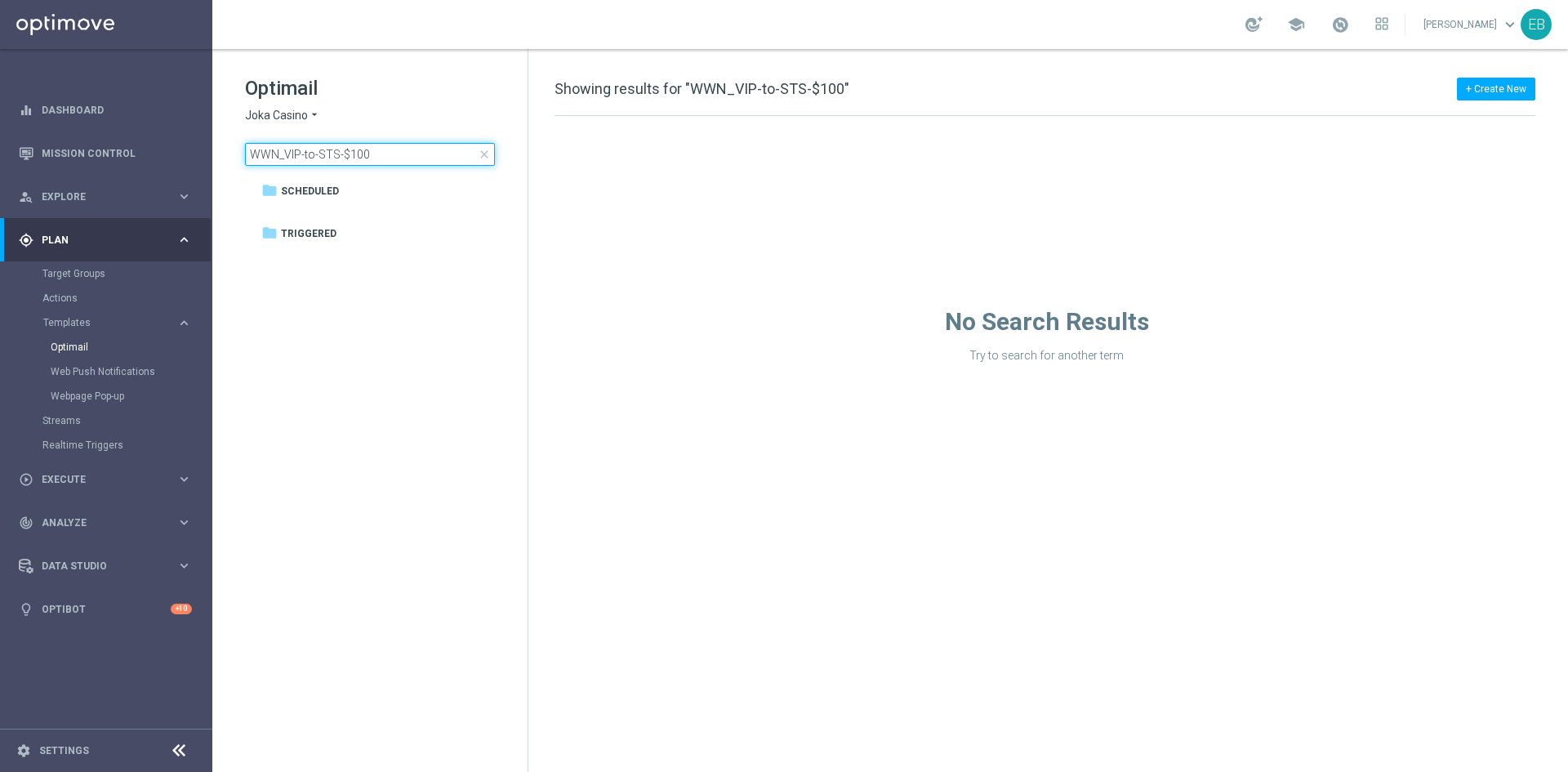
type input "WWN_VIP-to-STS-$100"
click at [275, 113] on span "Joka Casino" at bounding box center [276, 115] width 63 height 16
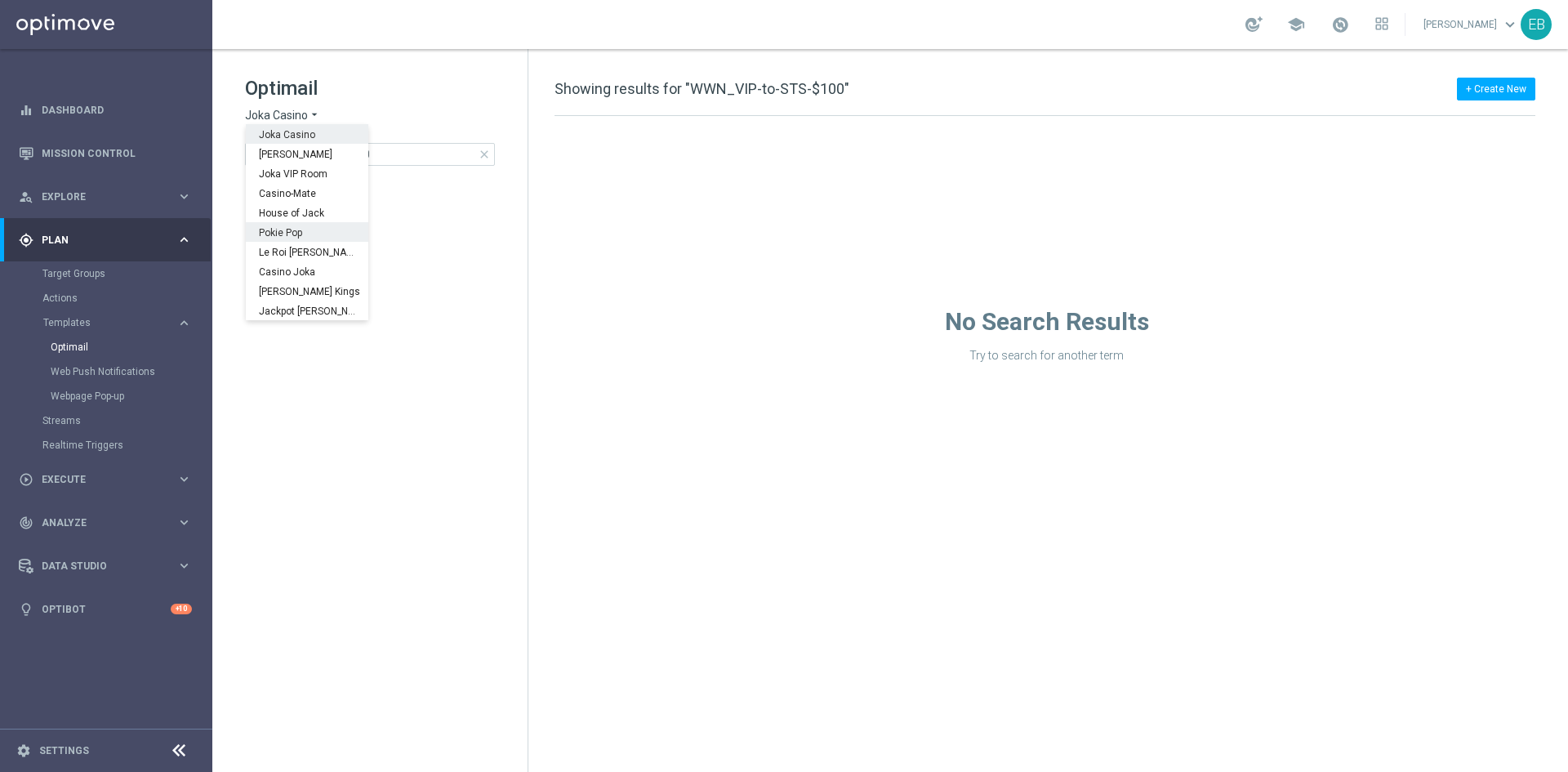
scroll to position [59, 0]
click at [0, 0] on span "Wolf Winner" at bounding box center [0, 0] width 0 height 0
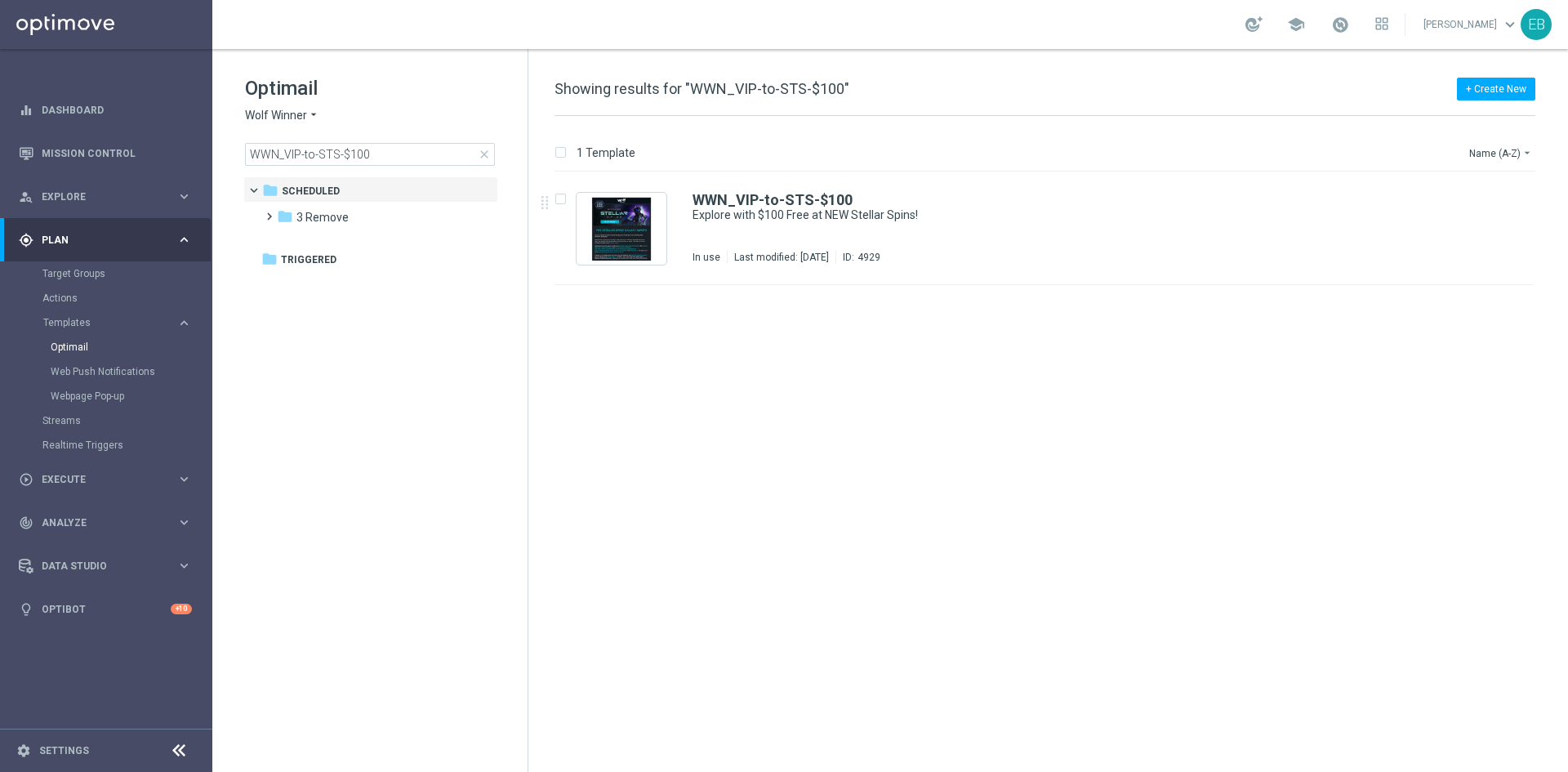
click at [1022, 193] on div "WWN_VIP-to-STS-$100 Explore with $100 Free at NEW Stellar Spins! In use Last mo…" at bounding box center [1044, 228] width 979 height 113
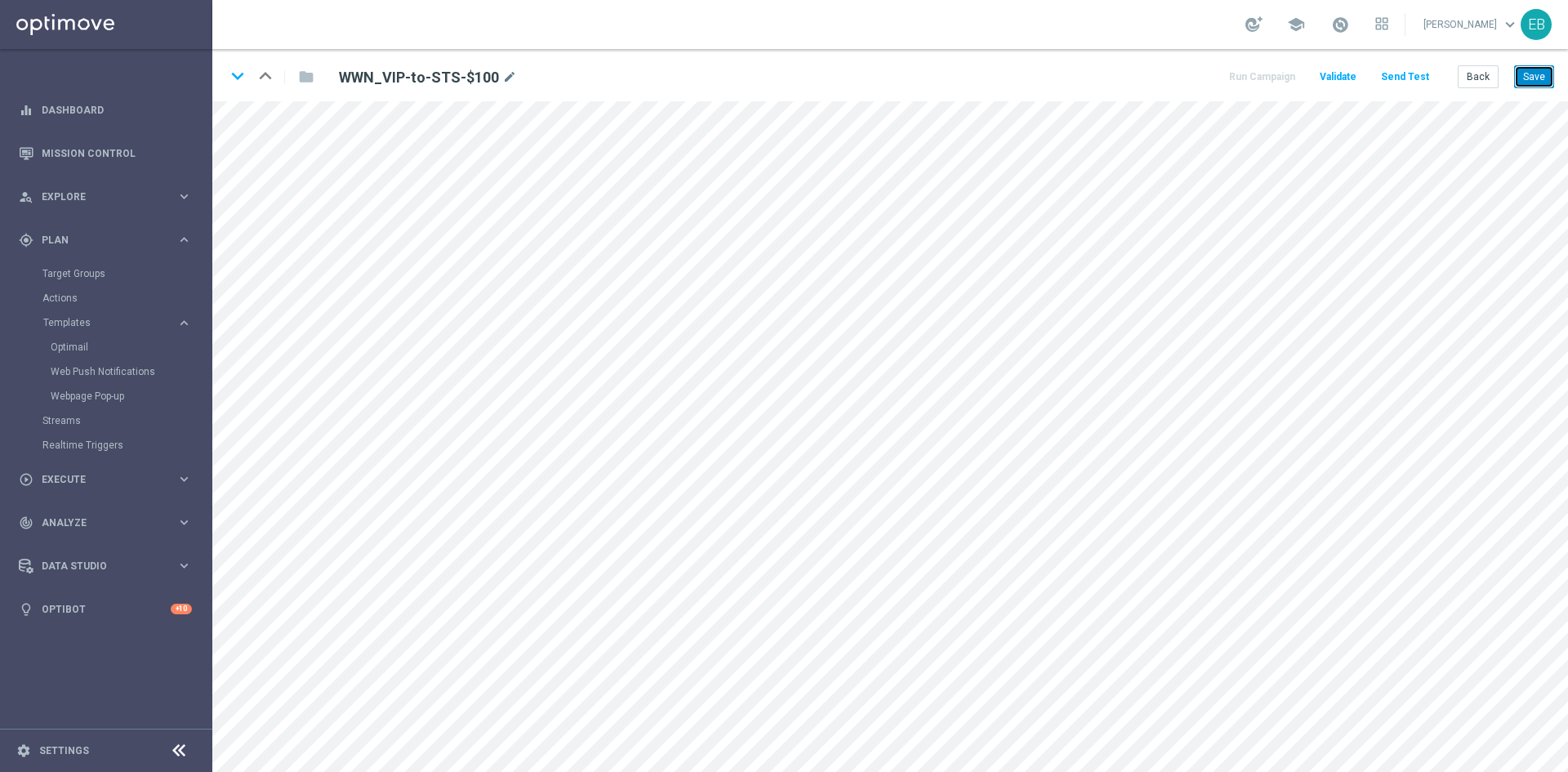
click at [1538, 81] on button "Save" at bounding box center [1534, 76] width 40 height 23
click at [1478, 82] on button "Back" at bounding box center [1479, 76] width 41 height 23
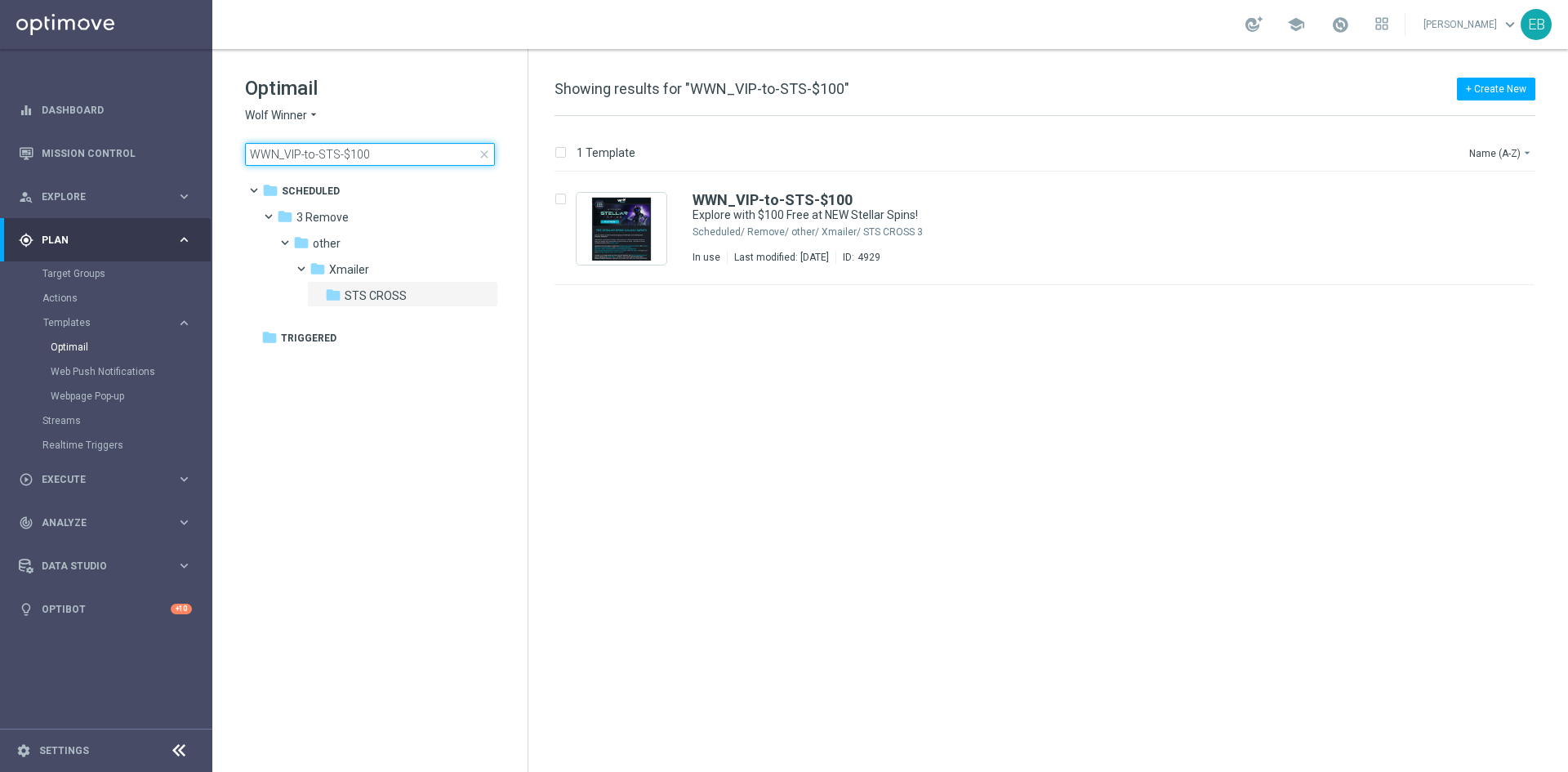
click at [369, 148] on input "WWN_VIP-to-STS-$100" at bounding box center [370, 155] width 250 height 23
type input "WWN_VIP-to-STS-$500"
click at [1029, 195] on div "WWN_VIP-to-STS-$500" at bounding box center [1079, 200] width 773 height 15
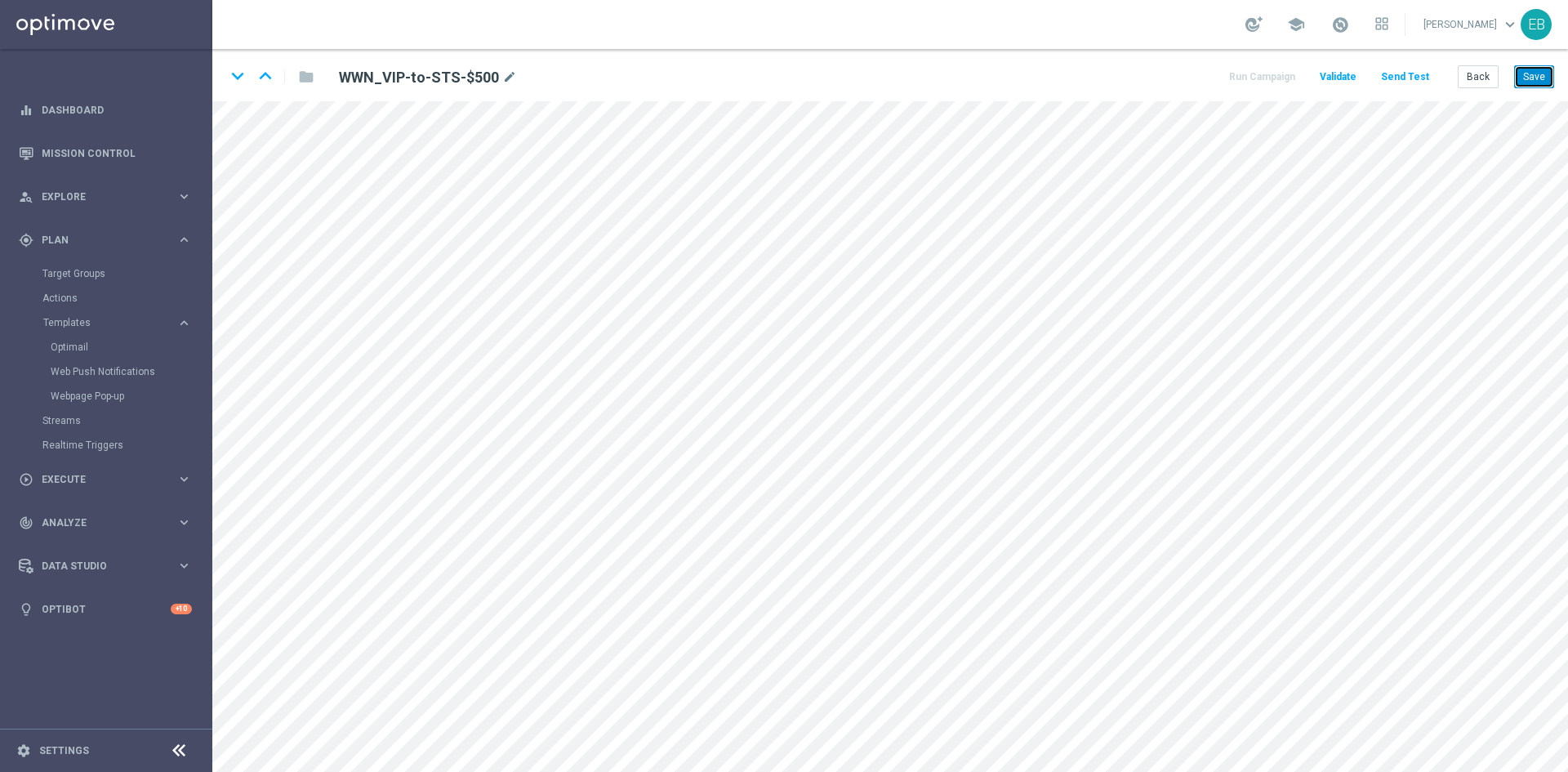
click at [1523, 69] on button "Save" at bounding box center [1534, 76] width 40 height 23
click at [507, 76] on icon "mode_edit" at bounding box center [509, 77] width 15 height 20
click at [1528, 76] on button "Save" at bounding box center [1534, 76] width 40 height 23
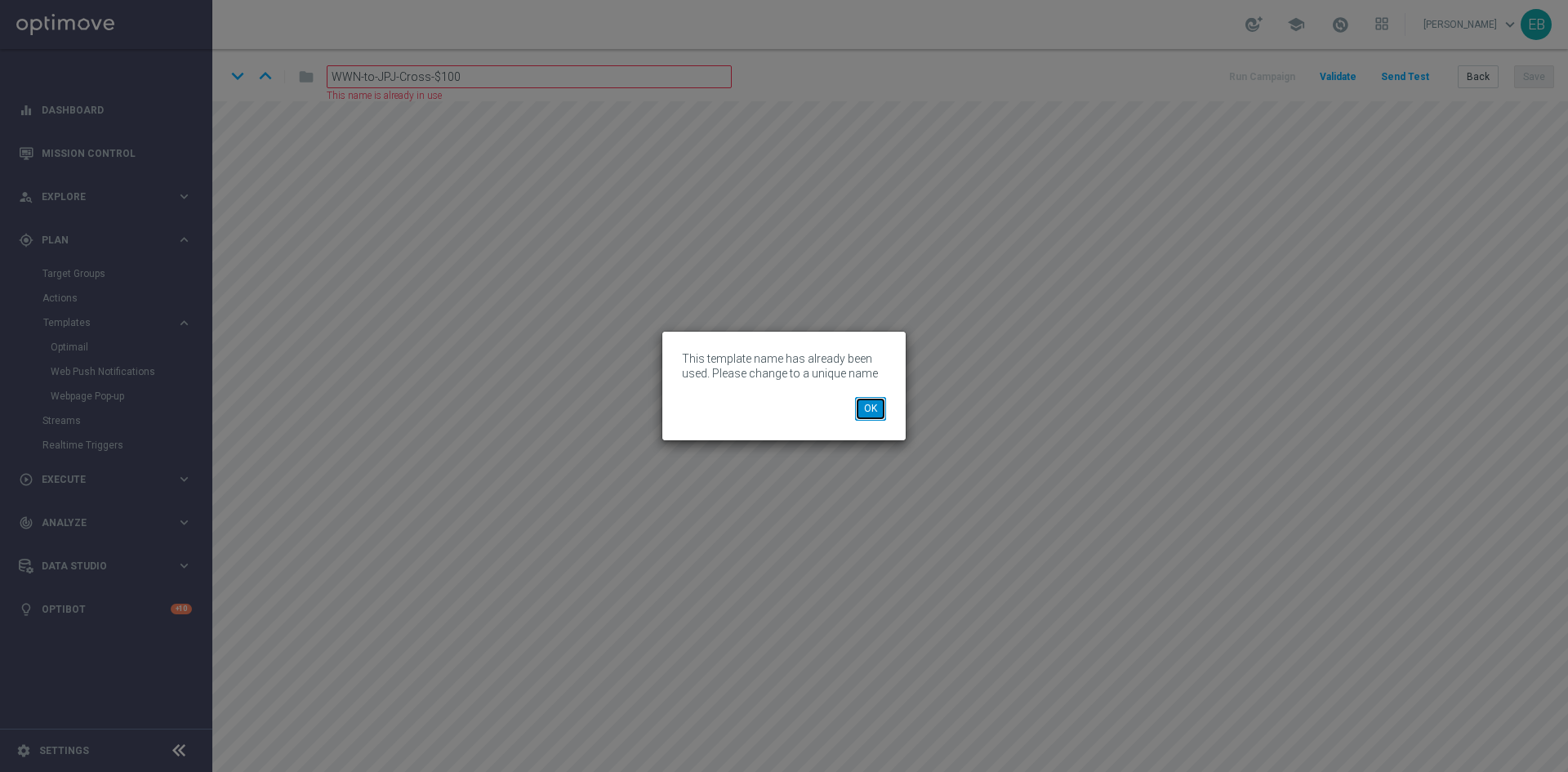
click at [858, 406] on button "OK" at bounding box center [871, 408] width 31 height 23
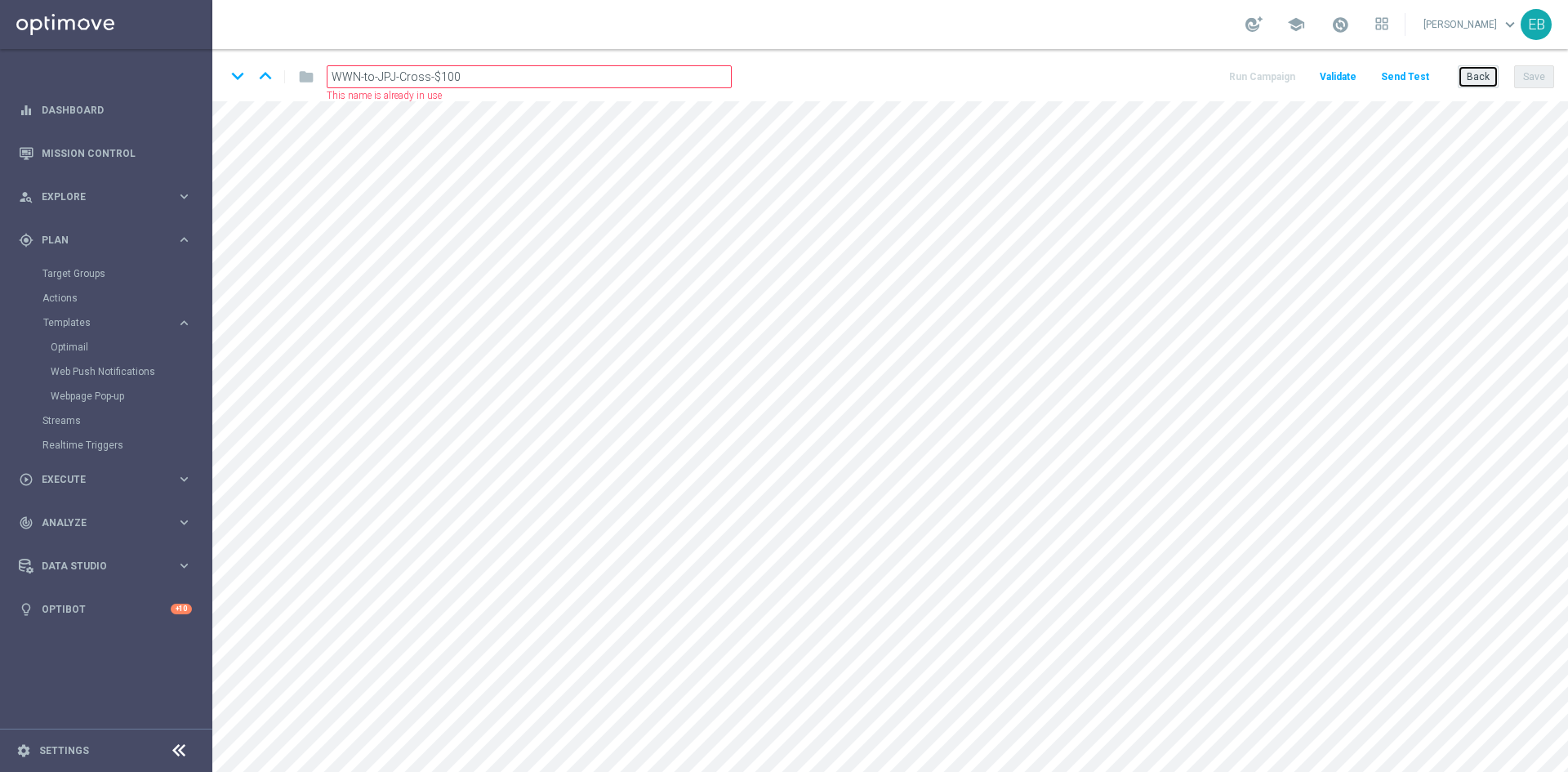
click at [1486, 76] on button "Back" at bounding box center [1479, 76] width 41 height 23
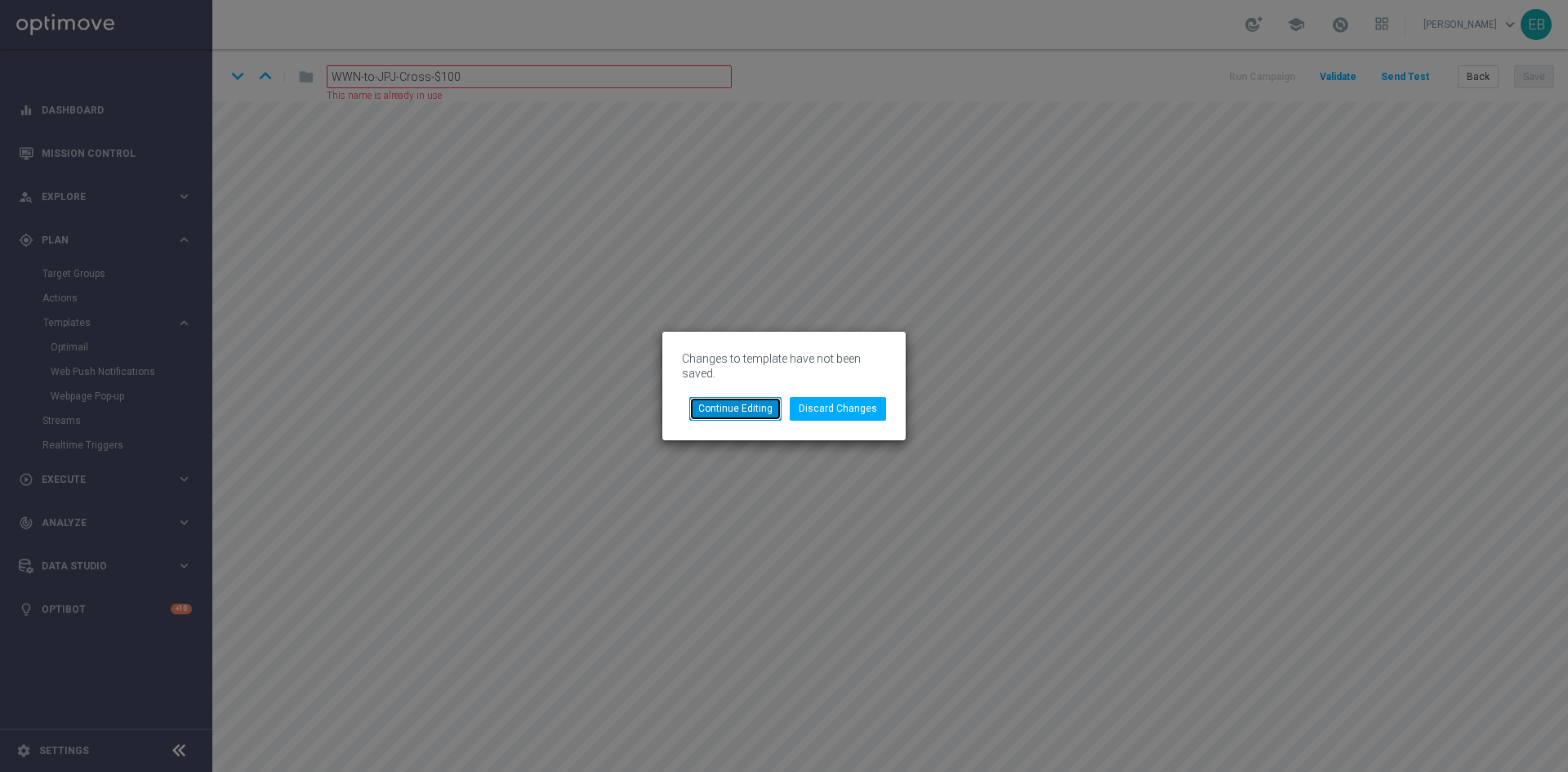
click at [765, 414] on button "Continue Editing" at bounding box center [736, 408] width 92 height 23
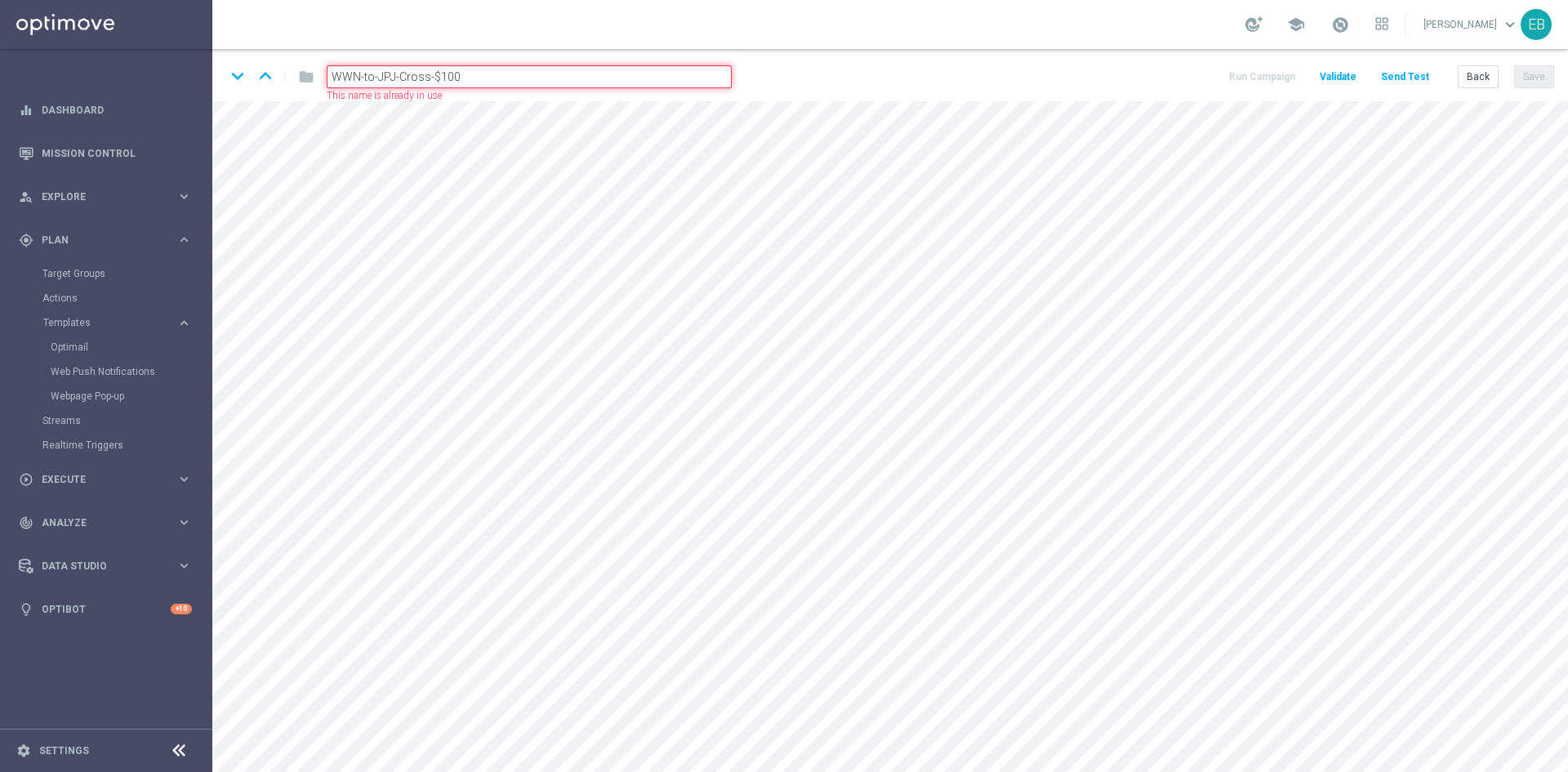
click at [533, 73] on input "WWN-to-JPJ-Cross-$100" at bounding box center [529, 76] width 405 height 23
type input "WWN_VIP-to-STS-$500"
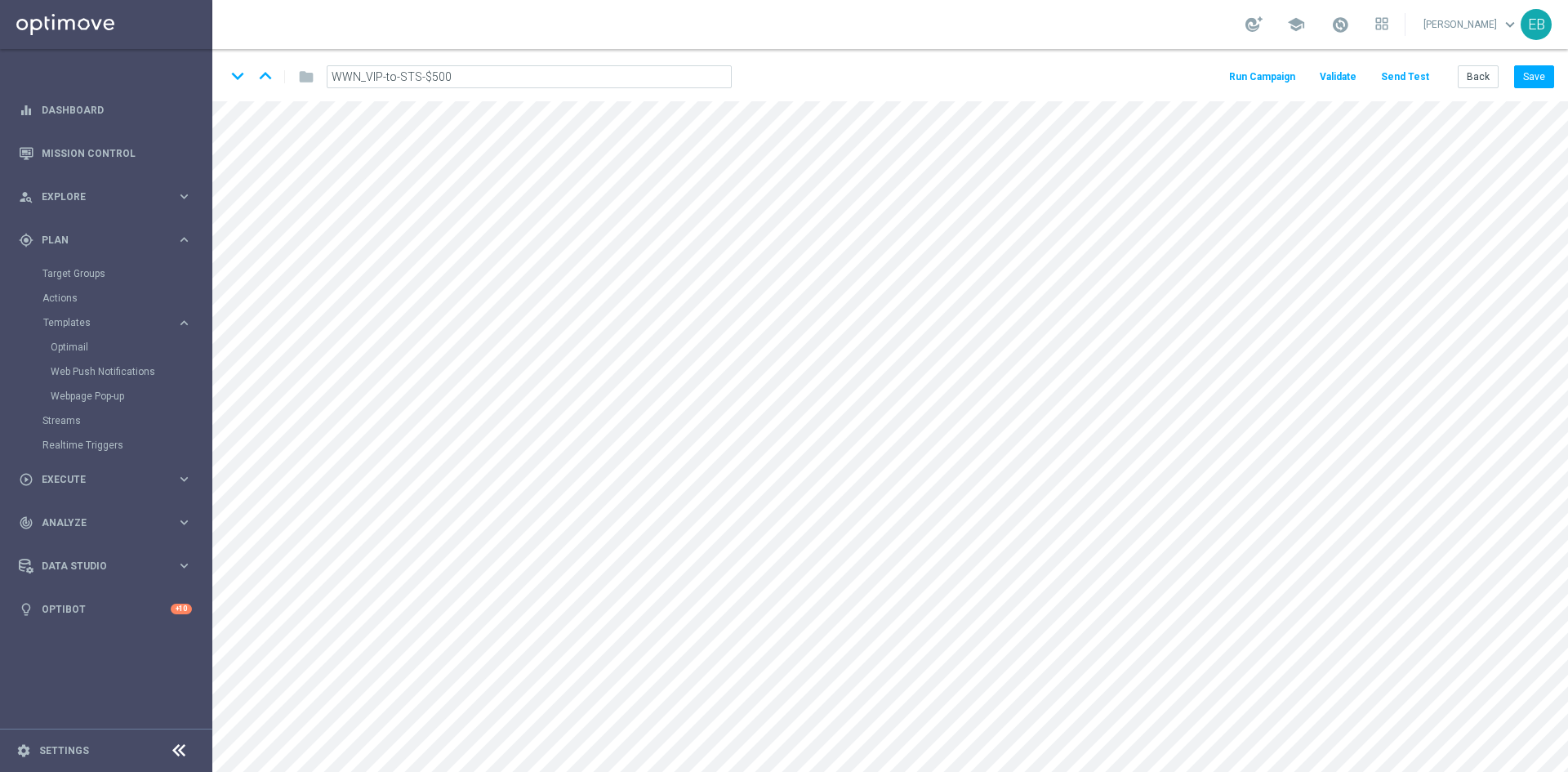
drag, startPoint x: 870, startPoint y: 89, endPoint x: 904, endPoint y: 81, distance: 34.9
click at [872, 89] on div "keyboard_arrow_down keyboard_arrow_up folder WWN_VIP-to-STS-$500 Run Campaign V…" at bounding box center [890, 75] width 1356 height 52
click at [1538, 65] on button "Save" at bounding box center [1534, 76] width 40 height 23
click at [1523, 70] on button "Save" at bounding box center [1534, 76] width 40 height 23
click at [1473, 78] on button "Back" at bounding box center [1479, 76] width 41 height 23
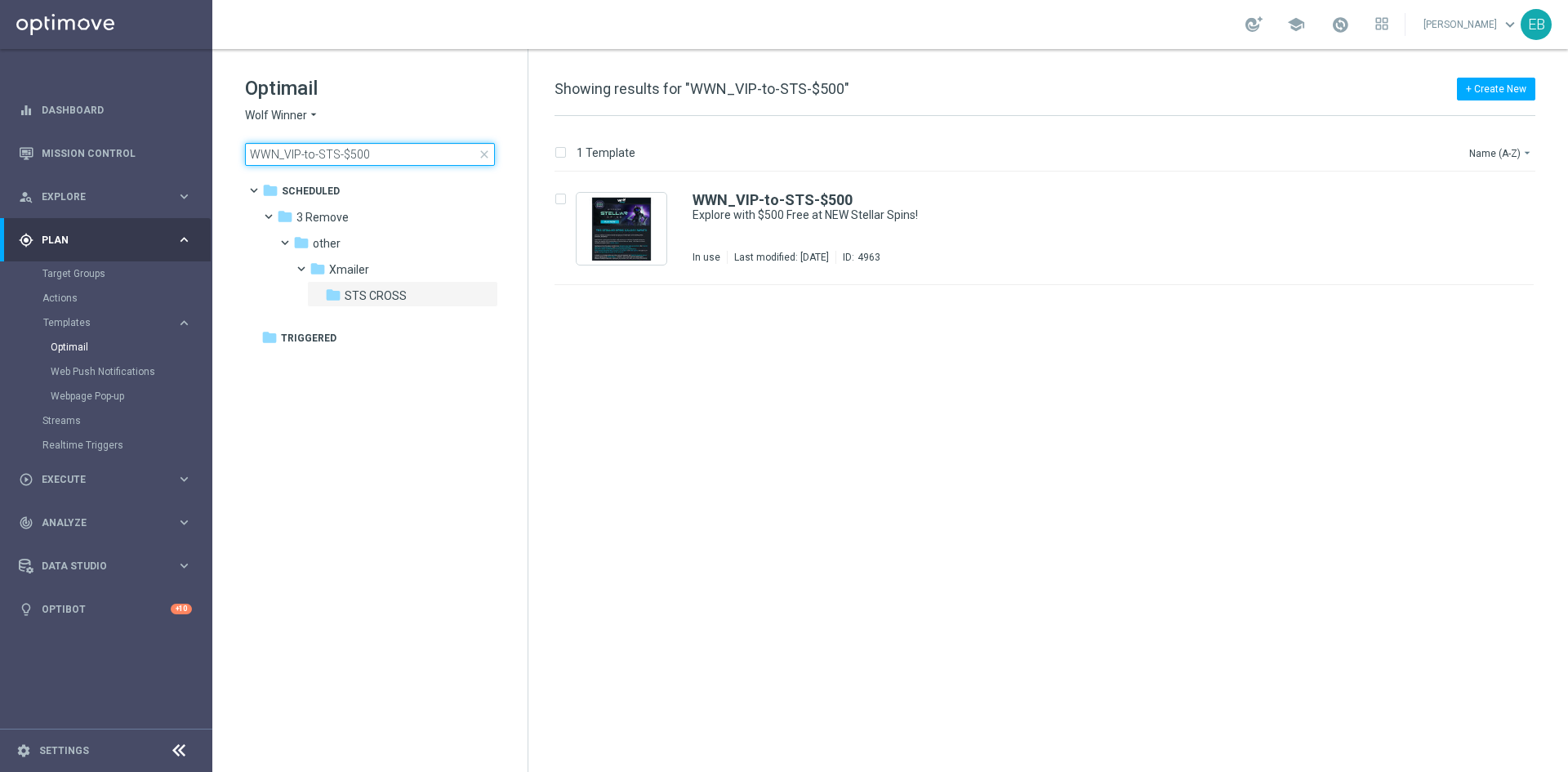
click at [441, 155] on input "WWN_VIP-to-STS-$500" at bounding box center [370, 155] width 250 height 23
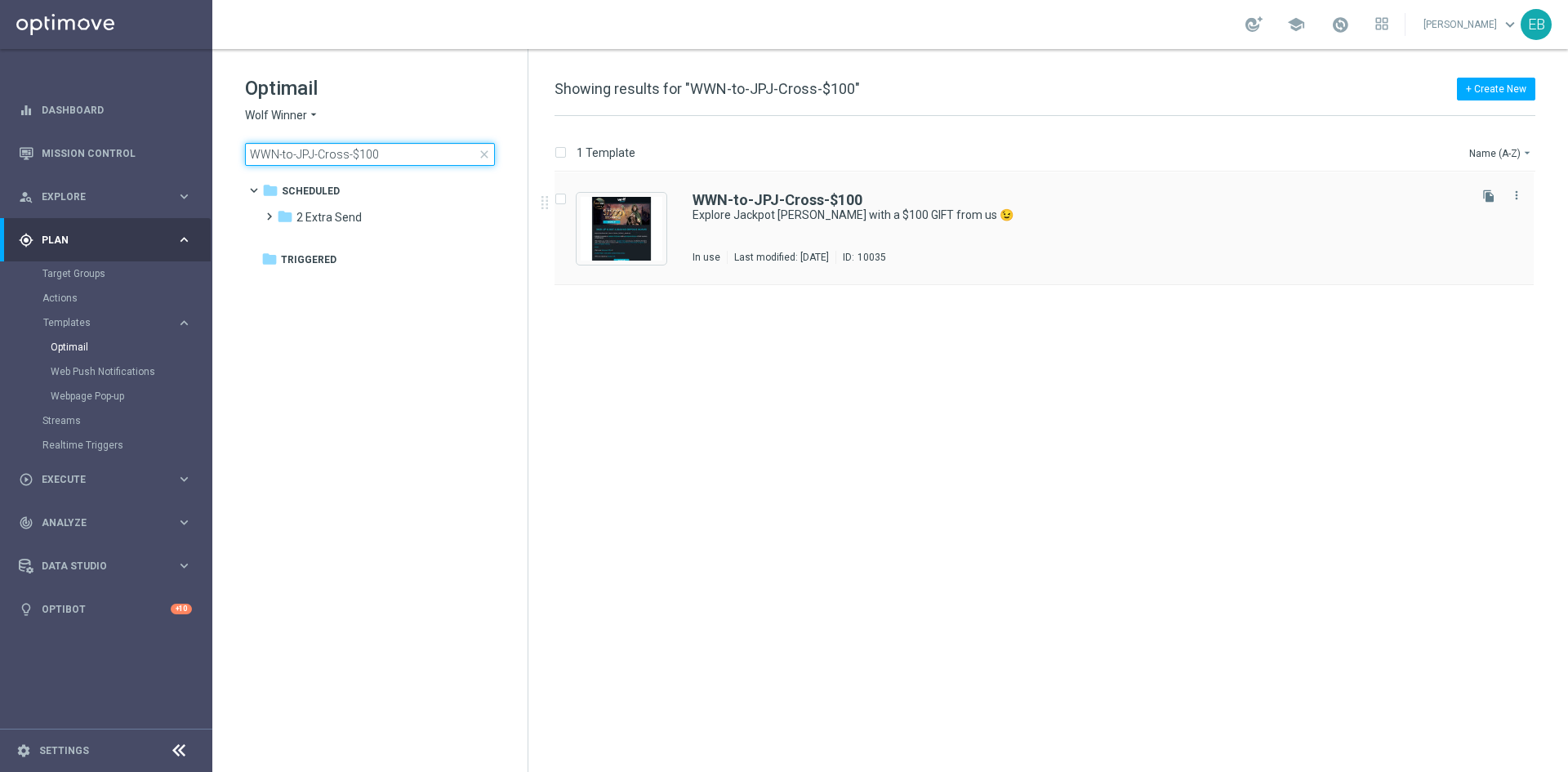
type input "WWN-to-JPJ-Cross-$100"
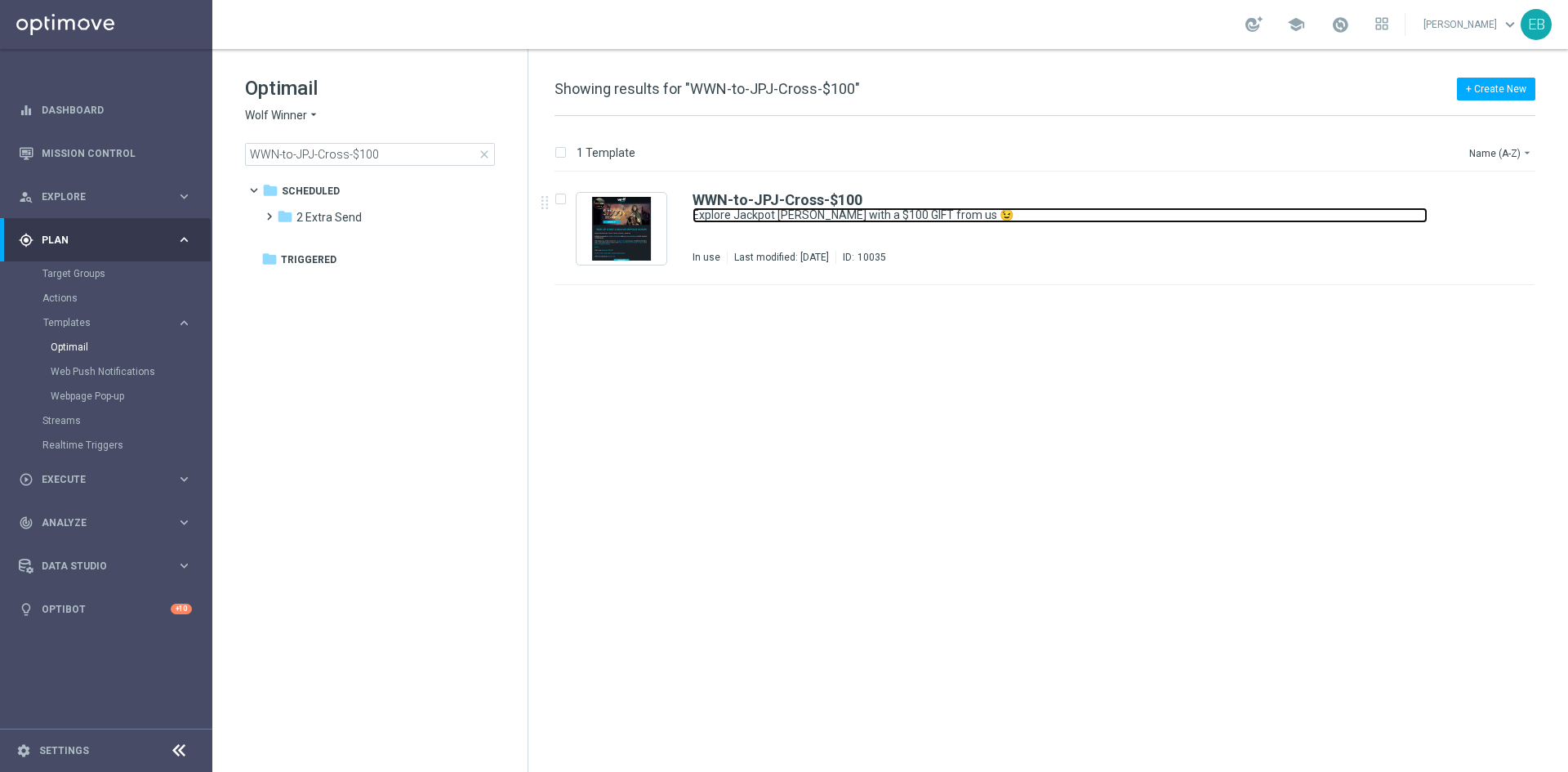
drag, startPoint x: 1099, startPoint y: 210, endPoint x: 961, endPoint y: 219, distance: 138.3
click at [1099, 209] on link "Explore Jackpot Jill with a $100 GIFT from us 😉" at bounding box center [1060, 215] width 735 height 16
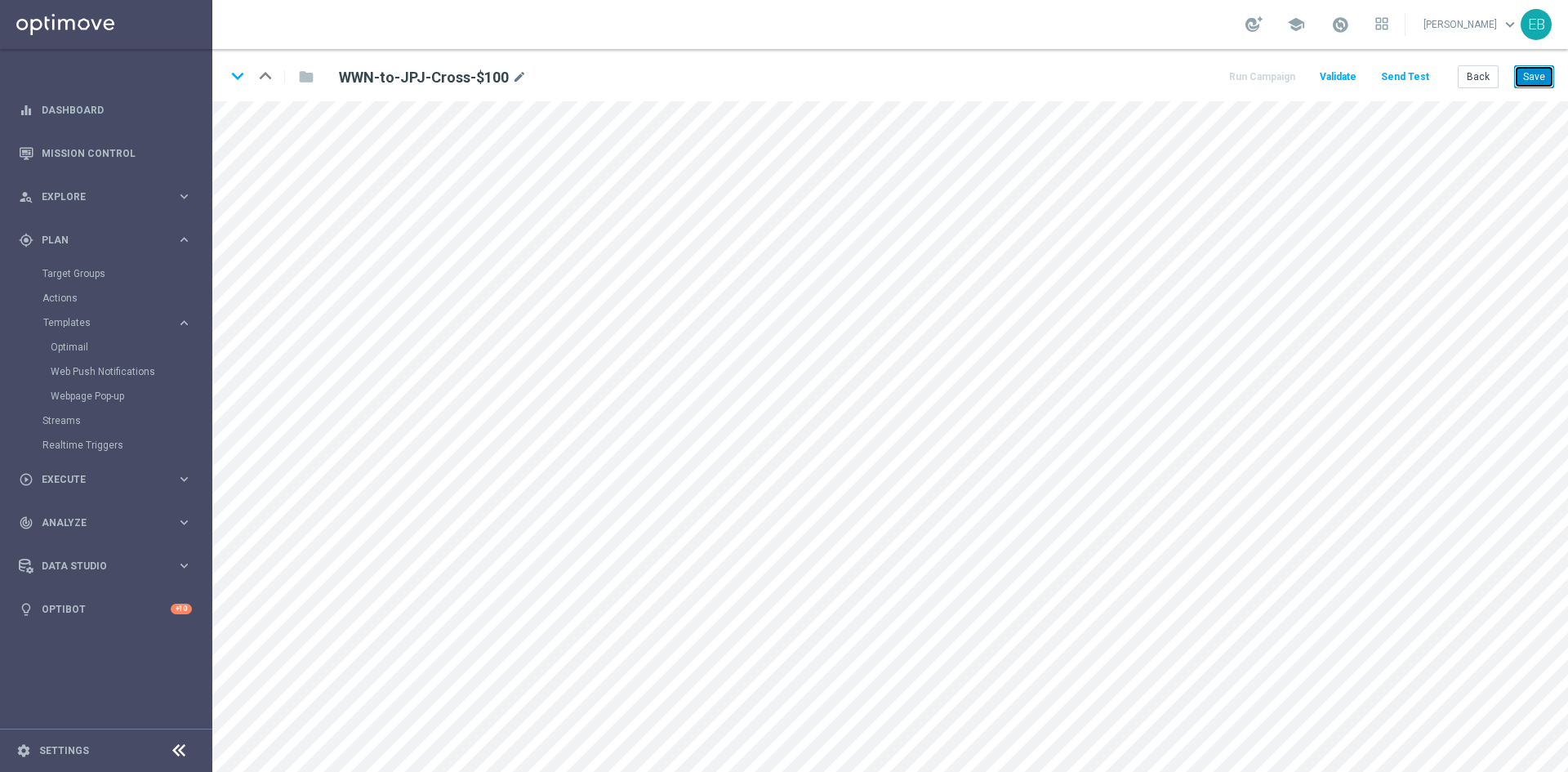
click at [1551, 82] on button "Save" at bounding box center [1534, 76] width 40 height 23
click at [1537, 86] on button "Save" at bounding box center [1534, 76] width 40 height 23
click at [1487, 82] on button "Back" at bounding box center [1479, 76] width 41 height 23
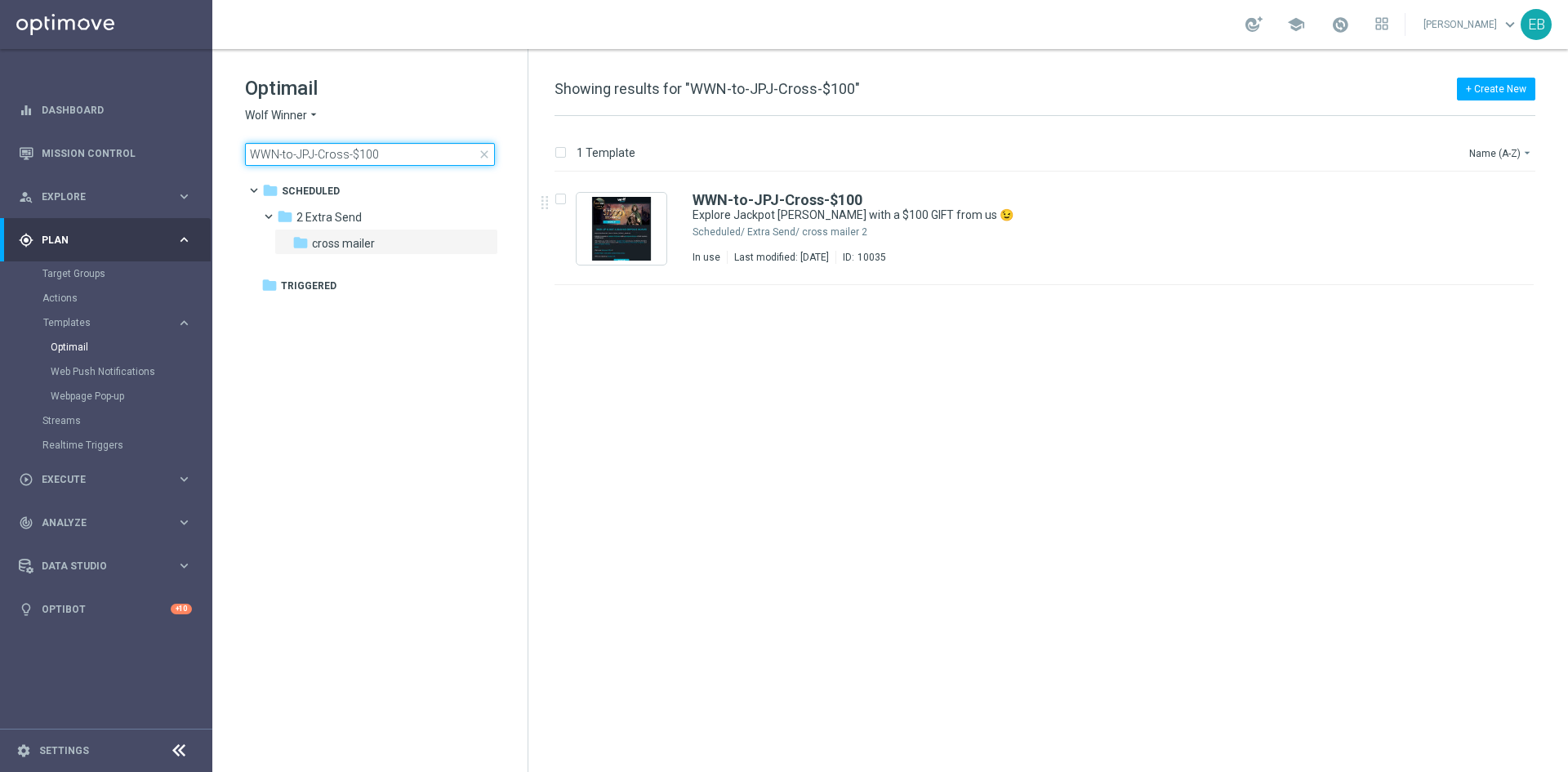
click at [392, 156] on input "WWN-to-JPJ-Cross-$100" at bounding box center [370, 155] width 250 height 23
type input "WWN-to-JPJ-Cross-$200"
click at [965, 196] on div "WWN-to-JPJ-Cross-$200" at bounding box center [1079, 200] width 773 height 15
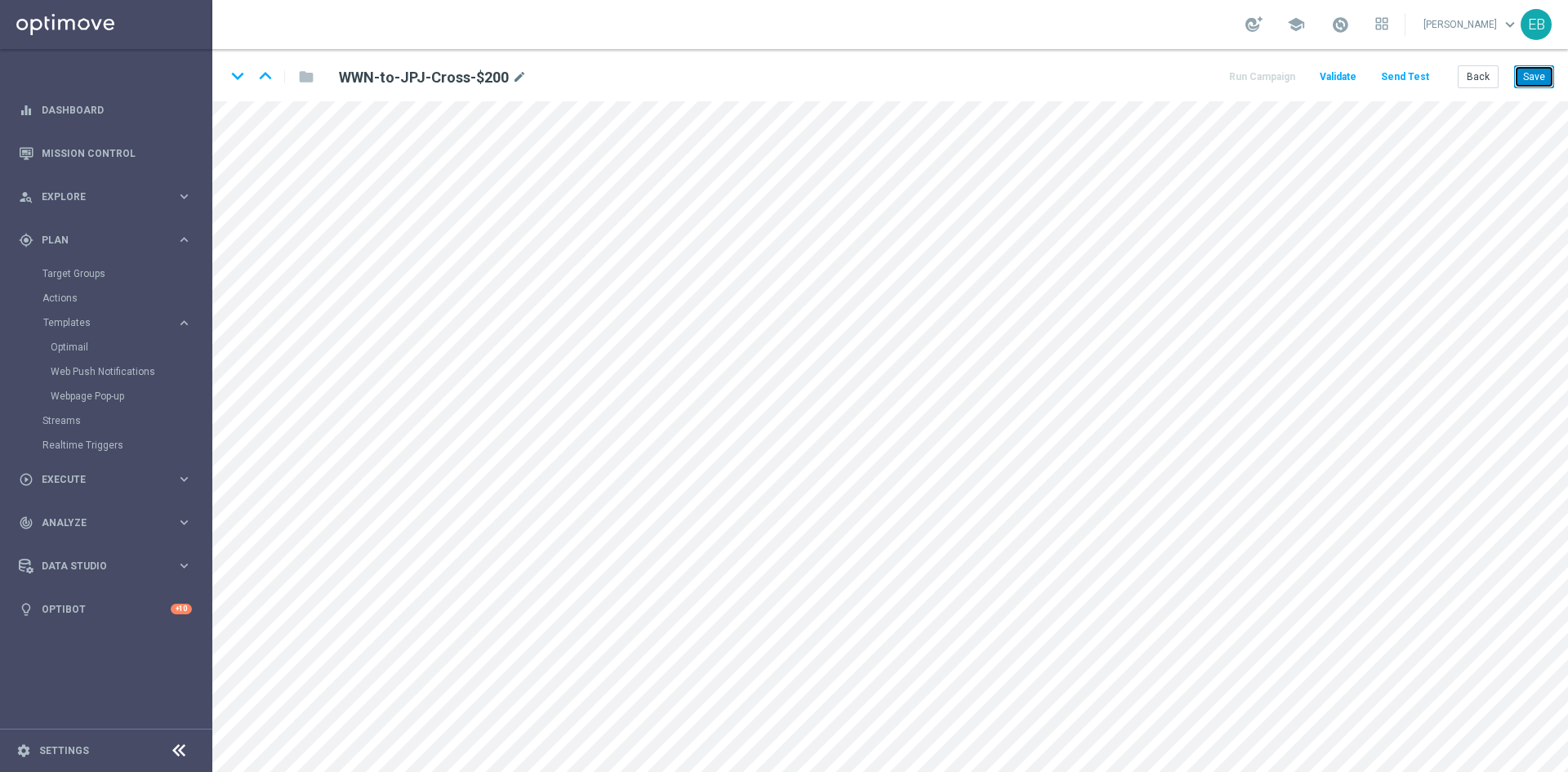
click at [1548, 80] on button "Save" at bounding box center [1534, 76] width 40 height 23
click at [1536, 75] on button "Save" at bounding box center [1534, 76] width 40 height 23
click at [1480, 77] on button "Back" at bounding box center [1479, 76] width 41 height 23
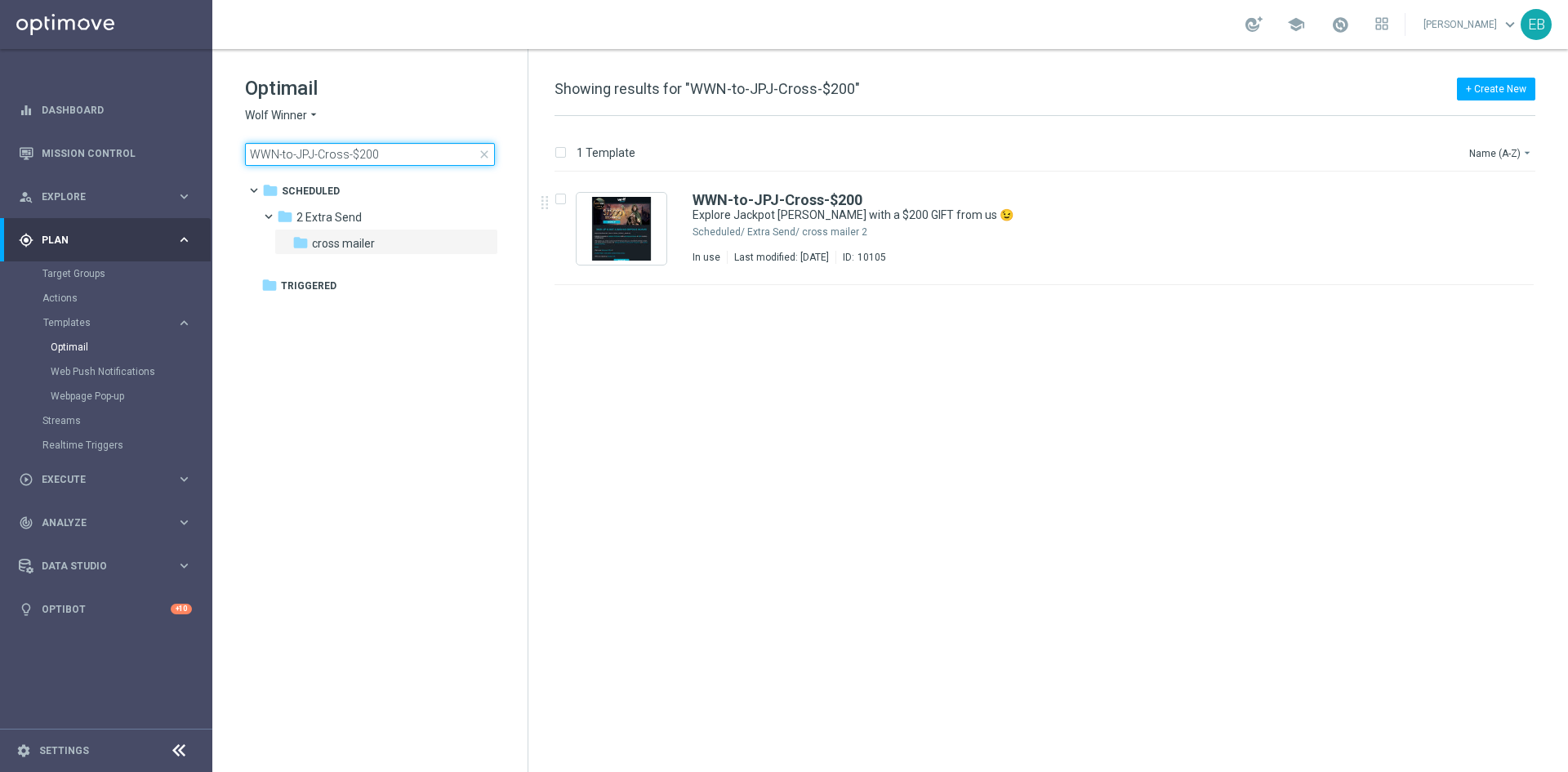
click at [408, 149] on input "WWN-to-JPJ-Cross-$200" at bounding box center [370, 155] width 250 height 23
type input "WWN-to-JPJ-Cross-$50"
click at [1002, 206] on div "WWN-to-JPJ-Cross-$50" at bounding box center [1079, 200] width 773 height 15
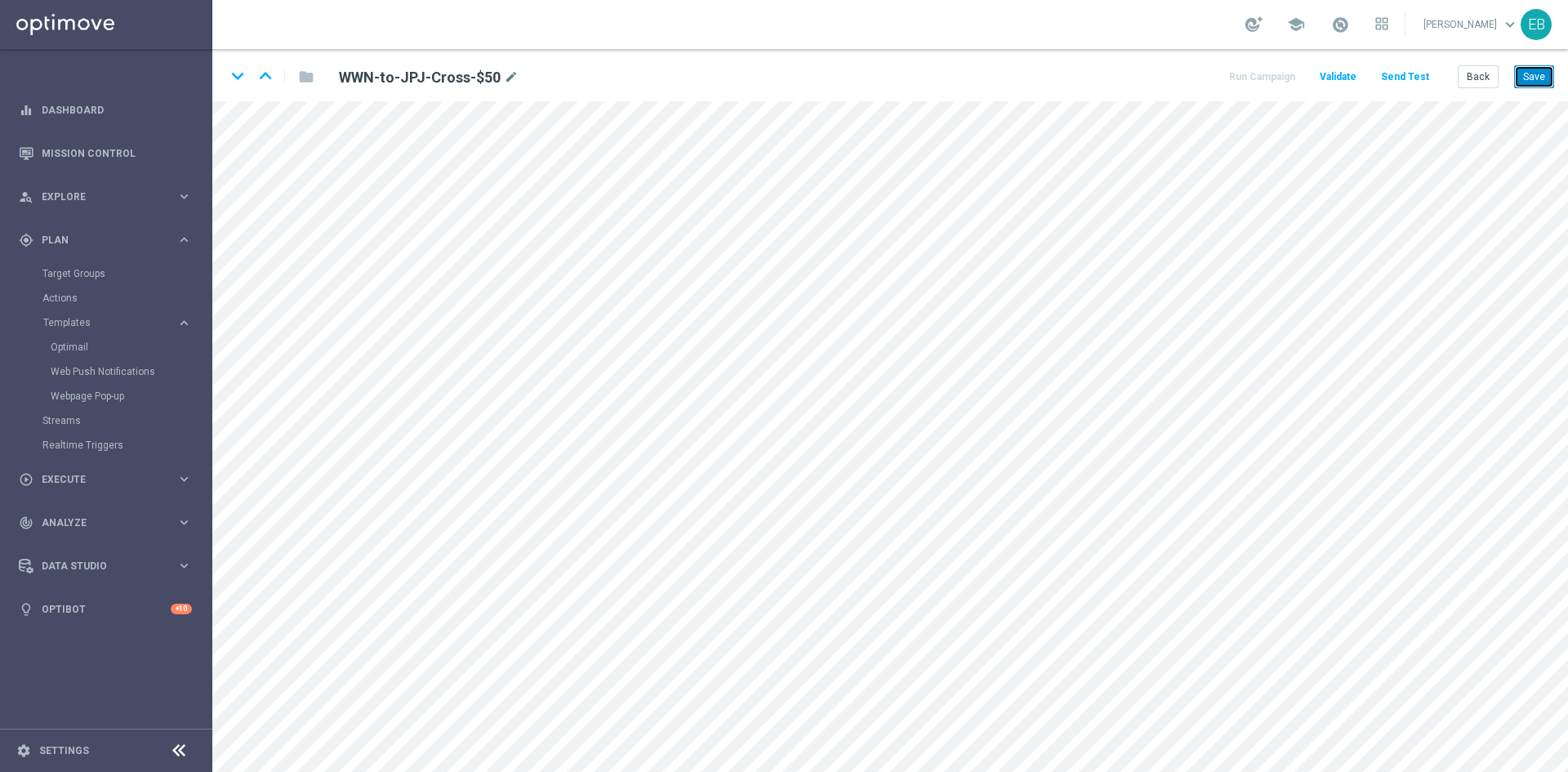
click at [1546, 86] on button "Save" at bounding box center [1534, 76] width 40 height 23
click at [1539, 74] on button "Save" at bounding box center [1534, 76] width 40 height 23
click at [1471, 76] on button "Back" at bounding box center [1479, 76] width 41 height 23
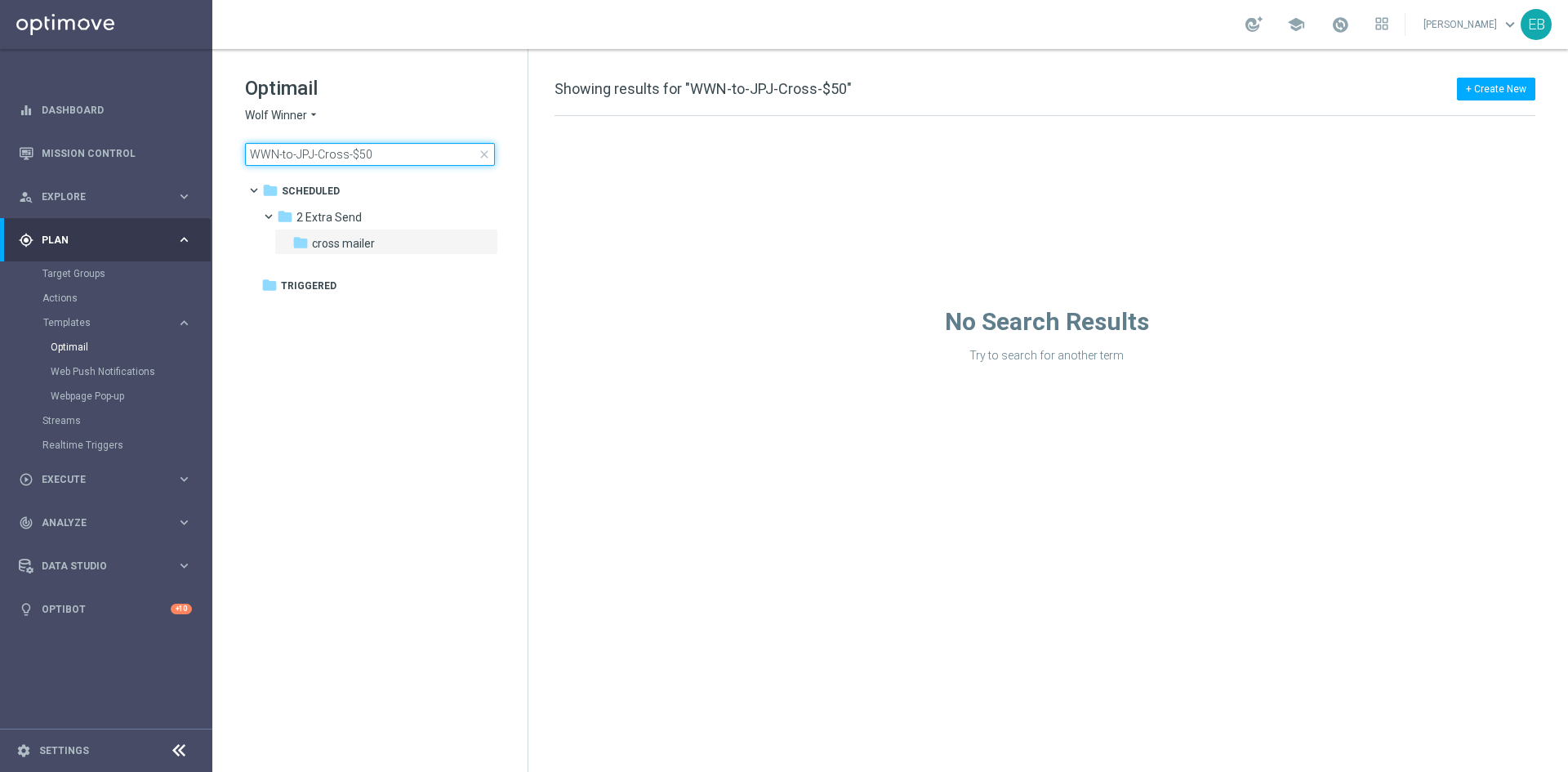
click at [399, 148] on input "WWN-to-JPJ-Cross-$50" at bounding box center [370, 155] width 250 height 23
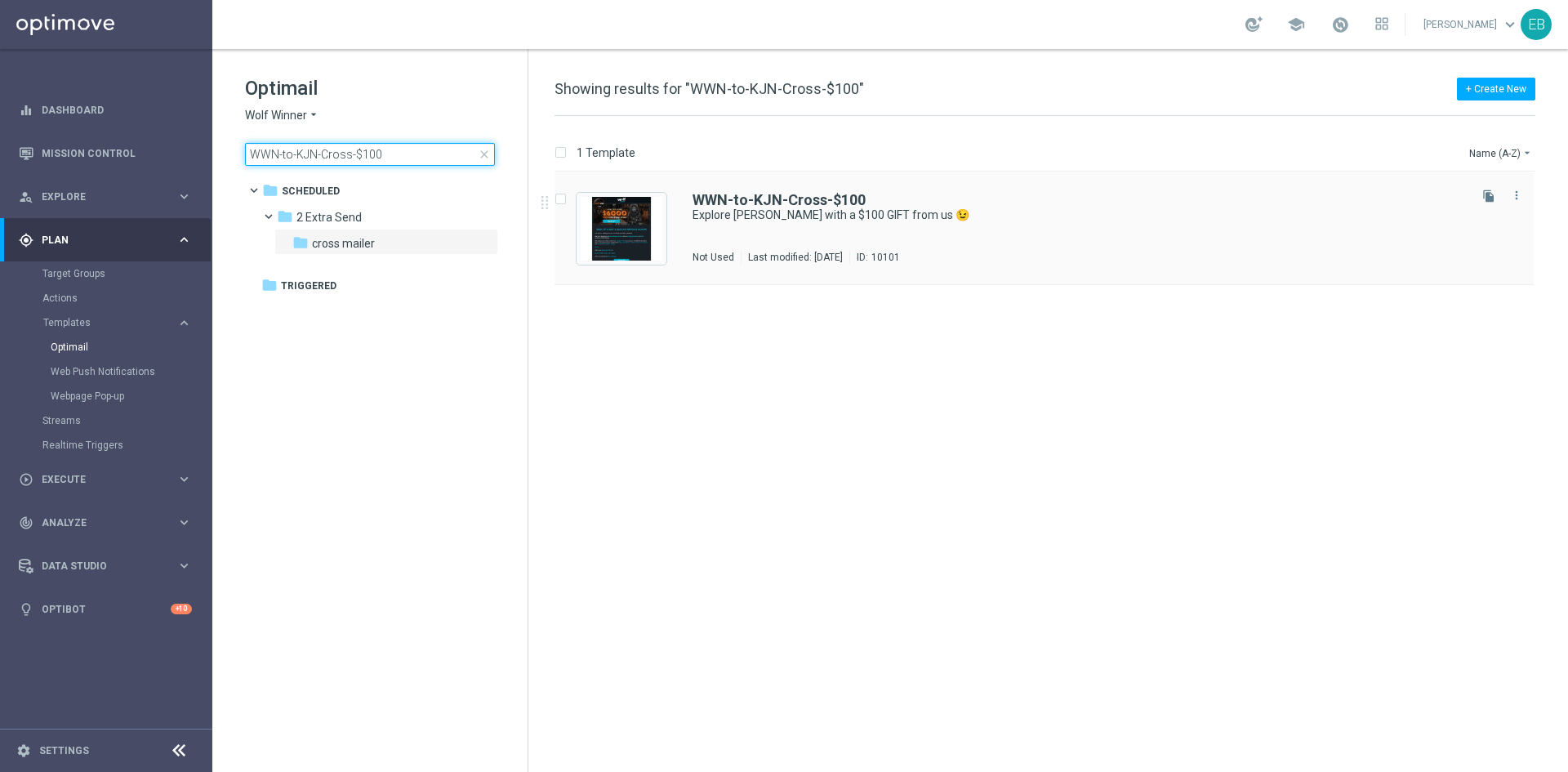
type input "WWN-to-KJN-Cross-$100"
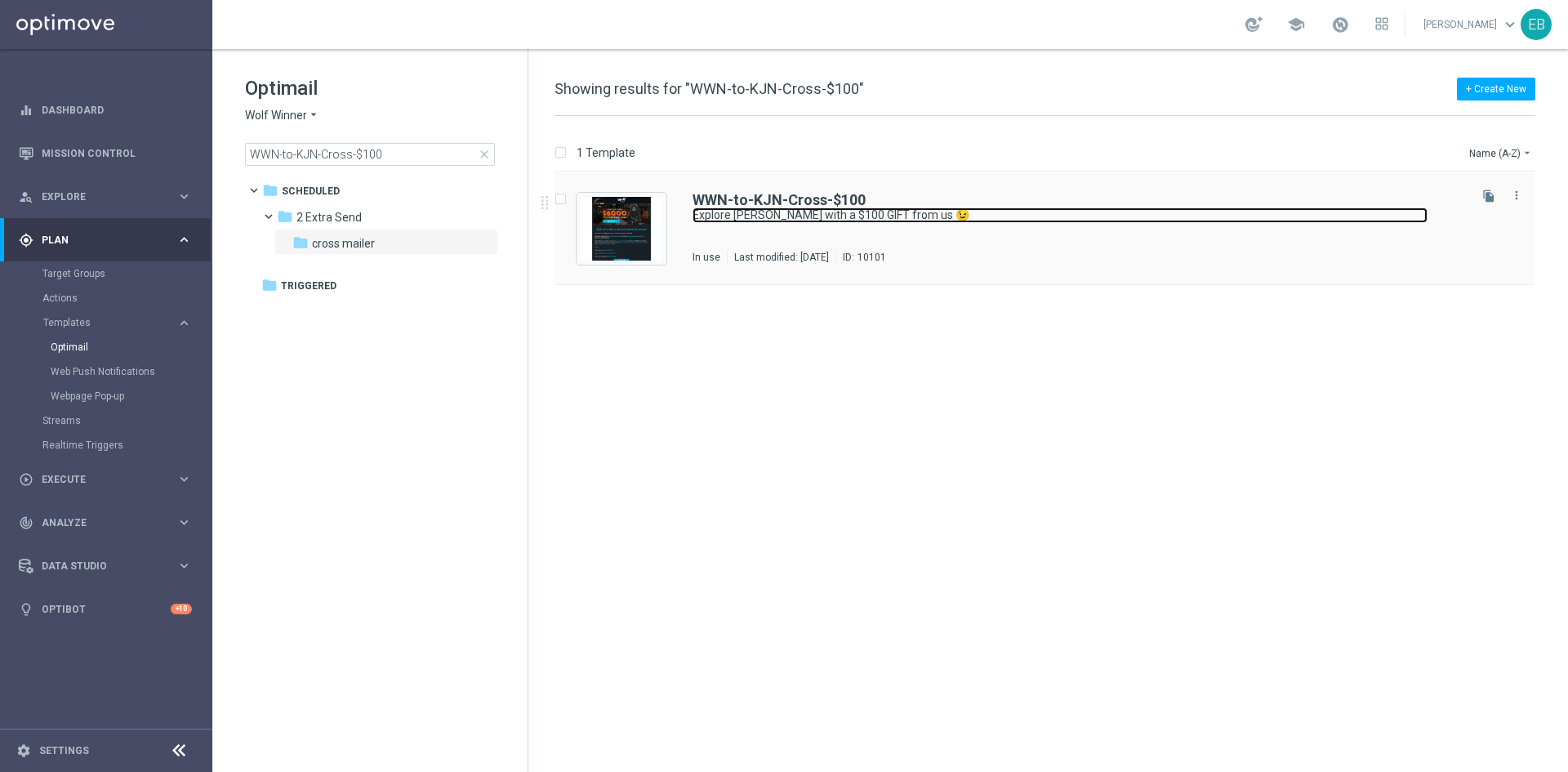
click at [1035, 215] on link "Explore King Johnnie with a $100 GIFT from us 😉" at bounding box center [1060, 215] width 735 height 16
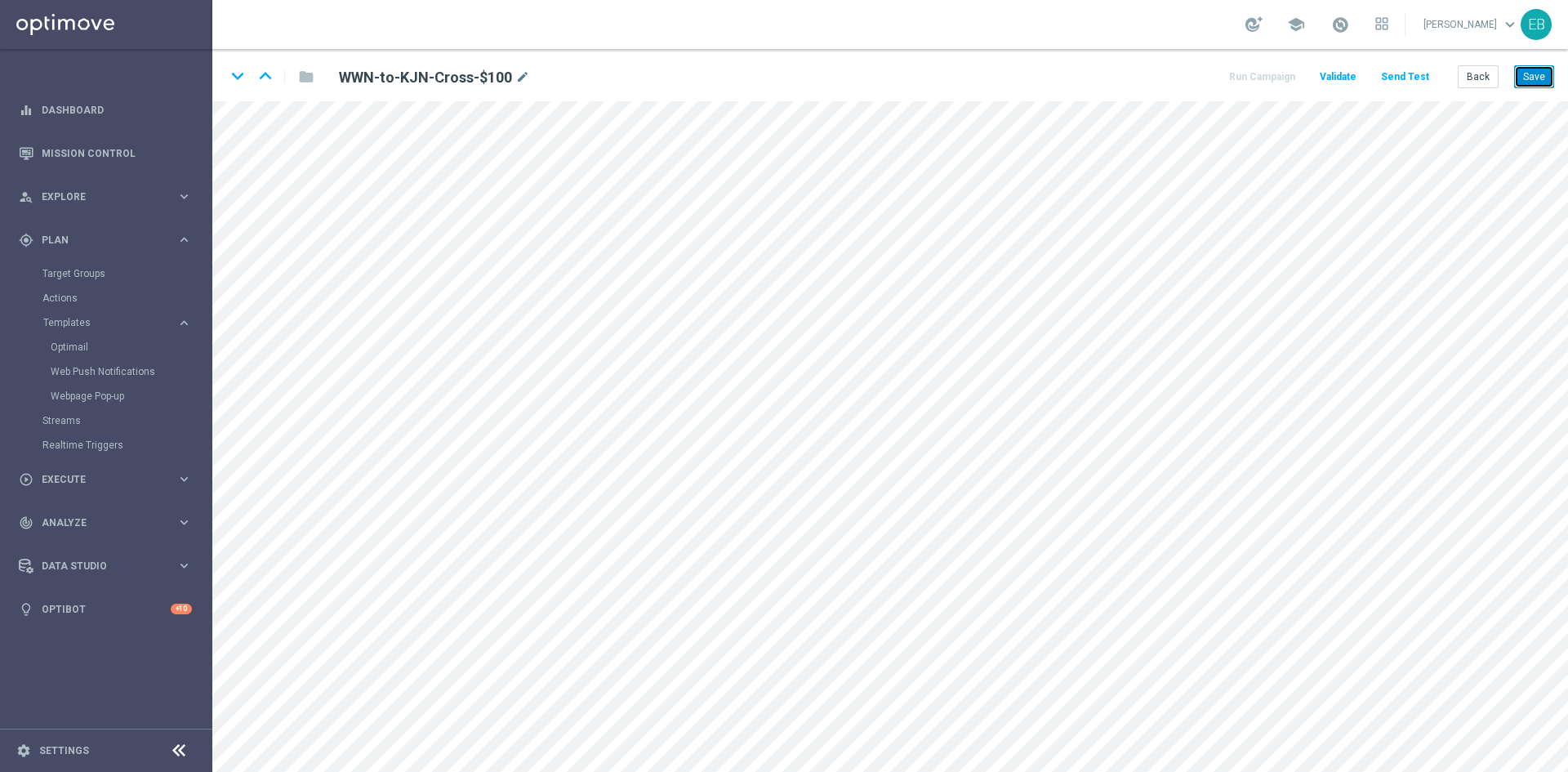
click at [1544, 74] on button "Save" at bounding box center [1534, 76] width 40 height 23
click at [1523, 71] on button "Save" at bounding box center [1534, 76] width 40 height 23
click at [1470, 69] on button "Back" at bounding box center [1479, 76] width 41 height 23
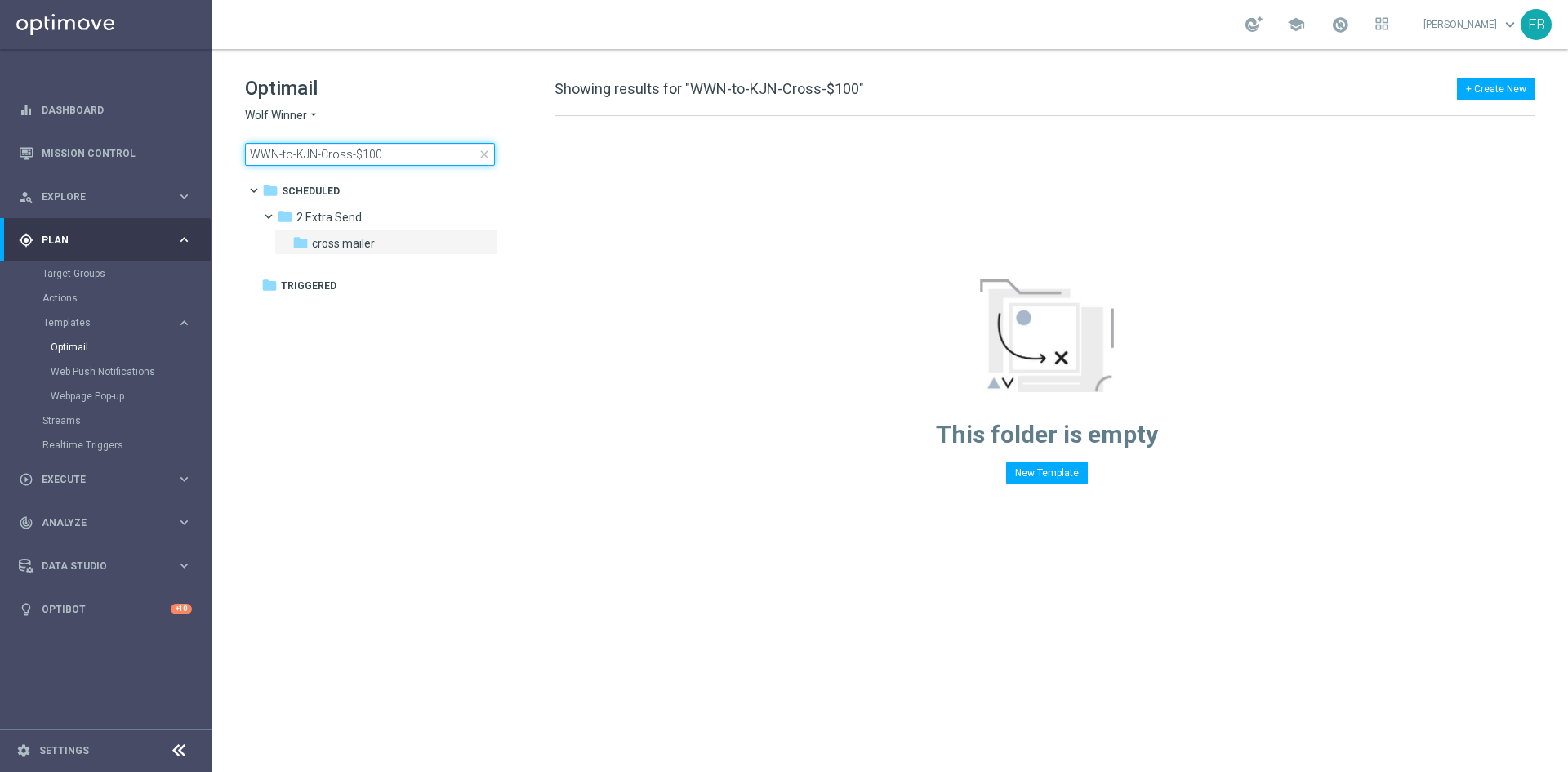
click at [414, 157] on input "WWN-to-KJN-Cross-$100" at bounding box center [370, 155] width 250 height 23
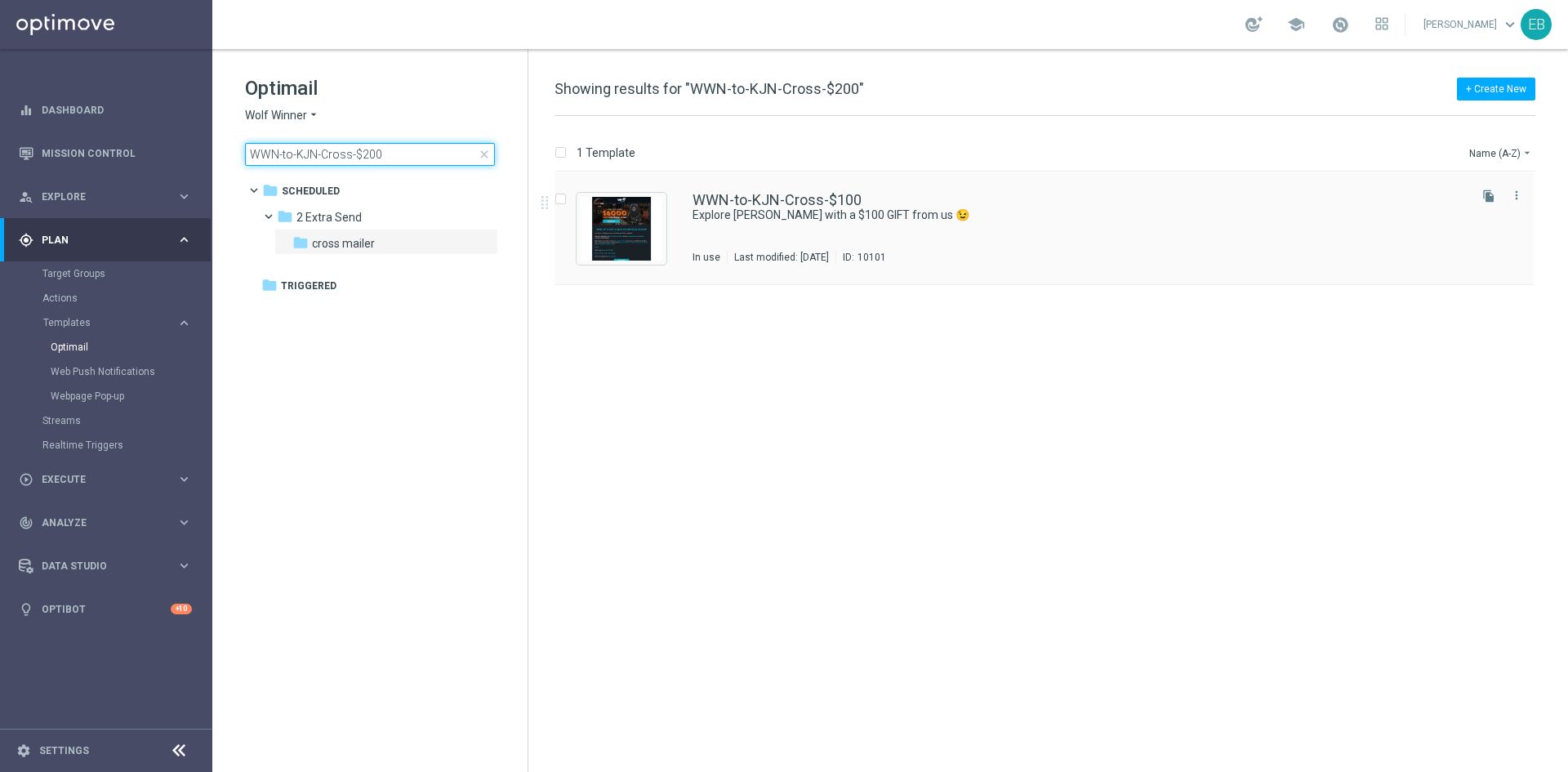
type input "WWN-to-KJN-Cross-$200"
click at [1021, 206] on div "WWN-to-KJN-Cross-$100" at bounding box center [1079, 200] width 773 height 15
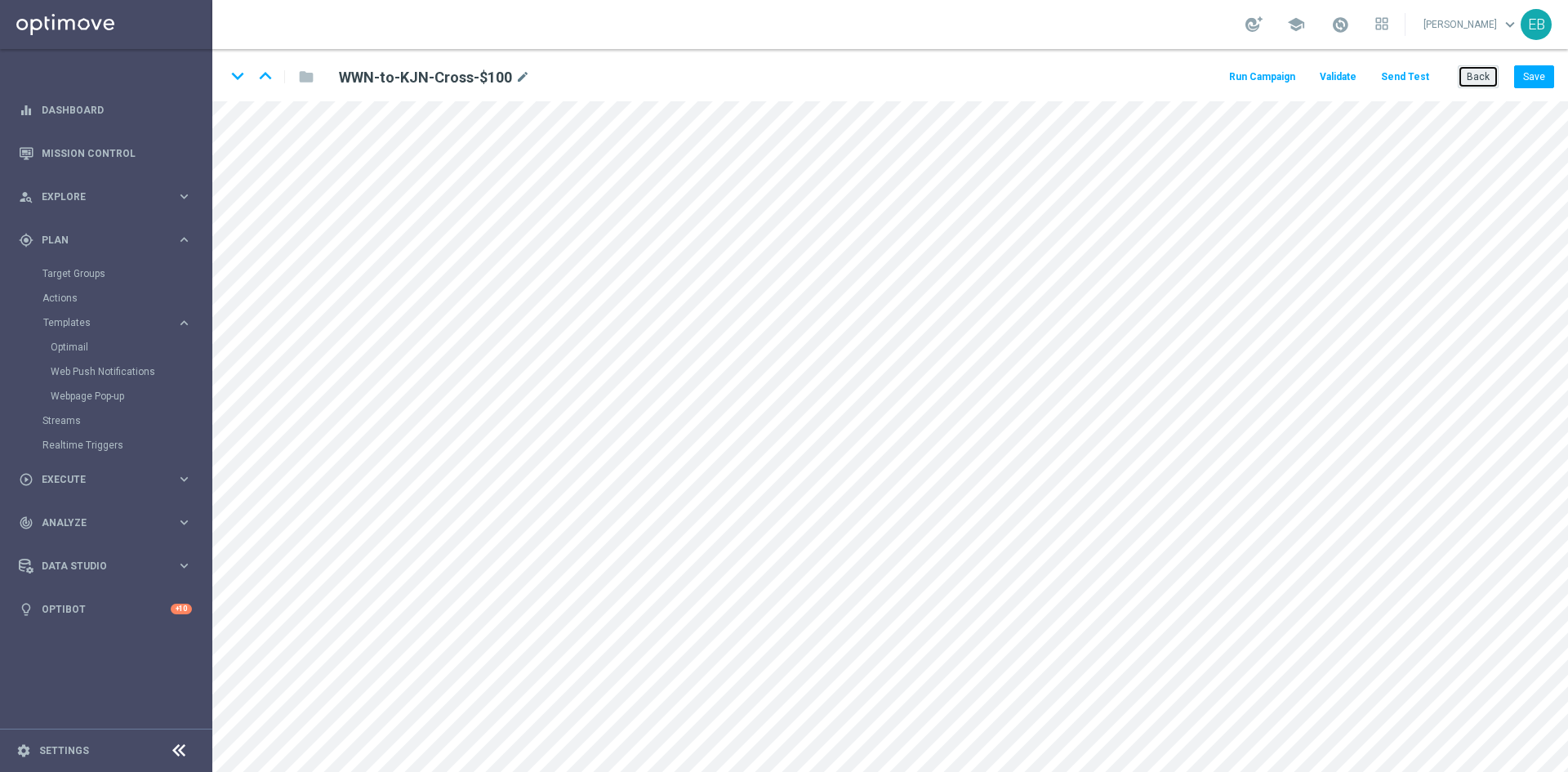
click at [1479, 76] on button "Back" at bounding box center [1479, 76] width 41 height 23
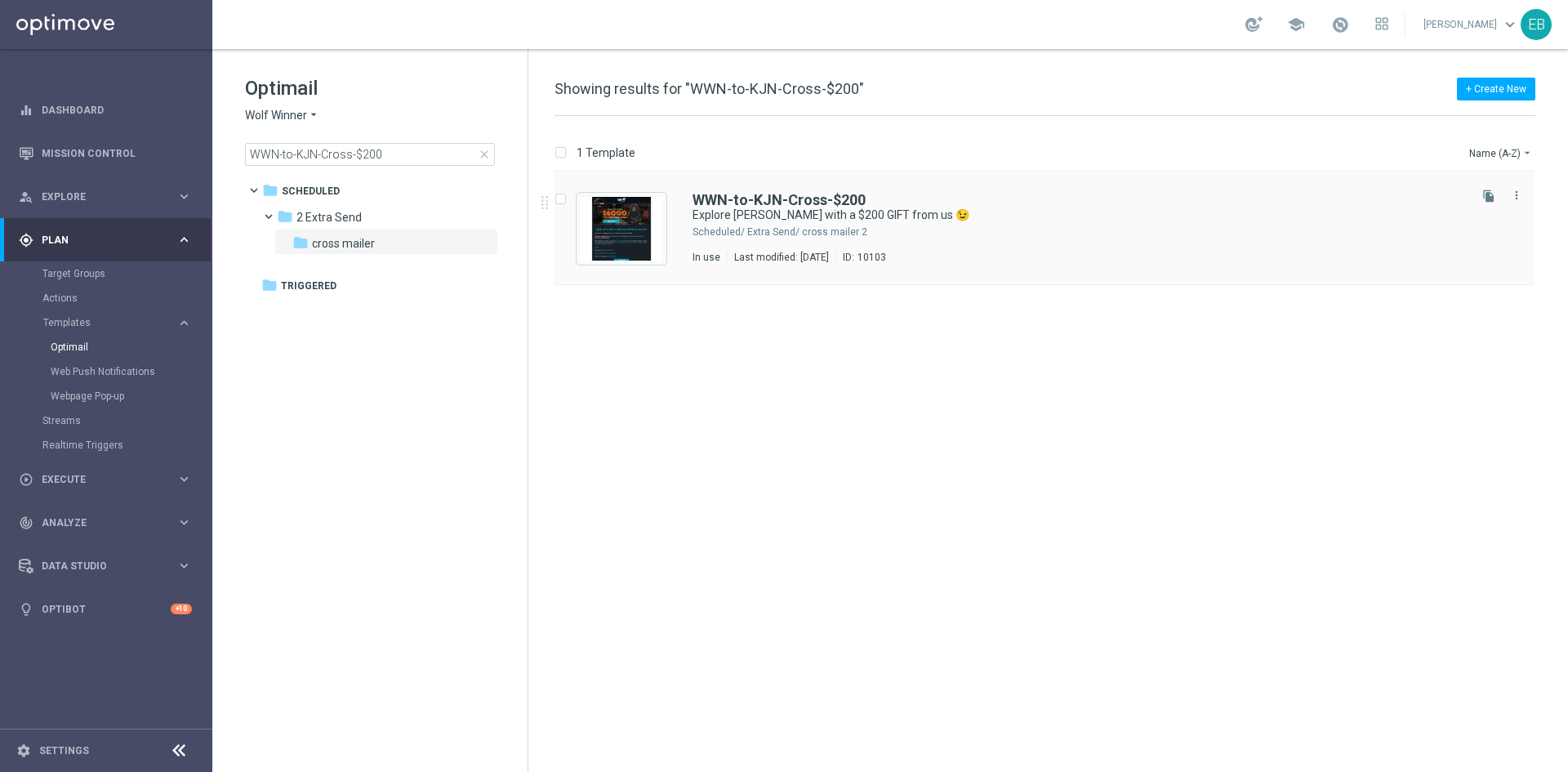
click at [1055, 202] on div "WWN-to-KJN-Cross-$200" at bounding box center [1079, 200] width 773 height 15
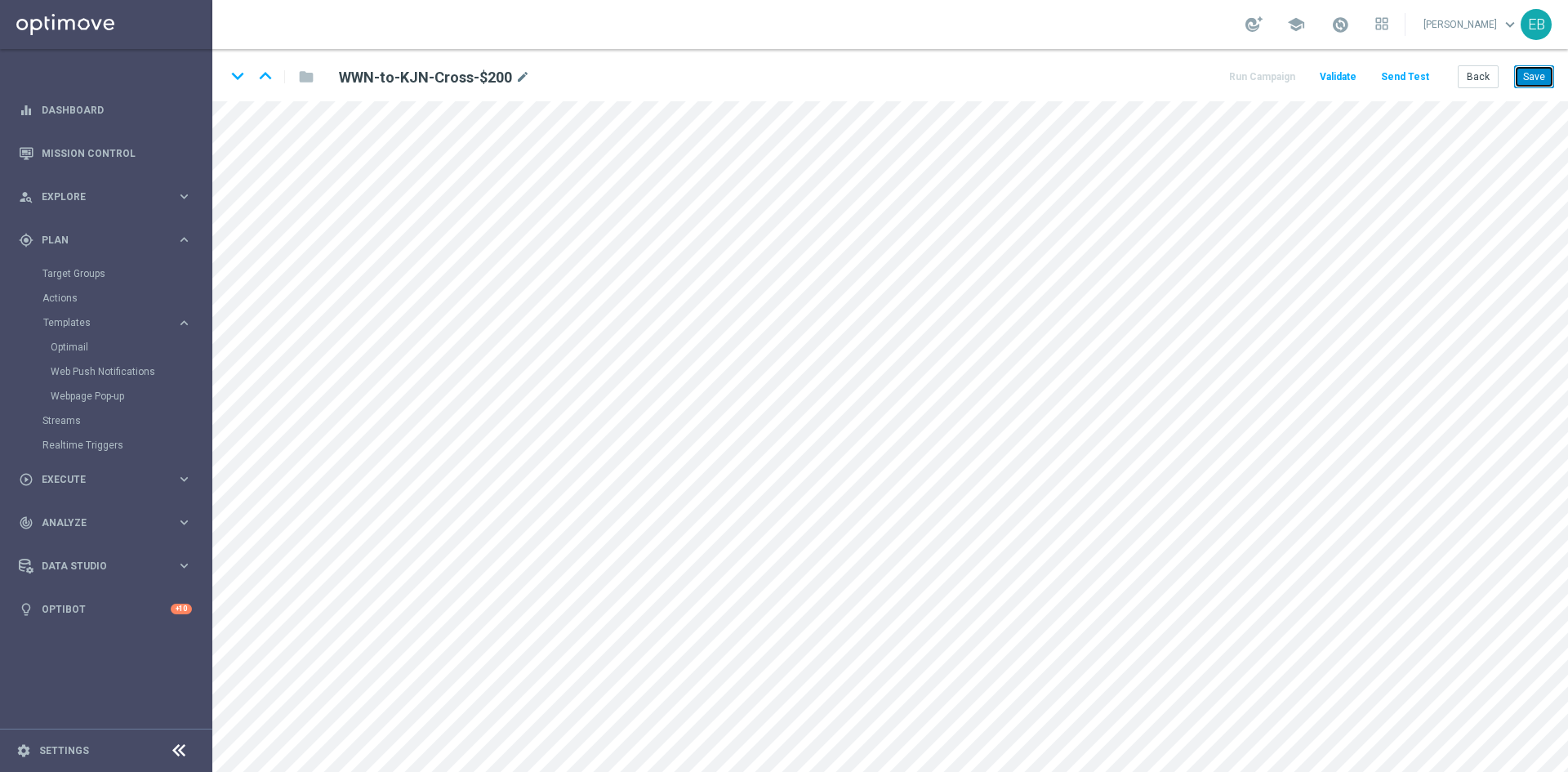
click at [1530, 69] on button "Save" at bounding box center [1534, 76] width 40 height 23
click at [1524, 70] on button "Save" at bounding box center [1534, 76] width 40 height 23
click at [1466, 76] on button "Back" at bounding box center [1479, 76] width 41 height 23
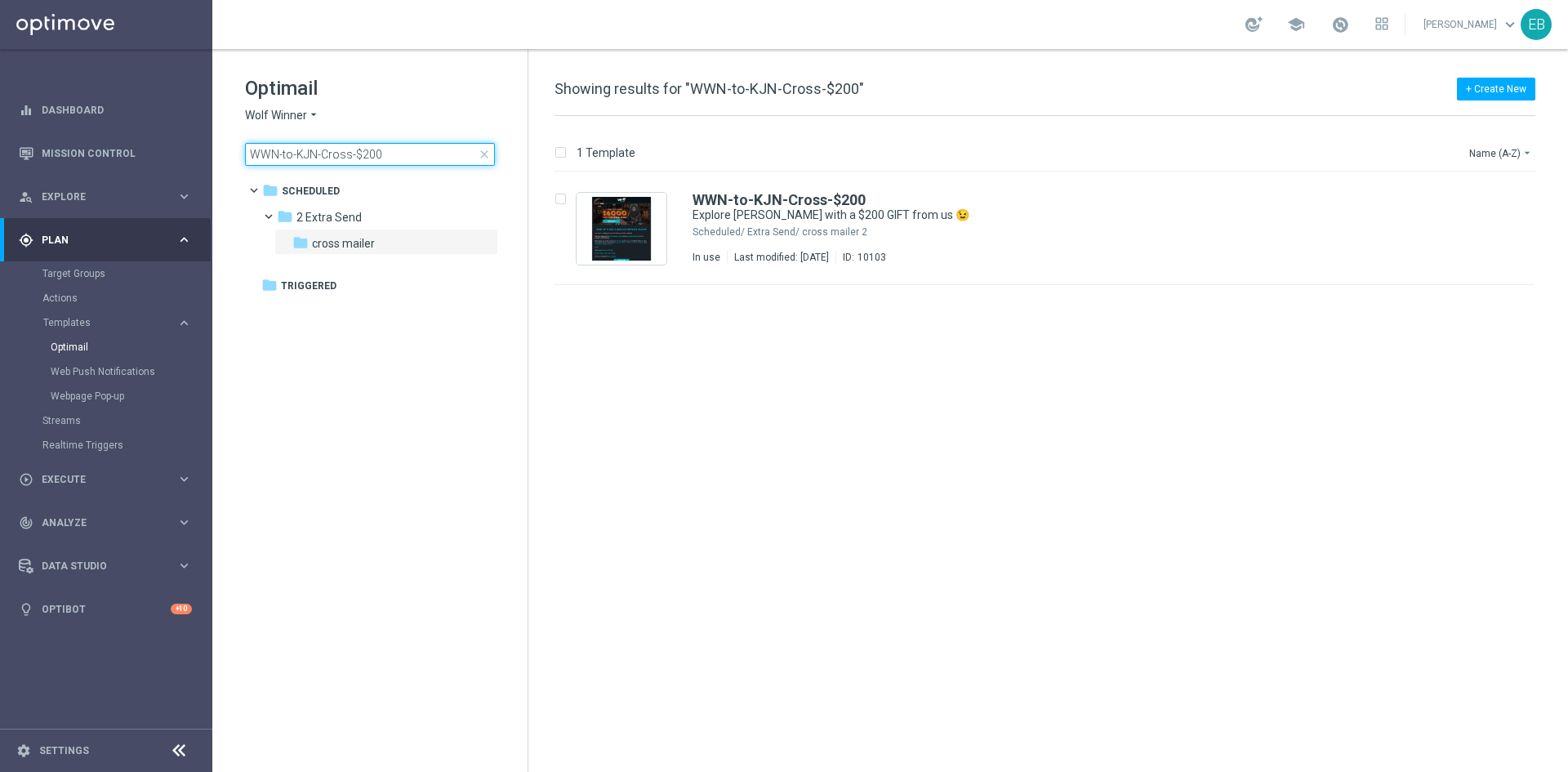
click at [414, 152] on input "WWN-to-KJN-Cross-$200" at bounding box center [370, 155] width 250 height 23
type input "WWN-to-KJN-Cross-$50"
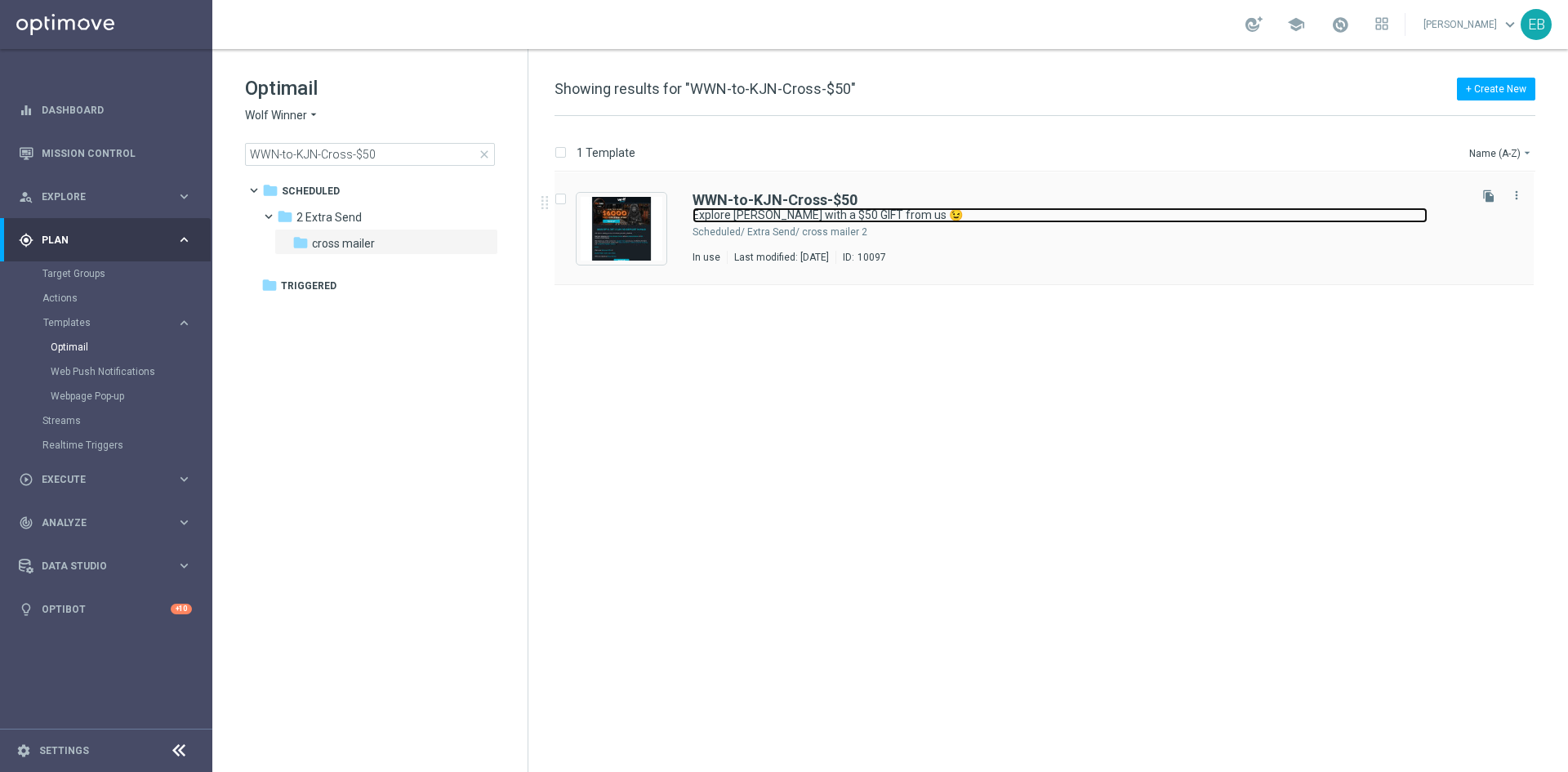
click at [1116, 208] on link "Explore King Johnnie with a $50 GIFT from us 😉" at bounding box center [1060, 215] width 735 height 16
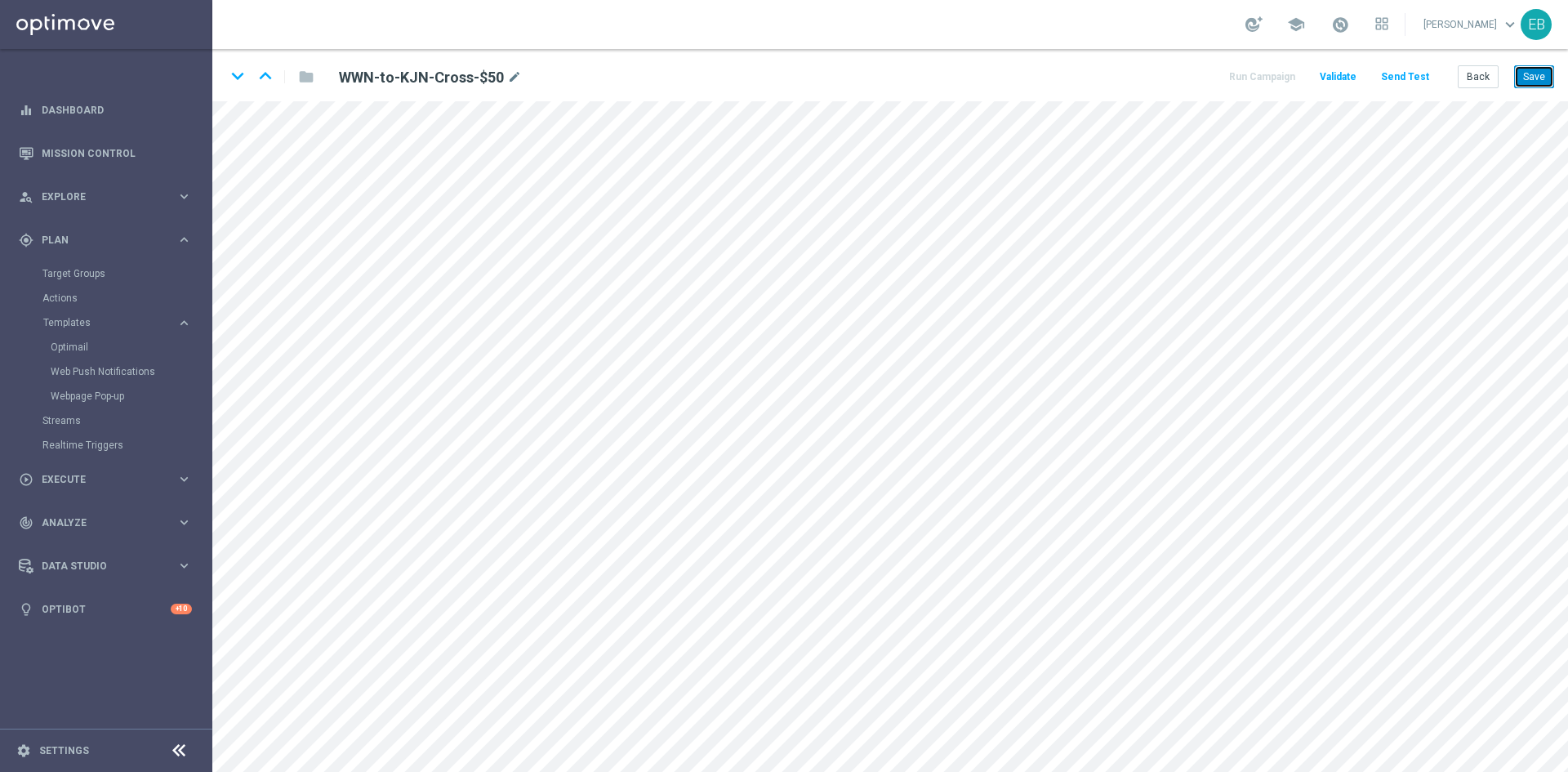
click at [1529, 70] on button "Save" at bounding box center [1534, 76] width 40 height 23
click at [1551, 72] on button "Save" at bounding box center [1534, 76] width 40 height 23
click at [1480, 79] on button "Back" at bounding box center [1479, 76] width 41 height 23
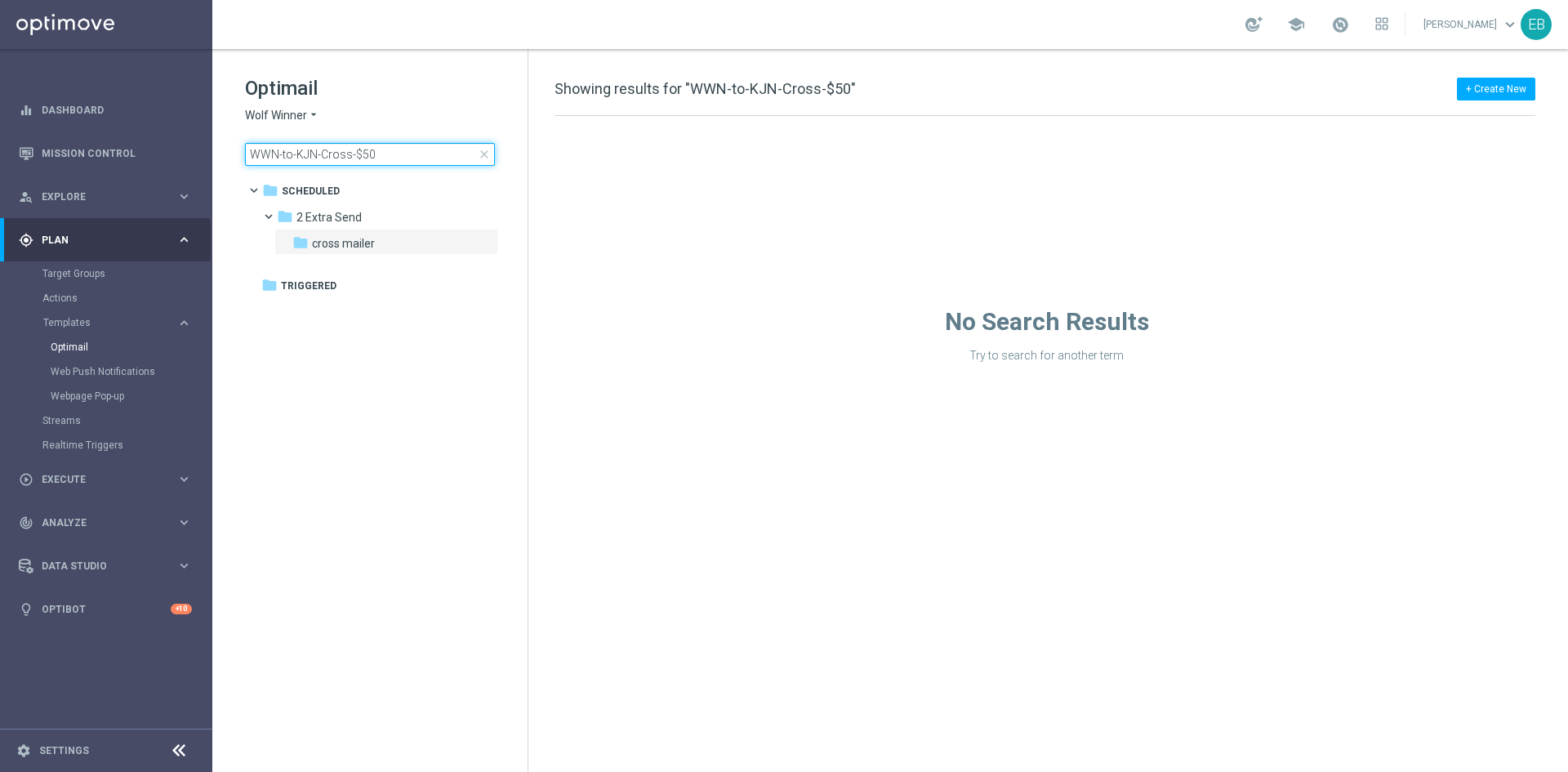
click at [378, 152] on input "WWN-to-KJN-Cross-$50" at bounding box center [370, 155] width 250 height 23
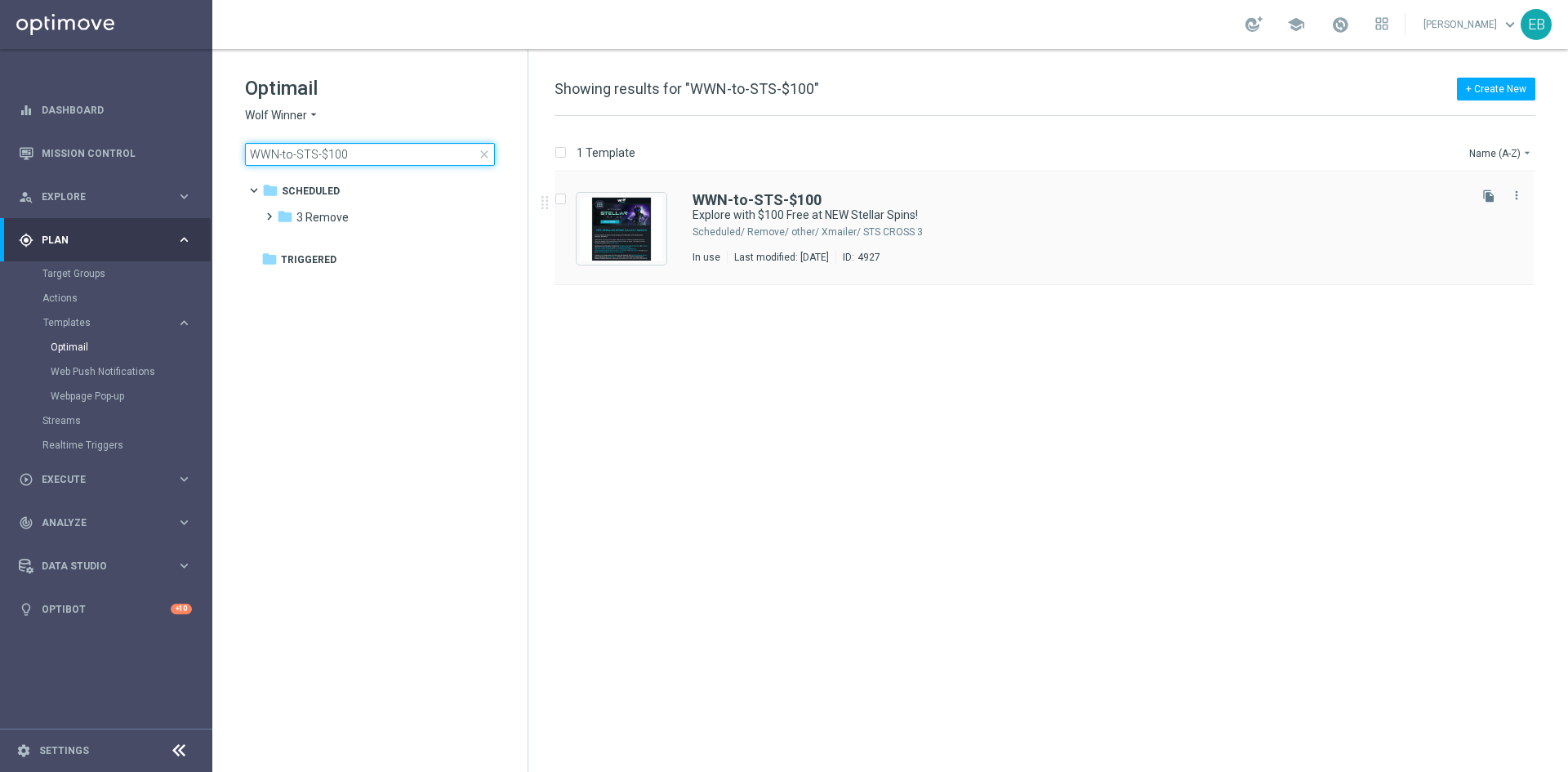
type input "WWN-to-STS-$100"
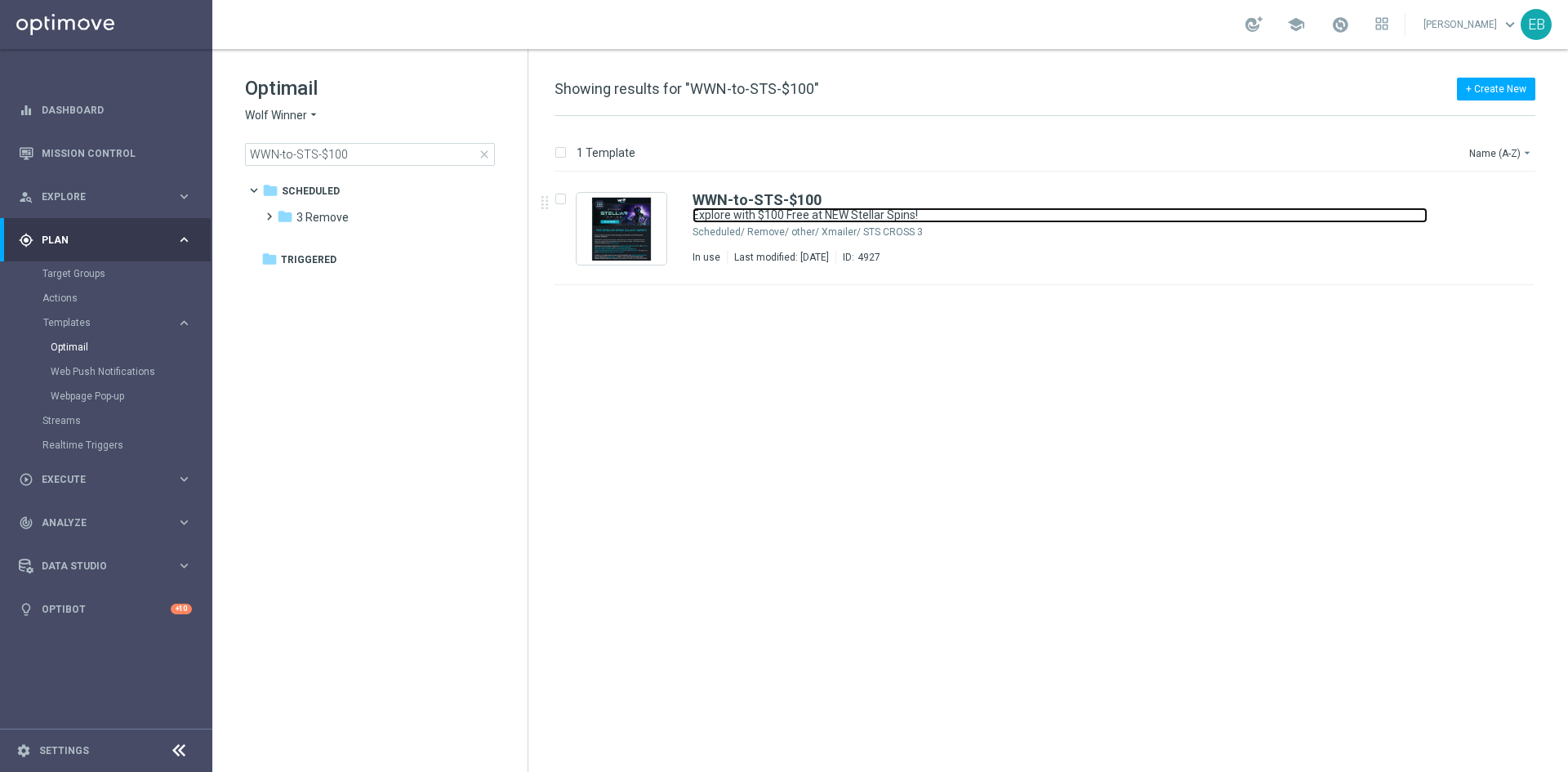
click at [1006, 215] on link "Explore with $100 Free at NEW Stellar Spins!" at bounding box center [1060, 215] width 735 height 16
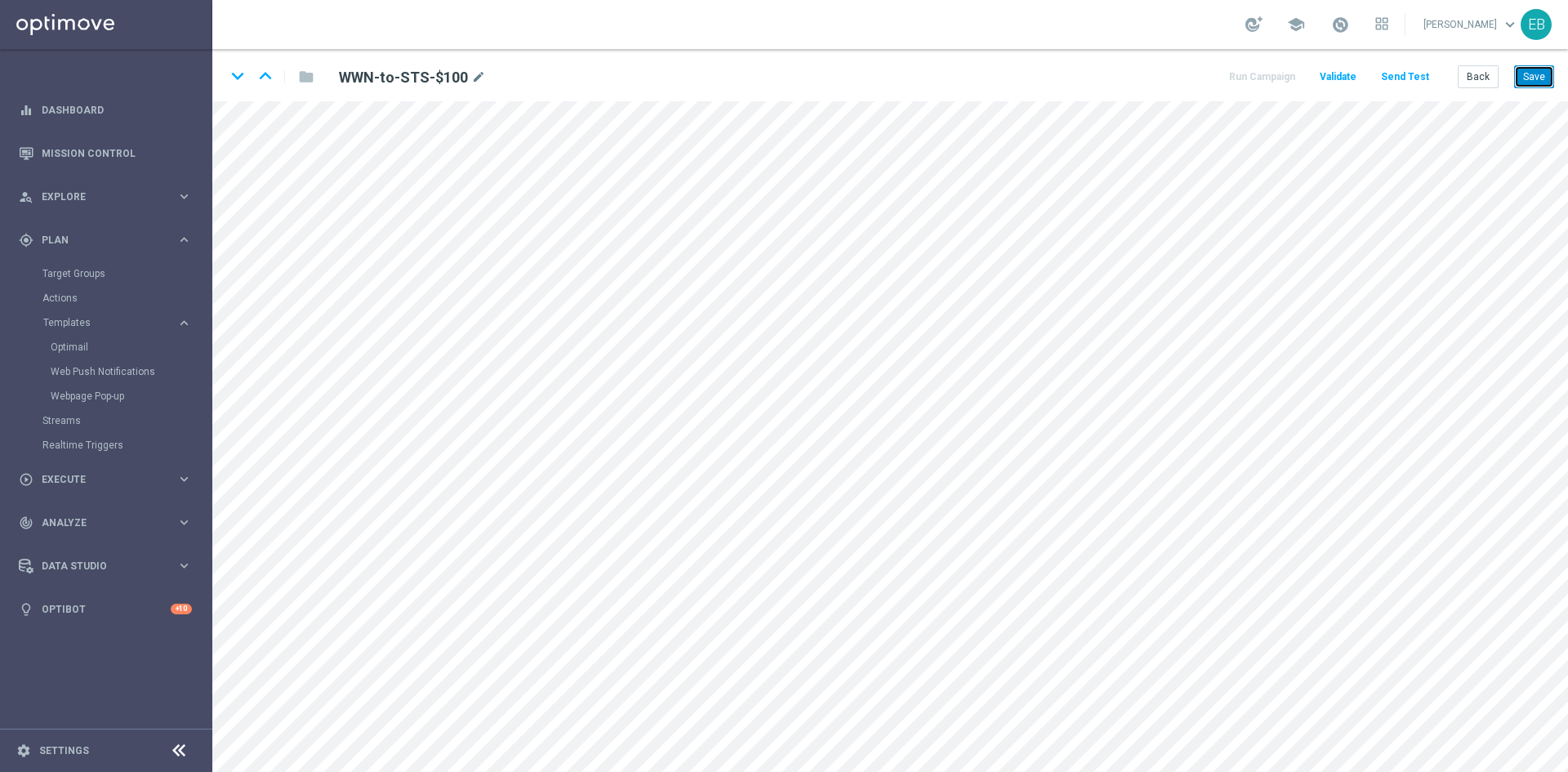
click at [1524, 76] on button "Save" at bounding box center [1534, 76] width 40 height 23
click at [1524, 72] on button "Save" at bounding box center [1534, 76] width 40 height 23
click at [1483, 81] on button "Back" at bounding box center [1479, 76] width 41 height 23
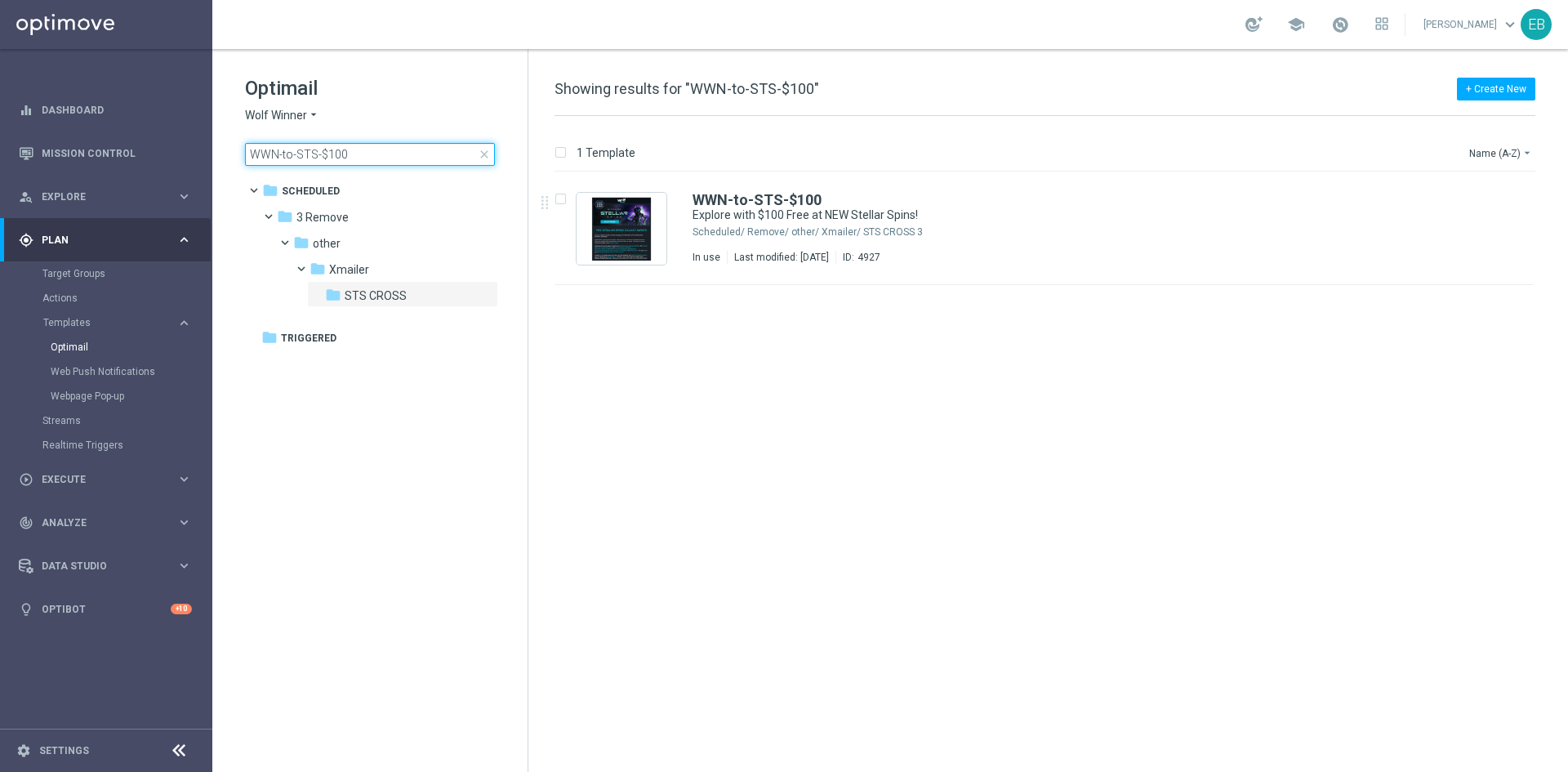
click at [386, 148] on input "WWN-to-STS-$100" at bounding box center [370, 155] width 250 height 23
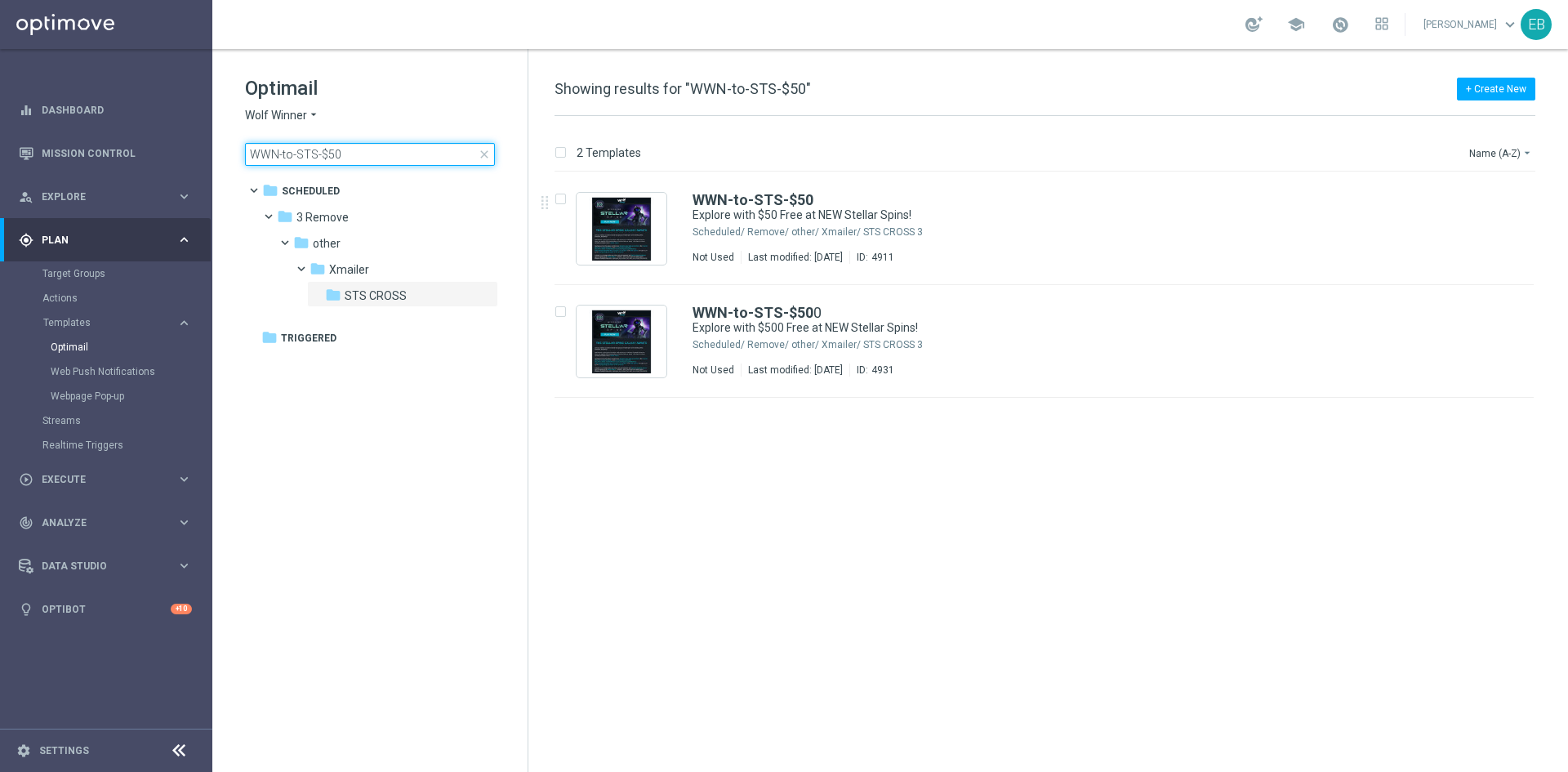
type input "WWN-to-STS-$50"
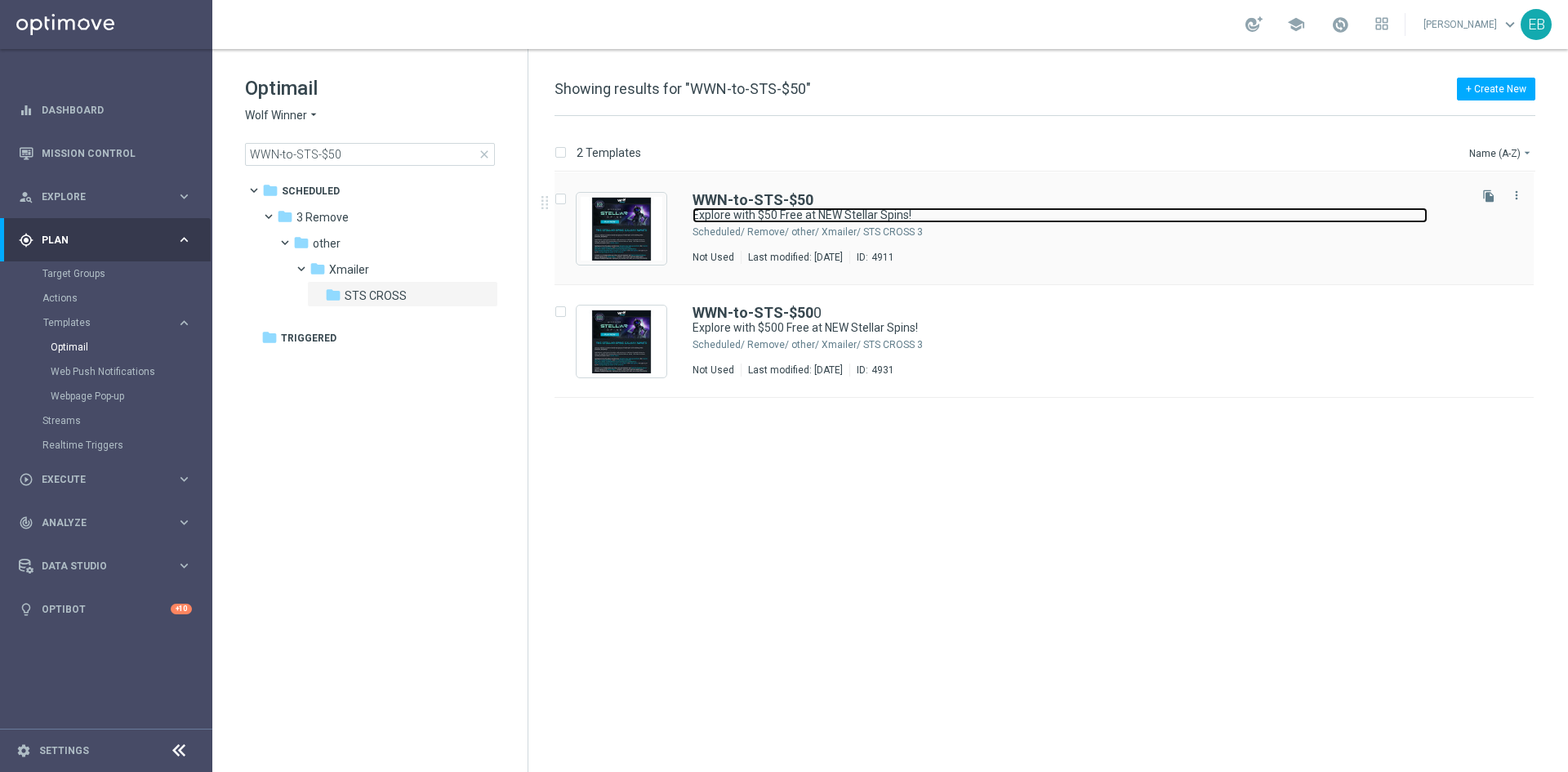
click at [1058, 210] on link "Explore with $50 Free at NEW Stellar Spins!" at bounding box center [1060, 215] width 735 height 16
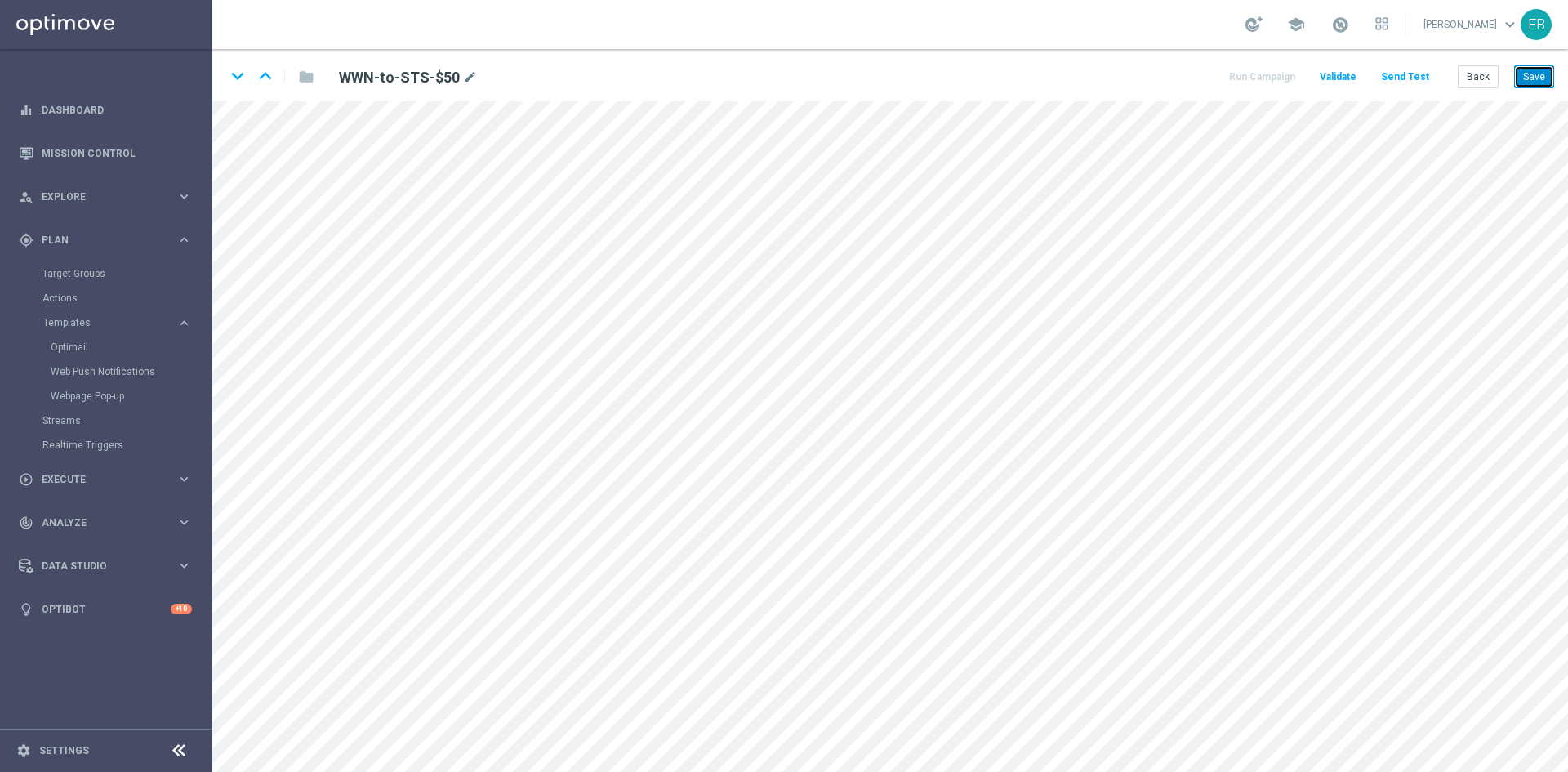
click at [1534, 78] on button "Save" at bounding box center [1534, 76] width 40 height 23
click at [1532, 82] on button "Save" at bounding box center [1534, 76] width 40 height 23
click at [1477, 72] on button "Back" at bounding box center [1479, 76] width 41 height 23
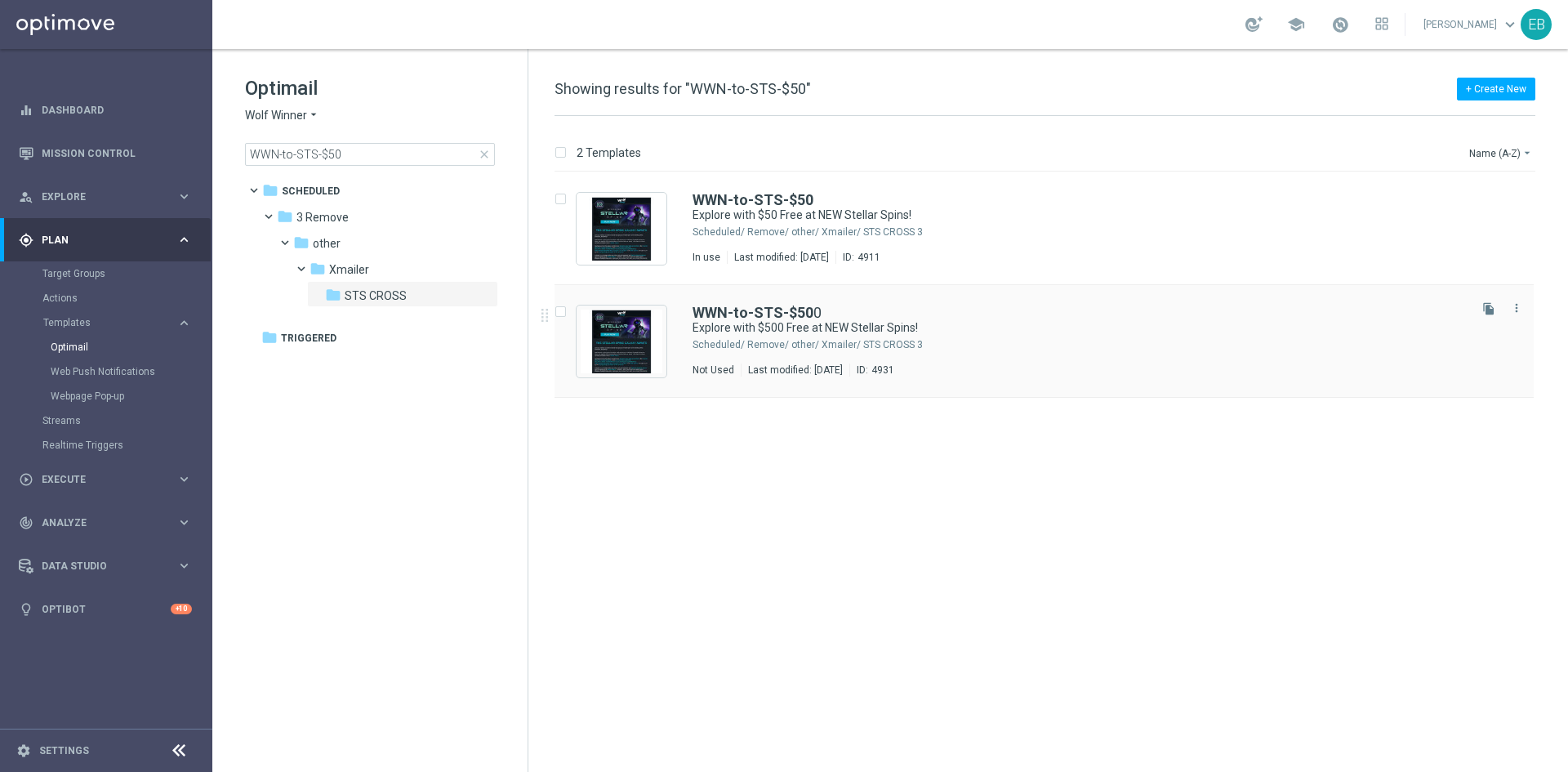
click at [1047, 308] on div "WWN-to-STS-$50 0" at bounding box center [1079, 313] width 773 height 15
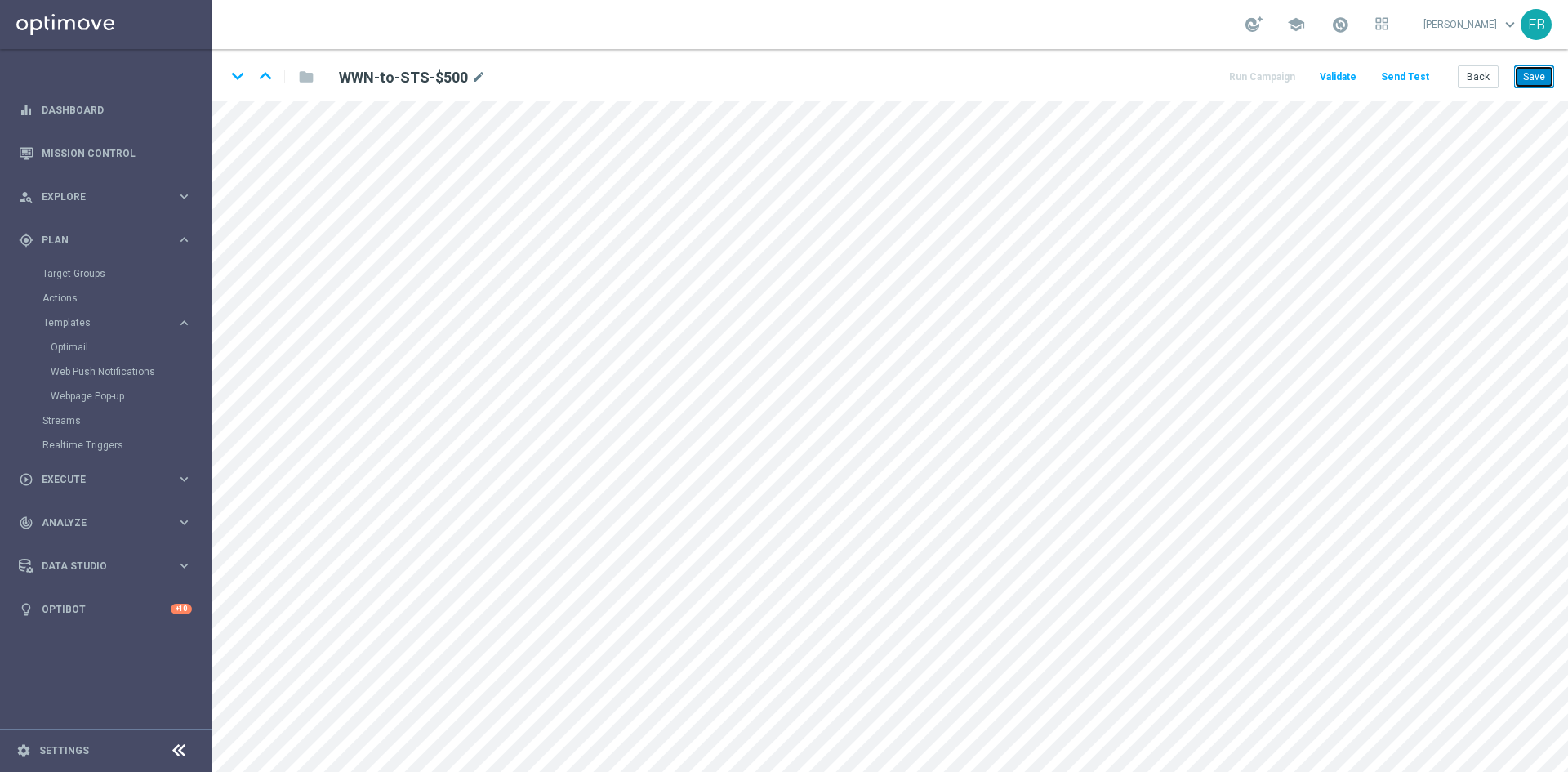
click at [1542, 76] on button "Save" at bounding box center [1534, 76] width 40 height 23
click at [1534, 72] on button "Save" at bounding box center [1534, 76] width 40 height 23
click at [1479, 82] on button "Back" at bounding box center [1479, 76] width 41 height 23
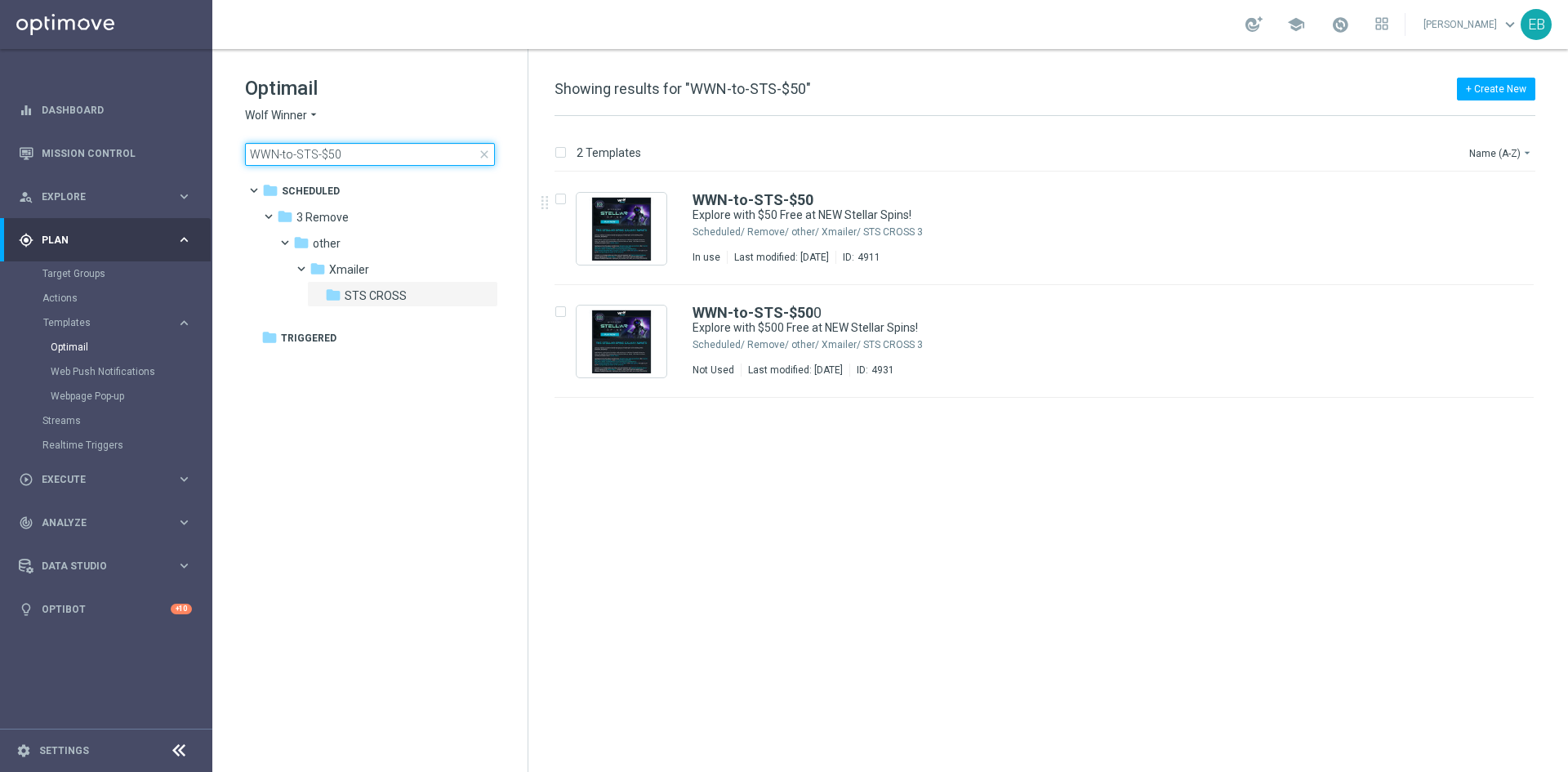
click at [381, 158] on input "WWN-to-STS-$50" at bounding box center [370, 155] width 250 height 23
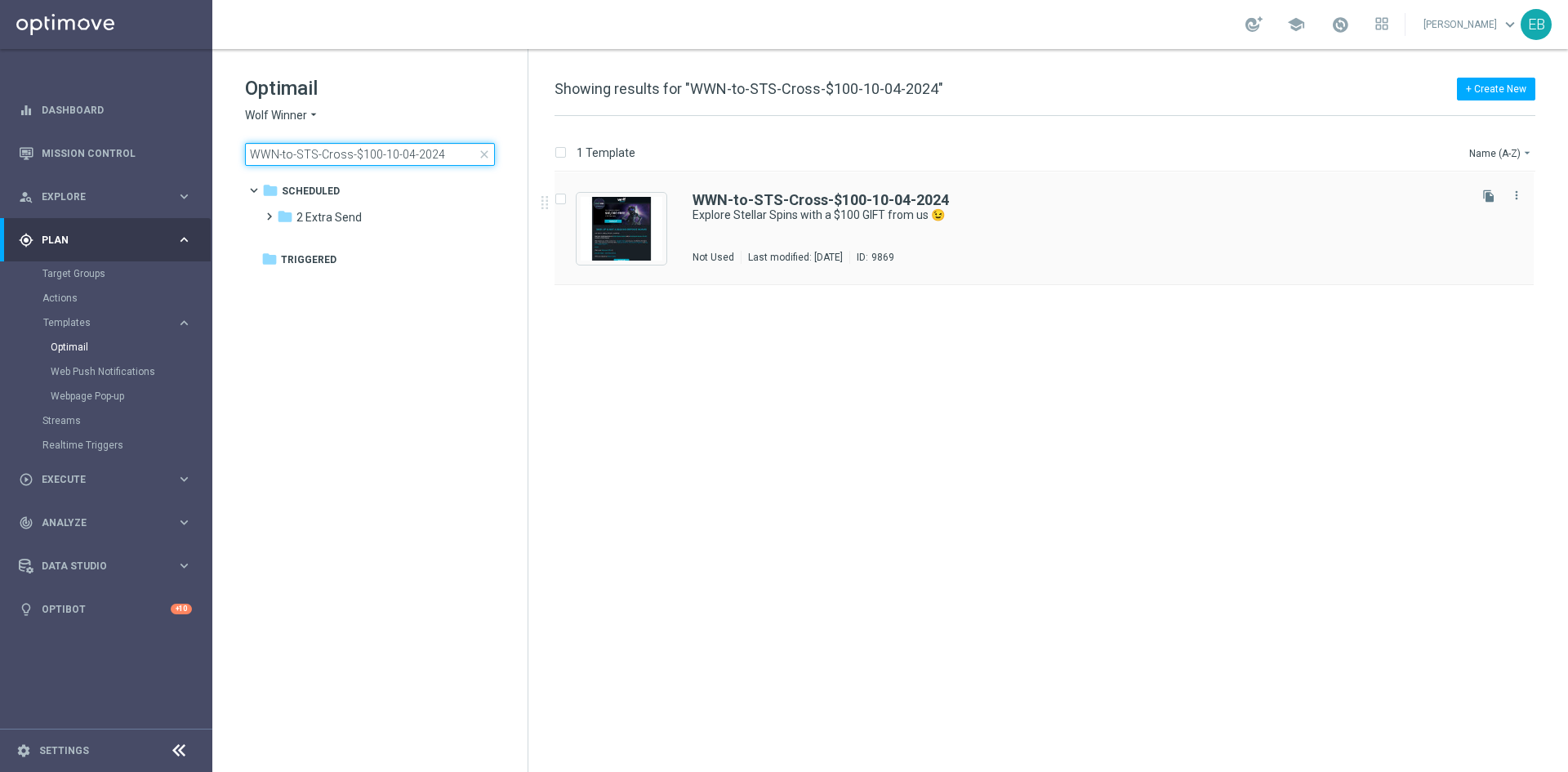
type input "WWN-to-STS-Cross-$100-10-04-2024"
click at [1102, 204] on div "WWN-to-STS-Cross-$100-10-04-2024" at bounding box center [1079, 200] width 773 height 15
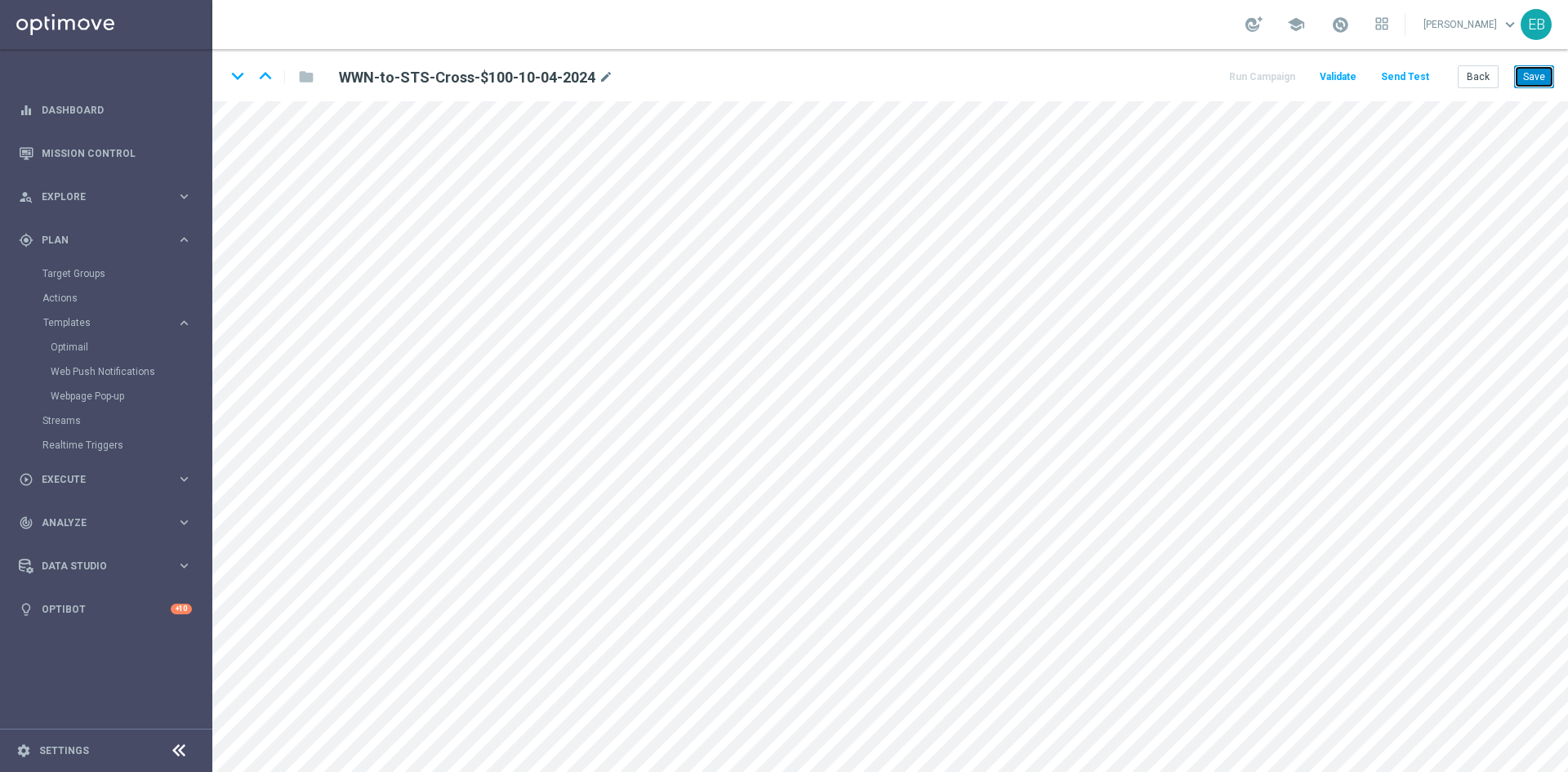
click at [1532, 81] on button "Save" at bounding box center [1534, 76] width 40 height 23
click at [1541, 83] on button "Save" at bounding box center [1534, 76] width 40 height 23
click at [1482, 76] on button "Back" at bounding box center [1479, 76] width 41 height 23
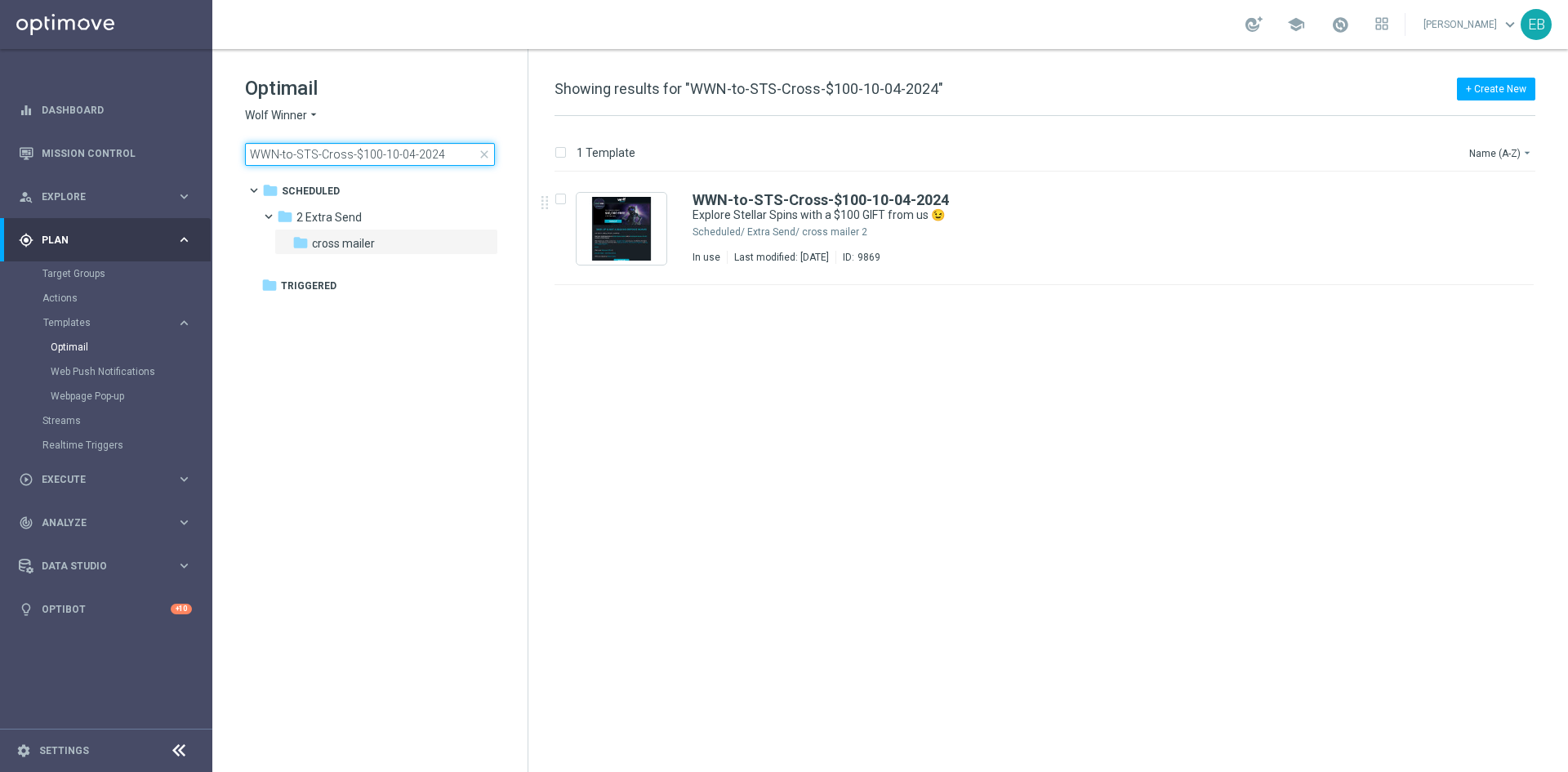
click at [453, 153] on input "WWN-to-STS-Cross-$100-10-04-2024" at bounding box center [370, 155] width 250 height 23
type input "WWN-to-STS-Cross-$200-10-04-2024"
click at [1090, 234] on div "WWN-to-STS-Cross-$200-10-04-2024 Explore Stellar Spins with a $200 GIFT from us…" at bounding box center [1079, 228] width 773 height 71
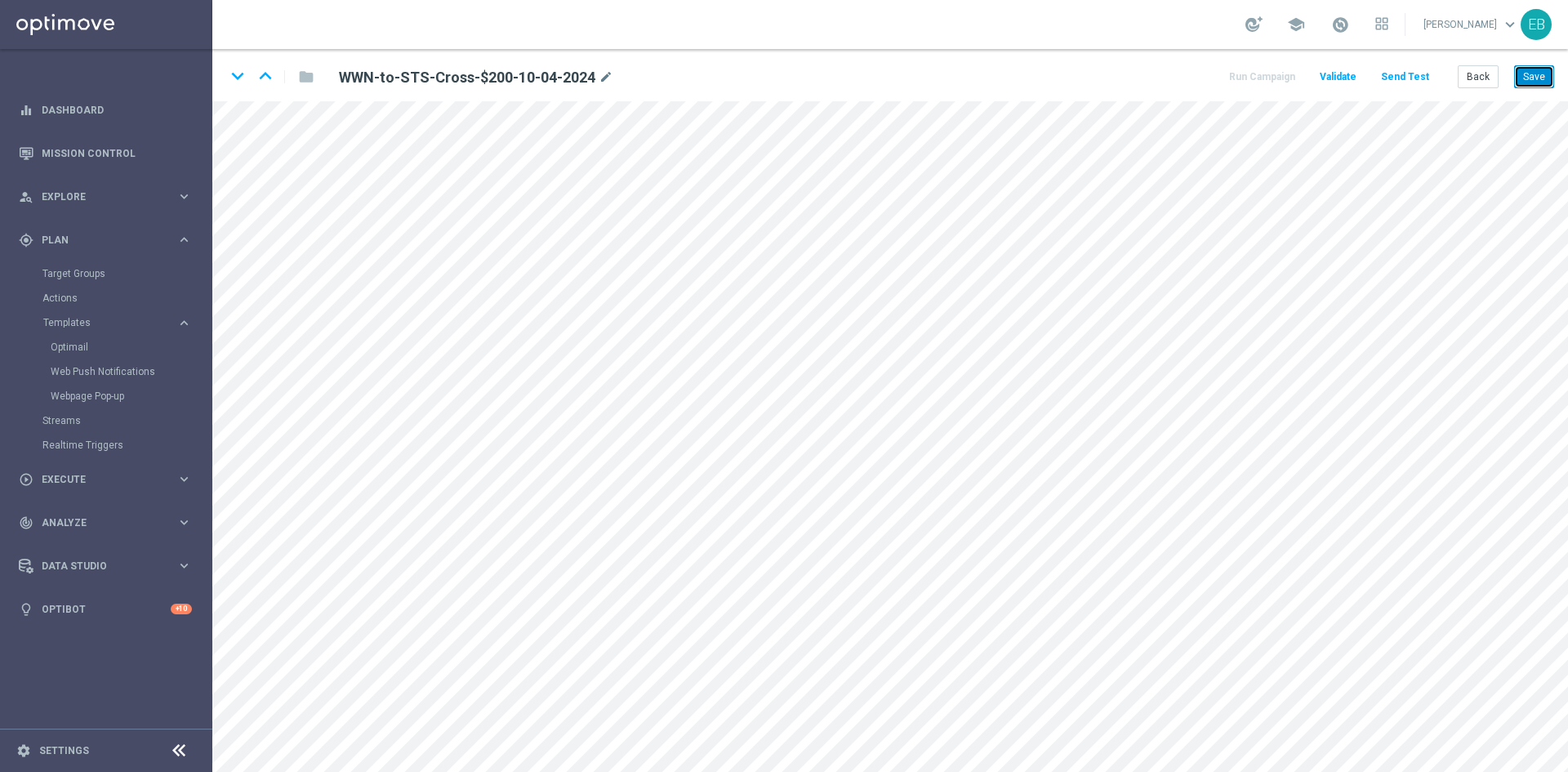
click at [1536, 79] on button "Save" at bounding box center [1534, 76] width 40 height 23
click at [1545, 80] on button "Save" at bounding box center [1534, 76] width 40 height 23
click at [1482, 65] on button "Back" at bounding box center [1479, 76] width 41 height 23
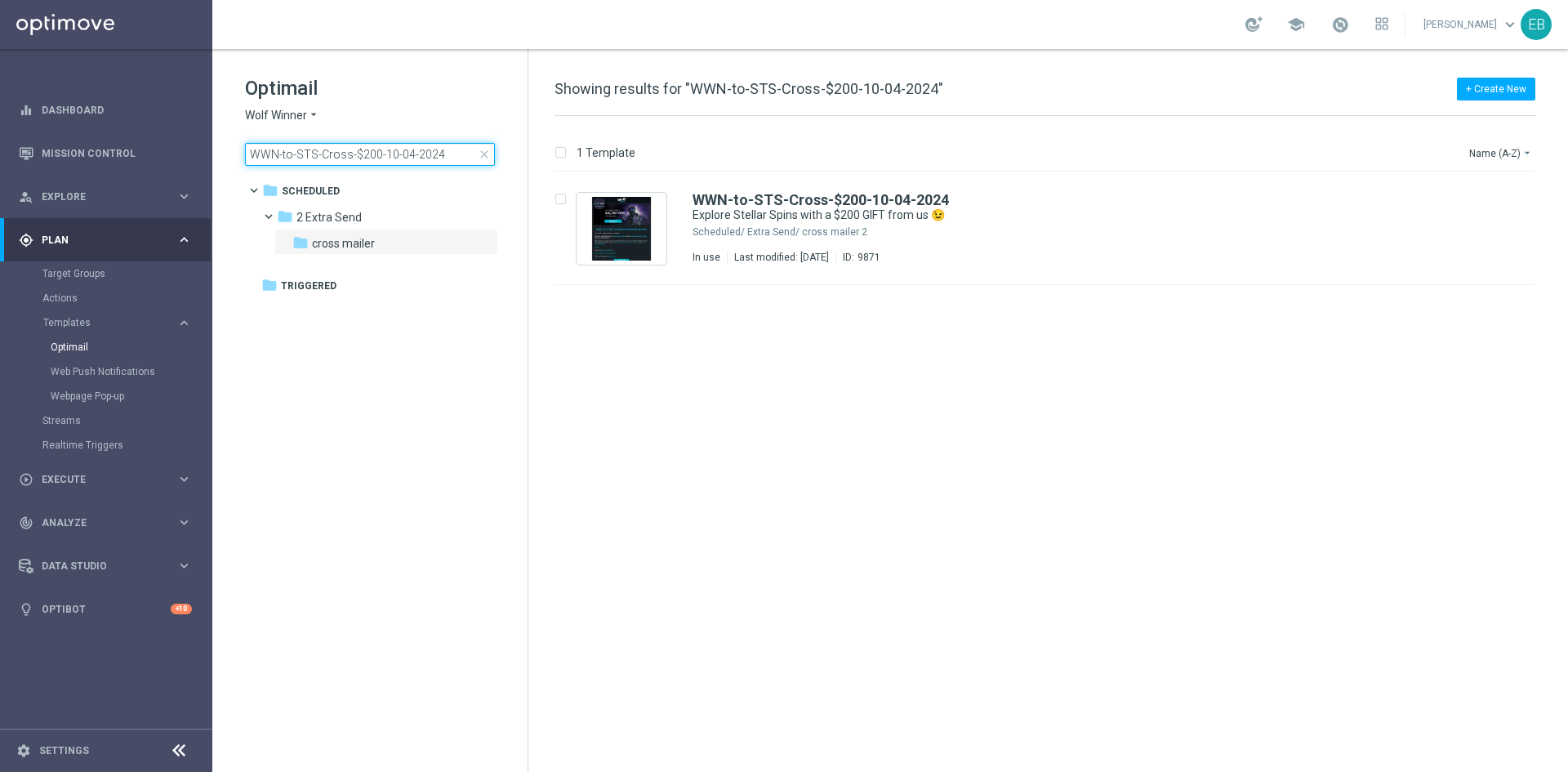
click at [446, 146] on input "WWN-to-STS-Cross-$200-10-04-2024" at bounding box center [370, 155] width 250 height 23
type input "WWN-to-STS-Cross-$50-11-04-2024"
click at [1076, 226] on div "WWN-to-STS-Cross-$50-11-04-2024 Explore Stellar Spins with a $50 GIFT from us 😉…" at bounding box center [1079, 228] width 773 height 71
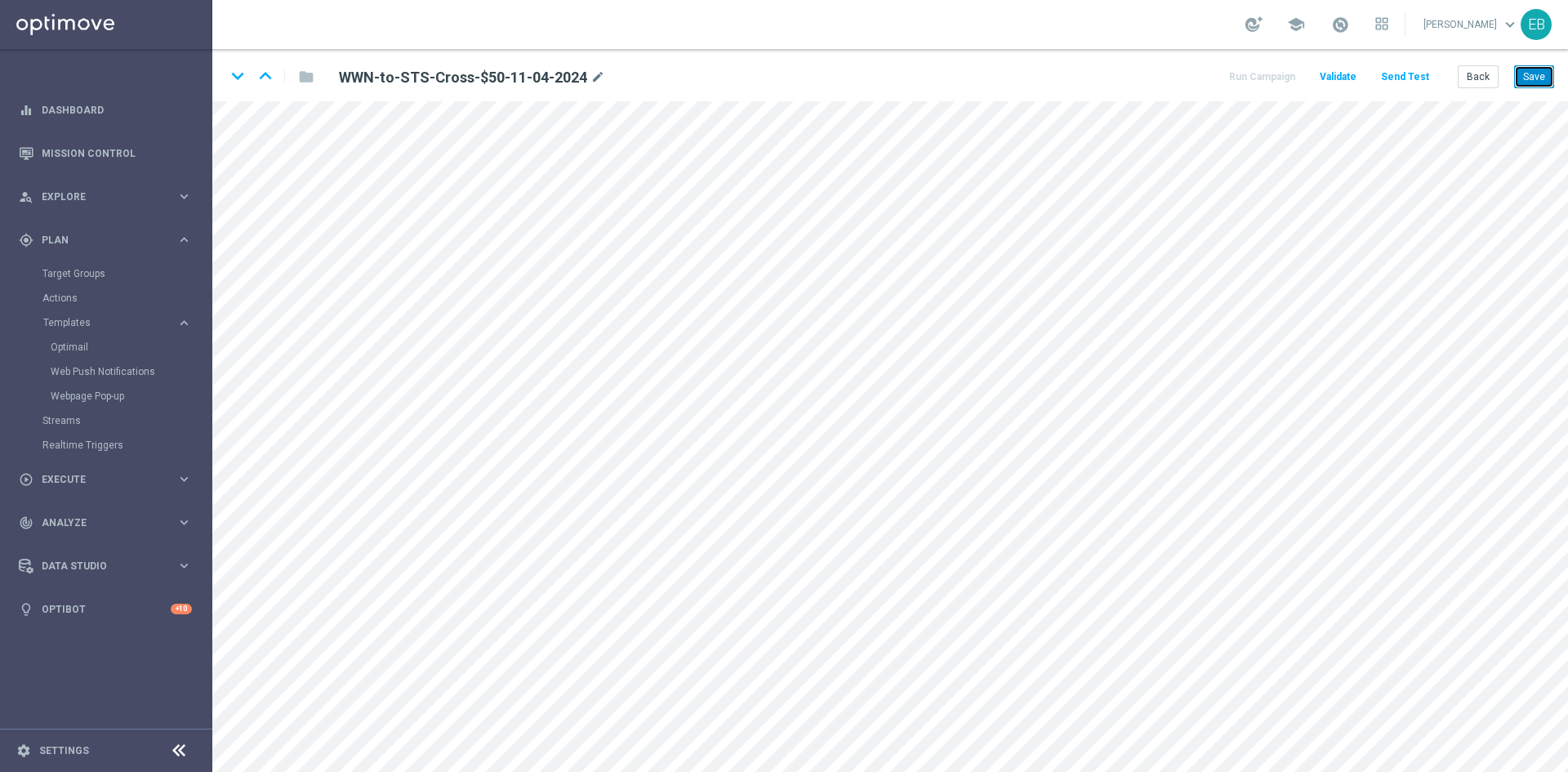
click at [1520, 73] on button "Save" at bounding box center [1534, 76] width 40 height 23
click at [1533, 71] on button "Save" at bounding box center [1534, 76] width 40 height 23
click at [1483, 87] on button "Back" at bounding box center [1479, 76] width 41 height 23
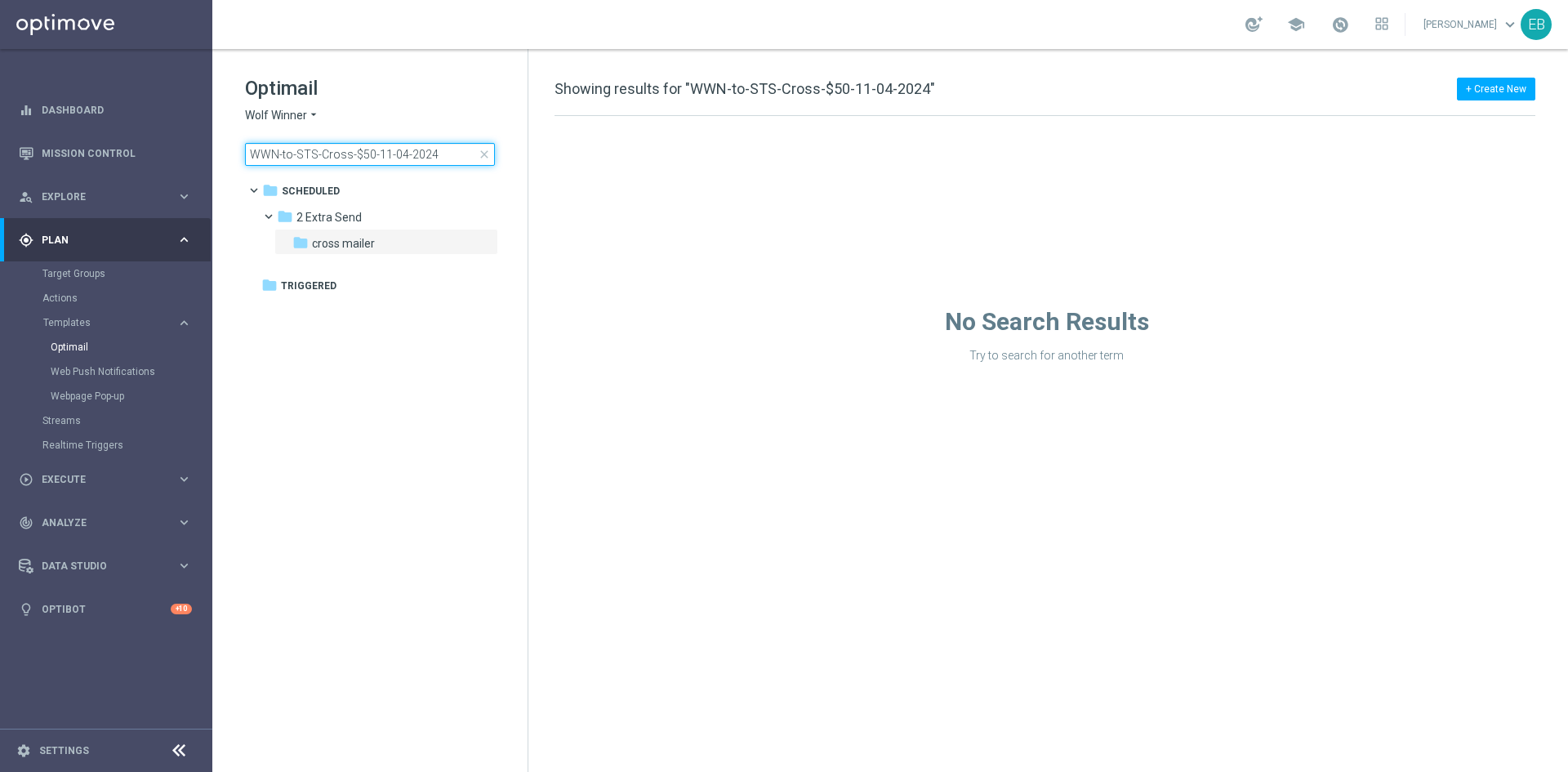
click at [459, 146] on input "WWN-to-STS-Cross-$50-11-04-2024" at bounding box center [370, 155] width 250 height 23
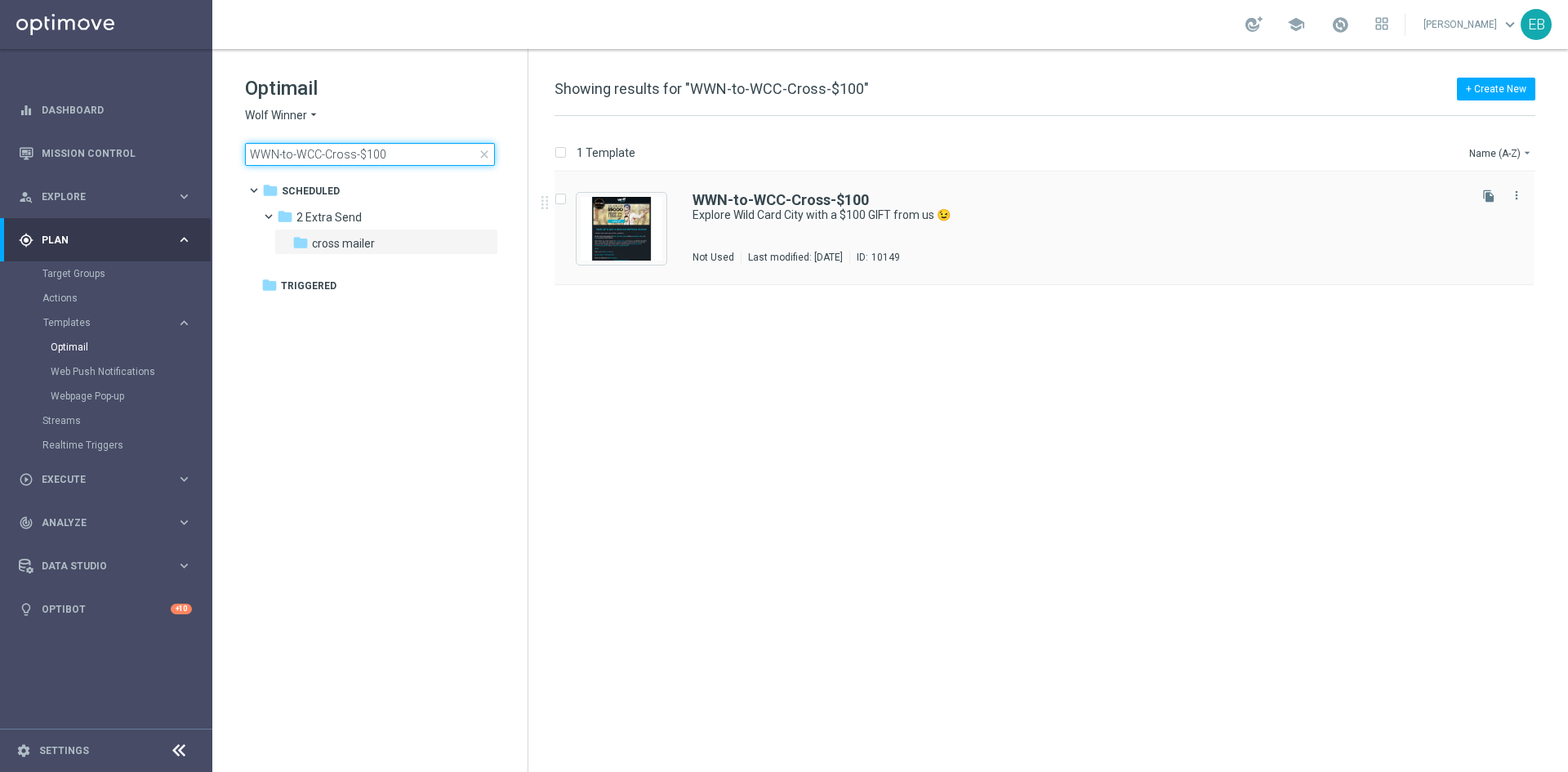
type input "WWN-to-WCC-Cross-$100"
click at [1082, 201] on div "WWN-to-WCC-Cross-$100" at bounding box center [1079, 200] width 773 height 15
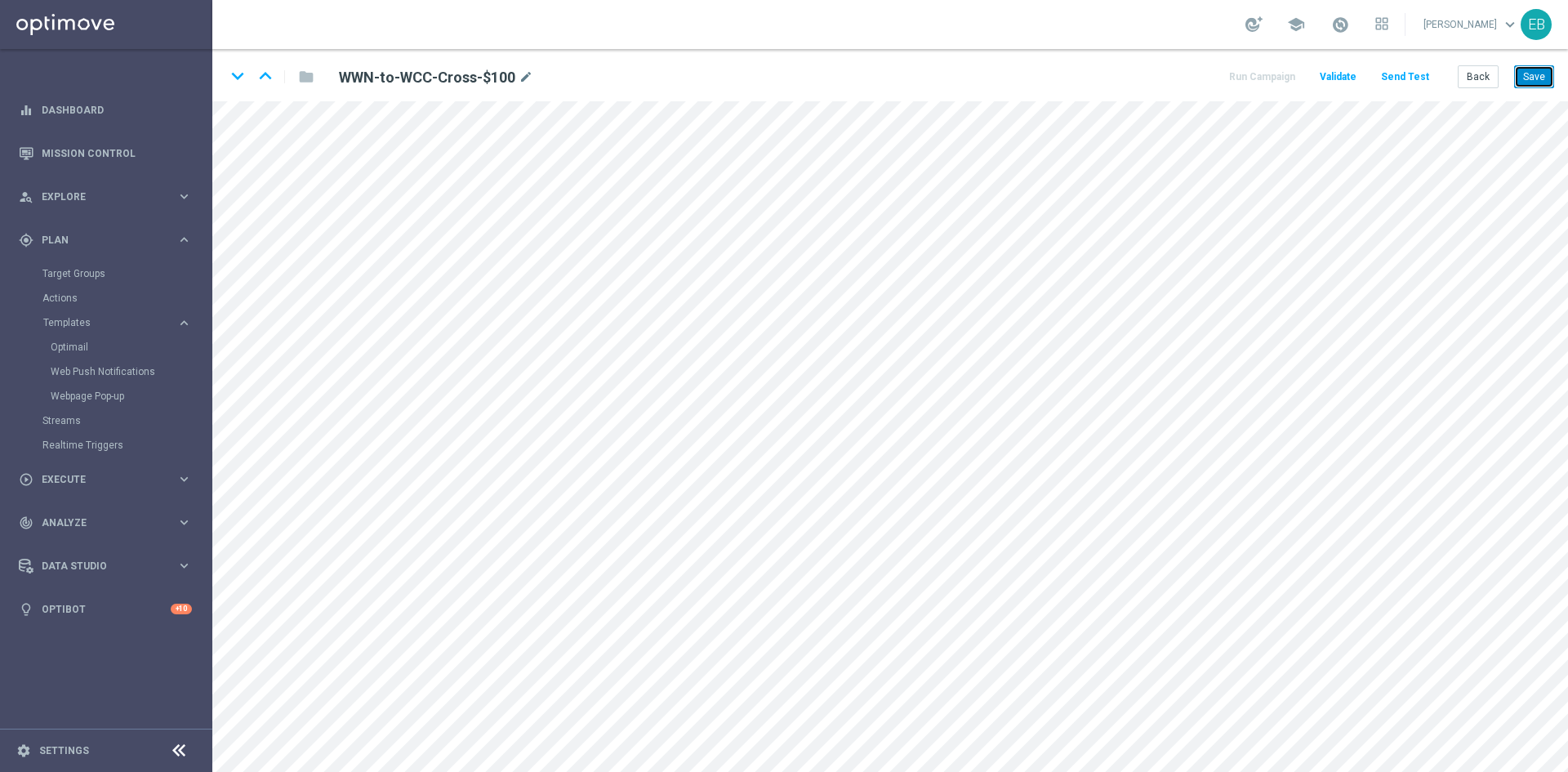
click at [1521, 74] on button "Save" at bounding box center [1534, 76] width 40 height 23
click at [1485, 90] on div "keyboard_arrow_down keyboard_arrow_up folder WWN-to-WCC-Cross-$100 mode_edit Ru…" at bounding box center [890, 75] width 1356 height 52
click at [1487, 84] on button "Back" at bounding box center [1479, 76] width 41 height 23
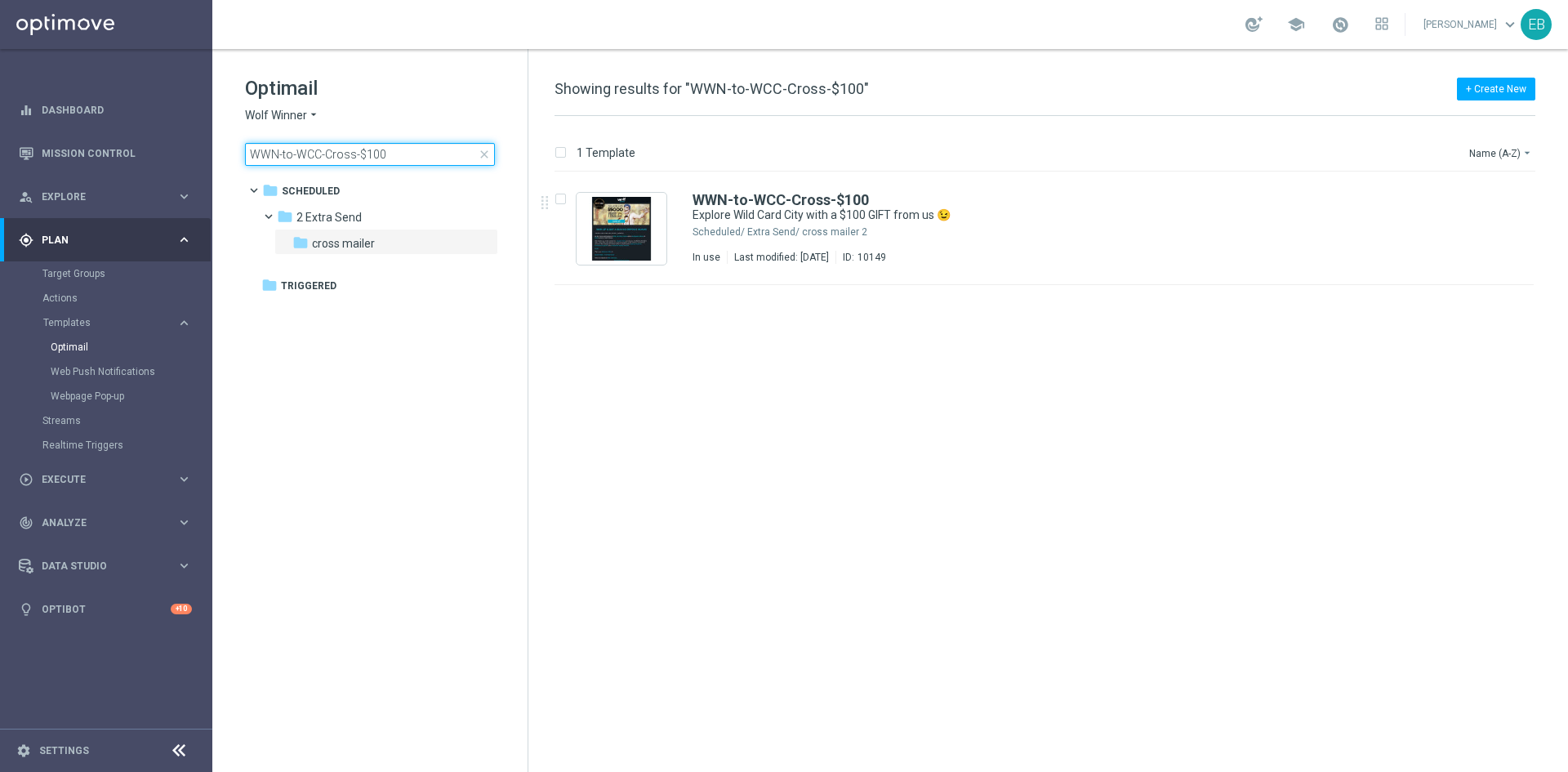
click at [410, 148] on input "WWN-to-WCC-Cross-$100" at bounding box center [370, 155] width 250 height 23
type input "WWN-to-WCC-Cross-$200"
click at [1056, 200] on div "WWN-to-WCC-Cross-$200" at bounding box center [1079, 200] width 773 height 15
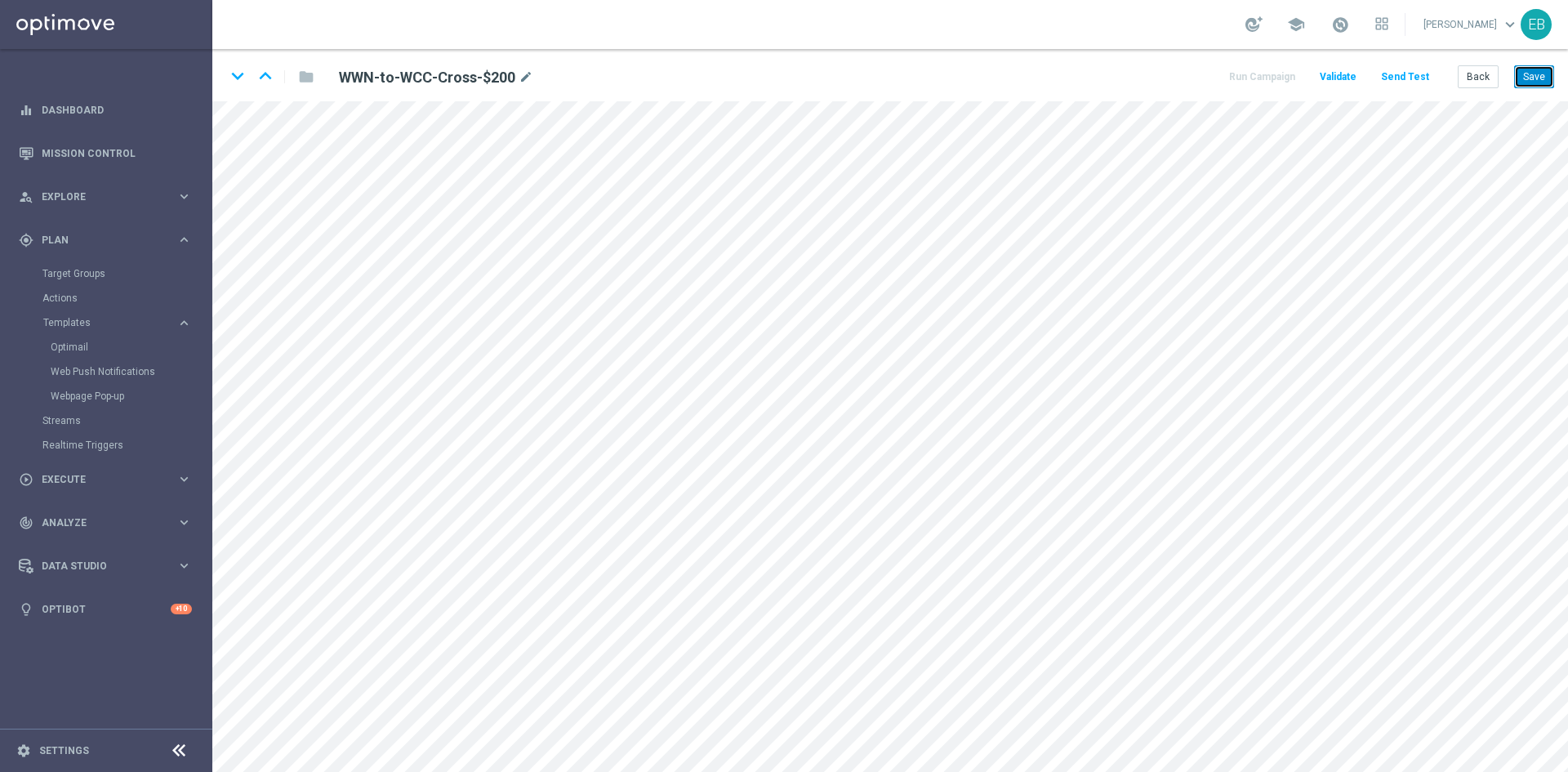
click at [1531, 76] on button "Save" at bounding box center [1534, 76] width 40 height 23
click at [1517, 73] on button "Save" at bounding box center [1534, 76] width 40 height 23
click at [1467, 74] on button "Back" at bounding box center [1479, 76] width 41 height 23
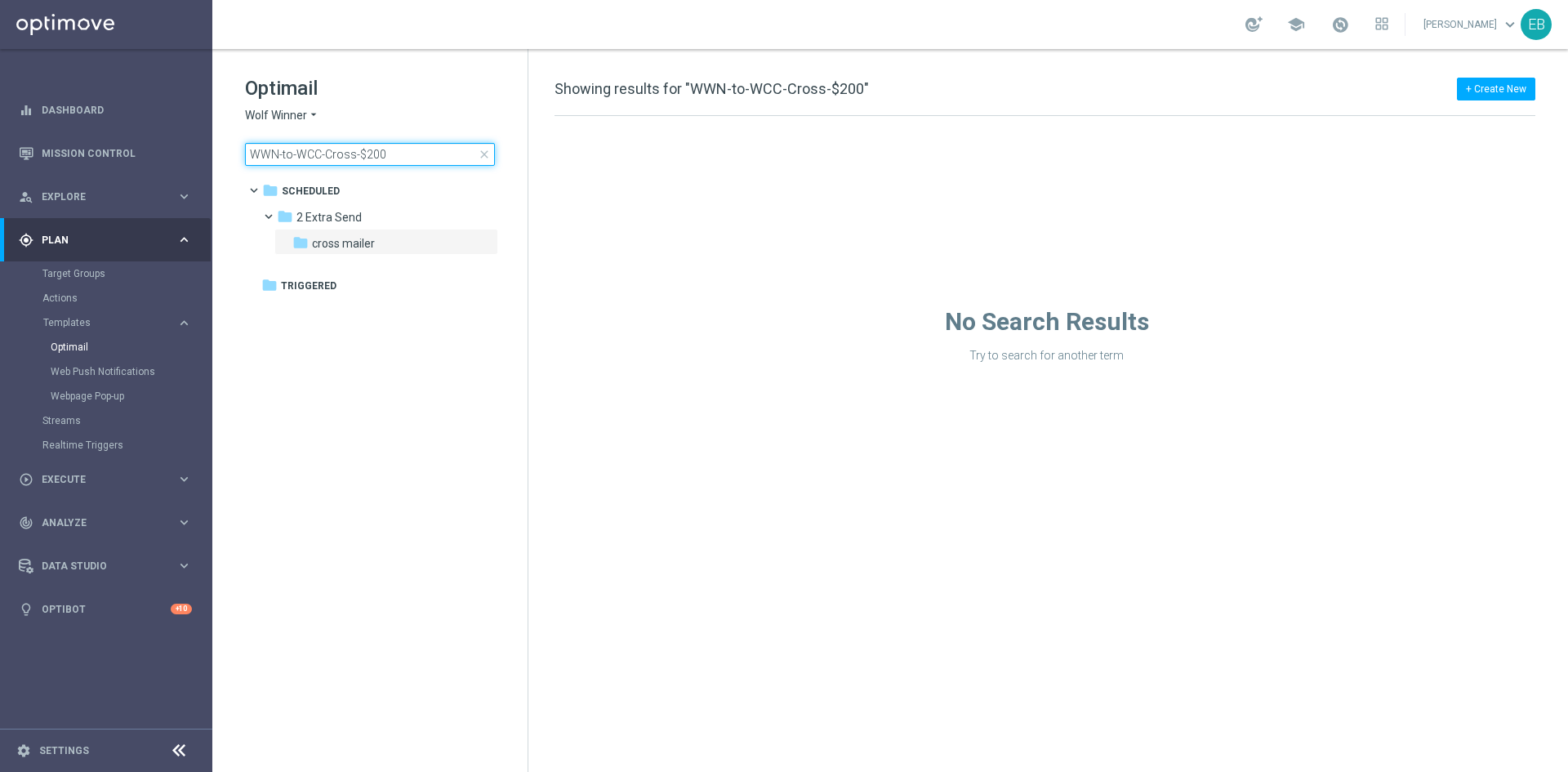
click at [410, 156] on input "WWN-to-WCC-Cross-$200" at bounding box center [370, 155] width 250 height 23
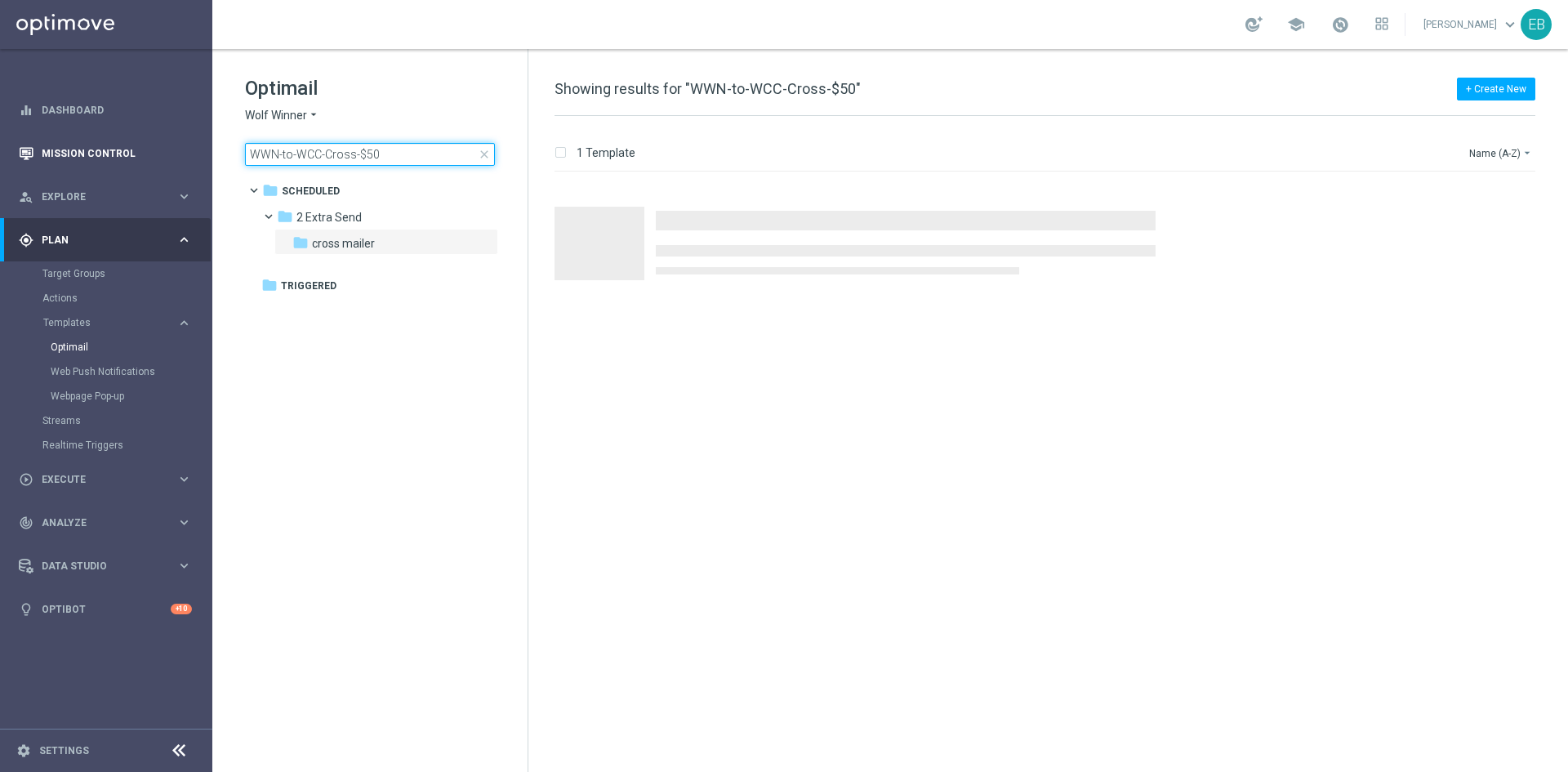
type input "WWN-to-WCC-Cross-$50"
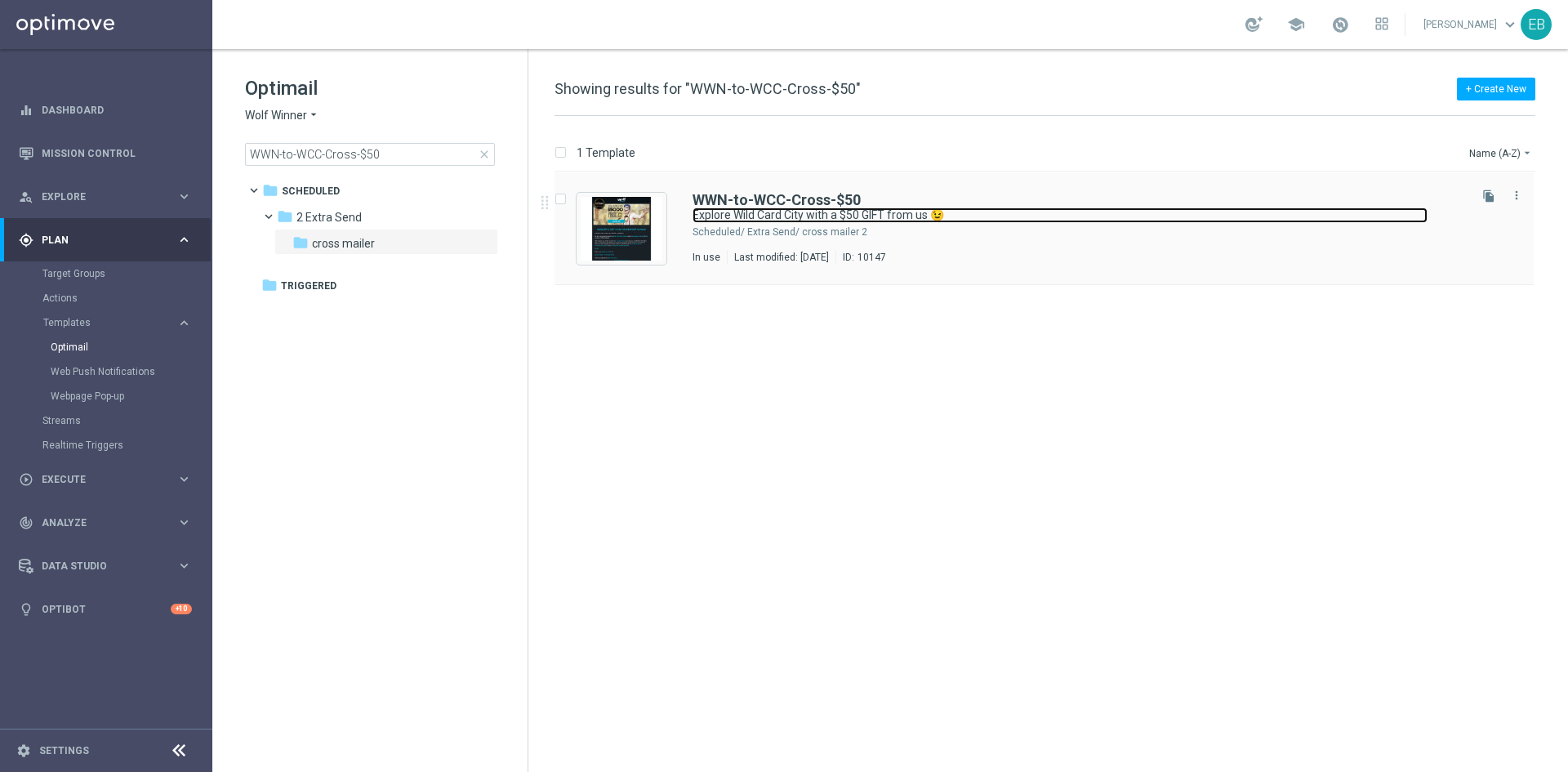
click at [1048, 213] on link "Explore Wild Card City with a $50 GIFT from us 😉" at bounding box center [1060, 215] width 735 height 16
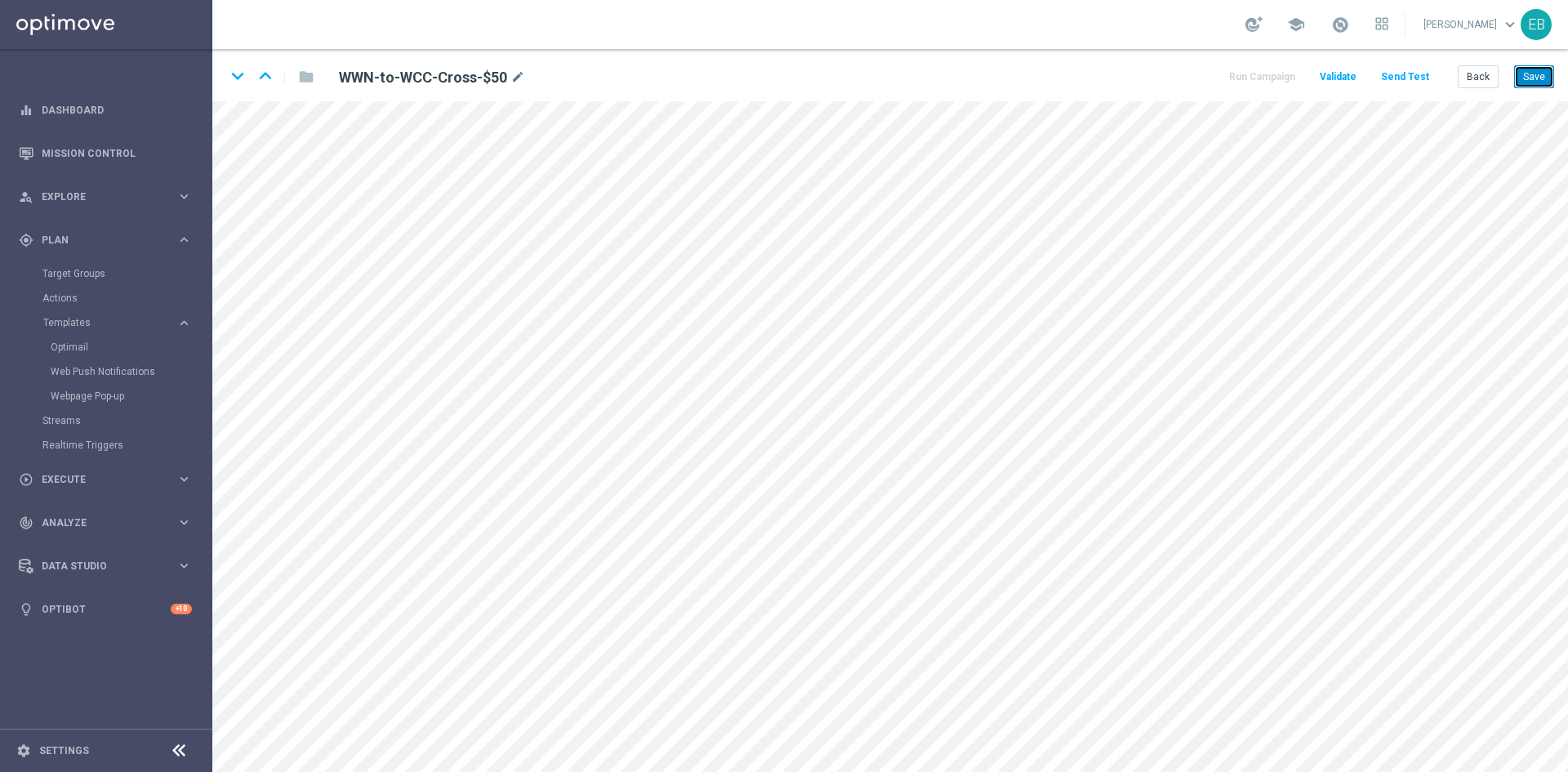
click at [1520, 81] on button "Save" at bounding box center [1534, 76] width 40 height 23
click at [1472, 82] on button "Back" at bounding box center [1479, 76] width 41 height 23
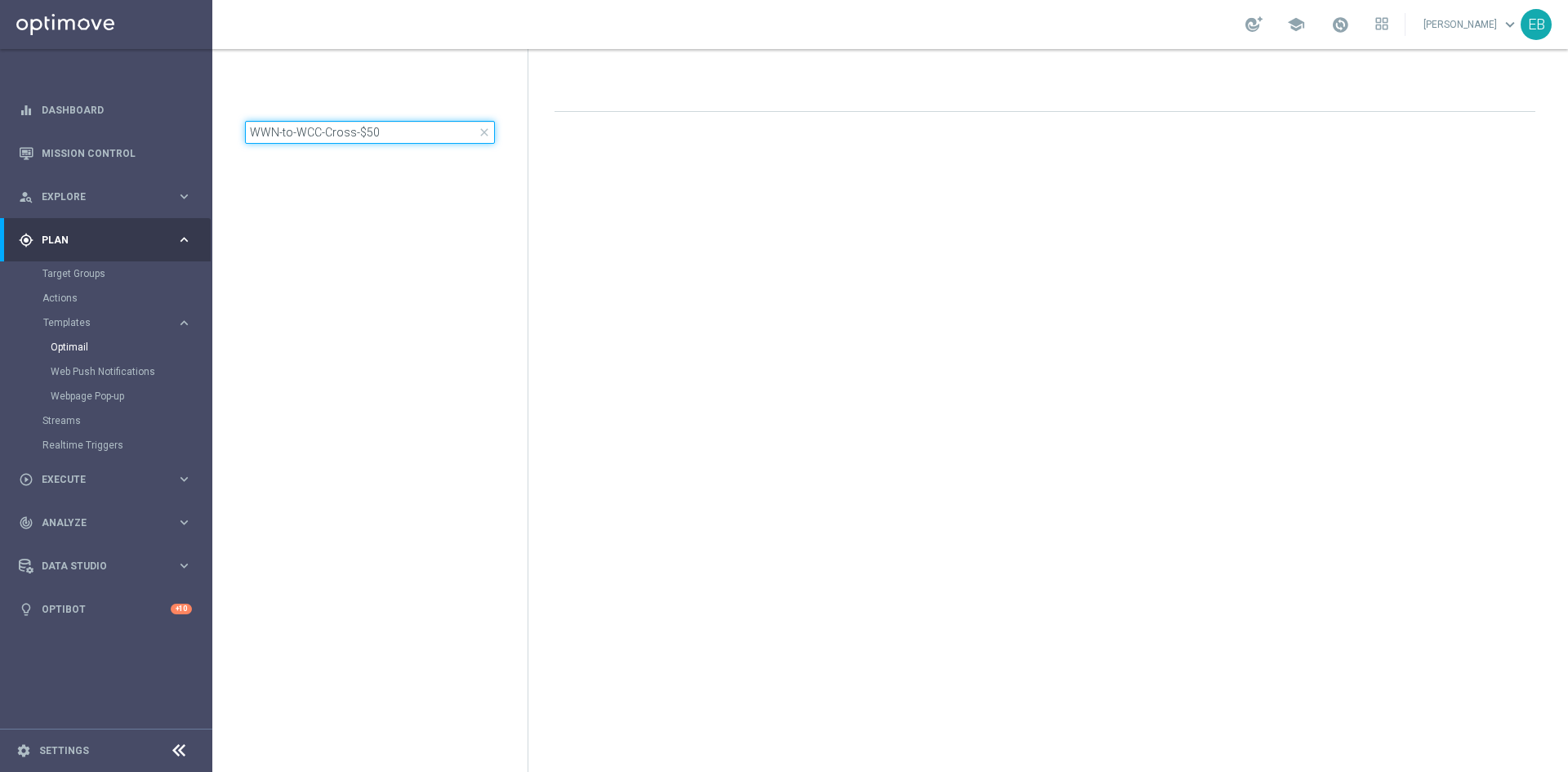
click at [396, 142] on input "WWN-to-WCC-Cross-$50" at bounding box center [370, 132] width 250 height 23
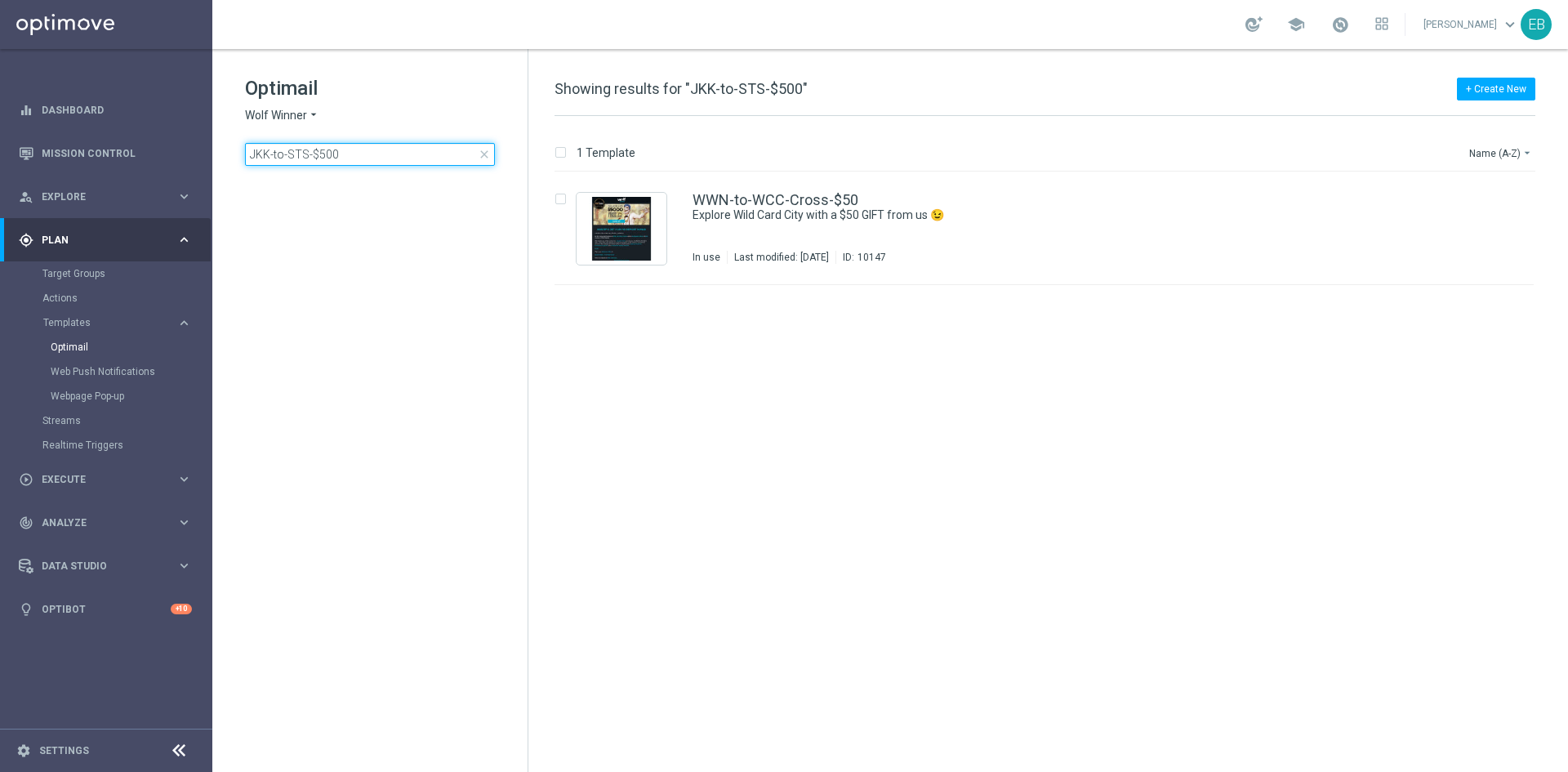
type input "JKK-to-STS-$500"
click at [284, 112] on span "Wolf Winner" at bounding box center [275, 115] width 62 height 16
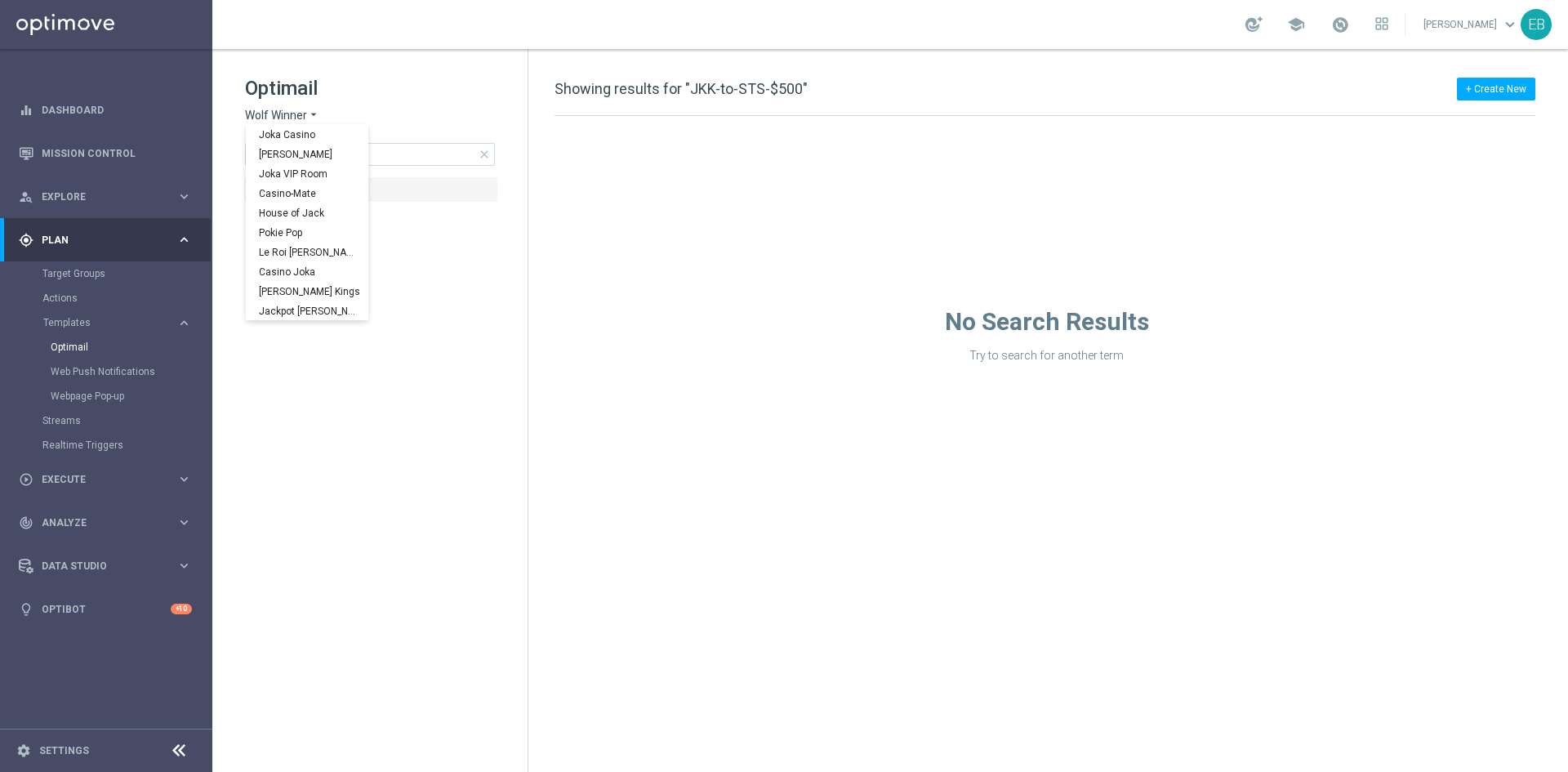
scroll to position [59, 0]
click at [0, 0] on span "Johnnie Kash Kings" at bounding box center [0, 0] width 0 height 0
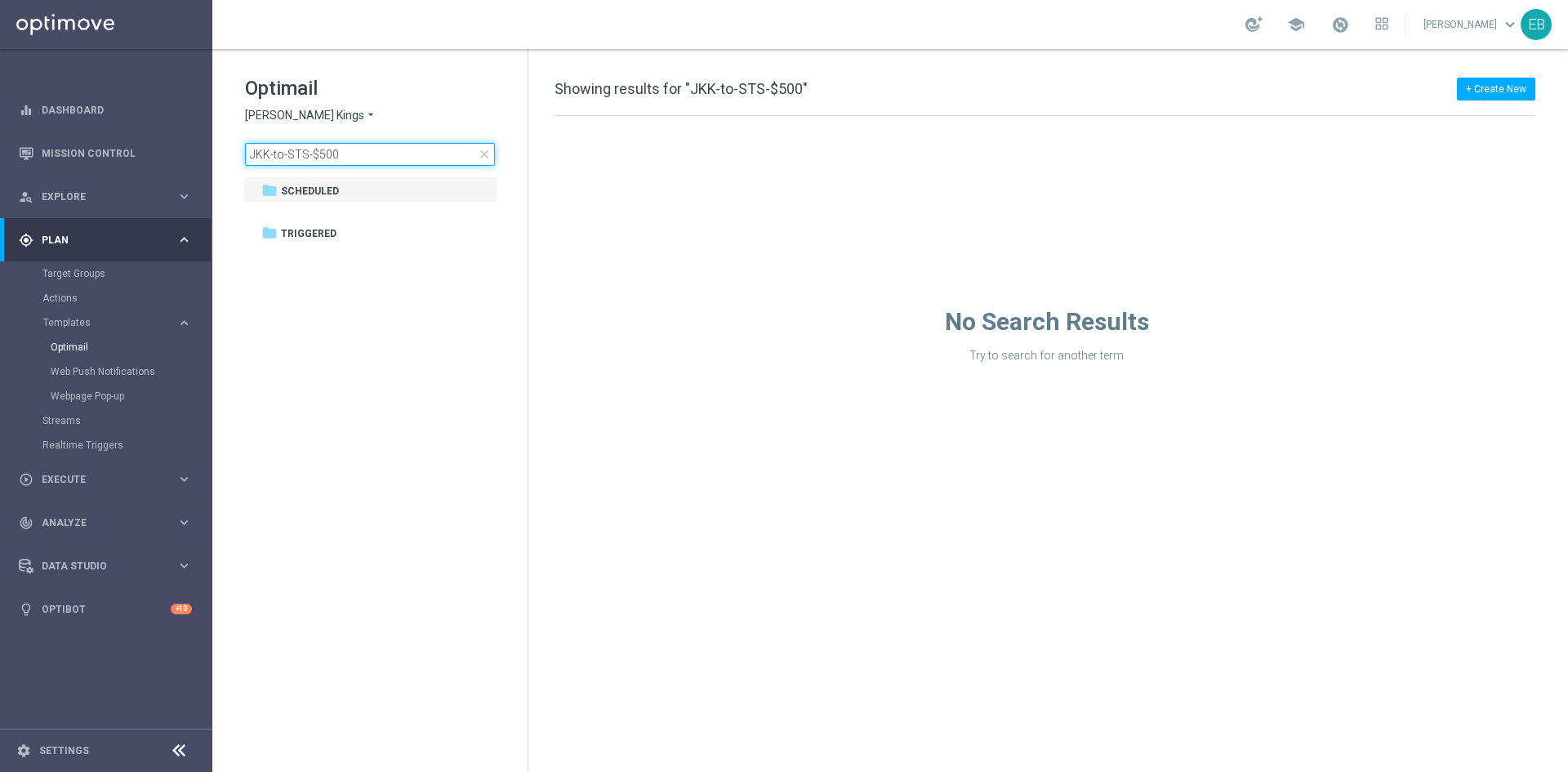
click at [374, 145] on input "JKK-to-STS-$500" at bounding box center [370, 155] width 250 height 23
click at [482, 158] on span "close" at bounding box center [484, 154] width 13 height 13
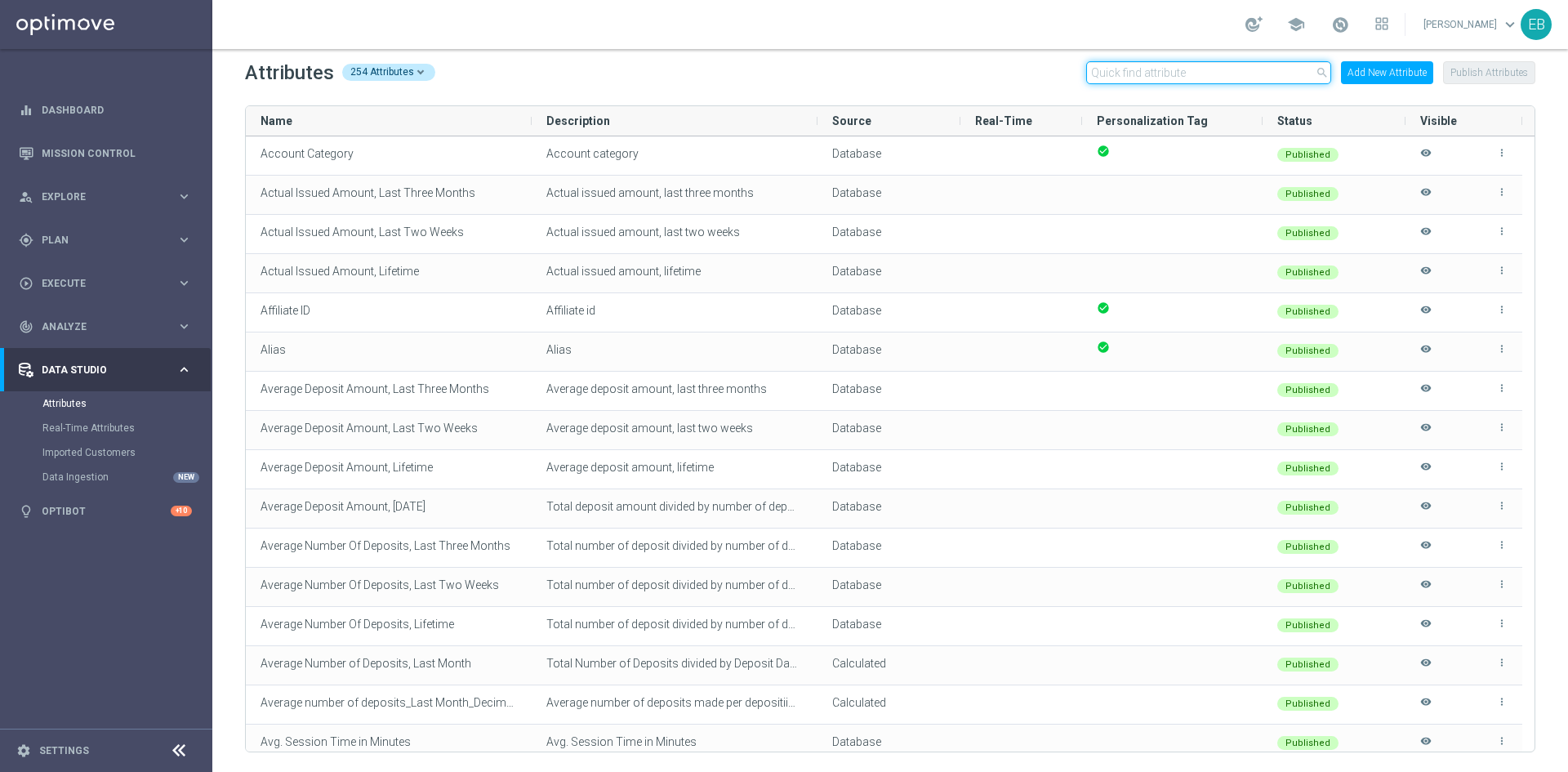
click at [1226, 76] on input "text" at bounding box center [1209, 73] width 245 height 23
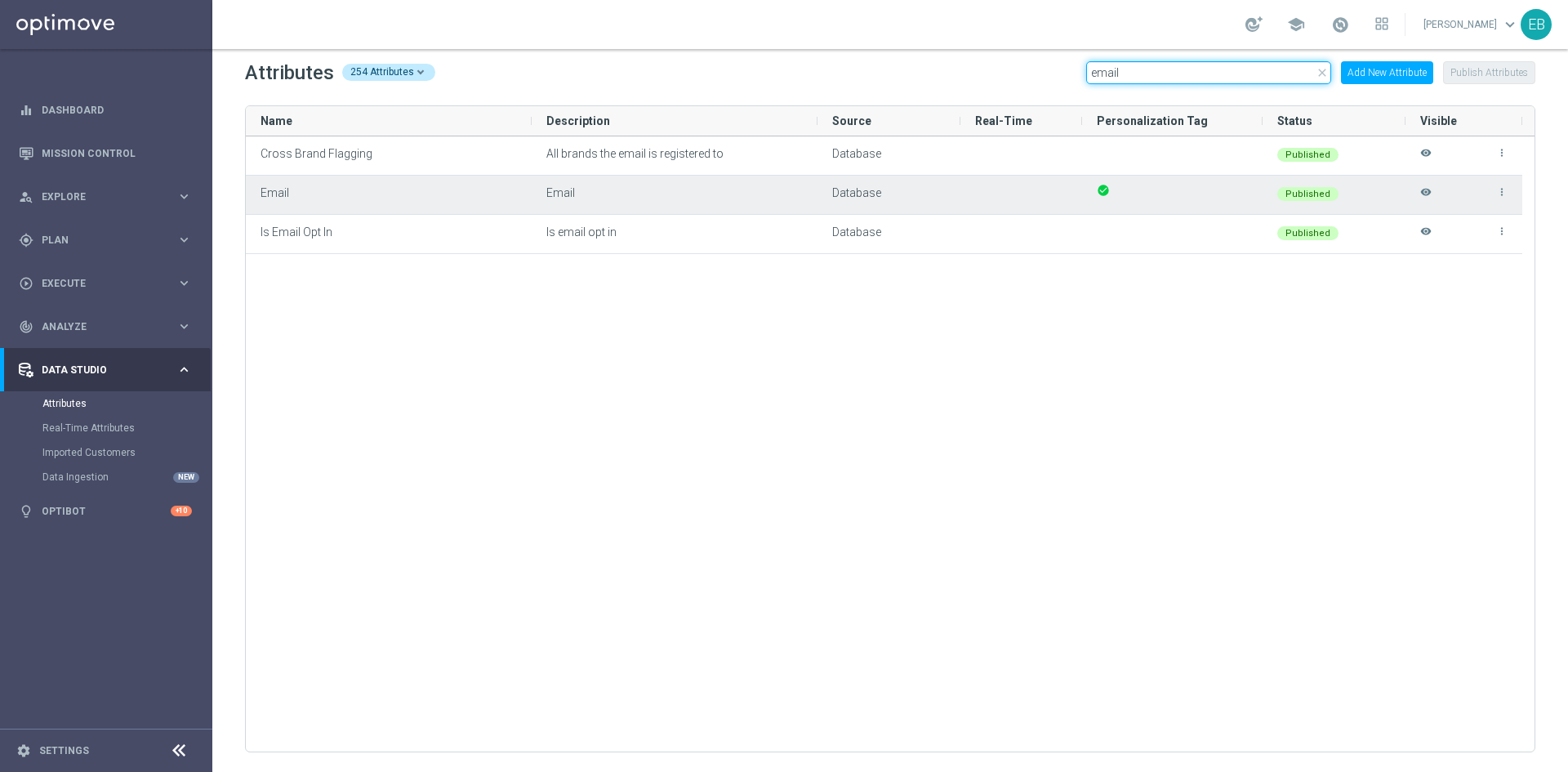
type input "email"
click at [1426, 189] on icon "visibility" at bounding box center [1426, 199] width 11 height 27
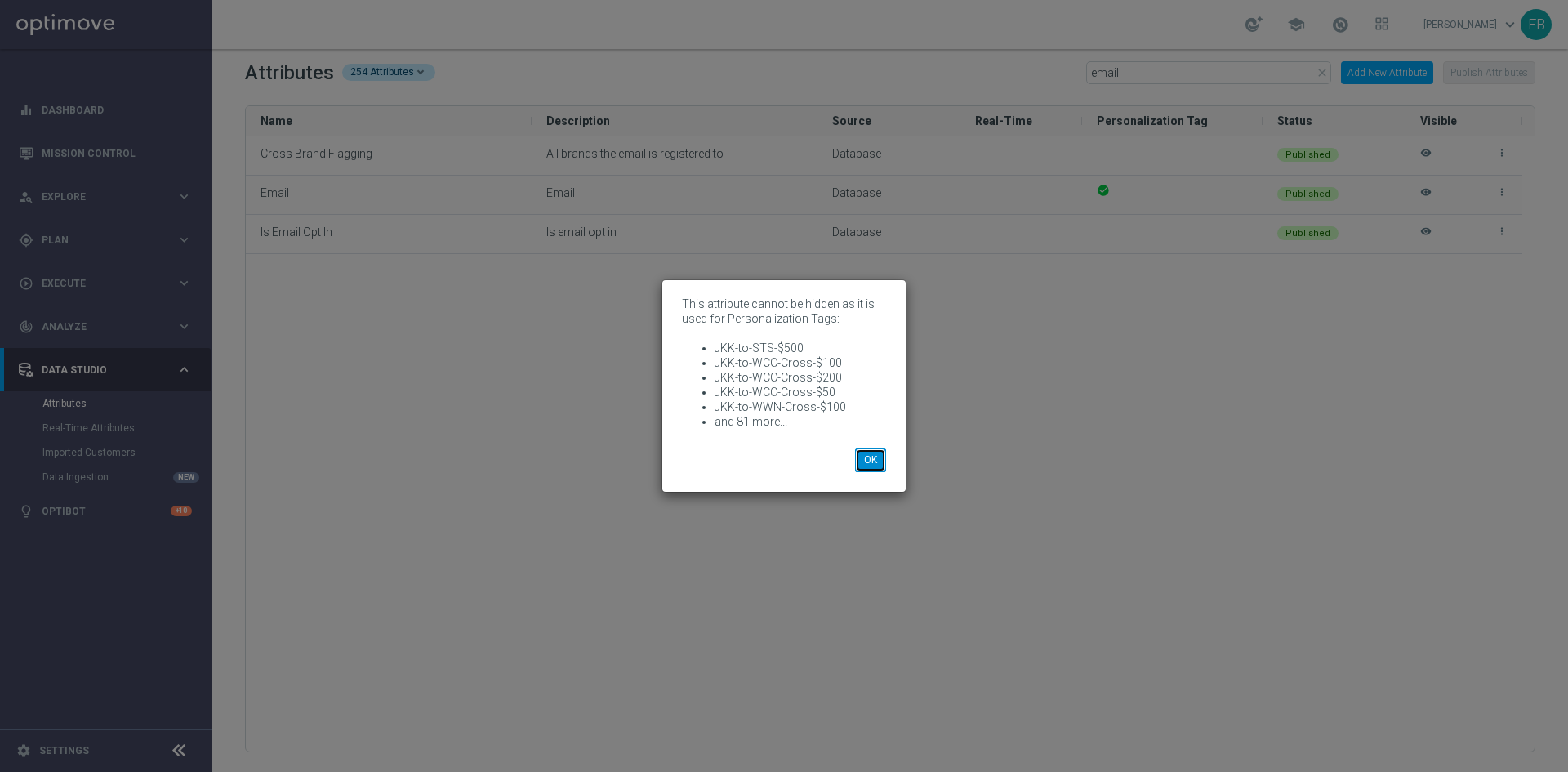
click at [867, 461] on button "OK" at bounding box center [871, 459] width 31 height 23
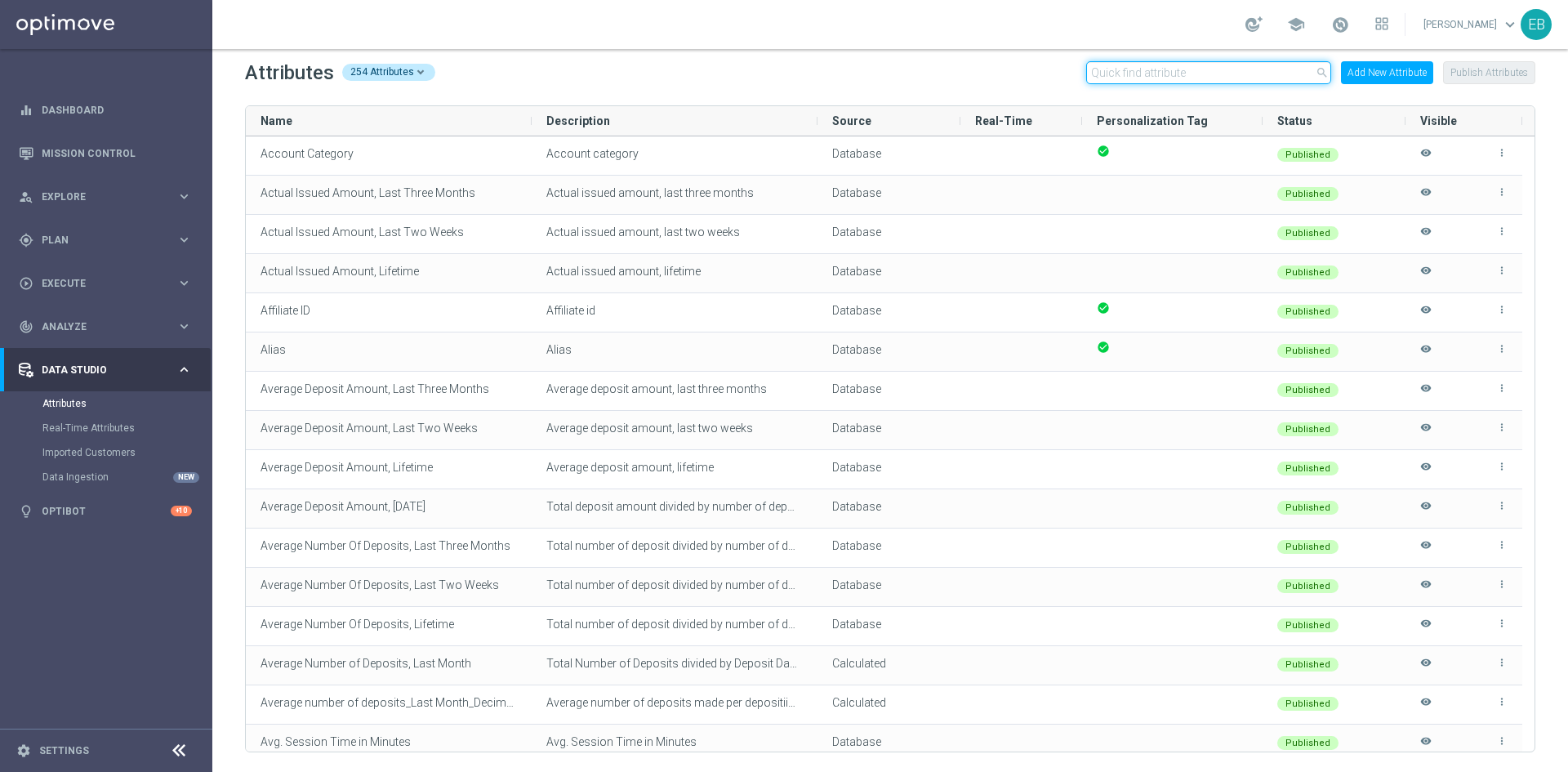
click at [1130, 66] on input "text" at bounding box center [1209, 73] width 245 height 23
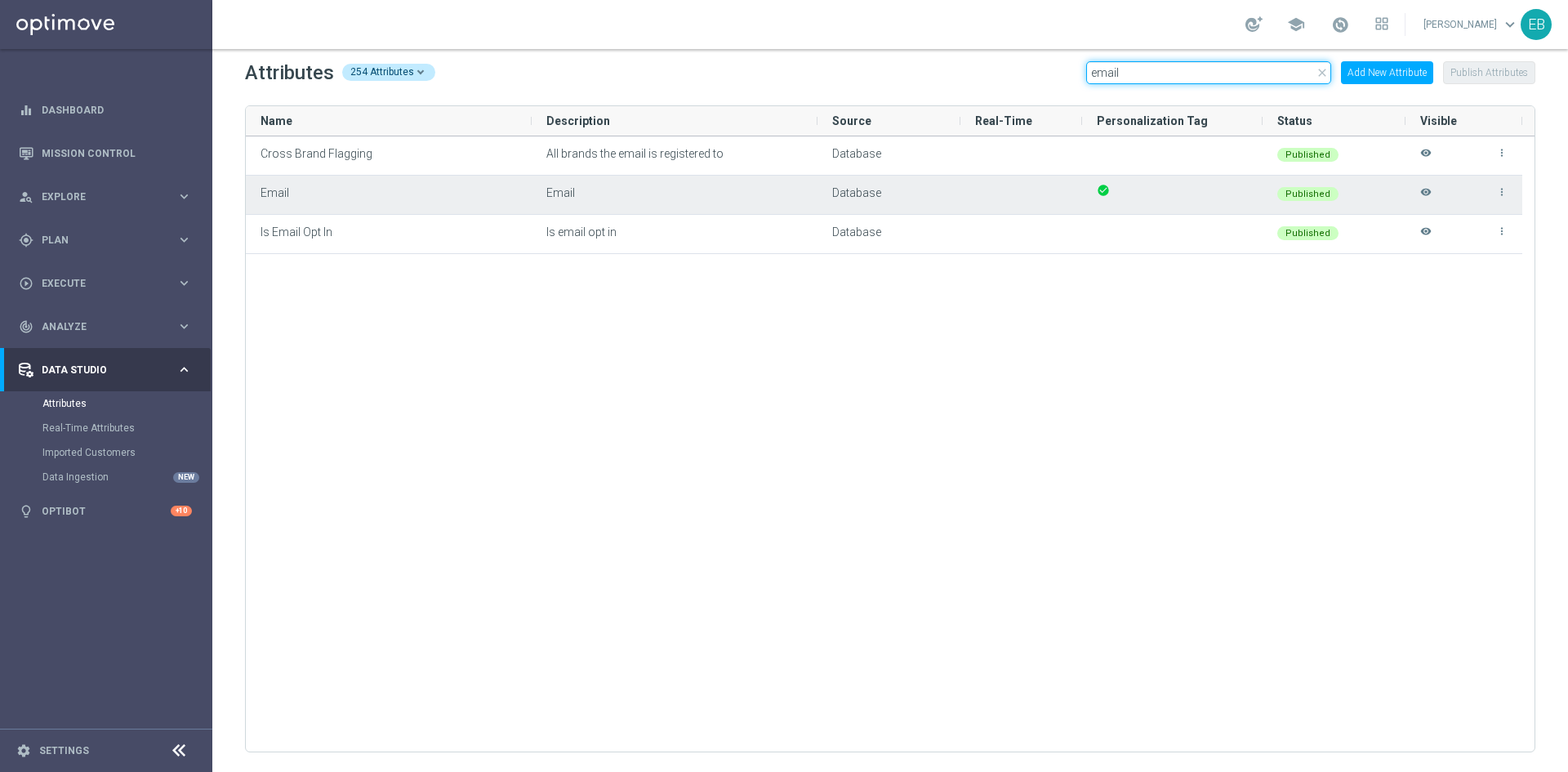
type input "email"
click at [1426, 188] on icon "visibility" at bounding box center [1426, 199] width 11 height 27
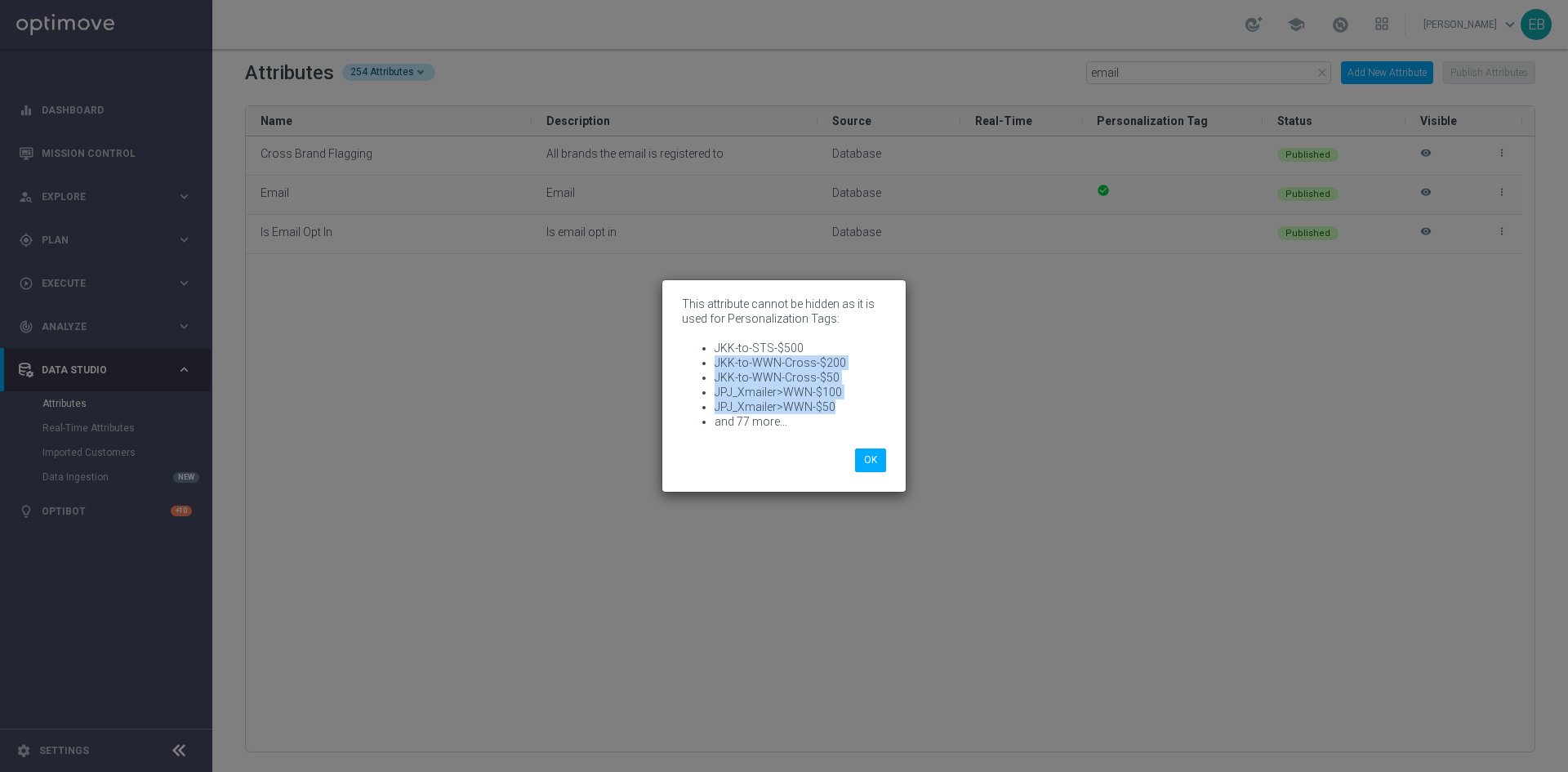
drag, startPoint x: 841, startPoint y: 411, endPoint x: 707, endPoint y: 365, distance: 141.7
click at [707, 365] on ul "JKK-to-STS-$500 JKK-to-WWN-Cross-$200 JKK-to-WWN-Cross-$50 JPJ_Xmailer>WWN-$100…" at bounding box center [784, 385] width 204 height 89
copy ul "JKK-to-WWN-Cross-$200 JKK-to-WWN-Cross-$50 JPJ_Xmailer>WWN-$100 JPJ_Xmailer>WWN…"
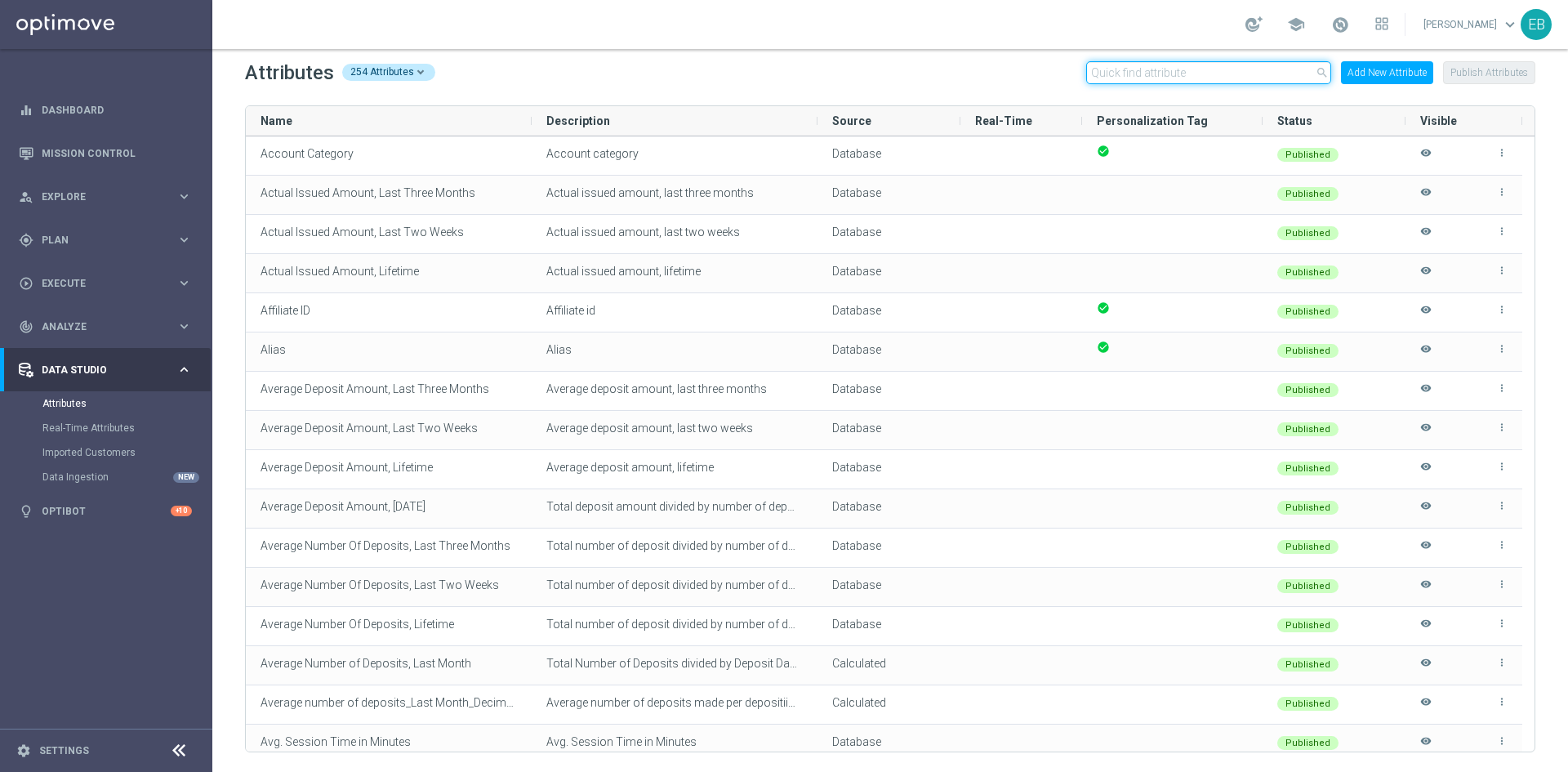
click at [1118, 65] on input "text" at bounding box center [1209, 73] width 245 height 23
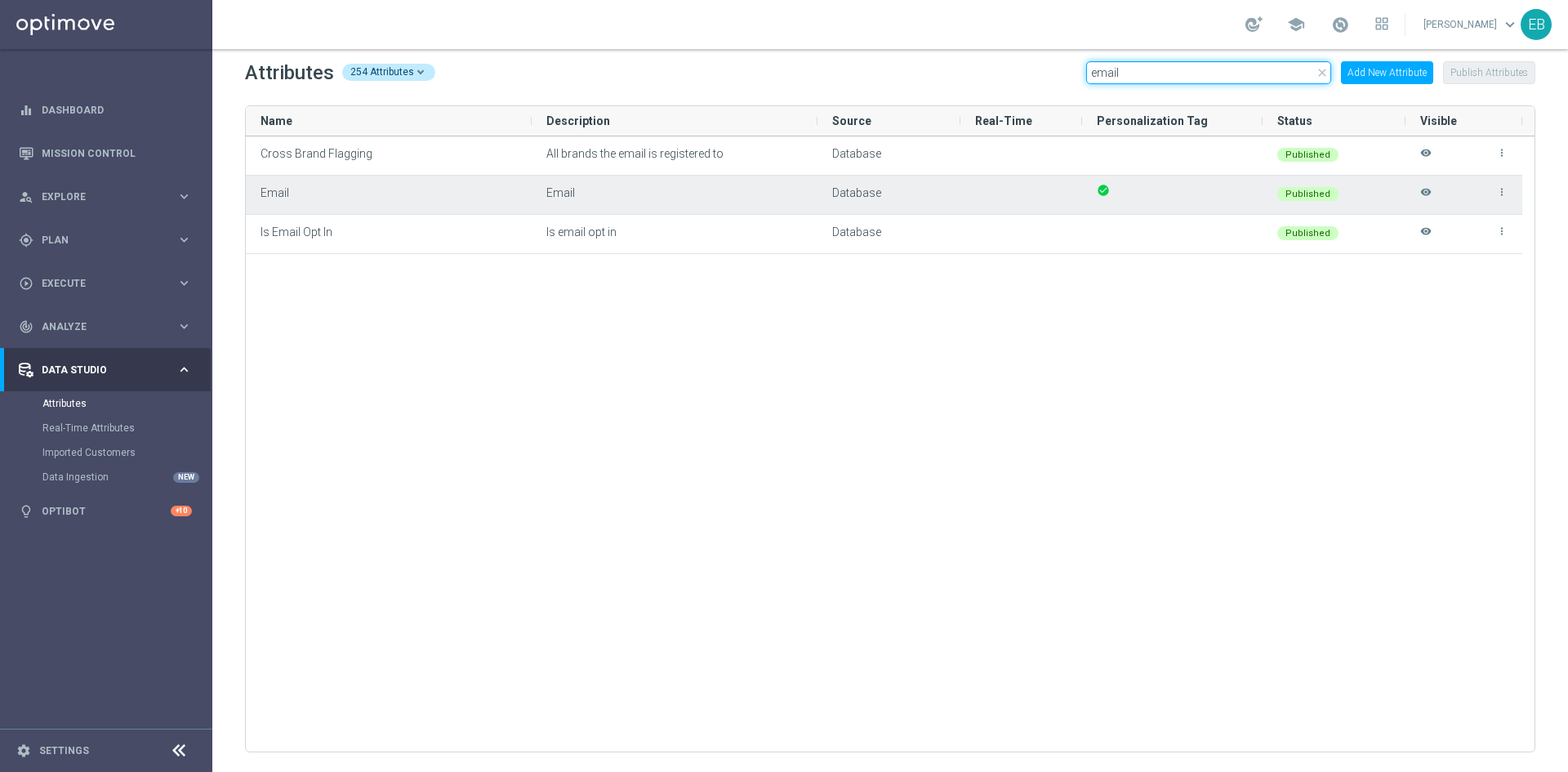
type input "email"
click at [1428, 197] on icon "visibility" at bounding box center [1426, 199] width 11 height 27
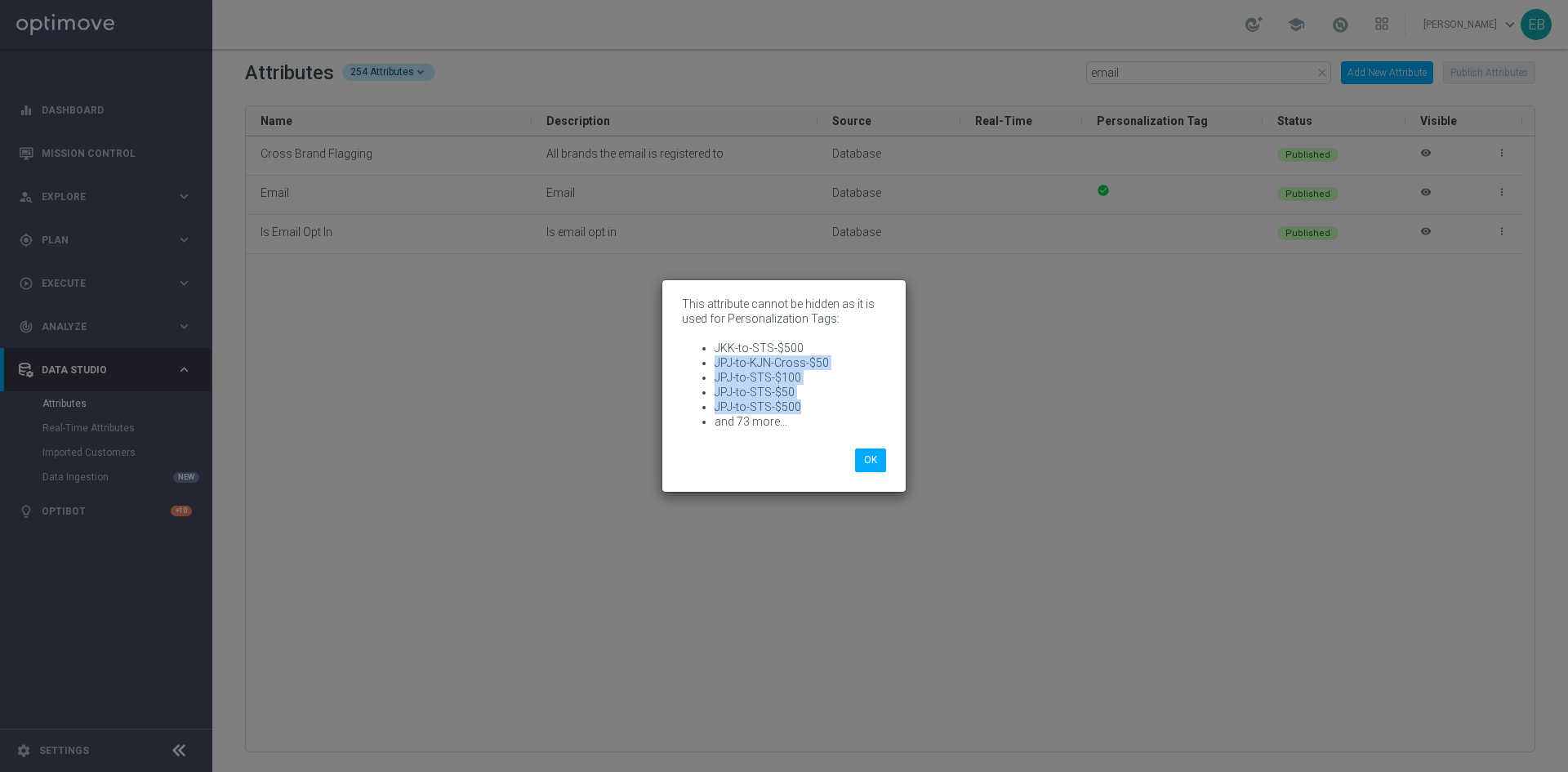
drag, startPoint x: 816, startPoint y: 408, endPoint x: 705, endPoint y: 365, distance: 119.0
click at [705, 365] on ul "JKK-to-STS-$500 JPJ-to-KJN-Cross-$50 JPJ-to-STS-$100 JPJ-to-STS-$50 JPJ-to-STS-…" at bounding box center [784, 385] width 204 height 89
copy ul "JPJ-to-KJN-Cross-$50 JPJ-to-STS-$100 JPJ-to-STS-$50 JPJ-to-STS-$500"
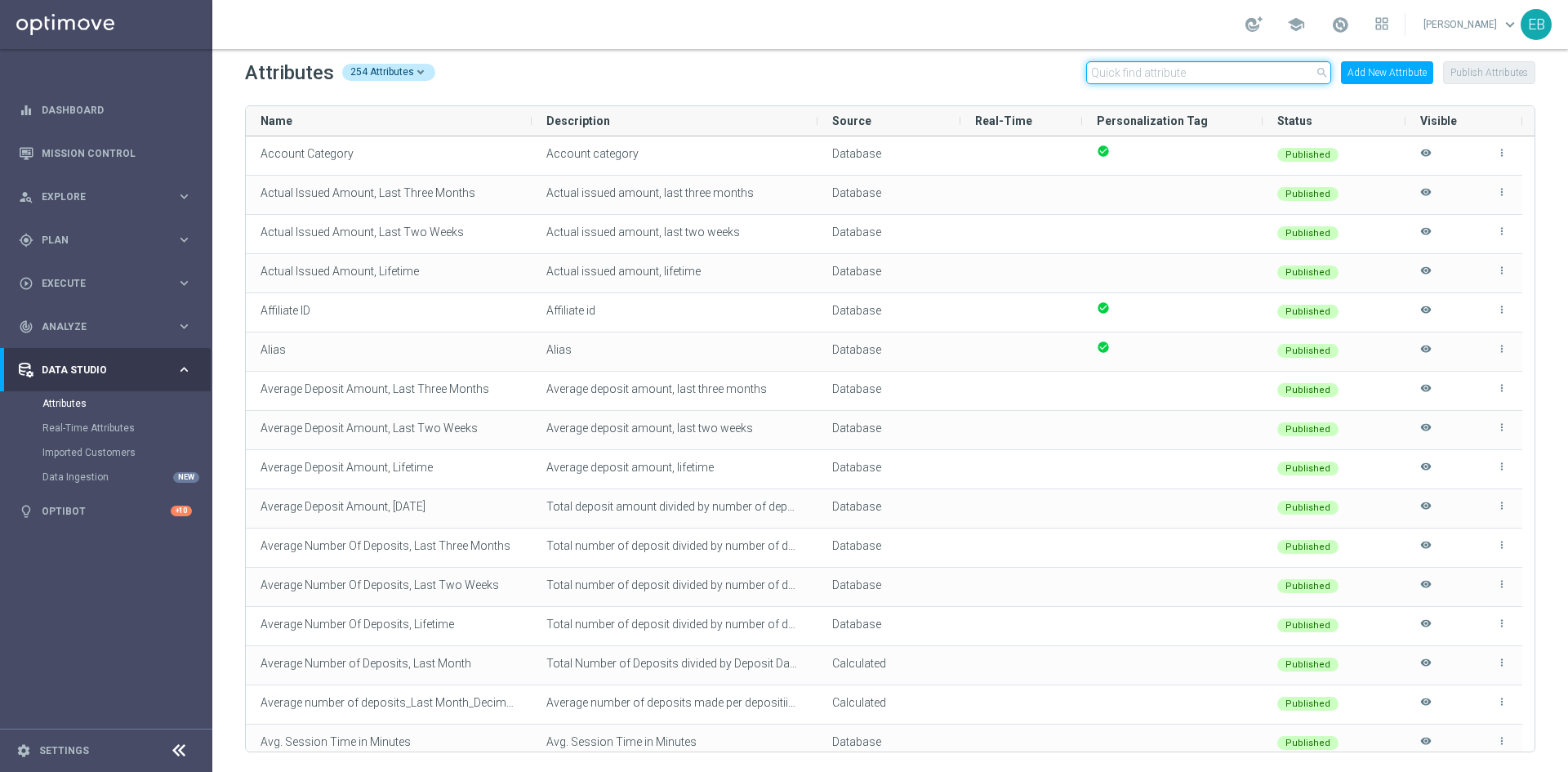
click at [1120, 67] on input "text" at bounding box center [1209, 73] width 245 height 23
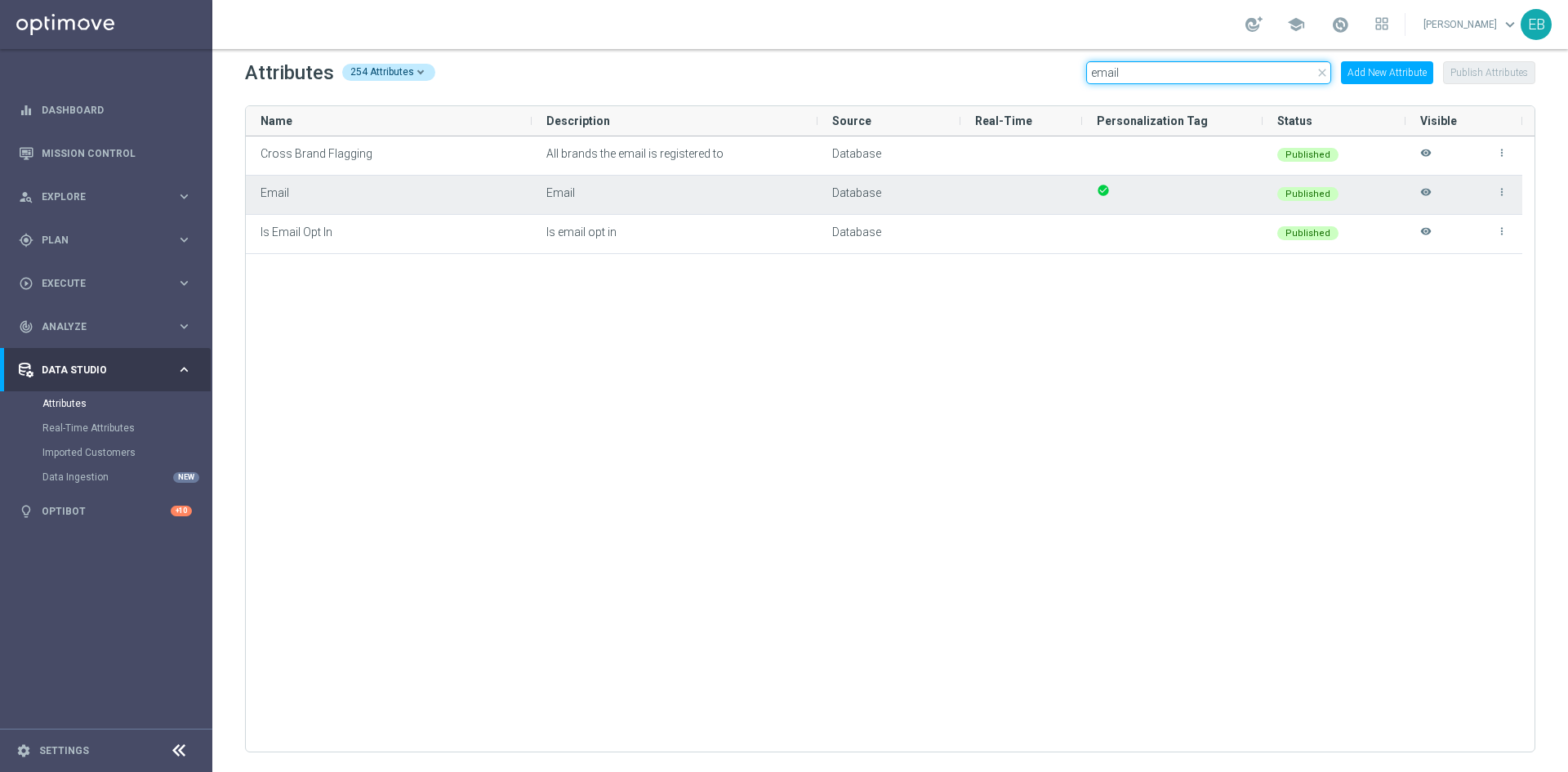
type input "email"
click at [1430, 188] on icon "visibility" at bounding box center [1426, 199] width 11 height 27
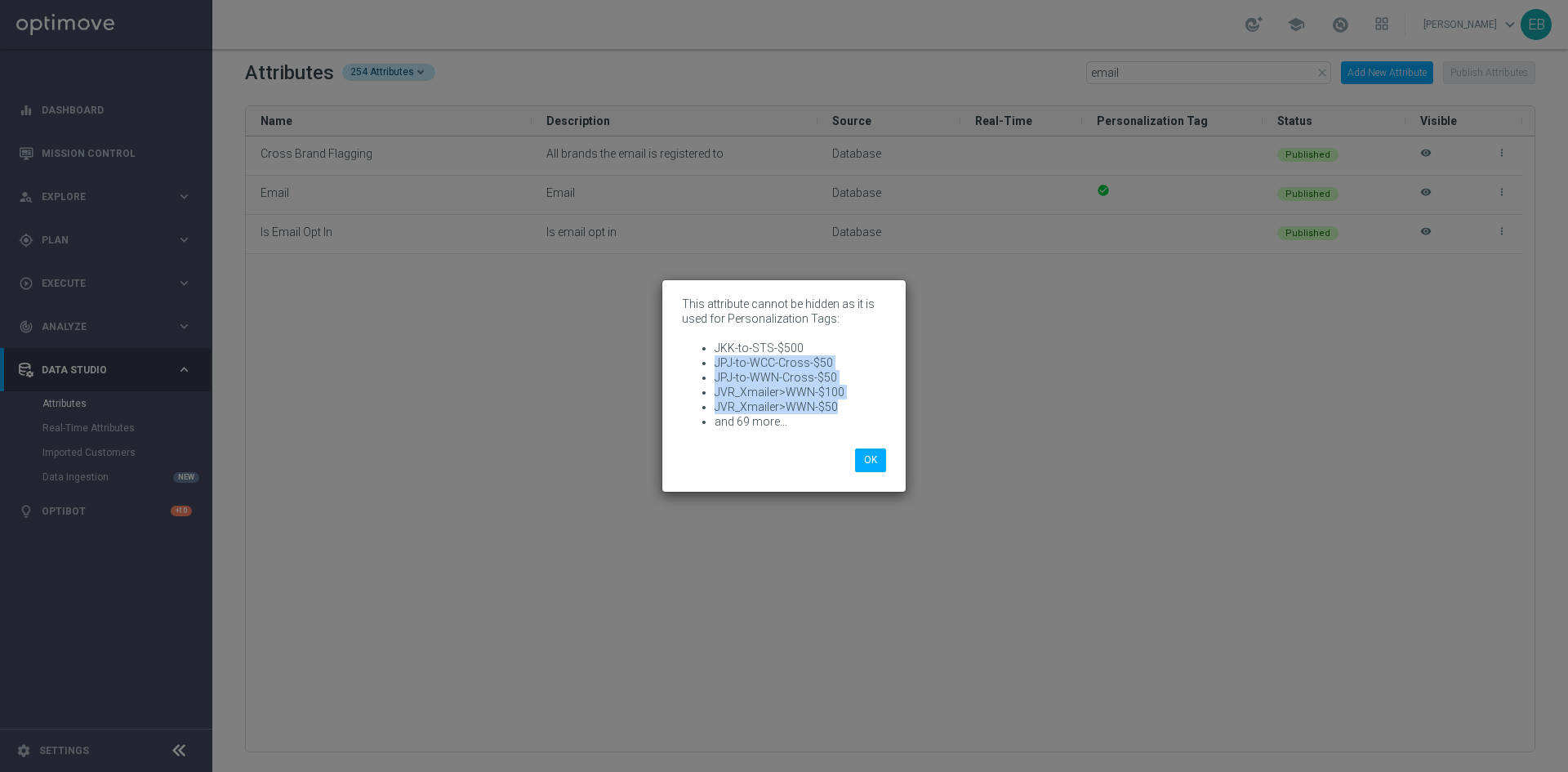
drag, startPoint x: 840, startPoint y: 407, endPoint x: 715, endPoint y: 355, distance: 135.4
click at [715, 355] on ul "JKK-to-STS-$500 JPJ-to-WCC-Cross-$50 JPJ-to-WWN-Cross-$50 JVR_Xmailer>WWN-$100 …" at bounding box center [784, 385] width 204 height 89
copy ul "JPJ-to-WCC-Cross-$50 JPJ-to-WWN-Cross-$50 JVR_Xmailer>WWN-$100 JVR_Xmailer>WWN-…"
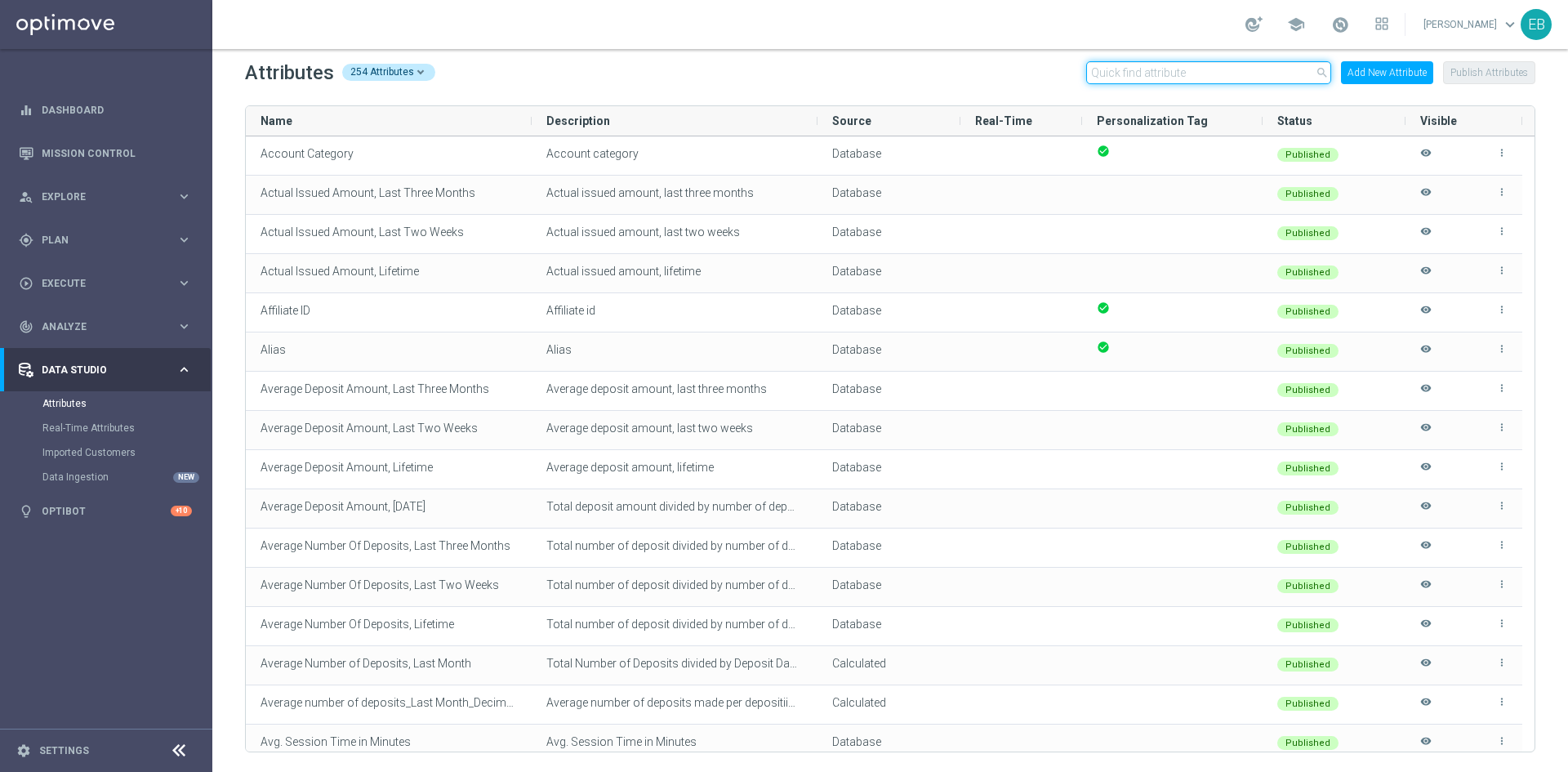
click at [1161, 64] on input "text" at bounding box center [1209, 73] width 245 height 23
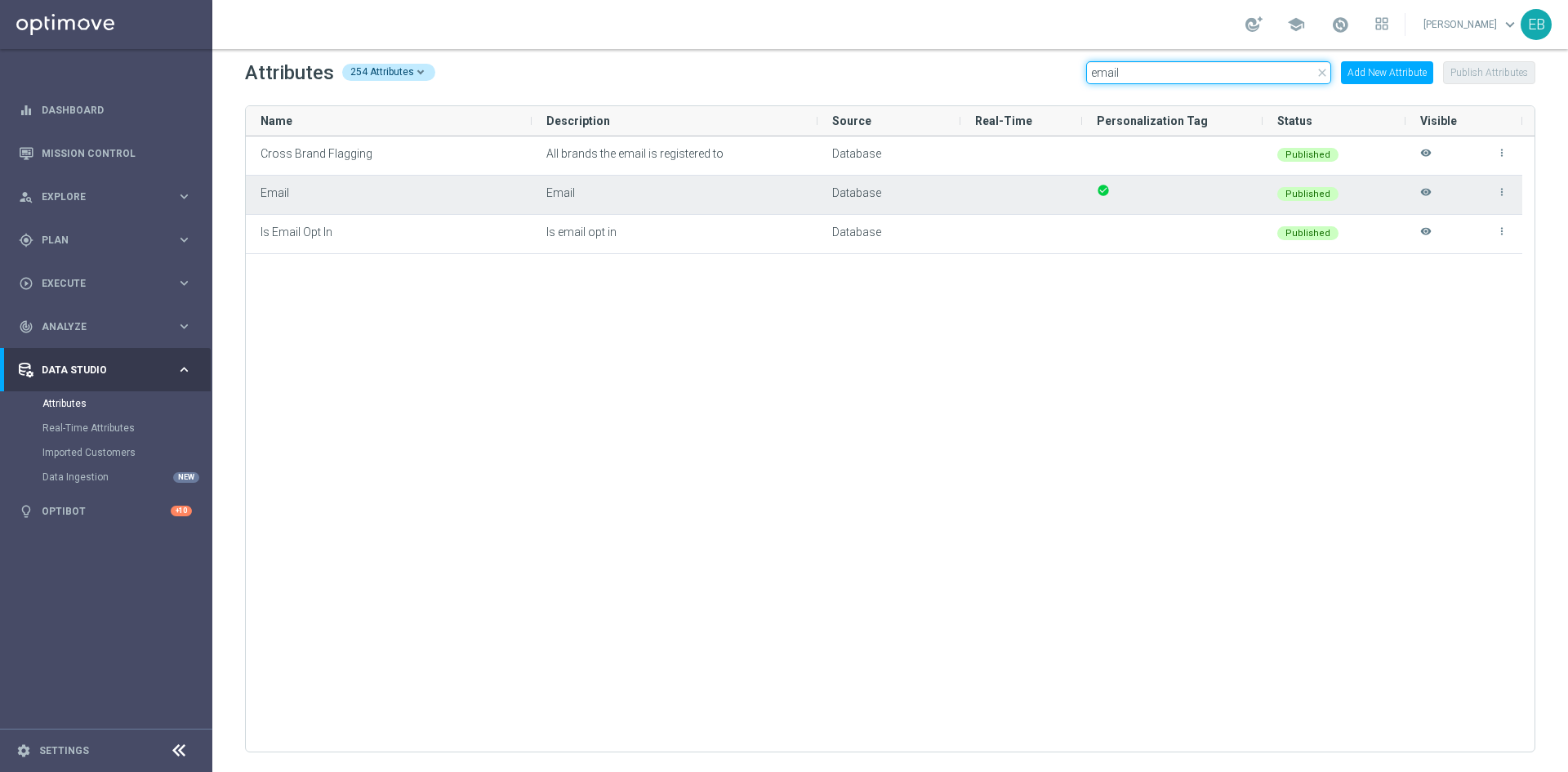
type input "email"
click at [1429, 188] on icon "visibility" at bounding box center [1426, 199] width 11 height 27
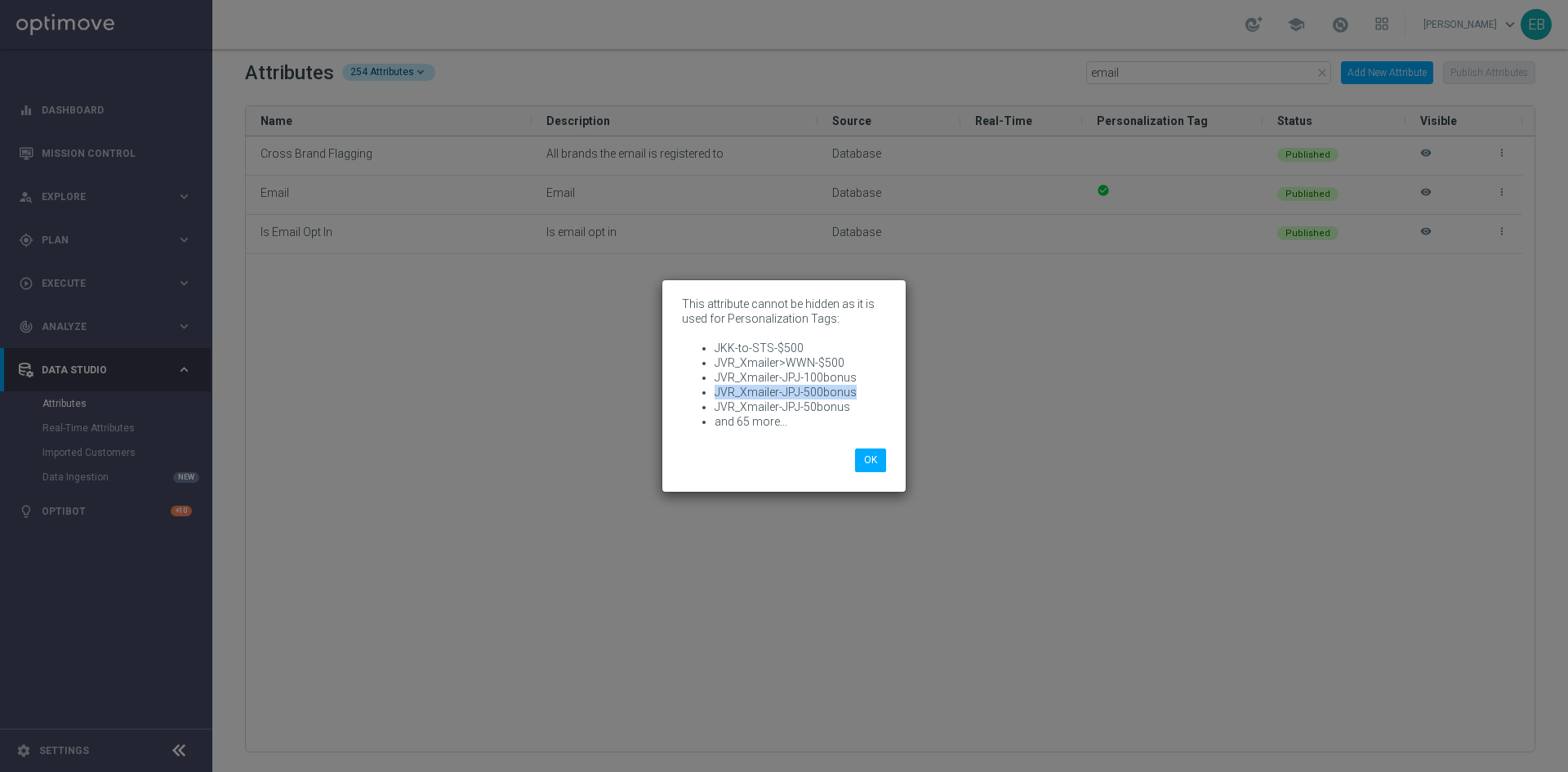
drag, startPoint x: 859, startPoint y: 398, endPoint x: 710, endPoint y: 386, distance: 149.5
click at [710, 386] on ul "JKK-to-STS-$500 JVR_Xmailer>WWN-$500 JVR_Xmailer-JPJ-100bonus JVR_Xmailer-JPJ-5…" at bounding box center [784, 385] width 204 height 89
drag, startPoint x: 859, startPoint y: 403, endPoint x: 708, endPoint y: 363, distance: 156.2
click at [708, 363] on ul "JKK-to-STS-$500 JVR_Xmailer>WWN-$500 JVR_Xmailer-JPJ-100bonus JVR_Xmailer-JPJ-5…" at bounding box center [784, 385] width 204 height 89
copy ul "JVR_Xmailer>WWN-$500 JVR_Xmailer-JPJ-100bonus JVR_Xmailer-JPJ-500bonus JVR_Xmai…"
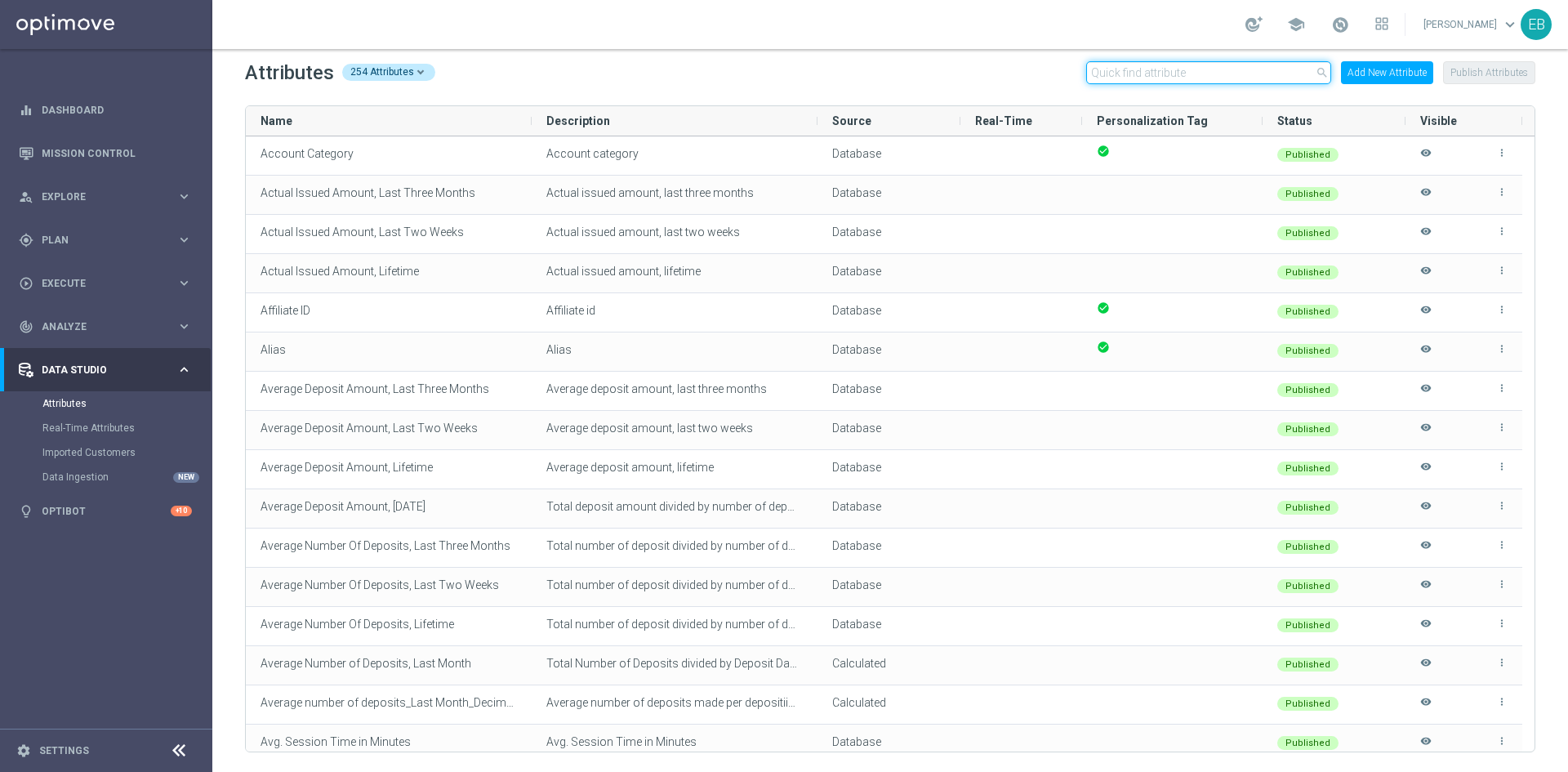
click at [1129, 73] on input "text" at bounding box center [1209, 73] width 245 height 23
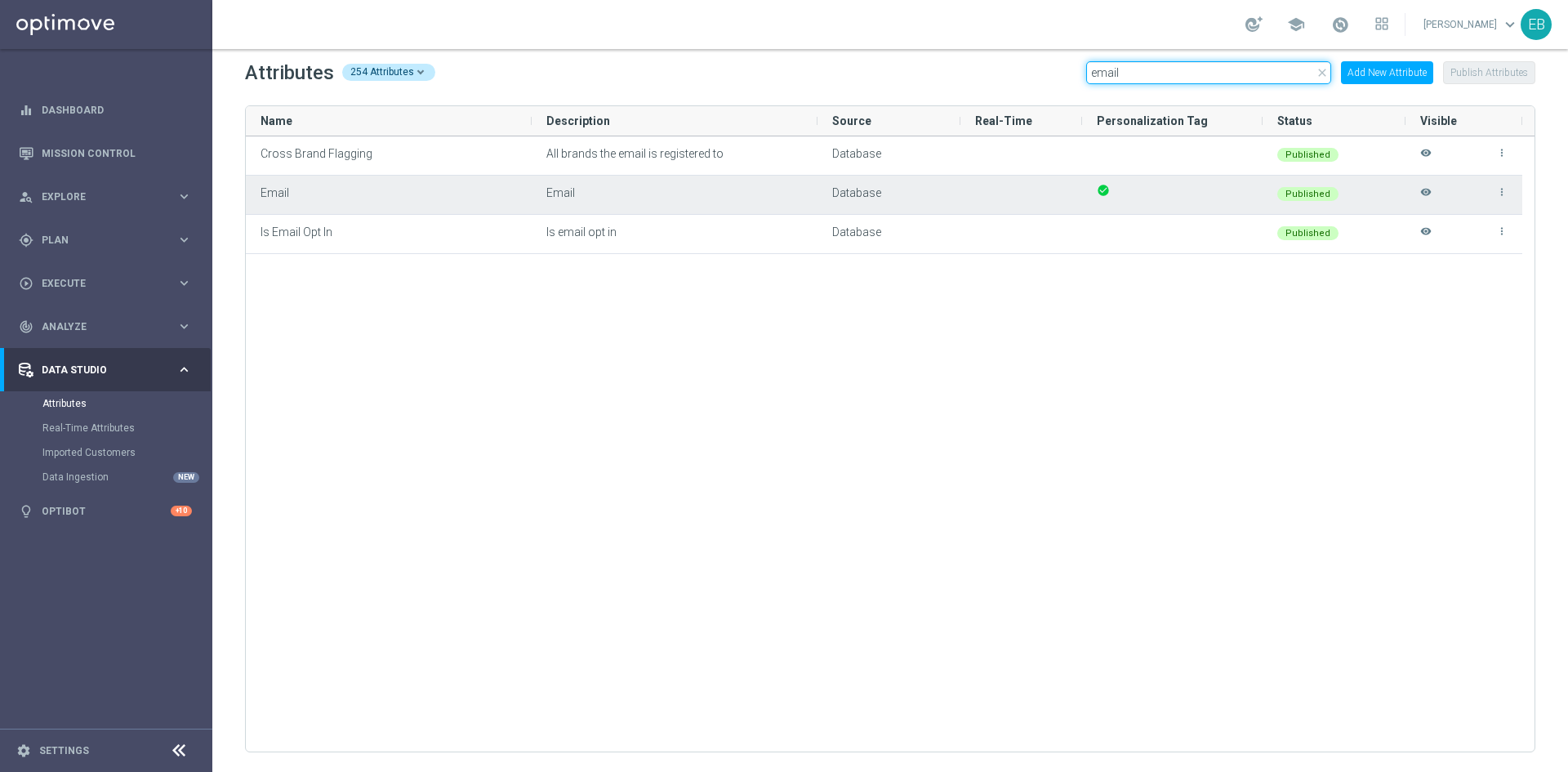
type input "email"
click at [1424, 193] on icon "visibility" at bounding box center [1426, 199] width 11 height 27
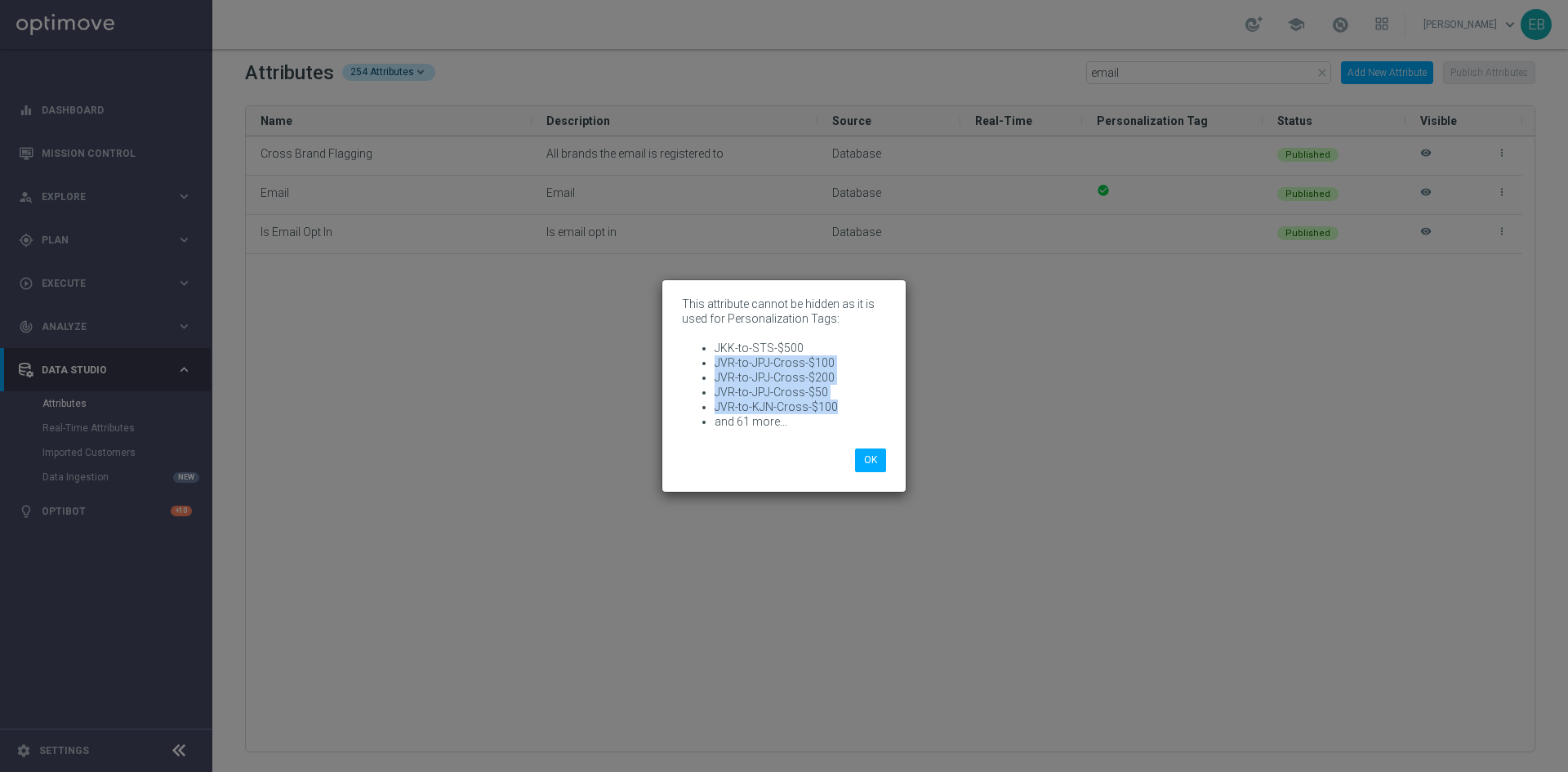
drag, startPoint x: 835, startPoint y: 401, endPoint x: 713, endPoint y: 364, distance: 127.5
click at [713, 364] on ul "JKK-to-STS-$500 JVR-to-JPJ-Cross-$100 JVR-to-JPJ-Cross-$200 JVR-to-JPJ-Cross-$5…" at bounding box center [784, 385] width 204 height 89
copy ul "JVR-to-JPJ-Cross-$100 JVR-to-JPJ-Cross-$200 JVR-to-JPJ-Cross-$50 JVR-to-KJN-Cro…"
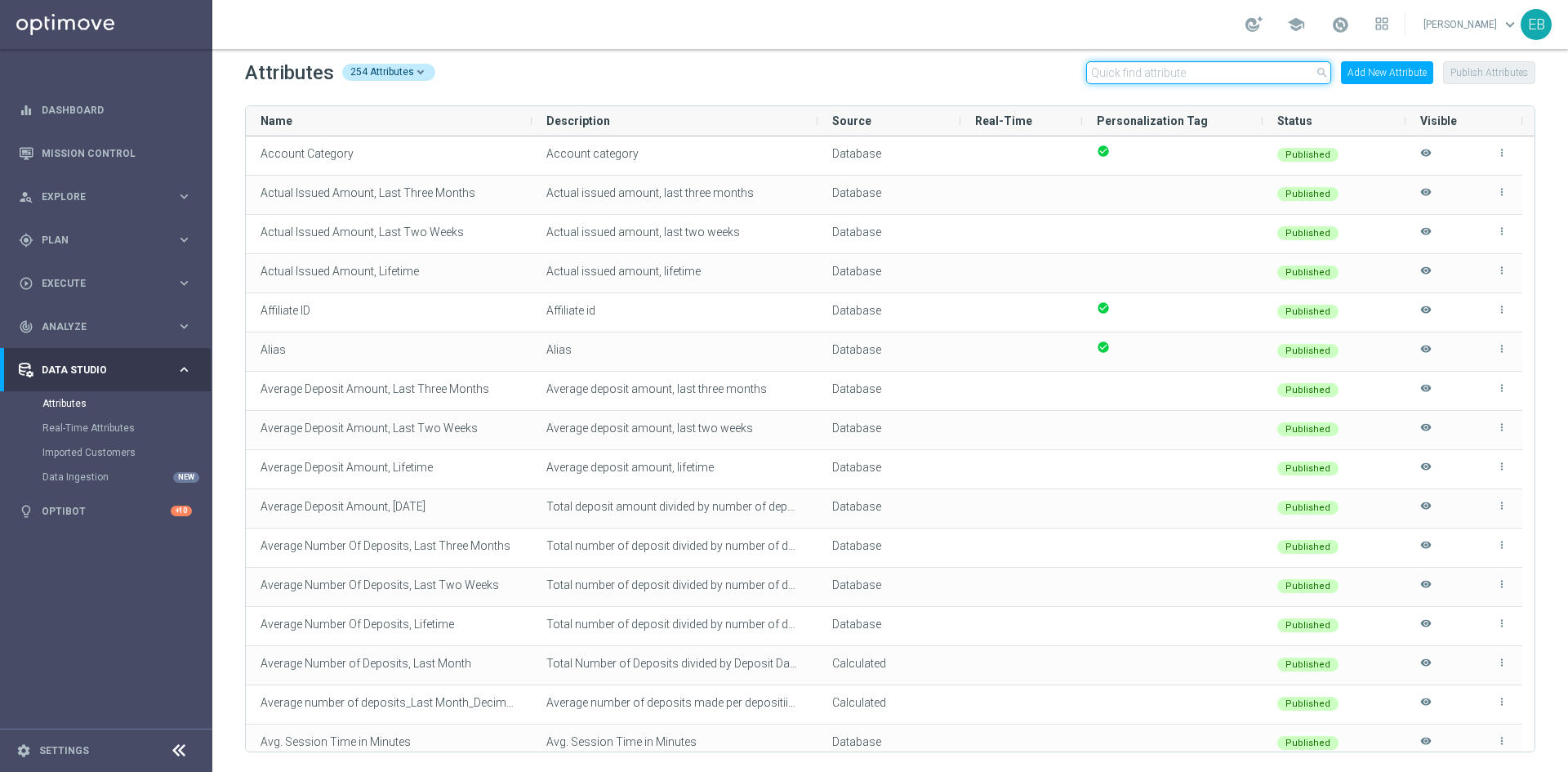
click at [1198, 63] on input "text" at bounding box center [1209, 73] width 245 height 23
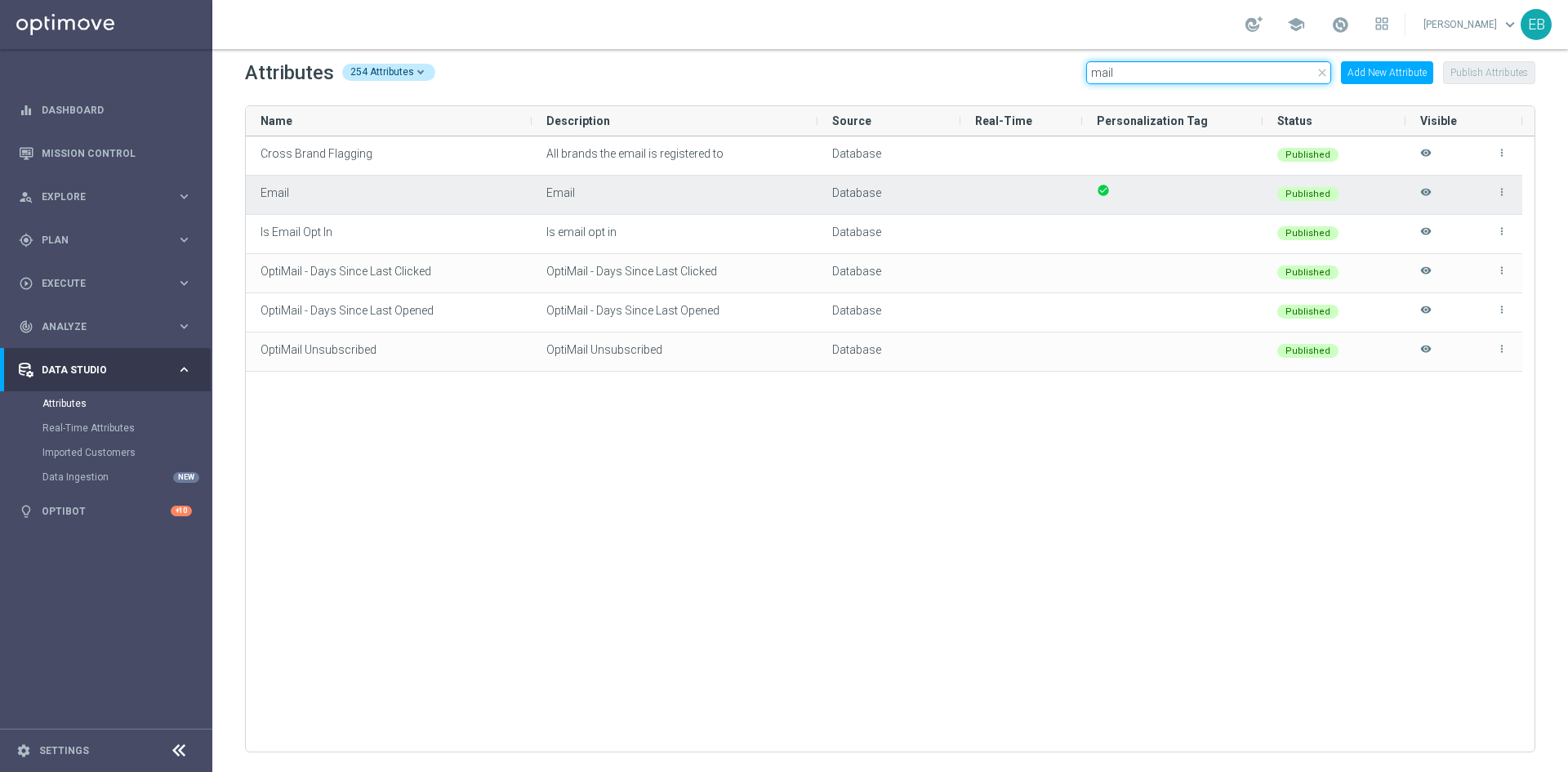
type input "mail"
click at [1423, 189] on icon "visibility" at bounding box center [1426, 199] width 11 height 27
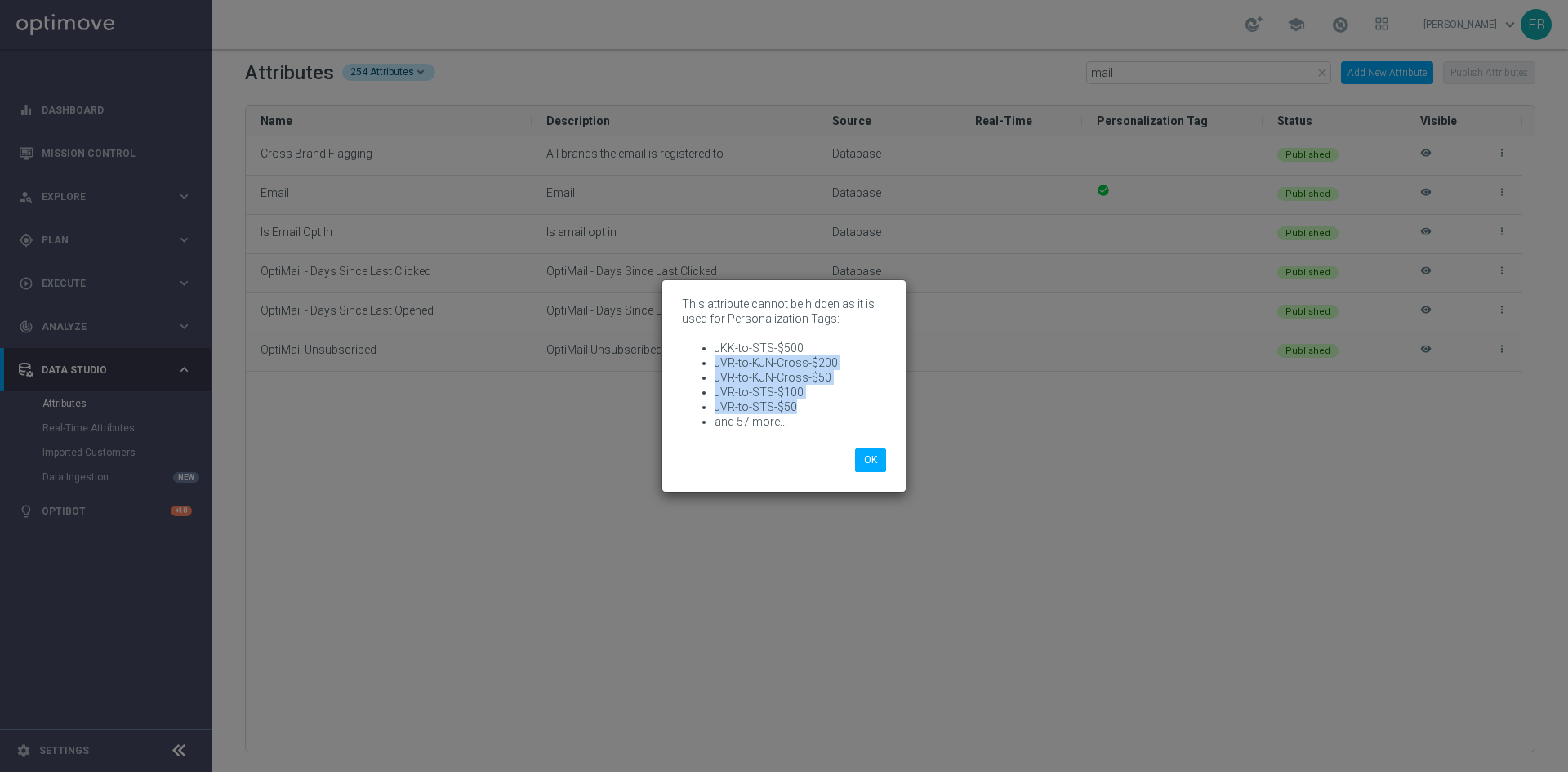
drag, startPoint x: 818, startPoint y: 408, endPoint x: 710, endPoint y: 367, distance: 115.5
click at [710, 367] on ul "JKK-to-STS-$500 JVR-to-KJN-Cross-$200 JVR-to-KJN-Cross-$50 JVR-to-STS-$100 JVR-…" at bounding box center [784, 385] width 204 height 89
copy ul "JVR-to-KJN-Cross-$200 JVR-to-KJN-Cross-$50 JVR-to-STS-$100 JVR-to-STS-$50"
click at [1086, 458] on modal-container "This attribute cannot be hidden as it is used for Personalization Tags: JKK-to-…" at bounding box center [784, 386] width 1568 height 772
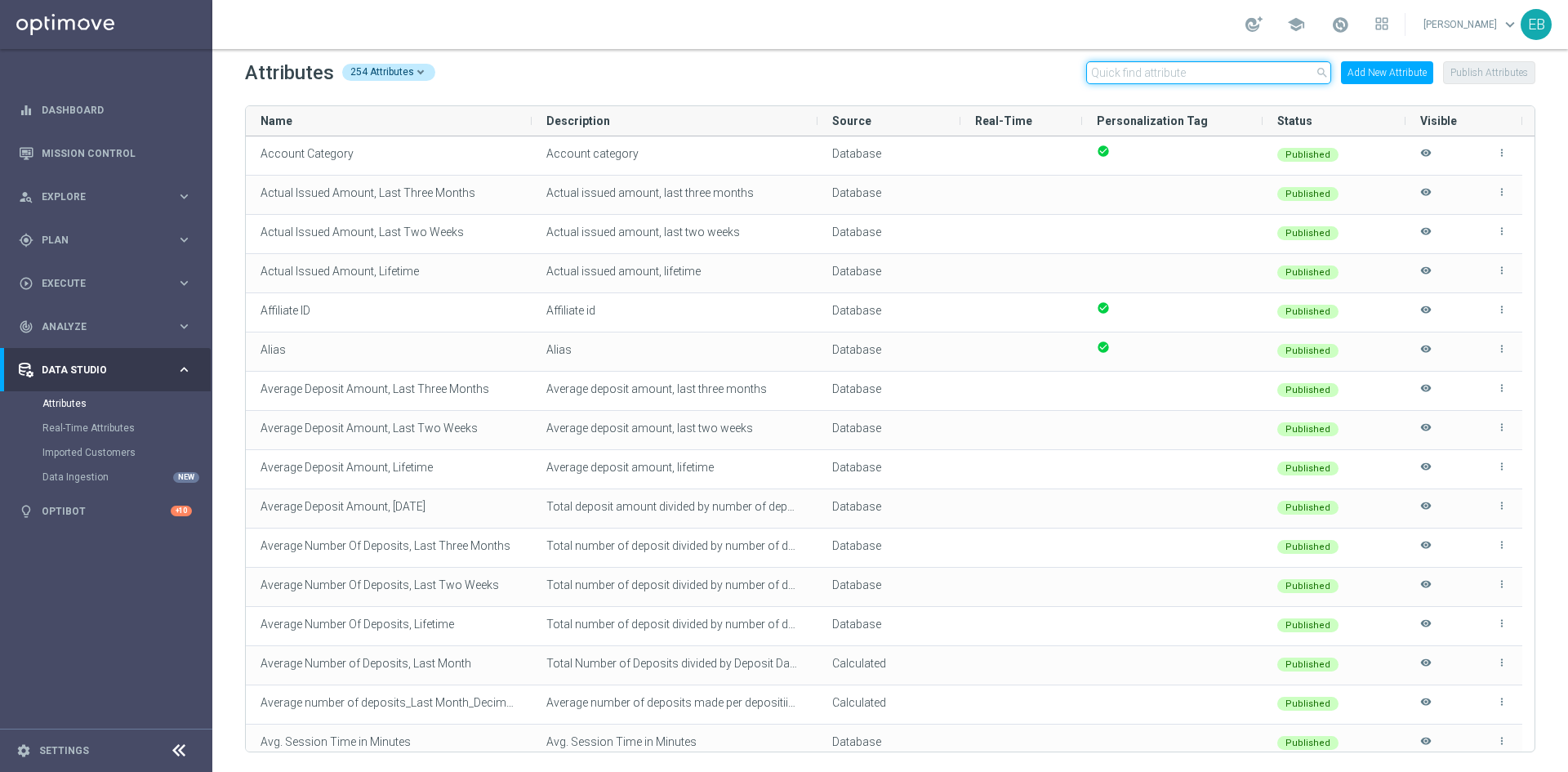
click at [1130, 63] on input "text" at bounding box center [1209, 73] width 245 height 23
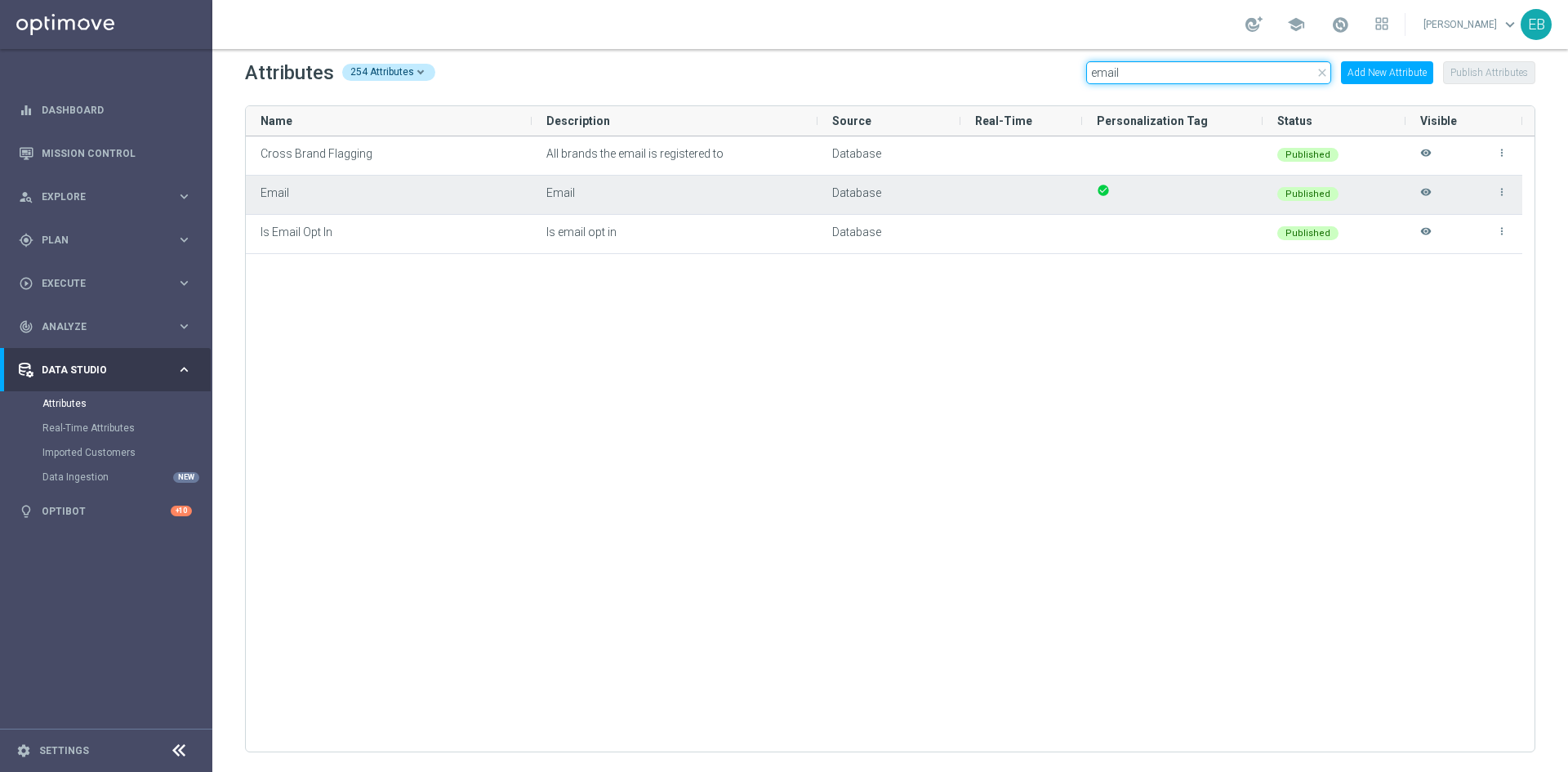
type input "email"
click at [1429, 190] on icon "visibility" at bounding box center [1426, 199] width 11 height 27
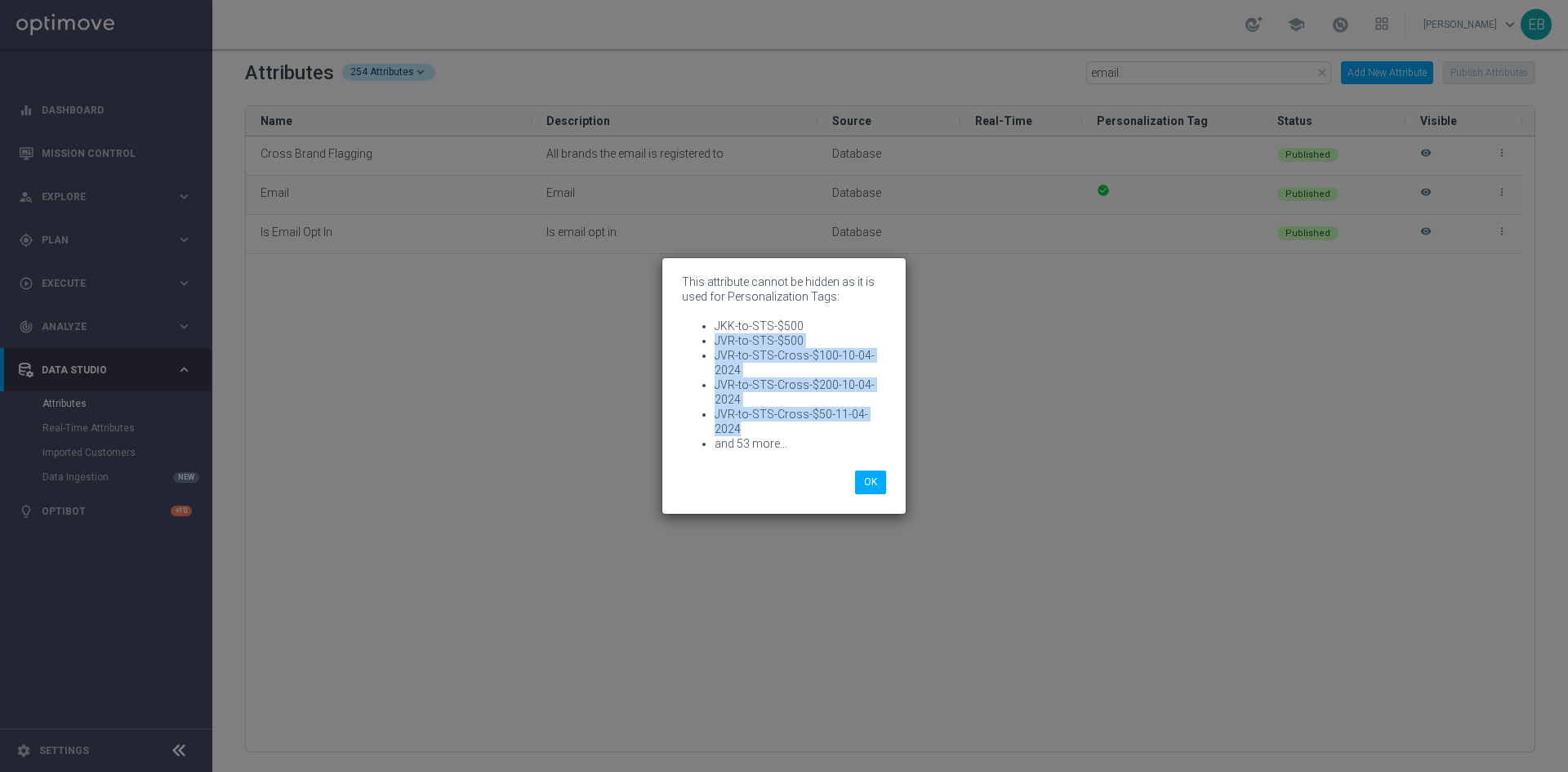
drag, startPoint x: 751, startPoint y: 426, endPoint x: 711, endPoint y: 334, distance: 100.3
click at [711, 334] on ul "JKK-to-STS-$500 JVR-to-STS-$500 JVR-to-STS-Cross-$100-10-04-2024 JVR-to-STS-Cro…" at bounding box center [784, 385] width 204 height 132
copy ul "JVR-to-STS-$500 JVR-to-STS-Cross-$100-10-04-2024 JVR-to-STS-Cross-$200-10-04-20…"
click at [1121, 348] on modal-container "This attribute cannot be hidden as it is used for Personalization Tags: JKK-to-…" at bounding box center [784, 386] width 1568 height 772
click at [1014, 423] on modal-container "This attribute cannot be hidden as it is used for Personalization Tags: JKK-to-…" at bounding box center [784, 386] width 1568 height 772
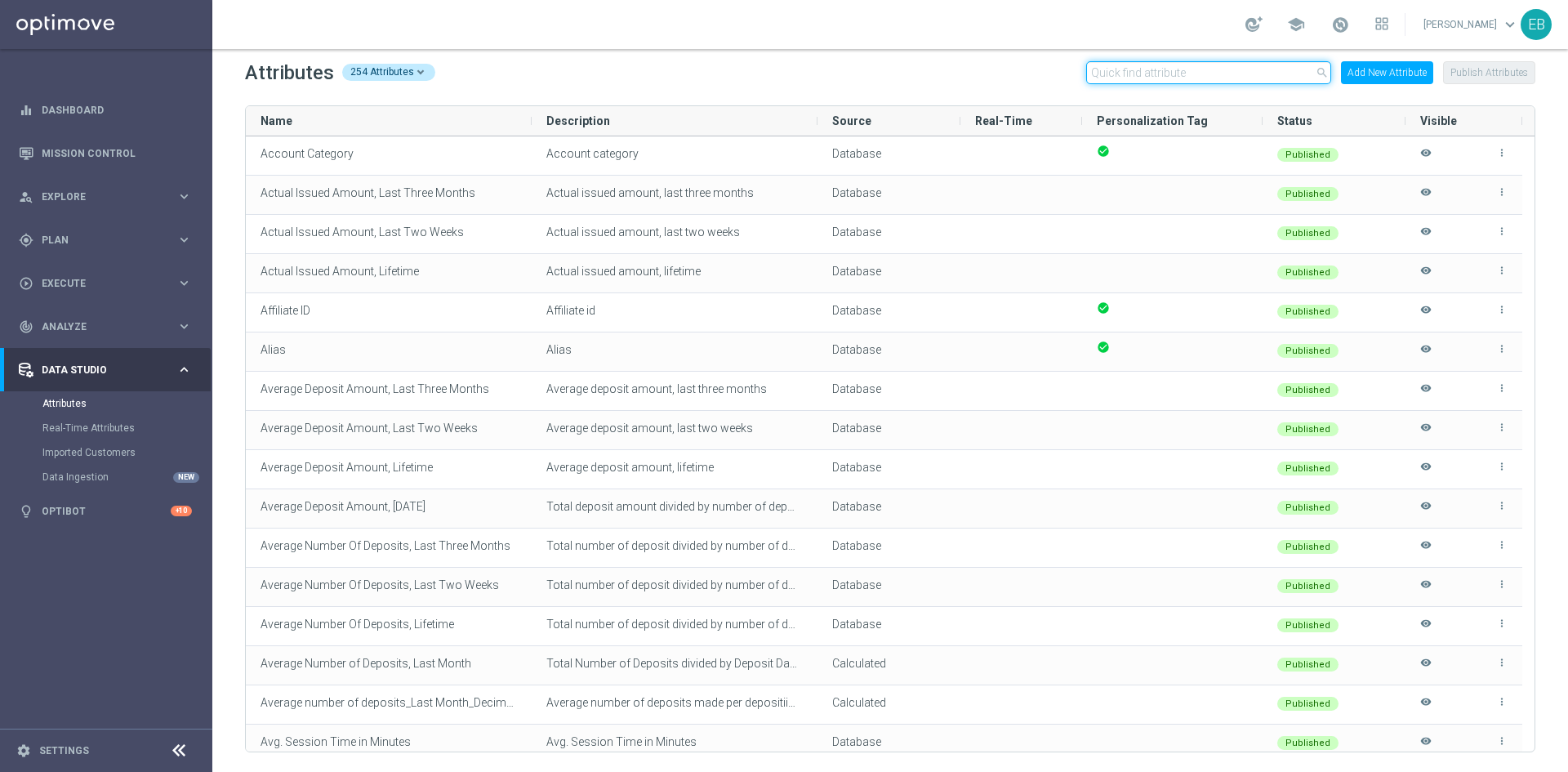
click at [1102, 69] on input "text" at bounding box center [1209, 73] width 245 height 23
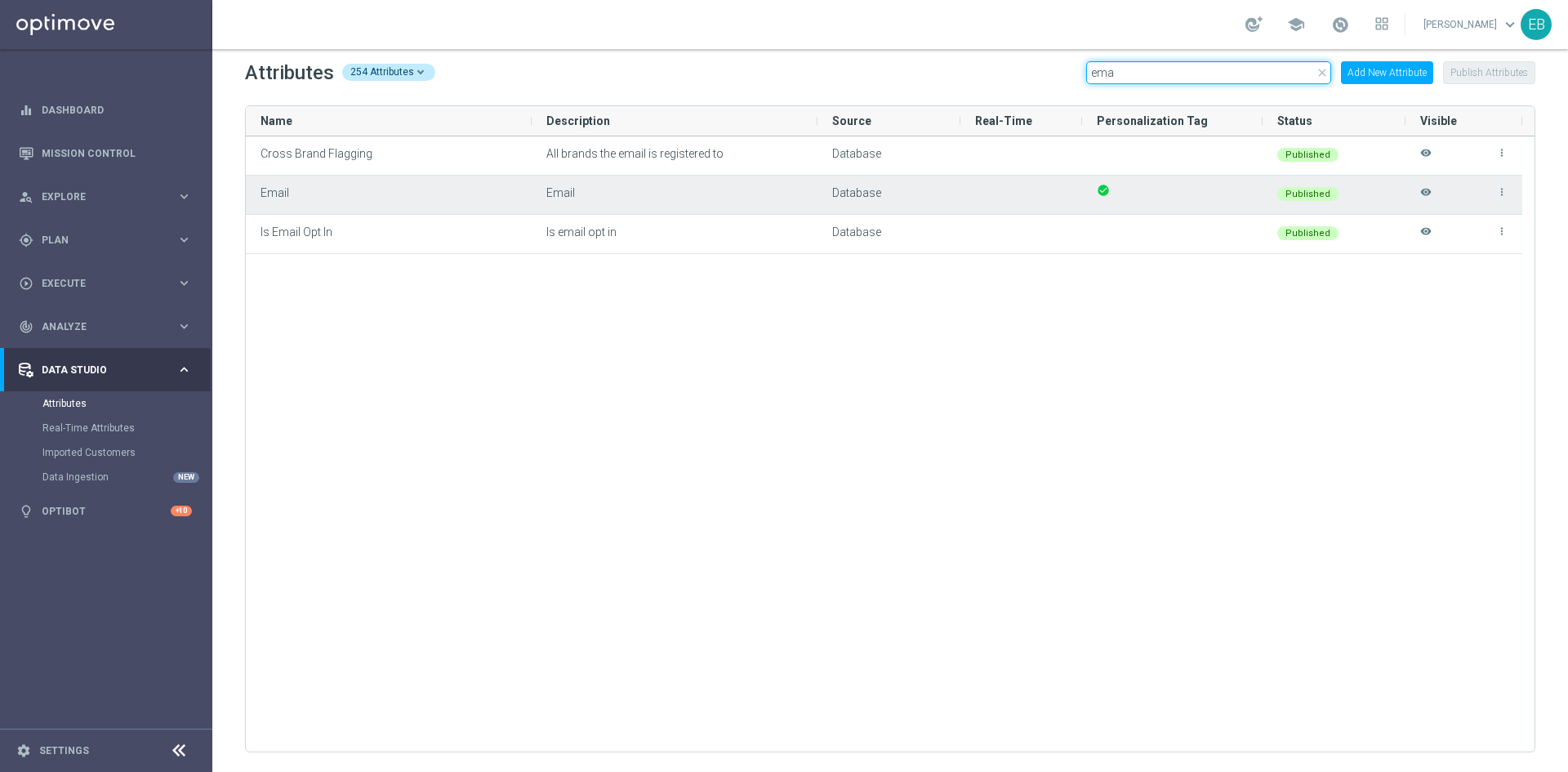
type input "ema"
click at [1432, 189] on icon "visibility" at bounding box center [1426, 199] width 11 height 27
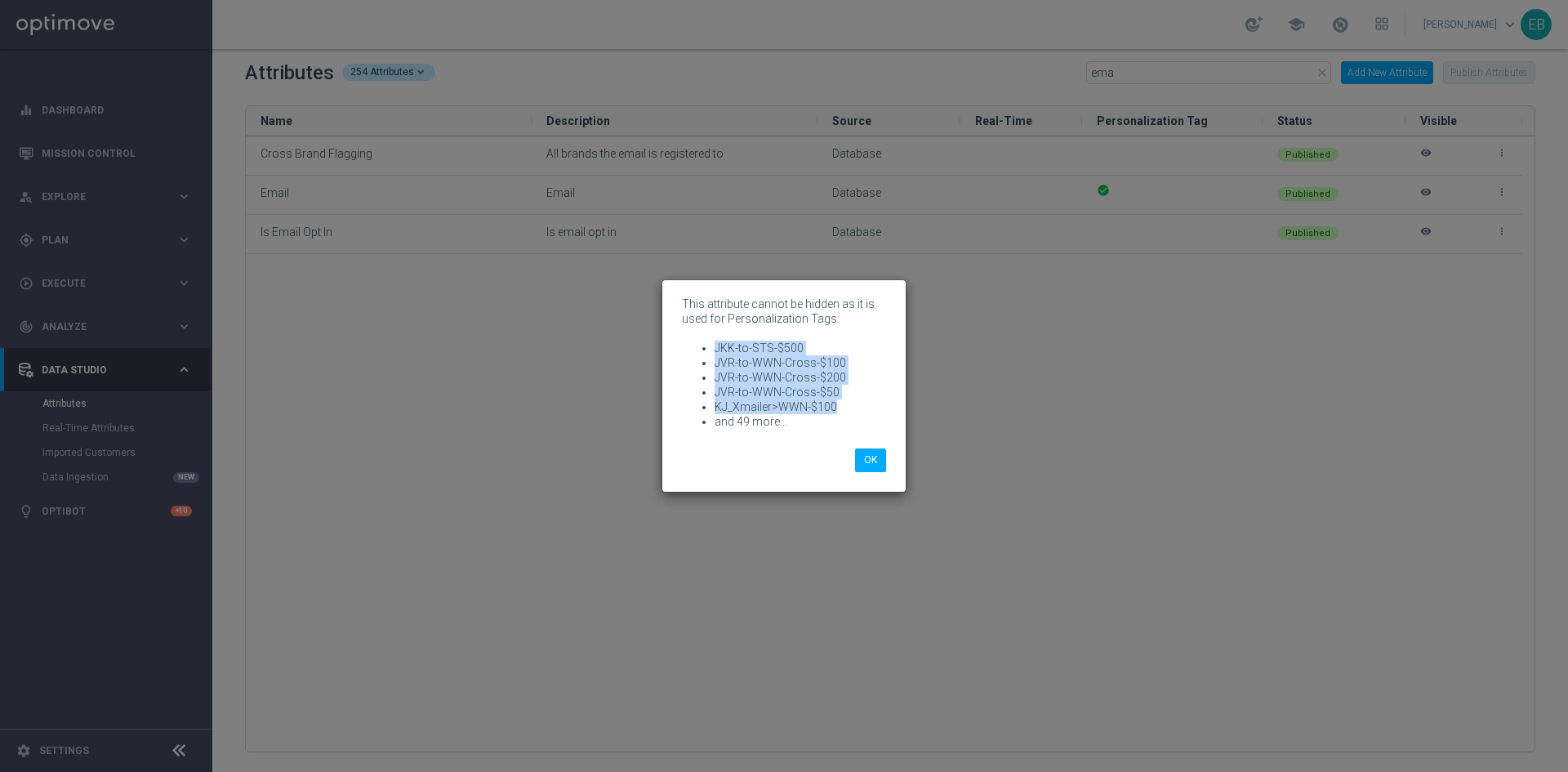
drag, startPoint x: 843, startPoint y: 406, endPoint x: 697, endPoint y: 349, distance: 156.7
click at [697, 349] on ul "JKK-to-STS-$500 JVR-to-WWN-Cross-$100 JVR-to-WWN-Cross-$200 JVR-to-WWN-Cross-$5…" at bounding box center [784, 385] width 204 height 89
drag, startPoint x: 844, startPoint y: 416, endPoint x: 848, endPoint y: 405, distance: 11.7
click at [844, 414] on li "and 49 more..." at bounding box center [800, 421] width 171 height 15
drag, startPoint x: 846, startPoint y: 404, endPoint x: 710, endPoint y: 358, distance: 143.6
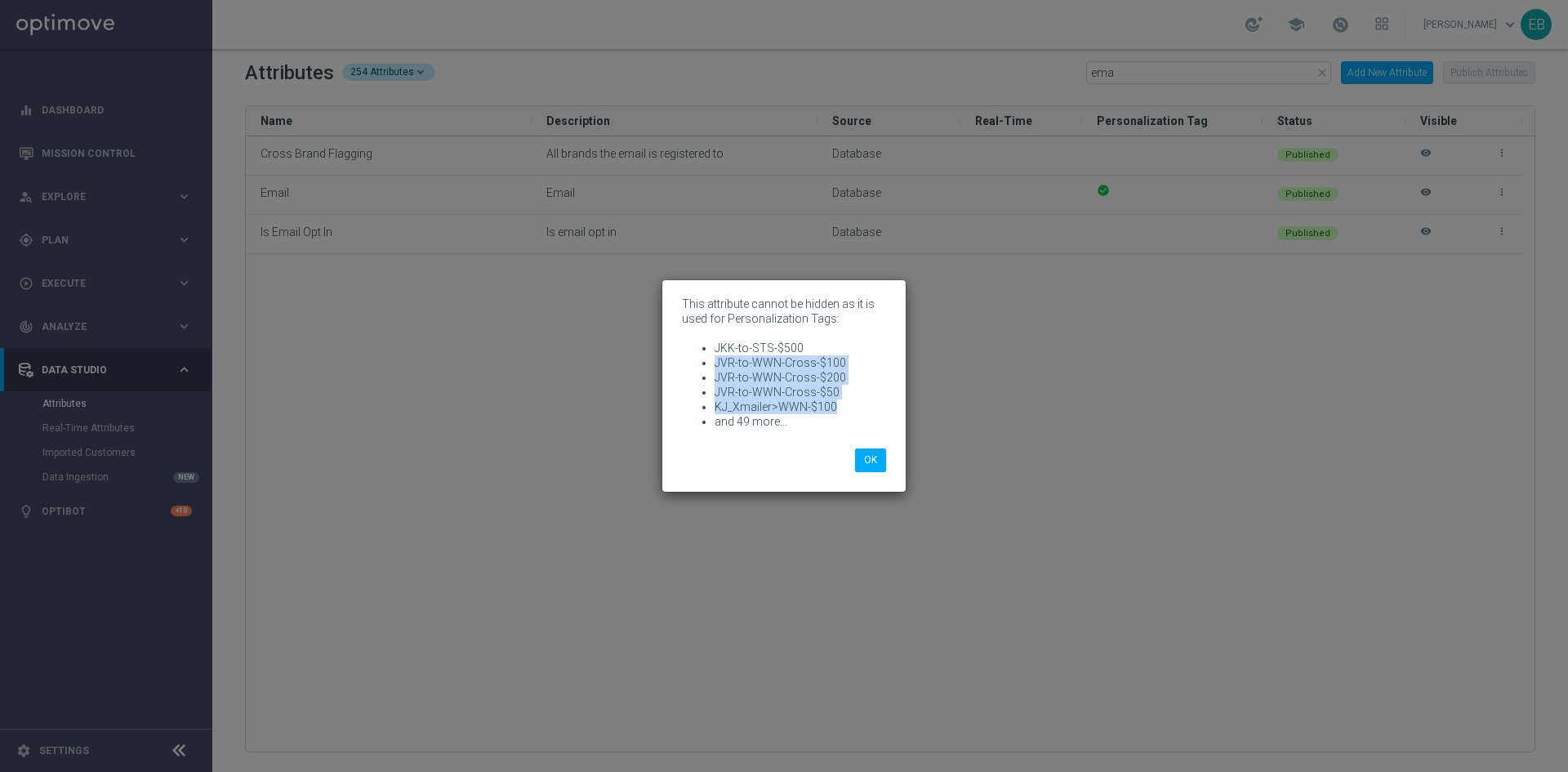
click at [710, 358] on ul "JKK-to-STS-$500 JVR-to-WWN-Cross-$100 JVR-to-WWN-Cross-$200 JVR-to-WWN-Cross-$5…" at bounding box center [784, 385] width 204 height 89
copy ul "JVR-to-WWN-Cross-$100 JVR-to-WWN-Cross-$200 JVR-to-WWN-Cross-$50 KJ_Xmailer>WWN…"
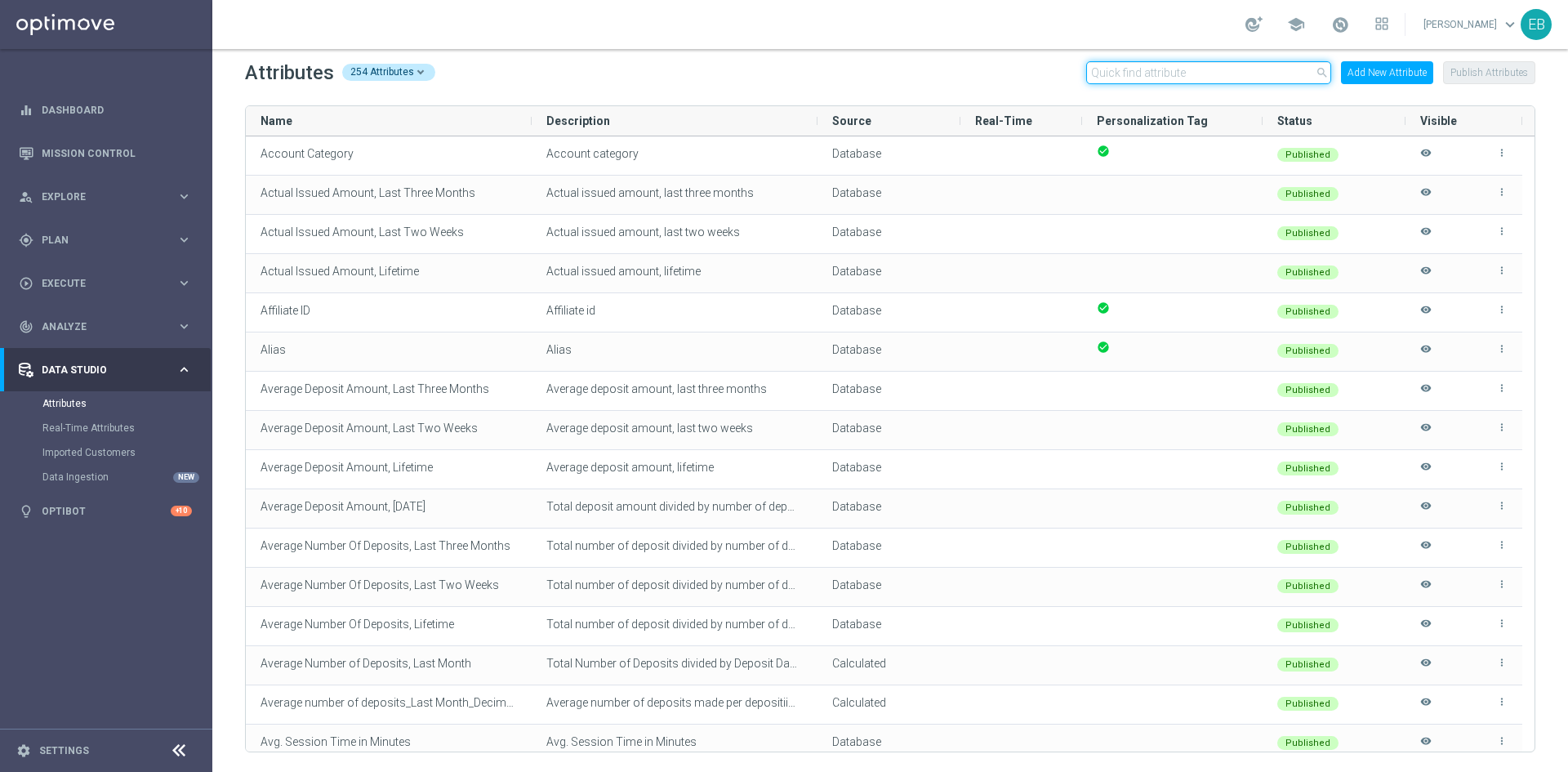
click at [1115, 69] on input "text" at bounding box center [1209, 73] width 245 height 23
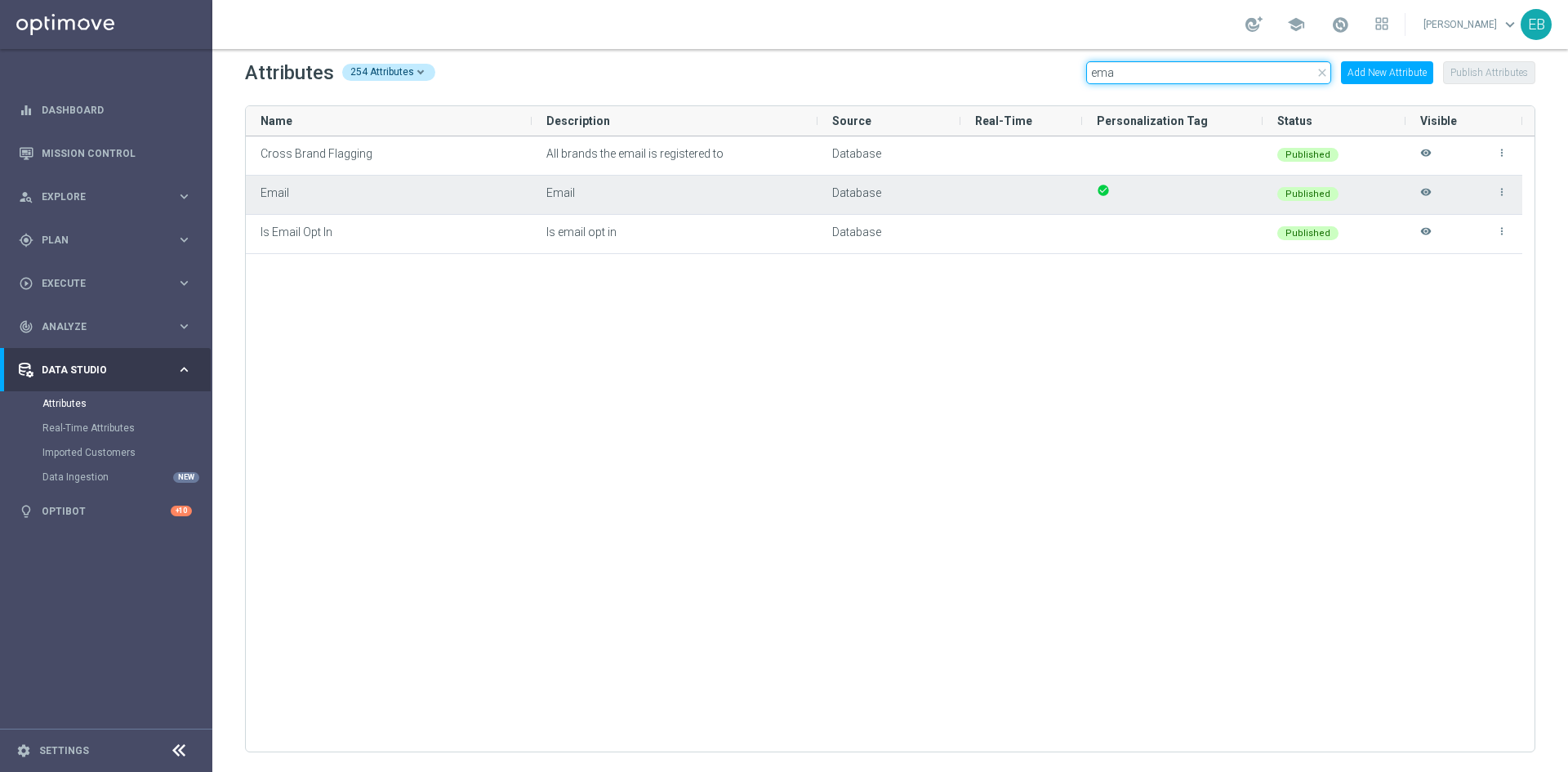
type input "ema"
click at [1425, 188] on icon "visibility" at bounding box center [1426, 199] width 11 height 27
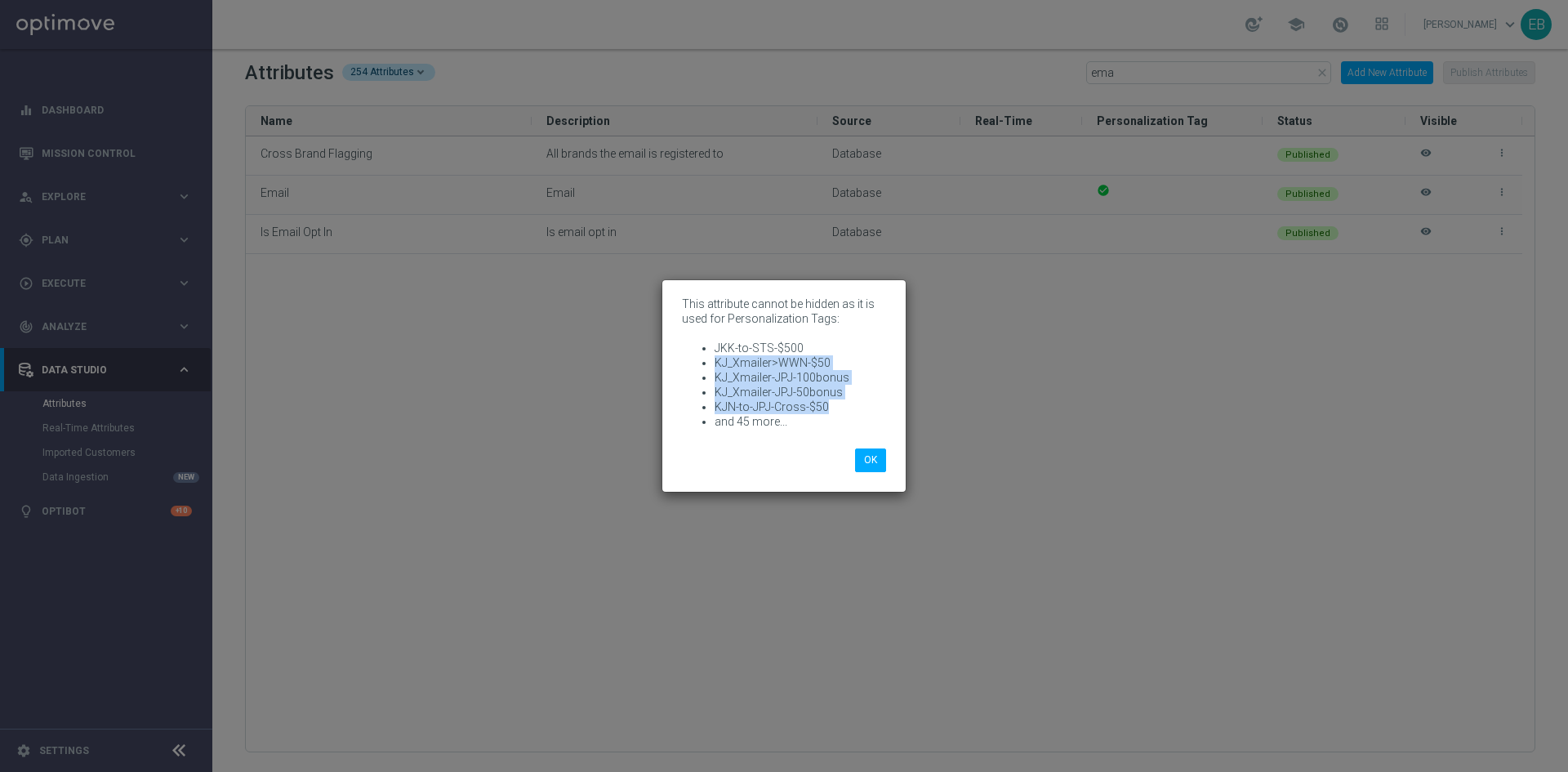
drag, startPoint x: 714, startPoint y: 359, endPoint x: 840, endPoint y: 406, distance: 134.5
click at [840, 406] on ul "JKK-to-STS-$500 KJ_Xmailer>WWN-$50 KJ_Xmailer-JPJ-100bonus KJ_Xmailer-JPJ-50bon…" at bounding box center [784, 385] width 204 height 89
copy ul "KJ_Xmailer>WWN-$50 KJ_Xmailer-JPJ-100bonus KJ_Xmailer-JPJ-50bonus KJN-to-JPJ-Cr…"
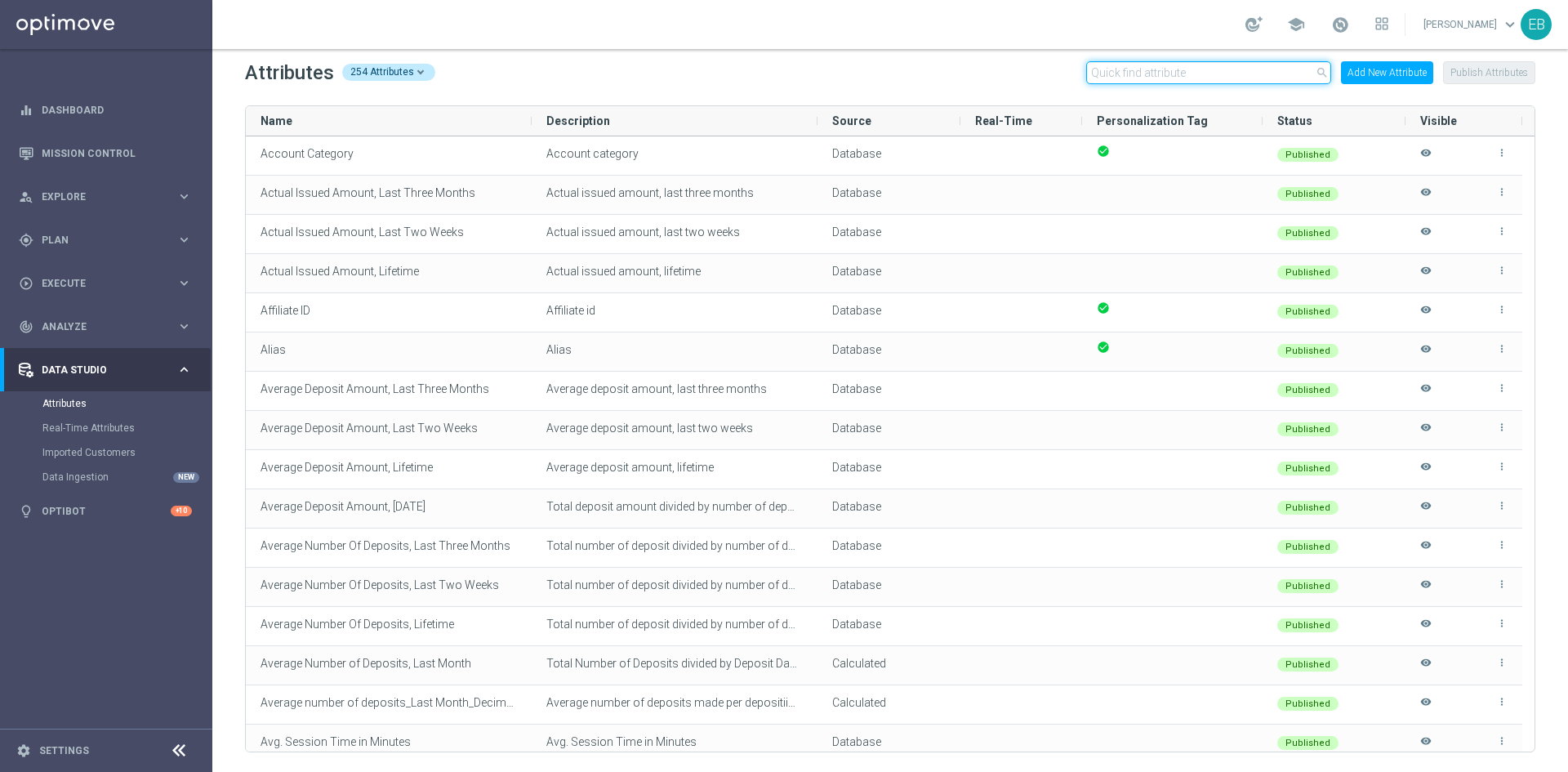
click at [1137, 67] on input "text" at bounding box center [1209, 73] width 245 height 23
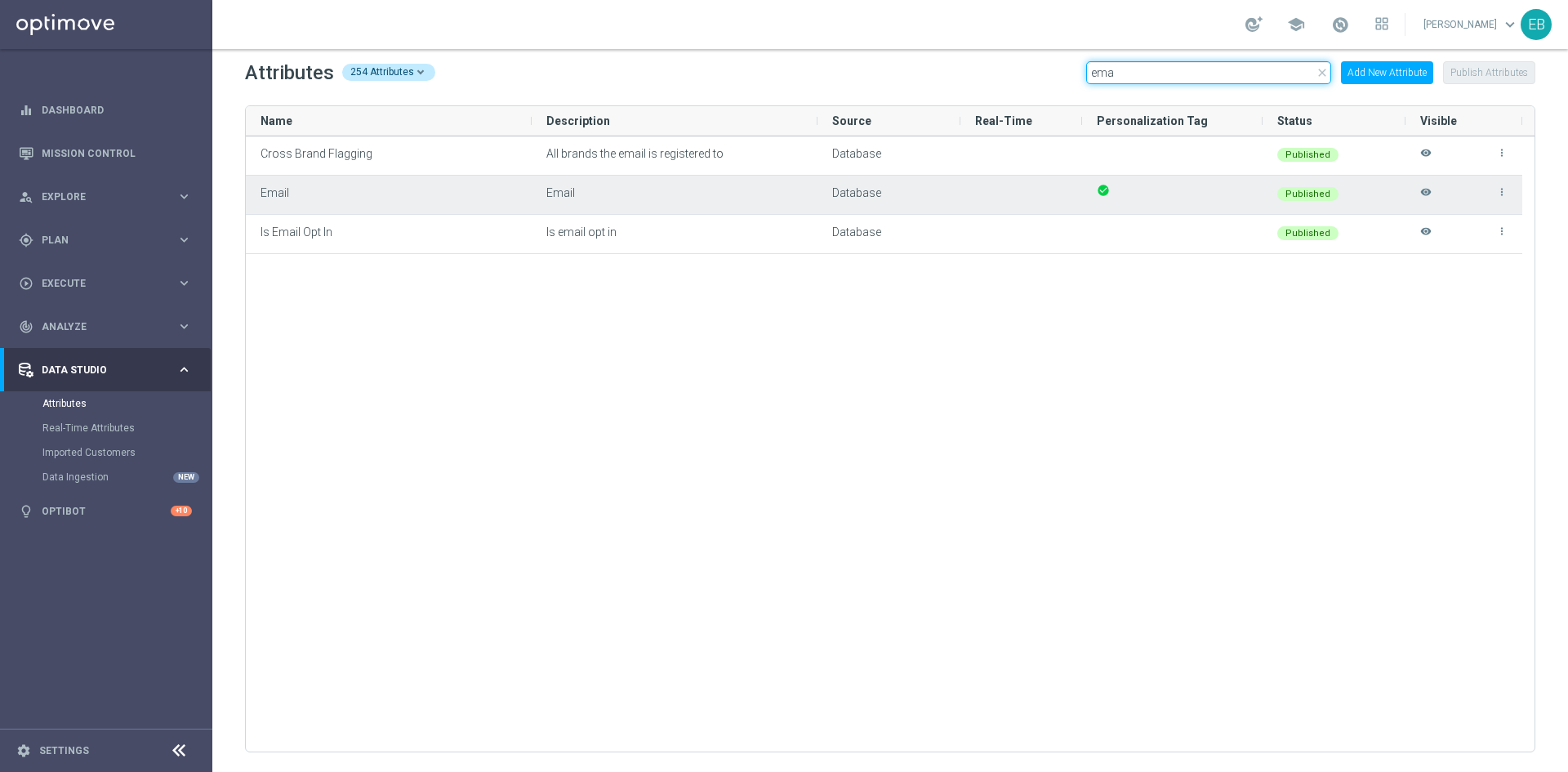
type input "ema"
click at [1425, 193] on icon "visibility" at bounding box center [1426, 199] width 11 height 27
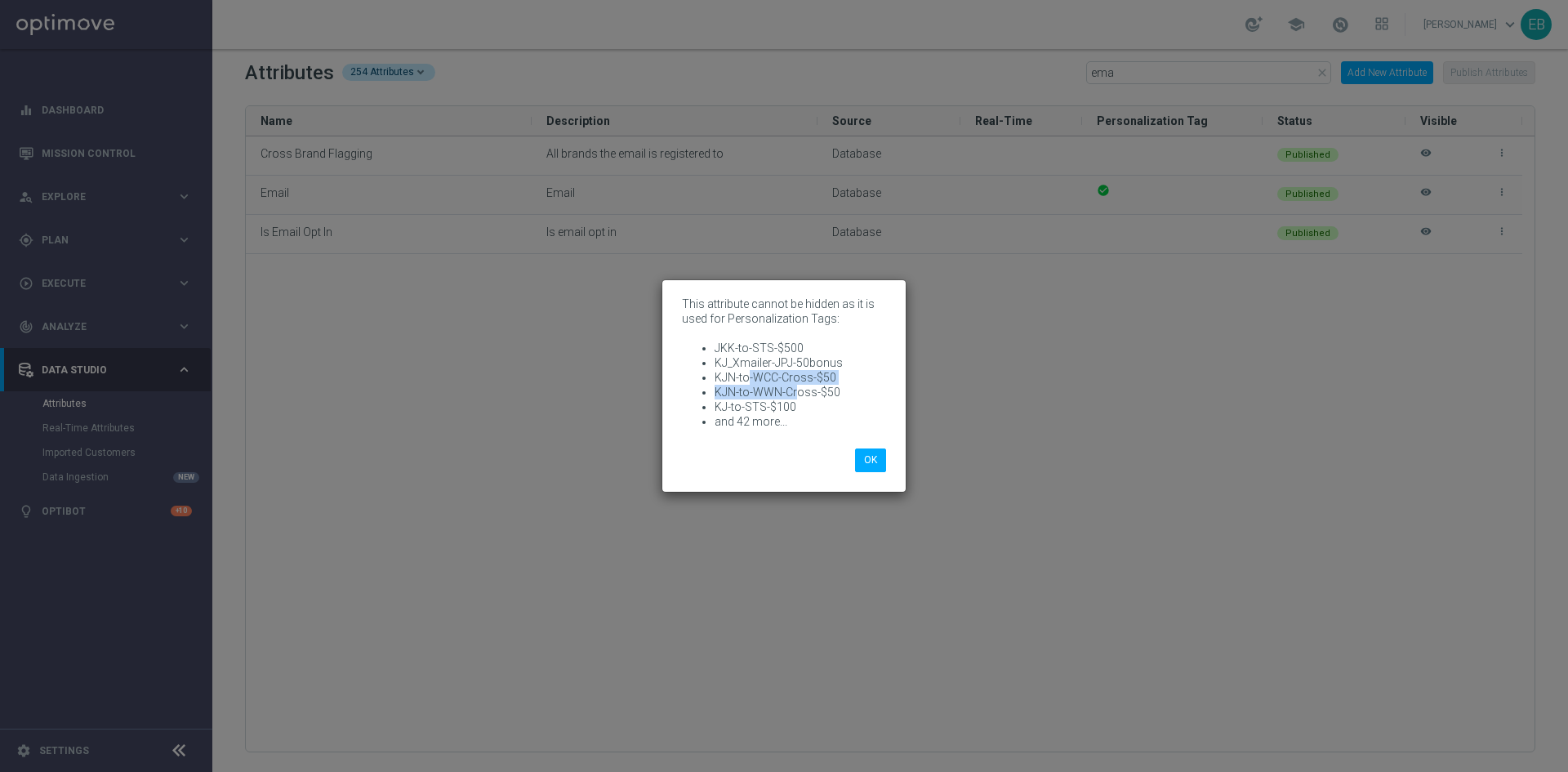
drag, startPoint x: 798, startPoint y: 397, endPoint x: 750, endPoint y: 371, distance: 54.6
click at [750, 371] on ul "JKK-to-STS-$500 KJ_Xmailer-JPJ-50bonus KJN-to-WCC-Cross-$50 KJN-to-WWN-Cross-$5…" at bounding box center [784, 385] width 204 height 89
drag, startPoint x: 799, startPoint y: 404, endPoint x: 722, endPoint y: 361, distance: 88.2
click at [720, 363] on ul "JKK-to-STS-$500 KJ_Xmailer-JPJ-50bonus KJN-to-WCC-Cross-$50 KJN-to-WWN-Cross-$5…" at bounding box center [784, 385] width 204 height 89
copy ul "KJ_Xmailer-JPJ-50bonus KJN-to-WCC-Cross-$50 KJN-to-WWN-Cross-$50 KJ-to-STS-$100"
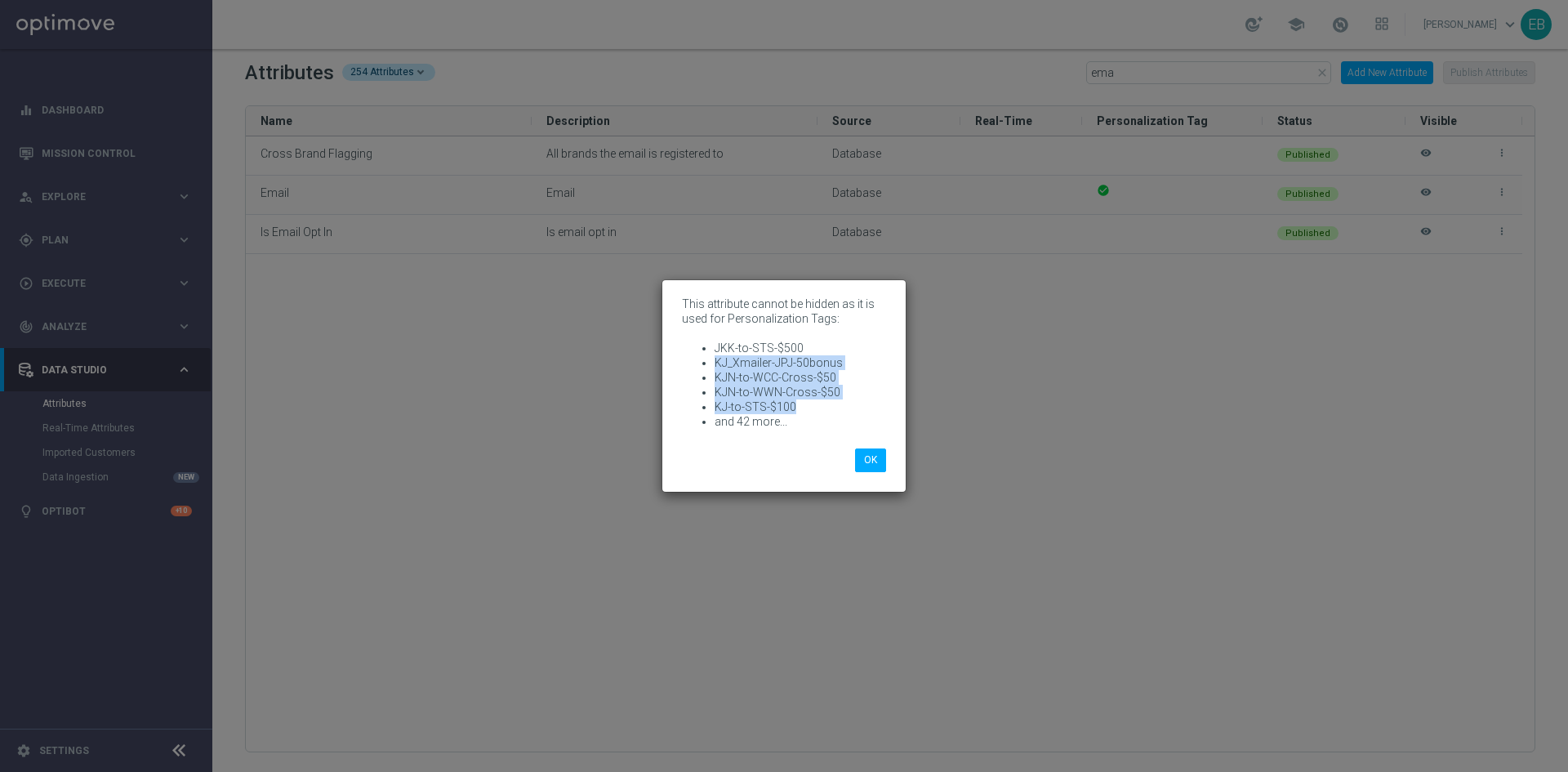
click at [1135, 403] on modal-container "This attribute cannot be hidden as it is used for Personalization Tags: JKK-to-…" at bounding box center [784, 386] width 1568 height 772
click at [1054, 363] on modal-container "This attribute cannot be hidden as it is used for Personalization Tags: JKK-to-…" at bounding box center [784, 386] width 1568 height 772
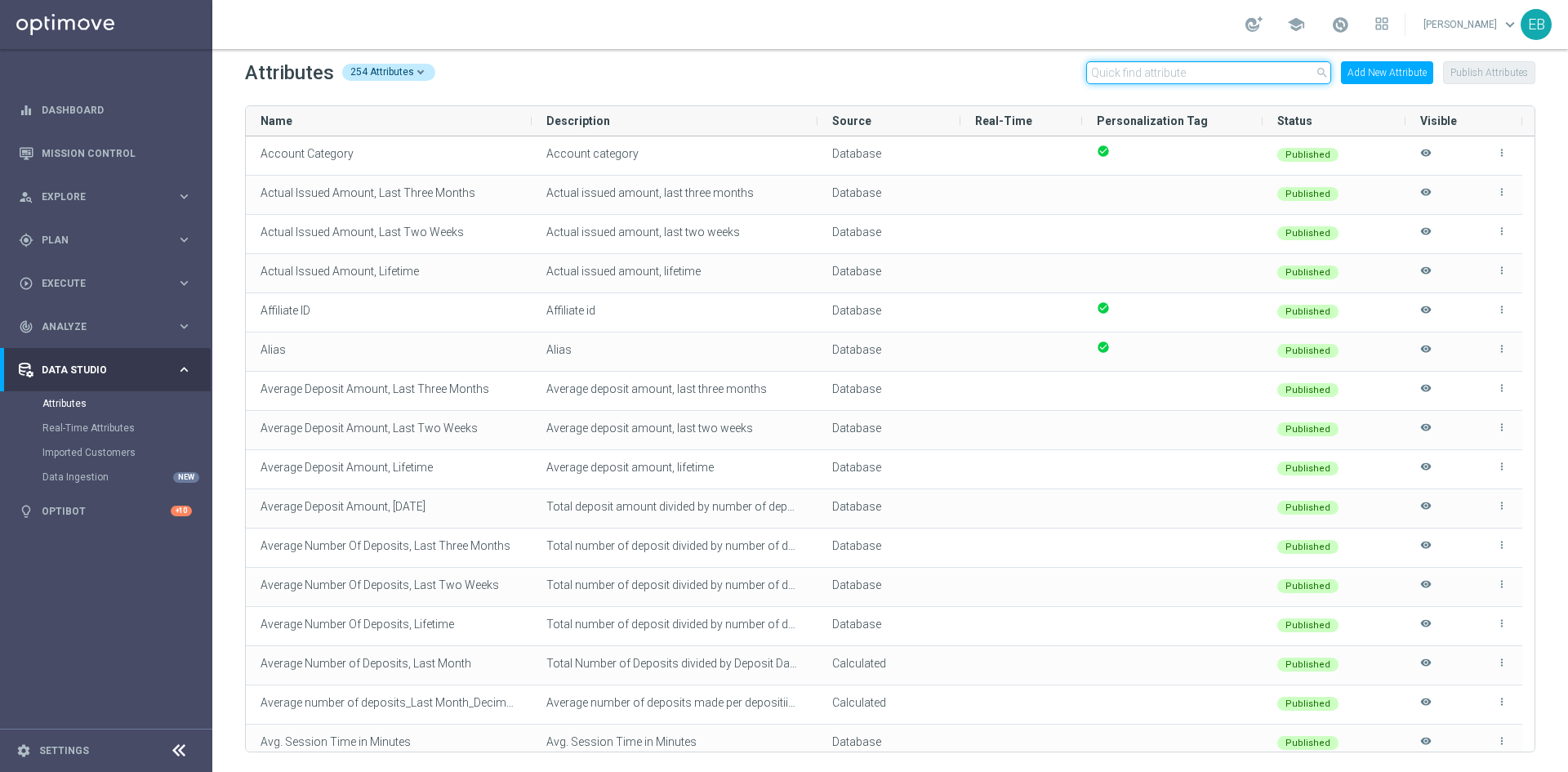
click at [1110, 70] on input "text" at bounding box center [1209, 73] width 245 height 23
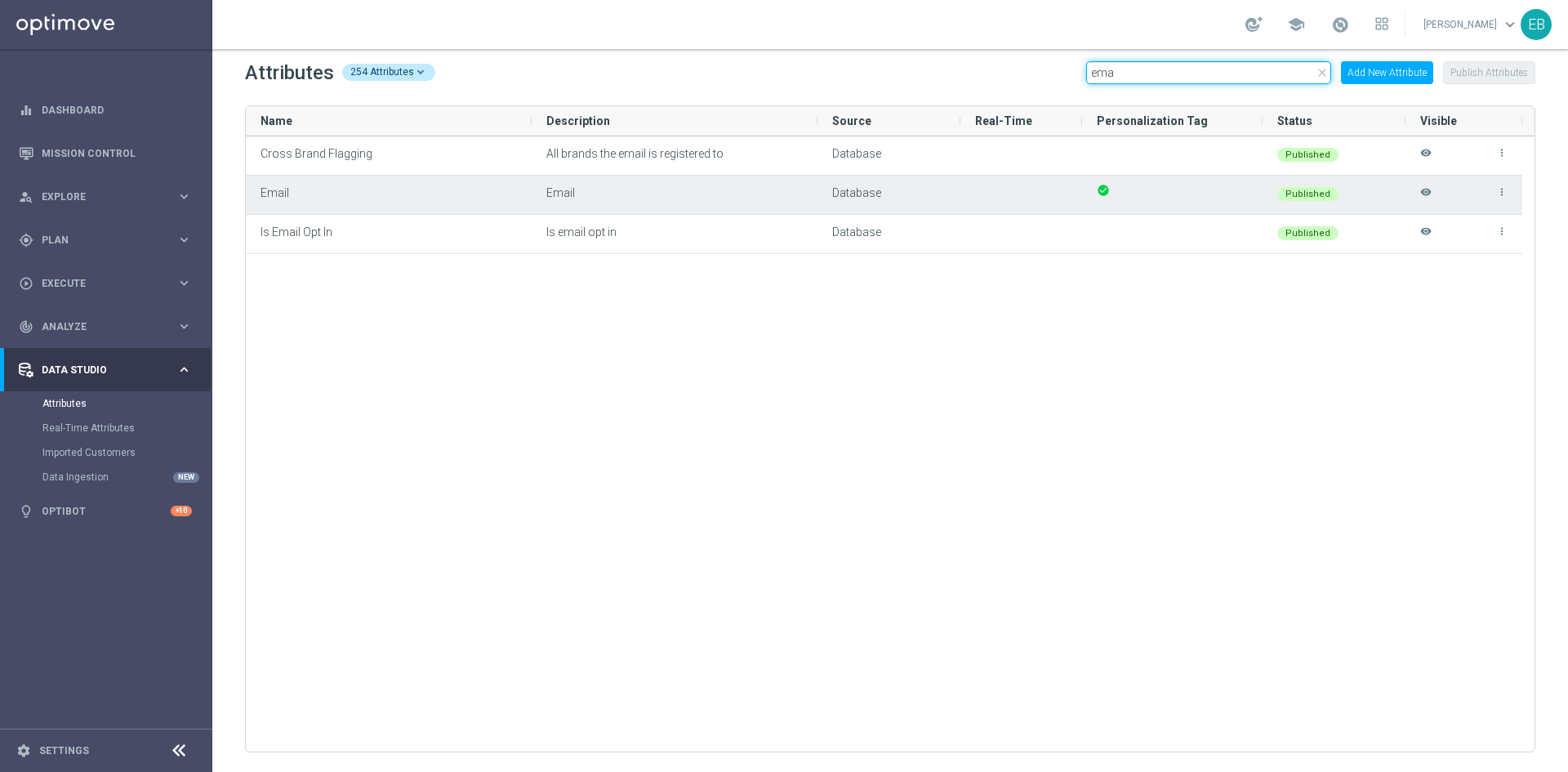
type input "ema"
click at [1420, 195] on icon "visibility" at bounding box center [1426, 199] width 11 height 27
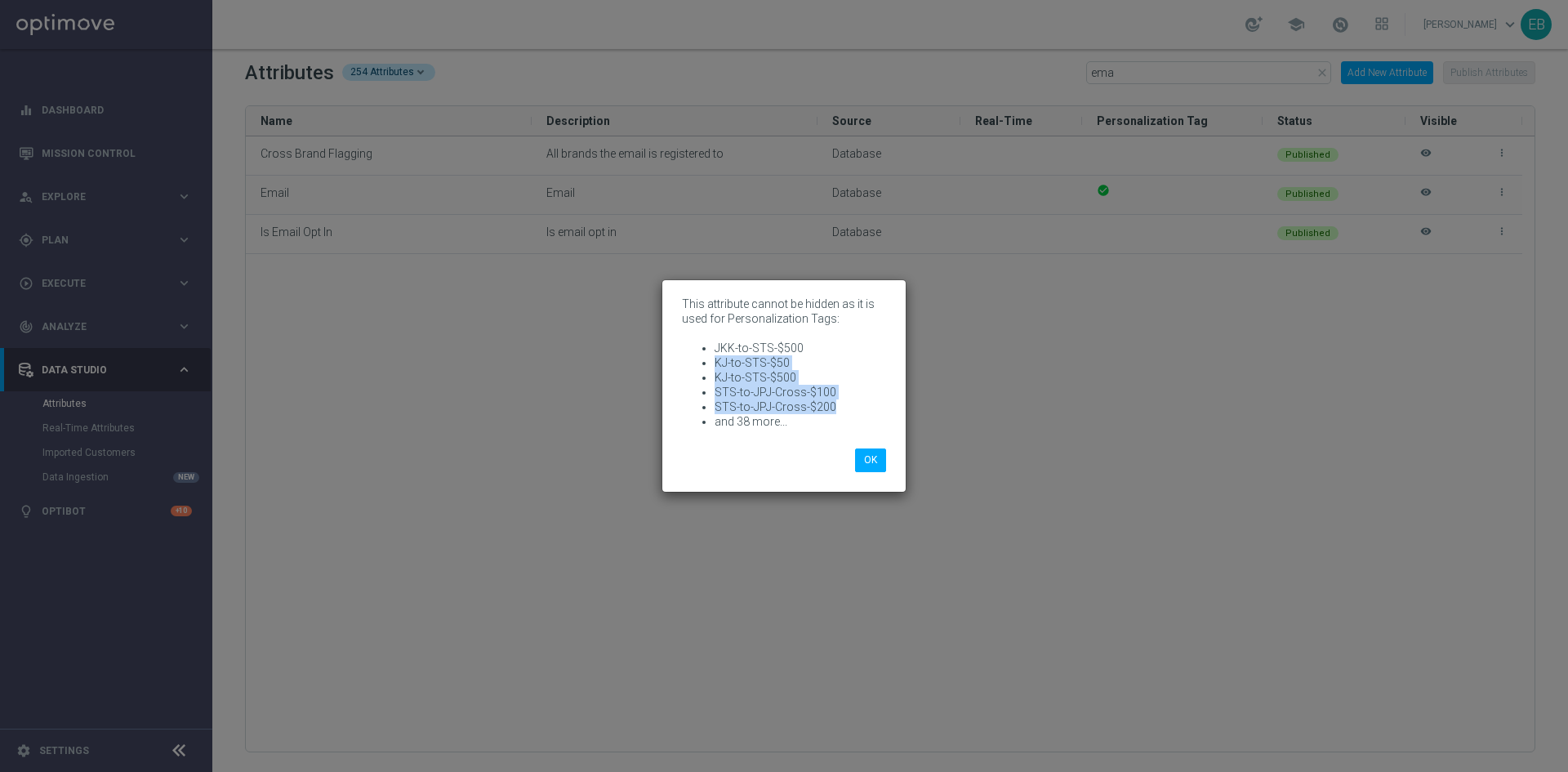
drag, startPoint x: 845, startPoint y: 406, endPoint x: 683, endPoint y: 360, distance: 168.4
click at [683, 360] on ul "JKK-to-STS-$500 KJ-to-STS-$50 KJ-to-STS-$500 STS-to-JPJ-Cross-$100 STS-to-JPJ-C…" at bounding box center [784, 385] width 204 height 89
copy ul "KJ-to-STS-$50 KJ-to-STS-$500 STS-to-JPJ-Cross-$100 STS-to-JPJ-Cross-$200"
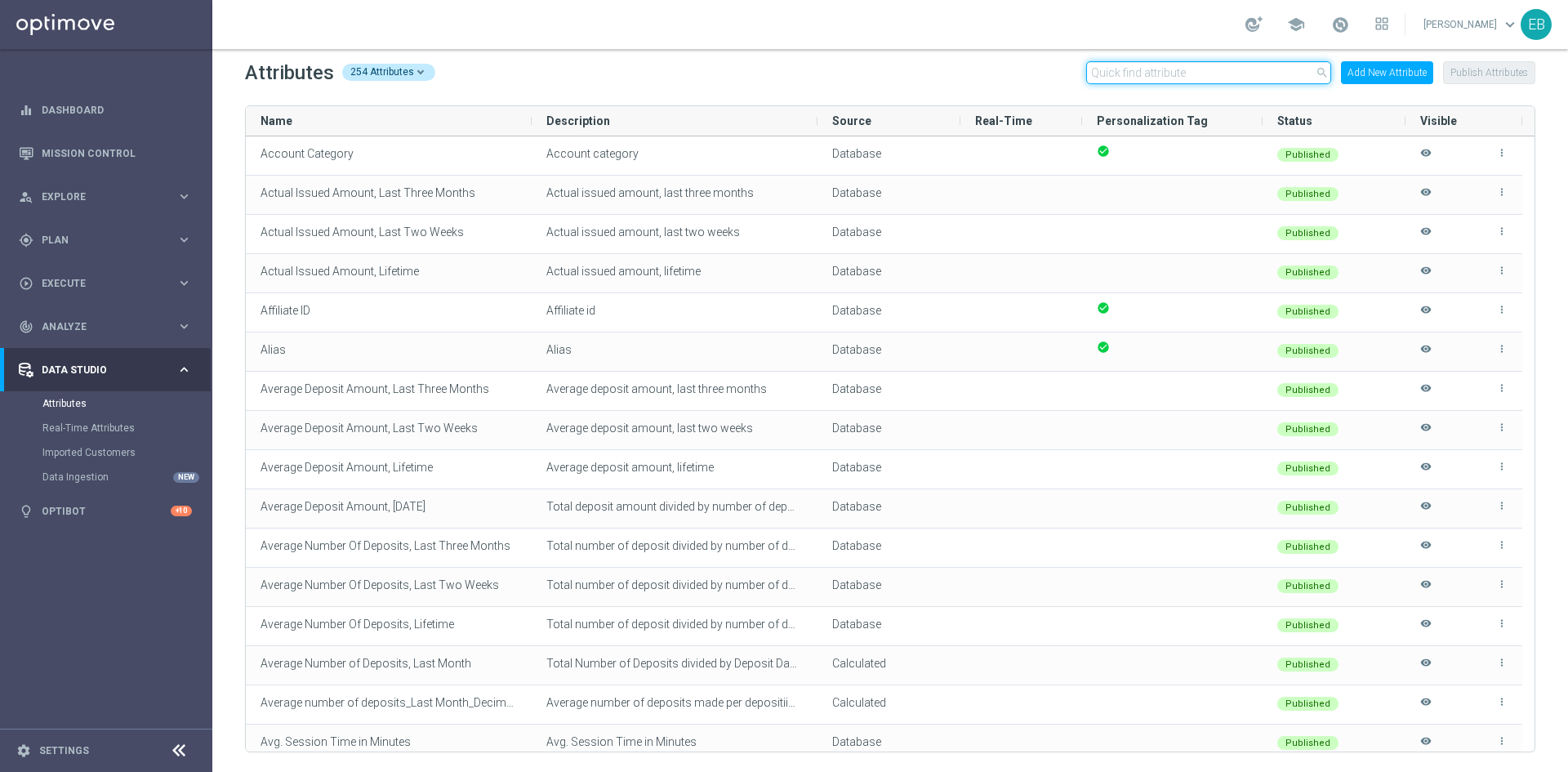
click at [1124, 63] on input "text" at bounding box center [1209, 73] width 245 height 23
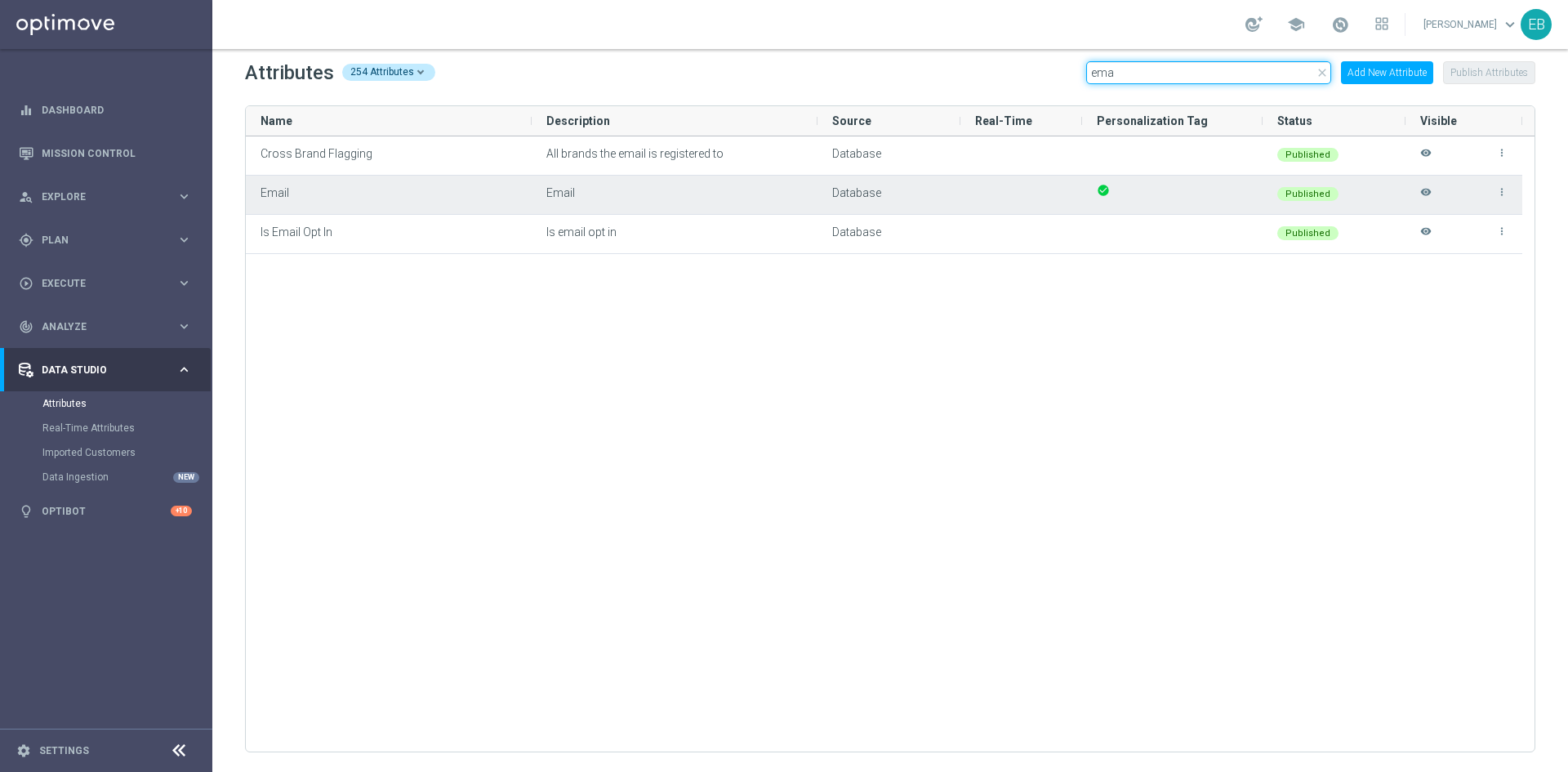
type input "ema"
click at [1425, 195] on icon "visibility" at bounding box center [1426, 199] width 11 height 27
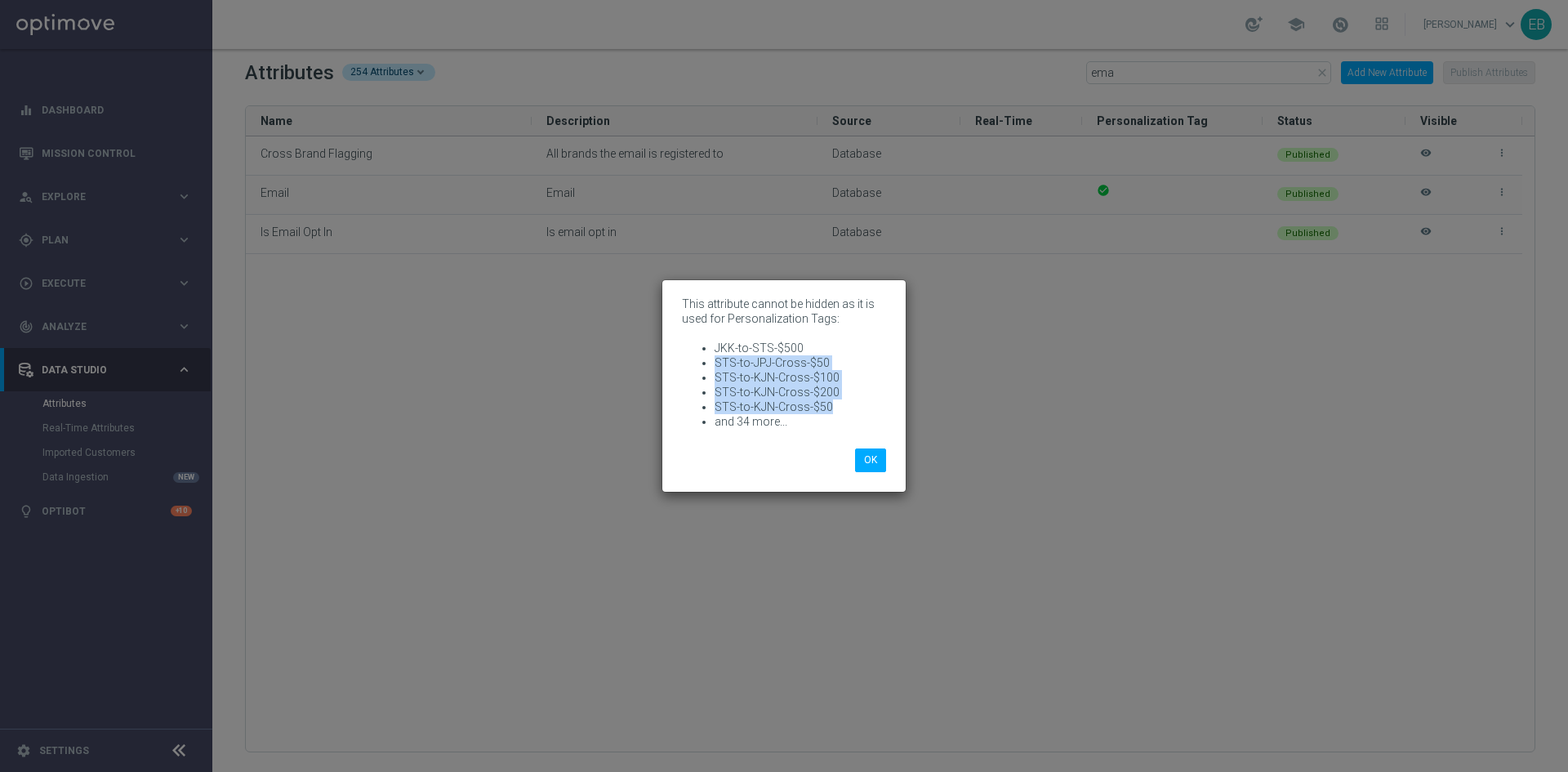
drag, startPoint x: 825, startPoint y: 405, endPoint x: 714, endPoint y: 354, distance: 122.2
click at [710, 359] on ul "JKK-to-STS-$500 STS-to-JPJ-Cross-$50 STS-to-KJN-Cross-$100 STS-to-KJN-Cross-$20…" at bounding box center [784, 385] width 204 height 89
copy ul "STS-to-JPJ-Cross-$50 STS-to-KJN-Cross-$100 STS-to-KJN-Cross-$200 STS-to-KJN-Cro…"
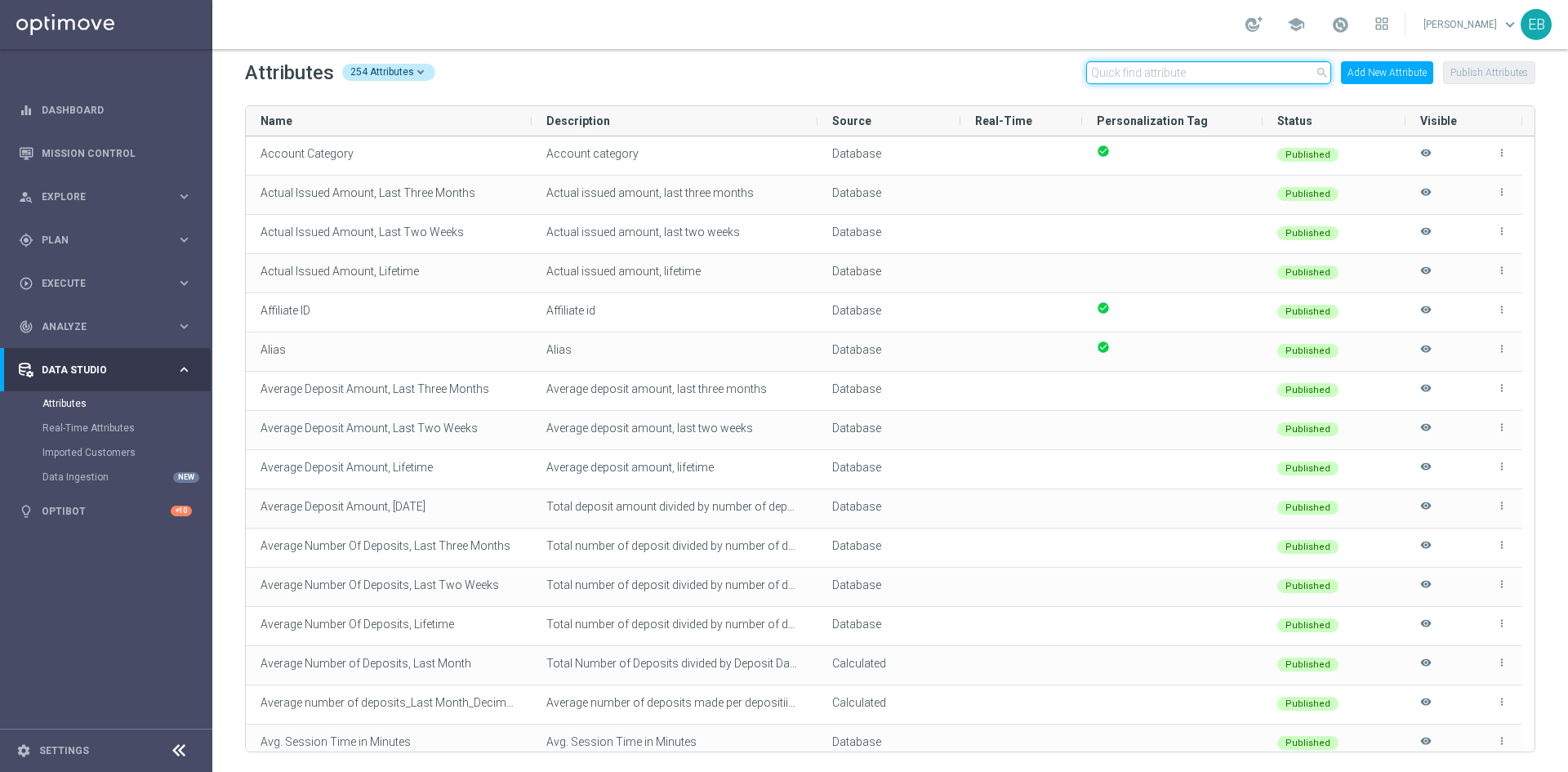
click at [1179, 70] on input "text" at bounding box center [1209, 73] width 245 height 23
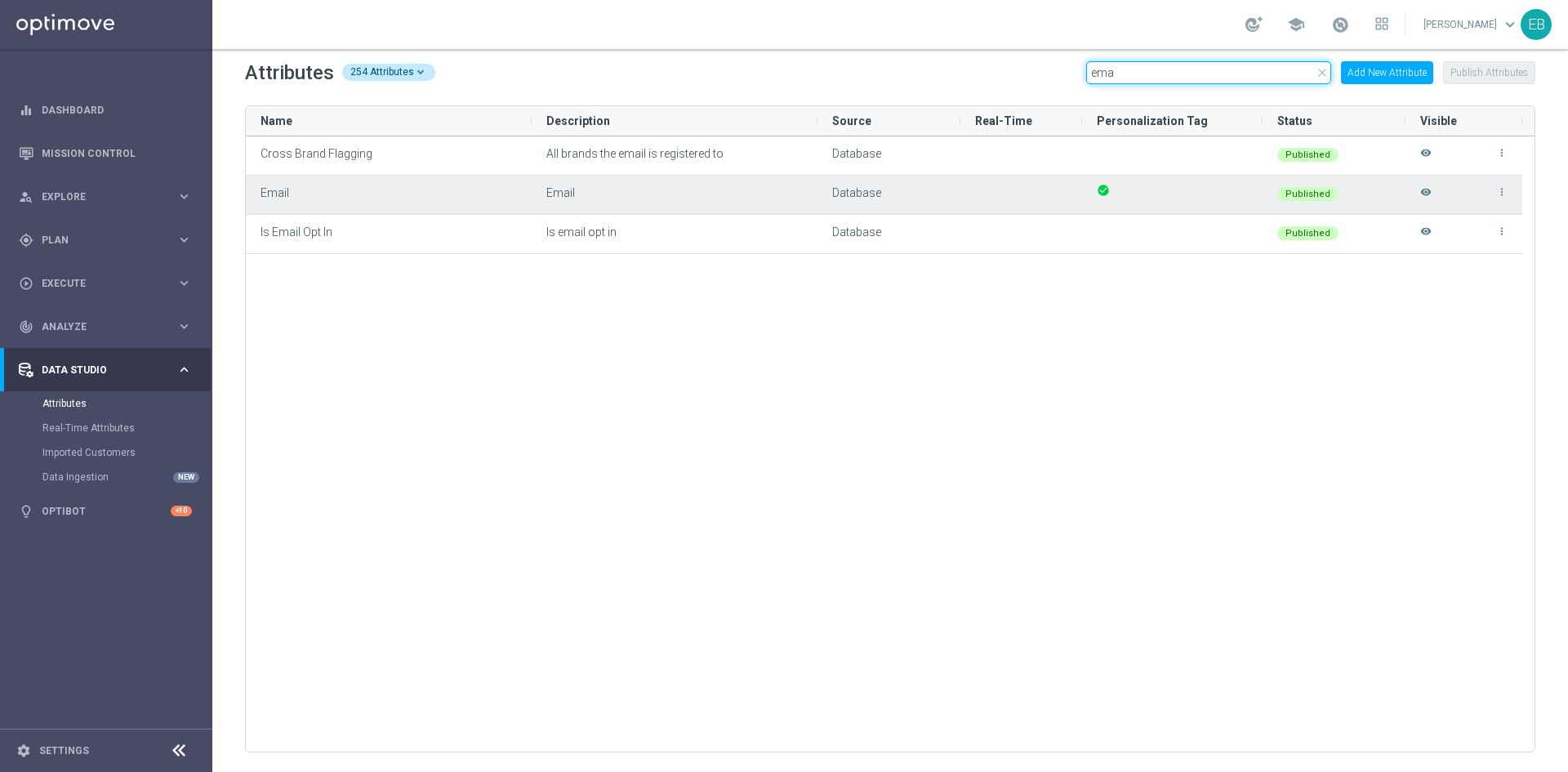
type input "ema"
click at [1431, 197] on icon "visibility" at bounding box center [1426, 199] width 11 height 27
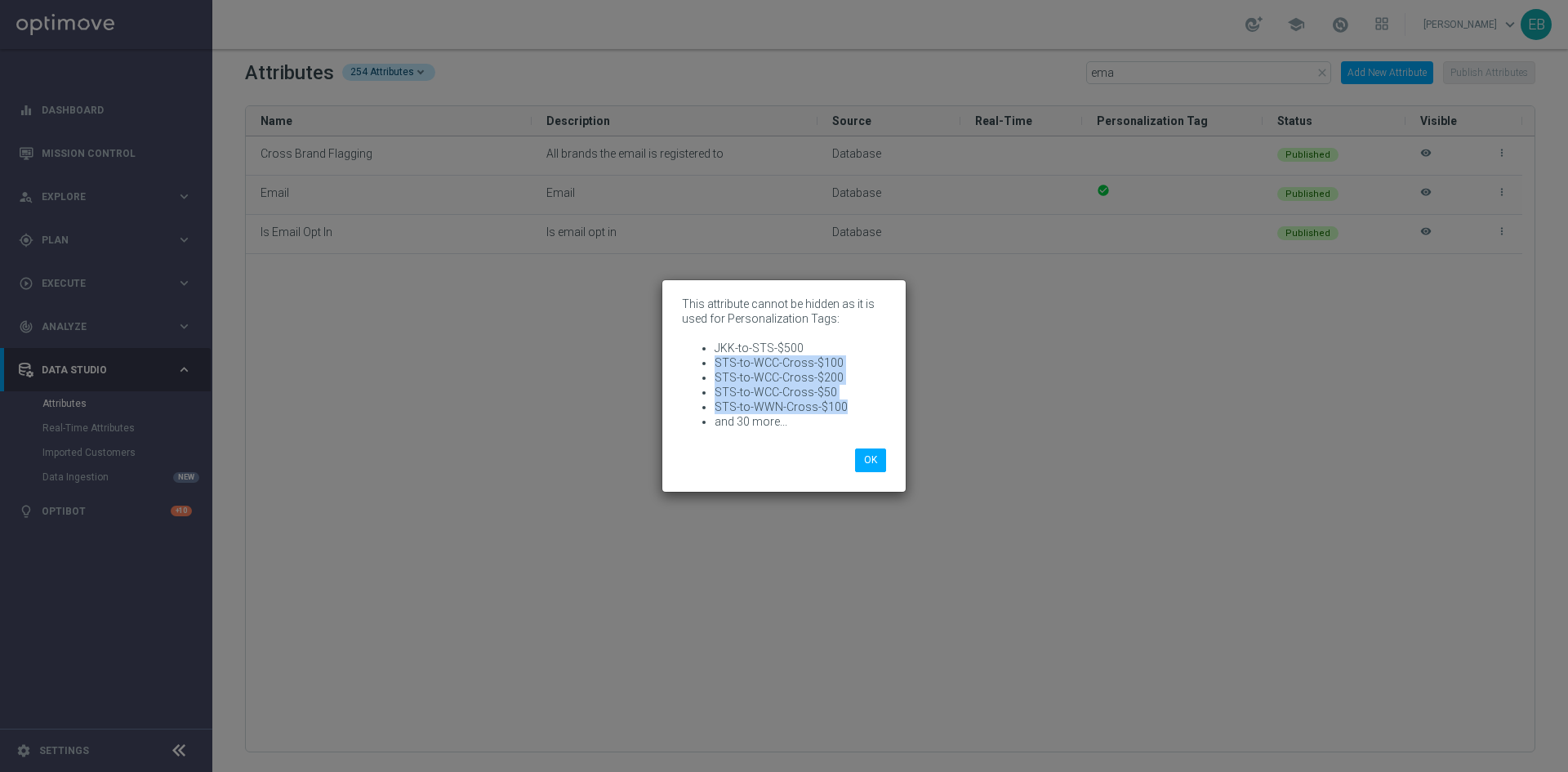
drag, startPoint x: 873, startPoint y: 406, endPoint x: 714, endPoint y: 363, distance: 164.7
click at [714, 363] on ul "JKK-to-STS-$500 STS-to-WCC-Cross-$100 STS-to-WCC-Cross-$200 STS-to-WCC-Cross-$5…" at bounding box center [784, 385] width 204 height 89
copy ul "STS-to-WCC-Cross-$100 STS-to-WCC-Cross-$200 STS-to-WCC-Cross-$50 STS-to-WWN-Cro…"
drag, startPoint x: 873, startPoint y: 453, endPoint x: 838, endPoint y: 445, distance: 35.9
click at [875, 454] on button "OK" at bounding box center [871, 459] width 31 height 23
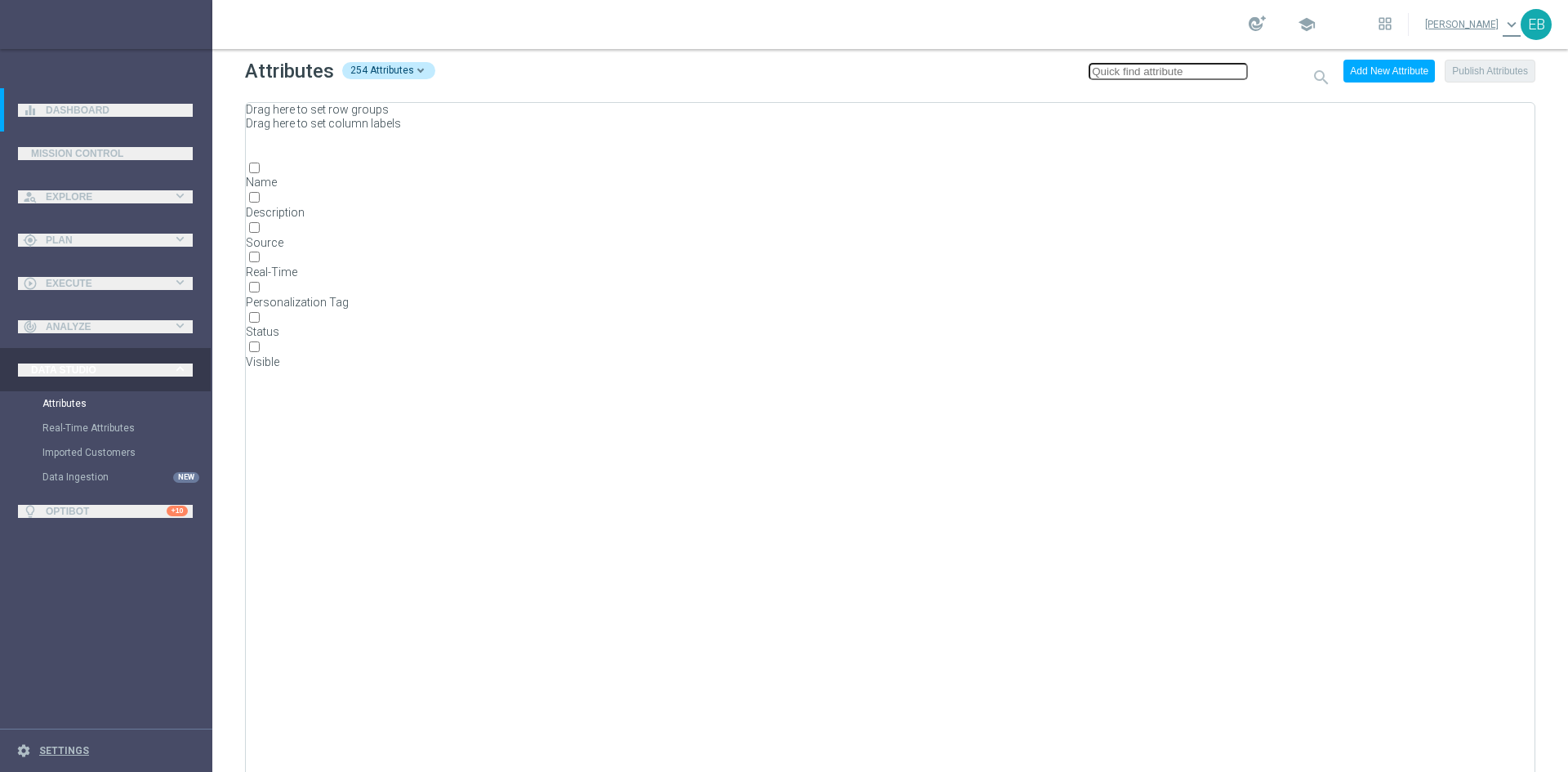
click at [1155, 72] on input "text" at bounding box center [1209, 73] width 245 height 23
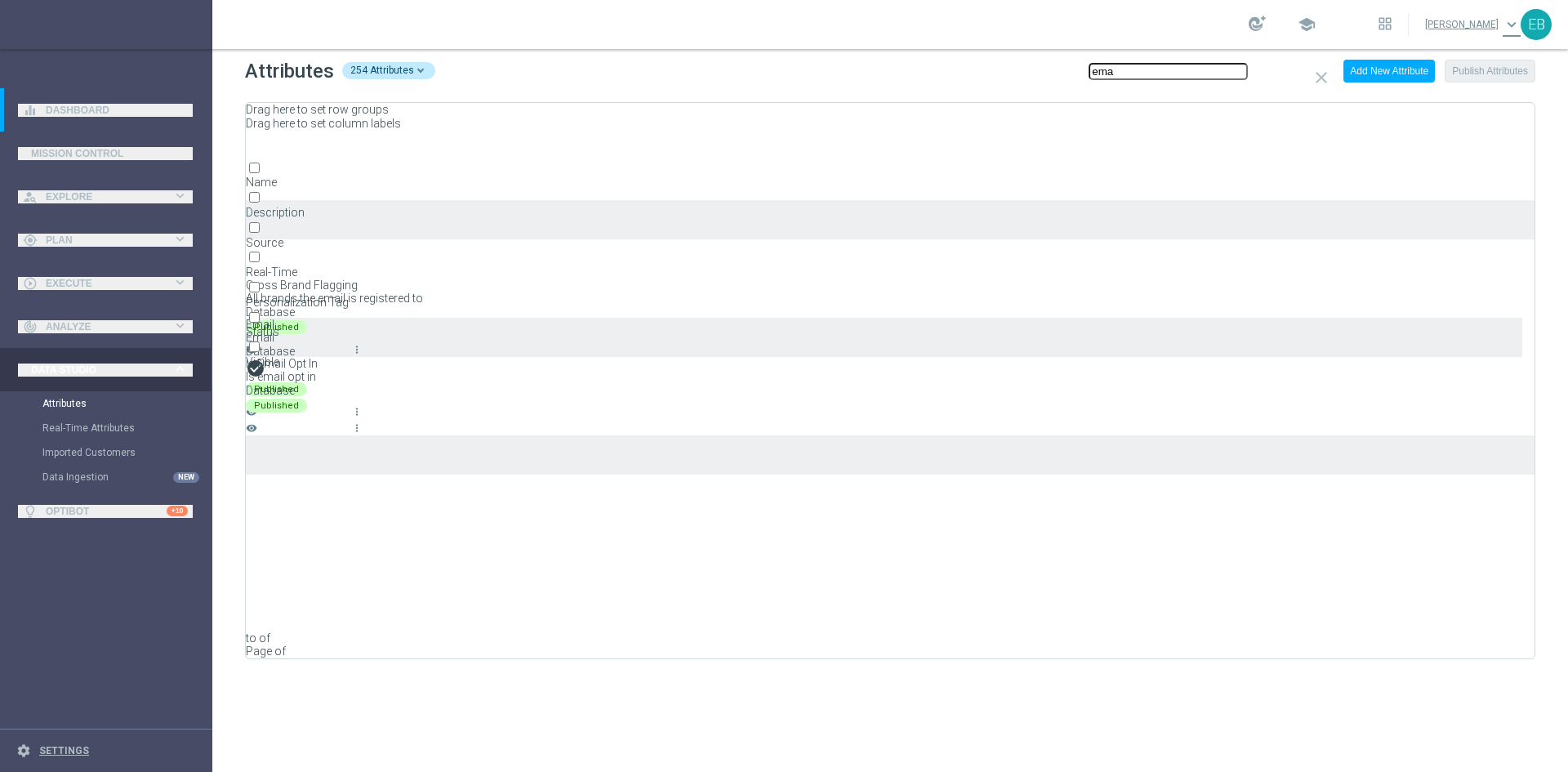
type input "ema"
click at [1429, 188] on icon "visibility" at bounding box center [1426, 199] width 11 height 27
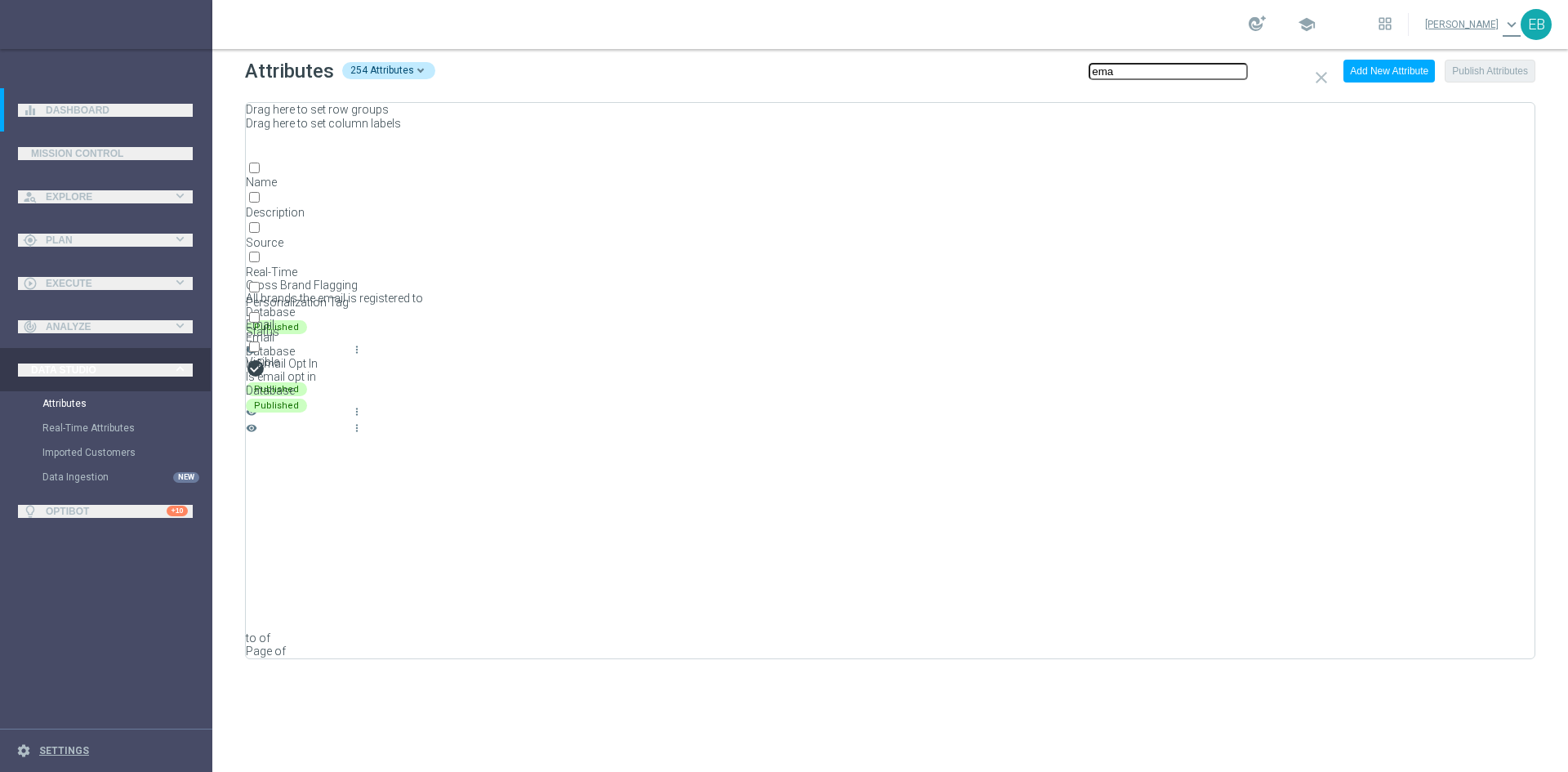
drag, startPoint x: 843, startPoint y: 405, endPoint x: 711, endPoint y: 363, distance: 138.5
click at [711, 363] on ul "JKK-to-STS-$500 STS-to-WWN-Cross-$200 STS-to-WWN-Cross-$50 WCC_Xmailer>WWN-$100…" at bounding box center [784, 385] width 204 height 89
copy ul "STS-to-WWN-Cross-$200 STS-to-WWN-Cross-$50 WCC_Xmailer>WWN-$100 WCC_Xmailer>WWN…"
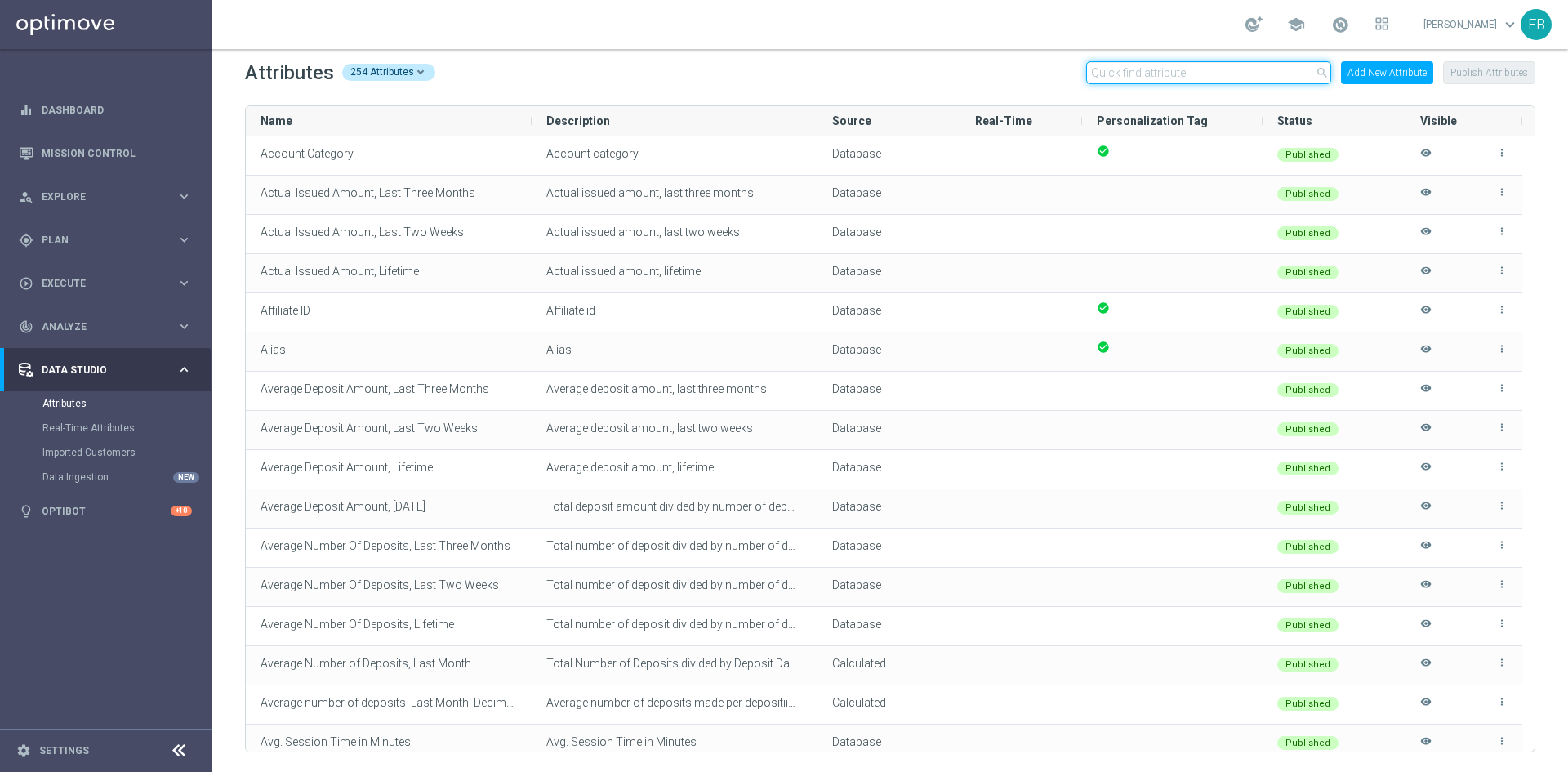
click at [1128, 74] on input "text" at bounding box center [1209, 73] width 245 height 23
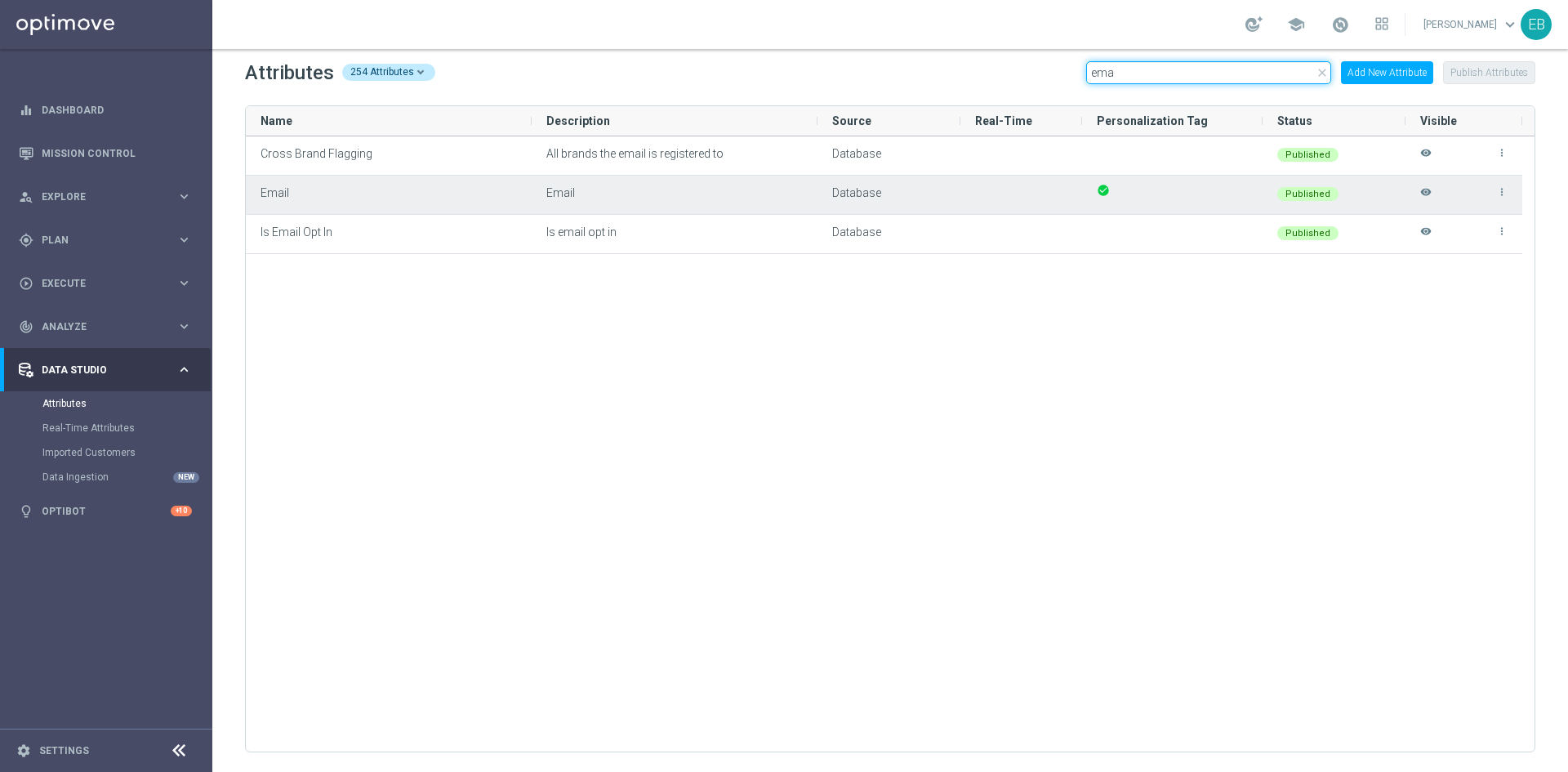
type input "ema"
click at [1429, 189] on icon "visibility" at bounding box center [1426, 199] width 11 height 27
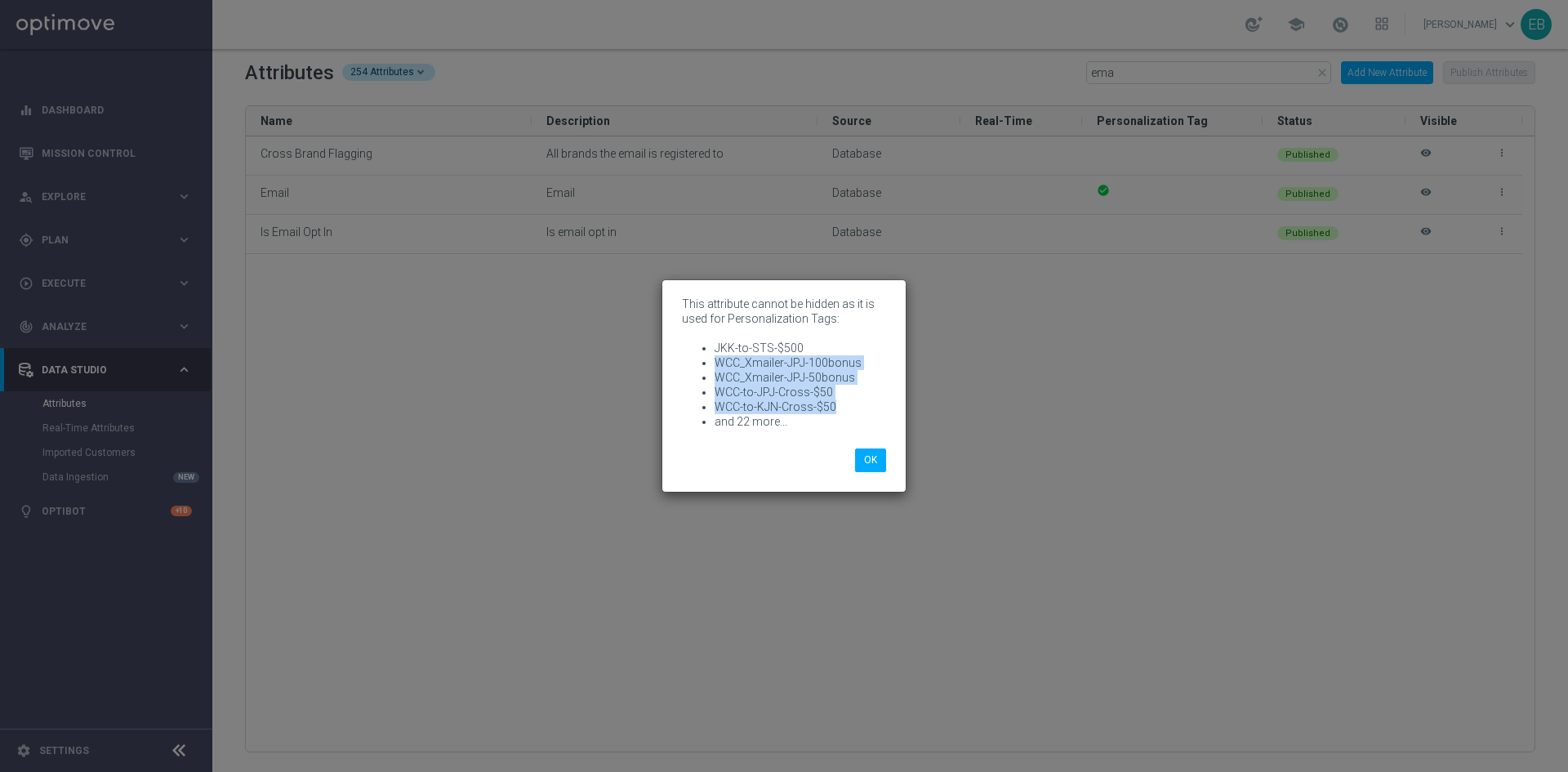
drag, startPoint x: 839, startPoint y: 406, endPoint x: 712, endPoint y: 366, distance: 133.2
click at [712, 366] on ul "JKK-to-STS-$500 WCC_Xmailer-JPJ-100bonus WCC_Xmailer-JPJ-50bonus WCC-to-JPJ-Cro…" at bounding box center [784, 385] width 204 height 89
copy ul "WCC_Xmailer-JPJ-100bonus WCC_Xmailer-JPJ-50bonus WCC-to-JPJ-Cross-$50 WCC-to-KJ…"
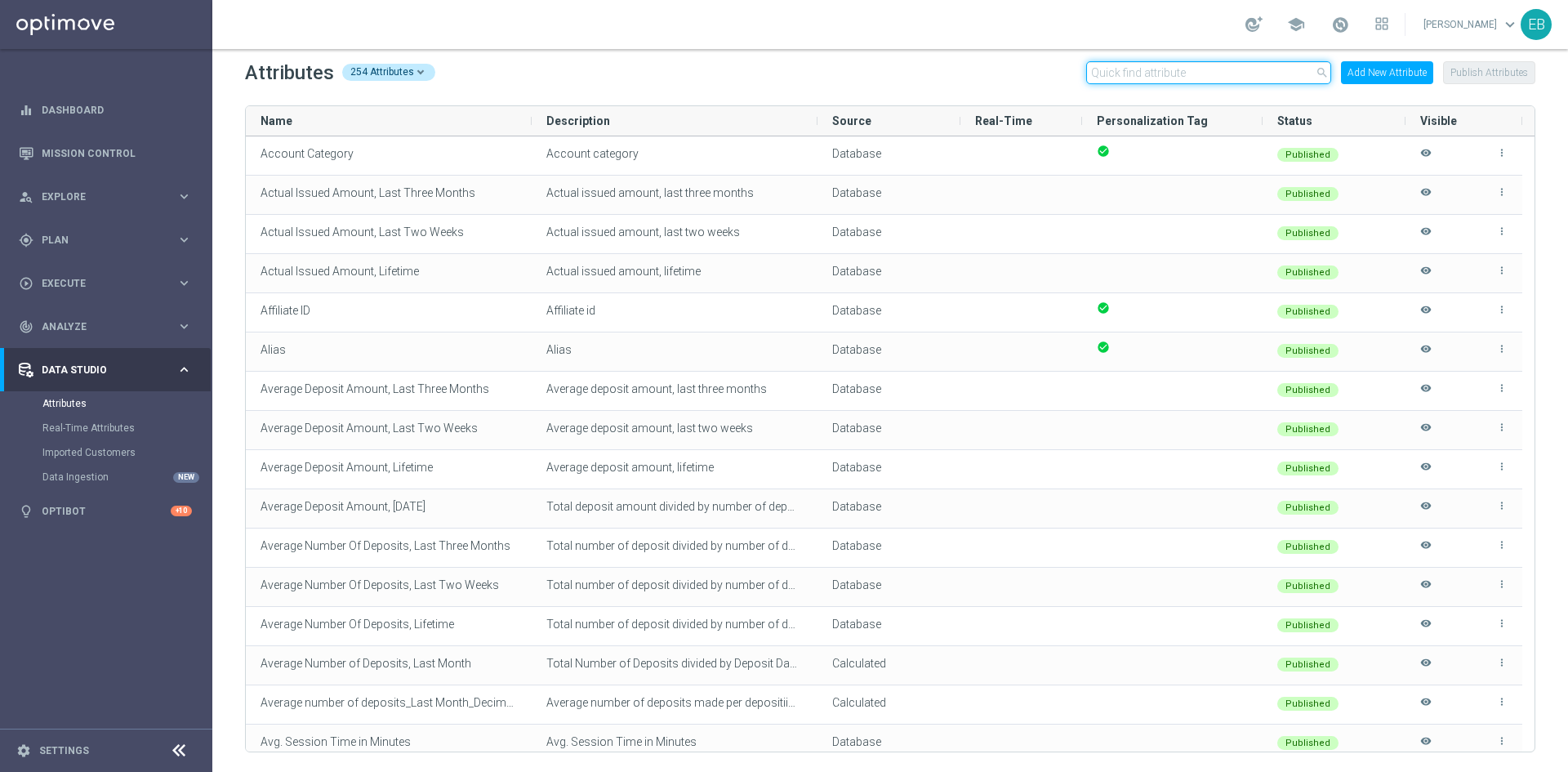
click at [1188, 76] on input "text" at bounding box center [1209, 73] width 245 height 23
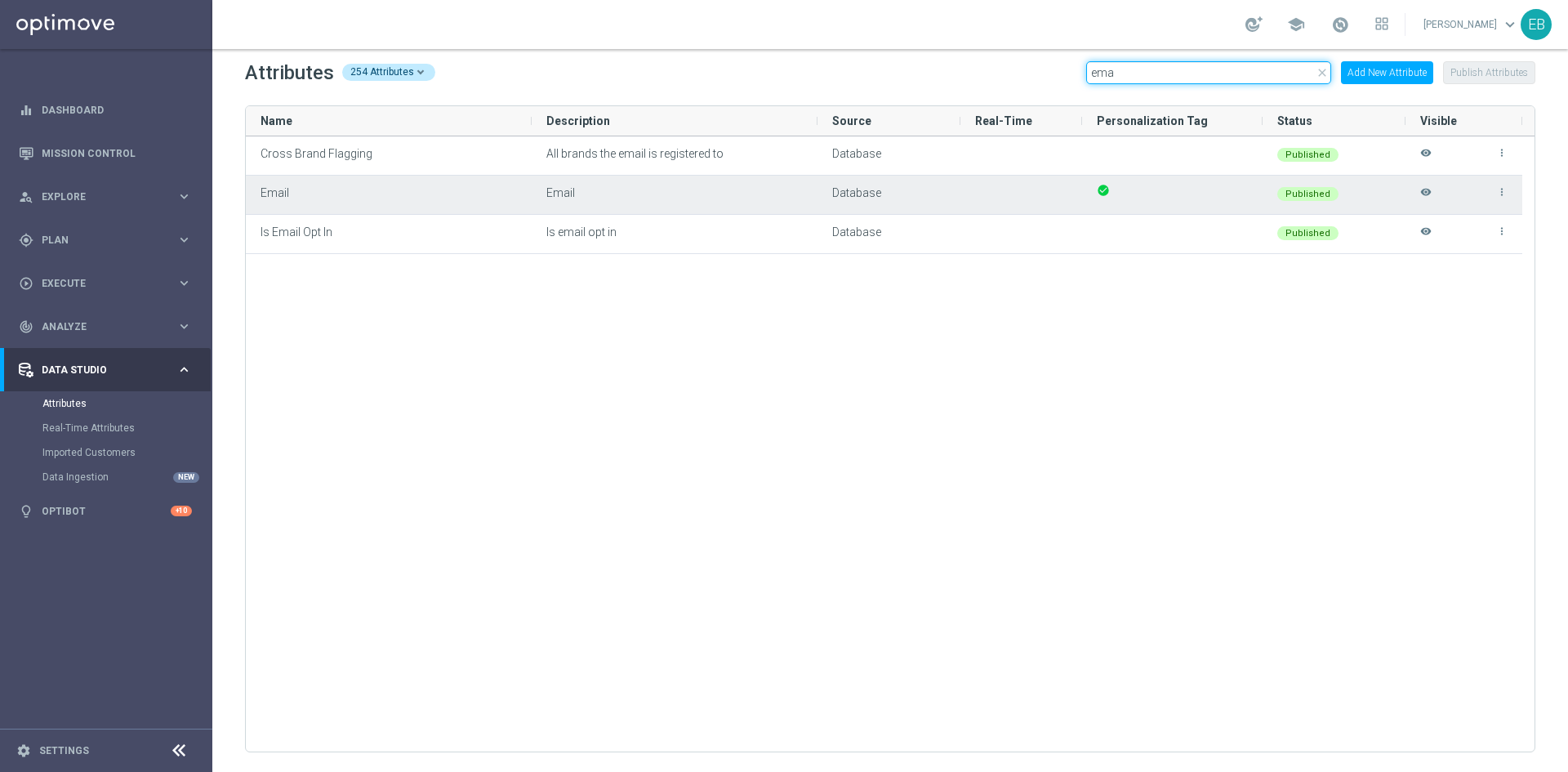
type input "ema"
click at [1425, 197] on icon "visibility" at bounding box center [1426, 199] width 11 height 27
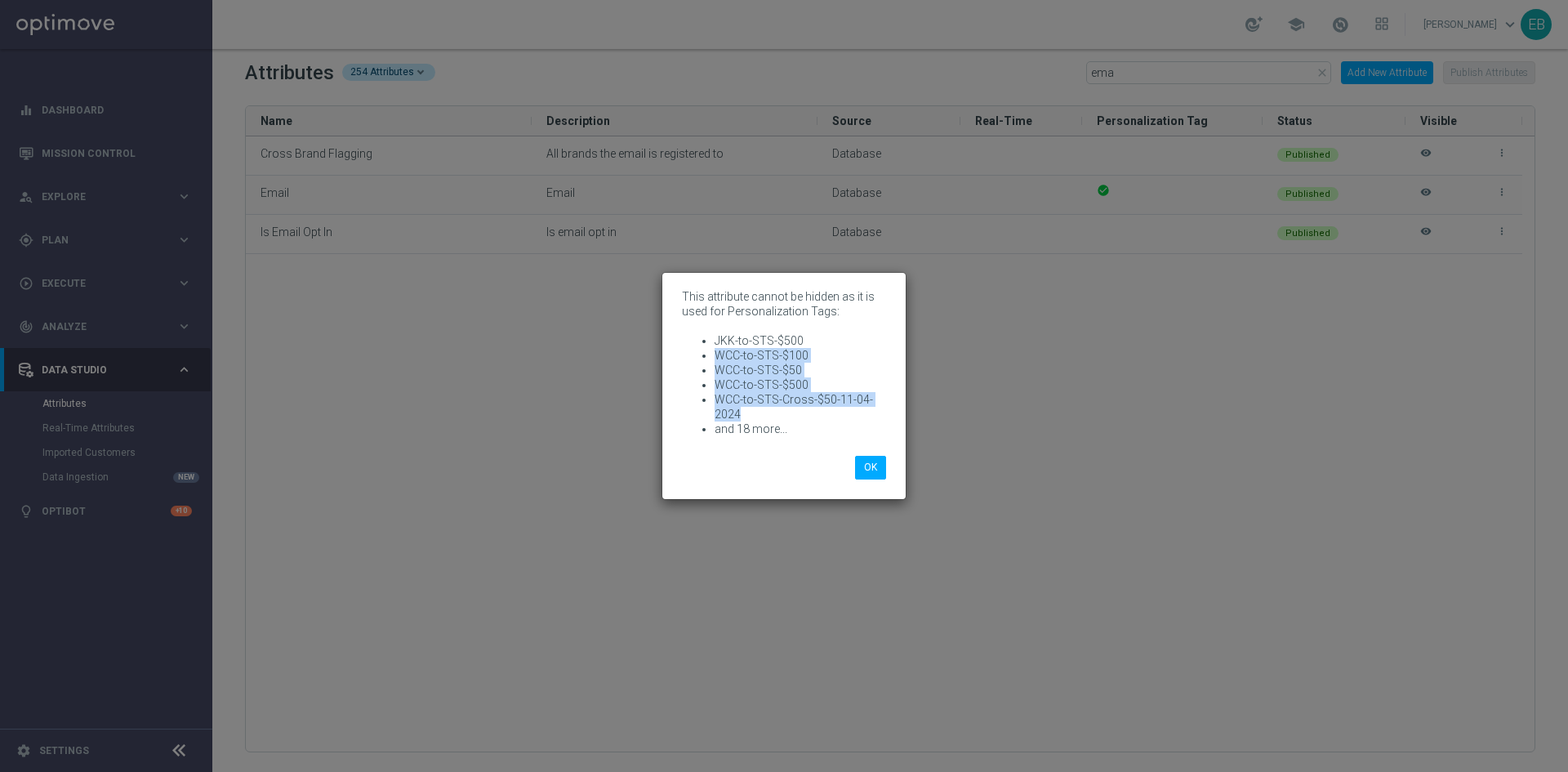
drag, startPoint x: 776, startPoint y: 411, endPoint x: 716, endPoint y: 357, distance: 80.7
click at [716, 357] on ul "JKK-to-STS-$500 WCC-to-STS-$100 WCC-to-STS-$50 WCC-to-STS-$500 WCC-to-STS-Cross…" at bounding box center [784, 385] width 204 height 102
copy ul "WCC-to-STS-$100 WCC-to-STS-$50 WCC-to-STS-$500 WCC-to-STS-Cross-$50-11-04-2024"
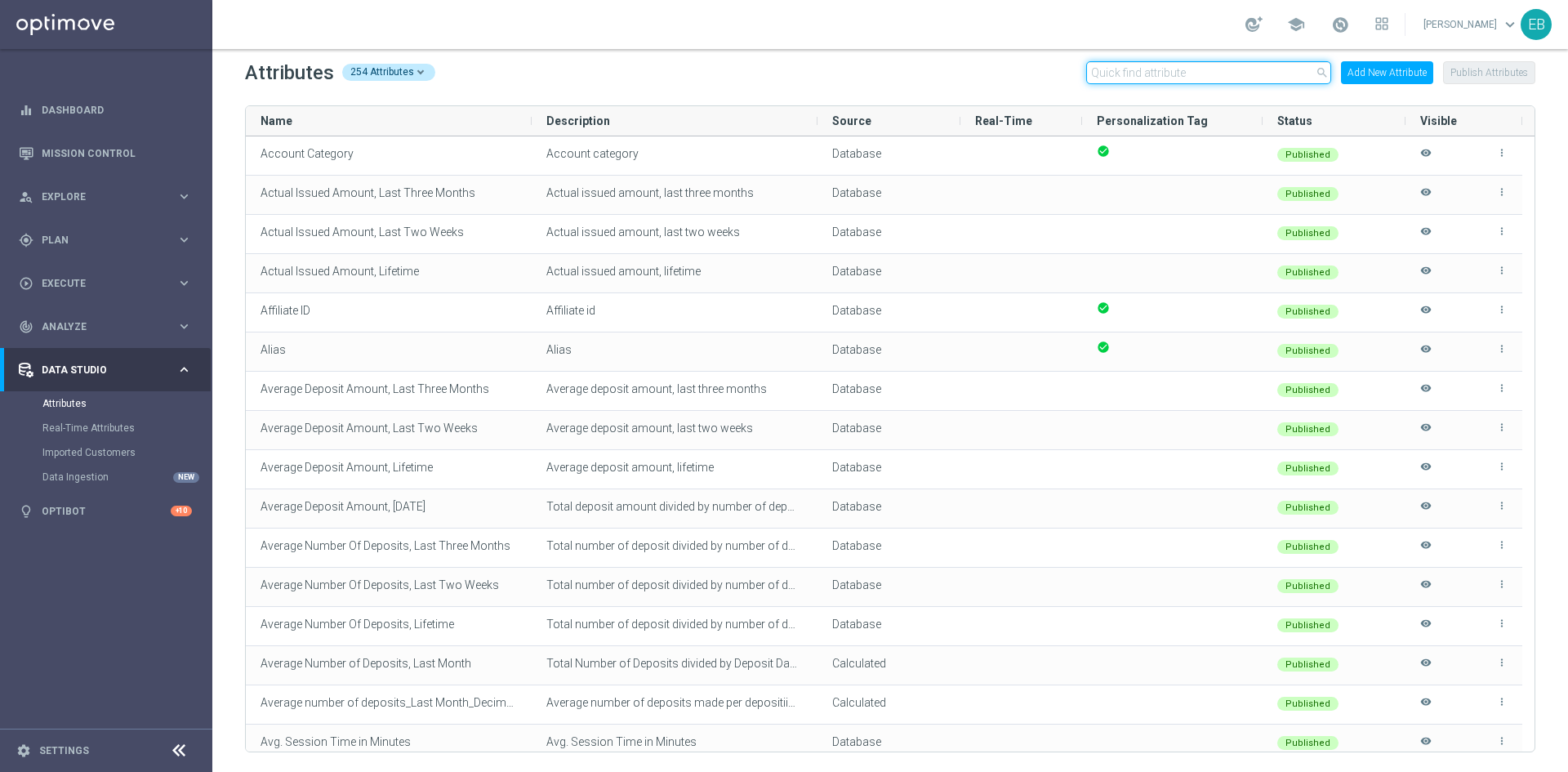
click at [1121, 70] on input "text" at bounding box center [1209, 73] width 245 height 23
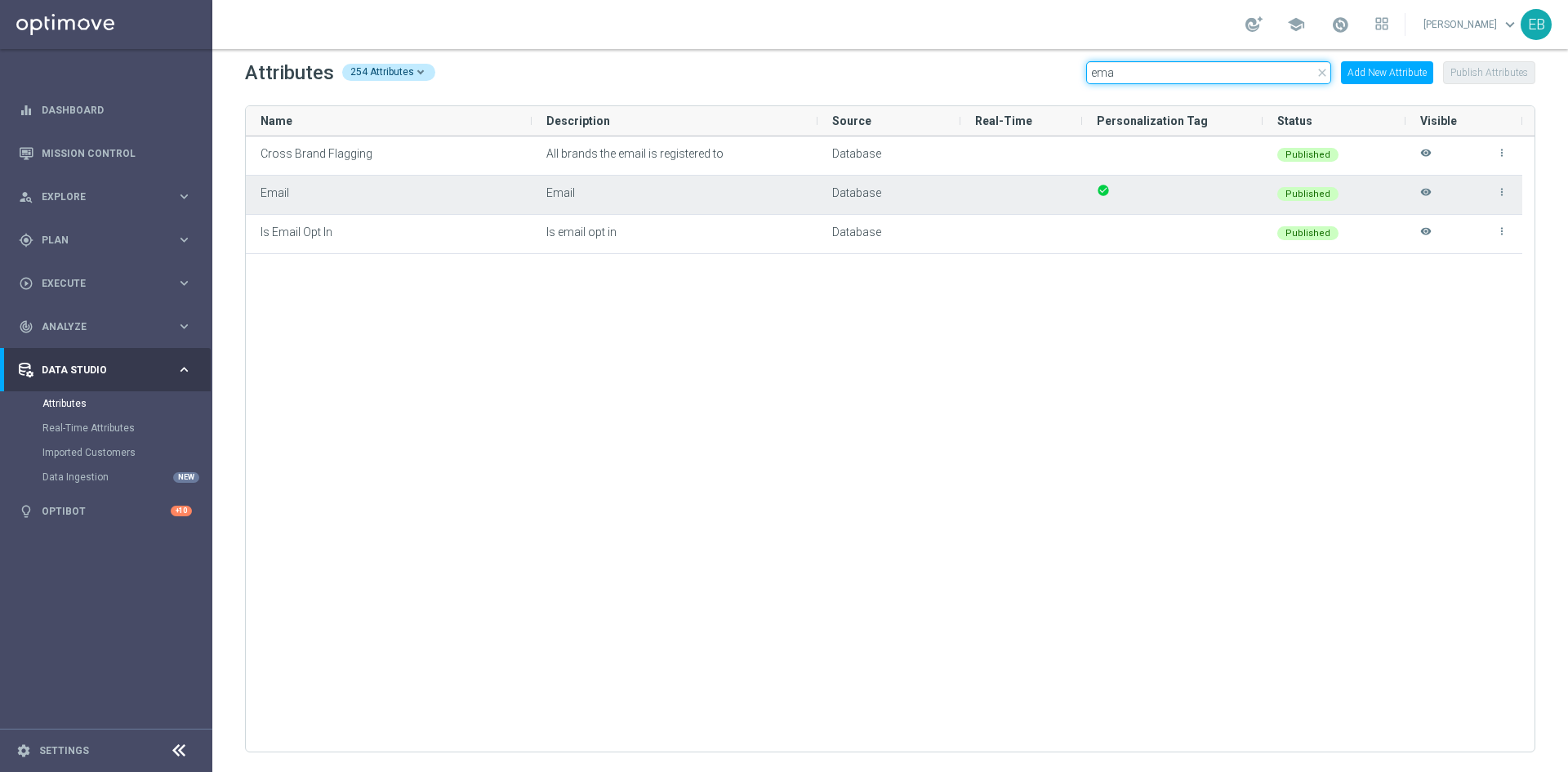
type input "ema"
click at [1428, 187] on icon "visibility" at bounding box center [1426, 199] width 11 height 27
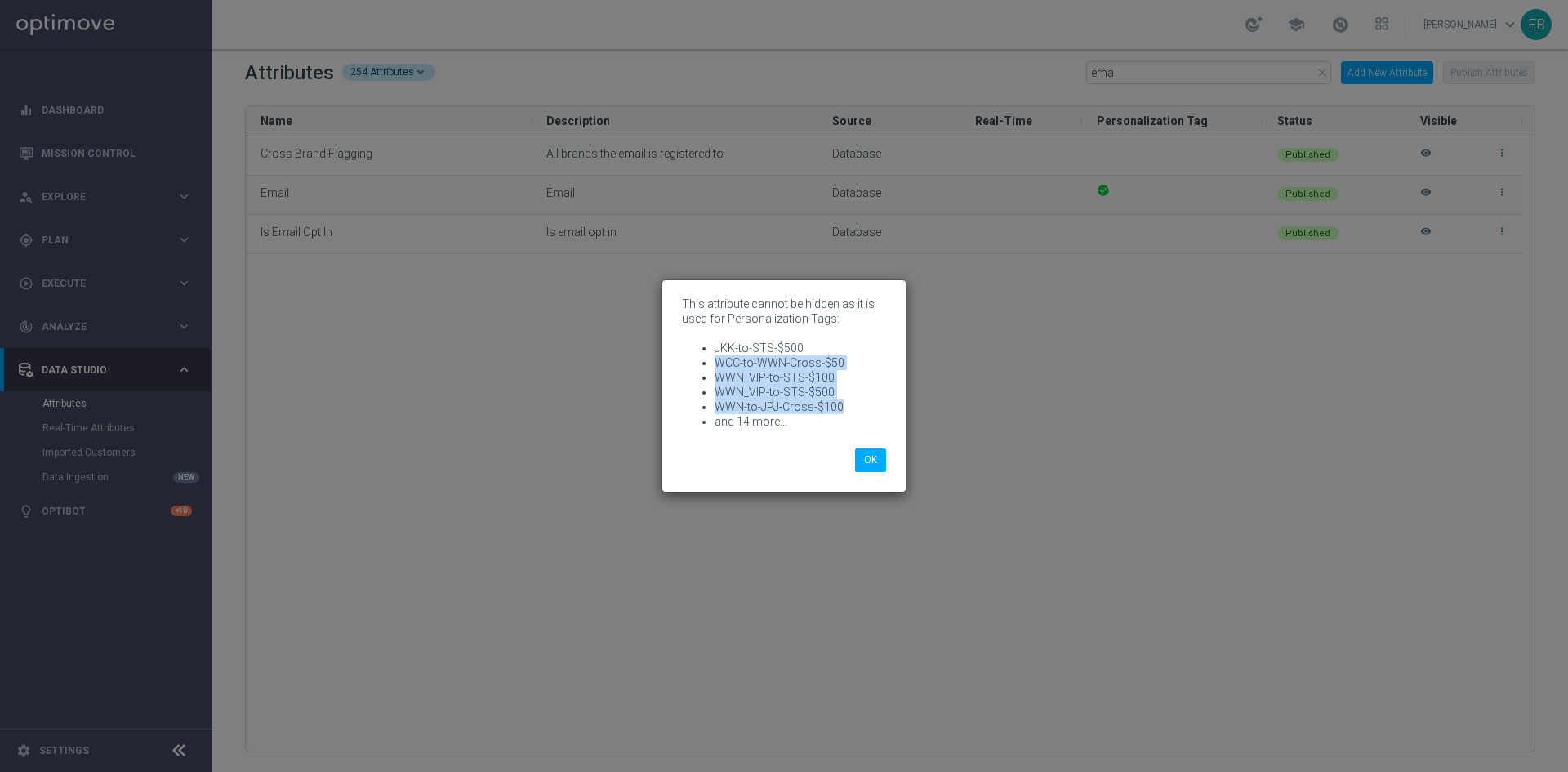
drag, startPoint x: 858, startPoint y: 404, endPoint x: 699, endPoint y: 363, distance: 164.2
click at [699, 363] on ul "JKK-to-STS-$500 WCC-to-WWN-Cross-$50 WWN_VIP-to-STS-$100 WWN_VIP-to-STS-$500 WW…" at bounding box center [784, 385] width 204 height 89
copy ul "WCC-to-WWN-Cross-$50 WWN_VIP-to-STS-$100 WWN_VIP-to-STS-$500 WWN-to-JPJ-Cross-$…"
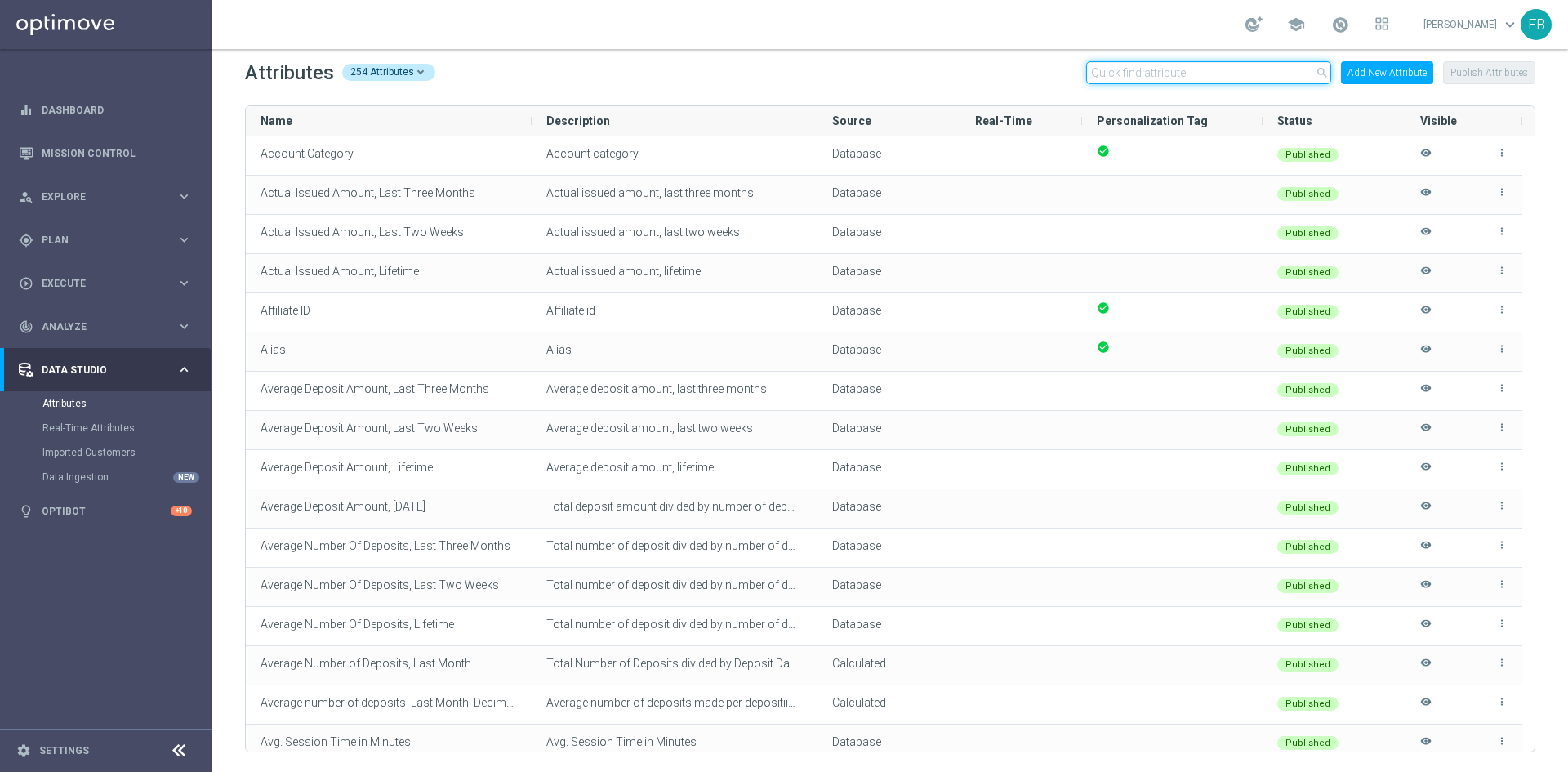
click at [1174, 69] on input "text" at bounding box center [1209, 73] width 245 height 23
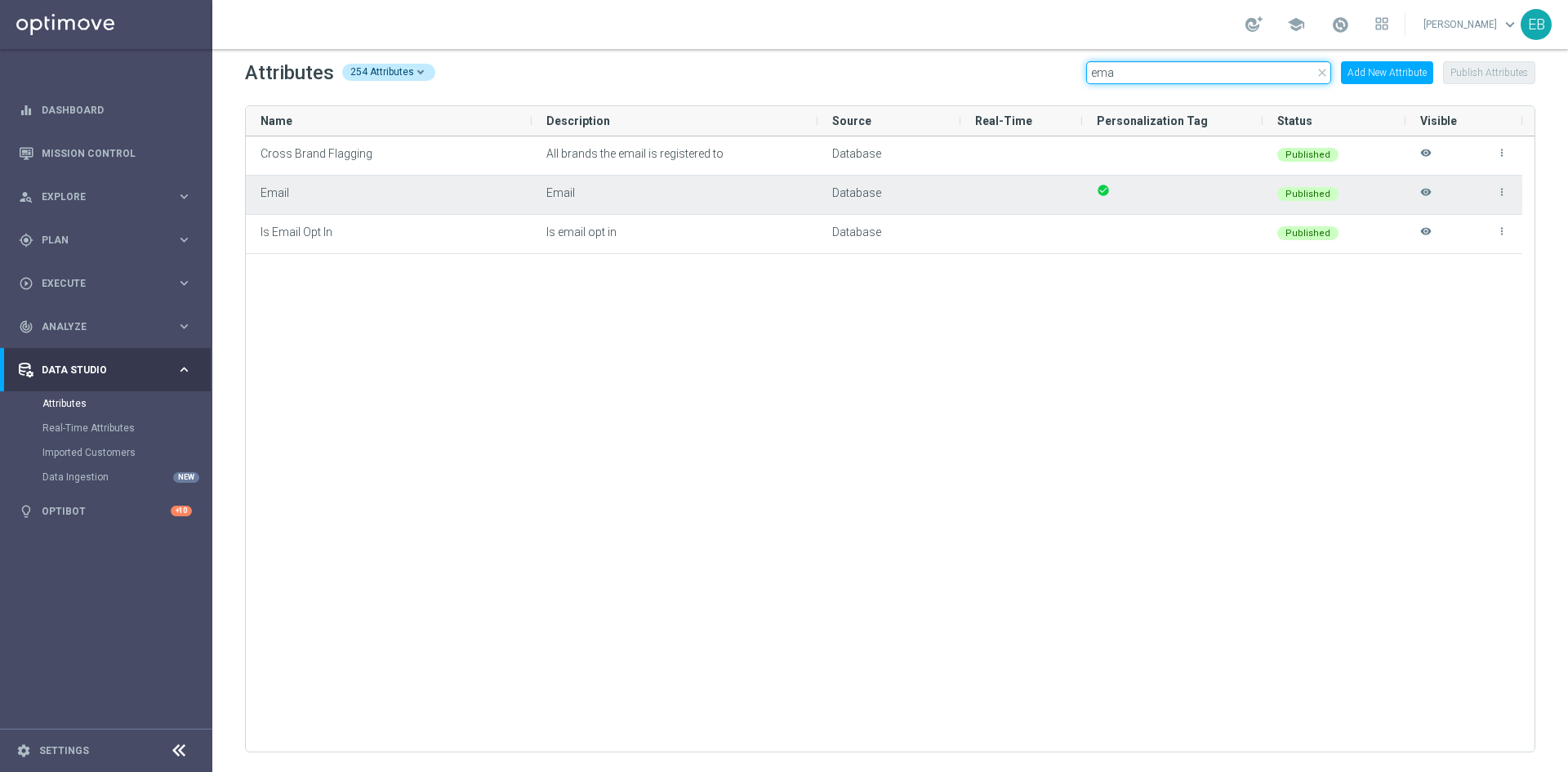
type input "ema"
click at [1422, 191] on icon "visibility" at bounding box center [1426, 199] width 11 height 27
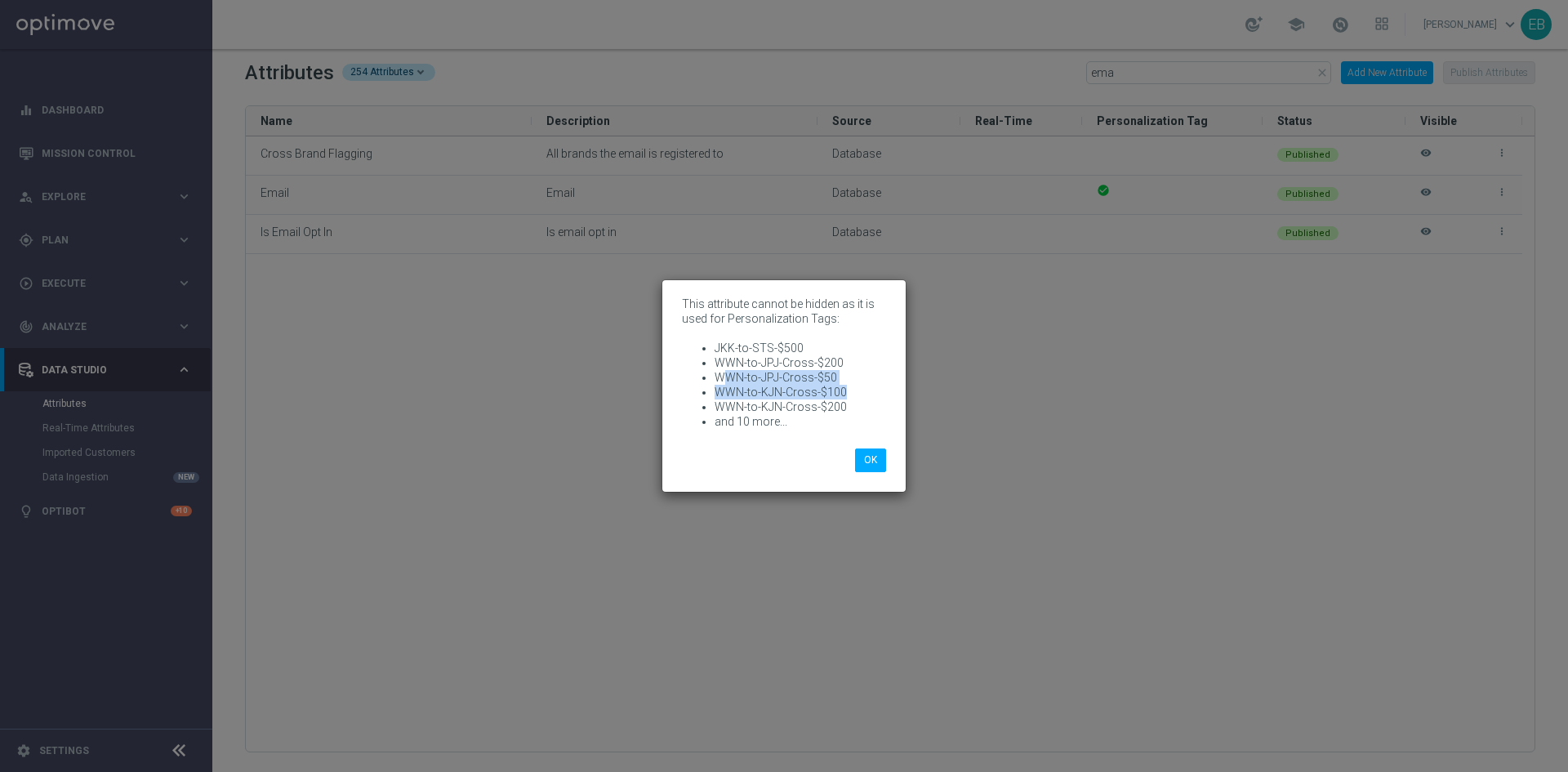
drag, startPoint x: 851, startPoint y: 396, endPoint x: 732, endPoint y: 373, distance: 121.2
click at [729, 374] on ul "JKK-to-STS-$500 WWN-to-JPJ-Cross-$200 WWN-to-JPJ-Cross-$50 WWN-to-KJN-Cross-$10…" at bounding box center [784, 385] width 204 height 89
drag, startPoint x: 856, startPoint y: 399, endPoint x: 713, endPoint y: 365, distance: 147.0
click at [713, 365] on ul "JKK-to-STS-$500 WWN-to-JPJ-Cross-$200 WWN-to-JPJ-Cross-$50 WWN-to-KJN-Cross-$10…" at bounding box center [784, 385] width 204 height 89
copy ul "WWN-to-JPJ-Cross-$200 WWN-to-JPJ-Cross-$50 WWN-to-KJN-Cross-$100 WWN-to-KJN-Cro…"
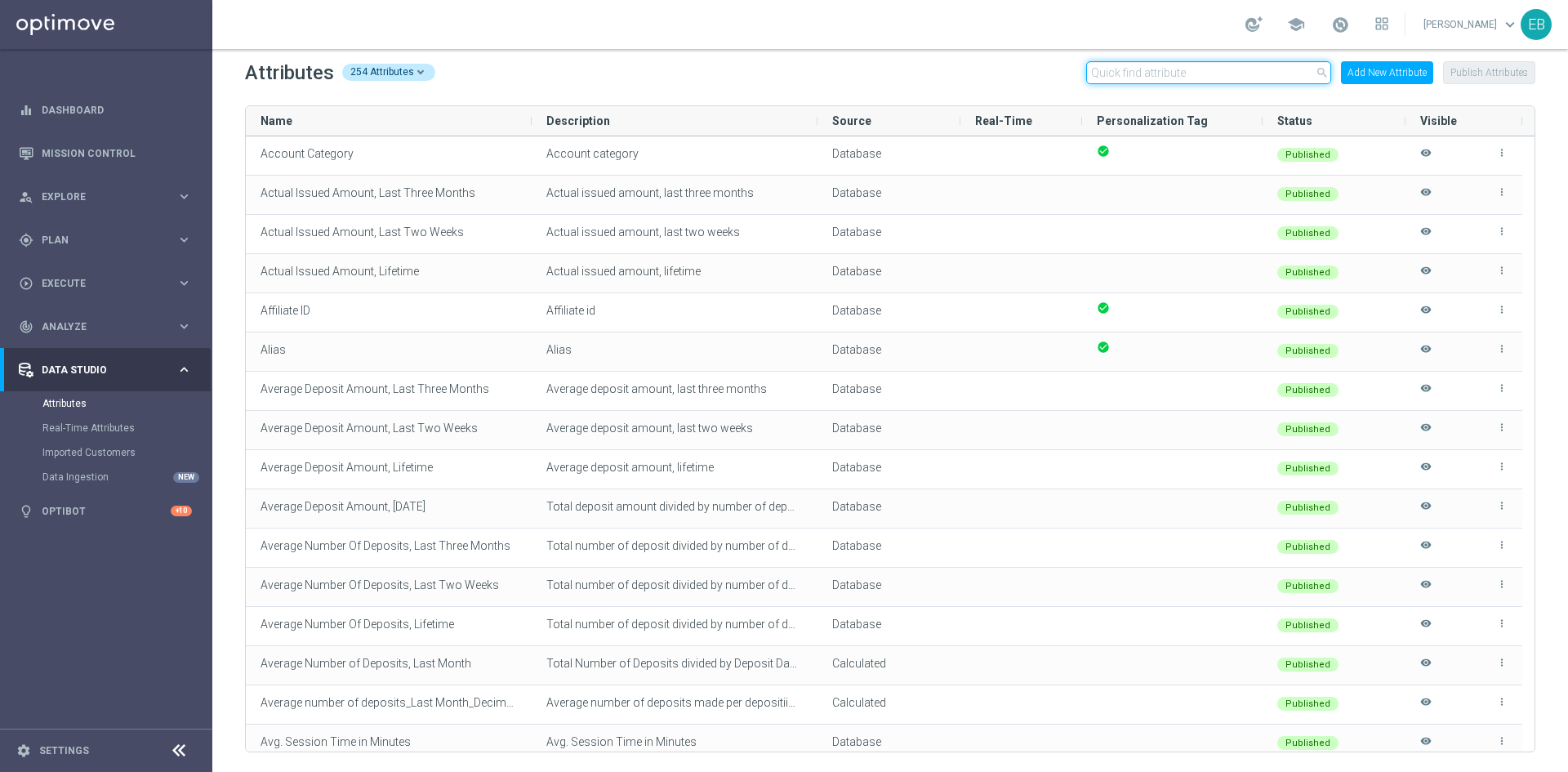
click at [1177, 67] on input "text" at bounding box center [1209, 73] width 245 height 23
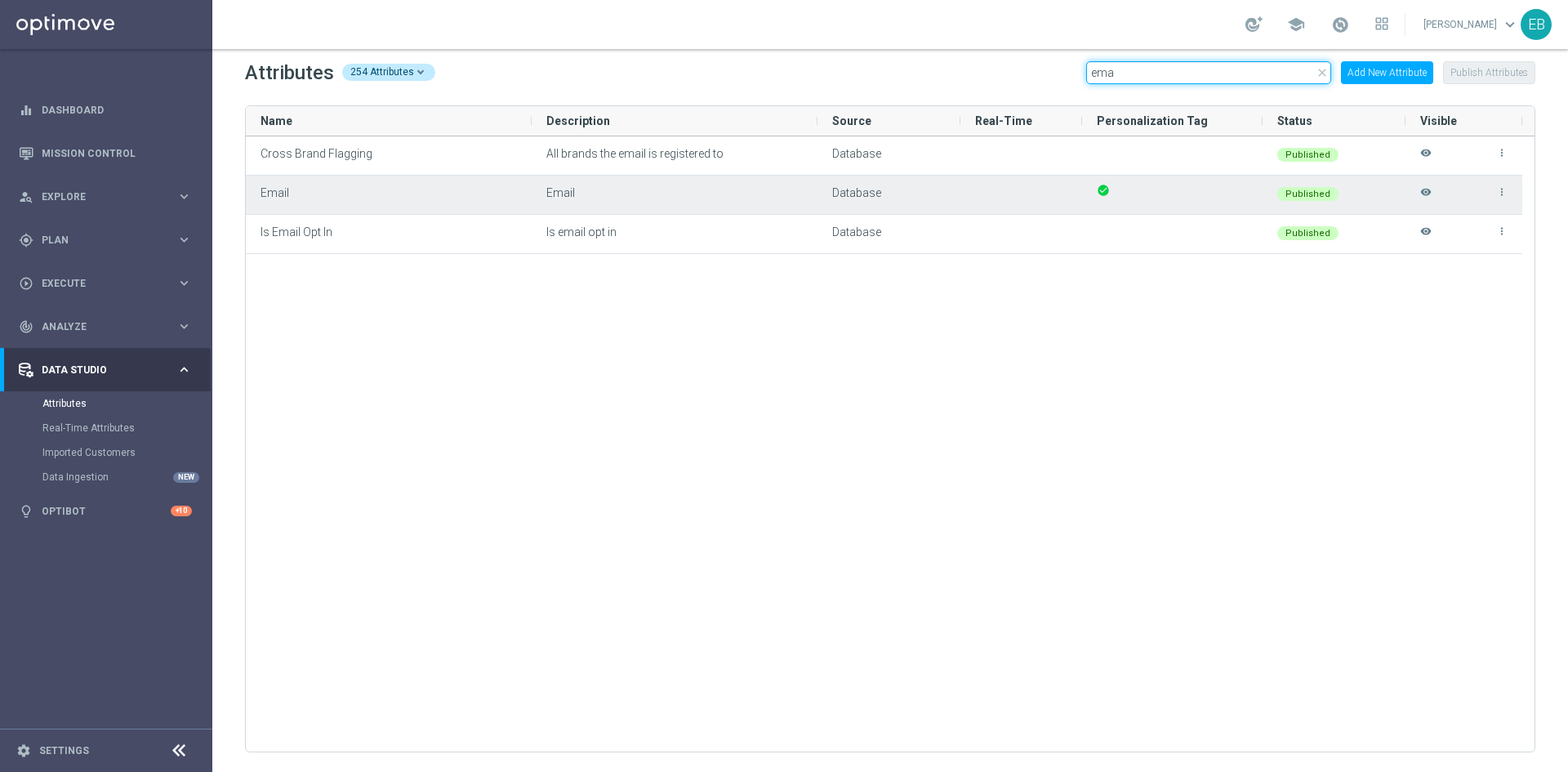
type input "ema"
click at [1427, 191] on icon "visibility" at bounding box center [1426, 199] width 11 height 27
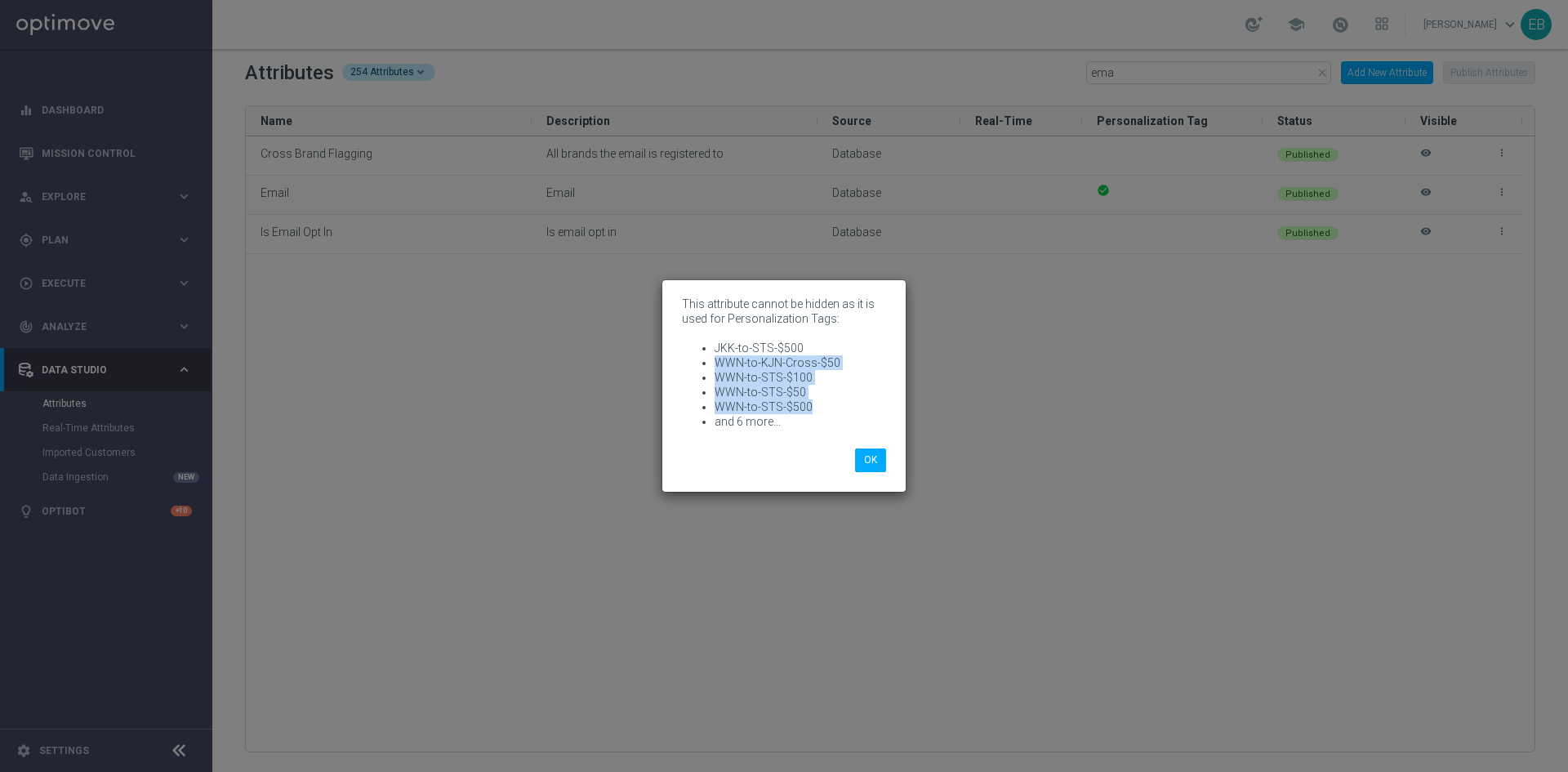
drag, startPoint x: 815, startPoint y: 404, endPoint x: 710, endPoint y: 368, distance: 111.0
click at [710, 368] on ul "JKK-to-STS-$500 WWN-to-KJN-Cross-$50 WWN-to-STS-$100 WWN-to-STS-$50 WWN-to-STS-…" at bounding box center [784, 385] width 204 height 89
copy ul "WWN-to-KJN-Cross-$50 WWN-to-STS-$100 WWN-to-STS-$50 WWN-to-STS-$500"
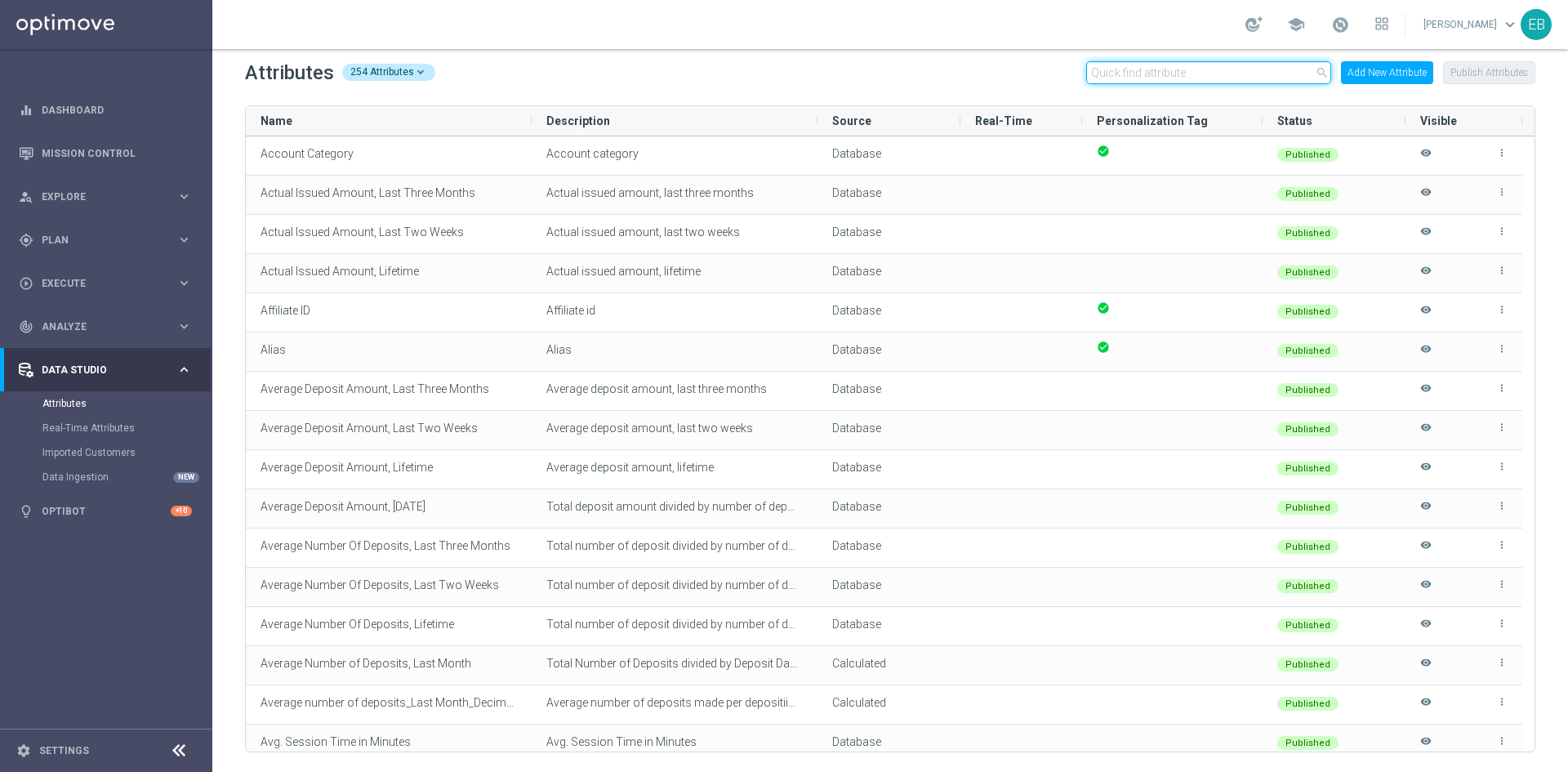
click at [1198, 74] on input "text" at bounding box center [1209, 73] width 245 height 23
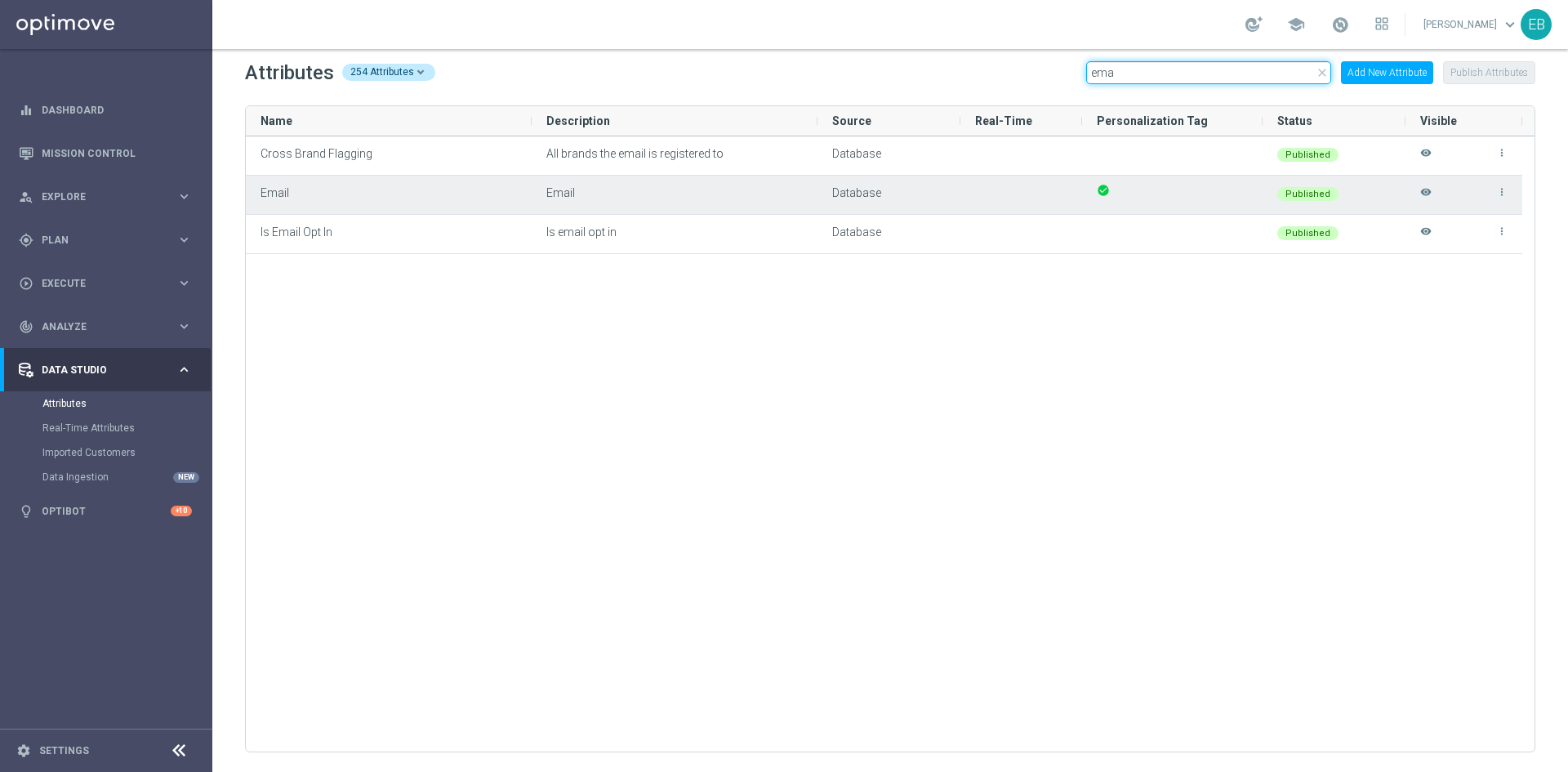
type input "ema"
click at [1428, 181] on div "more_vert visibility" at bounding box center [1464, 195] width 88 height 36
click at [1426, 190] on icon "visibility" at bounding box center [1426, 199] width 11 height 27
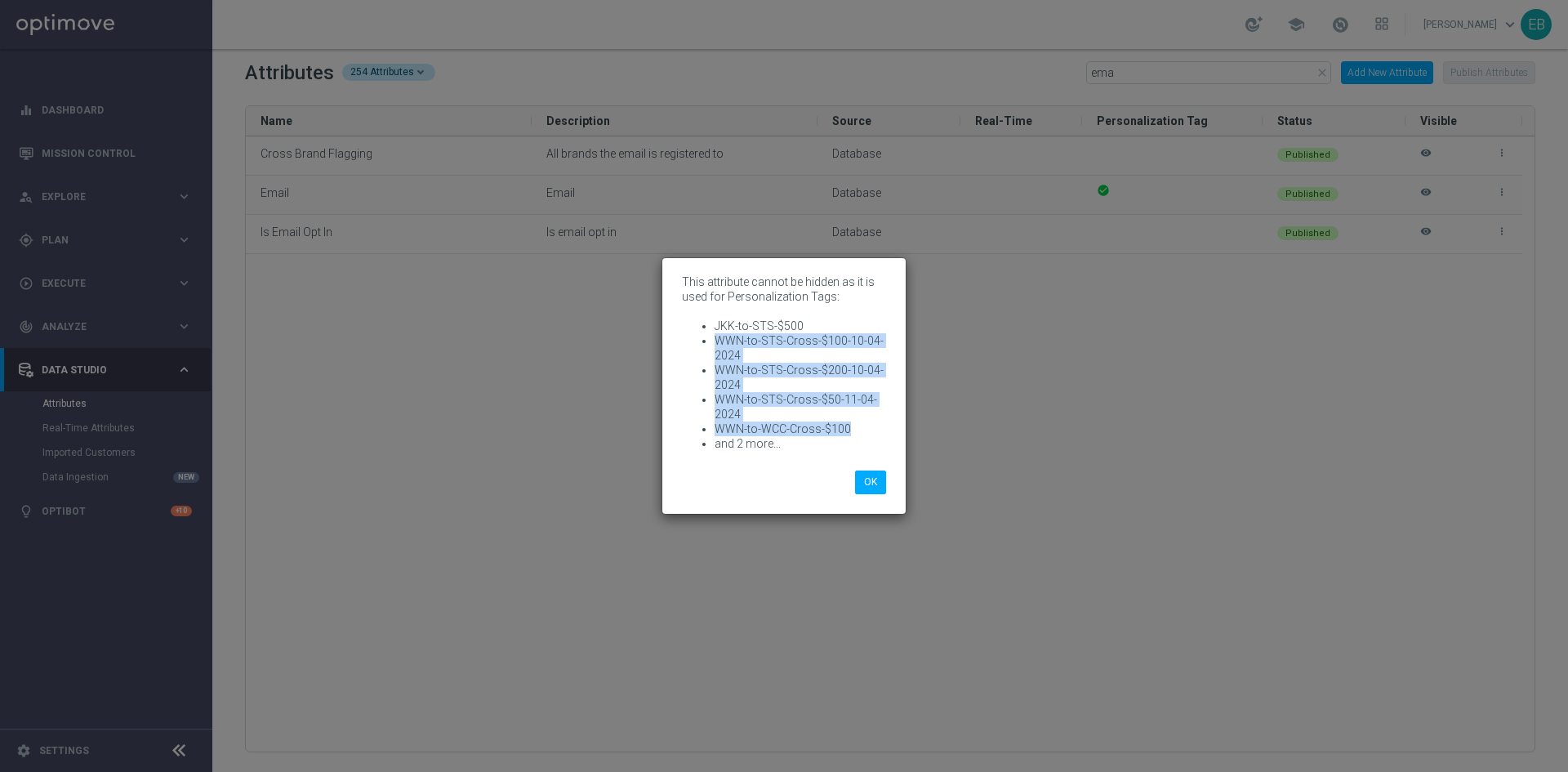
drag, startPoint x: 856, startPoint y: 428, endPoint x: 712, endPoint y: 336, distance: 170.9
click at [708, 339] on ul "JKK-to-STS-$500 WWN-to-STS-Cross-$100-10-04-2024 WWN-to-STS-Cross-$200-10-04-20…" at bounding box center [784, 385] width 204 height 132
copy ul "WWN-to-STS-Cross-$100-10-04-2024 WWN-to-STS-Cross-$200-10-04-2024 WWN-to-STS-Cr…"
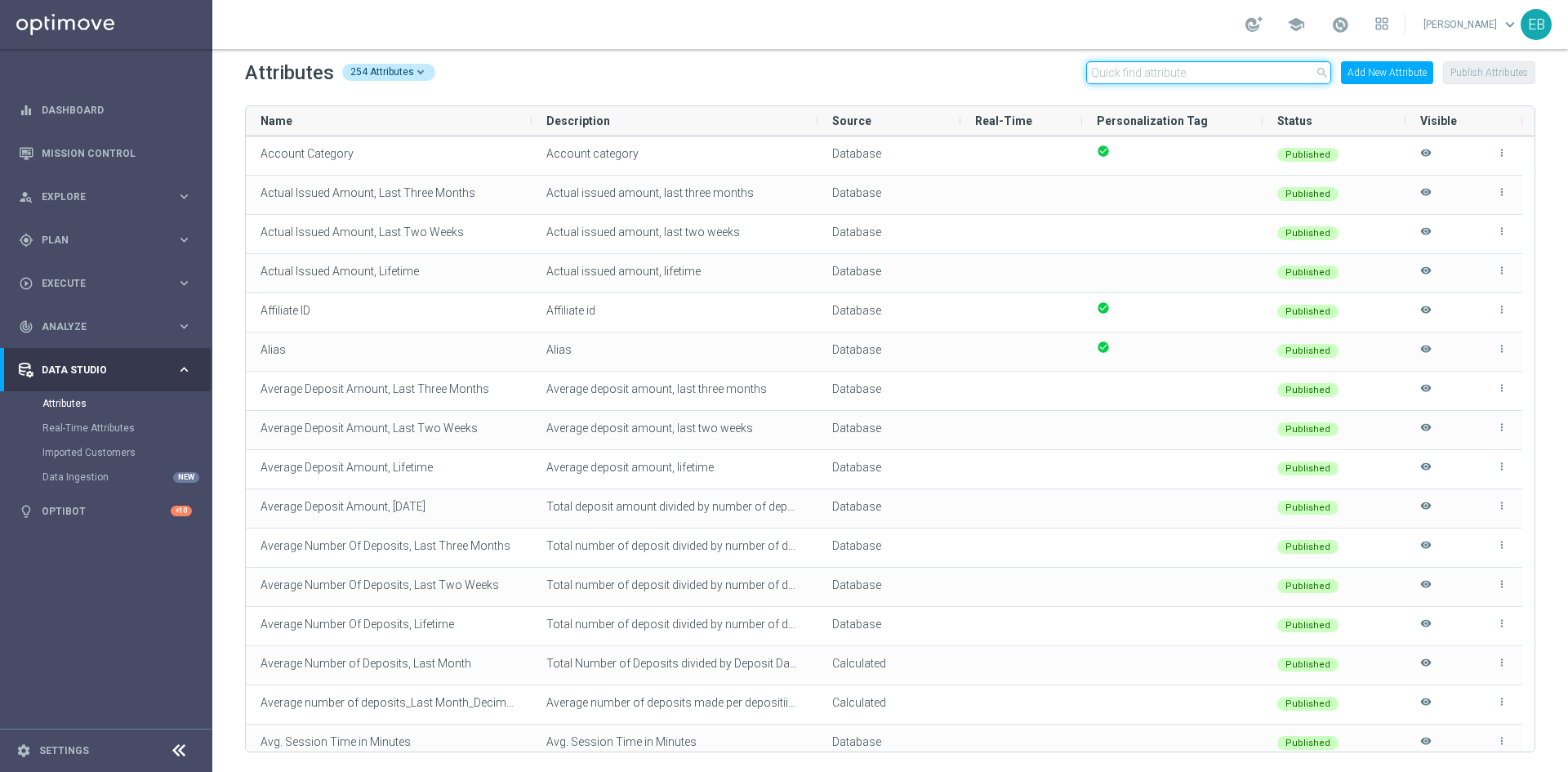
click at [1125, 79] on input "text" at bounding box center [1209, 73] width 245 height 23
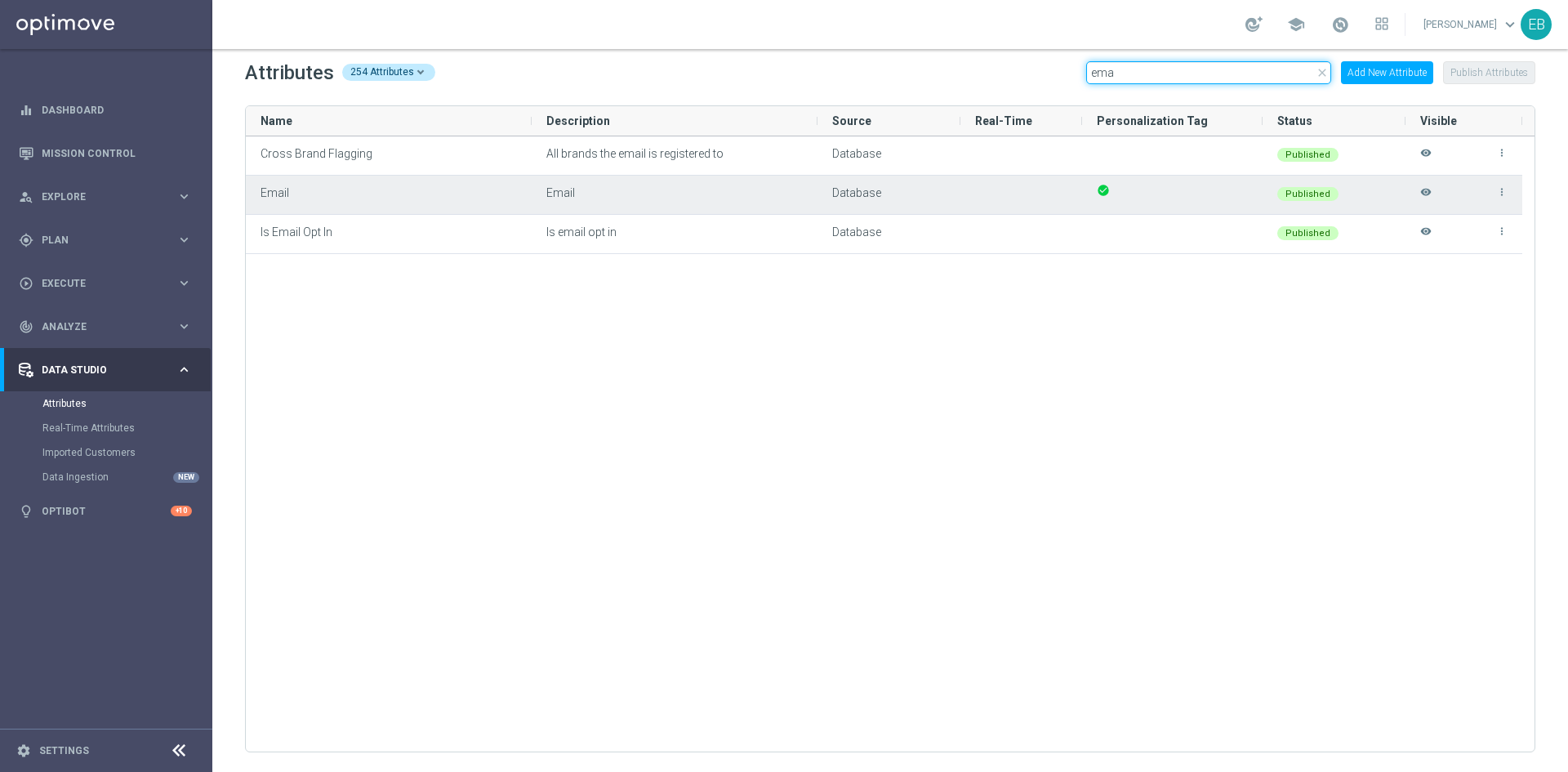
type input "ema"
click at [1426, 188] on icon "visibility" at bounding box center [1426, 199] width 11 height 27
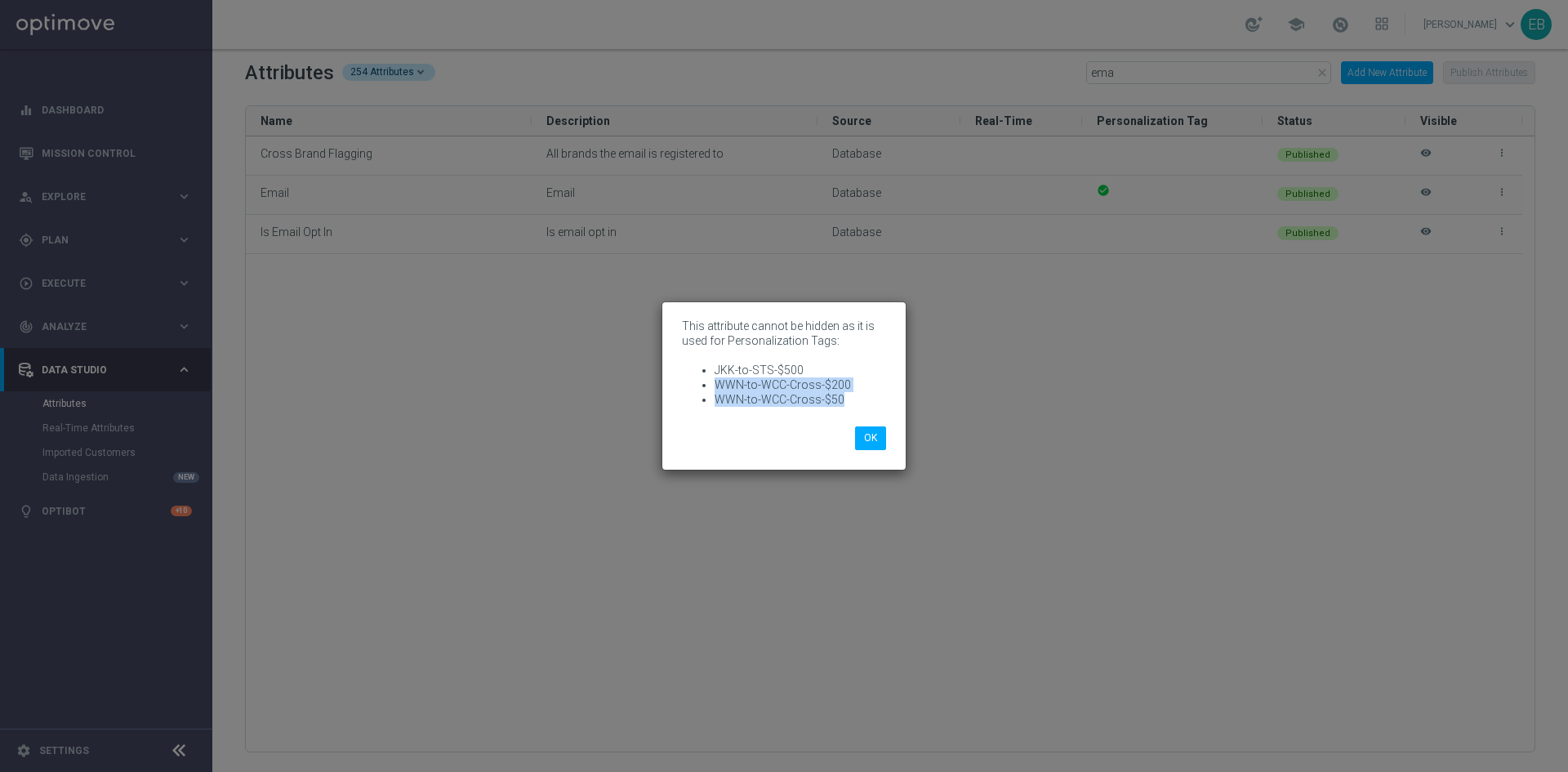
drag, startPoint x: 797, startPoint y: 405, endPoint x: 711, endPoint y: 389, distance: 87.5
click at [711, 389] on ul "JKK-to-STS-$500 WWN-to-WCC-Cross-$200 WWN-to-WCC-Cross-$50" at bounding box center [784, 385] width 204 height 44
copy ul "WWN-to-WCC-Cross-$200 WWN-to-WCC-Cross-$50"
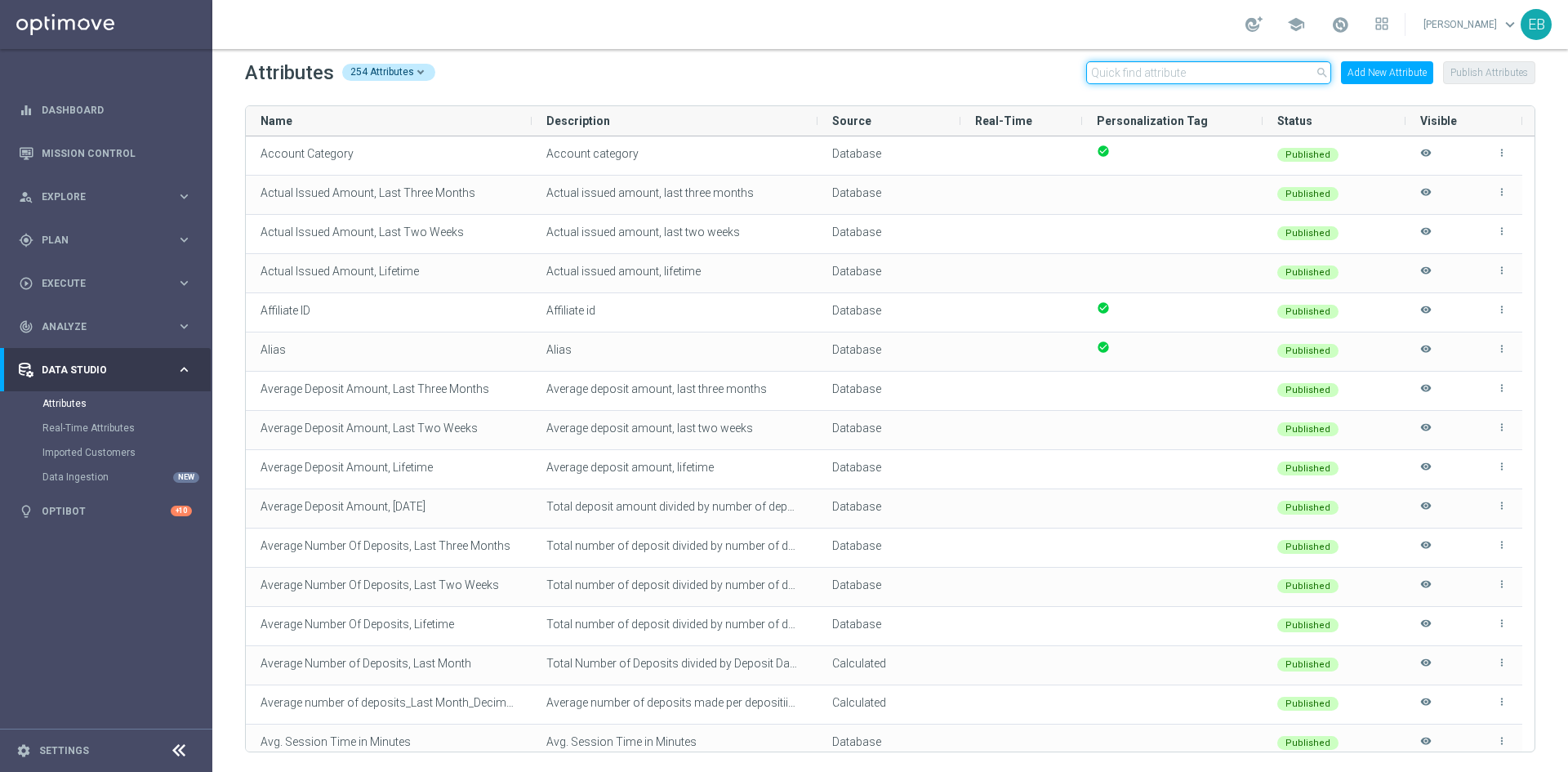
click at [1184, 71] on input "text" at bounding box center [1209, 73] width 245 height 23
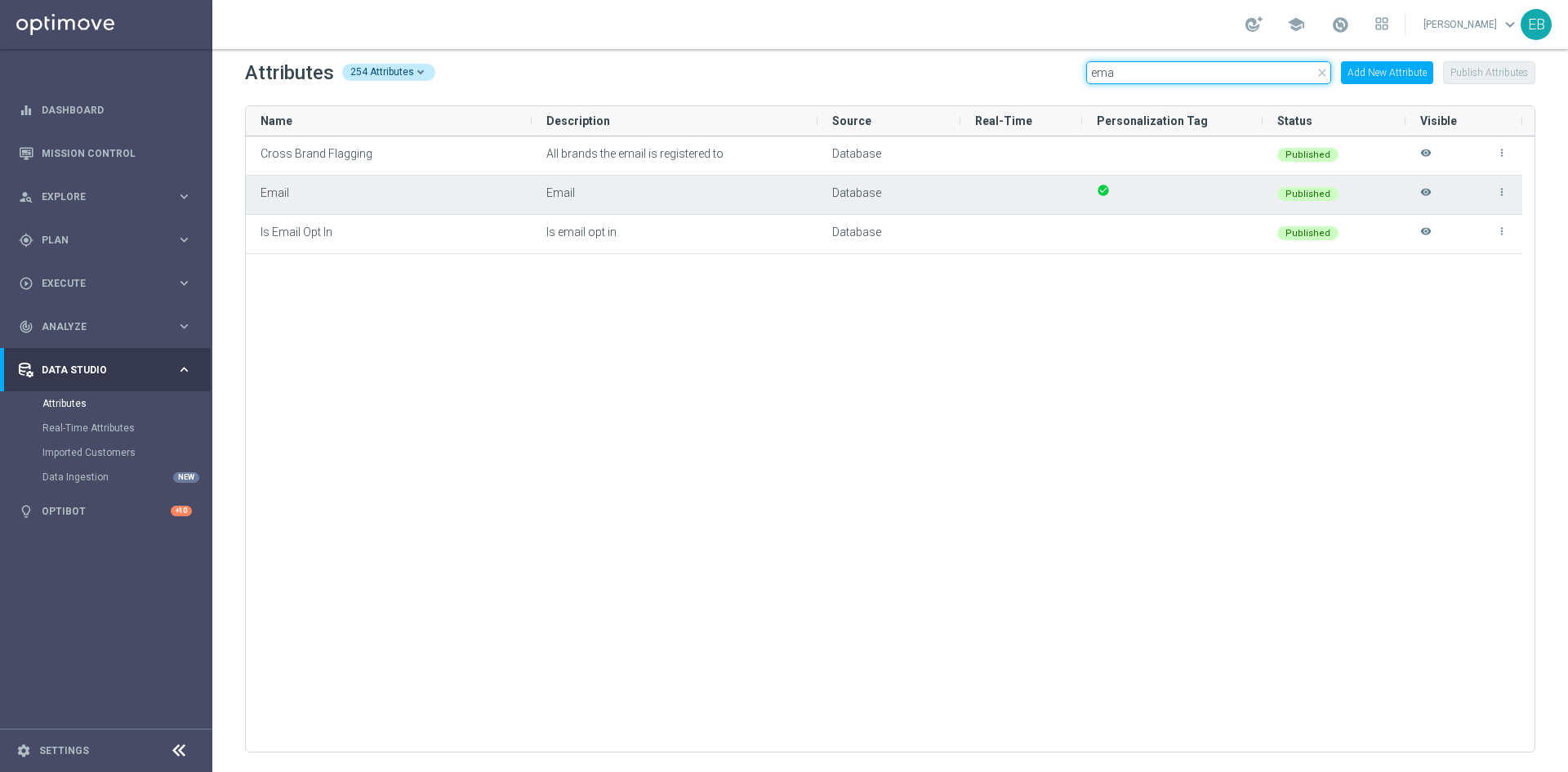
type input "ema"
click at [1427, 192] on icon "visibility" at bounding box center [1426, 199] width 11 height 27
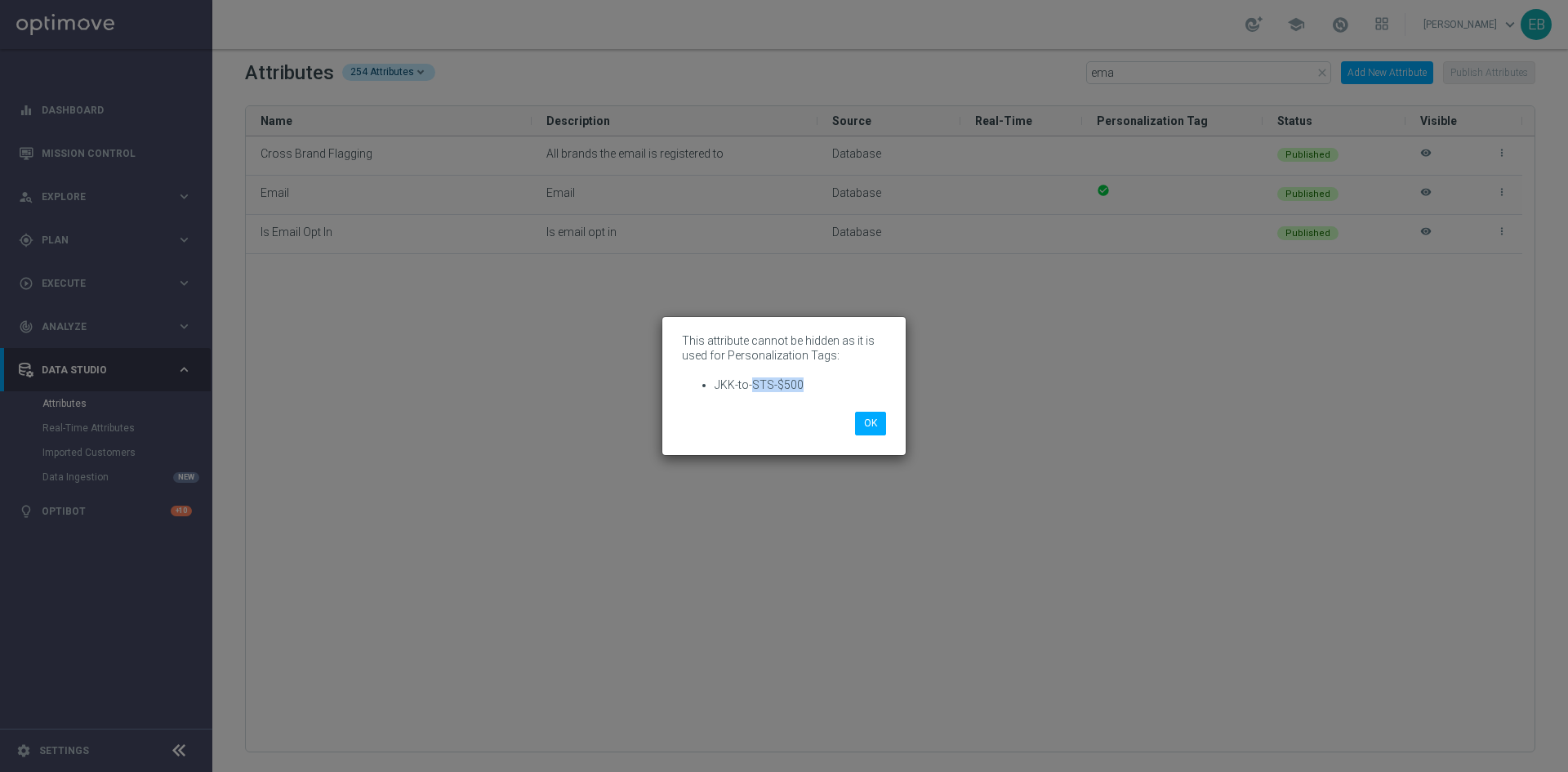
drag, startPoint x: 809, startPoint y: 385, endPoint x: 752, endPoint y: 391, distance: 57.3
click at [752, 391] on li "JKK-to-STS-$500" at bounding box center [800, 384] width 171 height 15
click at [762, 385] on li "JKK-to-STS-$500" at bounding box center [800, 384] width 171 height 15
drag, startPoint x: 798, startPoint y: 384, endPoint x: 717, endPoint y: 393, distance: 81.5
click at [717, 393] on div "This attribute cannot be hidden as it is used for Personalization Tags: JKK-to-…" at bounding box center [784, 364] width 228 height 70
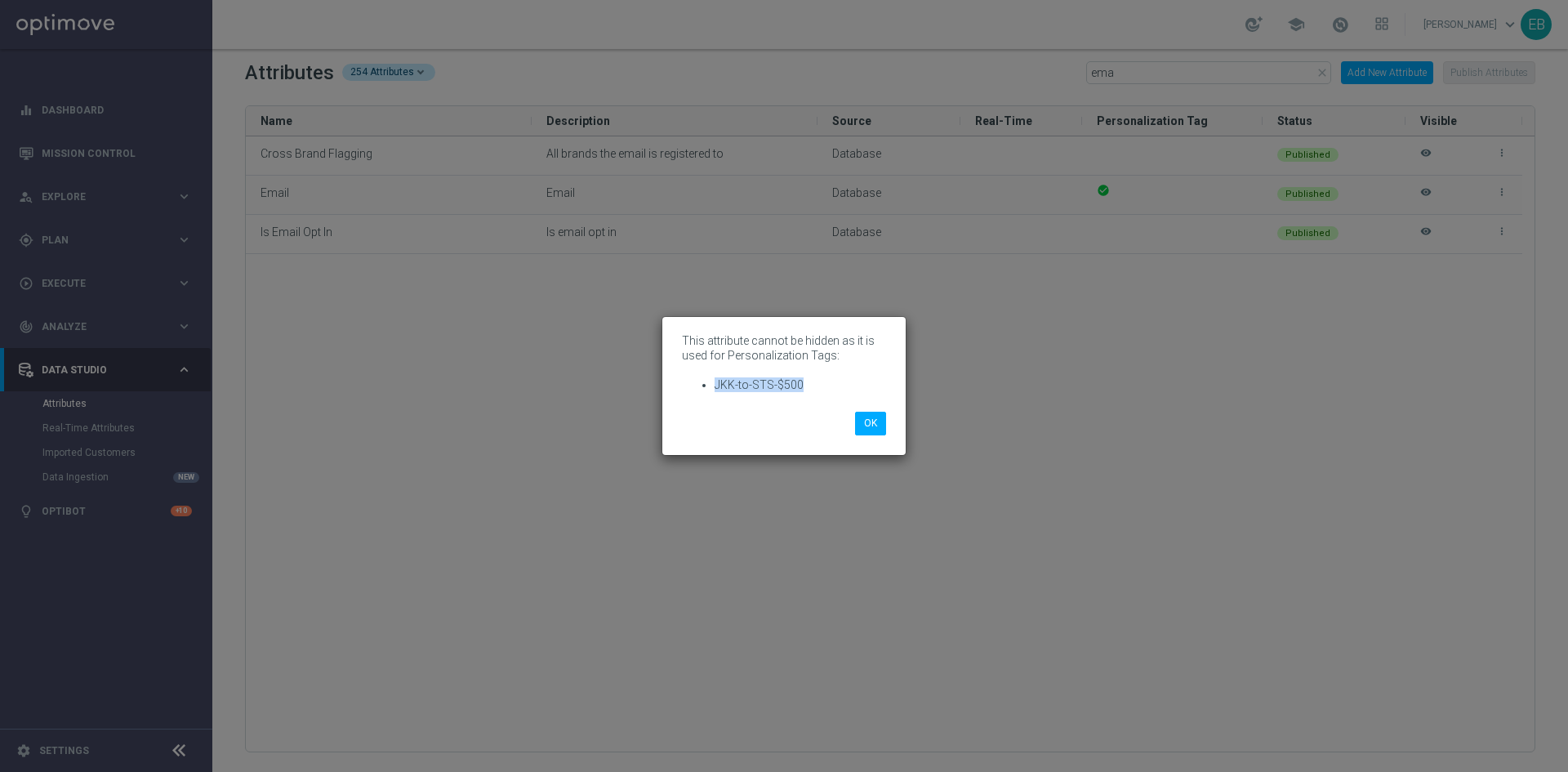
copy li "JKK-to-STS-$500"
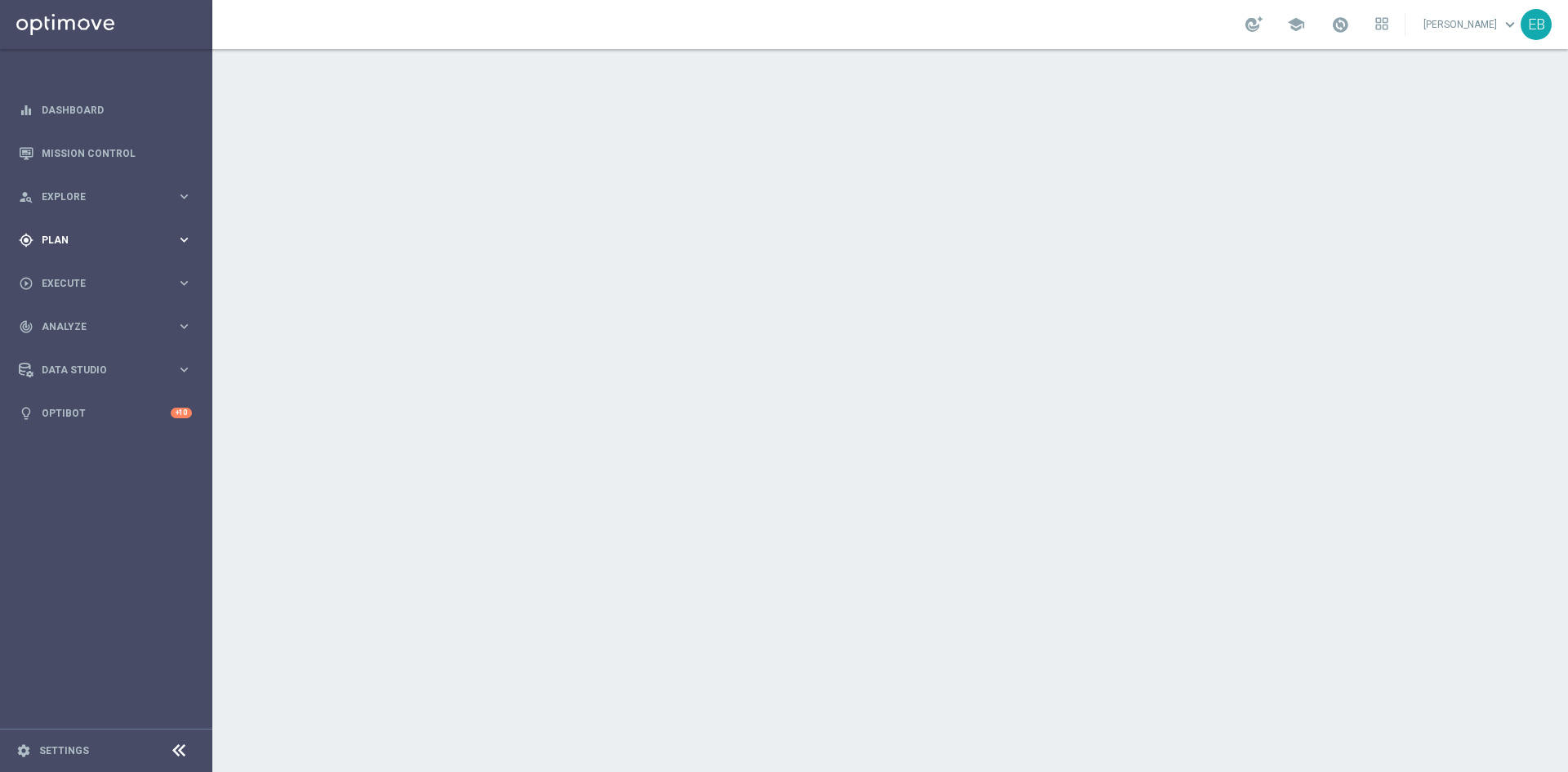
click at [136, 225] on div "gps_fixed Plan keyboard_arrow_right" at bounding box center [105, 240] width 211 height 43
click at [83, 317] on button "Templates keyboard_arrow_right" at bounding box center [117, 322] width 150 height 13
click at [89, 346] on link "Optimail" at bounding box center [109, 346] width 119 height 13
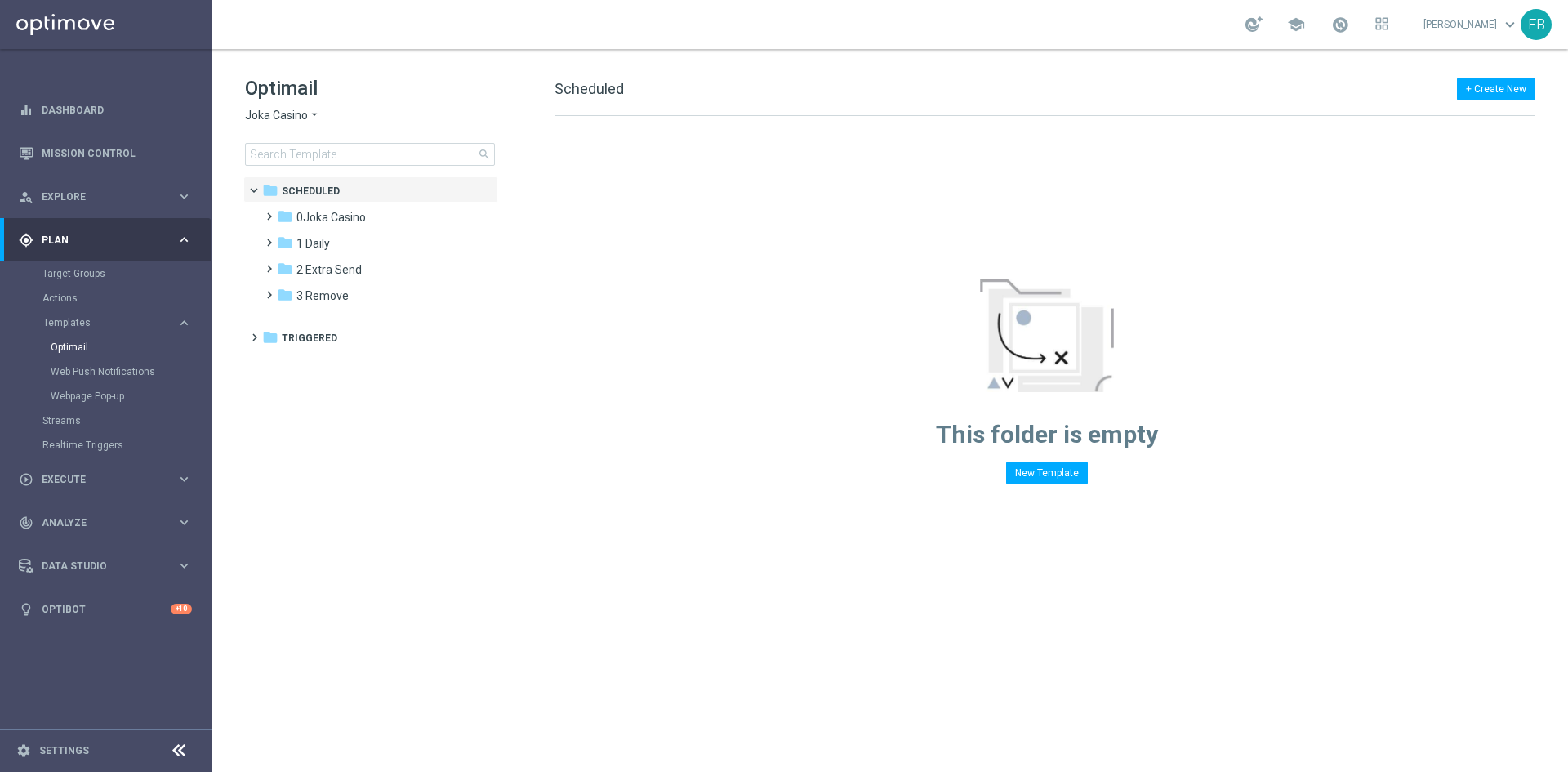
click at [294, 115] on span "Joka Casino" at bounding box center [276, 115] width 63 height 16
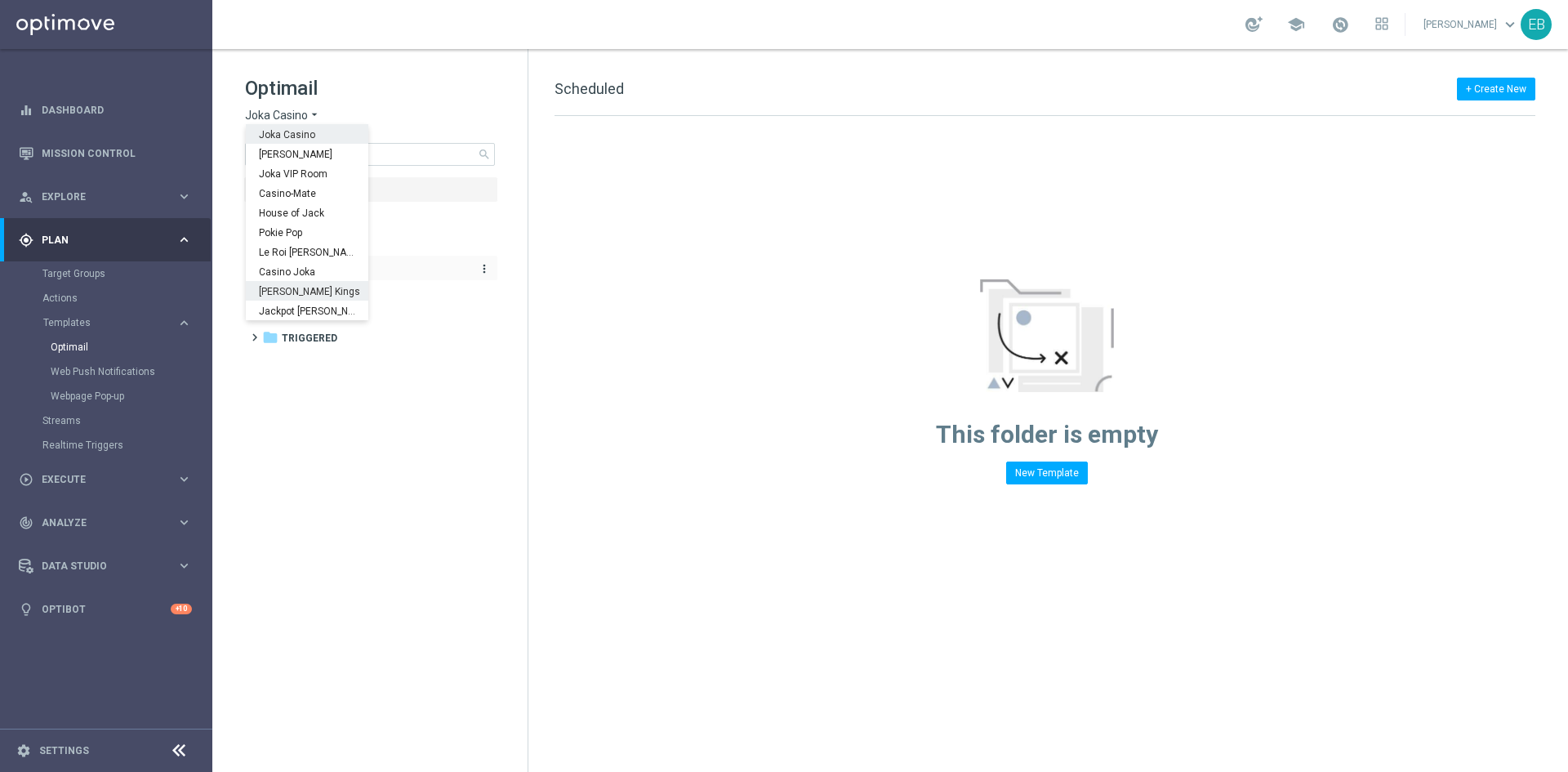
drag, startPoint x: 314, startPoint y: 283, endPoint x: 313, endPoint y: 274, distance: 9.1
click at [313, 283] on div "Johnnie Kash Kings" at bounding box center [307, 290] width 122 height 20
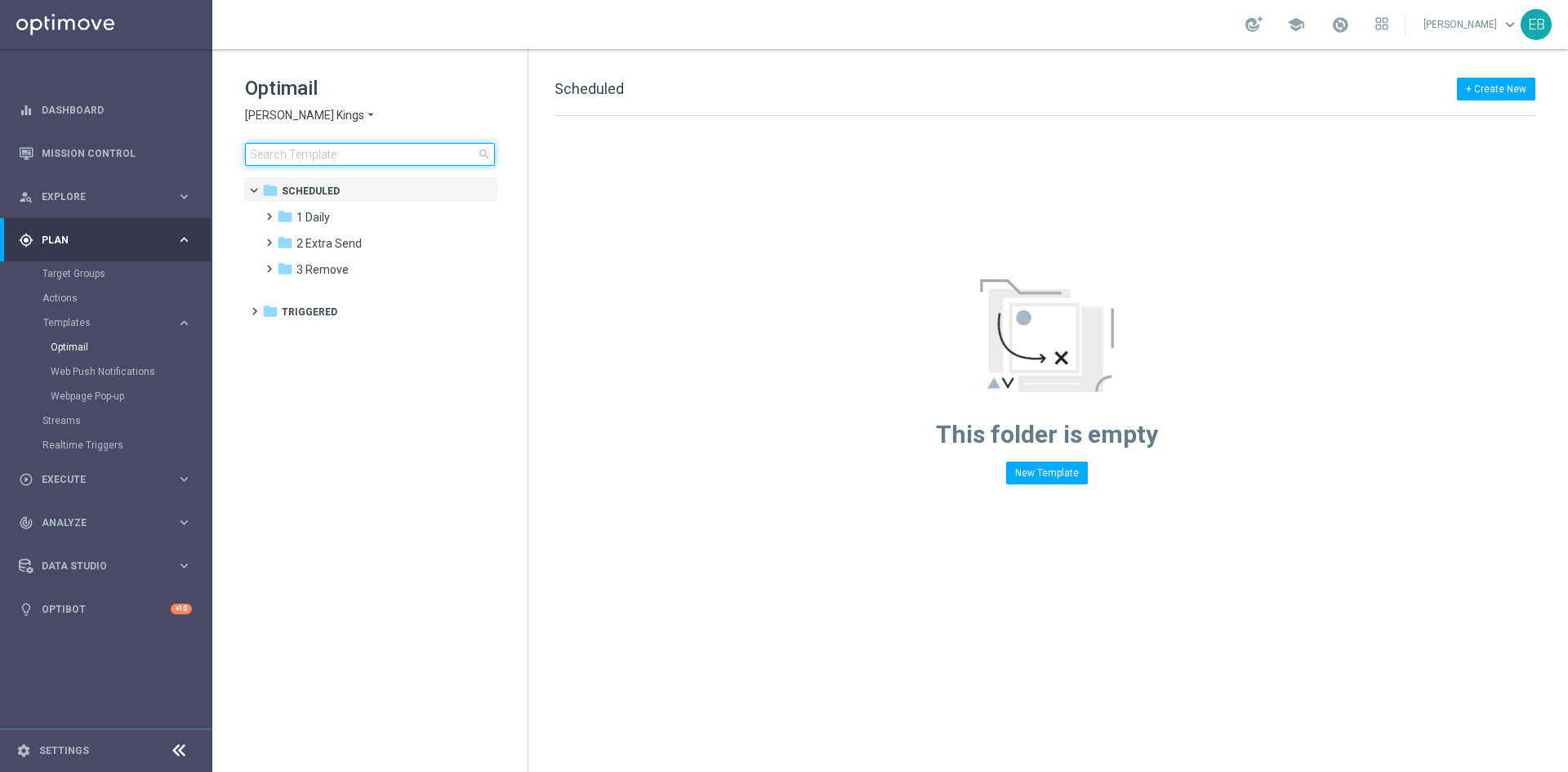
click at [299, 146] on input at bounding box center [370, 155] width 250 height 23
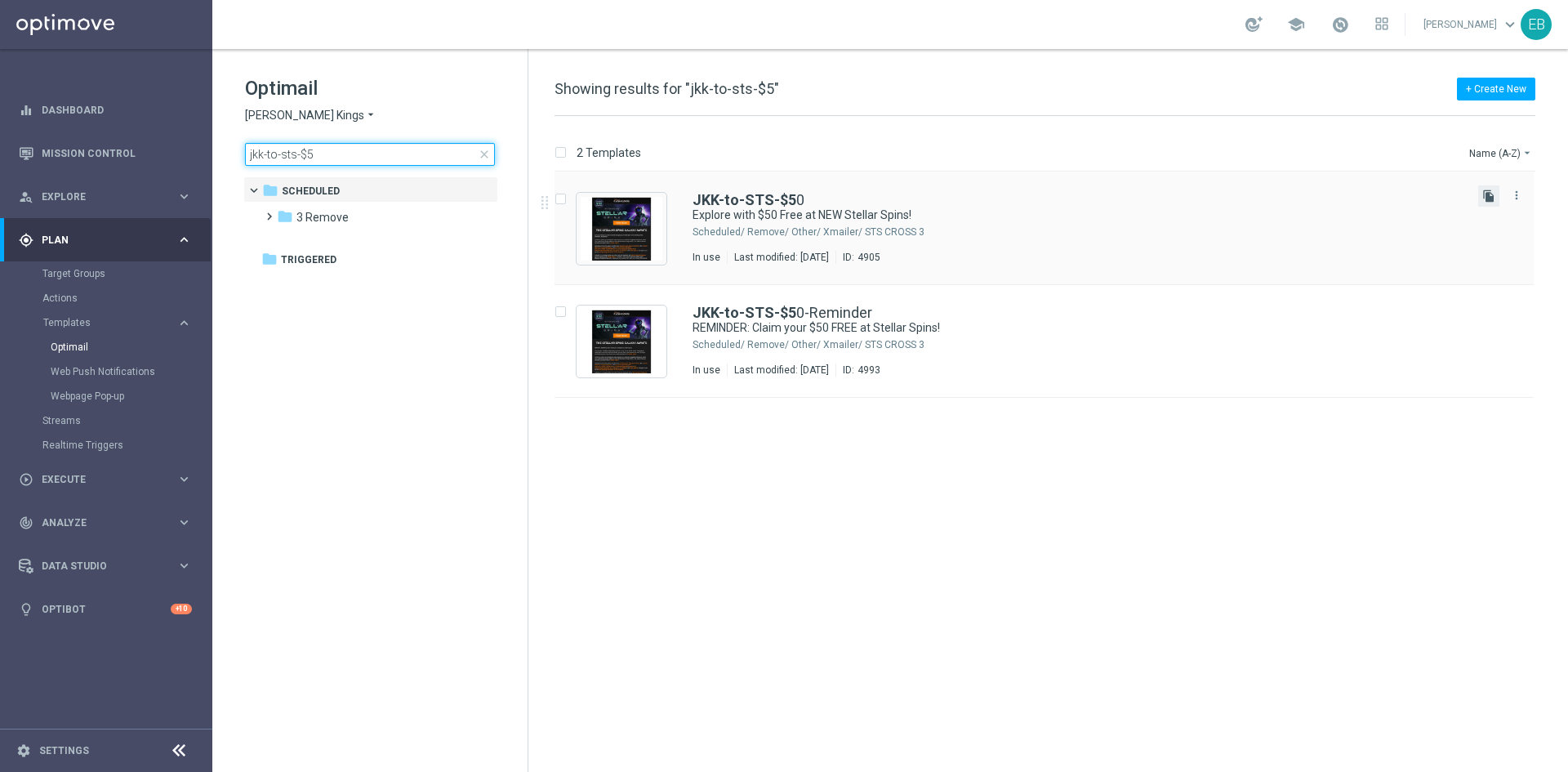
type input "jkk-to-sts-$5"
click at [1490, 190] on icon "file_copy" at bounding box center [1489, 195] width 13 height 13
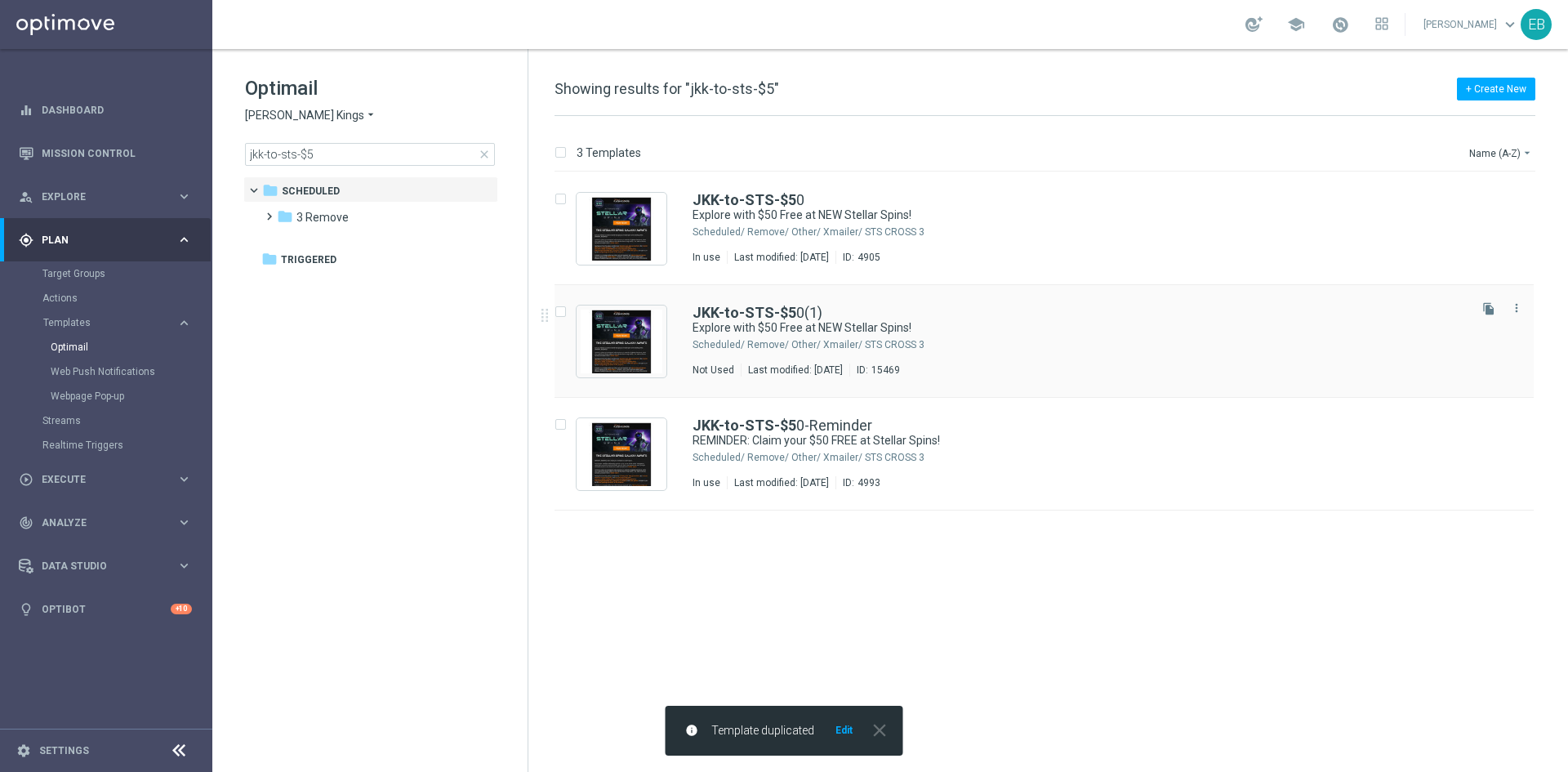
click at [1109, 313] on div "JKK-to-STS-$5 0(1)" at bounding box center [1079, 313] width 773 height 15
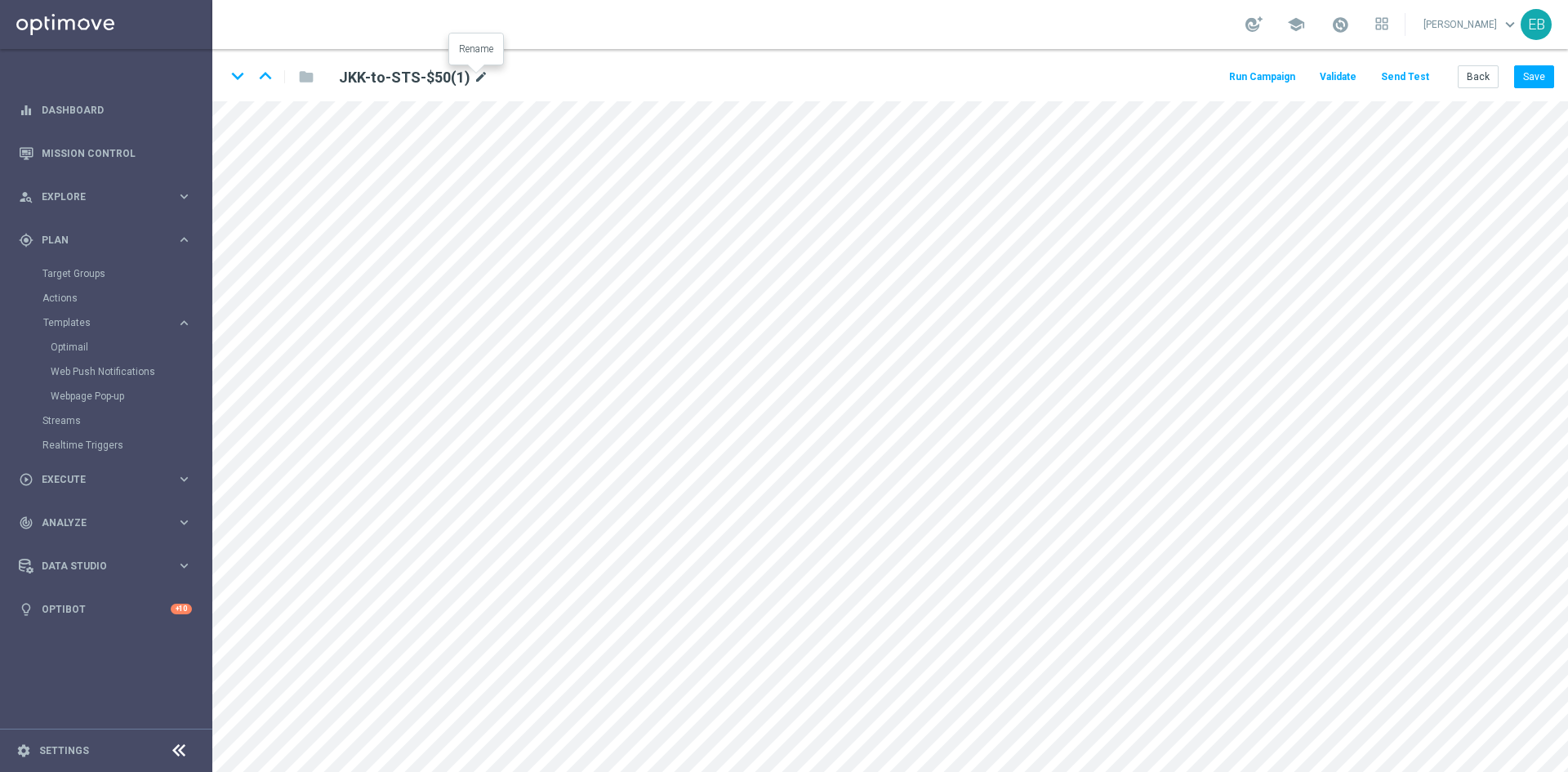
click at [481, 80] on icon "mode_edit" at bounding box center [480, 77] width 15 height 20
click at [443, 73] on input "JKK-to-STS-$50(1)" at bounding box center [529, 76] width 405 height 23
type input "JKK-to-STS-$500"
click at [1524, 77] on button "Save" at bounding box center [1534, 76] width 40 height 23
click at [95, 515] on div "track_changes Analyze" at bounding box center [97, 522] width 157 height 15
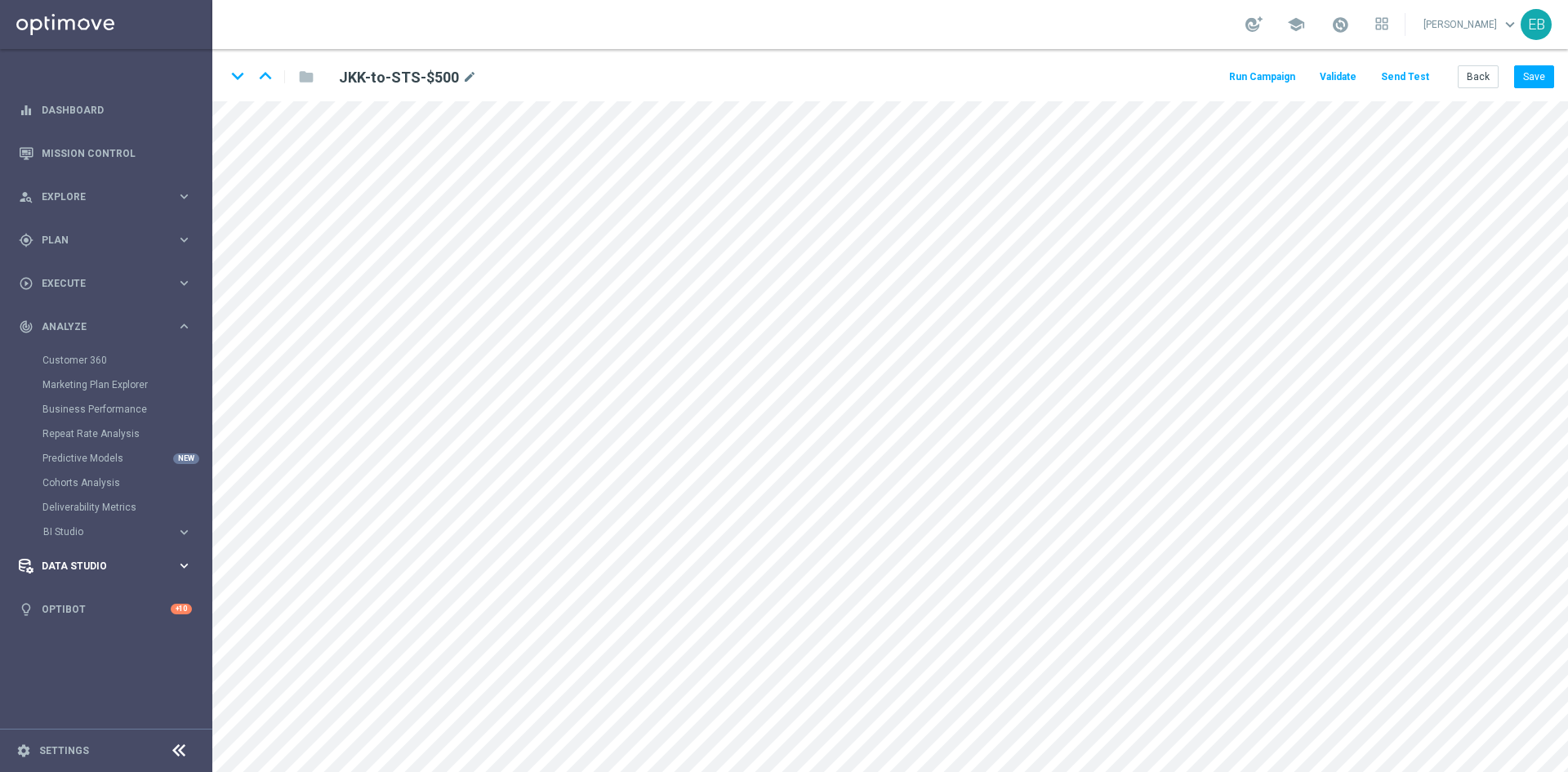
drag, startPoint x: 62, startPoint y: 360, endPoint x: 66, endPoint y: 568, distance: 208.0
click at [67, 566] on span "Data Studio" at bounding box center [109, 565] width 135 height 10
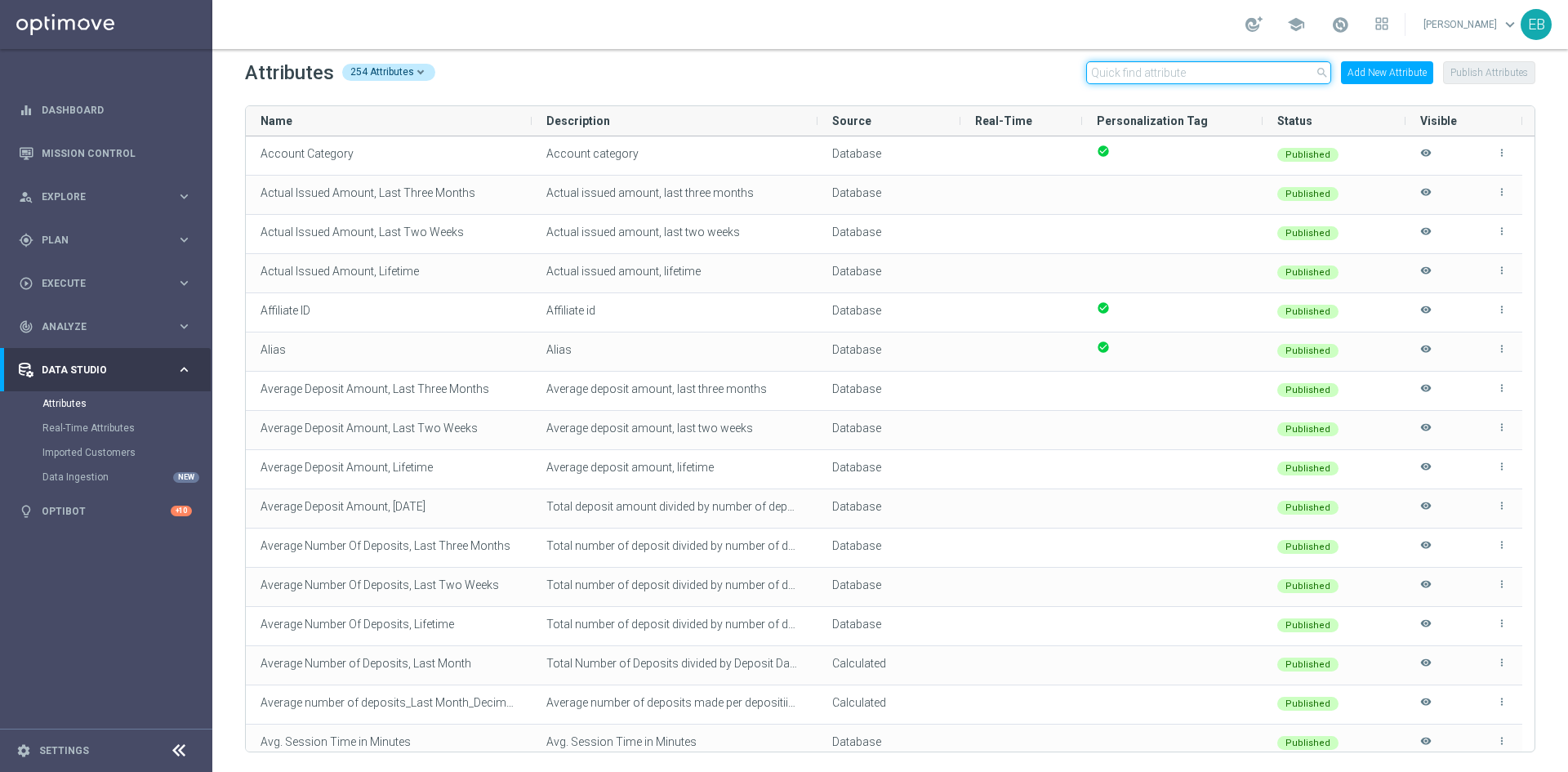
click at [1148, 68] on input "text" at bounding box center [1209, 73] width 245 height 23
type input "e"
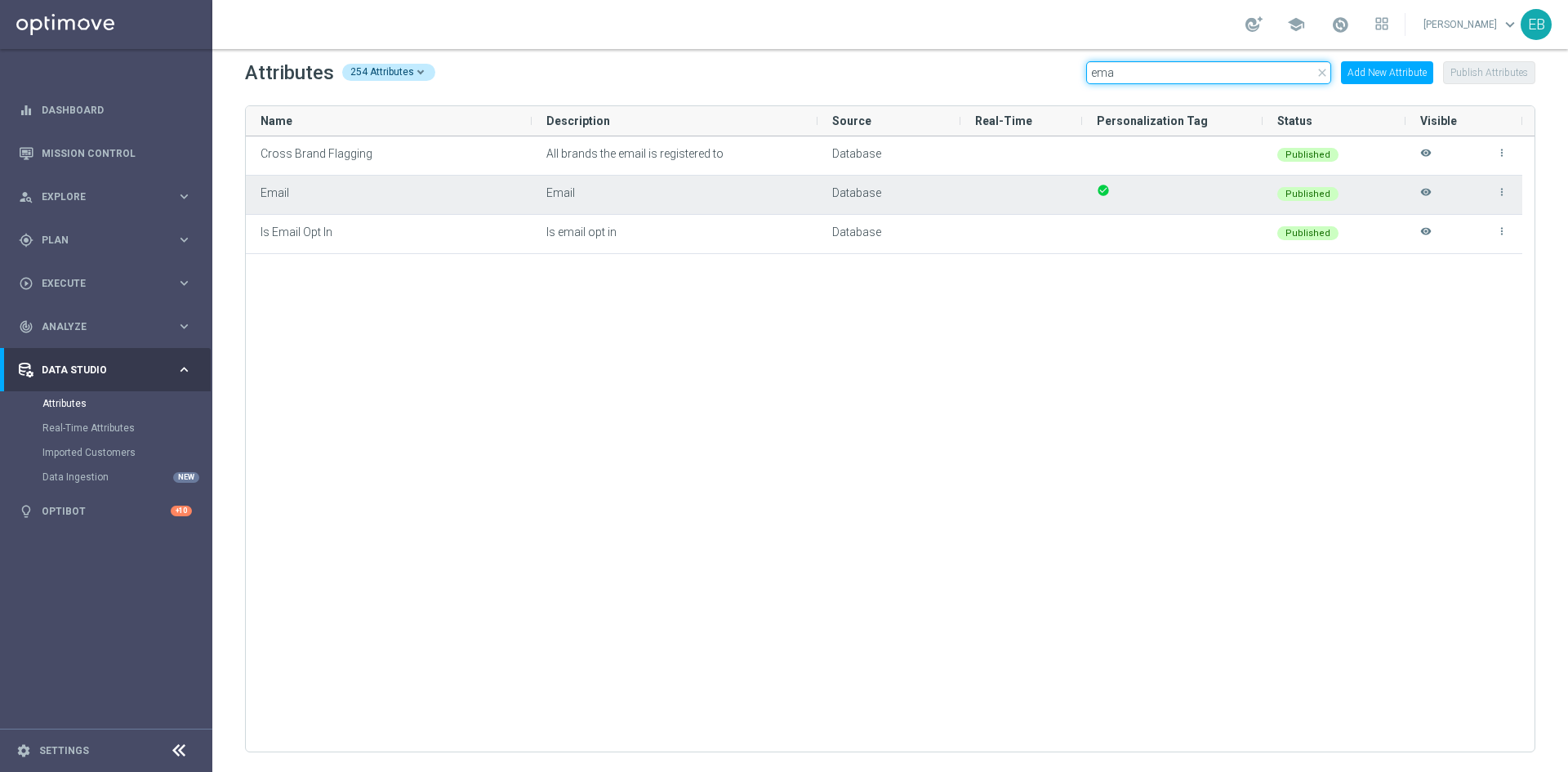
type input "ema"
click at [1426, 189] on icon "visibility" at bounding box center [1426, 199] width 11 height 27
